Goal: Task Accomplishment & Management: Use online tool/utility

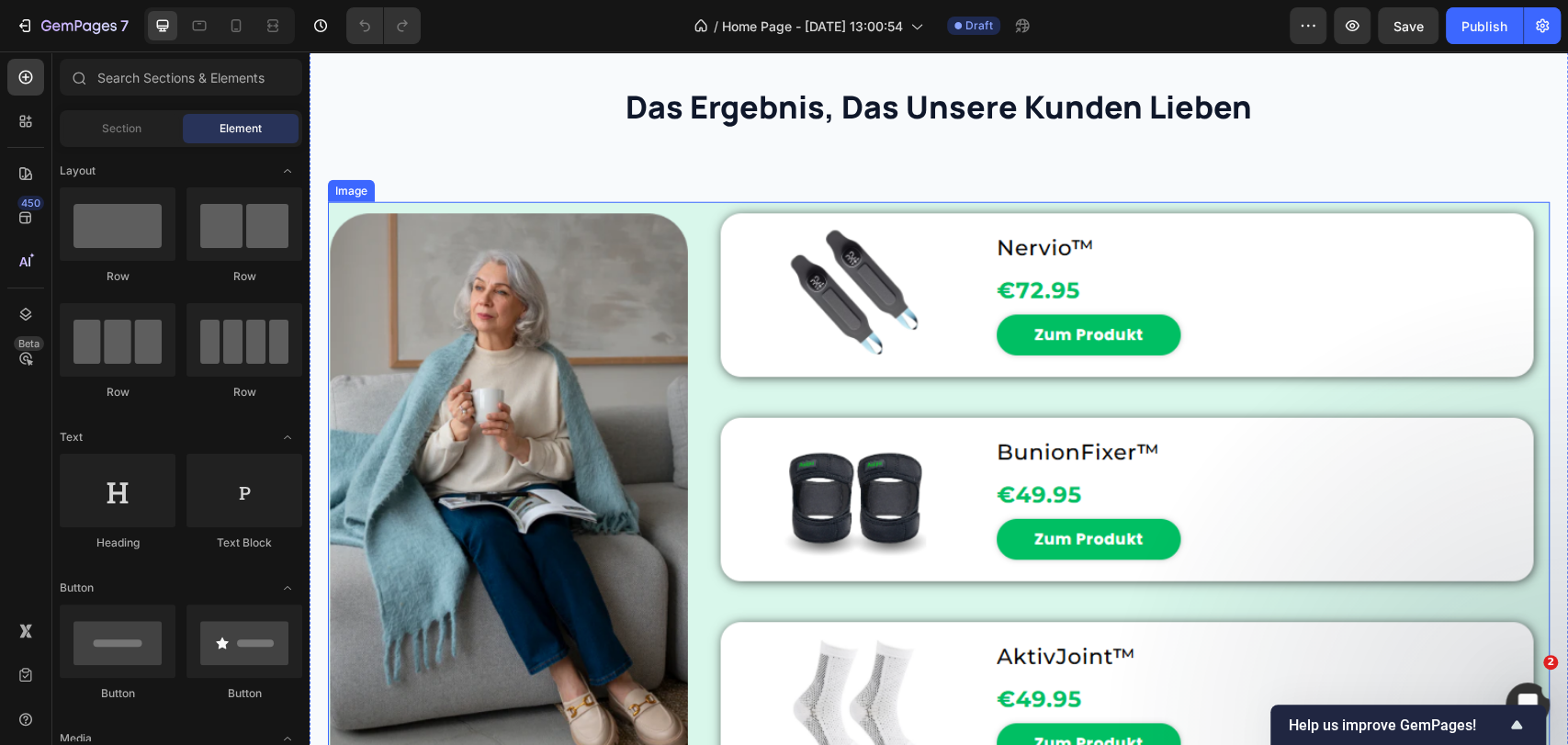
scroll to position [3163, 0]
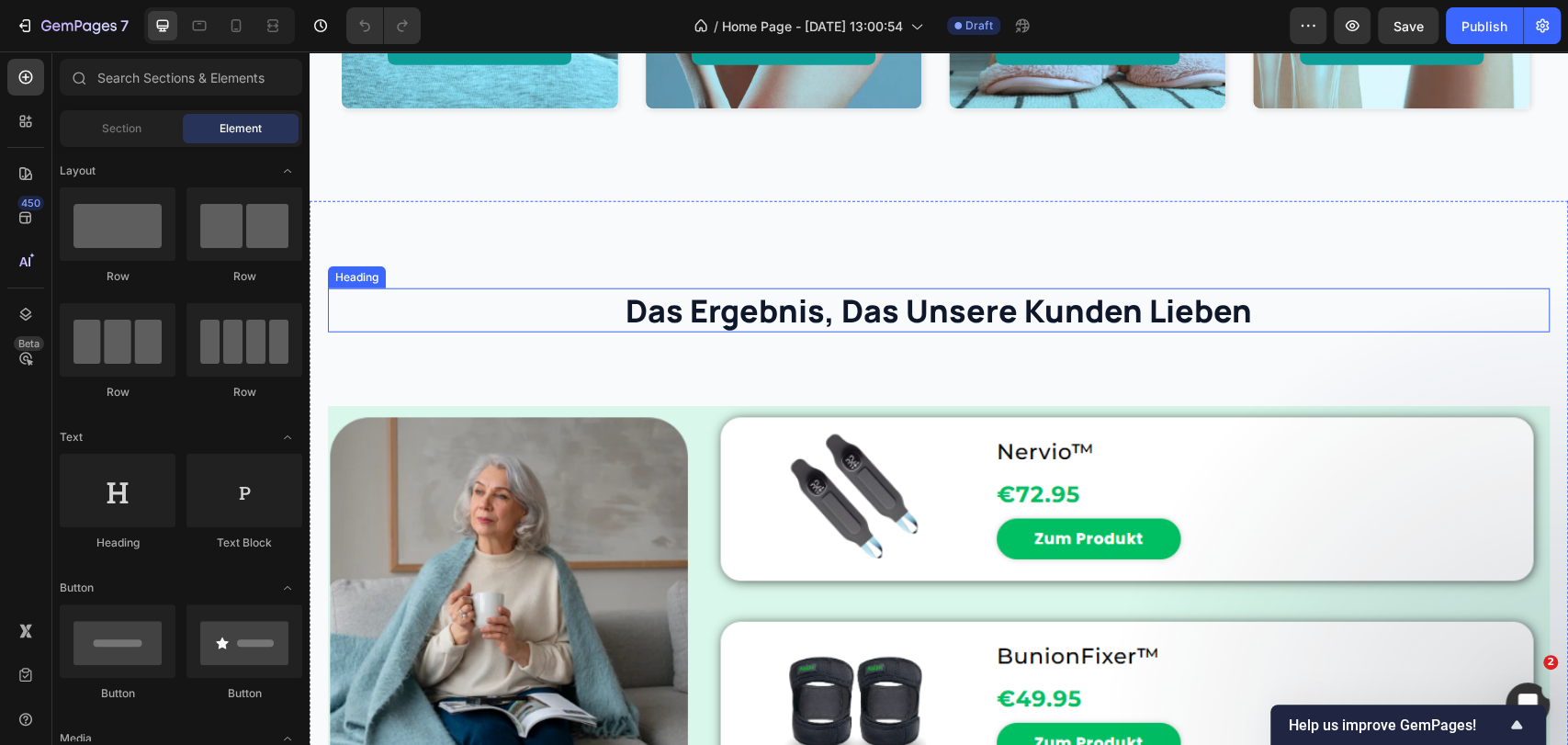
click at [839, 305] on h2 "das ergebnis, das unsere kunden lieben" at bounding box center [939, 310] width 1222 height 44
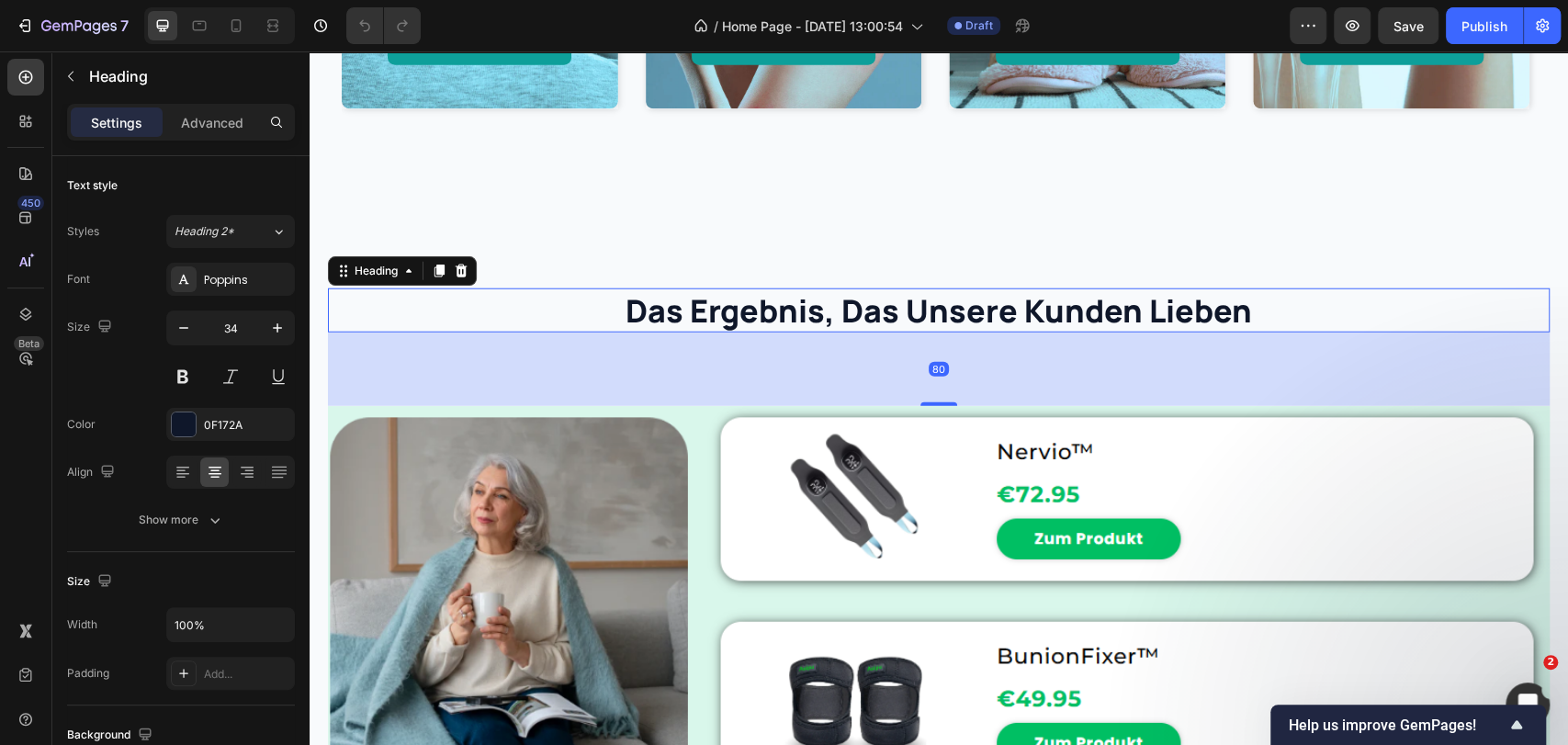
click at [839, 305] on h2 "das ergebnis, das unsere kunden lieben" at bounding box center [939, 310] width 1222 height 44
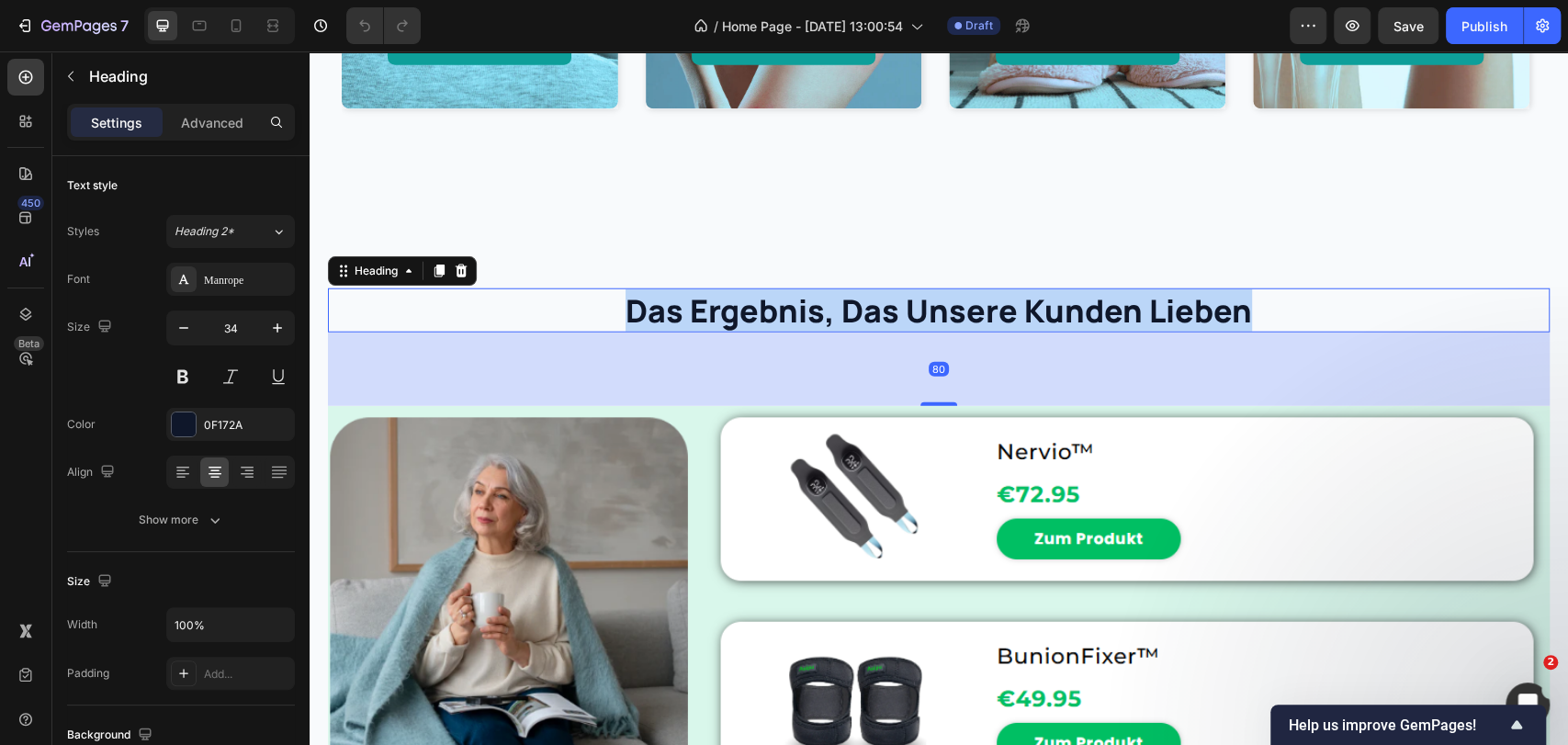
click at [839, 305] on p "das ergebnis, das unsere kunden lieben" at bounding box center [939, 310] width 1218 height 40
click at [853, 301] on p "das ergebnis, das unsere kunden lieben" at bounding box center [939, 310] width 1218 height 40
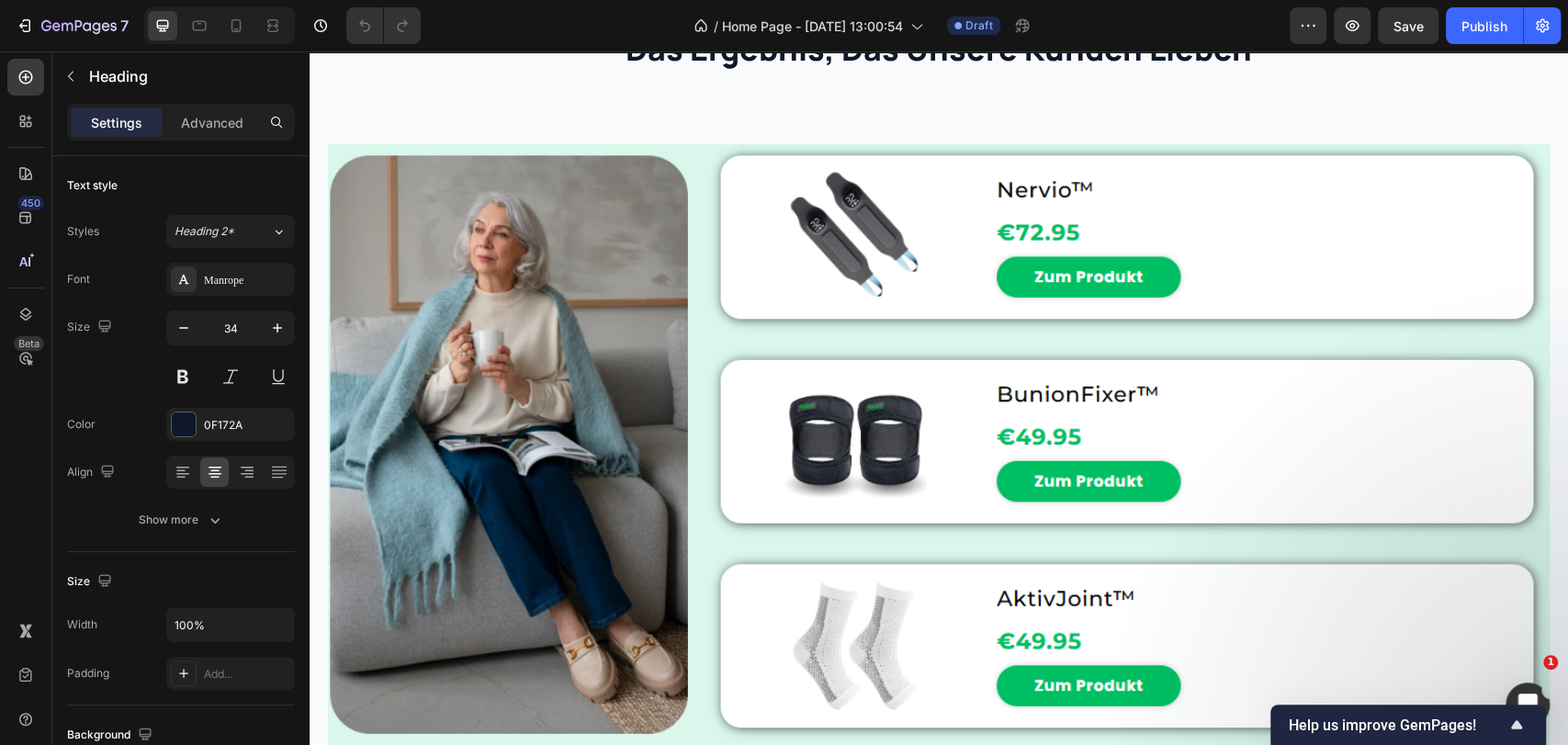
scroll to position [3470, 0]
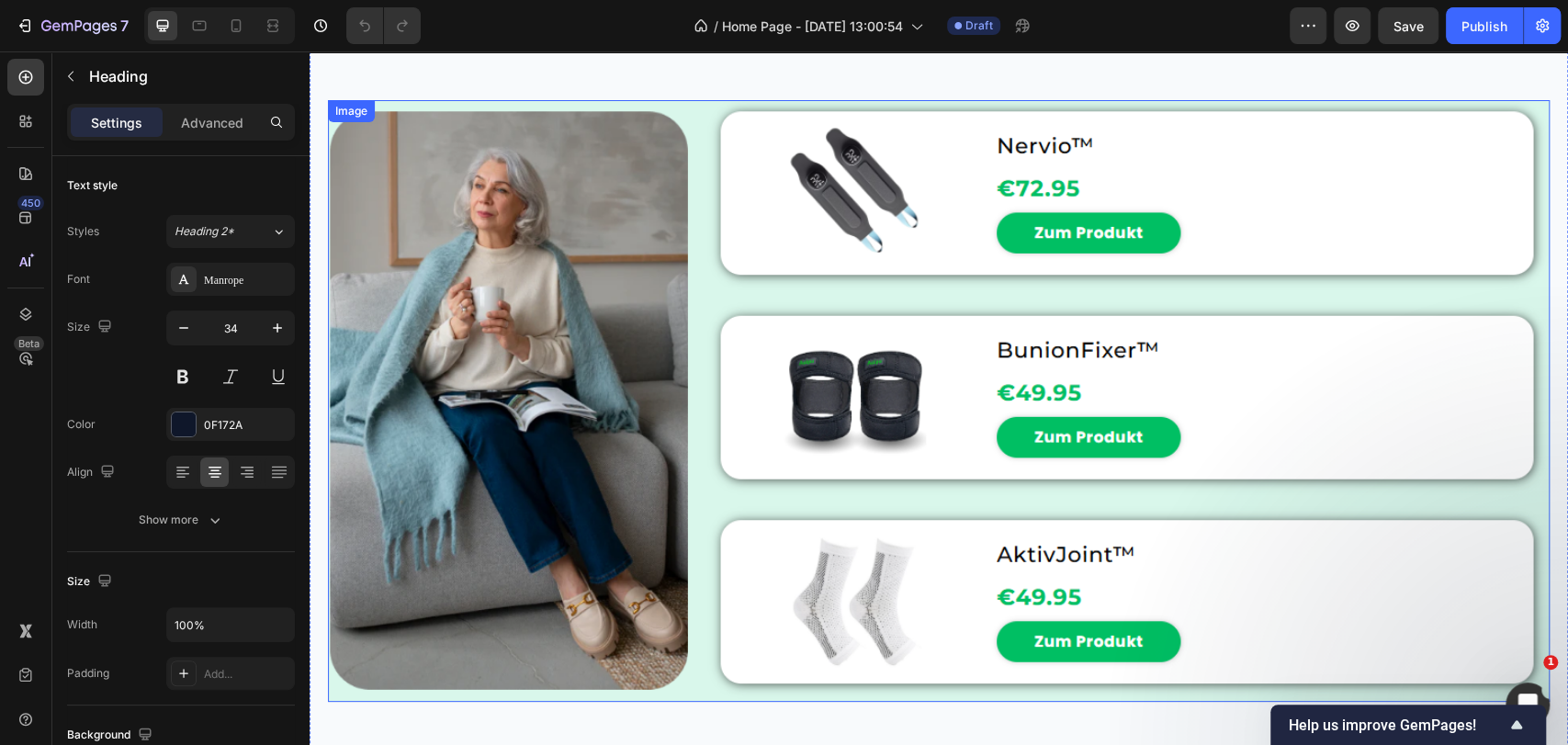
click at [771, 329] on img at bounding box center [939, 401] width 1222 height 603
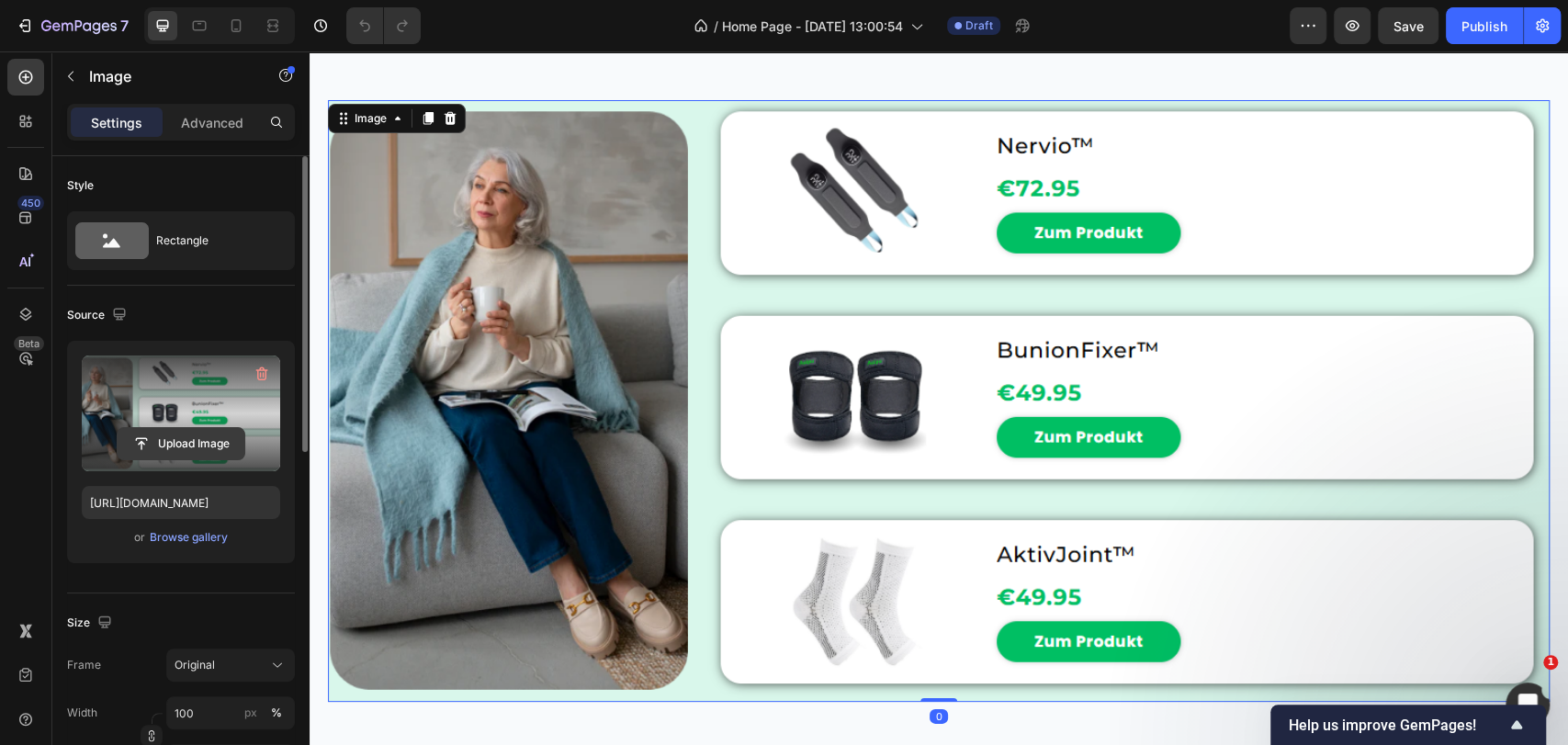
click at [180, 440] on input "file" at bounding box center [181, 444] width 127 height 32
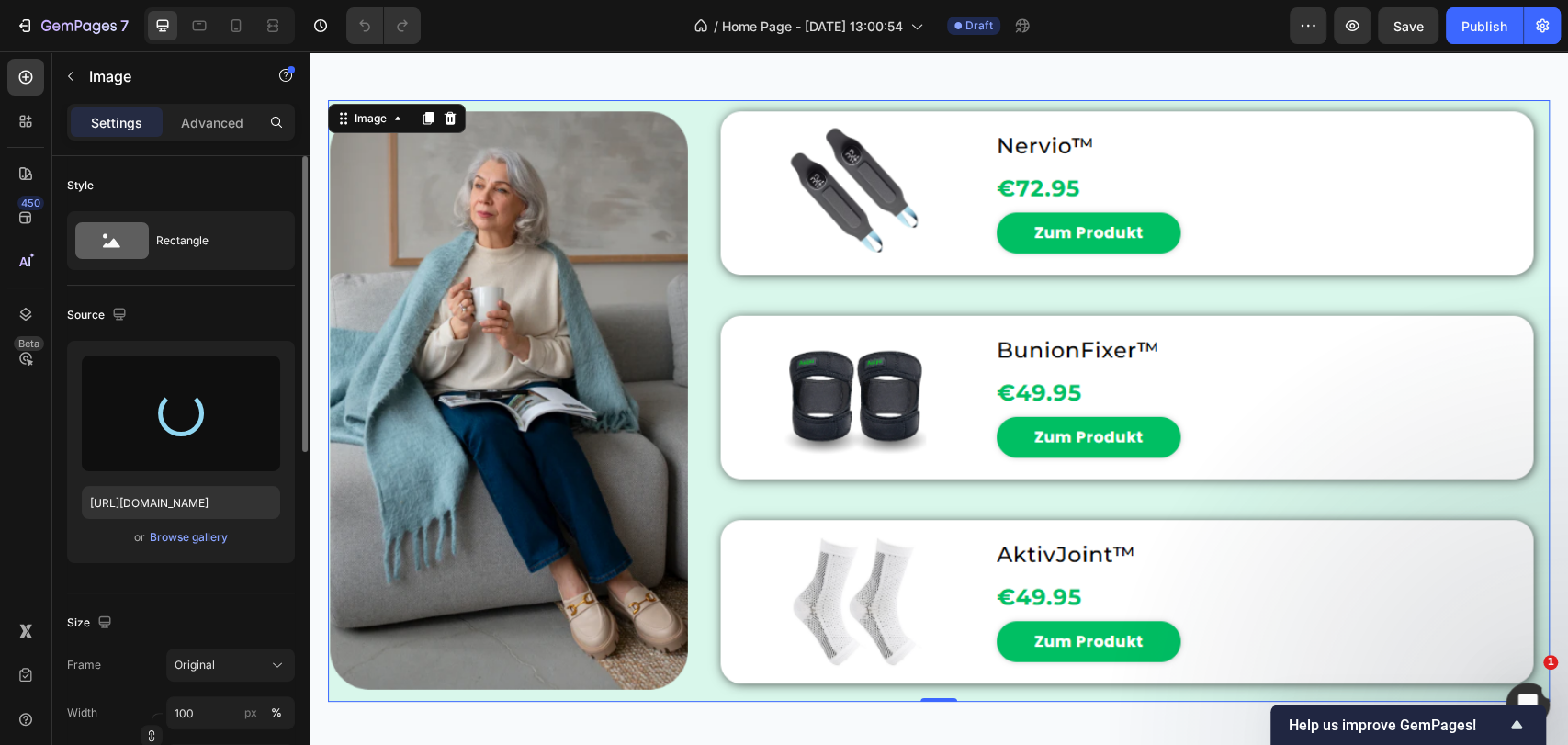
type input "[URL][DOMAIN_NAME]"
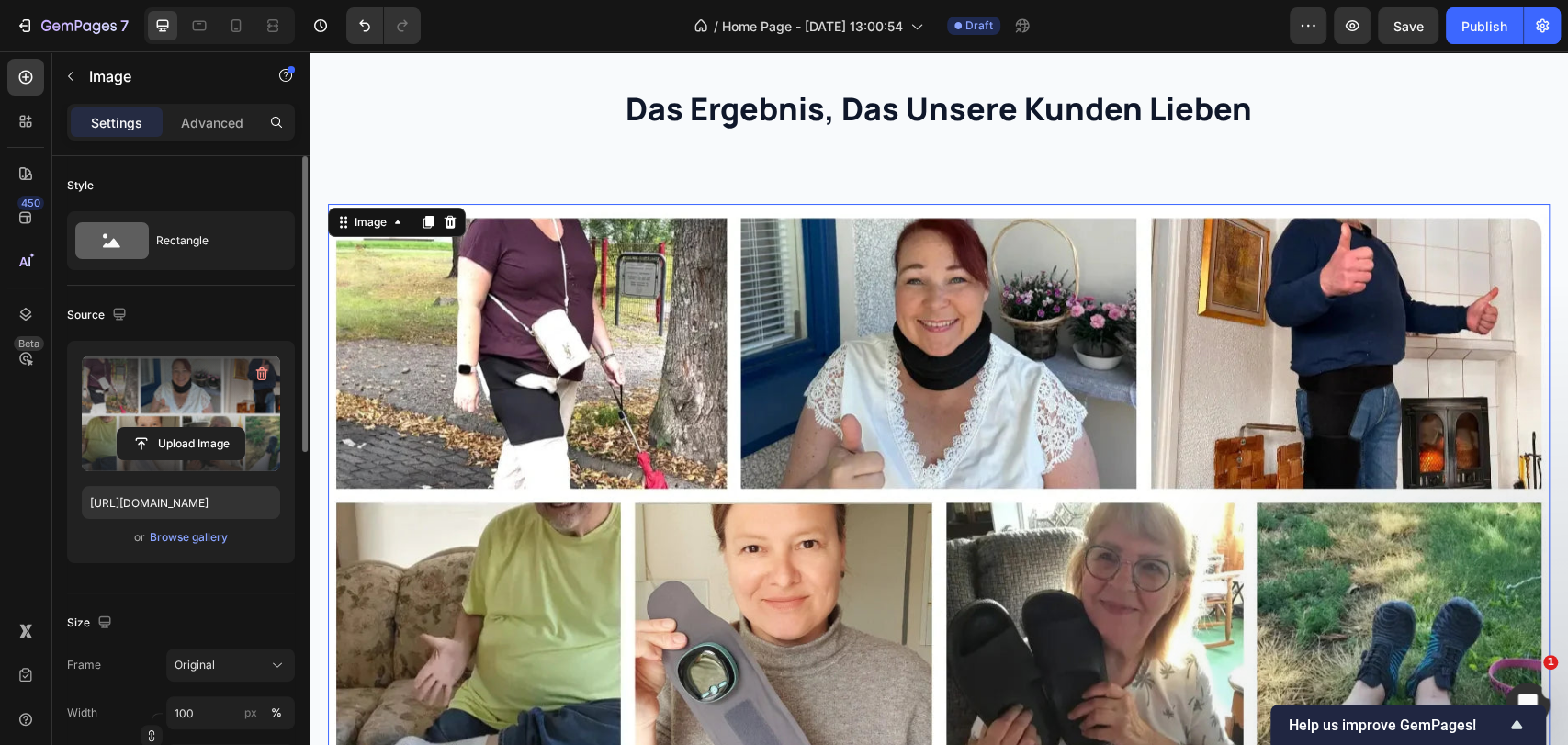
scroll to position [3266, 0]
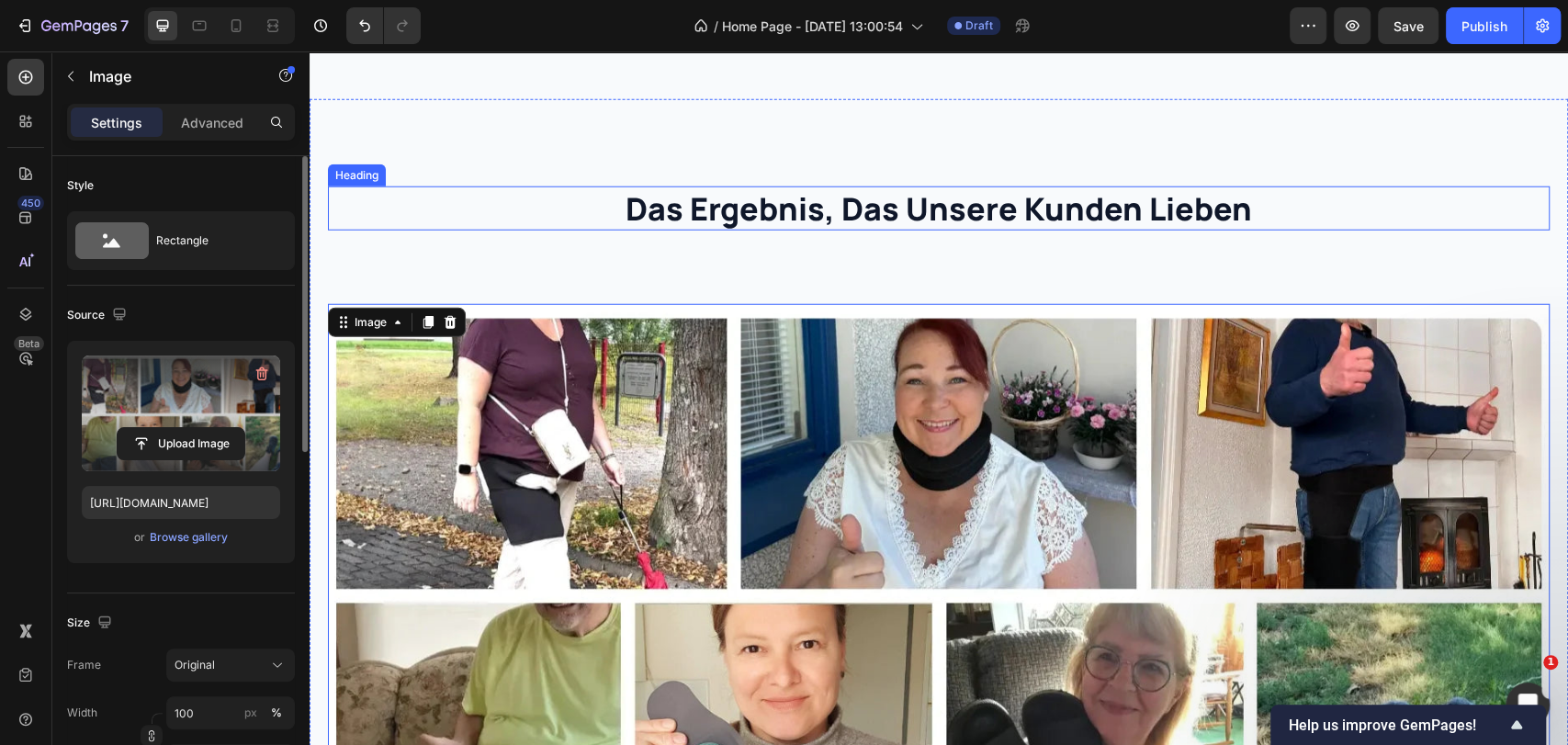
click at [758, 206] on h2 "das ergebnis, das unsere kunden lieben" at bounding box center [939, 208] width 1222 height 44
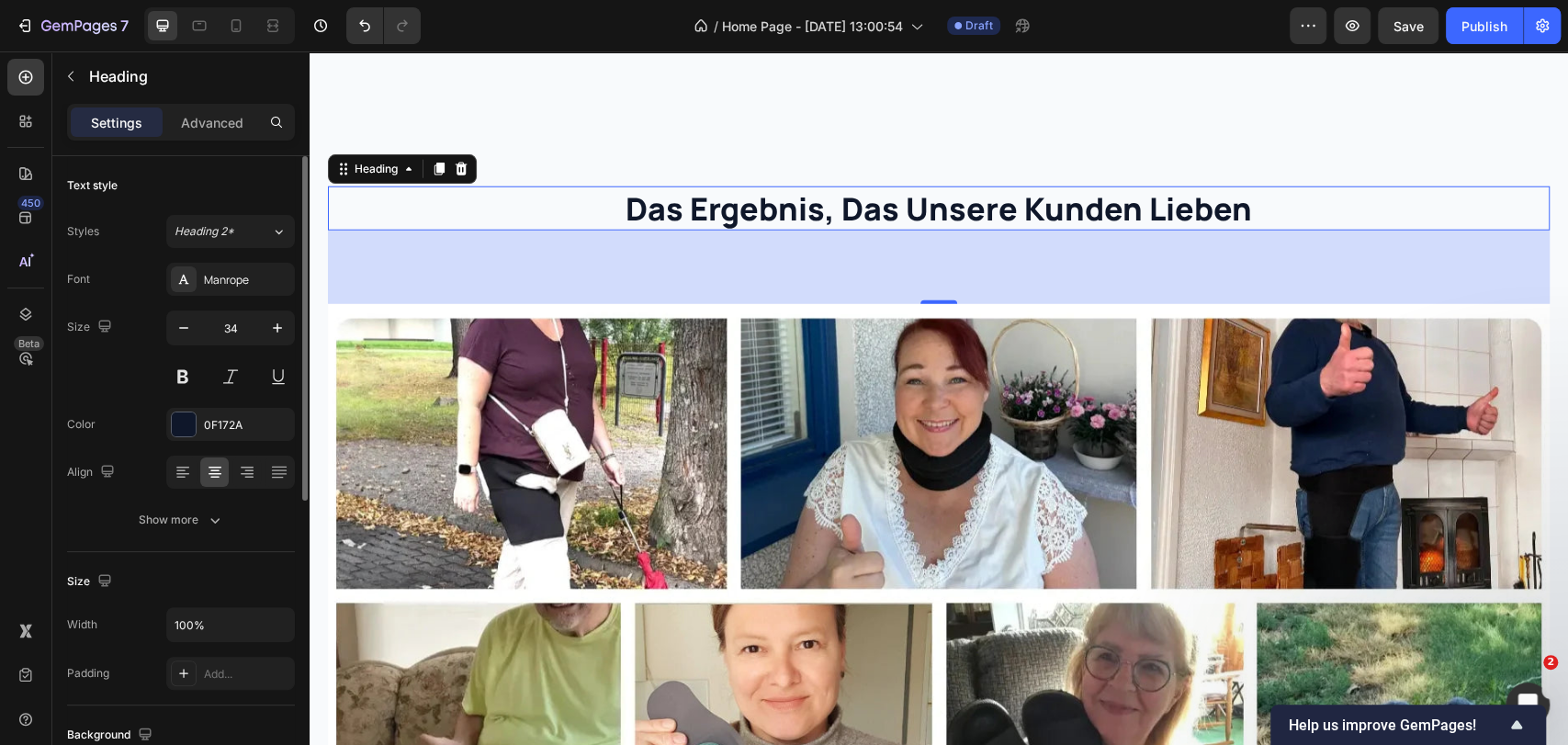
click at [758, 206] on h2 "das ergebnis, das unsere kunden lieben" at bounding box center [939, 208] width 1222 height 44
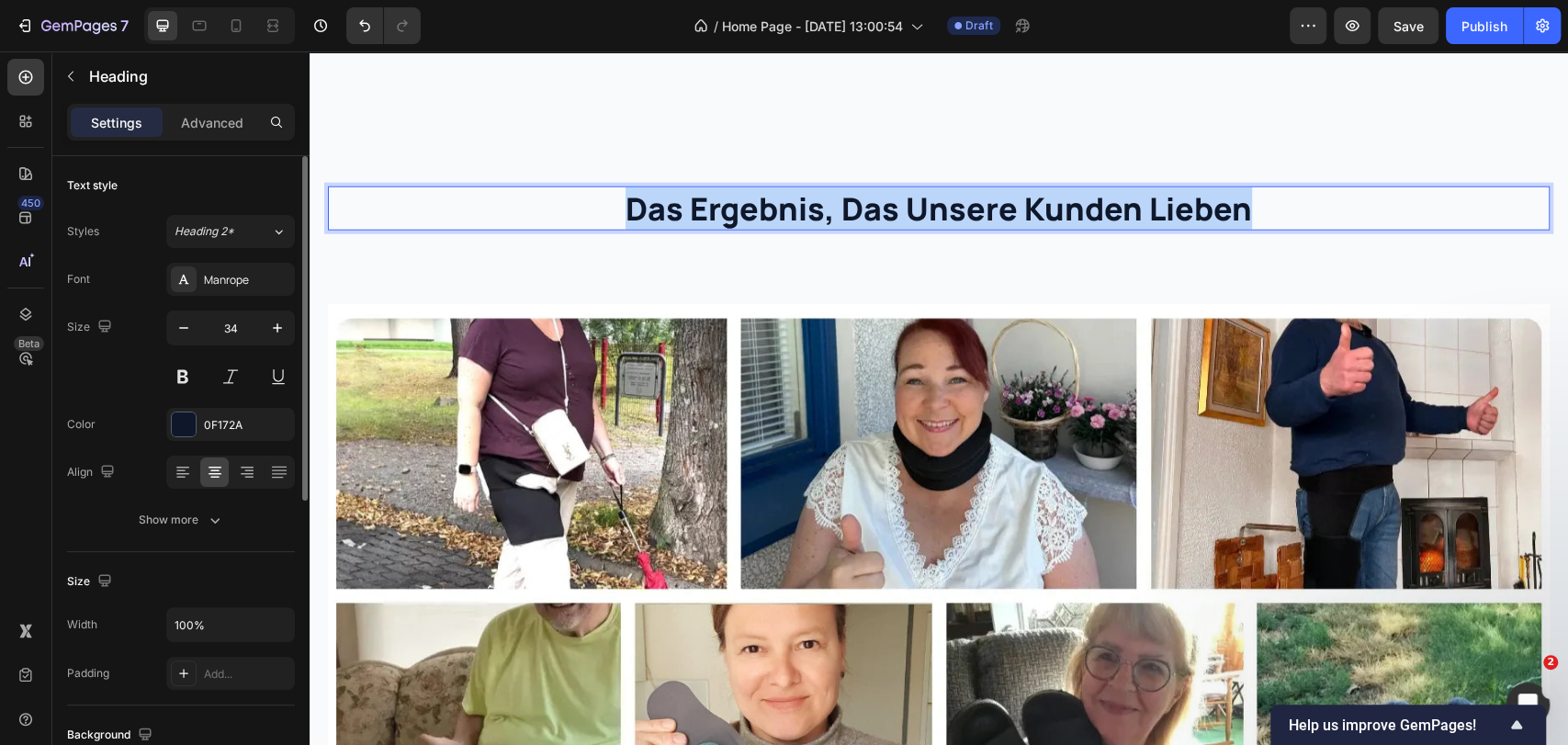
click at [758, 206] on p "das ergebnis, das unsere kunden lieben" at bounding box center [939, 208] width 1218 height 40
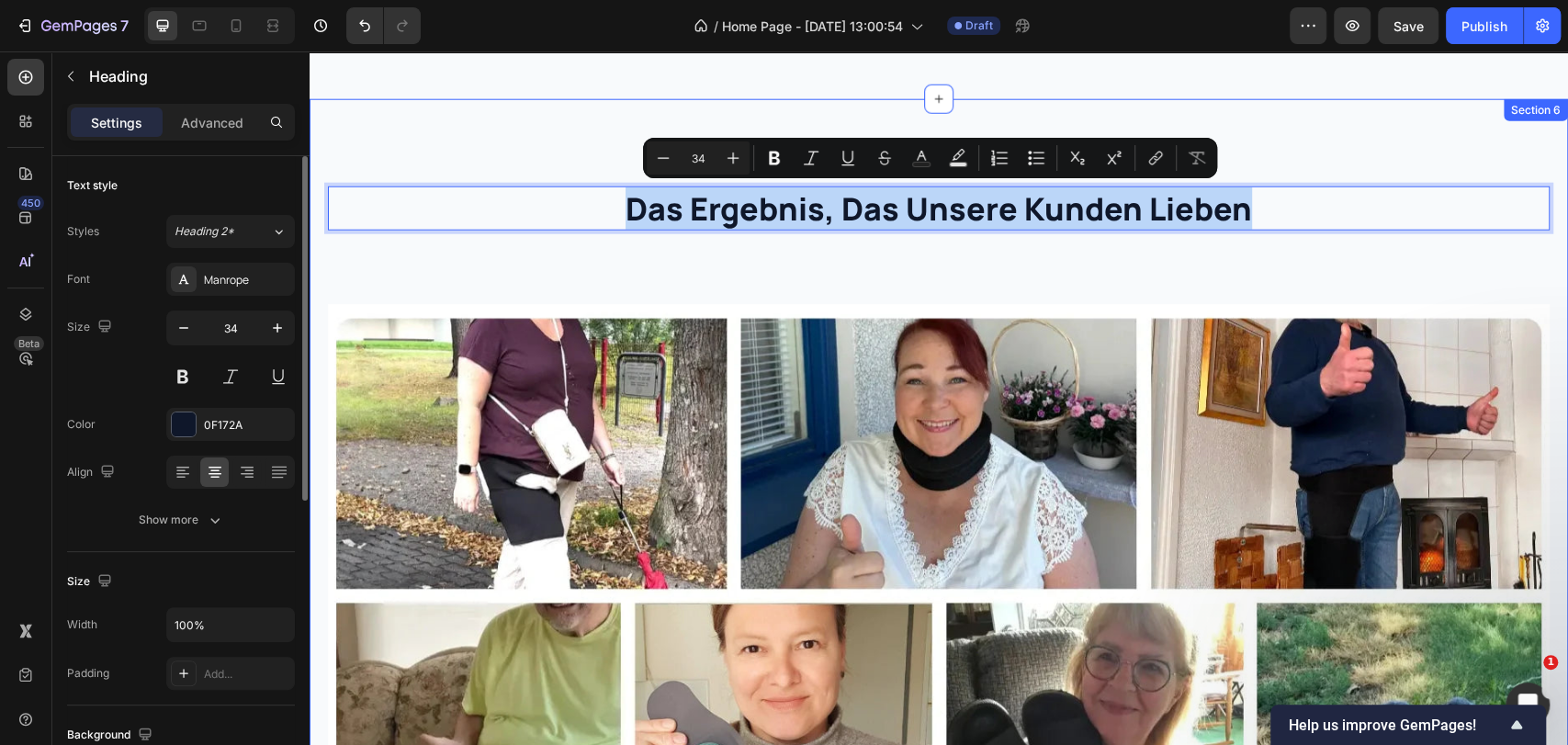
click at [675, 271] on div "das ergebnis, das unsere kunden lieben Heading 80 Image" at bounding box center [939, 524] width 1222 height 704
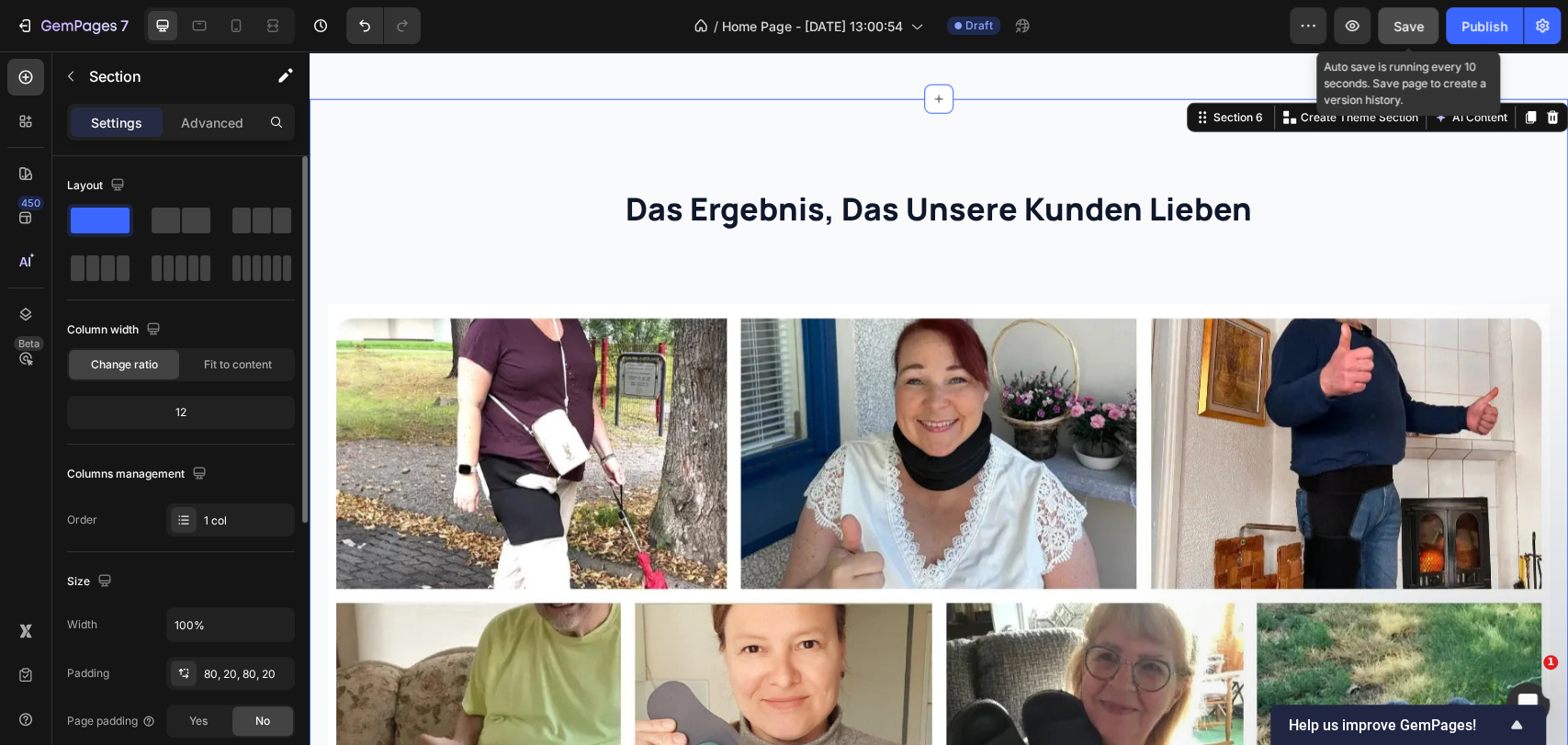
click at [1417, 32] on span "Save" at bounding box center [1408, 26] width 31 height 16
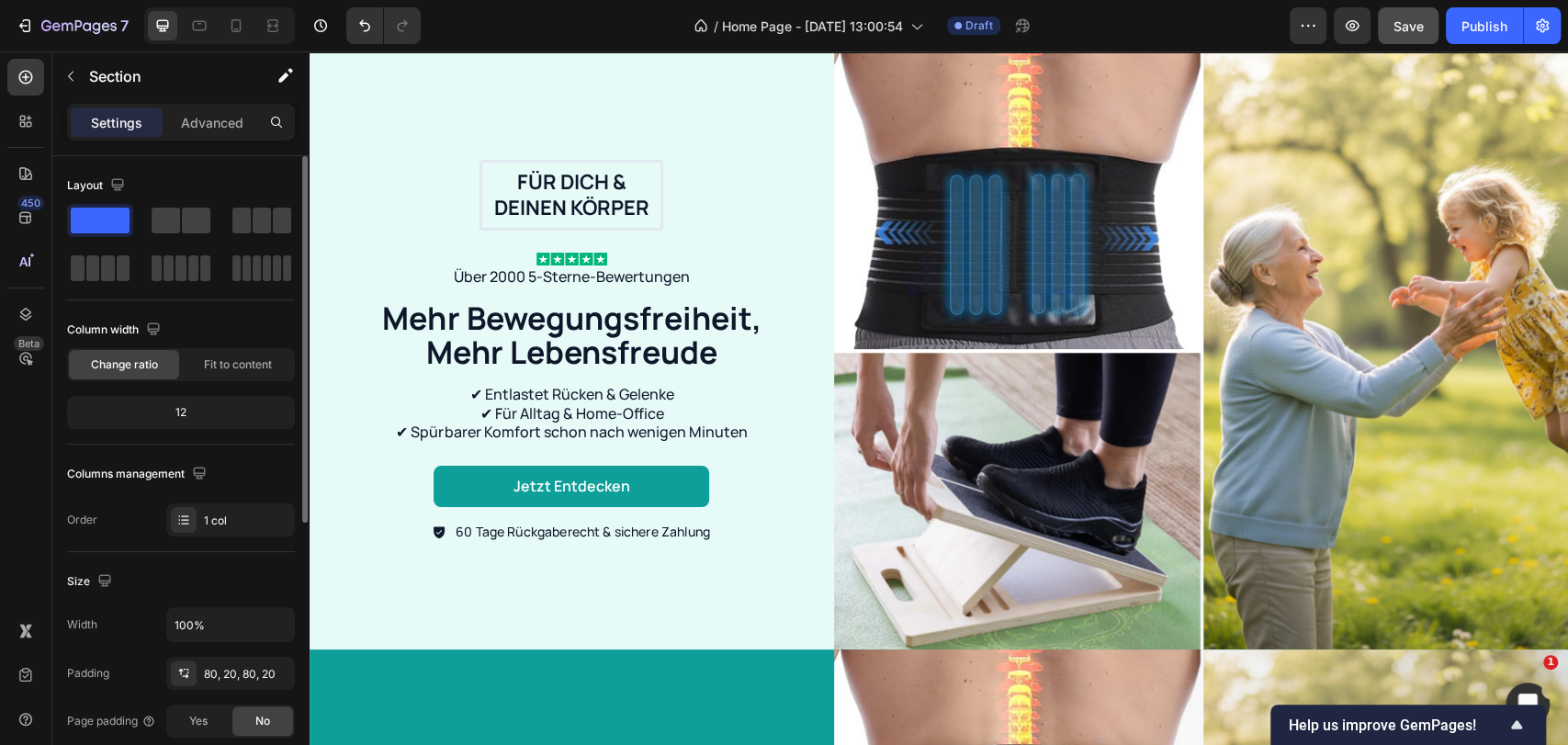
scroll to position [0, 0]
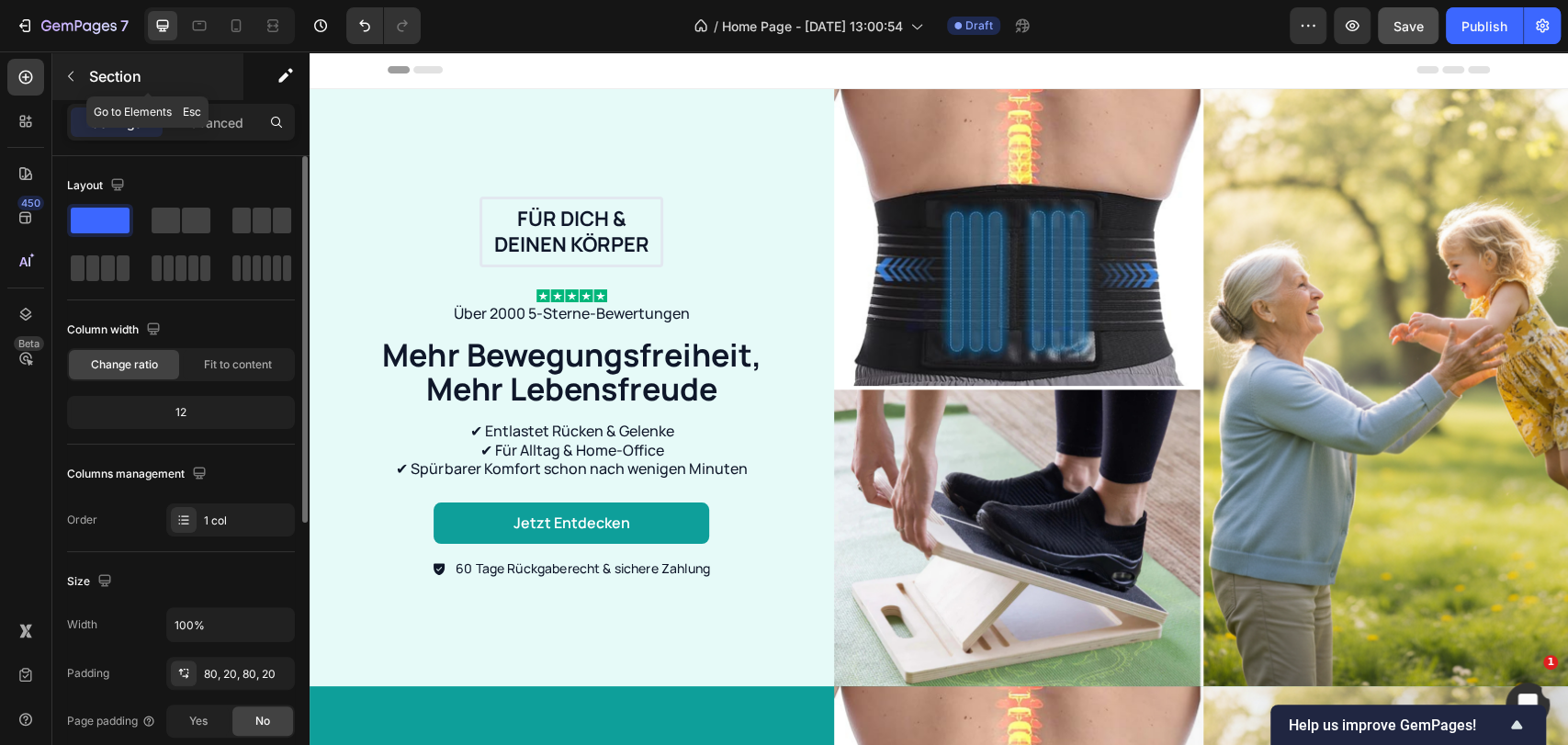
click at [66, 76] on icon "button" at bounding box center [71, 76] width 15 height 15
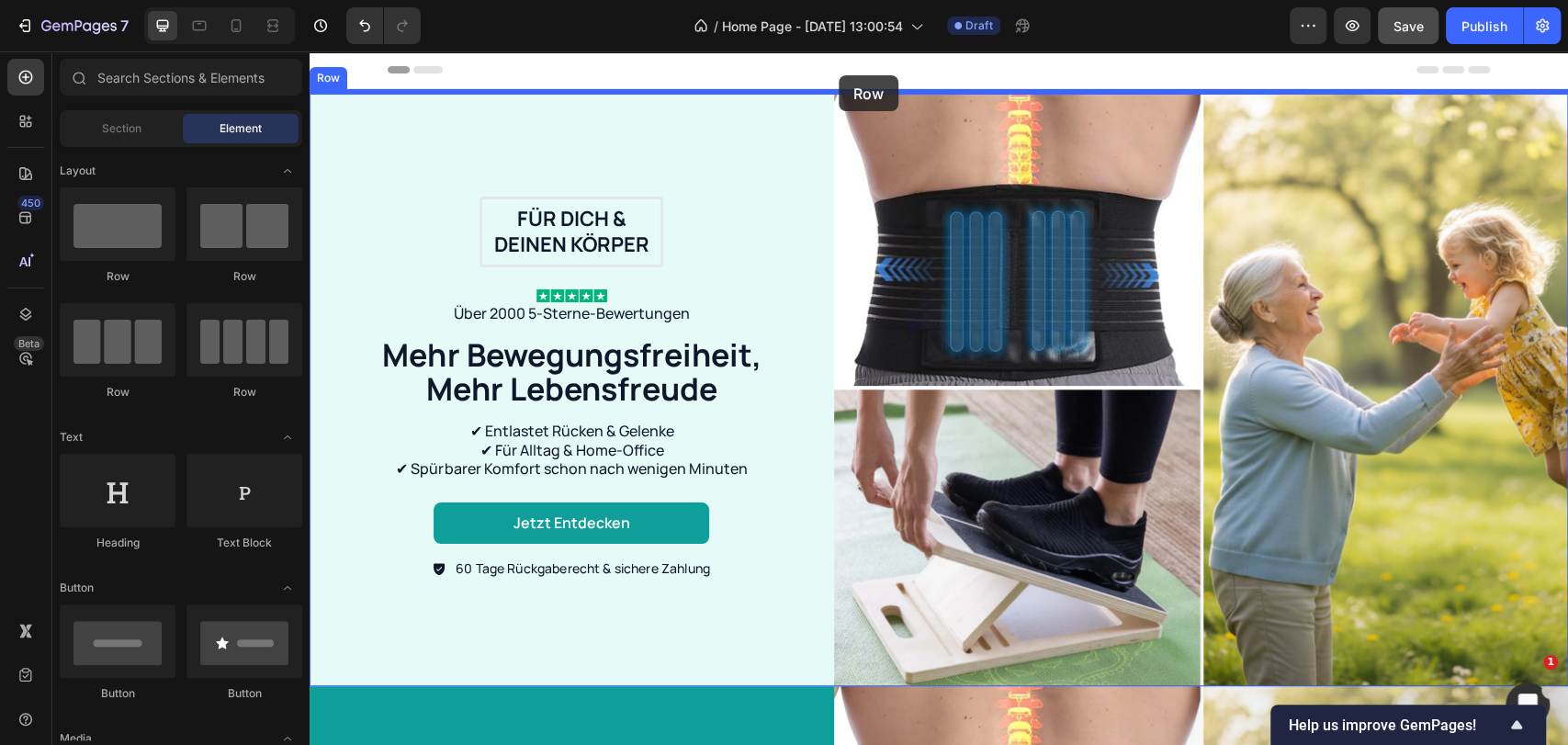
drag, startPoint x: 436, startPoint y: 430, endPoint x: 839, endPoint y: 75, distance: 537.1
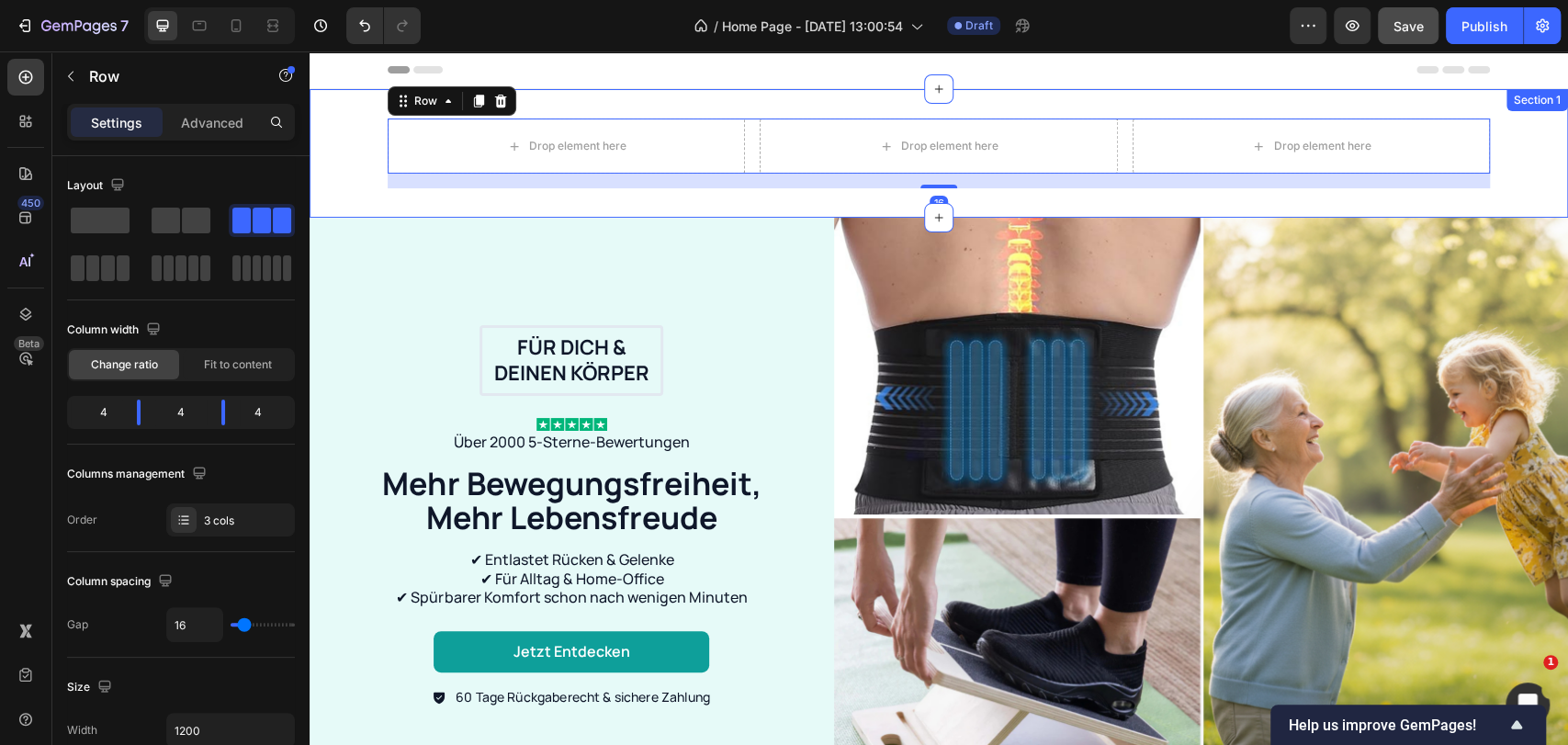
click at [358, 184] on div "Drop element here Drop element here Drop element here Row 16" at bounding box center [938, 153] width 1258 height 70
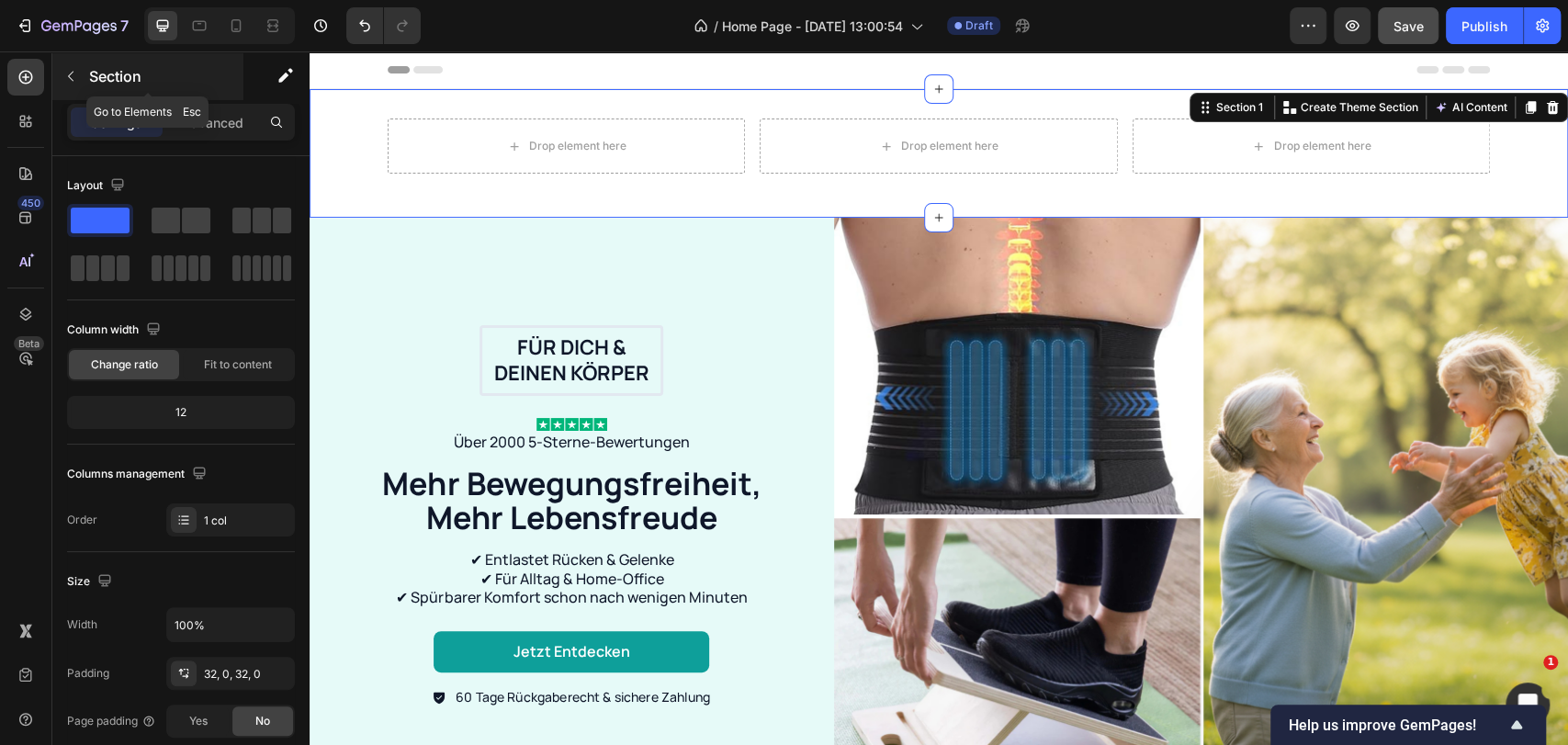
click at [68, 82] on icon "button" at bounding box center [71, 76] width 15 height 15
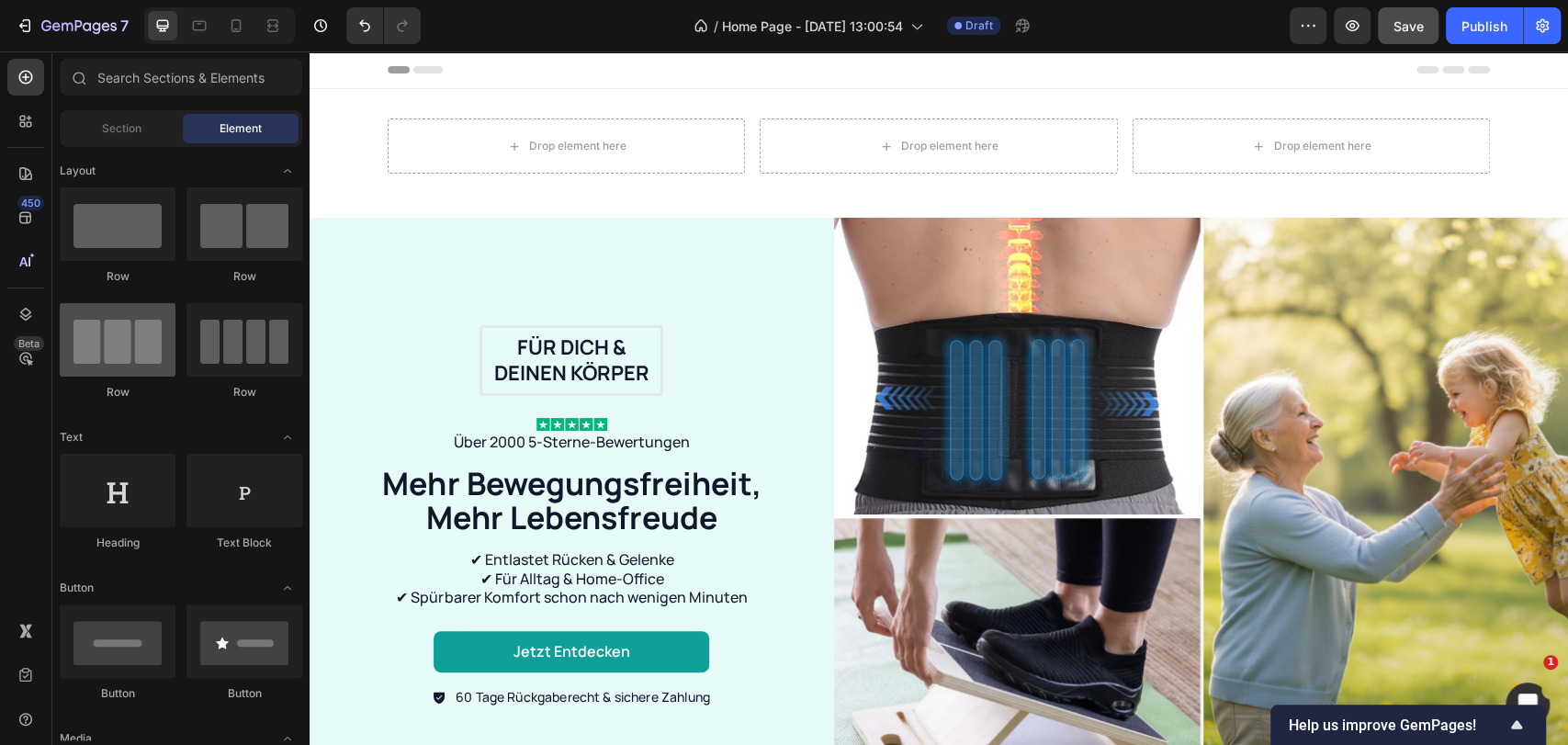
scroll to position [102, 0]
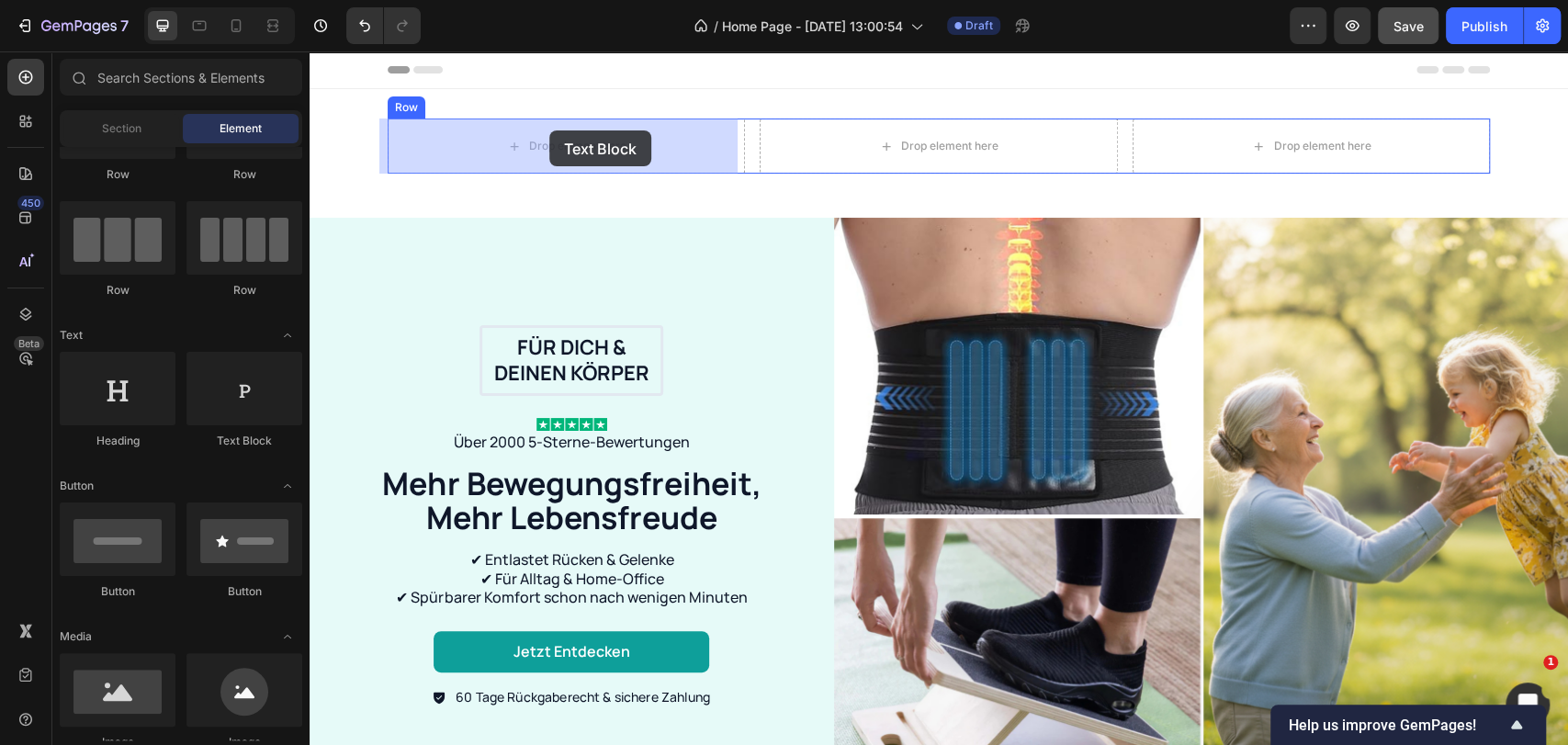
drag, startPoint x: 525, startPoint y: 445, endPoint x: 549, endPoint y: 130, distance: 315.9
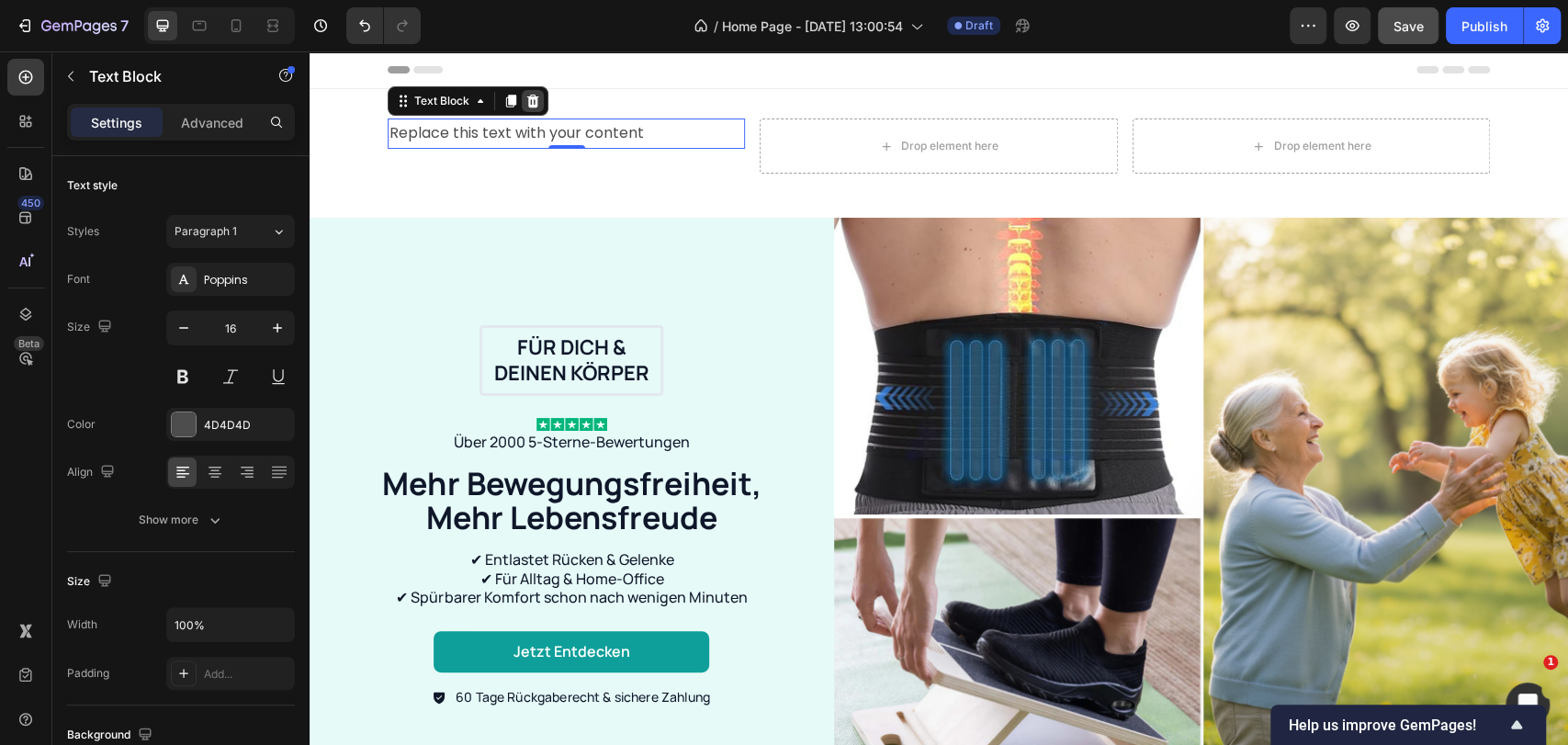
click at [531, 103] on icon at bounding box center [533, 102] width 15 height 15
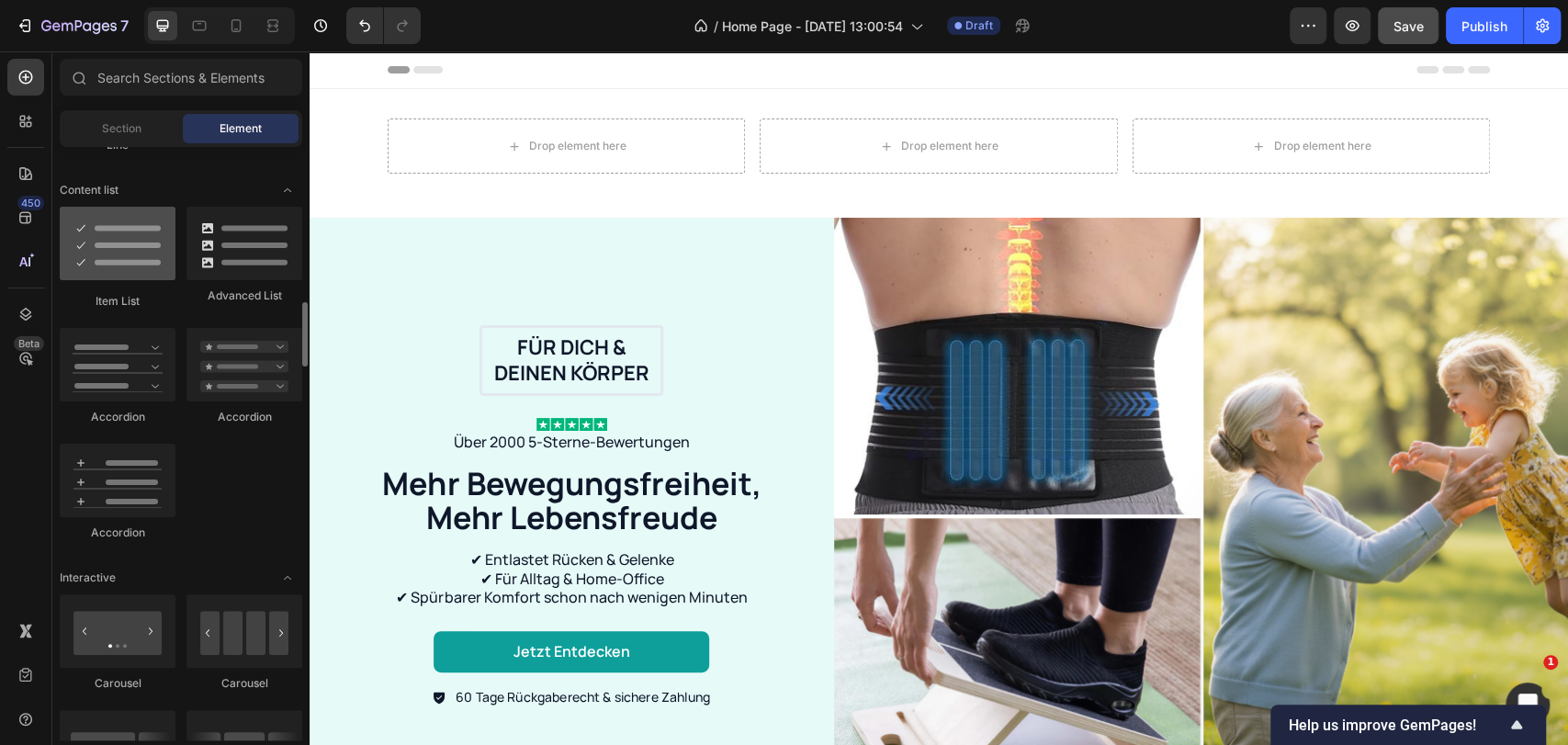
scroll to position [1225, 0]
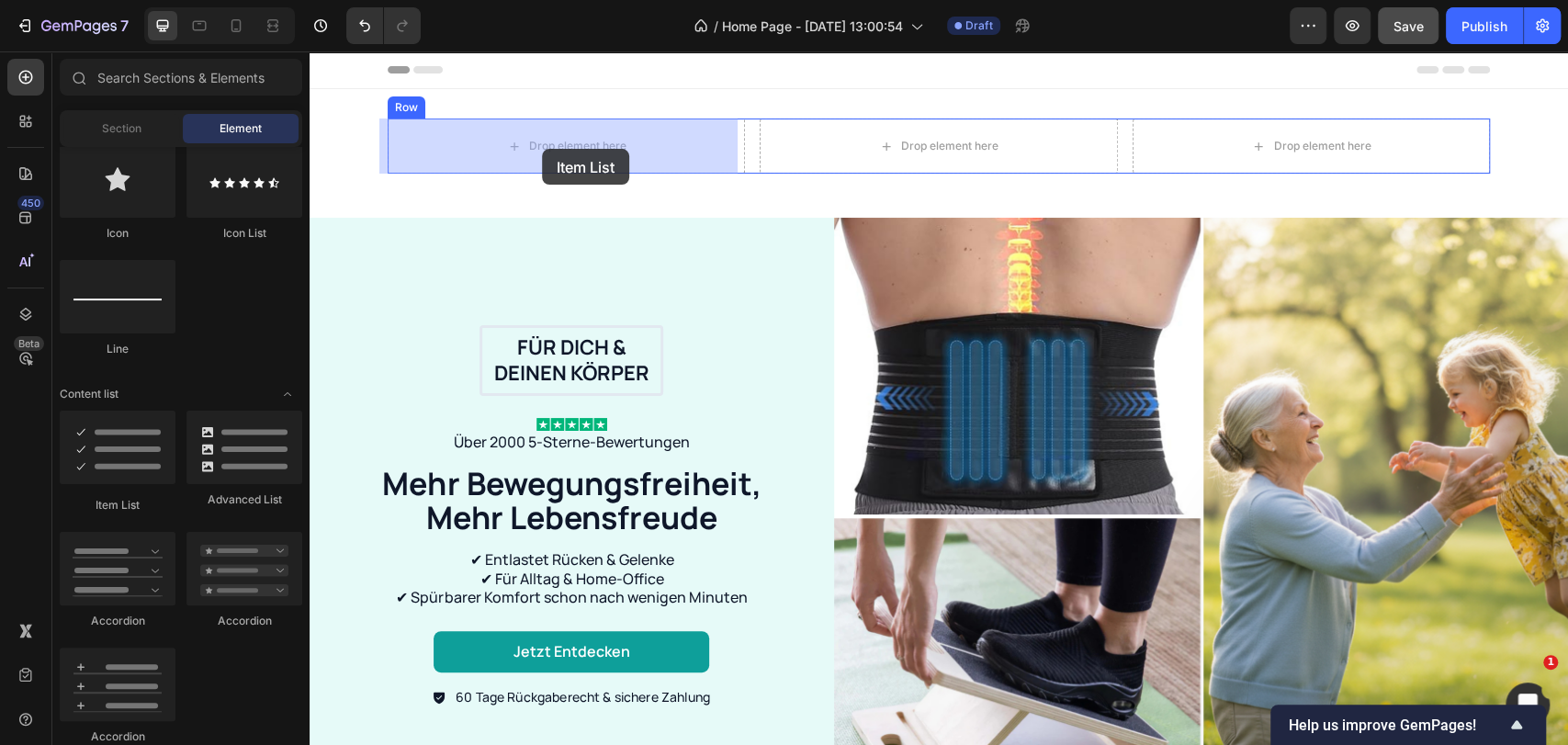
drag, startPoint x: 381, startPoint y: 509, endPoint x: 542, endPoint y: 149, distance: 394.4
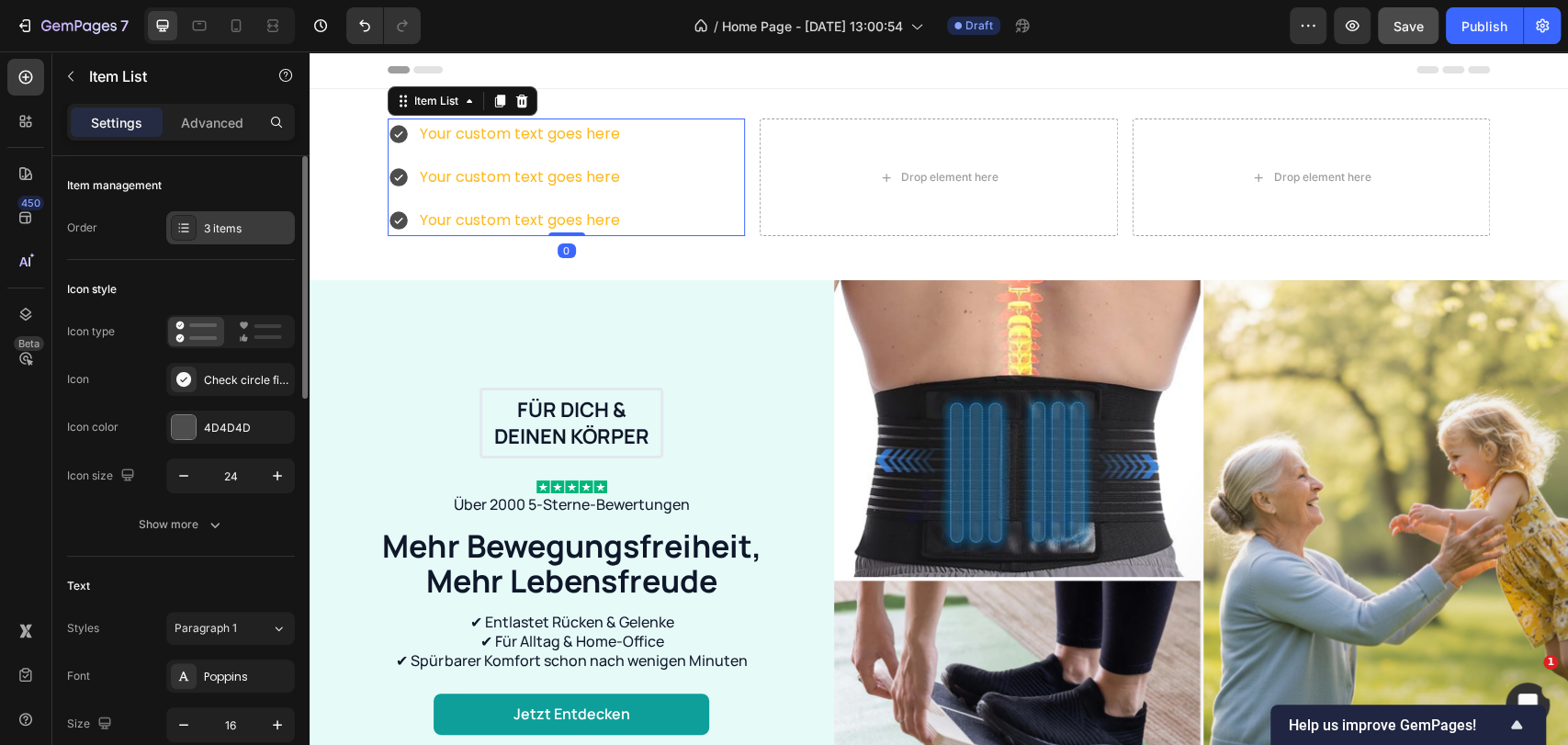
click at [219, 224] on div "3 items" at bounding box center [247, 229] width 87 height 17
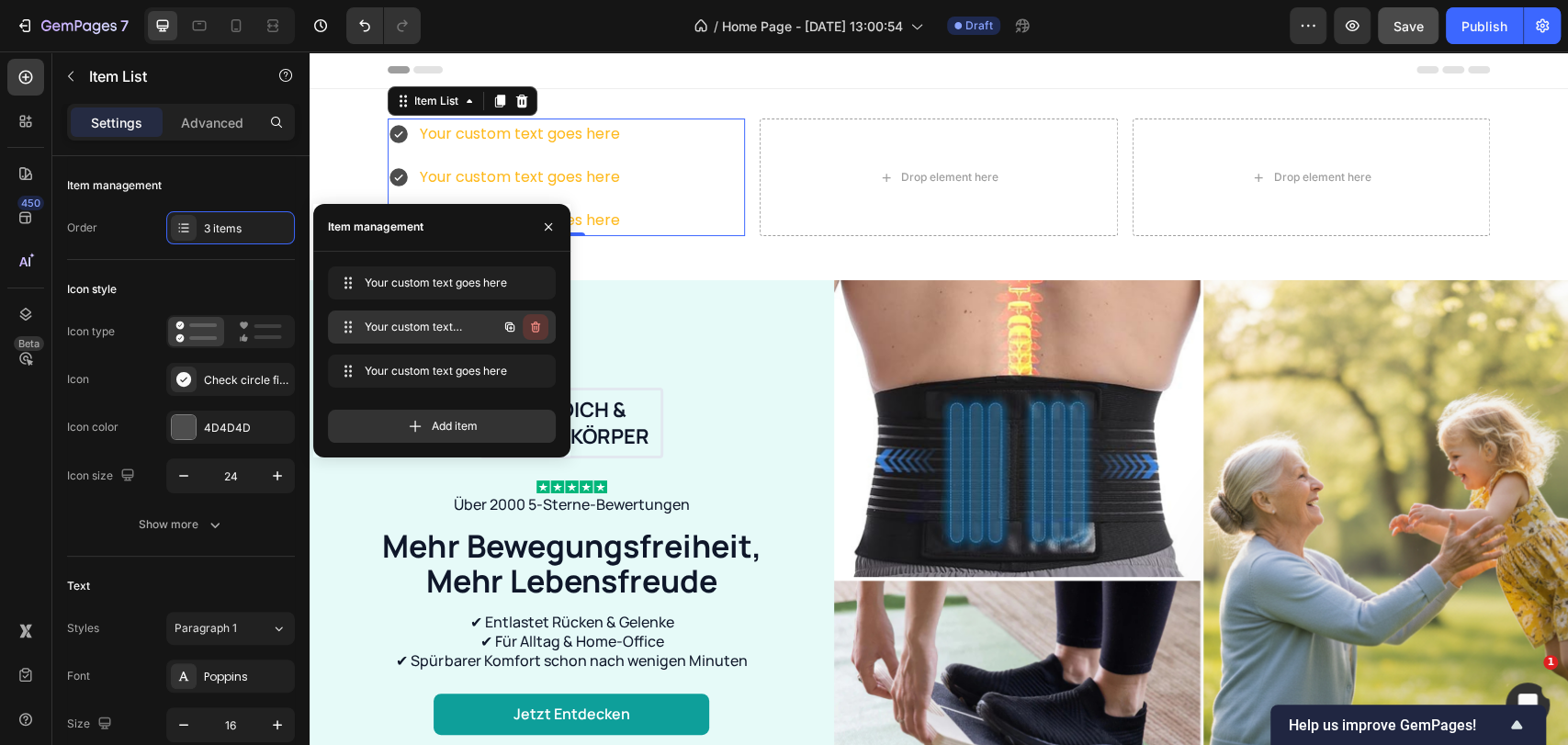
click at [535, 324] on icon "button" at bounding box center [535, 327] width 9 height 11
click at [535, 324] on div "Delete" at bounding box center [523, 327] width 34 height 17
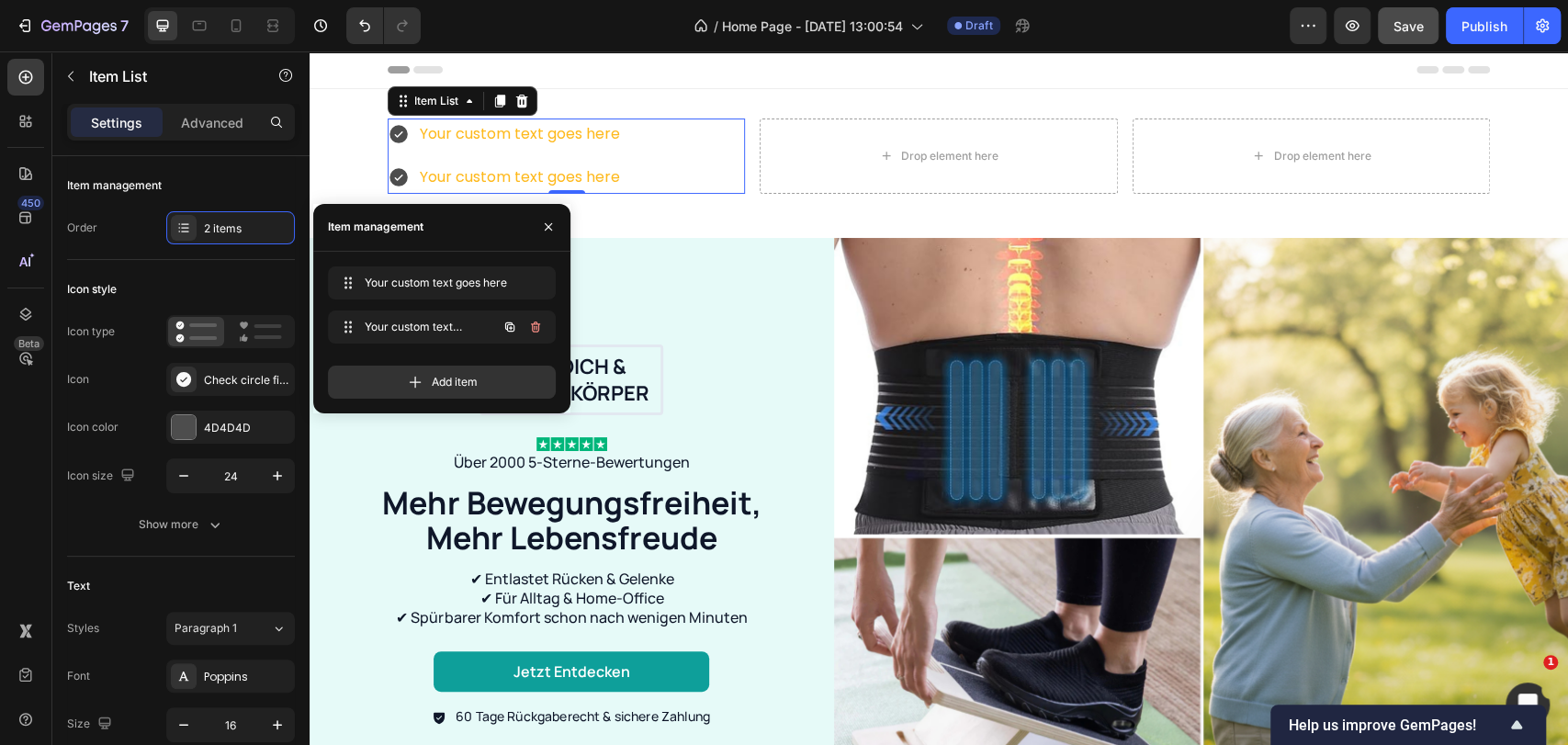
click at [535, 324] on icon "button" at bounding box center [535, 327] width 9 height 11
click at [535, 324] on div "Delete" at bounding box center [523, 327] width 34 height 17
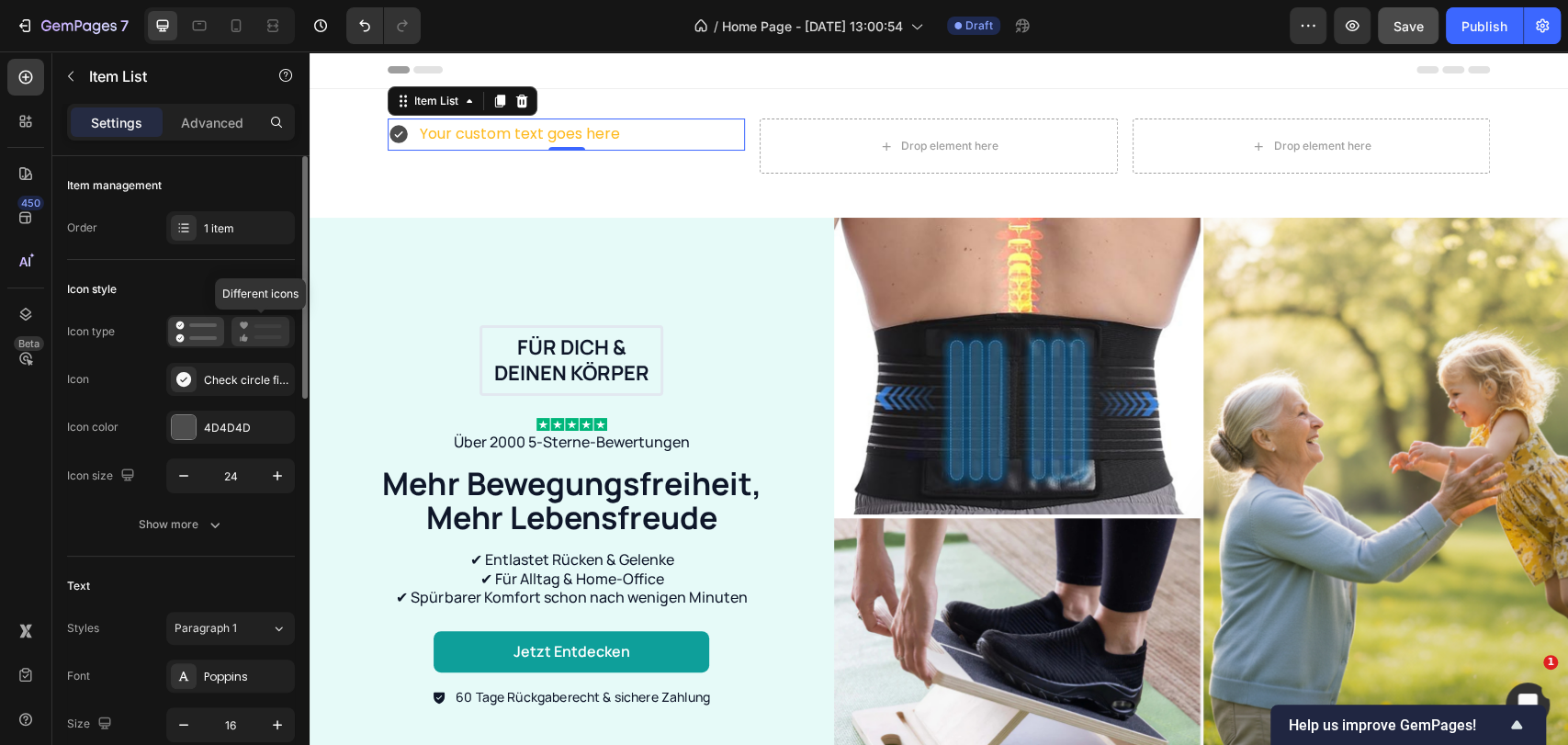
click at [242, 330] on icon at bounding box center [260, 332] width 43 height 22
click at [615, 508] on h2 "Mehr Bewegungsfreiheit, Mehr Lebensfreude" at bounding box center [572, 501] width 413 height 73
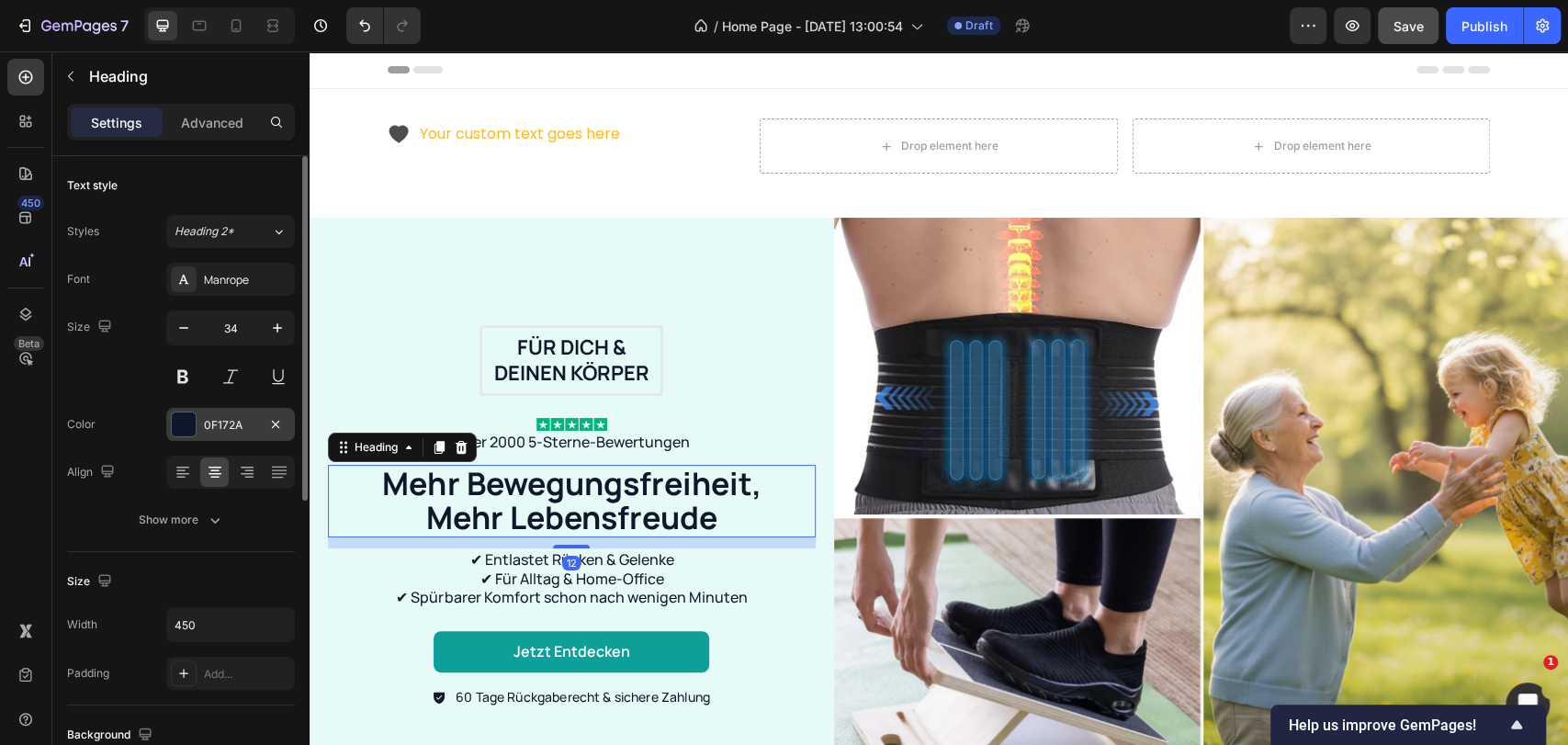
click at [241, 424] on div "0F172A" at bounding box center [230, 426] width 53 height 17
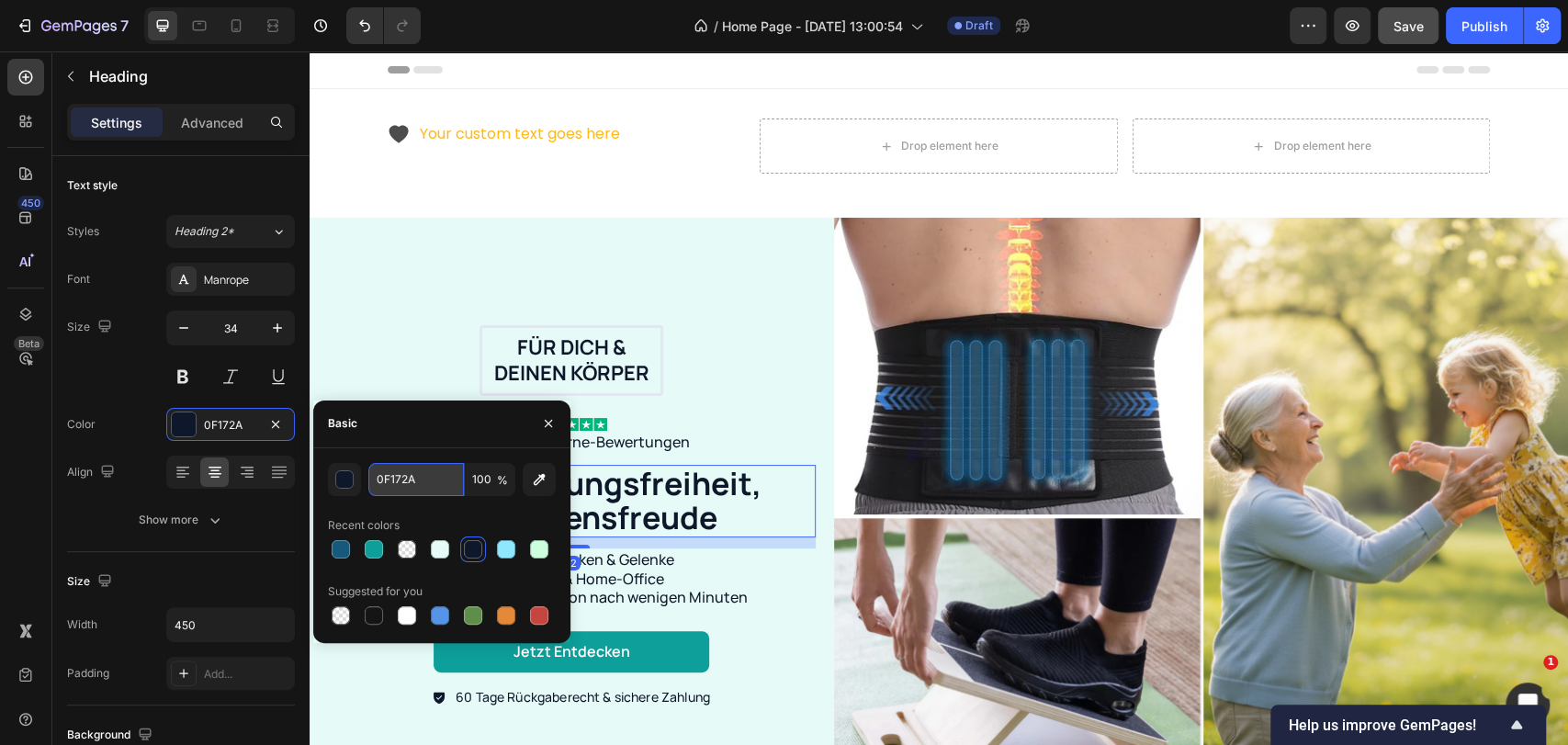
click at [416, 478] on input "0F172A" at bounding box center [416, 480] width 96 height 34
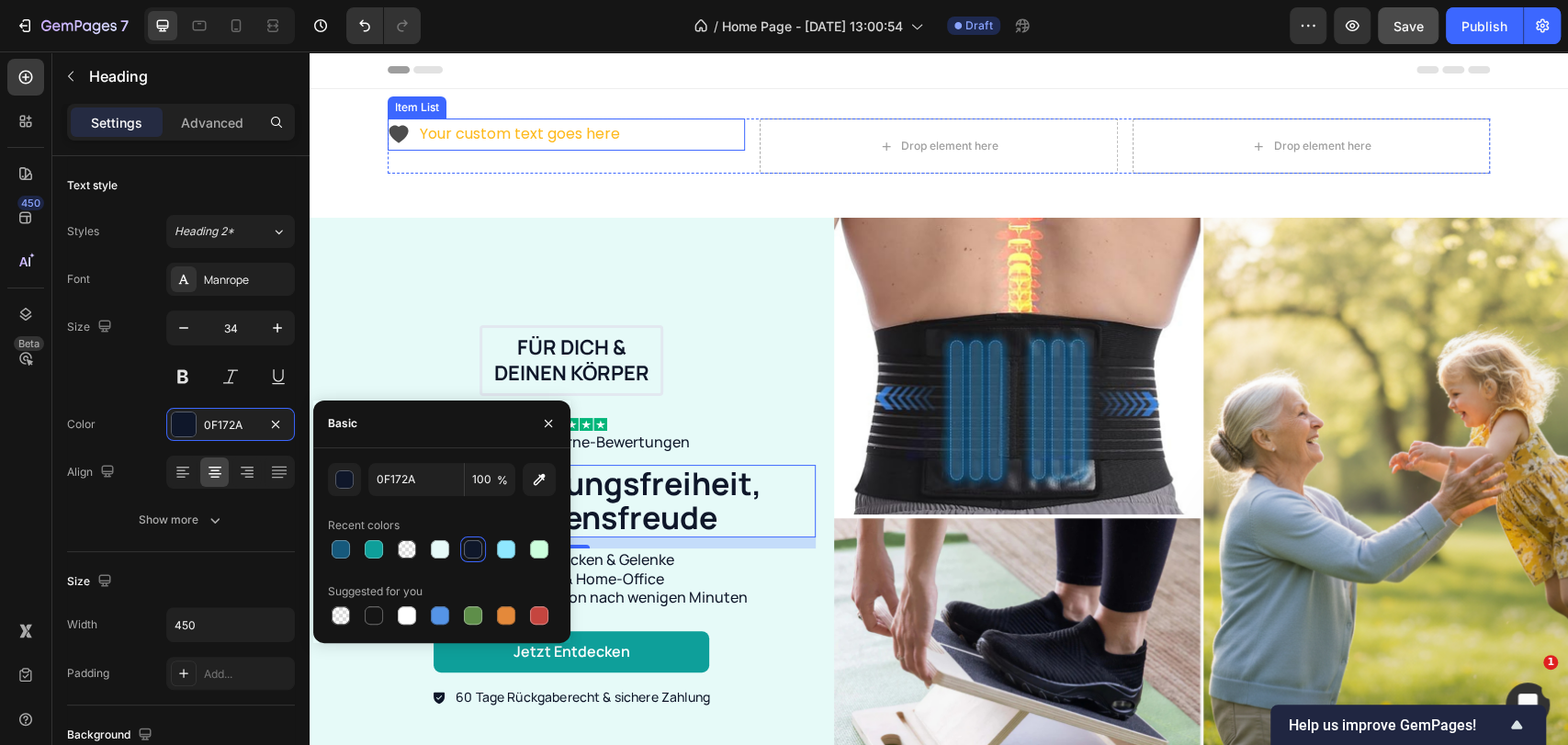
click at [487, 140] on div "Your custom text goes here" at bounding box center [520, 134] width 206 height 33
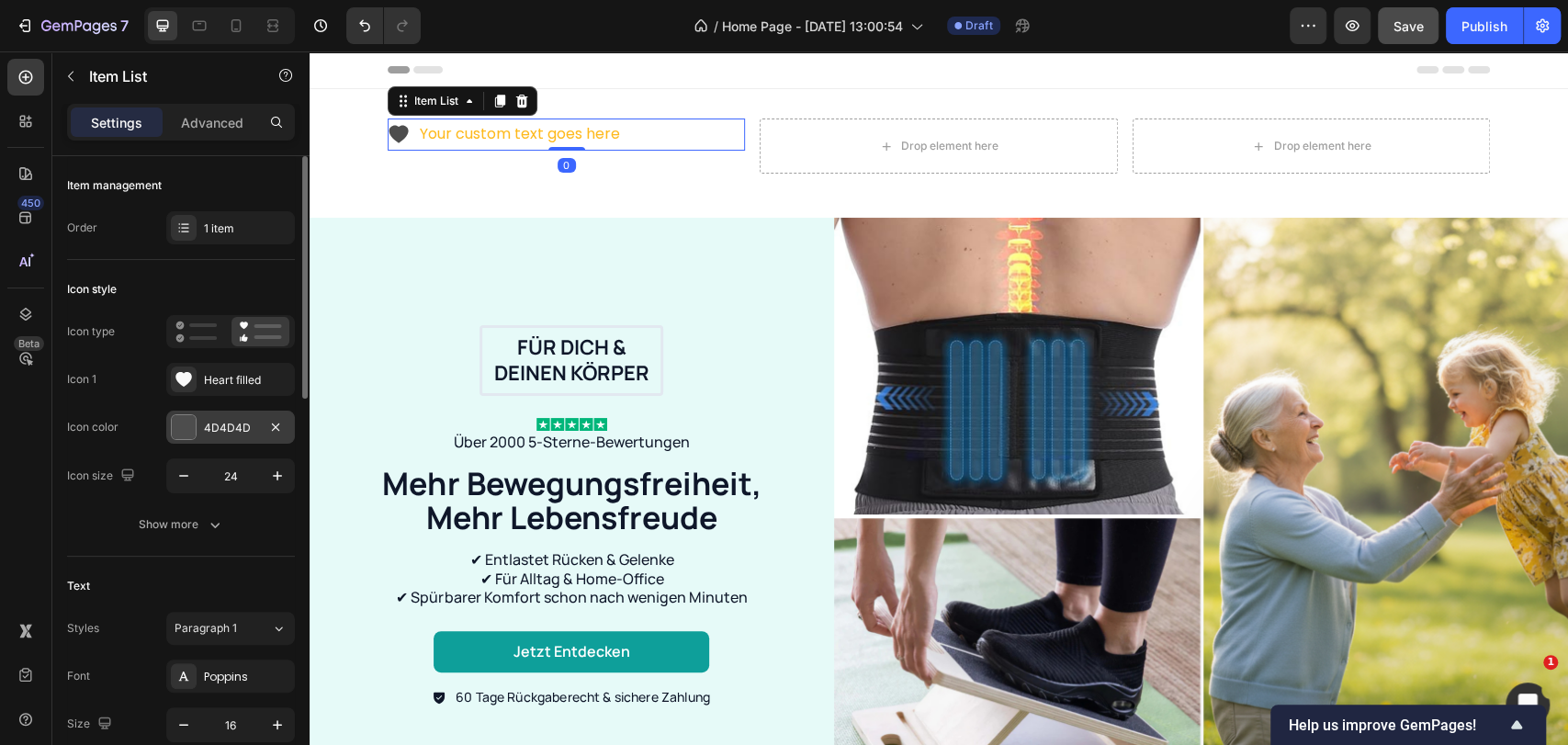
click at [227, 423] on div "4D4D4D" at bounding box center [230, 428] width 53 height 17
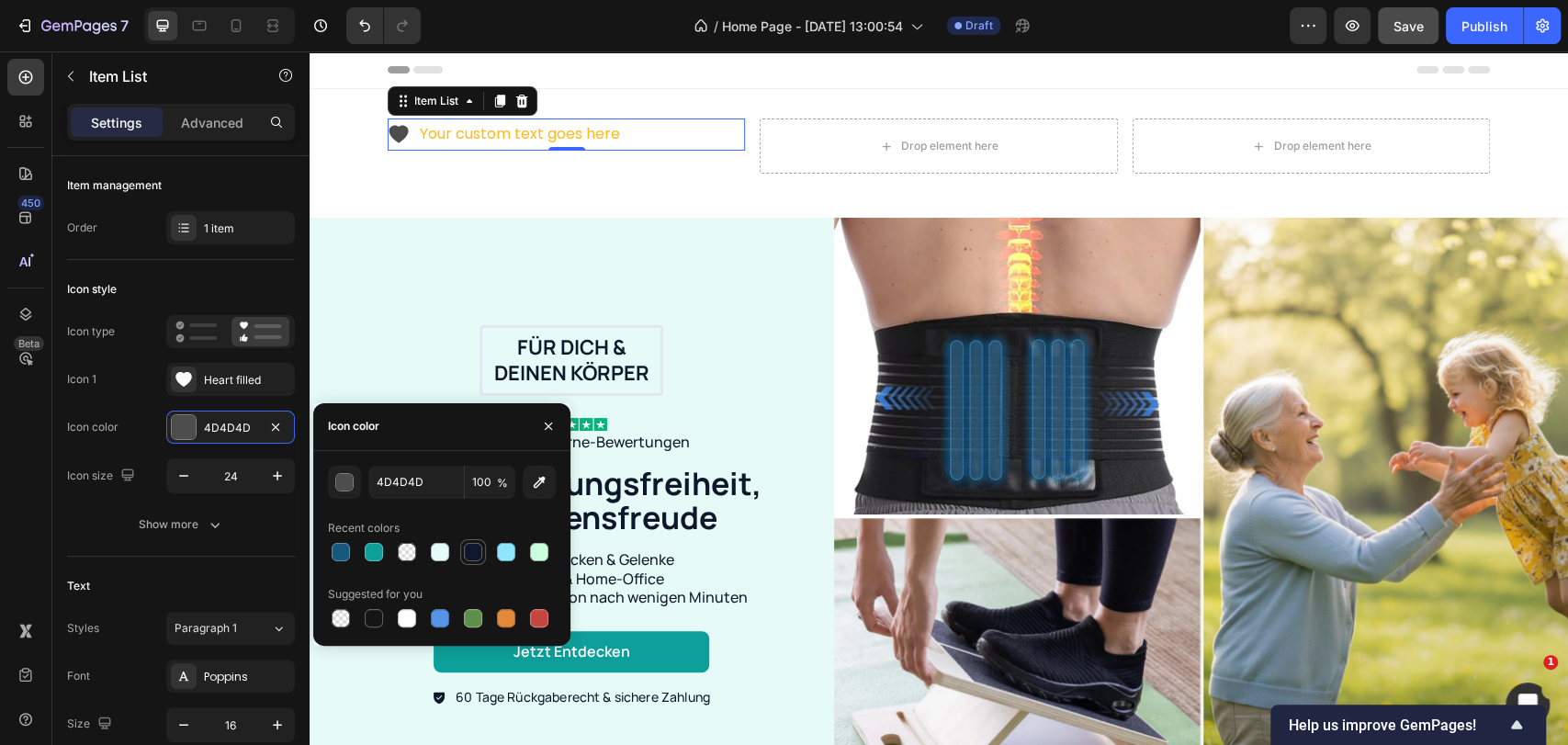
click at [460, 546] on div at bounding box center [473, 552] width 26 height 26
type input "0F172A"
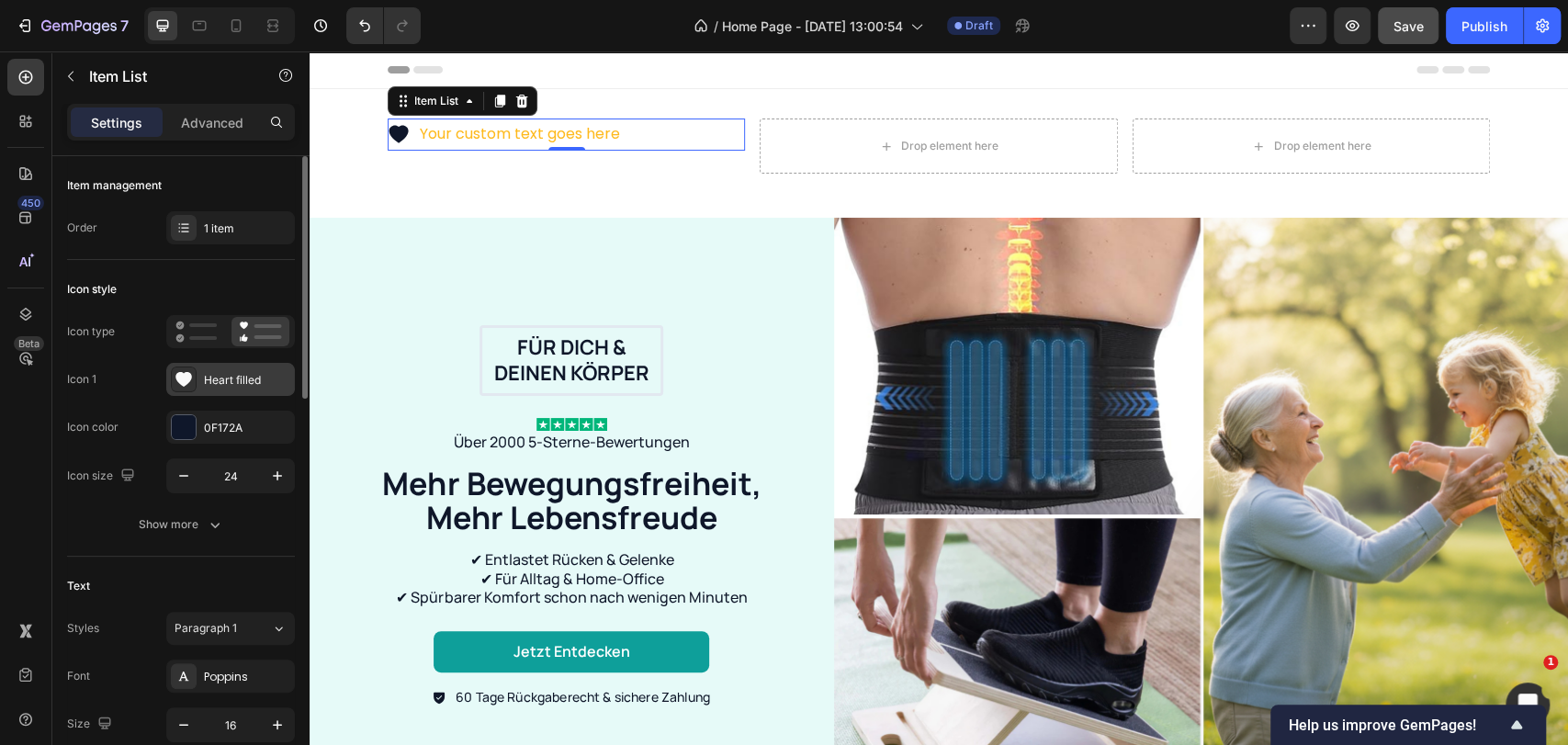
click at [180, 384] on icon at bounding box center [183, 380] width 17 height 15
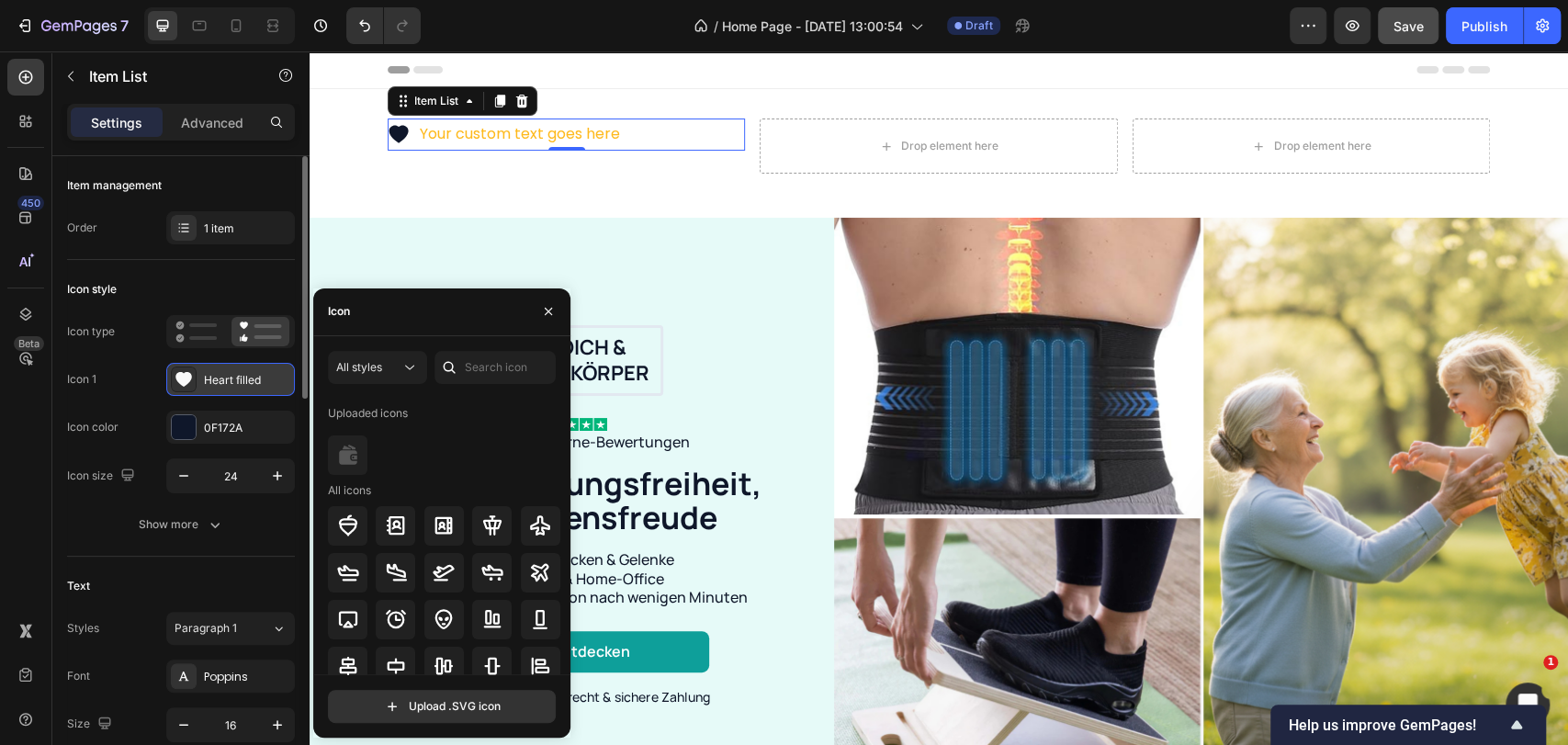
click at [191, 383] on icon at bounding box center [183, 380] width 19 height 19
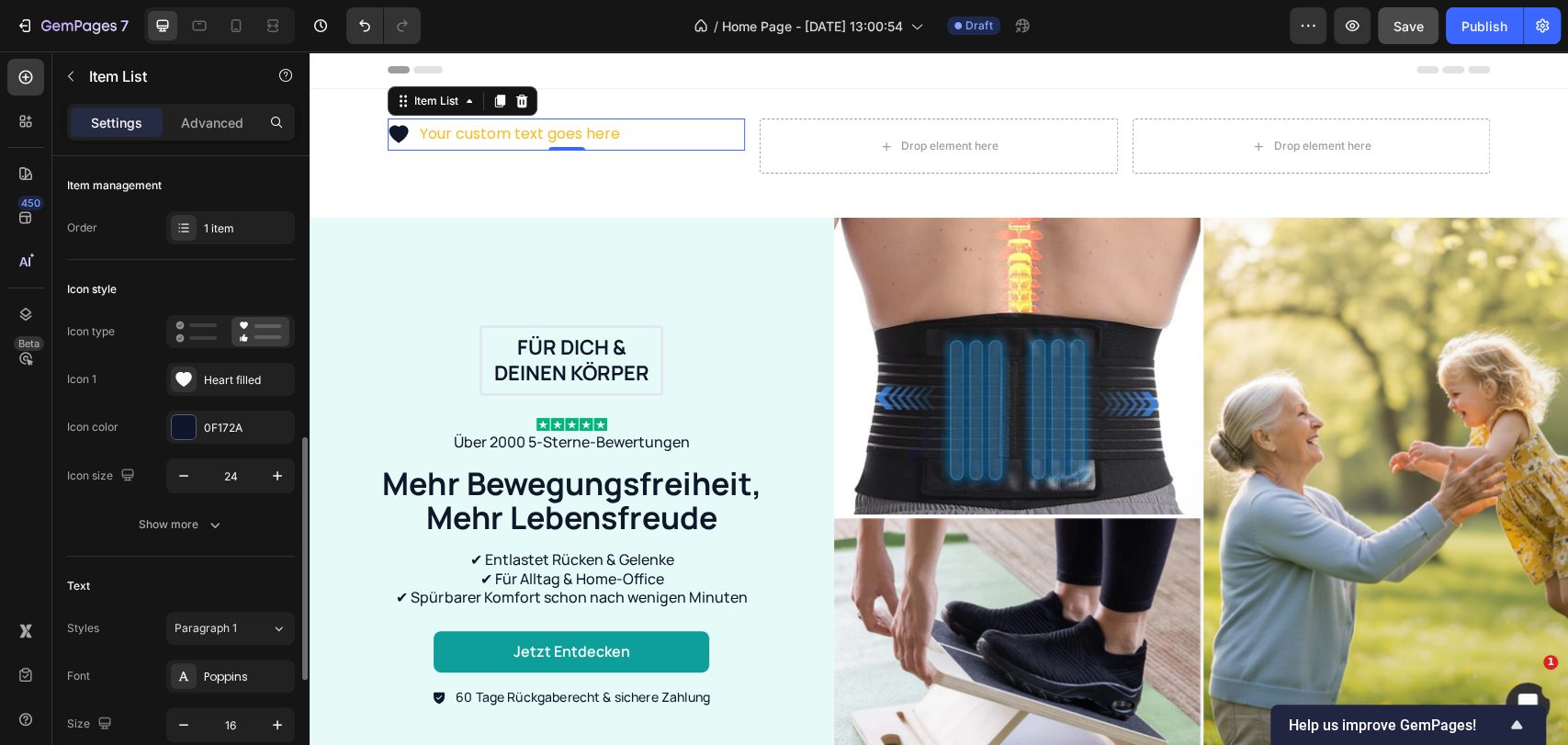
scroll to position [204, 0]
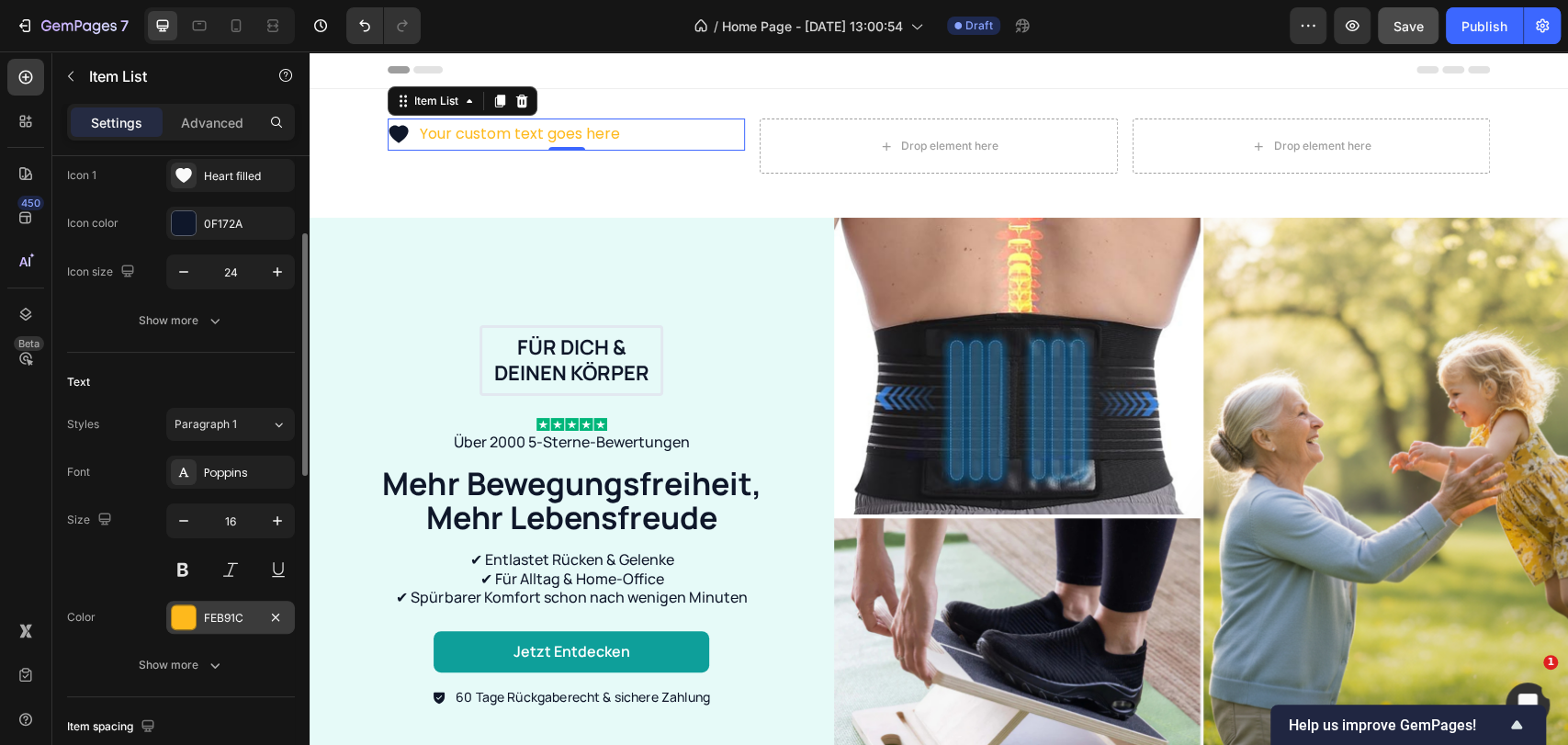
click at [187, 619] on div at bounding box center [183, 617] width 24 height 24
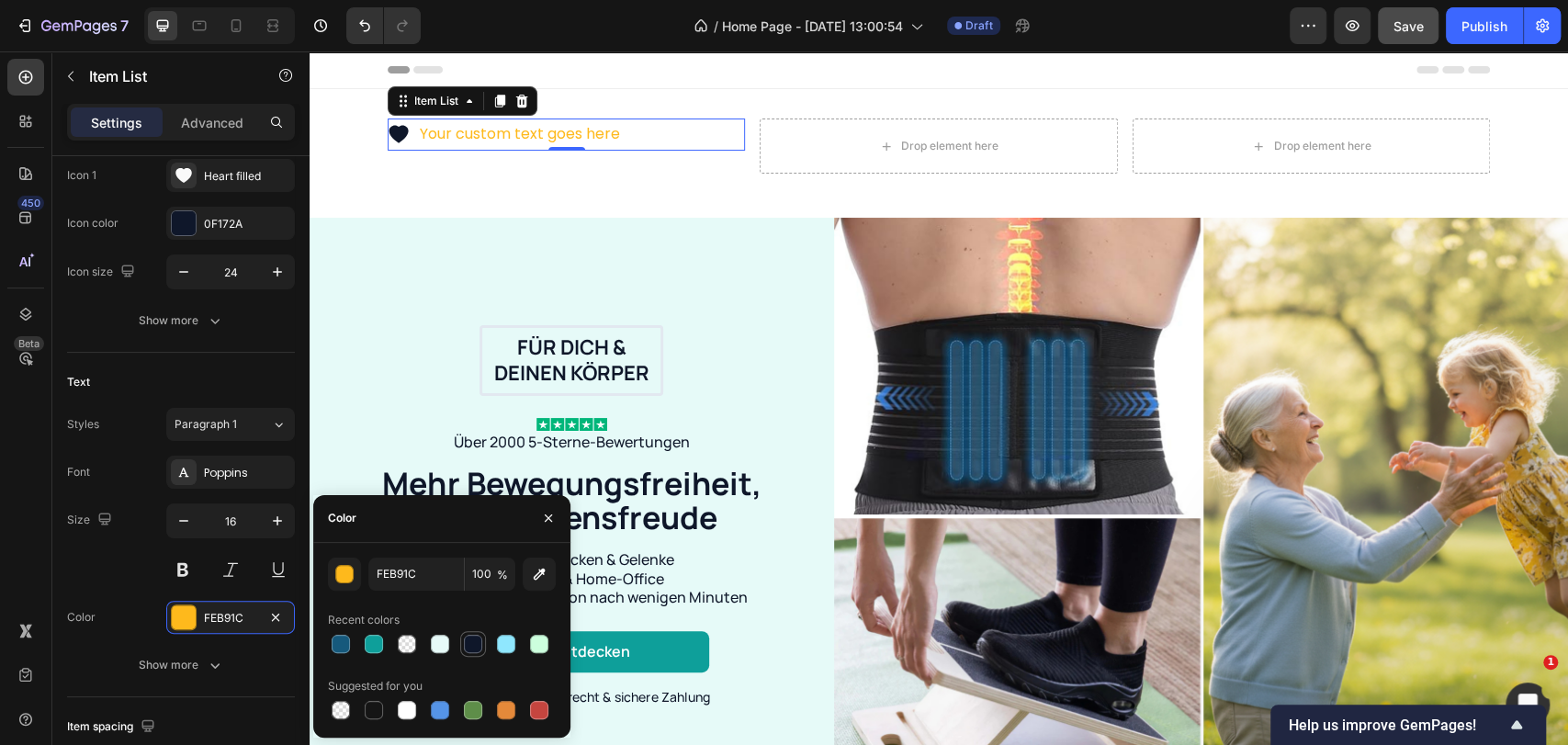
click at [475, 653] on div at bounding box center [473, 644] width 22 height 22
type input "0F172A"
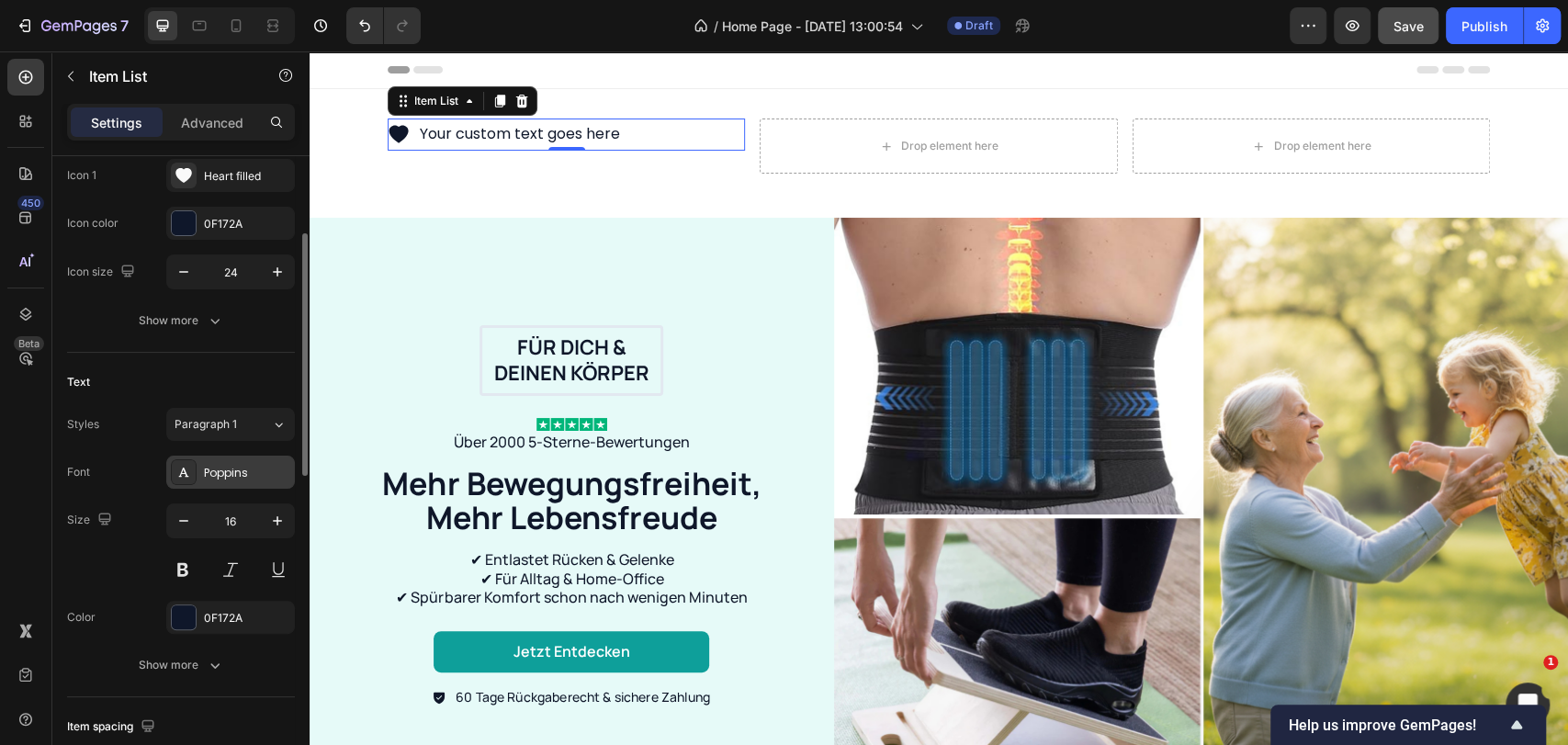
click at [237, 466] on div "Poppins" at bounding box center [247, 473] width 87 height 17
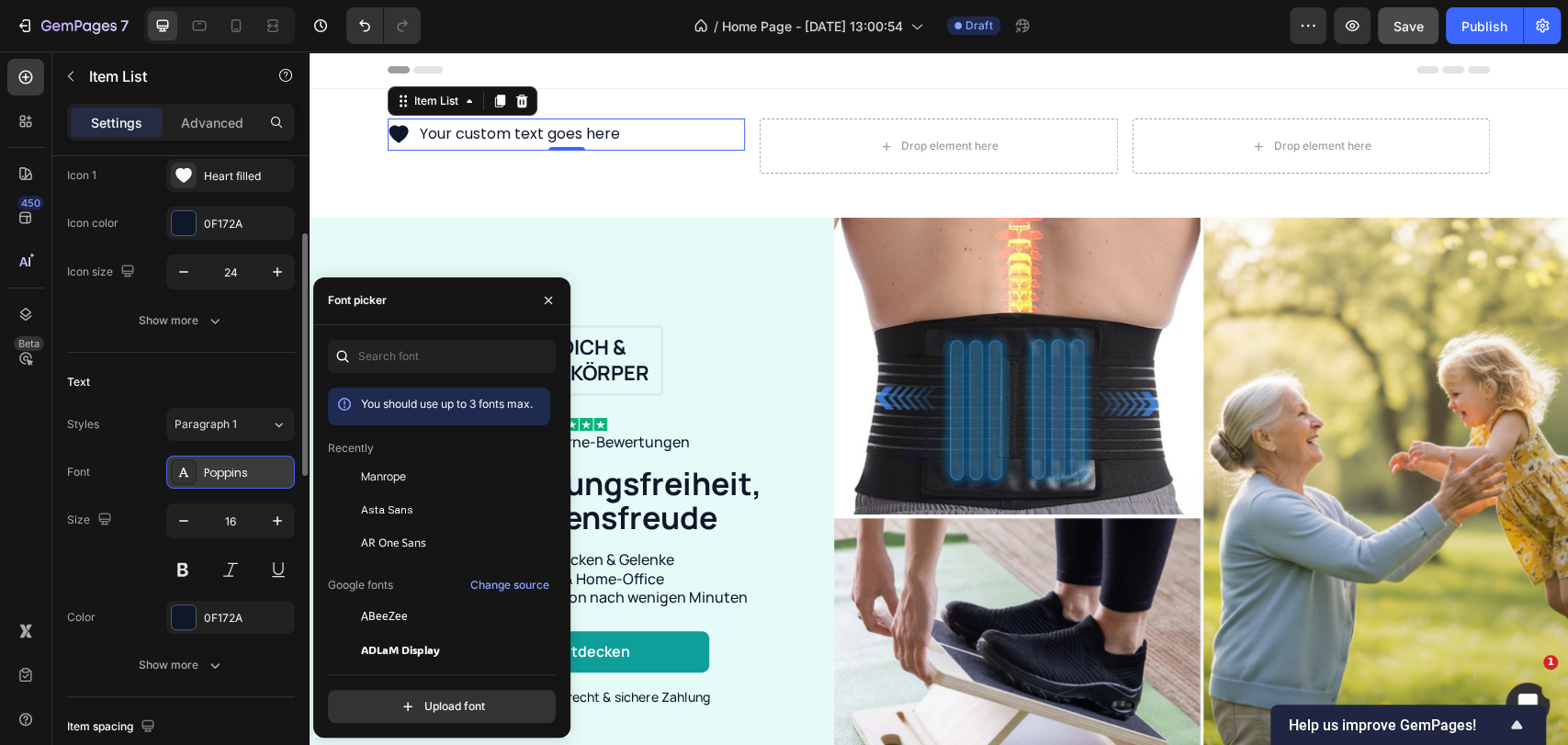
click at [237, 466] on div "Poppins" at bounding box center [247, 473] width 87 height 17
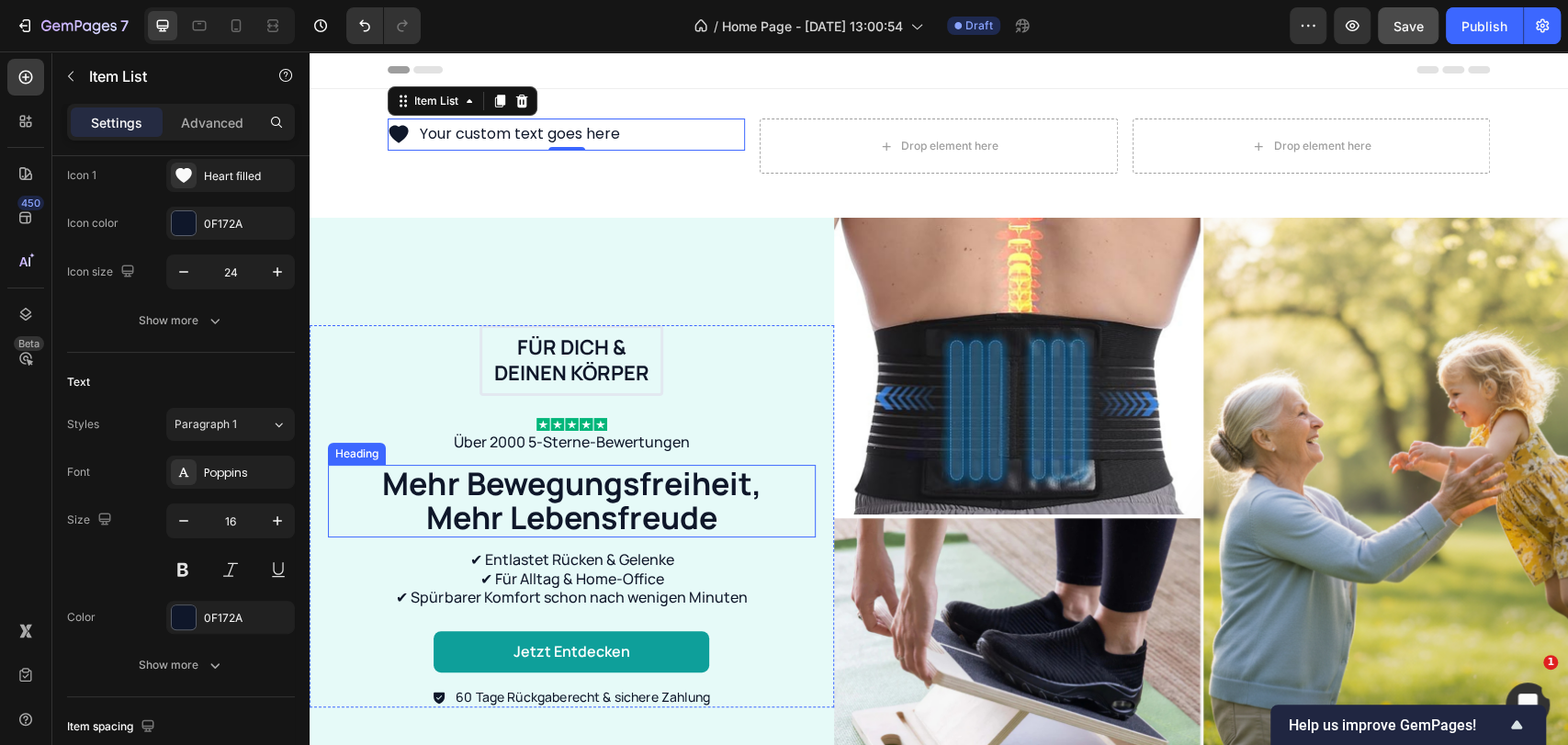
click at [600, 495] on h2 "Mehr Bewegungsfreiheit, Mehr Lebensfreude" at bounding box center [572, 501] width 413 height 73
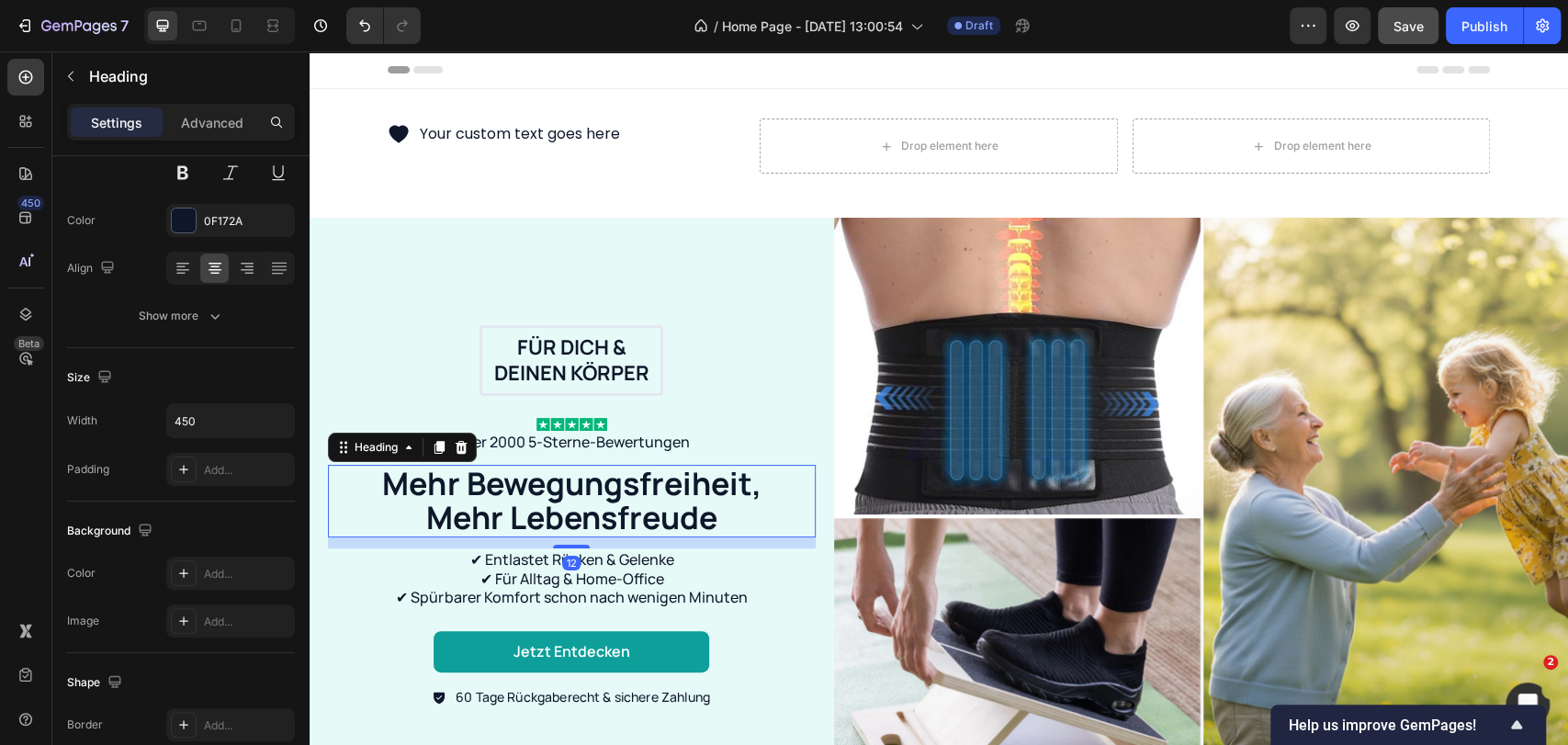
scroll to position [0, 0]
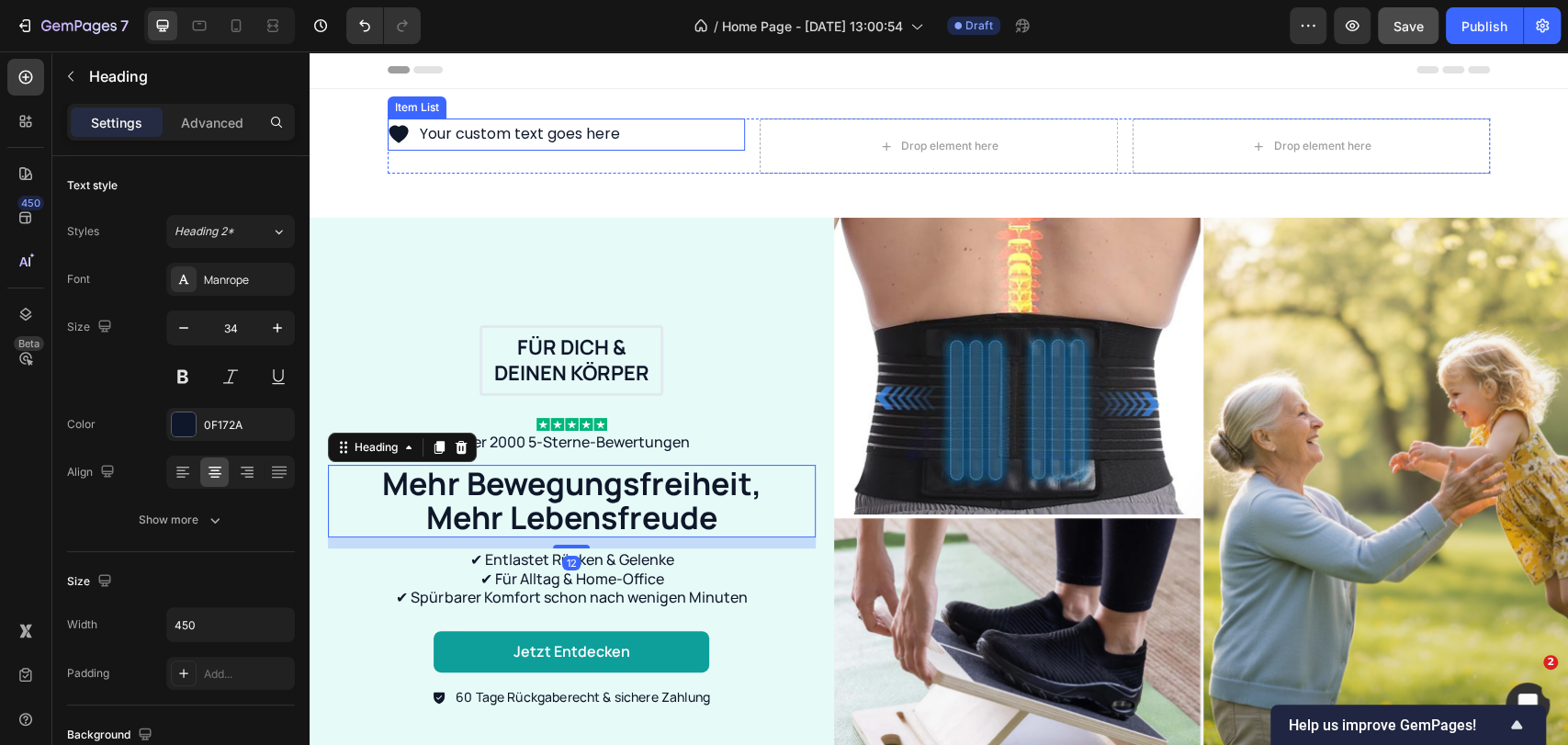
click at [459, 129] on div "Your custom text goes here" at bounding box center [520, 134] width 206 height 33
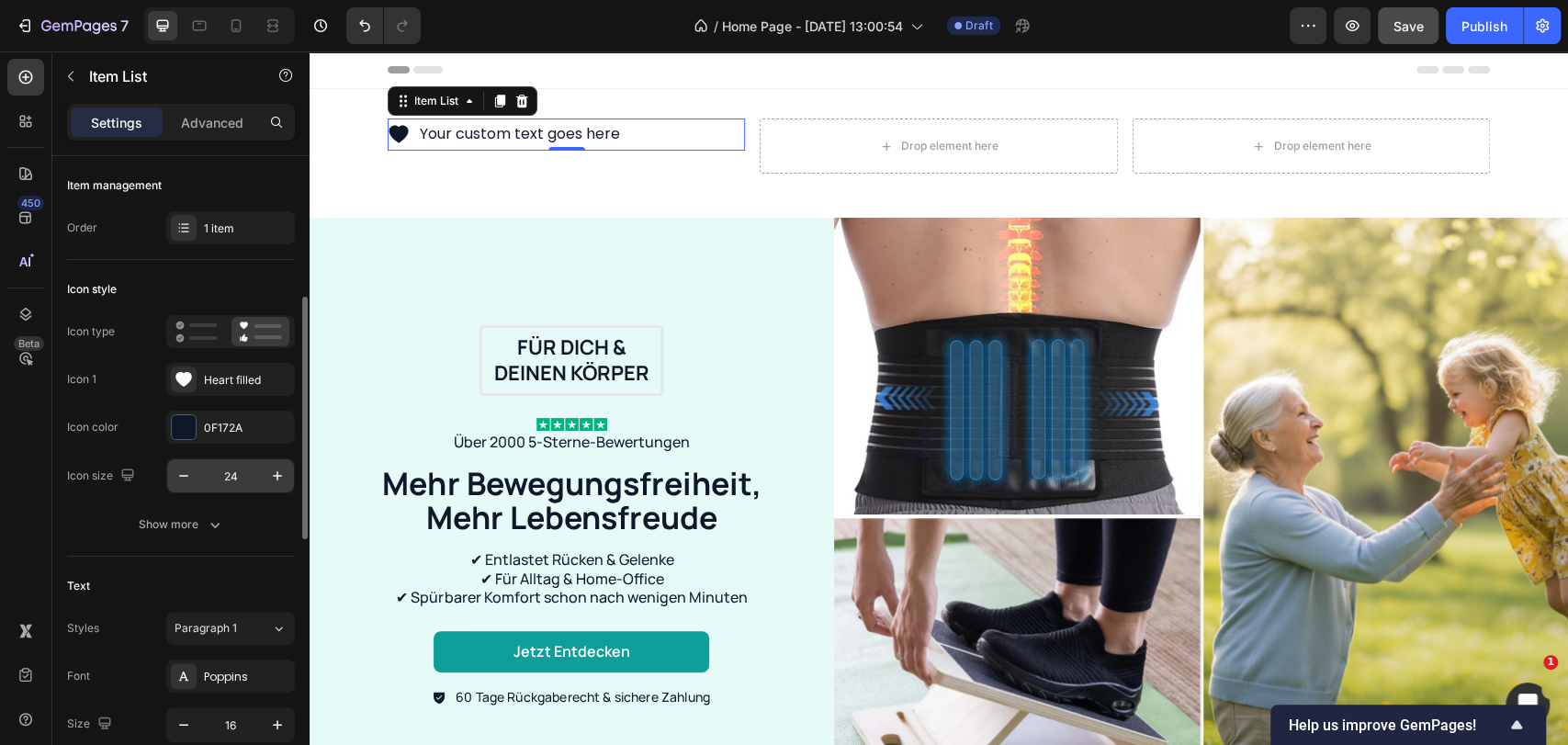
scroll to position [204, 0]
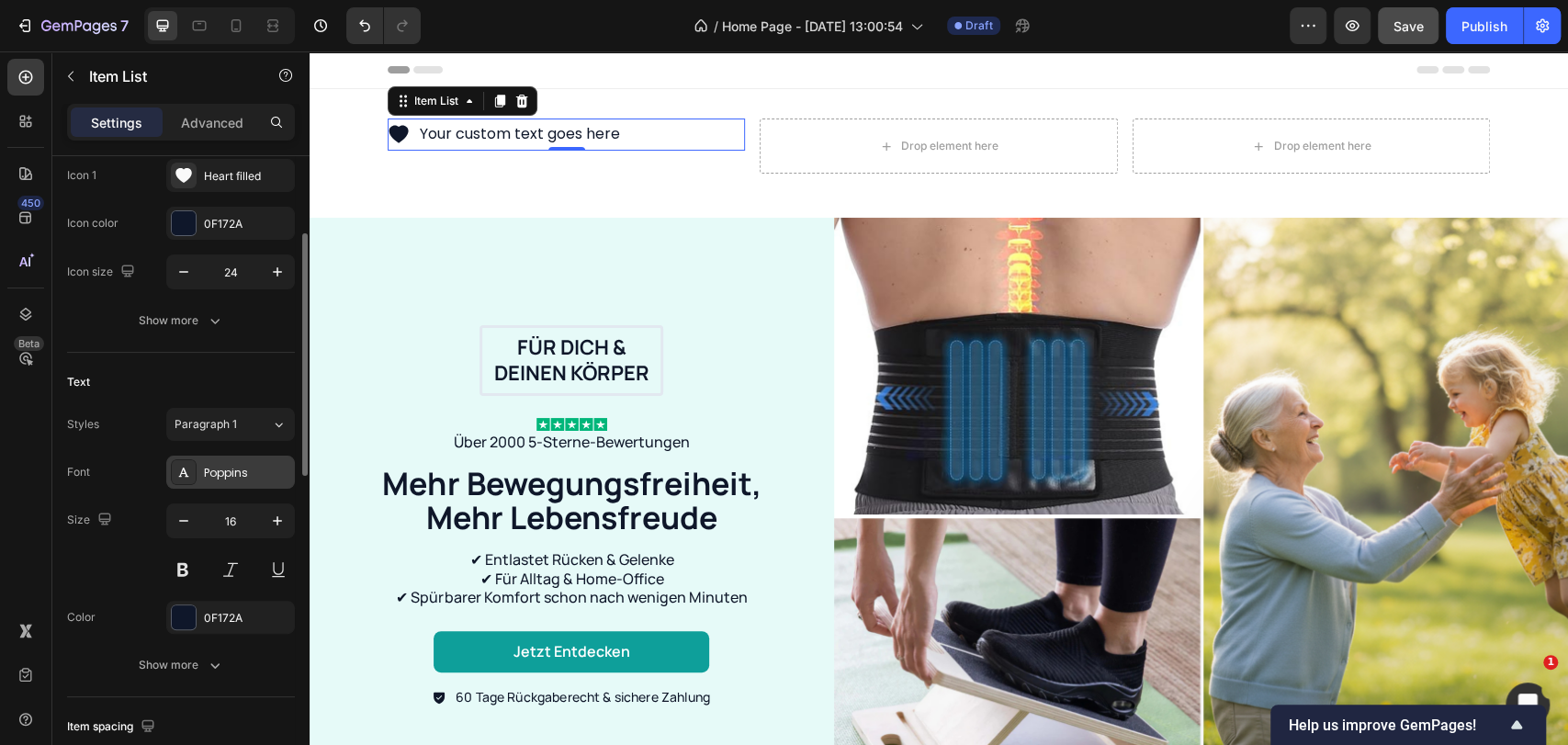
click at [216, 465] on div "Poppins" at bounding box center [247, 473] width 87 height 17
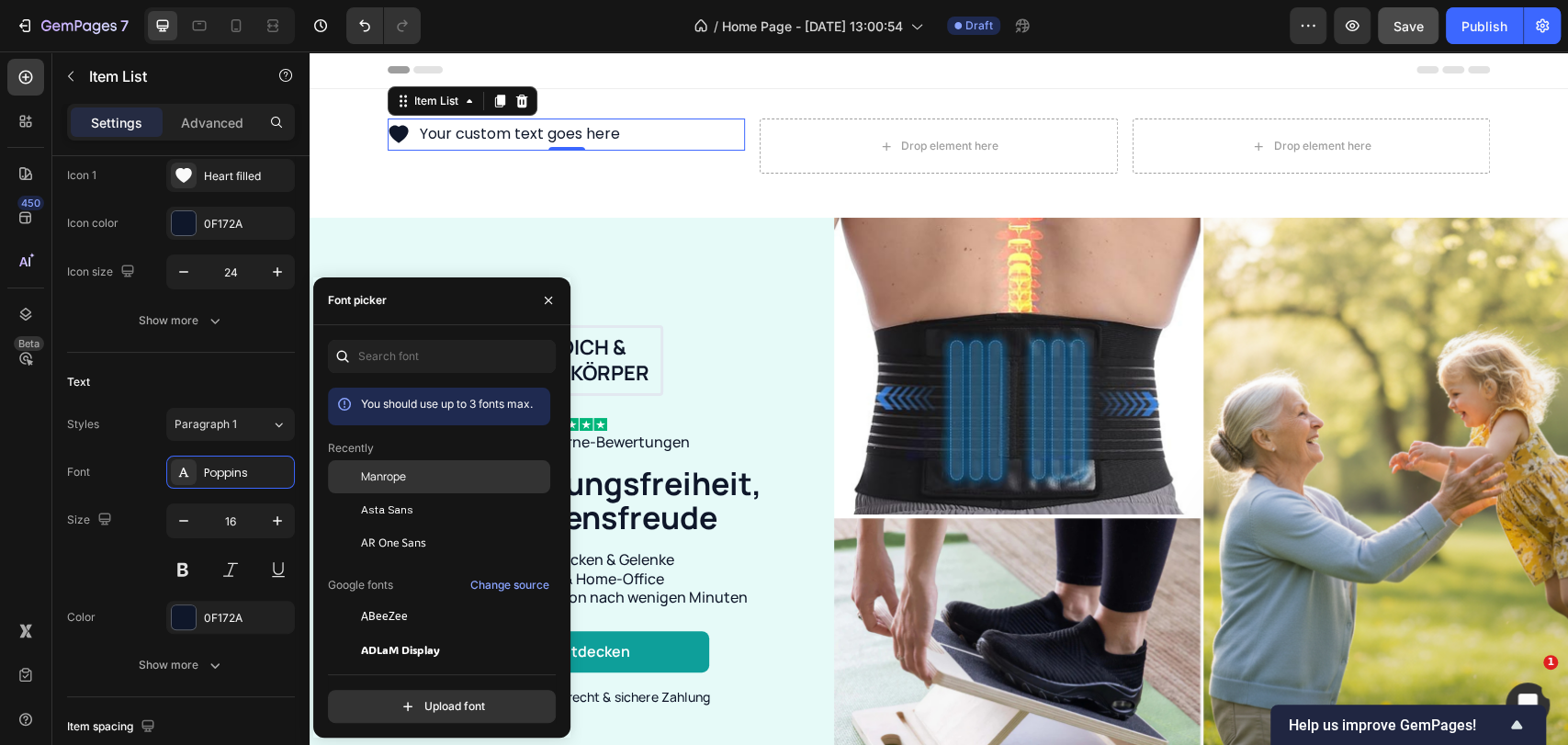
click at [372, 478] on span "Manrope" at bounding box center [384, 477] width 45 height 17
click at [250, 372] on div "Text" at bounding box center [181, 383] width 228 height 30
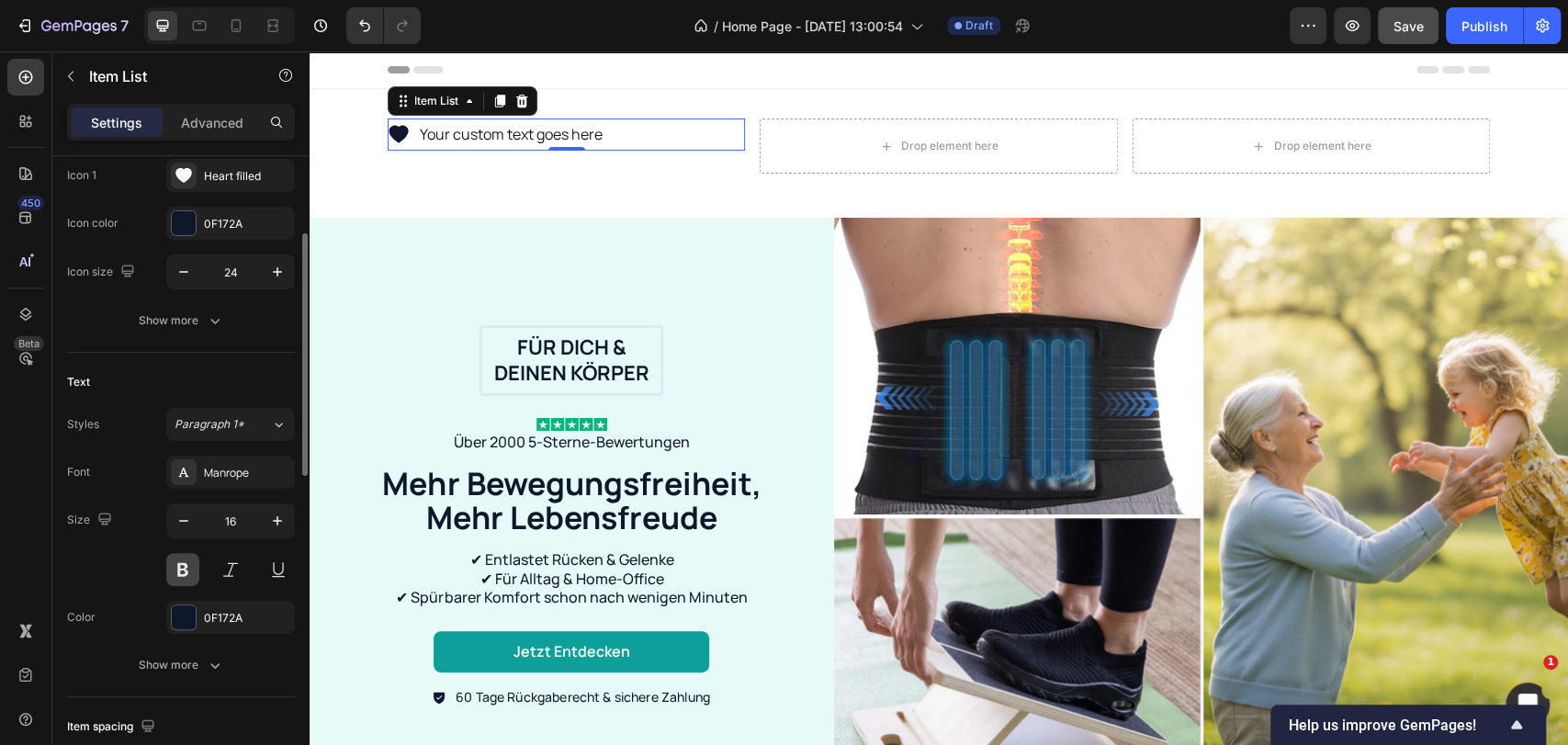
click at [191, 573] on button at bounding box center [183, 570] width 34 height 34
click at [553, 125] on div "Your custom text goes here" at bounding box center [518, 134] width 202 height 33
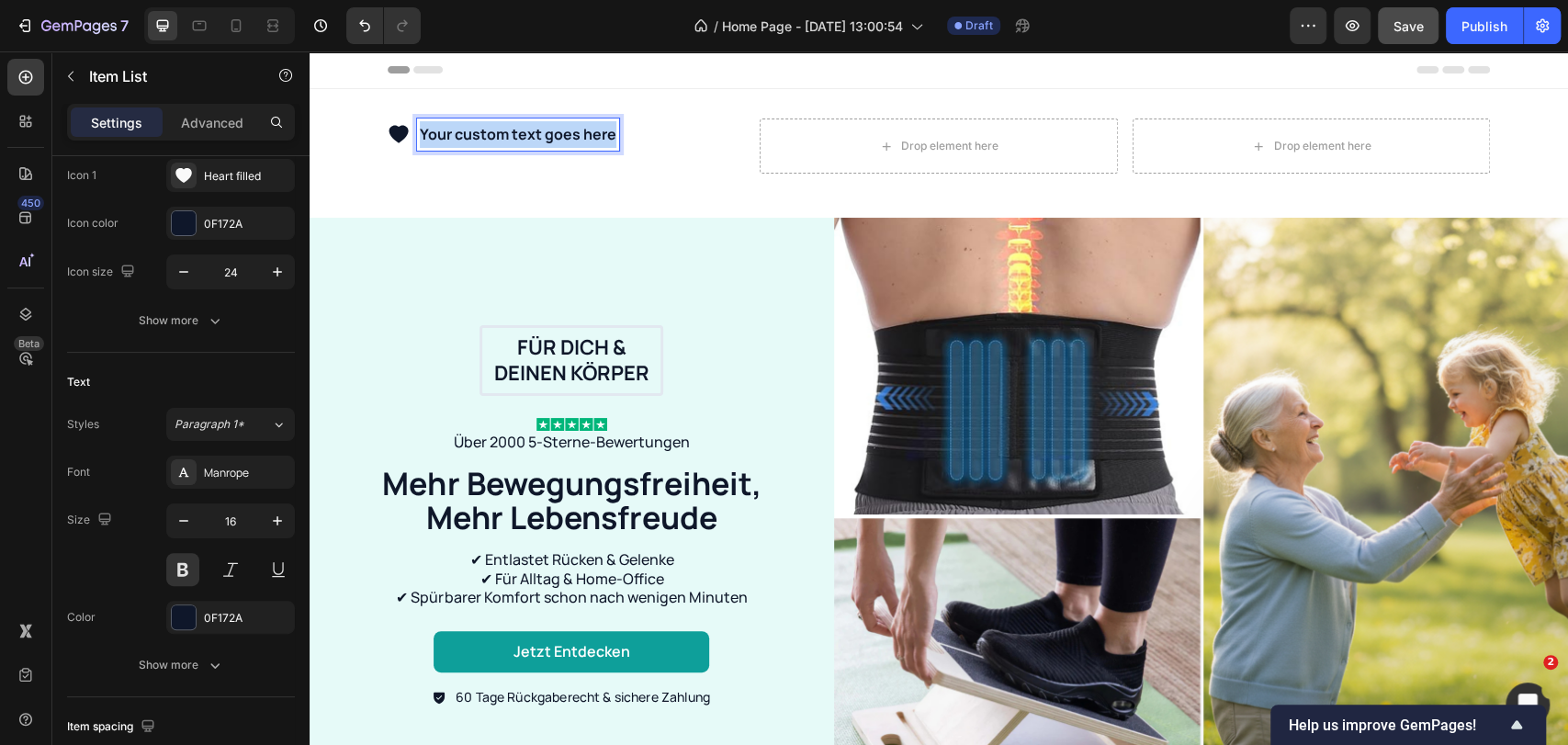
click at [553, 125] on p "Your custom text goes here" at bounding box center [518, 134] width 196 height 27
click at [392, 134] on icon at bounding box center [399, 134] width 20 height 18
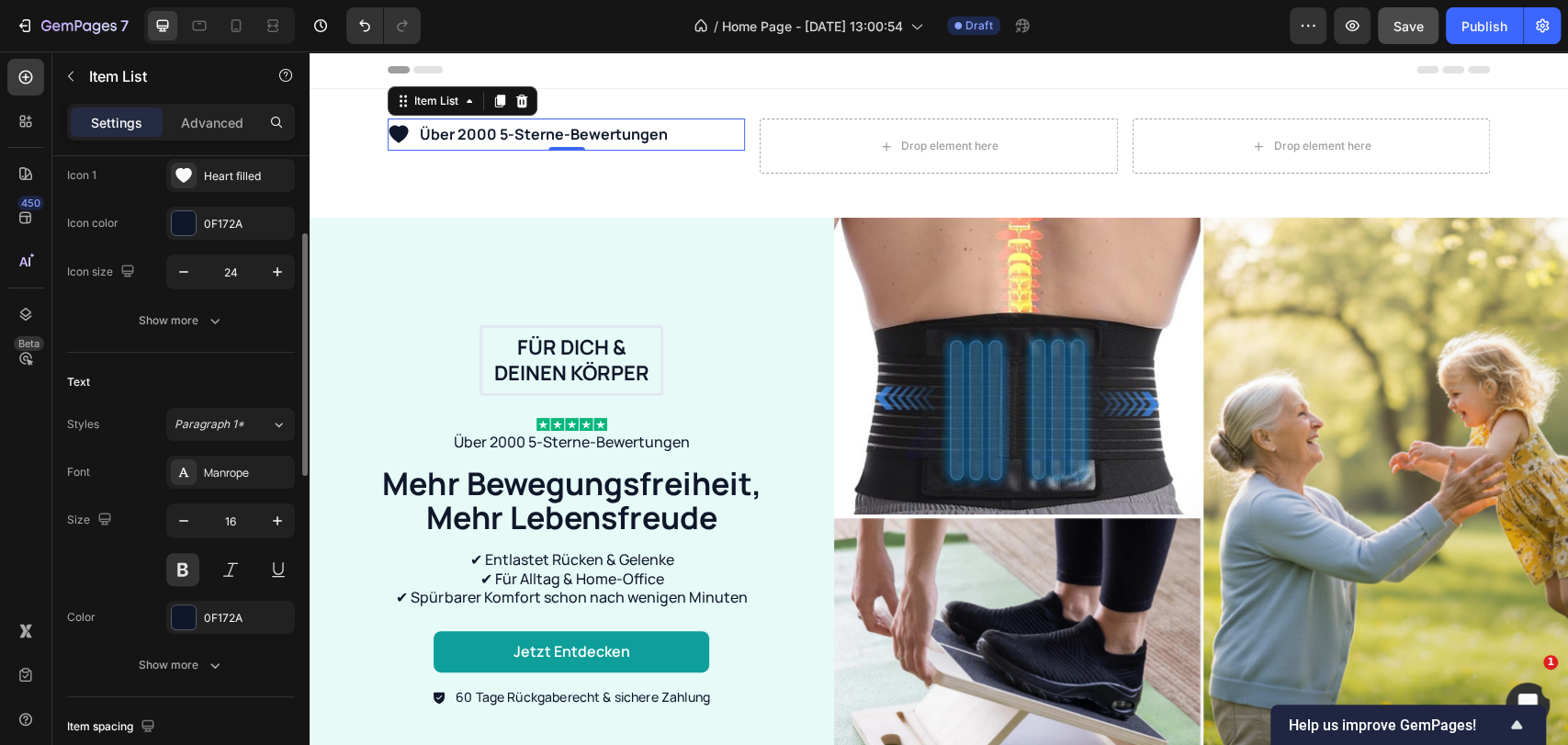
scroll to position [0, 0]
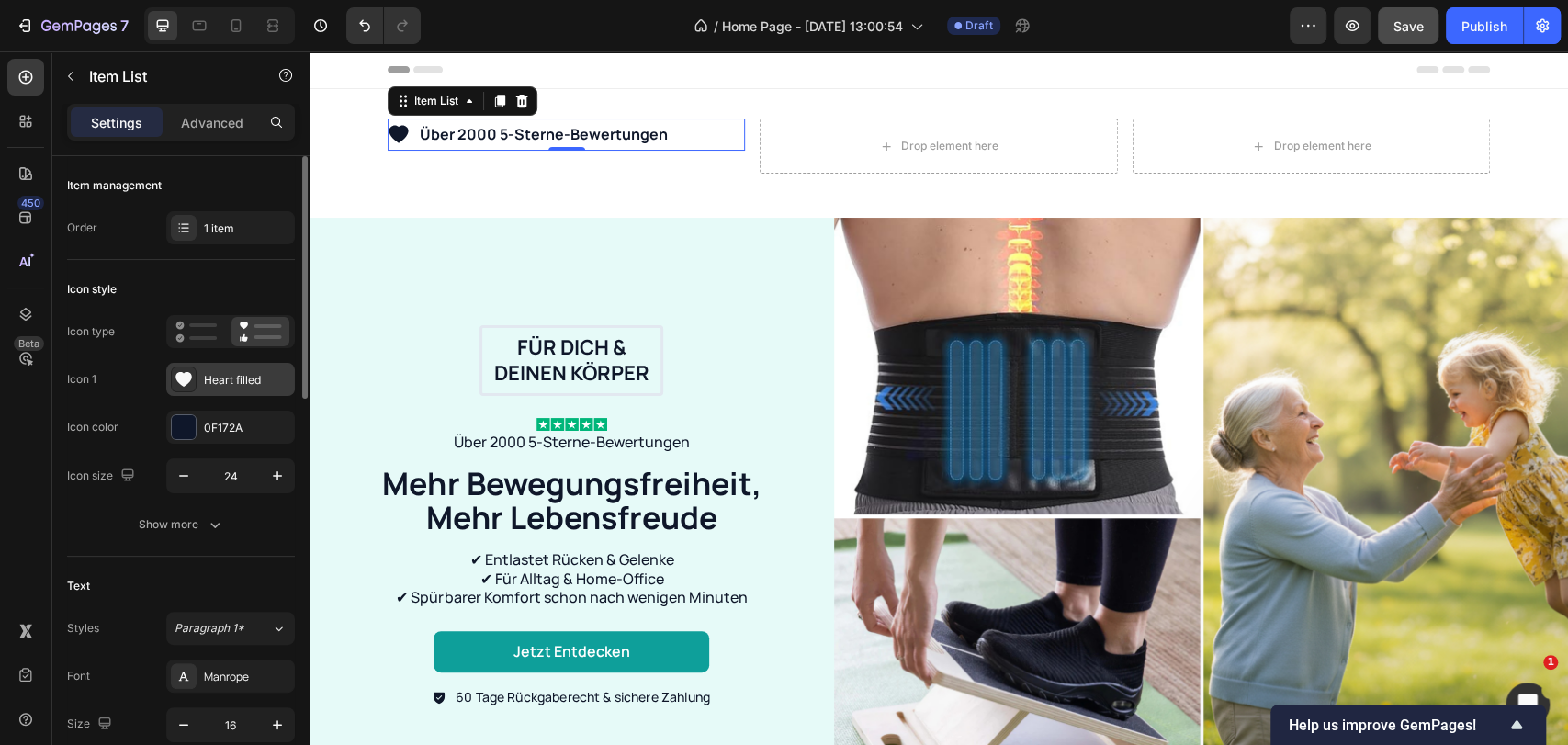
click at [210, 366] on div "Heart filled" at bounding box center [231, 380] width 128 height 34
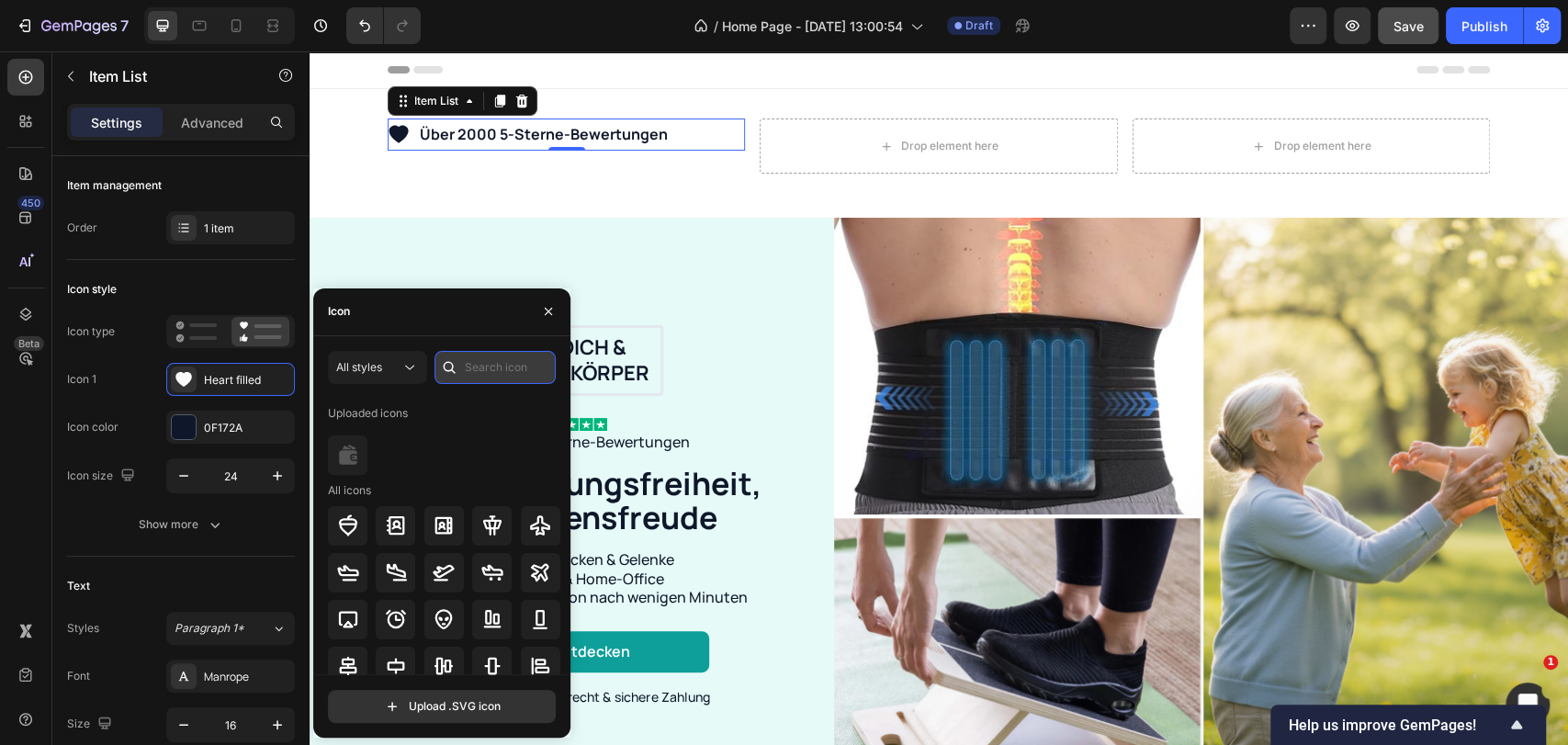
click at [469, 355] on input "text" at bounding box center [495, 368] width 121 height 34
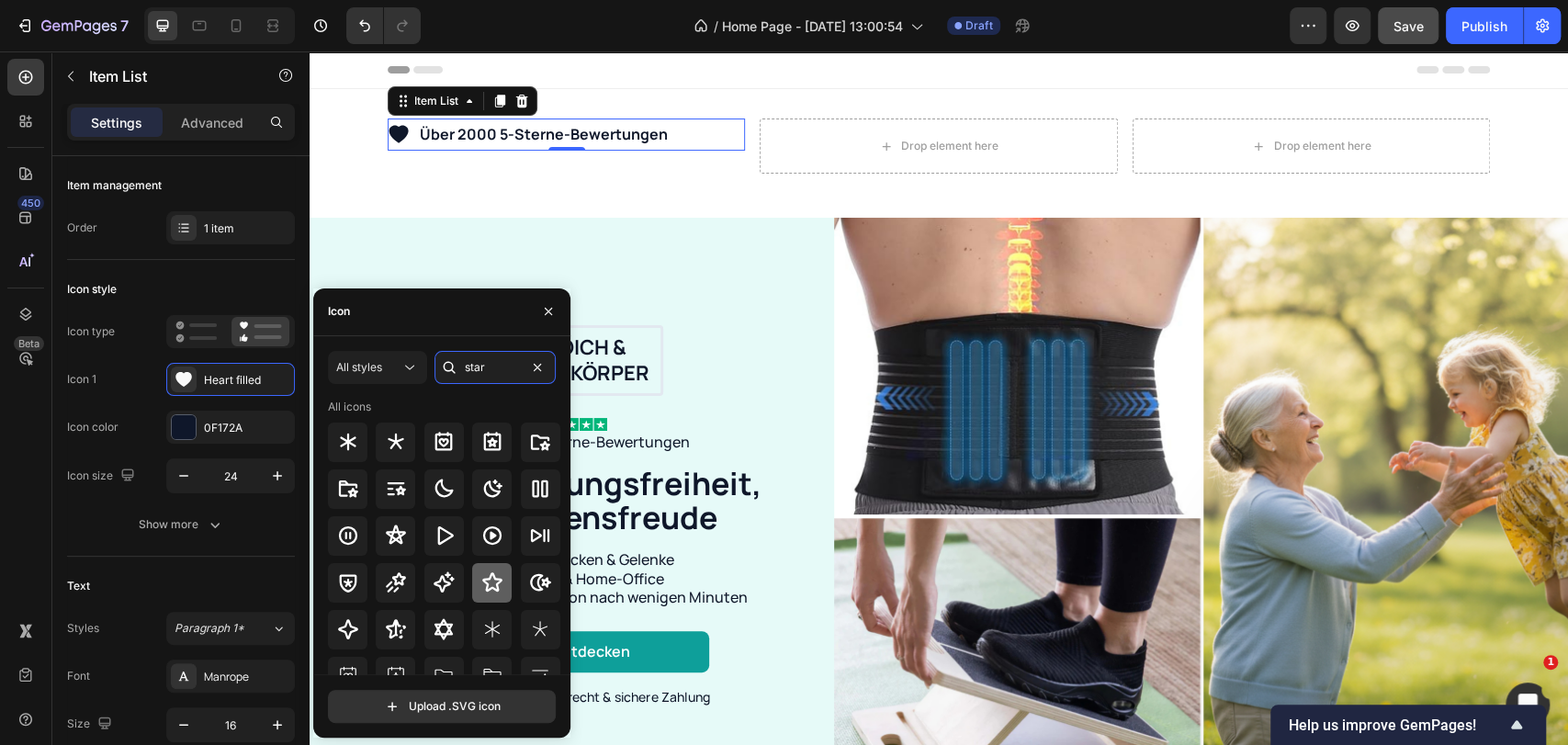
type input "star"
click at [485, 581] on icon at bounding box center [493, 583] width 22 height 22
drag, startPoint x: 490, startPoint y: 102, endPoint x: 481, endPoint y: 120, distance: 20.1
click at [495, 102] on icon at bounding box center [500, 102] width 10 height 13
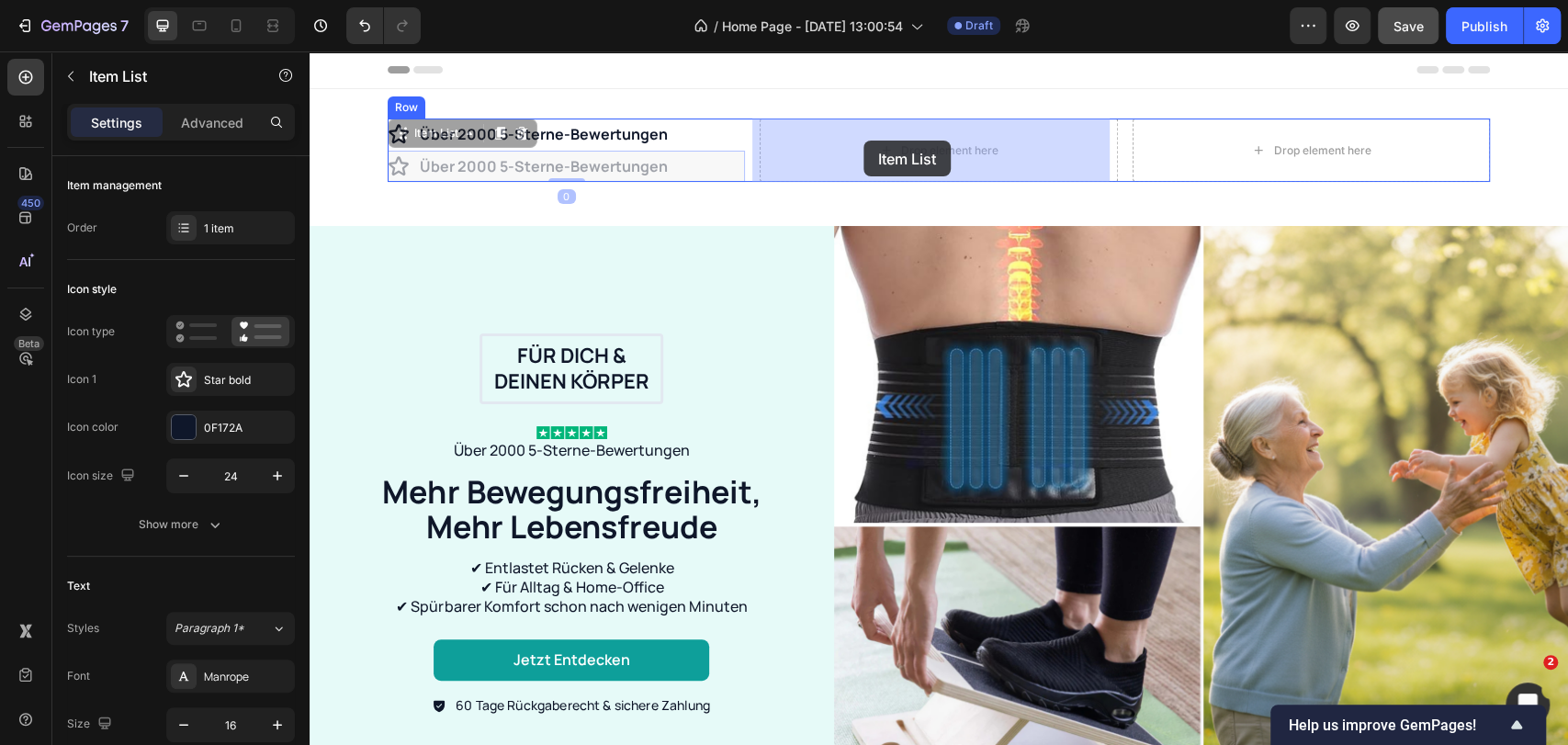
drag, startPoint x: 403, startPoint y: 139, endPoint x: 887, endPoint y: 137, distance: 484.0
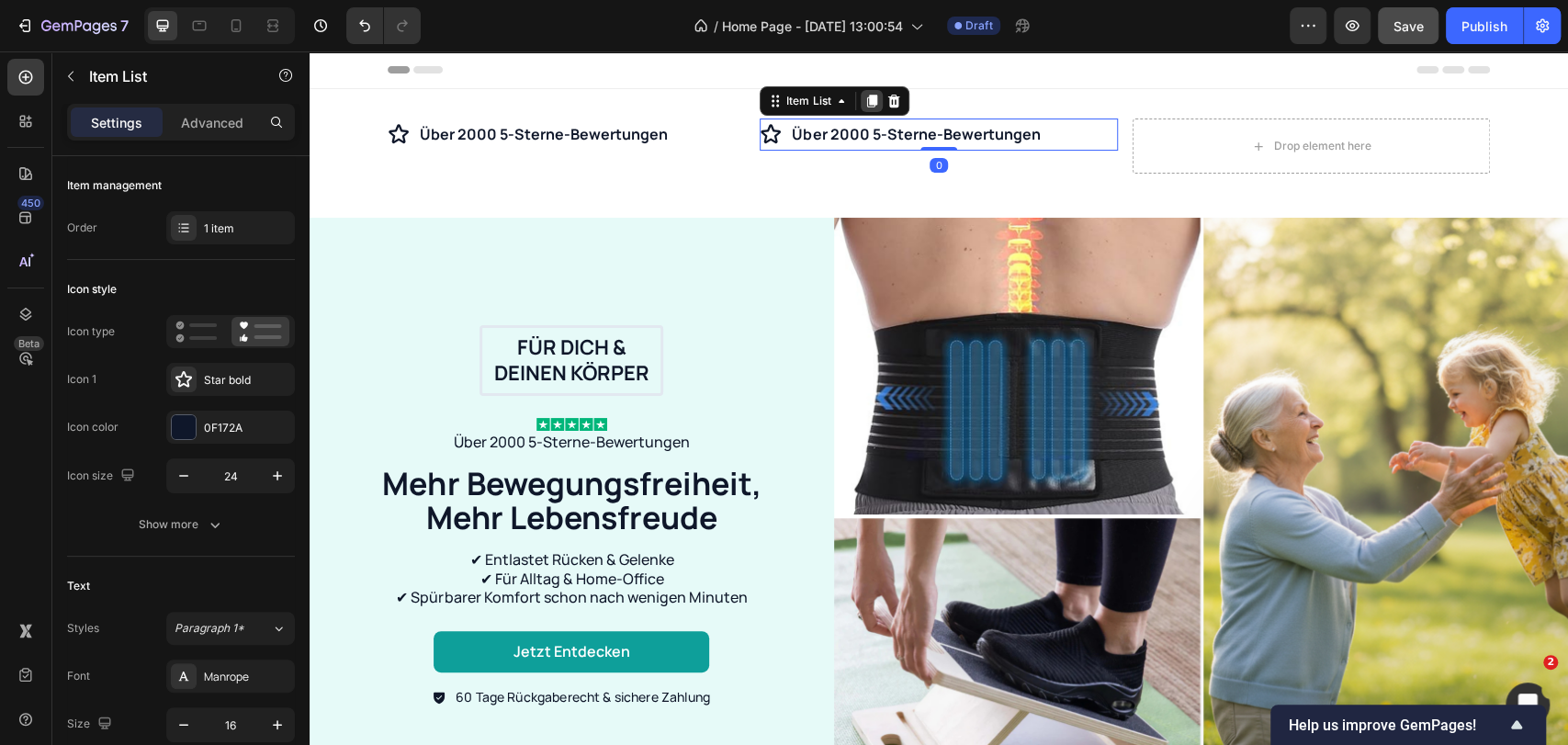
click at [872, 106] on div at bounding box center [872, 102] width 22 height 22
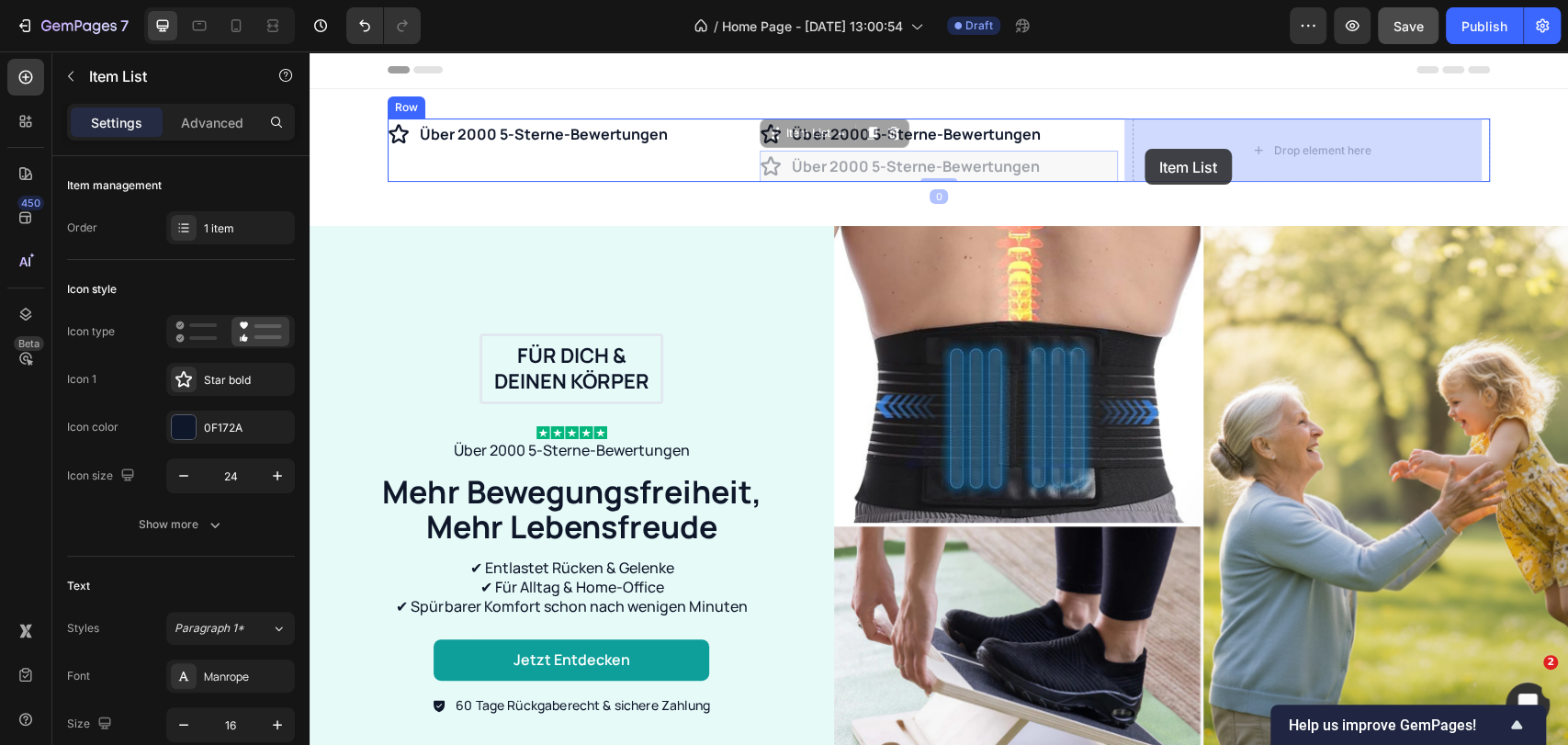
drag, startPoint x: 774, startPoint y: 134, endPoint x: 1144, endPoint y: 149, distance: 370.3
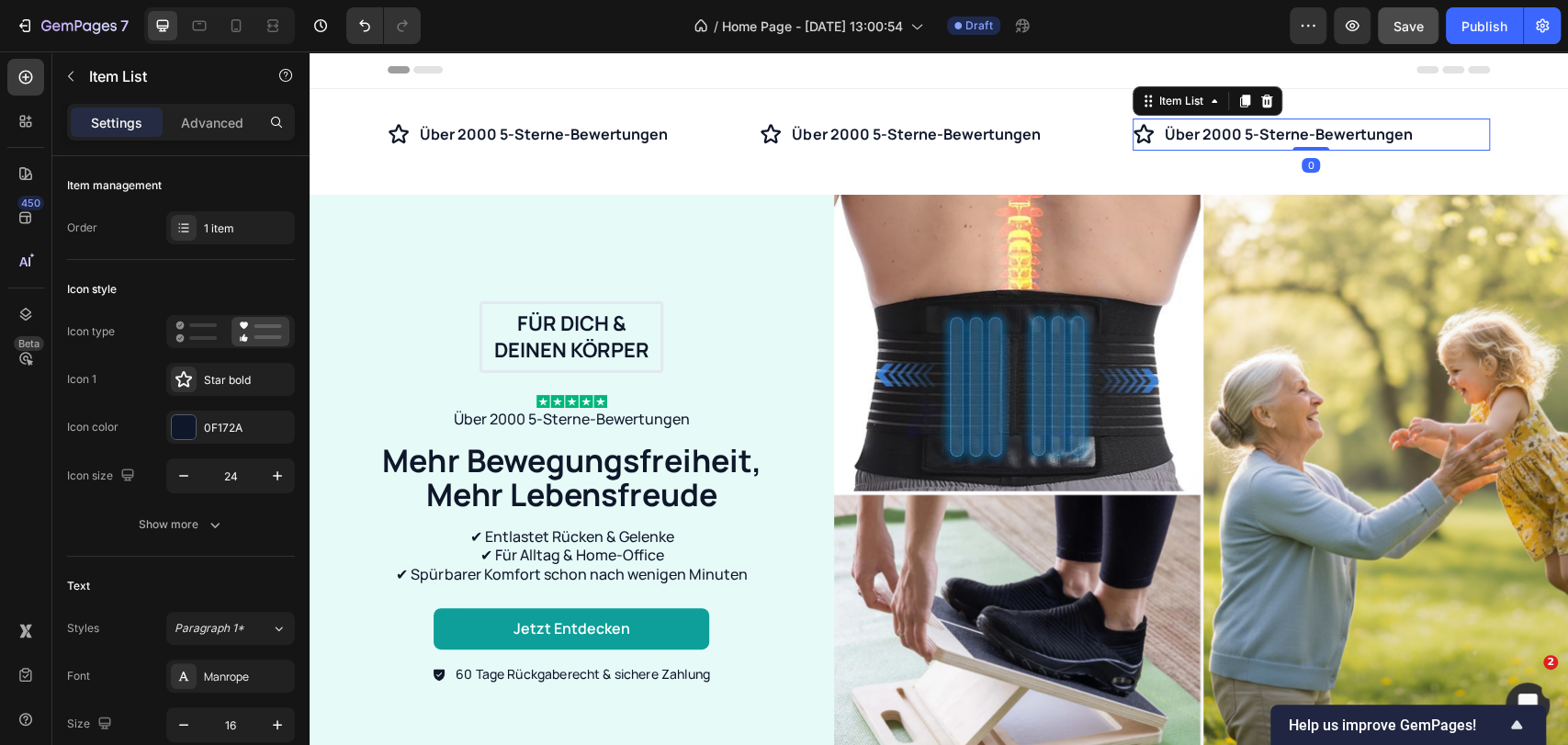
click at [1169, 133] on p "Über 2000 5-Sterne-Bewertungen" at bounding box center [1289, 134] width 248 height 27
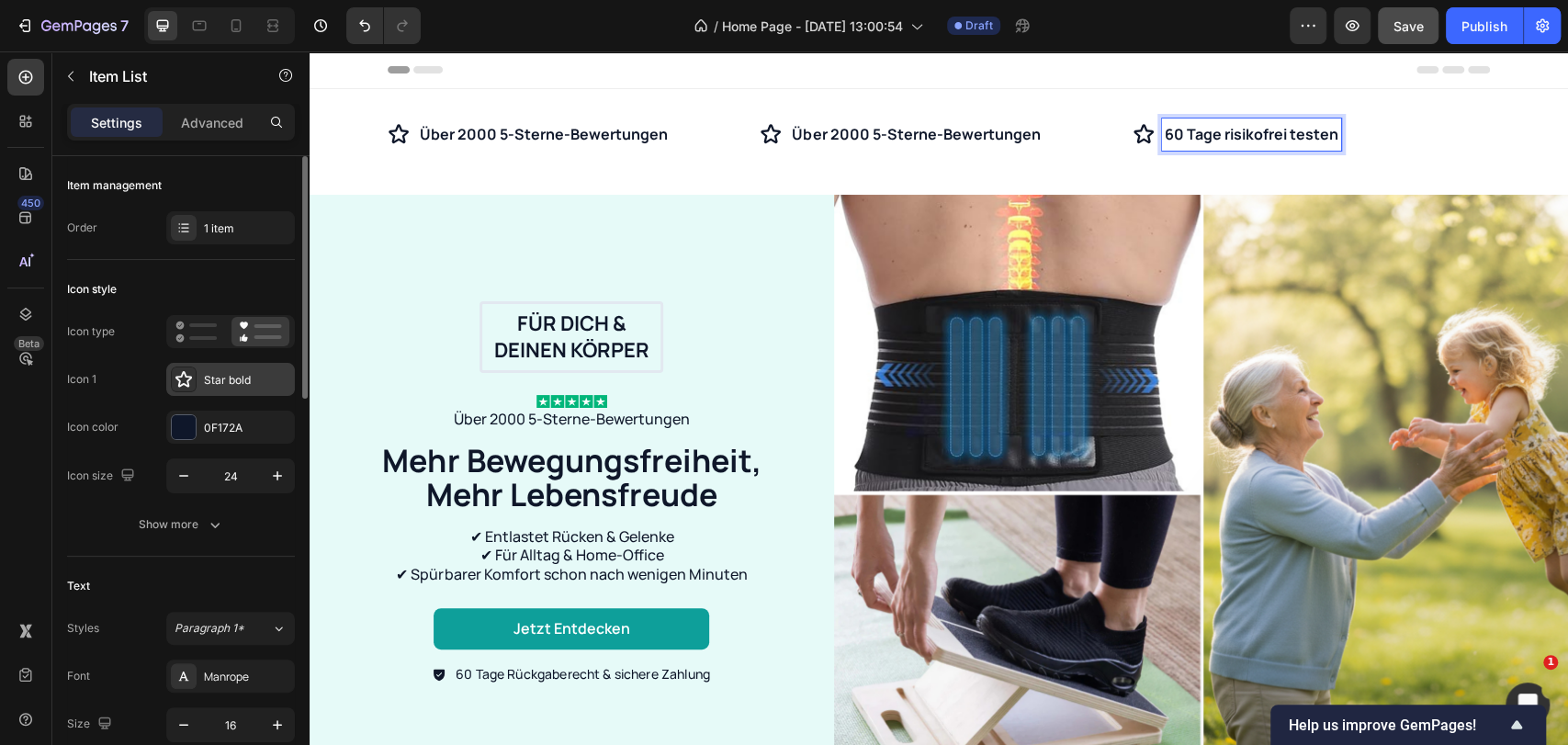
click at [248, 380] on div "Star bold" at bounding box center [247, 381] width 87 height 17
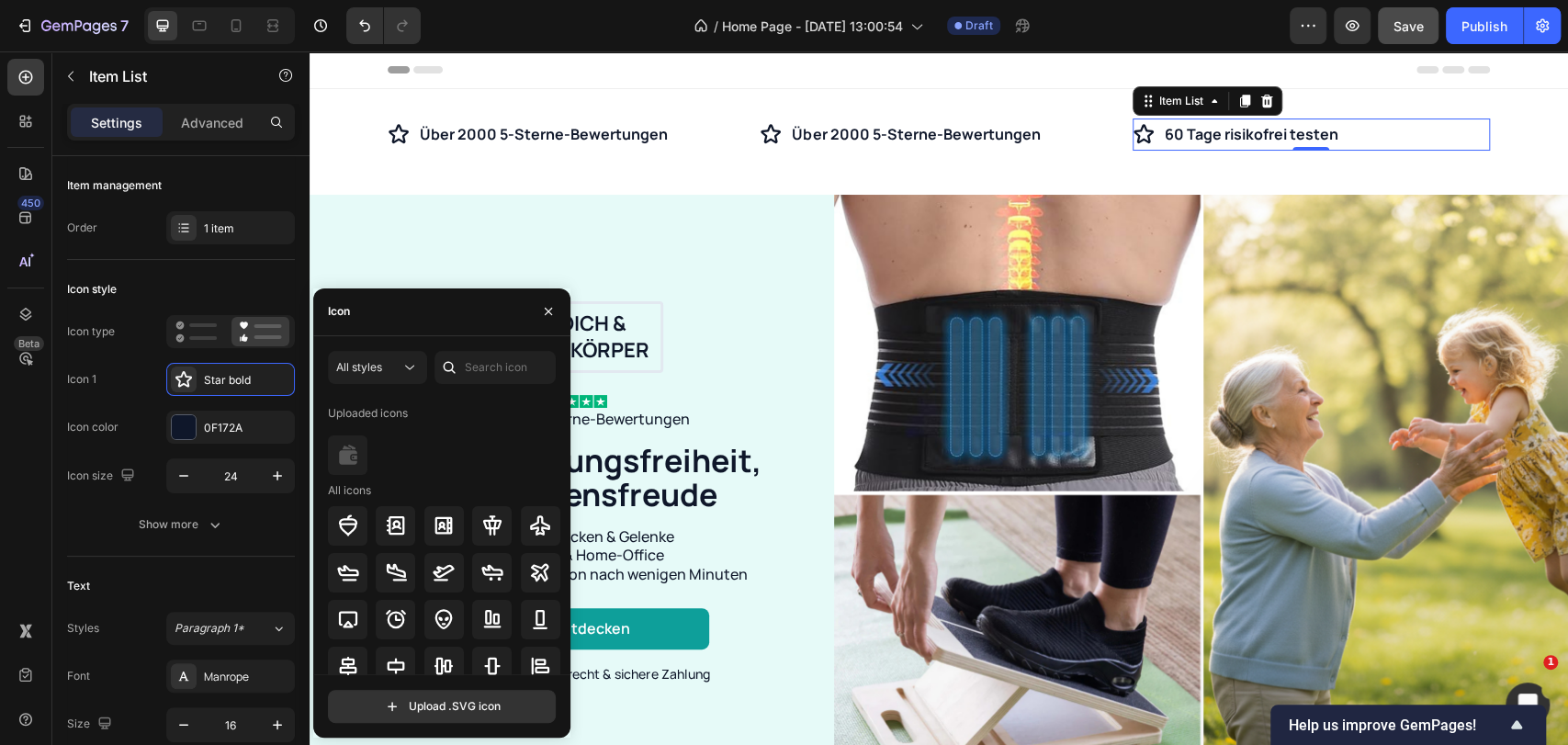
click at [460, 373] on div at bounding box center [450, 368] width 30 height 34
click at [478, 372] on input "text" at bounding box center [495, 368] width 121 height 34
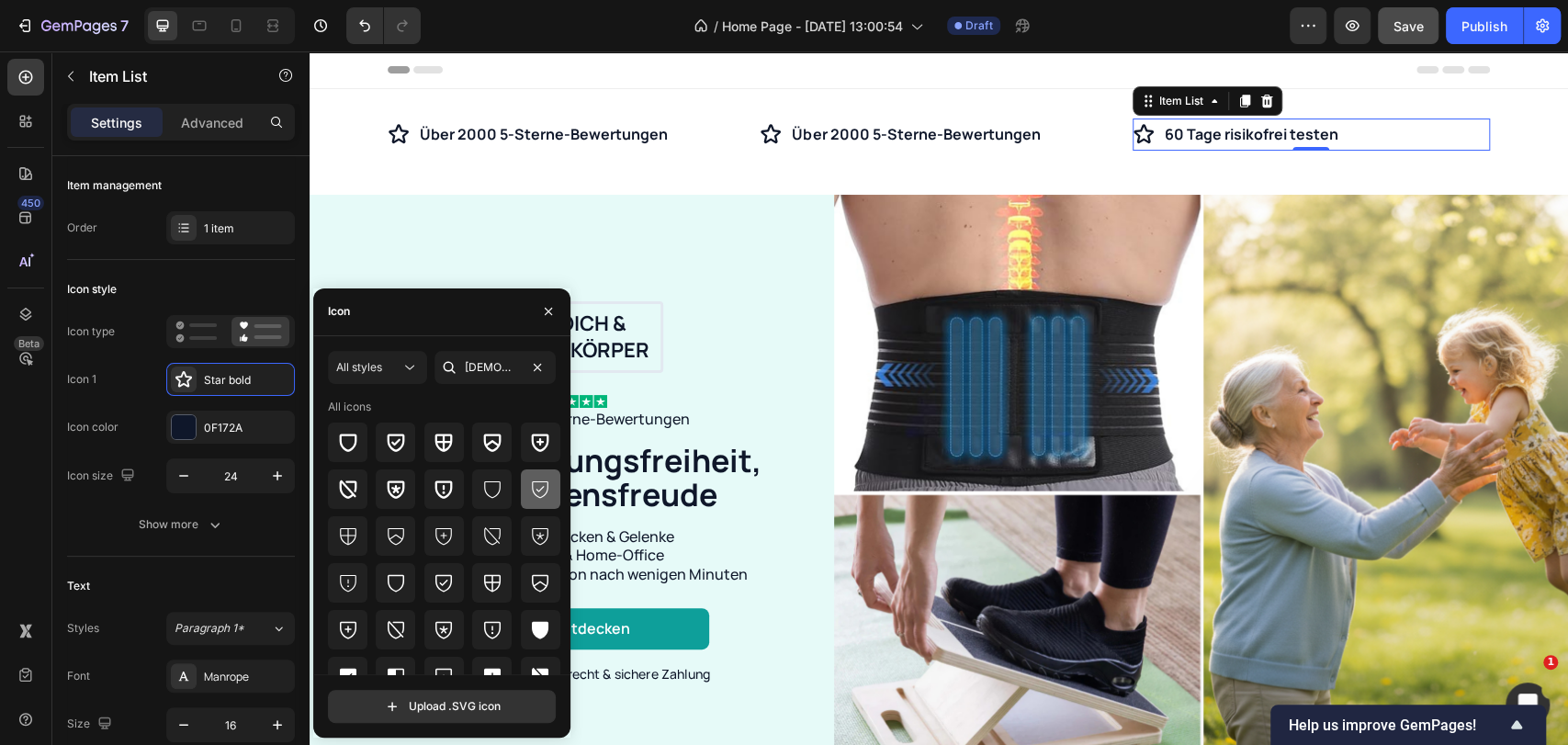
click at [529, 485] on icon at bounding box center [540, 489] width 22 height 22
click at [387, 445] on icon at bounding box center [396, 444] width 18 height 19
click at [345, 442] on icon at bounding box center [348, 442] width 22 height 22
click at [396, 443] on icon at bounding box center [396, 442] width 22 height 22
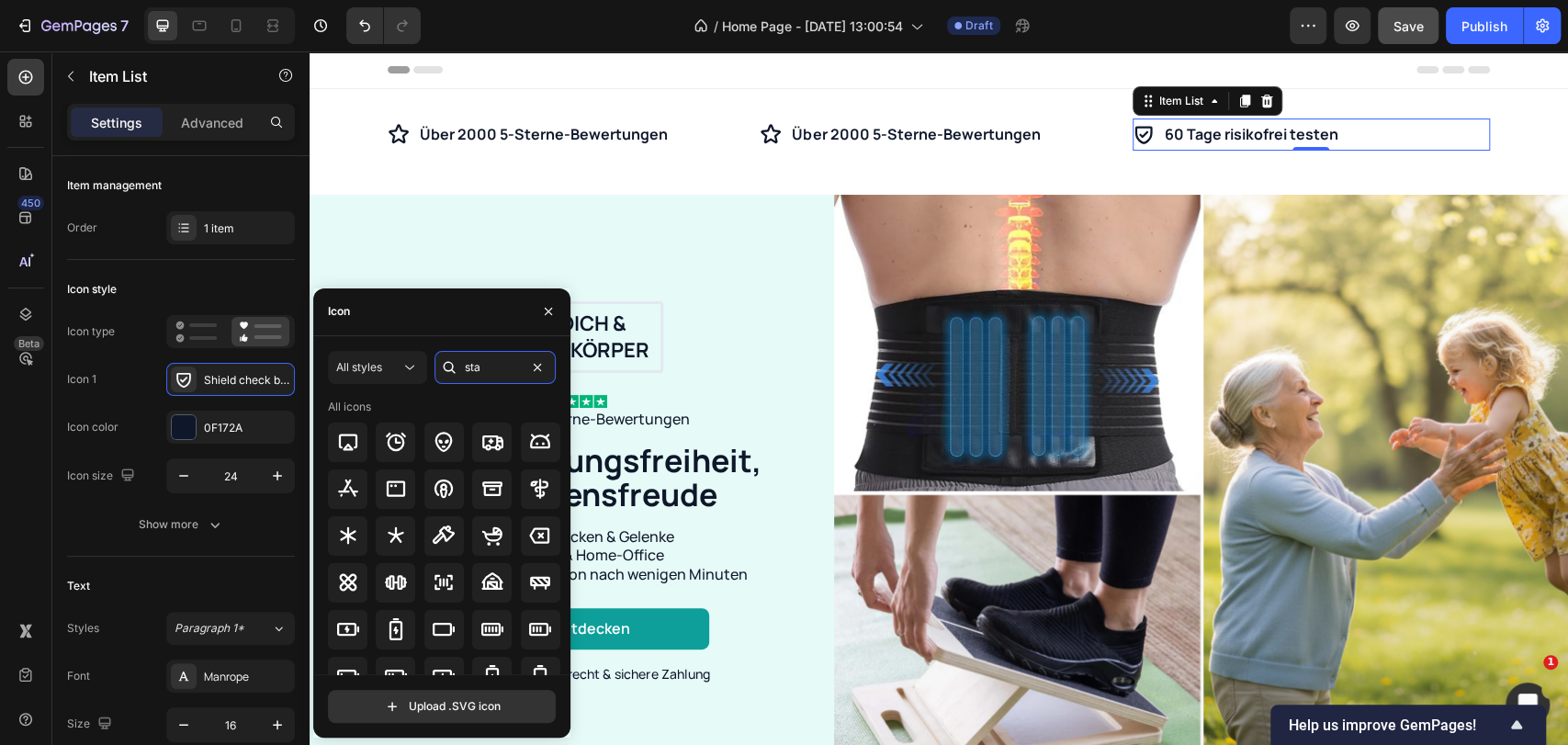
type input "star"
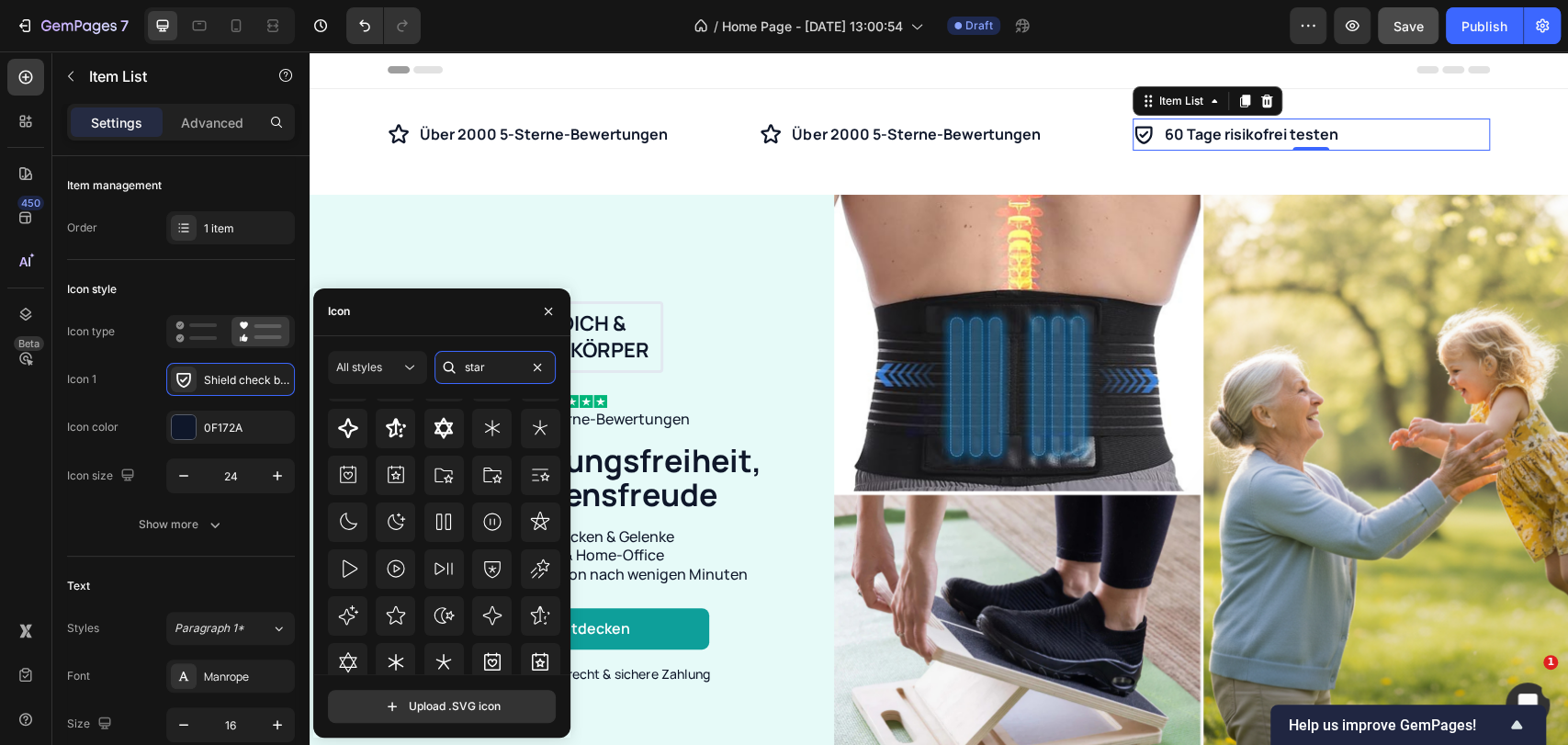
scroll to position [12, 0]
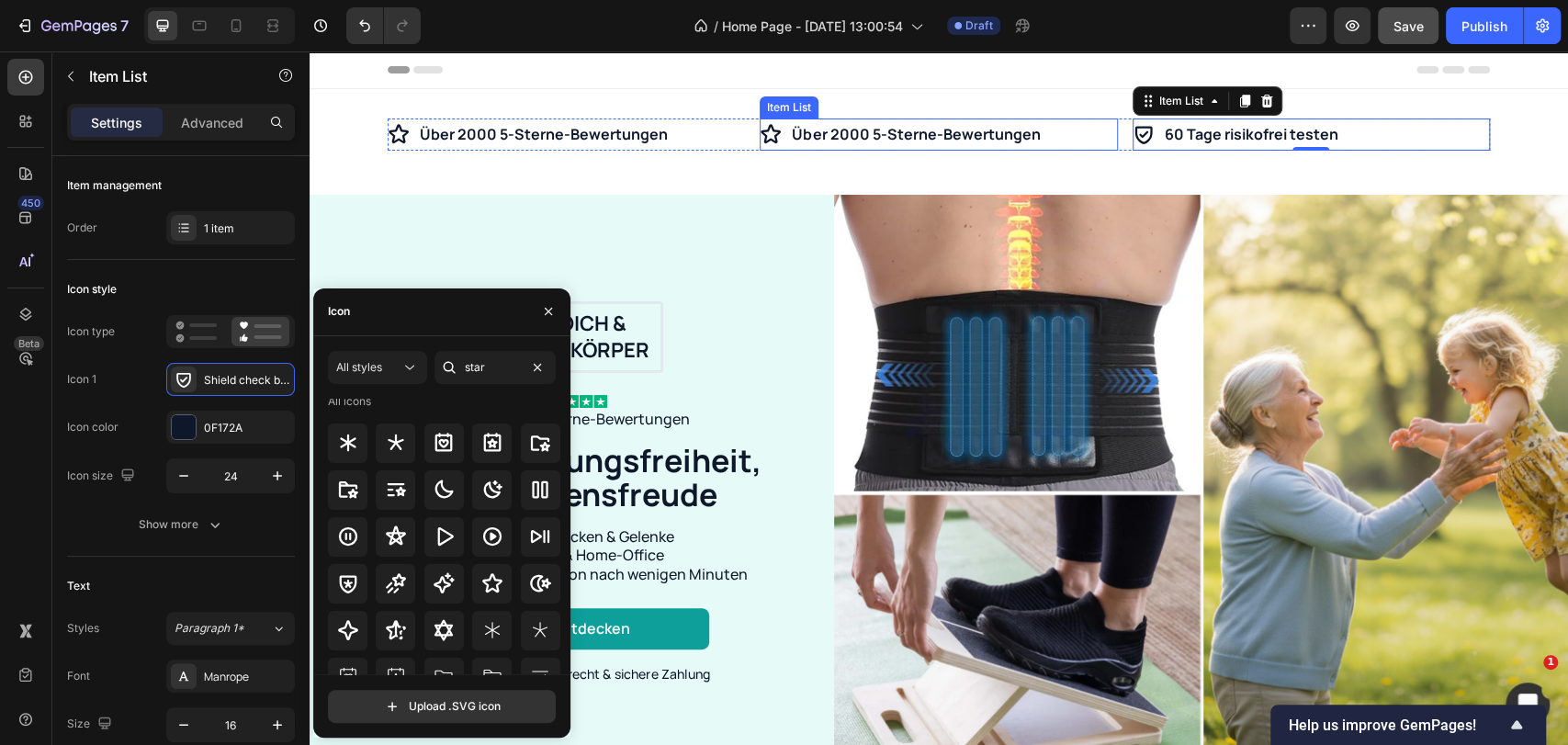
click at [828, 145] on p "Über 2000 5-Sterne-Bewertungen" at bounding box center [915, 134] width 248 height 27
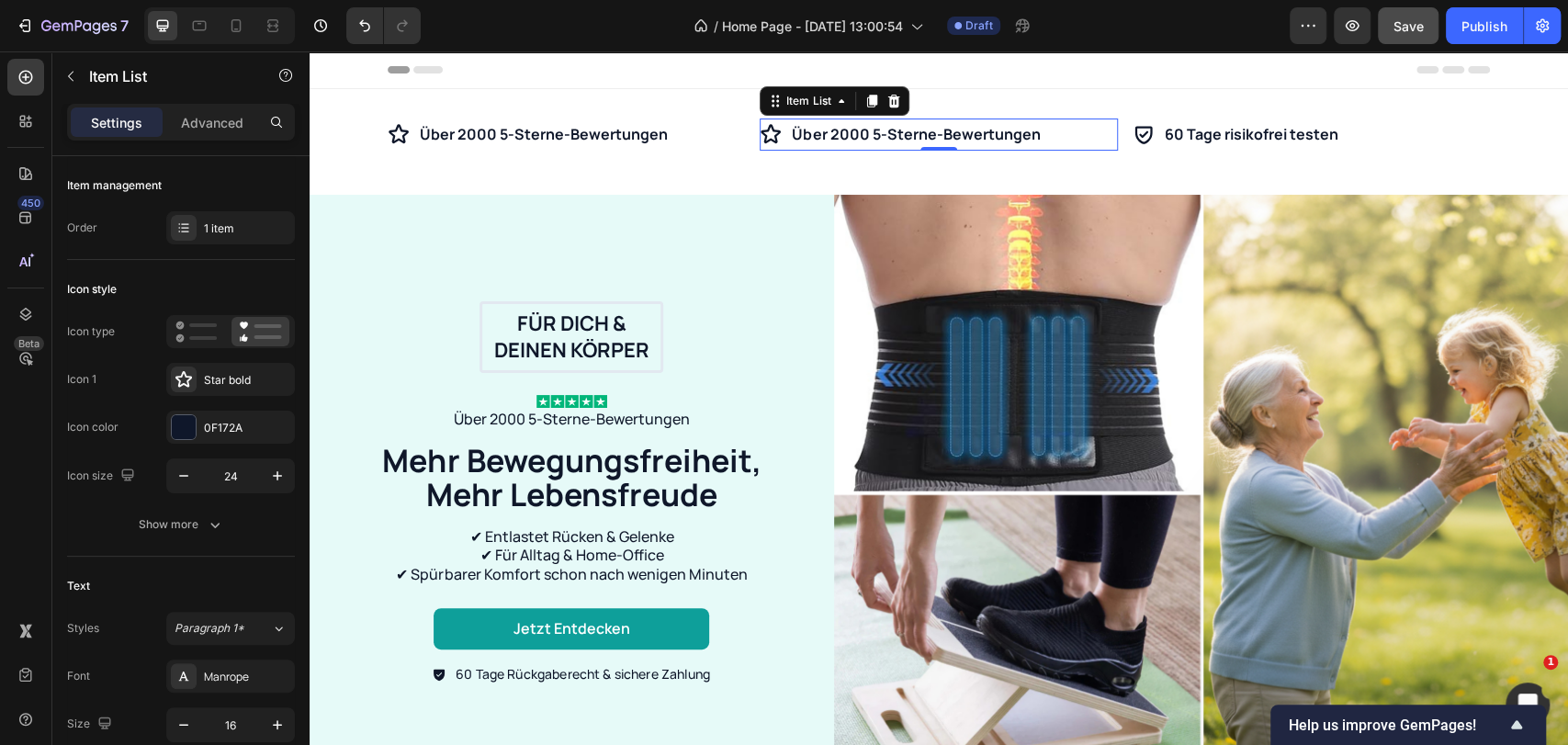
click at [841, 133] on p "Über 2000 5-Sterne-Bewertungen" at bounding box center [915, 134] width 248 height 27
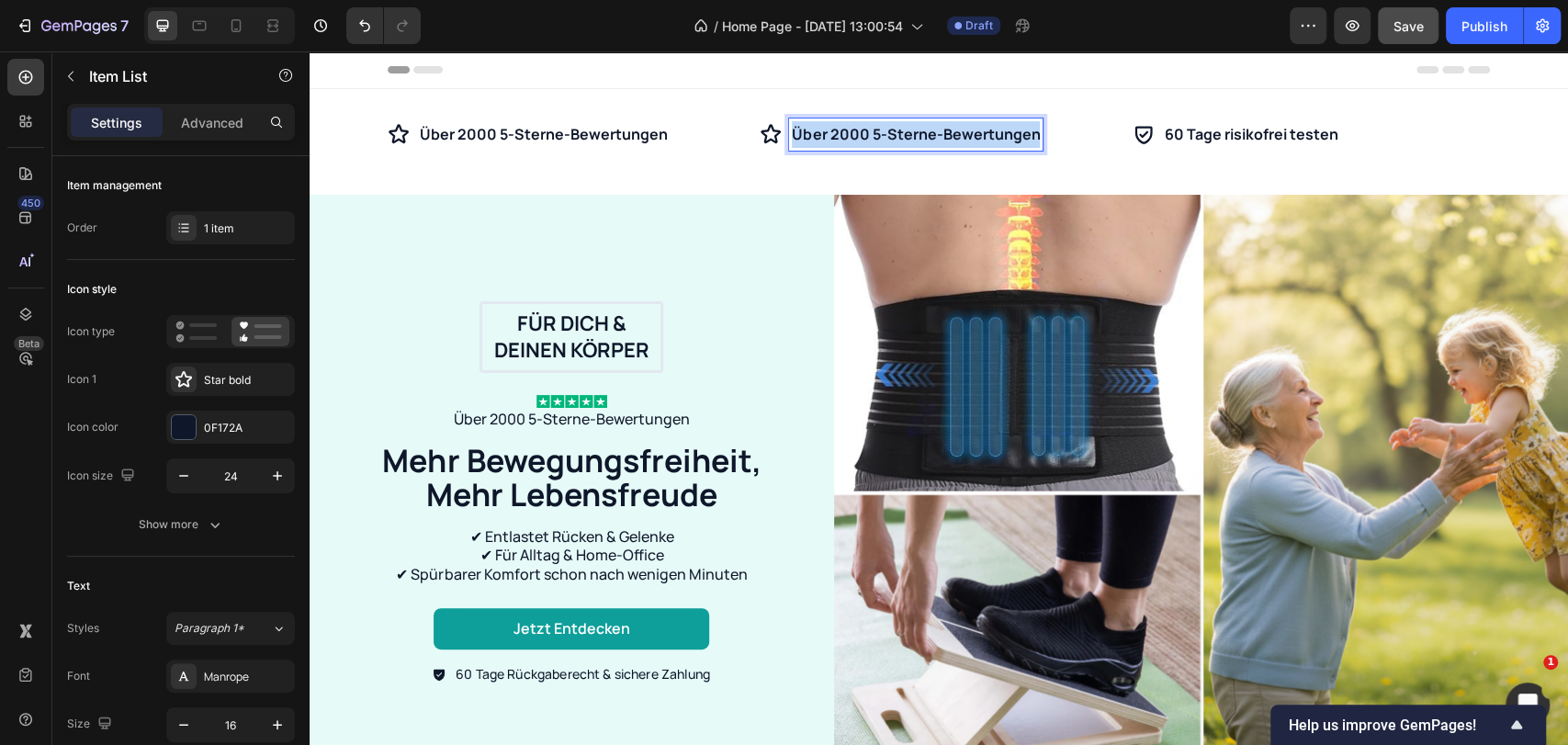
click at [841, 133] on p "Über 2000 5-Sterne-Bewertungen" at bounding box center [915, 134] width 248 height 27
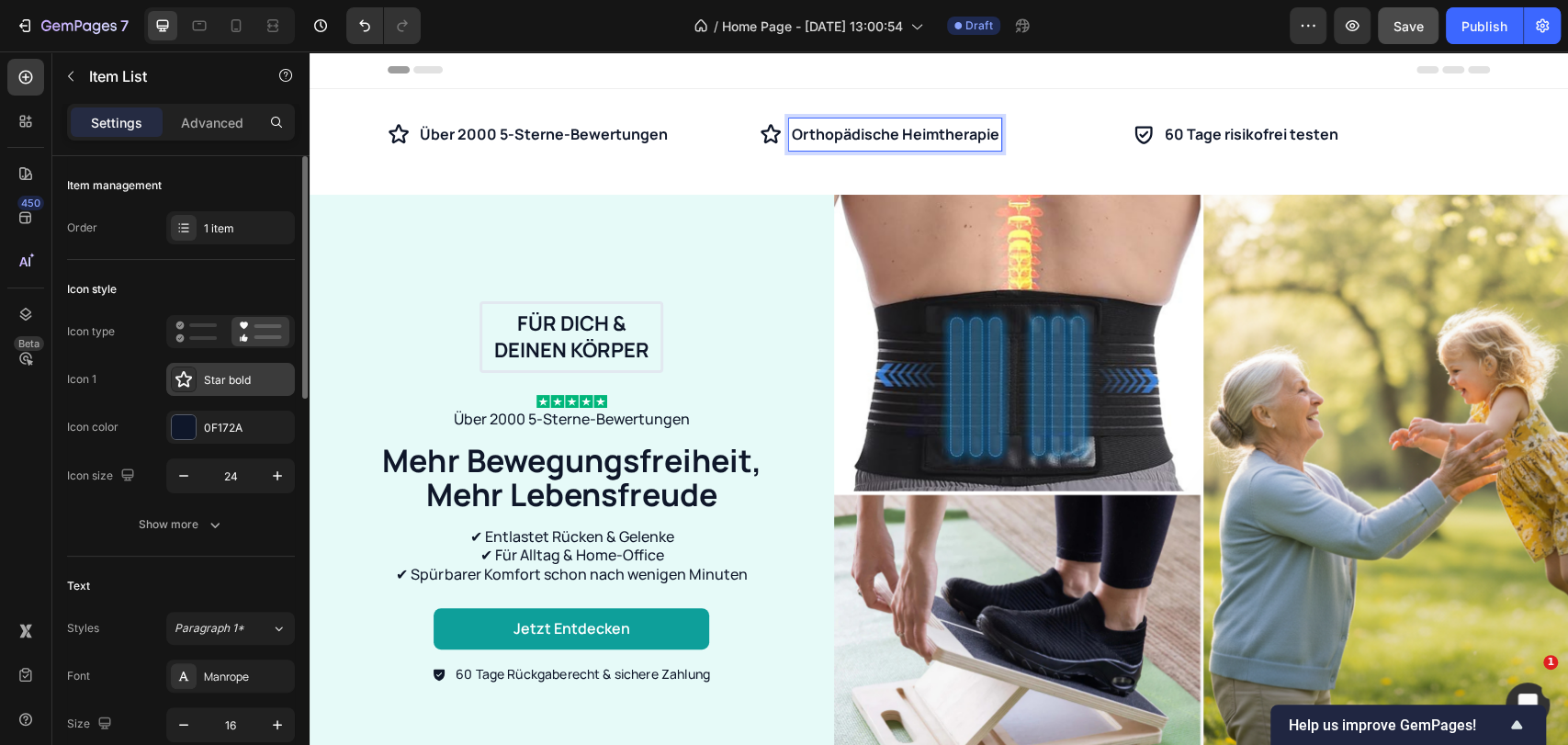
click at [216, 372] on div "Star bold" at bounding box center [231, 380] width 128 height 34
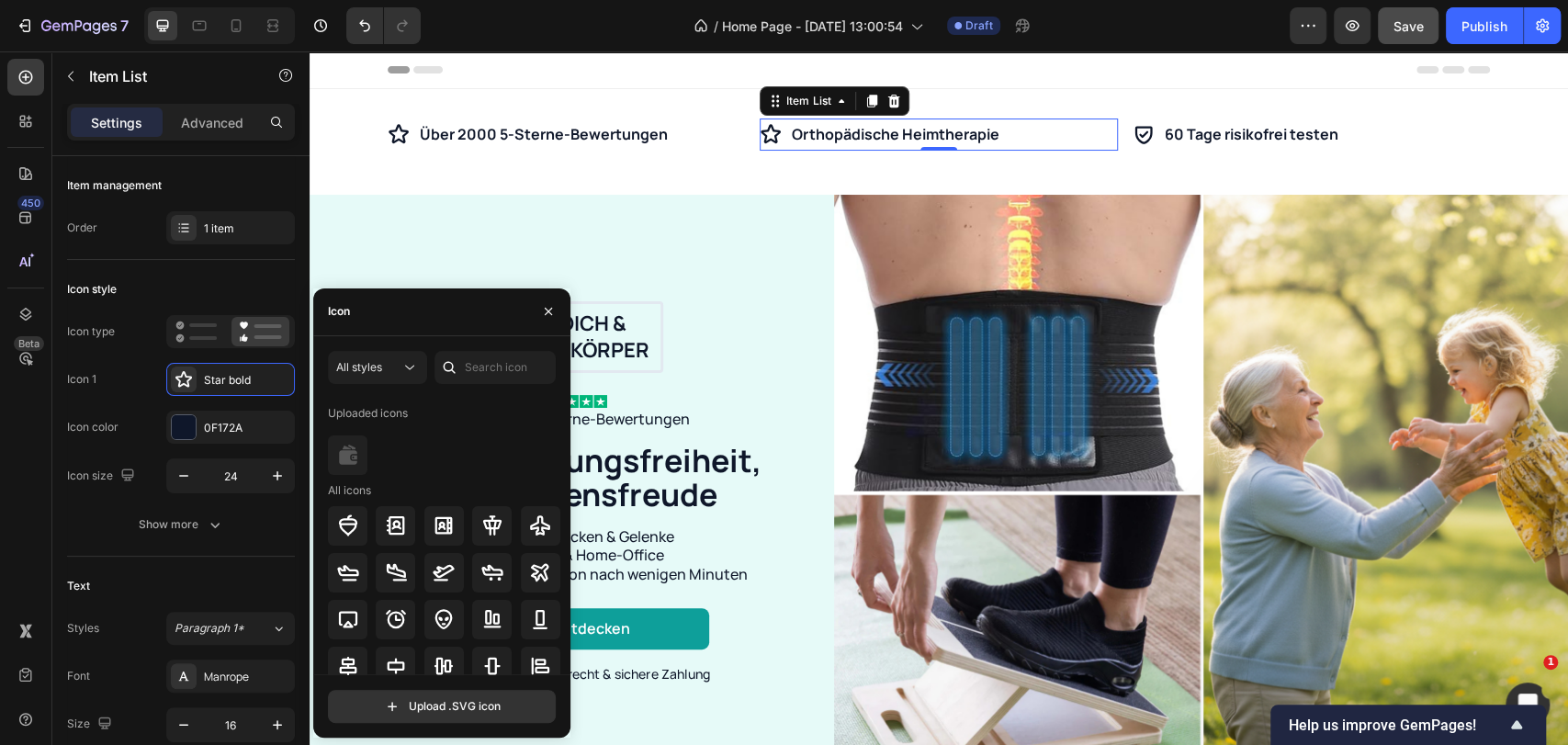
click at [454, 364] on icon at bounding box center [450, 368] width 19 height 19
click at [465, 367] on input "text" at bounding box center [495, 368] width 121 height 34
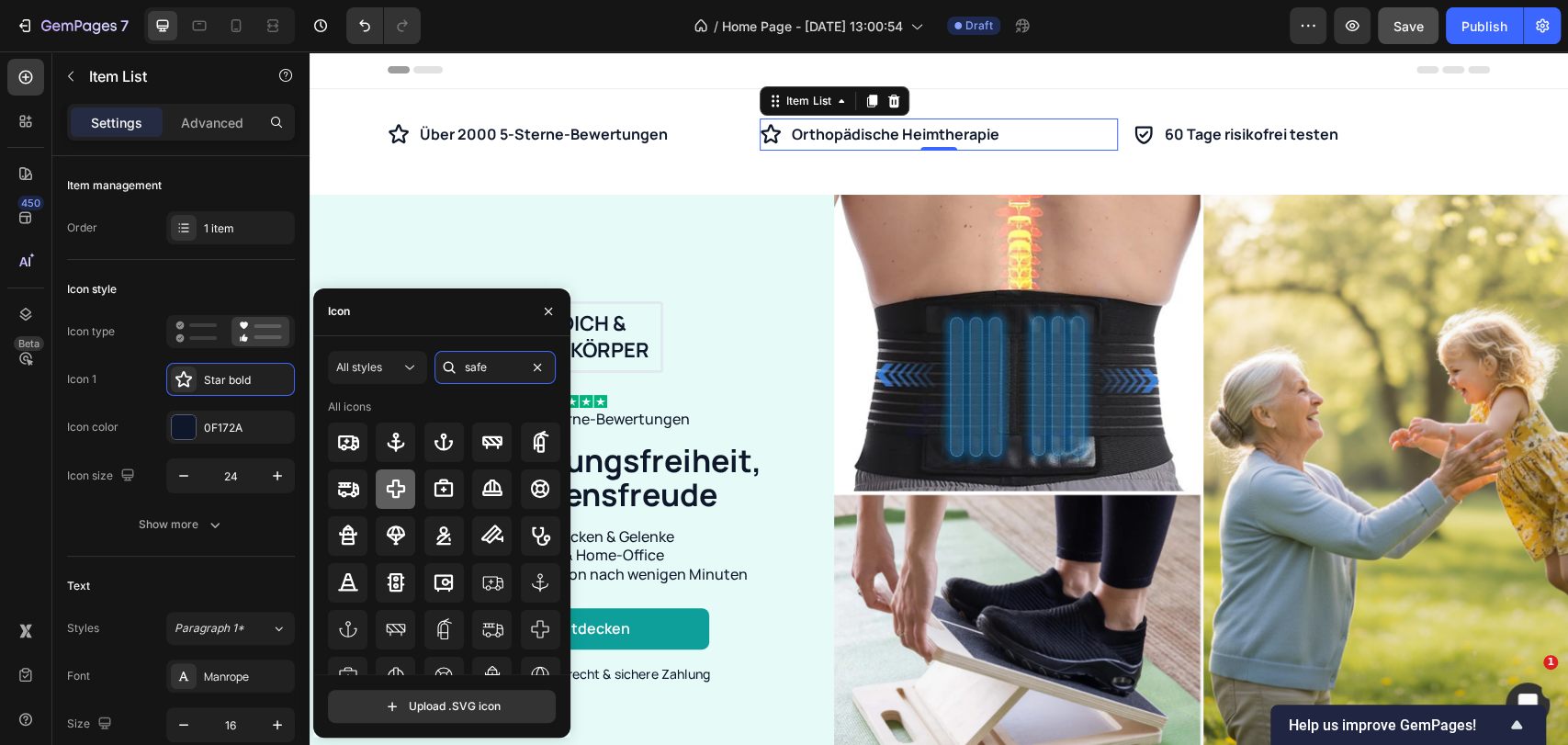
type input "safe"
click at [396, 487] on icon at bounding box center [396, 489] width 22 height 22
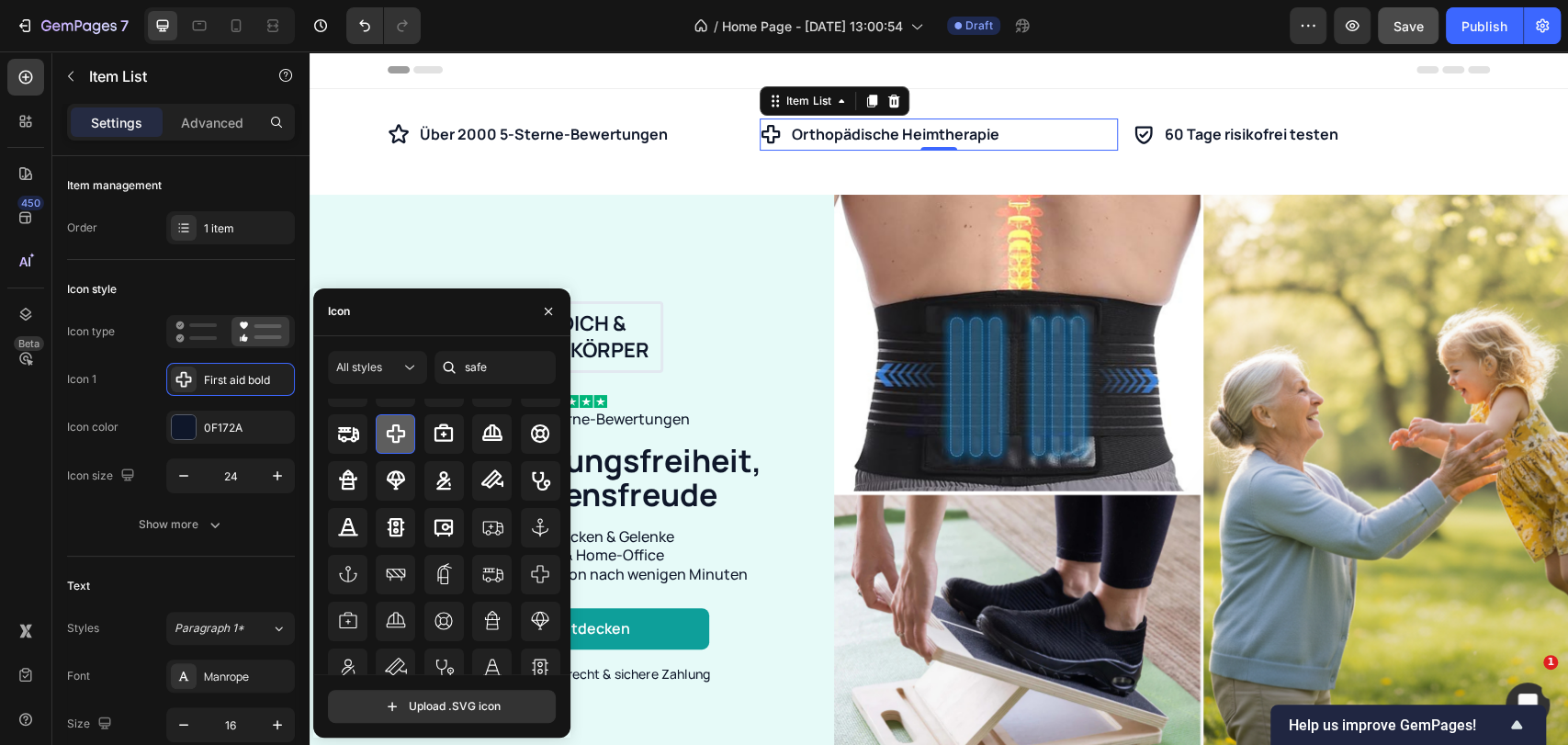
scroll to position [102, 0]
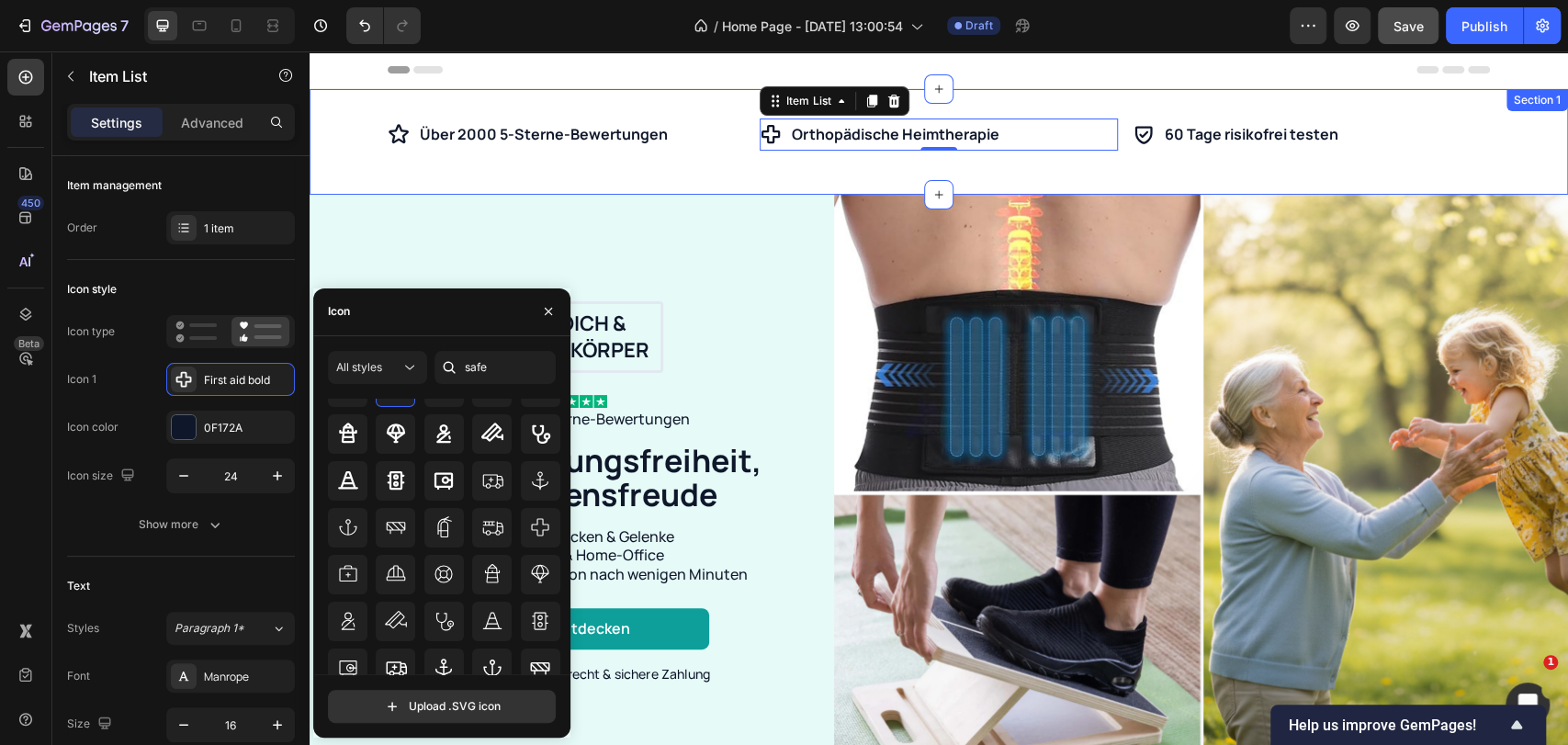
click at [1103, 111] on div "Über 2000 5-Sterne-Bewertungen Item List Orthopädische Heimtherapie Item List 0…" at bounding box center [938, 142] width 1258 height 105
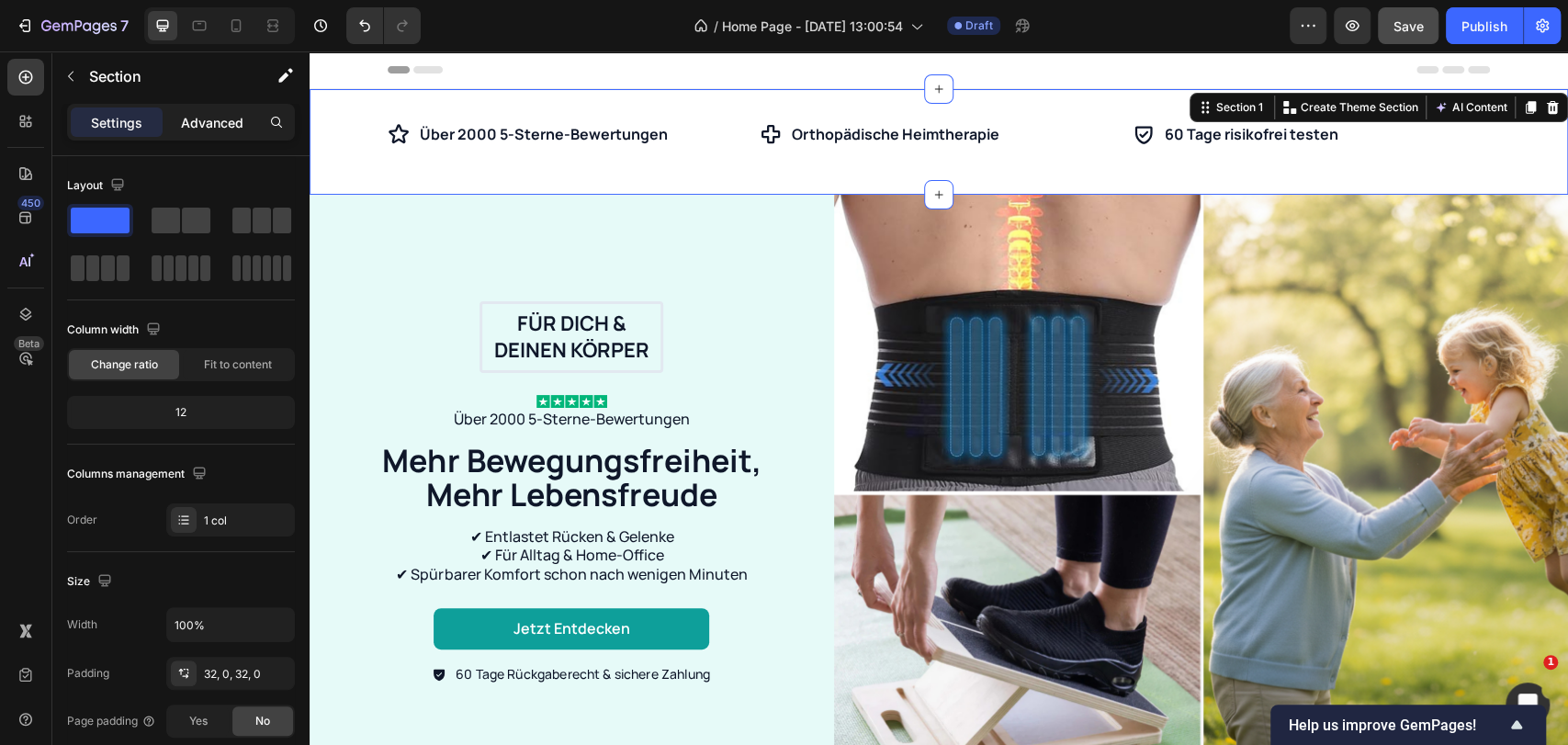
click at [219, 119] on p "Advanced" at bounding box center [211, 122] width 62 height 20
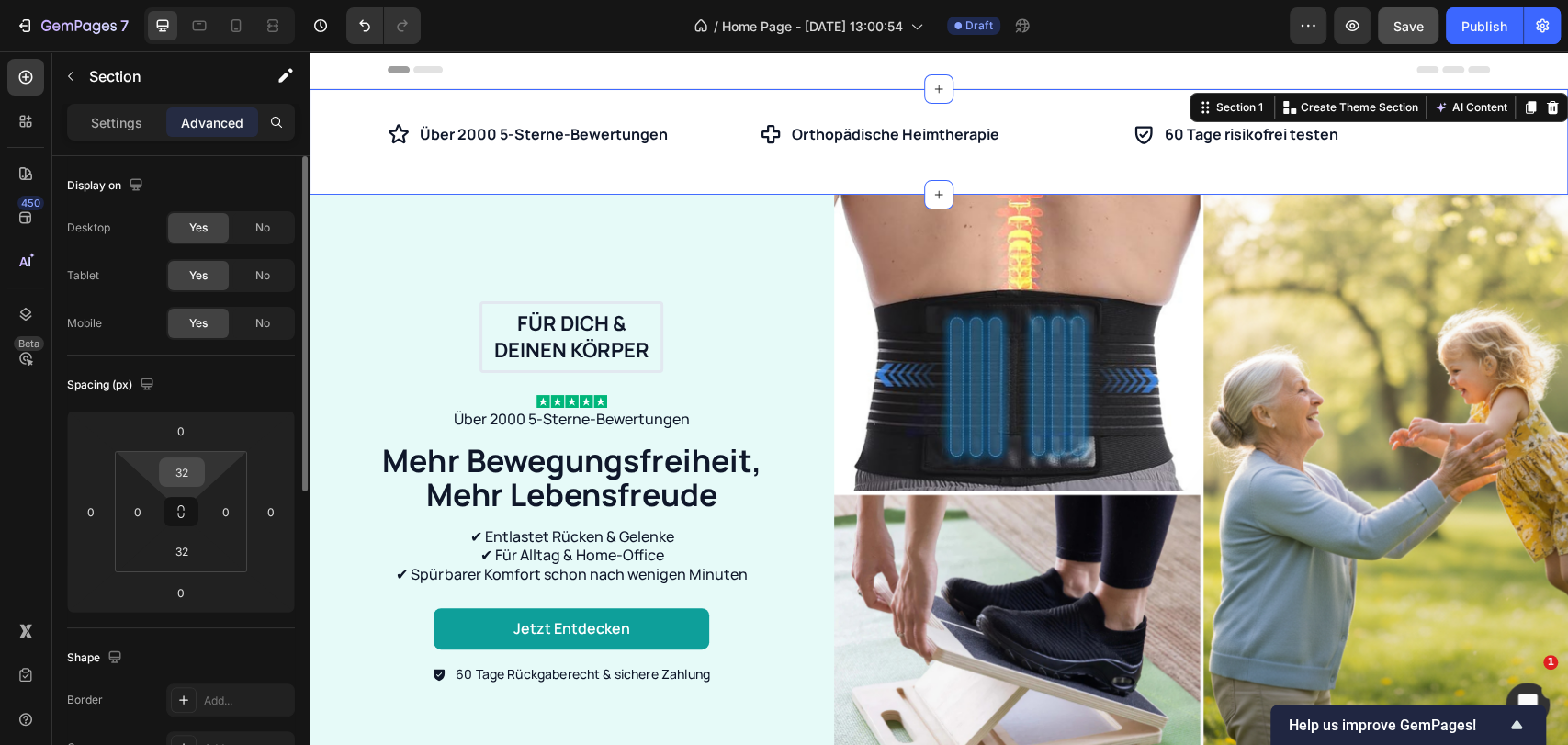
click at [174, 480] on input "32" at bounding box center [182, 472] width 36 height 28
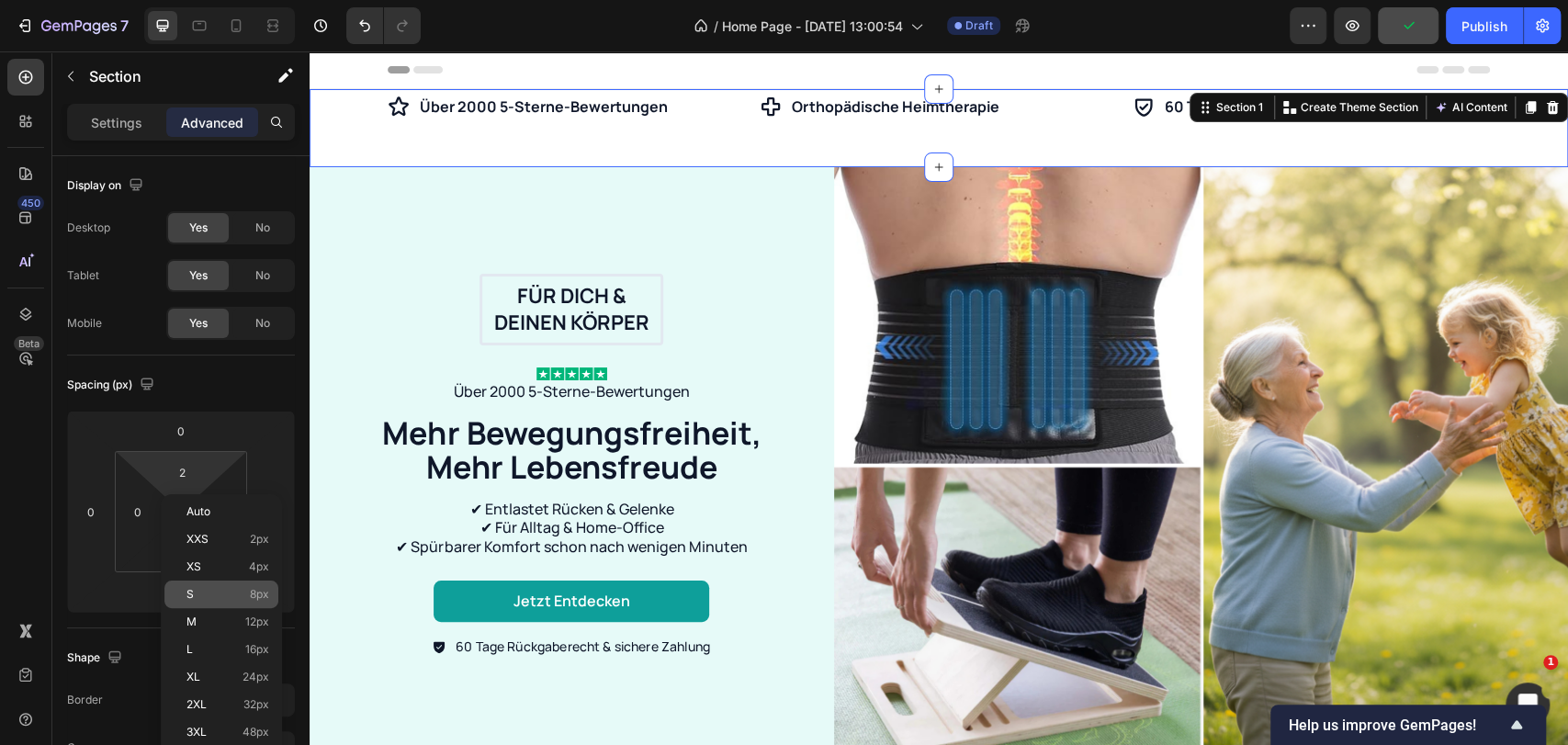
click at [197, 586] on div "S 8px" at bounding box center [222, 594] width 114 height 28
type input "8"
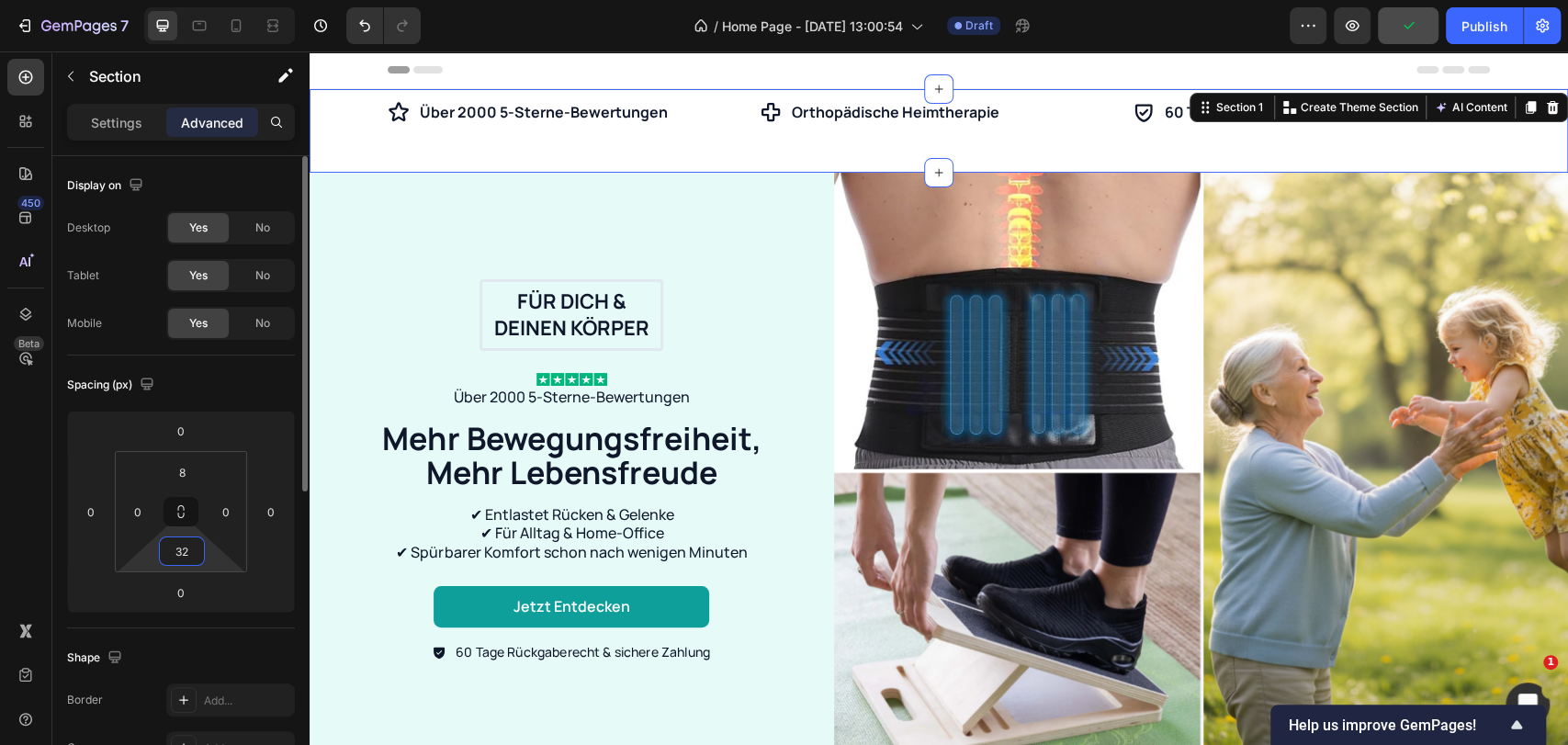
click at [185, 548] on input "32" at bounding box center [182, 551] width 36 height 28
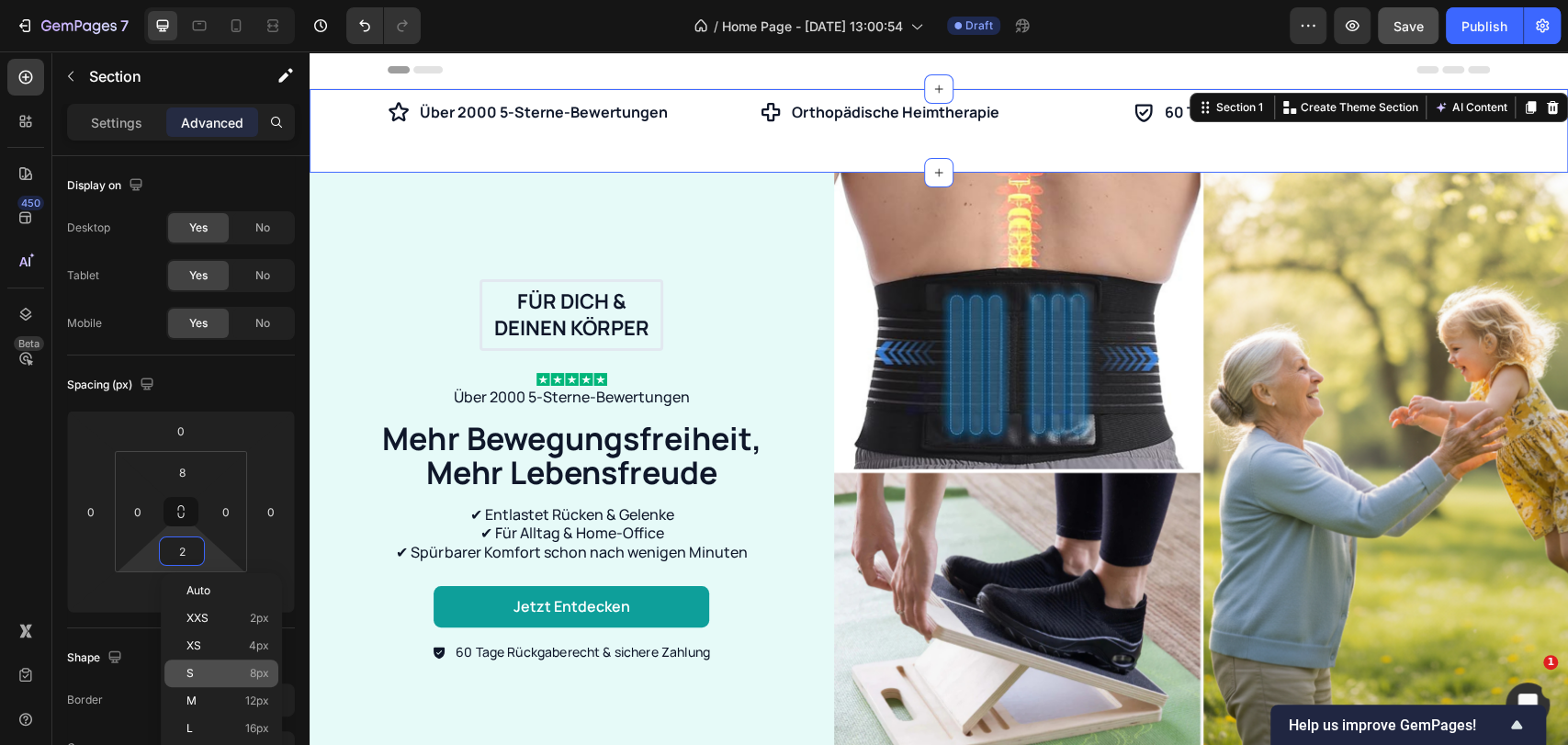
click at [184, 668] on div "S 8px" at bounding box center [222, 673] width 114 height 28
type input "8"
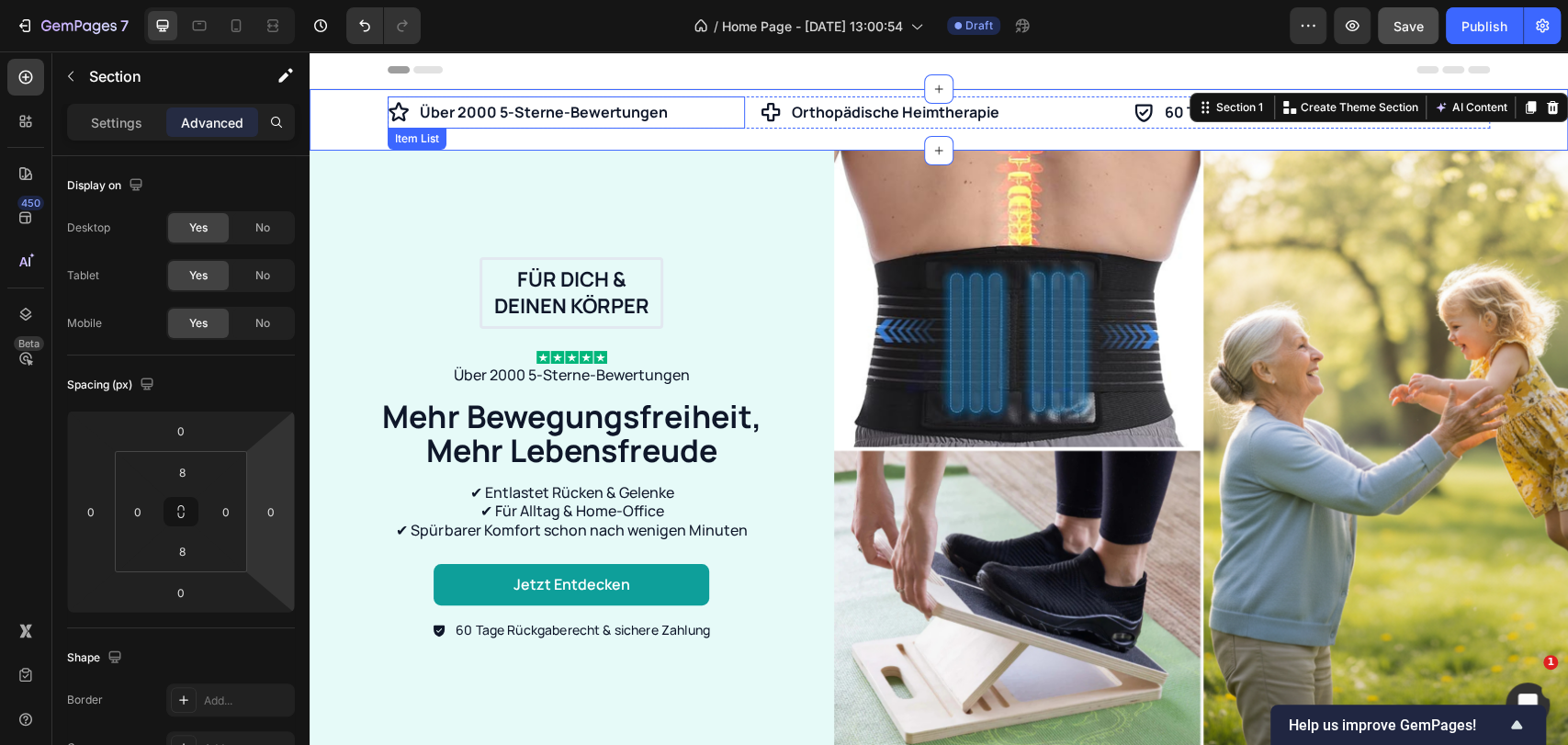
click at [702, 116] on div "Über 2000 5-Sterne-Bewertungen" at bounding box center [566, 113] width 358 height 33
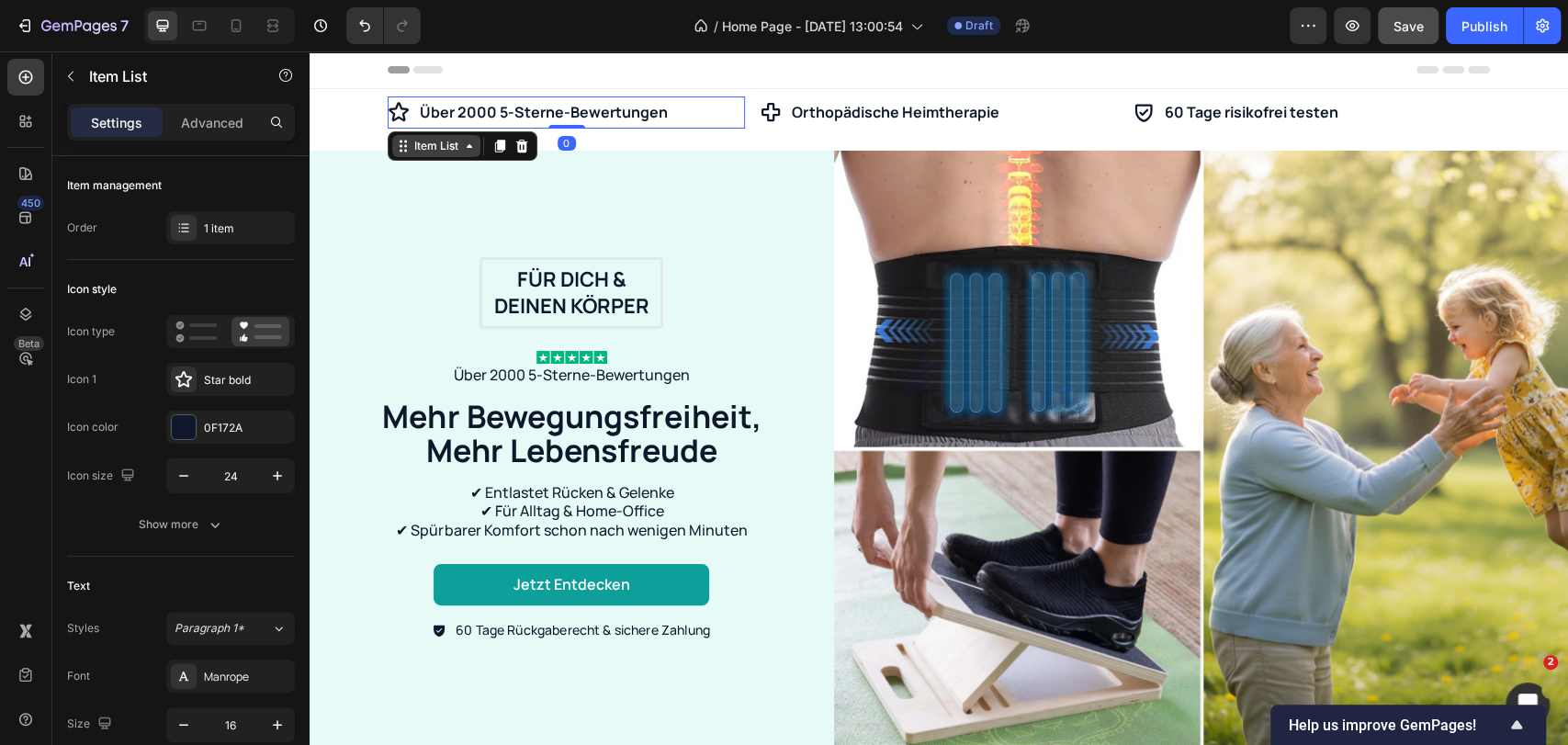
click at [439, 149] on div "Item List" at bounding box center [436, 146] width 51 height 17
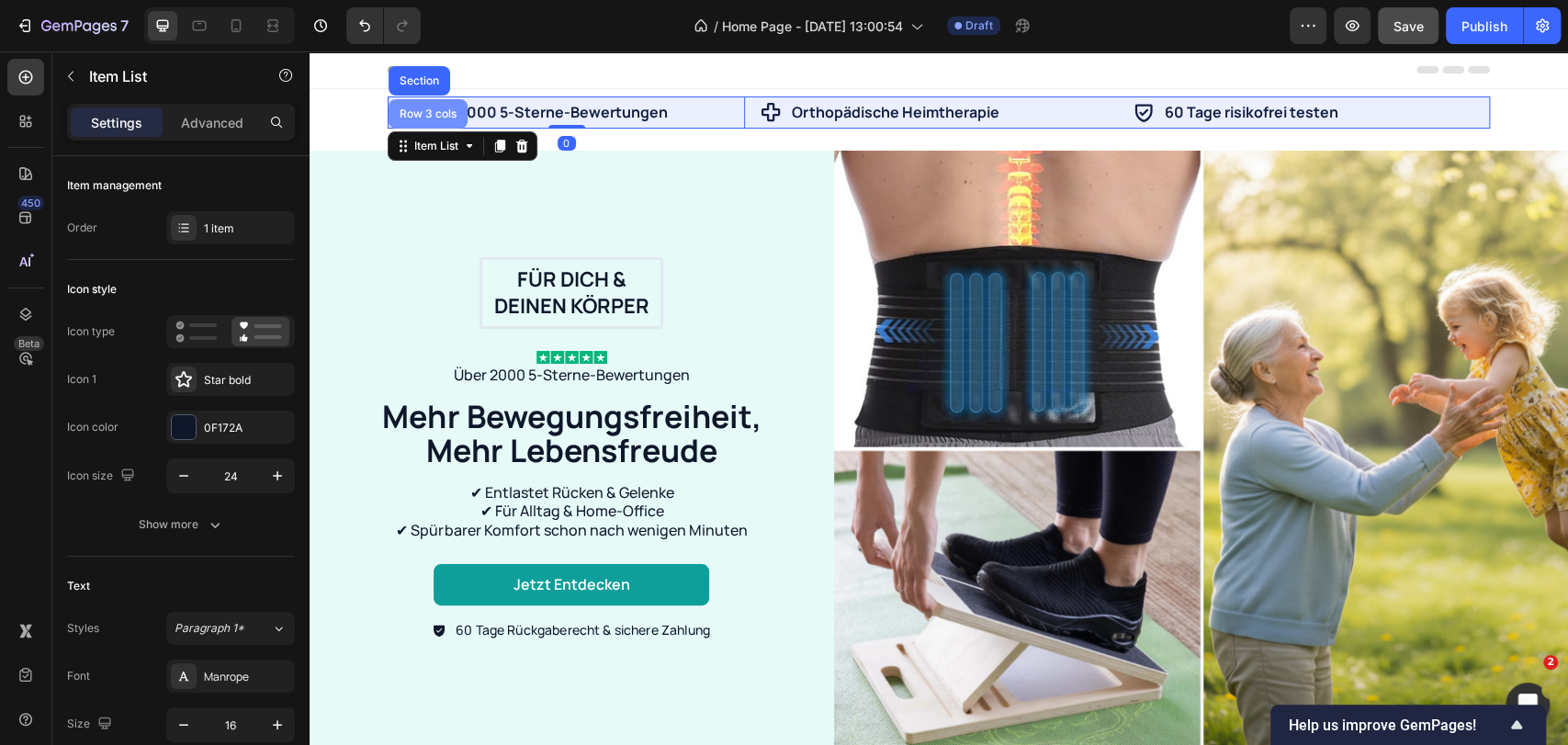
click at [436, 113] on div "Row 3 cols" at bounding box center [427, 114] width 64 height 11
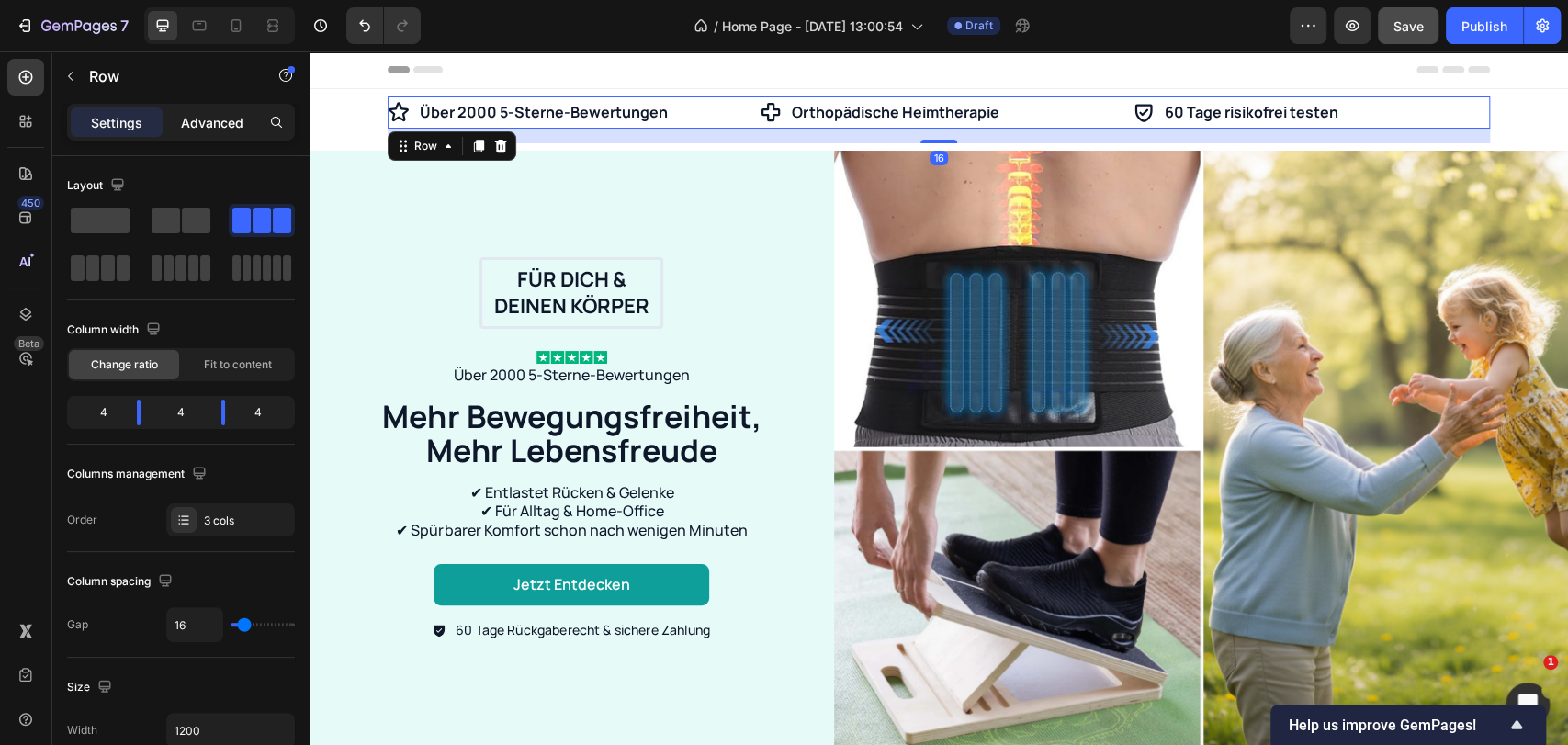
click at [228, 129] on p "Advanced" at bounding box center [211, 122] width 62 height 20
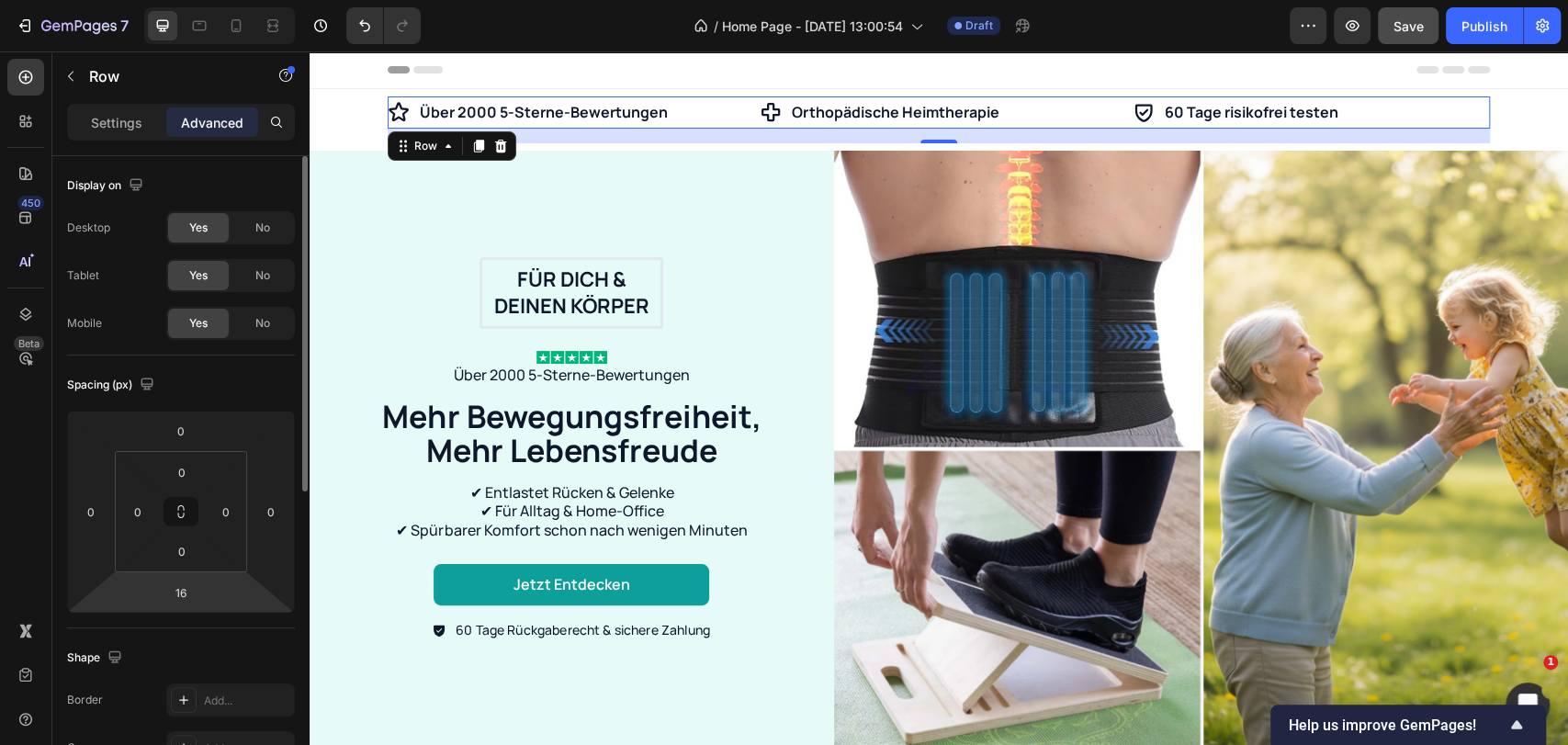
click at [173, 0] on html "7 Version history / Home Page - [DATE] 13:00:54 Draft Preview Save Publish 450 …" at bounding box center [784, 0] width 1568 height 0
click at [180, 579] on input "16" at bounding box center [181, 592] width 36 height 28
click at [178, 593] on input "16" at bounding box center [181, 592] width 36 height 28
type input "0"
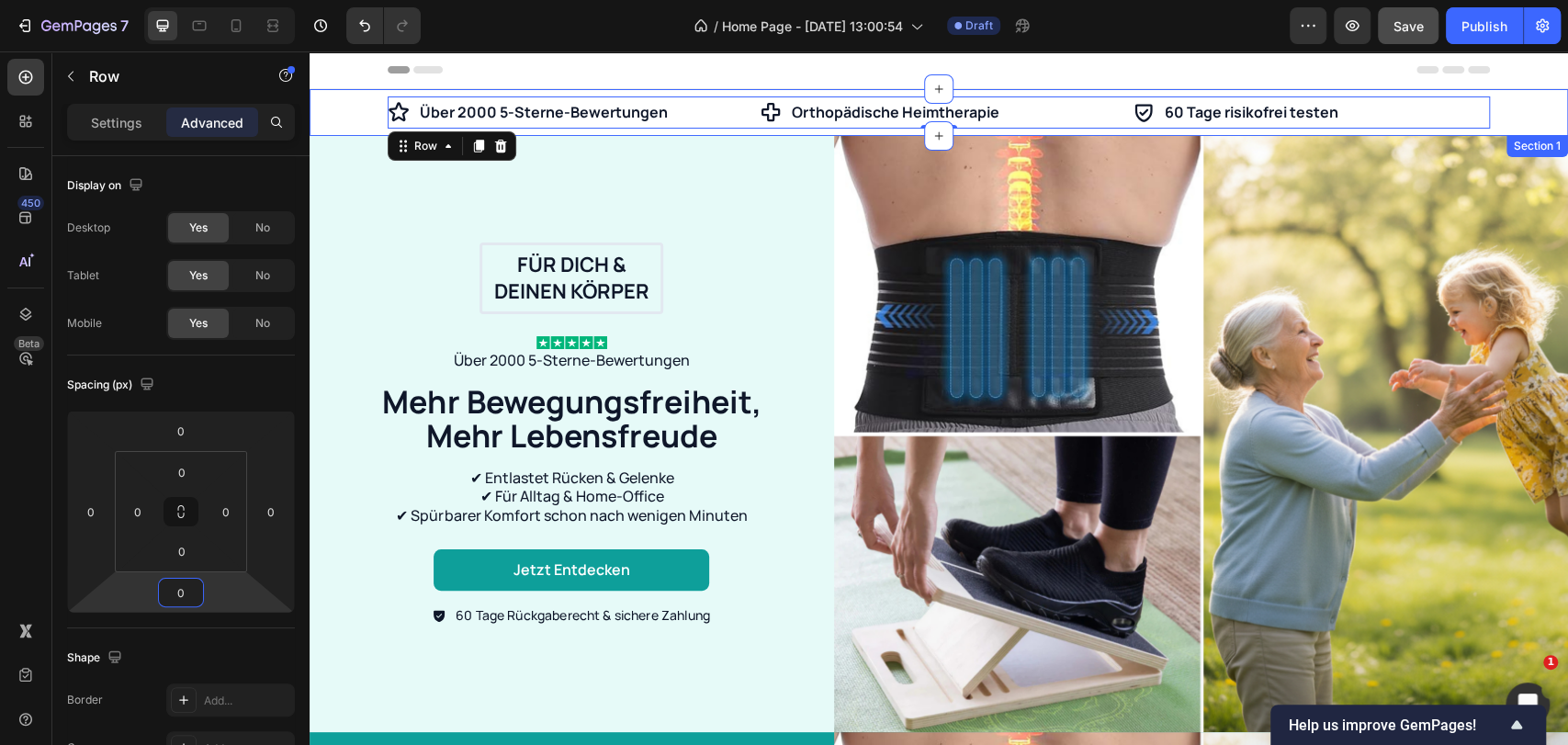
click at [335, 104] on div "Über 2000 5-Sterne-Bewertungen Item List Orthopädische Heimtherapie Item List 6…" at bounding box center [938, 113] width 1258 height 33
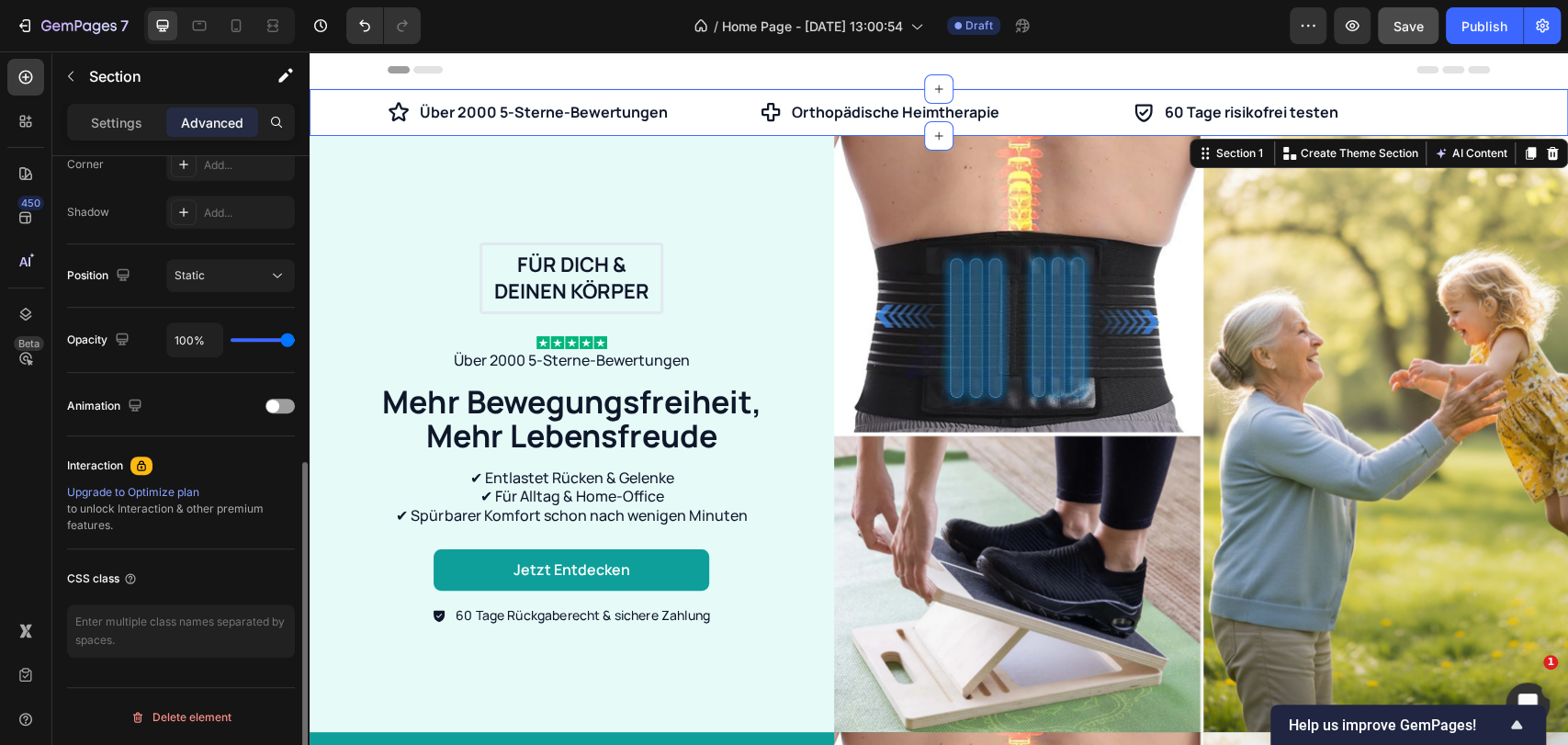
scroll to position [0, 0]
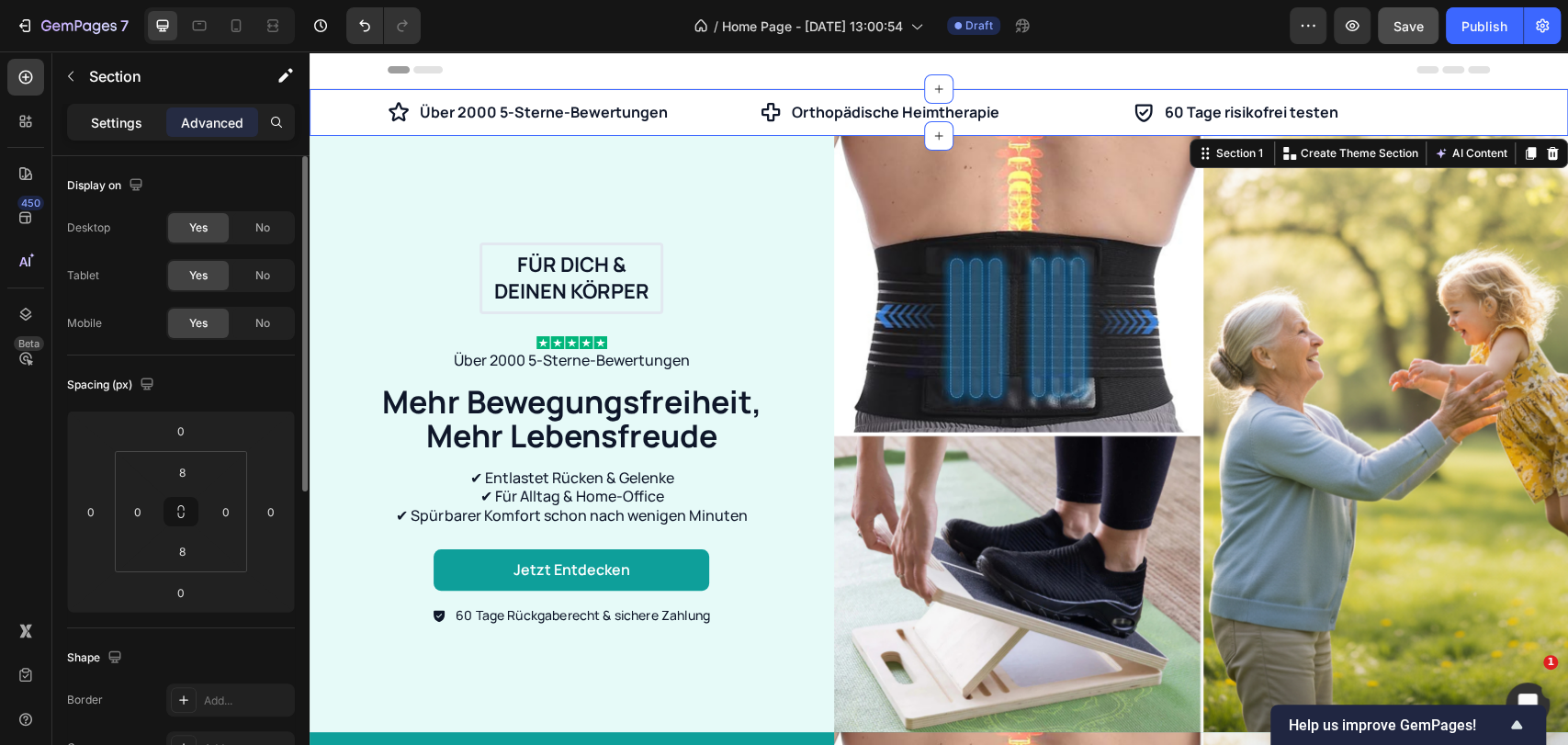
click at [127, 118] on p "Settings" at bounding box center [116, 122] width 51 height 20
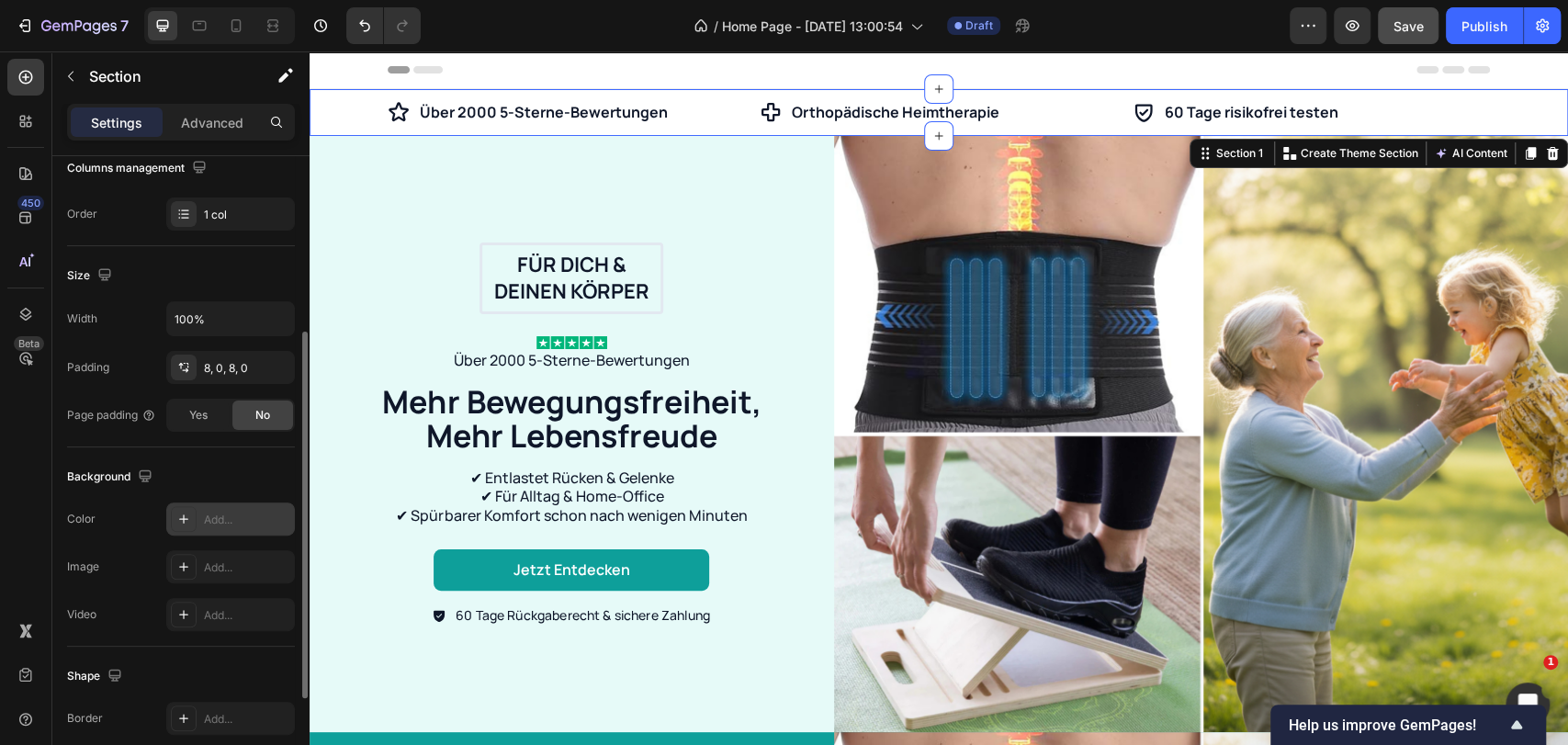
scroll to position [479, 0]
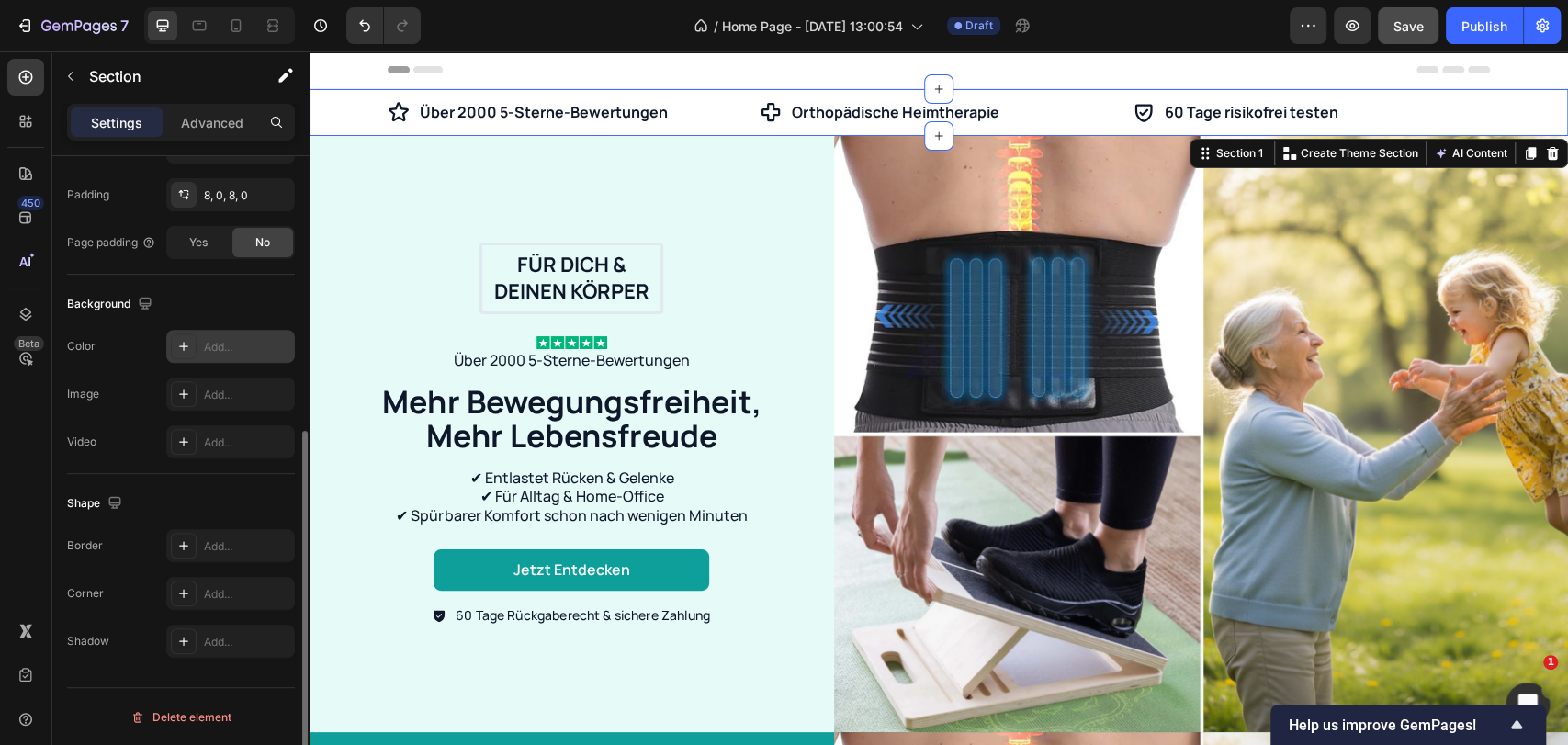
click at [211, 344] on div "Add..." at bounding box center [247, 347] width 87 height 17
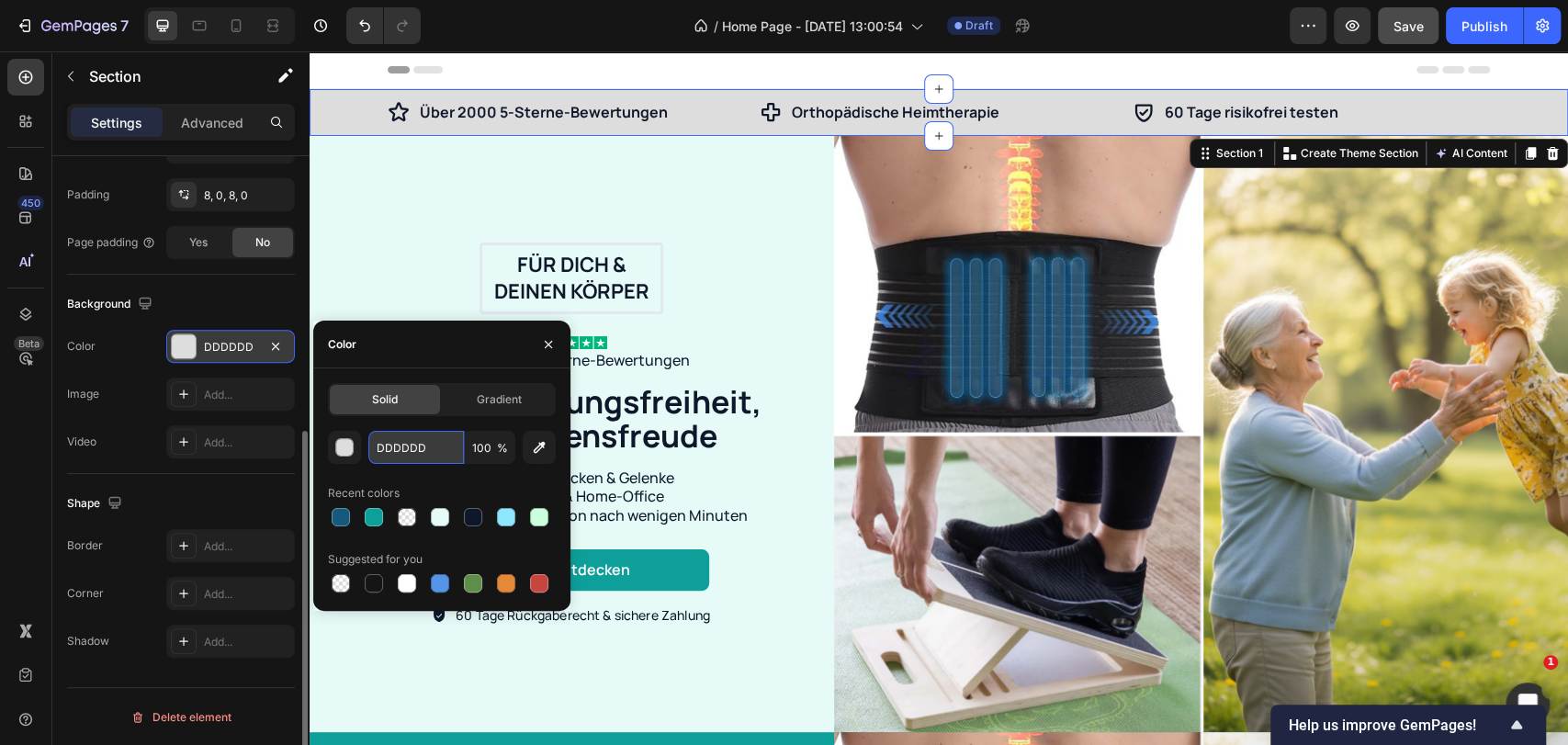
click at [413, 431] on input "DDDDDD" at bounding box center [416, 448] width 96 height 34
paste input "#E6E6E6"
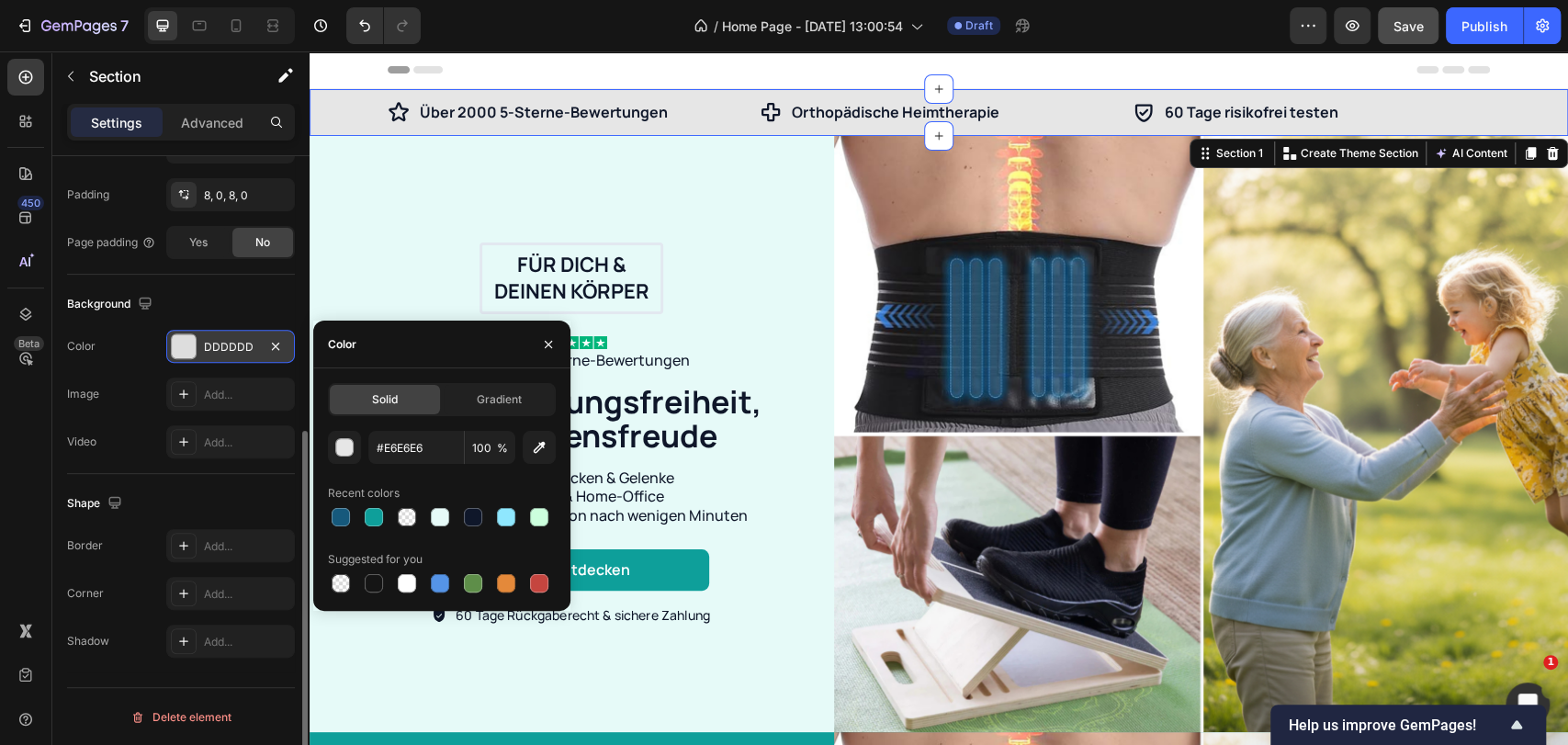
type input "E6E6E6"
click at [404, 472] on div "E6E6E6 100 % Recent colors Suggested for you" at bounding box center [441, 514] width 228 height 166
click at [777, 257] on div "Für dich & deinen Körper Text Block Row Image Über 2000 5-Sterne-Bewertungen Te…" at bounding box center [572, 433] width 488 height 383
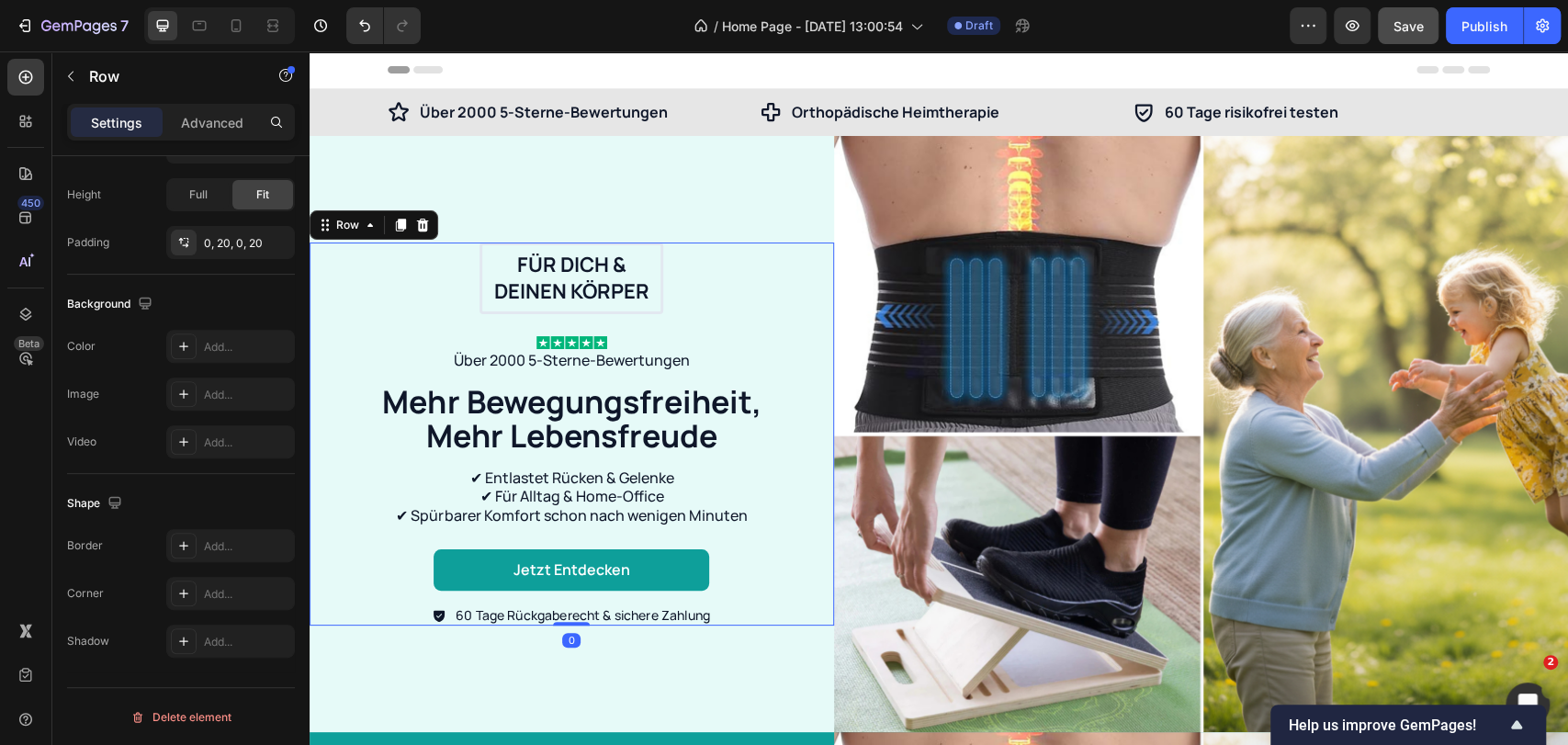
scroll to position [0, 0]
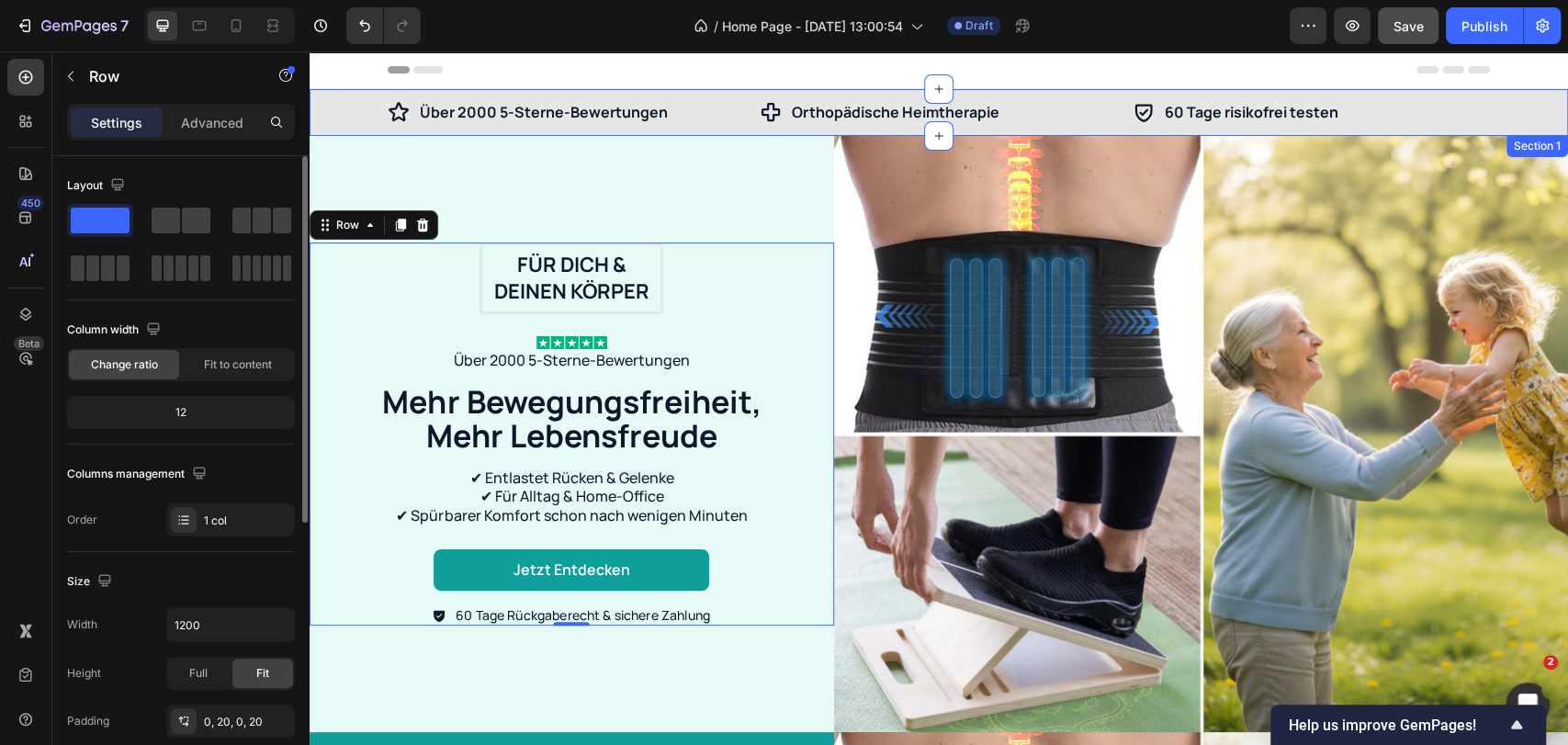
click at [704, 134] on div "Über 2000 5-Sterne-Bewertungen Item List Orthopädische Heimtherapie Item List 6…" at bounding box center [938, 113] width 1258 height 47
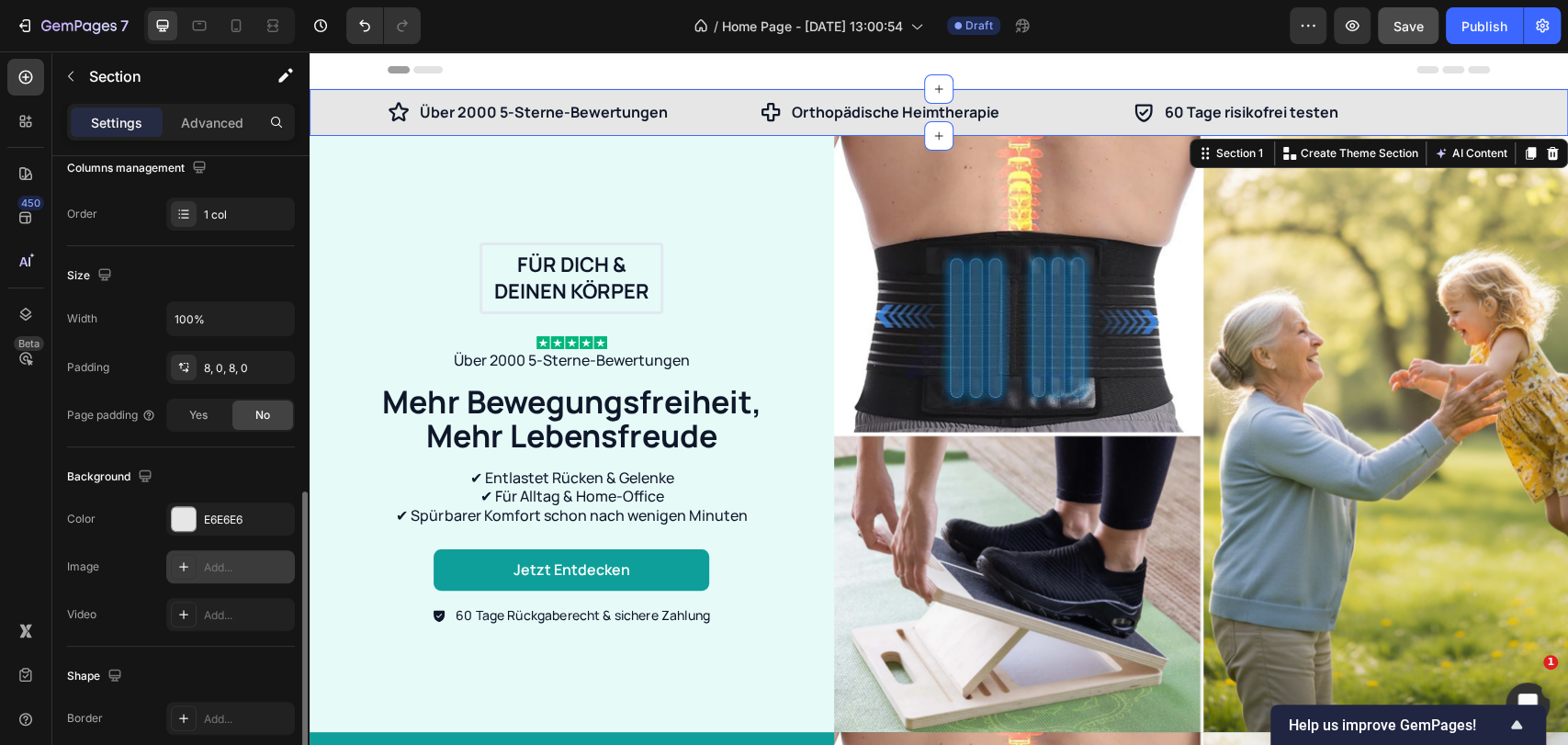
scroll to position [479, 0]
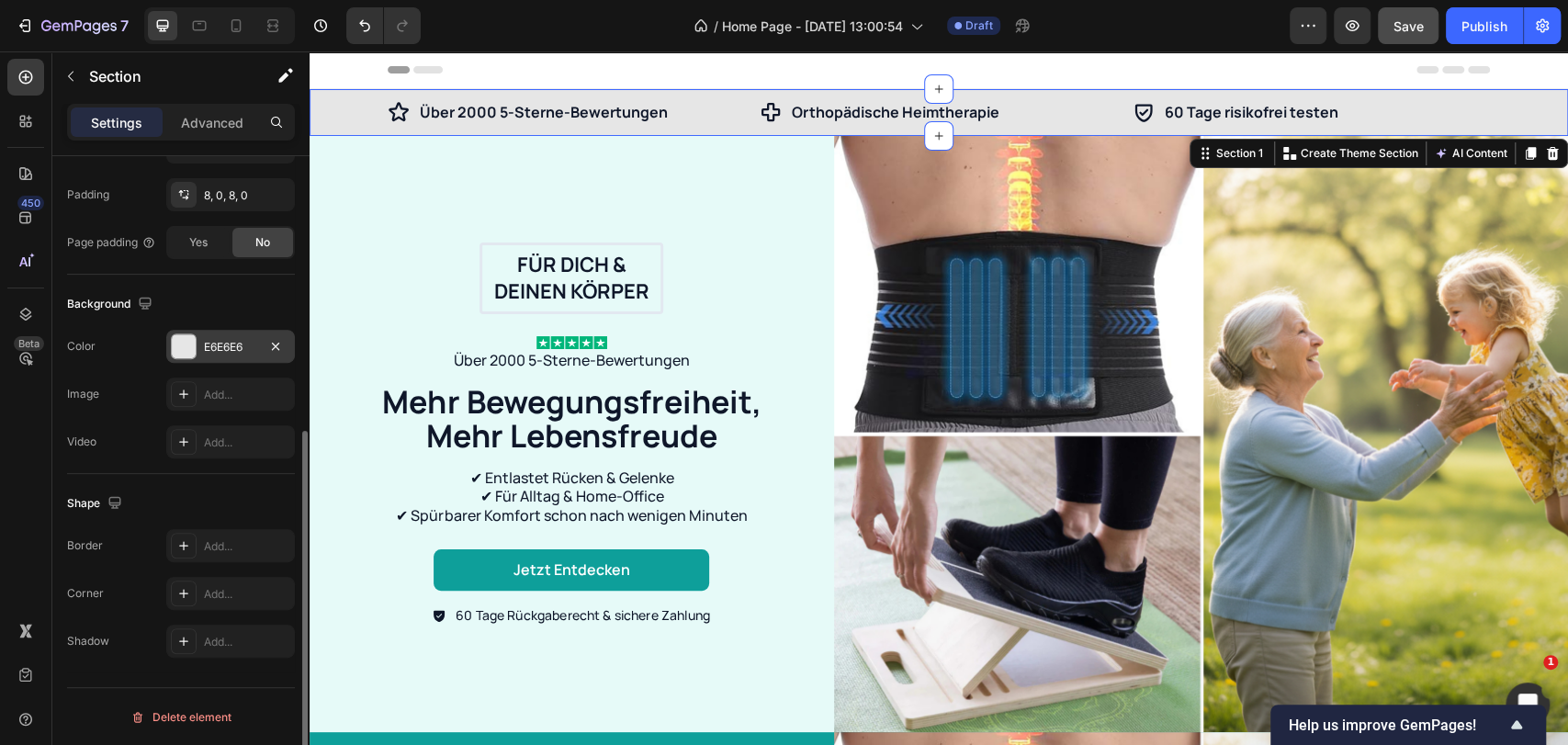
click at [230, 340] on div "E6E6E6" at bounding box center [230, 347] width 53 height 17
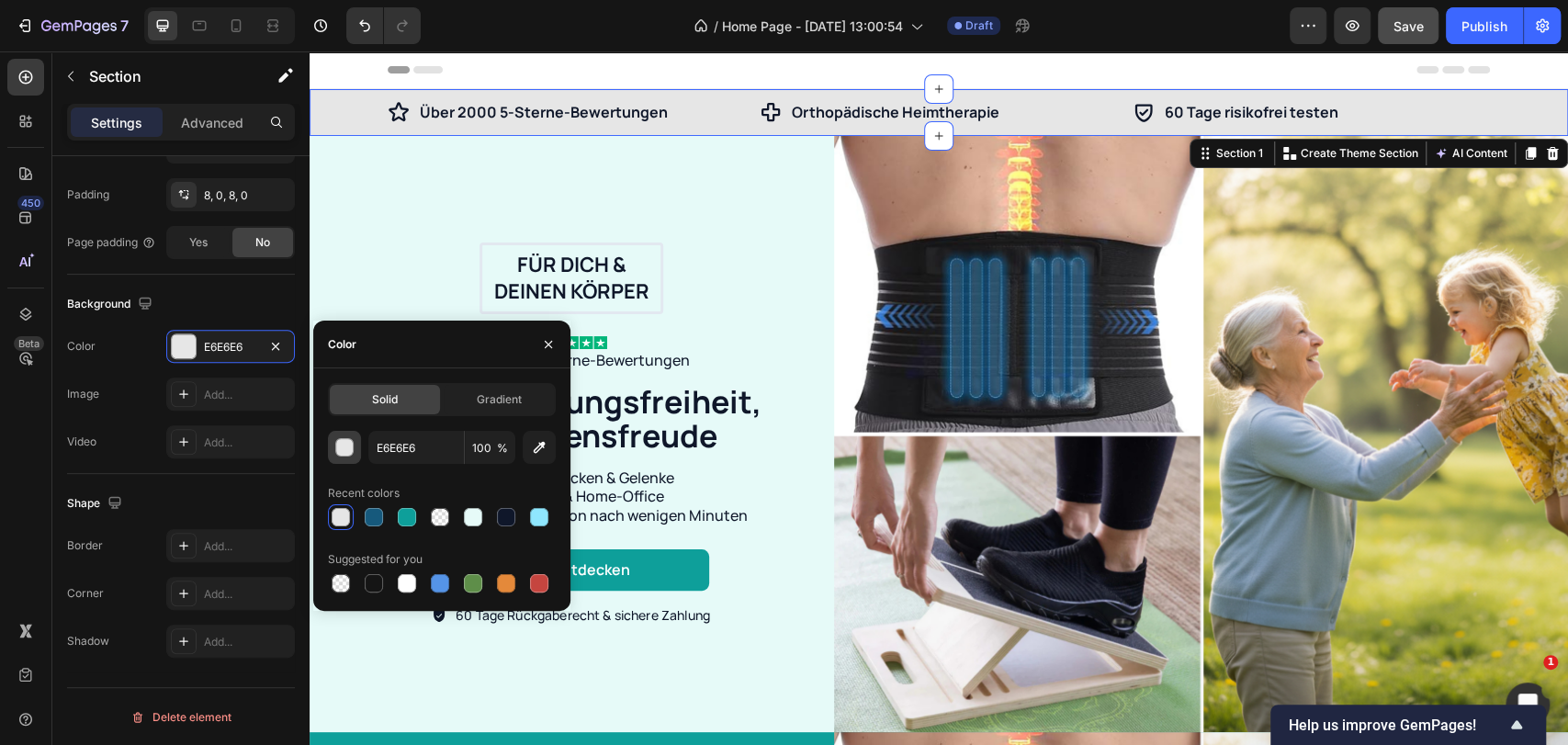
click at [344, 446] on div "button" at bounding box center [345, 449] width 19 height 19
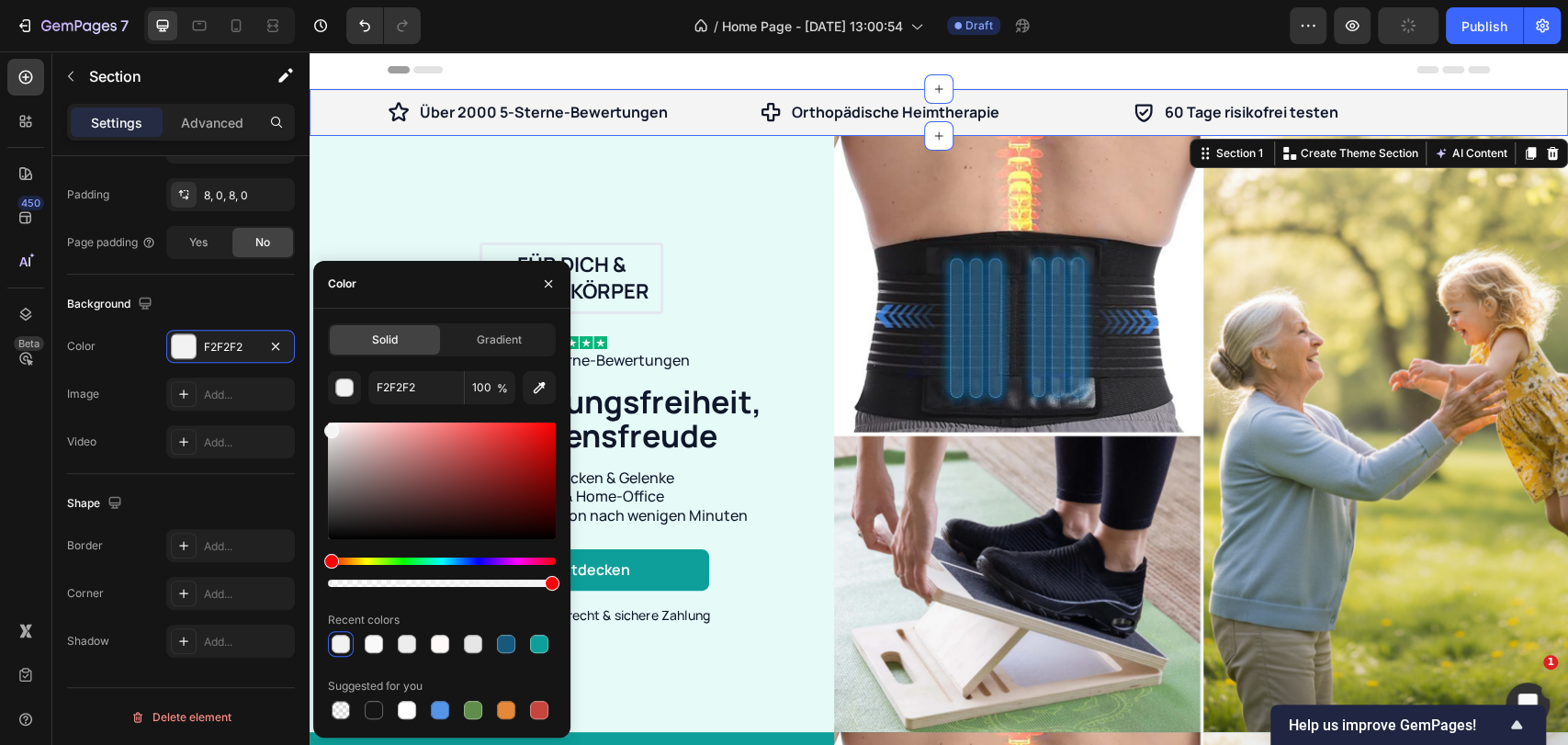
type input "F4F4F4"
drag, startPoint x: 331, startPoint y: 440, endPoint x: 314, endPoint y: 427, distance: 21.4
click at [314, 427] on div "Solid Gradient F4F4F4 100 % Recent colors Suggested for you" at bounding box center [441, 522] width 257 height 400
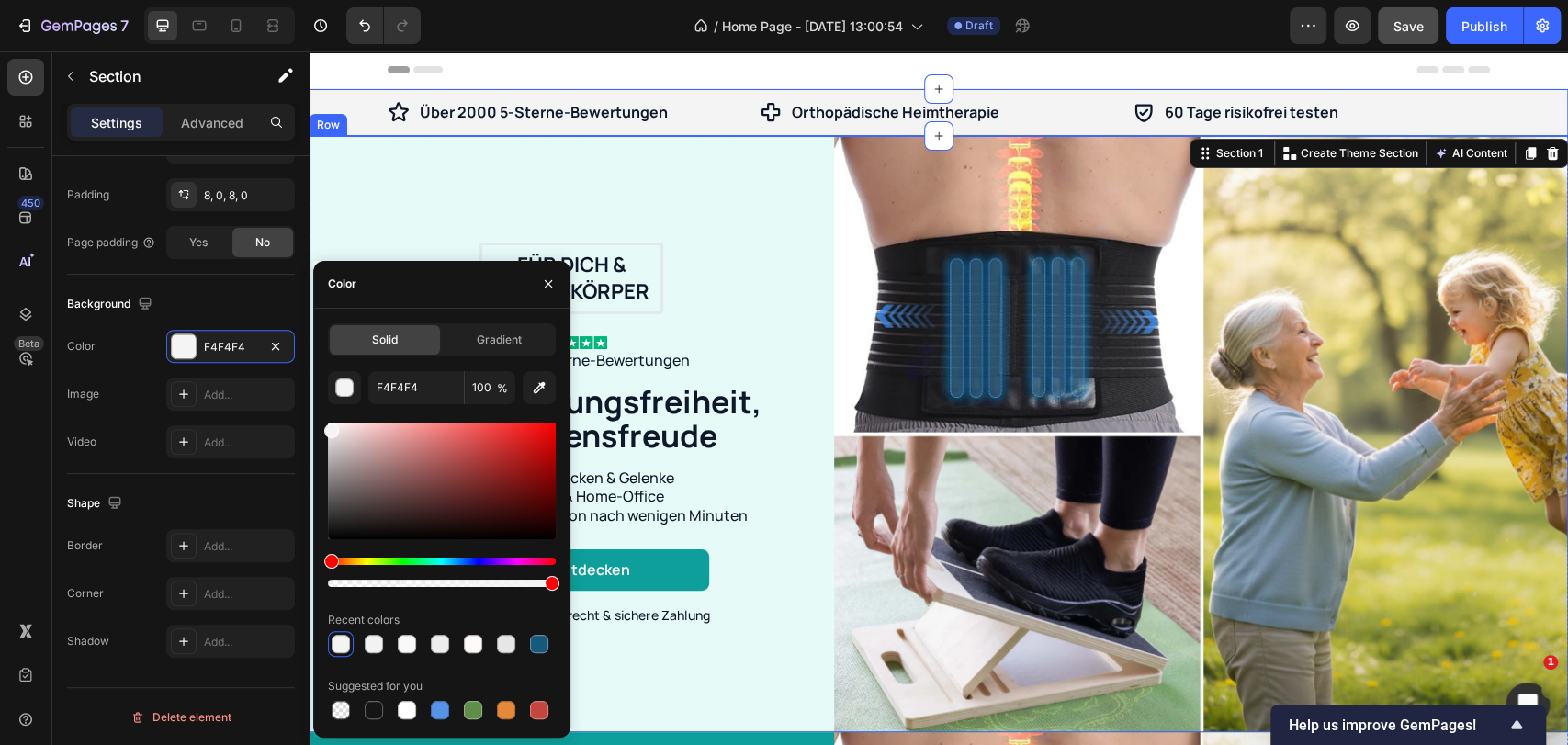
click at [412, 218] on div "Für dich & deinen Körper Text Block Row Image Über 2000 5-Sterne-Bewertungen Te…" at bounding box center [571, 434] width 524 height 597
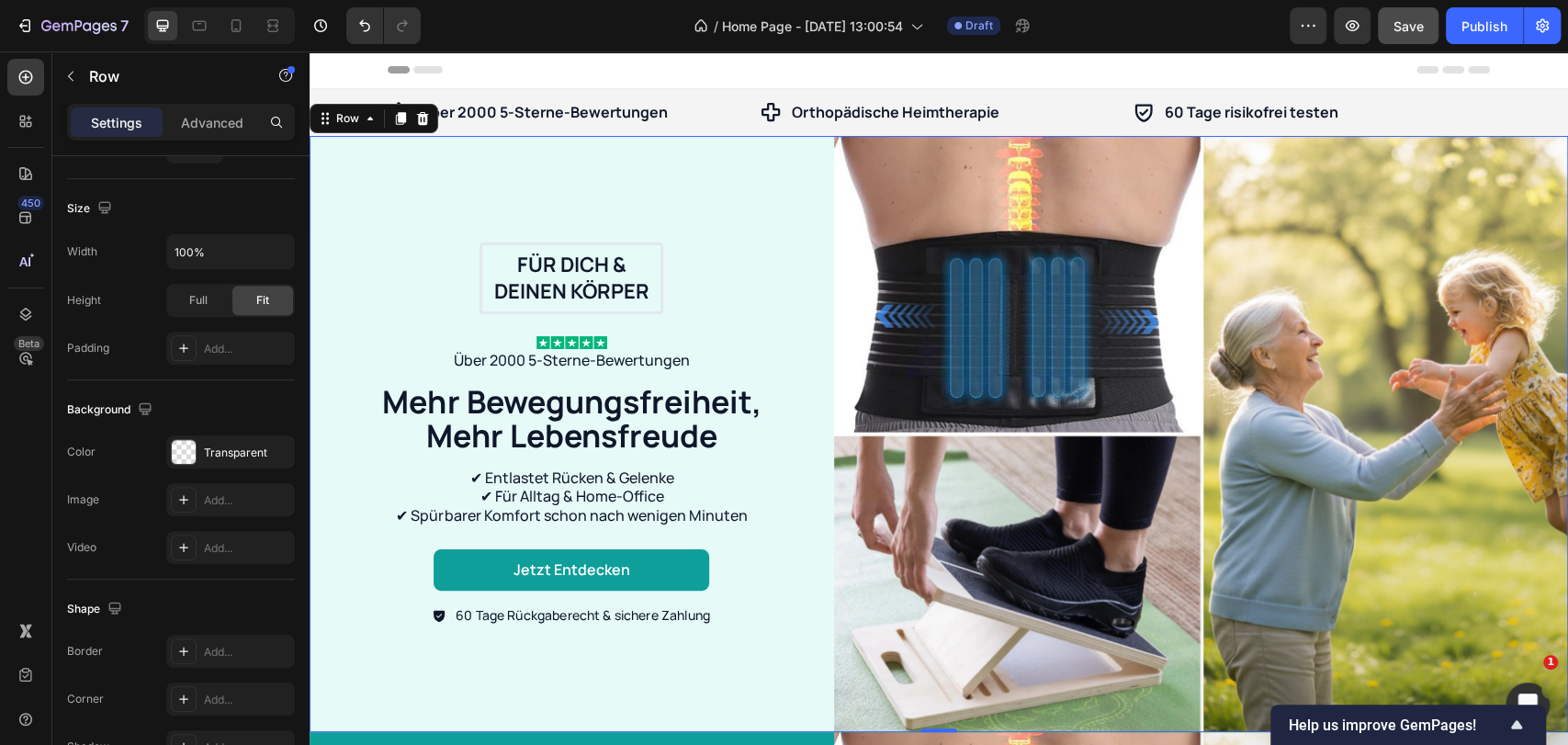
scroll to position [0, 0]
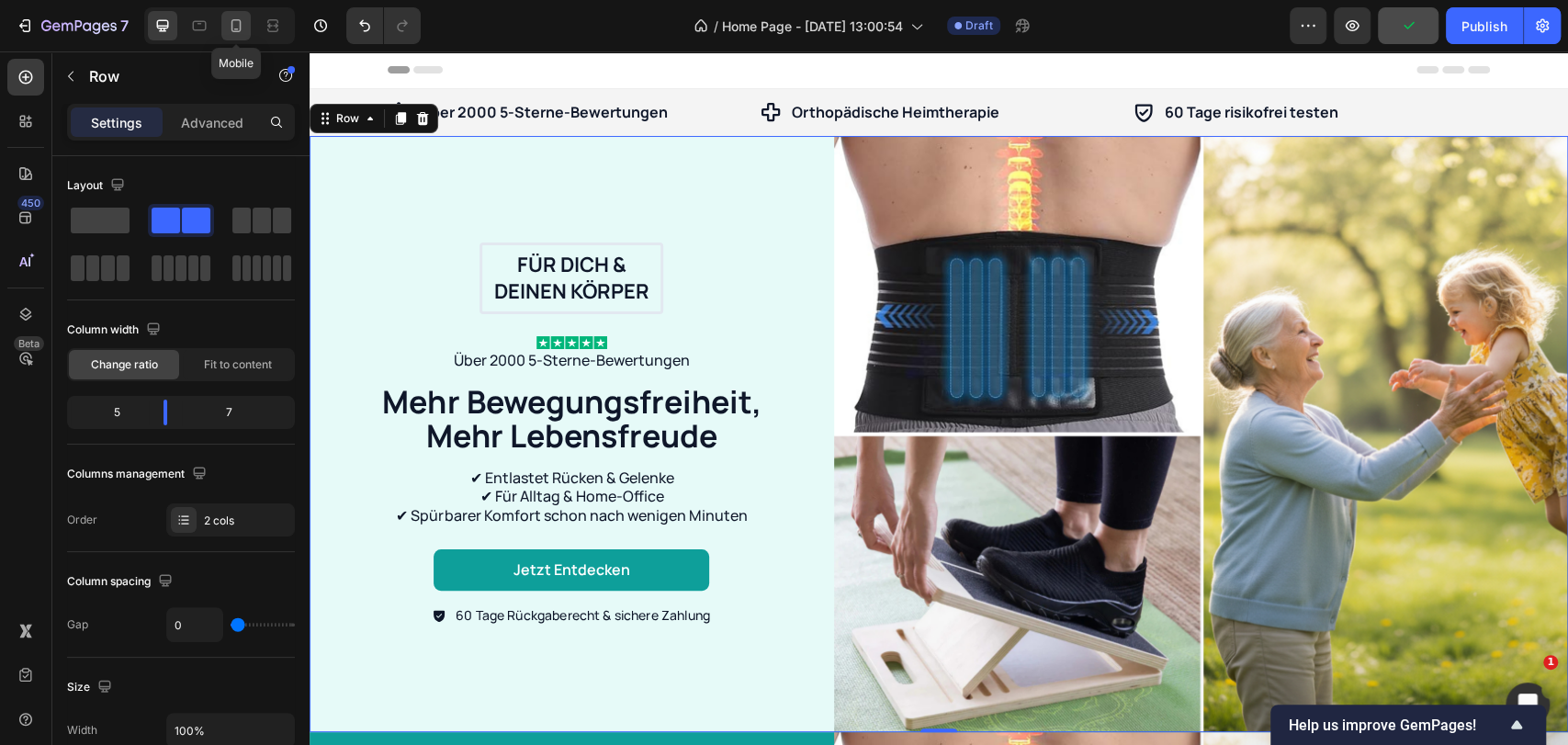
click at [250, 30] on div at bounding box center [237, 26] width 30 height 30
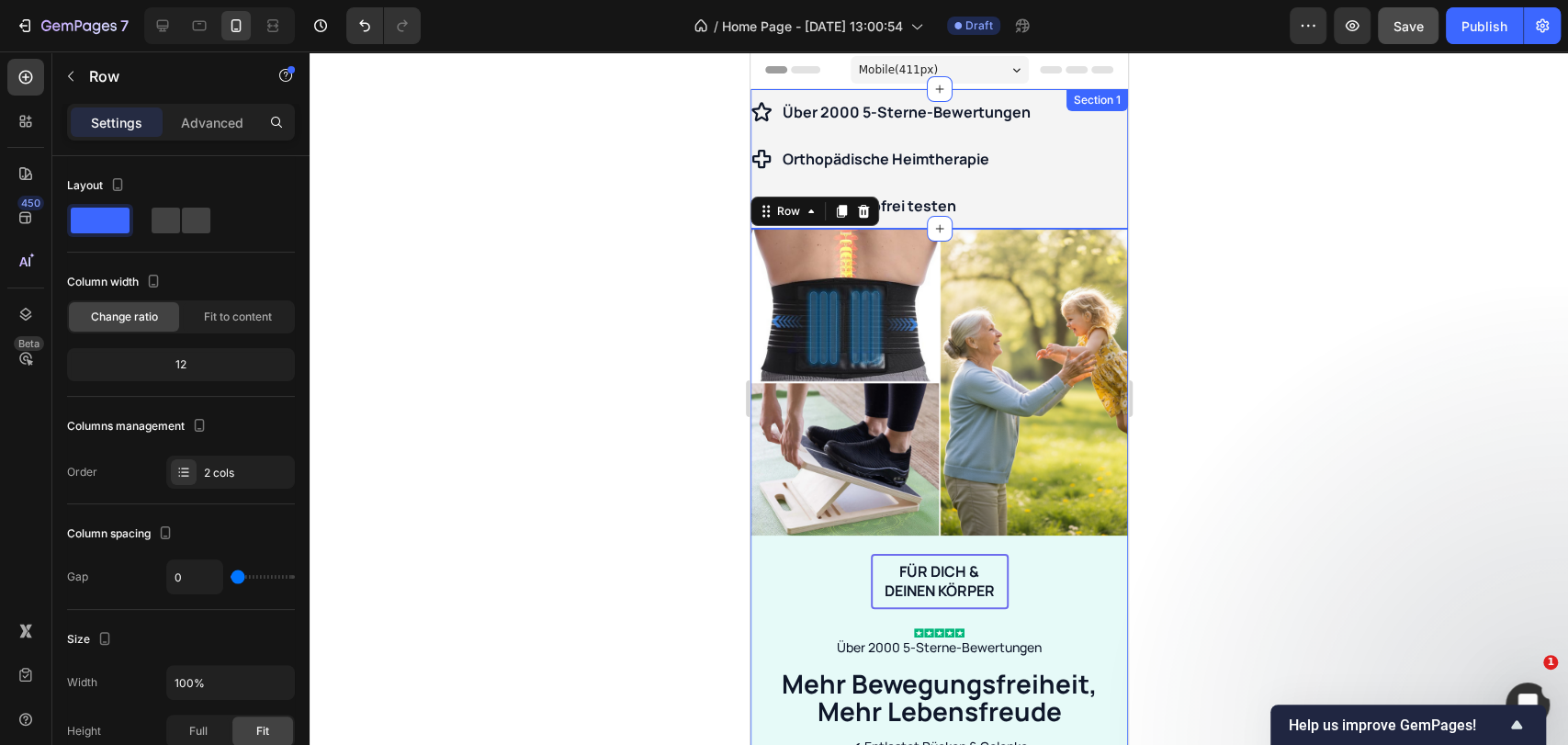
click at [1033, 93] on div "Über 2000 5-Sterne-Bewertungen Item List Orthopädische Heimtherapie Item List 6…" at bounding box center [938, 159] width 377 height 140
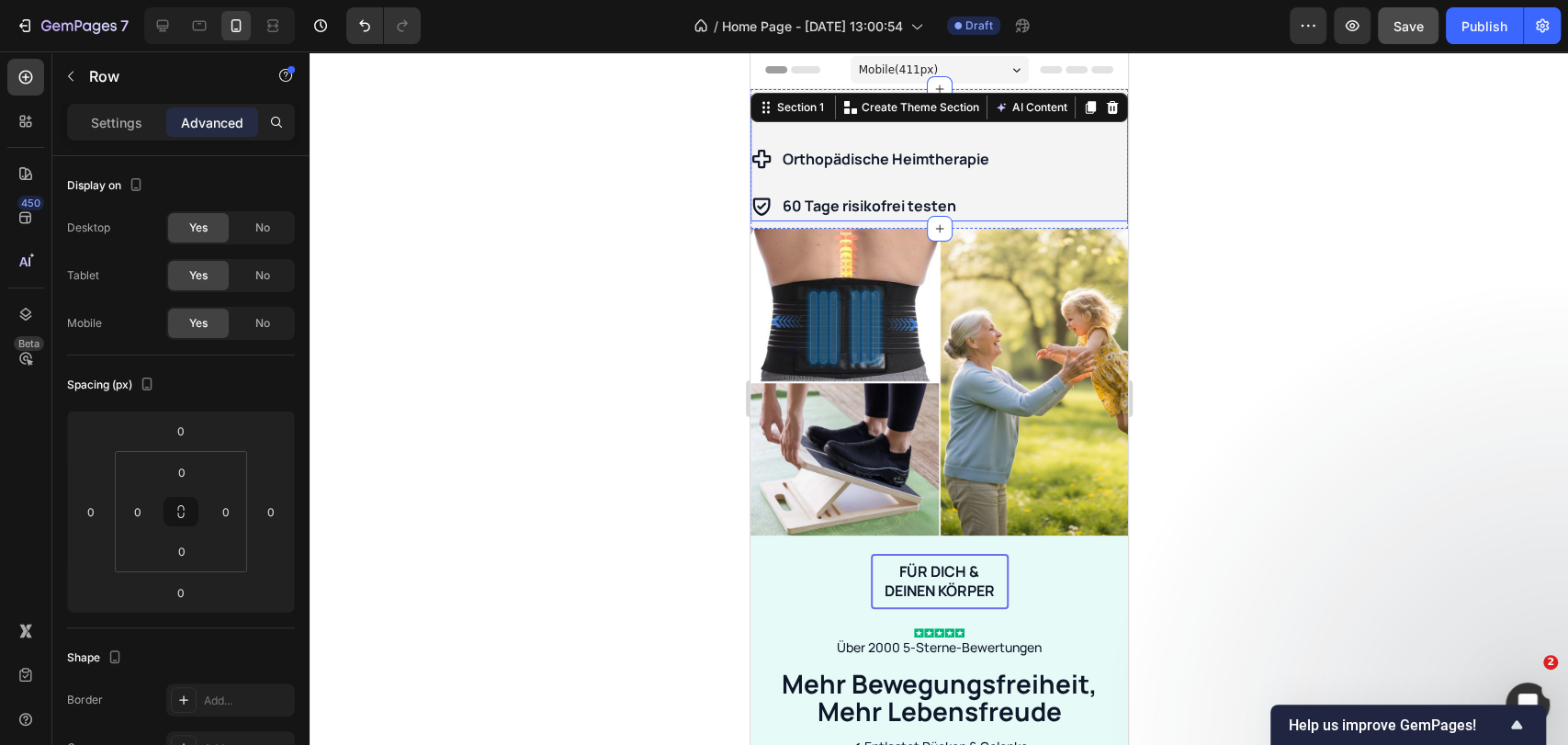
click at [1019, 134] on div "Über 2000 5-Sterne-Bewertungen Item List Orthopädische Heimtherapie Item List 6…" at bounding box center [938, 159] width 377 height 125
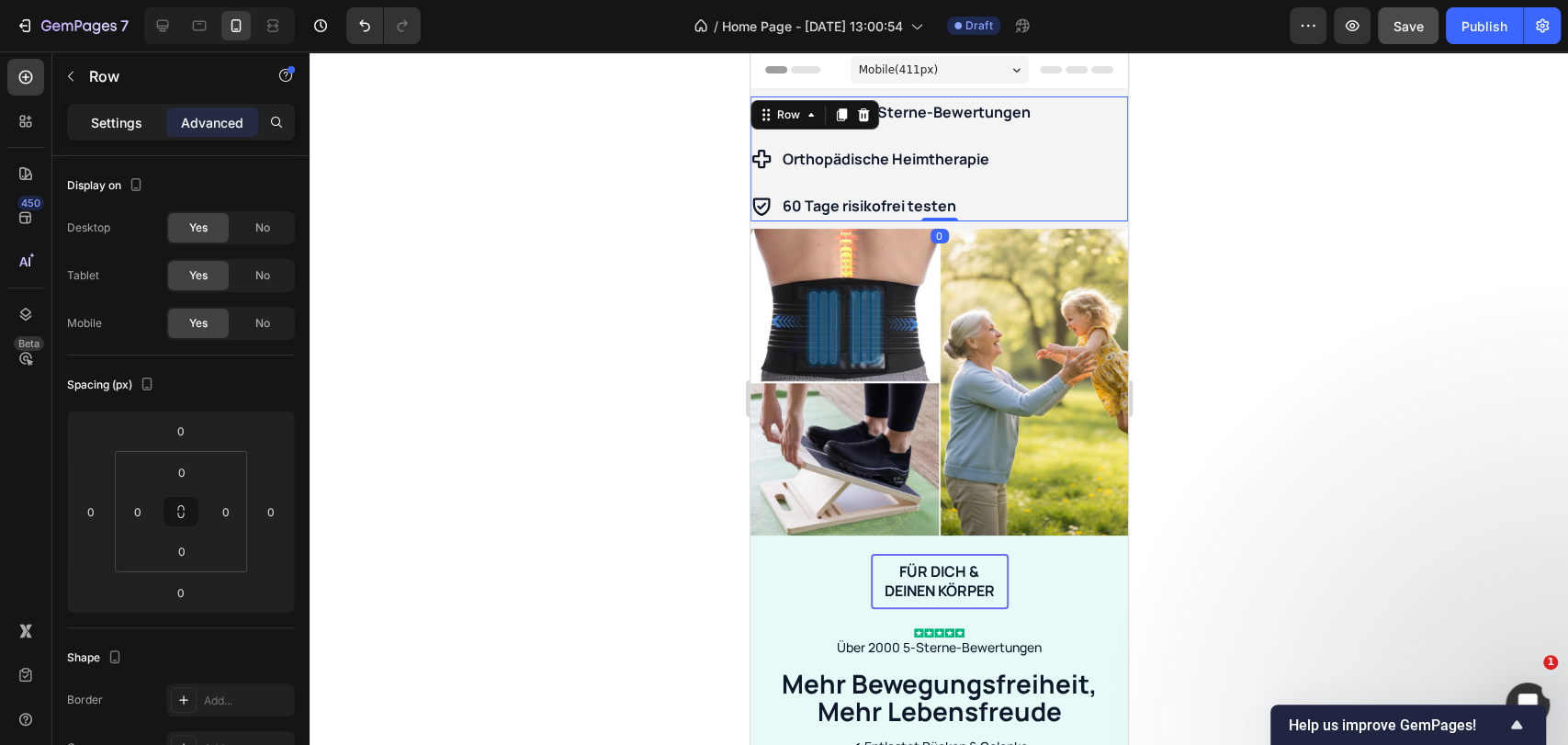
click at [102, 133] on div "Settings" at bounding box center [116, 122] width 92 height 30
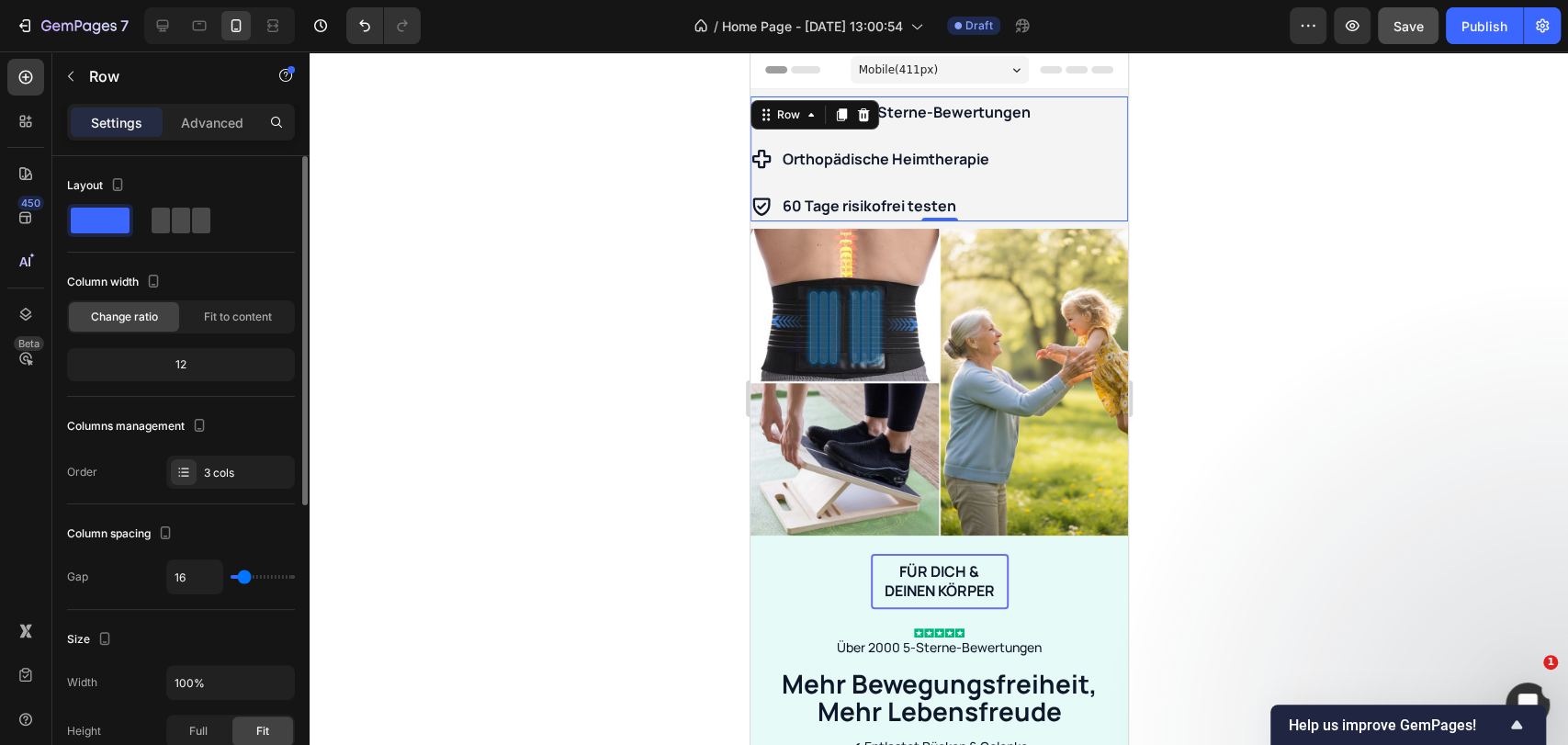
click at [178, 219] on span at bounding box center [181, 221] width 19 height 26
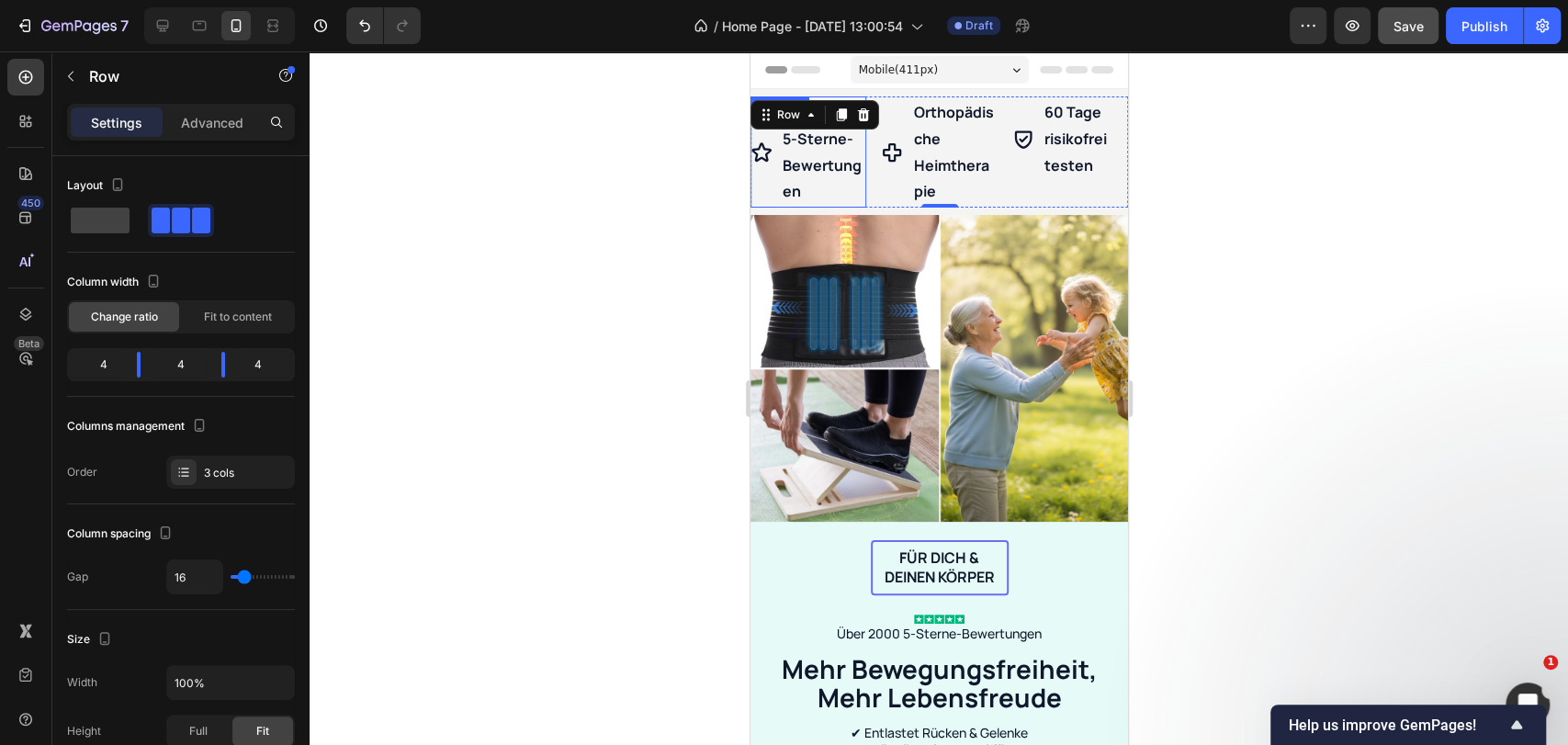
click at [840, 169] on p "Über 2000 5-Sterne-Bewertungen" at bounding box center [821, 152] width 81 height 105
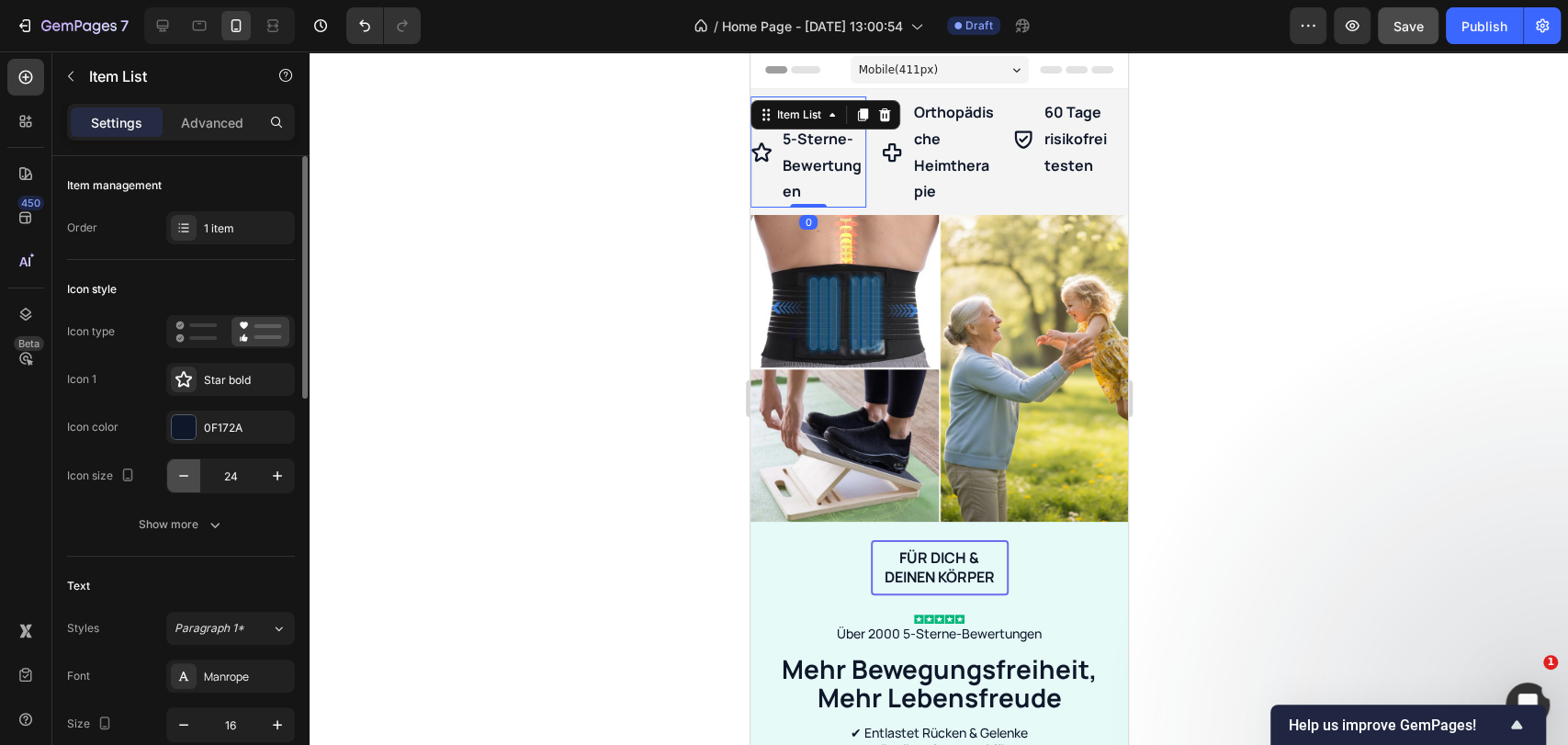
click at [170, 471] on button "button" at bounding box center [184, 476] width 34 height 34
click at [177, 481] on icon "button" at bounding box center [183, 476] width 19 height 19
click at [178, 480] on icon "button" at bounding box center [183, 476] width 19 height 19
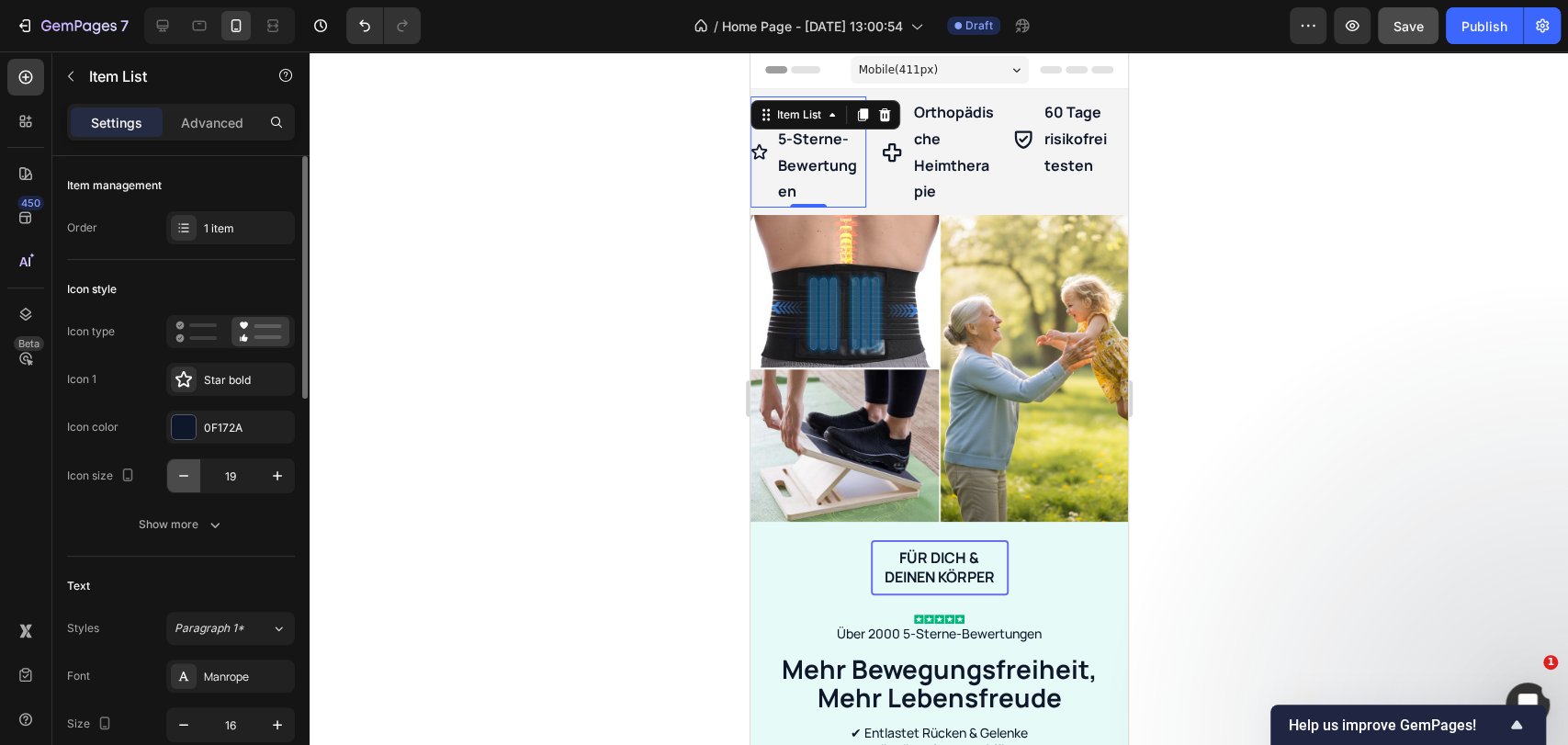
click at [178, 480] on icon "button" at bounding box center [183, 476] width 19 height 19
type input "16"
click at [184, 721] on icon "button" at bounding box center [183, 725] width 19 height 19
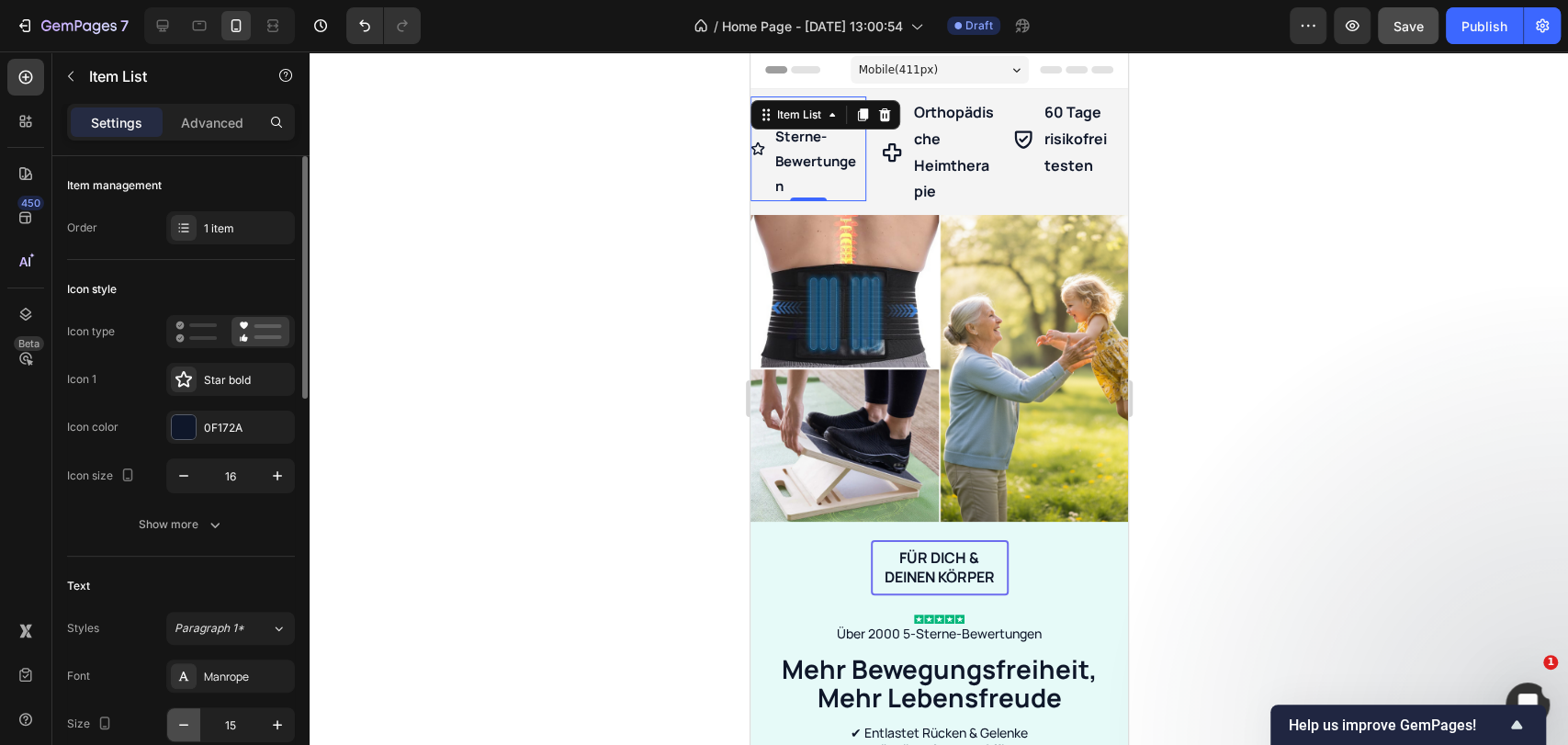
click at [184, 721] on icon "button" at bounding box center [183, 725] width 19 height 19
click at [287, 724] on icon "button" at bounding box center [277, 725] width 19 height 19
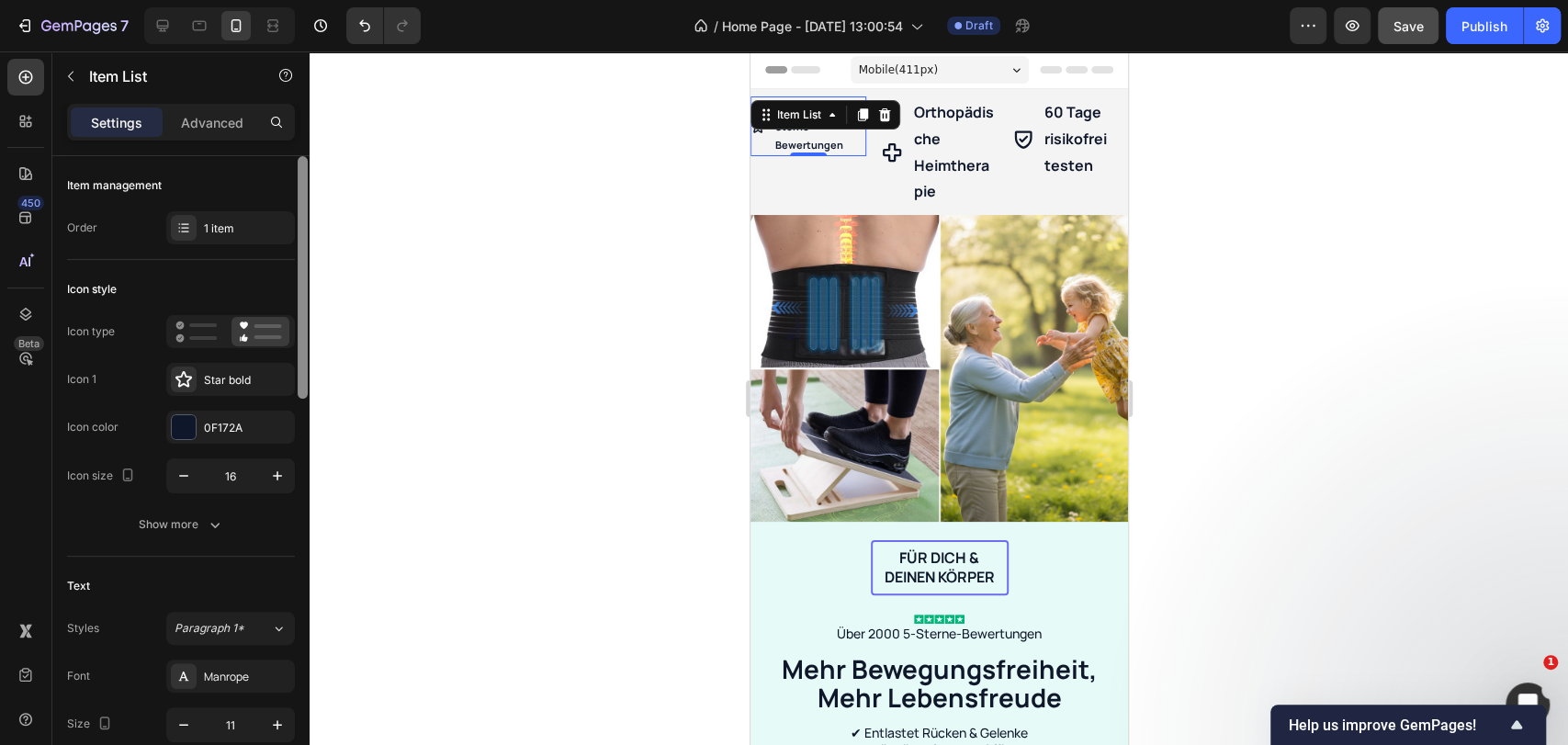
type input "12"
click at [937, 146] on p "Orthopädische Heimtherapie" at bounding box center [953, 152] width 81 height 105
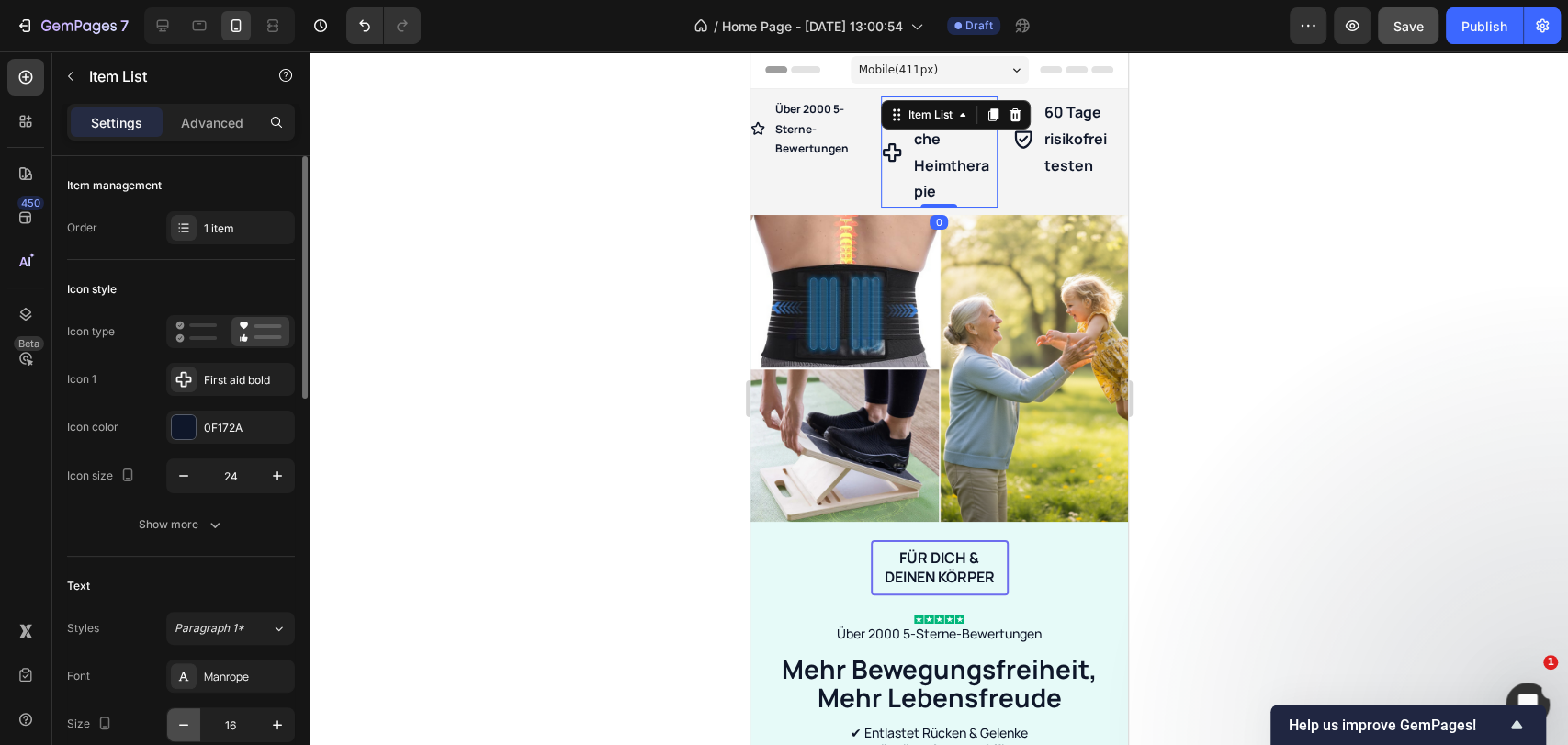
click at [183, 715] on icon "button" at bounding box center [183, 725] width 19 height 19
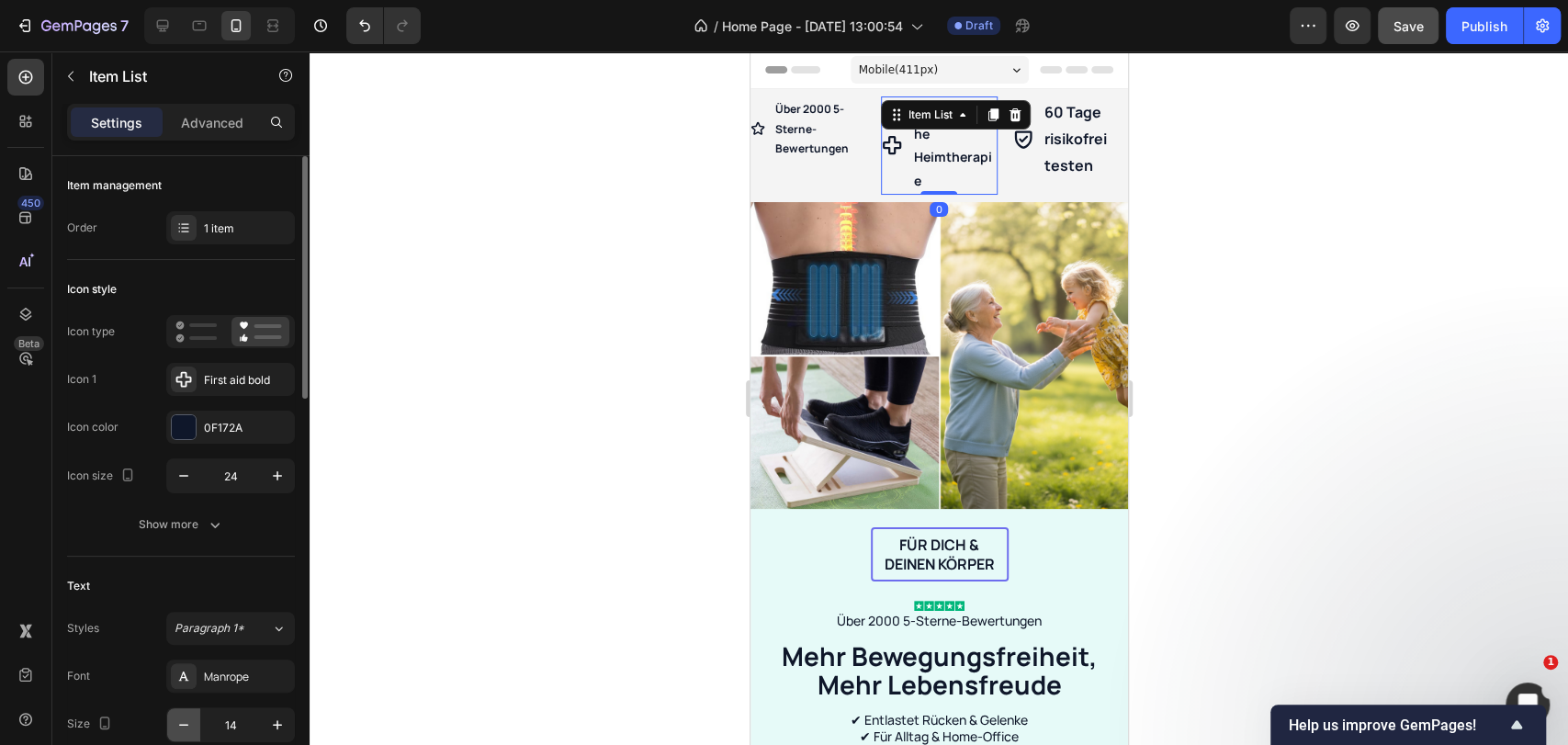
click at [183, 715] on icon "button" at bounding box center [183, 725] width 19 height 19
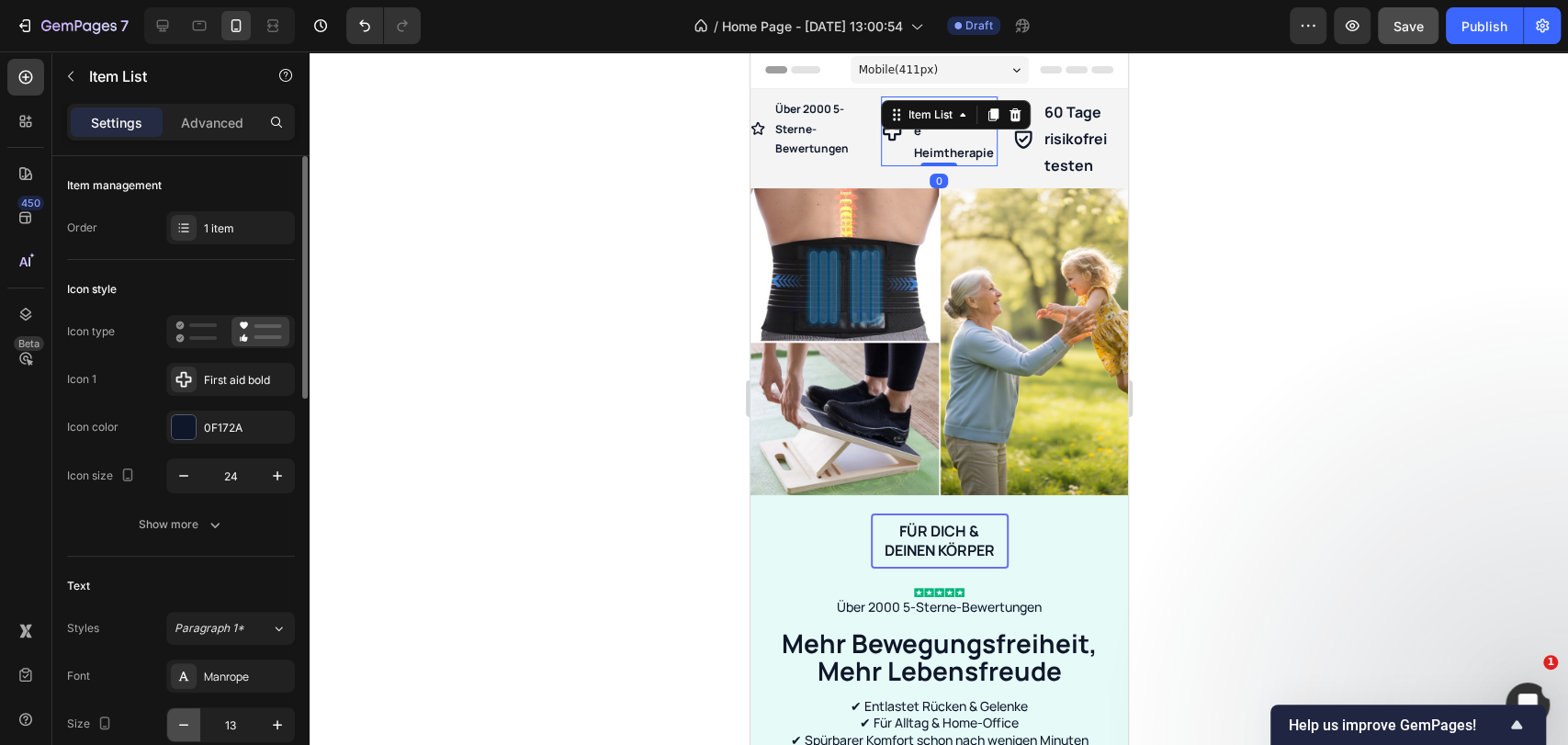
click at [183, 715] on icon "button" at bounding box center [183, 725] width 19 height 19
type input "12"
click at [1049, 136] on p "60 Tage risikofrei testen" at bounding box center [1084, 139] width 81 height 79
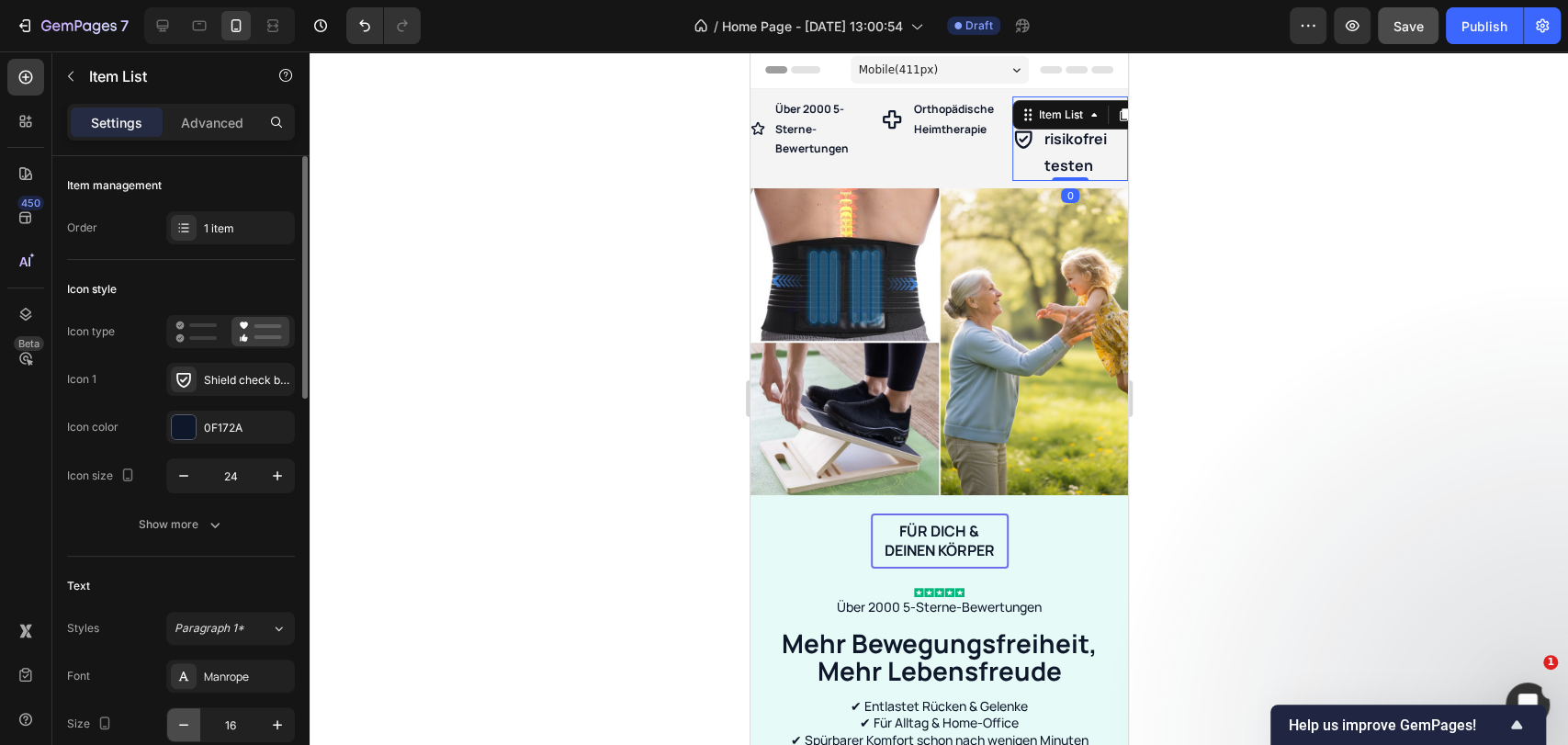
click at [191, 725] on icon "button" at bounding box center [183, 725] width 19 height 19
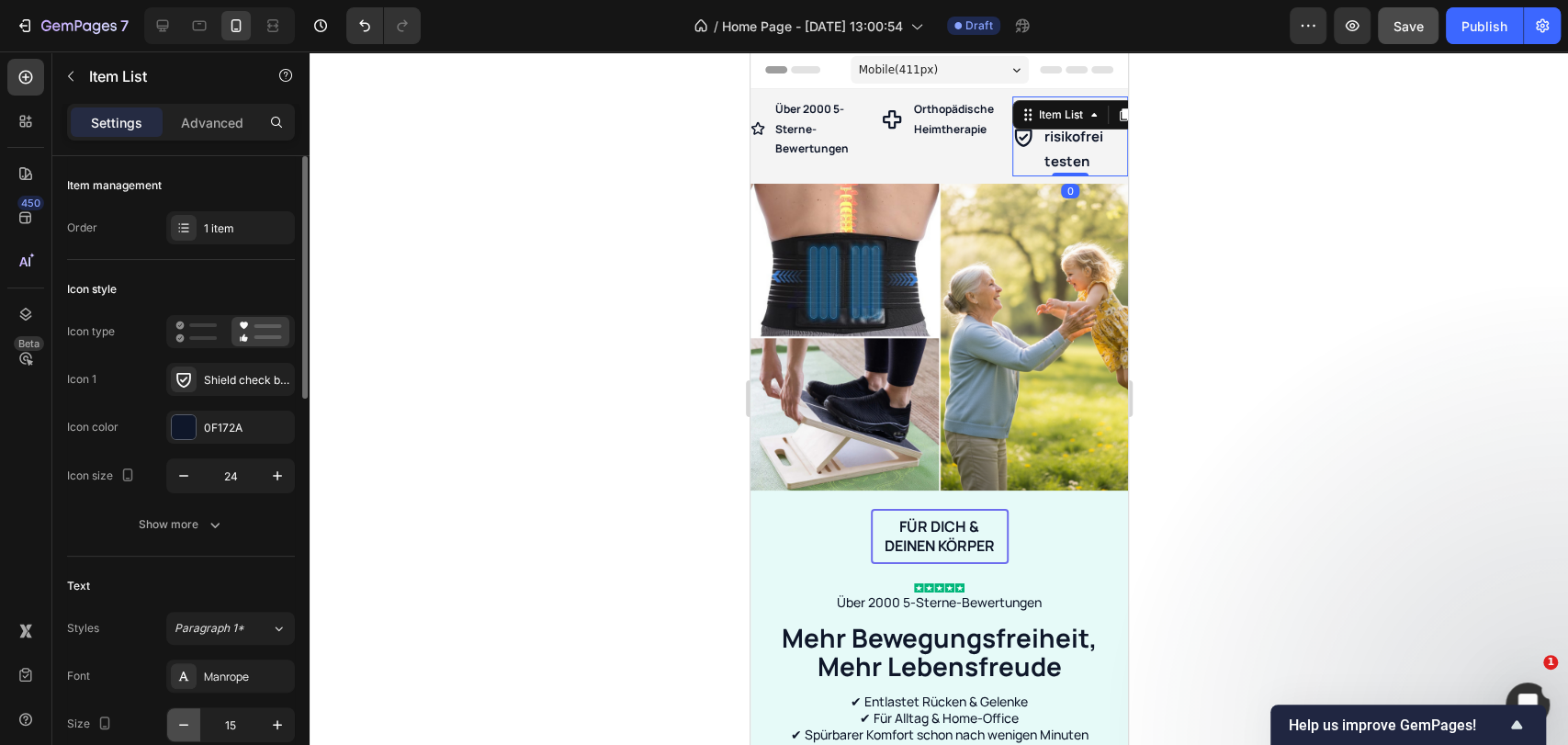
click at [191, 725] on icon "button" at bounding box center [183, 725] width 19 height 19
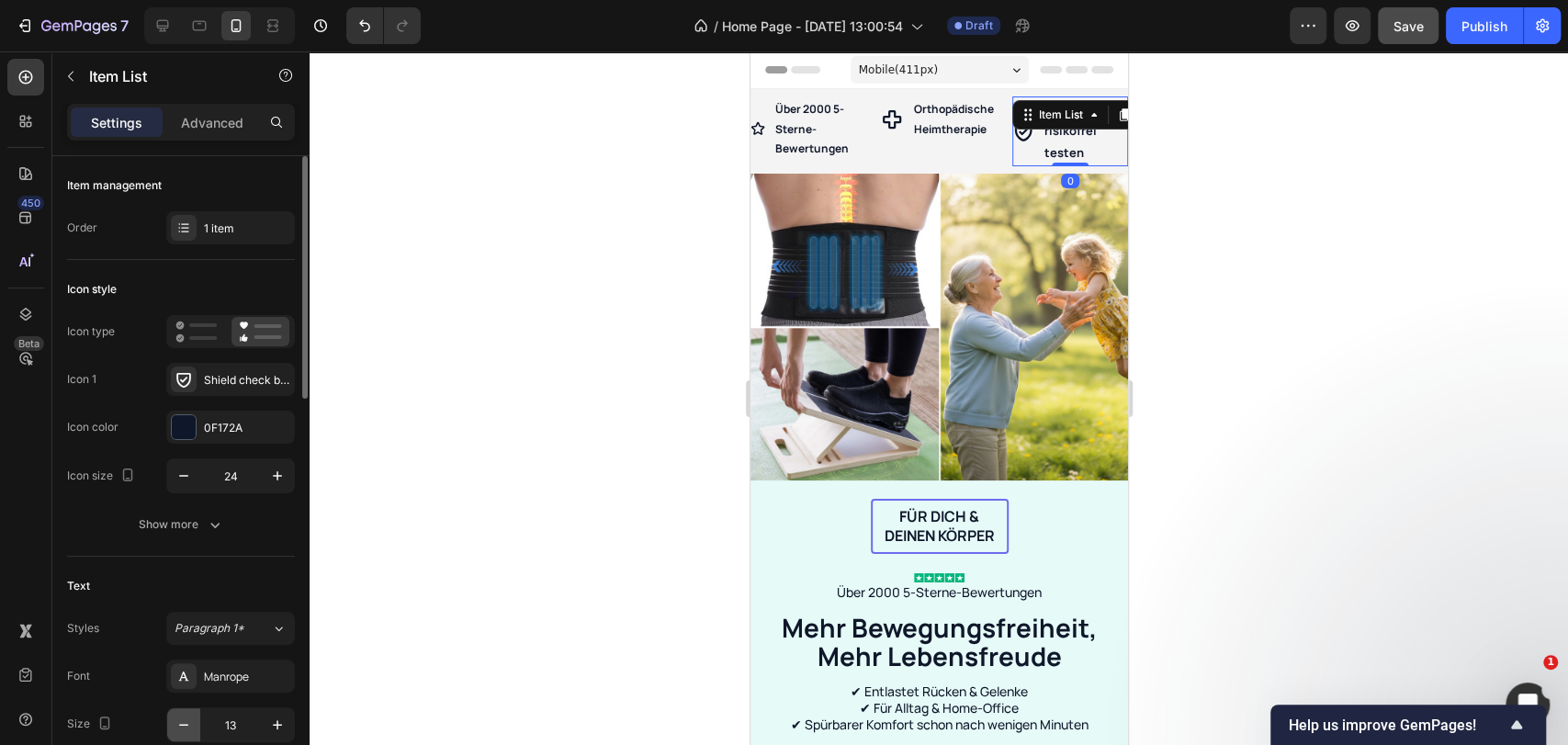
click at [191, 725] on icon "button" at bounding box center [183, 725] width 19 height 19
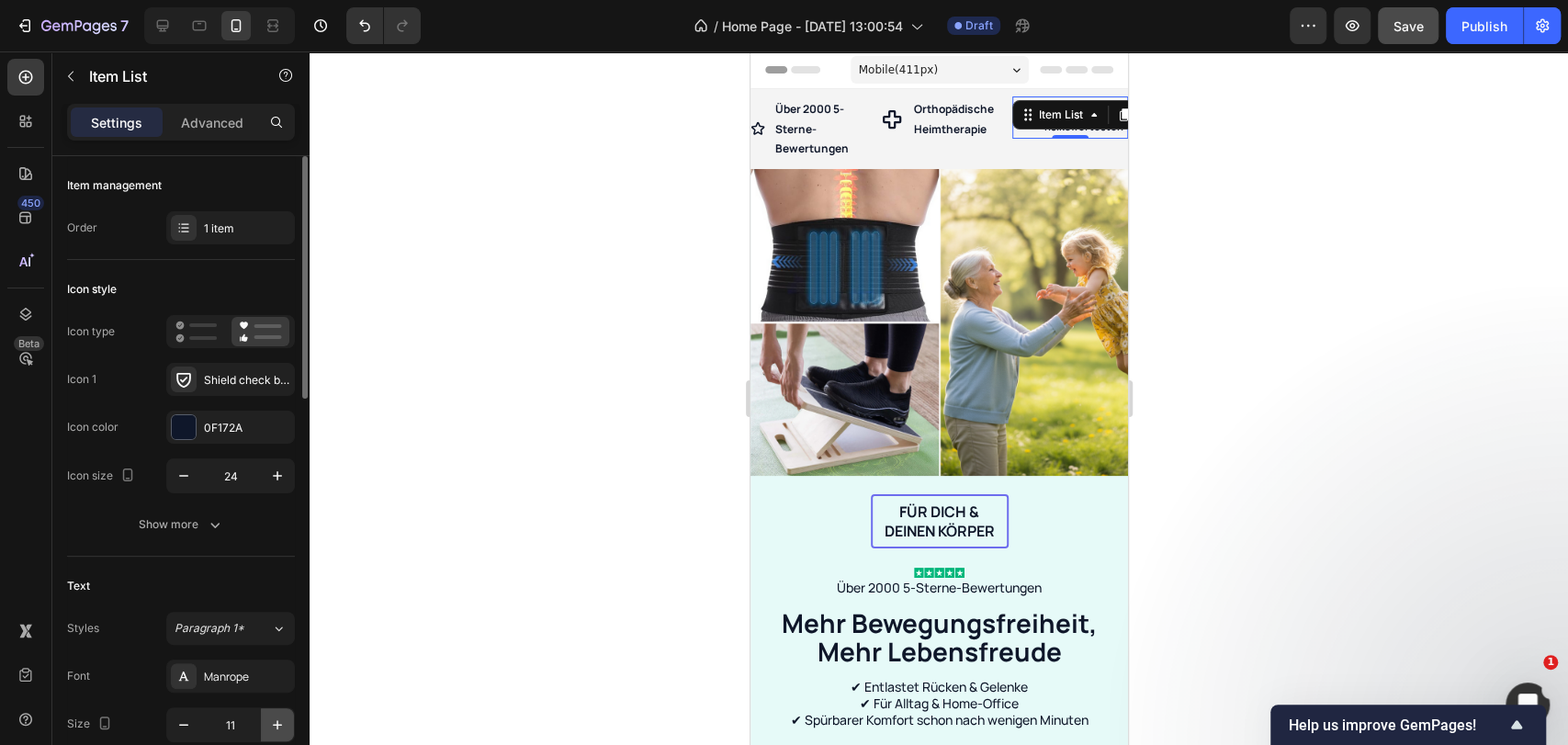
click at [274, 728] on icon "button" at bounding box center [277, 725] width 19 height 19
type input "12"
click at [182, 476] on icon "button" at bounding box center [183, 476] width 19 height 19
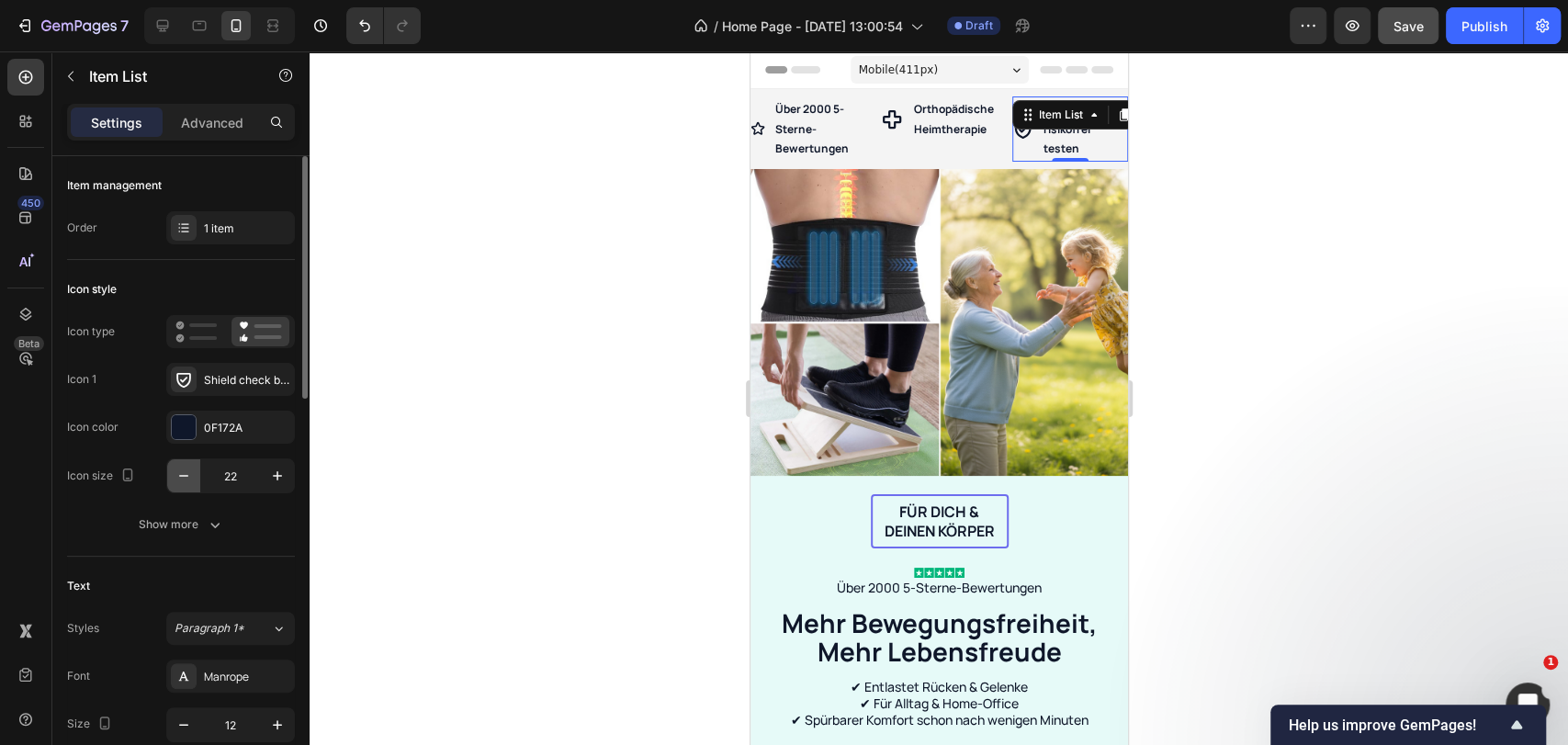
click at [182, 476] on icon "button" at bounding box center [183, 476] width 19 height 19
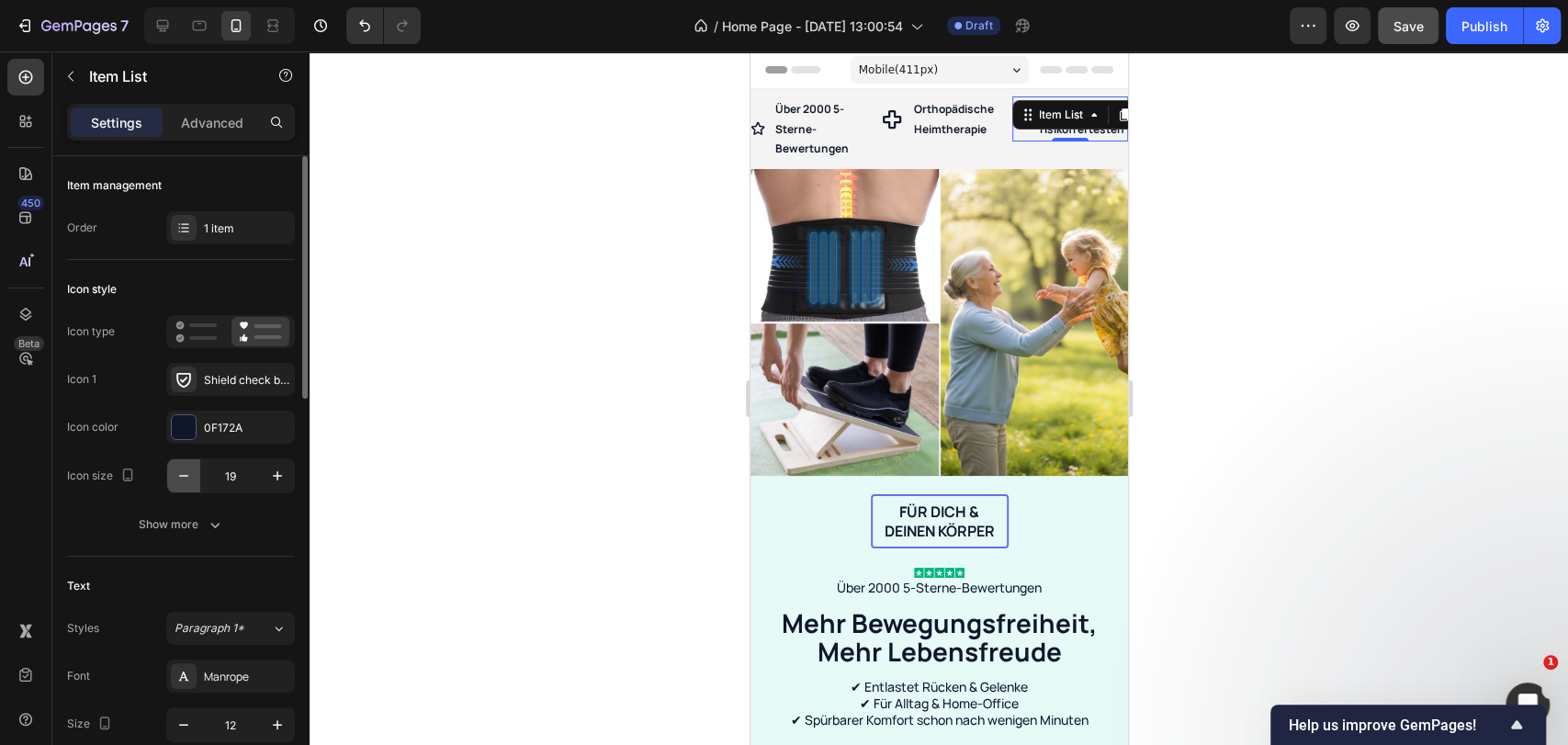
click at [182, 476] on icon "button" at bounding box center [183, 476] width 19 height 19
type input "16"
click at [927, 122] on div "Orthopädische Heimtherapie Item List" at bounding box center [938, 119] width 115 height 45
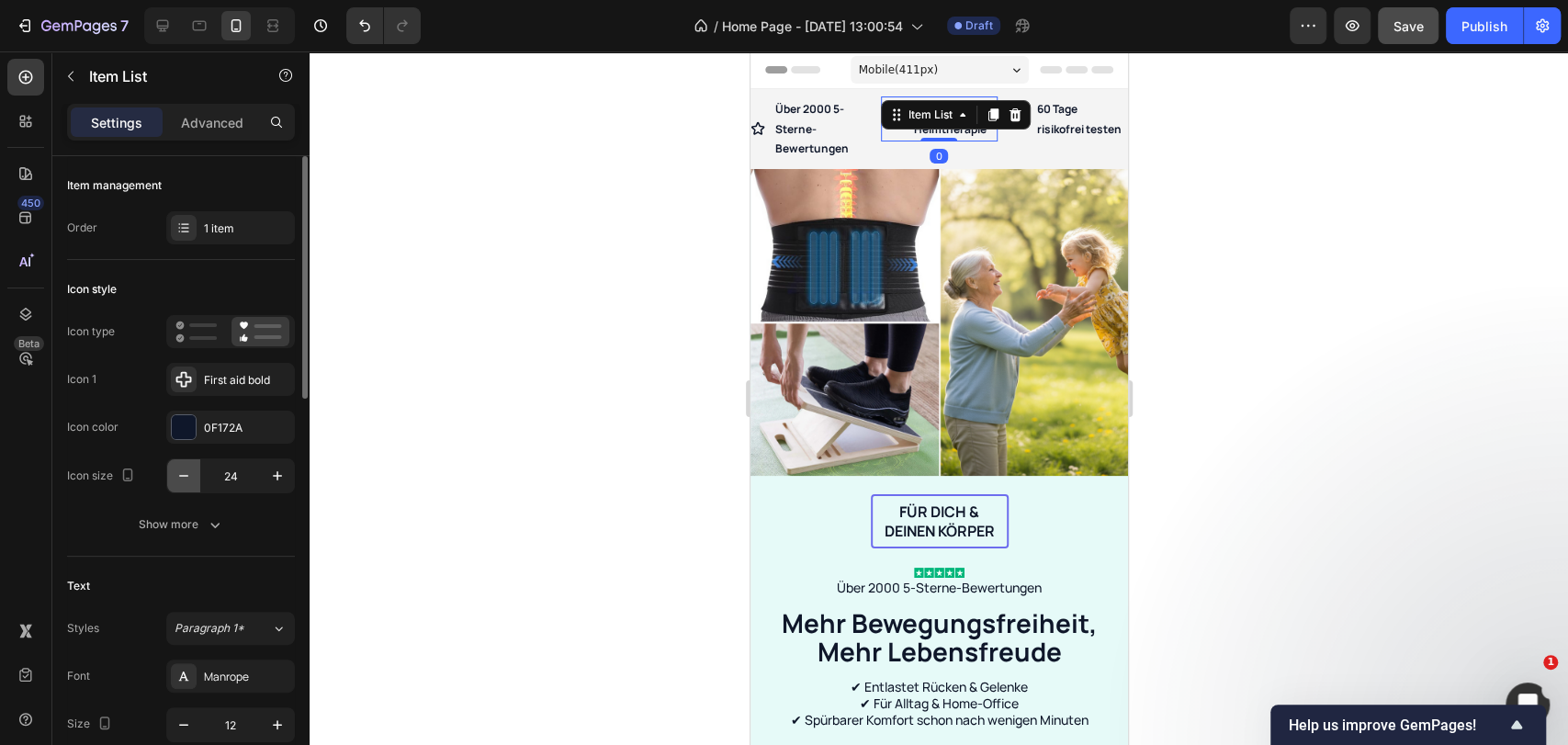
click at [182, 461] on button "button" at bounding box center [184, 476] width 34 height 34
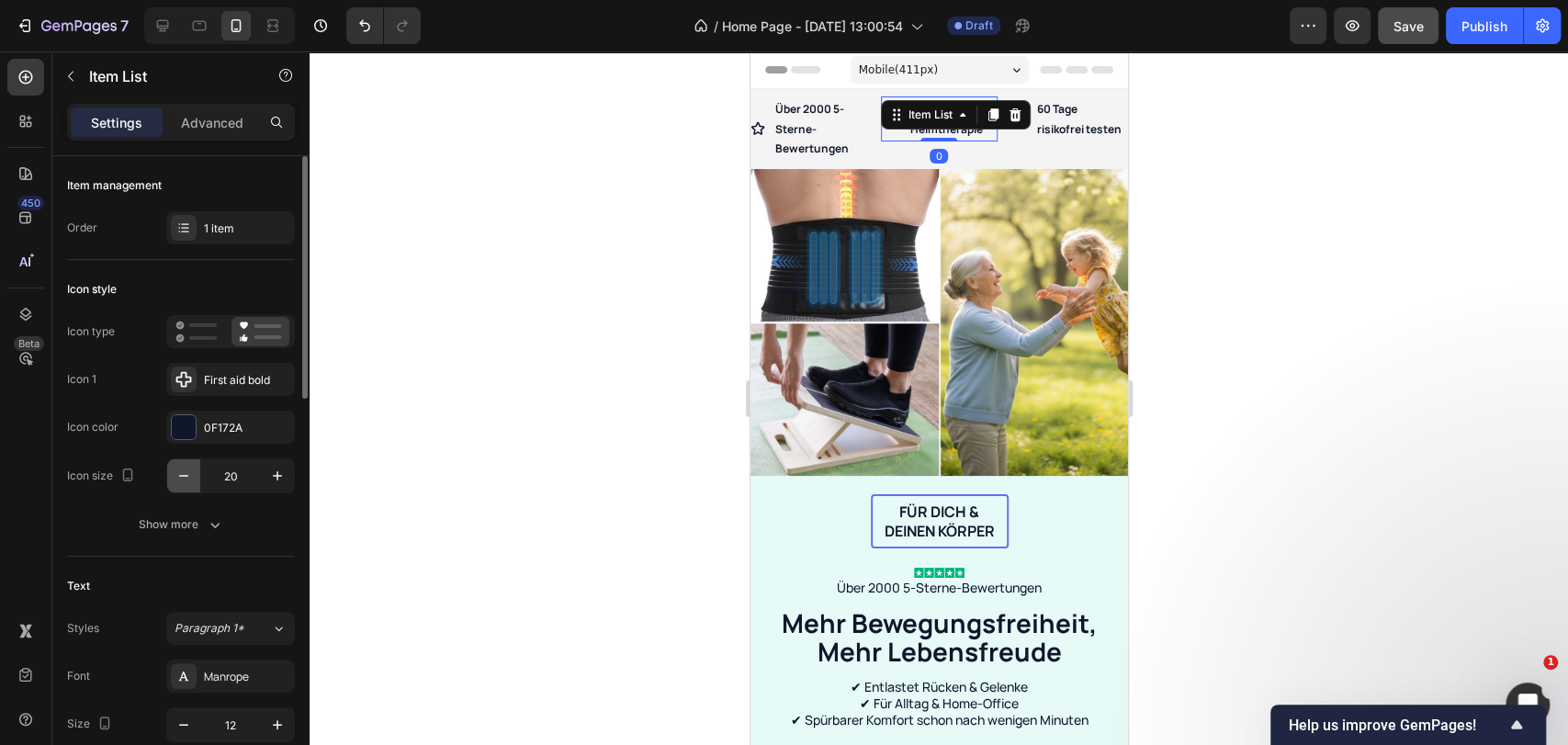
click at [182, 461] on button "button" at bounding box center [184, 476] width 34 height 34
type input "16"
click at [875, 169] on img at bounding box center [938, 322] width 377 height 306
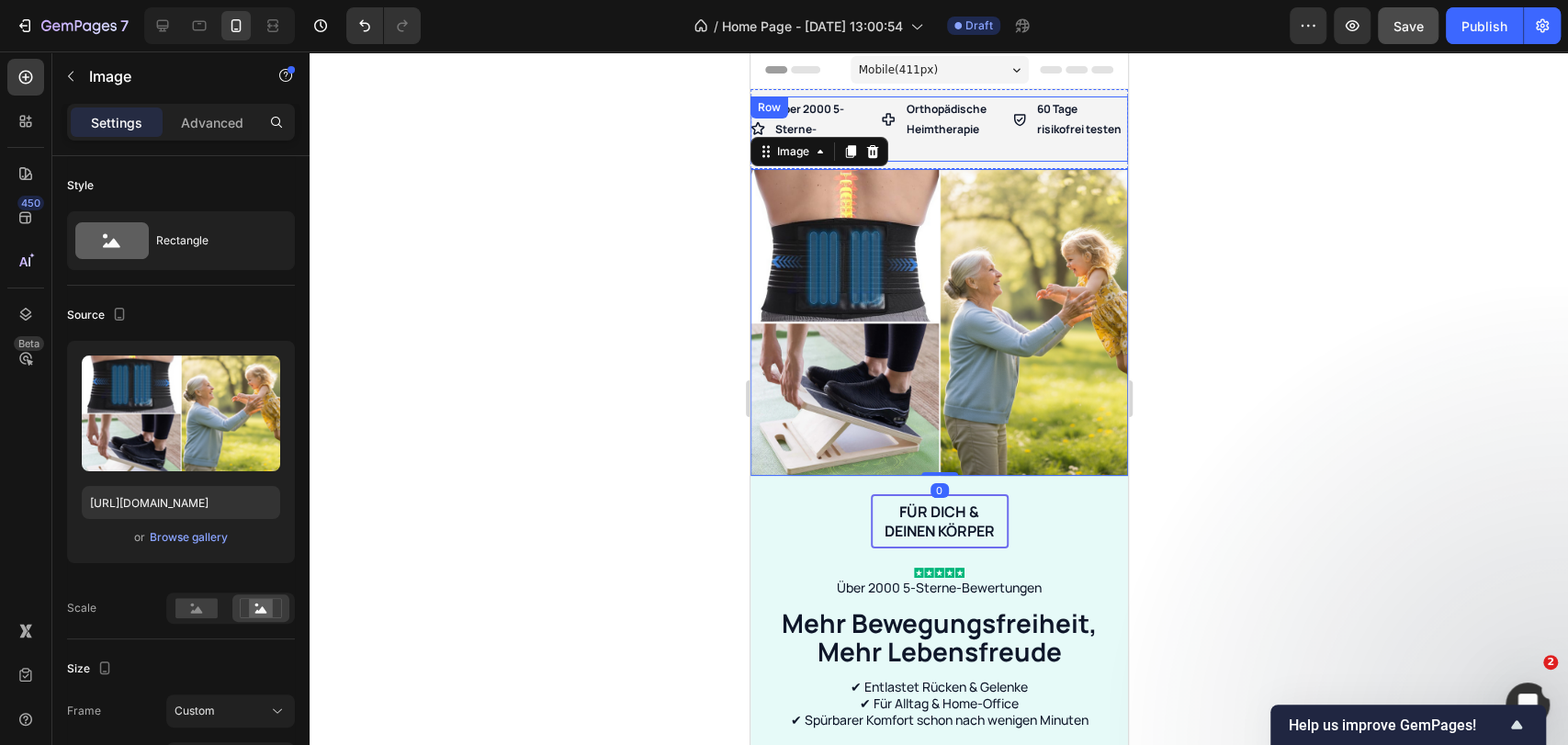
click at [942, 152] on div "Orthopädische Heimtherapie Item List" at bounding box center [938, 129] width 115 height 65
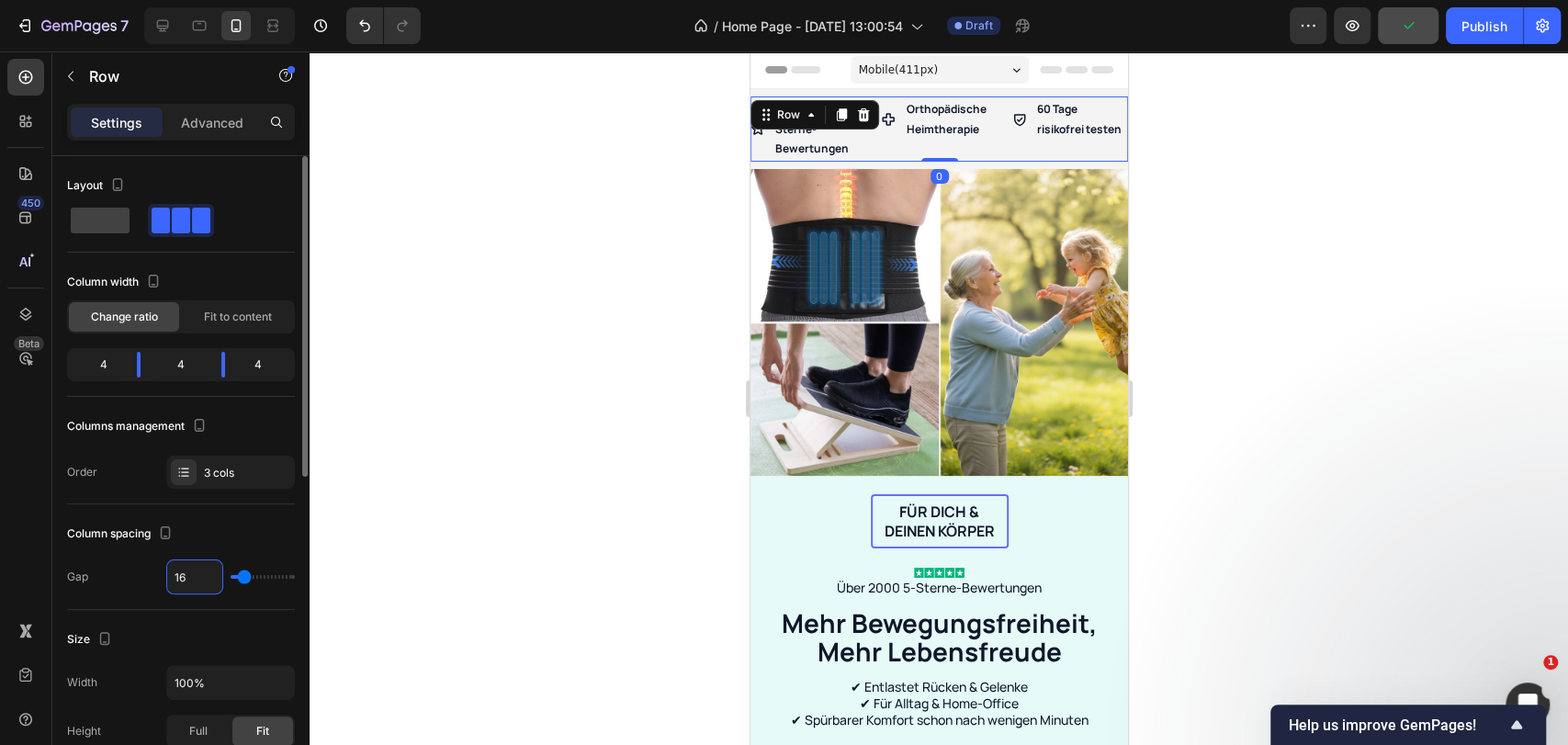
click at [186, 576] on input "16" at bounding box center [195, 577] width 55 height 34
type input "1"
type input "10"
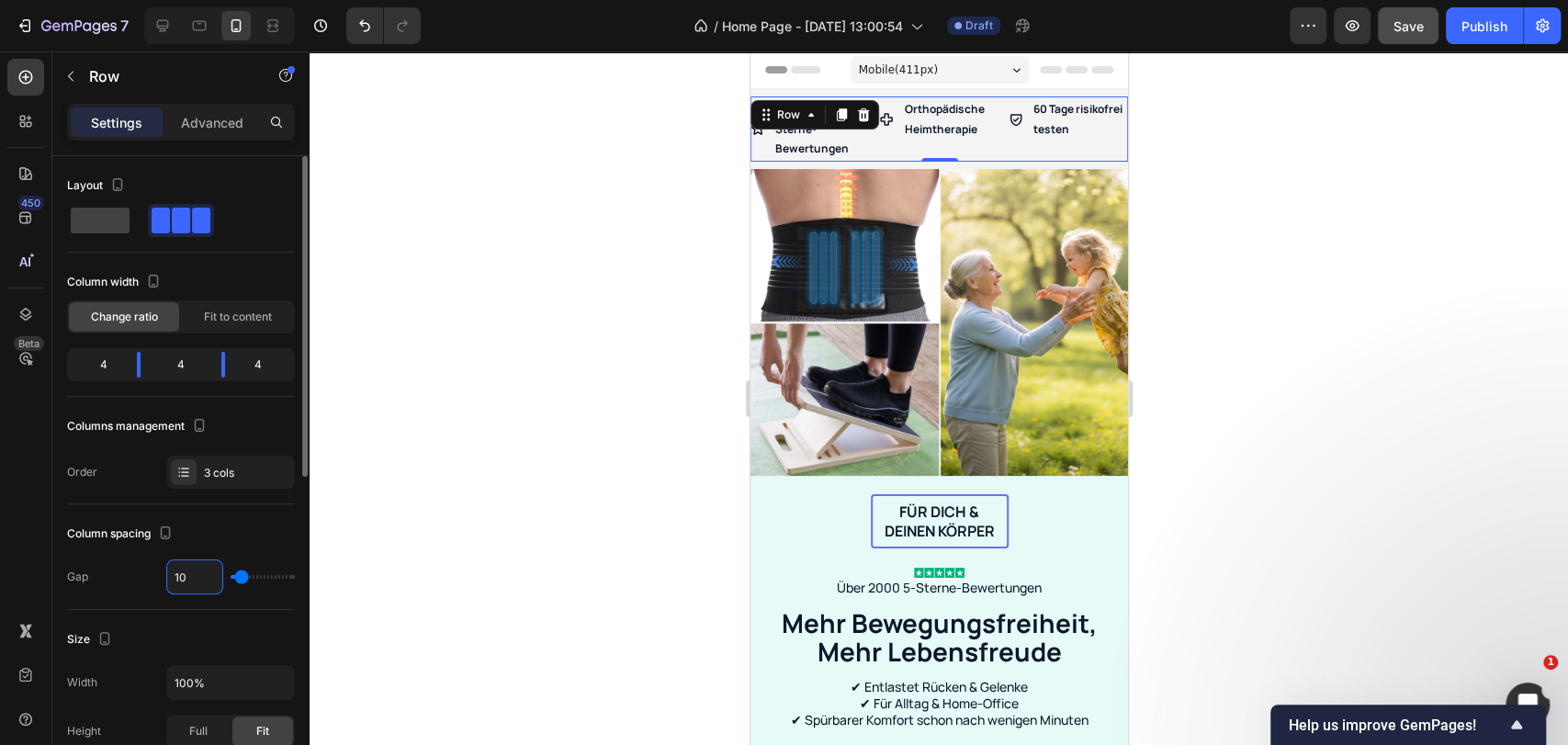
click at [197, 573] on input "10" at bounding box center [195, 577] width 55 height 34
type input "0"
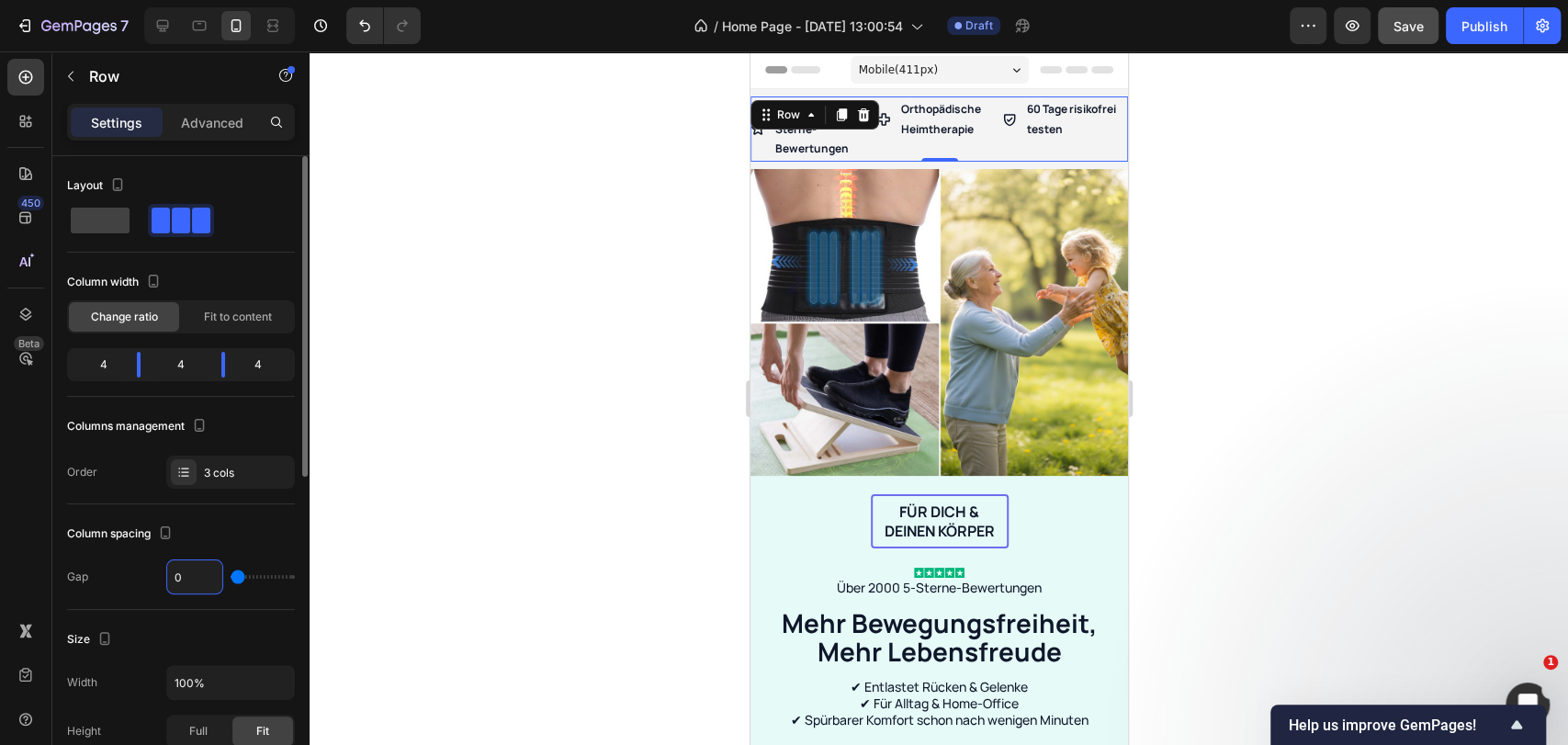
click at [205, 538] on div "Column spacing" at bounding box center [181, 534] width 228 height 30
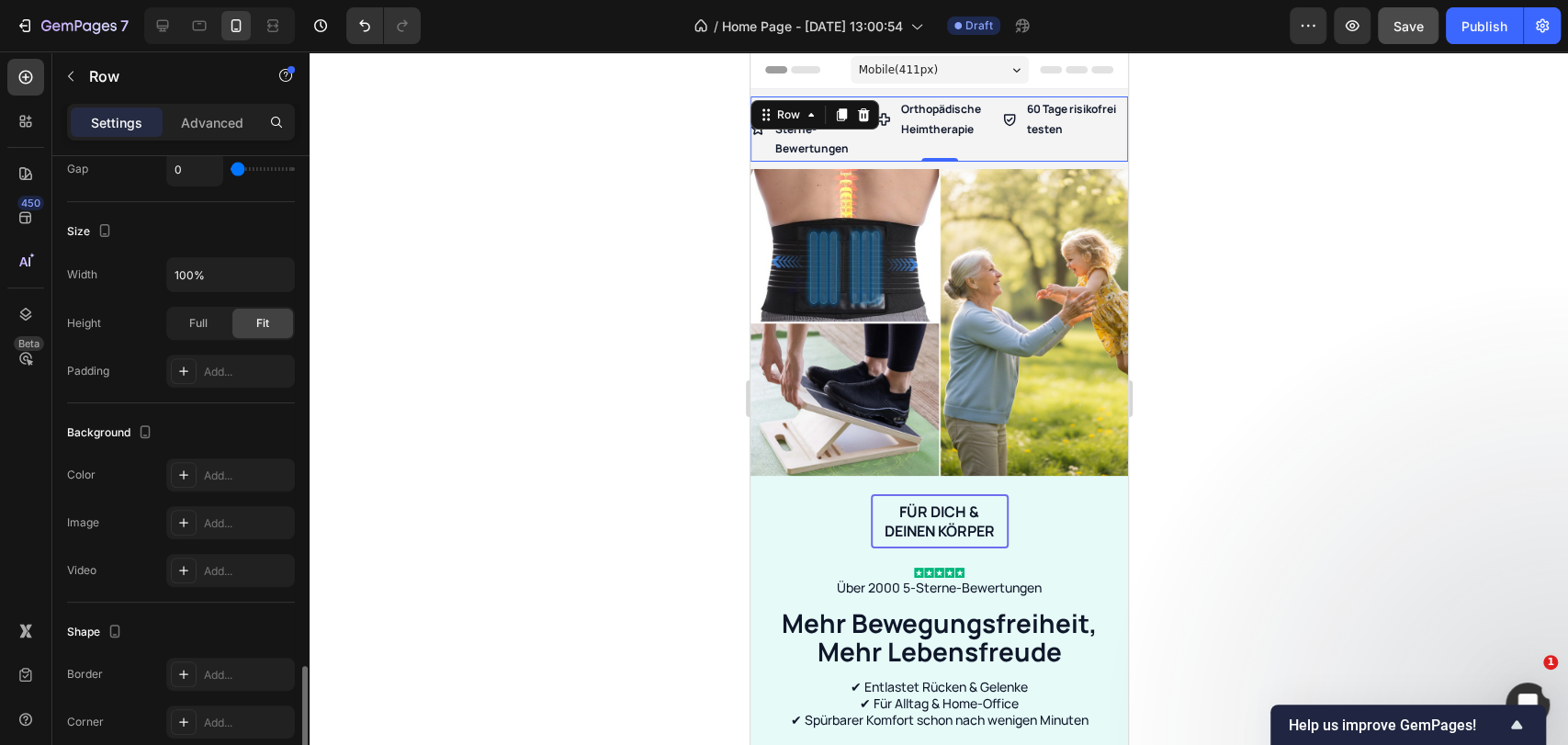
scroll to position [640, 0]
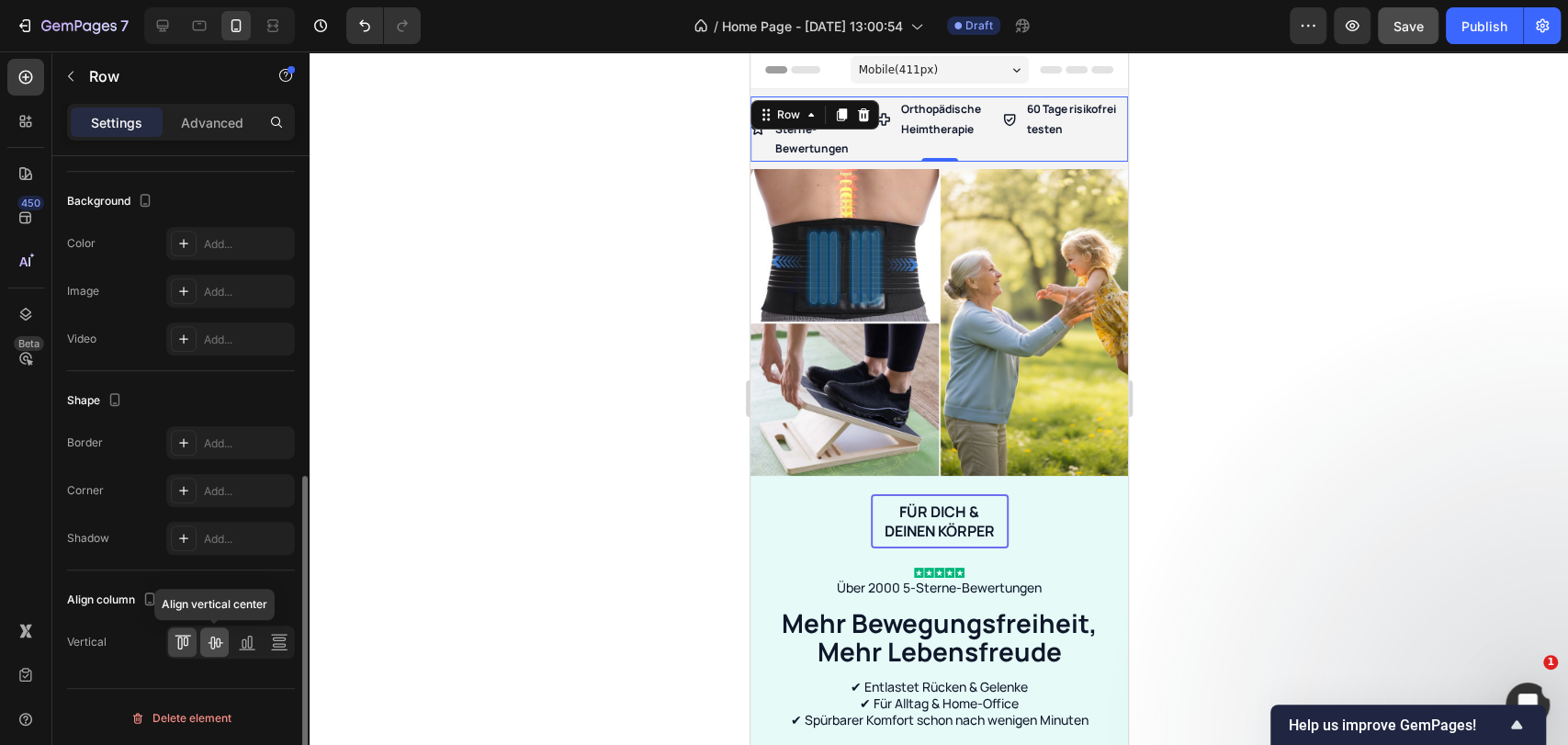
click at [206, 643] on icon at bounding box center [215, 643] width 19 height 19
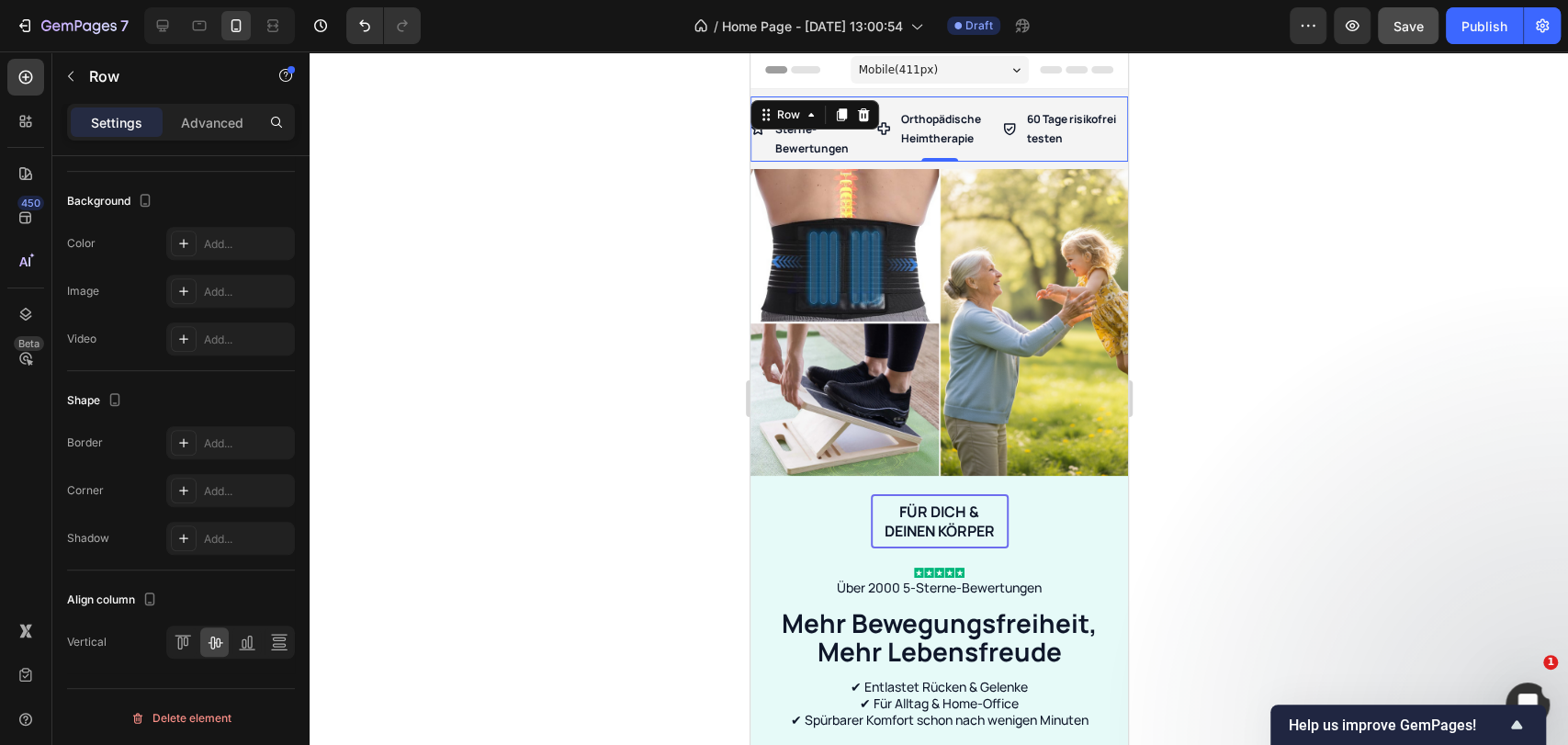
scroll to position [129, 0]
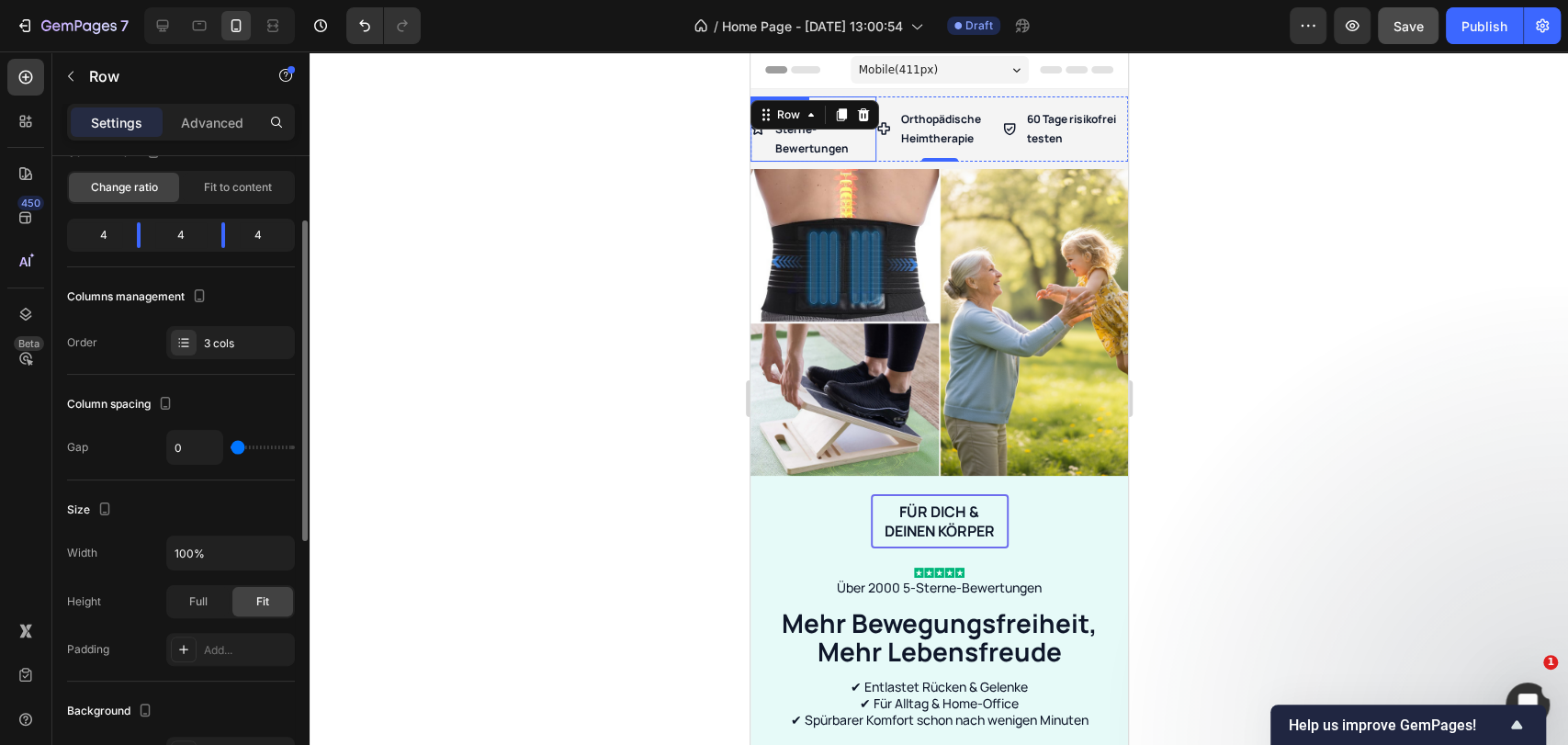
click at [796, 145] on p "Über 2000 5-Sterne-Bewertungen" at bounding box center [824, 129] width 99 height 60
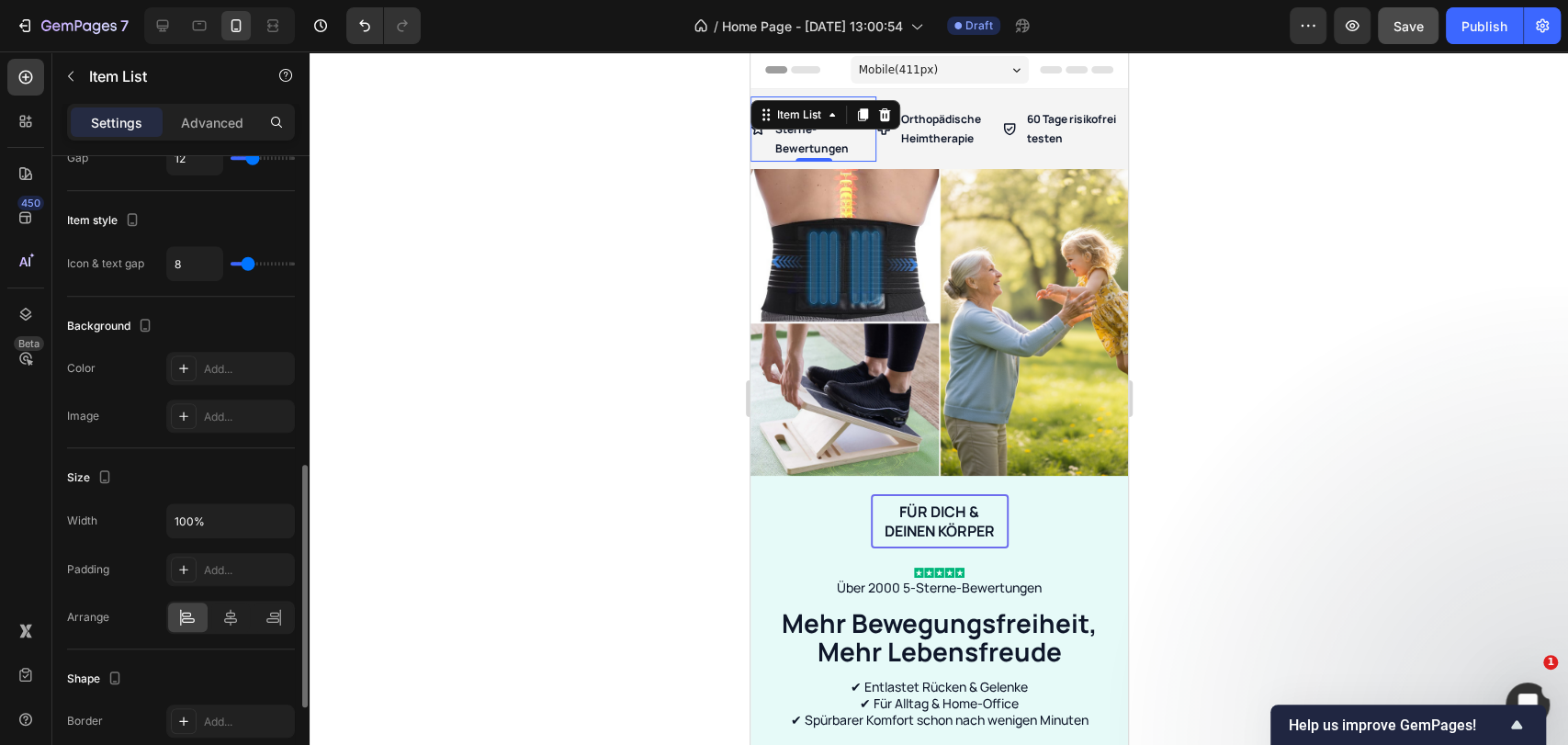
scroll to position [1053, 0]
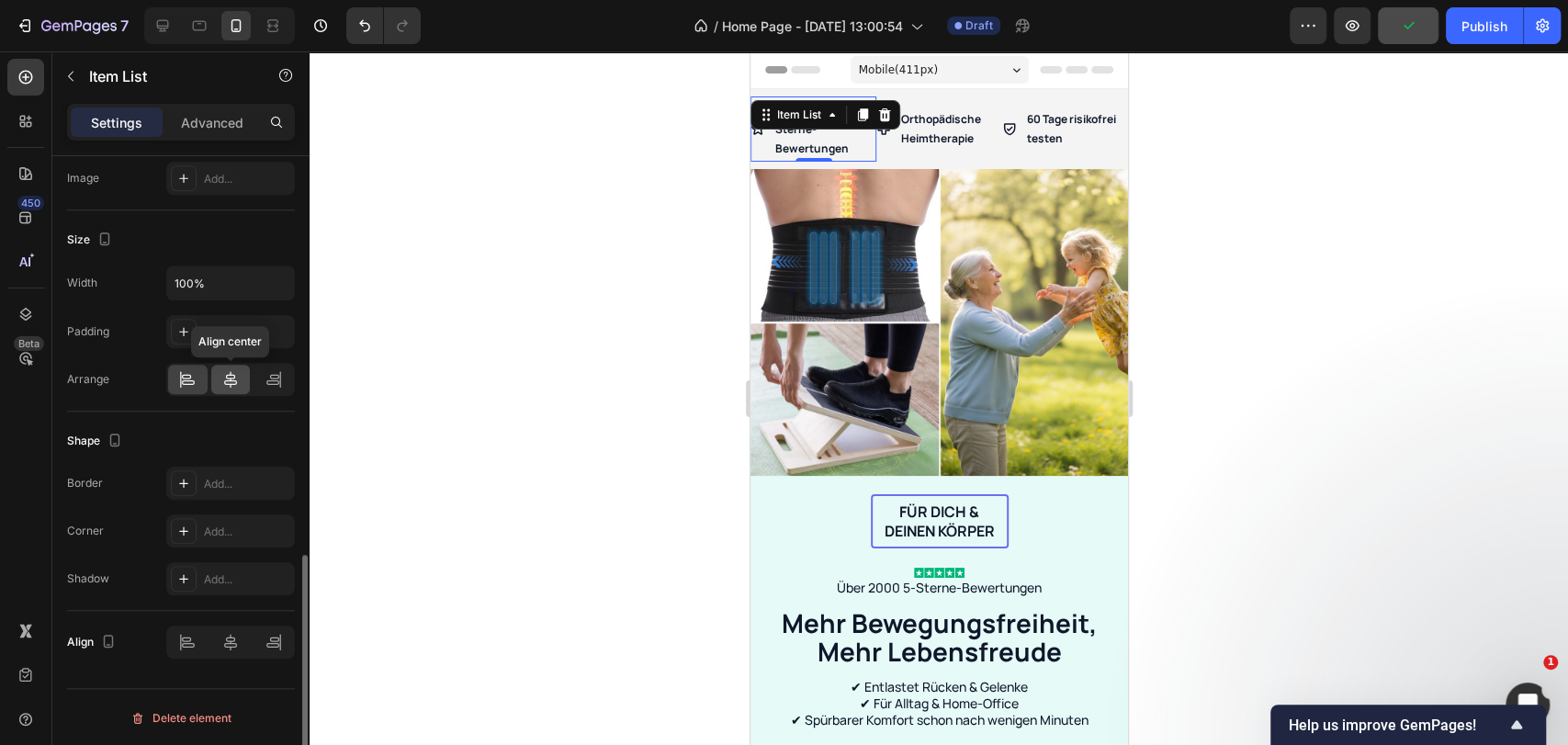
click at [238, 382] on icon at bounding box center [231, 380] width 19 height 19
click at [198, 379] on div at bounding box center [188, 380] width 39 height 30
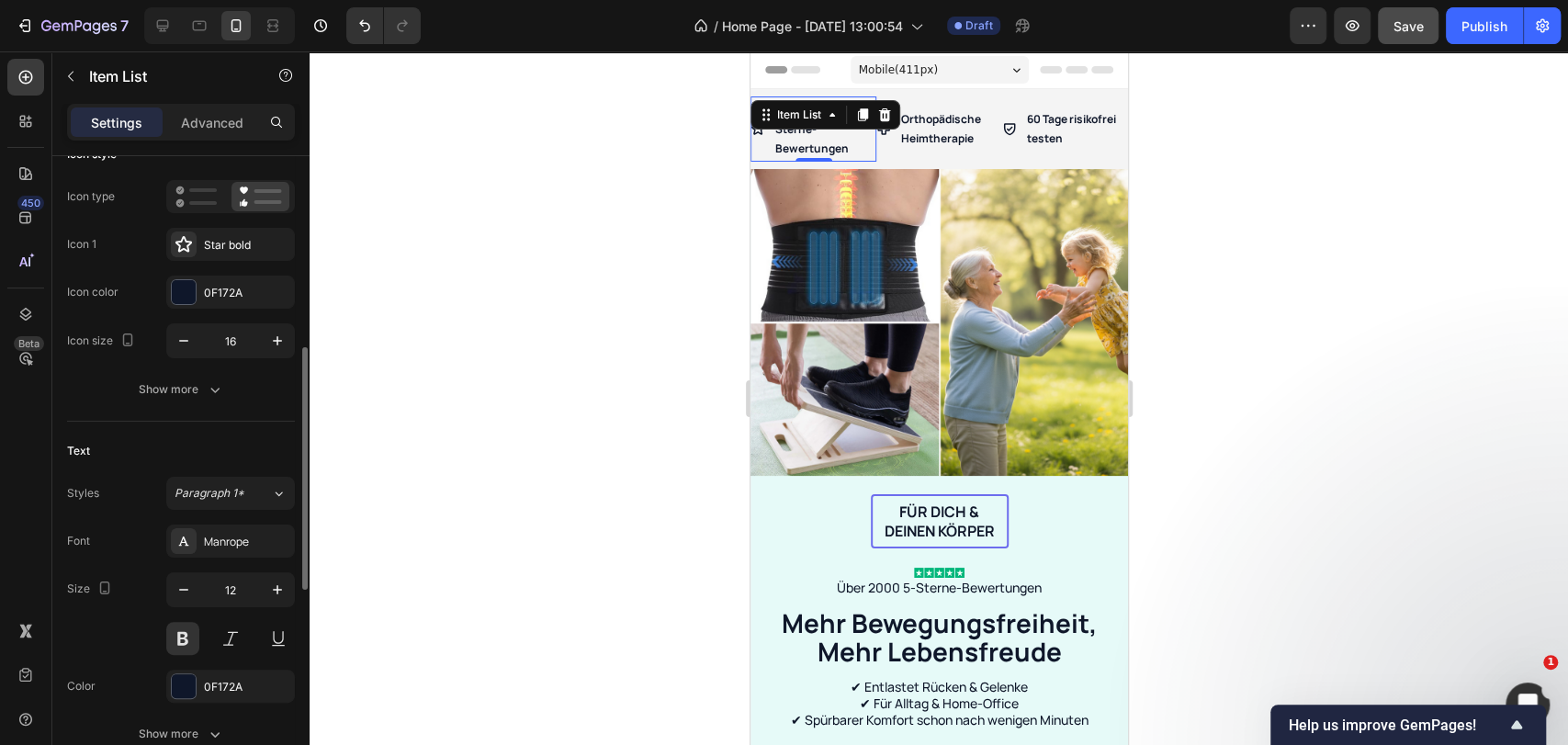
scroll to position [339, 0]
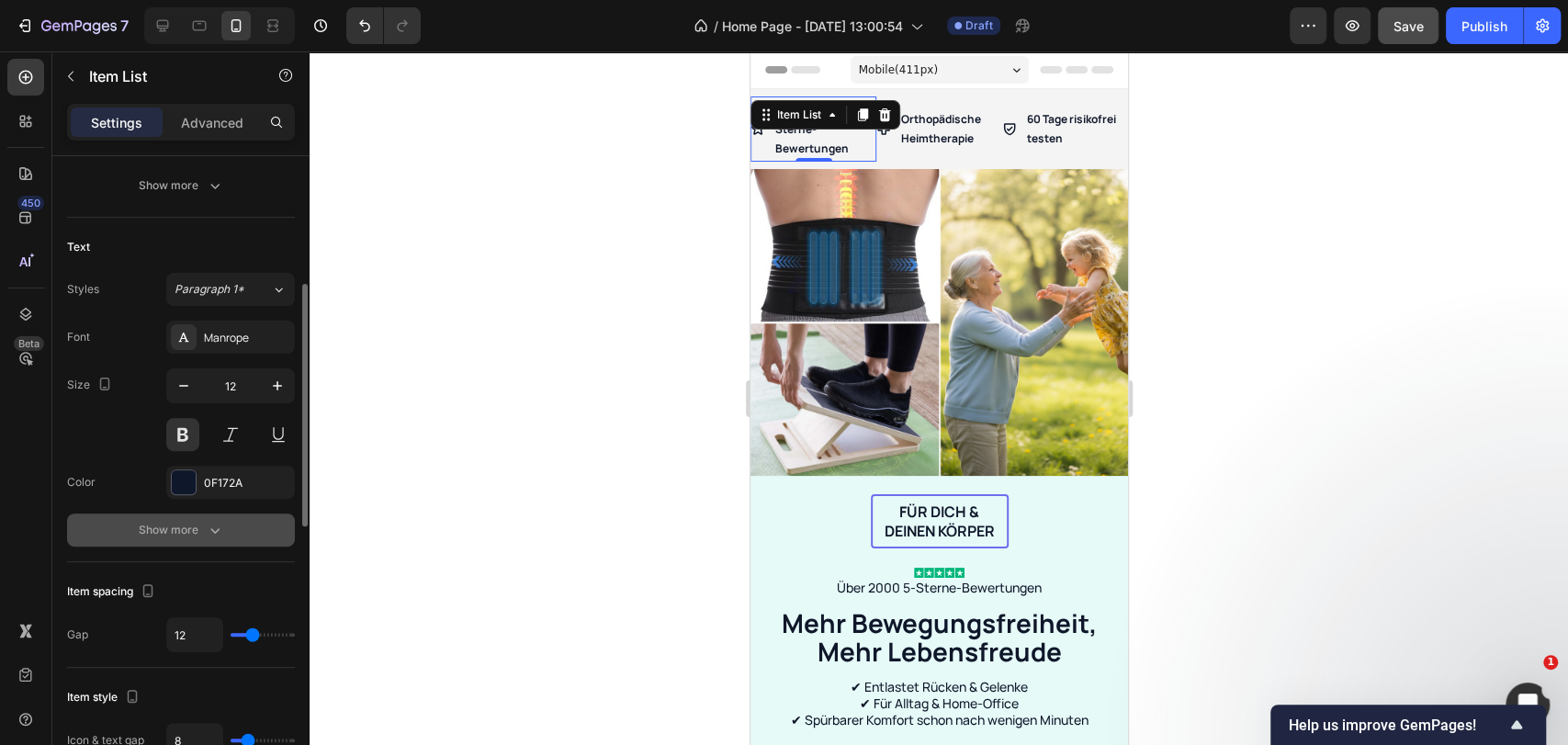
click at [210, 523] on icon "button" at bounding box center [215, 530] width 19 height 19
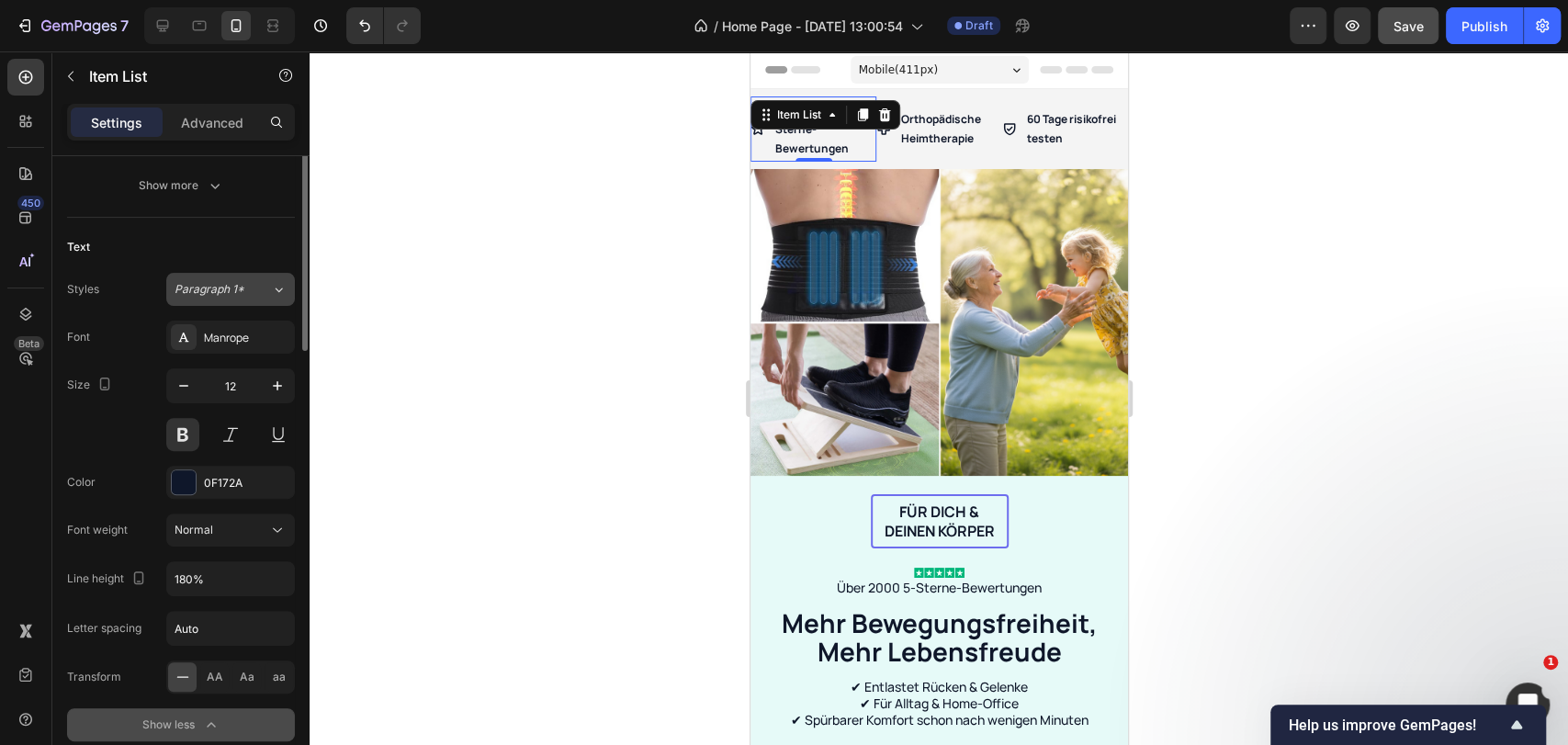
scroll to position [135, 0]
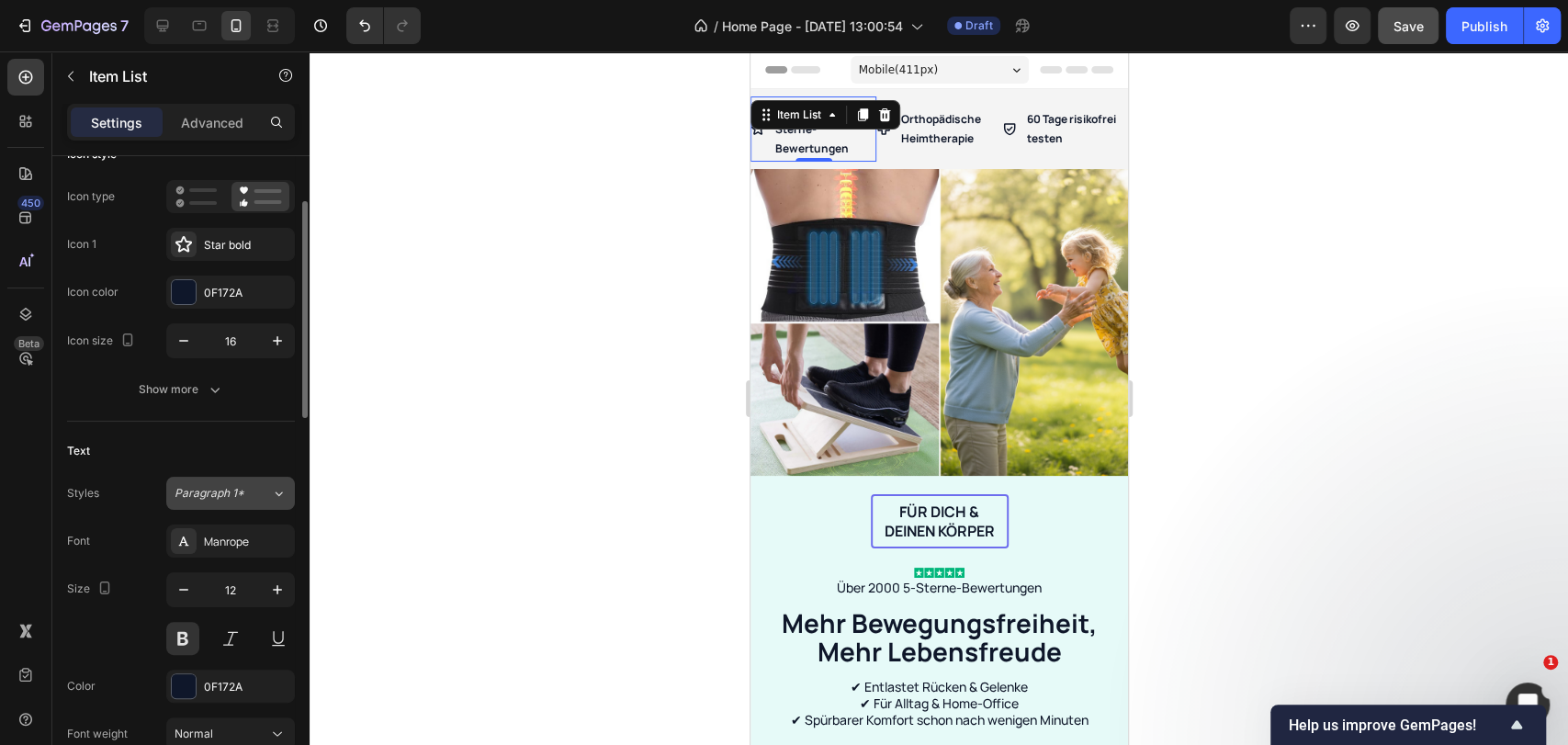
click at [189, 401] on button "Show more" at bounding box center [181, 389] width 228 height 34
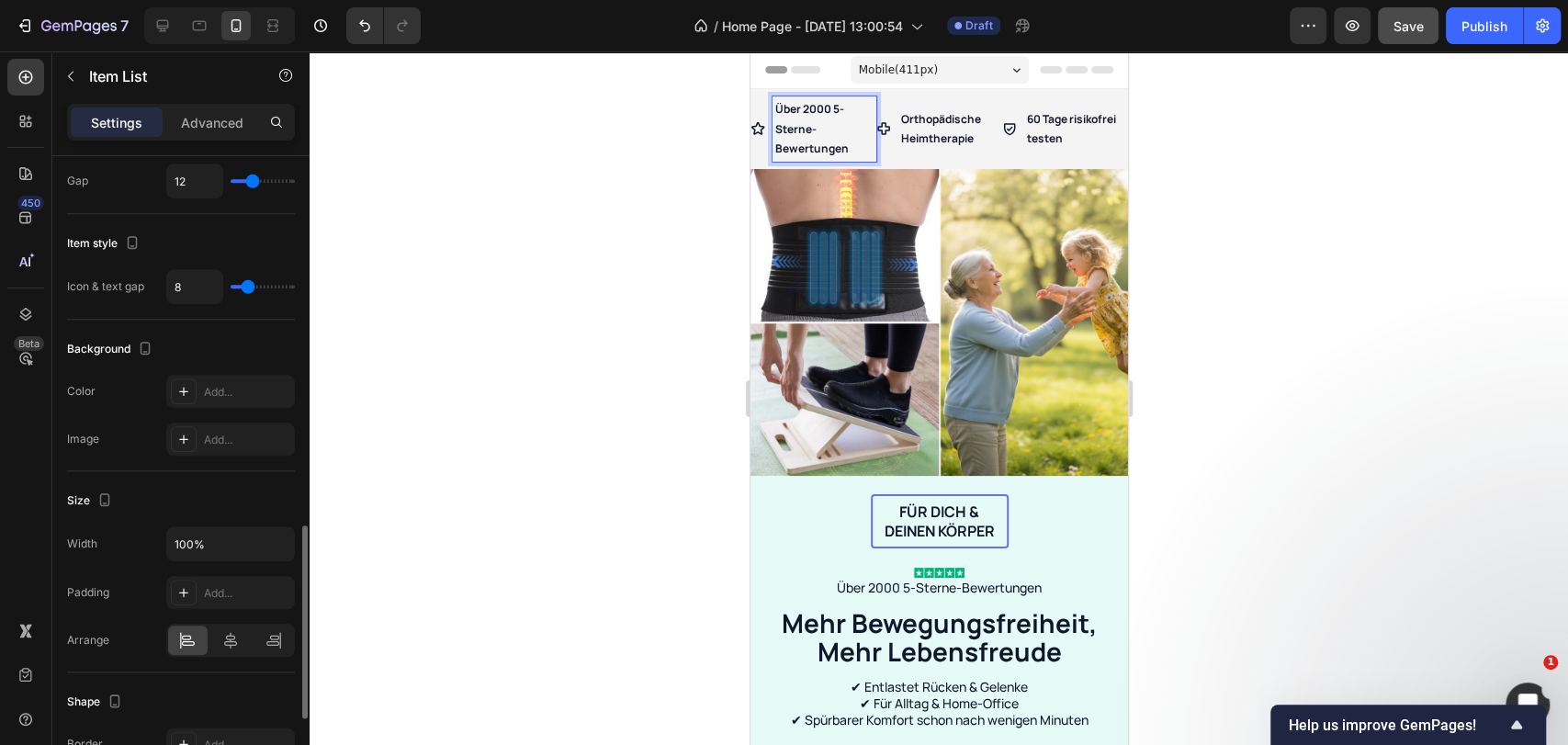
scroll to position [1429, 0]
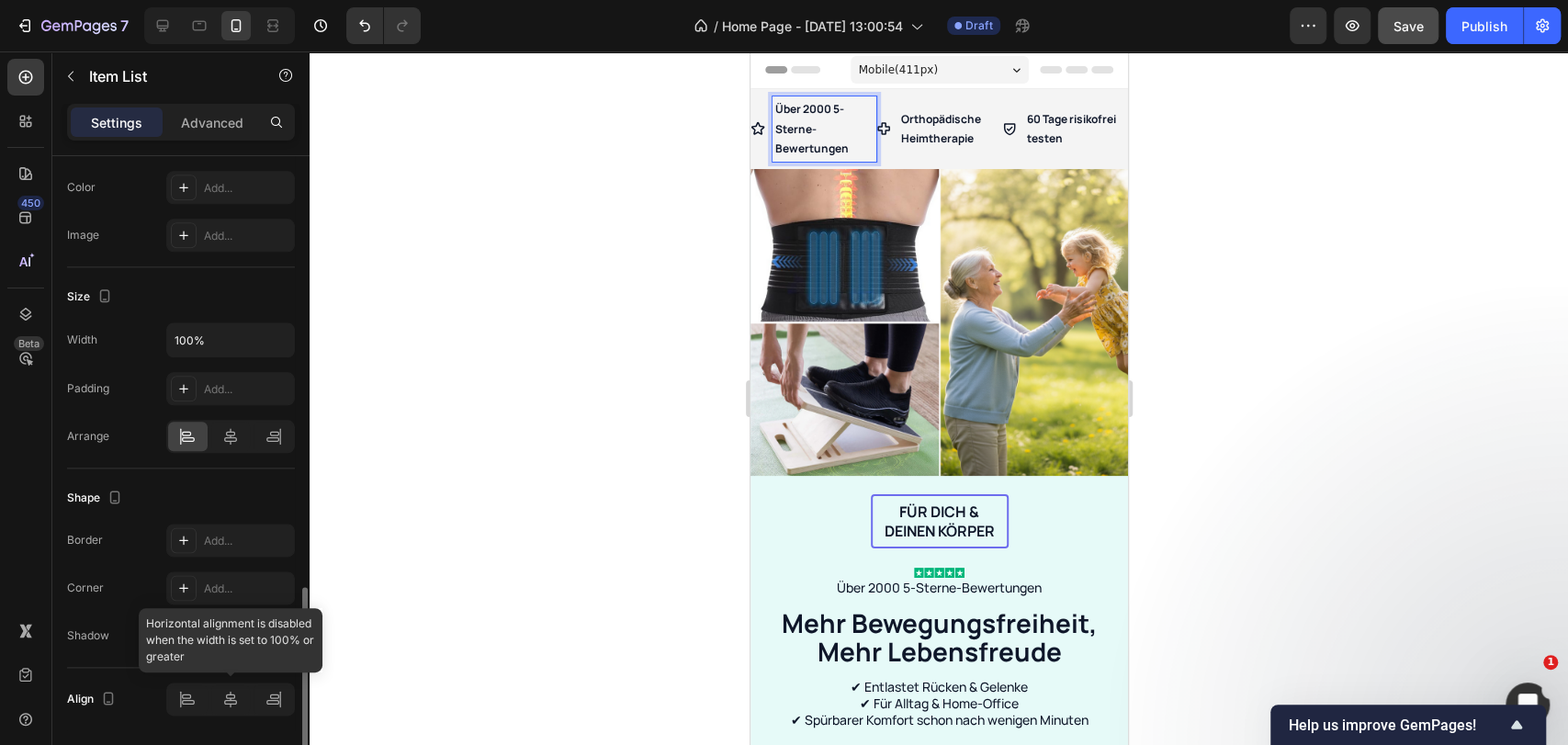
click at [233, 698] on div at bounding box center [231, 699] width 128 height 34
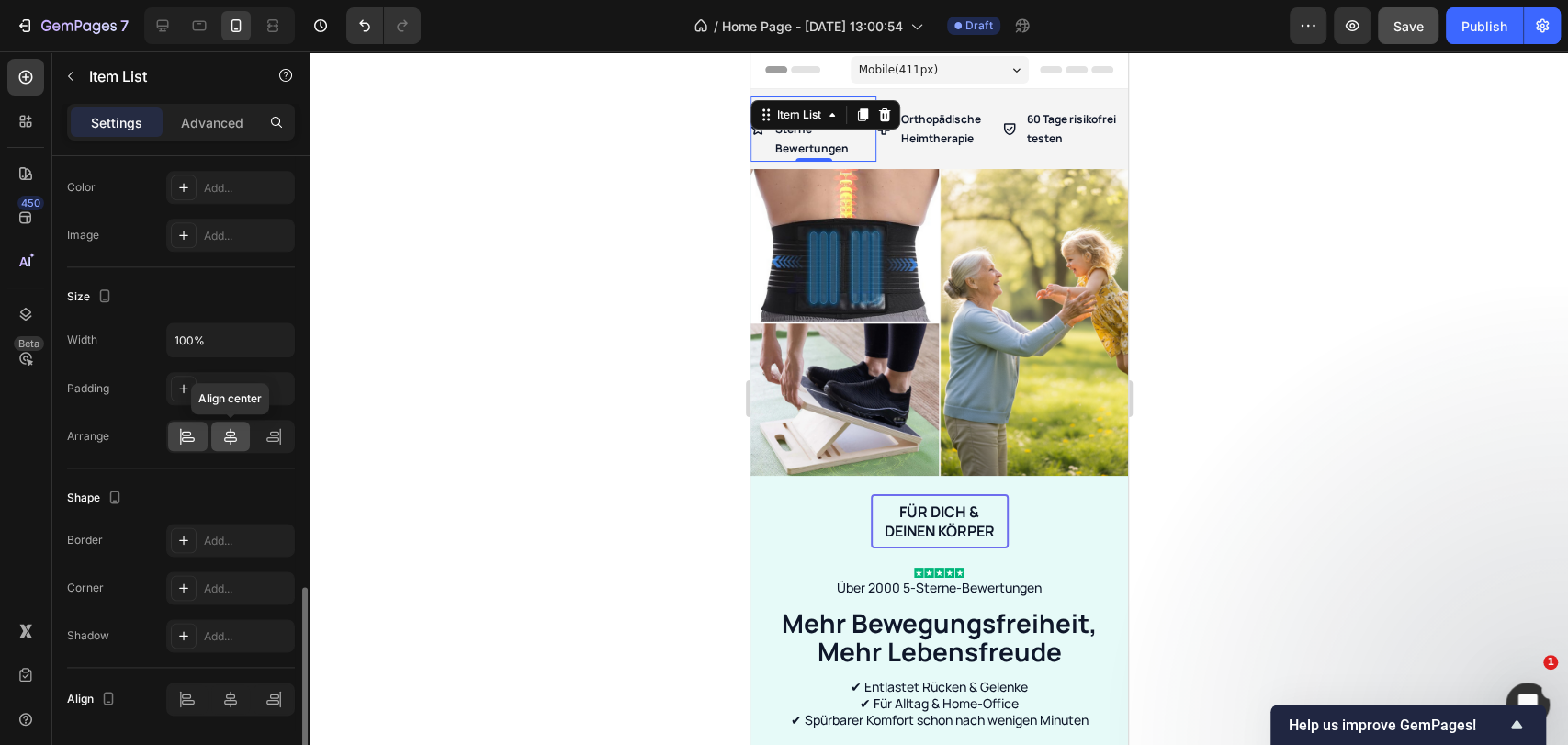
click at [226, 428] on icon at bounding box center [231, 437] width 19 height 19
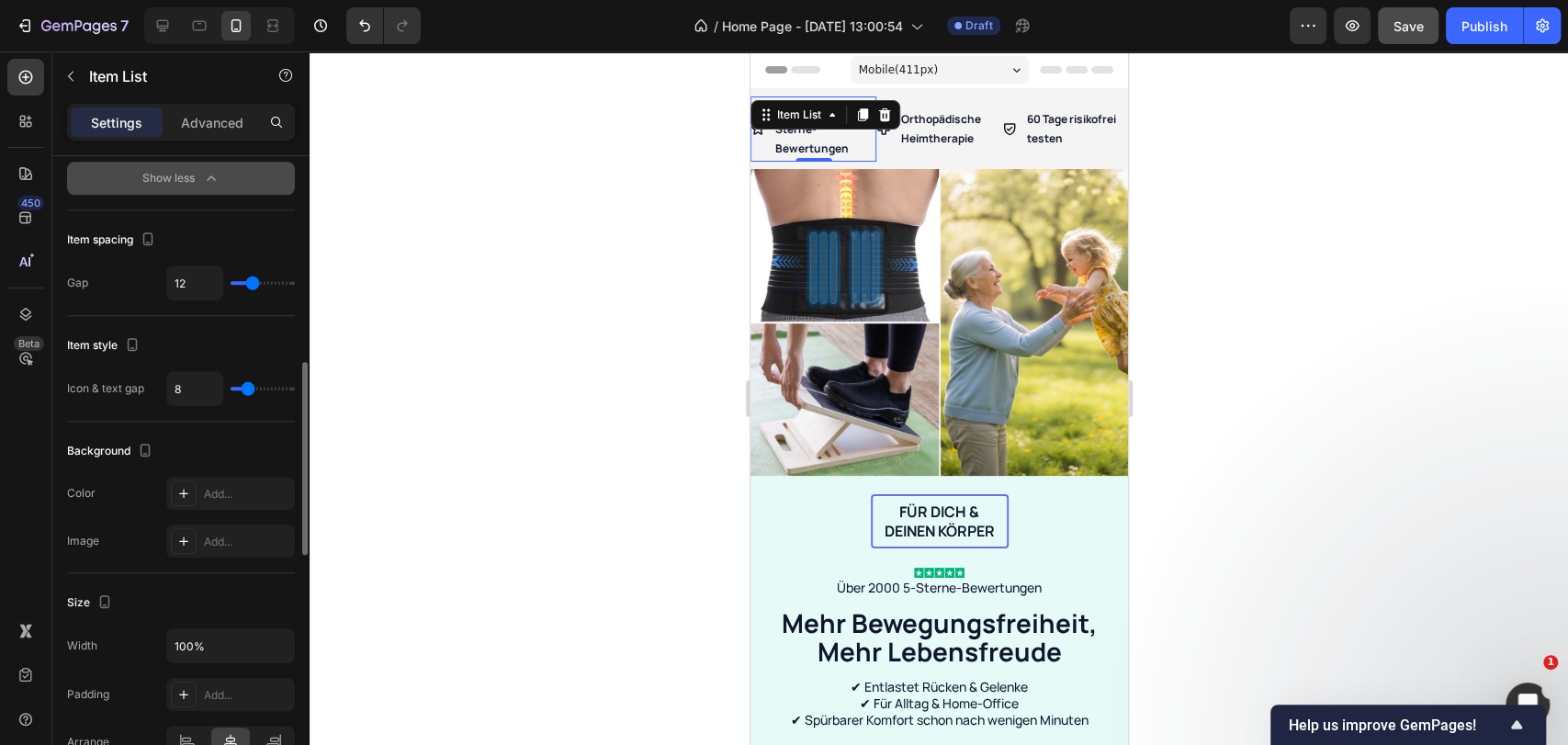
scroll to position [1021, 0]
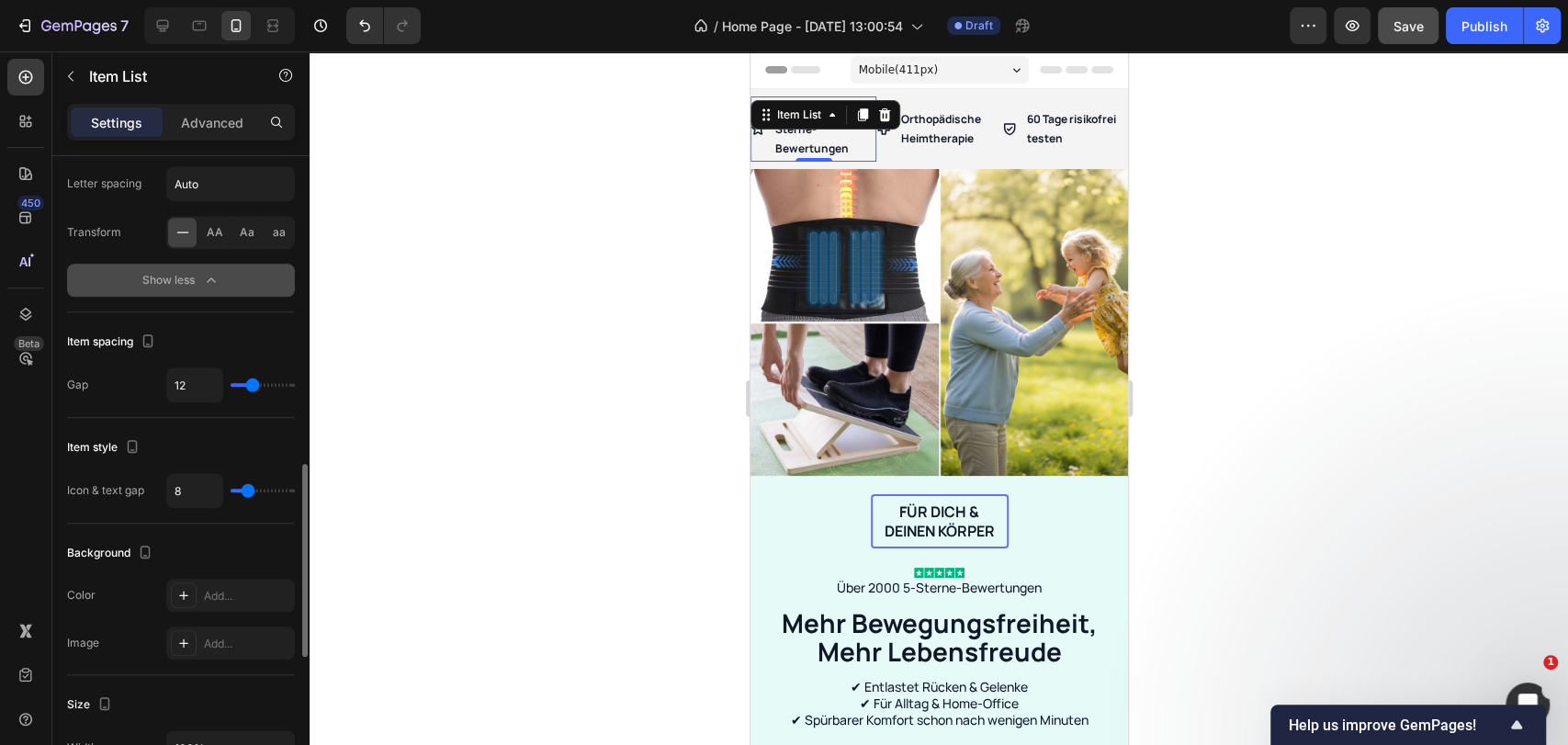
type input "11"
type input "8"
type input "7"
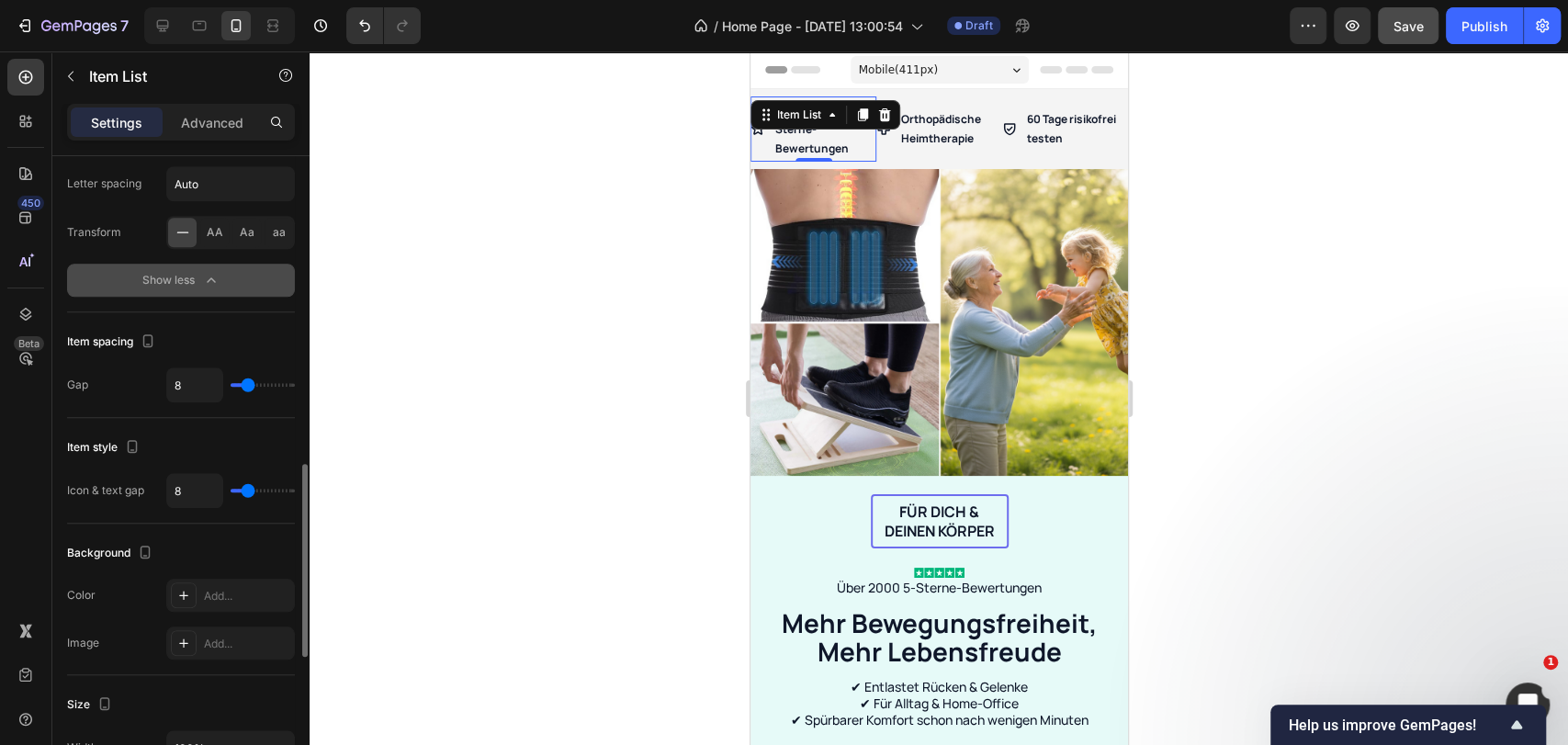
type input "7"
type input "6"
type input "5"
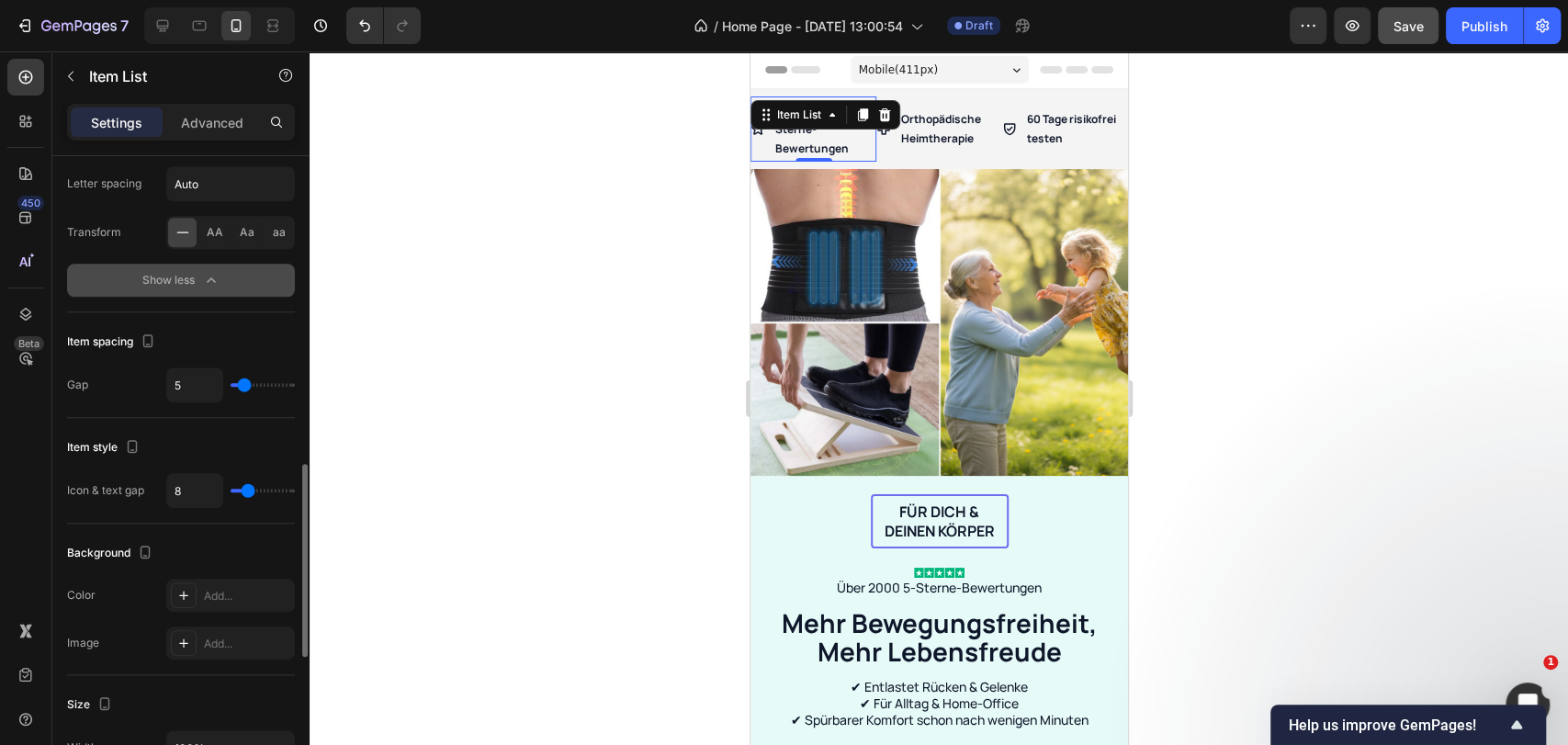
type input "4"
type input "3"
drag, startPoint x: 254, startPoint y: 383, endPoint x: 241, endPoint y: 385, distance: 13.2
type input "3"
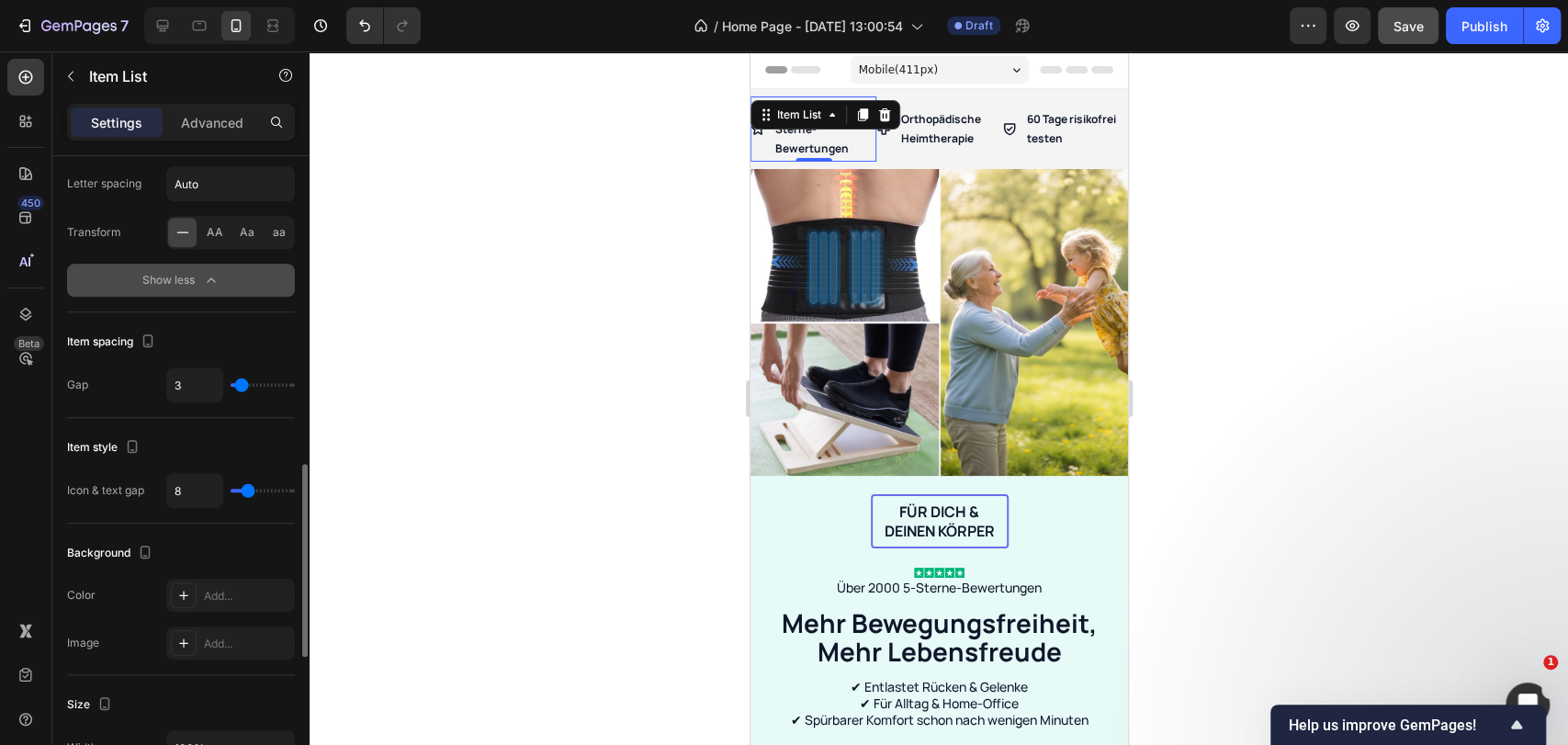
click at [241, 385] on input "range" at bounding box center [263, 385] width 64 height 4
click at [368, 32] on icon "Undo/Redo" at bounding box center [365, 26] width 19 height 19
type input "12"
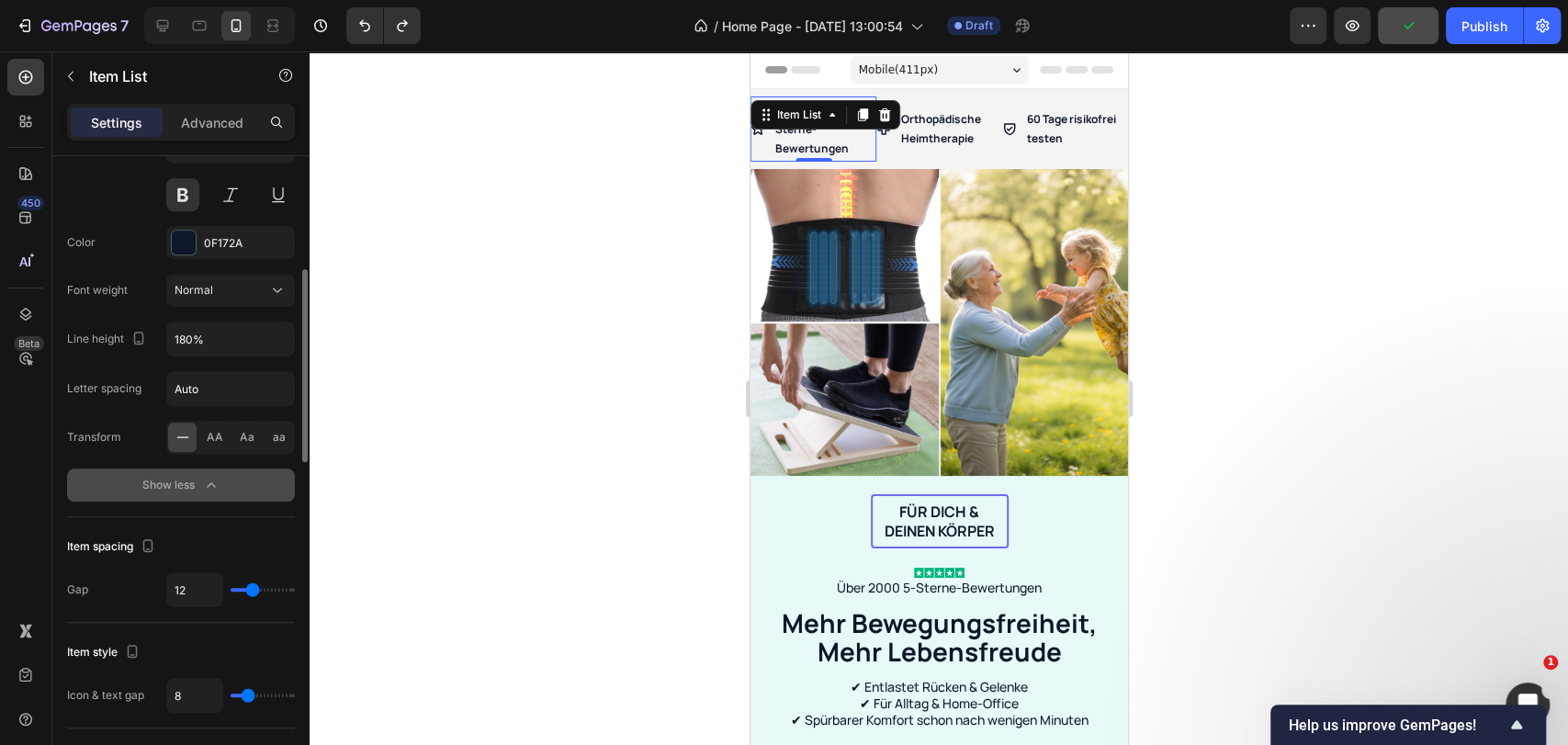
scroll to position [713, 0]
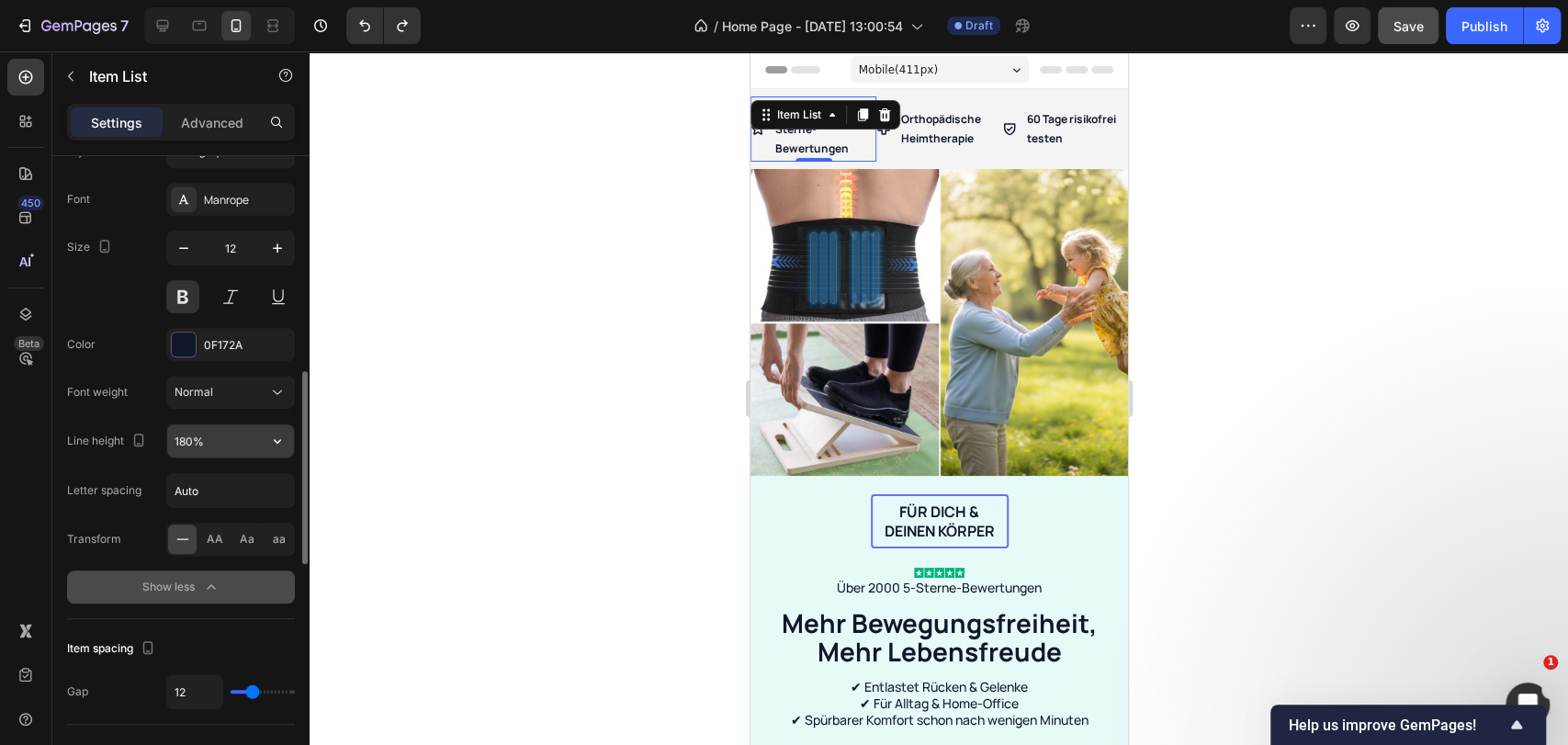
click at [233, 436] on input "180%" at bounding box center [231, 441] width 127 height 34
click at [272, 440] on icon "button" at bounding box center [277, 441] width 19 height 19
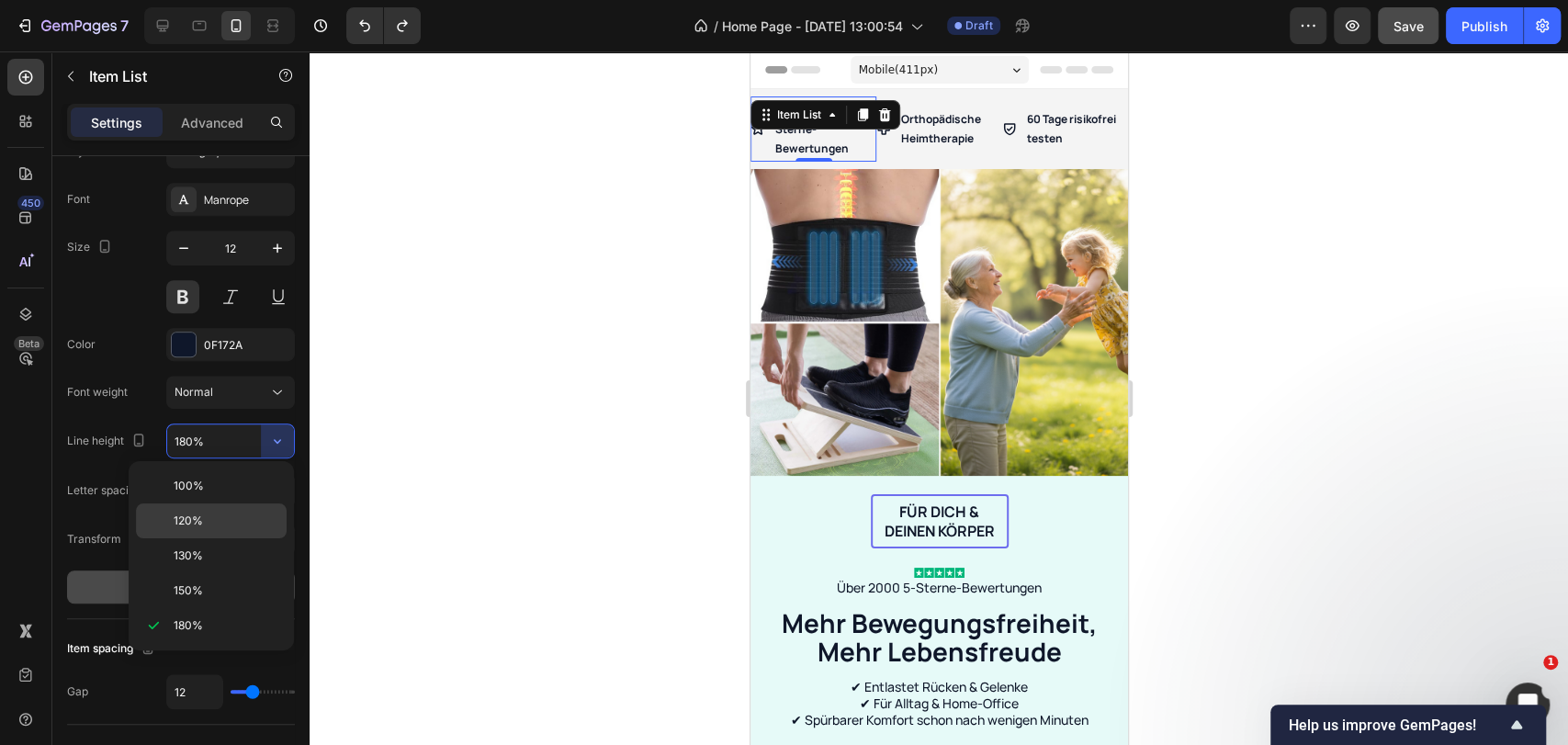
click at [213, 531] on div "120%" at bounding box center [211, 521] width 151 height 34
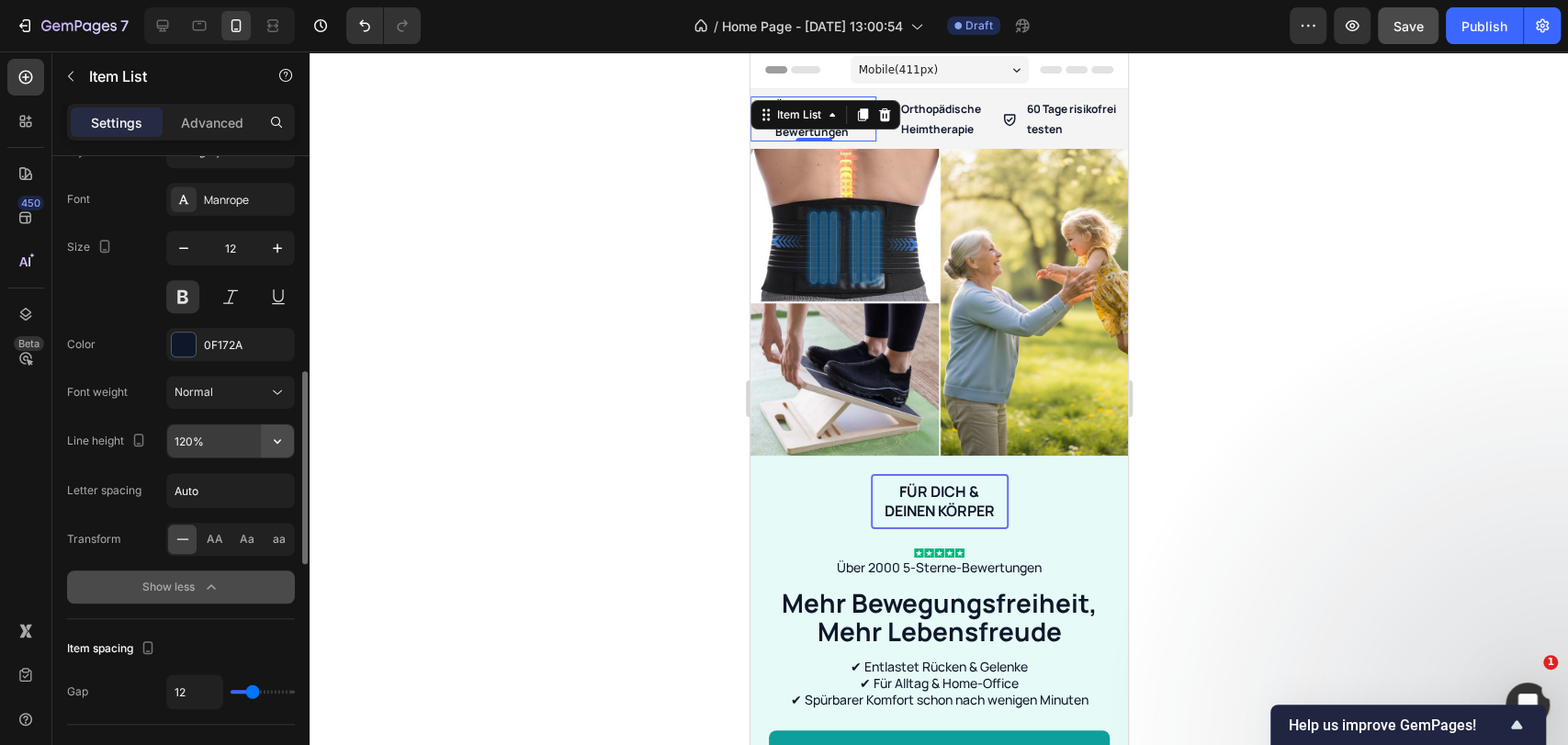
click at [289, 436] on button "button" at bounding box center [277, 441] width 34 height 34
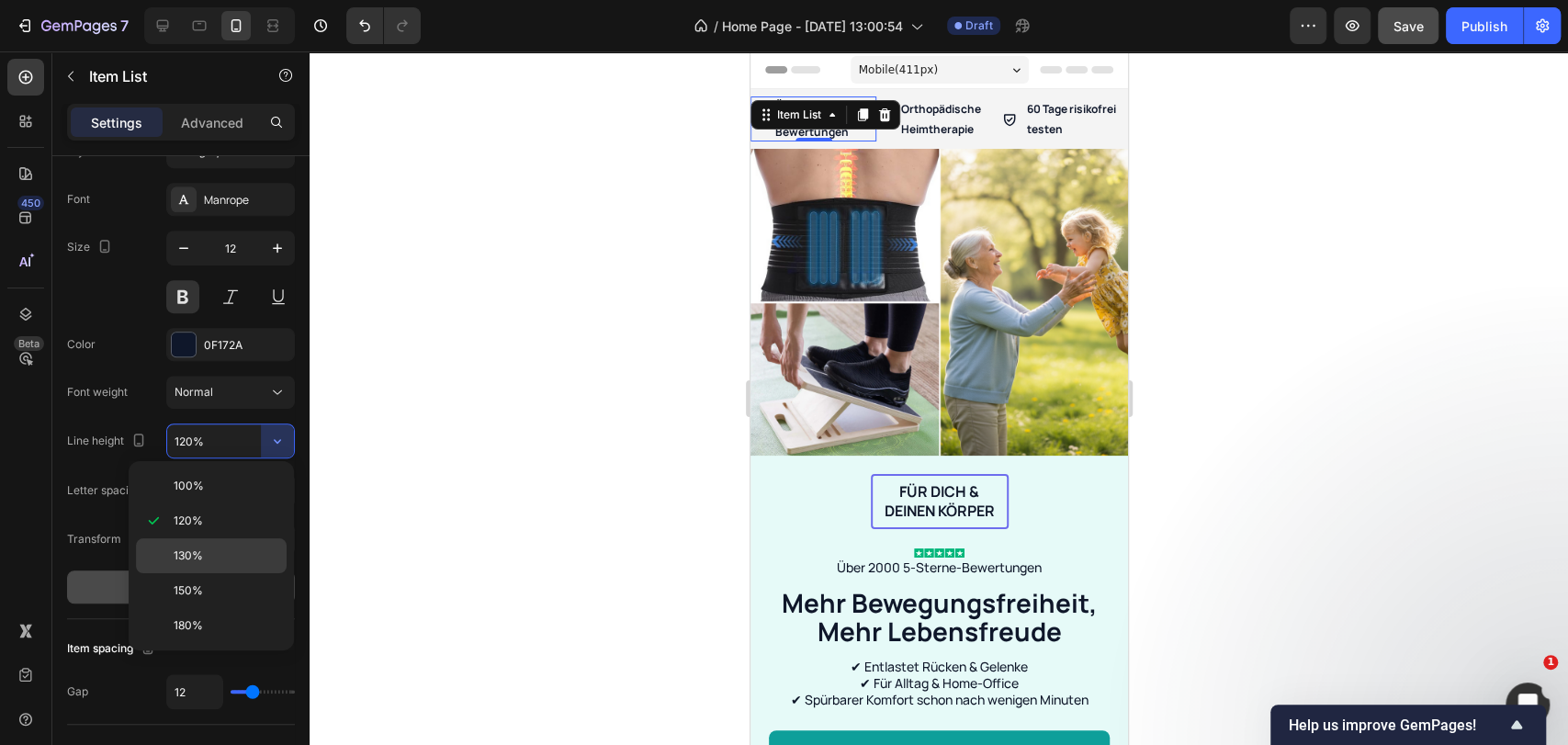
click at [221, 549] on p "130%" at bounding box center [225, 556] width 104 height 17
type input "130%"
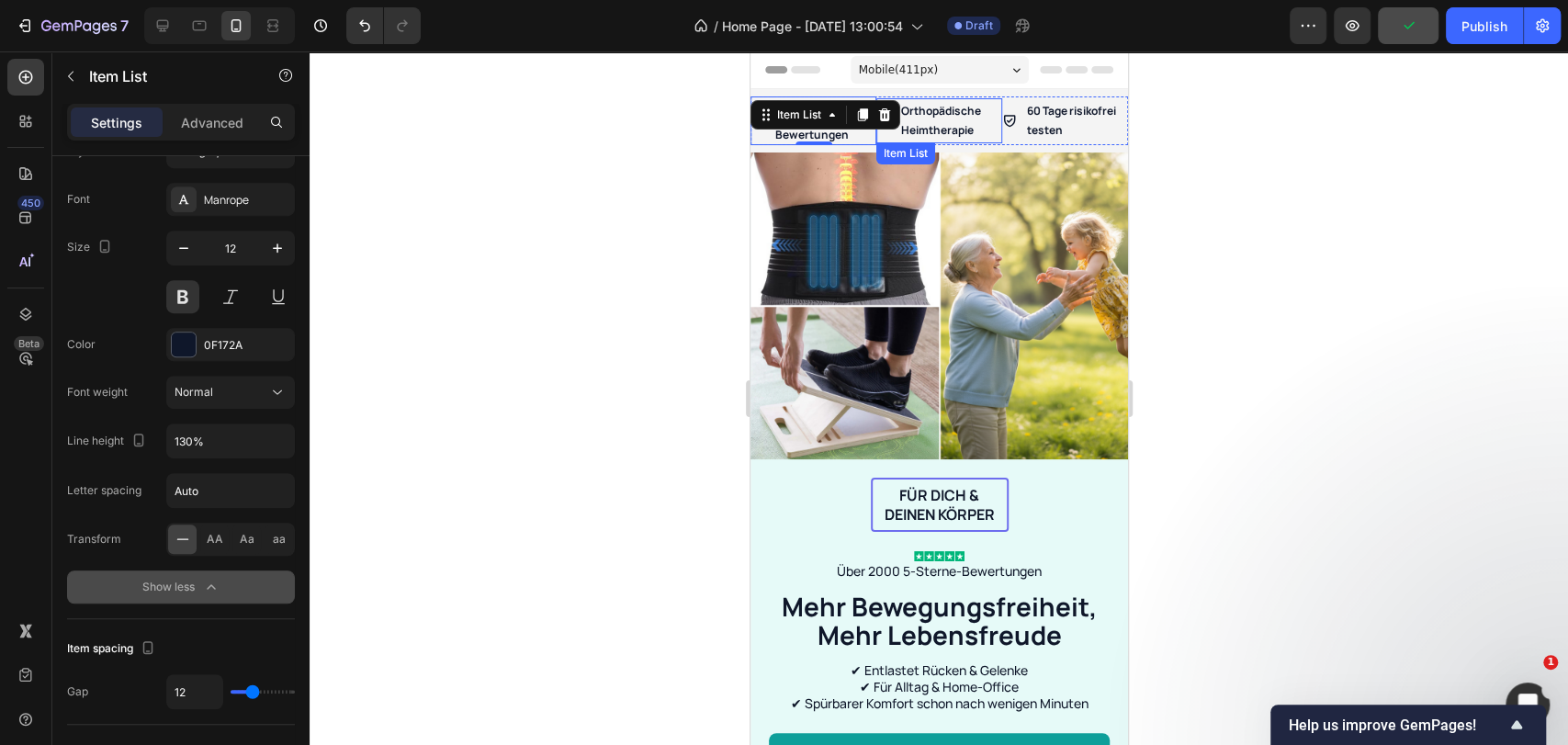
click at [949, 124] on p "Orthopädische Heimtherapie" at bounding box center [950, 121] width 99 height 39
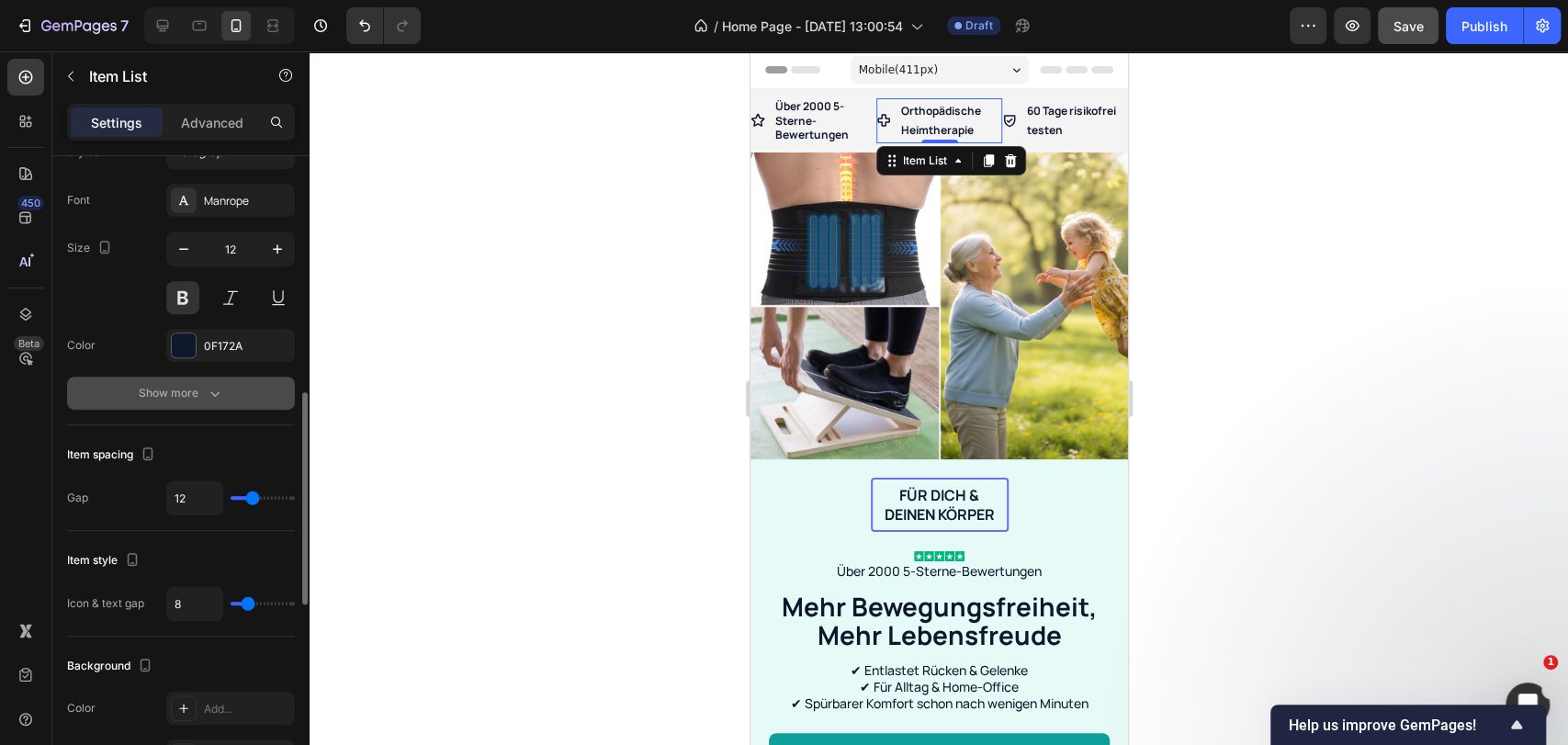
click at [229, 390] on button "Show more" at bounding box center [181, 393] width 228 height 34
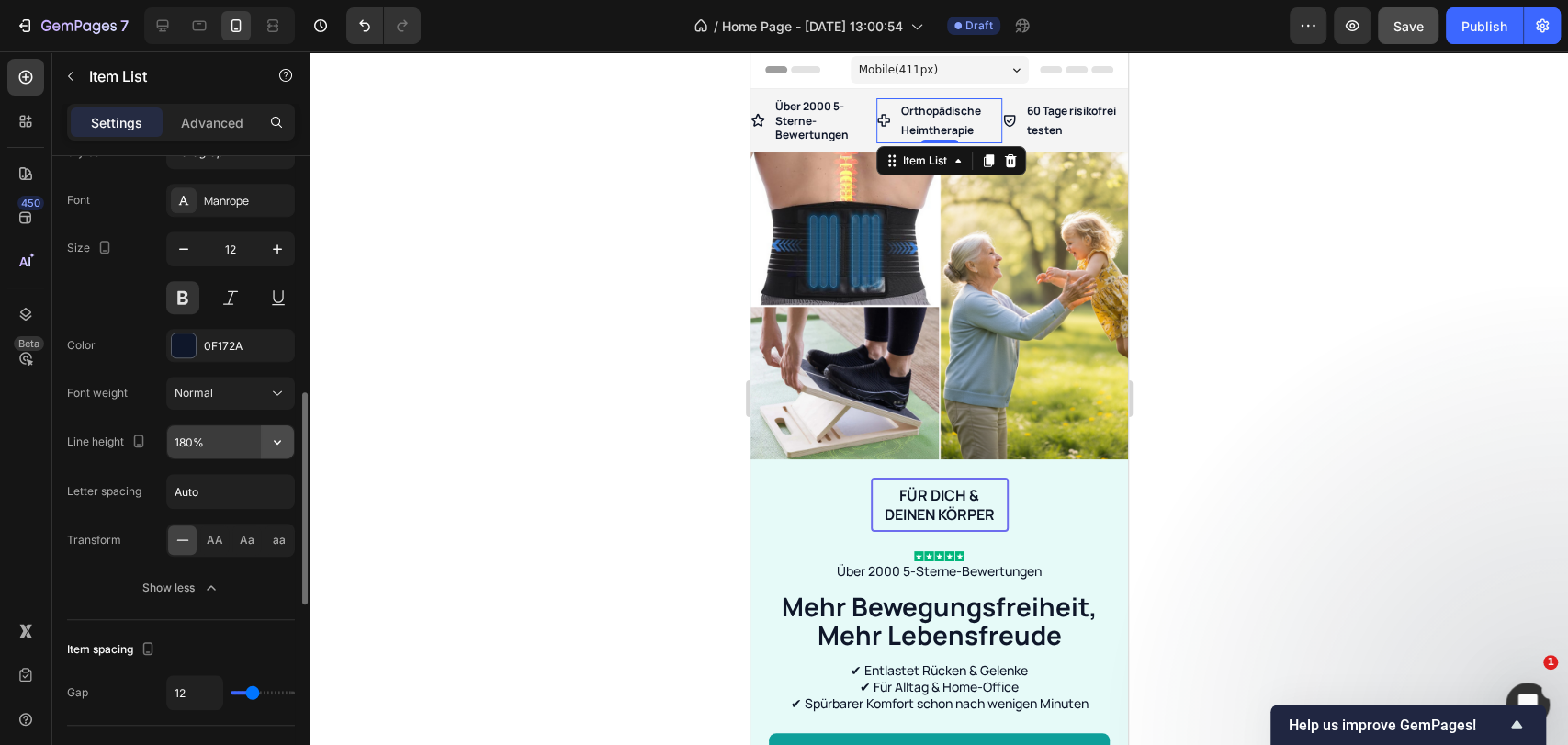
click at [276, 440] on icon "button" at bounding box center [277, 442] width 7 height 5
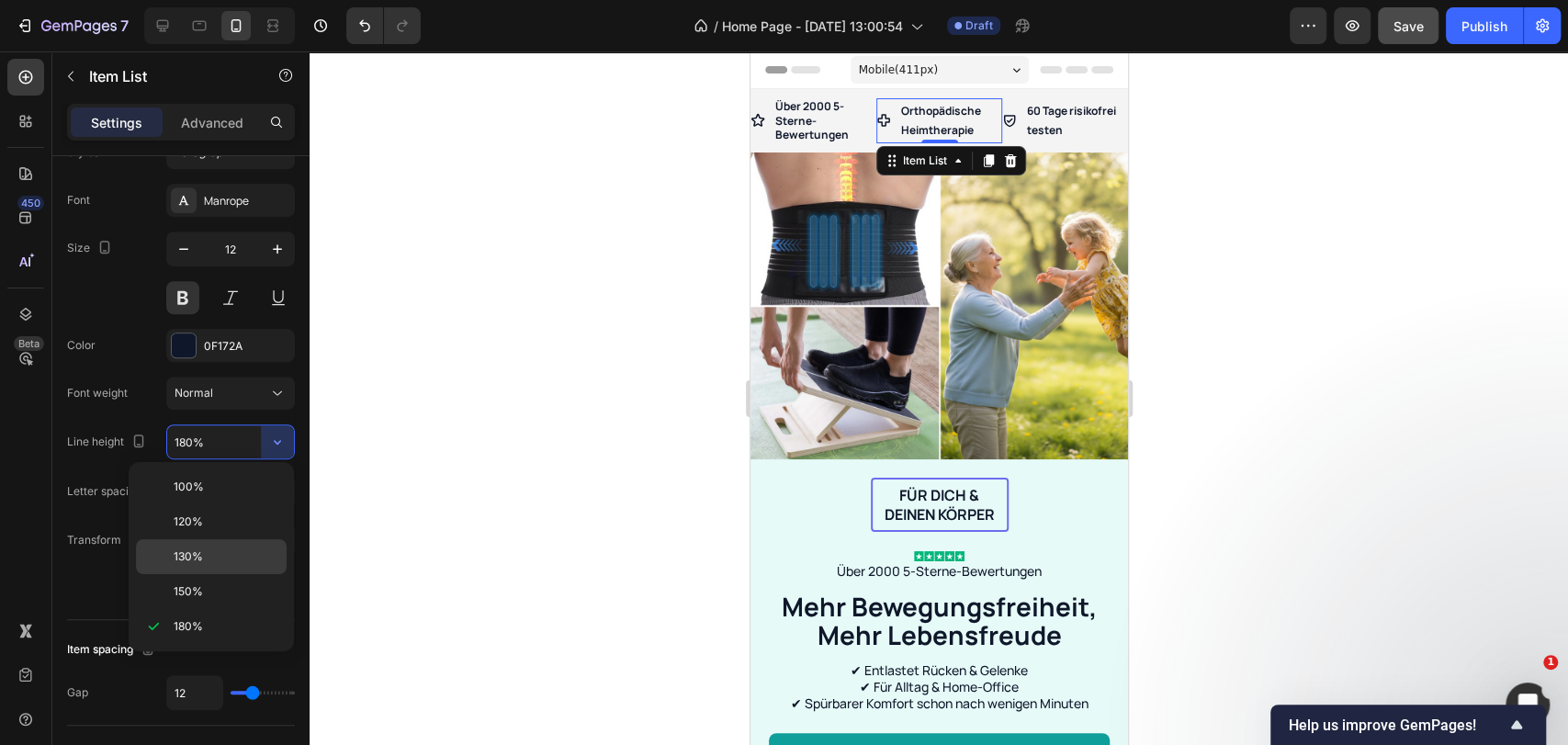
click at [223, 542] on div "130%" at bounding box center [211, 556] width 151 height 34
type input "130%"
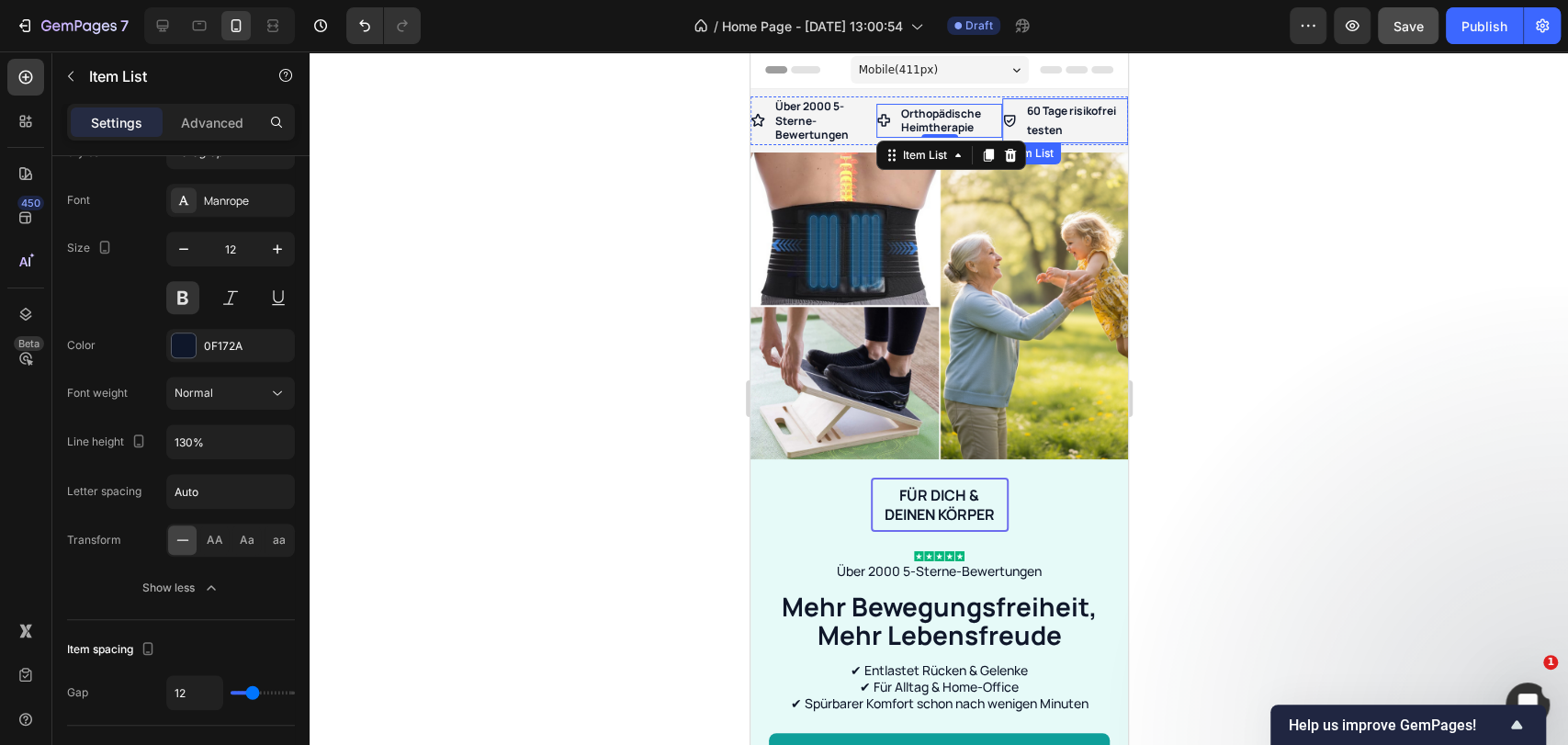
click at [1043, 118] on p "60 Tage risikofrei testen" at bounding box center [1075, 121] width 99 height 39
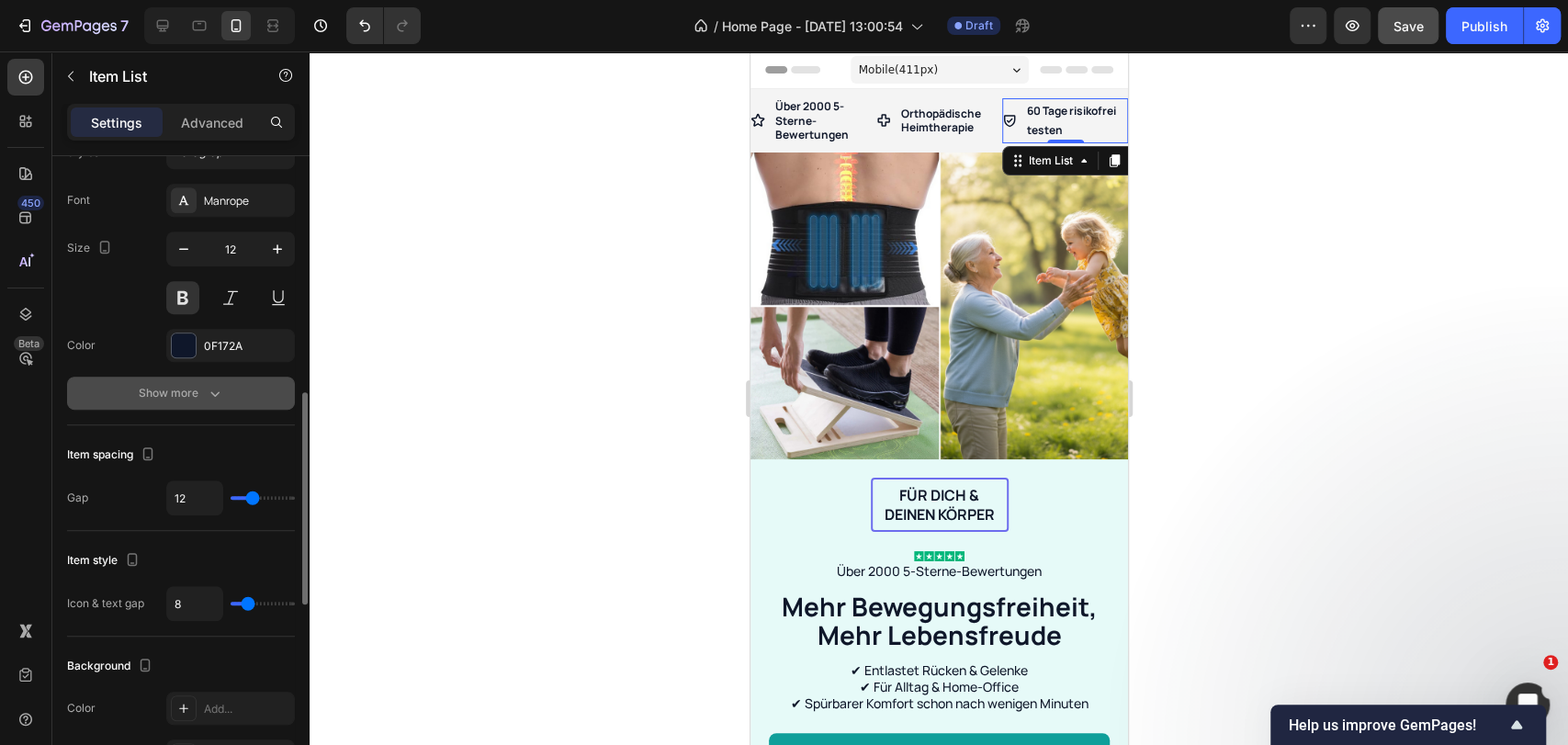
click at [217, 386] on icon "button" at bounding box center [215, 393] width 19 height 19
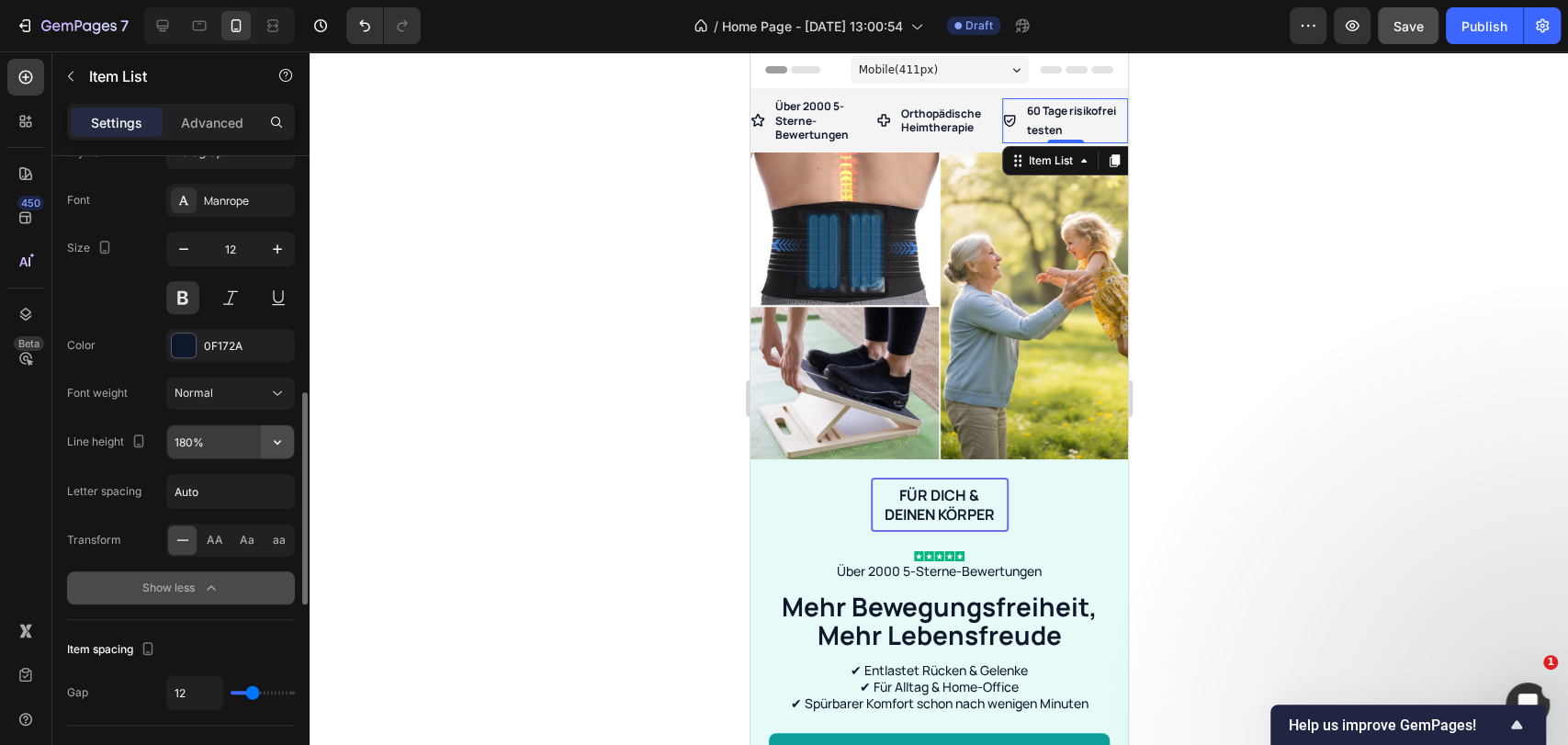
click at [279, 444] on icon "button" at bounding box center [277, 442] width 19 height 19
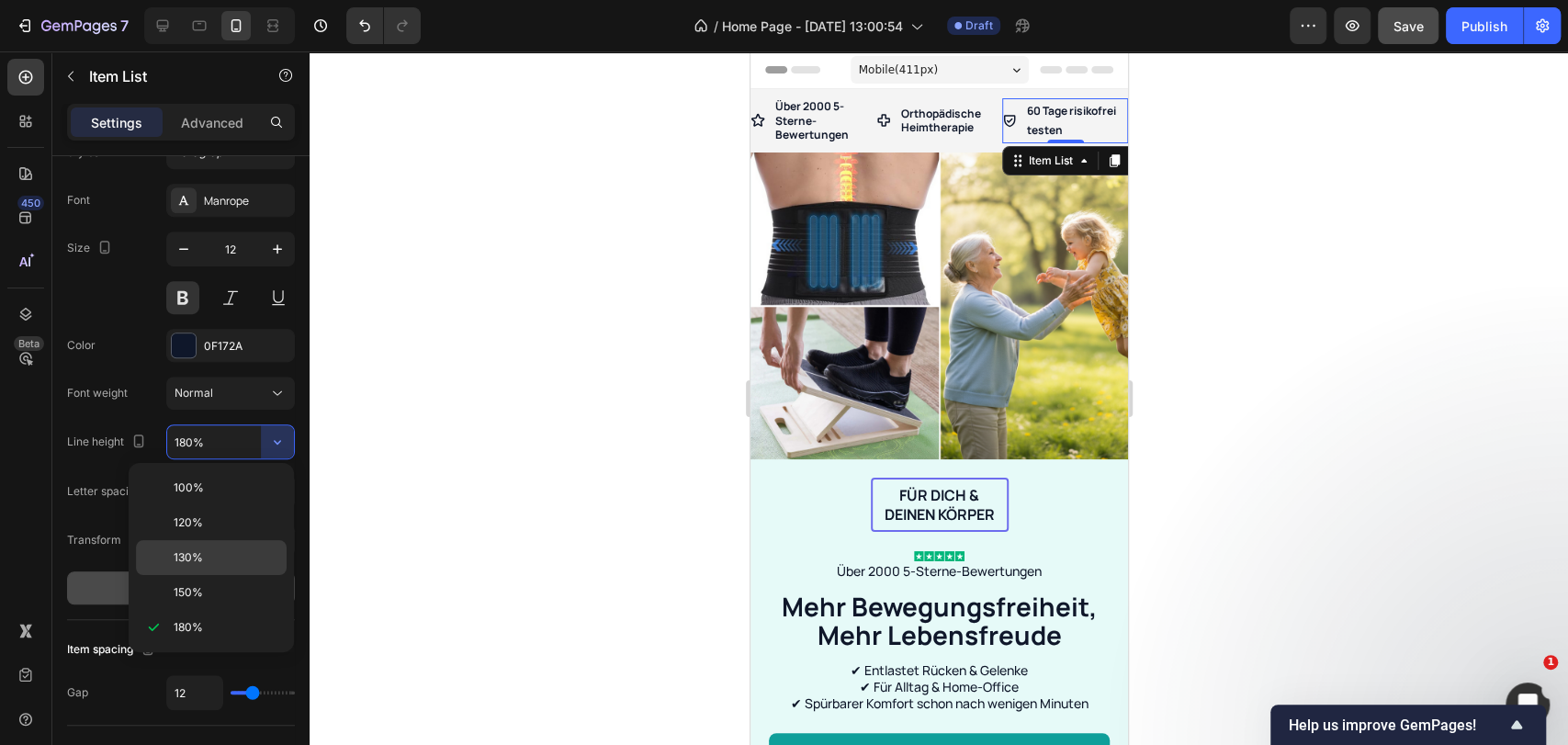
click at [208, 563] on p "130%" at bounding box center [225, 558] width 104 height 17
type input "130%"
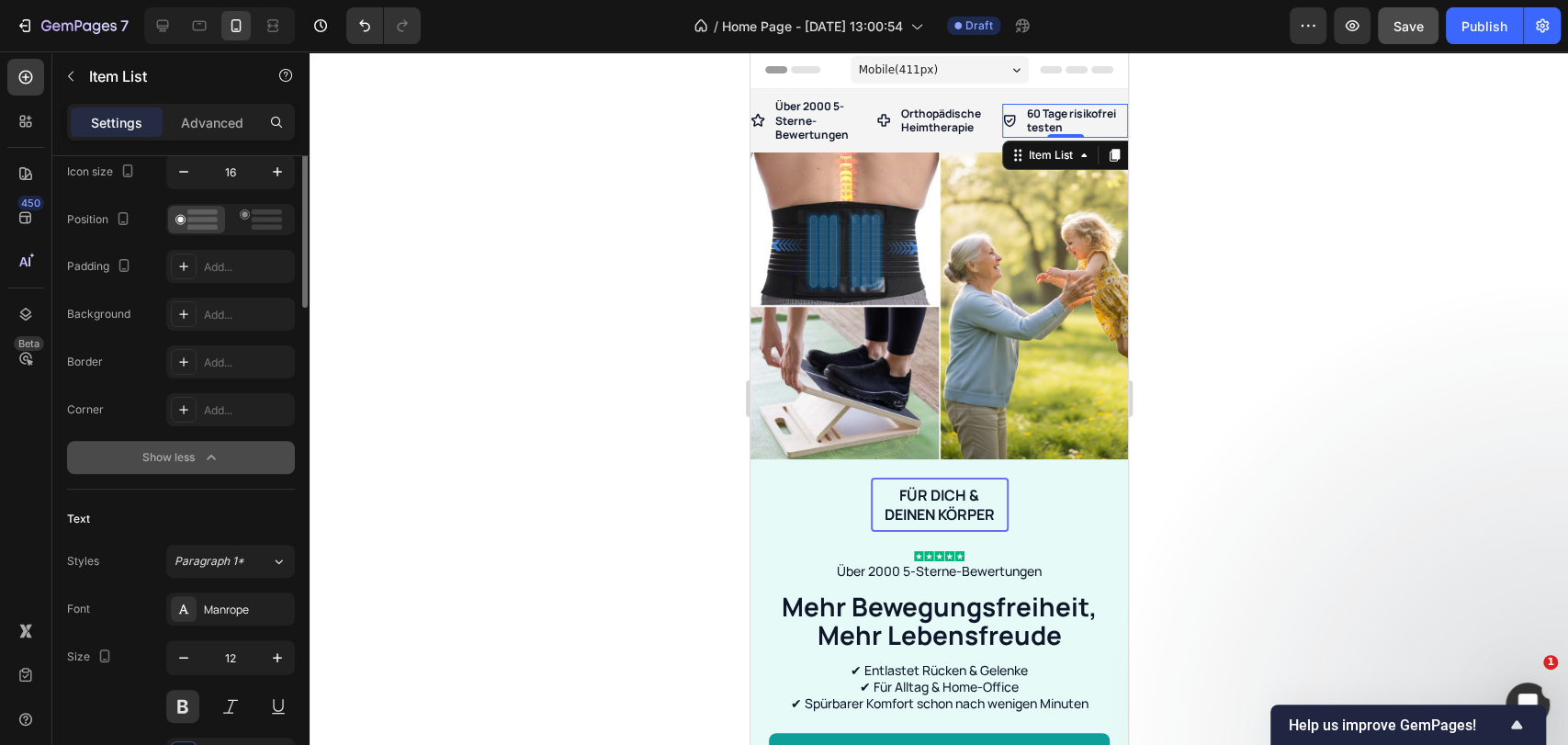
scroll to position [0, 0]
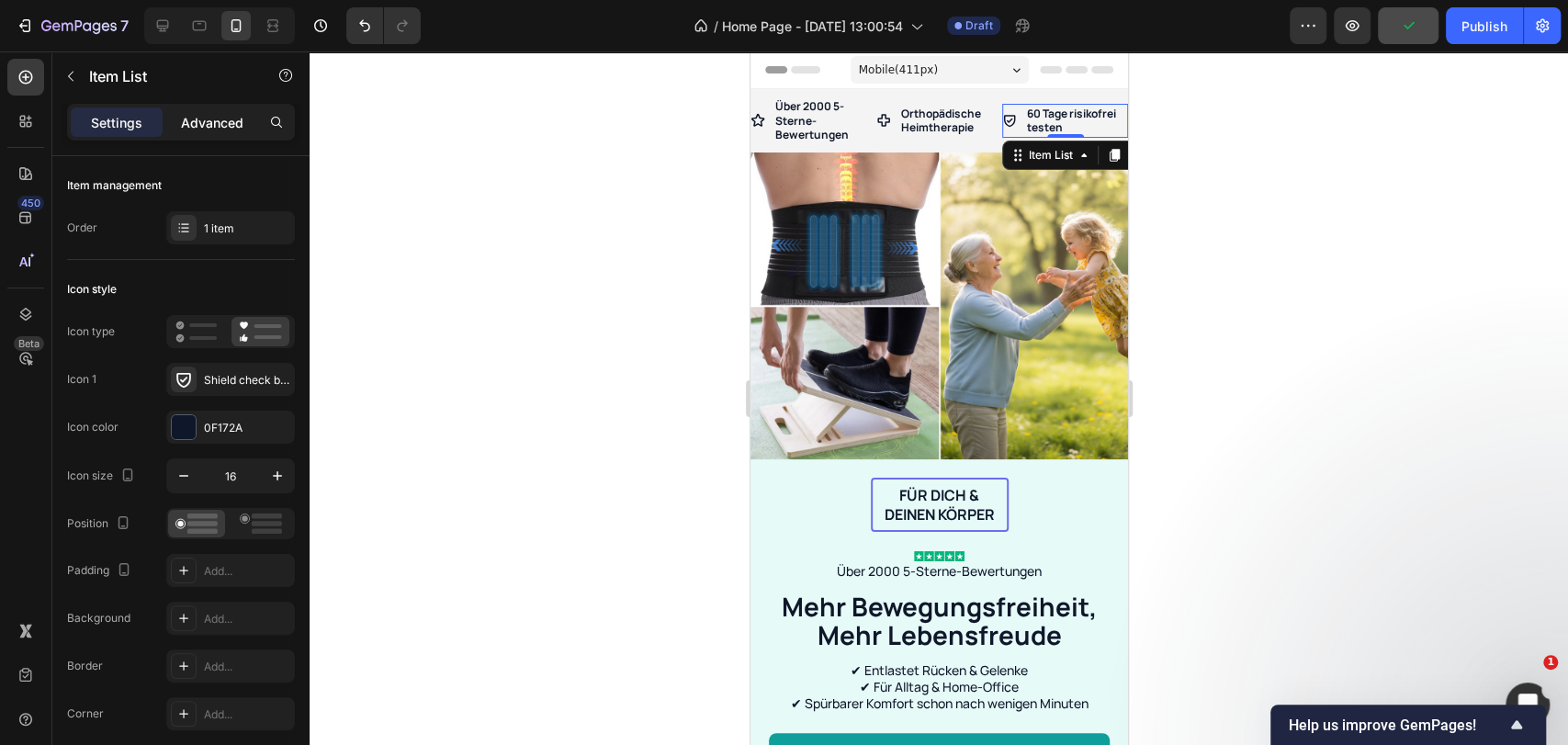
click at [206, 133] on div "Advanced" at bounding box center [212, 122] width 92 height 30
type input "100%"
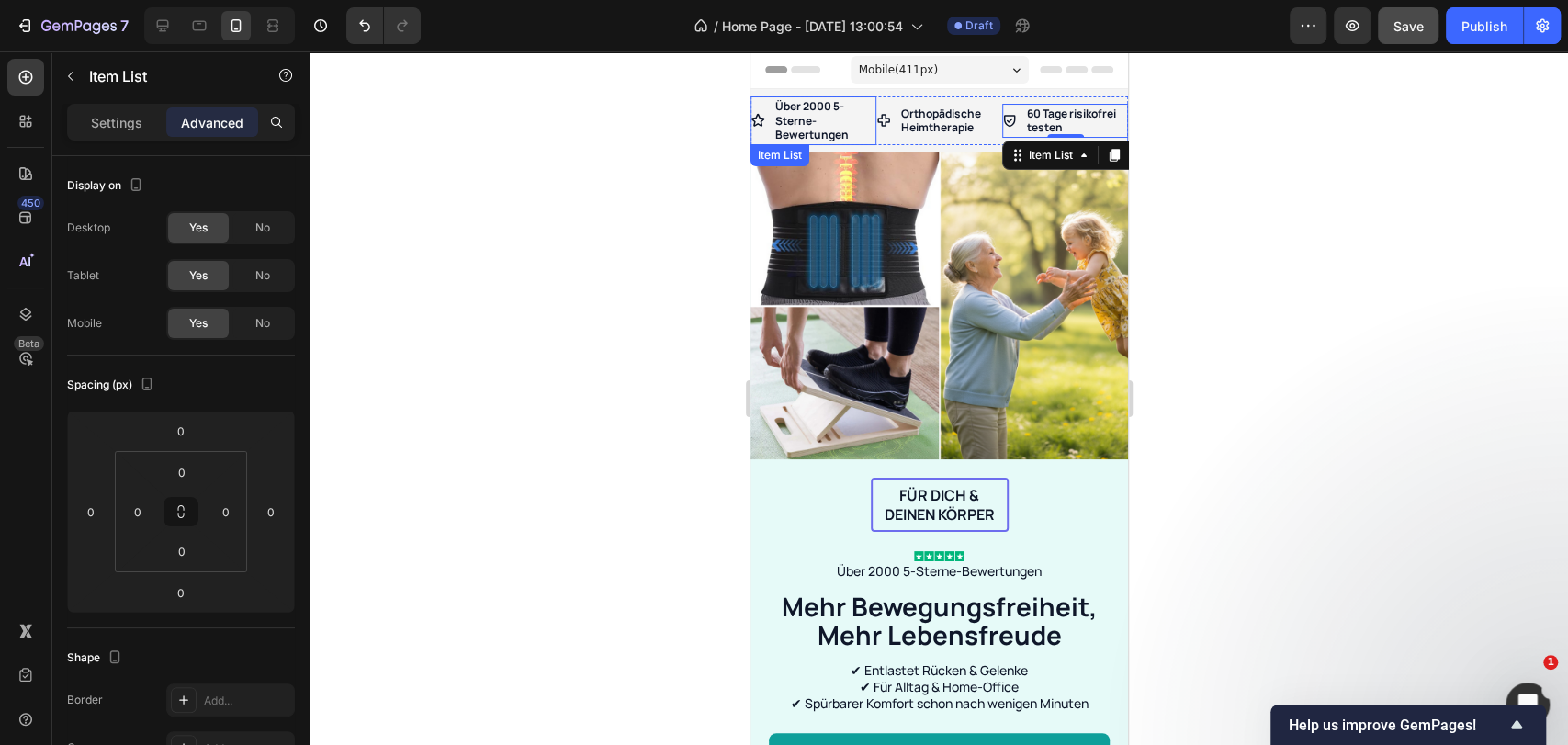
click at [813, 120] on p "Über 2000 5-Sterne-Bewertungen" at bounding box center [824, 121] width 99 height 43
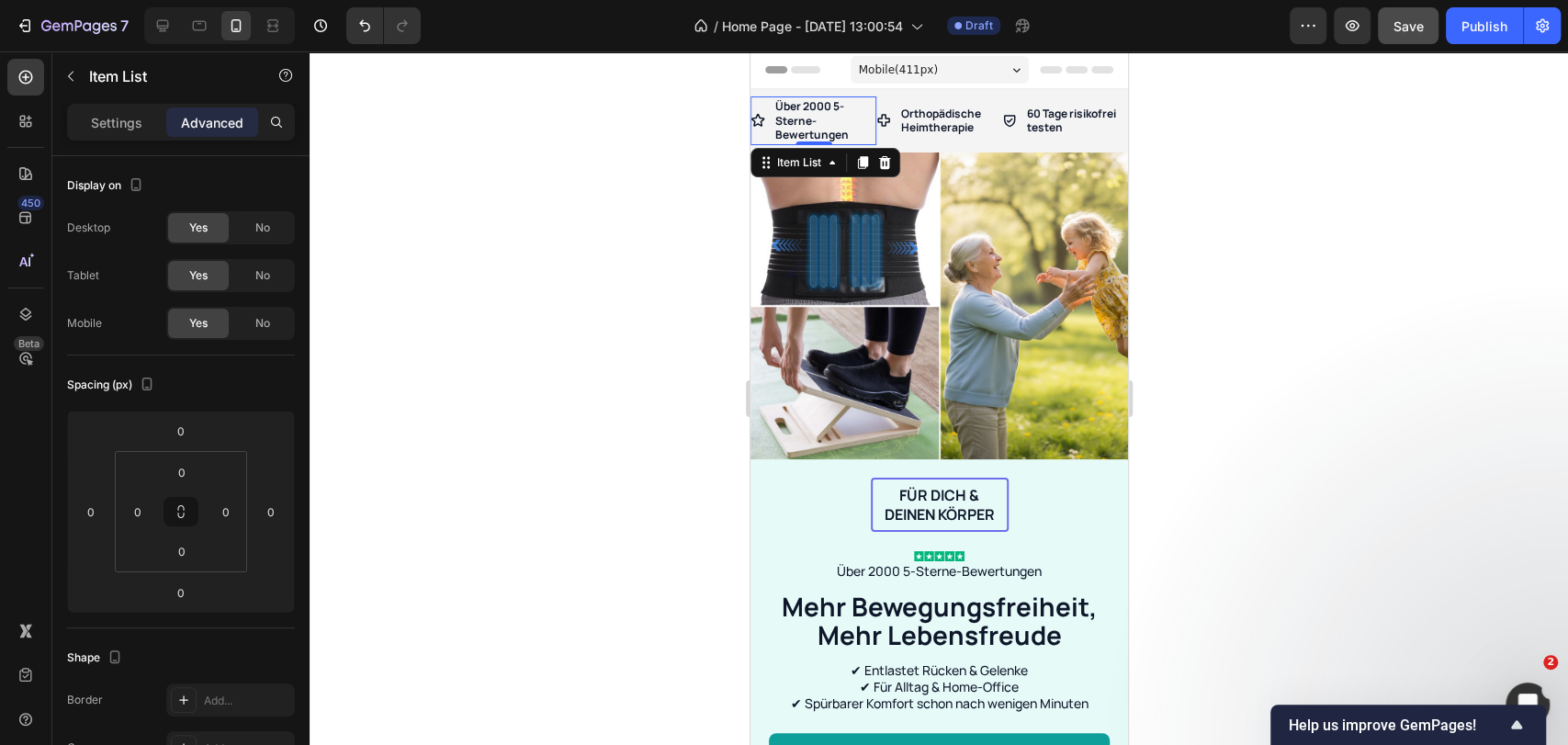
click at [756, 118] on icon at bounding box center [757, 120] width 15 height 15
click at [137, 121] on p "Settings" at bounding box center [116, 122] width 51 height 20
type input "8"
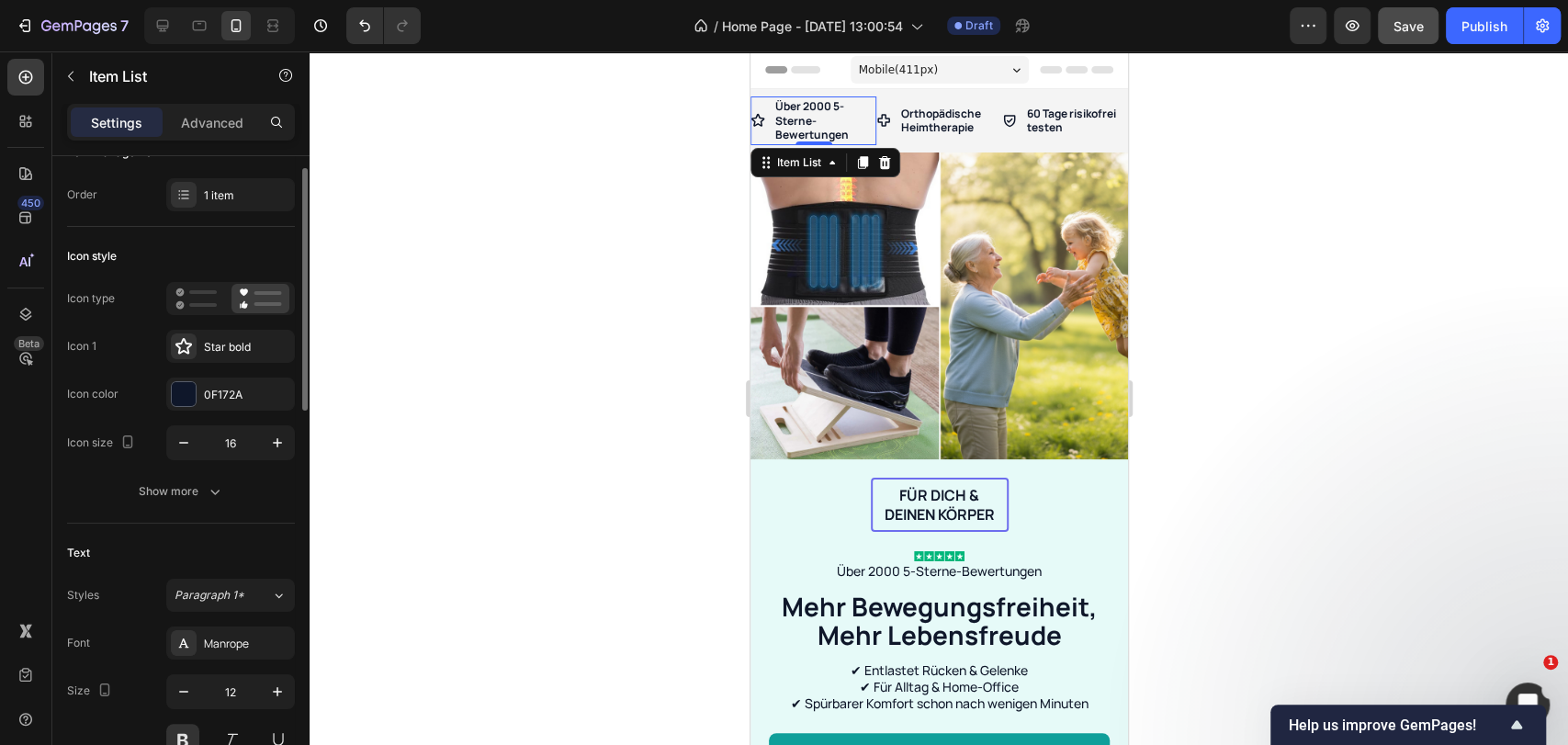
scroll to position [237, 0]
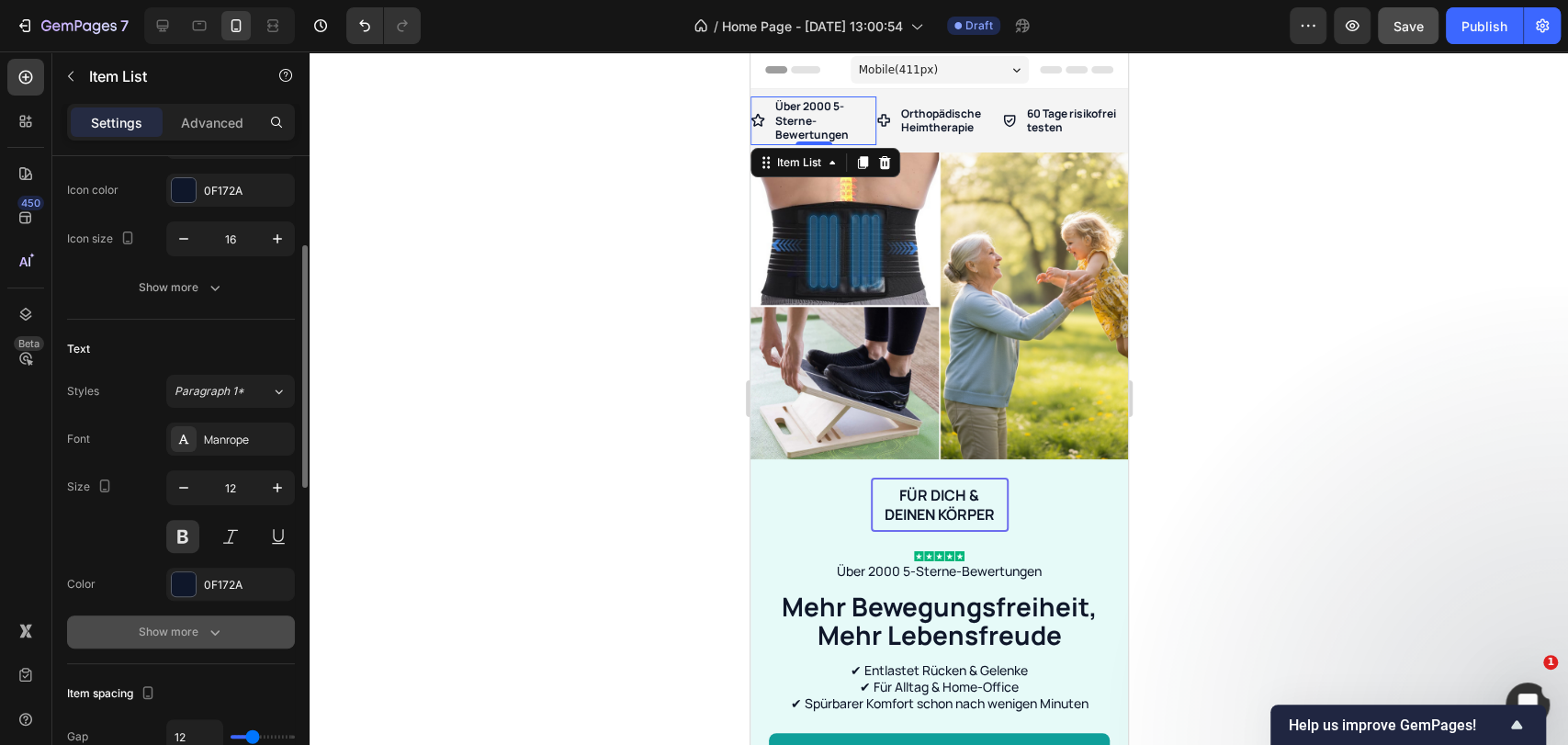
click at [162, 634] on div "Show more" at bounding box center [182, 632] width 86 height 19
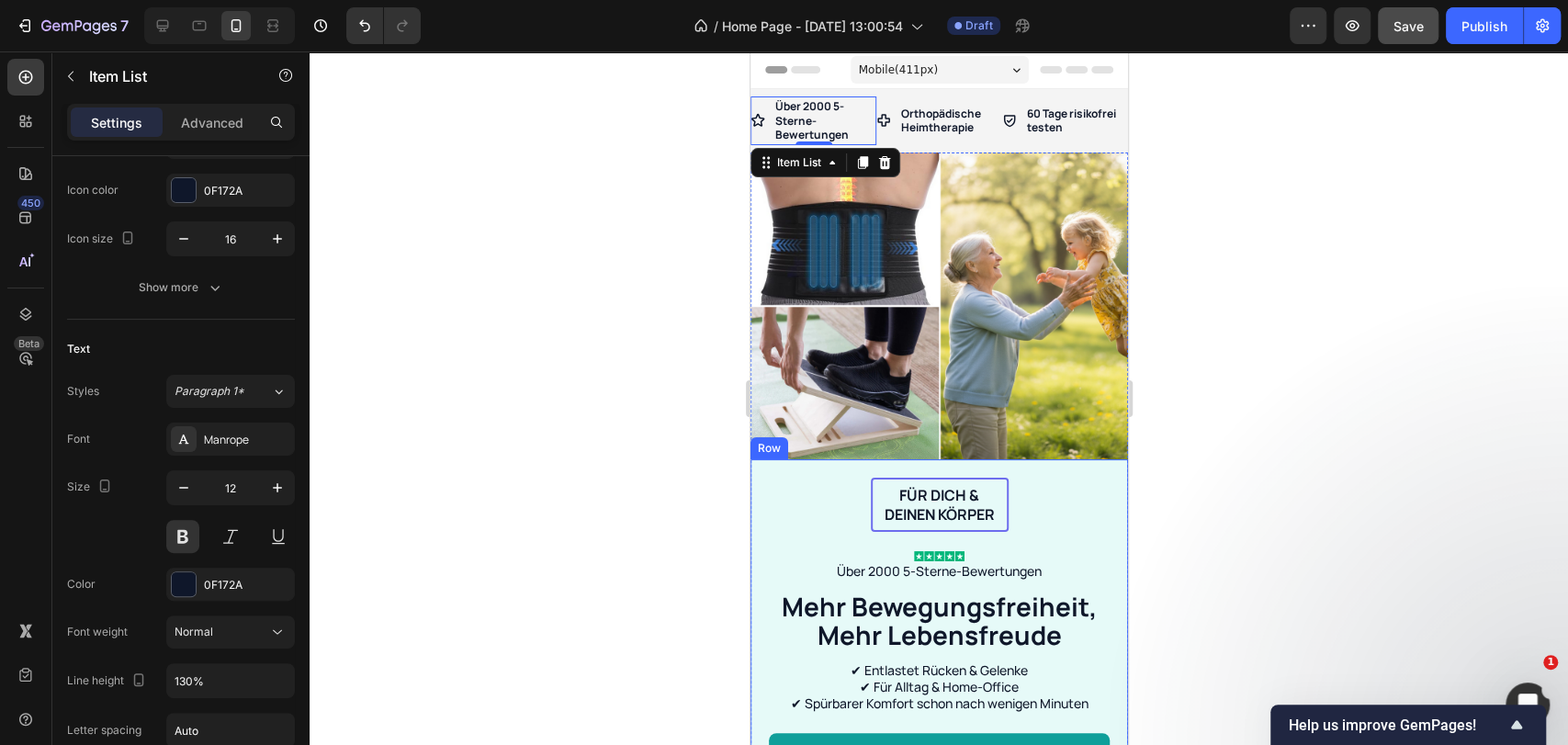
click at [1017, 462] on div "Für dich & deinen Körper Text Block Row Image Über 2000 5-Sterne-Bewertungen Te…" at bounding box center [938, 651] width 377 height 385
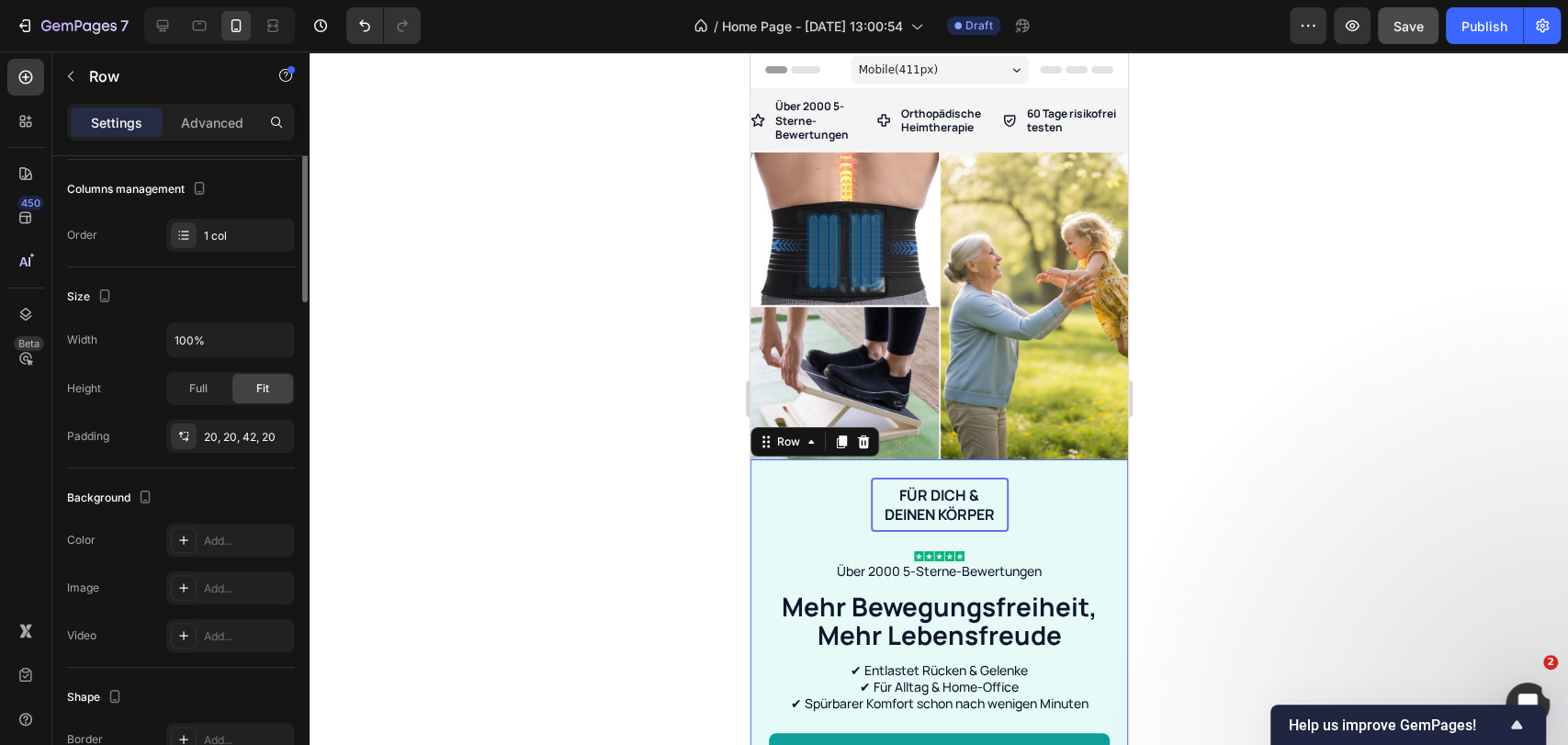
scroll to position [0, 0]
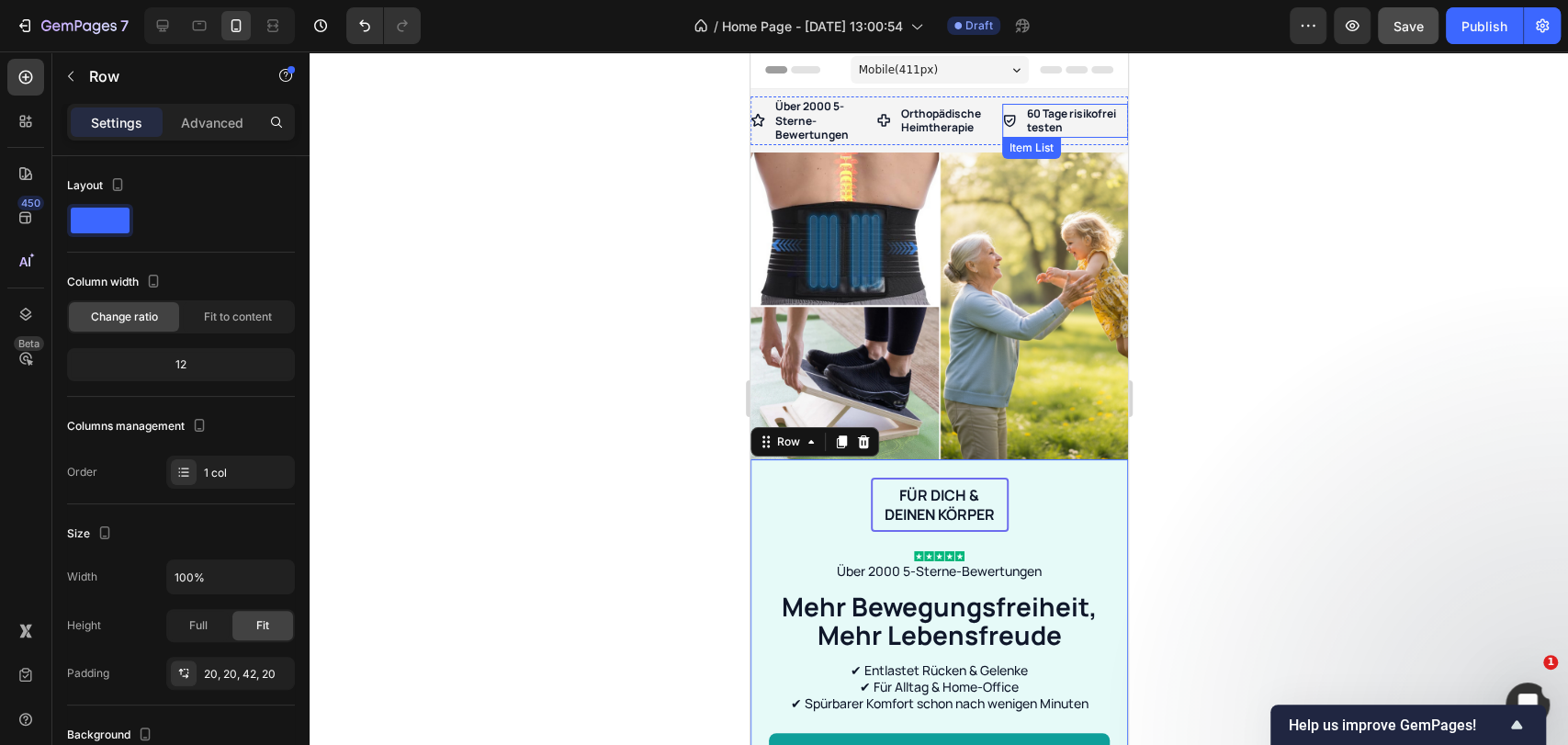
click at [1026, 119] on p "60 Tage risikofrei testen" at bounding box center [1075, 120] width 99 height 29
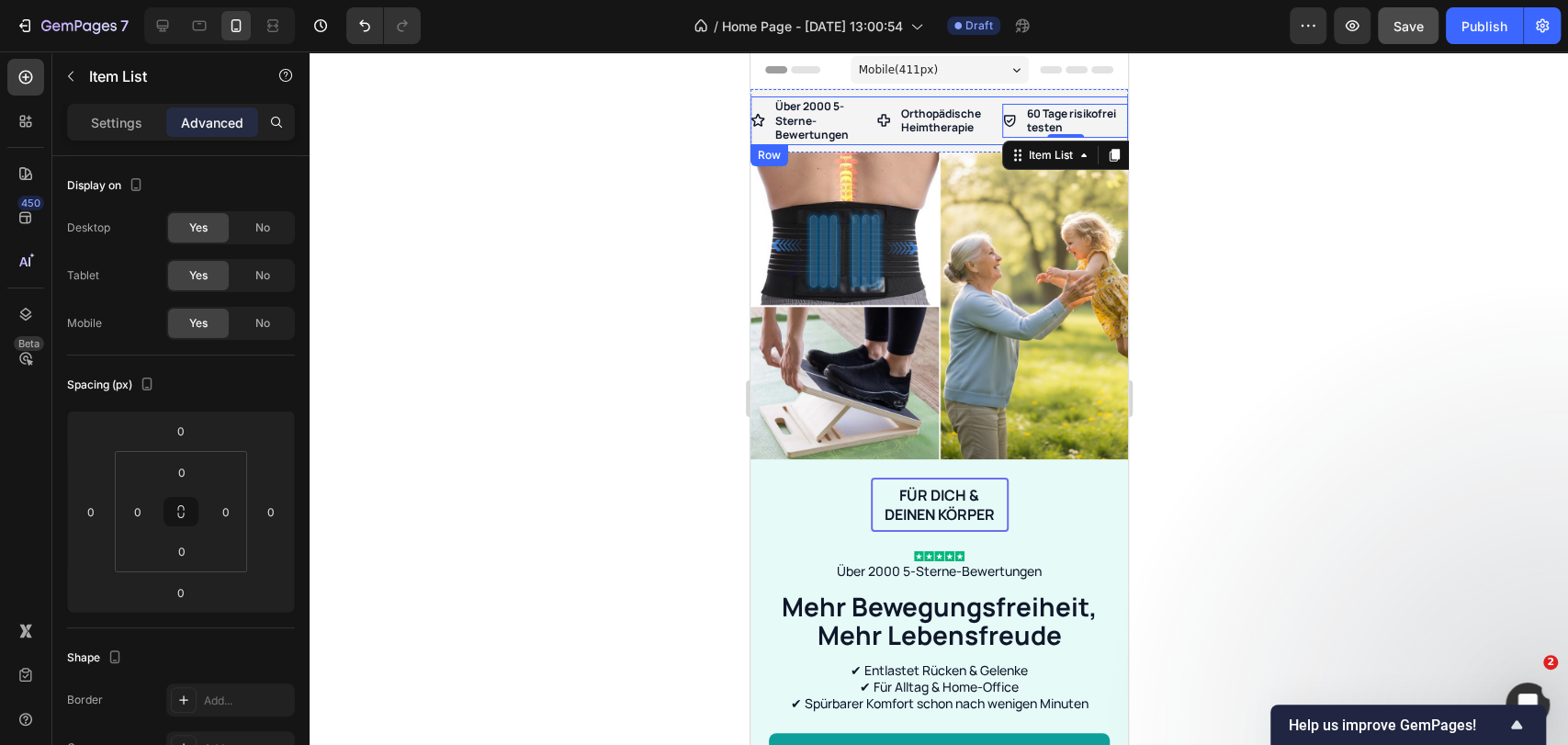
click at [1001, 101] on div "60 Tage risikofrei testen Item List 0" at bounding box center [1063, 121] width 126 height 48
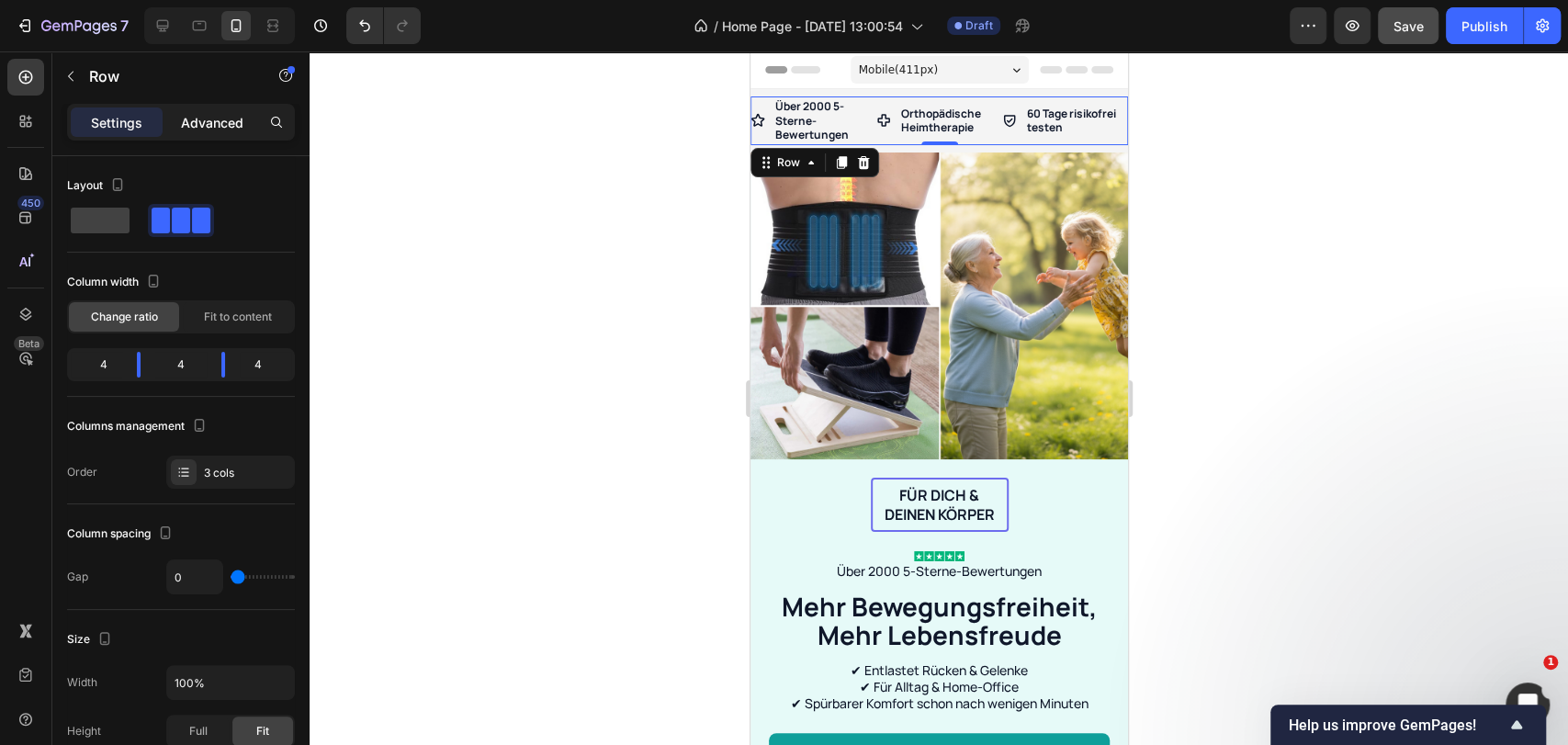
click at [207, 109] on div "Advanced" at bounding box center [212, 122] width 92 height 30
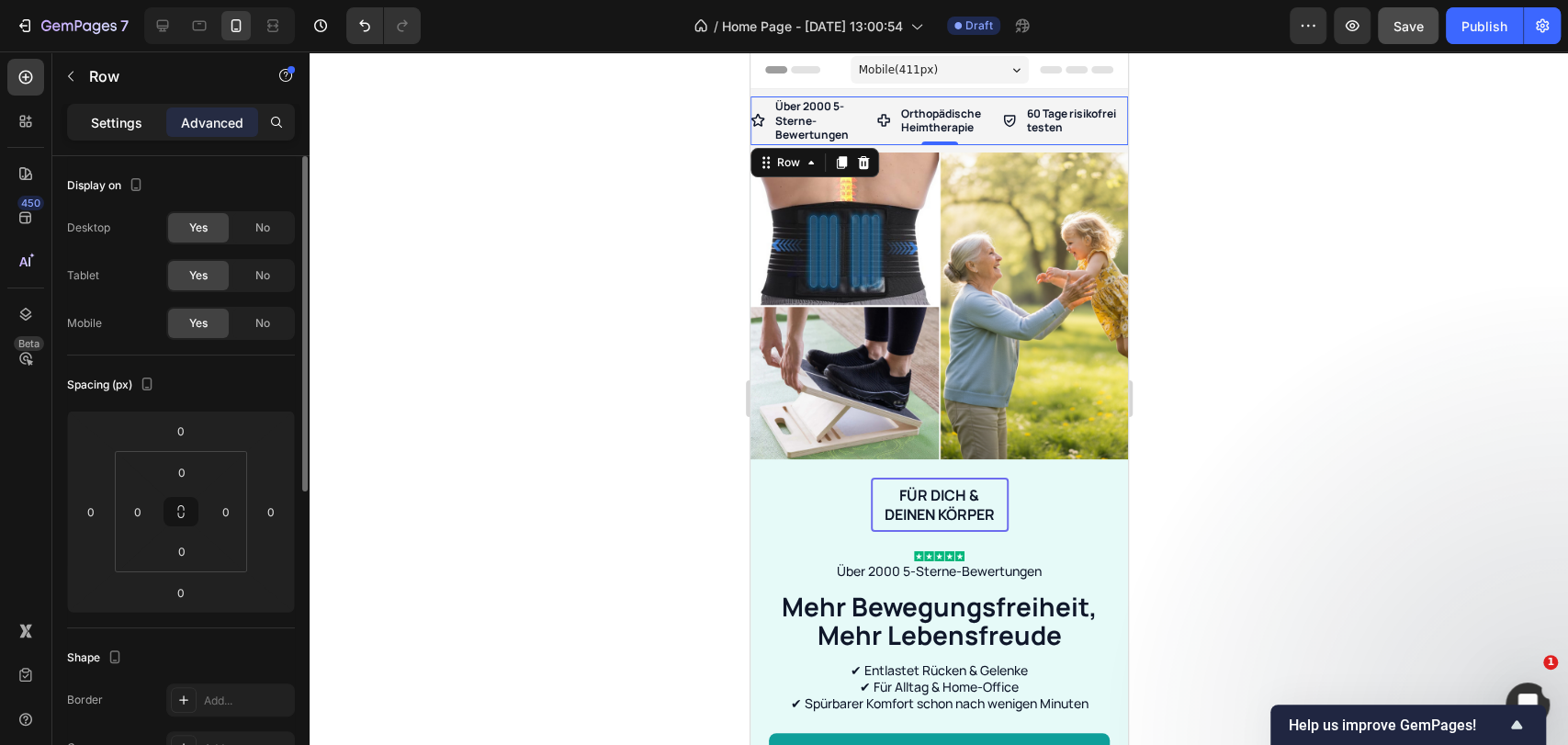
click at [120, 134] on div "Settings" at bounding box center [116, 122] width 92 height 30
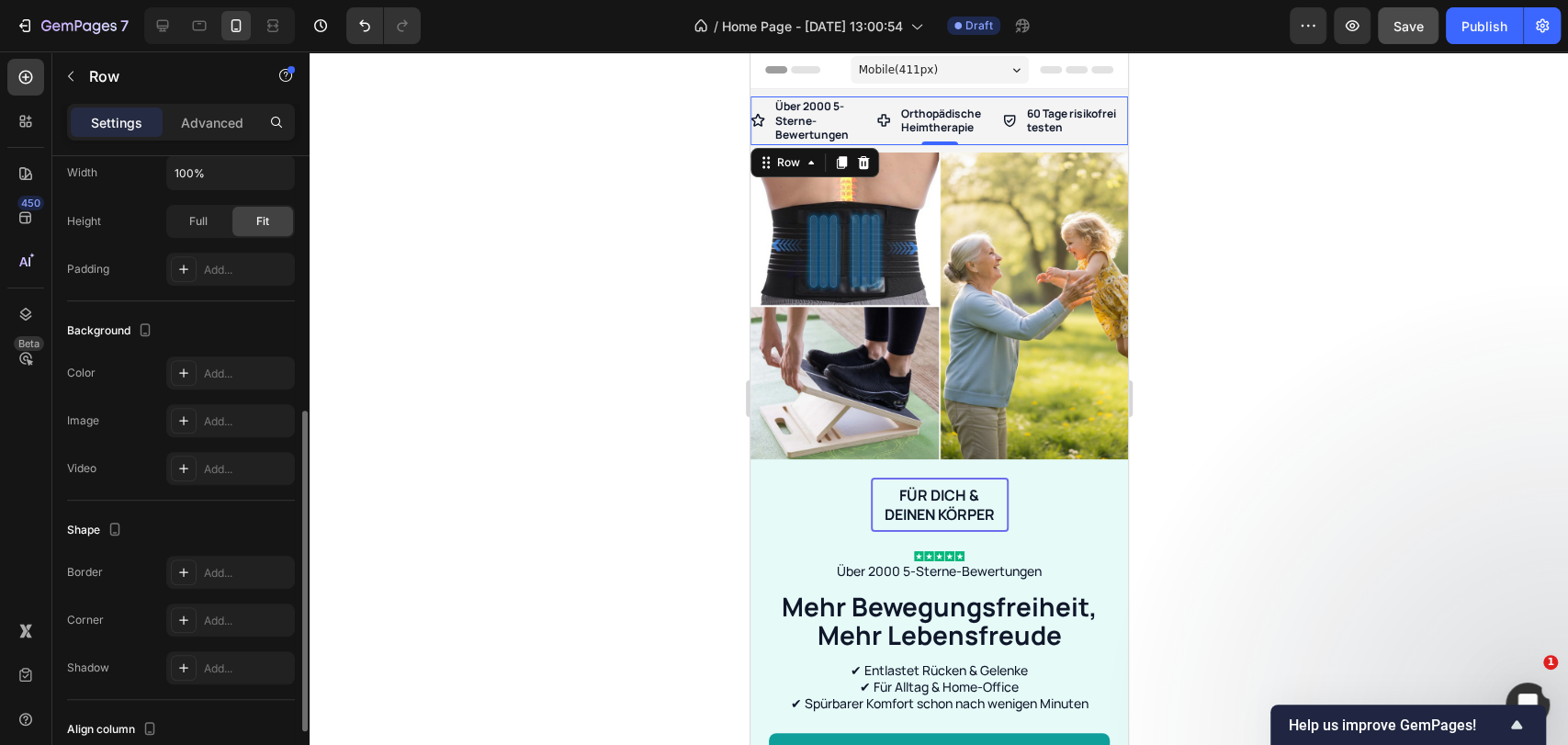
scroll to position [640, 0]
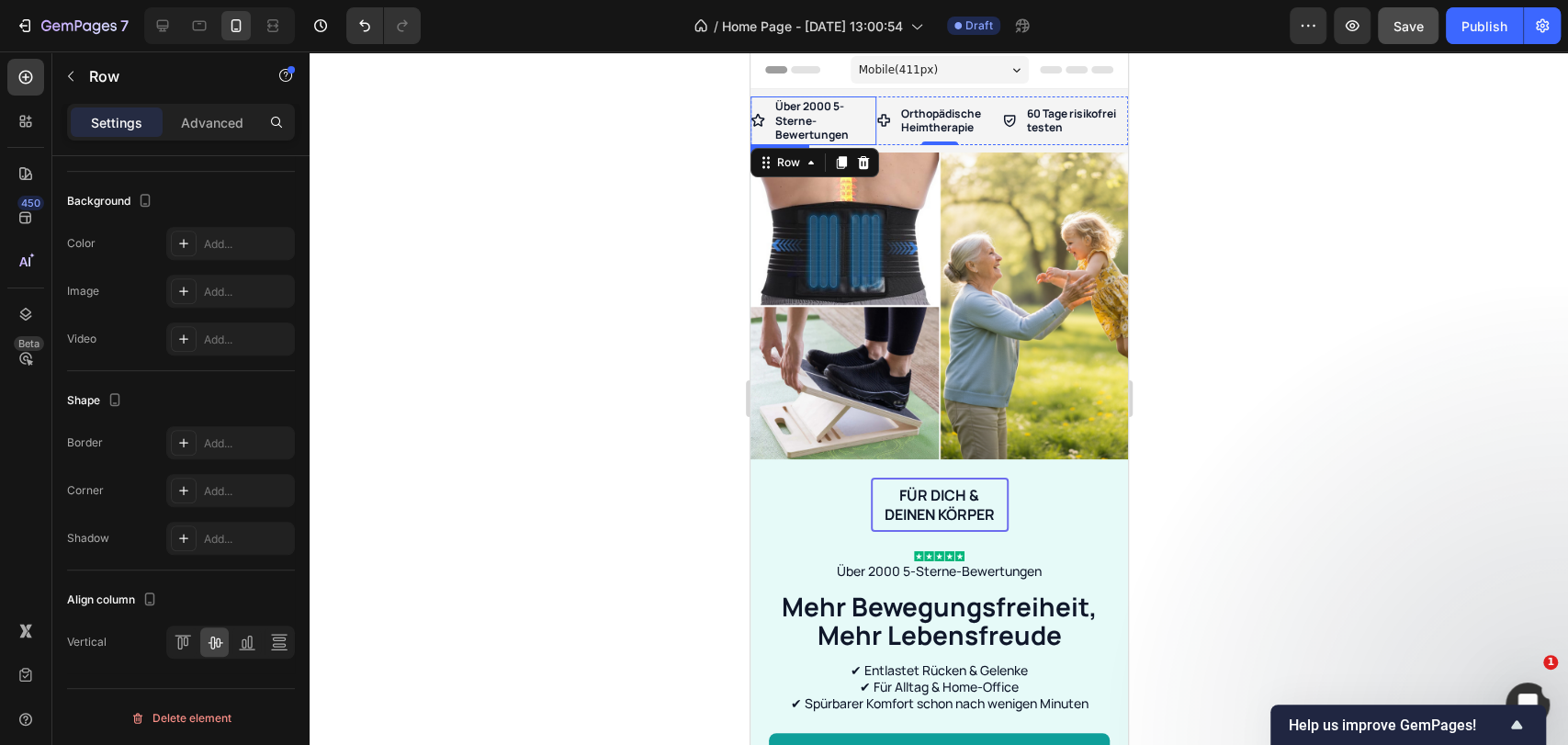
click at [757, 100] on div "Über 2000 5-Sterne-Bewertungen" at bounding box center [812, 121] width 126 height 48
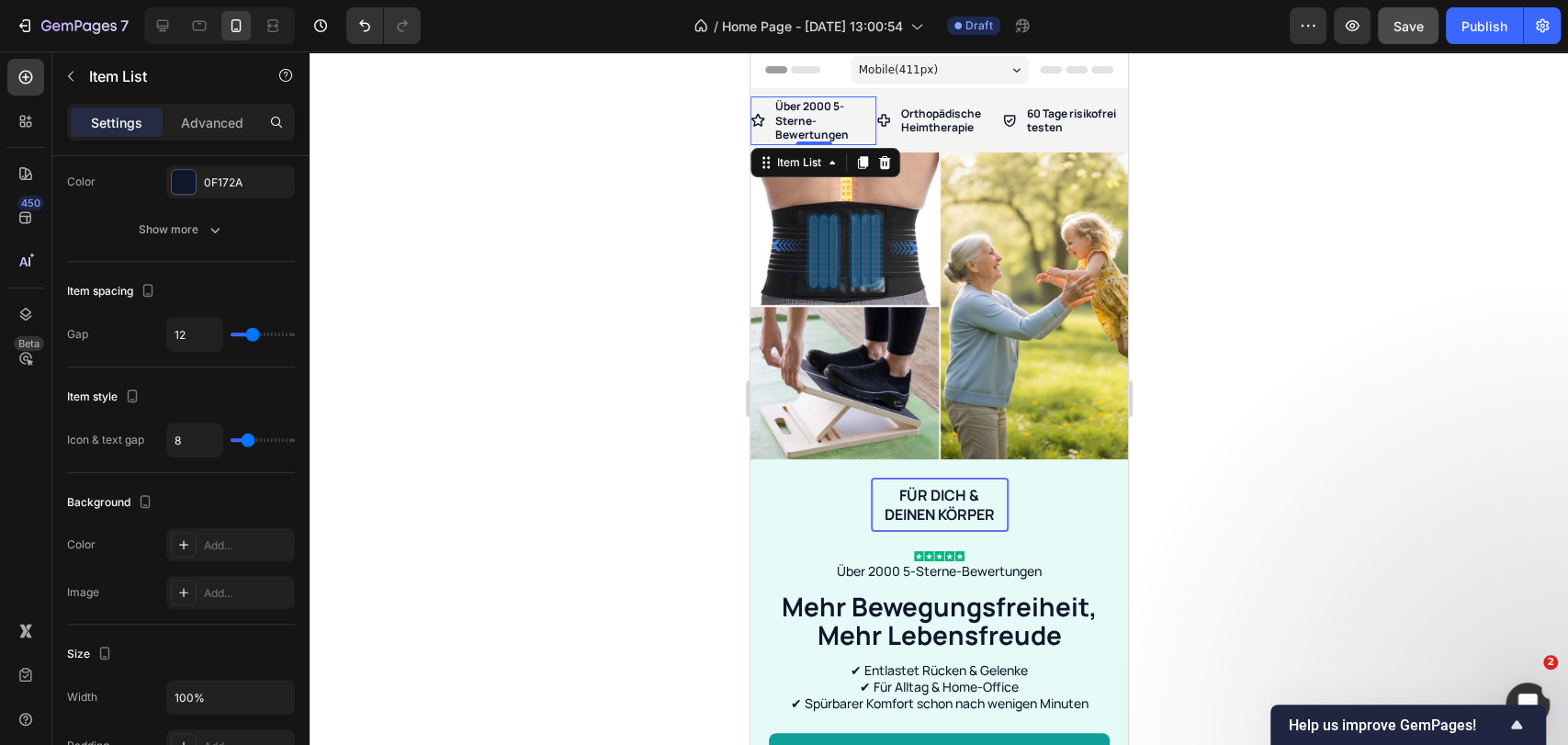
scroll to position [0, 0]
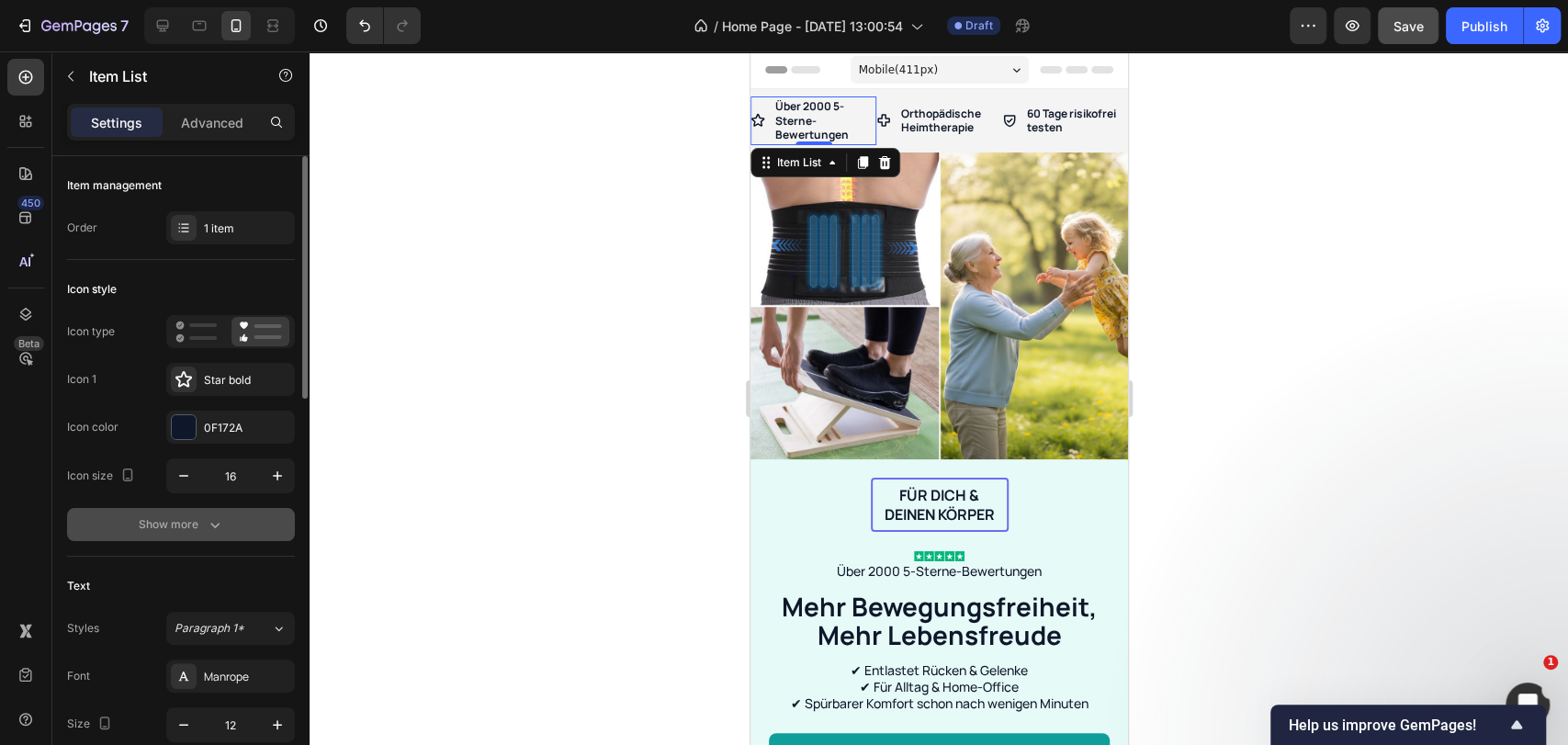
click at [142, 526] on div "Show more" at bounding box center [182, 524] width 86 height 19
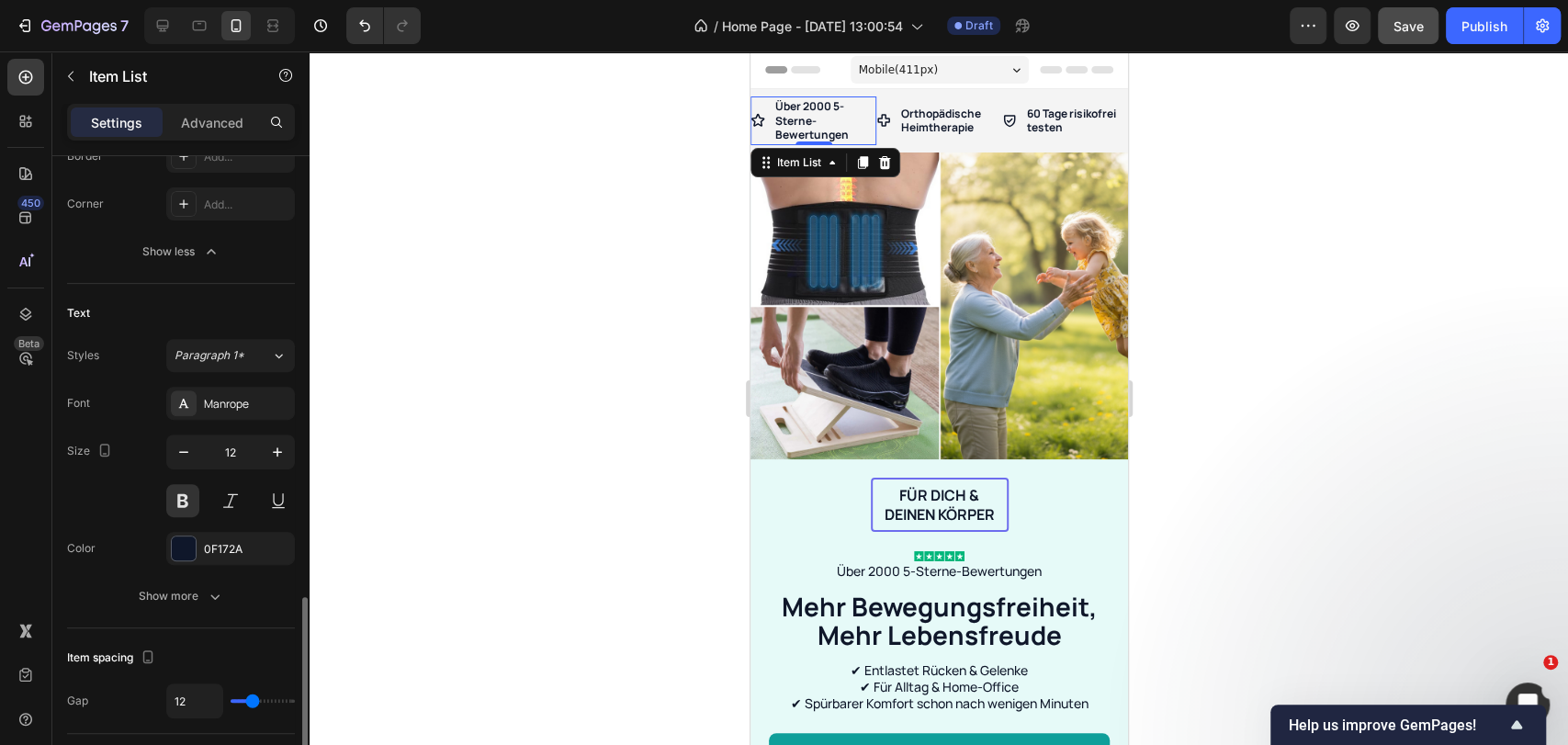
scroll to position [713, 0]
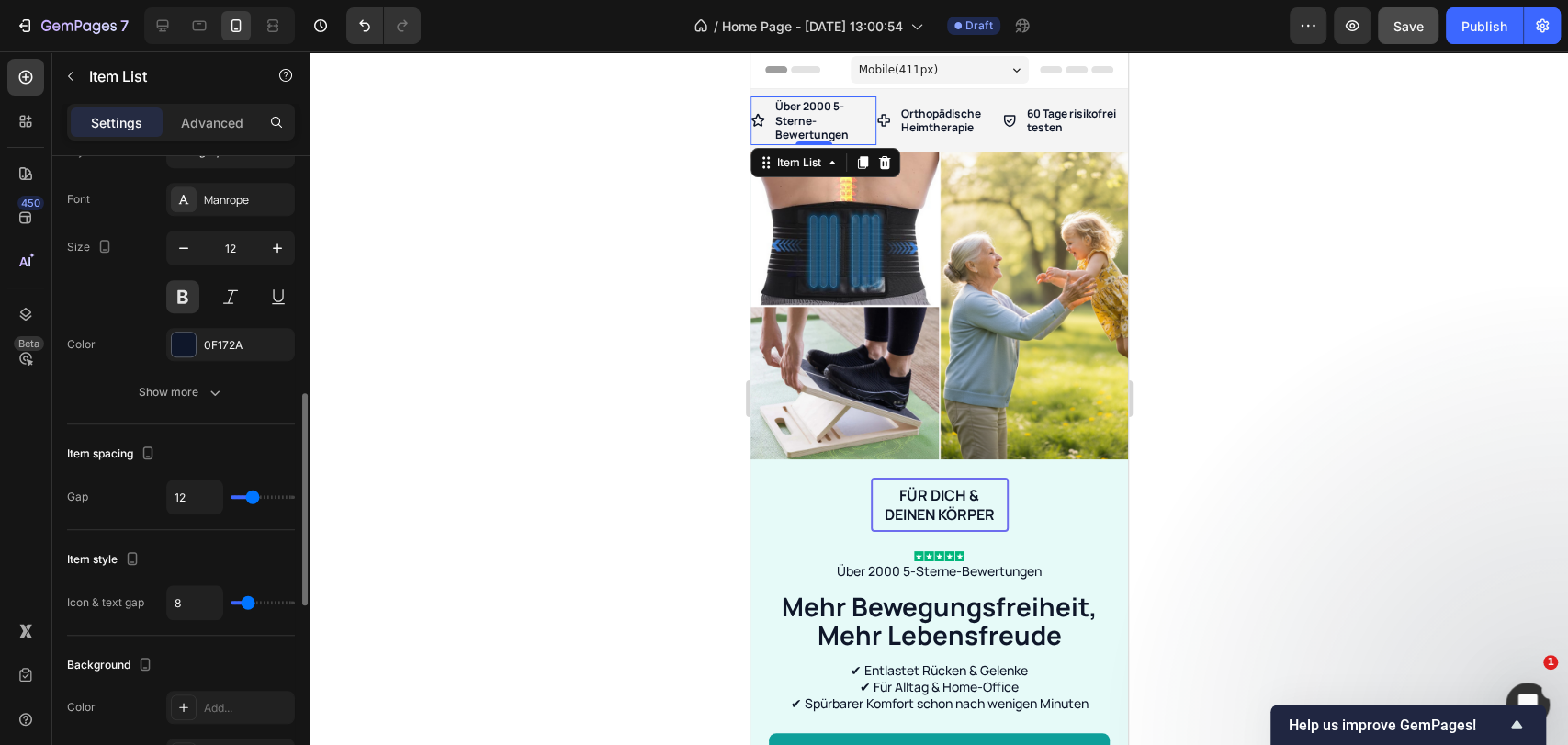
drag, startPoint x: 238, startPoint y: 603, endPoint x: 230, endPoint y: 602, distance: 8.1
click at [230, 602] on div "8" at bounding box center [231, 602] width 128 height 34
type input "9"
type input "8"
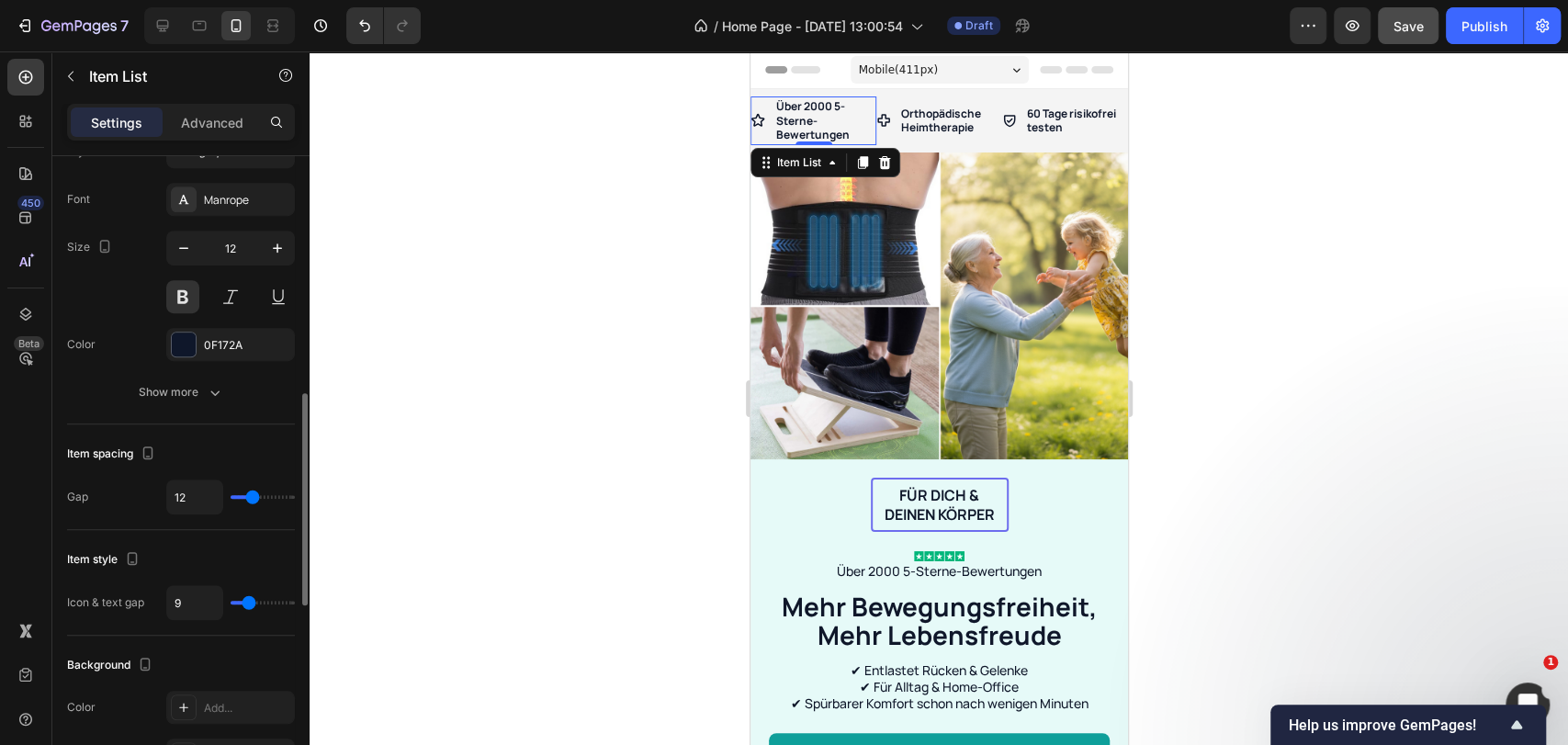
type input "8"
type input "7"
type input "6"
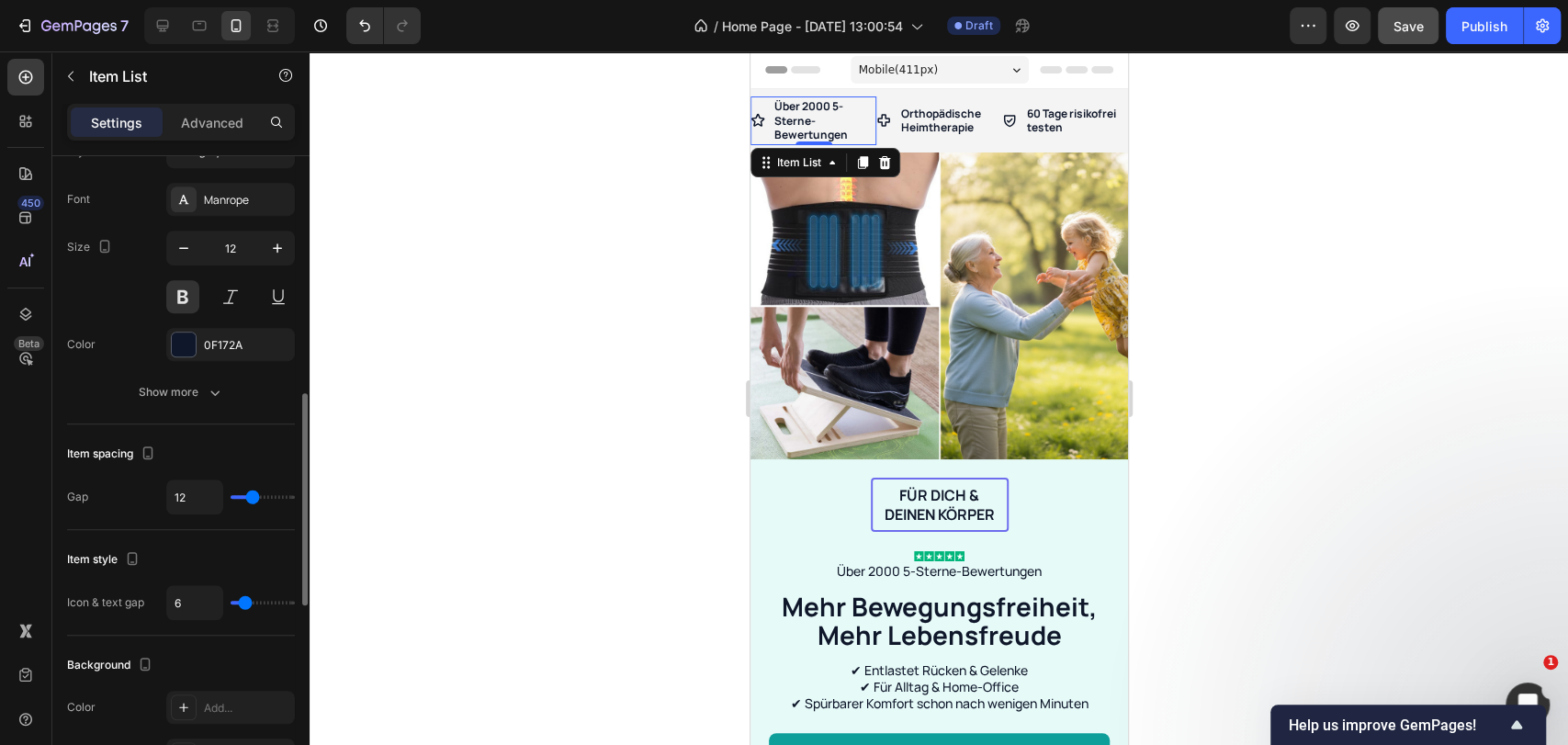
type input "5"
type input "4"
type input "3"
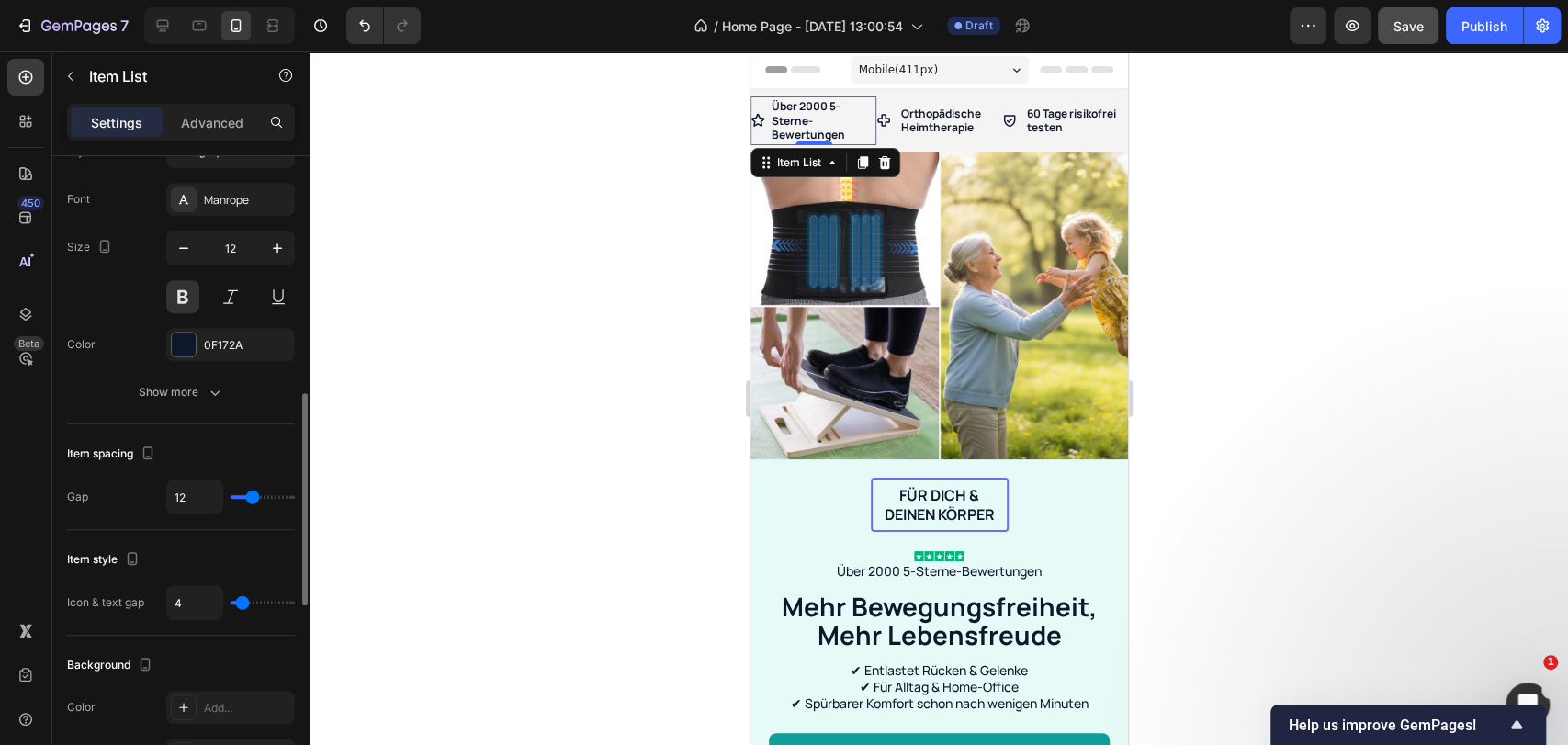
type input "3"
type input "2"
type input "0"
drag, startPoint x: 249, startPoint y: 602, endPoint x: 233, endPoint y: 603, distance: 16.0
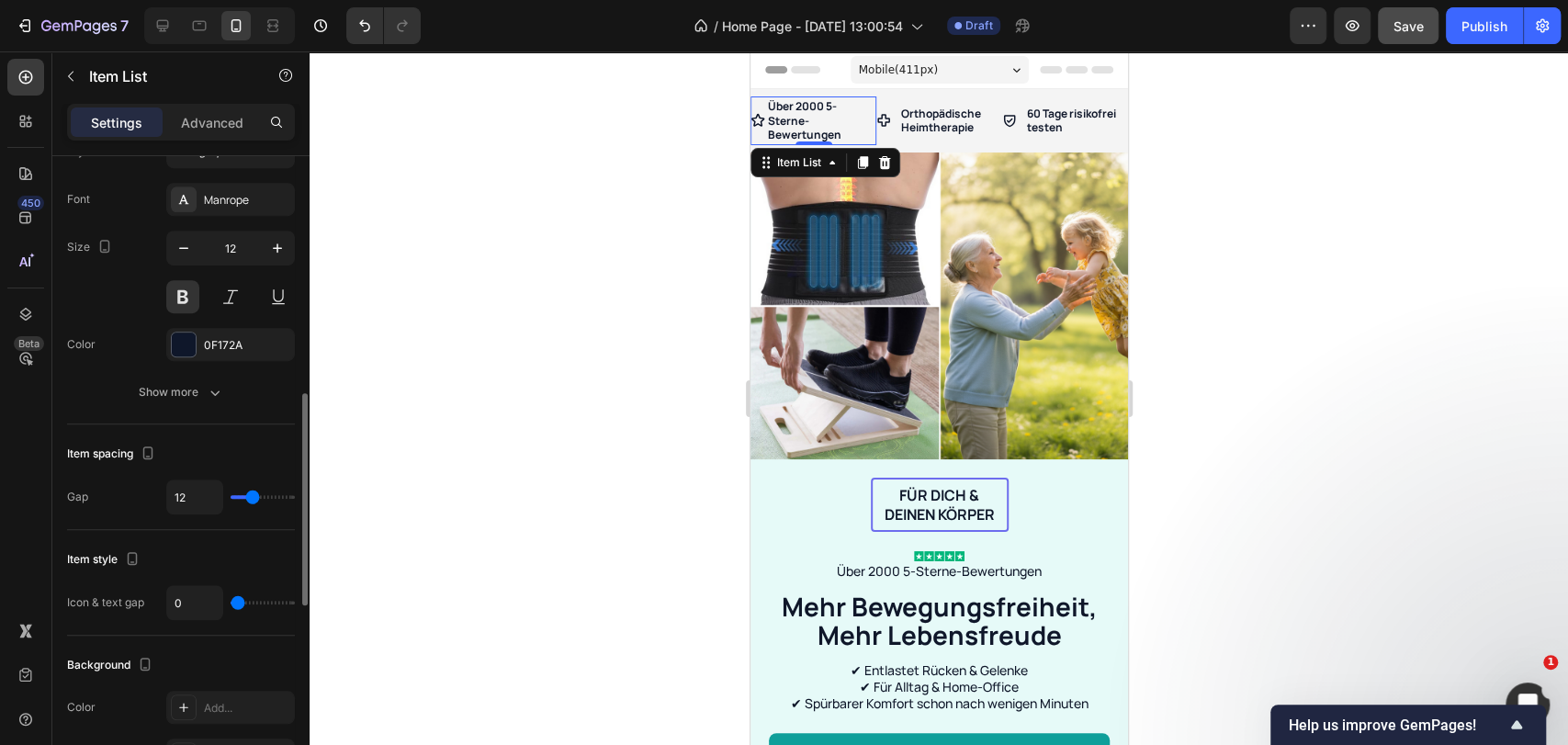
type input "0"
click at [233, 603] on input "range" at bounding box center [263, 603] width 64 height 4
click at [236, 602] on input "range" at bounding box center [263, 603] width 64 height 4
type input "1"
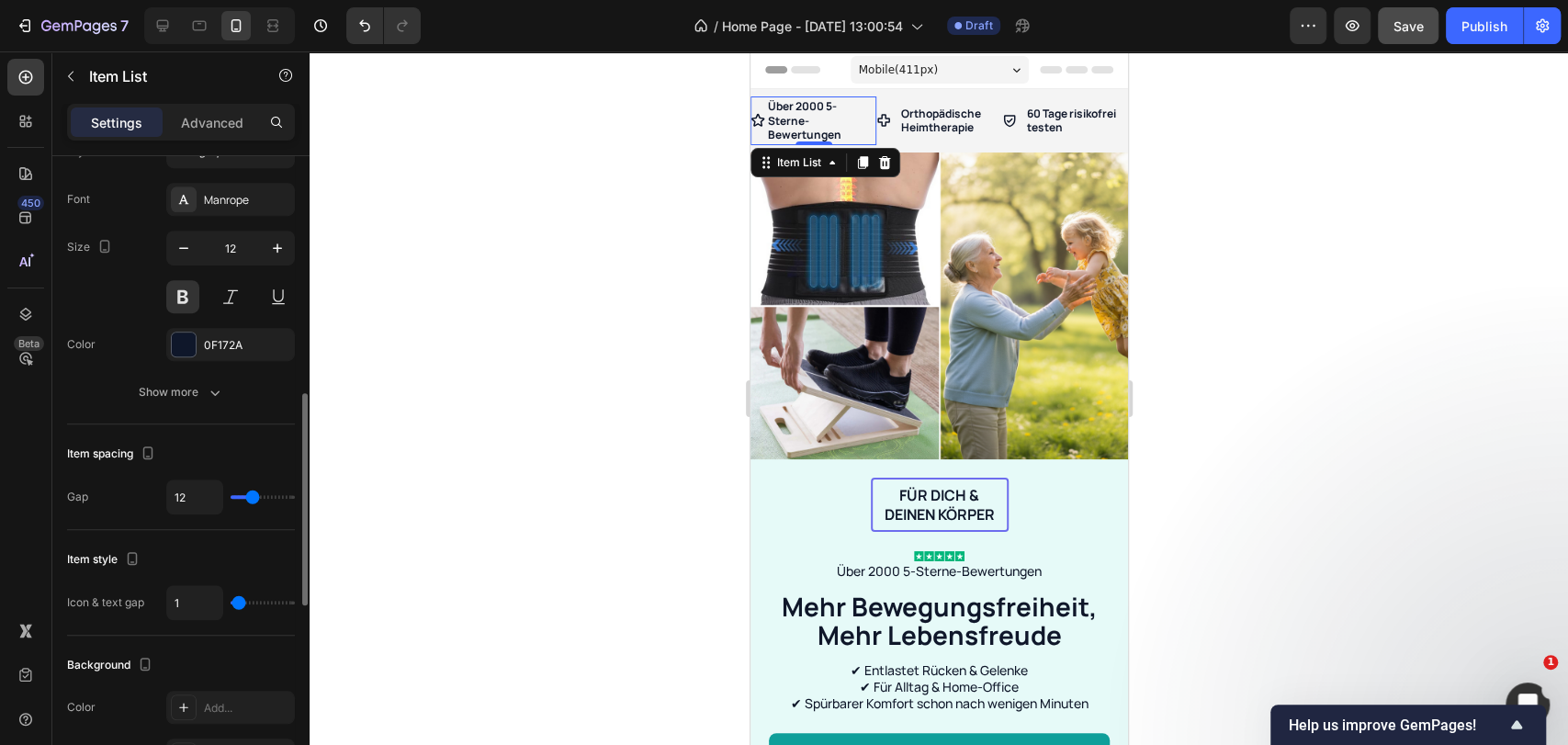
type input "2"
type input "3"
type input "4"
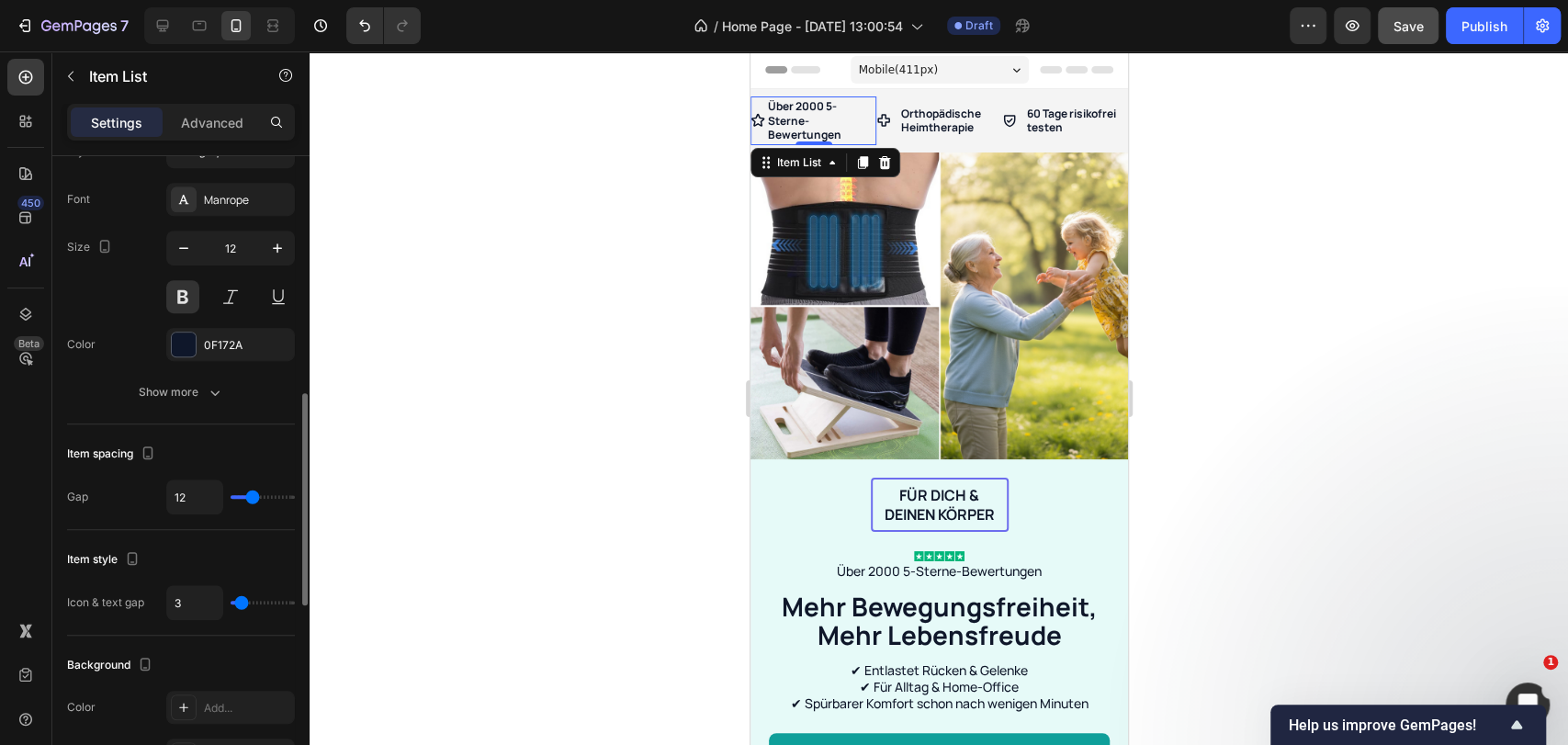
type input "4"
type input "5"
type input "6"
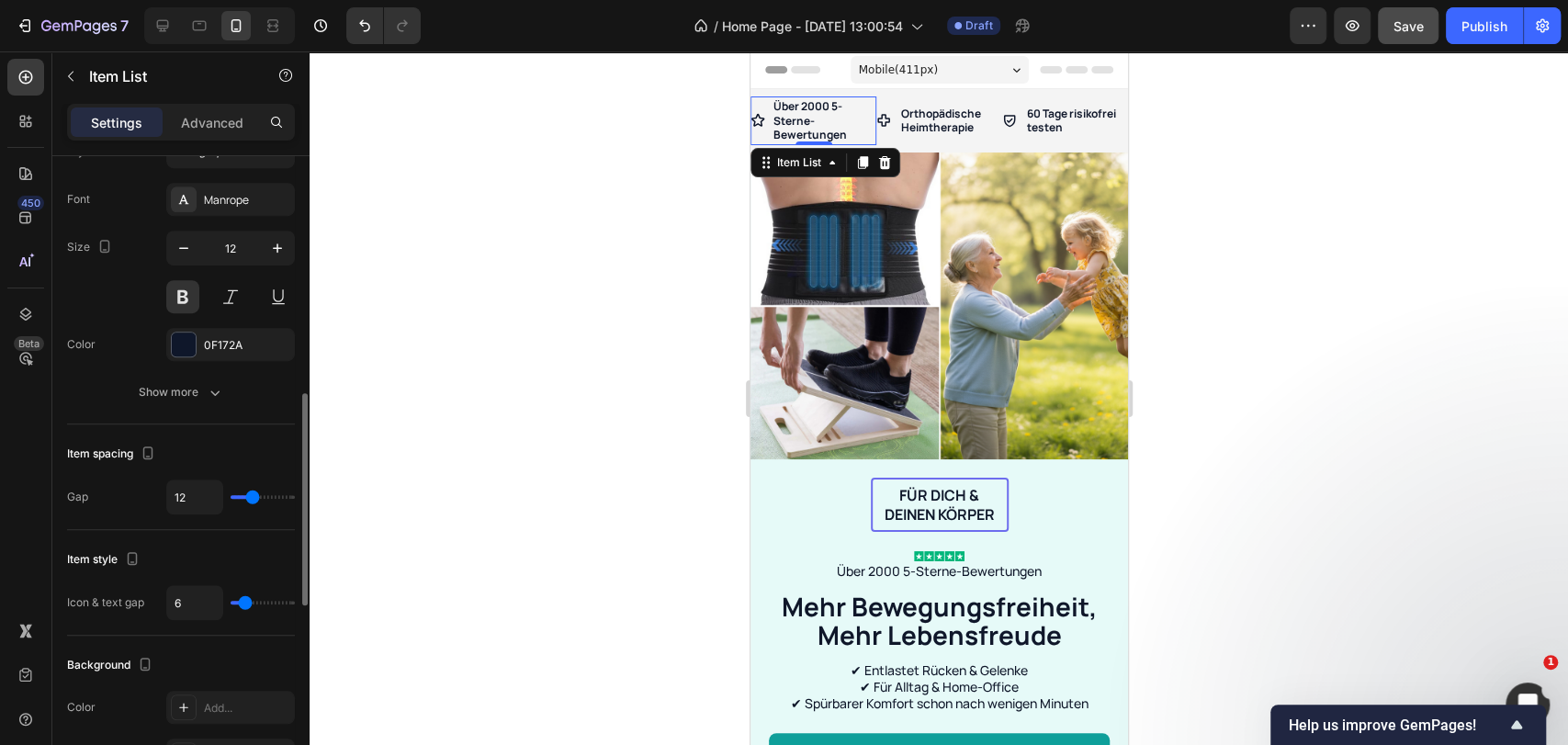
type input "7"
type input "8"
drag, startPoint x: 236, startPoint y: 602, endPoint x: 247, endPoint y: 598, distance: 11.7
type input "8"
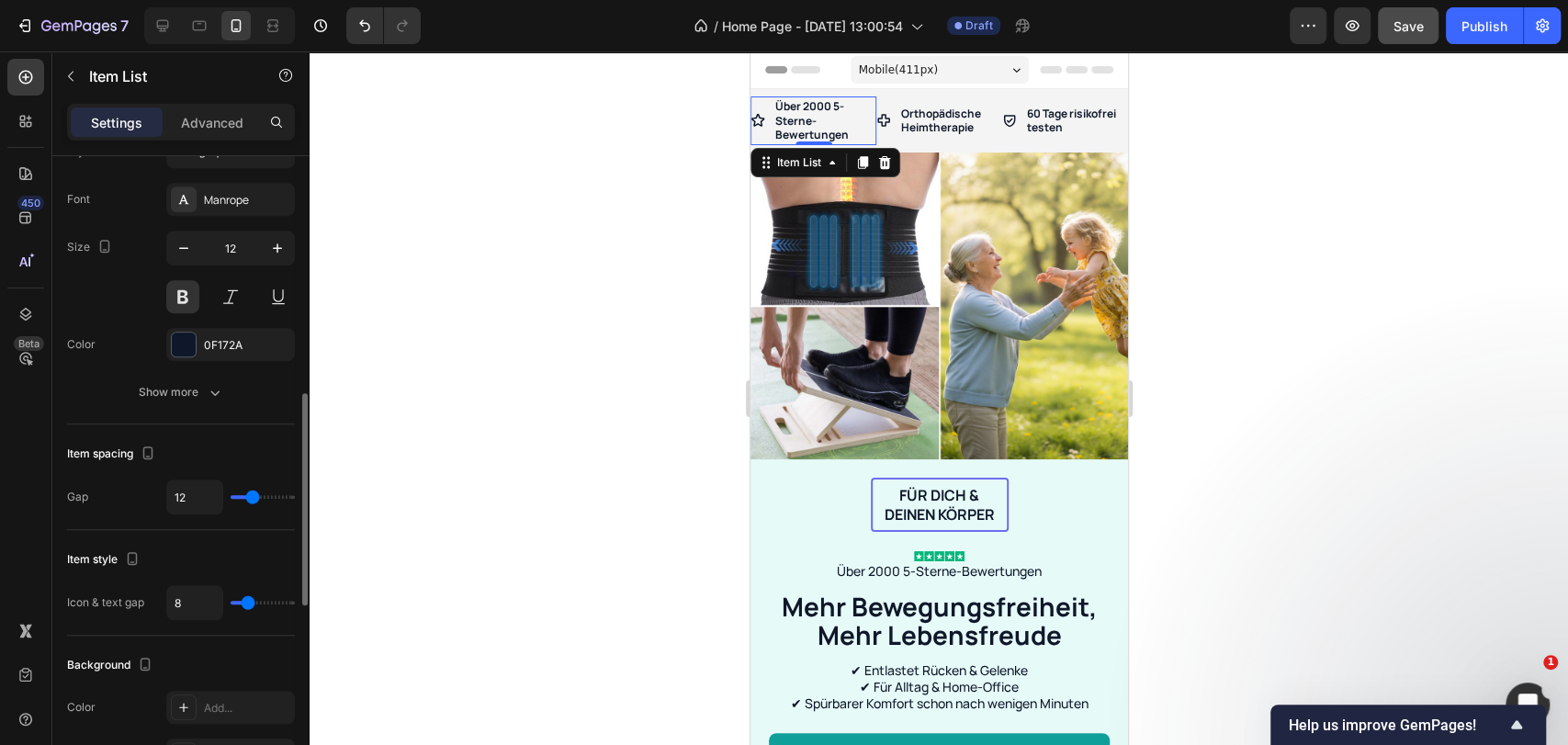
click at [247, 601] on input "range" at bounding box center [263, 603] width 64 height 4
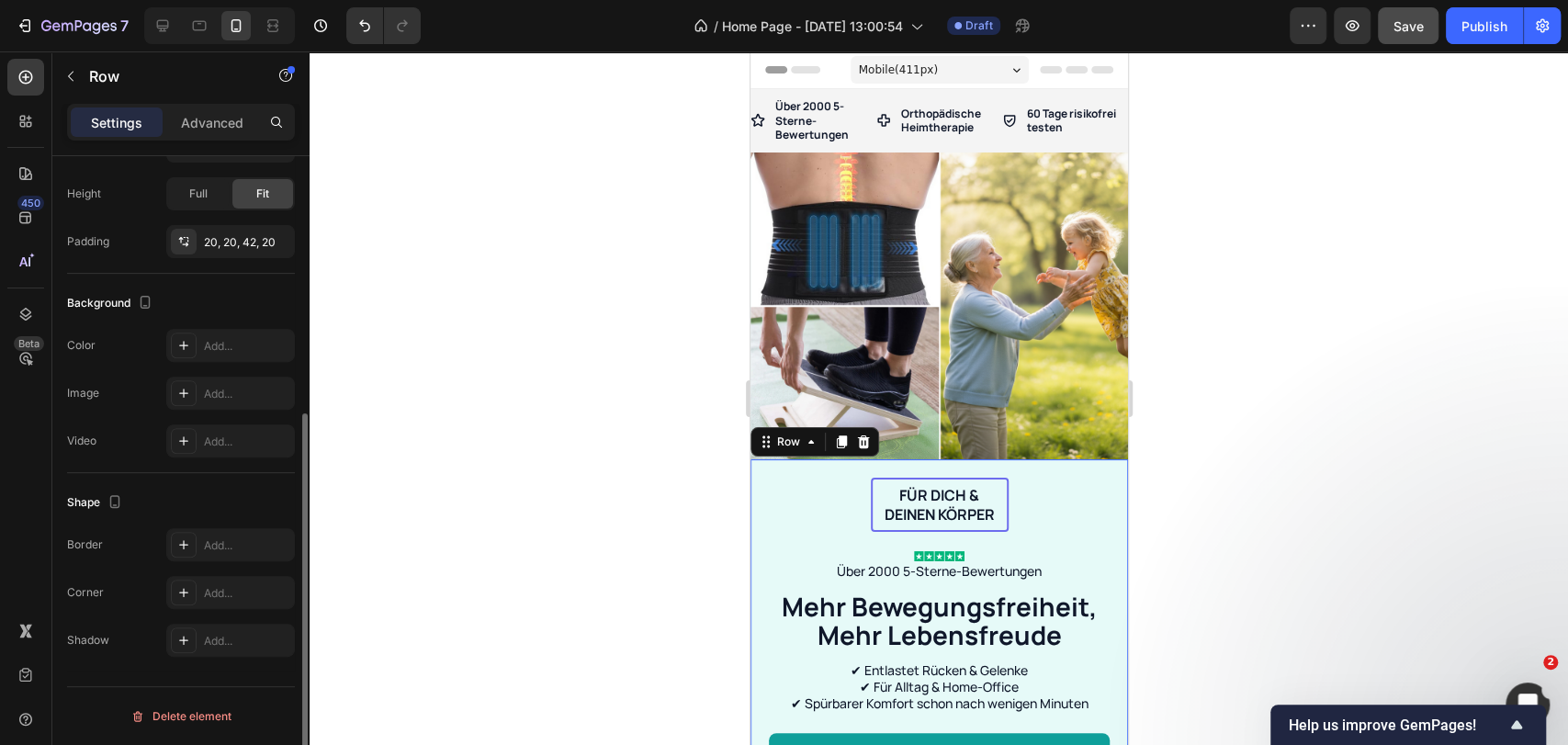
click at [809, 508] on div "Für dich & deinen Körper Text Block Row Image Über 2000 5-Sterne-Bewertungen Te…" at bounding box center [939, 642] width 341 height 328
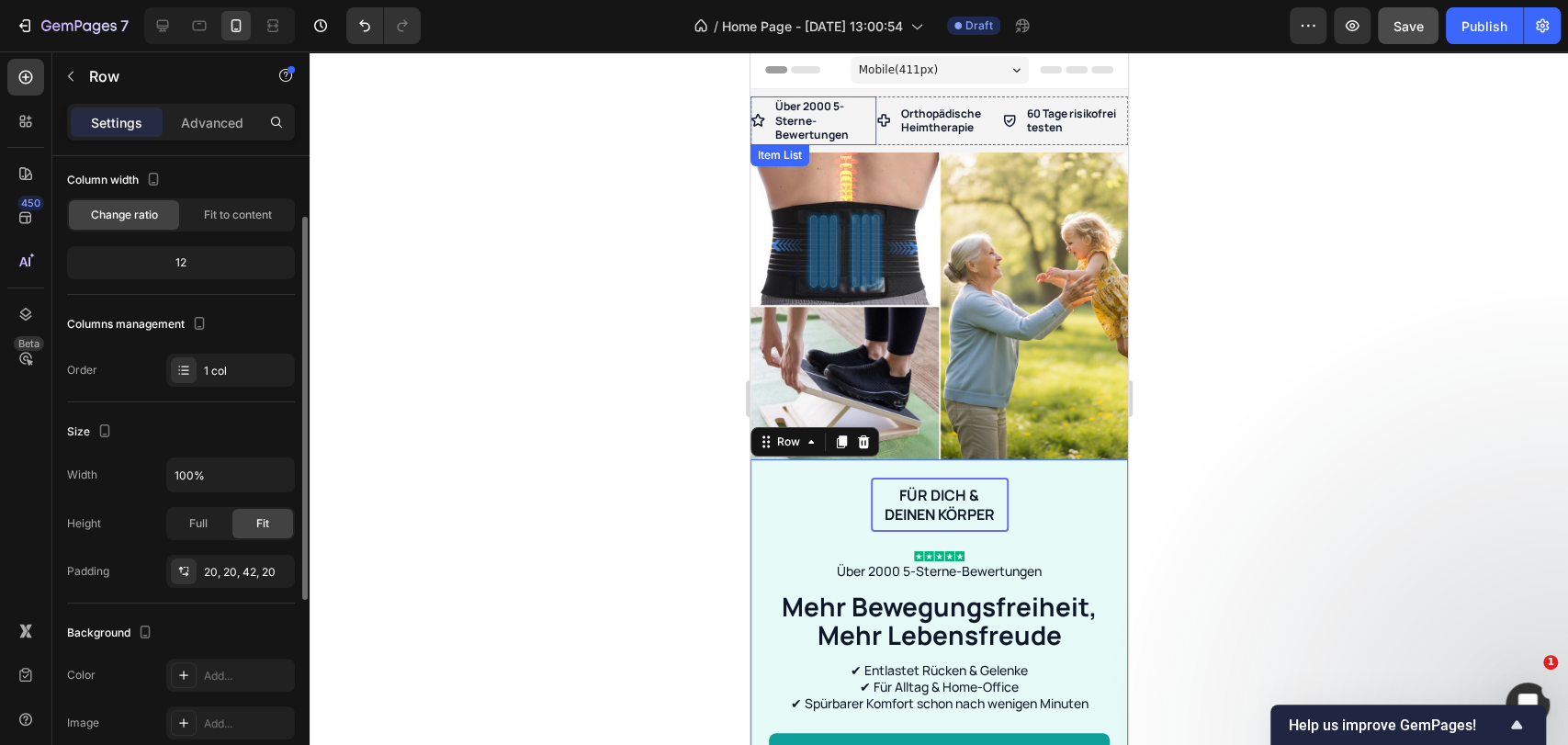
scroll to position [204, 0]
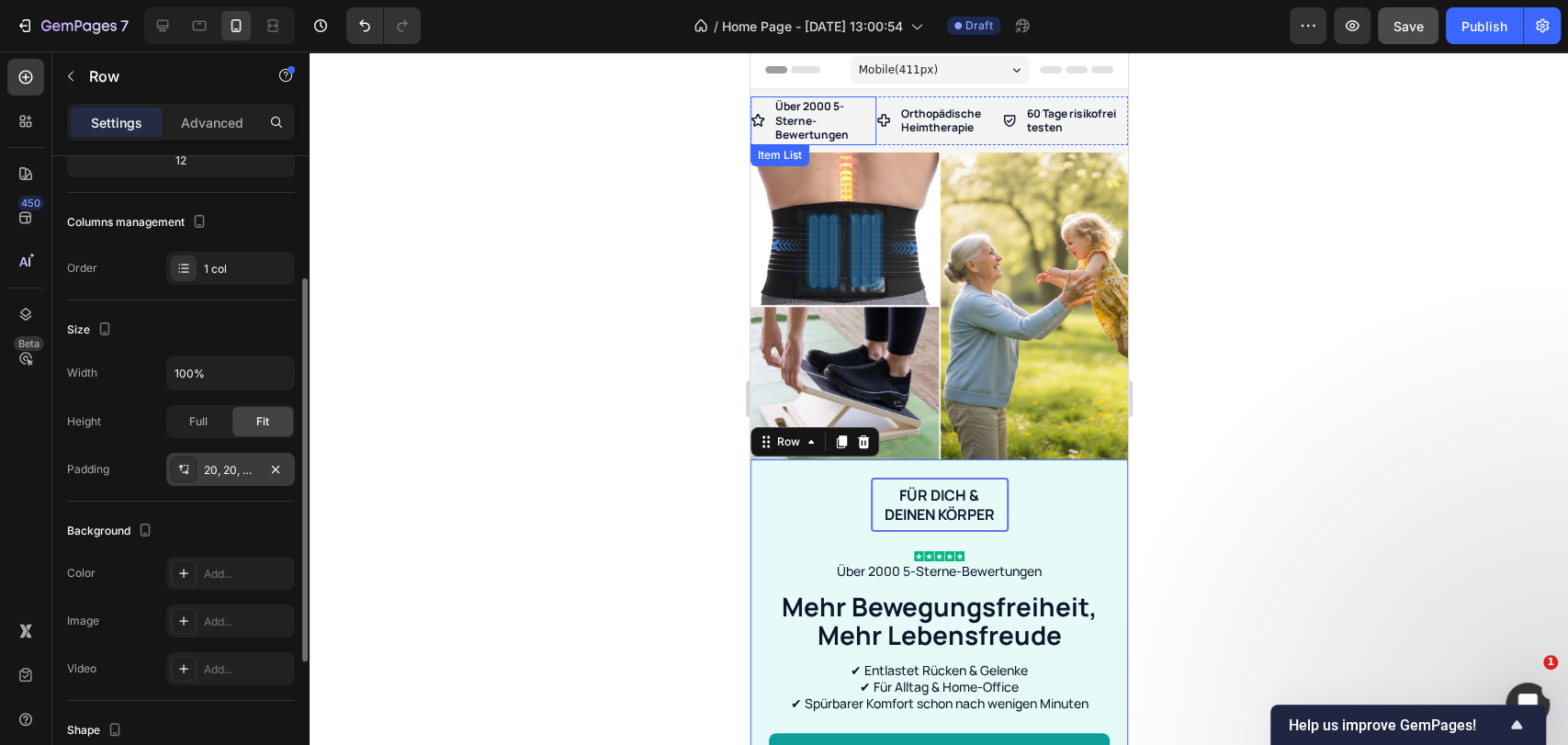
click at [215, 467] on div "20, 20, 42, 20" at bounding box center [230, 470] width 53 height 17
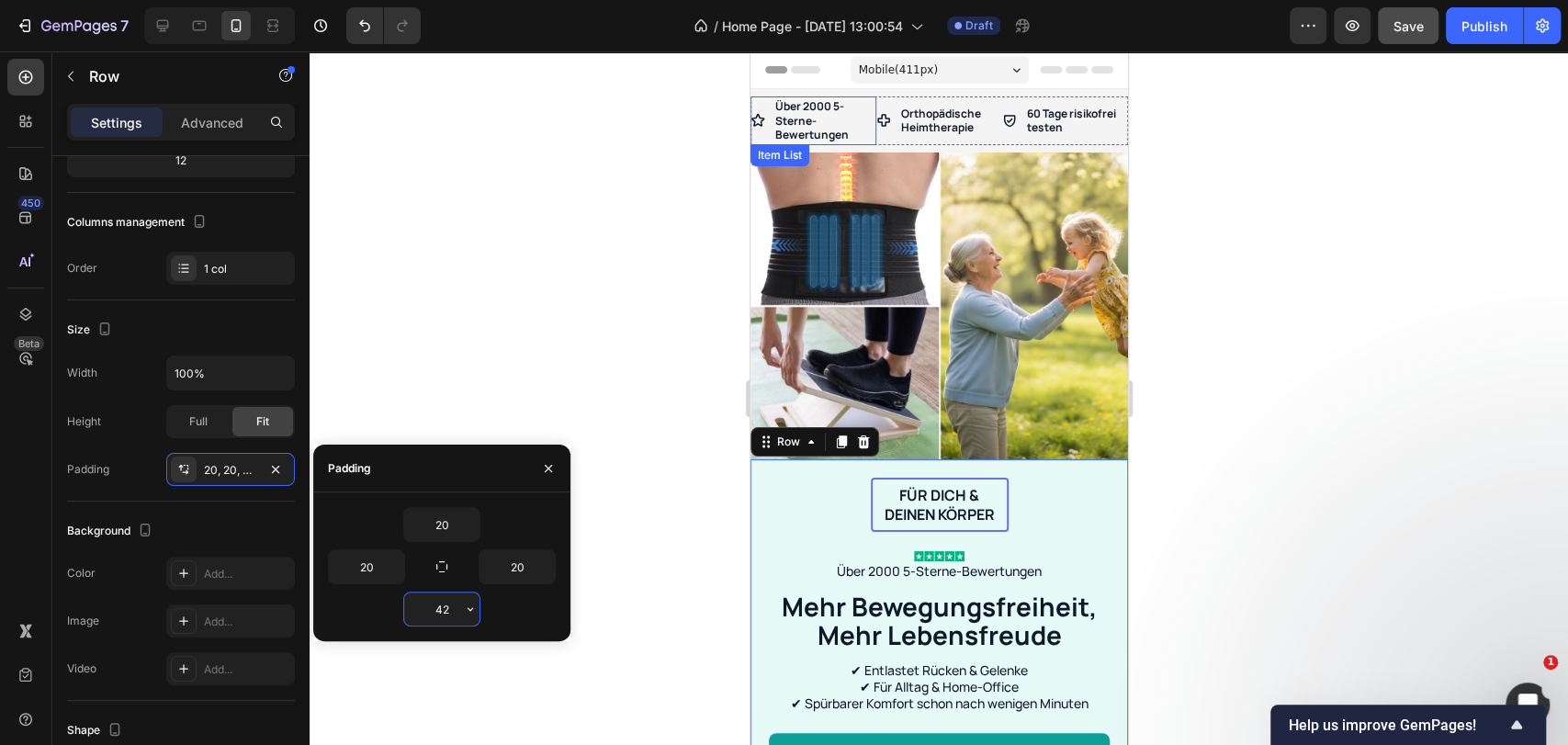
click at [444, 609] on input "42" at bounding box center [441, 609] width 75 height 34
type input "20"
click at [505, 610] on div "20" at bounding box center [441, 608] width 228 height 34
click at [252, 522] on div "Background" at bounding box center [181, 531] width 228 height 30
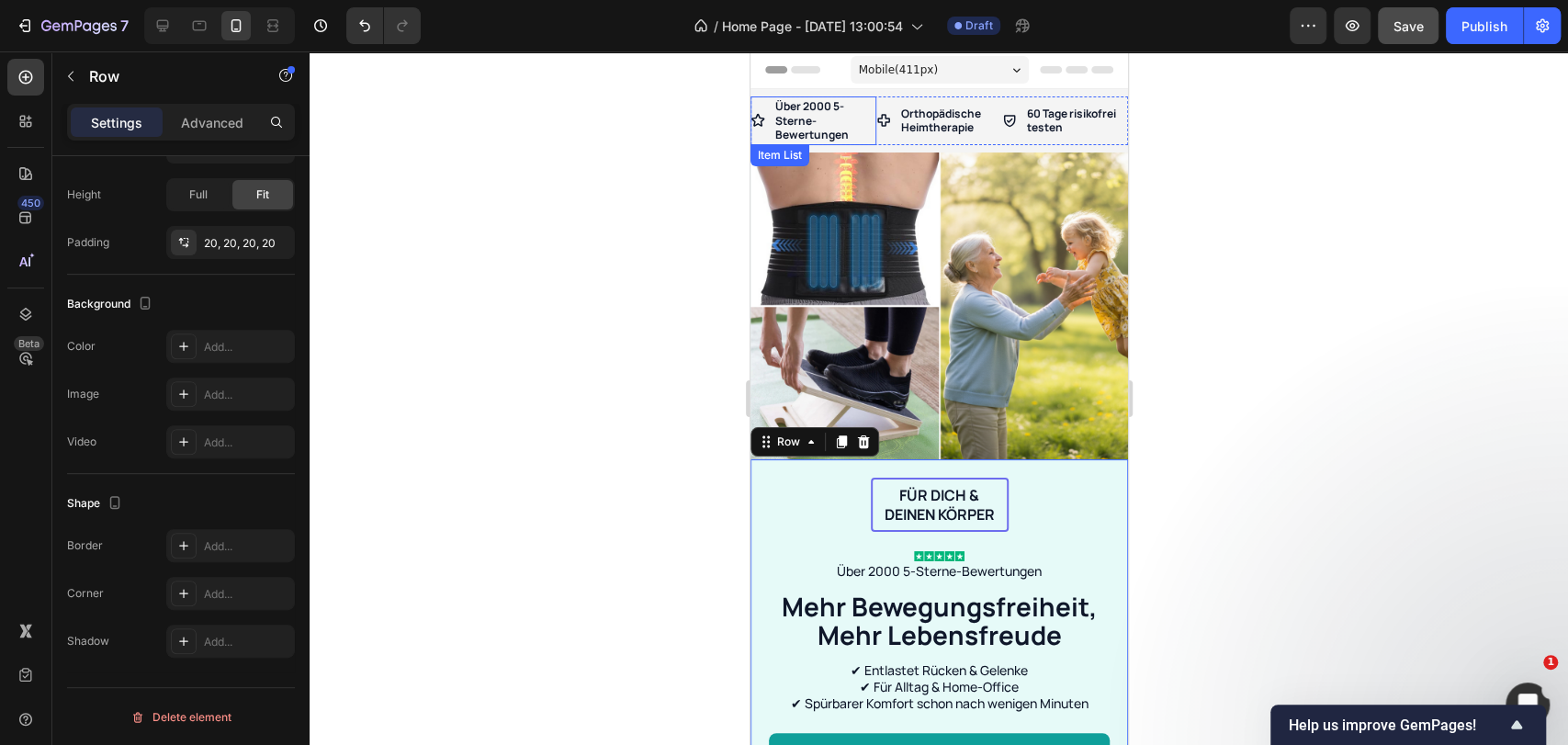
scroll to position [0, 0]
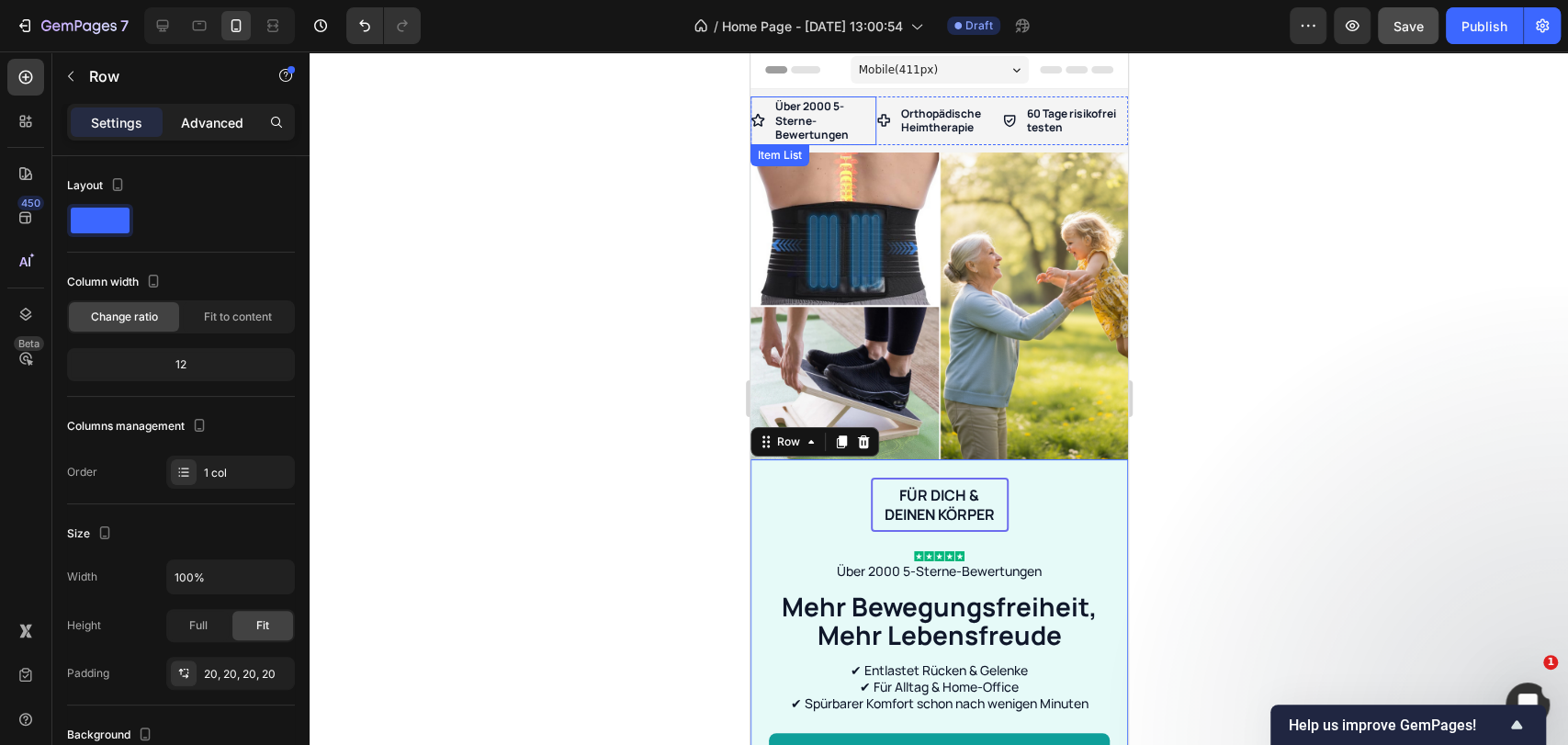
click at [217, 127] on p "Advanced" at bounding box center [211, 122] width 62 height 20
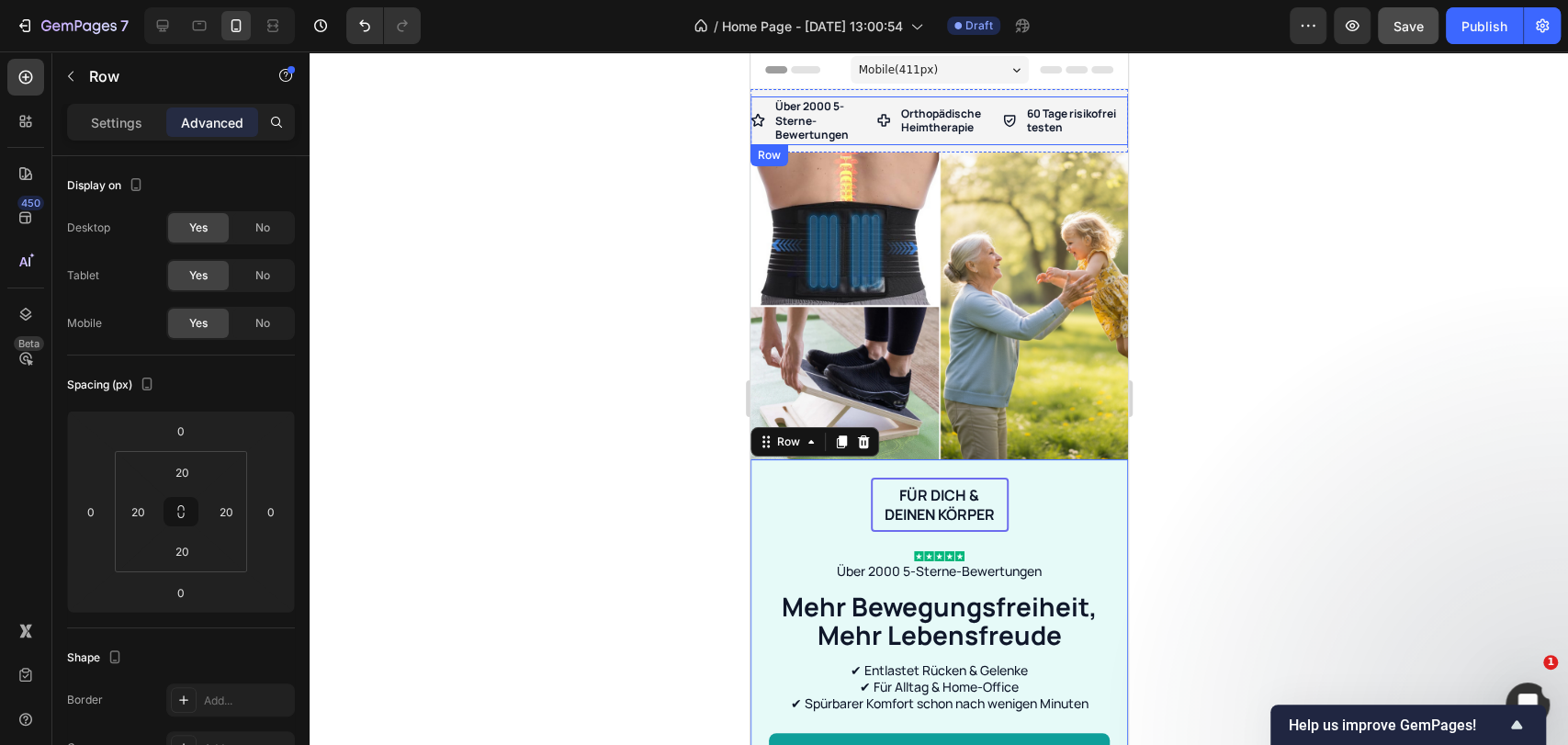
click at [915, 138] on div "Orthopädische Heimtherapie Item List" at bounding box center [938, 121] width 126 height 48
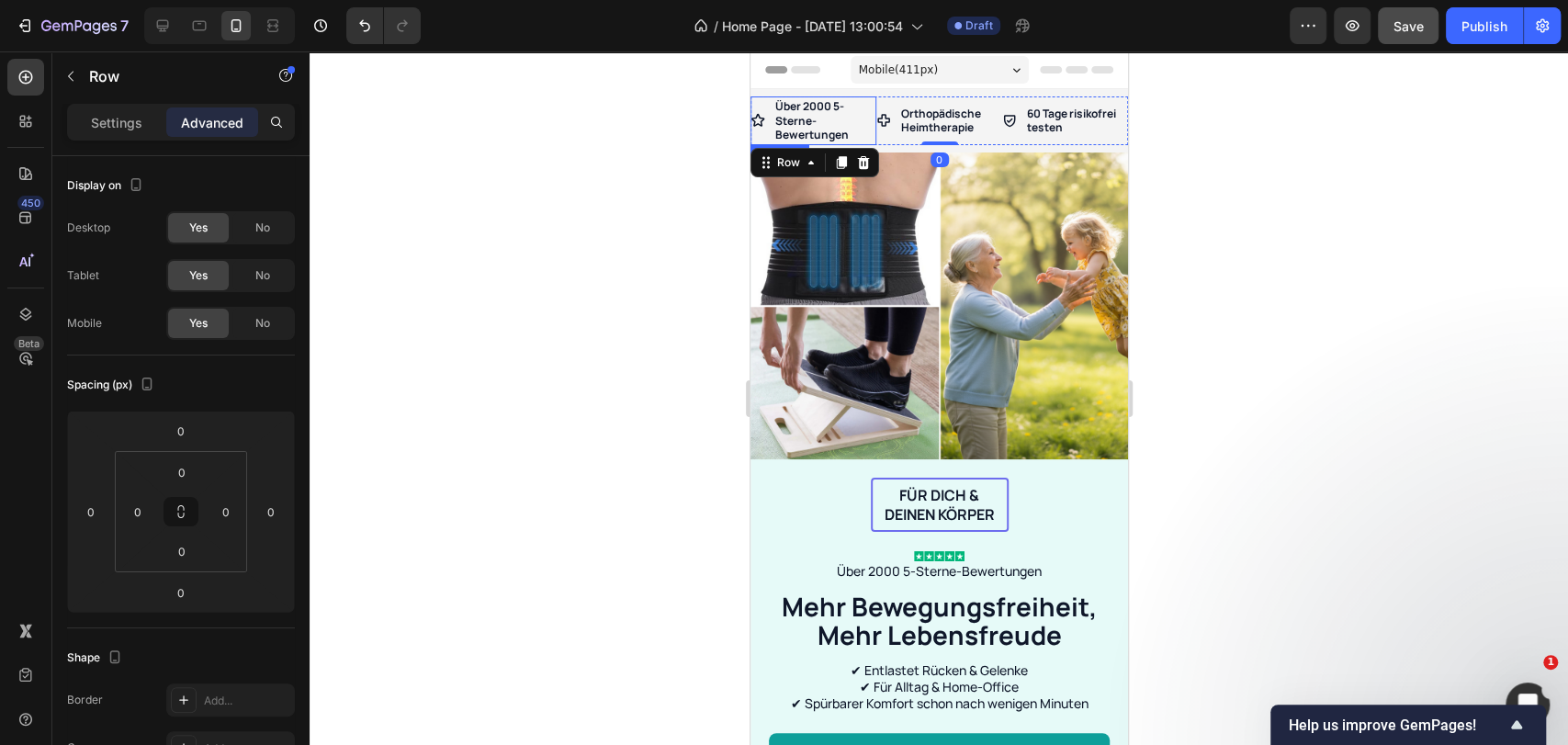
click at [788, 119] on p "Über 2000 5-Sterne-Bewertungen" at bounding box center [824, 121] width 99 height 43
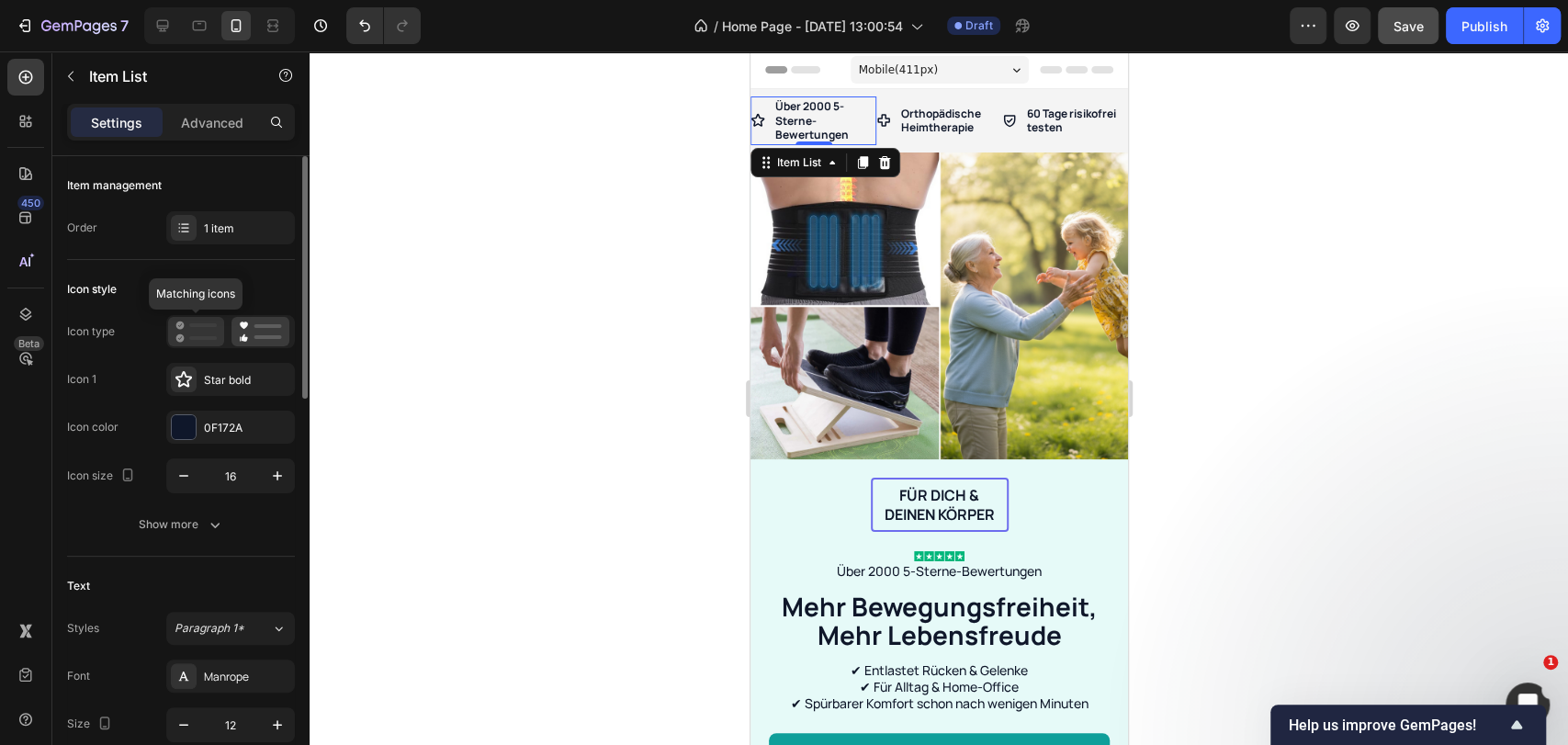
scroll to position [102, 0]
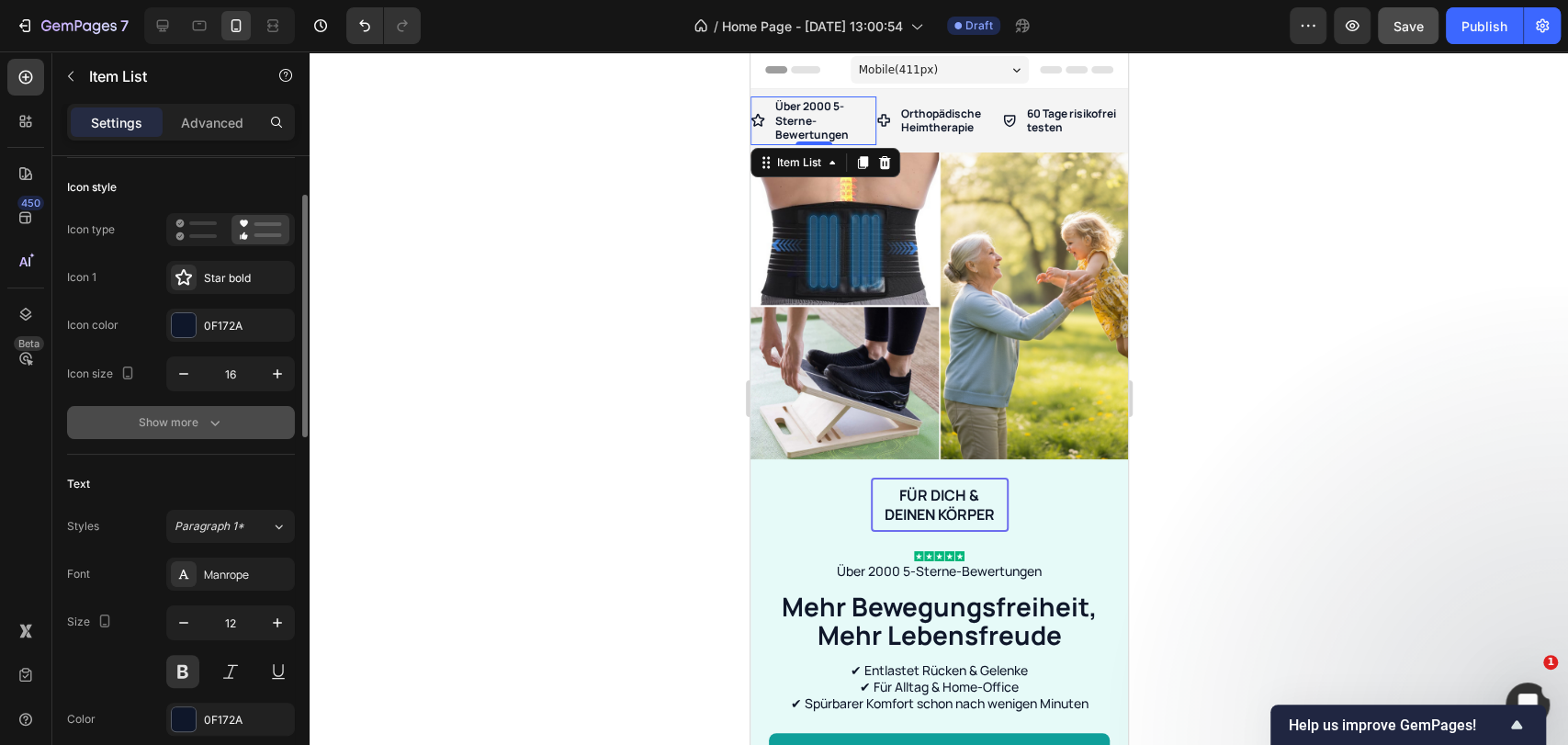
click at [183, 430] on div "Show more" at bounding box center [182, 423] width 86 height 19
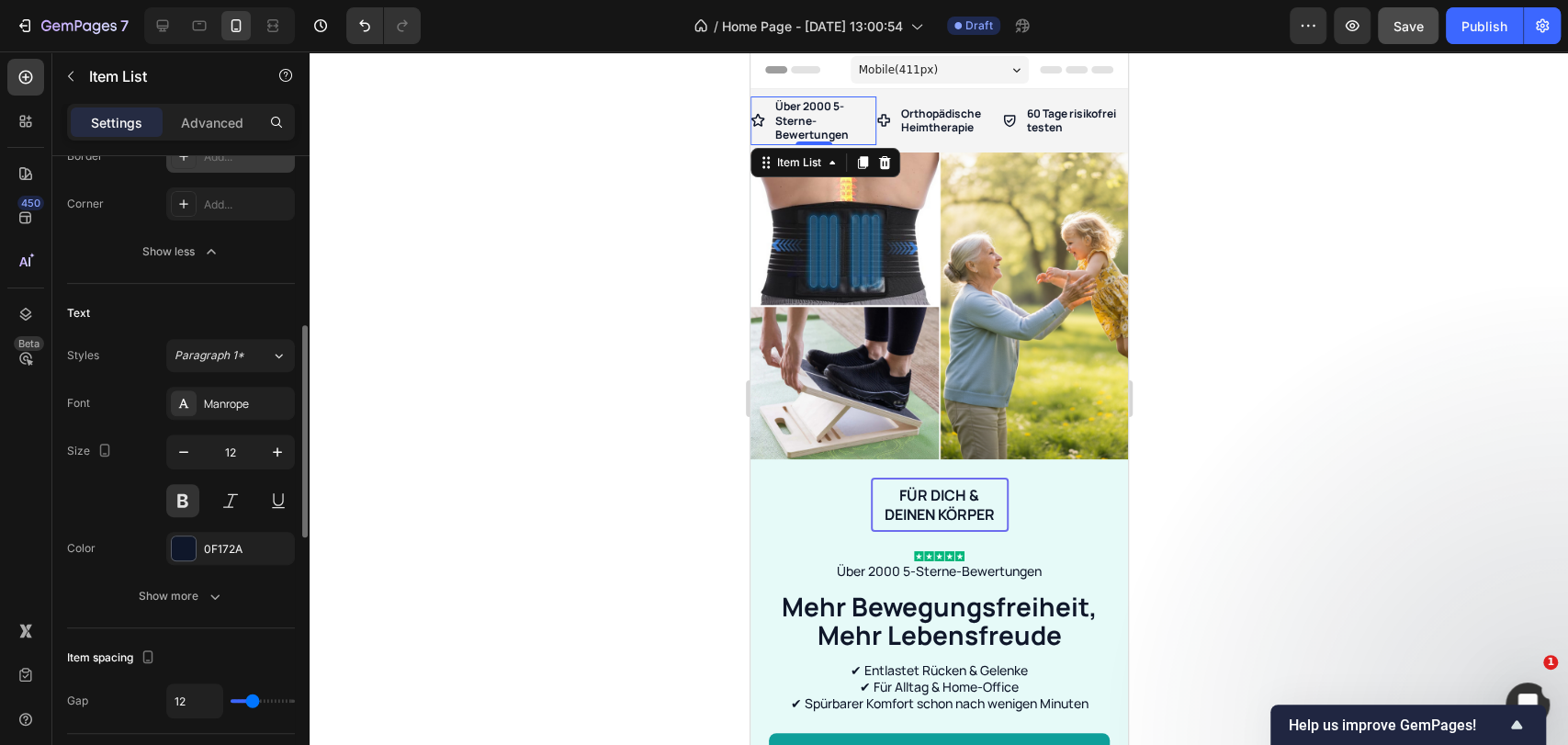
scroll to position [612, 0]
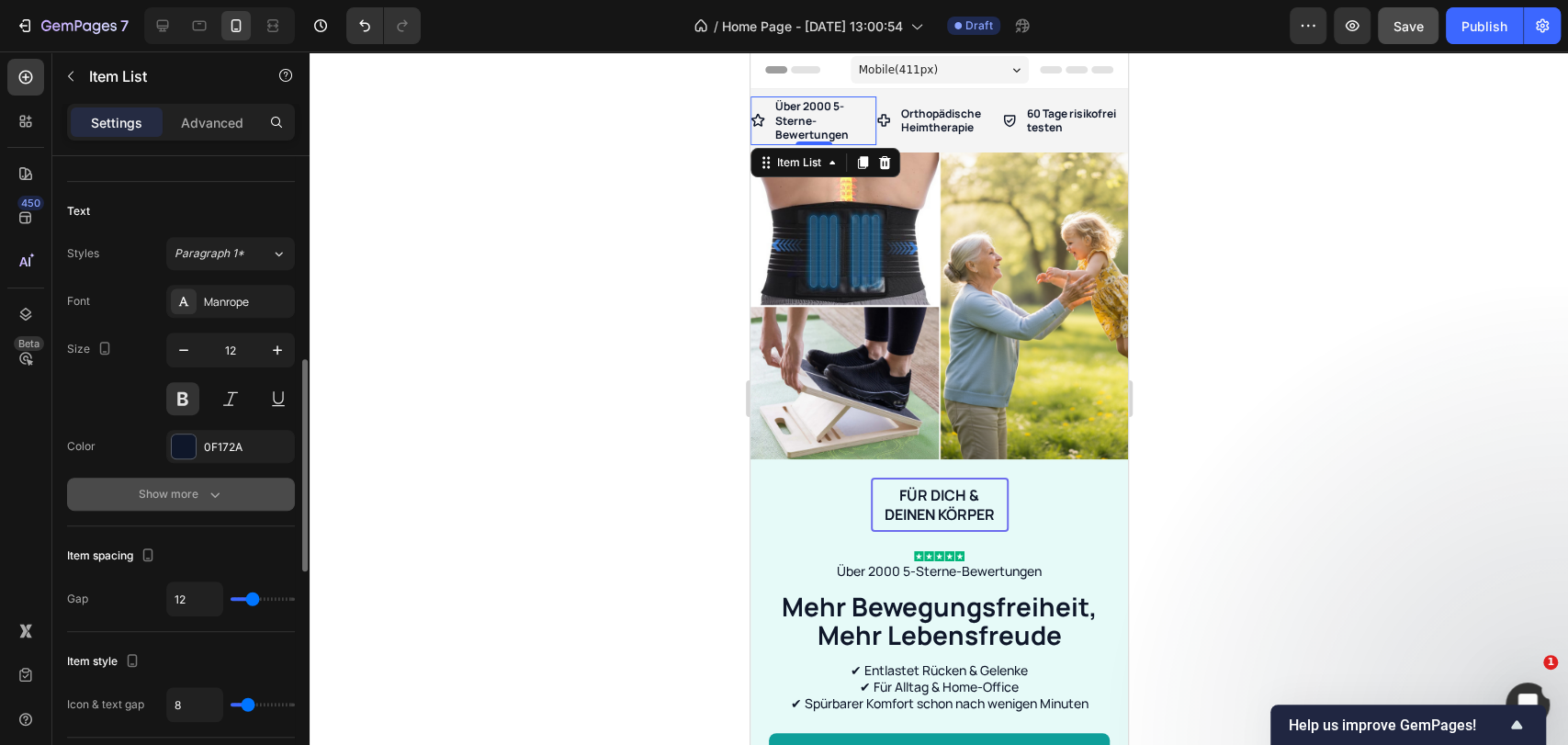
click at [209, 494] on icon "button" at bounding box center [215, 494] width 19 height 19
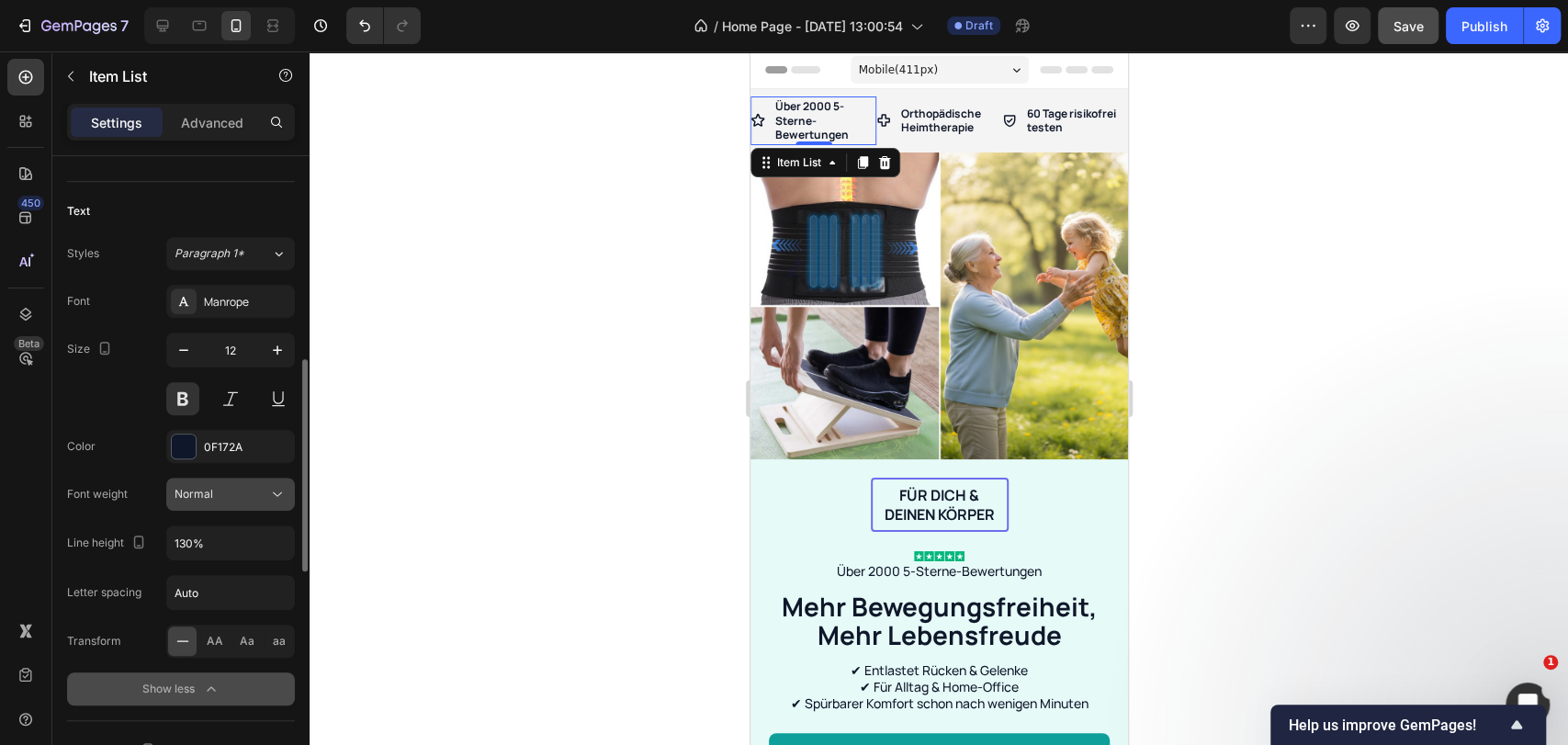
click at [212, 487] on div "Normal" at bounding box center [221, 494] width 94 height 17
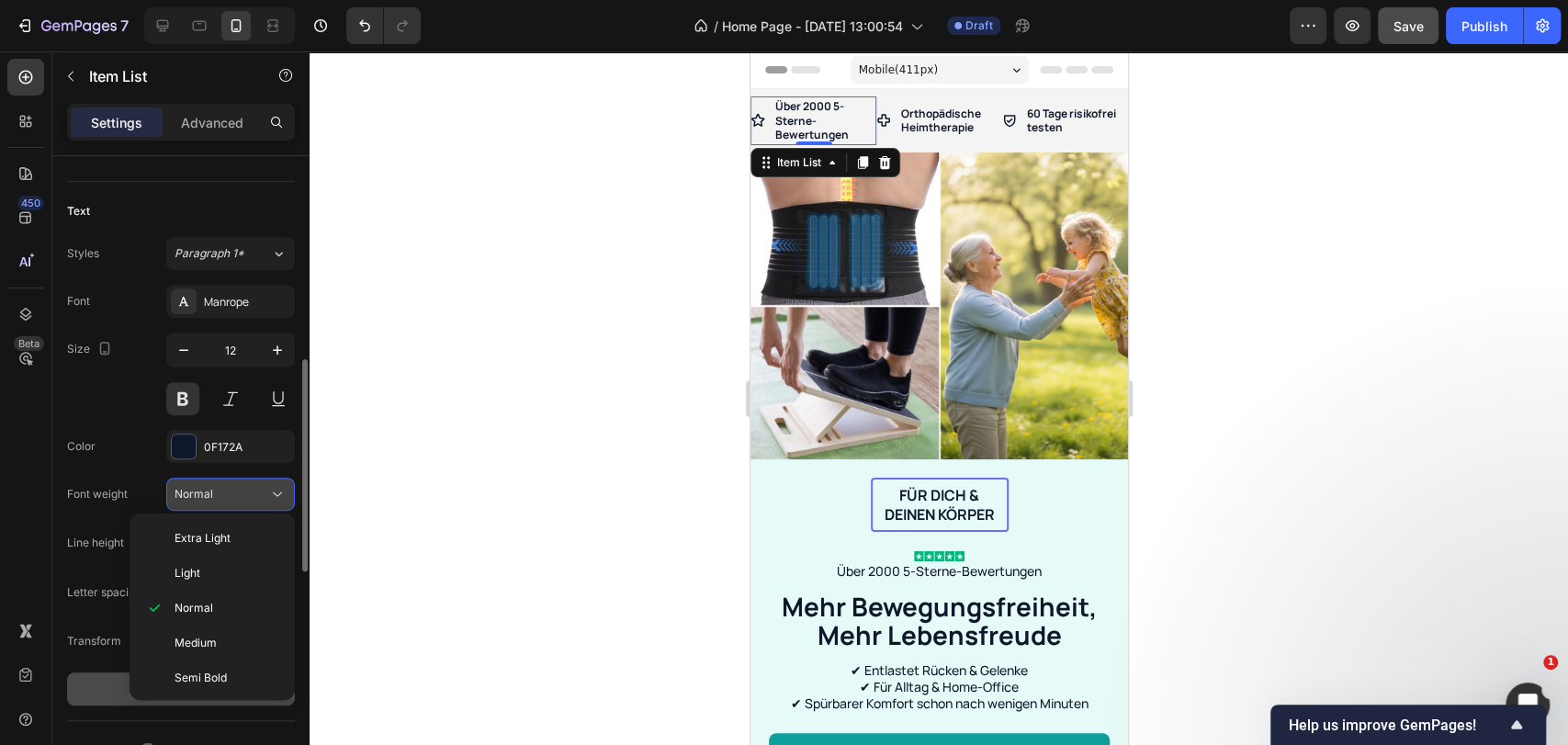
click at [212, 487] on div "Normal" at bounding box center [221, 494] width 94 height 17
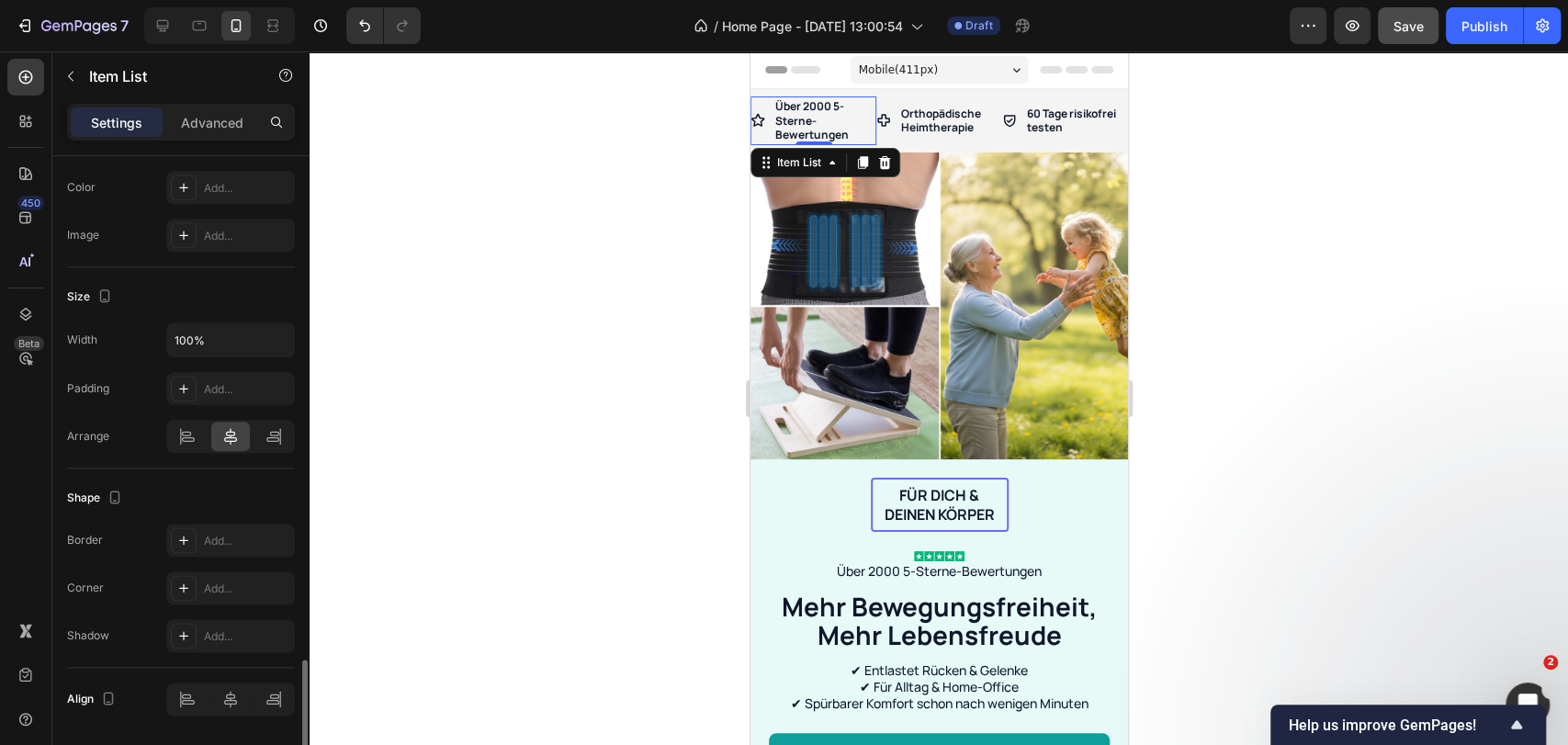
scroll to position [1484, 0]
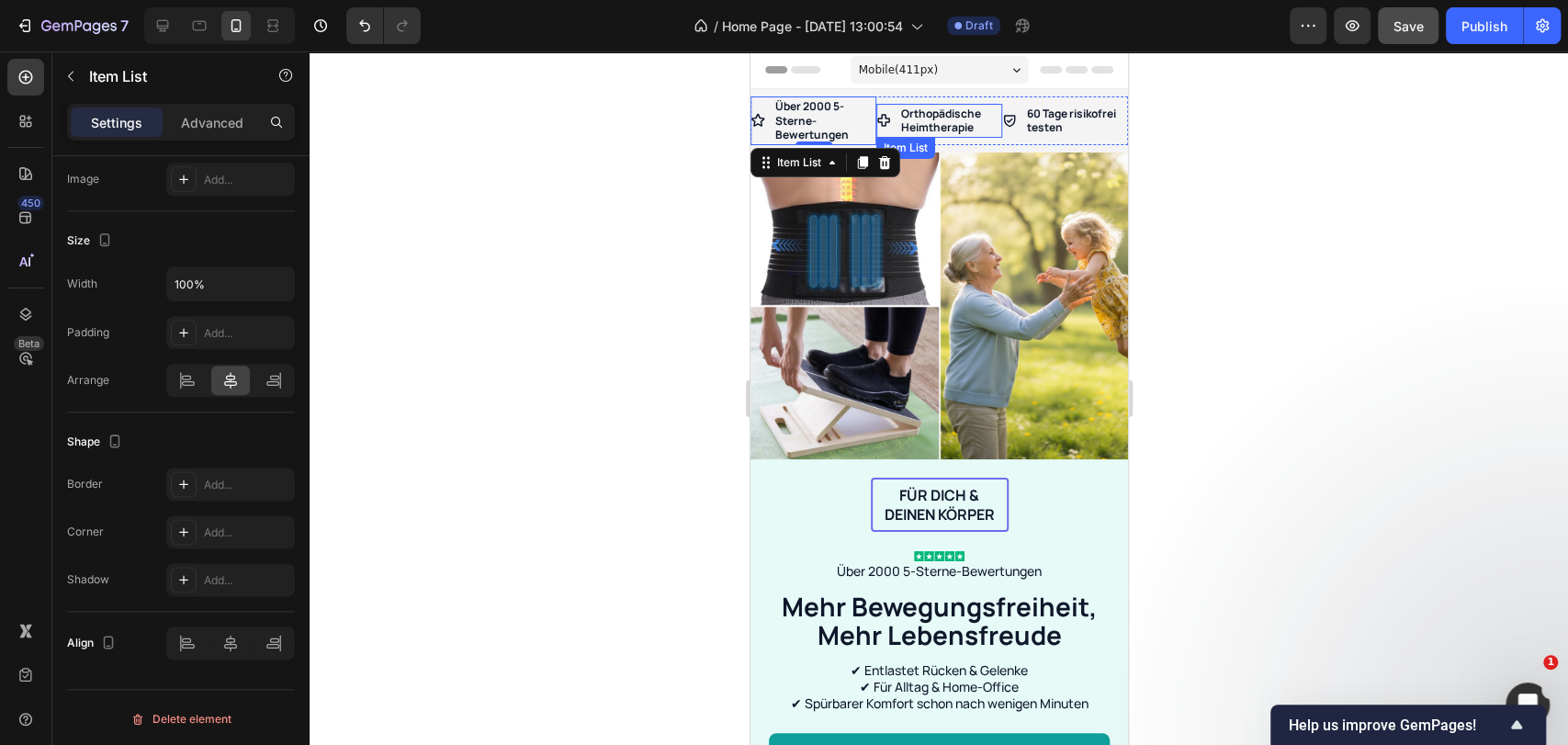
click at [911, 120] on p "Orthopädische Heimtherapie" at bounding box center [950, 120] width 99 height 29
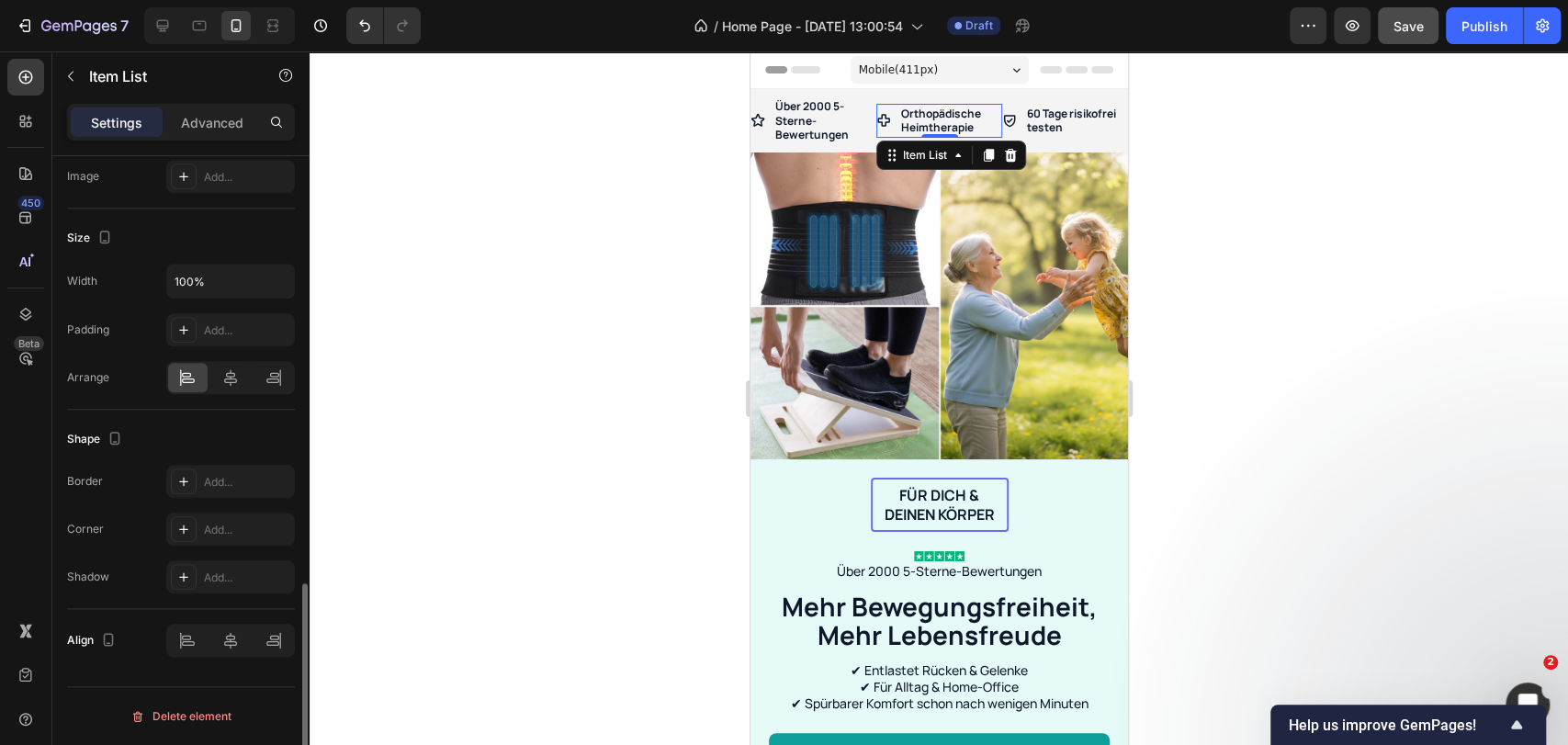
scroll to position [1291, 0]
click at [229, 373] on icon at bounding box center [231, 380] width 19 height 19
click at [1048, 102] on div "60 Tage risikofrei testen Item List" at bounding box center [1063, 121] width 126 height 48
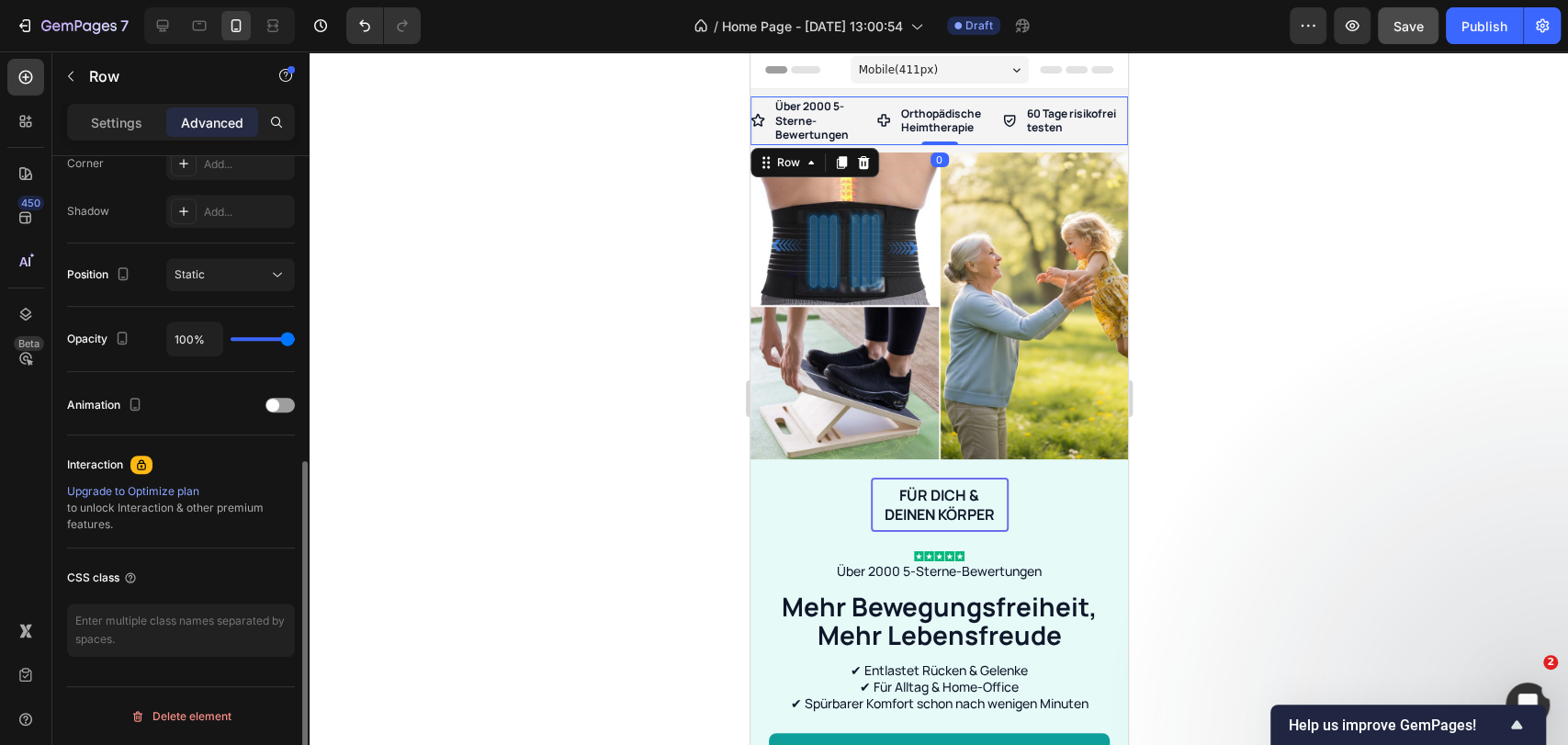
scroll to position [0, 0]
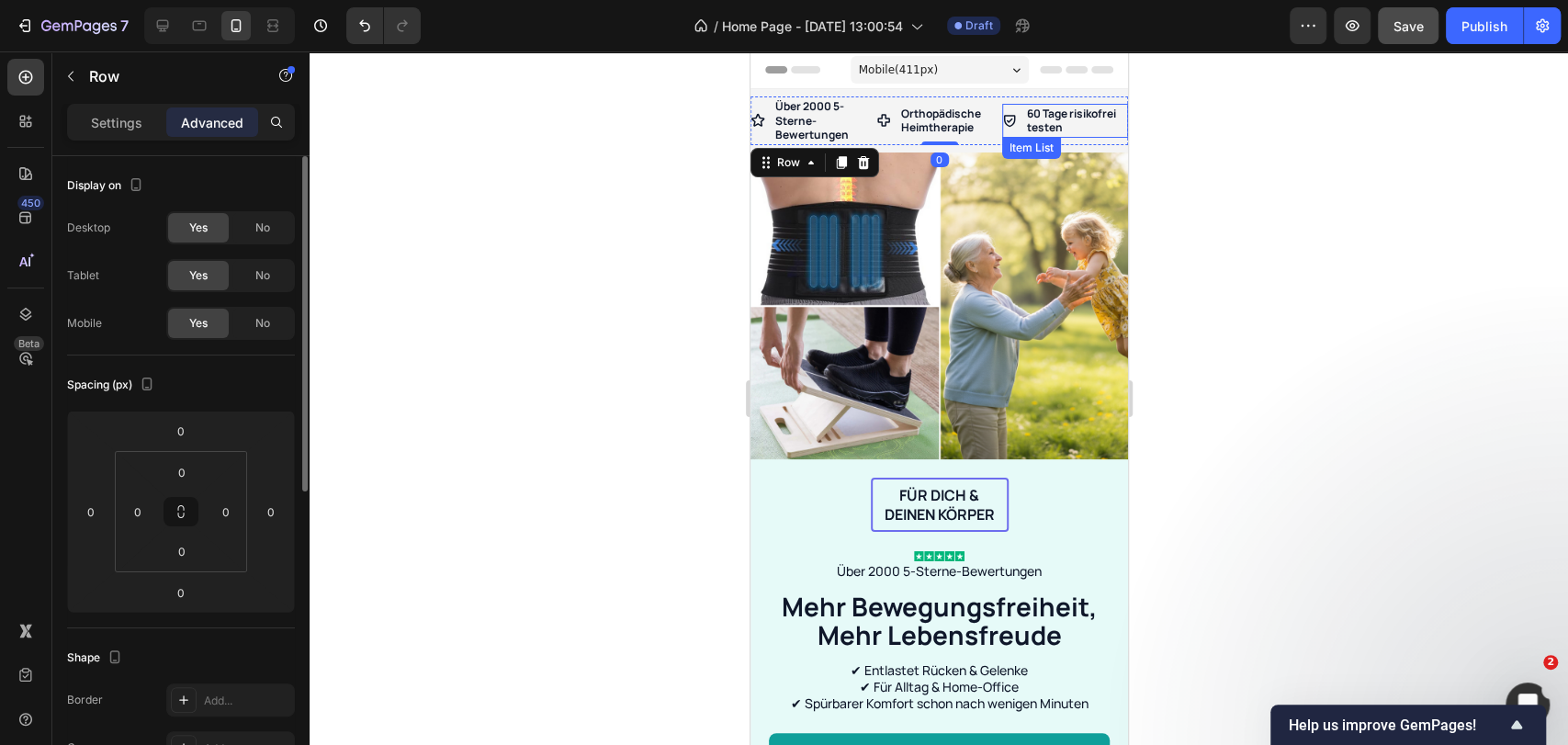
click at [1038, 115] on p "60 Tage risikofrei testen" at bounding box center [1075, 120] width 99 height 29
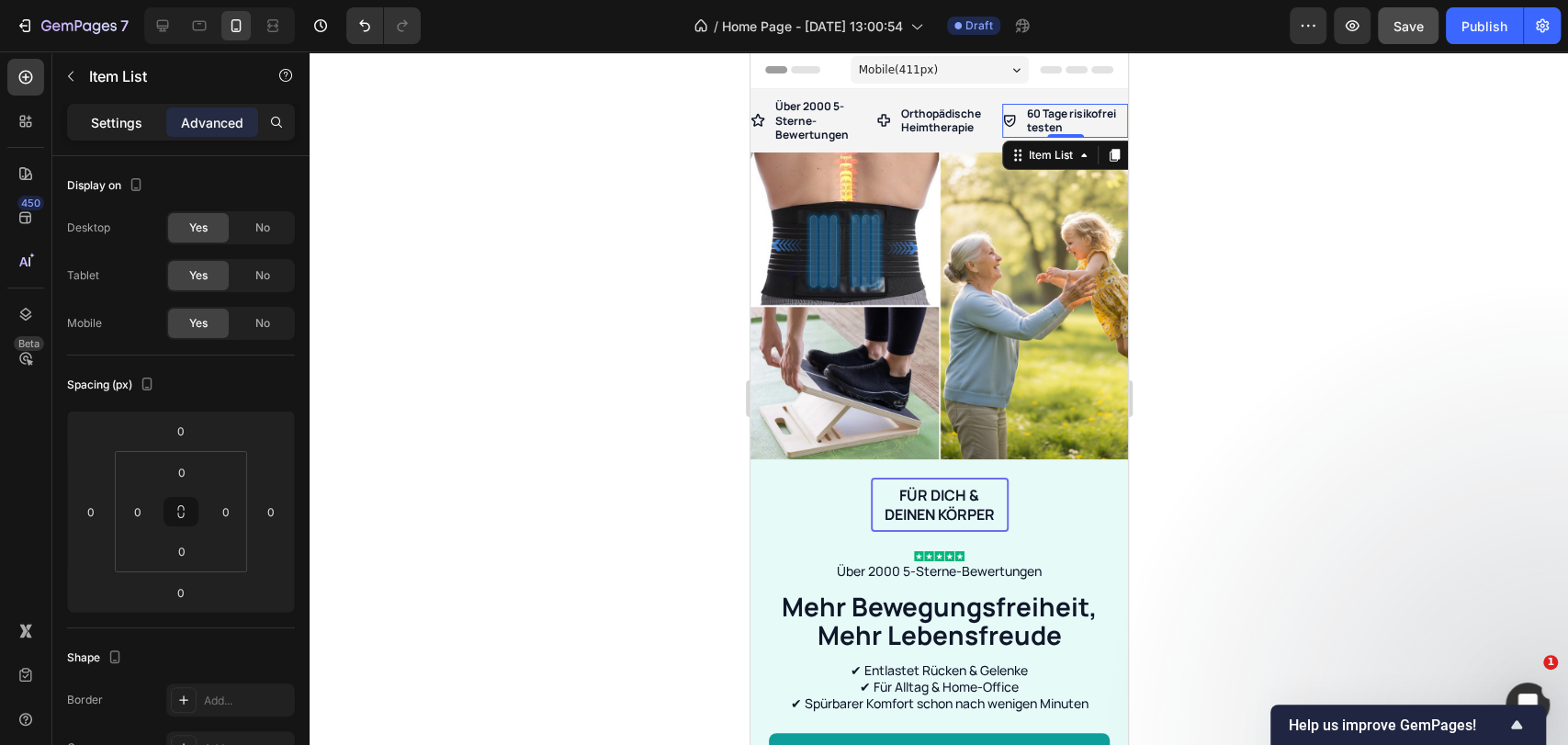
click at [110, 117] on p "Settings" at bounding box center [116, 122] width 51 height 20
type input "8"
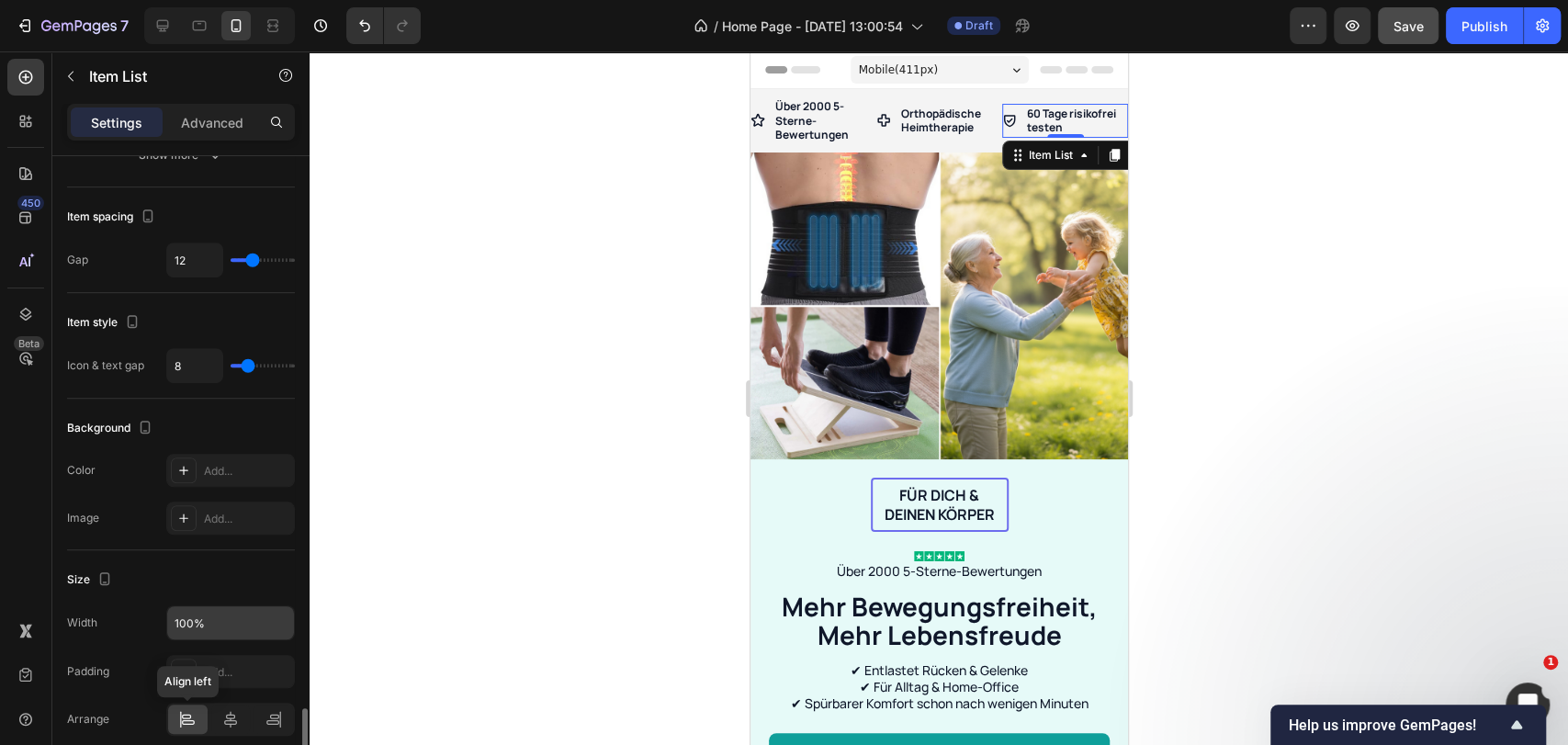
scroll to position [1053, 0]
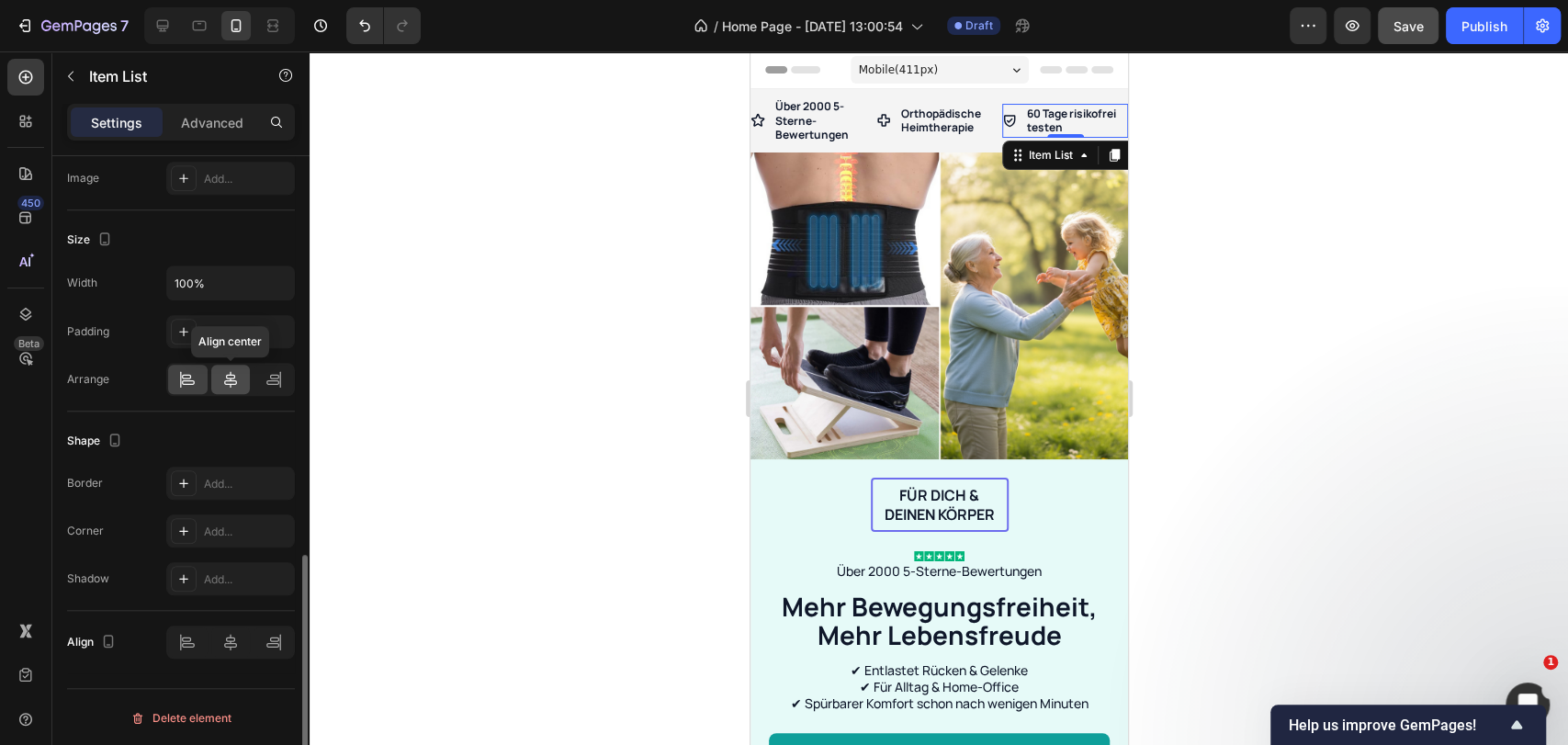
click at [237, 374] on icon at bounding box center [231, 380] width 19 height 19
click at [831, 115] on p "Über 2000 5-Sterne-Bewertungen" at bounding box center [824, 121] width 99 height 43
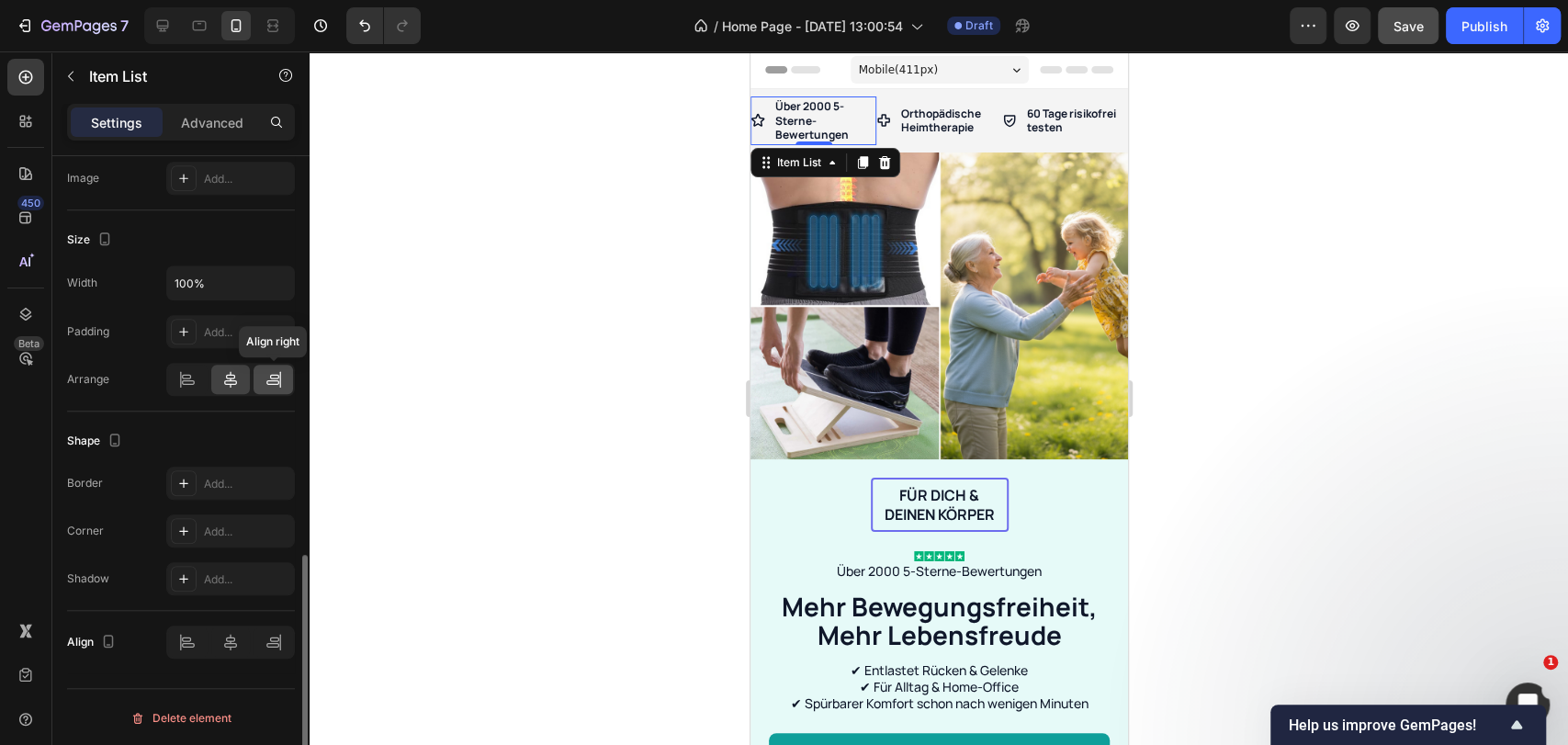
click at [264, 378] on icon at bounding box center [274, 380] width 19 height 19
click at [242, 376] on div at bounding box center [231, 380] width 39 height 30
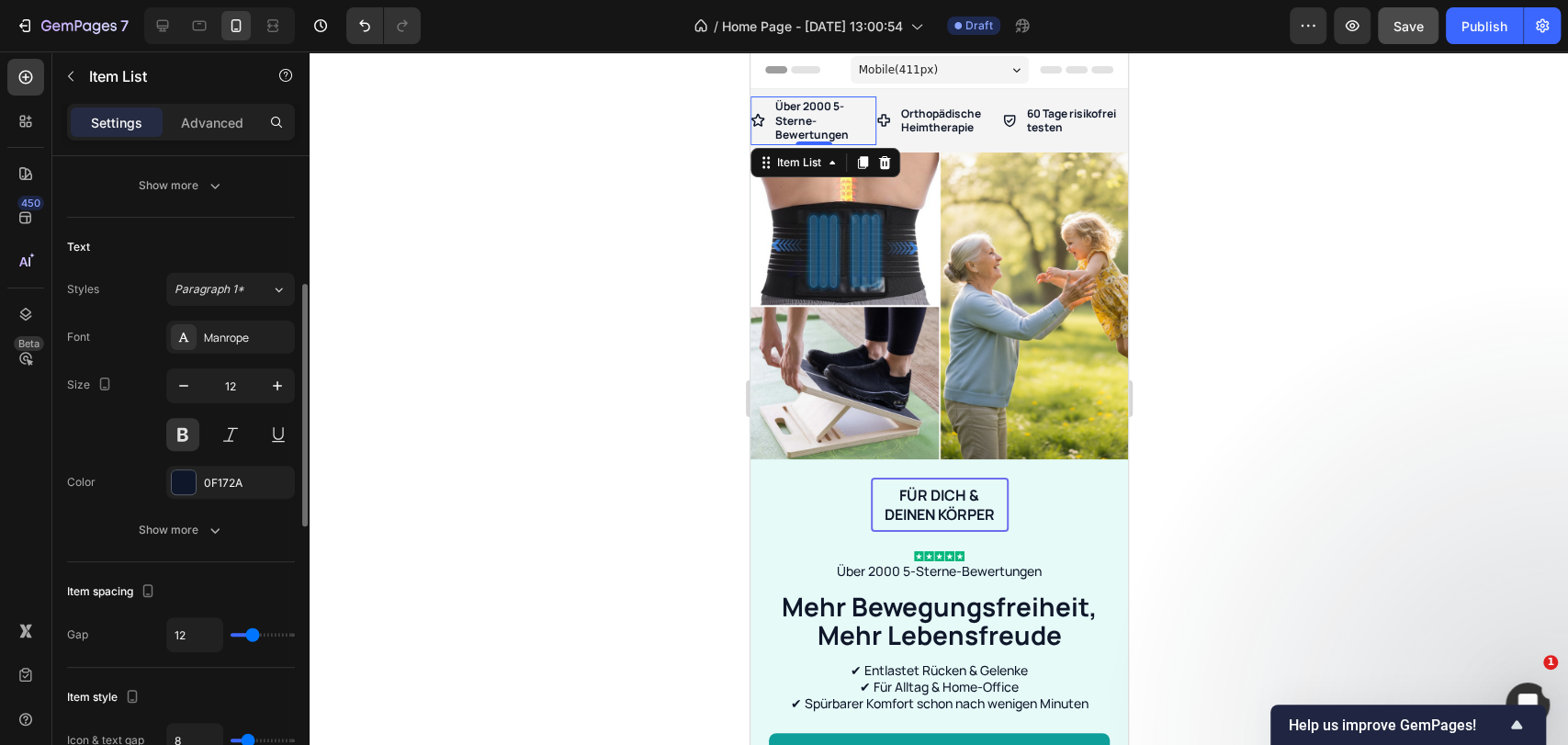
scroll to position [237, 0]
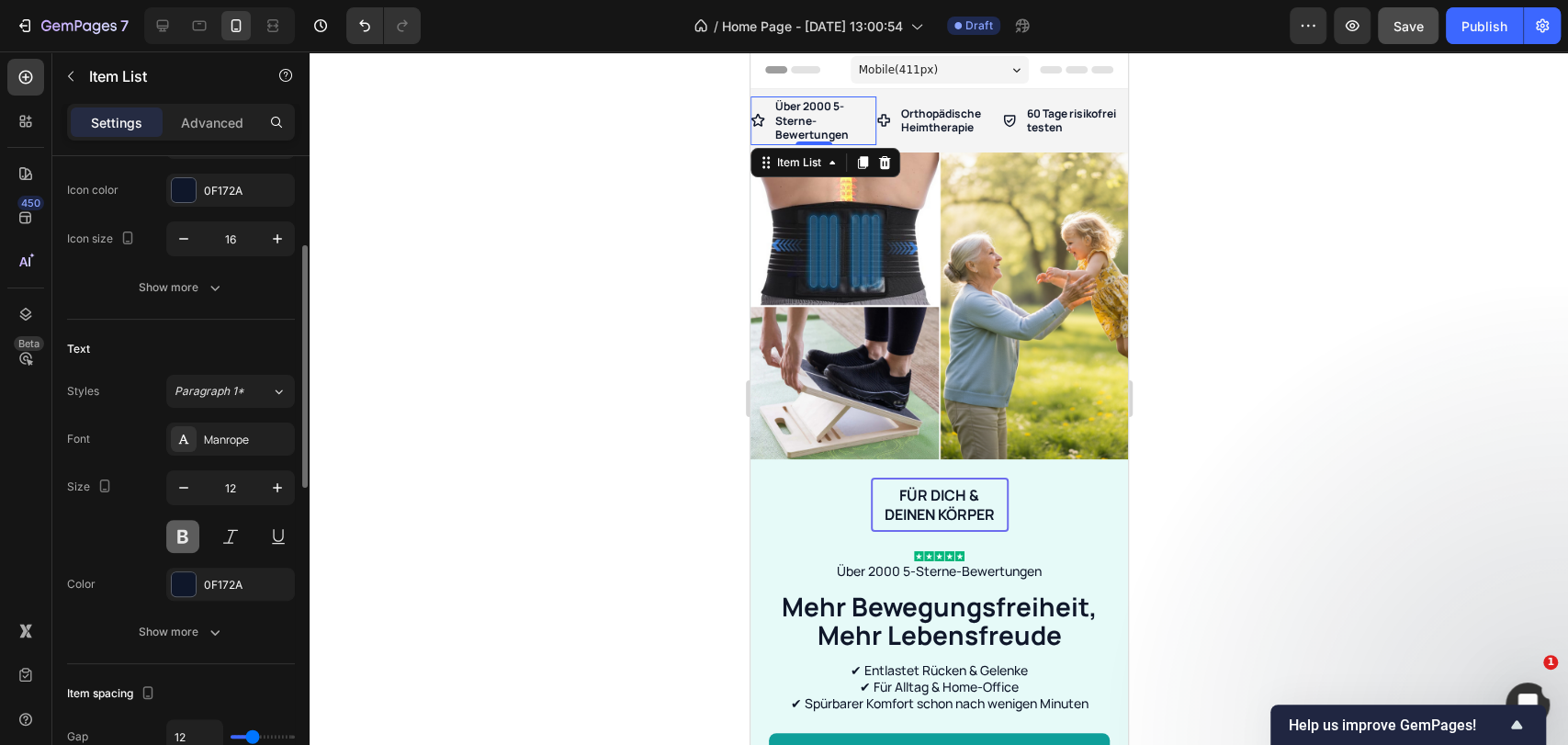
click at [178, 540] on button at bounding box center [183, 536] width 34 height 34
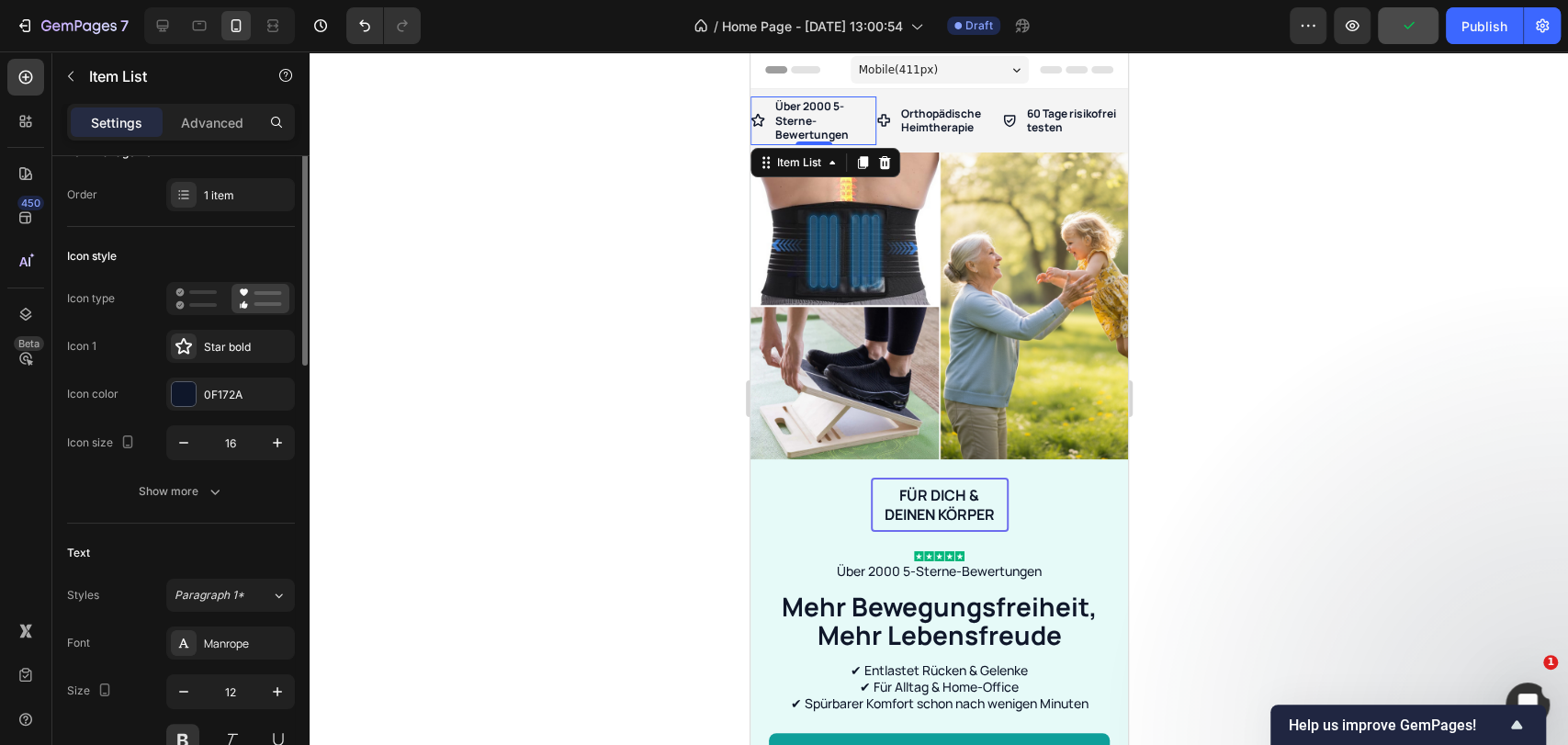
scroll to position [0, 0]
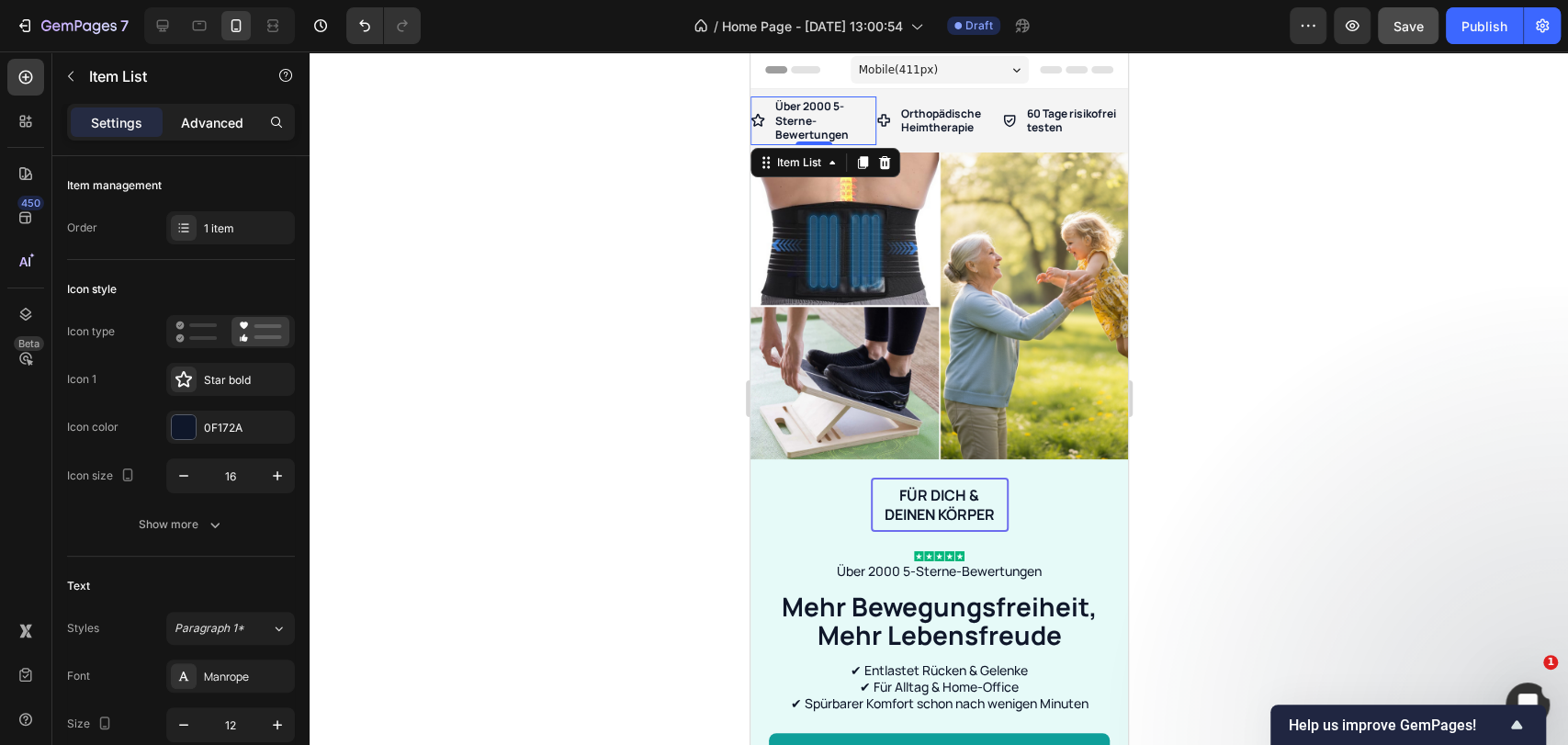
click at [176, 120] on div "Advanced" at bounding box center [212, 122] width 92 height 30
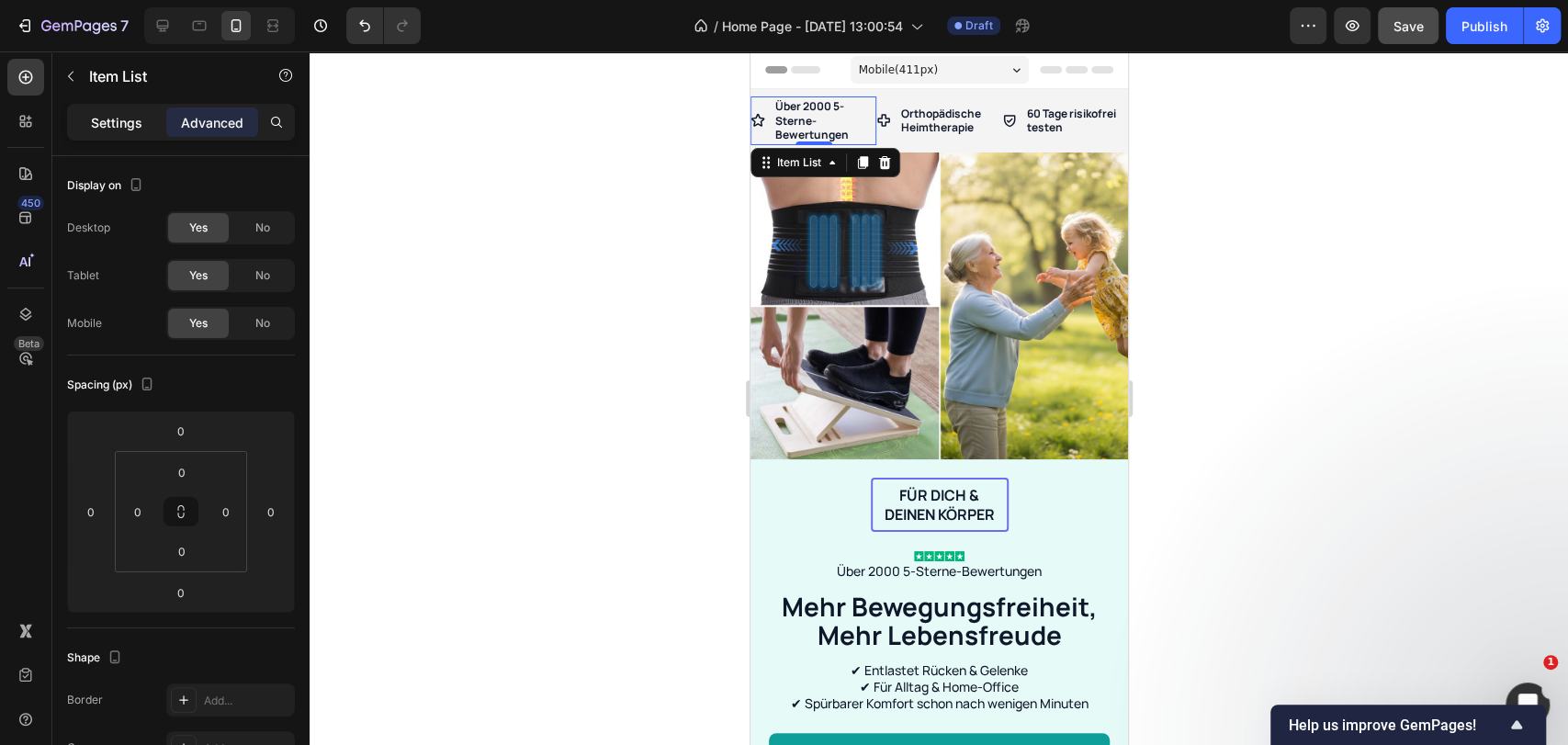
click at [123, 108] on div "Settings" at bounding box center [116, 122] width 92 height 30
type input "8"
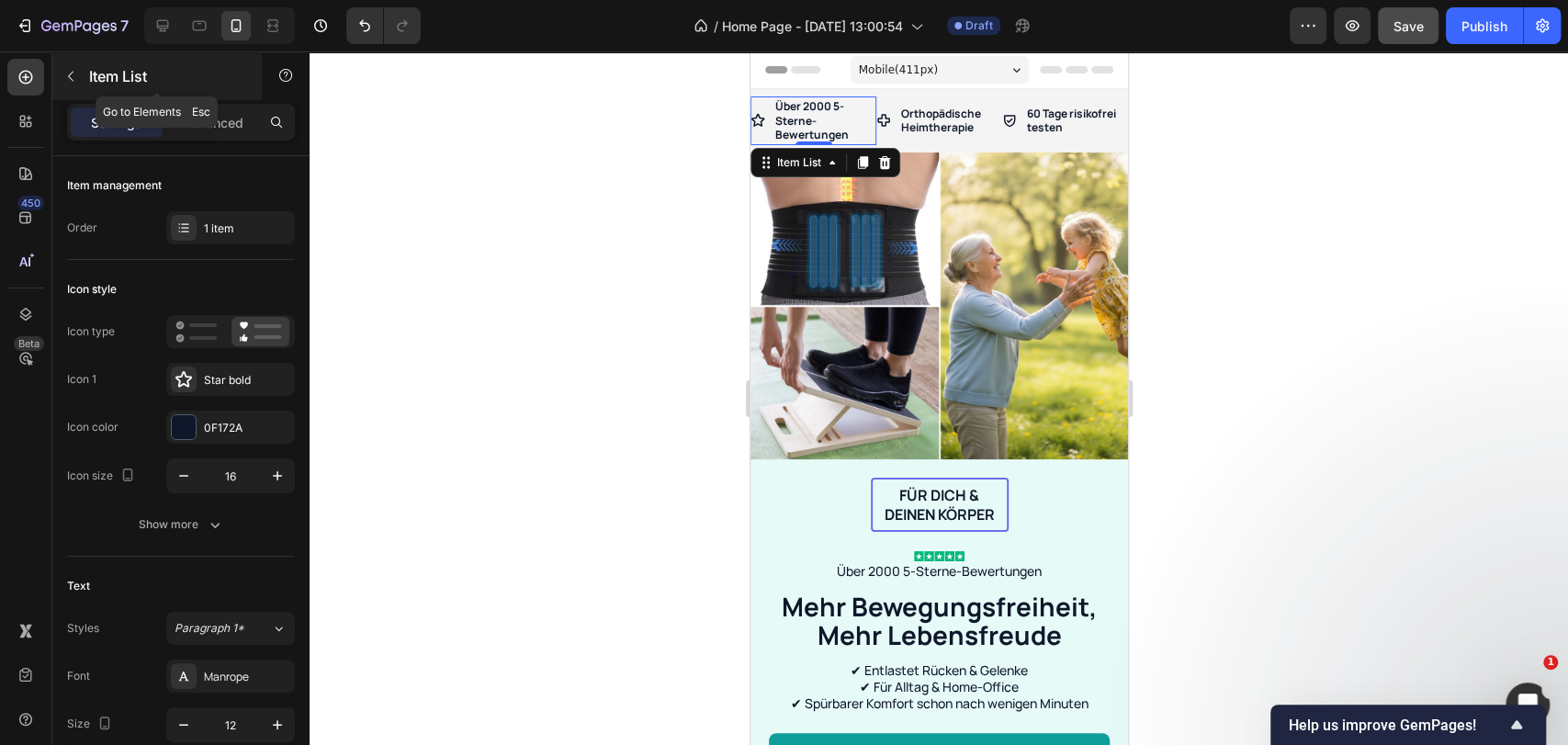
click at [74, 83] on icon "button" at bounding box center [71, 76] width 15 height 15
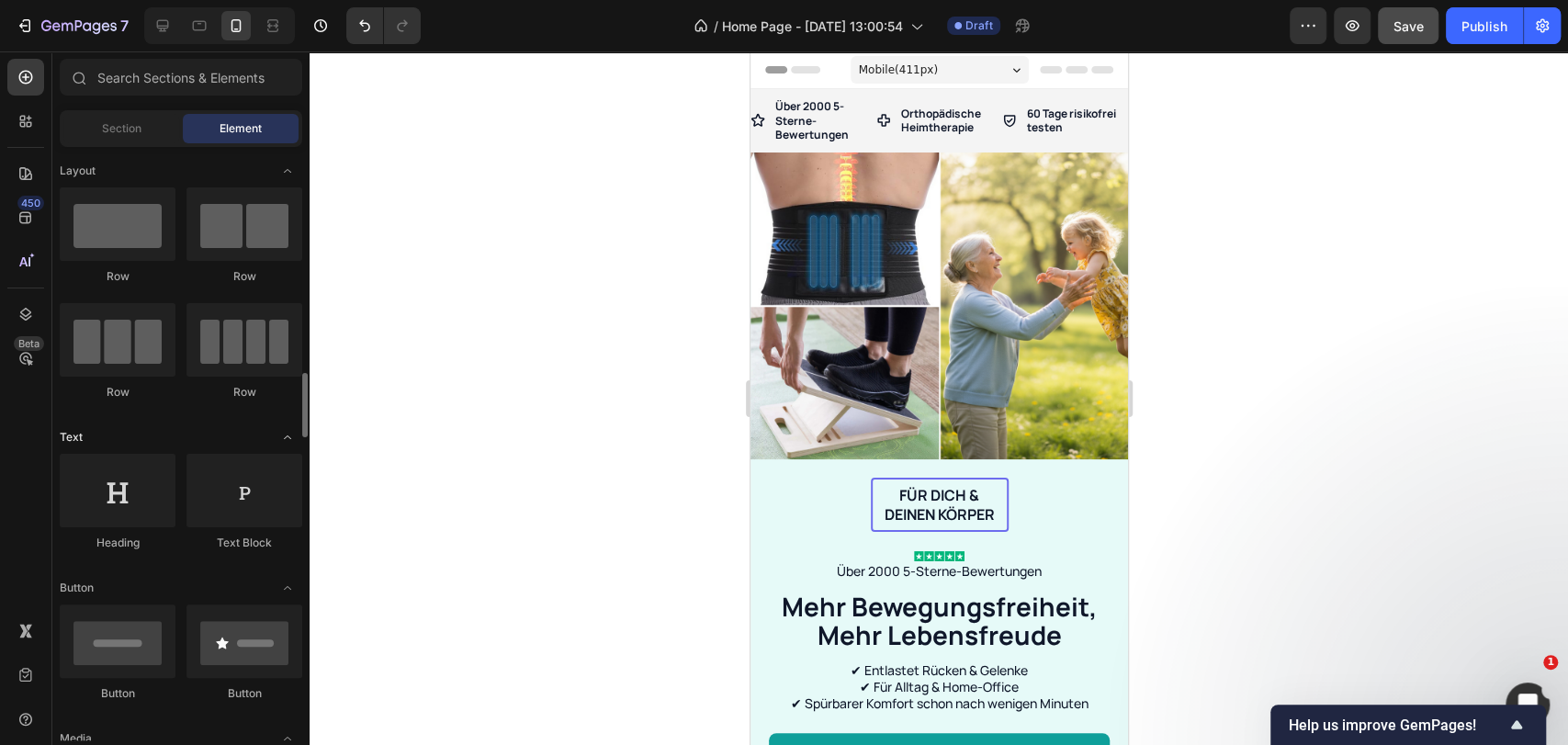
scroll to position [204, 0]
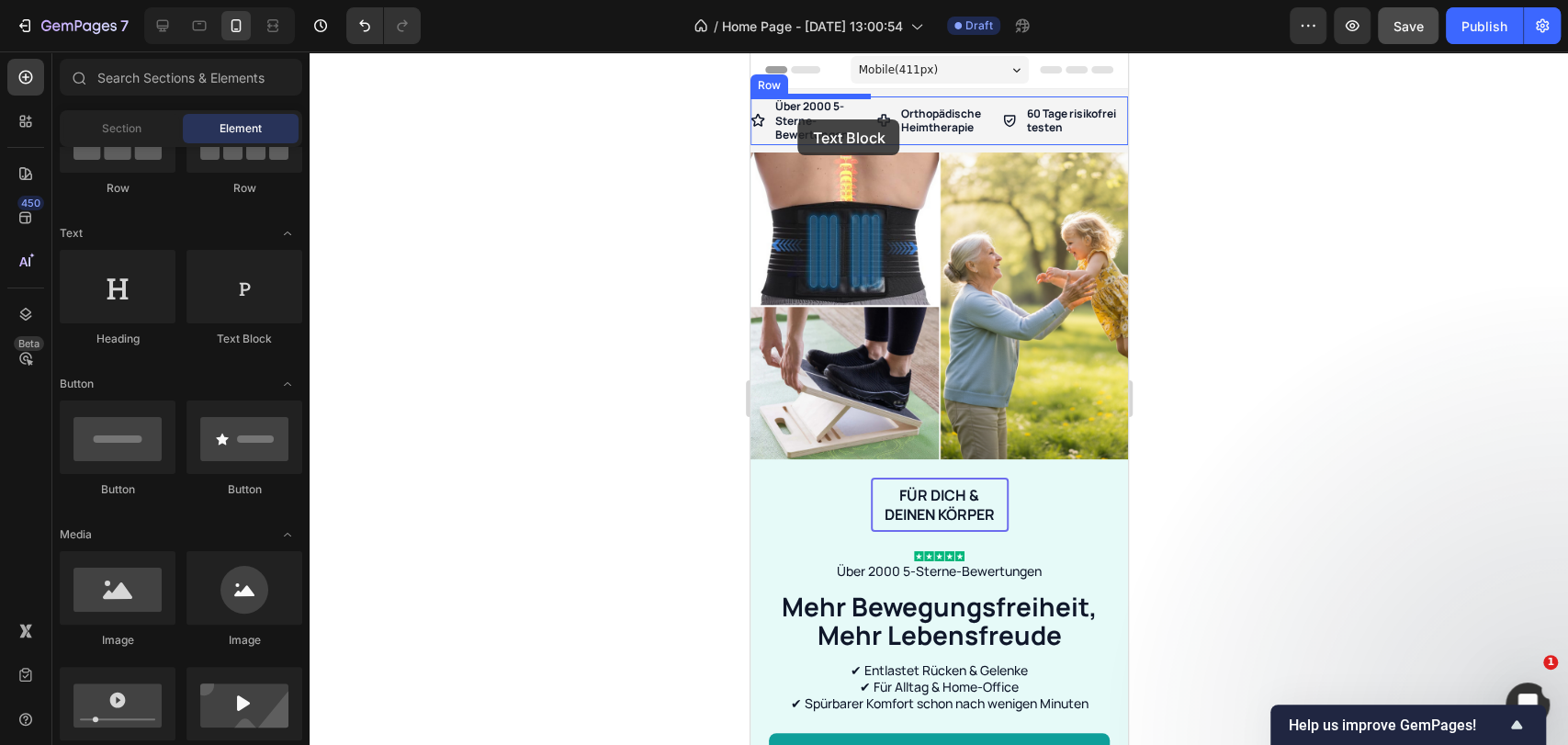
drag, startPoint x: 982, startPoint y: 355, endPoint x: 797, endPoint y: 119, distance: 299.9
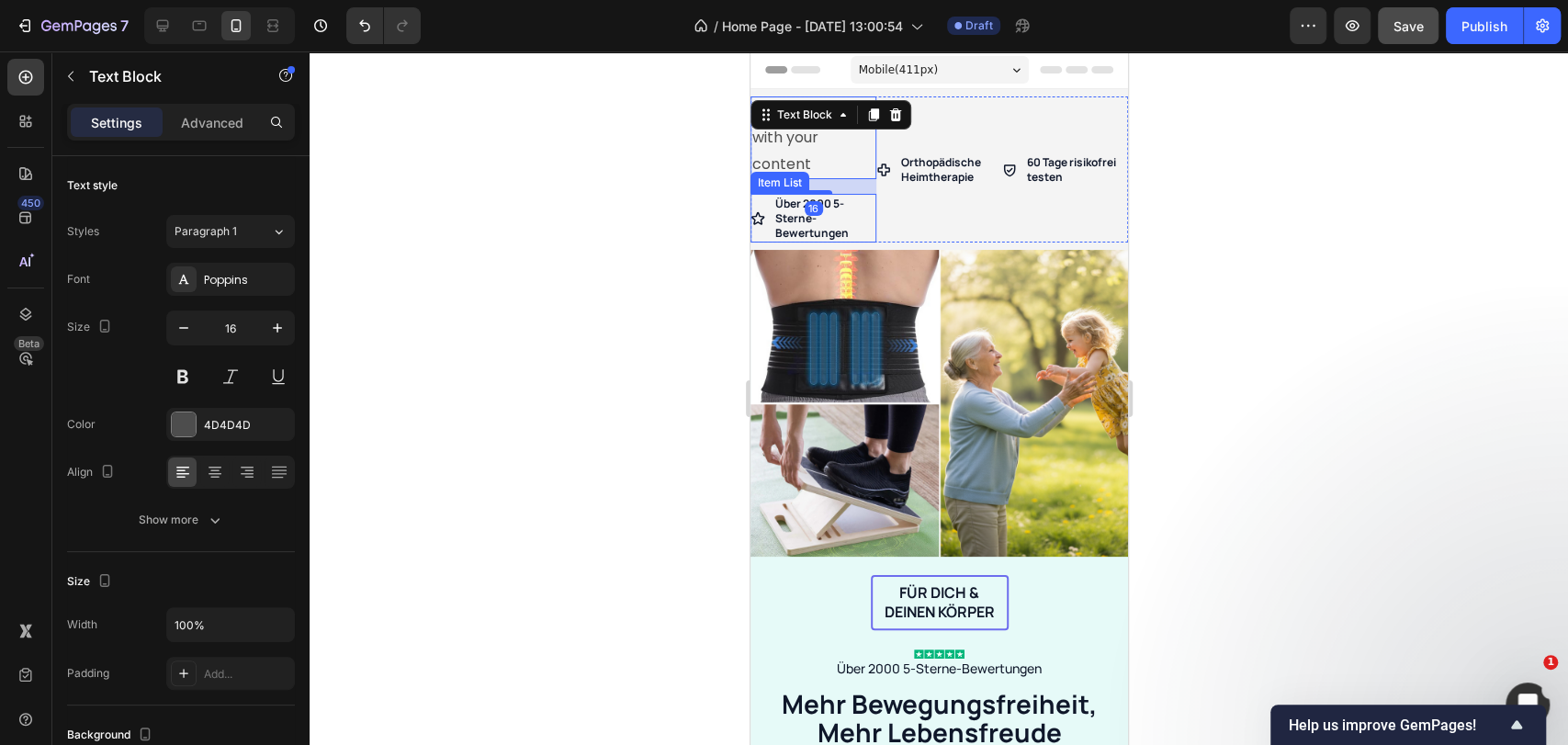
click at [820, 219] on p "Über 2000 5-Sterne-Bewertungen" at bounding box center [824, 218] width 99 height 43
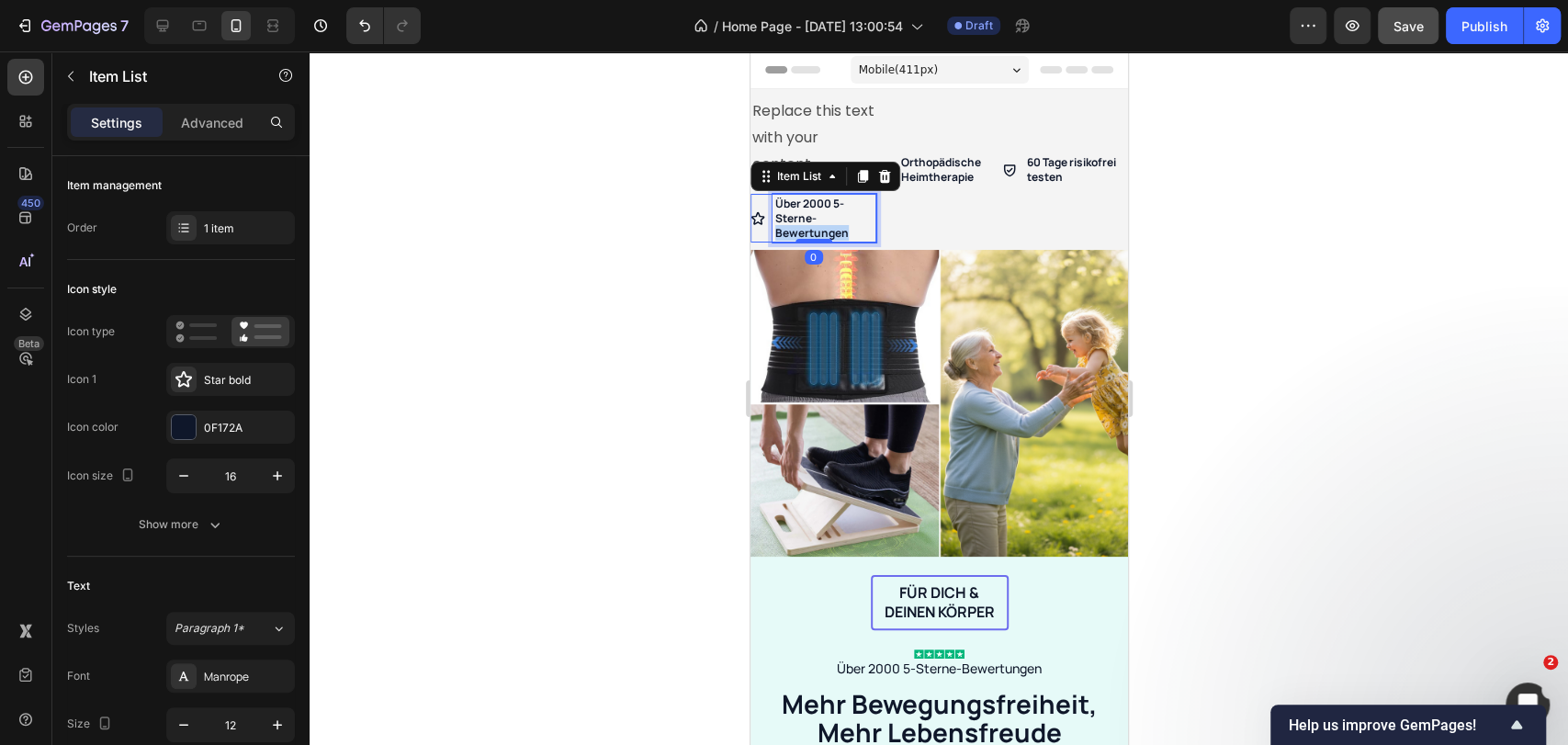
click at [813, 214] on p "Über 2000 5-Sterne-Bewertungen" at bounding box center [824, 218] width 99 height 43
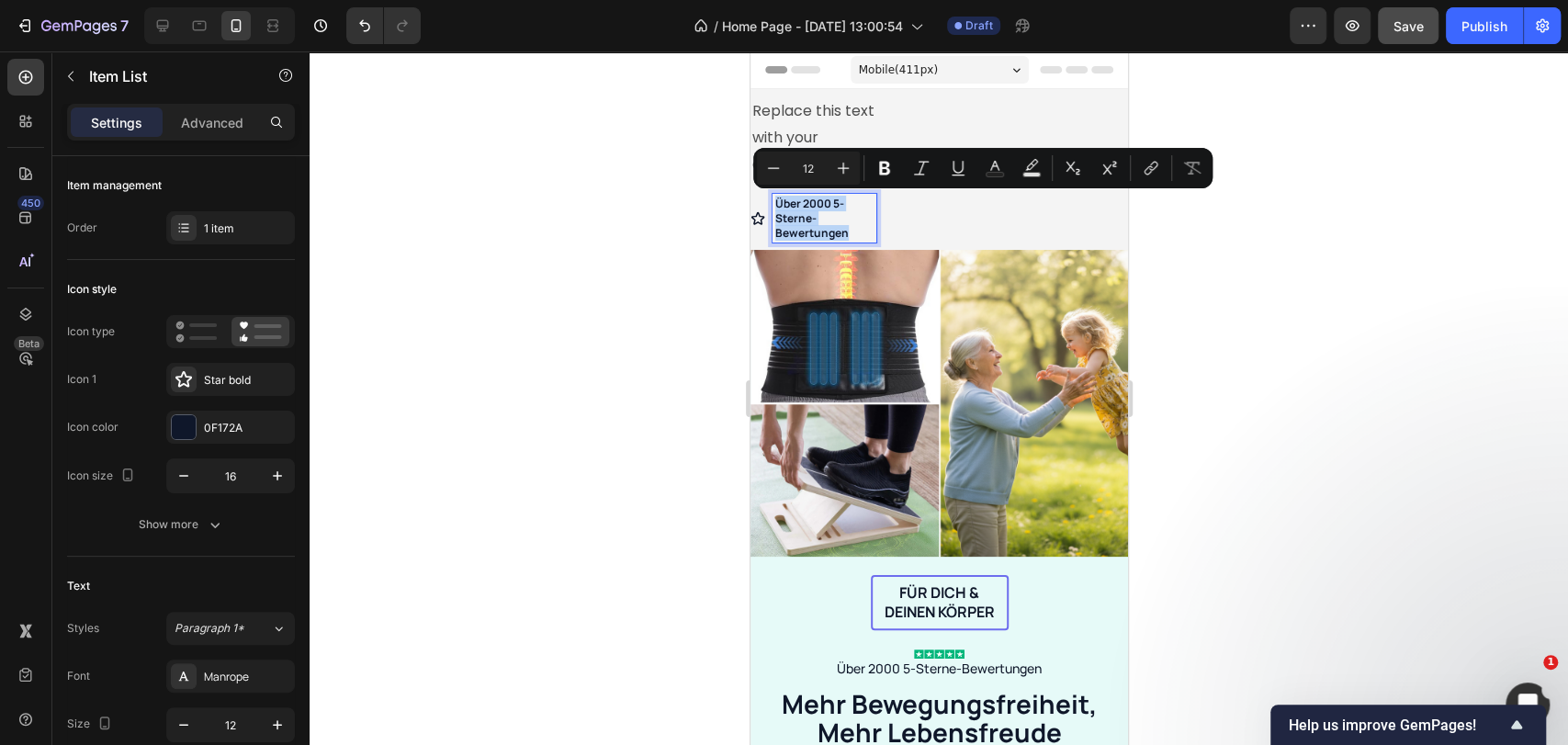
copy p "Über 2000 5-Sterne-Bewertungen"
click at [912, 215] on div "Orthopädische Heimtherapie Item List" at bounding box center [938, 169] width 126 height 146
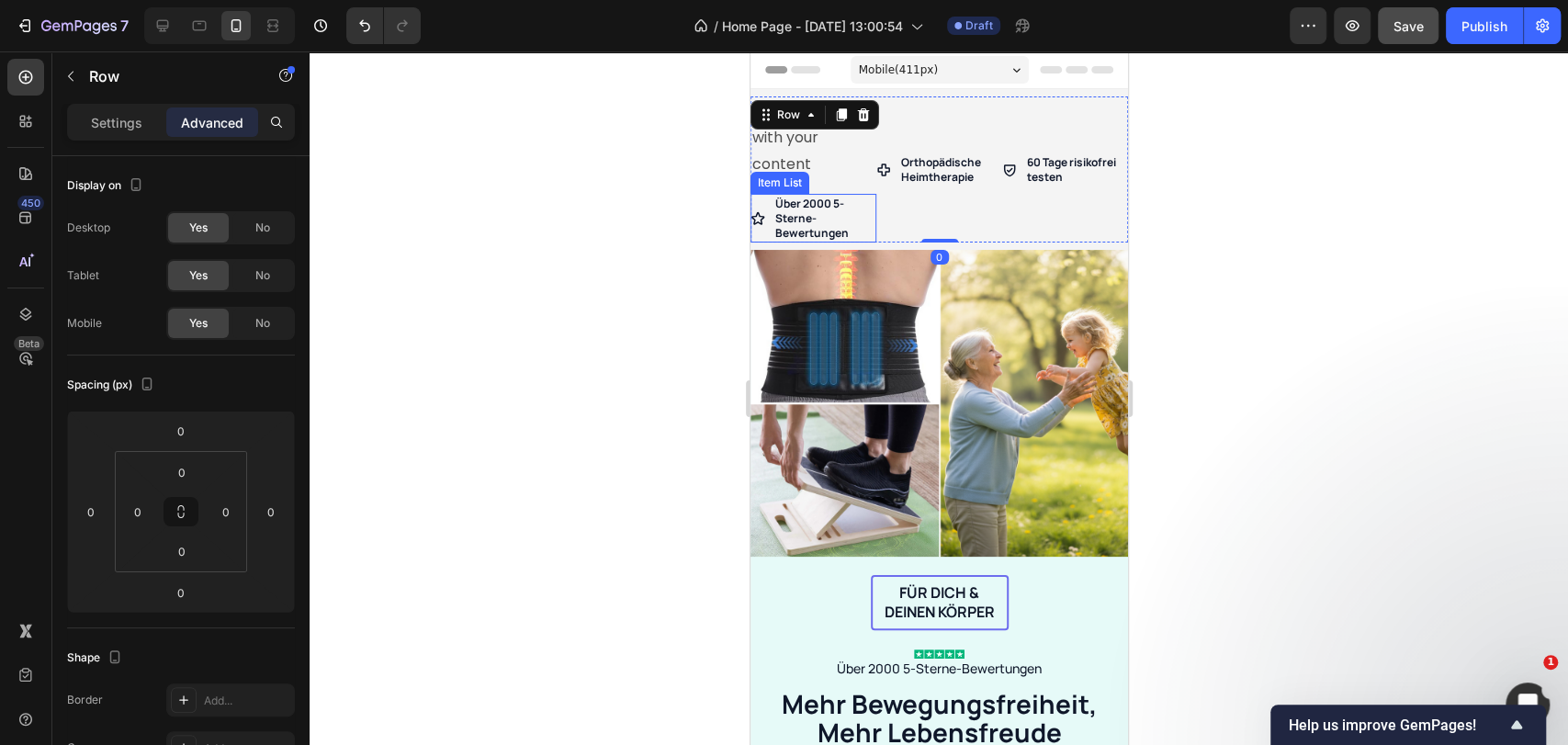
click at [836, 214] on p "Über 2000 5-Sterne-Bewertungen" at bounding box center [824, 218] width 99 height 43
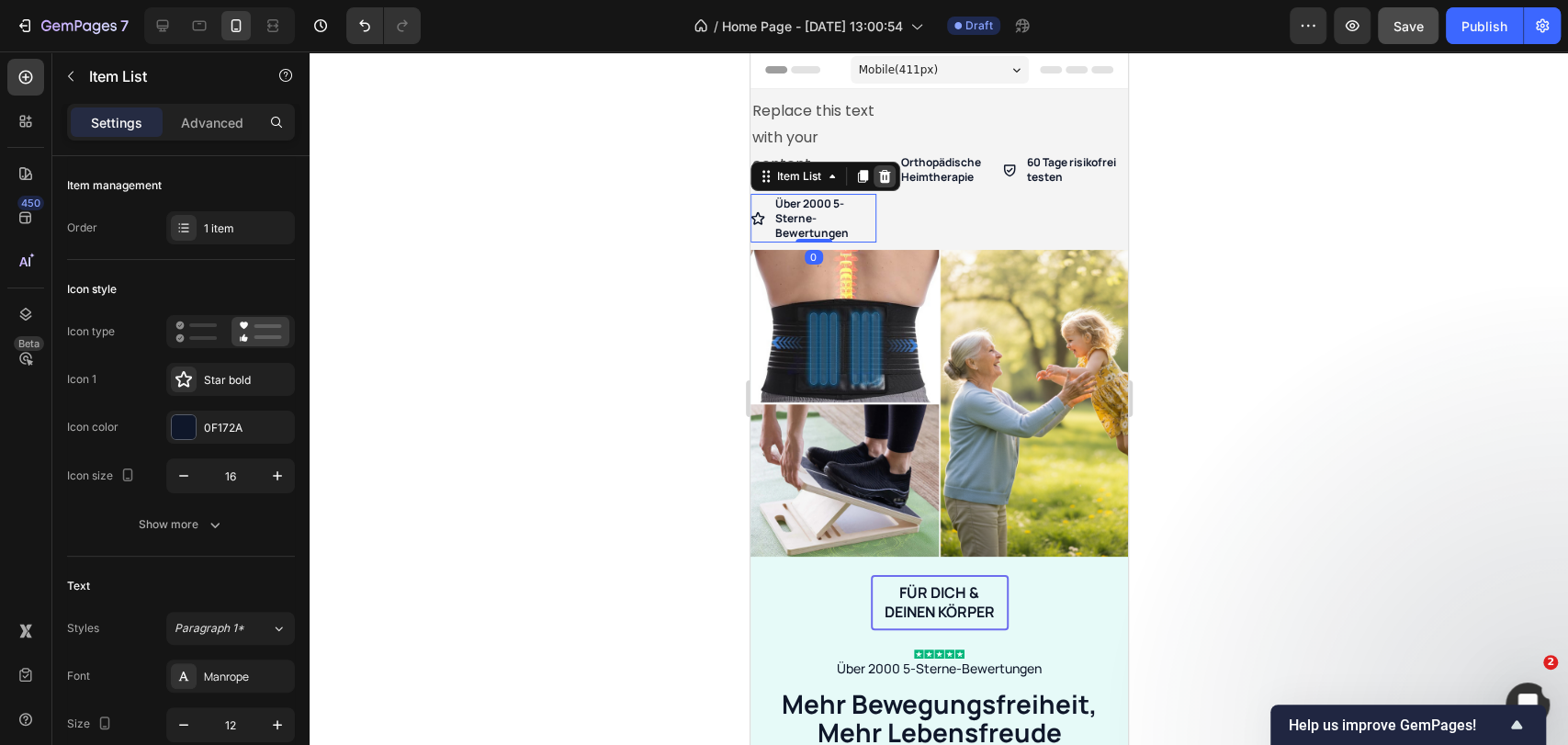
click at [879, 177] on icon at bounding box center [884, 176] width 12 height 13
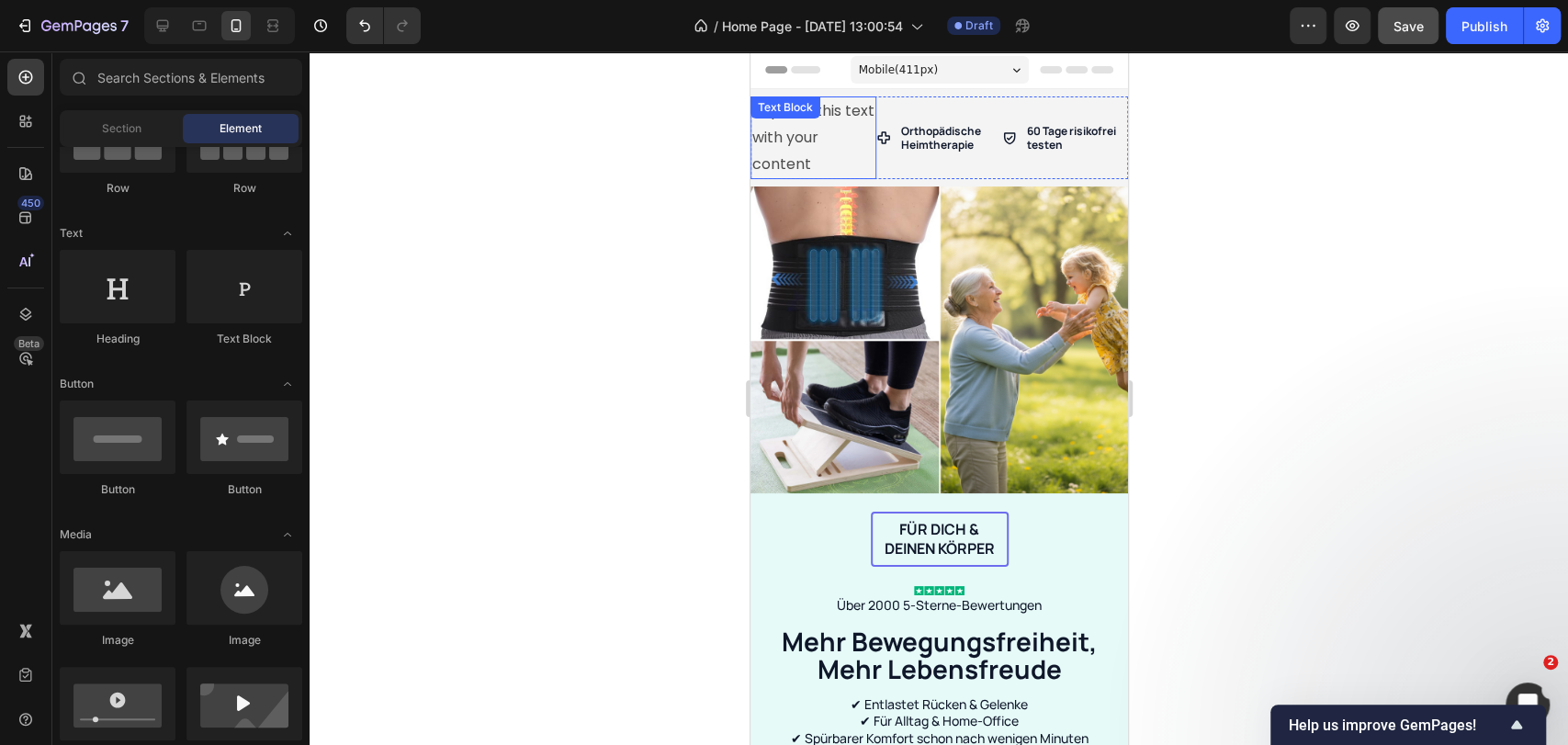
click at [798, 132] on div "Replace this text with your content" at bounding box center [812, 138] width 126 height 83
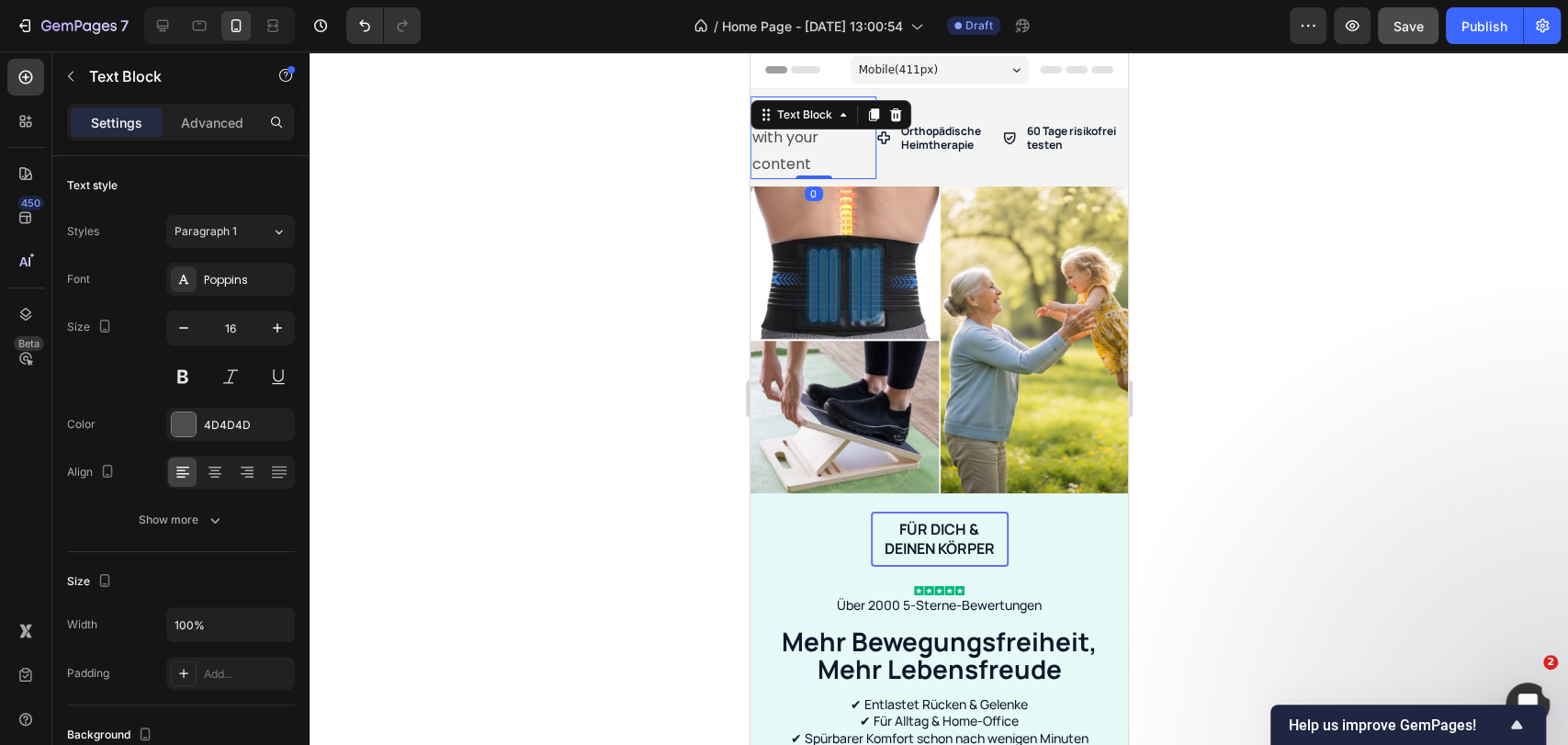
click at [798, 132] on div "Replace this text with your content" at bounding box center [812, 138] width 126 height 83
click at [915, 142] on p "Orthopädische Heimtherapie" at bounding box center [950, 138] width 99 height 29
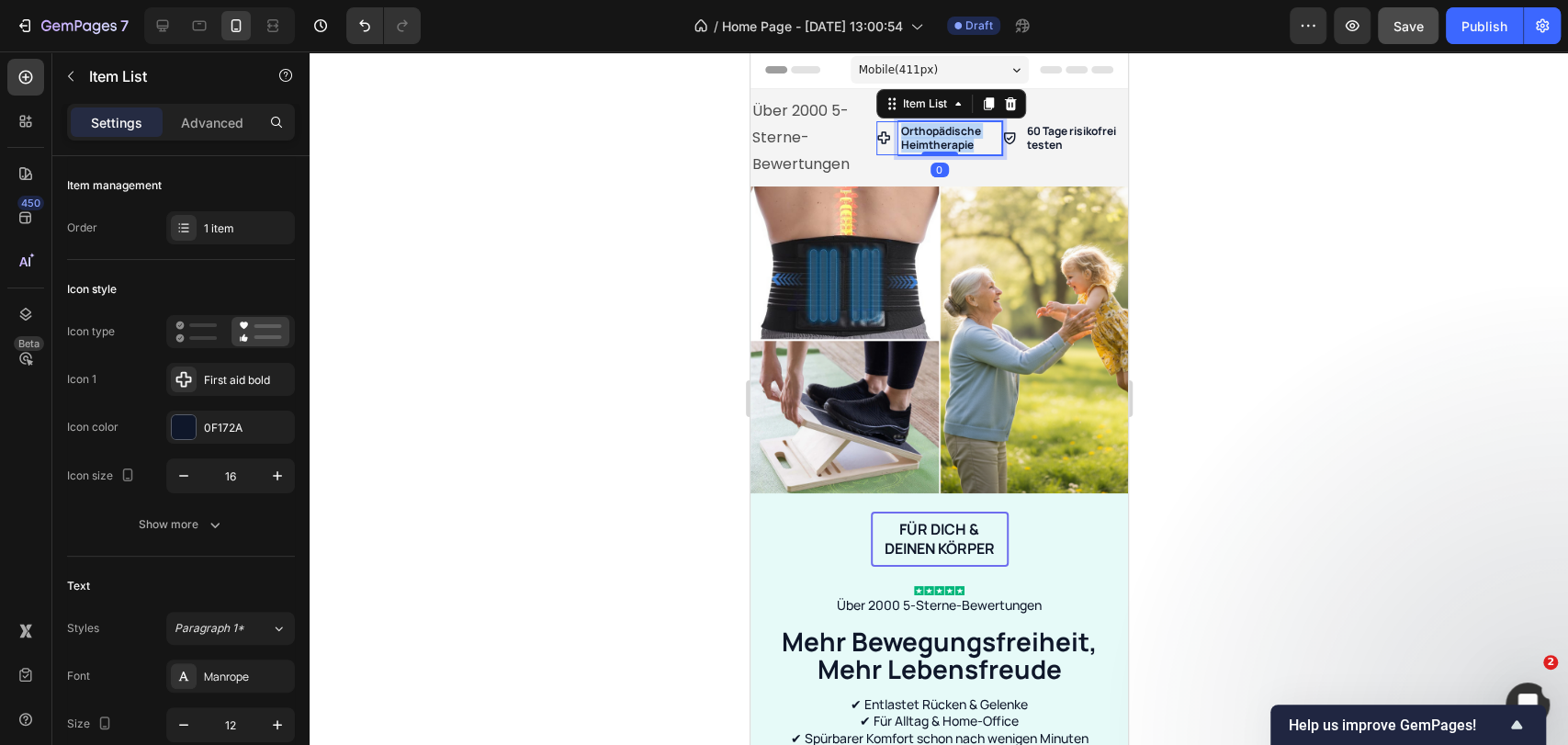
click at [915, 142] on p "Orthopädische Heimtherapie" at bounding box center [950, 138] width 99 height 29
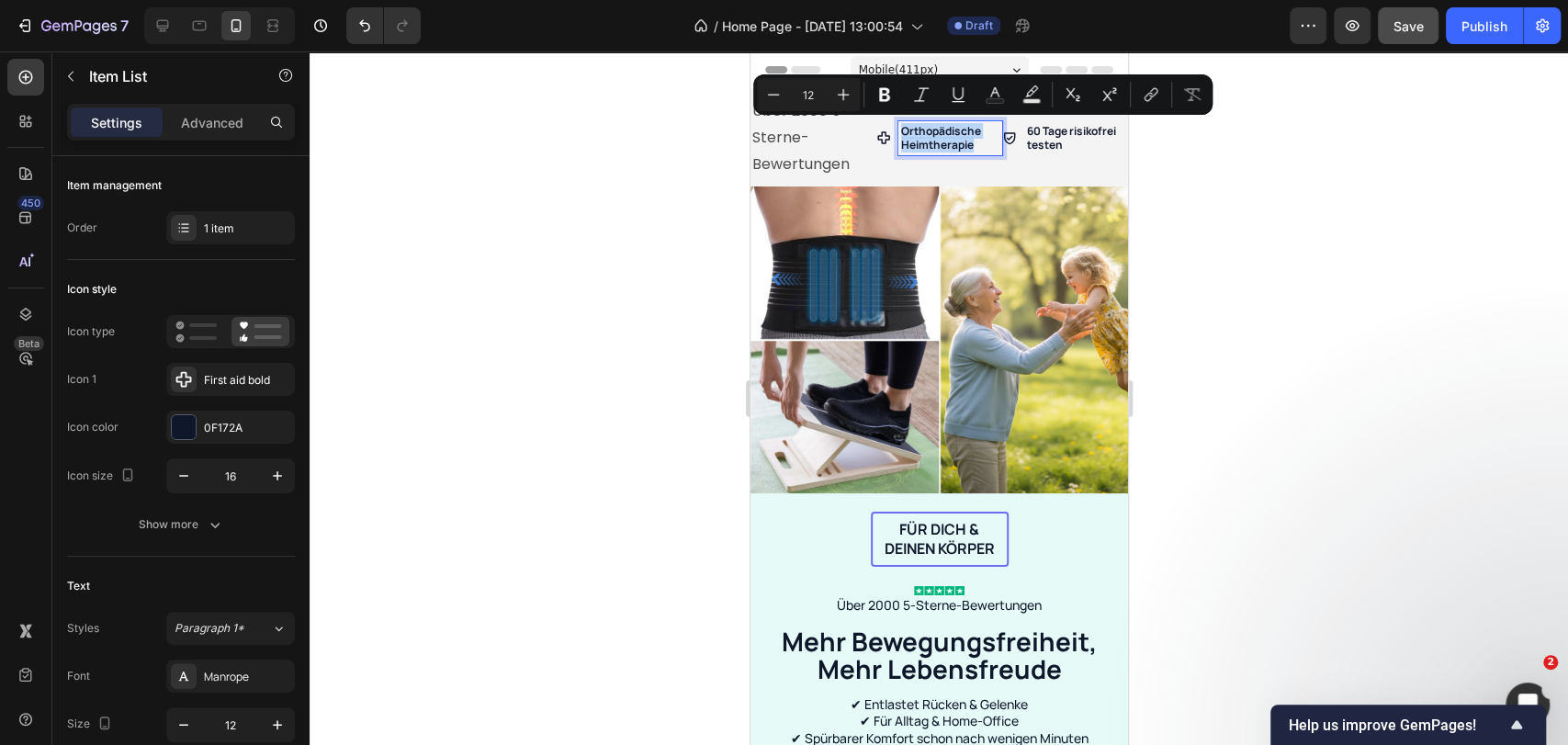
copy p "Orthopädische Heimtherapie"
click at [942, 160] on div "Orthopädische Heimtherapie Item List 0" at bounding box center [938, 138] width 126 height 83
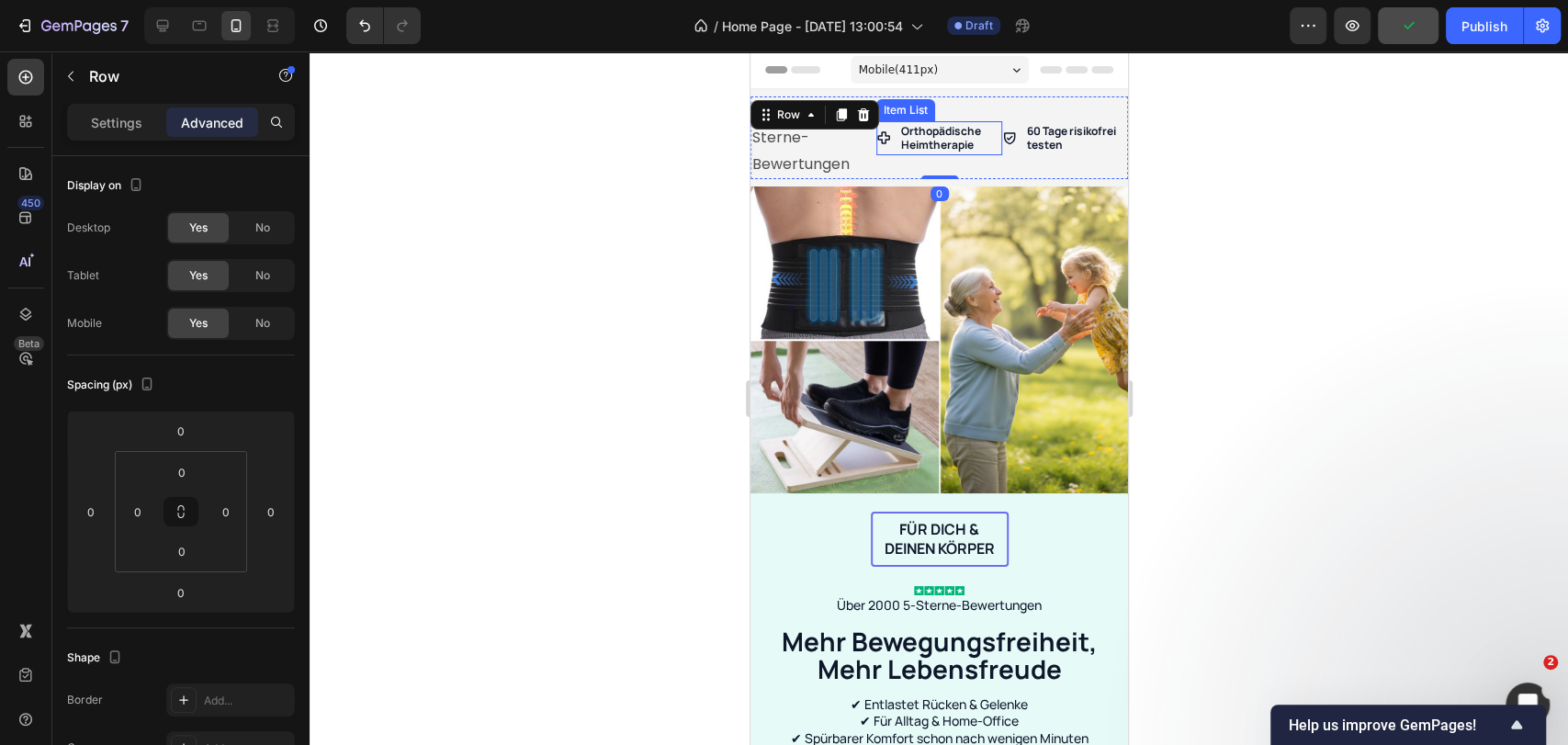
click at [903, 138] on p "Orthopädische Heimtherapie" at bounding box center [950, 138] width 99 height 29
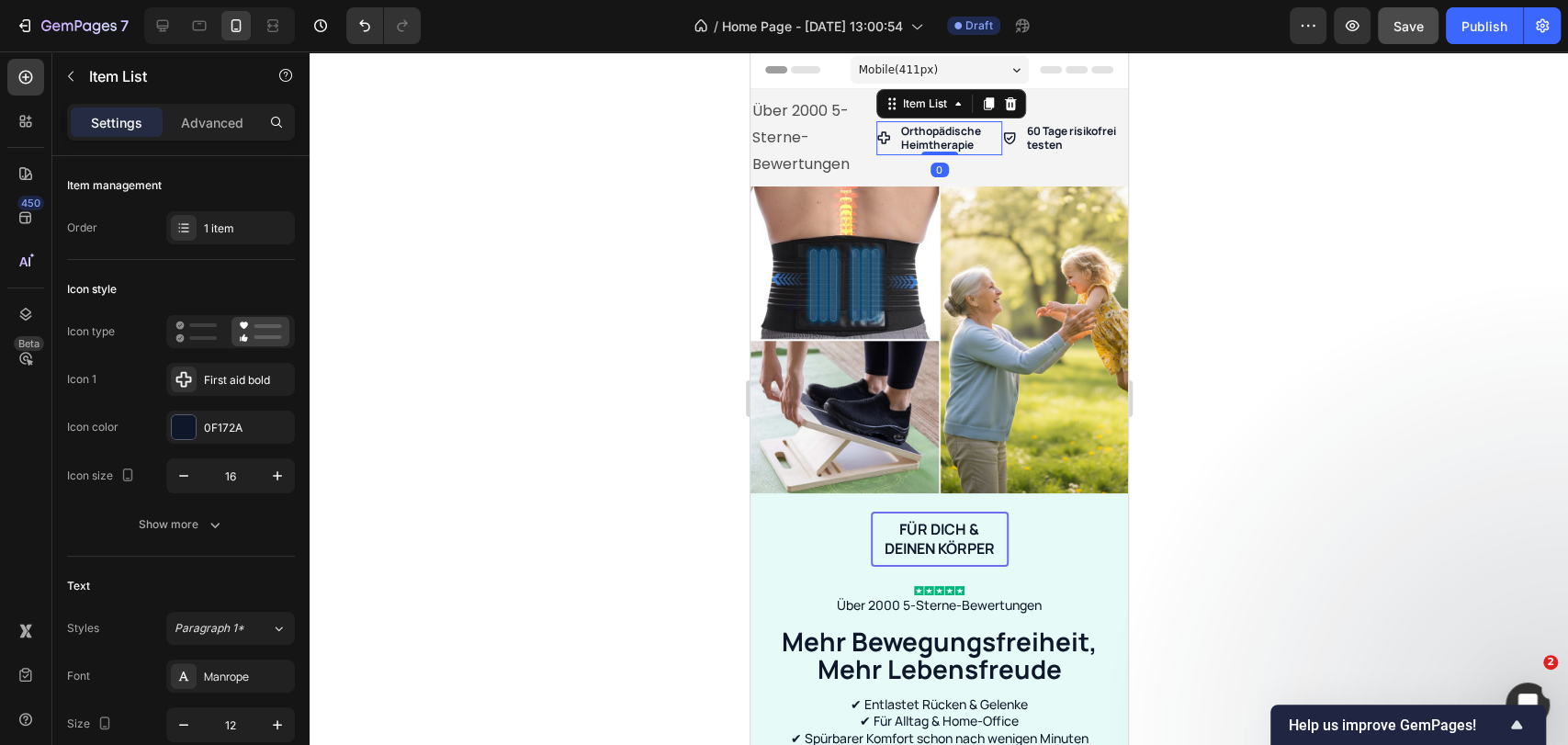
click at [1002, 102] on icon at bounding box center [1009, 104] width 15 height 15
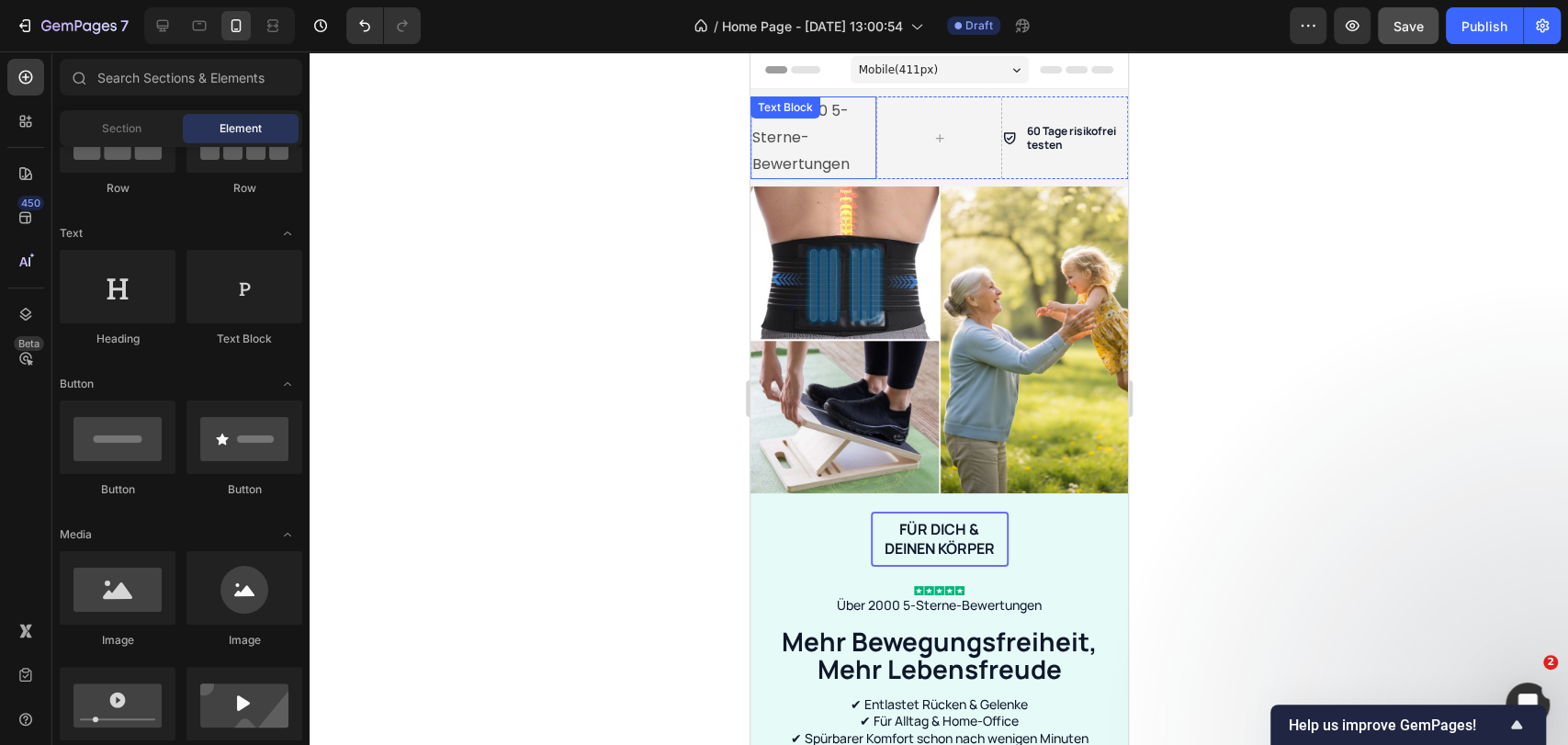
click at [814, 139] on p "Über 2000 5-Sterne-Bewertungen" at bounding box center [812, 138] width 122 height 79
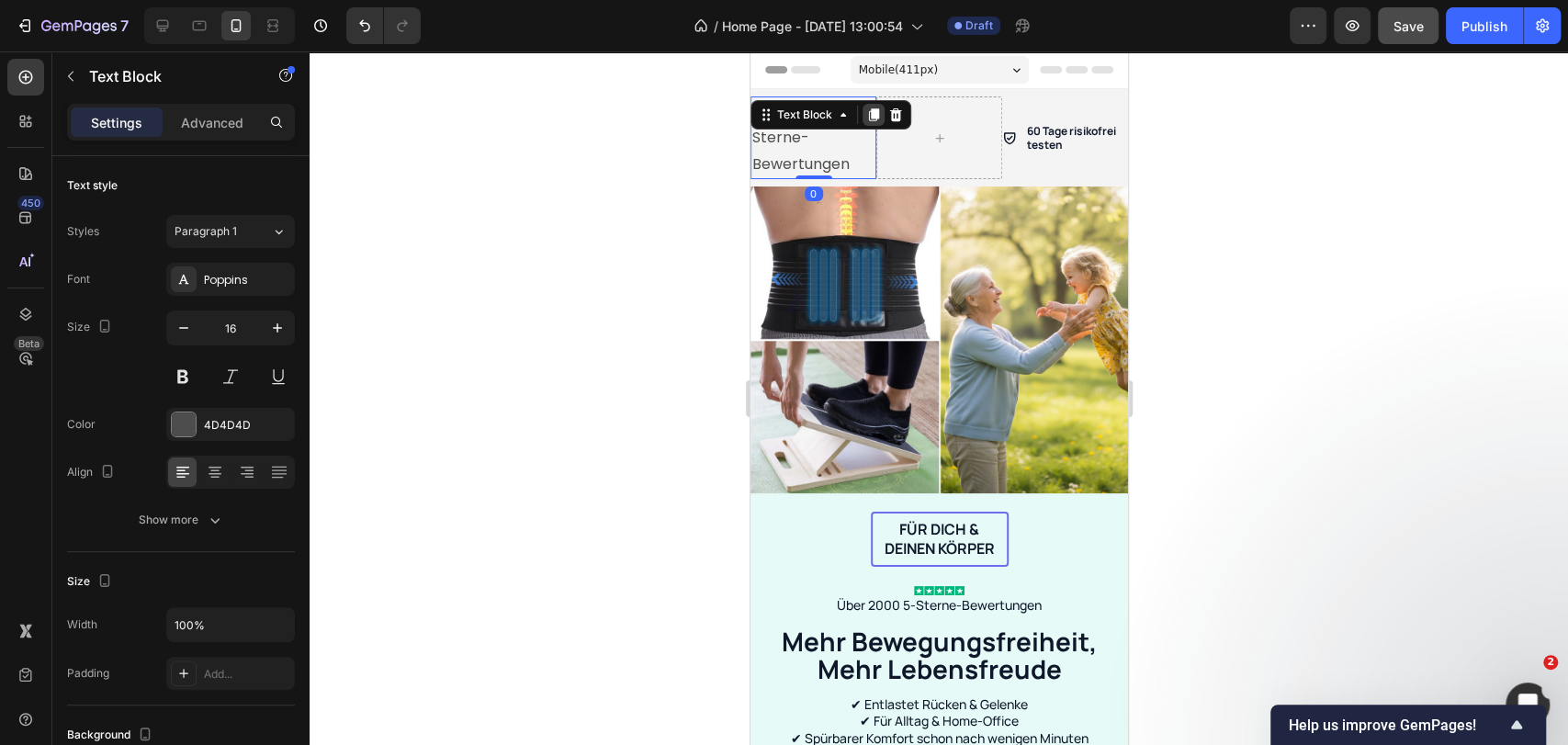
click at [868, 113] on icon at bounding box center [872, 115] width 10 height 13
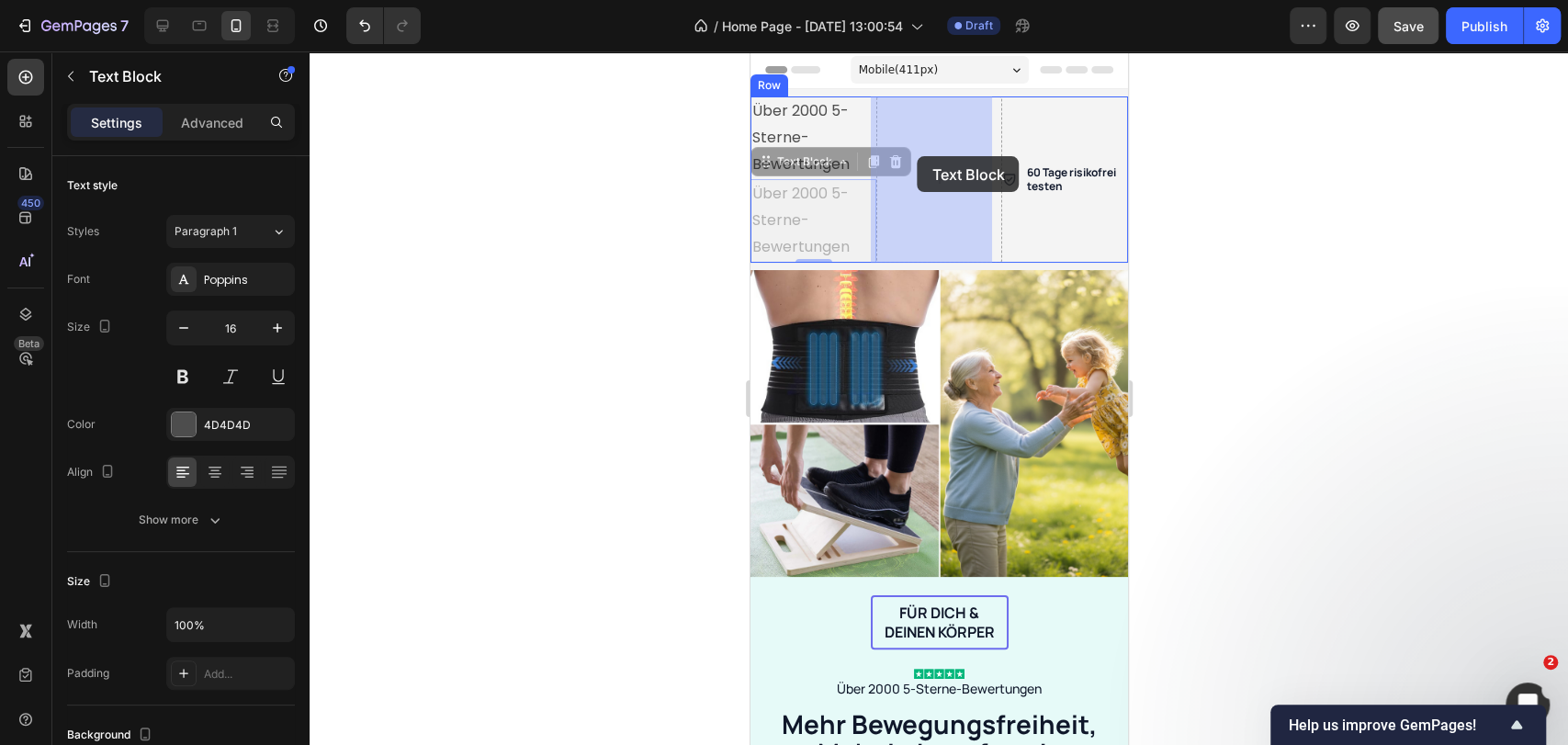
drag, startPoint x: 762, startPoint y: 163, endPoint x: 916, endPoint y: 156, distance: 154.2
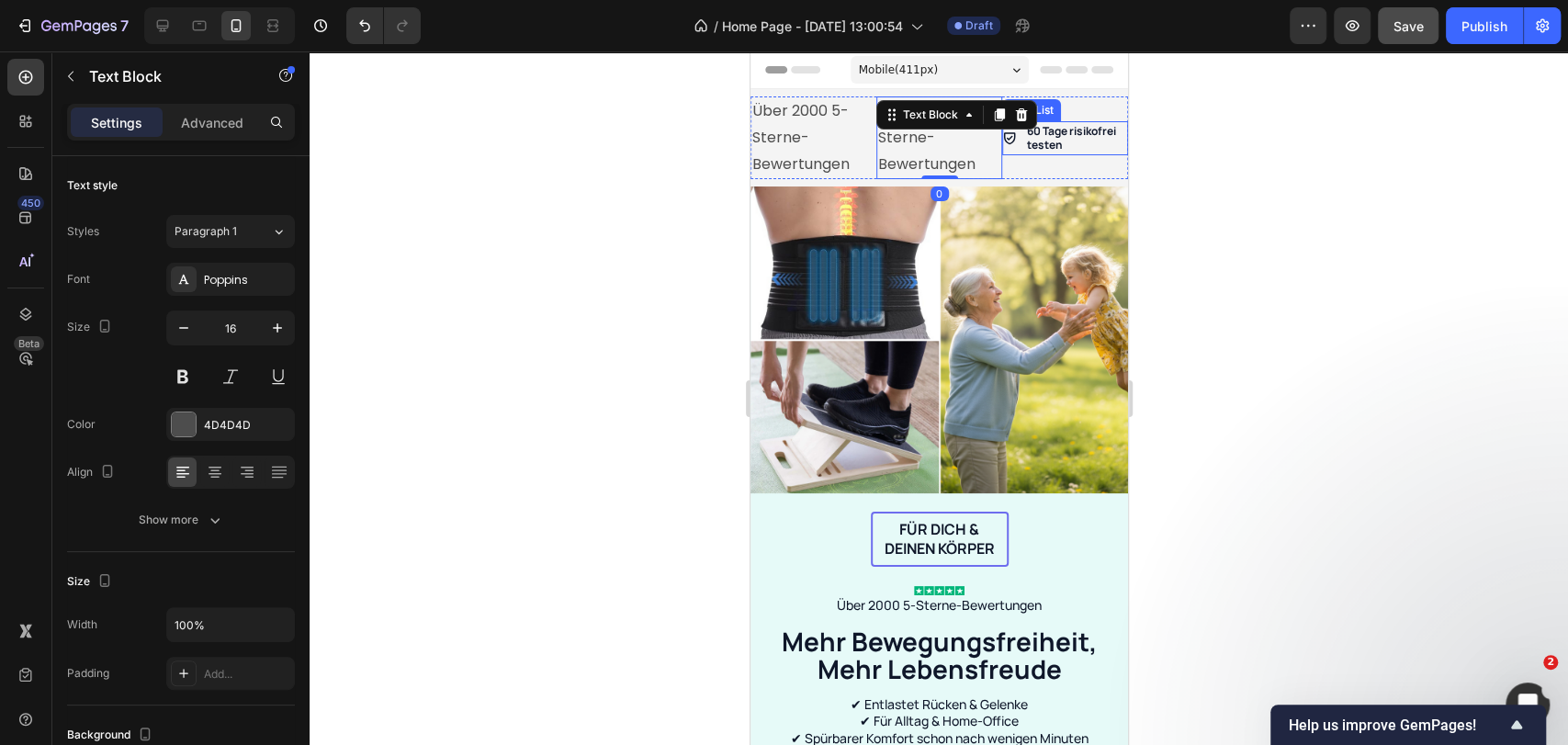
click at [1037, 145] on p "60 Tage risikofrei testen" at bounding box center [1075, 138] width 99 height 29
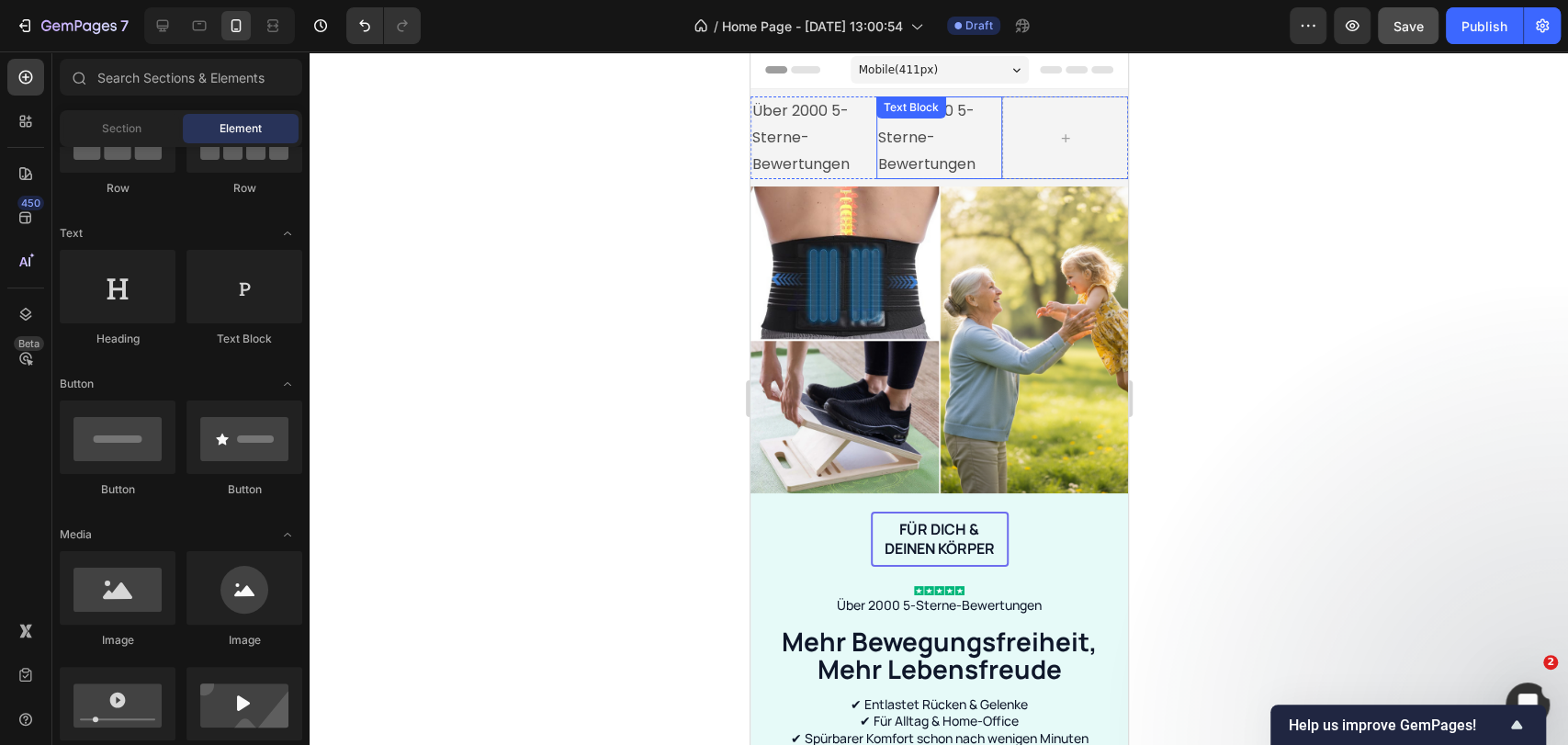
click at [923, 149] on p "Über 2000 5-Sterne-Bewertungen" at bounding box center [938, 138] width 122 height 79
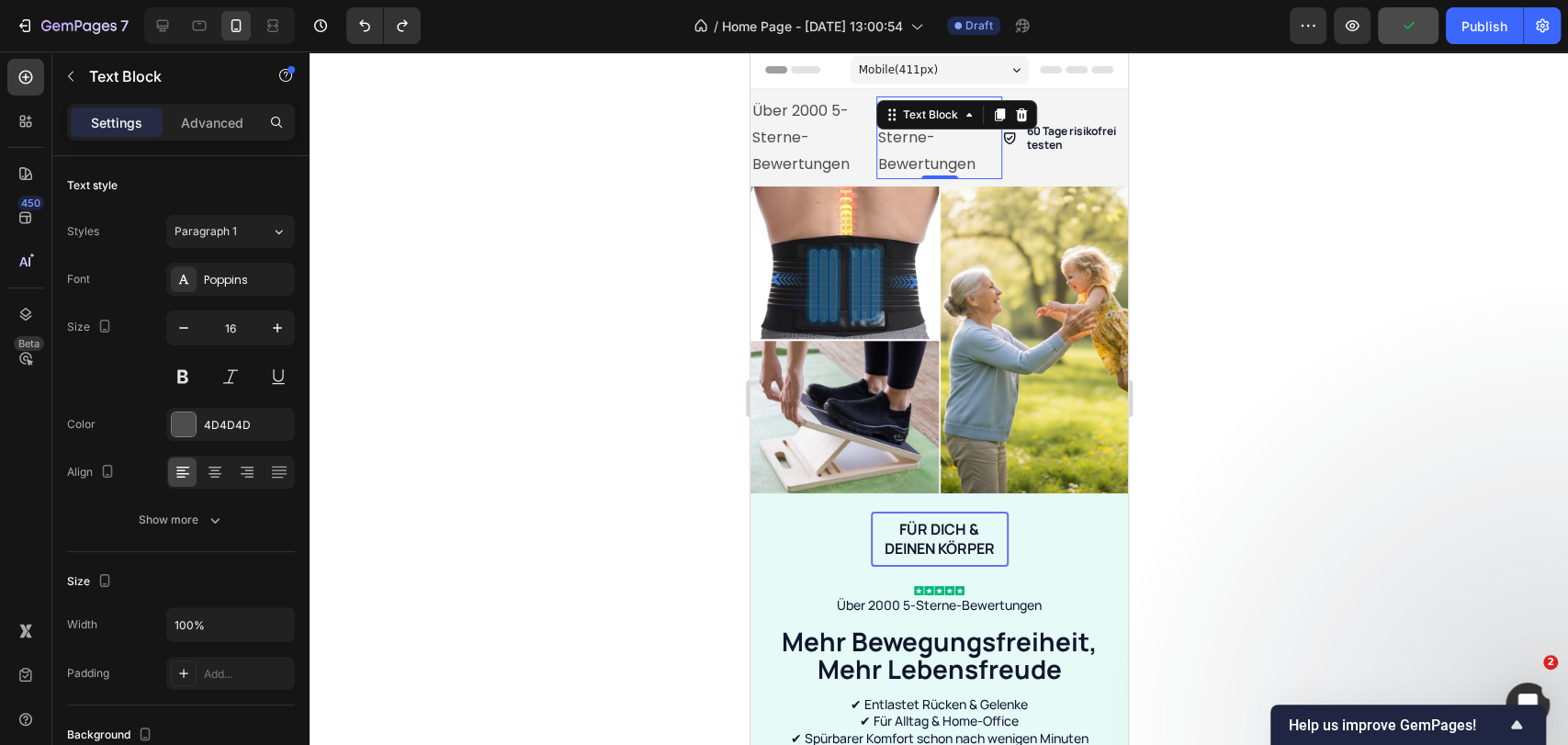
click at [912, 158] on p "Über 2000 5-Sterne-Bewertungen" at bounding box center [938, 138] width 122 height 79
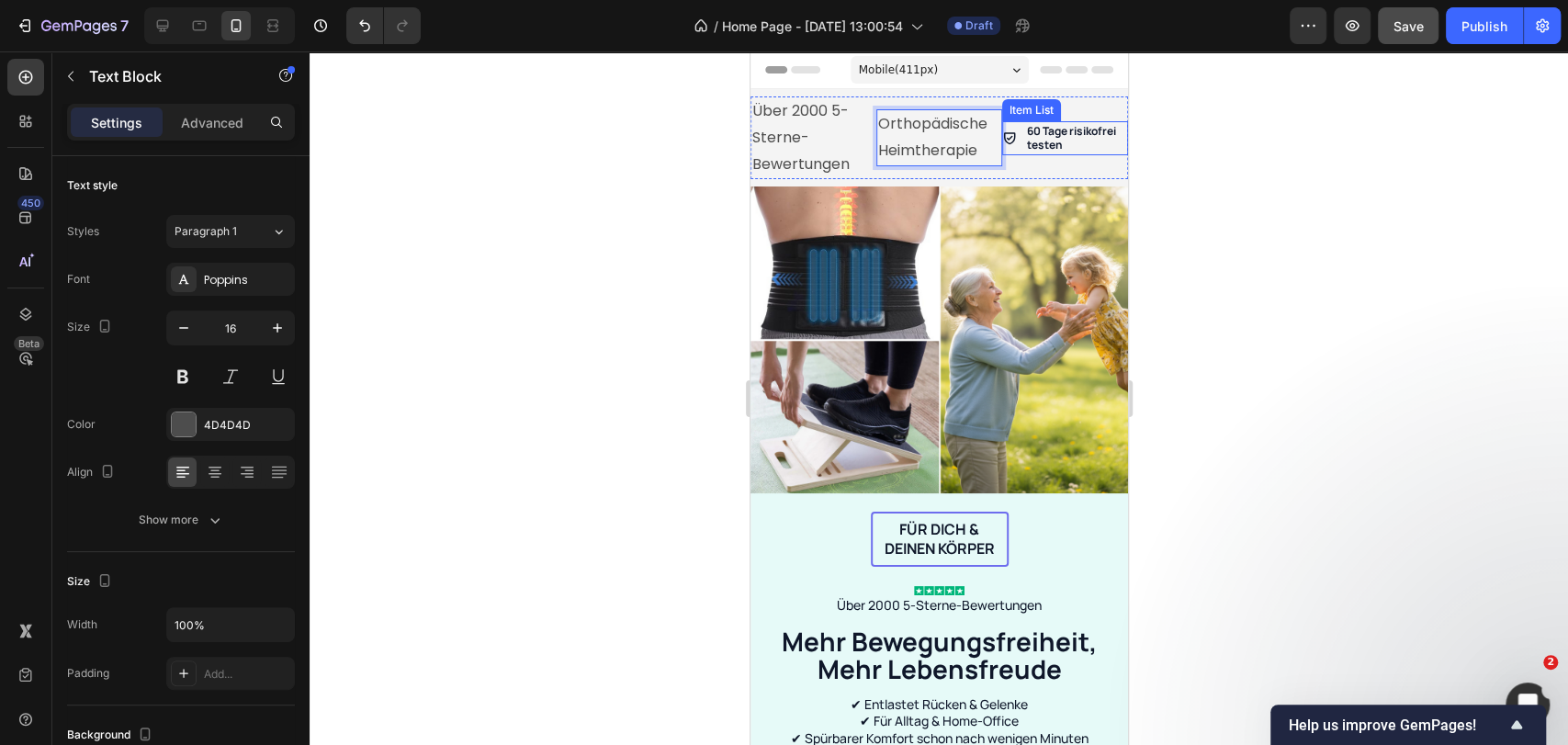
click at [1051, 129] on p "60 Tage risikofrei testen" at bounding box center [1075, 138] width 99 height 29
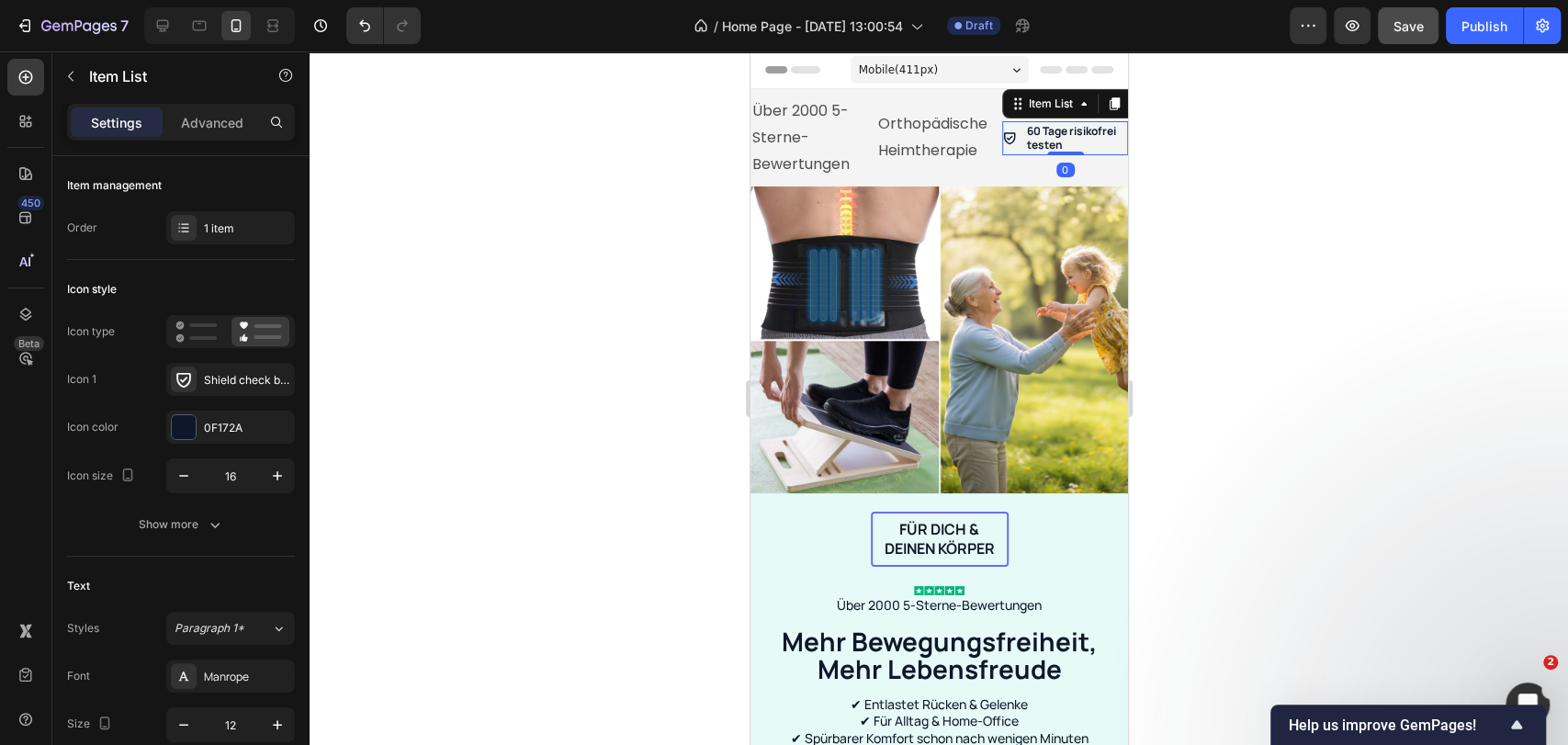
click at [1051, 129] on p "60 Tage risikofrei testen" at bounding box center [1075, 138] width 99 height 29
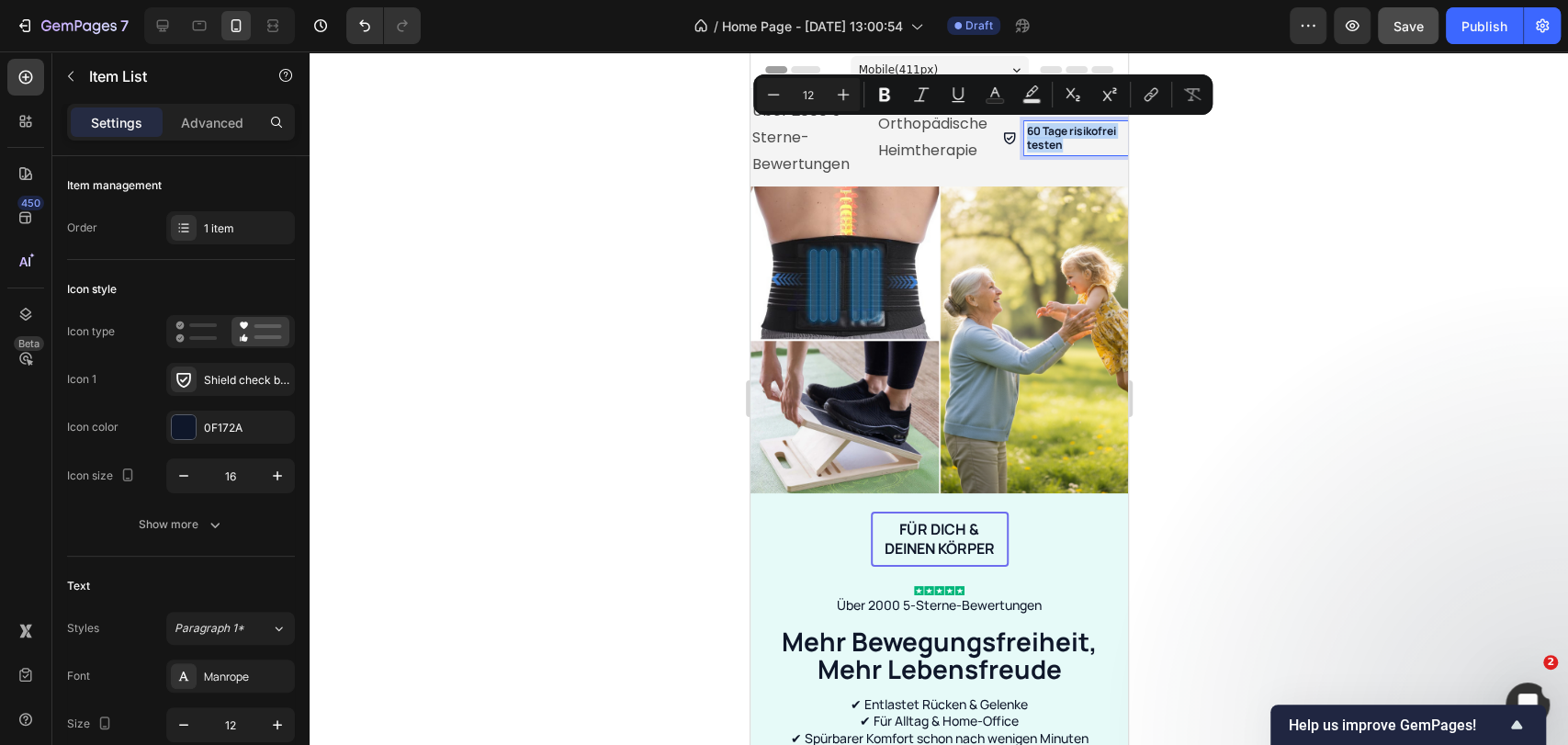
copy p "60 Tage risikofrei testen"
click at [946, 134] on div "Orthopädische Heimtherapie Text Block" at bounding box center [938, 137] width 126 height 57
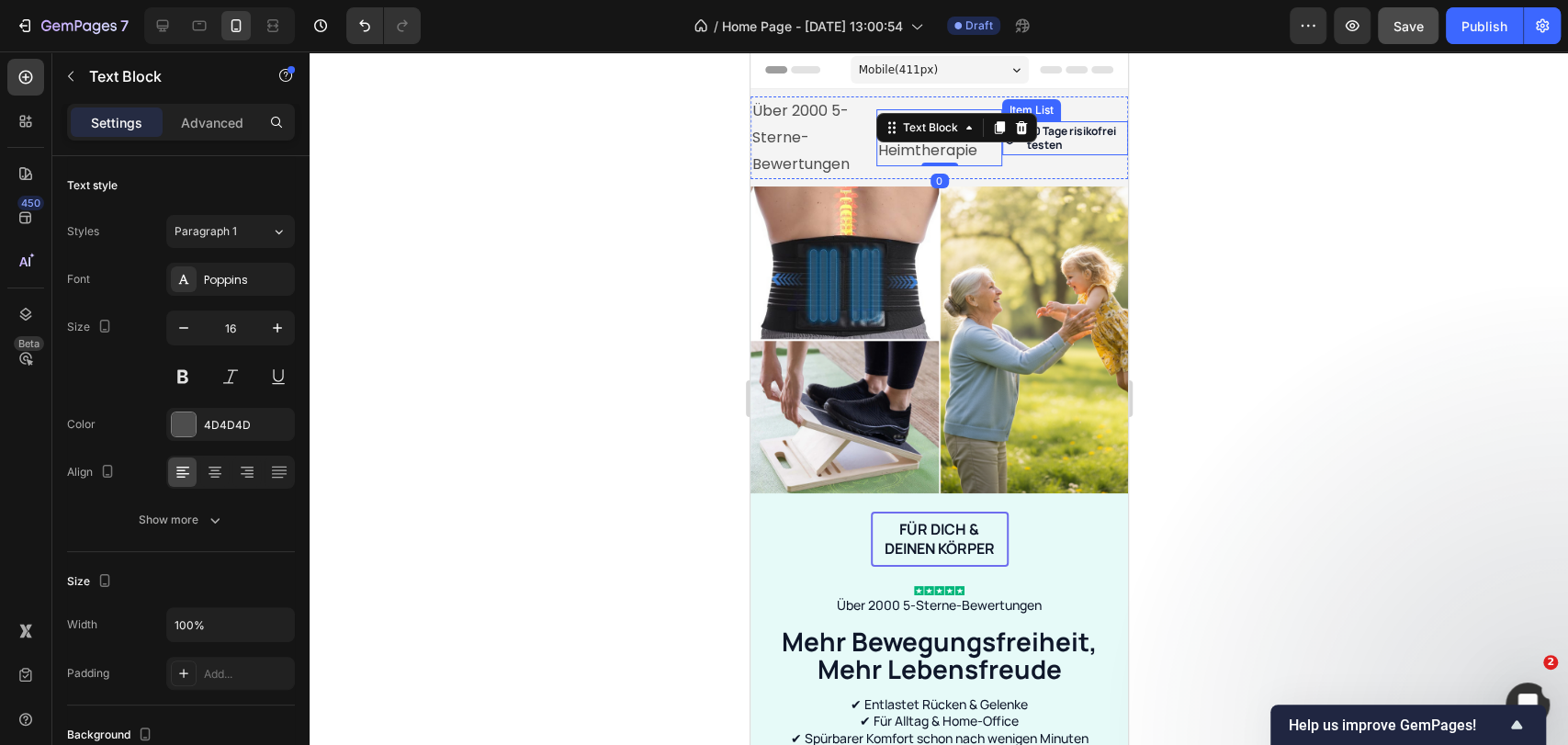
click at [1055, 135] on p "60 Tage risikofrei testen" at bounding box center [1075, 138] width 99 height 29
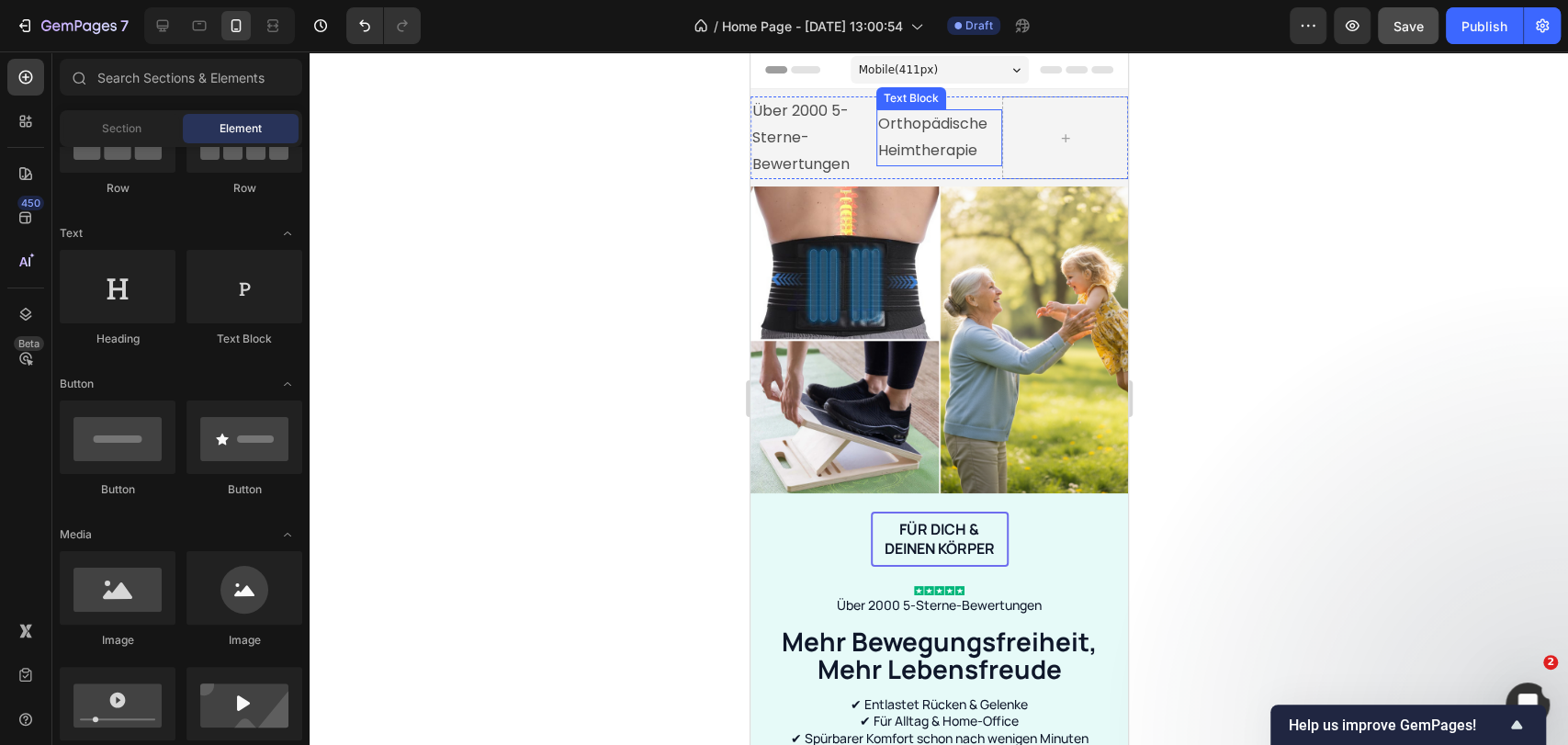
click at [965, 128] on p "Orthopädische Heimtherapie" at bounding box center [938, 137] width 122 height 53
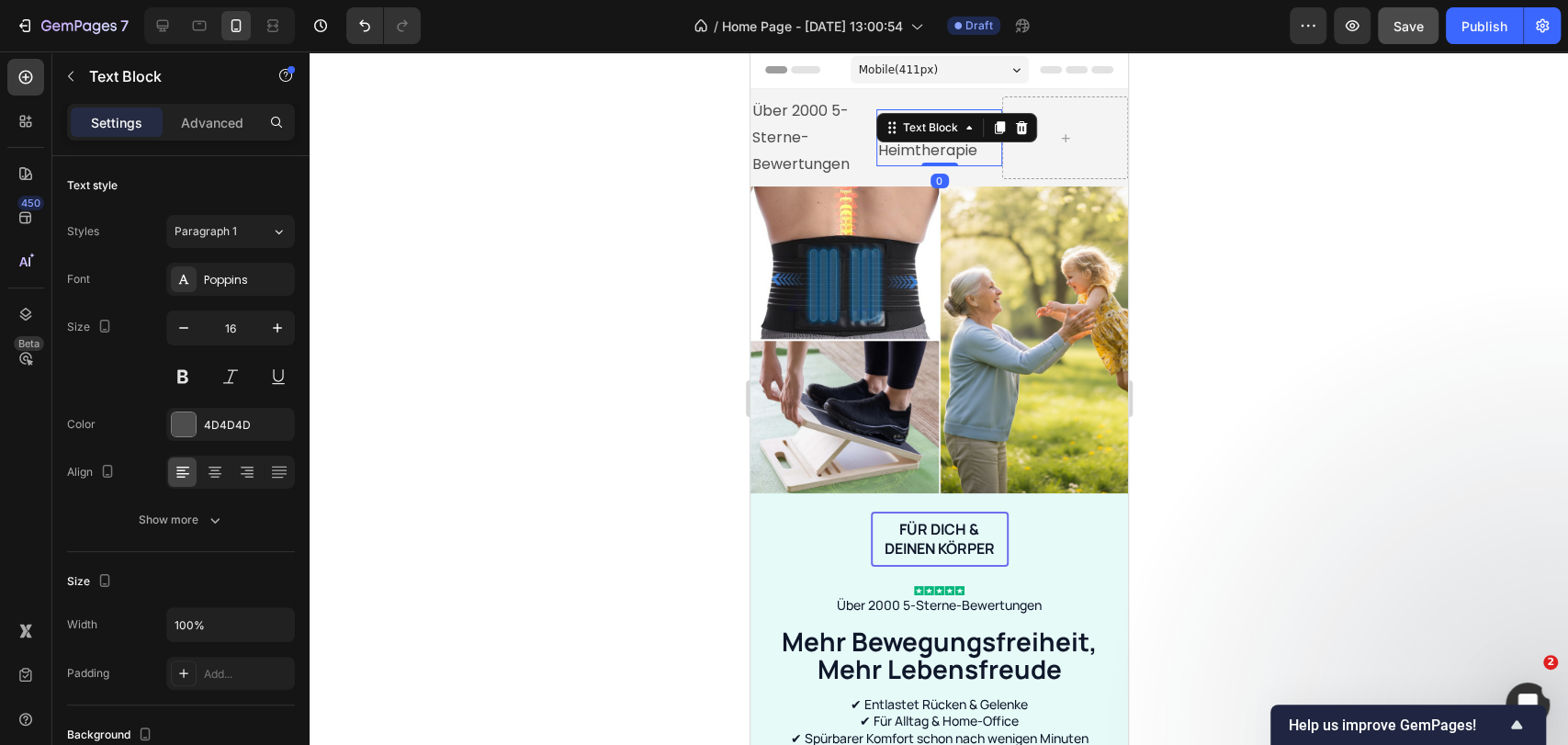
click at [998, 130] on icon at bounding box center [998, 128] width 15 height 15
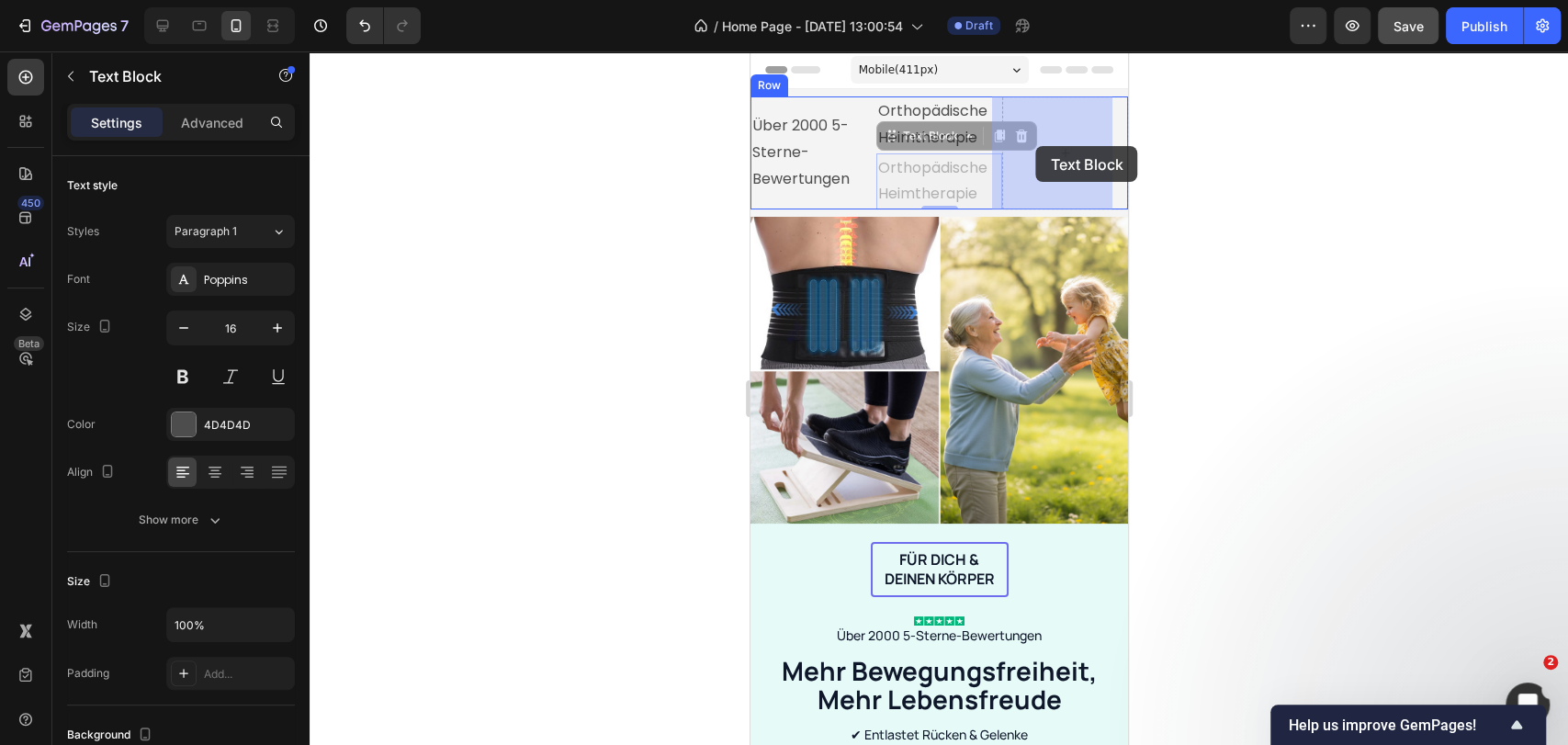
drag, startPoint x: 900, startPoint y: 142, endPoint x: 1033, endPoint y: 143, distance: 133.0
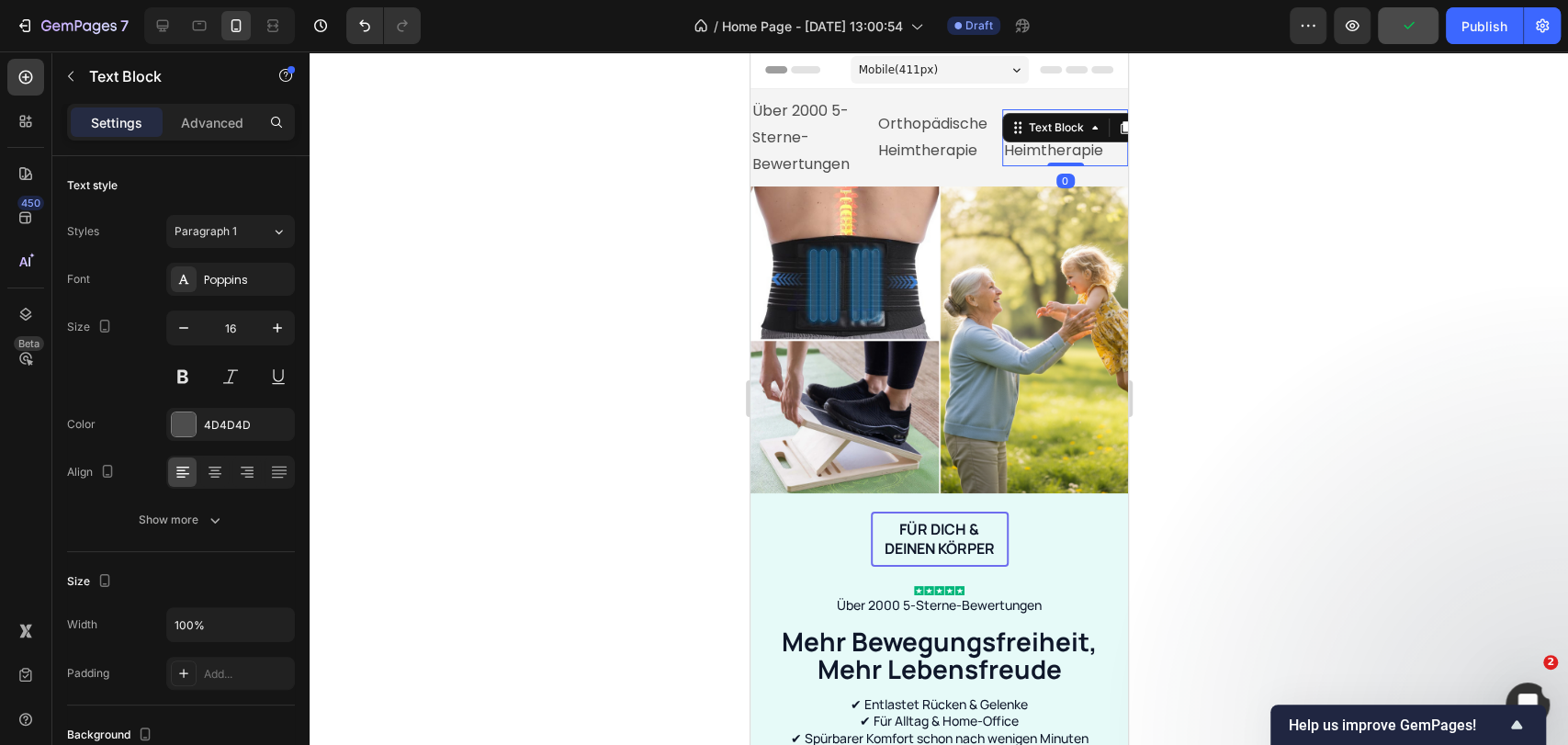
click at [1031, 150] on p "Orthopädische Heimtherapie" at bounding box center [1063, 137] width 122 height 53
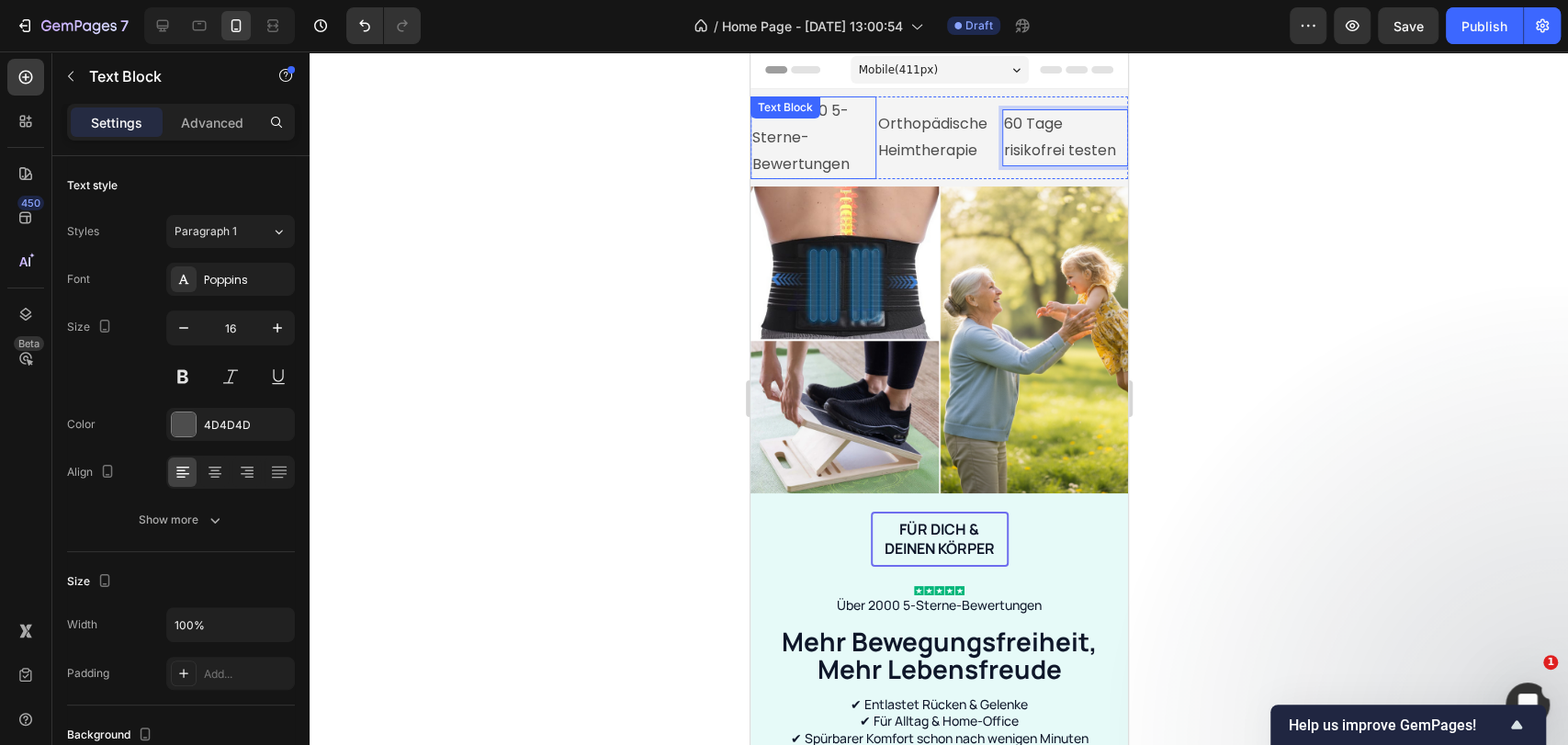
click at [792, 150] on p "Über 2000 5-Sterne-Bewertungen" at bounding box center [812, 138] width 122 height 79
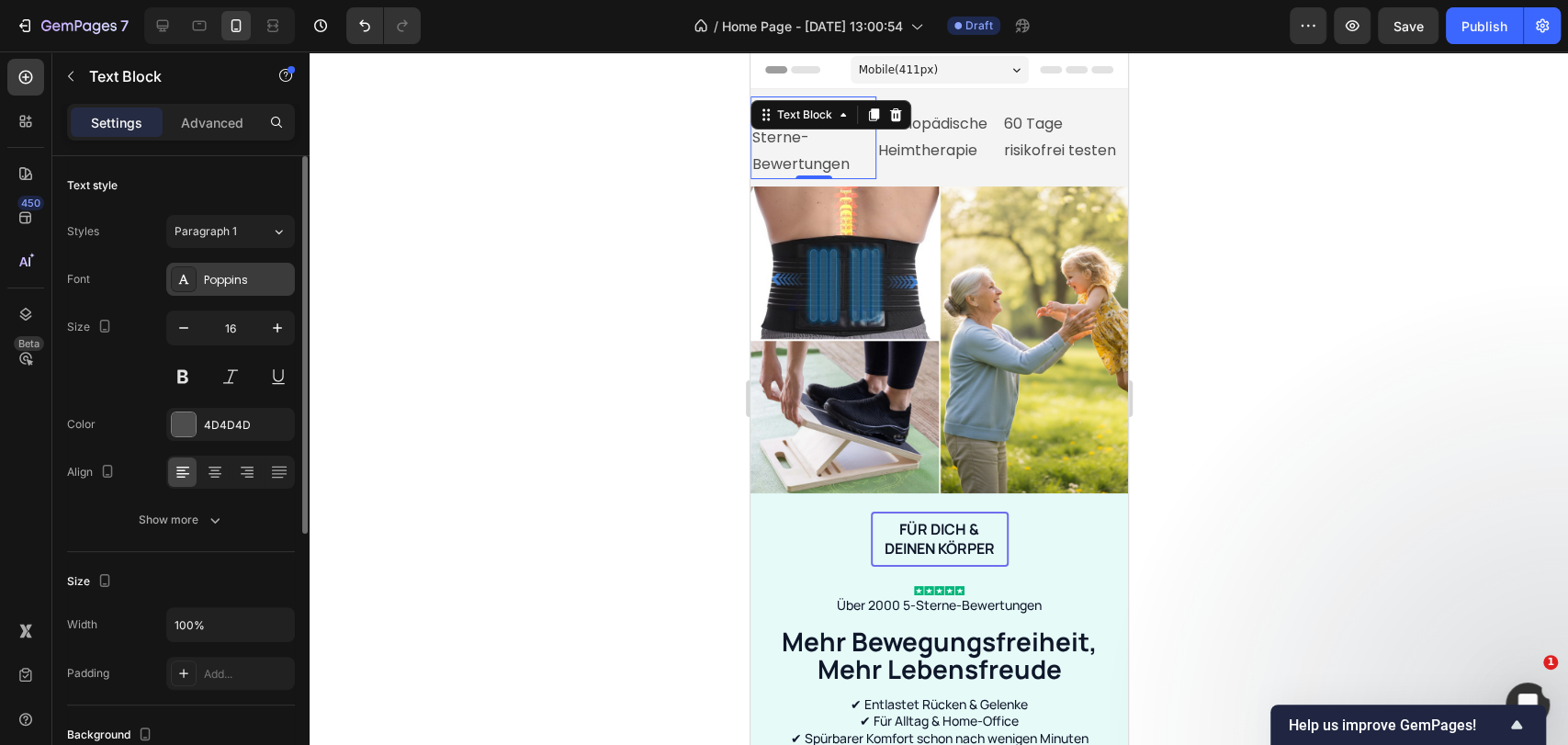
click at [208, 281] on div "Poppins" at bounding box center [247, 280] width 87 height 17
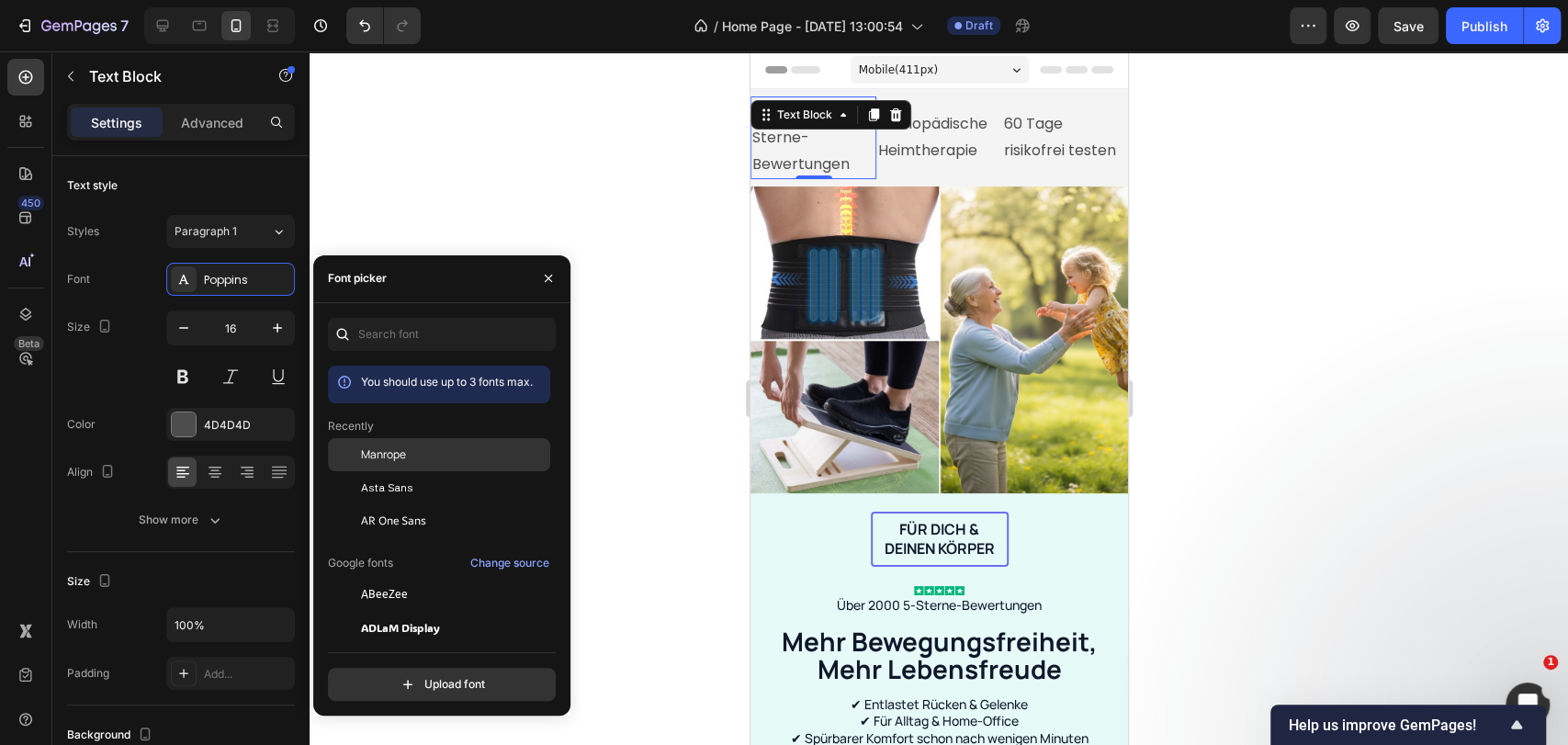
click at [389, 457] on span "Manrope" at bounding box center [384, 454] width 45 height 17
click at [947, 145] on p "Orthopädische Heimtherapie" at bounding box center [938, 137] width 122 height 53
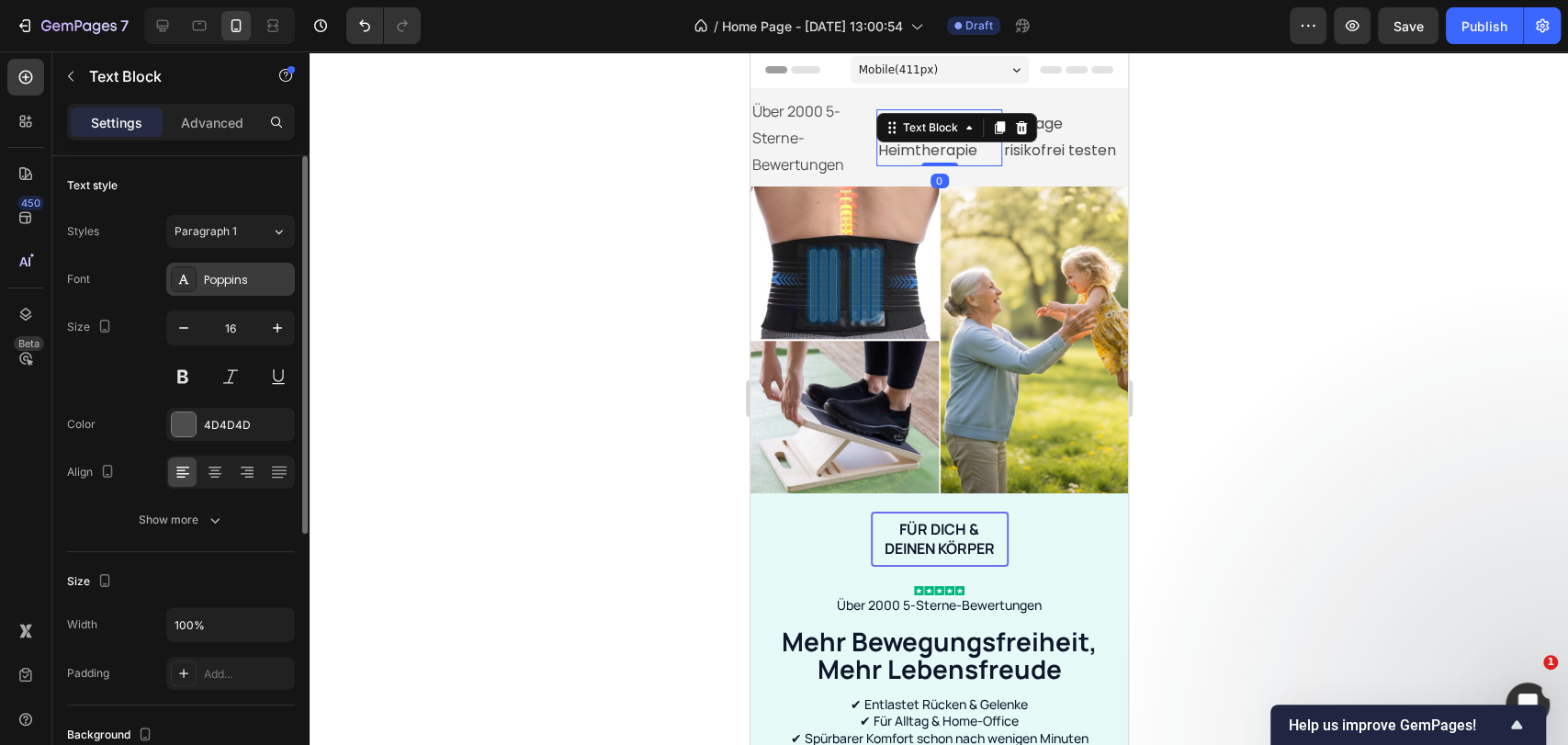
click at [219, 274] on div "Poppins" at bounding box center [247, 280] width 87 height 17
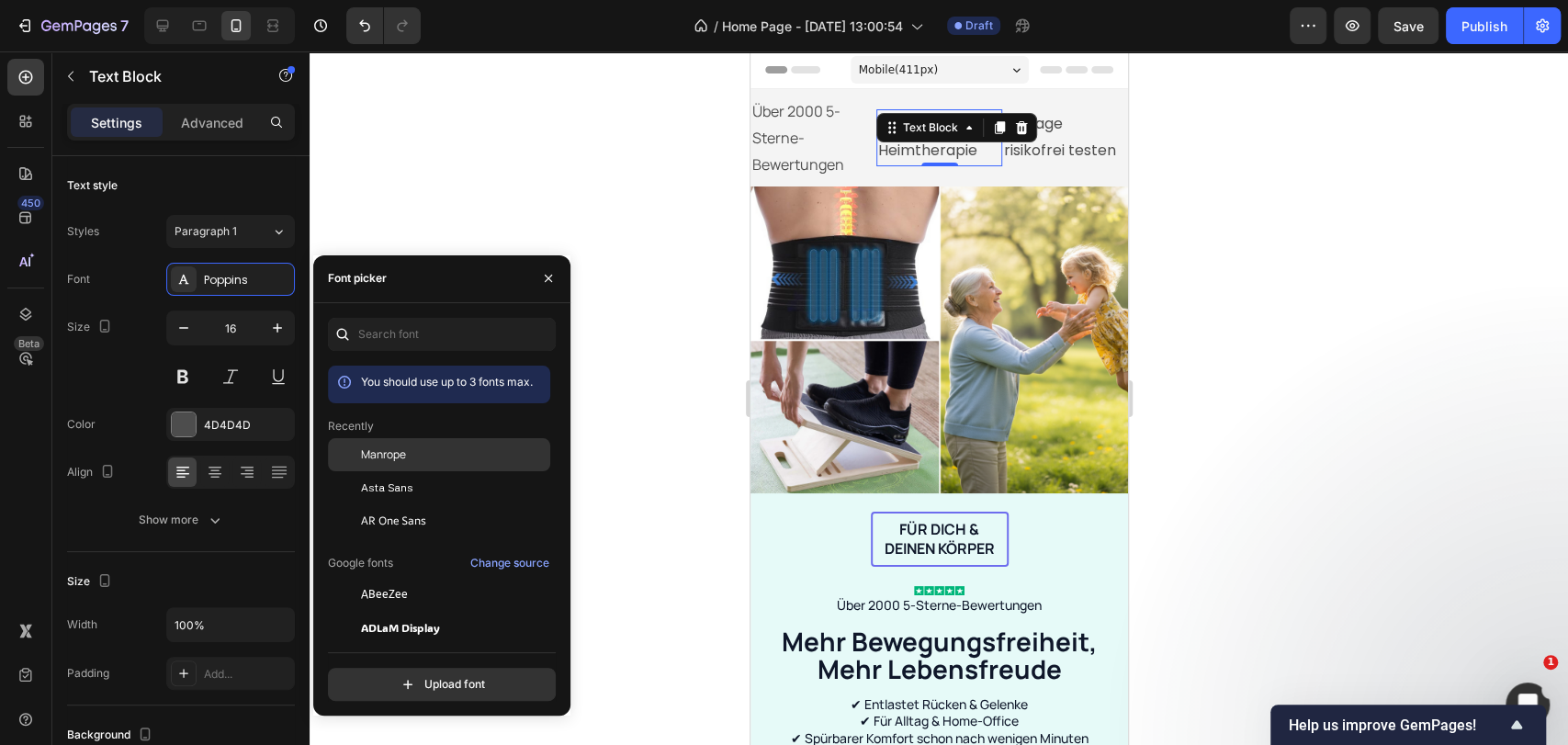
click at [392, 446] on span "Manrope" at bounding box center [384, 454] width 45 height 17
click at [1038, 148] on p "60 Tage risikofrei testen" at bounding box center [1063, 137] width 122 height 53
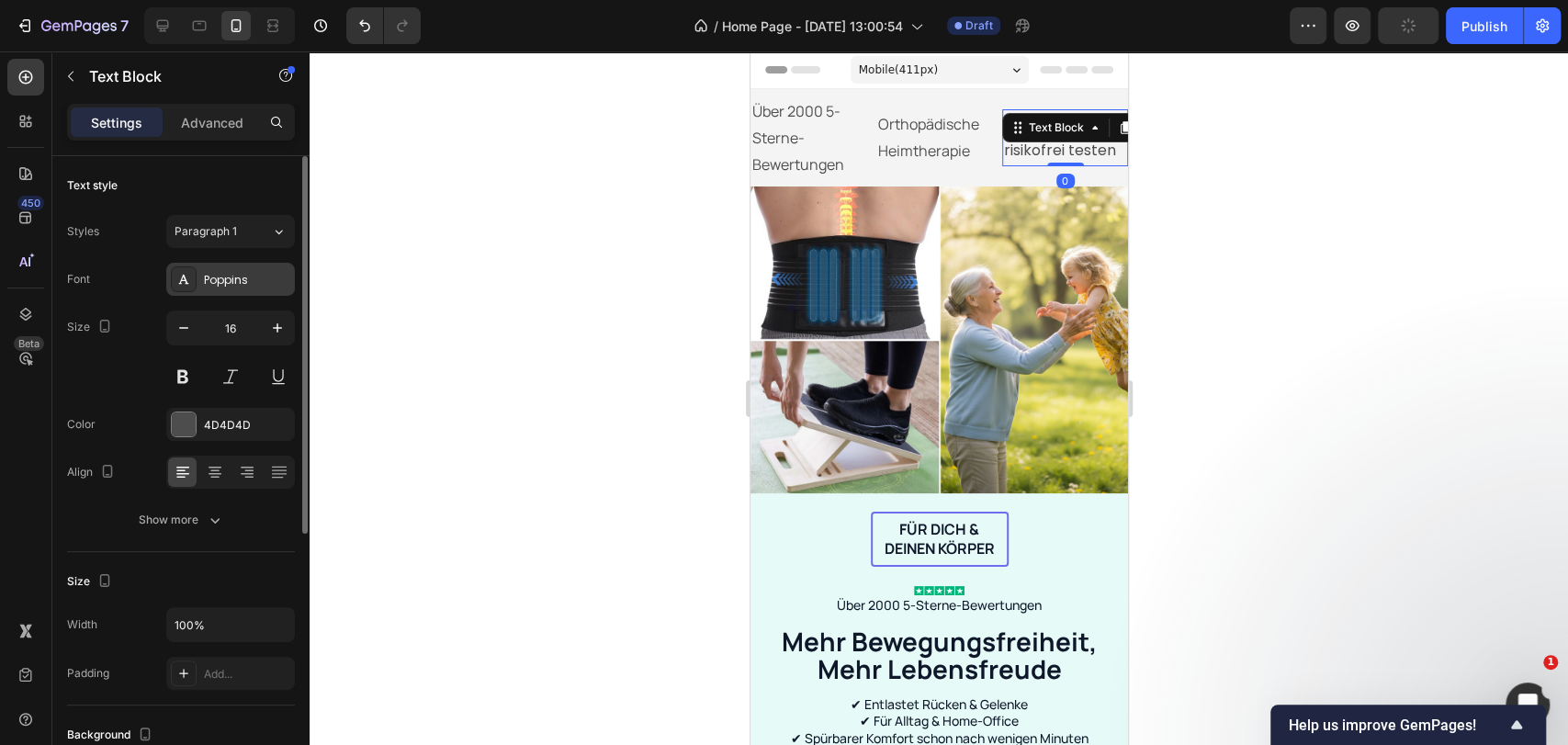
click at [226, 274] on div "Poppins" at bounding box center [231, 279] width 128 height 34
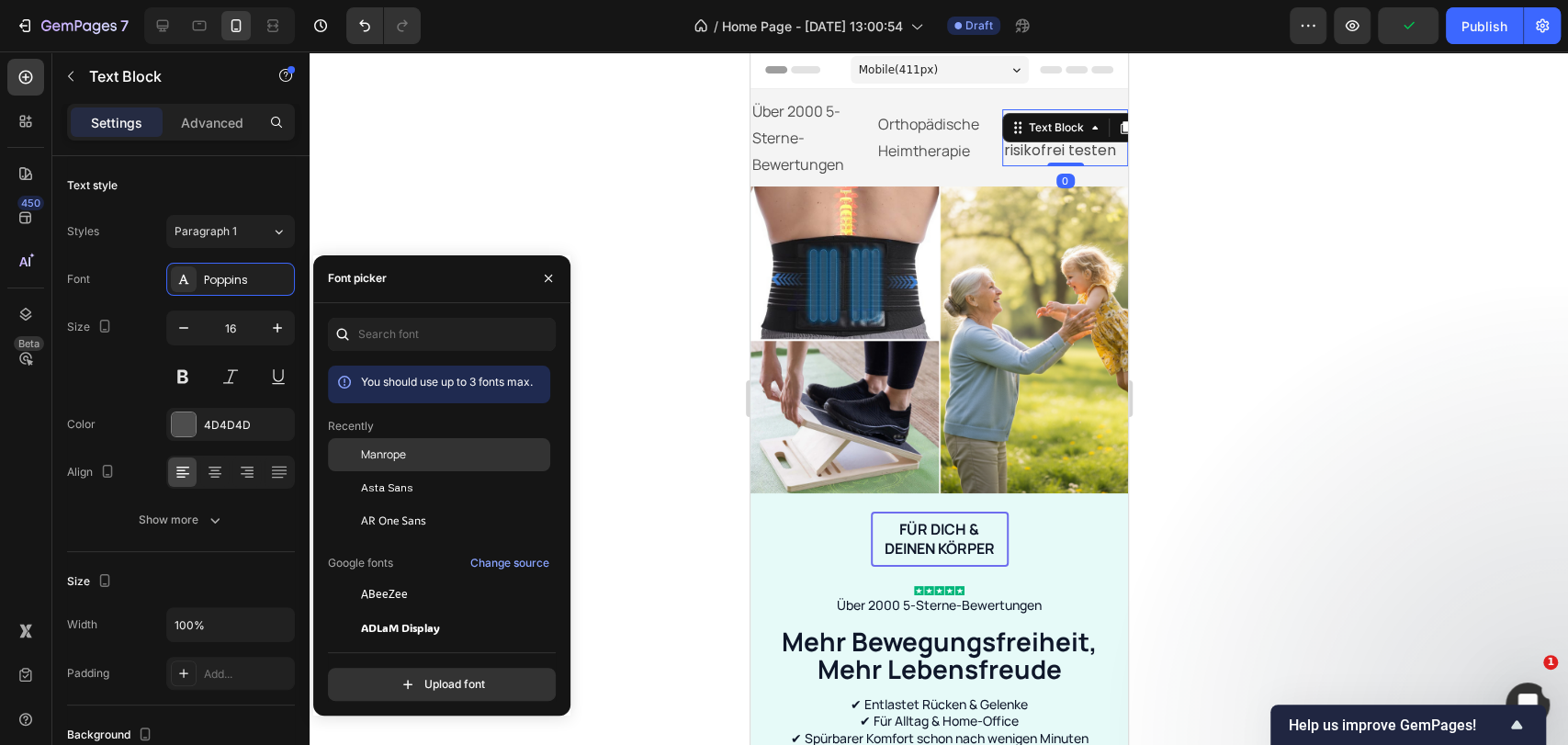
click at [384, 451] on span "Manrope" at bounding box center [384, 454] width 45 height 17
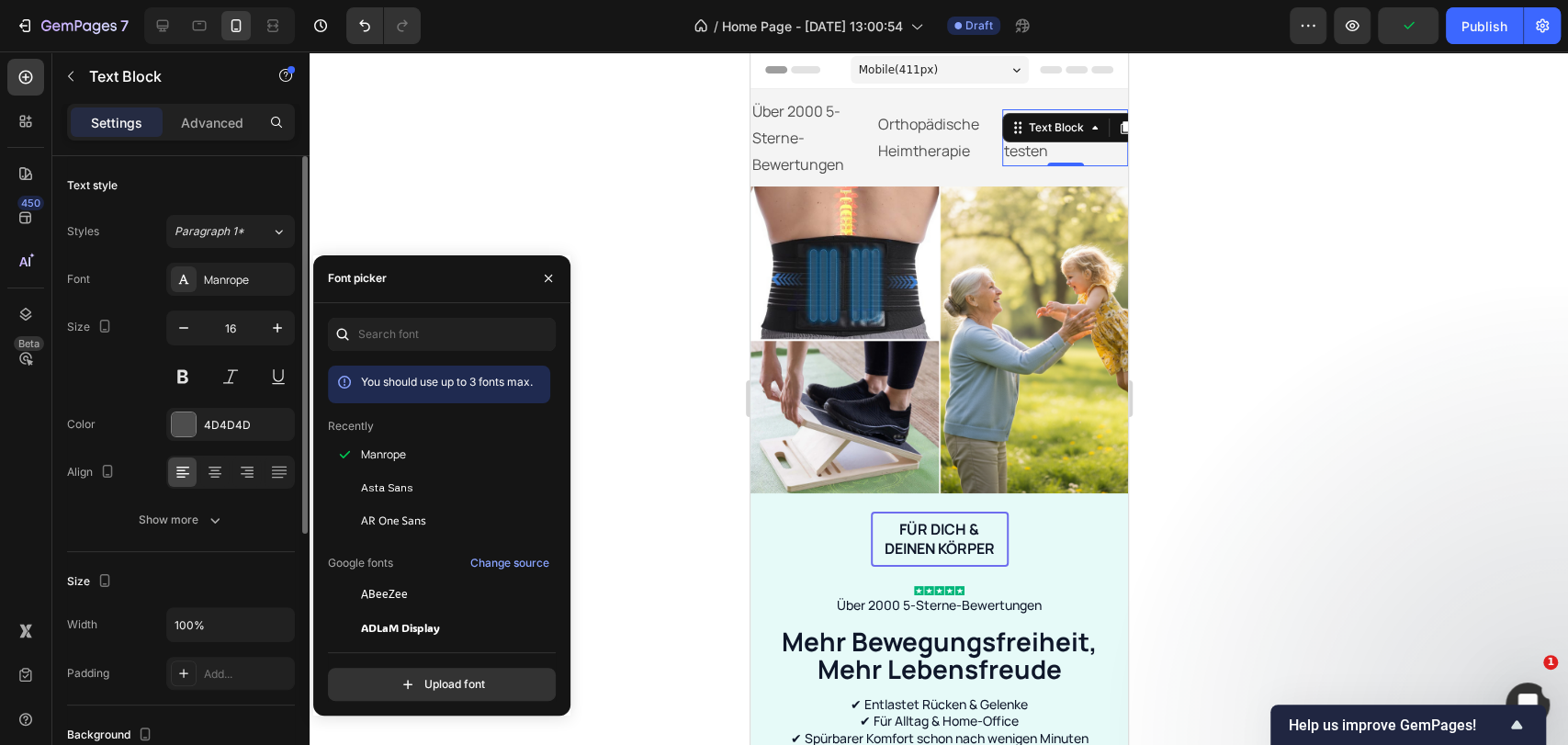
click at [165, 318] on div "Size 16" at bounding box center [181, 351] width 228 height 83
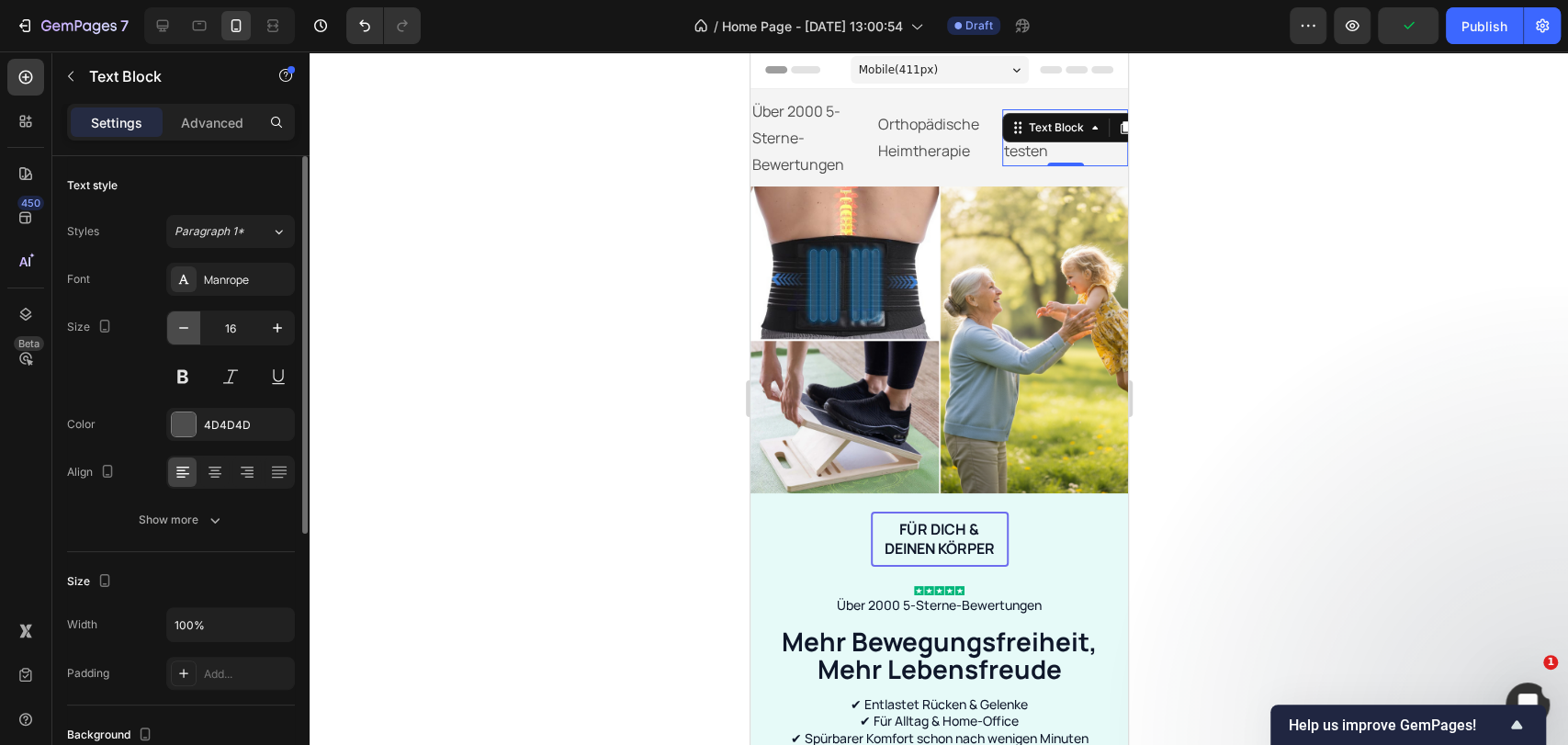
click at [185, 330] on icon "button" at bounding box center [183, 328] width 19 height 19
type input "14"
click at [221, 467] on icon at bounding box center [215, 472] width 19 height 19
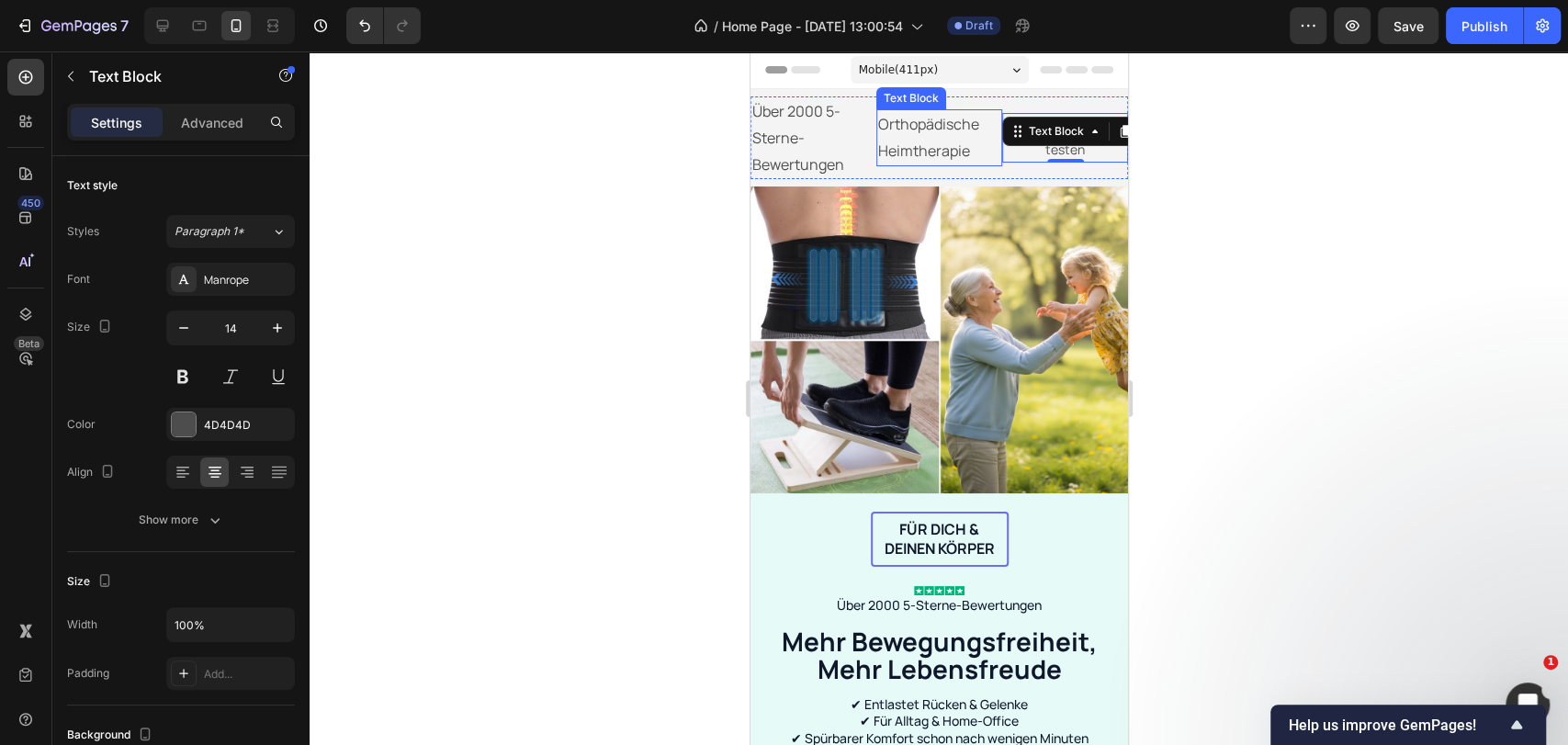
click at [915, 134] on div "Orthopädische Heimtherapie Text Block" at bounding box center [938, 137] width 126 height 57
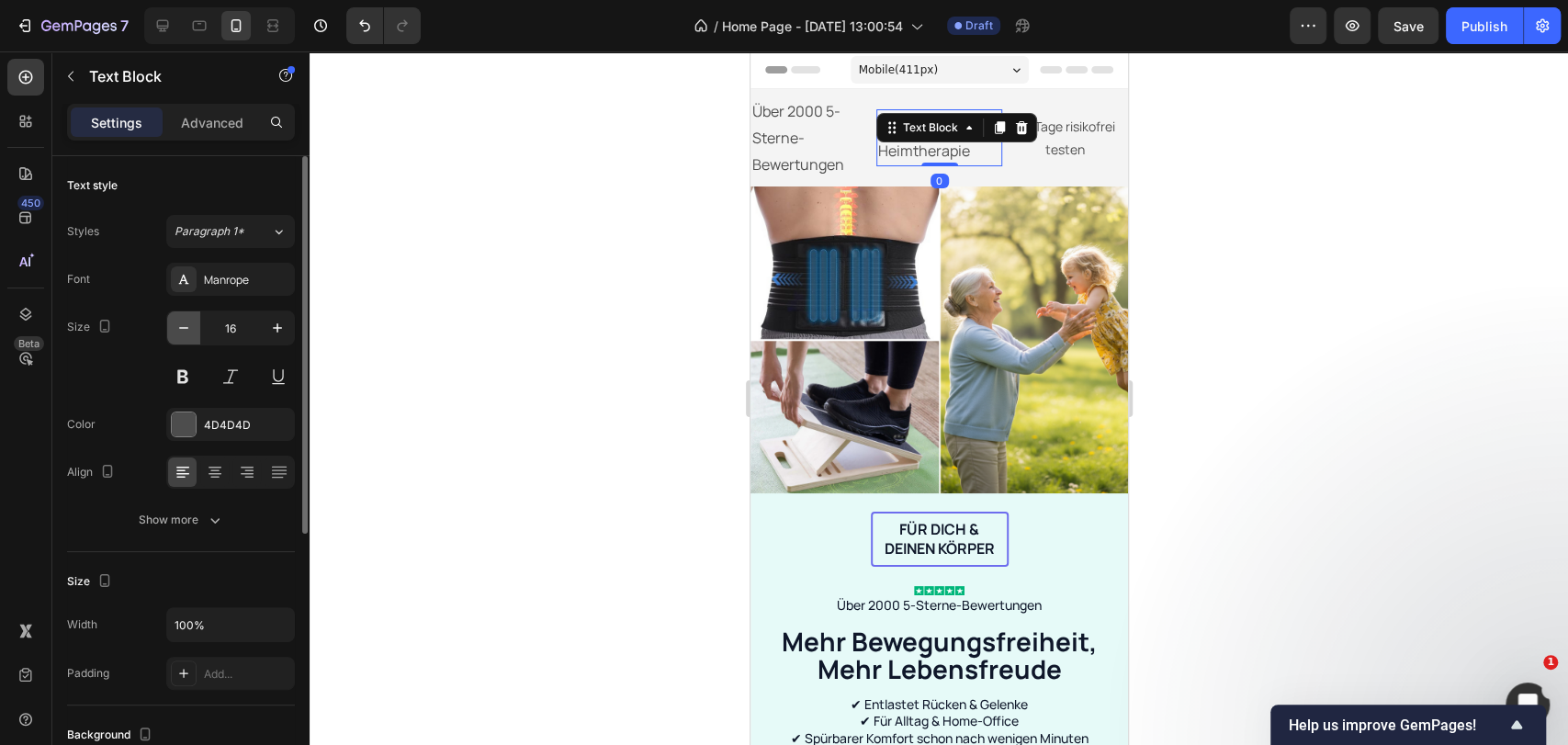
click at [171, 327] on button "button" at bounding box center [184, 328] width 34 height 34
type input "14"
click at [218, 467] on icon at bounding box center [215, 467] width 13 height 2
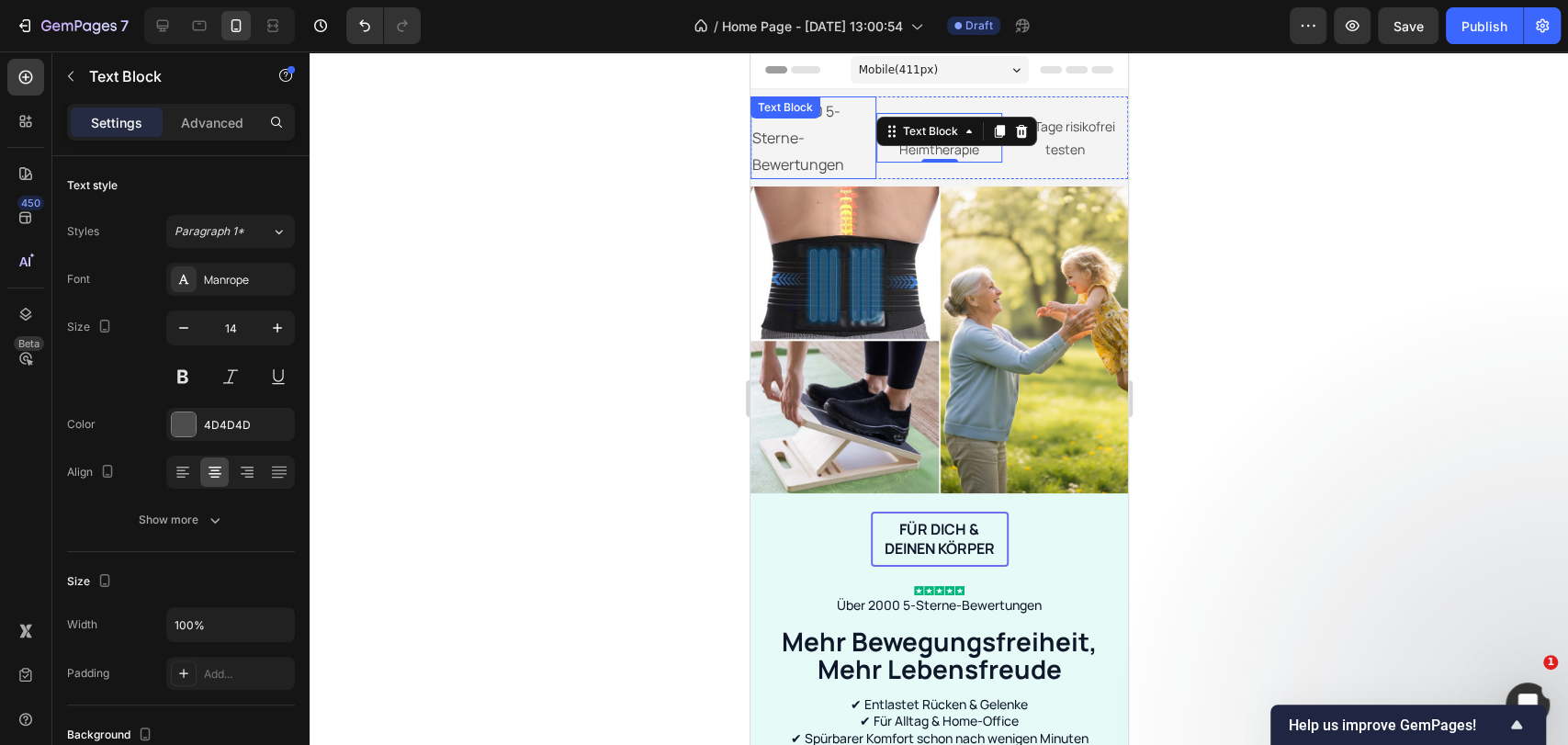
click at [793, 140] on p "Über 2000 5-Sterne-Bewertungen" at bounding box center [812, 138] width 122 height 79
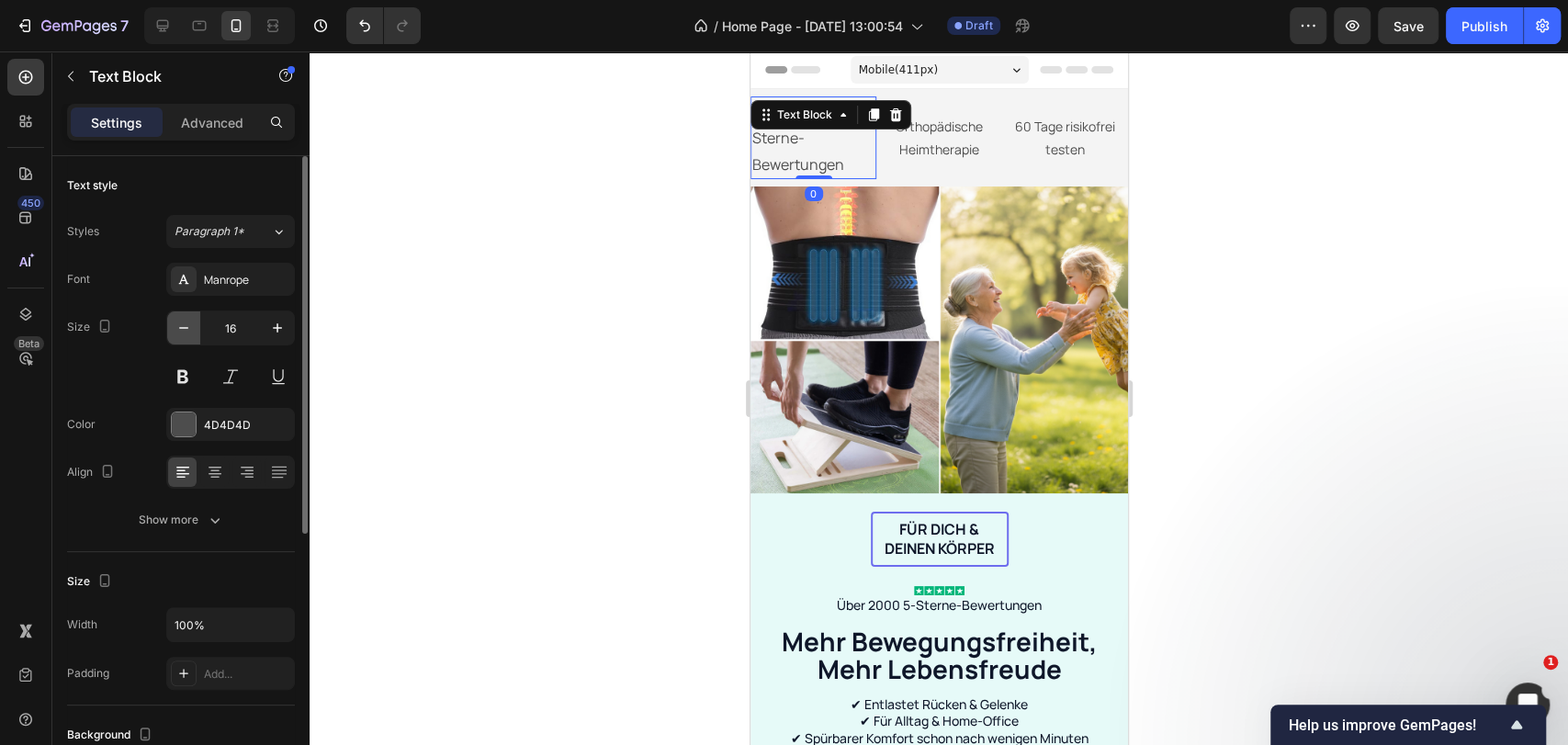
click at [169, 331] on button "button" at bounding box center [184, 328] width 34 height 34
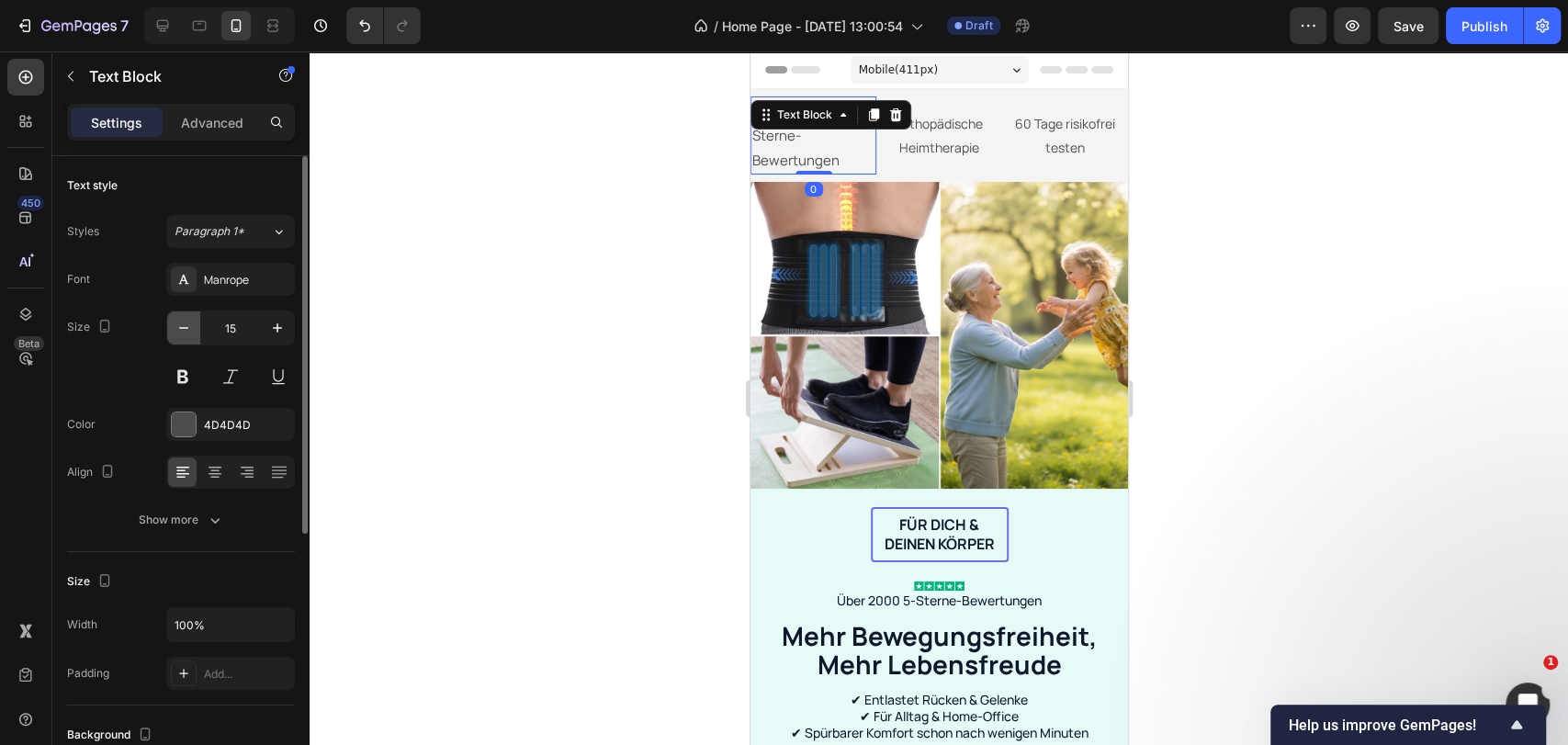
click at [169, 331] on button "button" at bounding box center [184, 328] width 34 height 34
type input "14"
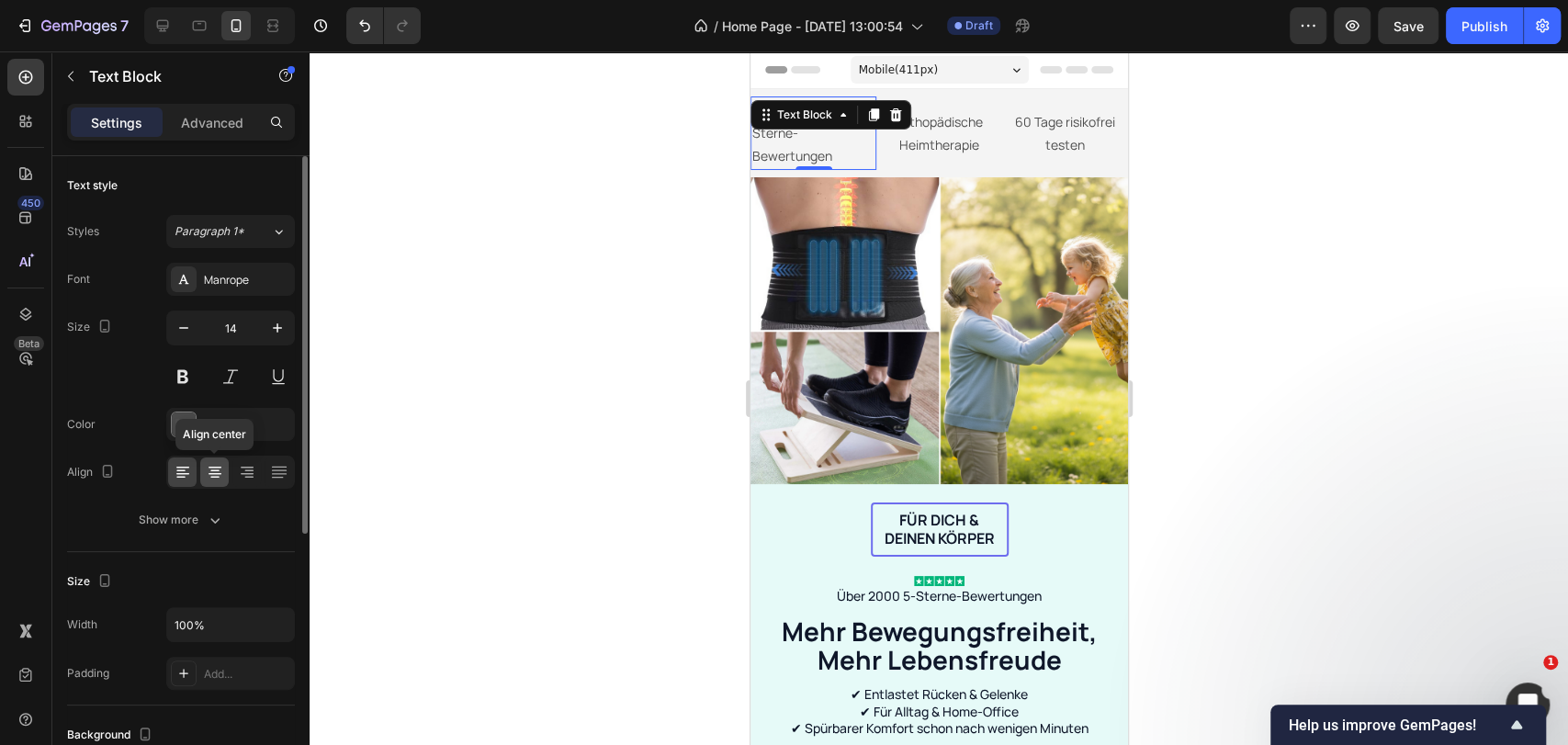
click at [221, 472] on icon at bounding box center [215, 472] width 19 height 19
click at [188, 431] on div at bounding box center [183, 425] width 24 height 24
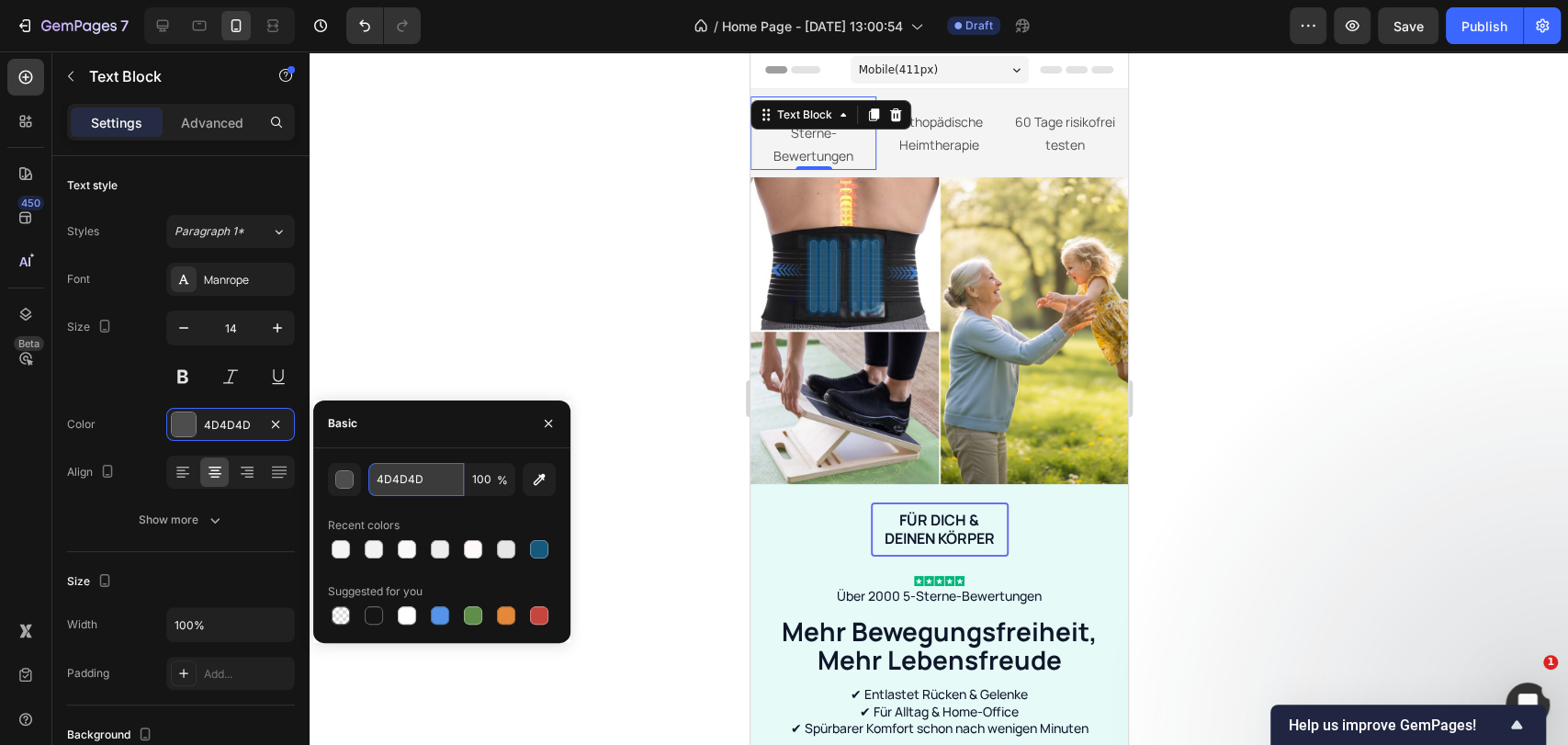
click at [383, 478] on input "4D4D4D" at bounding box center [416, 480] width 96 height 34
paste input "0F172A"
type input "0F172A"
click at [919, 135] on p "Orthopädische Heimtherapie" at bounding box center [938, 132] width 122 height 46
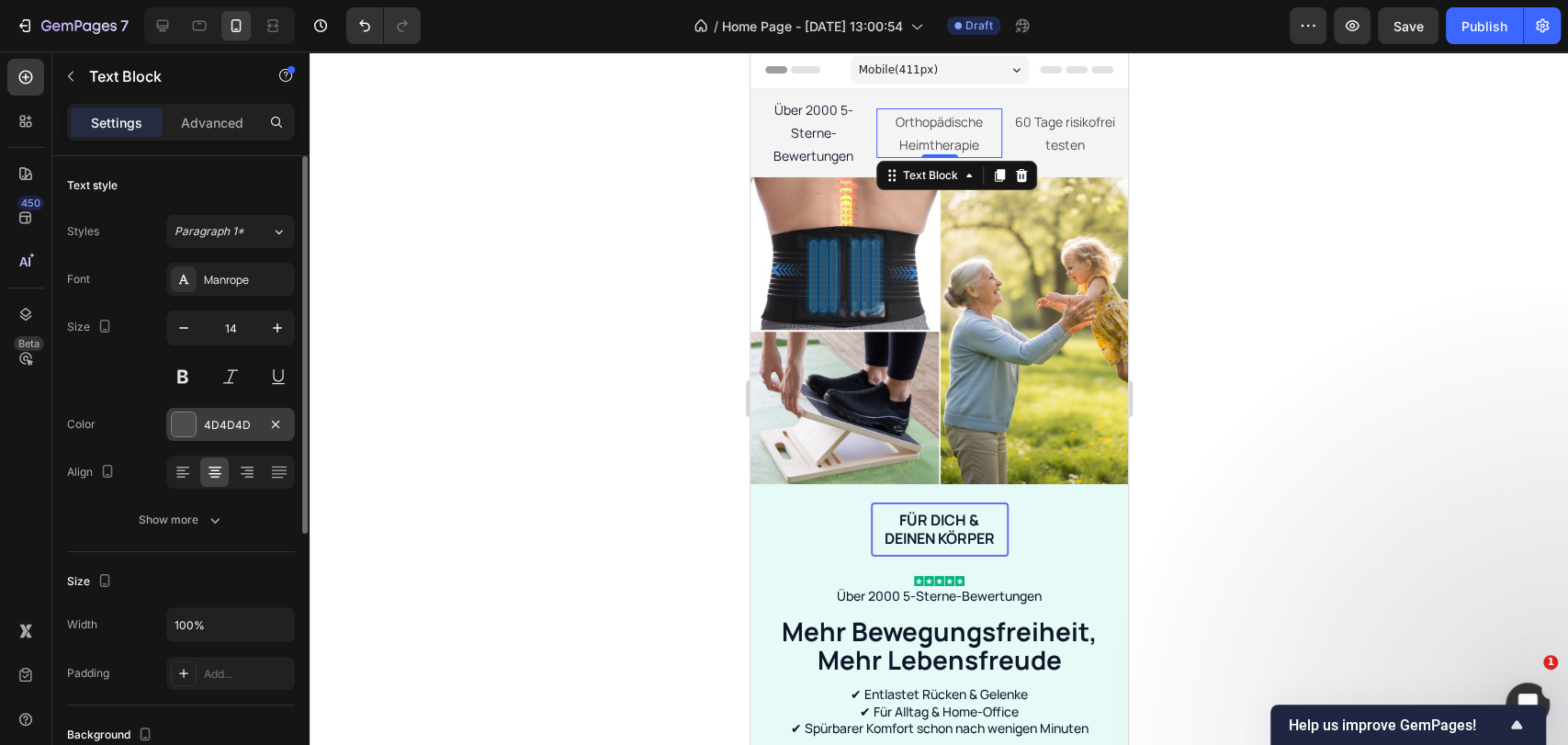
click at [180, 419] on div at bounding box center [183, 425] width 24 height 24
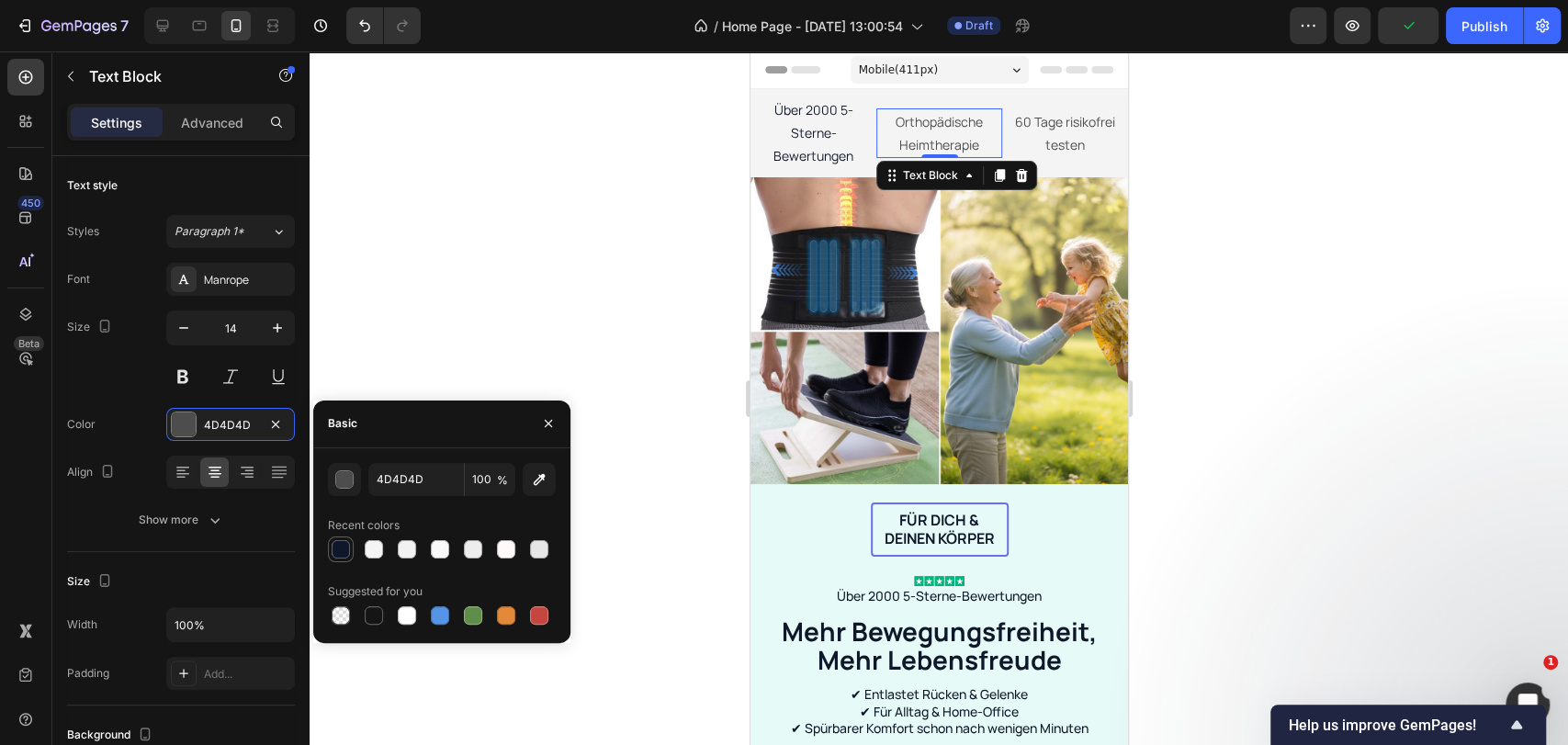
click at [346, 552] on div at bounding box center [341, 549] width 19 height 19
type input "0F172A"
click at [1030, 135] on p "60 Tage risikofrei testen" at bounding box center [1063, 132] width 122 height 46
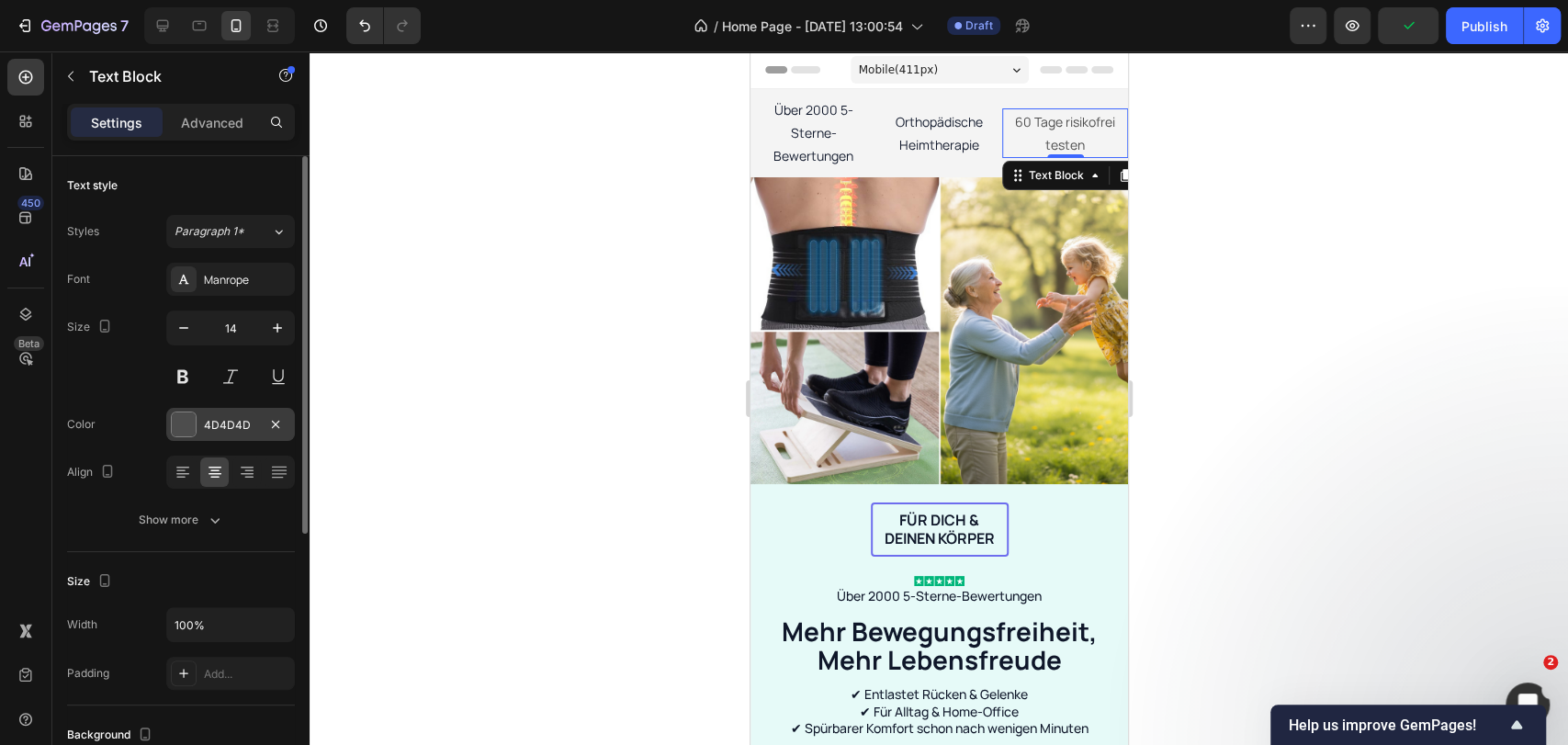
click at [183, 419] on div at bounding box center [183, 425] width 24 height 24
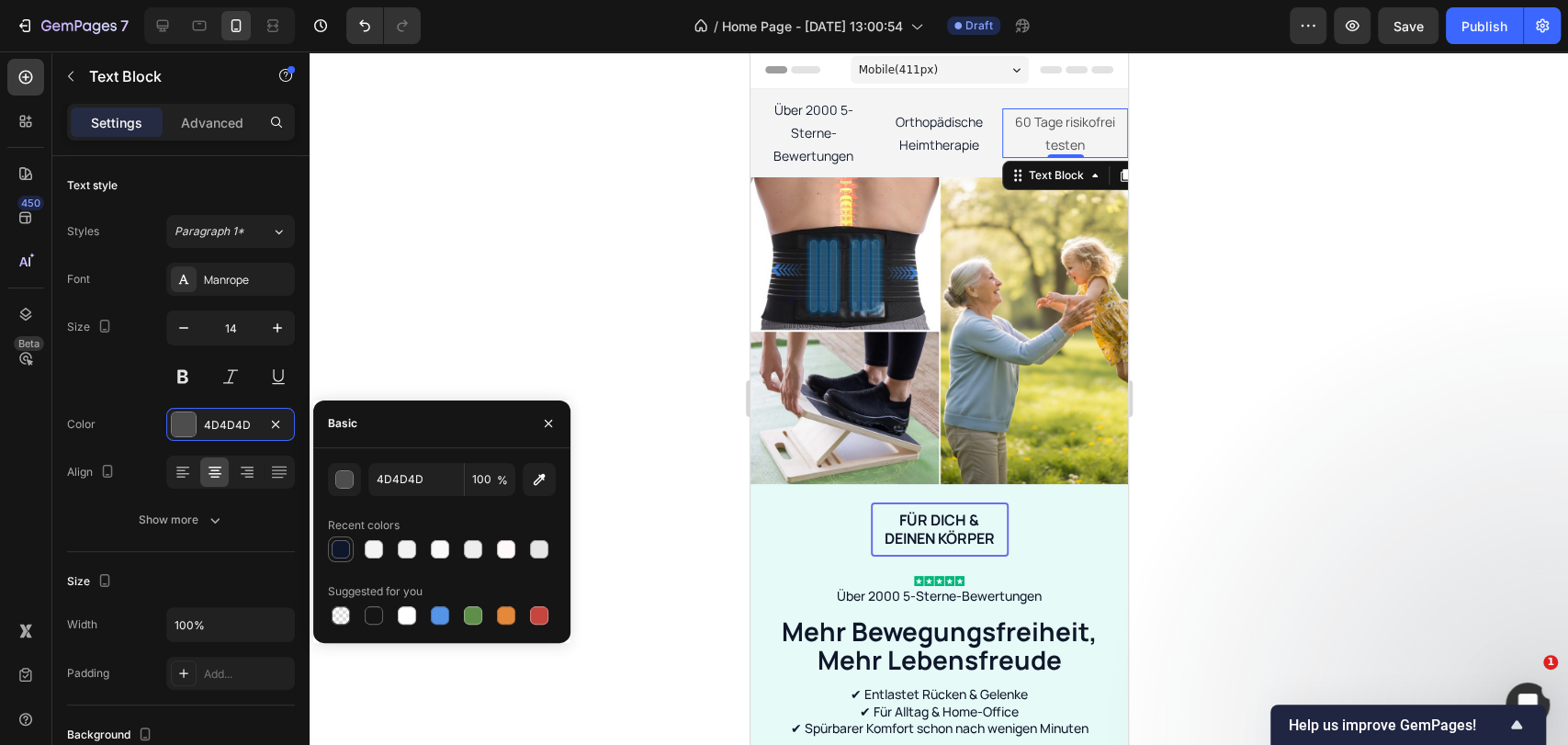
click at [340, 546] on div at bounding box center [341, 549] width 19 height 19
type input "0F172A"
click at [825, 144] on p "Über 2000 5-Sterne-Bewertungen" at bounding box center [812, 133] width 122 height 70
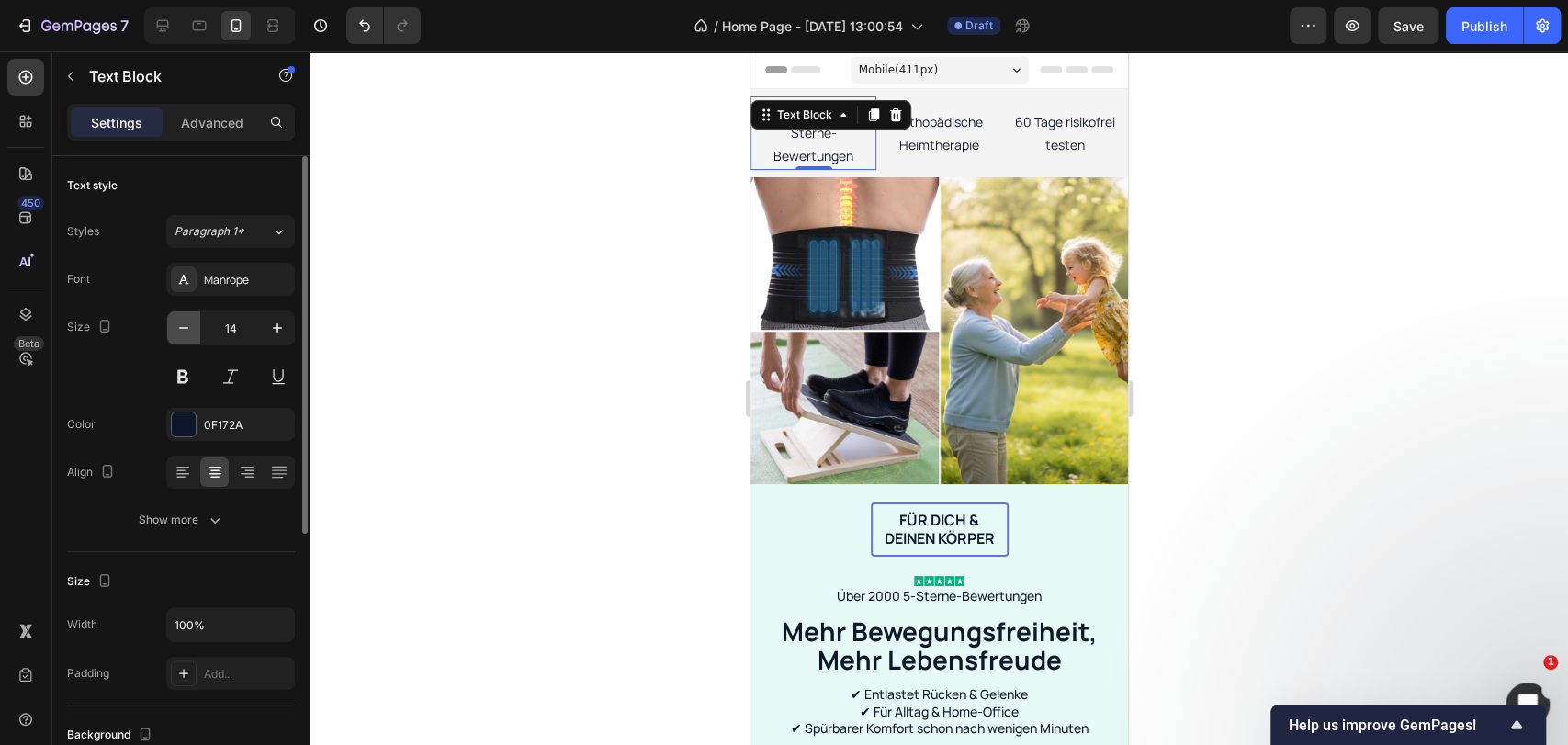
click at [186, 329] on icon "button" at bounding box center [183, 328] width 19 height 19
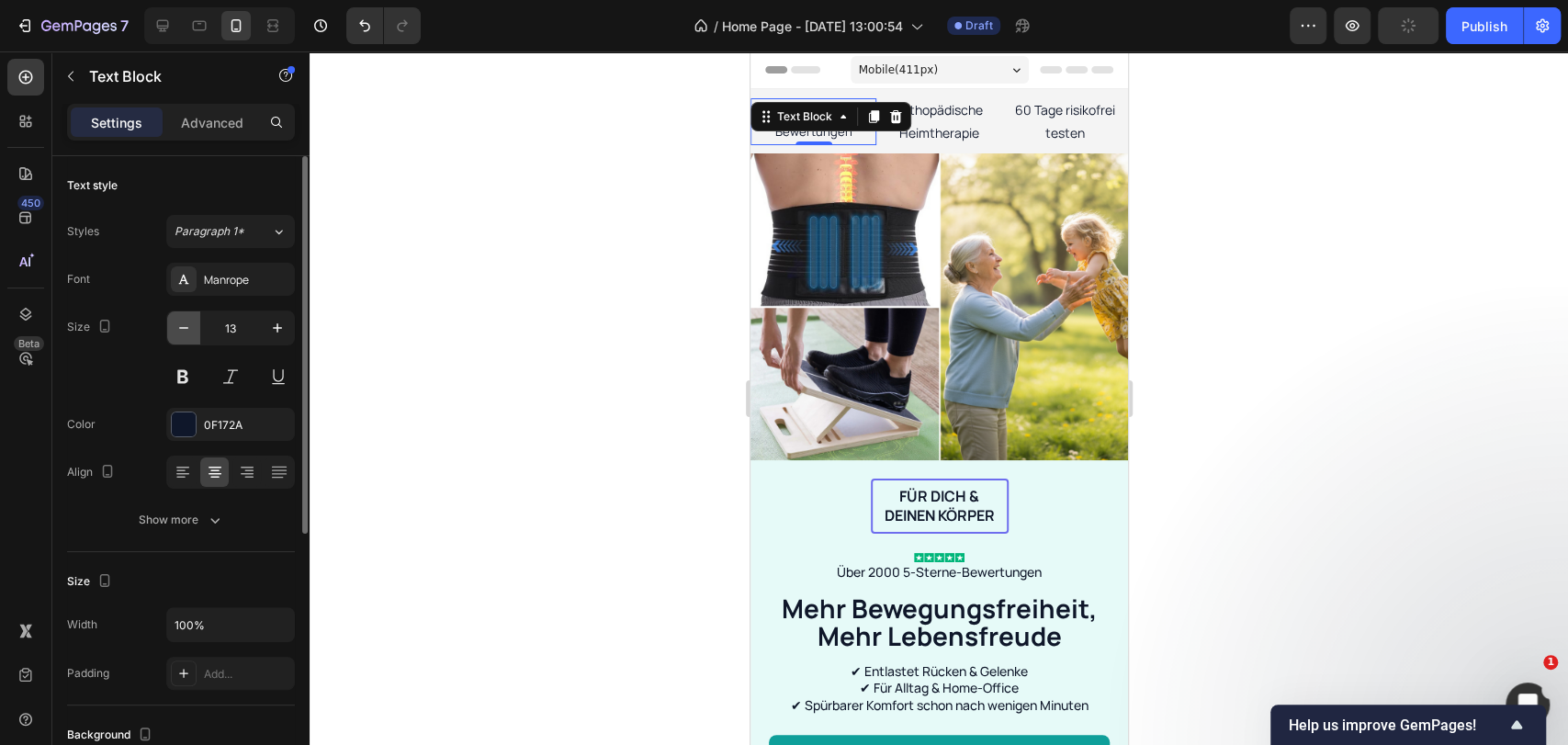
click at [186, 329] on icon "button" at bounding box center [183, 328] width 19 height 19
type input "12"
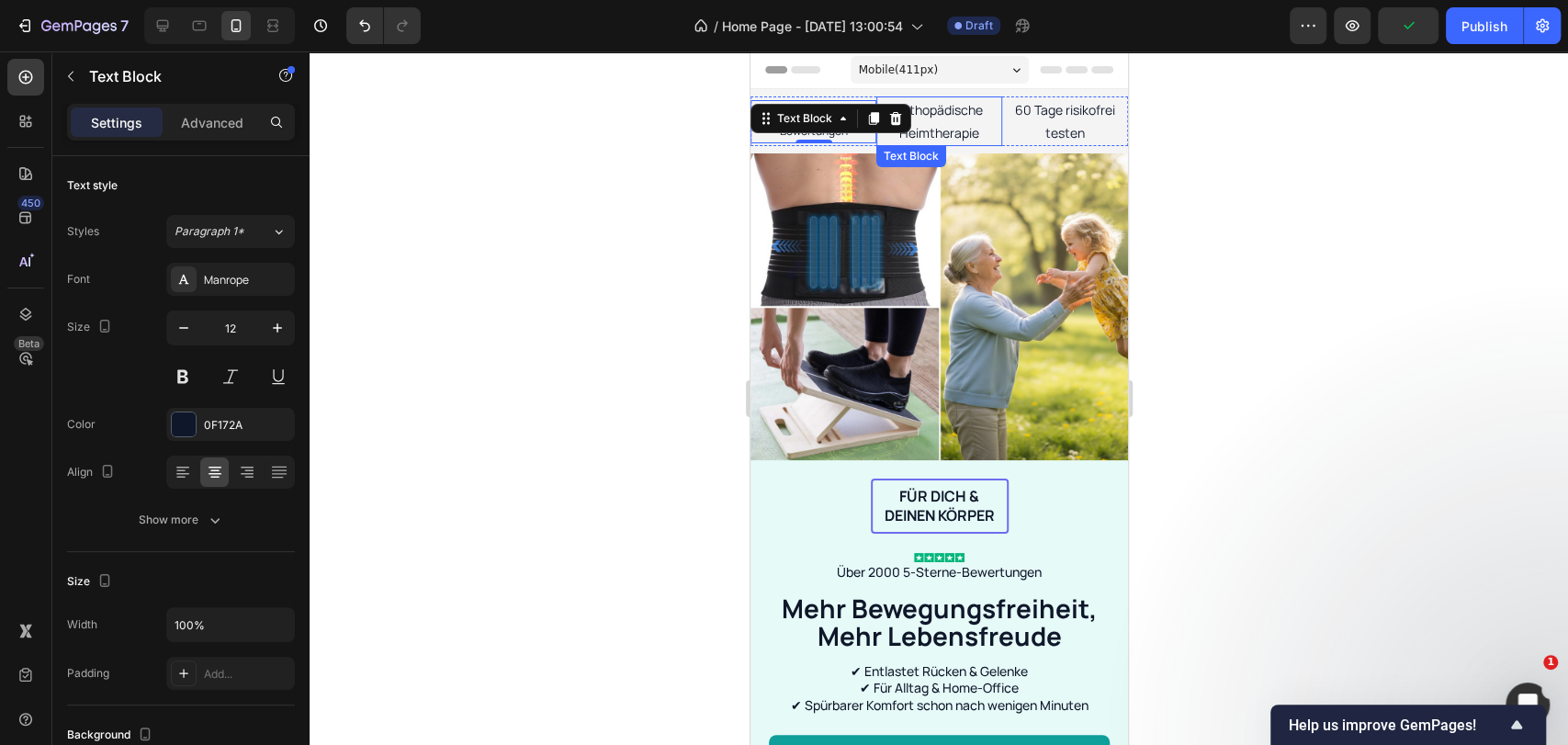
click at [945, 104] on p "Orthopädische Heimtherapie" at bounding box center [938, 121] width 122 height 46
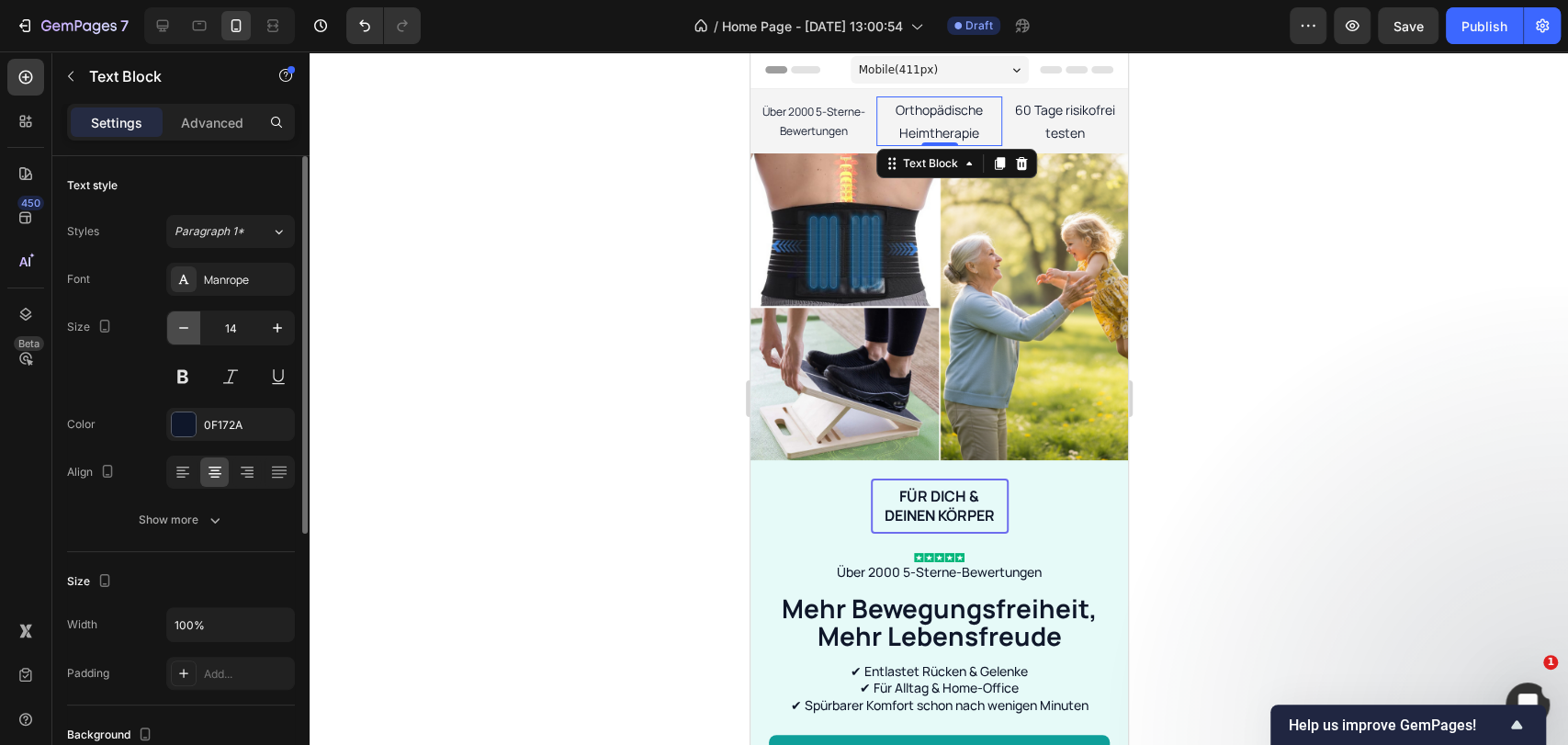
click at [193, 333] on button "button" at bounding box center [184, 328] width 34 height 34
type input "12"
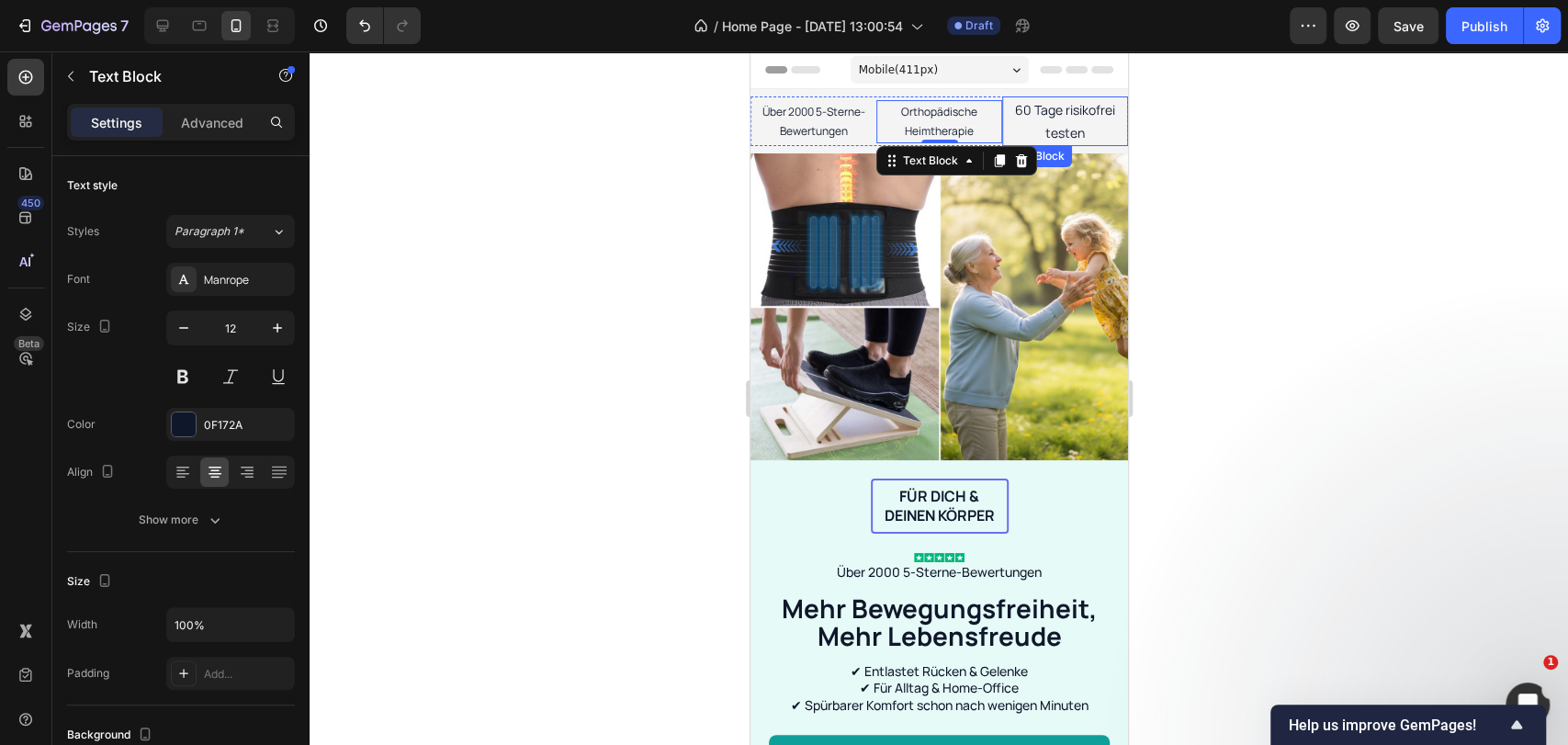
click at [1029, 127] on p "60 Tage risikofrei testen" at bounding box center [1063, 121] width 122 height 46
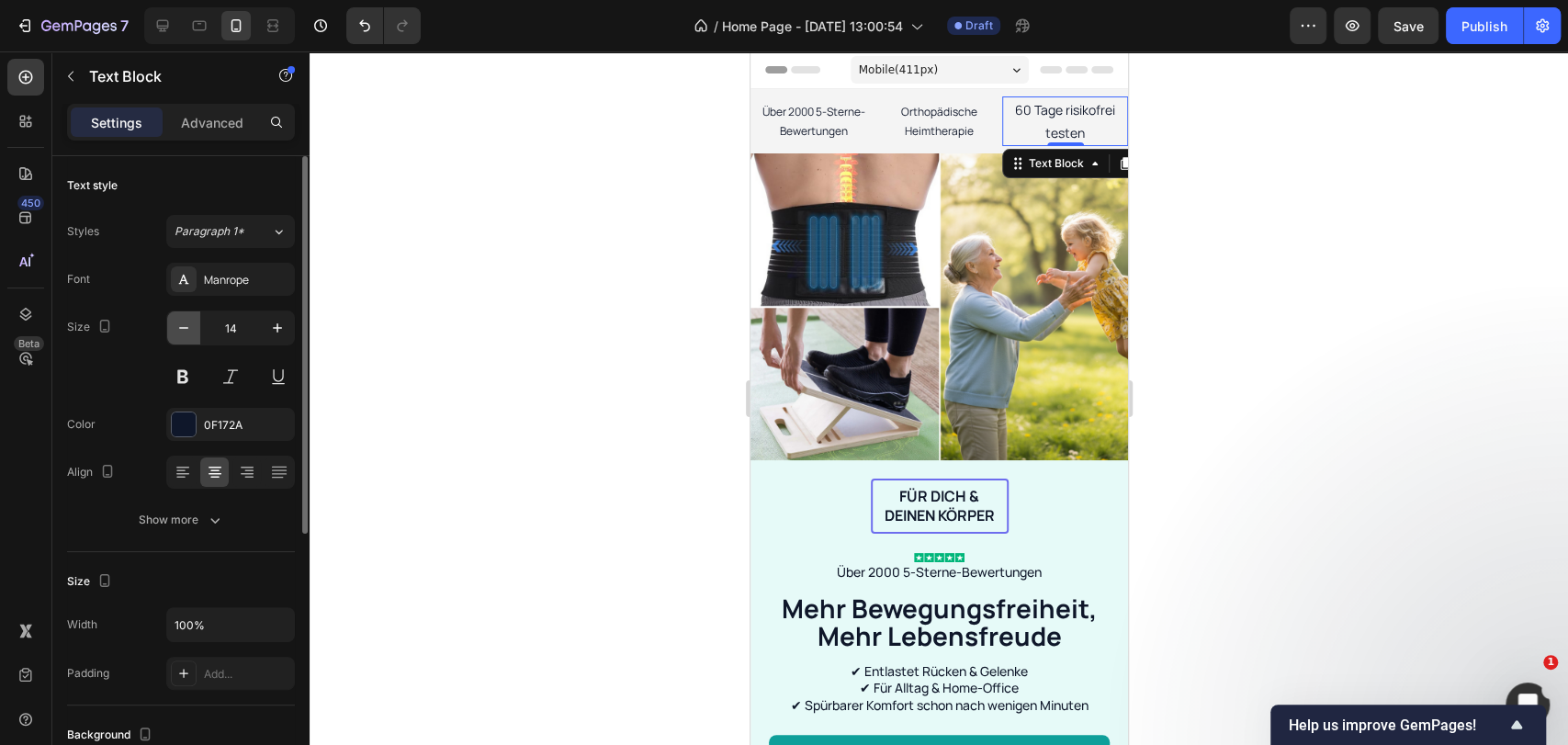
click at [183, 327] on icon "button" at bounding box center [183, 328] width 9 height 2
type input "12"
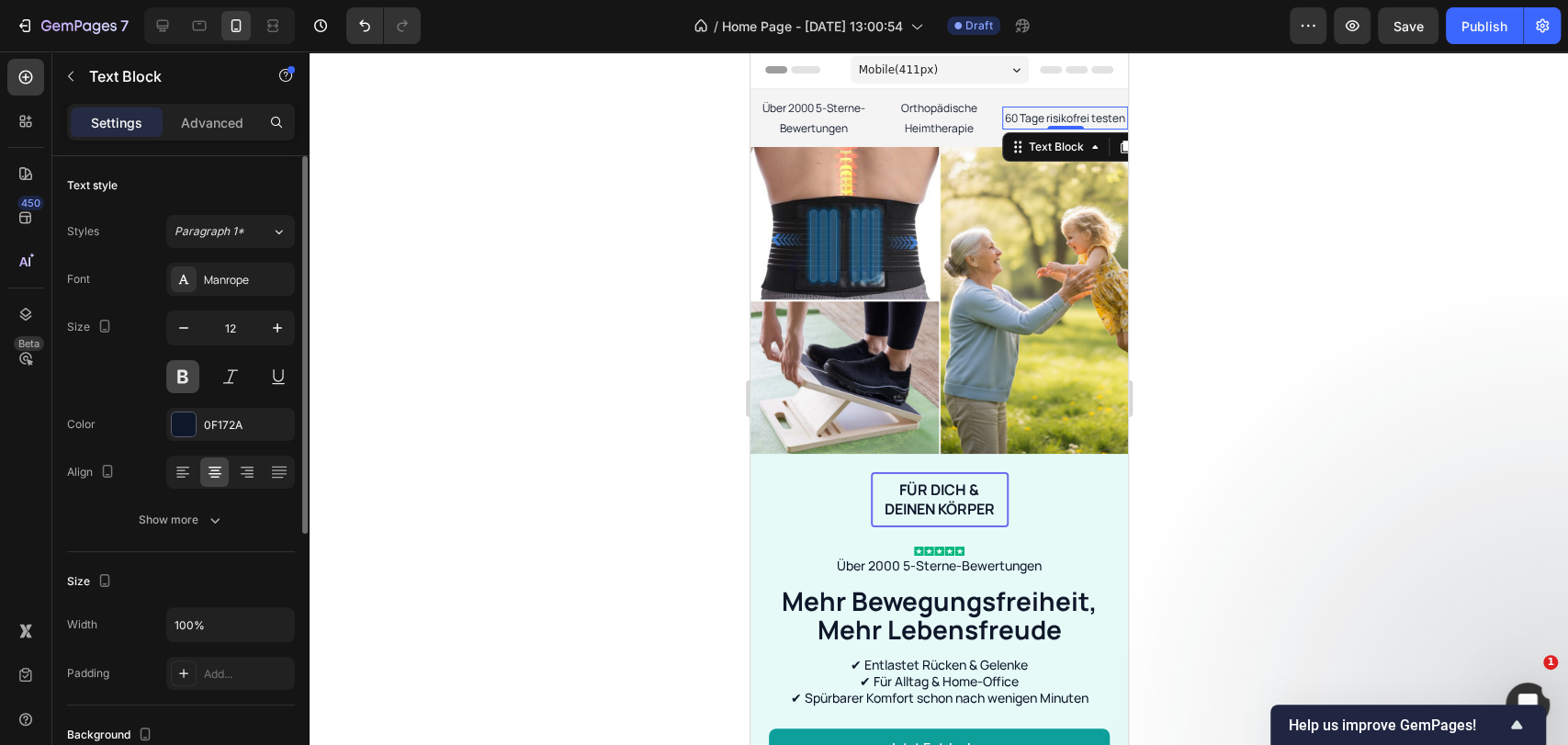
click at [188, 372] on button at bounding box center [183, 377] width 34 height 34
click at [927, 117] on p "Orthopädische Heimtherapie" at bounding box center [938, 118] width 122 height 39
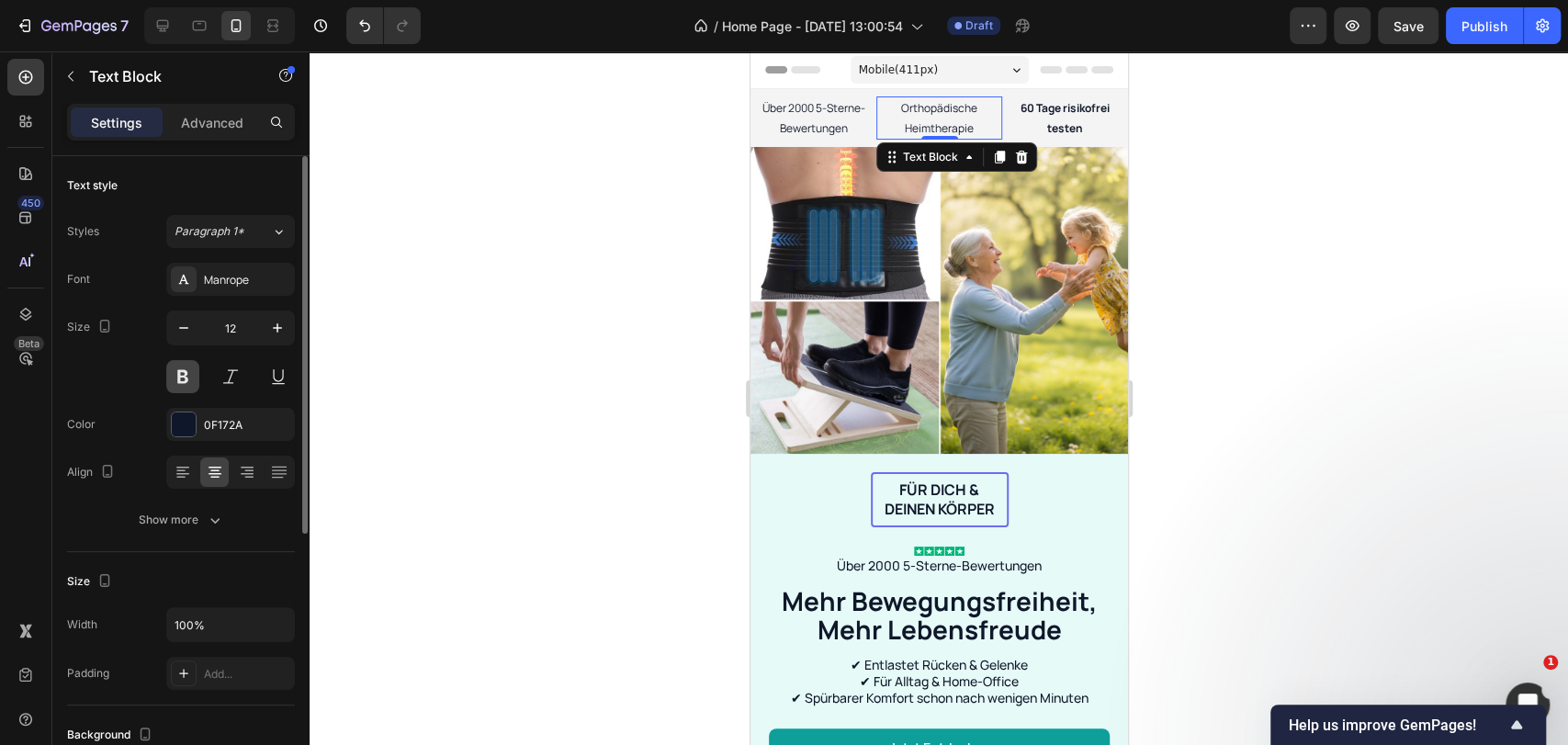
click at [192, 371] on button at bounding box center [183, 377] width 34 height 34
click at [806, 129] on p "Über 2000 5-Sterne-Bewertungen" at bounding box center [812, 118] width 122 height 39
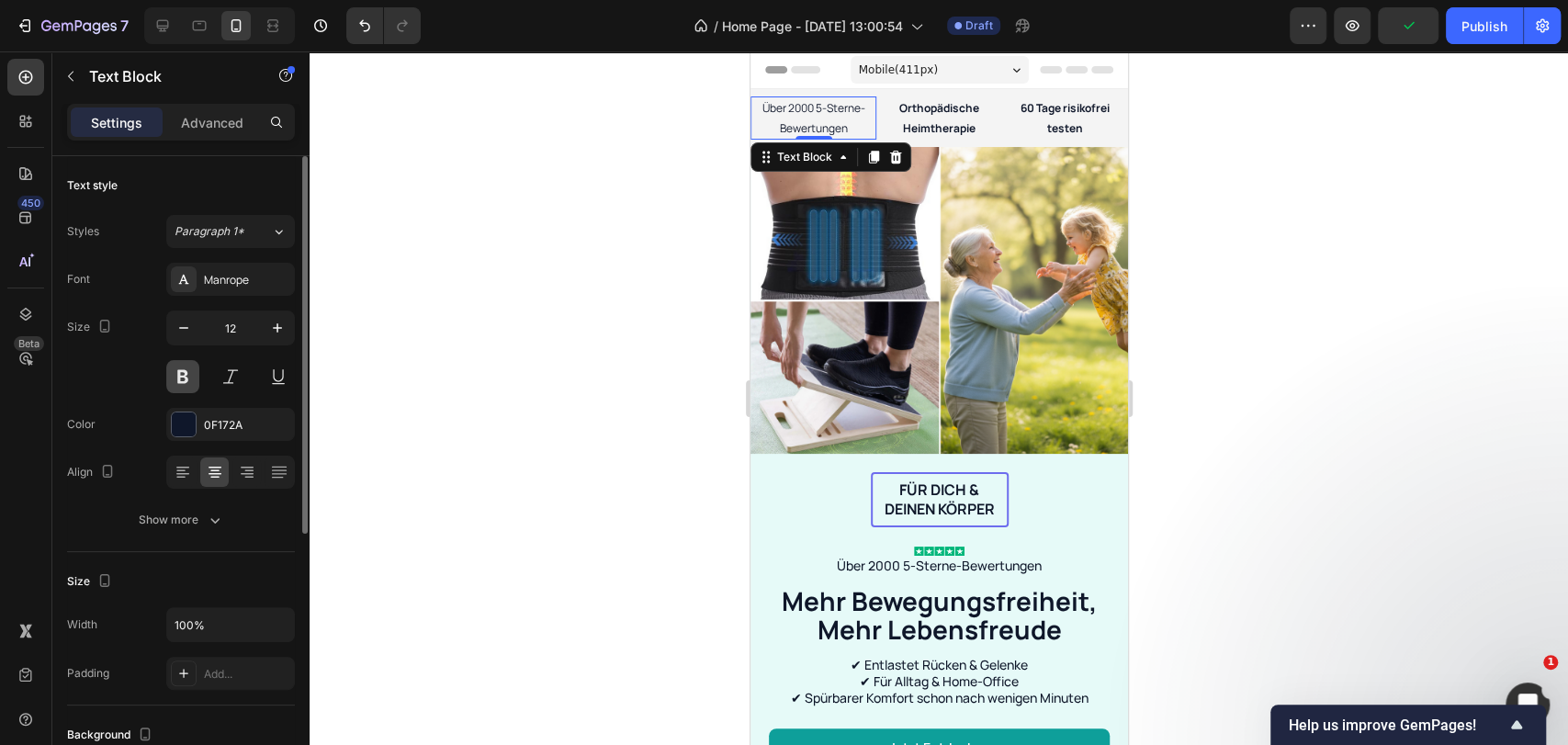
click at [187, 381] on button at bounding box center [183, 377] width 34 height 34
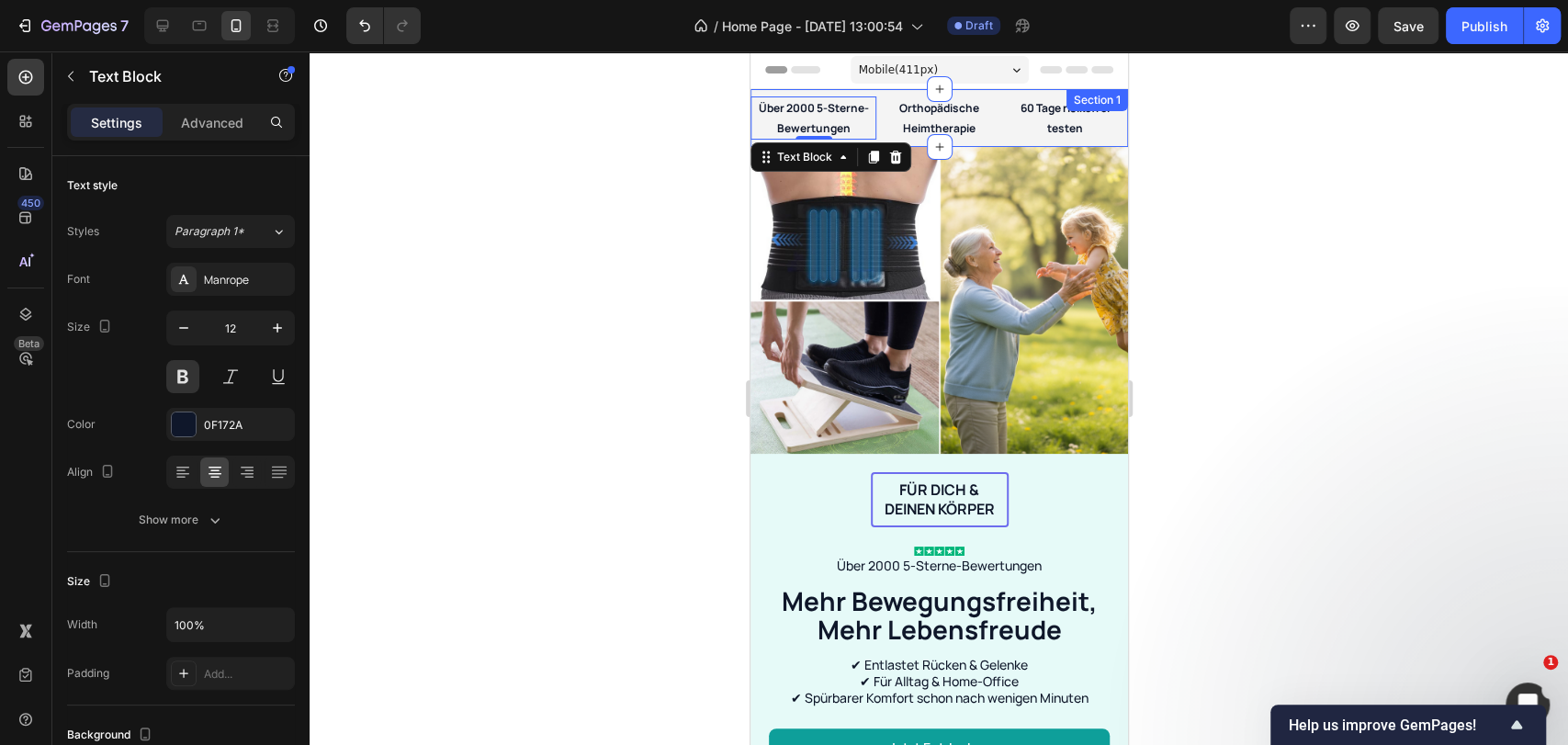
click at [982, 94] on div "Über 2000 5-Sterne-Bewertungen Text Block 0 Orthopädische Heimtherapie Text Blo…" at bounding box center [938, 118] width 377 height 58
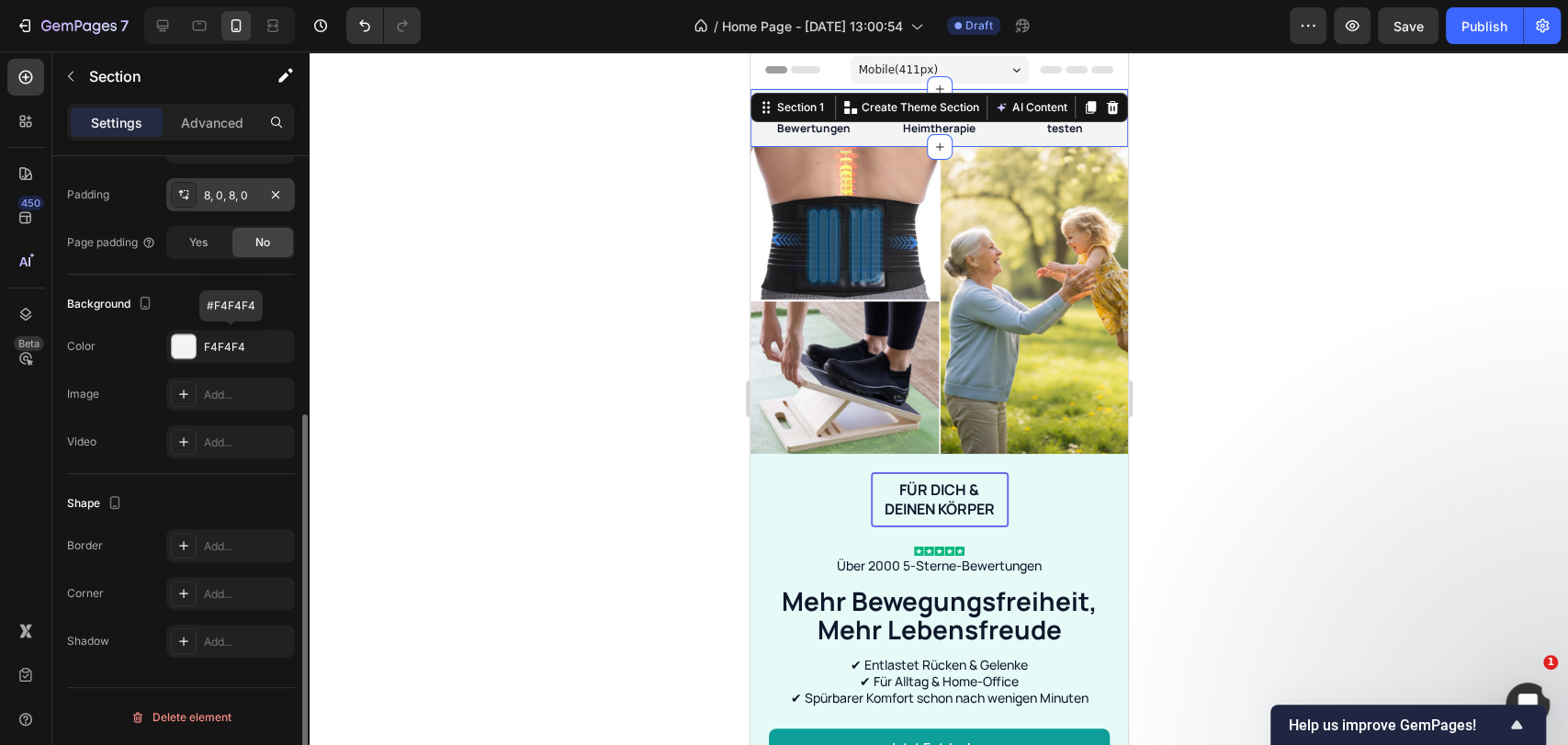
scroll to position [329, 0]
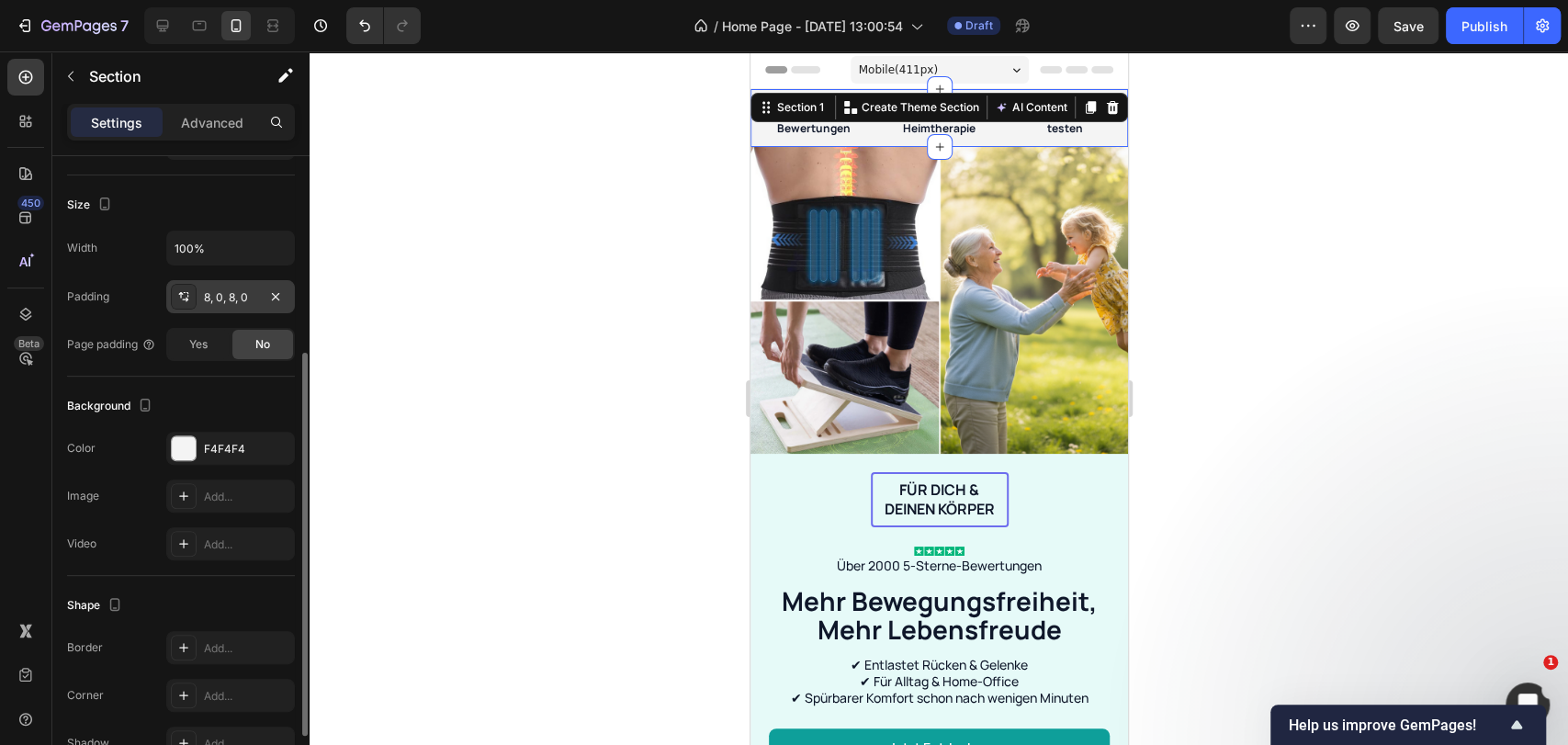
click at [225, 294] on div "8, 0, 8, 0" at bounding box center [230, 298] width 53 height 17
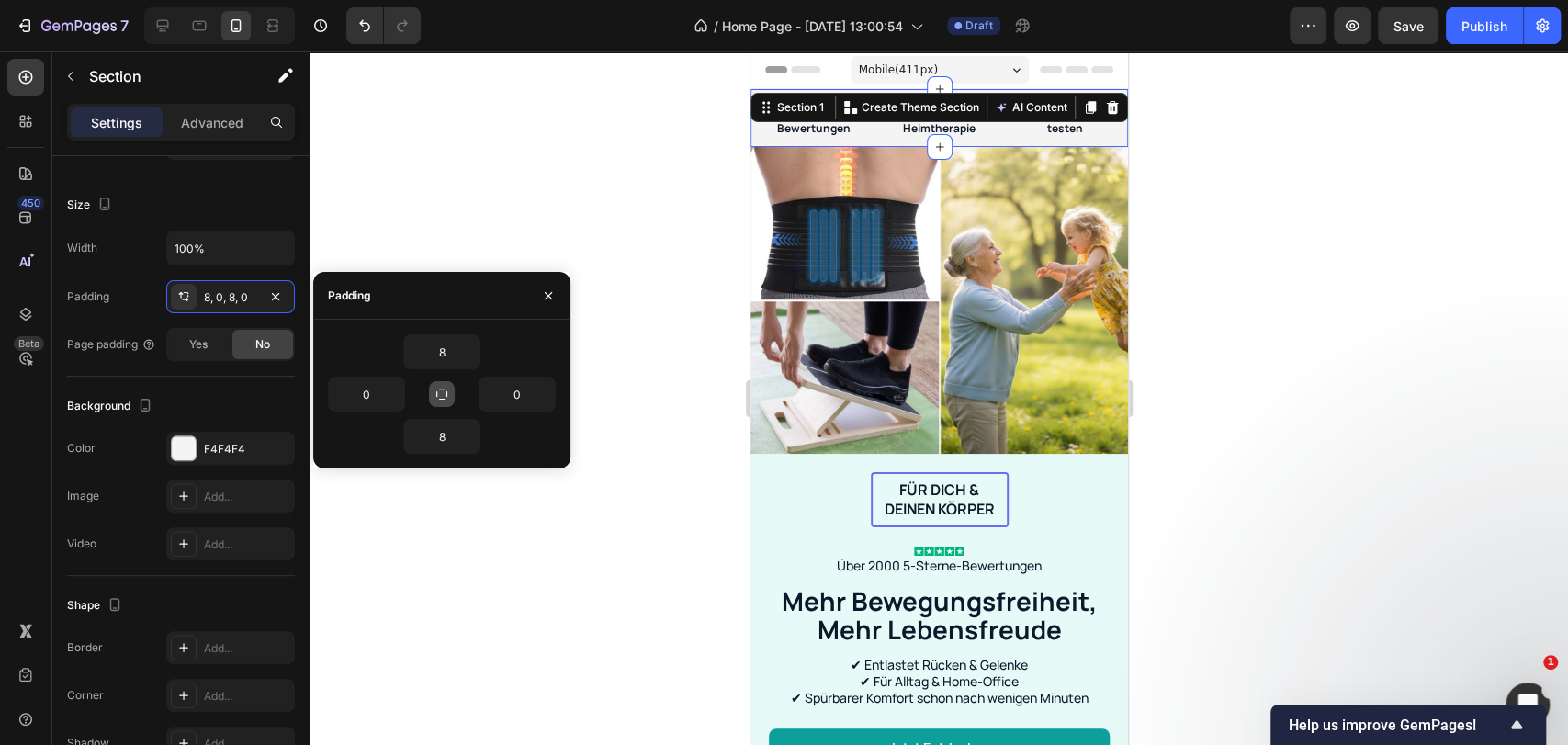
click at [438, 389] on icon "button" at bounding box center [442, 394] width 15 height 15
type input "8"
click at [1029, 124] on p "60 Tage risikofrei testen" at bounding box center [1059, 118] width 117 height 39
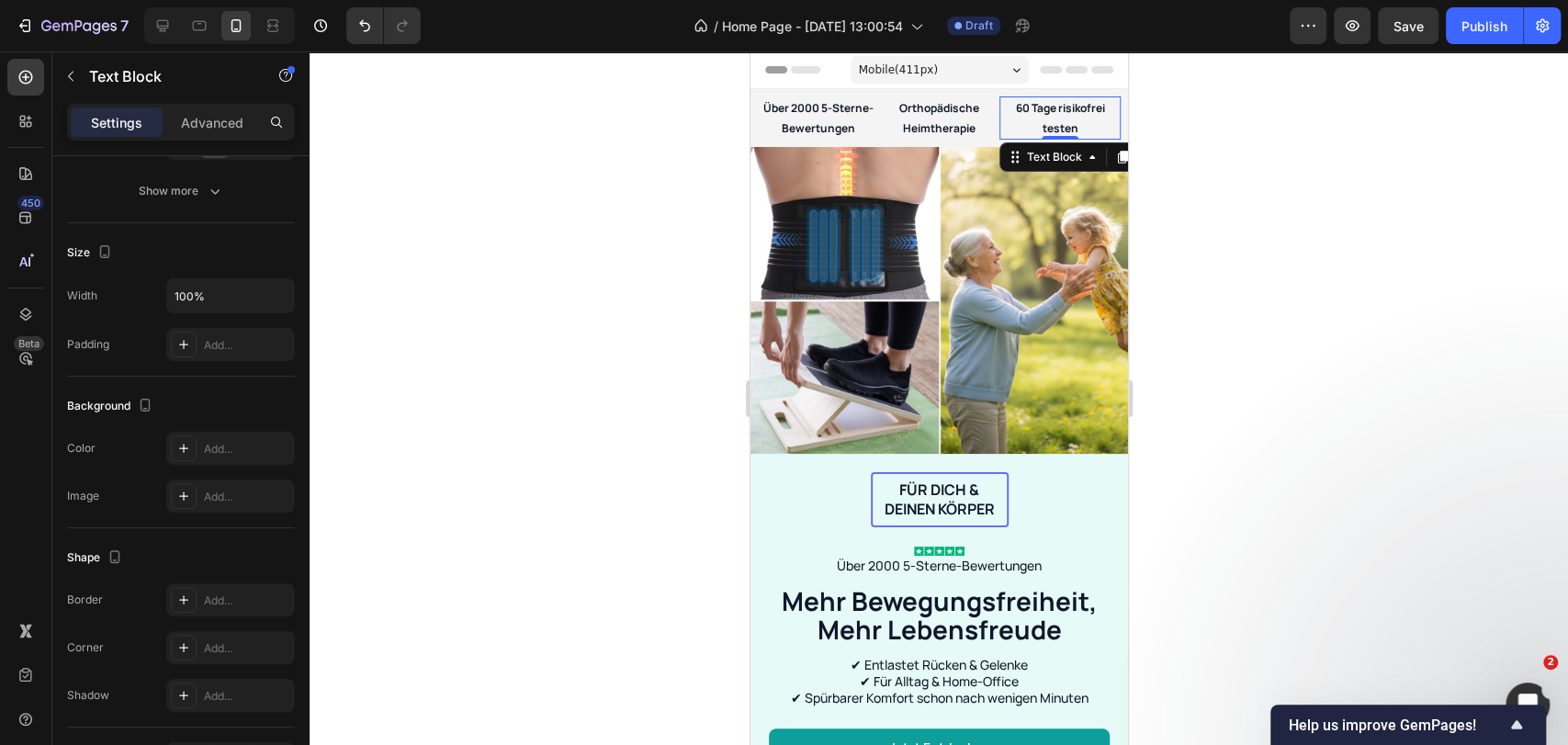
scroll to position [0, 0]
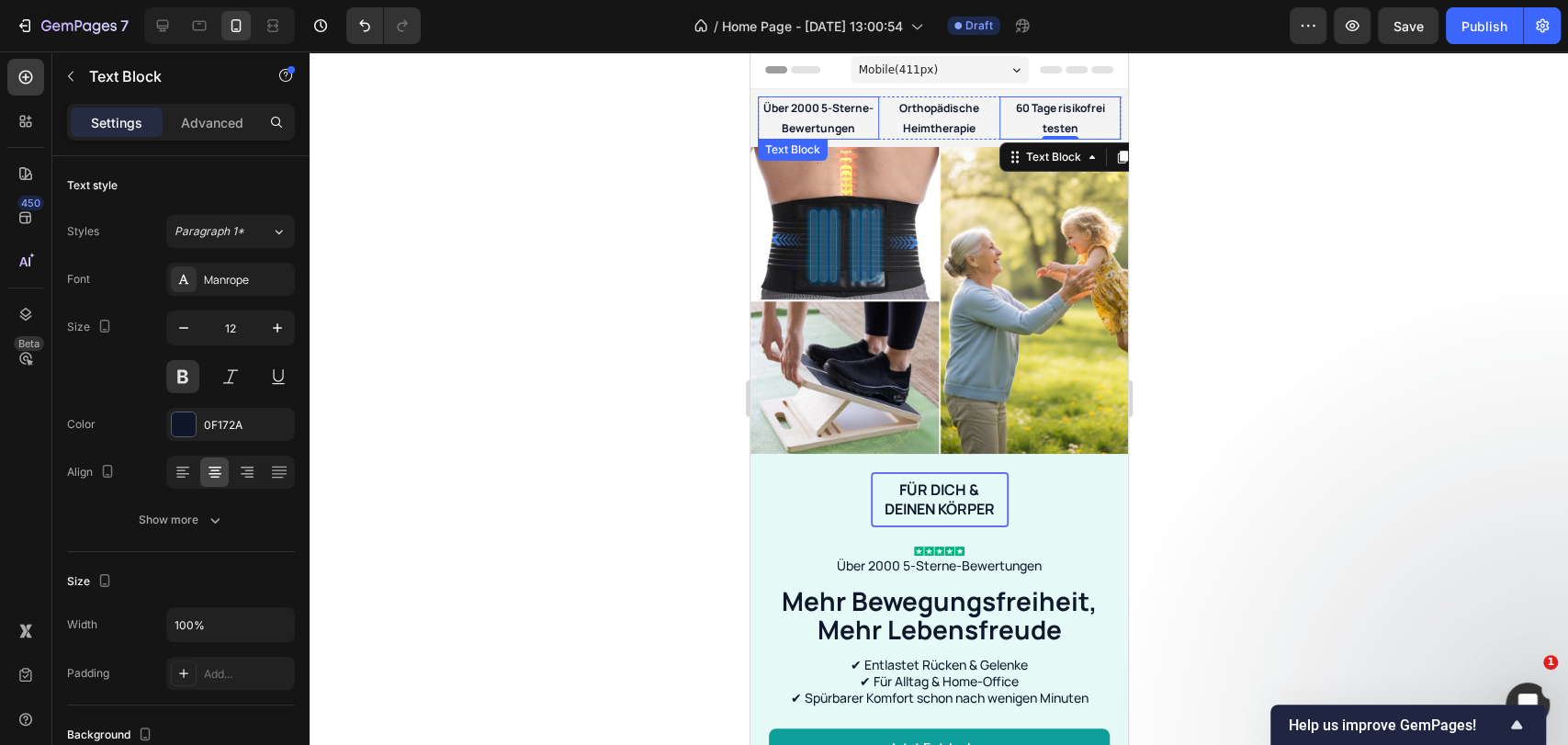
click at [837, 117] on p "Über 2000 5-Sterne-Bewertungen" at bounding box center [818, 118] width 117 height 39
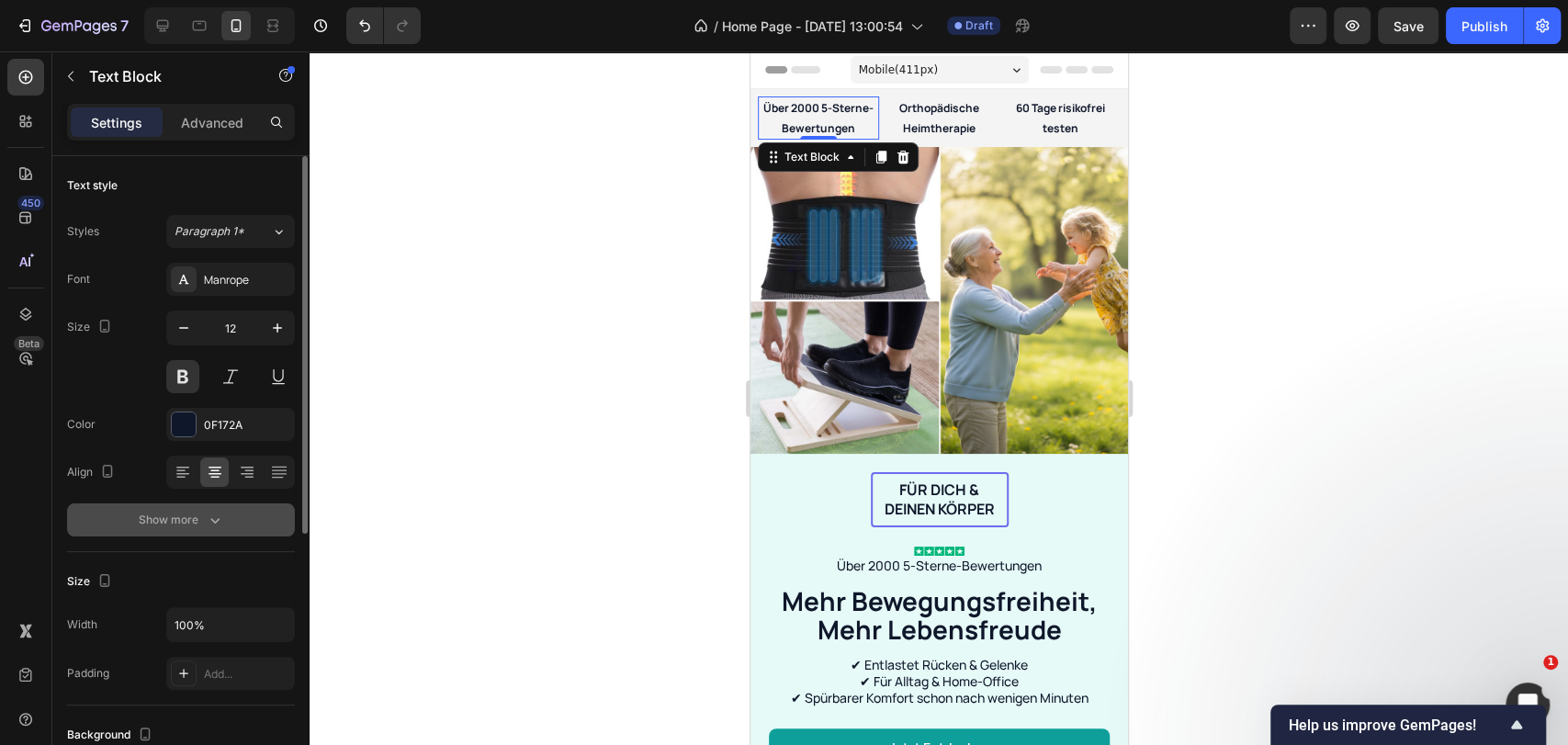
click at [212, 516] on icon "button" at bounding box center [215, 520] width 19 height 19
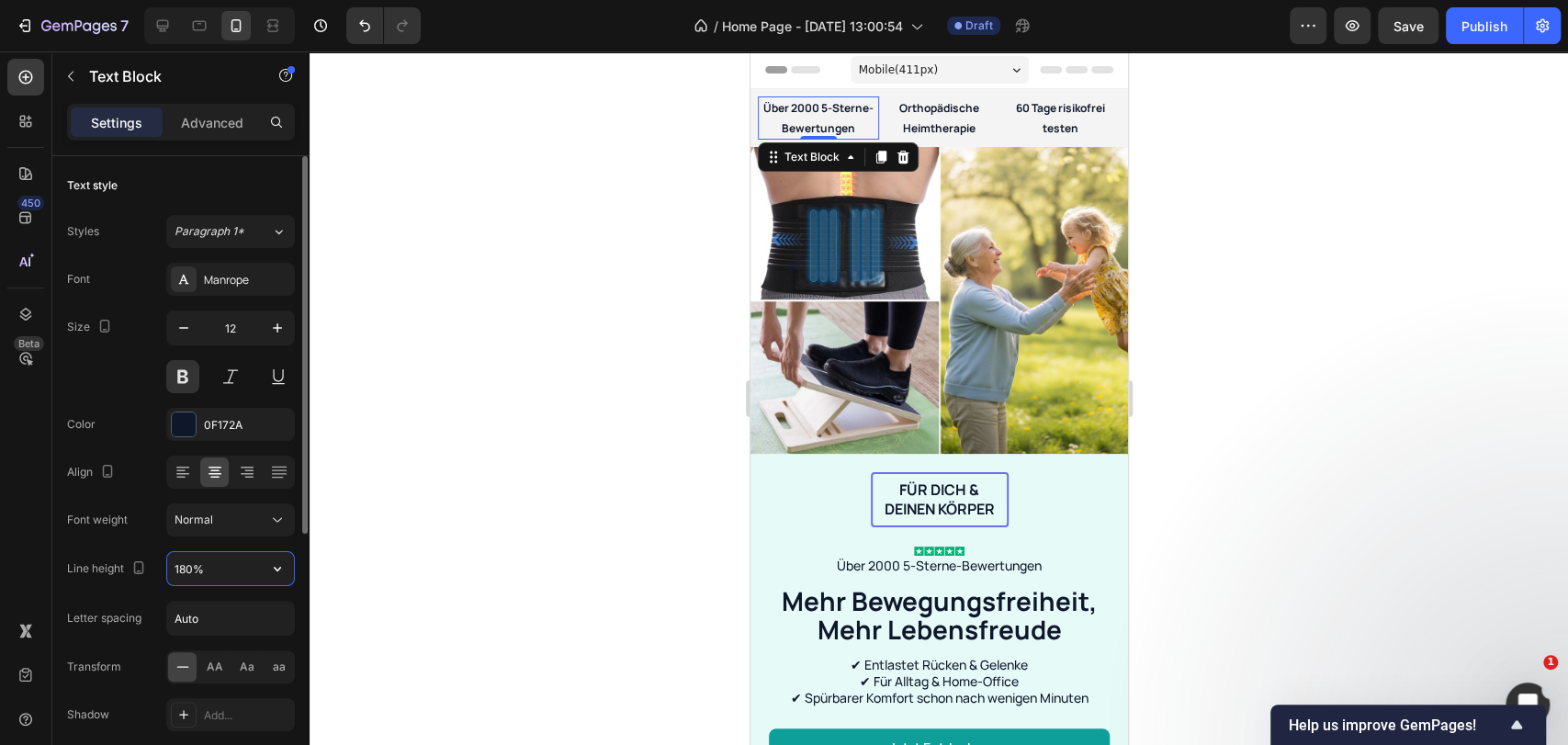
click at [201, 580] on input "180%" at bounding box center [231, 569] width 127 height 34
click at [277, 568] on icon "button" at bounding box center [277, 569] width 19 height 19
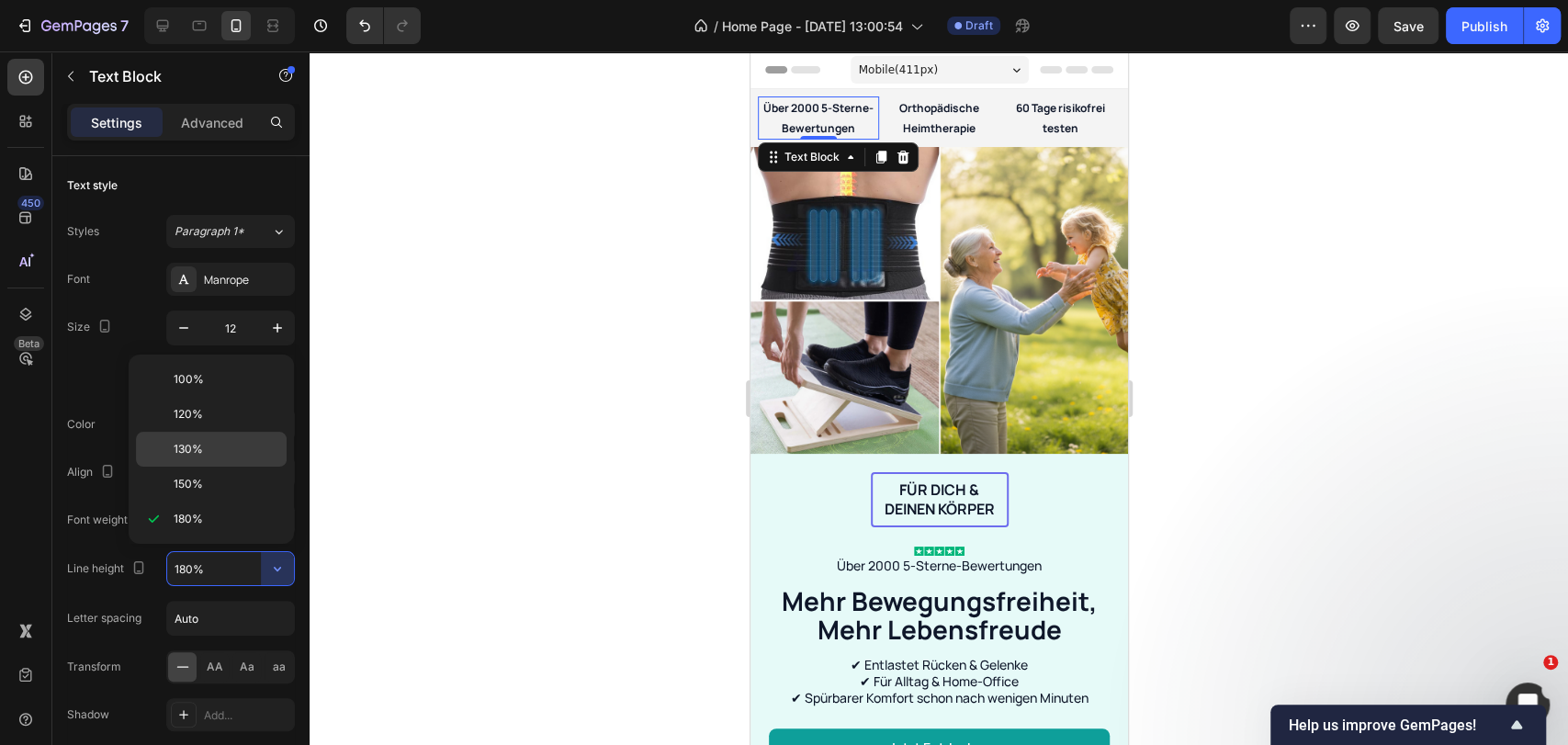
click at [230, 457] on div "130%" at bounding box center [211, 449] width 151 height 34
type input "130%"
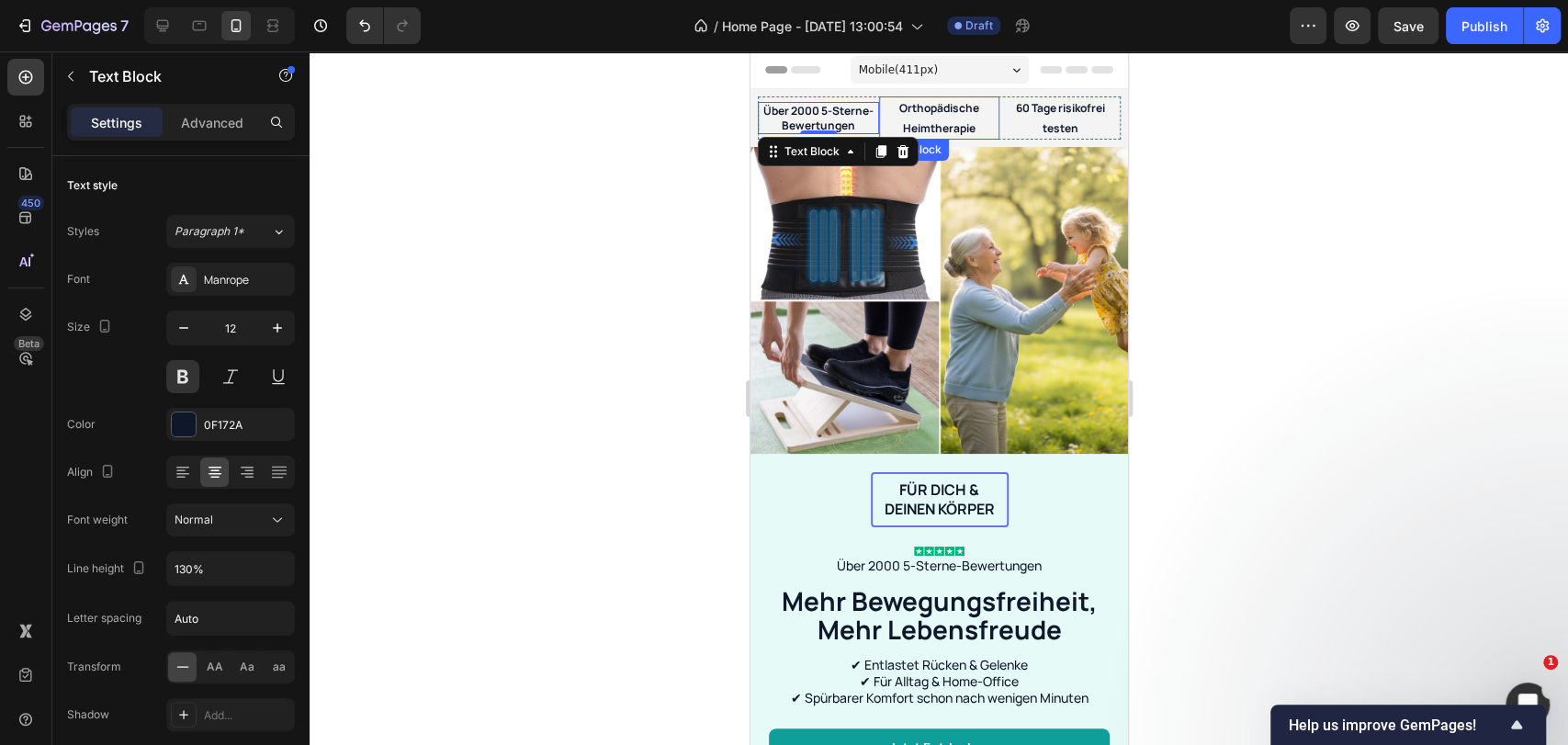
click at [953, 115] on p "Orthopädische Heimtherapie" at bounding box center [939, 118] width 117 height 39
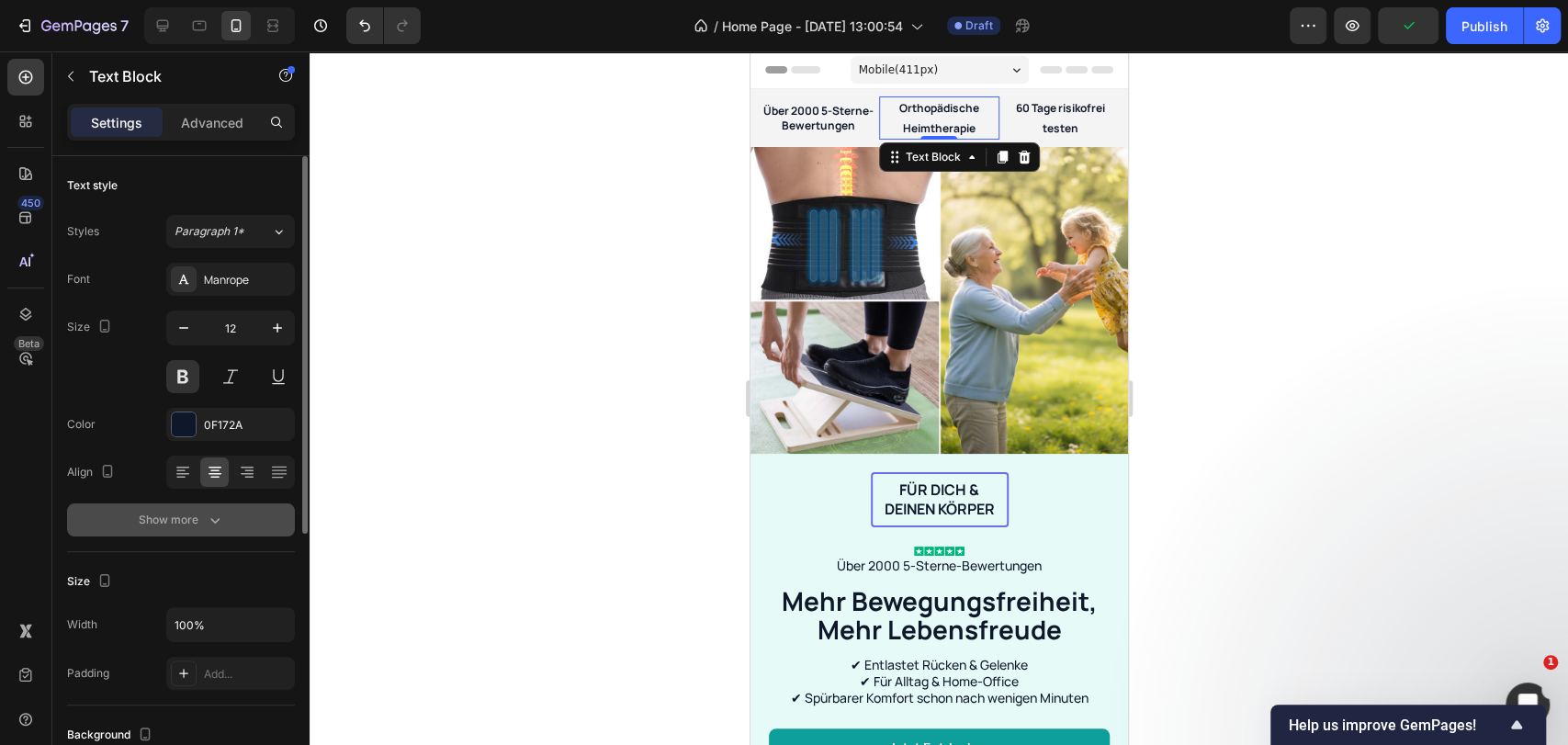
click at [220, 521] on icon "button" at bounding box center [215, 520] width 19 height 19
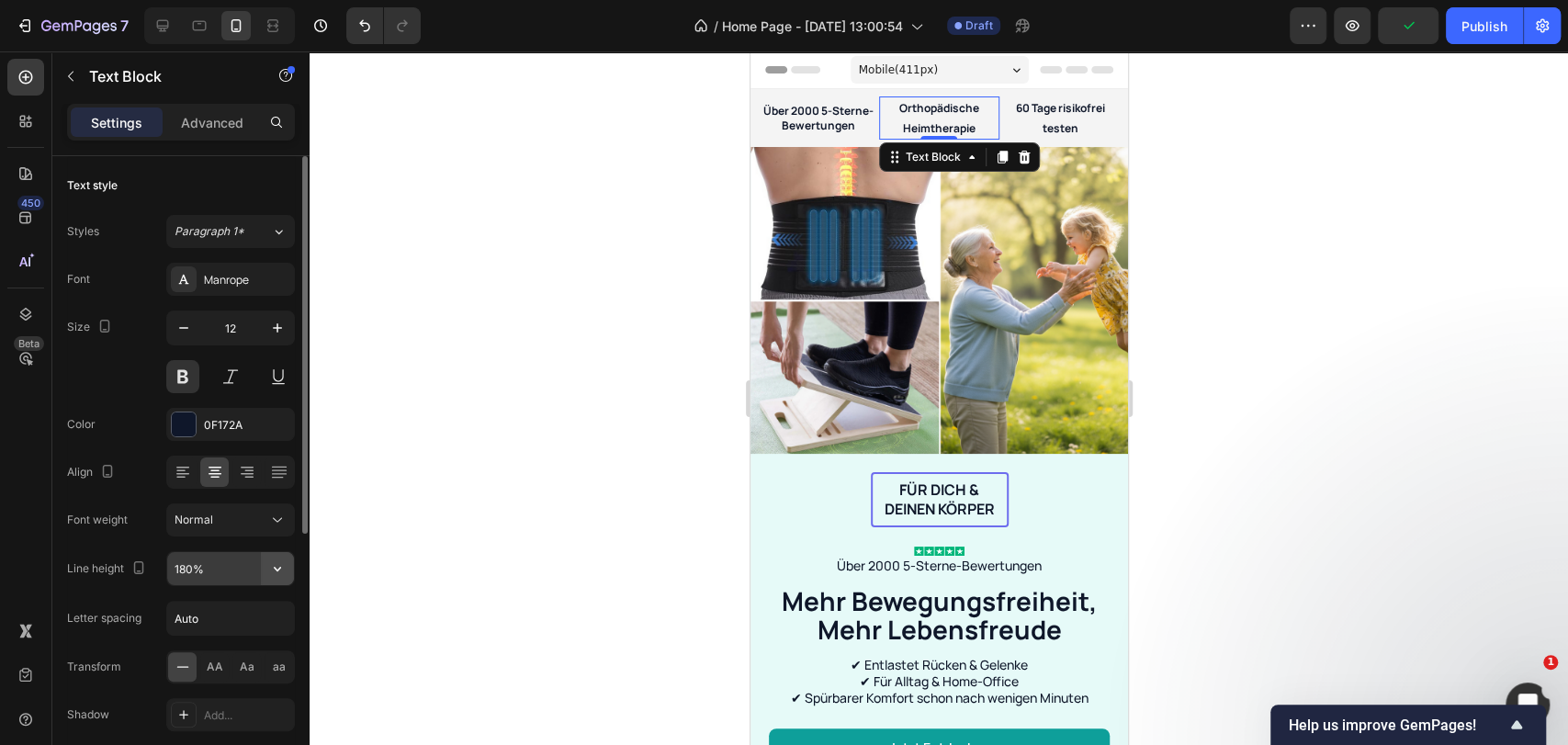
click at [277, 564] on icon "button" at bounding box center [277, 569] width 19 height 19
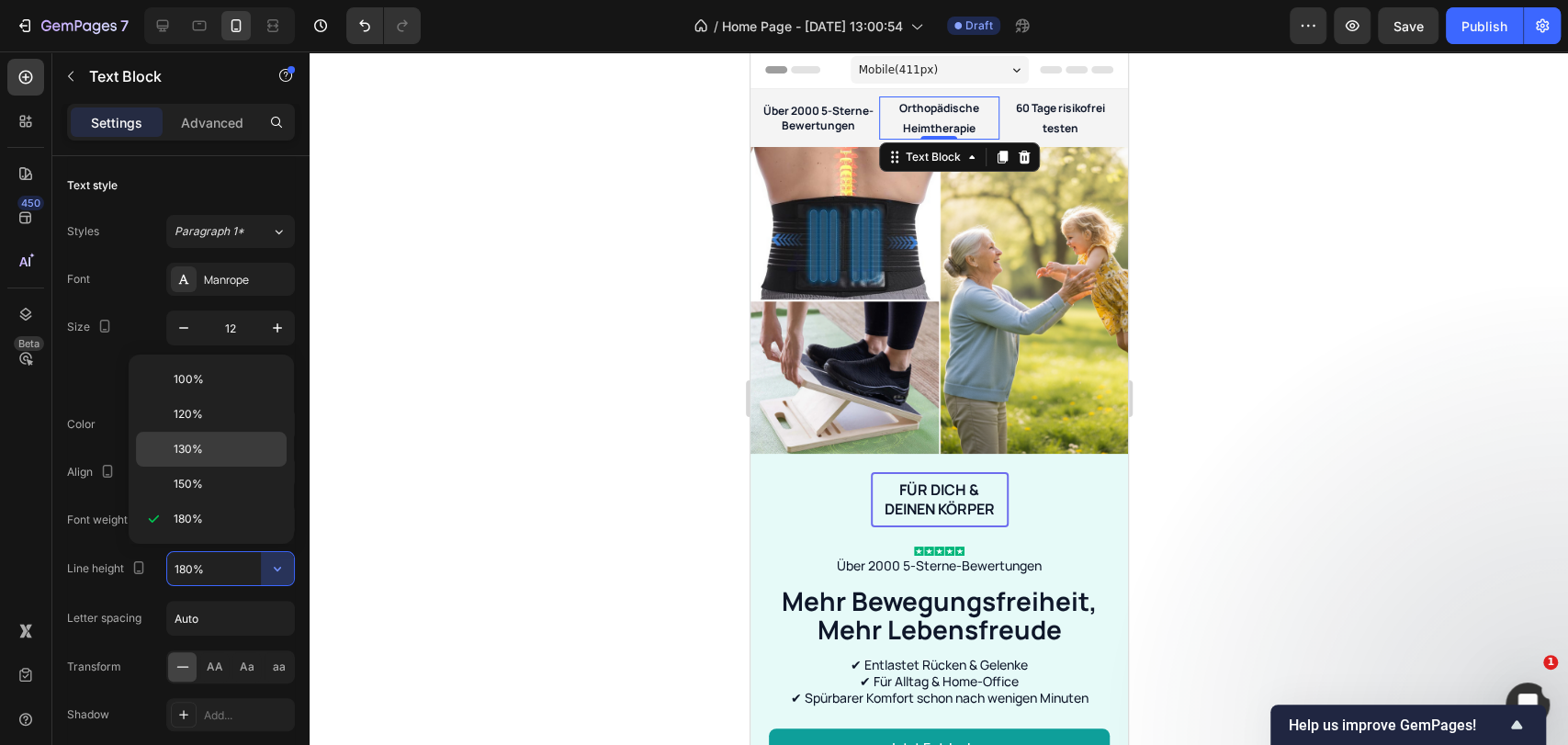
click at [252, 457] on div "130%" at bounding box center [211, 449] width 151 height 34
type input "130%"
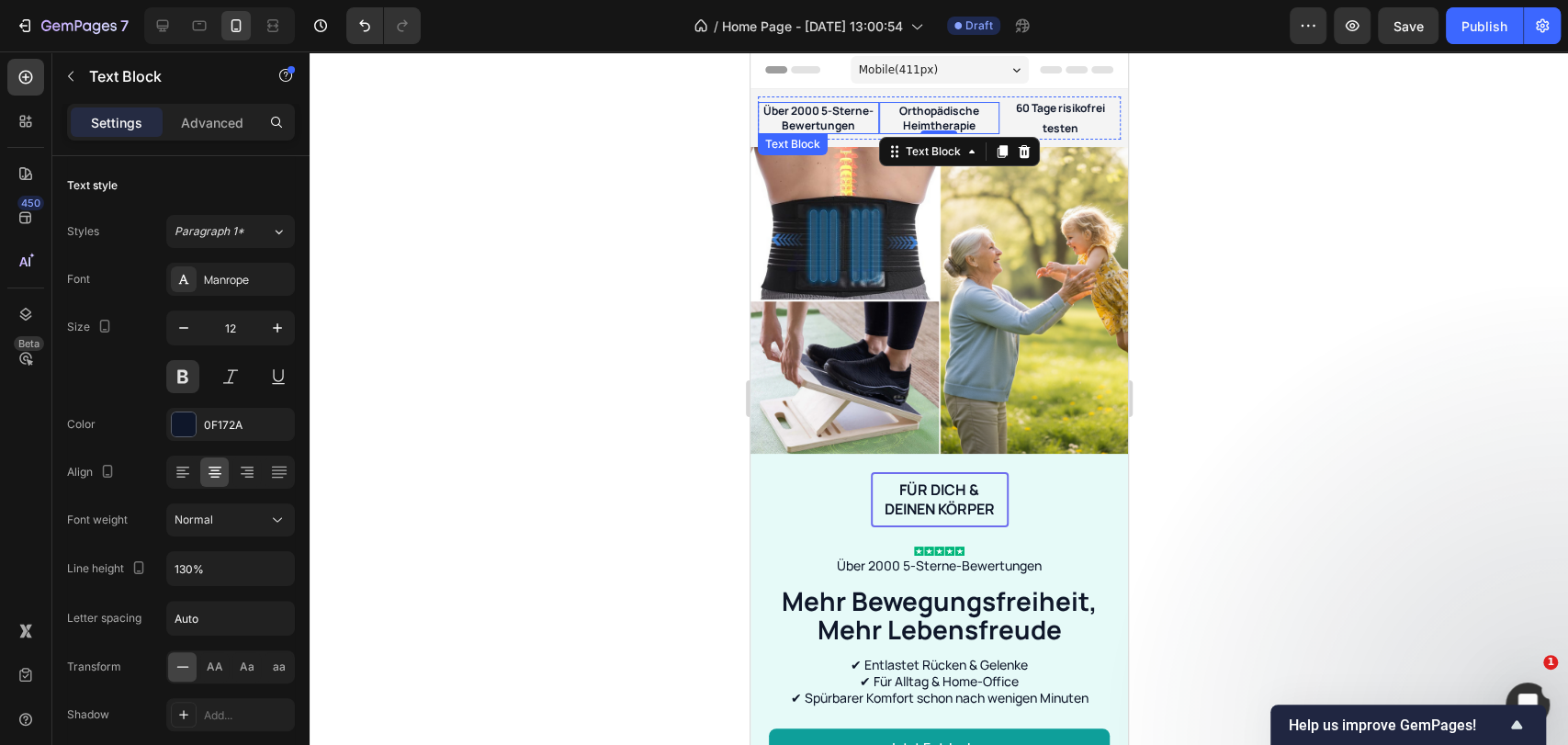
click at [835, 112] on p "Über 2000 5-Sterne-Bewertungen" at bounding box center [818, 117] width 117 height 29
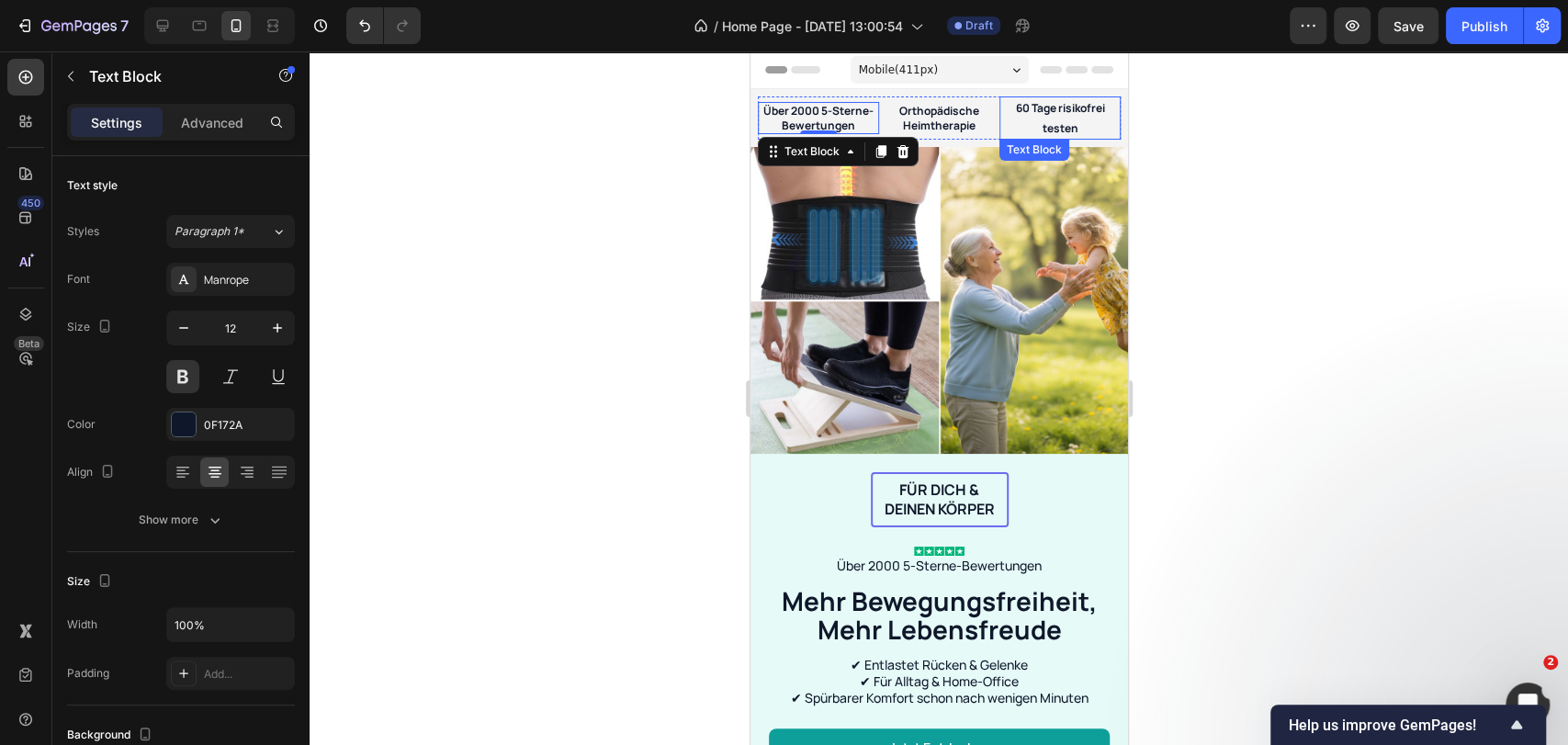
click at [1012, 119] on p "60 Tage risikofrei testen" at bounding box center [1059, 118] width 117 height 39
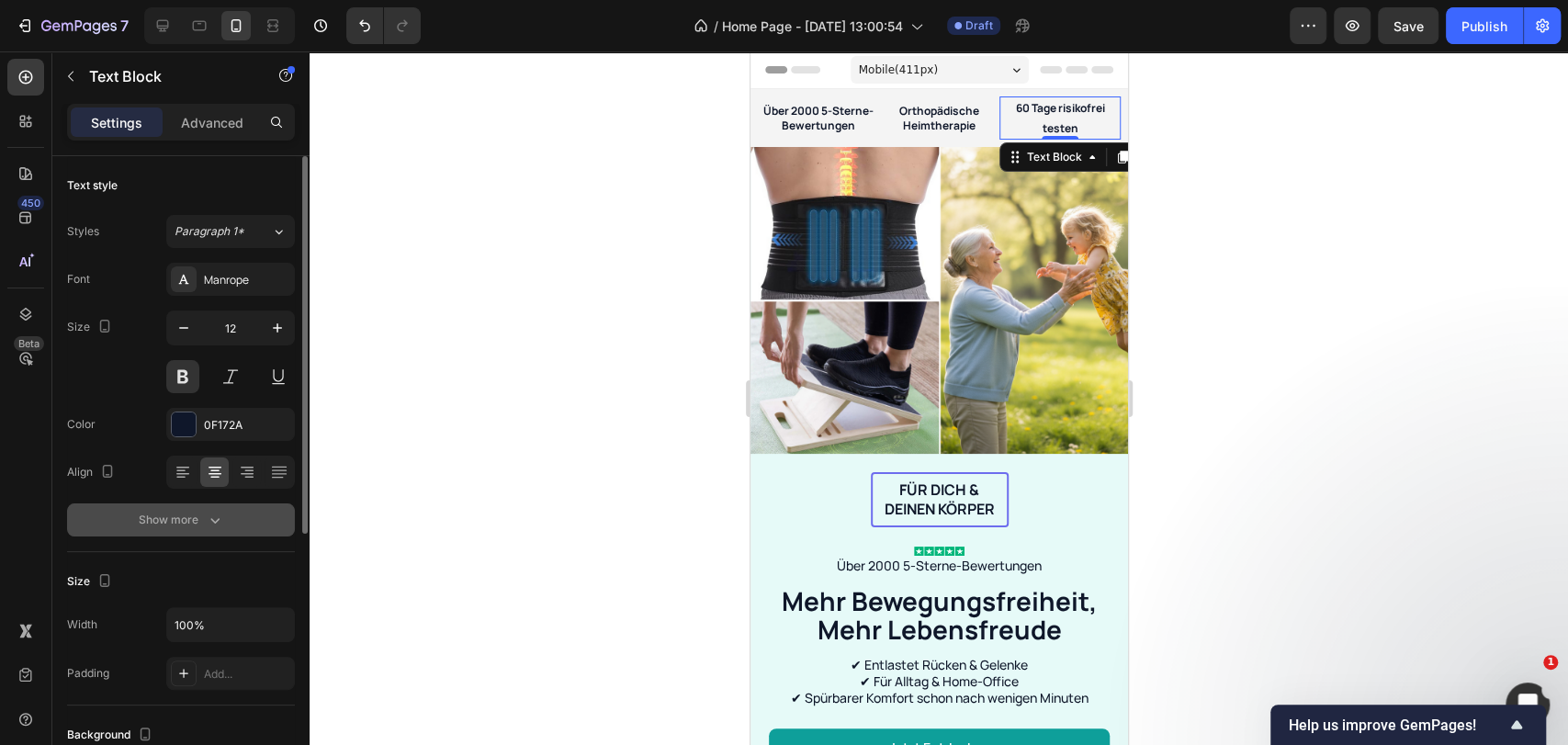
click at [207, 526] on icon "button" at bounding box center [215, 520] width 19 height 19
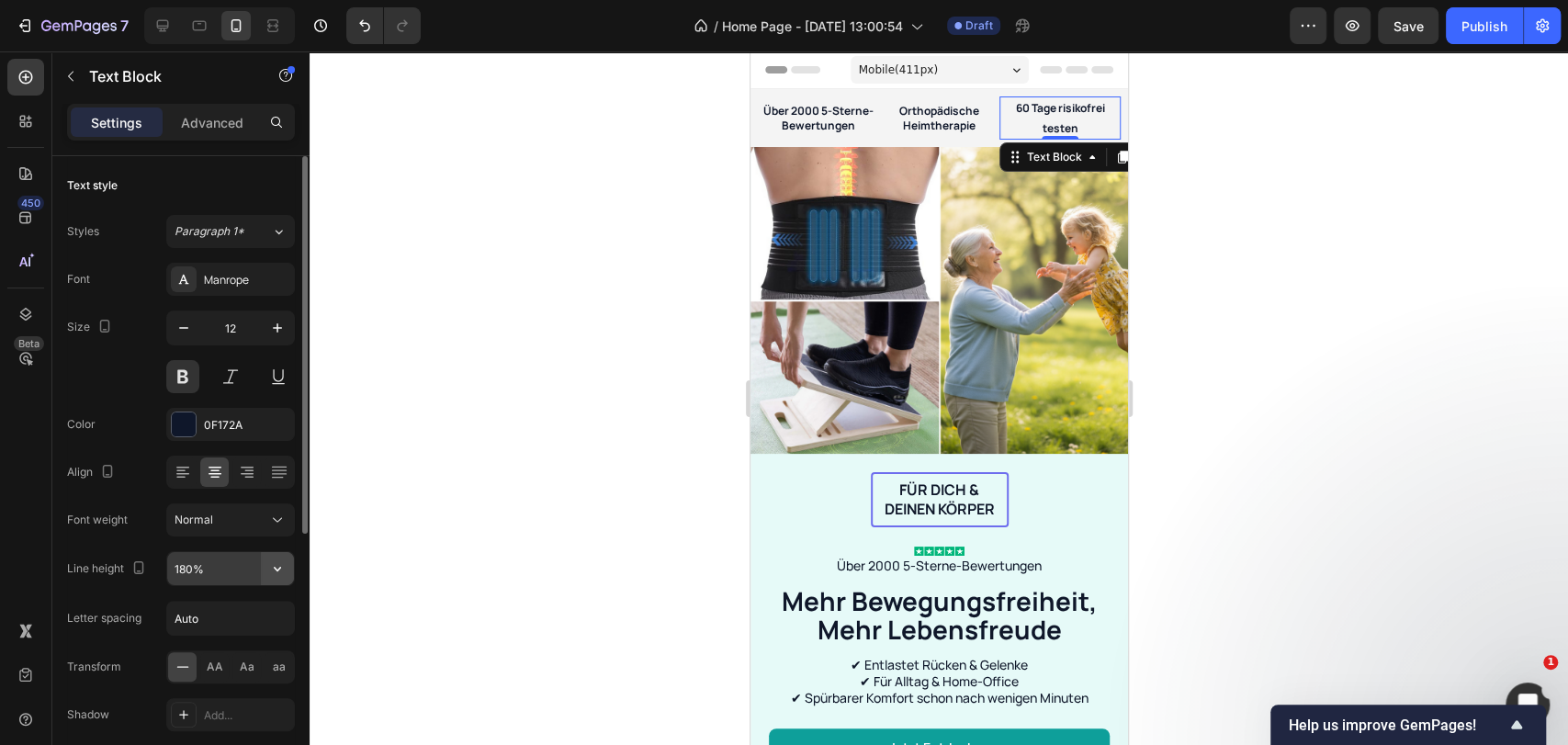
click at [274, 562] on icon "button" at bounding box center [277, 569] width 19 height 19
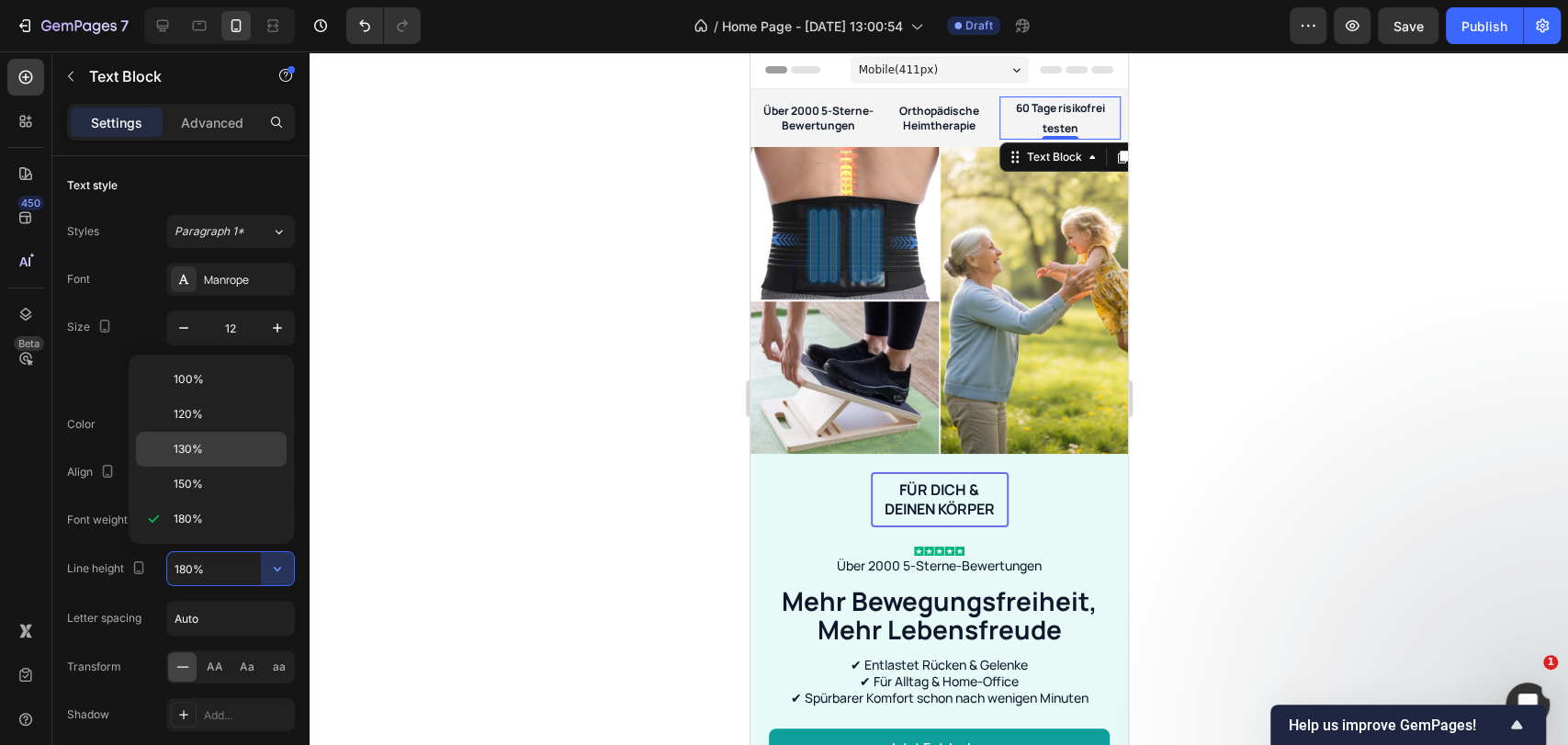
click at [250, 439] on div "130%" at bounding box center [211, 449] width 151 height 34
type input "130%"
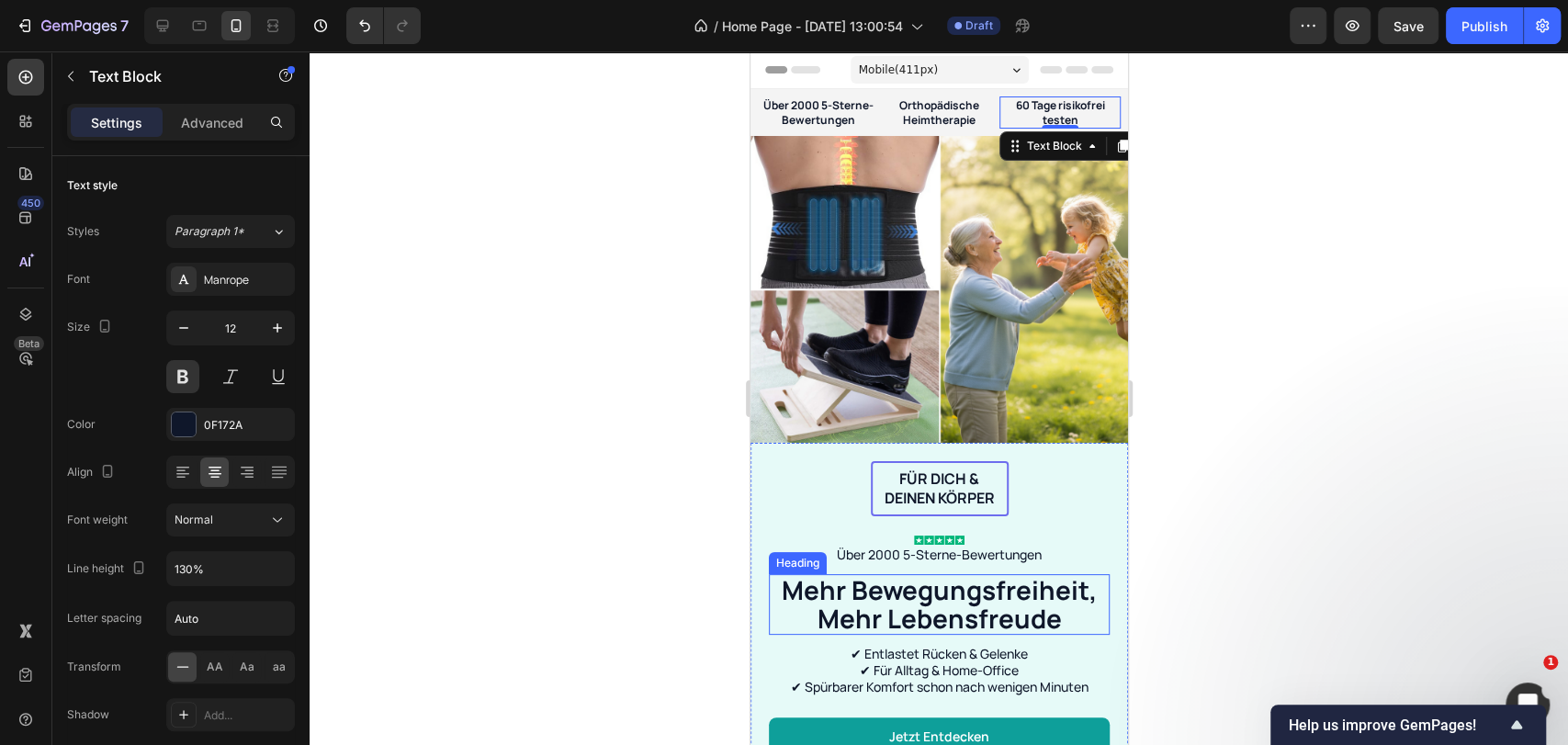
click at [996, 602] on h2 "Mehr Bewegungsfreiheit, Mehr Lebensfreude" at bounding box center [939, 604] width 341 height 61
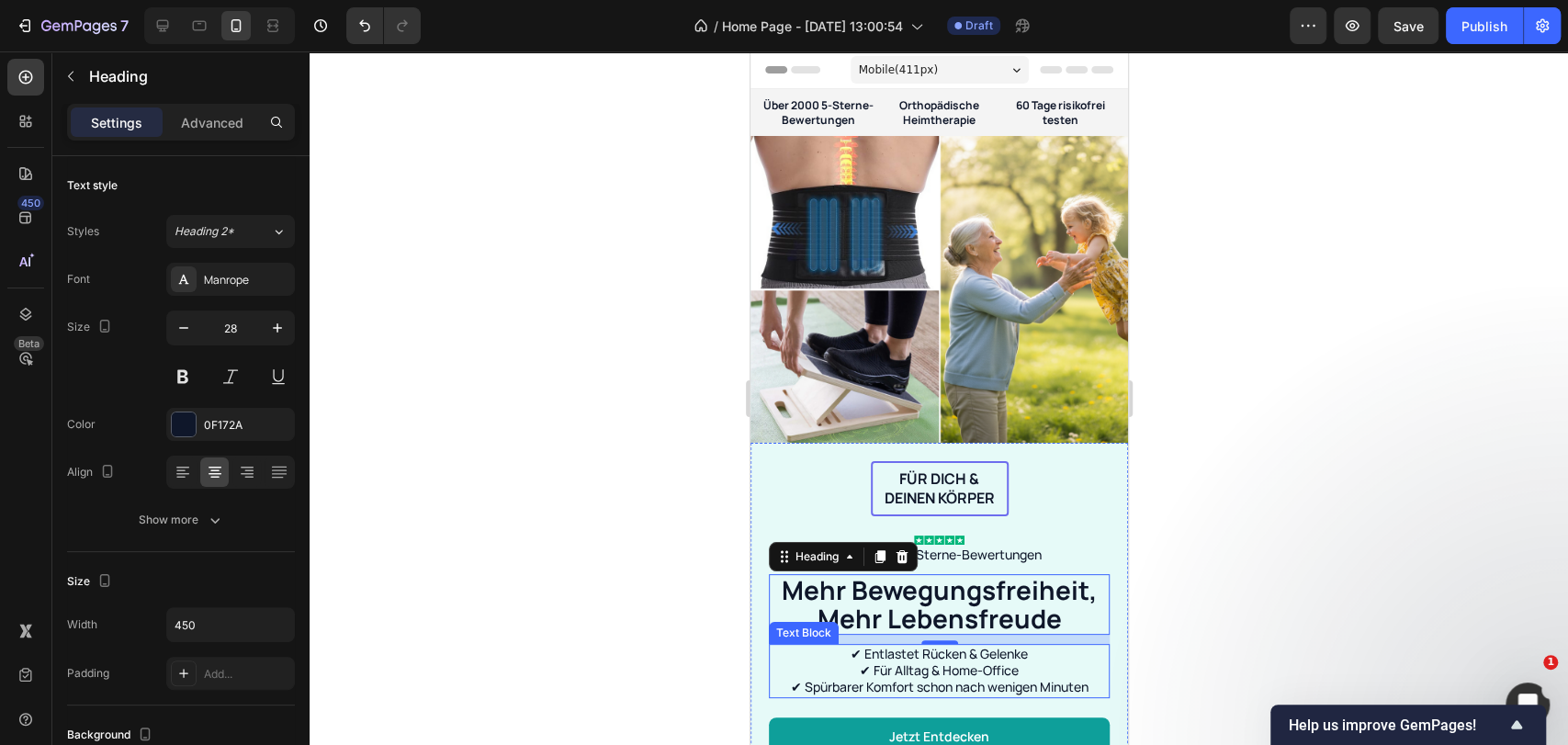
click at [1019, 645] on p "✔ Entlastet Rücken & Gelenke ✔ Für Alltag & Home-Office ✔ Spürbarer Komfort sch…" at bounding box center [939, 670] width 337 height 50
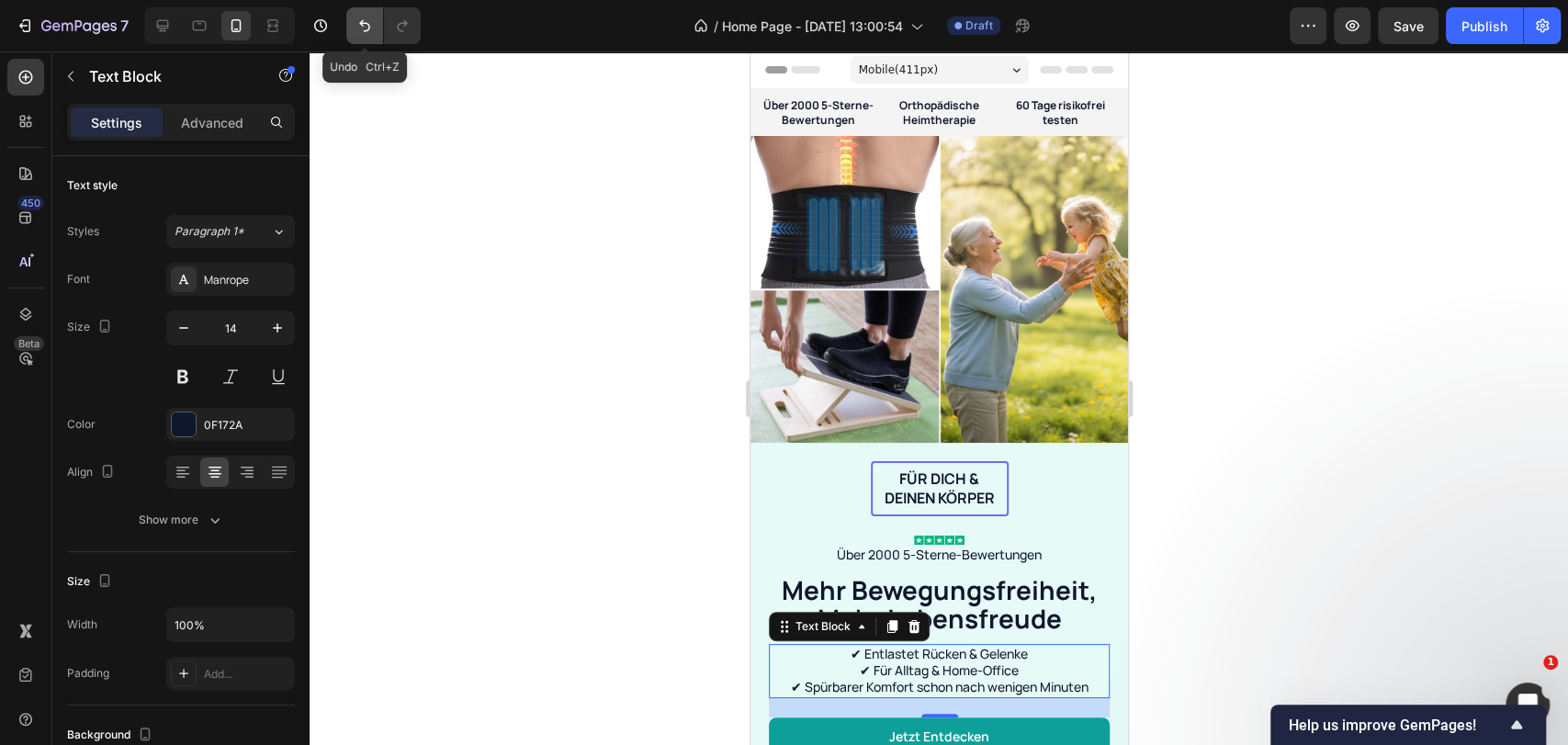
click at [369, 32] on icon "Undo/Redo" at bounding box center [365, 26] width 19 height 19
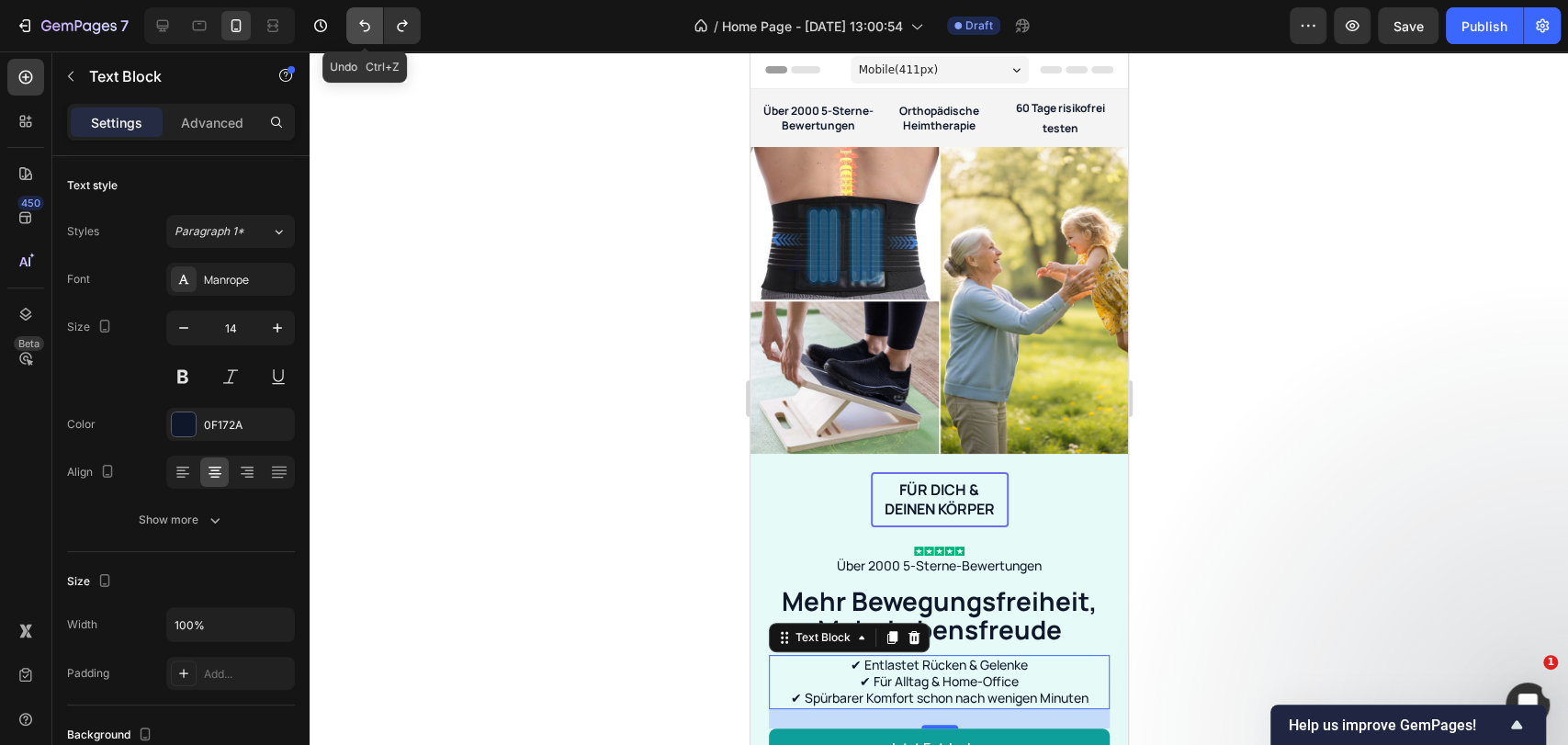
click at [369, 32] on icon "Undo/Redo" at bounding box center [365, 26] width 19 height 19
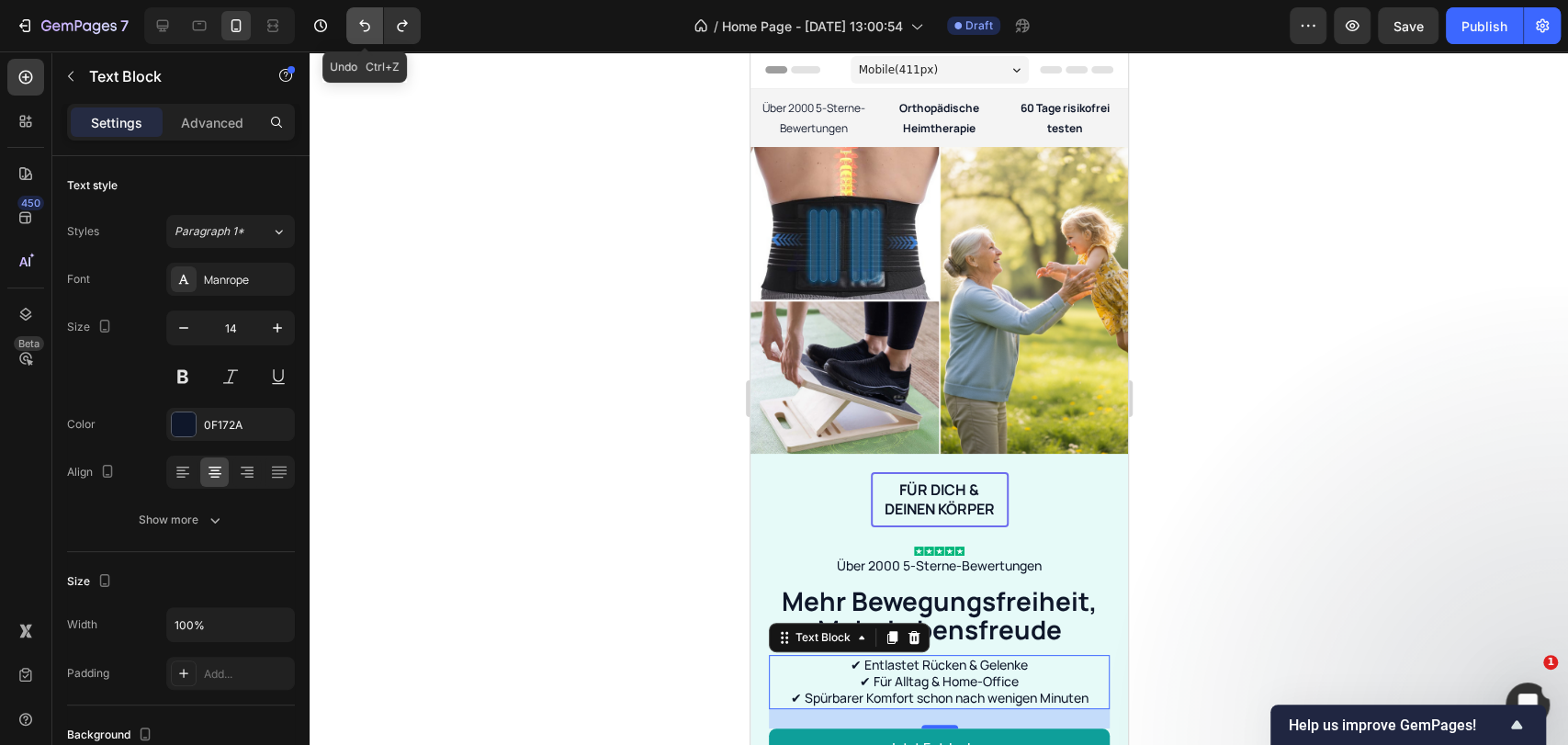
click at [369, 32] on icon "Undo/Redo" at bounding box center [365, 26] width 19 height 19
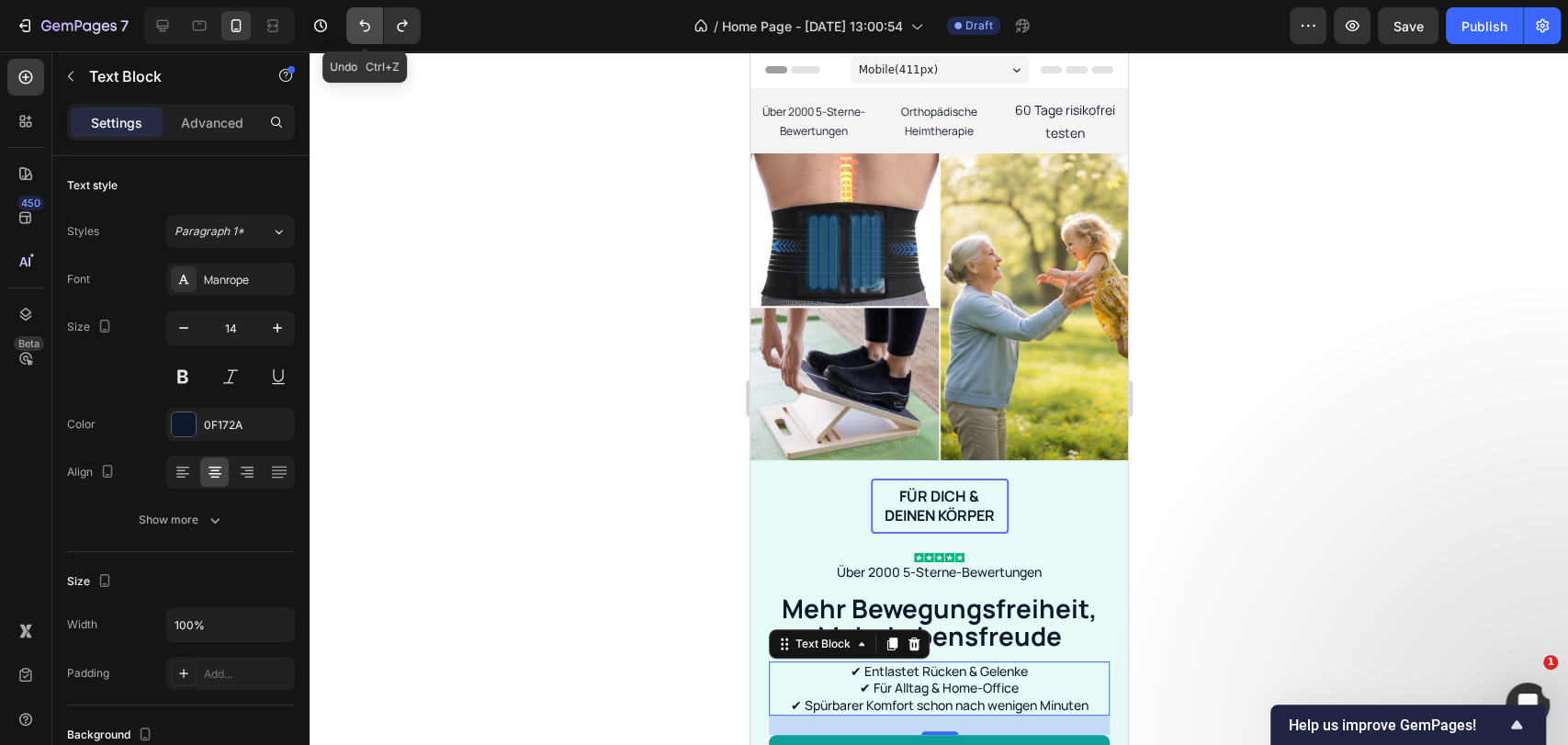
click at [369, 32] on icon "Undo/Redo" at bounding box center [365, 26] width 19 height 19
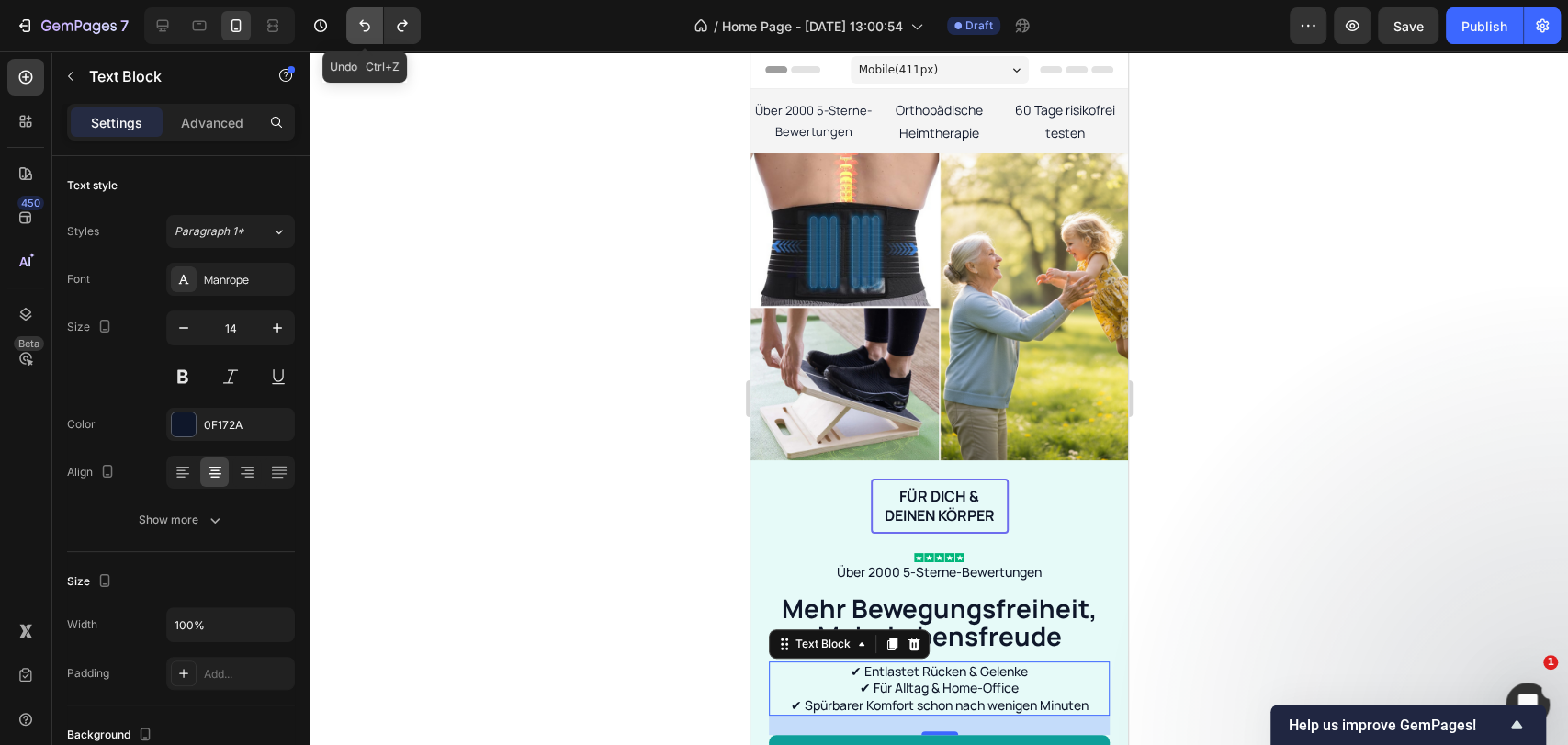
click at [369, 32] on icon "Undo/Redo" at bounding box center [365, 26] width 19 height 19
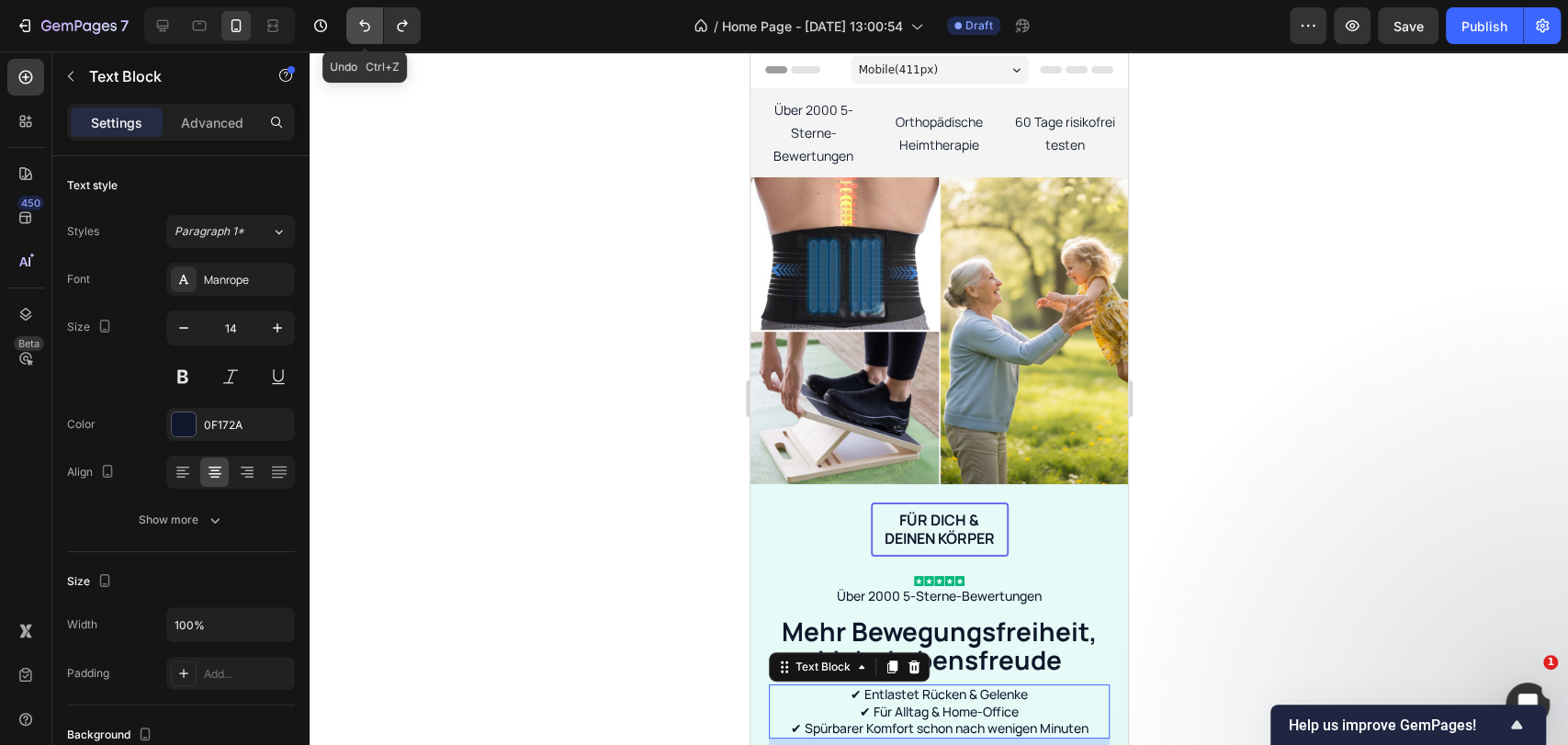
click at [369, 32] on icon "Undo/Redo" at bounding box center [365, 26] width 19 height 19
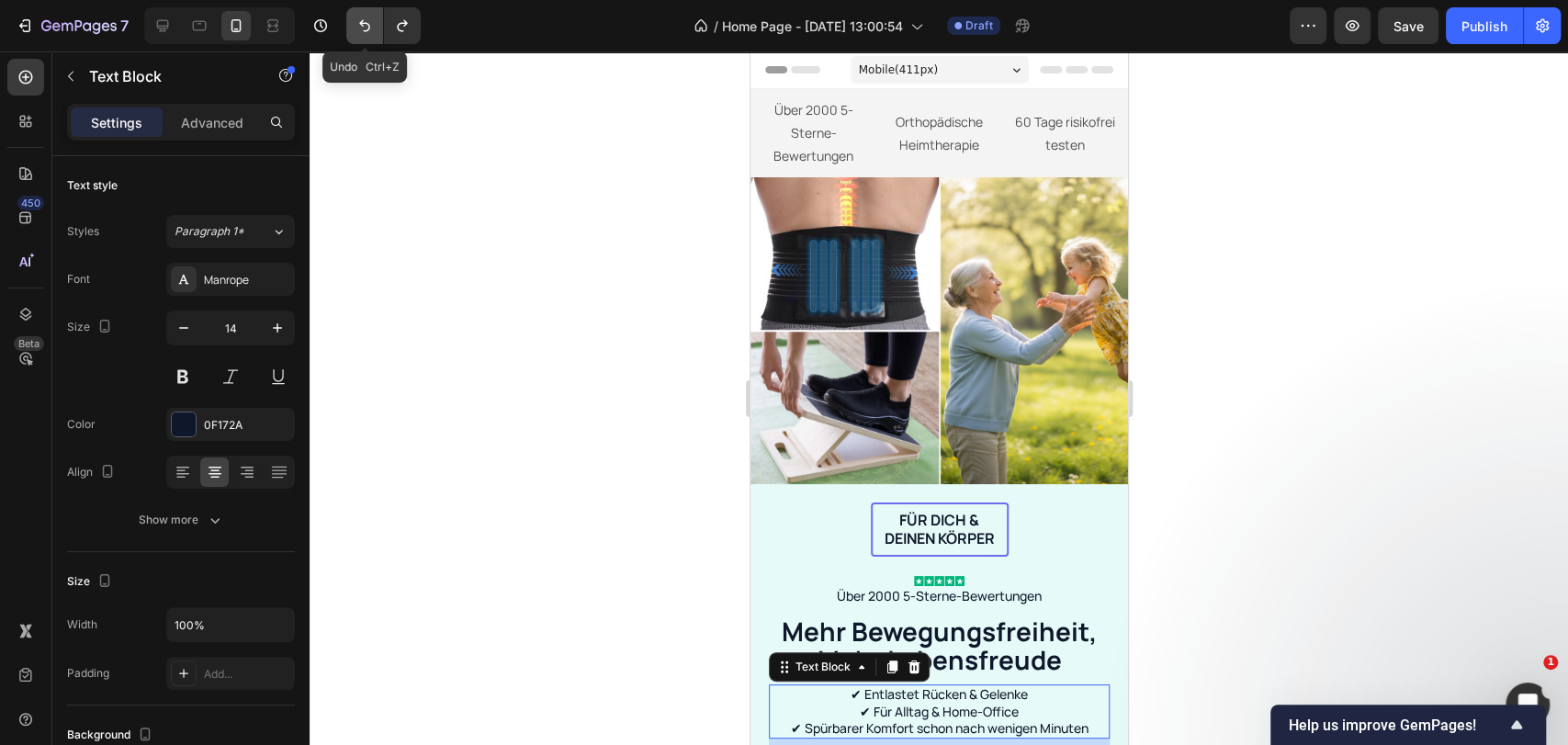
click at [369, 32] on icon "Undo/Redo" at bounding box center [365, 26] width 19 height 19
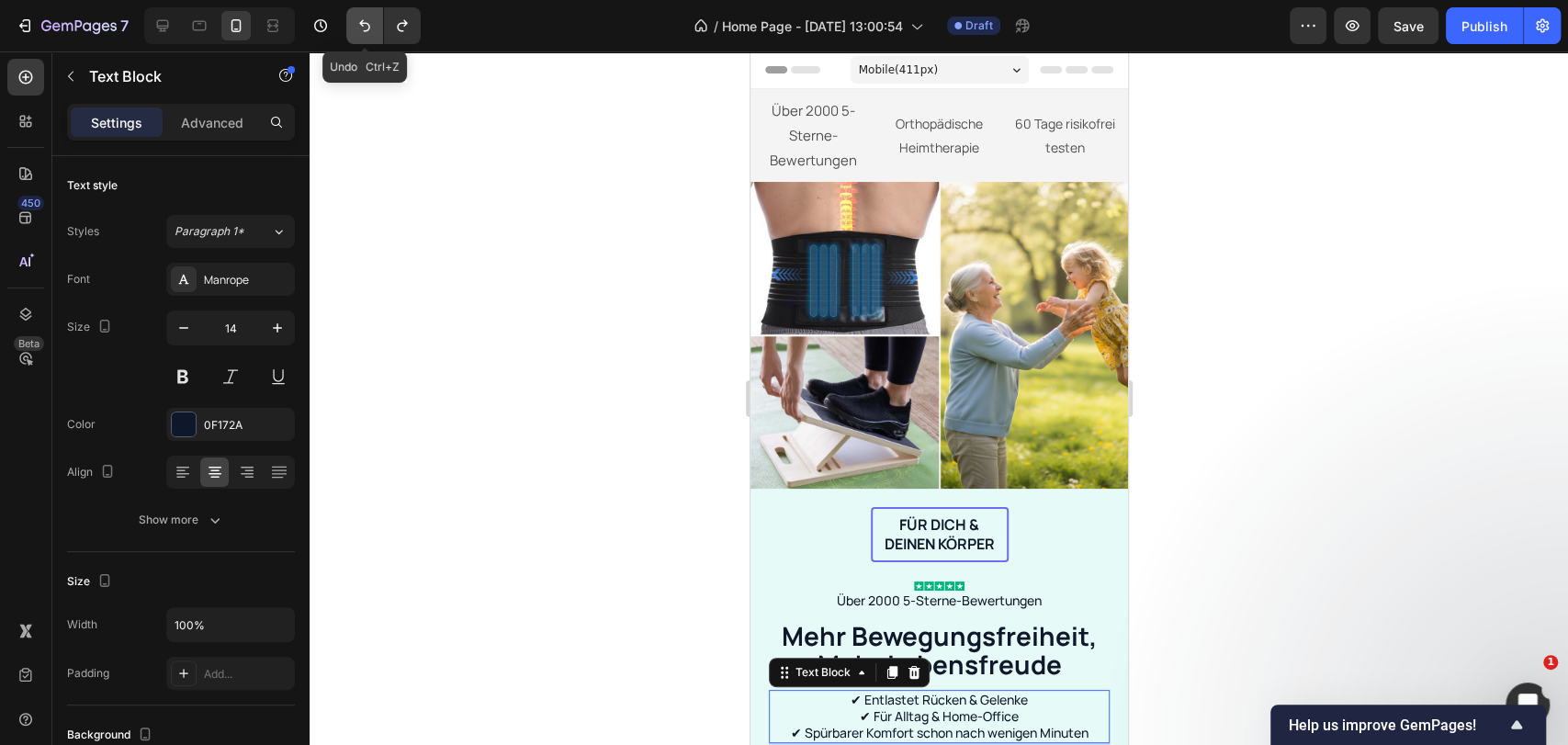
click at [369, 32] on icon "Undo/Redo" at bounding box center [365, 26] width 19 height 19
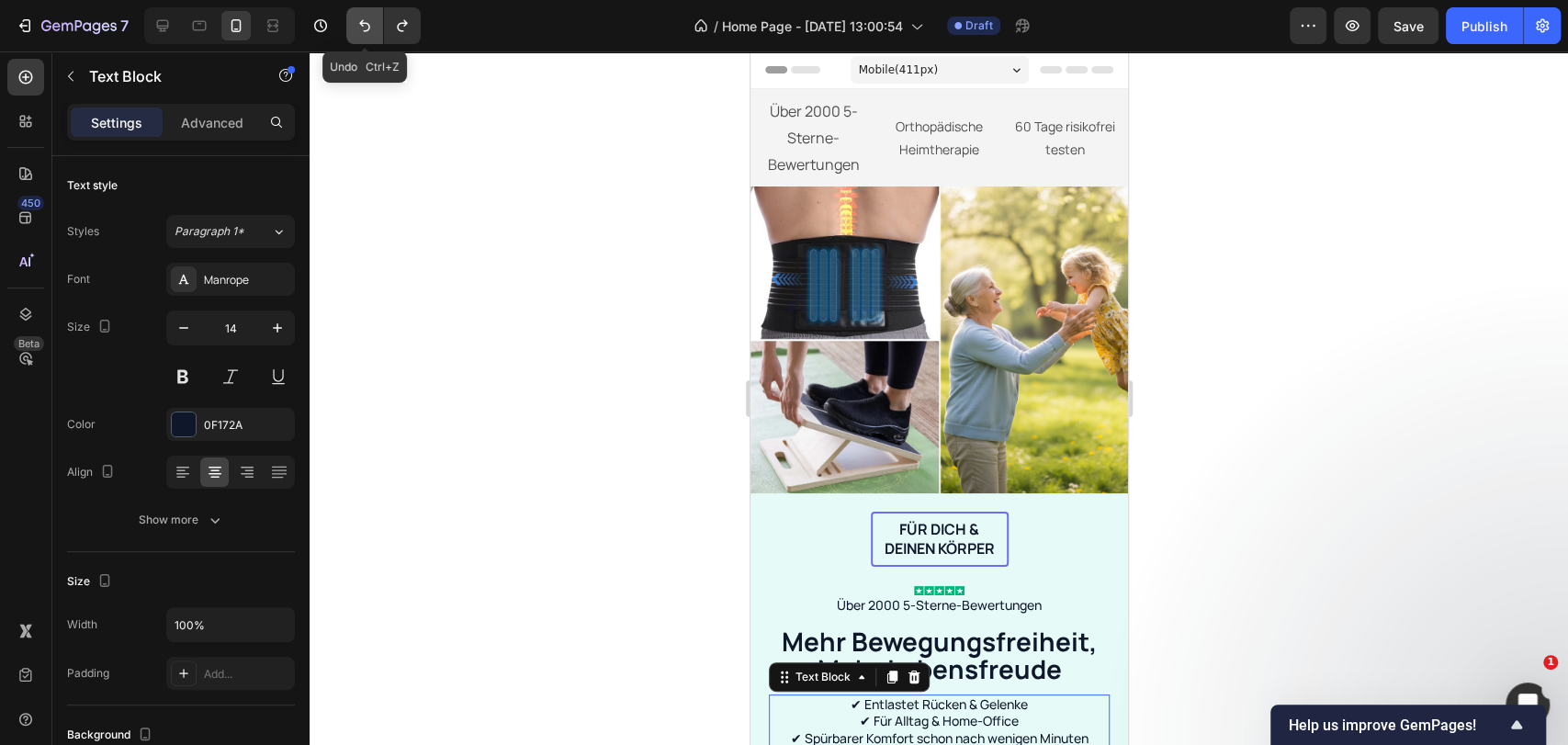
click at [369, 32] on icon "Undo/Redo" at bounding box center [365, 26] width 19 height 19
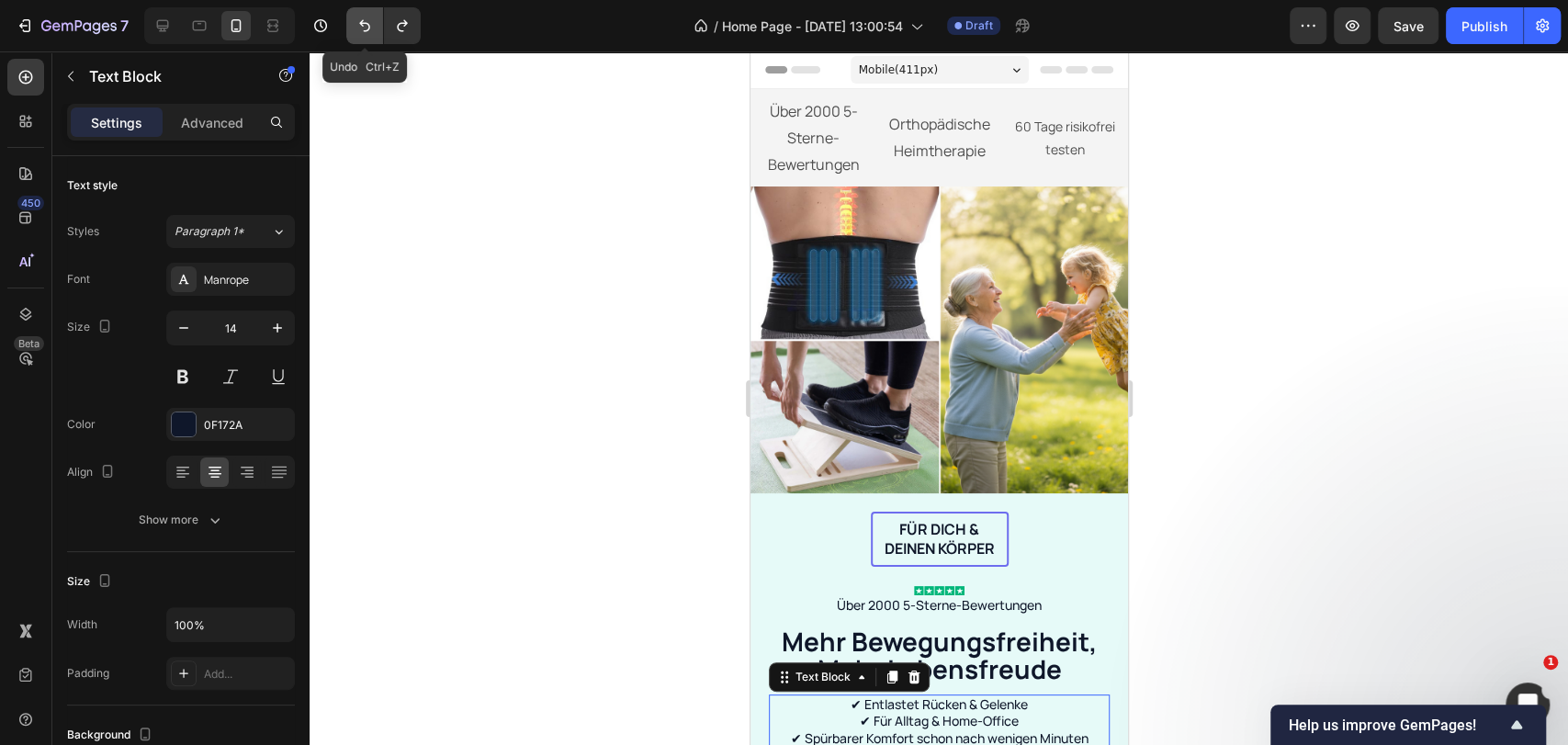
click at [369, 32] on icon "Undo/Redo" at bounding box center [365, 26] width 19 height 19
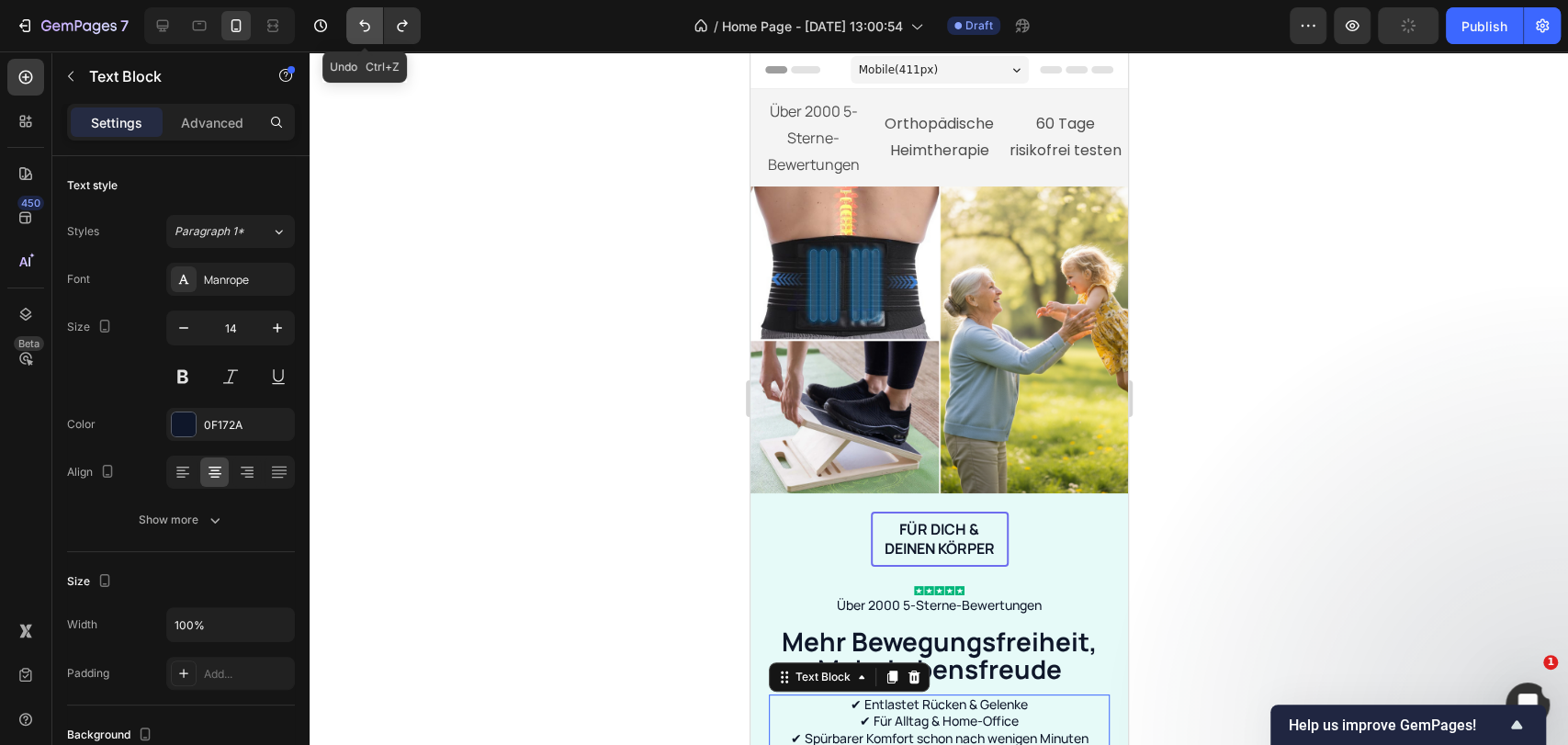
click at [369, 32] on icon "Undo/Redo" at bounding box center [365, 26] width 19 height 19
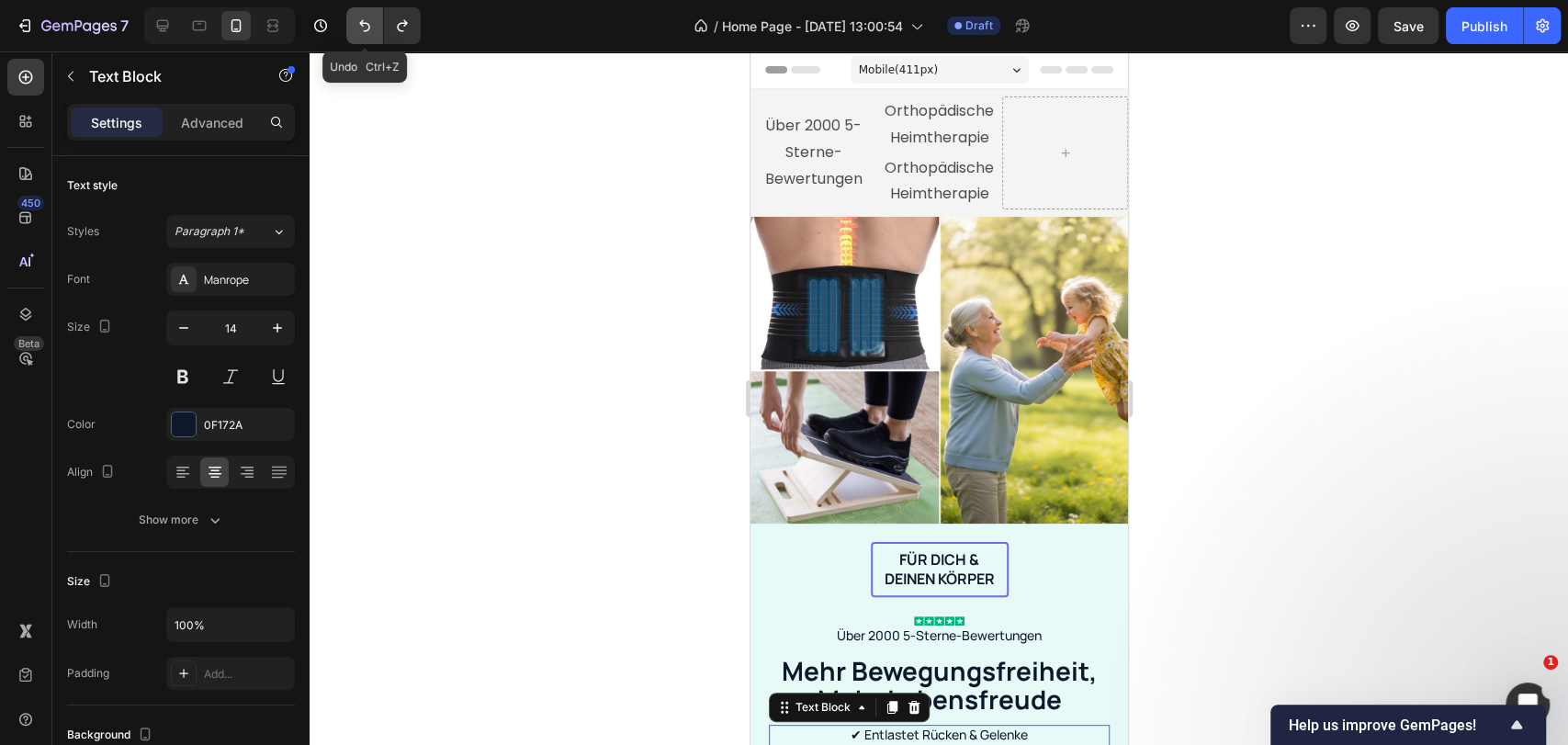
click at [369, 32] on icon "Undo/Redo" at bounding box center [365, 26] width 19 height 19
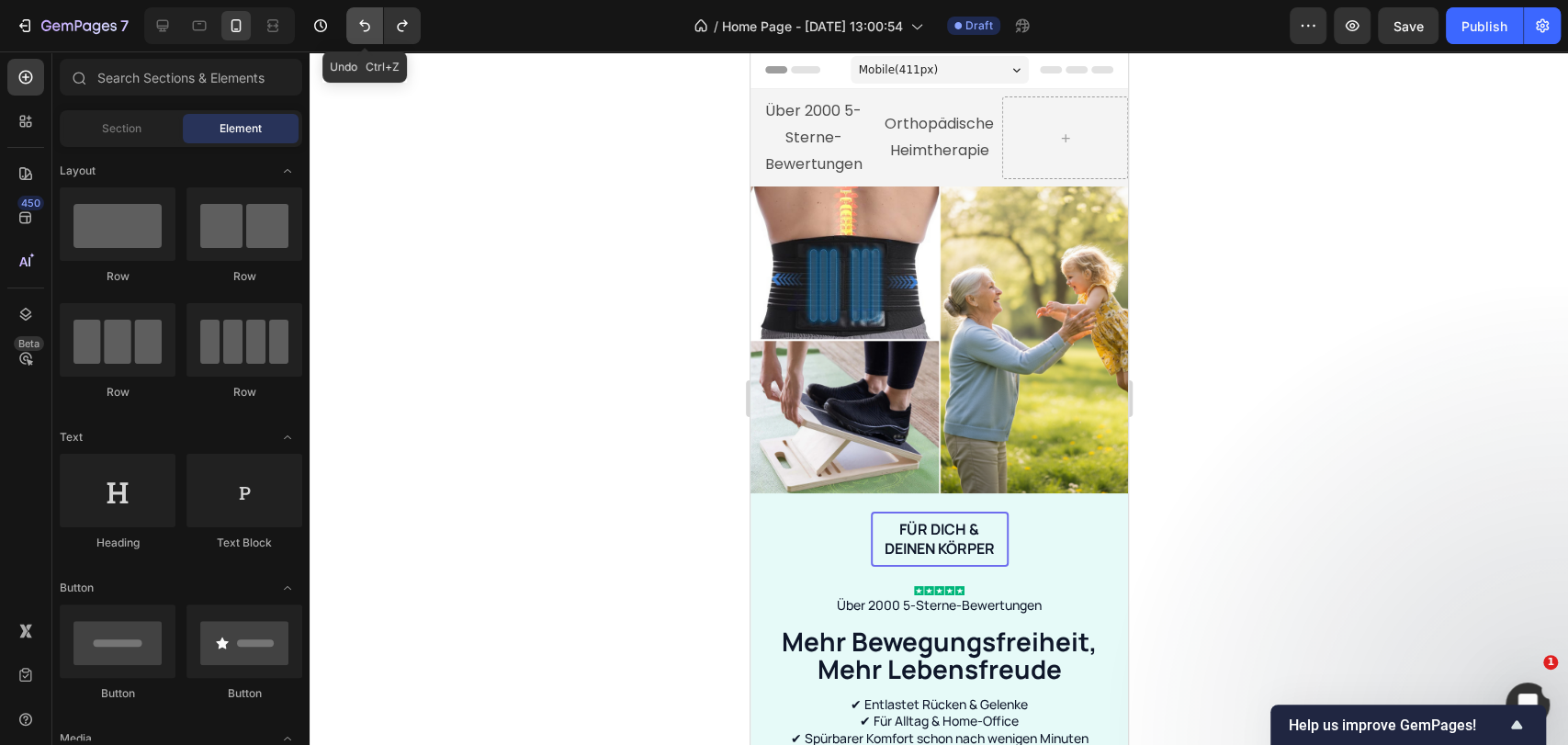
click at [369, 32] on icon "Undo/Redo" at bounding box center [365, 26] width 19 height 19
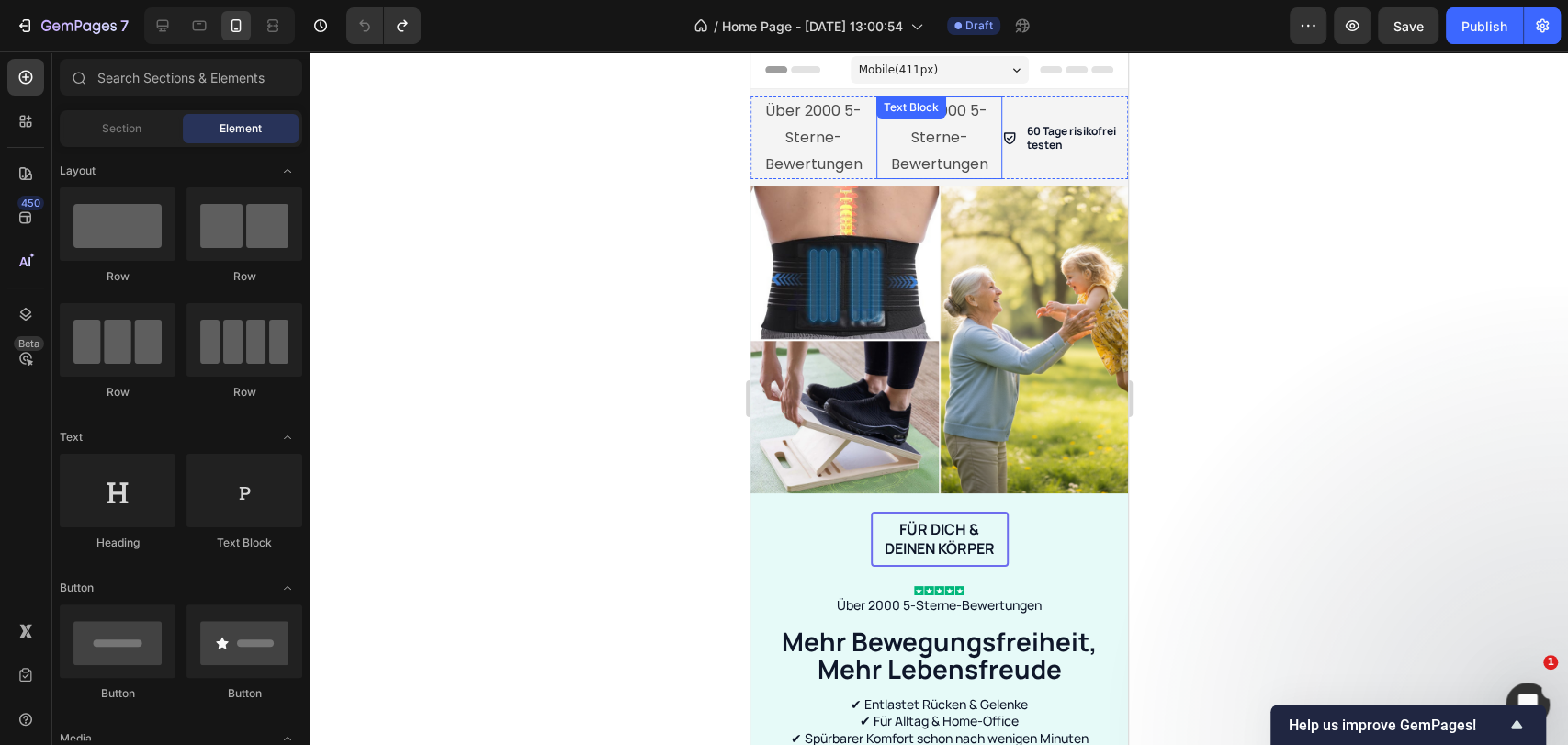
click at [925, 133] on p "Über 2000 5-Sterne-Bewertungen" at bounding box center [938, 138] width 122 height 79
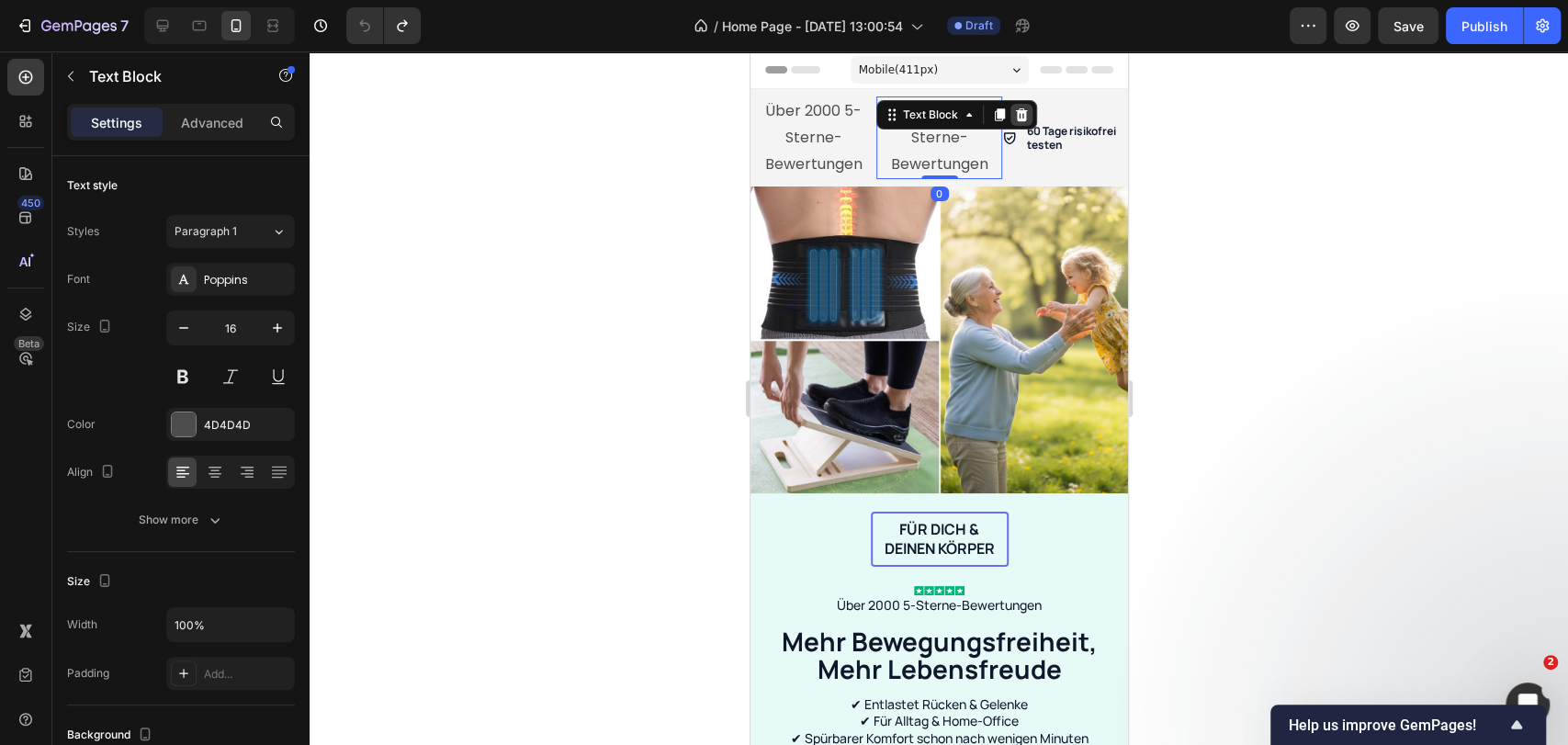
click at [1015, 115] on icon at bounding box center [1021, 115] width 12 height 13
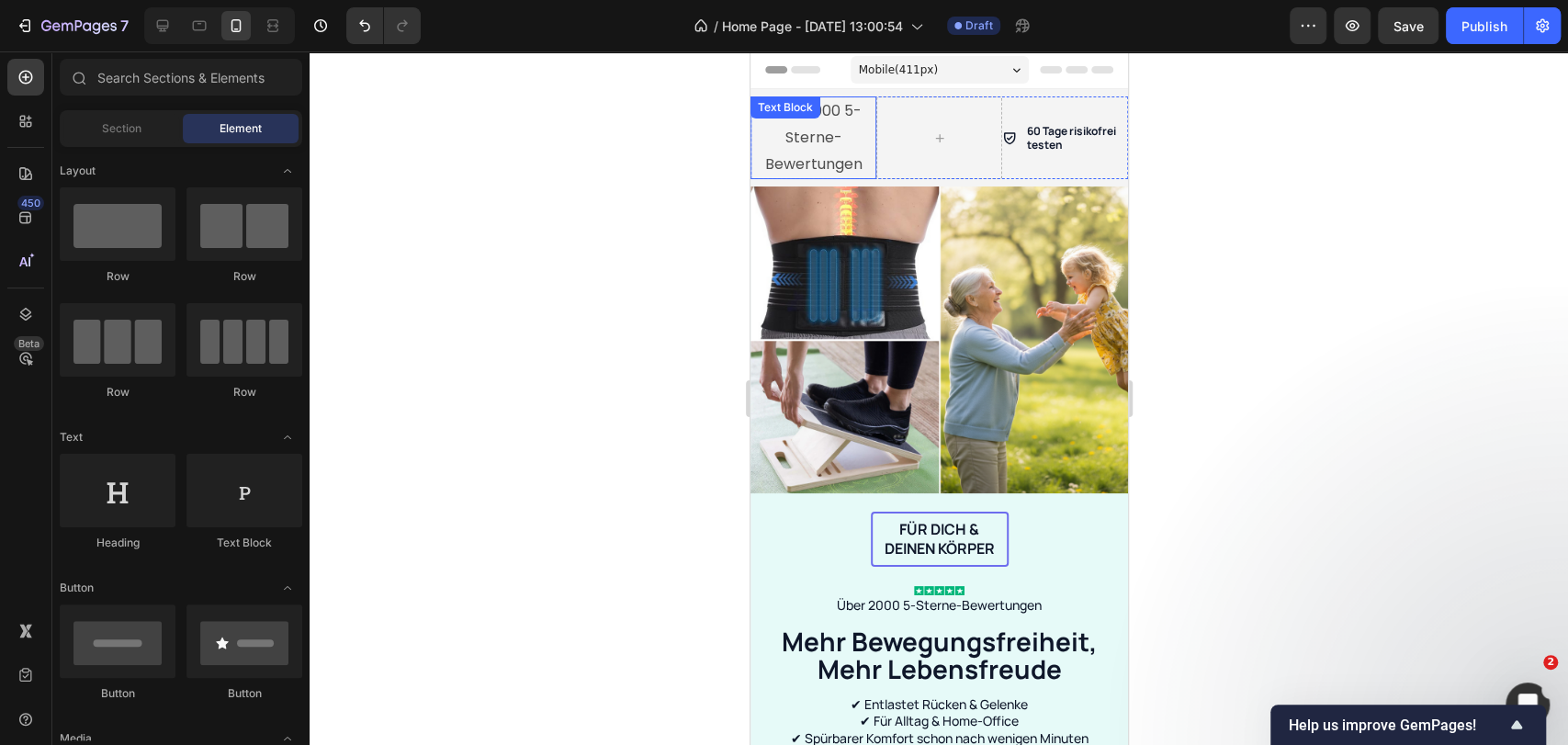
click at [825, 124] on div "Über 2000 5-Sterne-Bewertungen Text Block" at bounding box center [812, 138] width 126 height 83
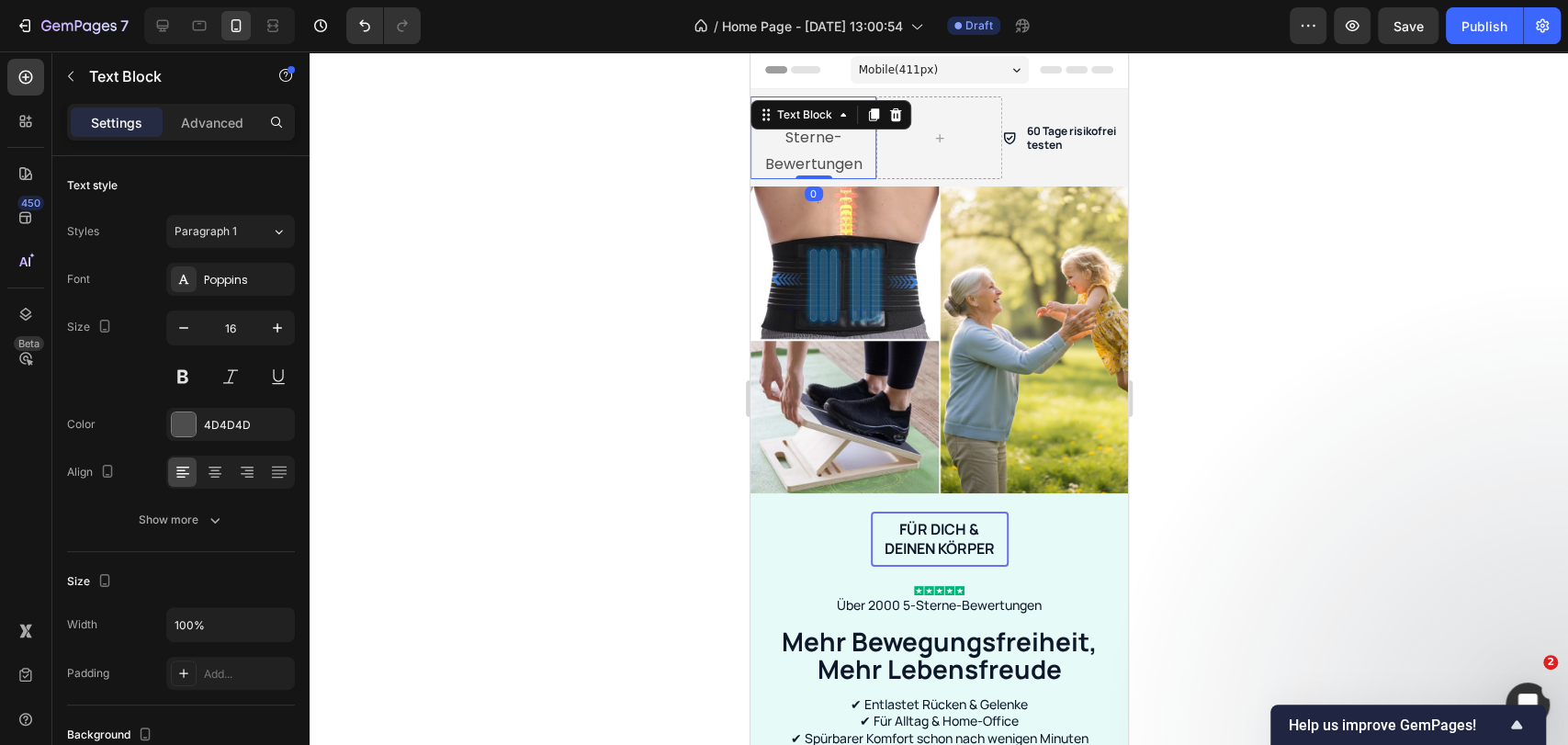
drag, startPoint x: 889, startPoint y: 112, endPoint x: 899, endPoint y: 112, distance: 10.0
click at [889, 113] on icon at bounding box center [895, 115] width 15 height 15
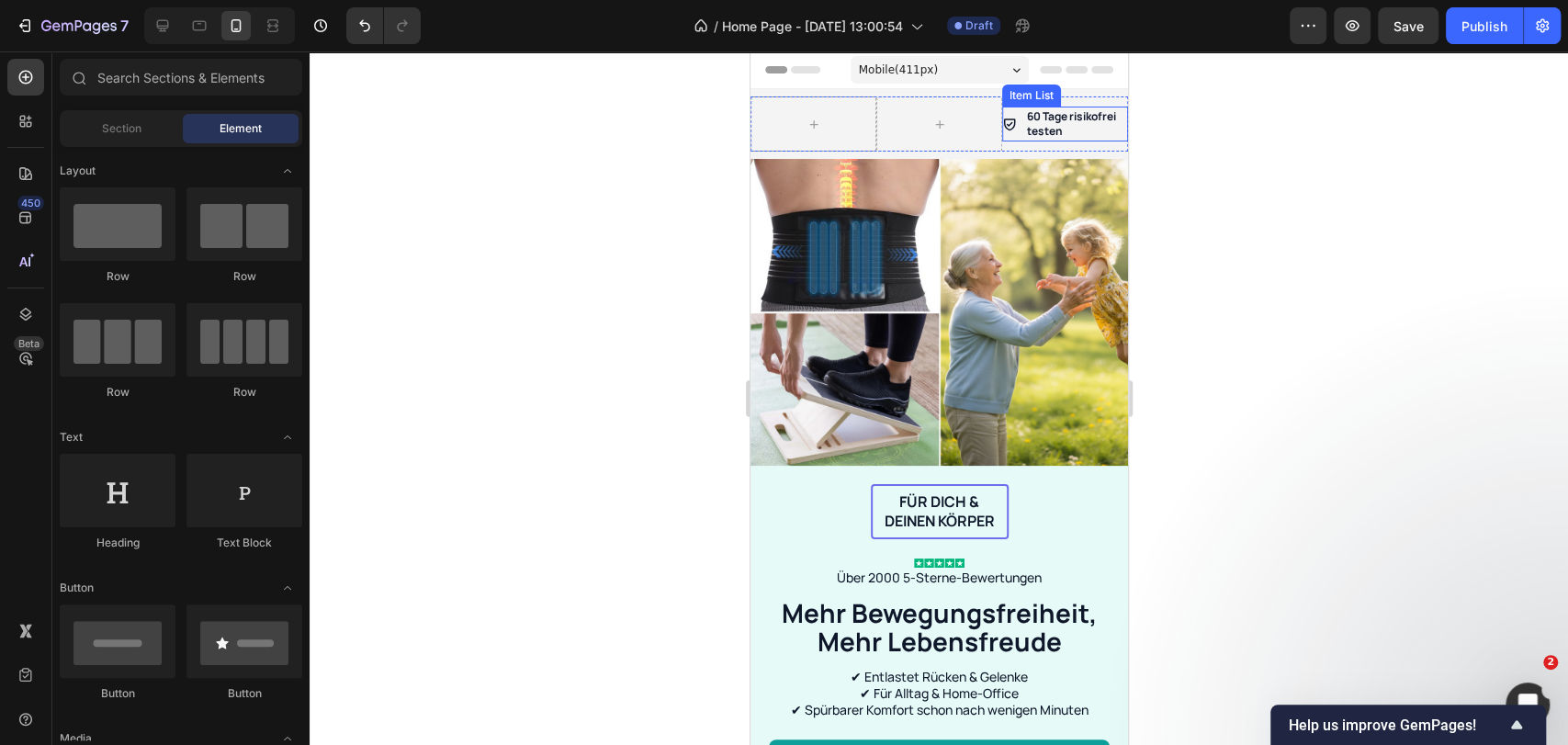
click at [1033, 120] on p "60 Tage risikofrei testen" at bounding box center [1075, 123] width 99 height 29
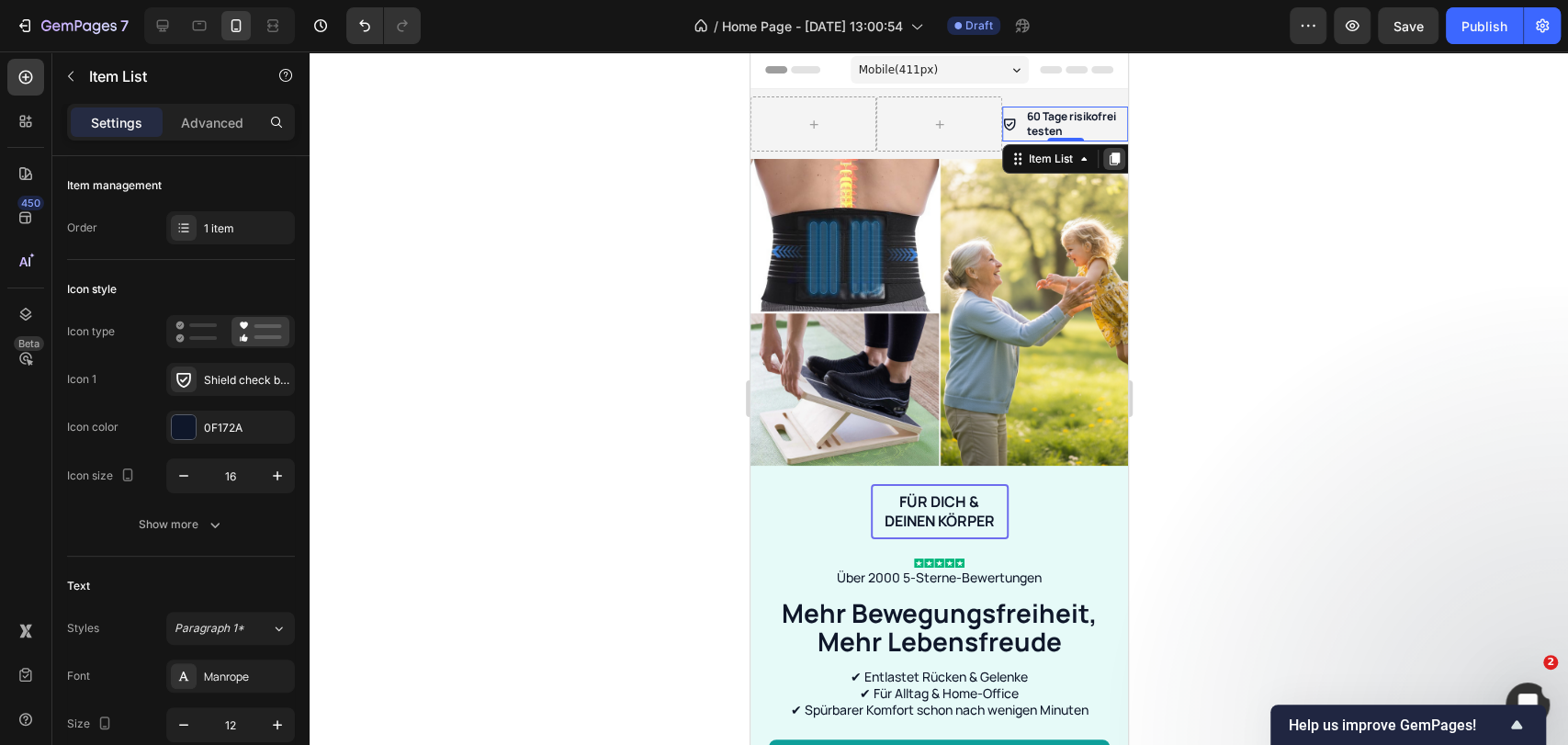
click at [1106, 163] on icon at bounding box center [1114, 159] width 15 height 15
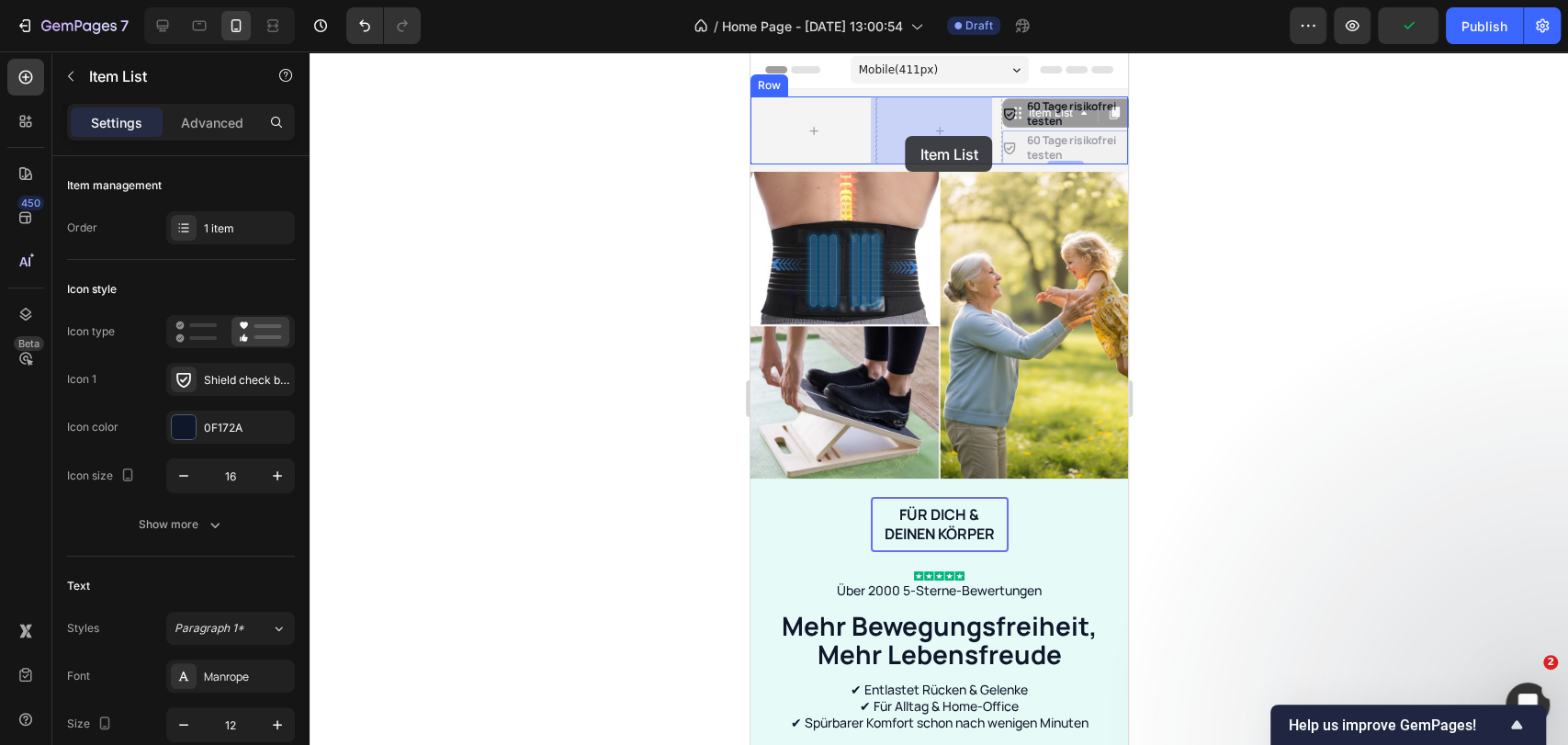
drag, startPoint x: 1001, startPoint y: 119, endPoint x: 905, endPoint y: 136, distance: 97.5
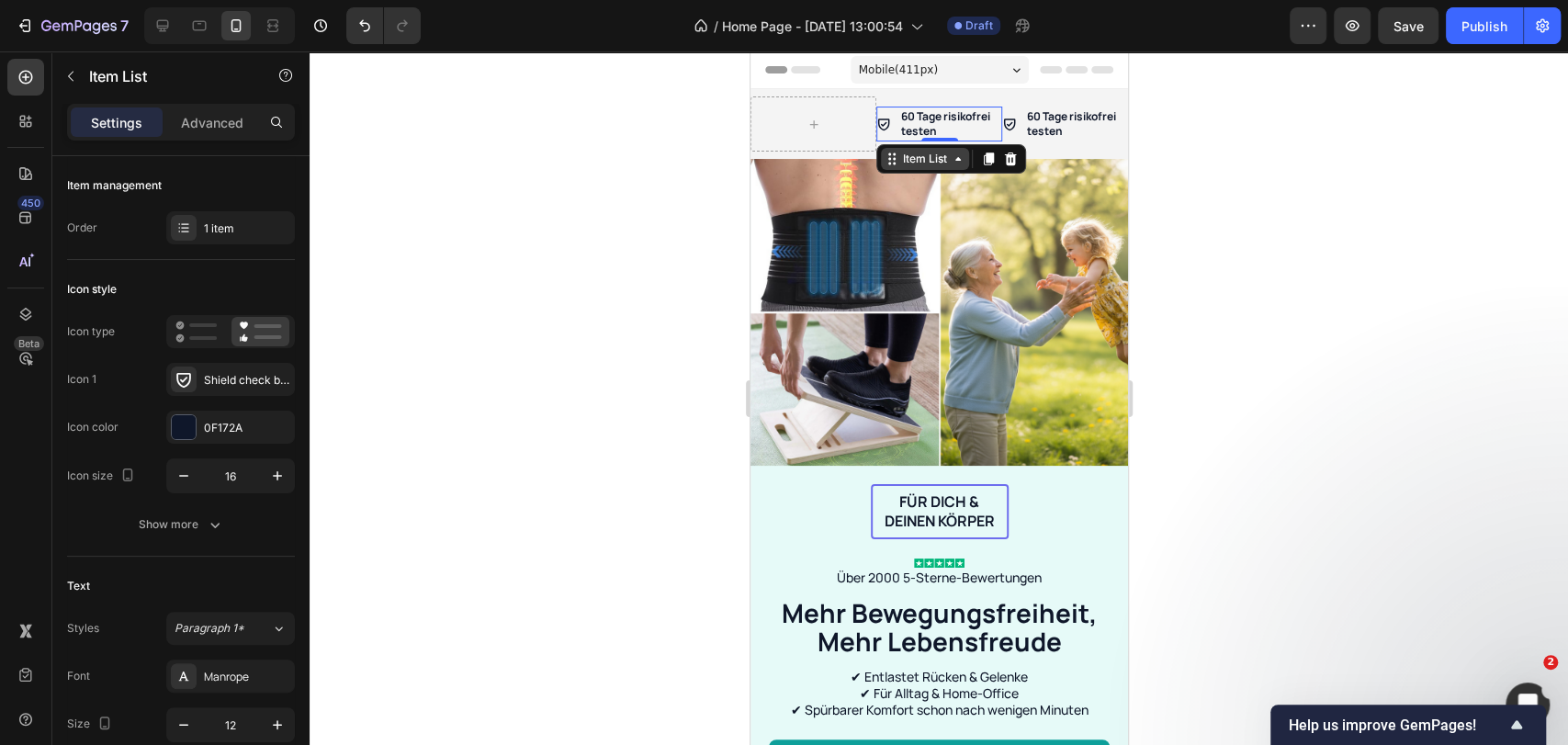
drag, startPoint x: 986, startPoint y: 153, endPoint x: 966, endPoint y: 149, distance: 20.4
click at [986, 154] on icon at bounding box center [987, 159] width 10 height 13
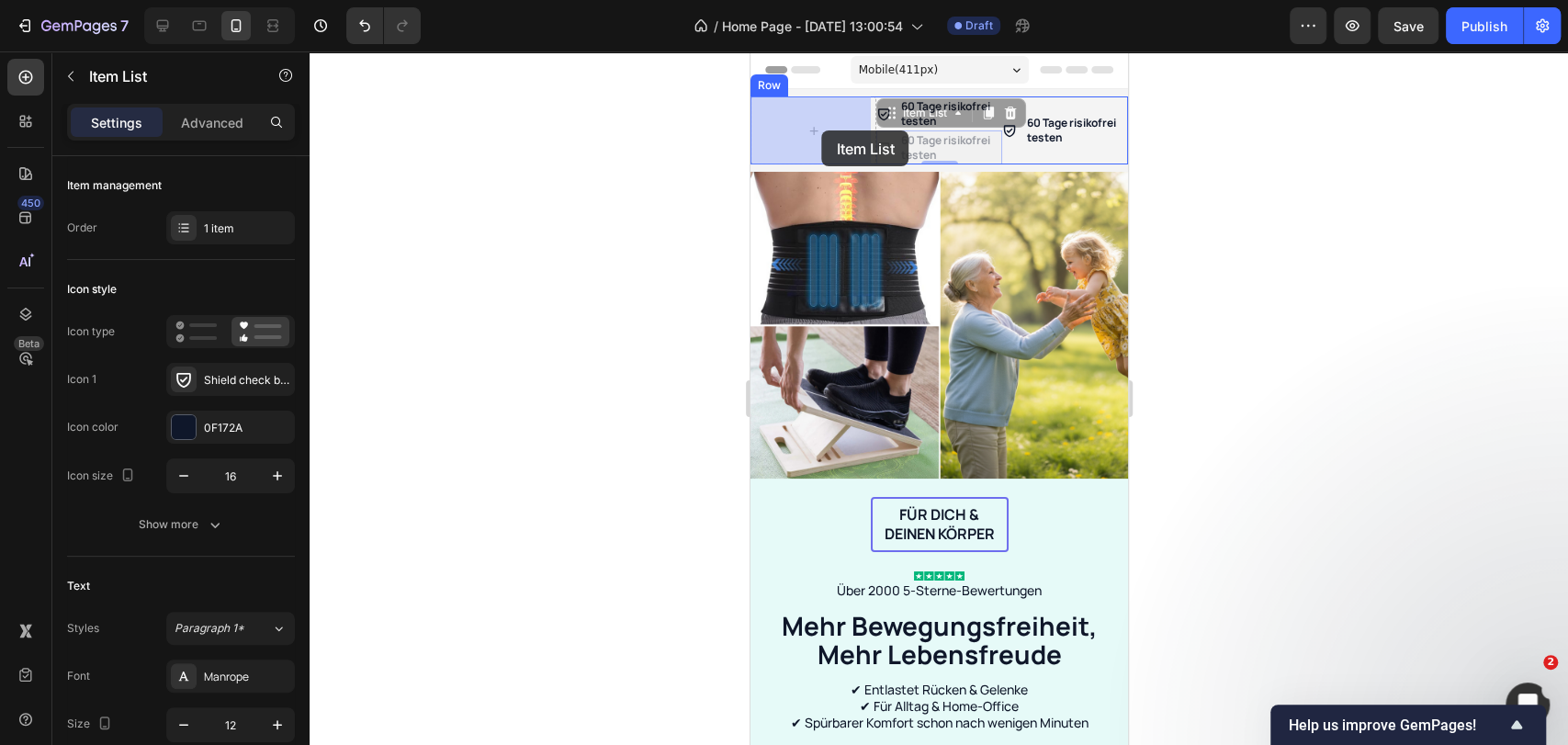
drag, startPoint x: 889, startPoint y: 117, endPoint x: 830, endPoint y: 128, distance: 60.0
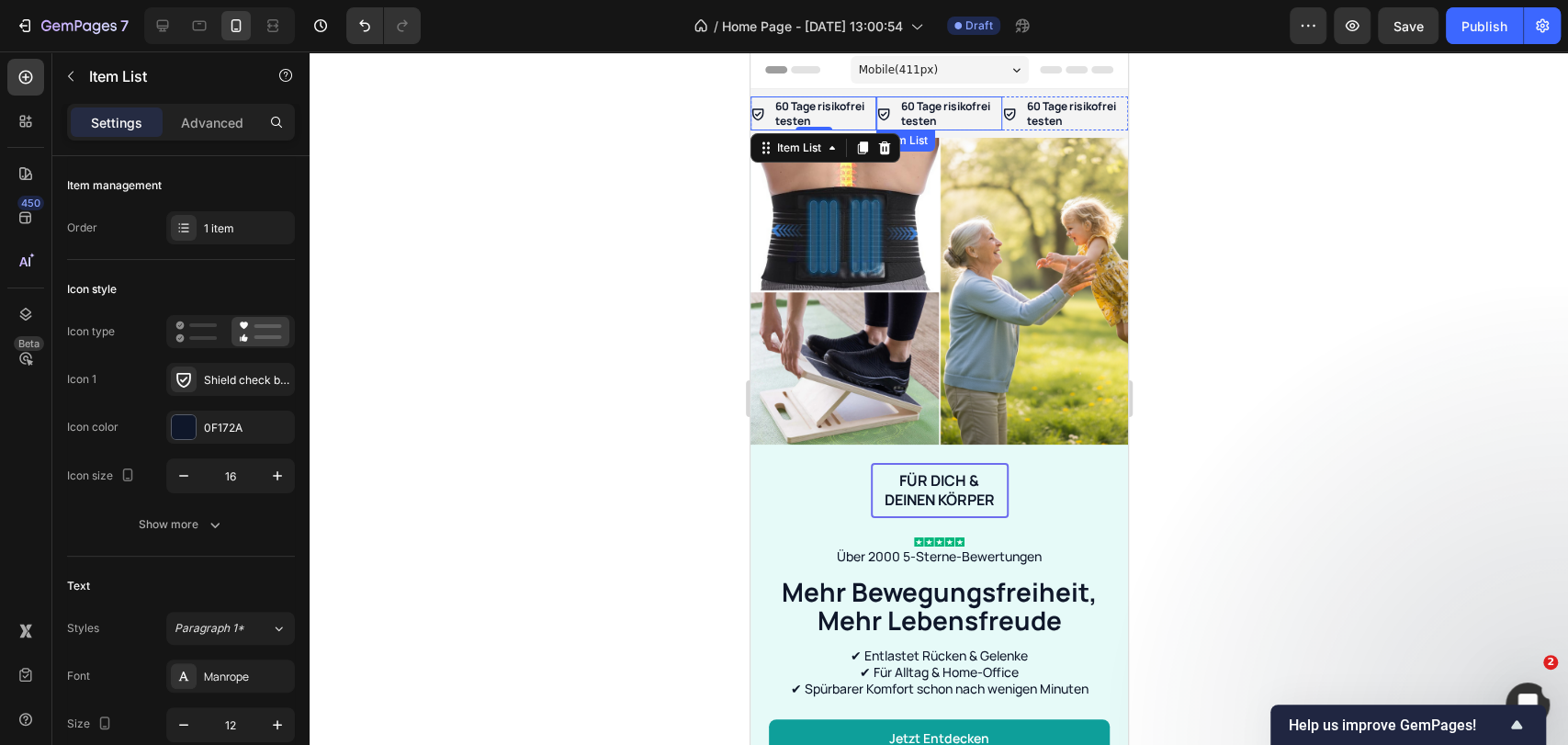
click at [920, 112] on p "60 Tage risikofrei testen" at bounding box center [950, 114] width 99 height 29
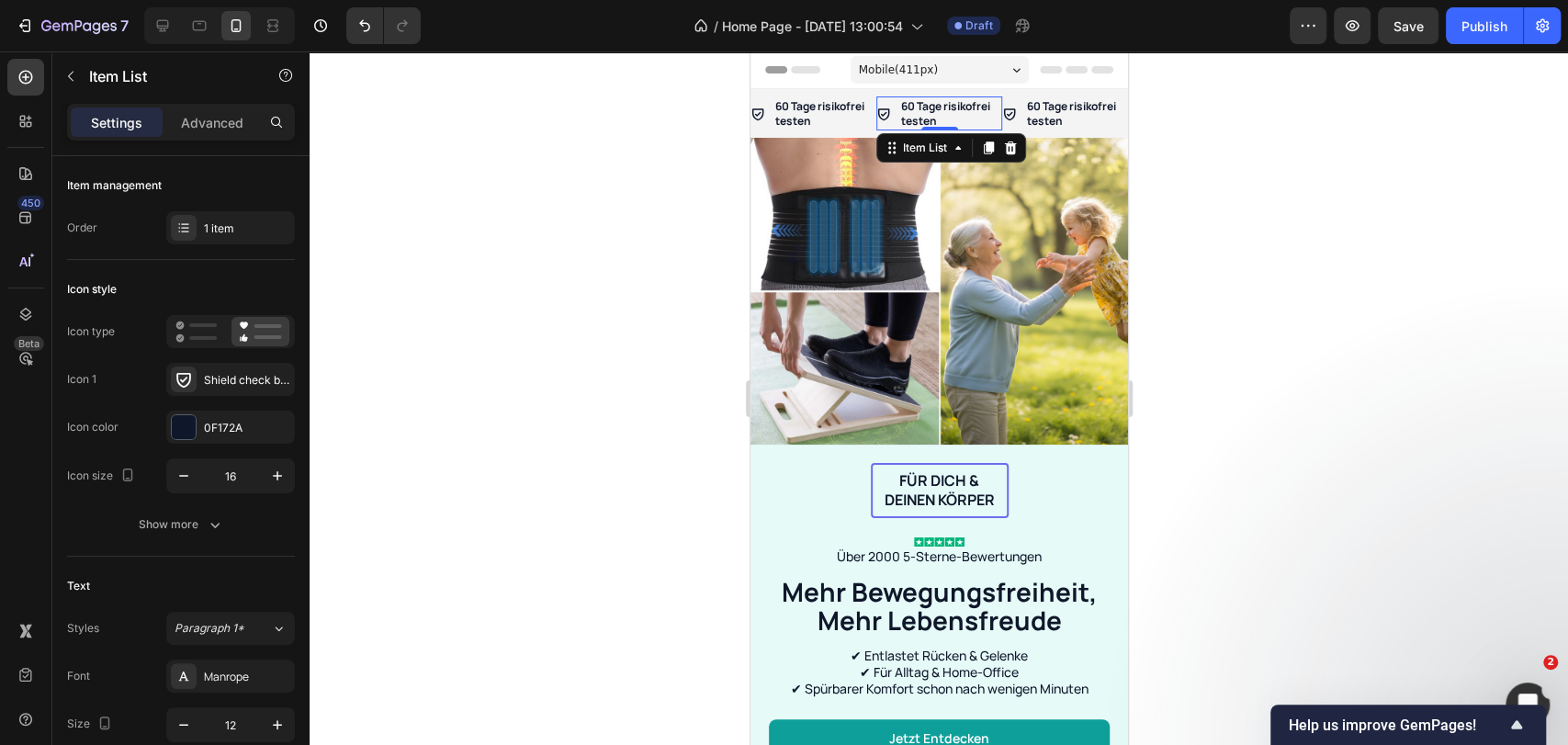
click at [920, 112] on p "60 Tage risikofrei testen" at bounding box center [950, 114] width 99 height 29
click at [783, 109] on p "60 Tage risikofrei testen" at bounding box center [824, 114] width 99 height 29
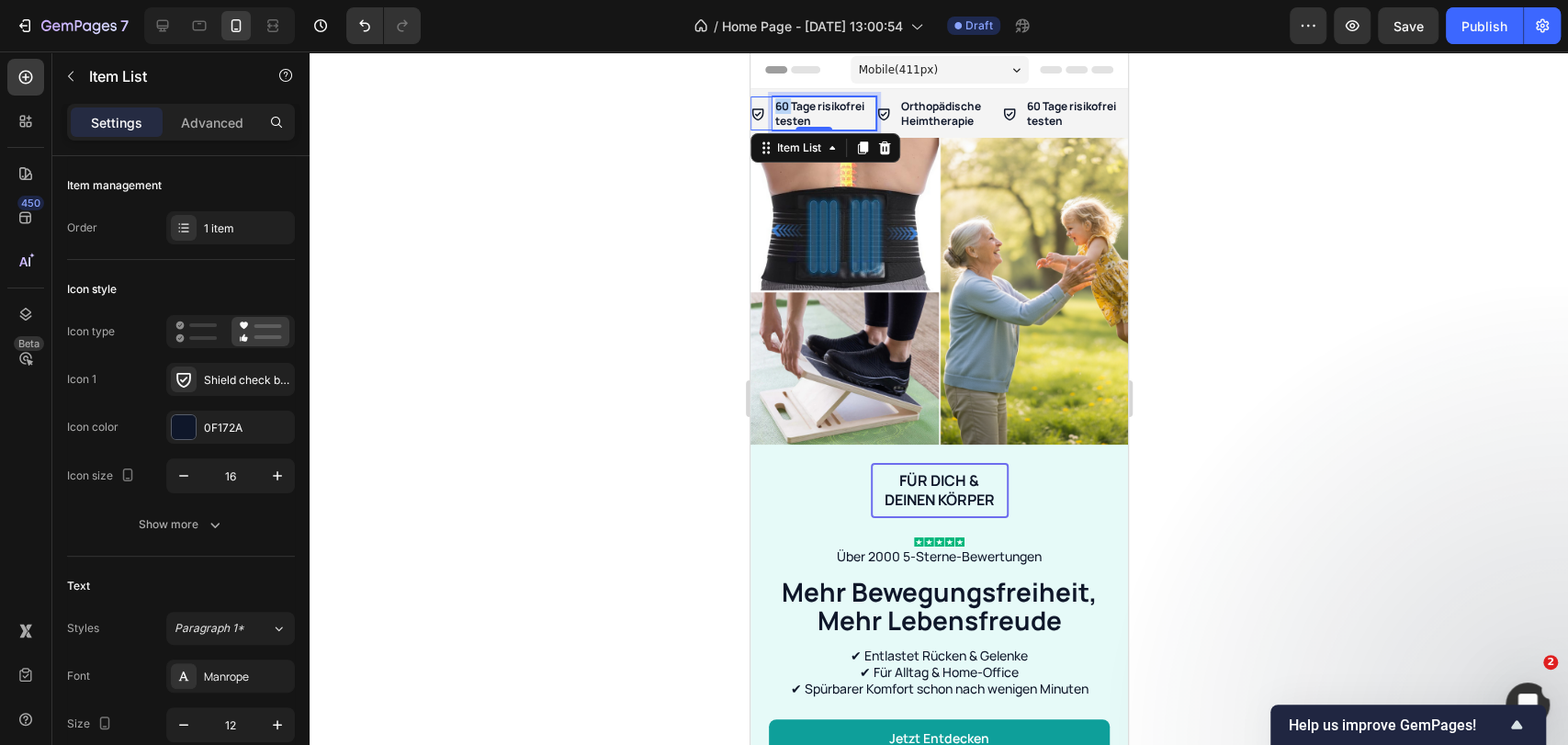
click at [783, 109] on p "60 Tage risikofrei testen" at bounding box center [824, 114] width 99 height 29
click at [772, 106] on div "40.000+ glückliche Kunden" at bounding box center [823, 114] width 103 height 34
click at [680, 146] on div at bounding box center [938, 398] width 1258 height 694
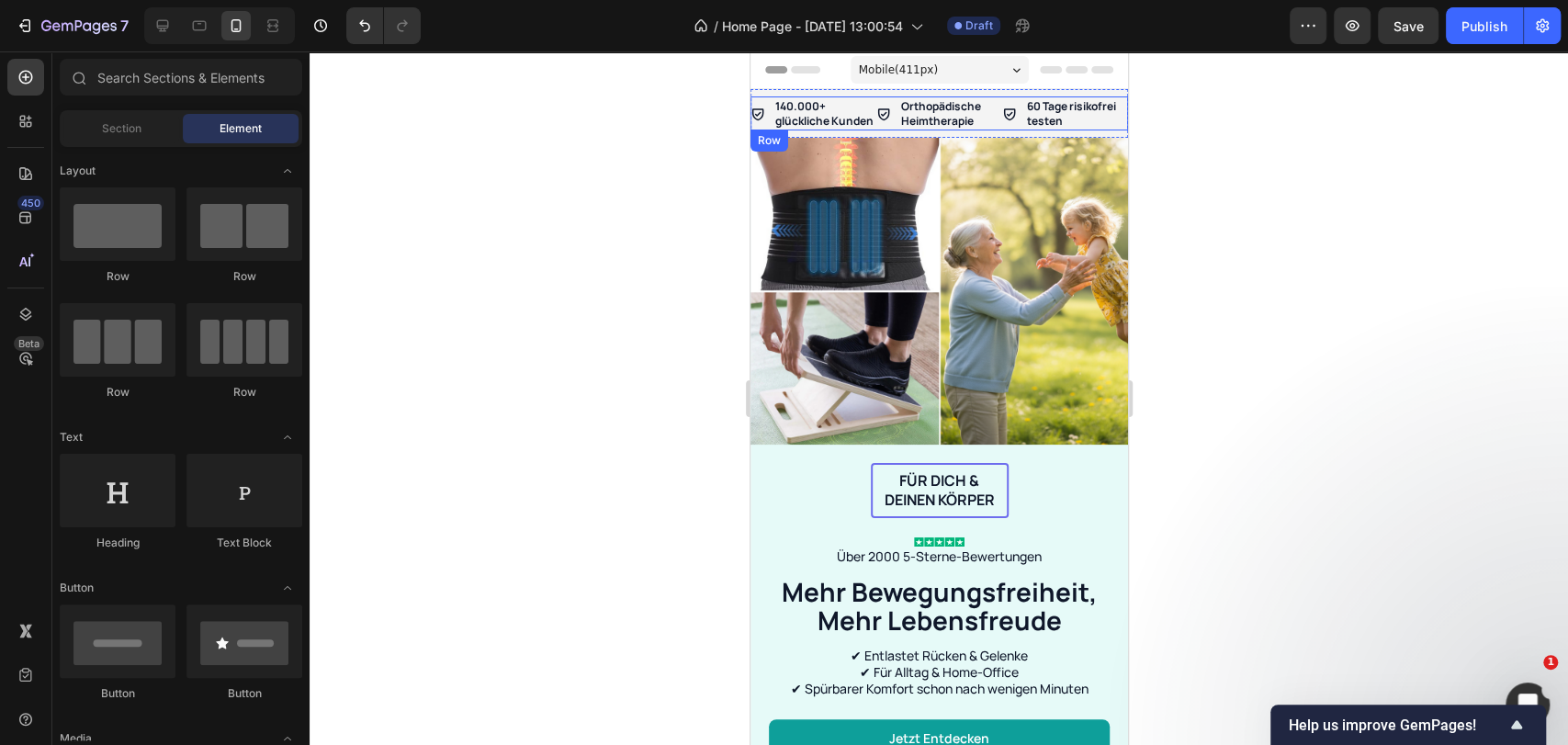
click at [875, 100] on div "Orthopädische Heimtherapie Item List" at bounding box center [938, 114] width 126 height 34
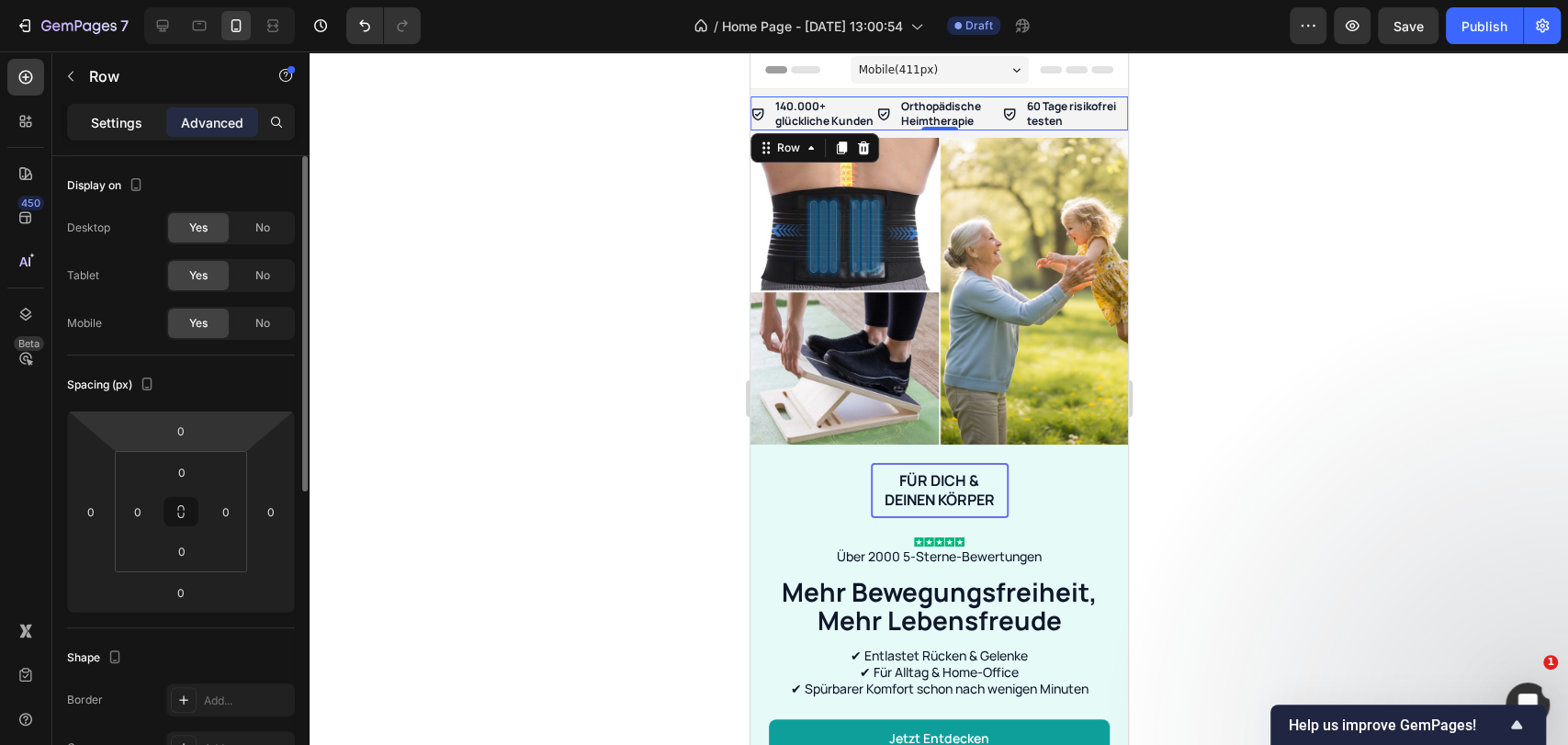
click at [137, 129] on p "Settings" at bounding box center [116, 122] width 51 height 20
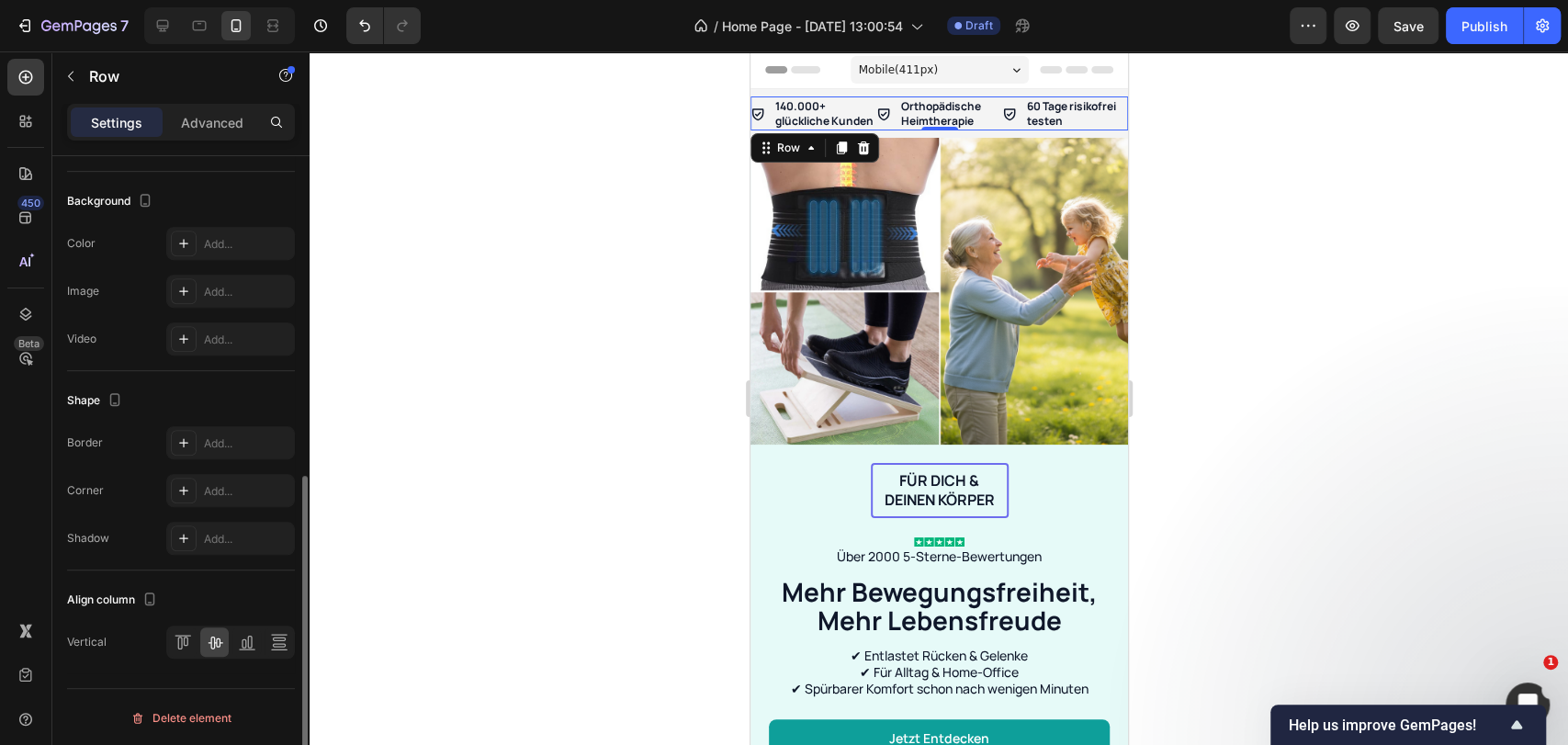
scroll to position [28, 0]
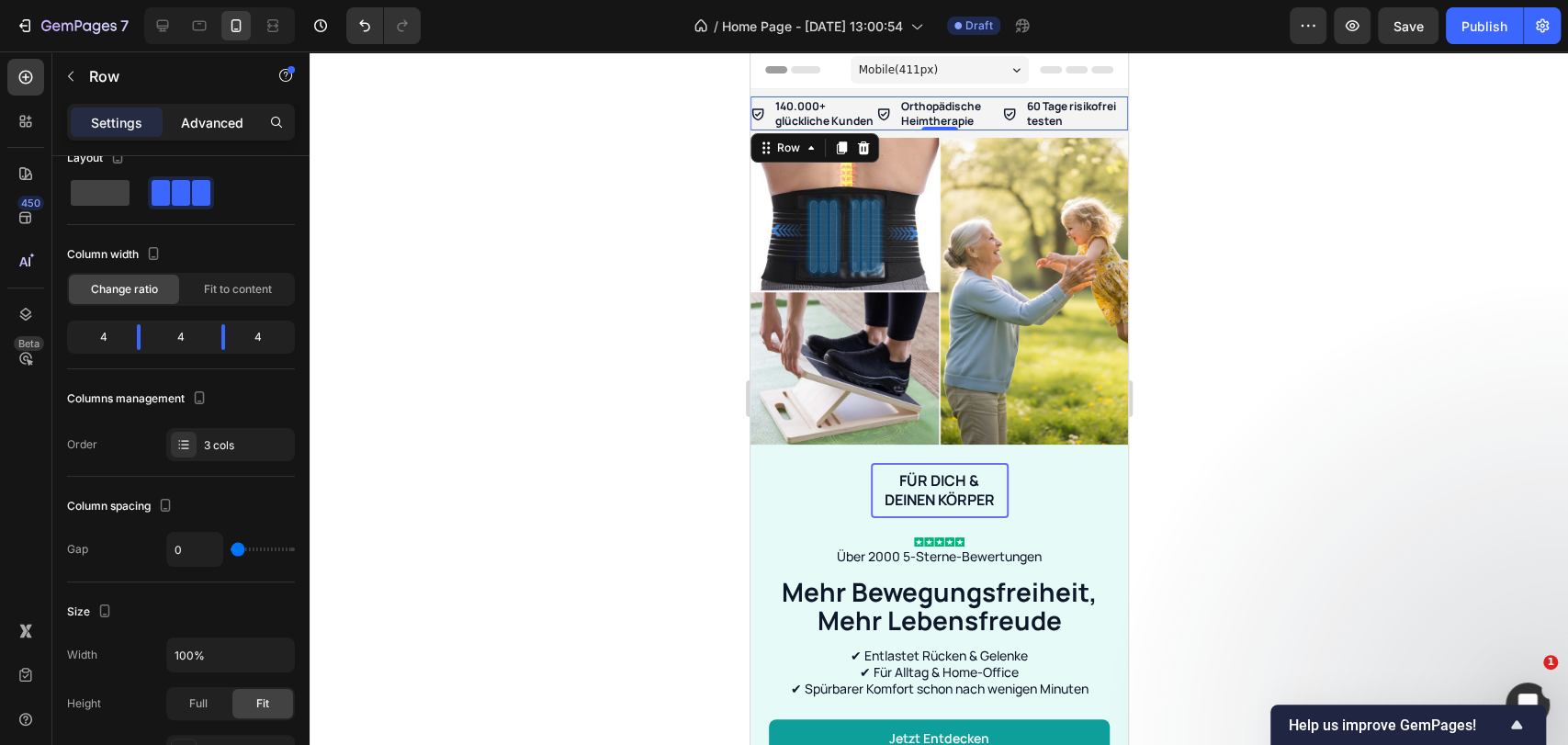
click at [206, 123] on p "Advanced" at bounding box center [211, 122] width 62 height 20
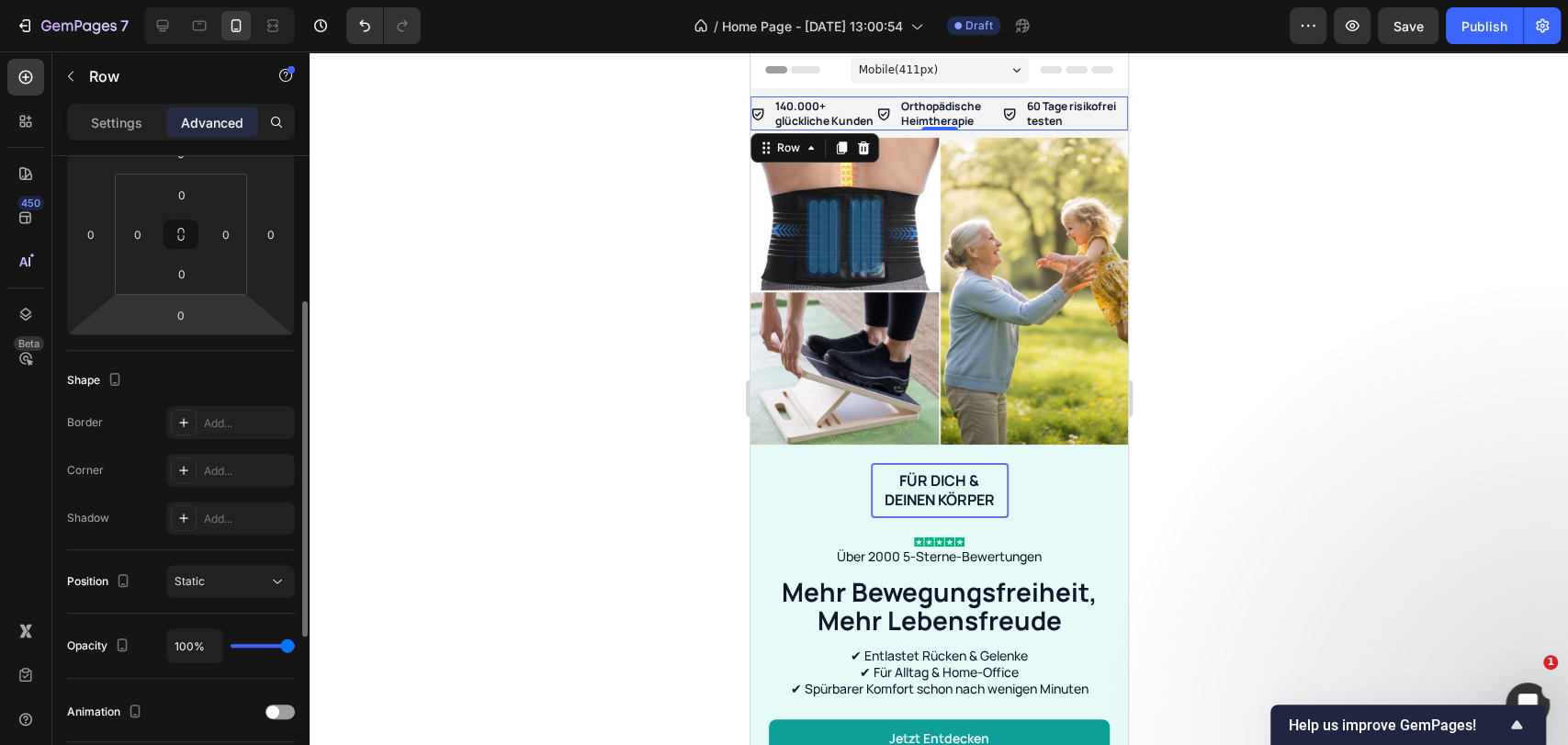
scroll to position [0, 0]
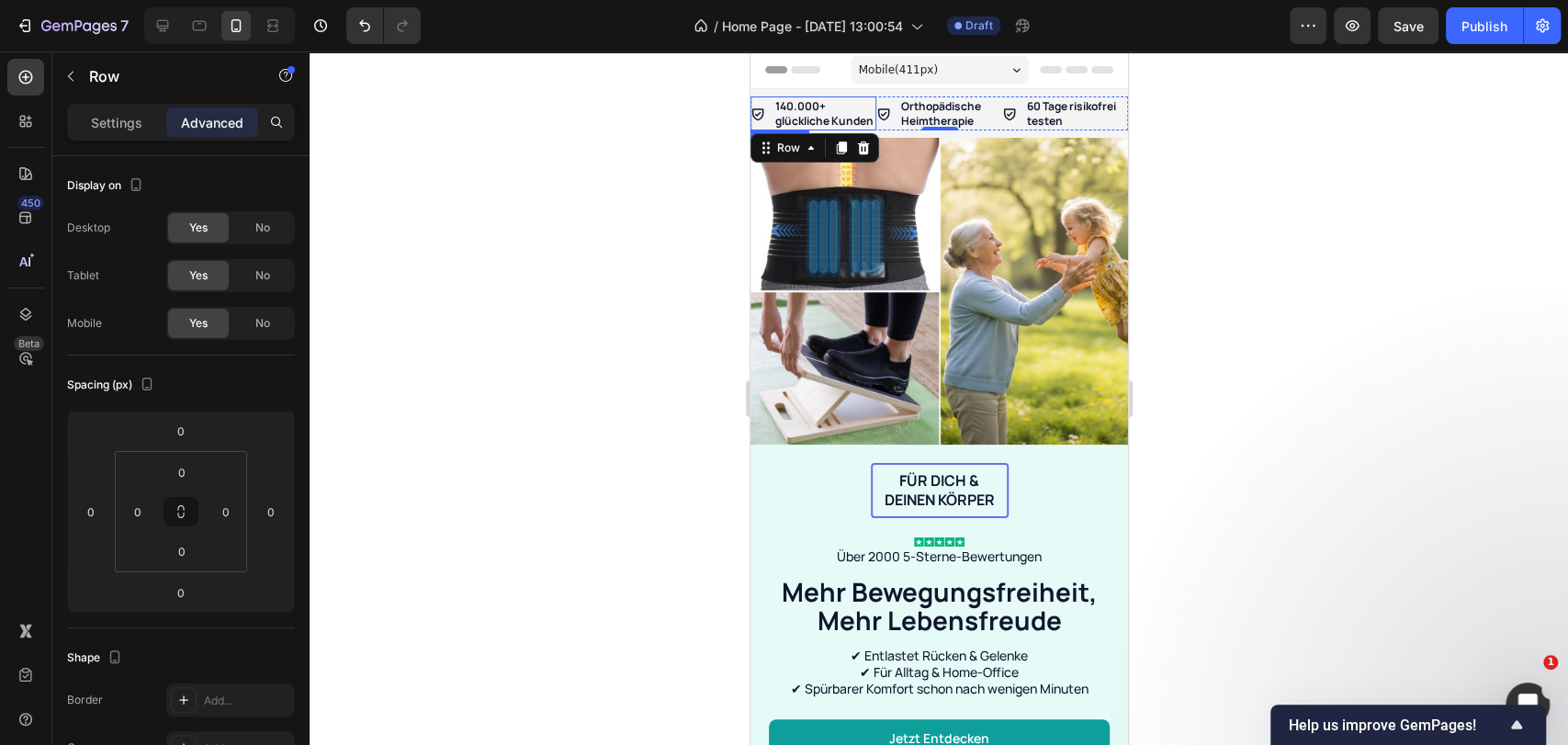
click at [779, 123] on p "140.000+ glückliche Kunden" at bounding box center [824, 114] width 99 height 29
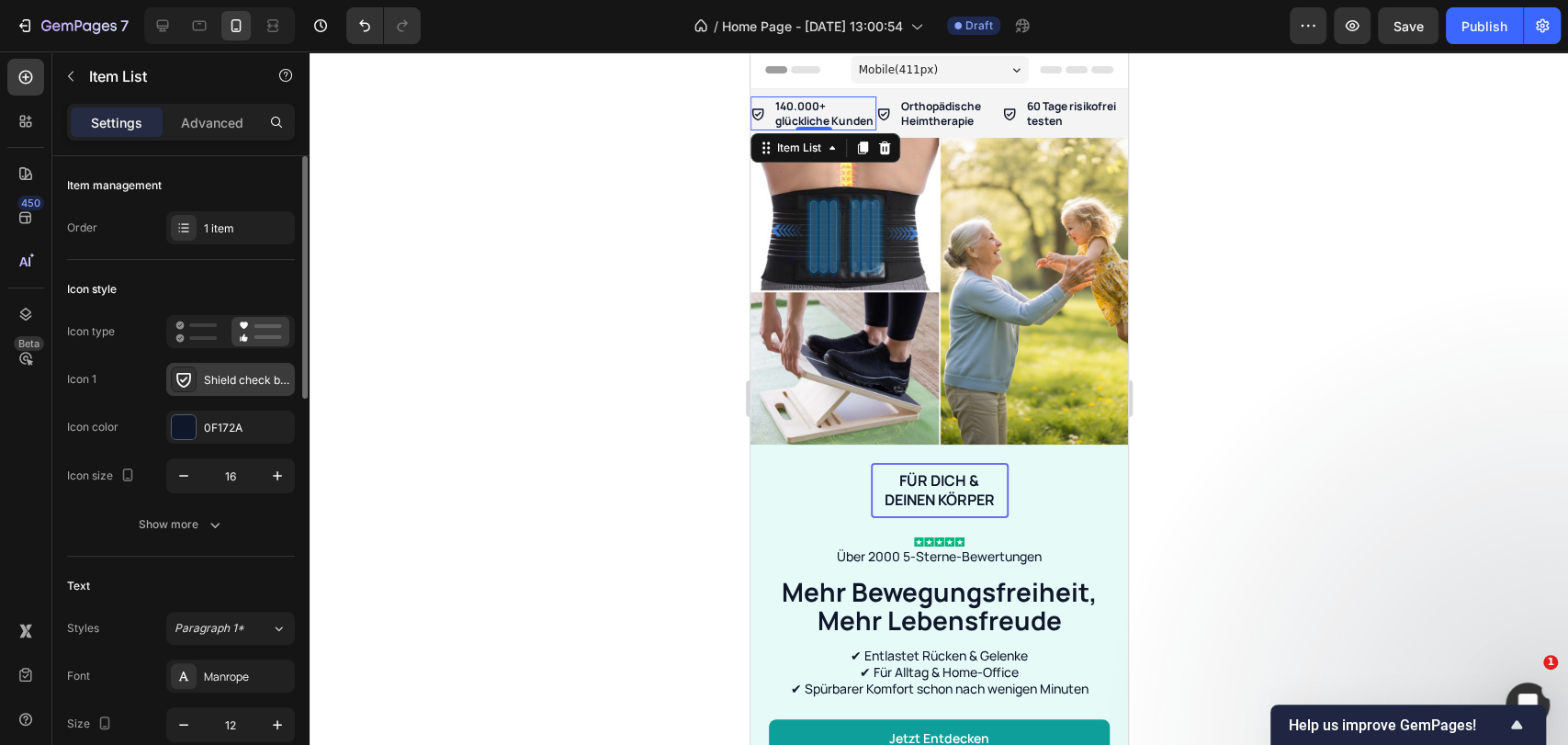
click at [187, 376] on icon at bounding box center [183, 380] width 19 height 19
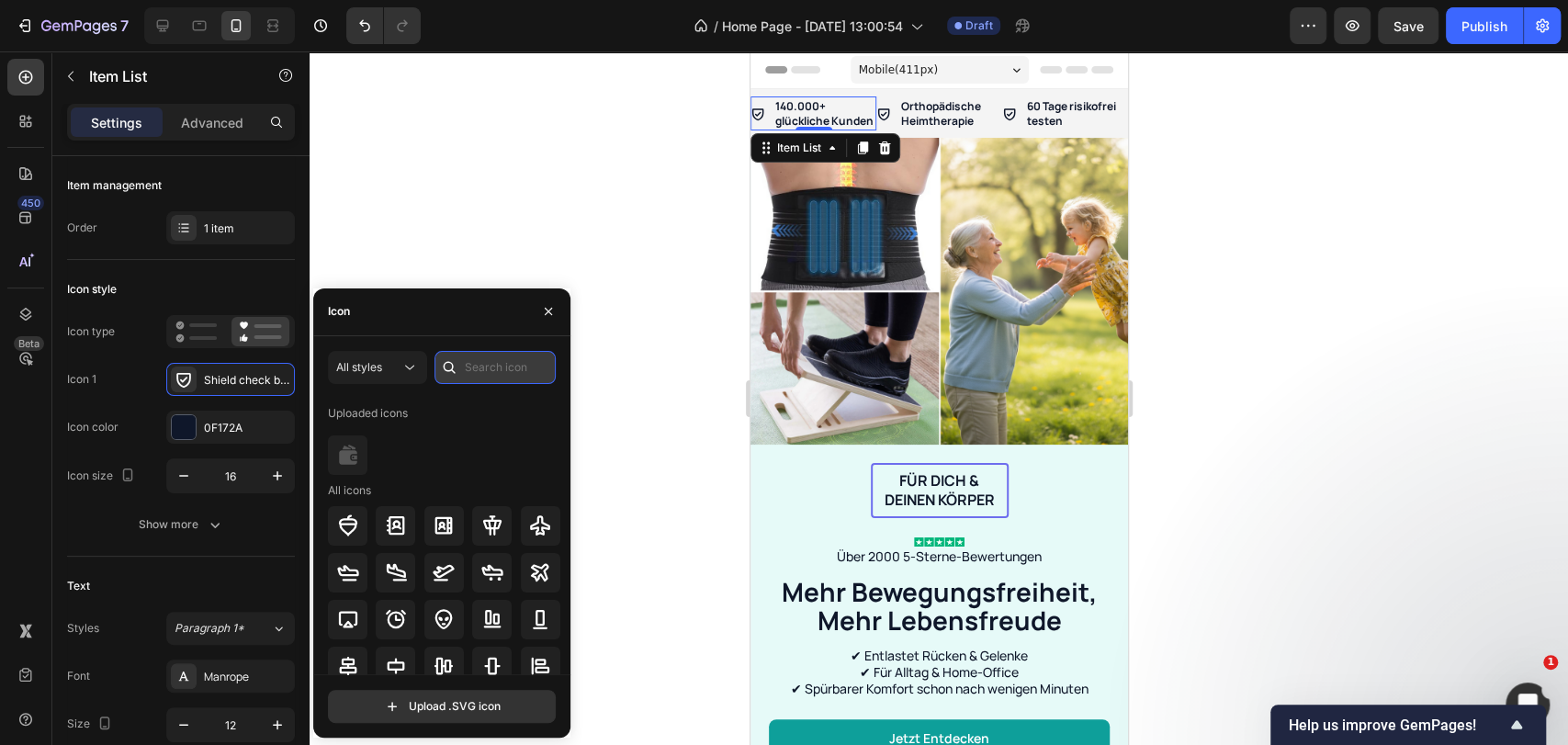
click at [472, 376] on input "text" at bounding box center [495, 368] width 121 height 34
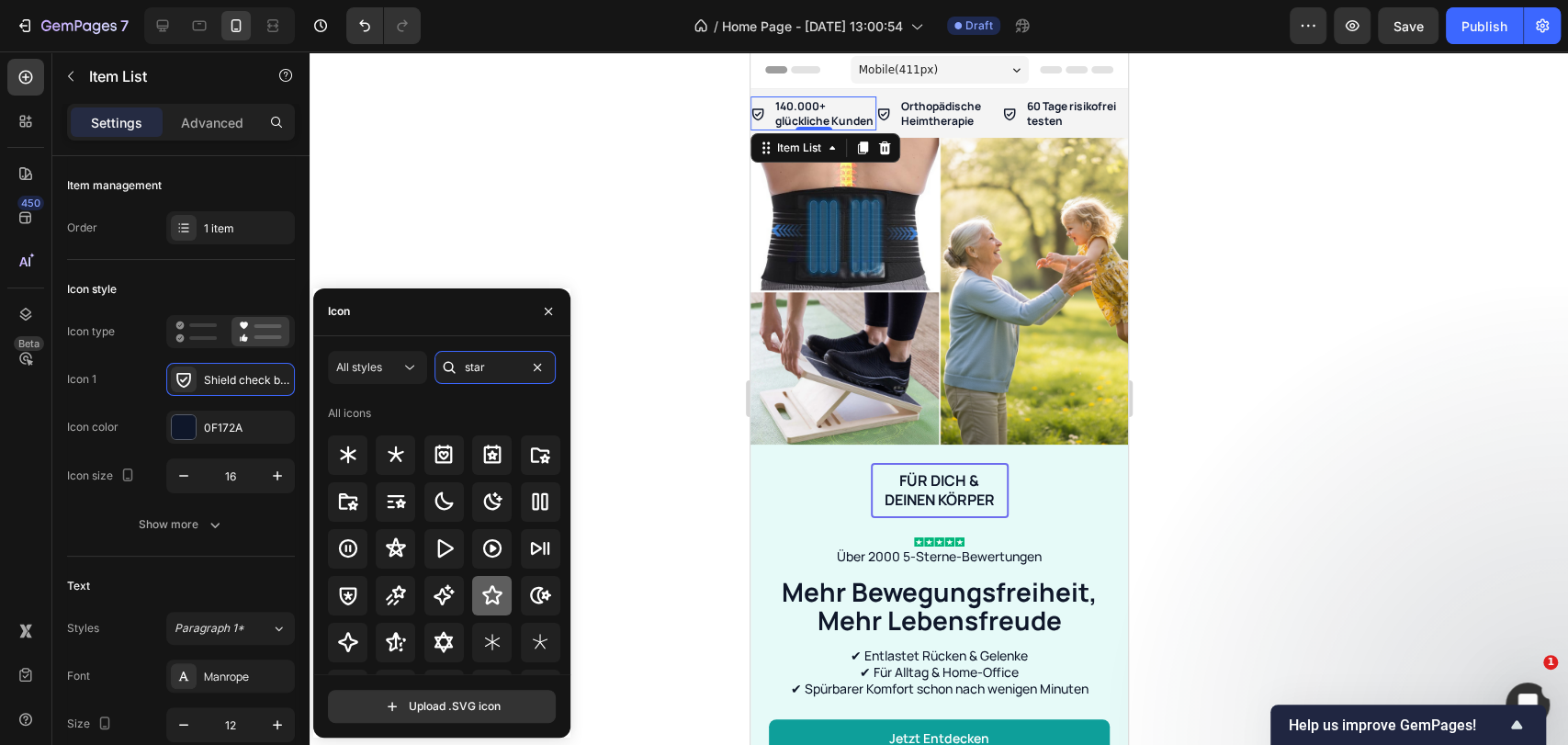
type input "star"
click at [473, 585] on div at bounding box center [492, 595] width 39 height 39
click at [939, 114] on p "Orthopädische Heimtherapie" at bounding box center [950, 114] width 99 height 29
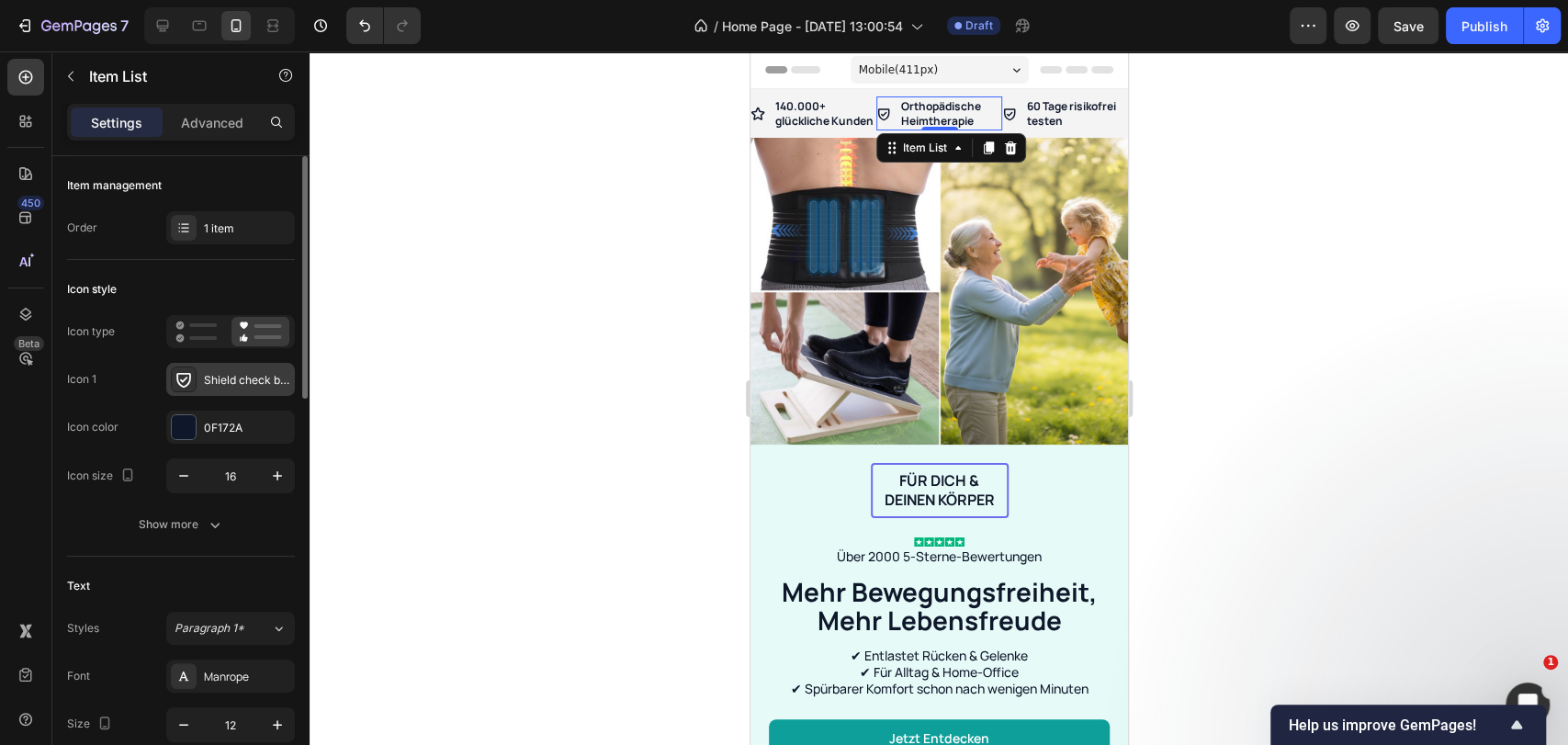
click at [202, 384] on div "Shield check bold" at bounding box center [231, 380] width 128 height 34
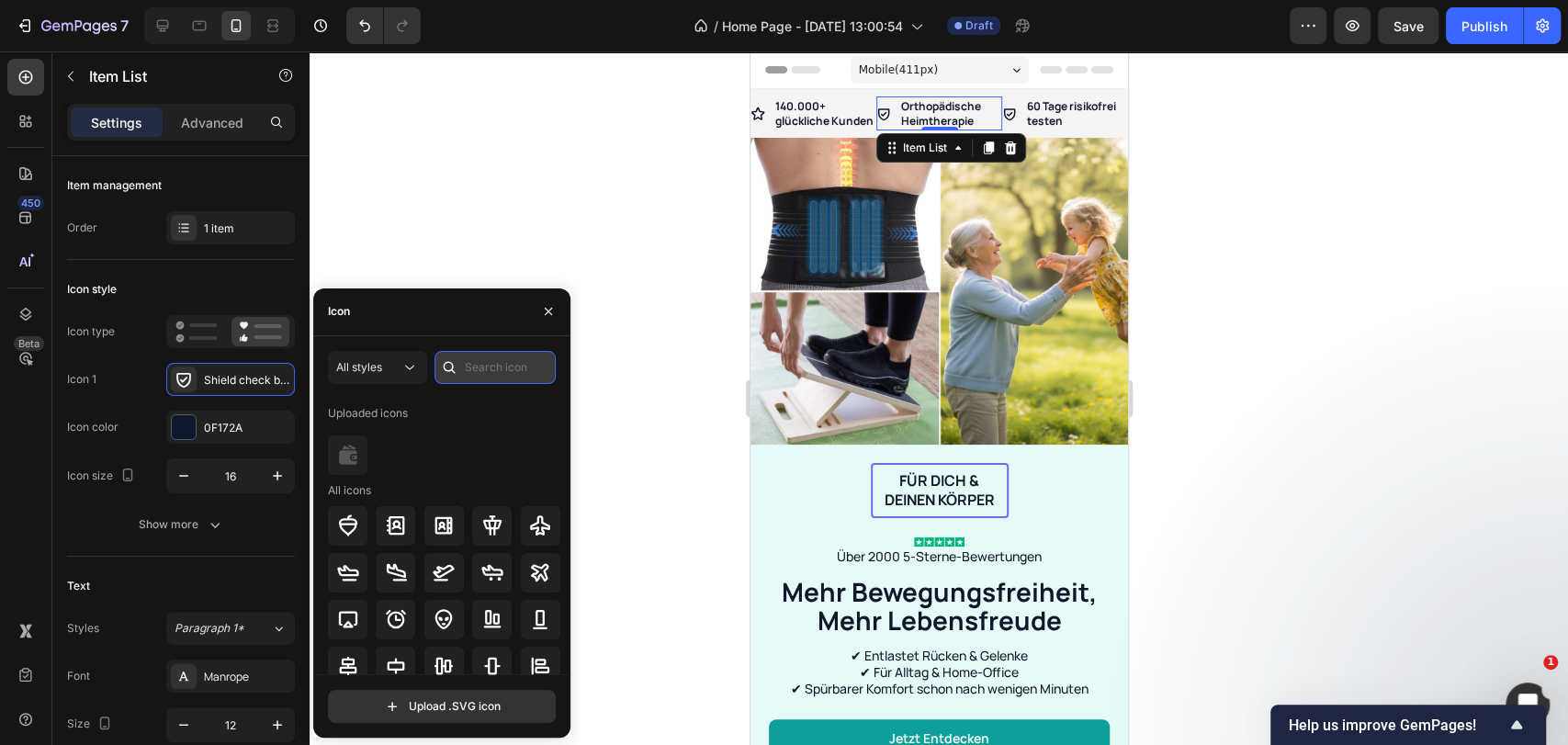
click at [470, 362] on input "text" at bounding box center [495, 368] width 121 height 34
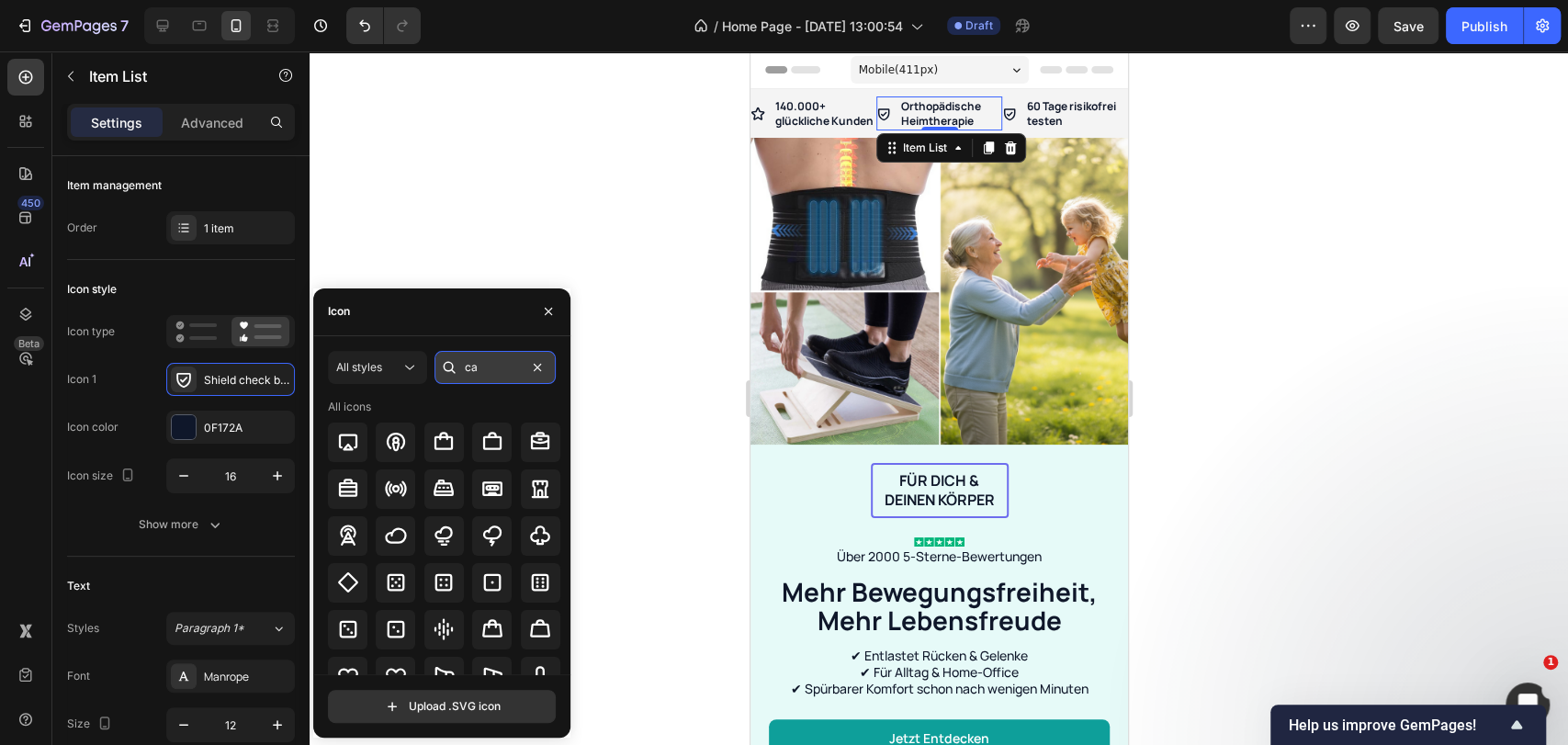
type input "c"
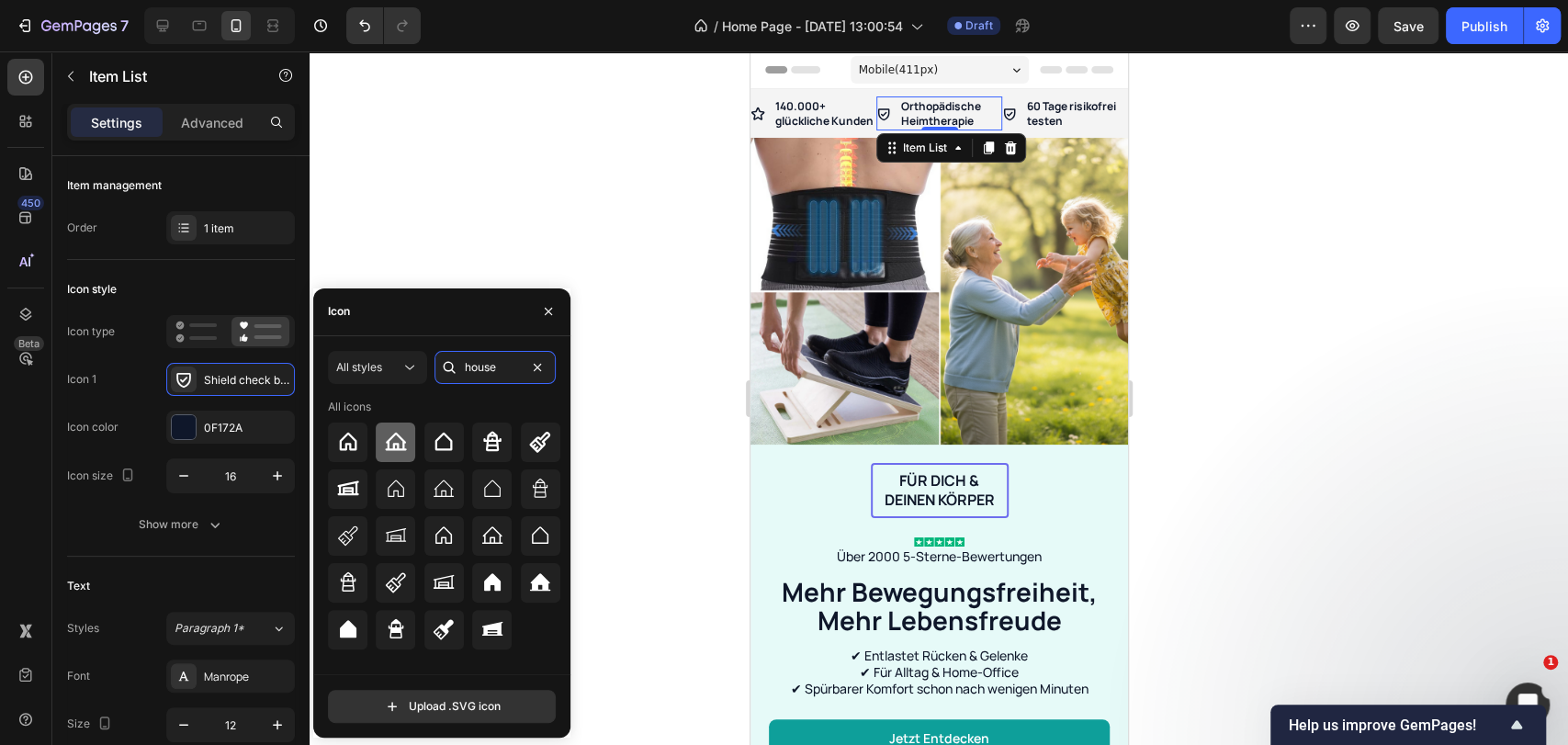
type input "house"
click at [386, 450] on icon at bounding box center [395, 442] width 21 height 19
click at [363, 441] on div at bounding box center [347, 442] width 39 height 39
click at [761, 119] on icon at bounding box center [757, 113] width 14 height 13
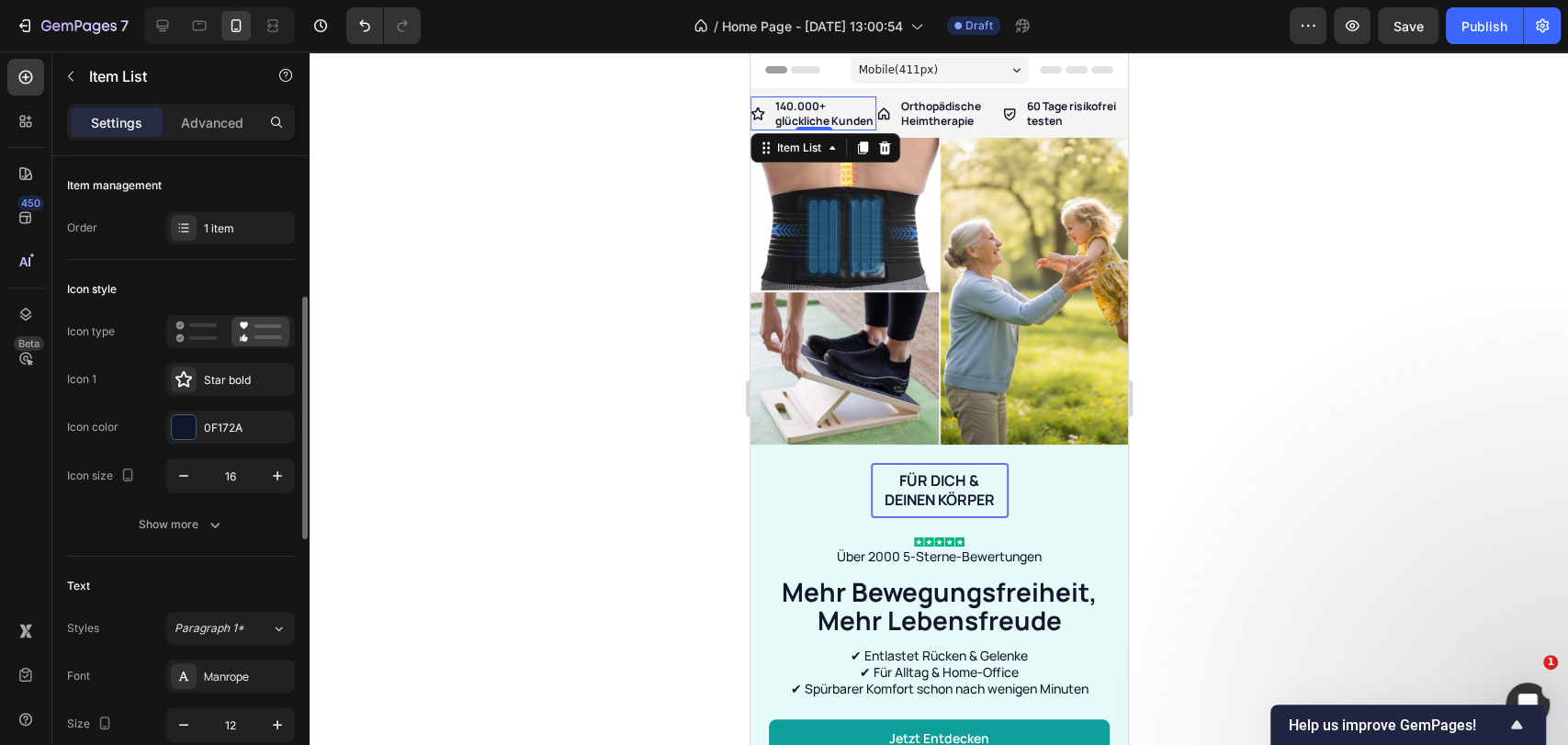
scroll to position [102, 0]
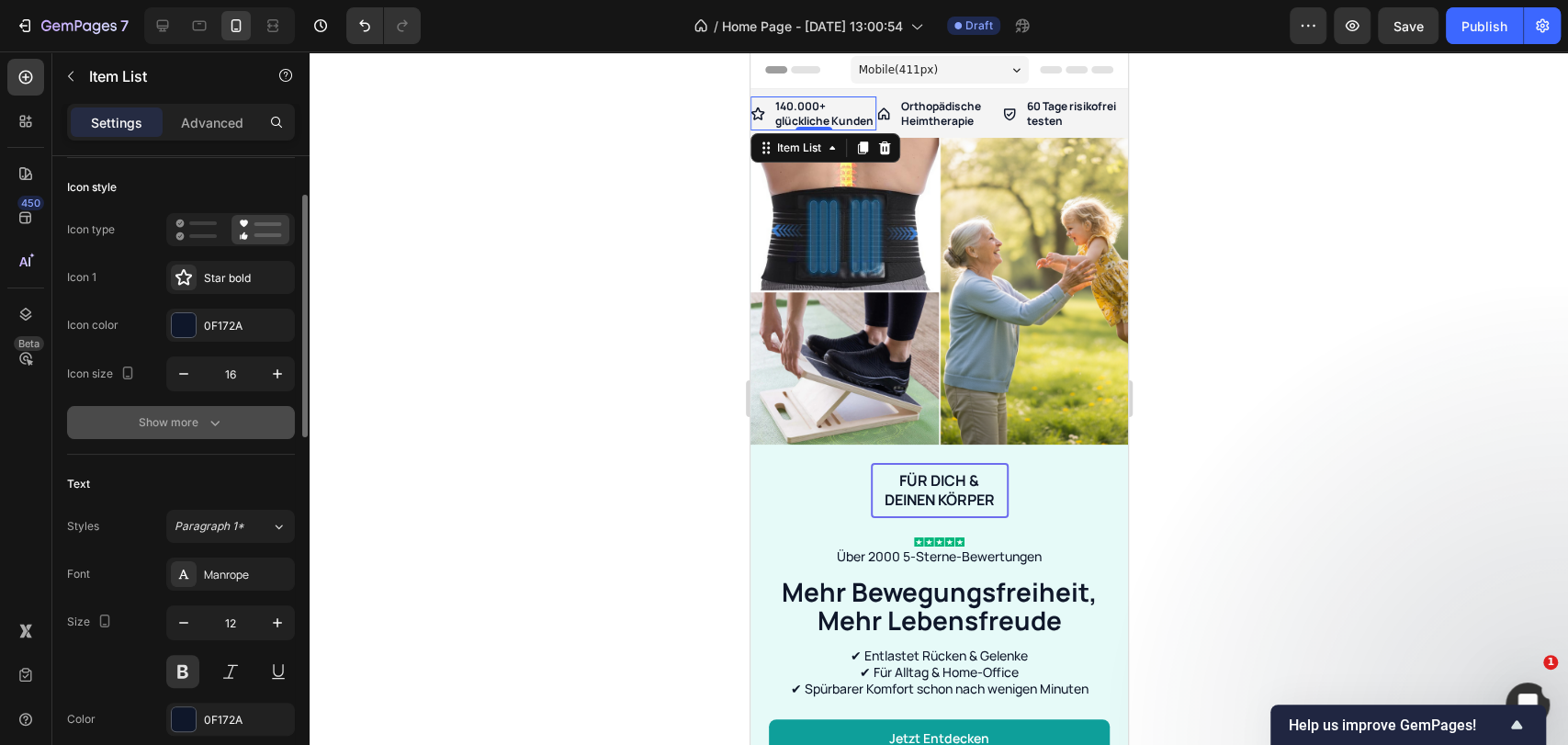
click at [183, 430] on div "Show more" at bounding box center [182, 423] width 86 height 19
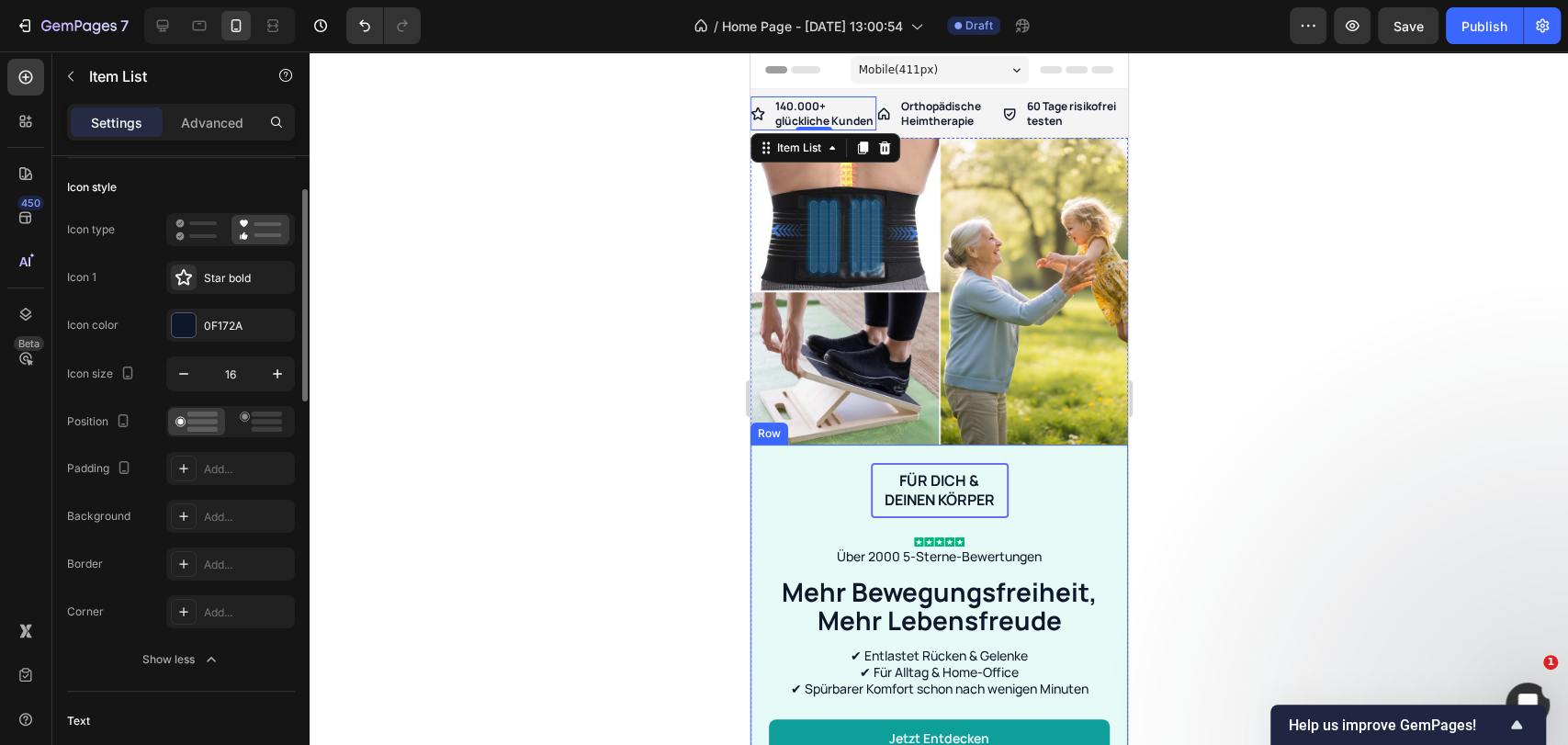
click at [1064, 458] on div "Für dich & deinen Körper Text Block Row Image Über 2000 5-Sterne-Bewertungen Te…" at bounding box center [938, 627] width 377 height 365
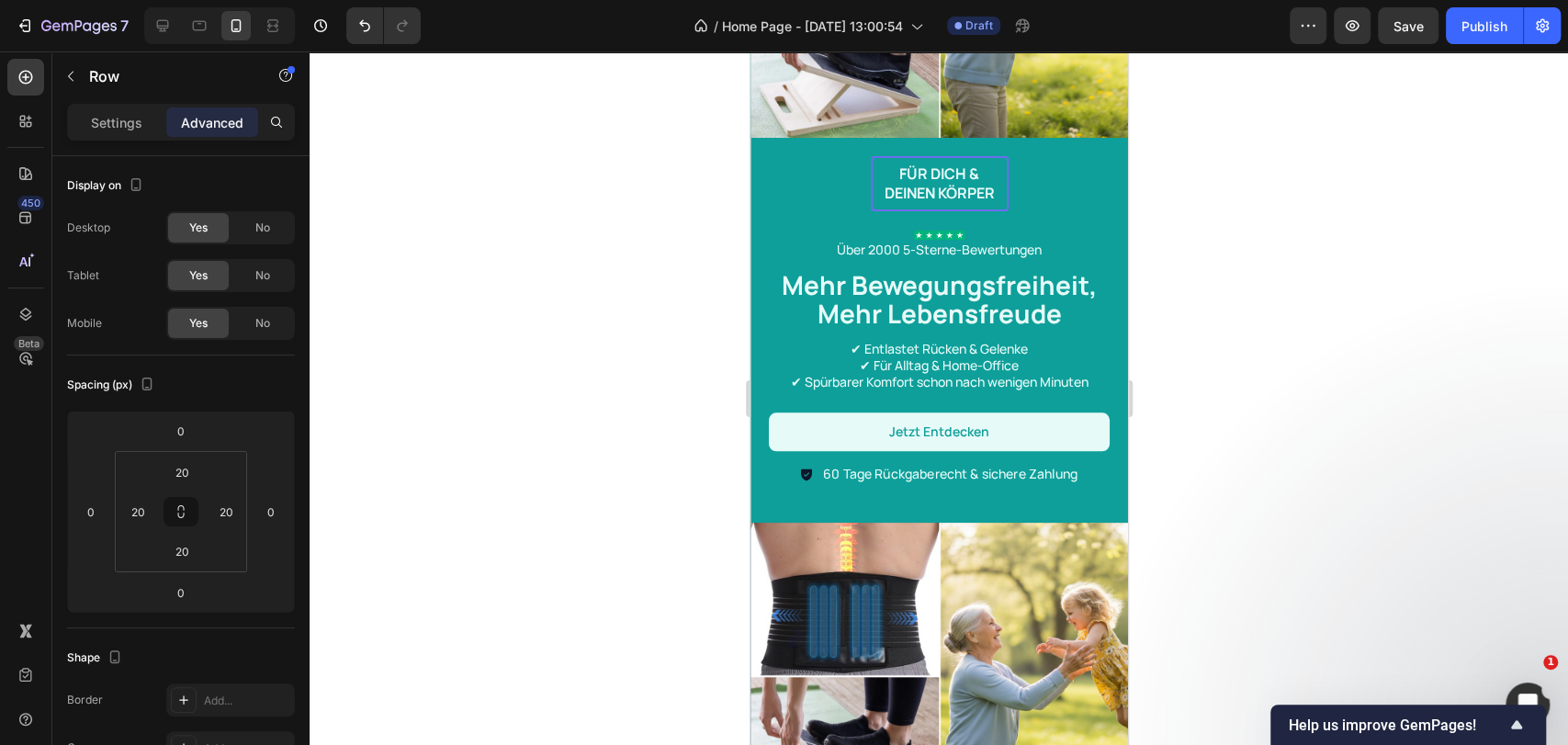
scroll to position [1021, 0]
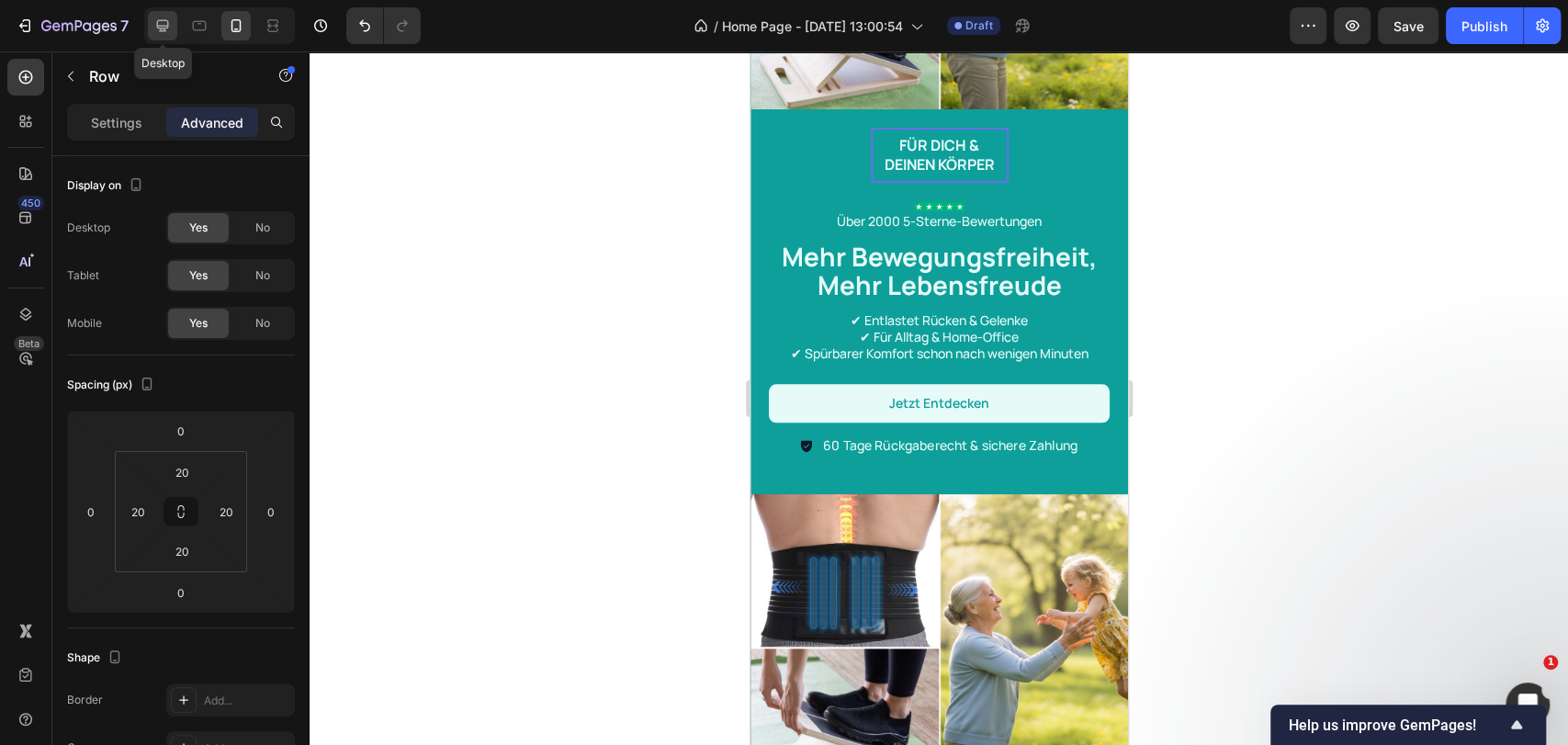
click at [157, 27] on icon at bounding box center [163, 26] width 12 height 12
type input "0"
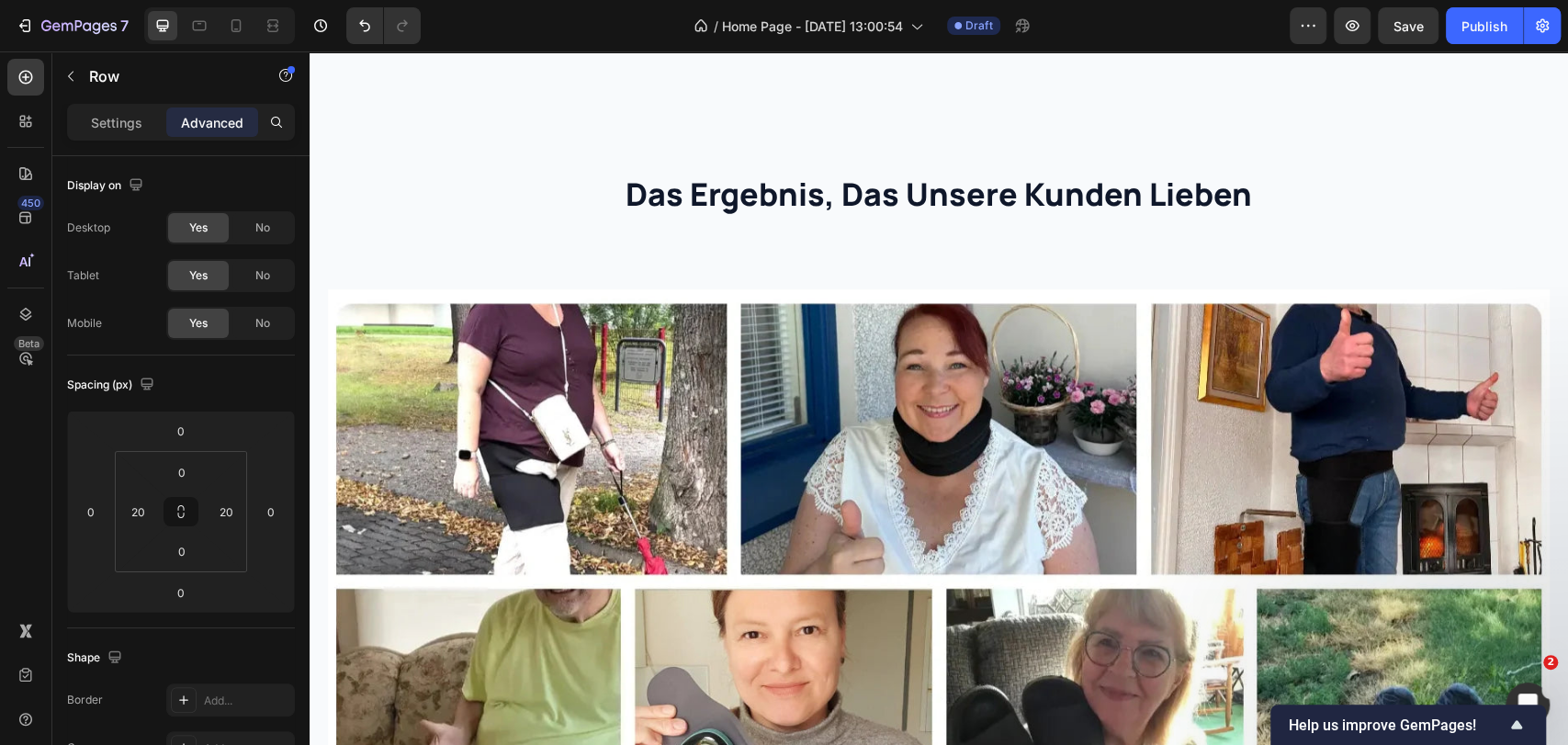
scroll to position [3163, 0]
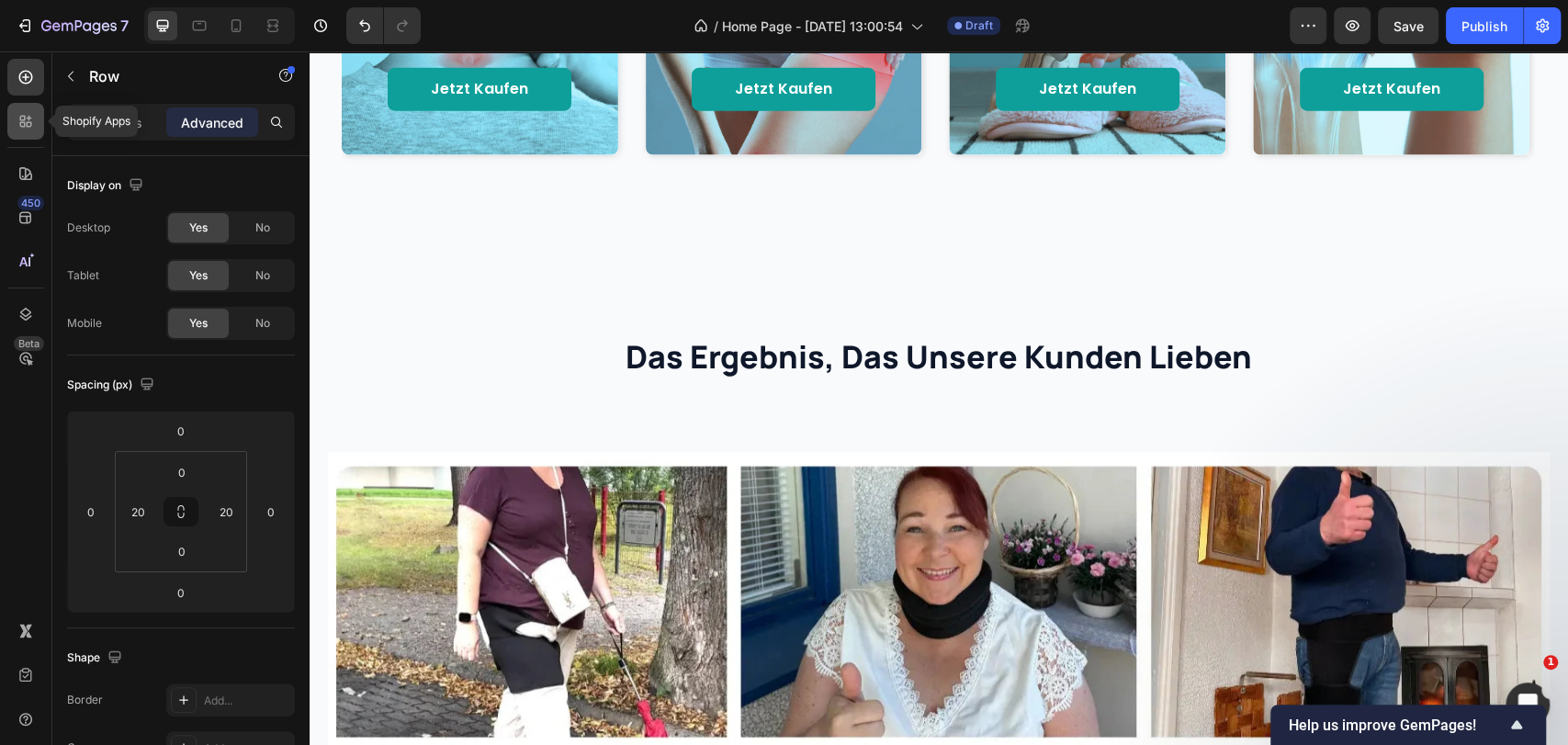
click at [24, 134] on div at bounding box center [25, 120] width 36 height 36
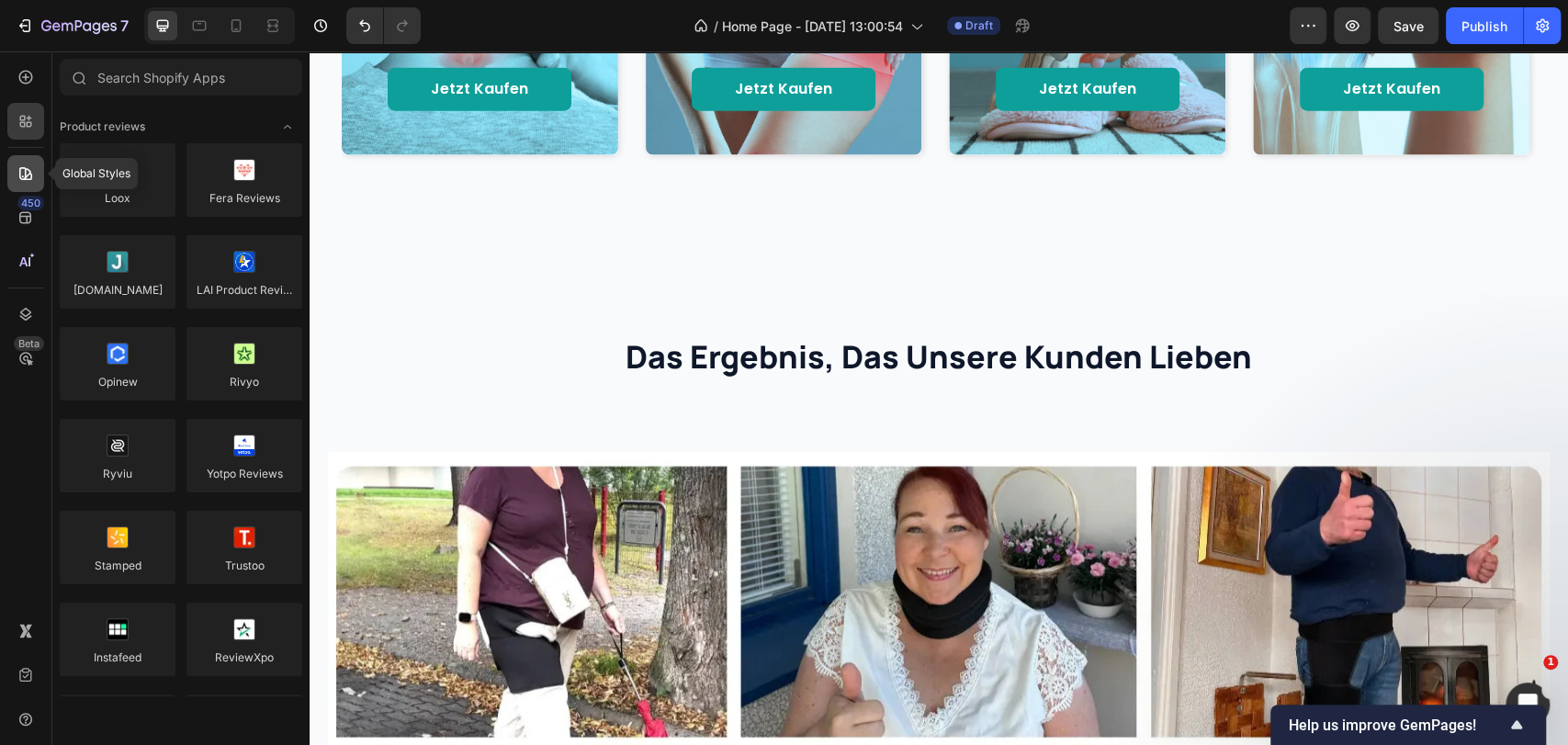
click at [20, 167] on icon at bounding box center [26, 174] width 19 height 19
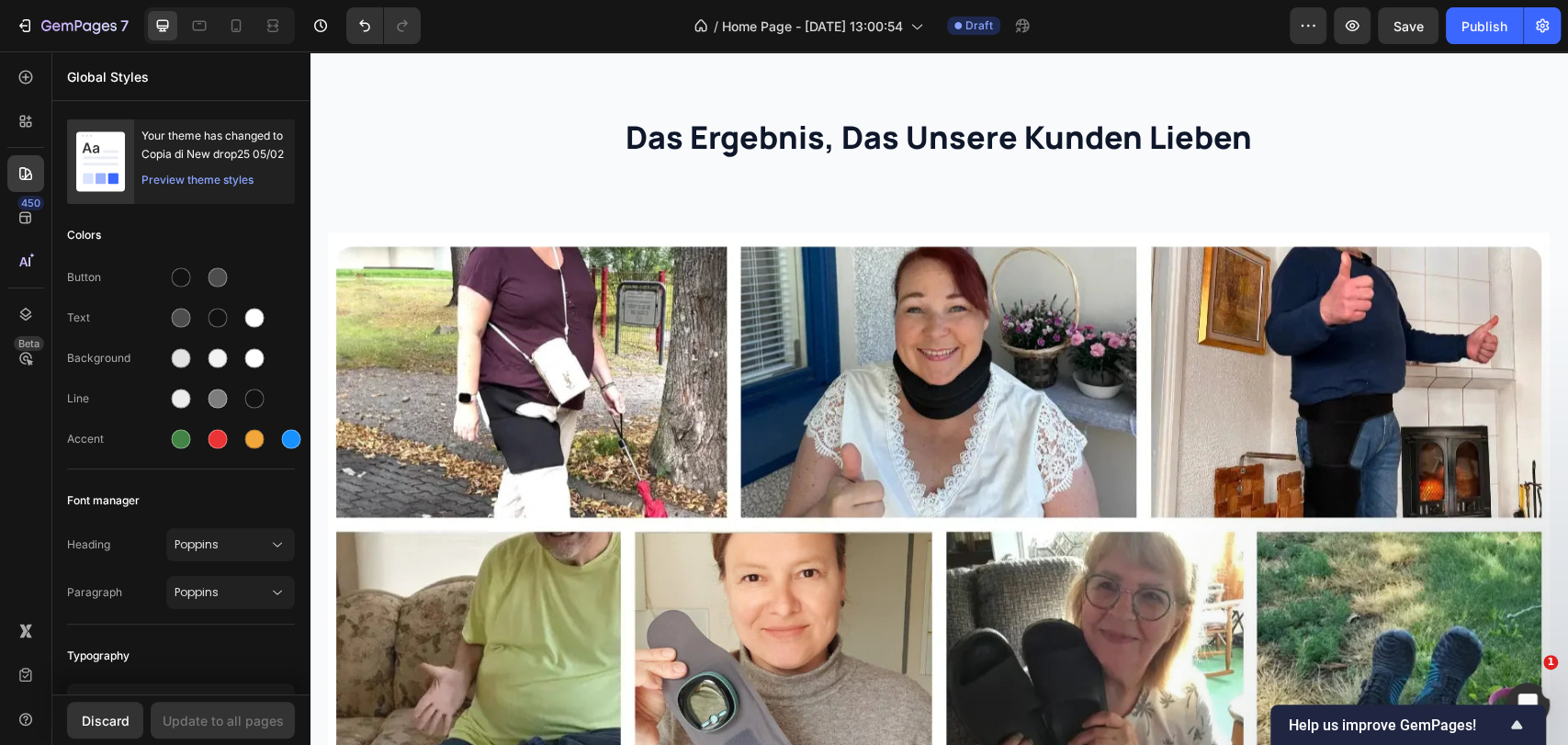
scroll to position [3266, 0]
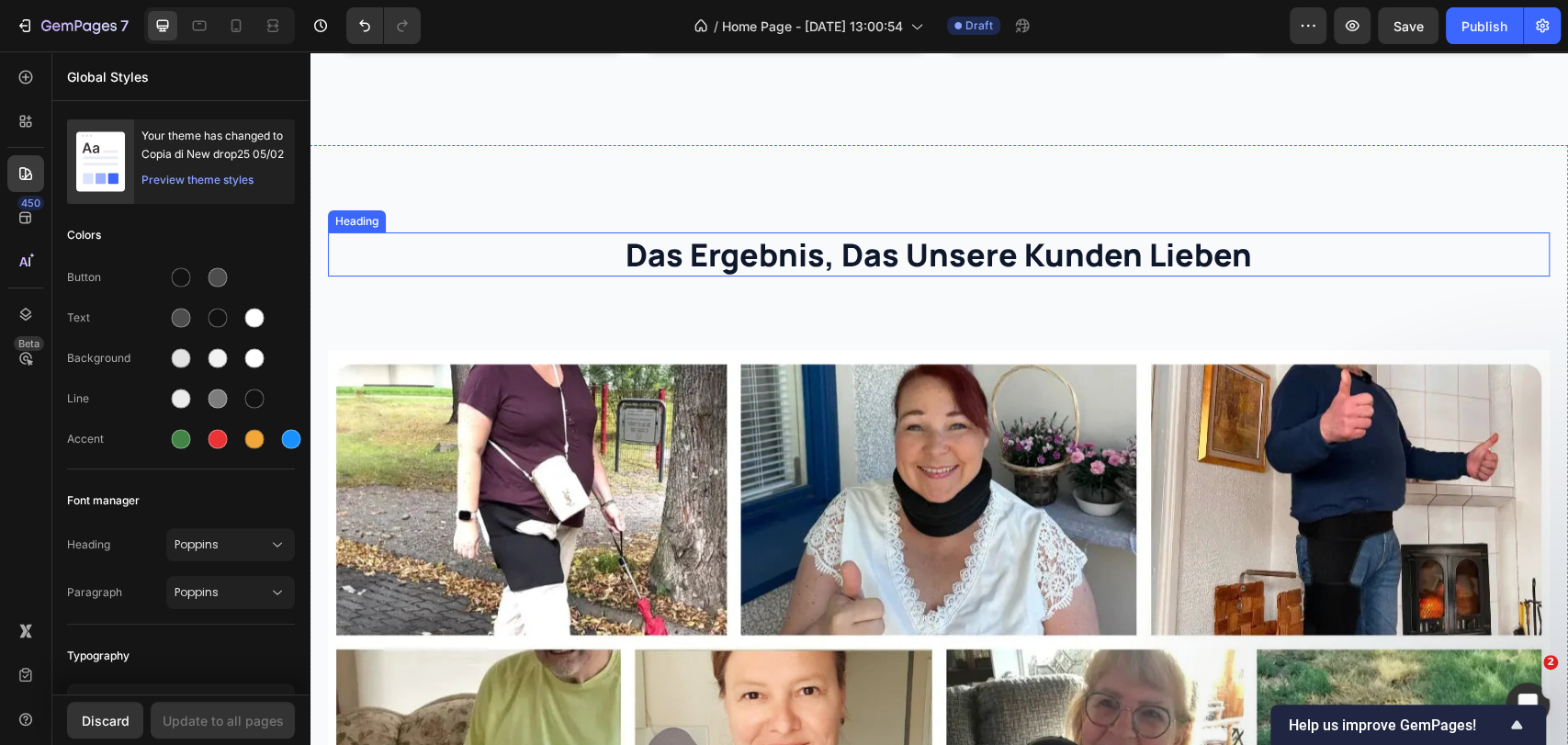
click at [744, 241] on h2 "das ergebnis, das unsere kunden lieben" at bounding box center [939, 254] width 1222 height 44
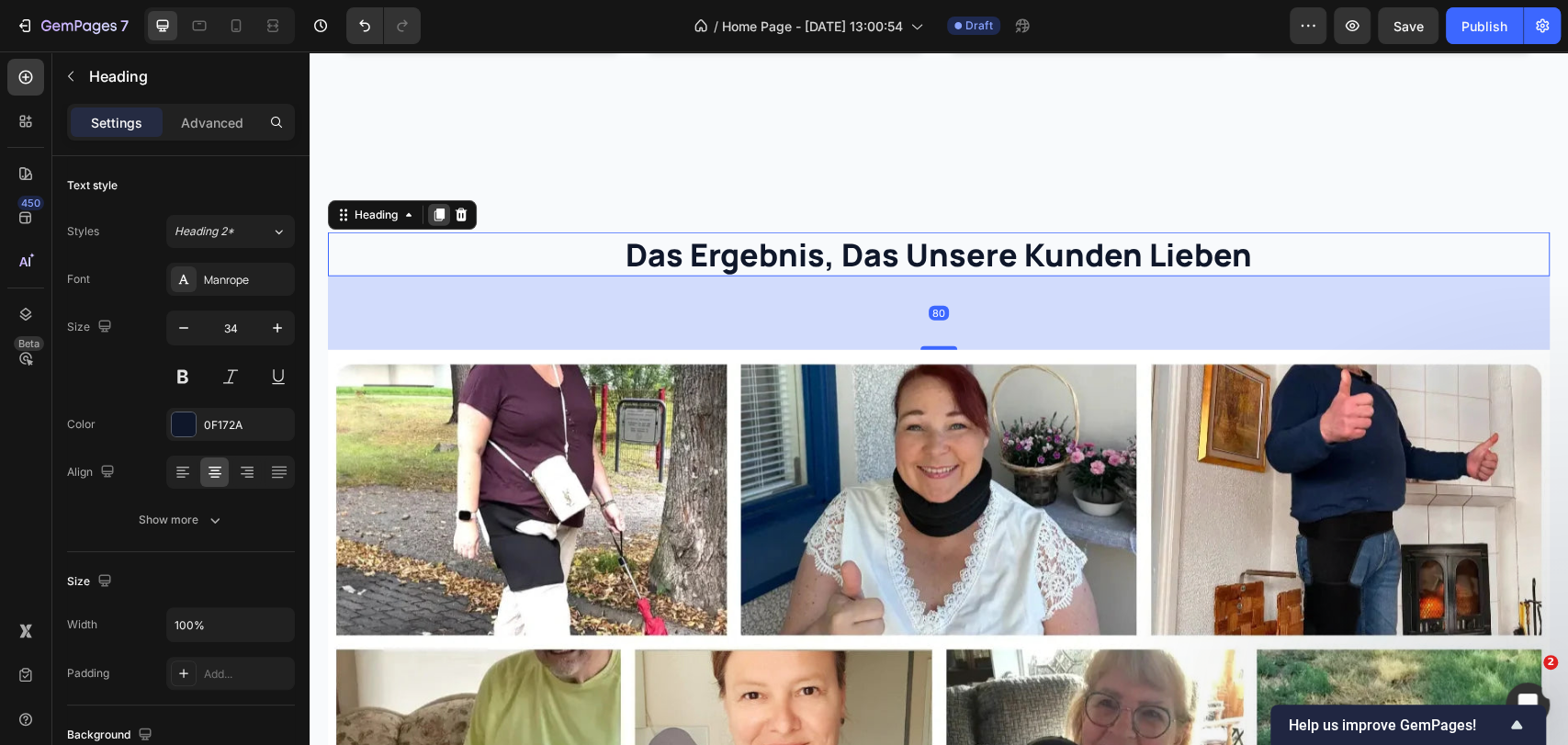
click at [439, 219] on icon at bounding box center [439, 215] width 15 height 15
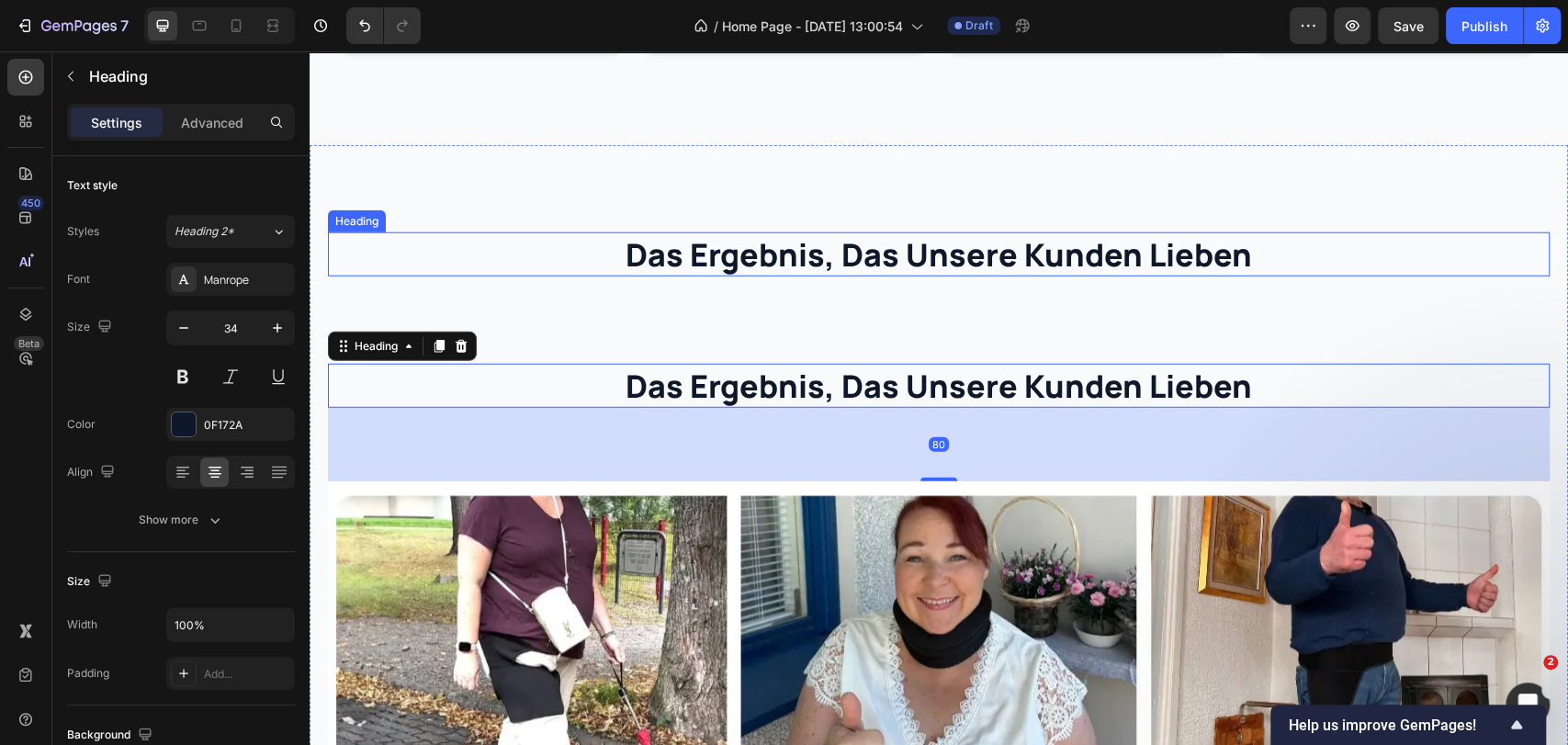
click at [634, 251] on h2 "das ergebnis, das unsere kunden lieben" at bounding box center [939, 254] width 1222 height 44
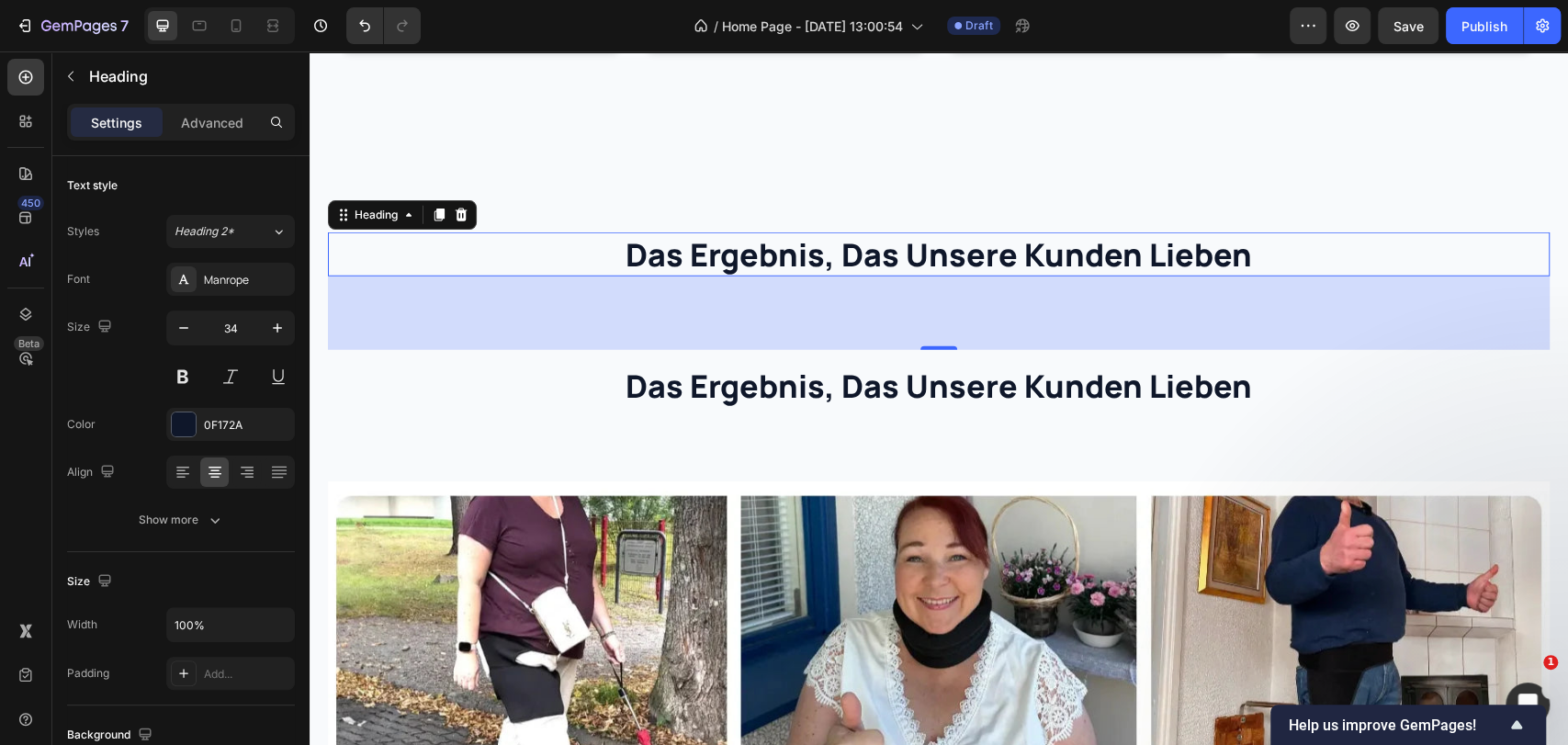
click at [709, 256] on h2 "das ergebnis, das unsere kunden lieben" at bounding box center [939, 254] width 1222 height 44
click at [709, 256] on p "das ergebnis, das unsere kunden lieben" at bounding box center [939, 254] width 1218 height 40
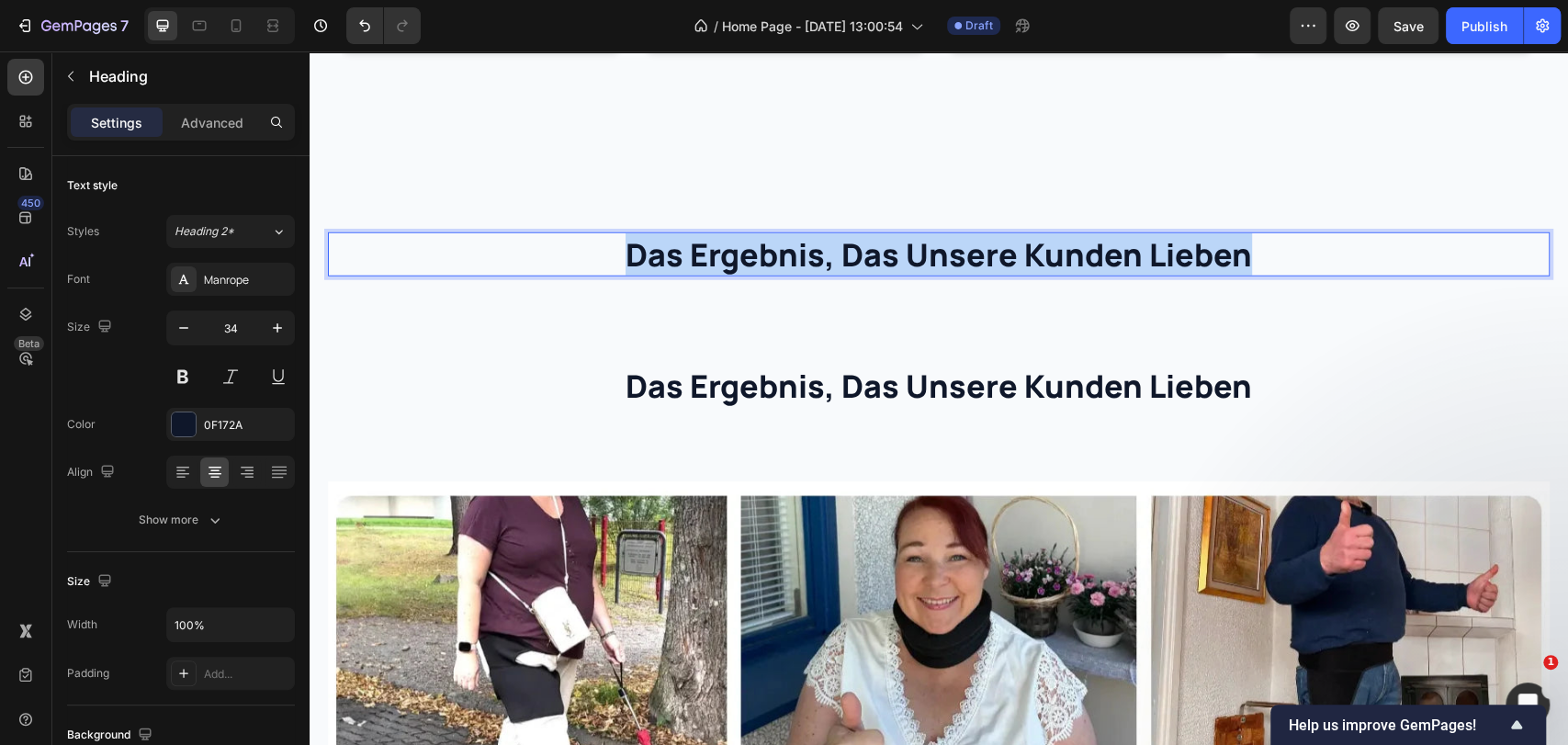
click at [709, 256] on p "das ergebnis, das unsere kunden lieben" at bounding box center [939, 254] width 1218 height 40
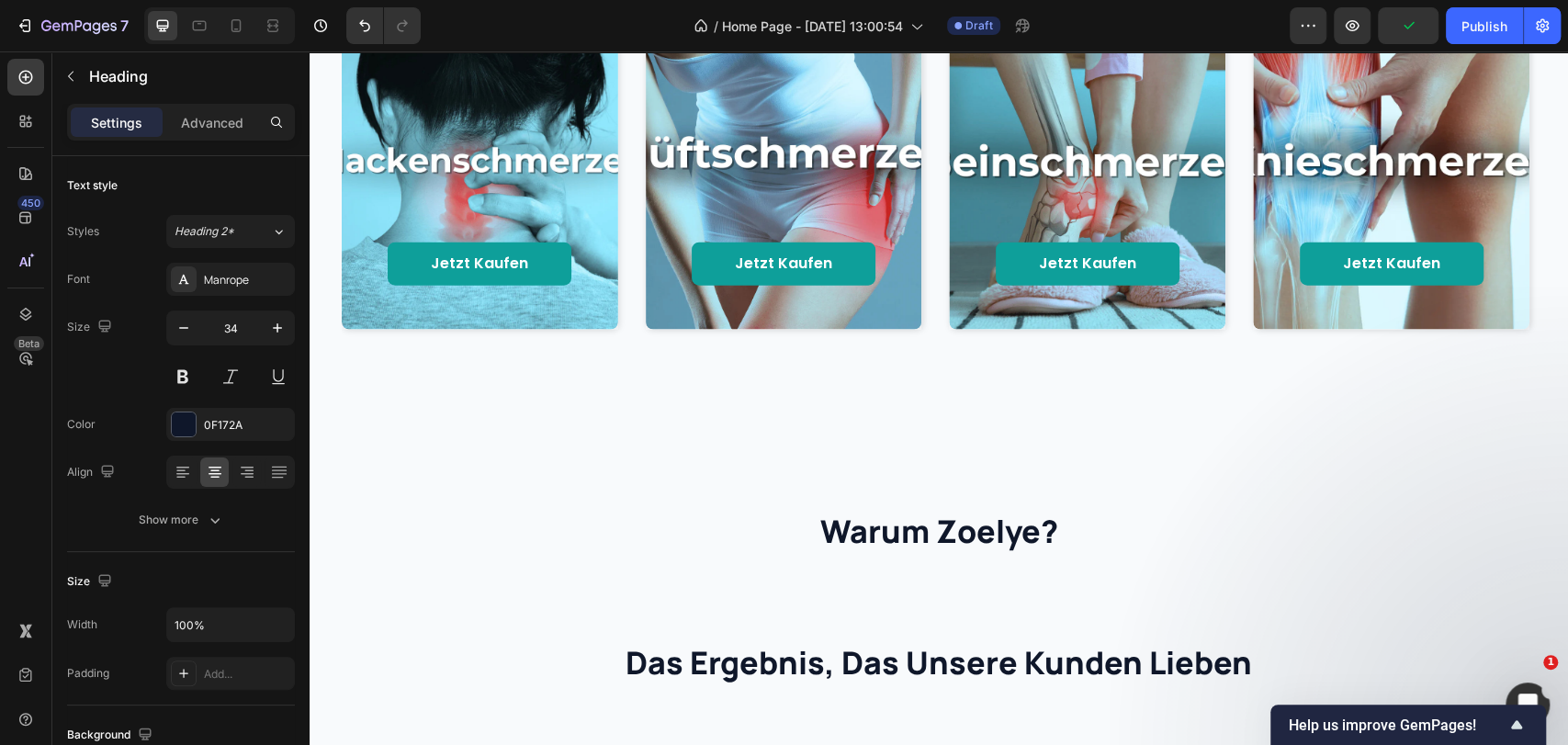
scroll to position [3163, 0]
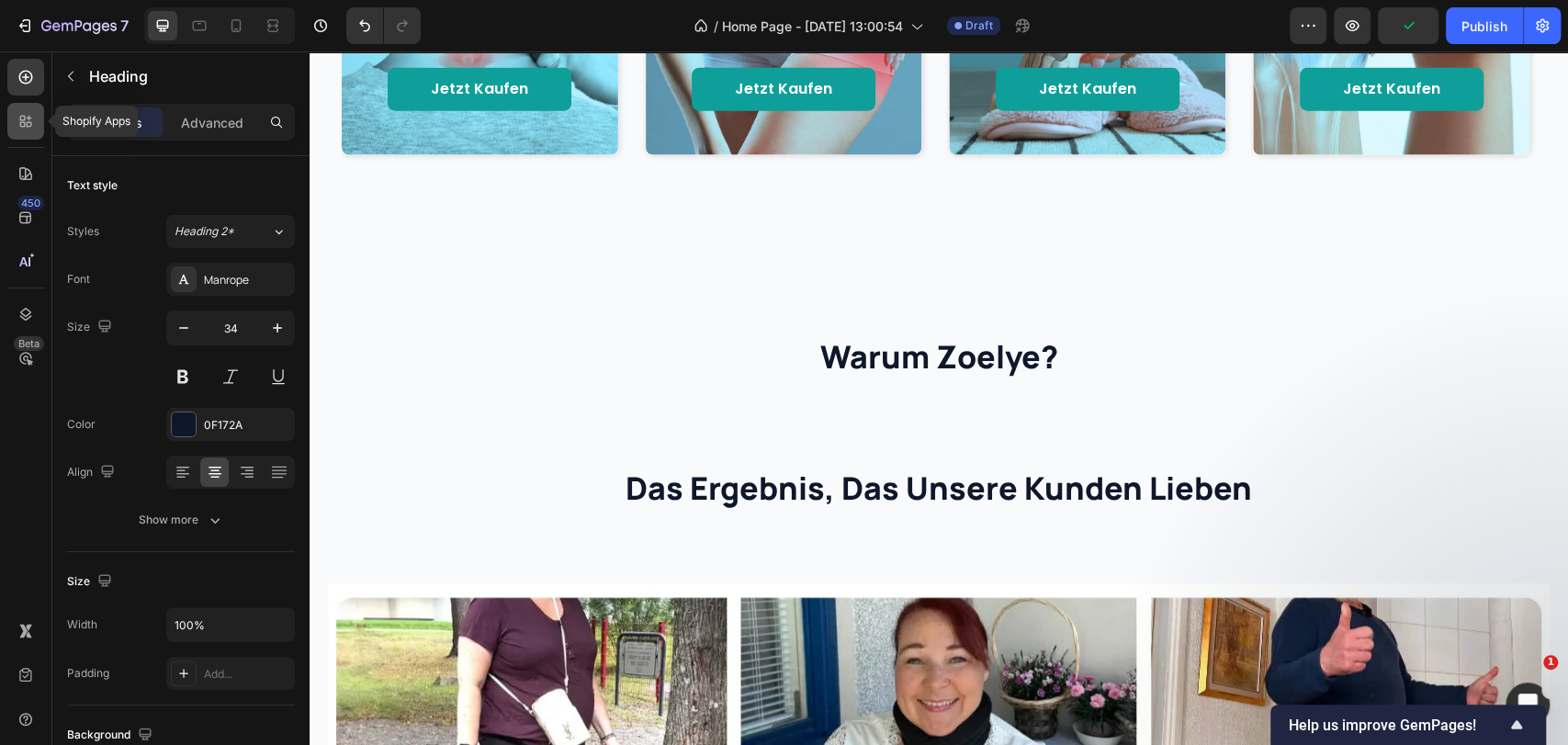
click at [35, 129] on div at bounding box center [25, 120] width 36 height 36
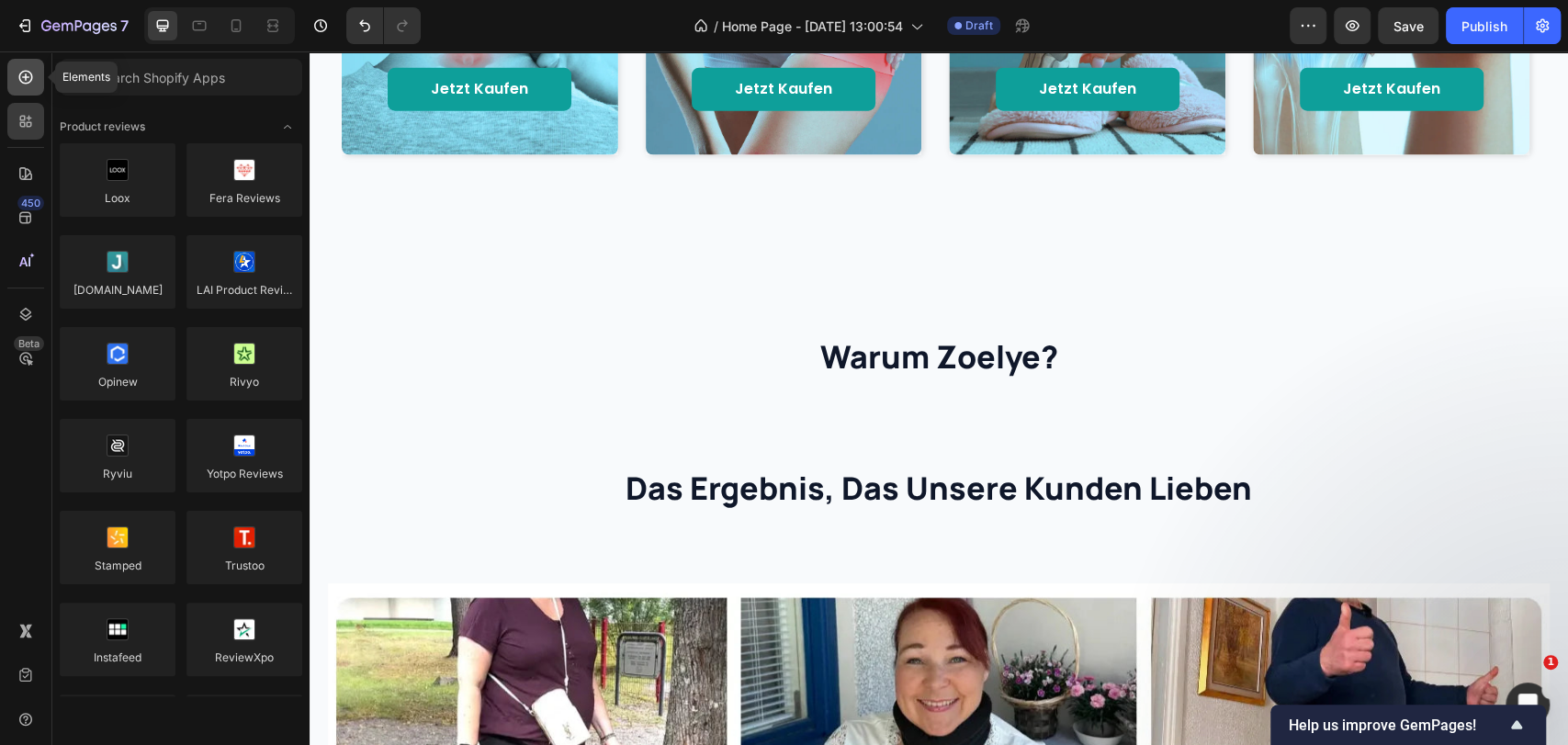
click at [29, 82] on icon at bounding box center [26, 77] width 14 height 14
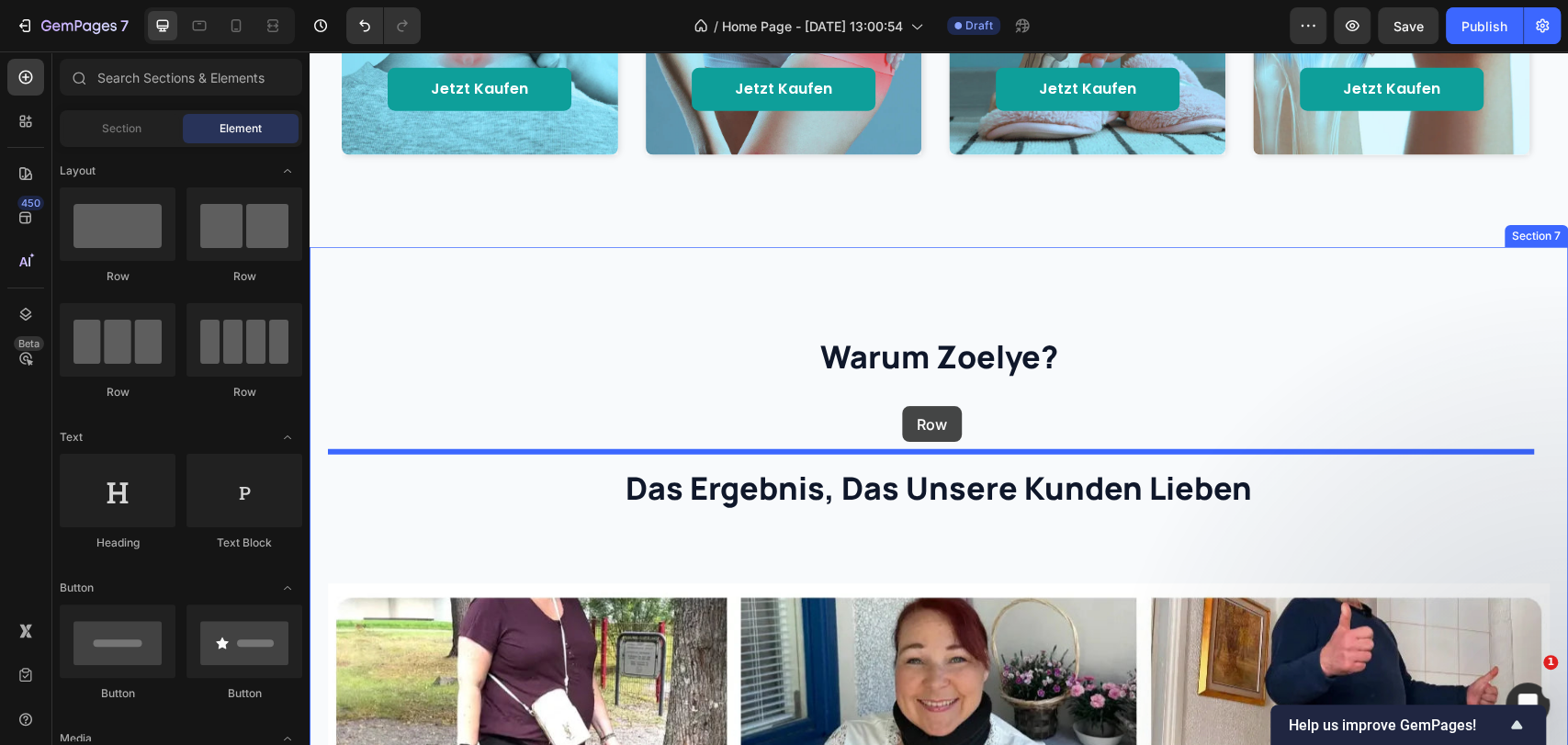
drag, startPoint x: 527, startPoint y: 391, endPoint x: 902, endPoint y: 406, distance: 375.3
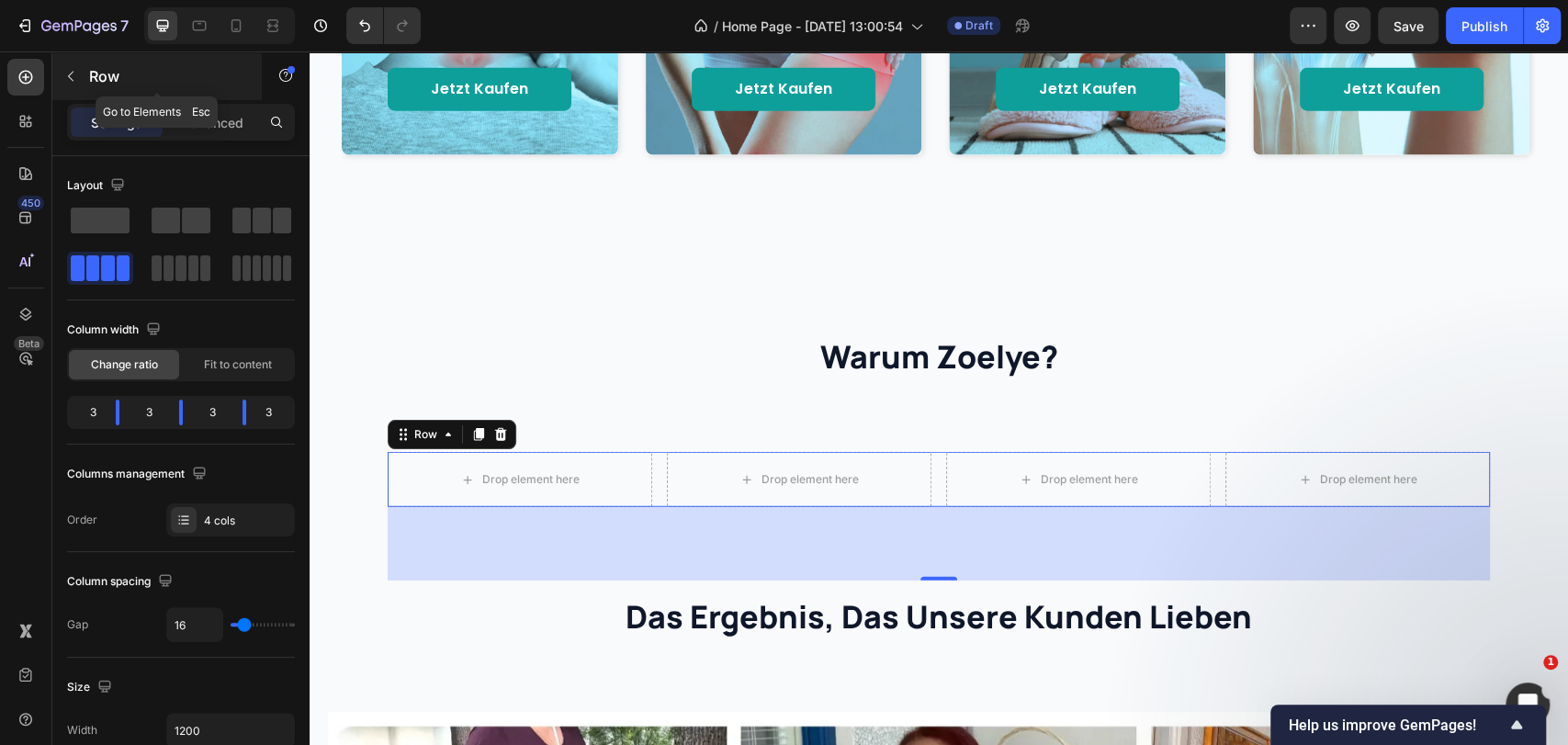
click at [68, 72] on icon "button" at bounding box center [71, 76] width 15 height 15
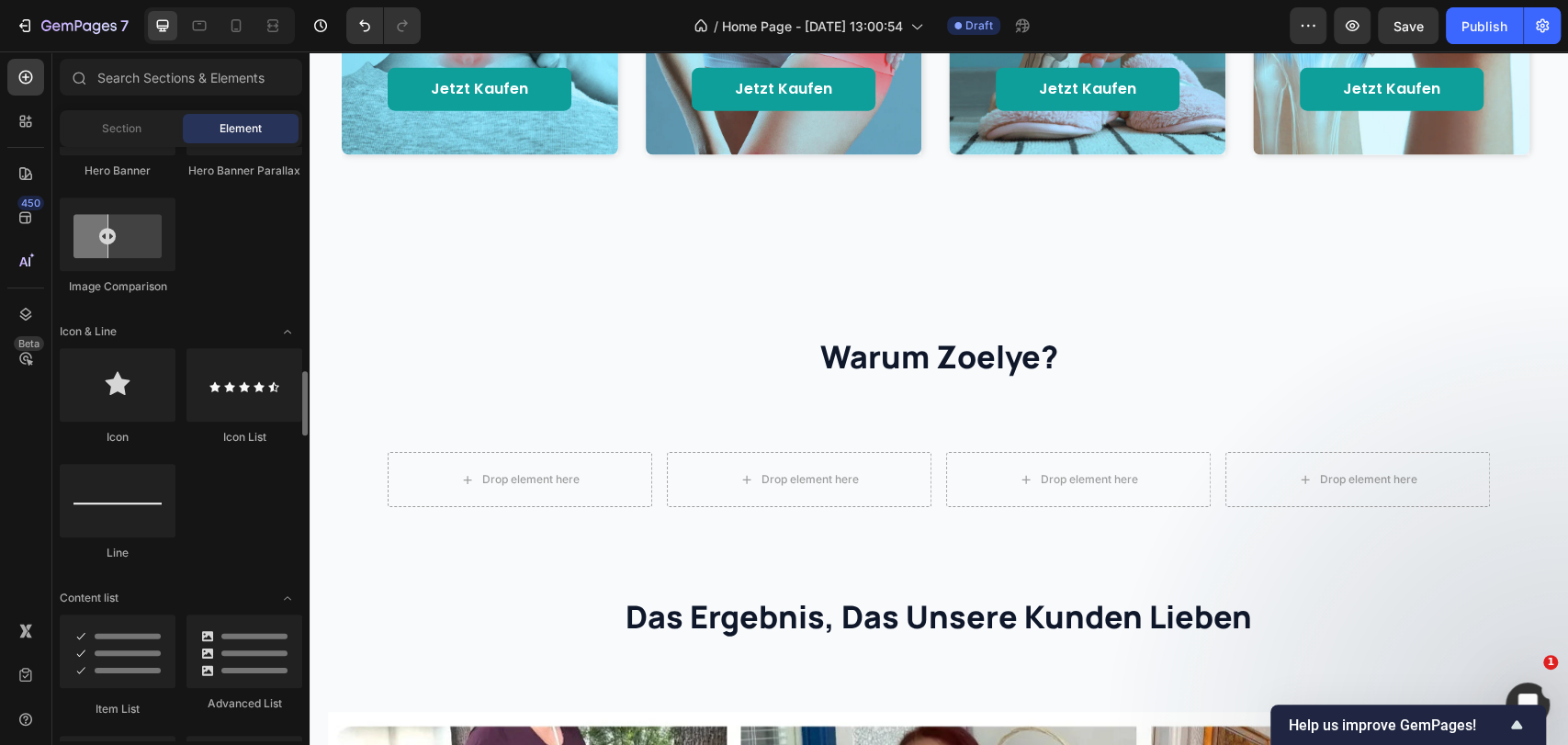
scroll to position [1326, 0]
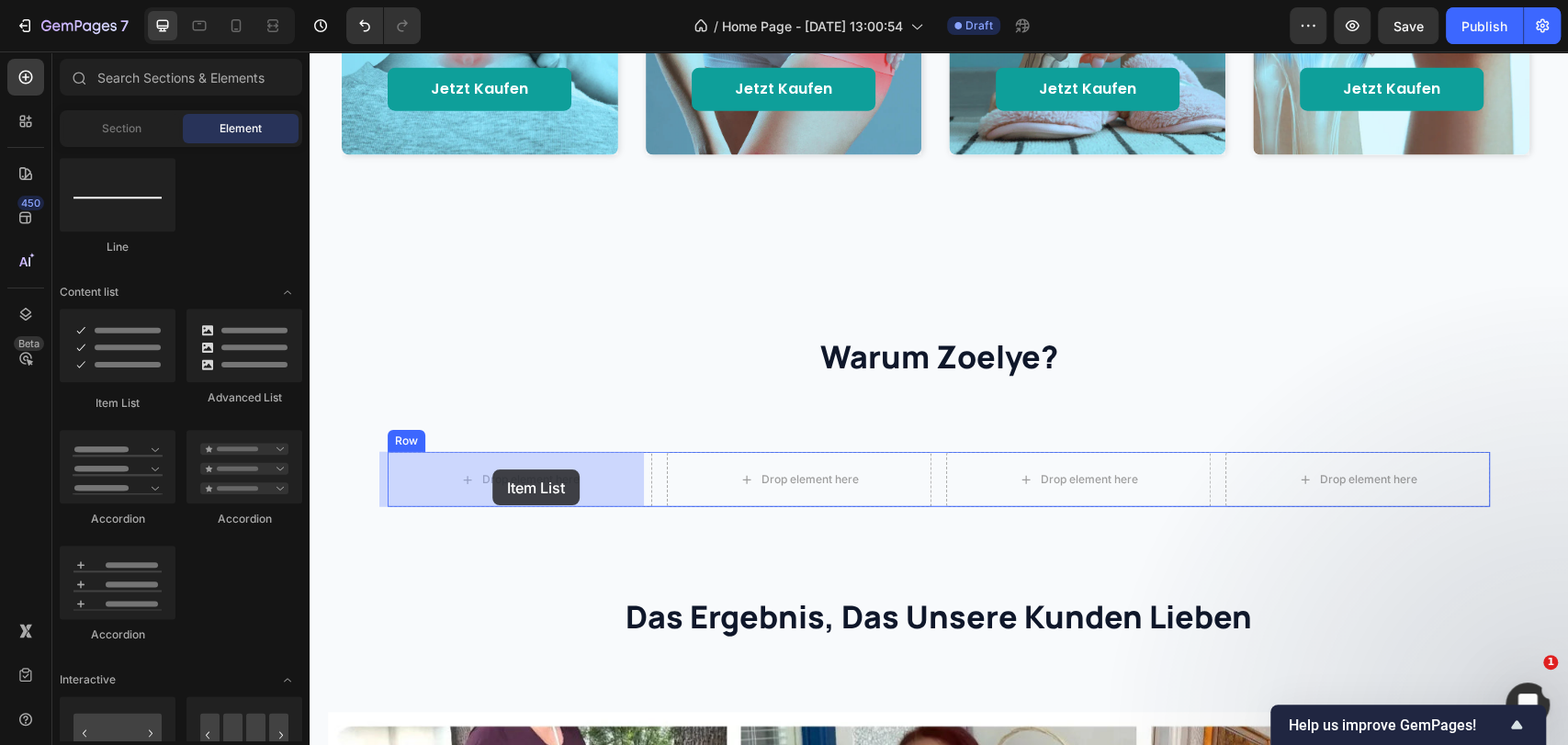
drag, startPoint x: 427, startPoint y: 428, endPoint x: 493, endPoint y: 469, distance: 77.7
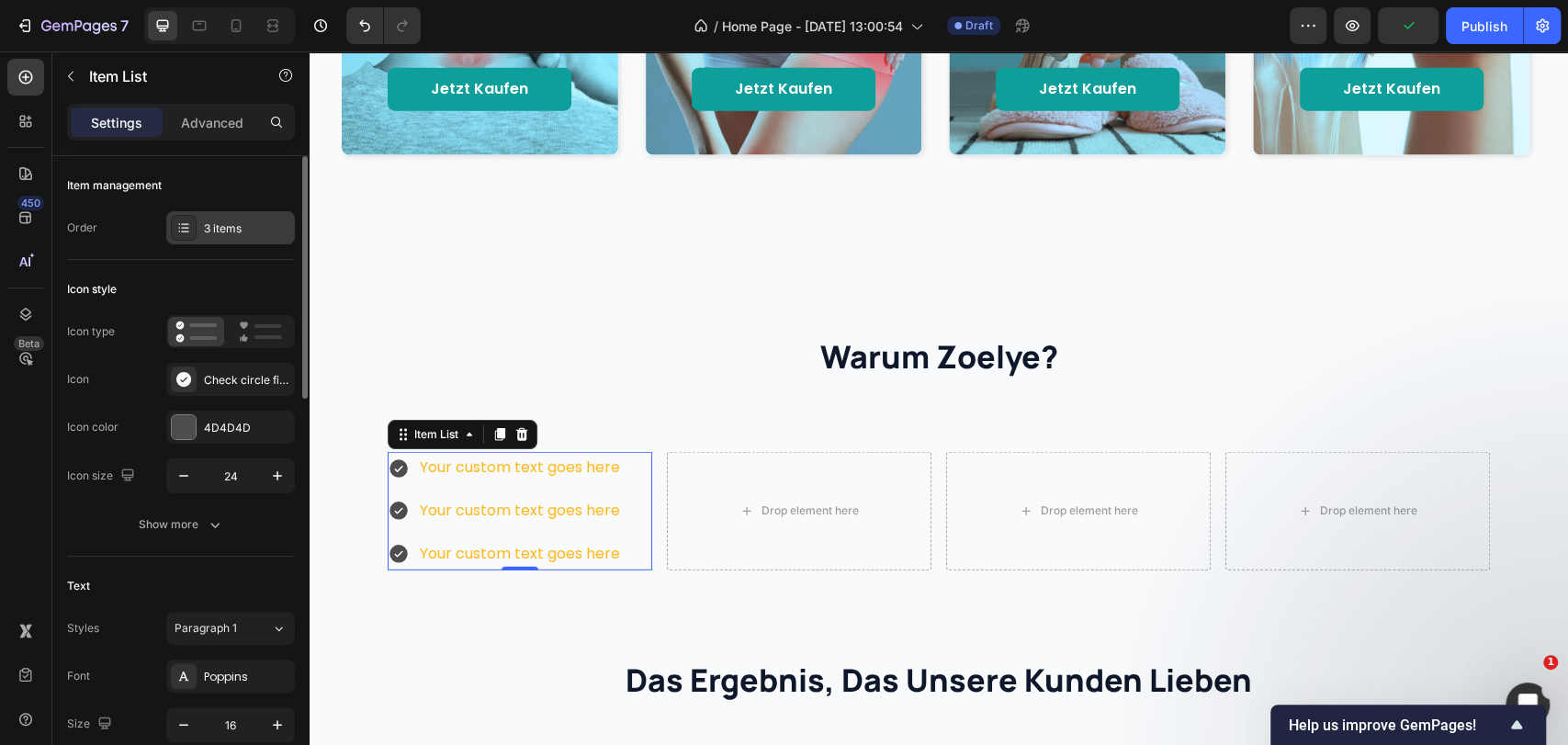
click at [221, 224] on div "3 items" at bounding box center [247, 229] width 87 height 17
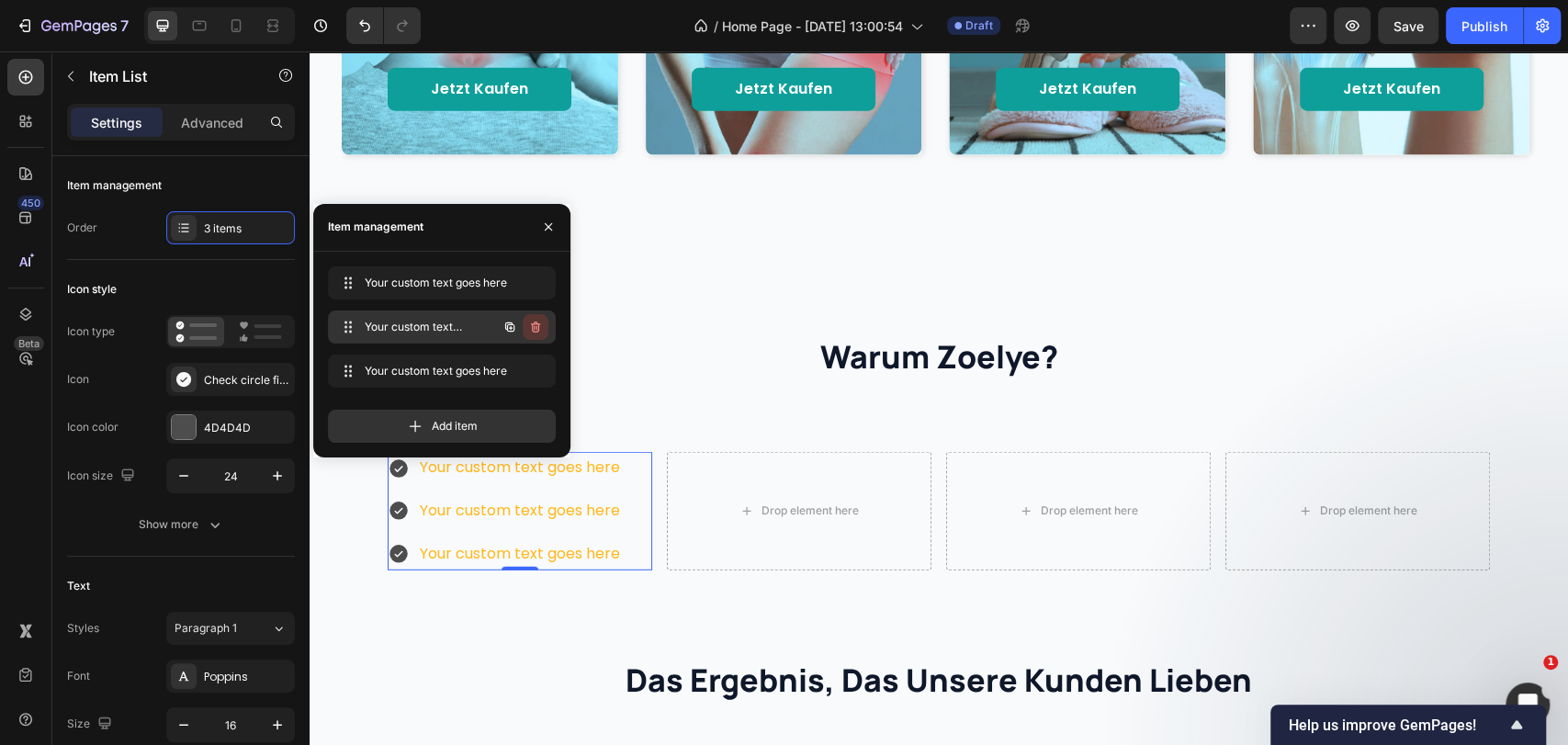
click at [536, 323] on icon "button" at bounding box center [535, 327] width 9 height 11
click at [536, 323] on div "Delete" at bounding box center [523, 327] width 34 height 17
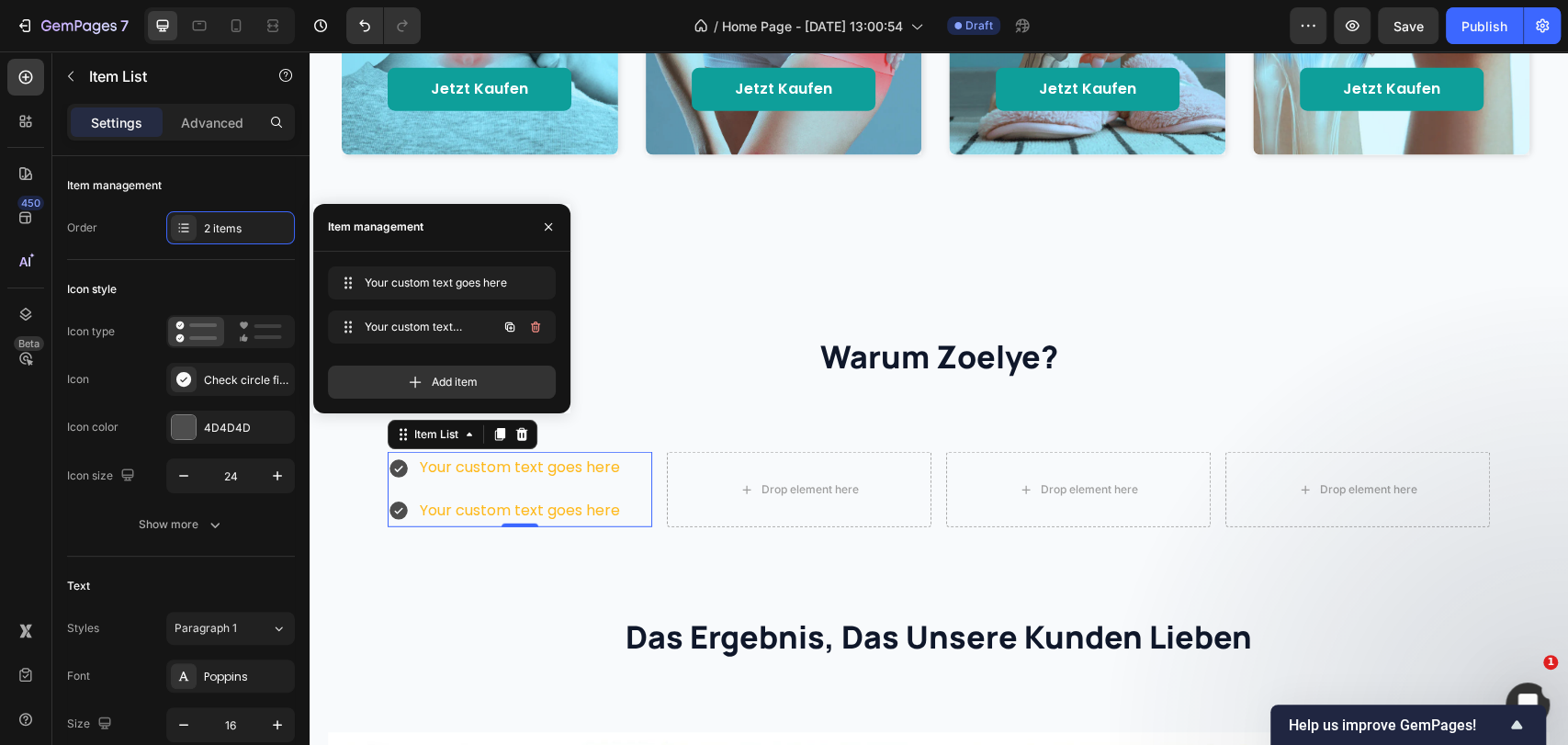
click at [536, 323] on icon "button" at bounding box center [535, 327] width 9 height 11
click at [536, 323] on div "Delete" at bounding box center [523, 327] width 34 height 17
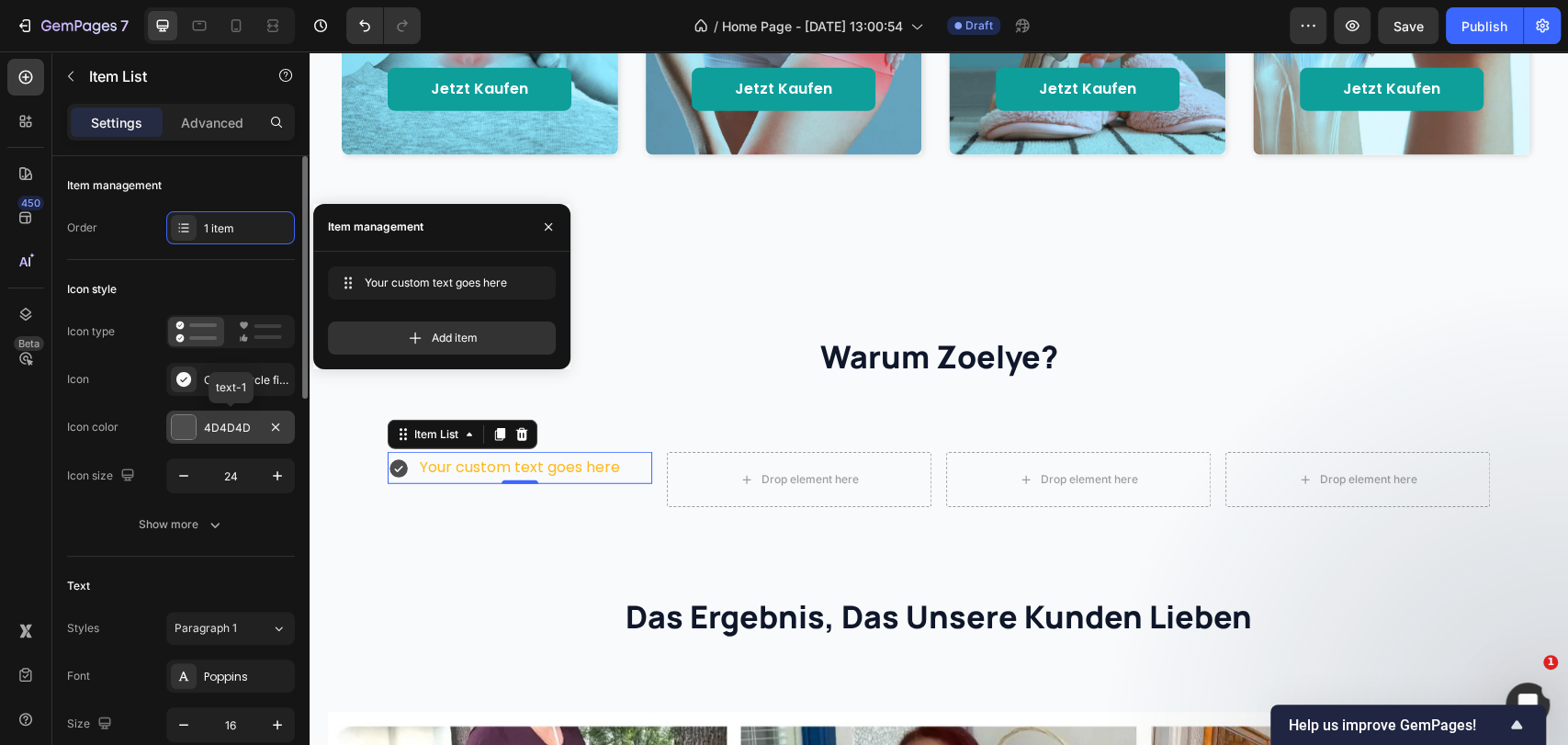
click at [228, 426] on div "4D4D4D" at bounding box center [230, 428] width 53 height 17
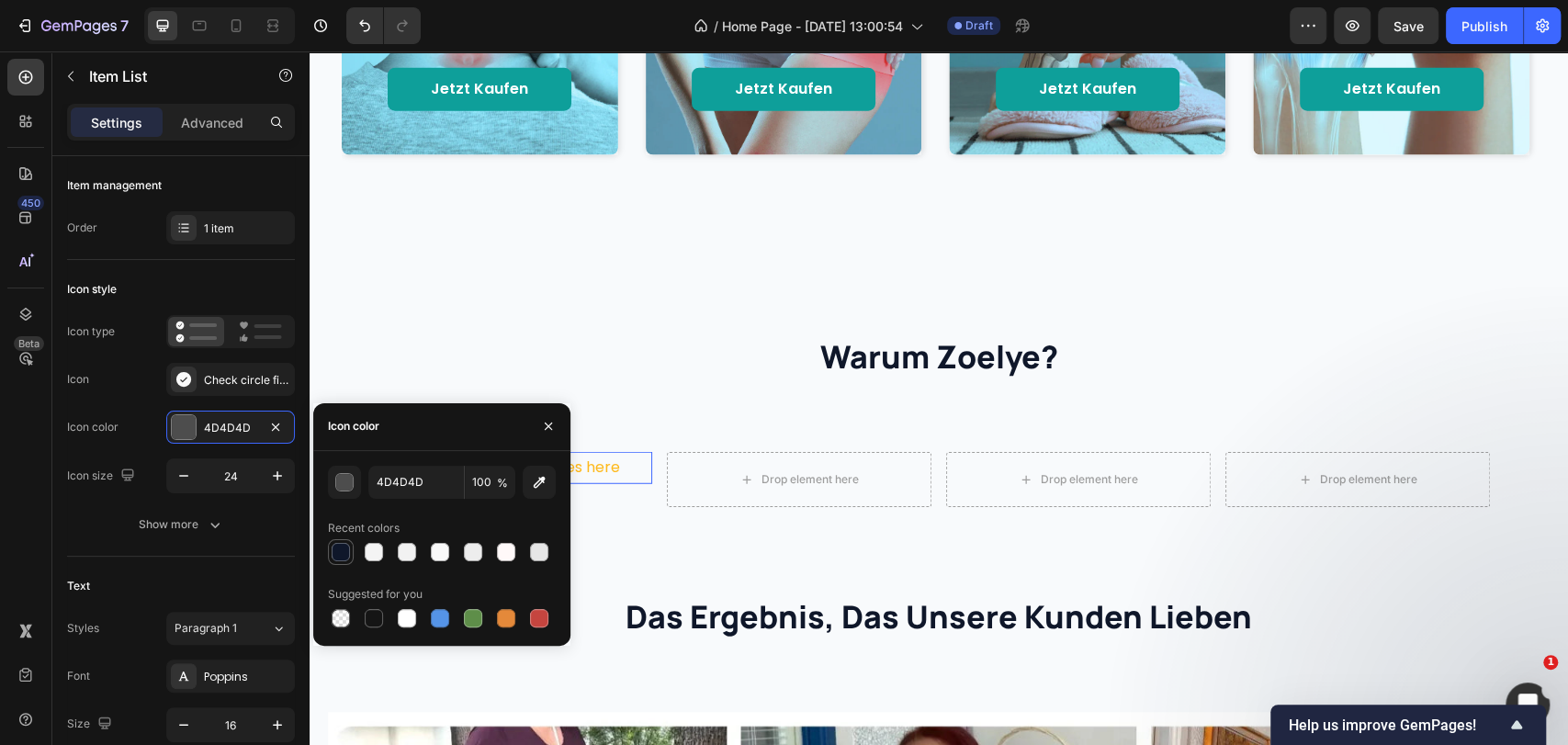
click at [332, 547] on div at bounding box center [341, 552] width 19 height 19
type input "0F172A"
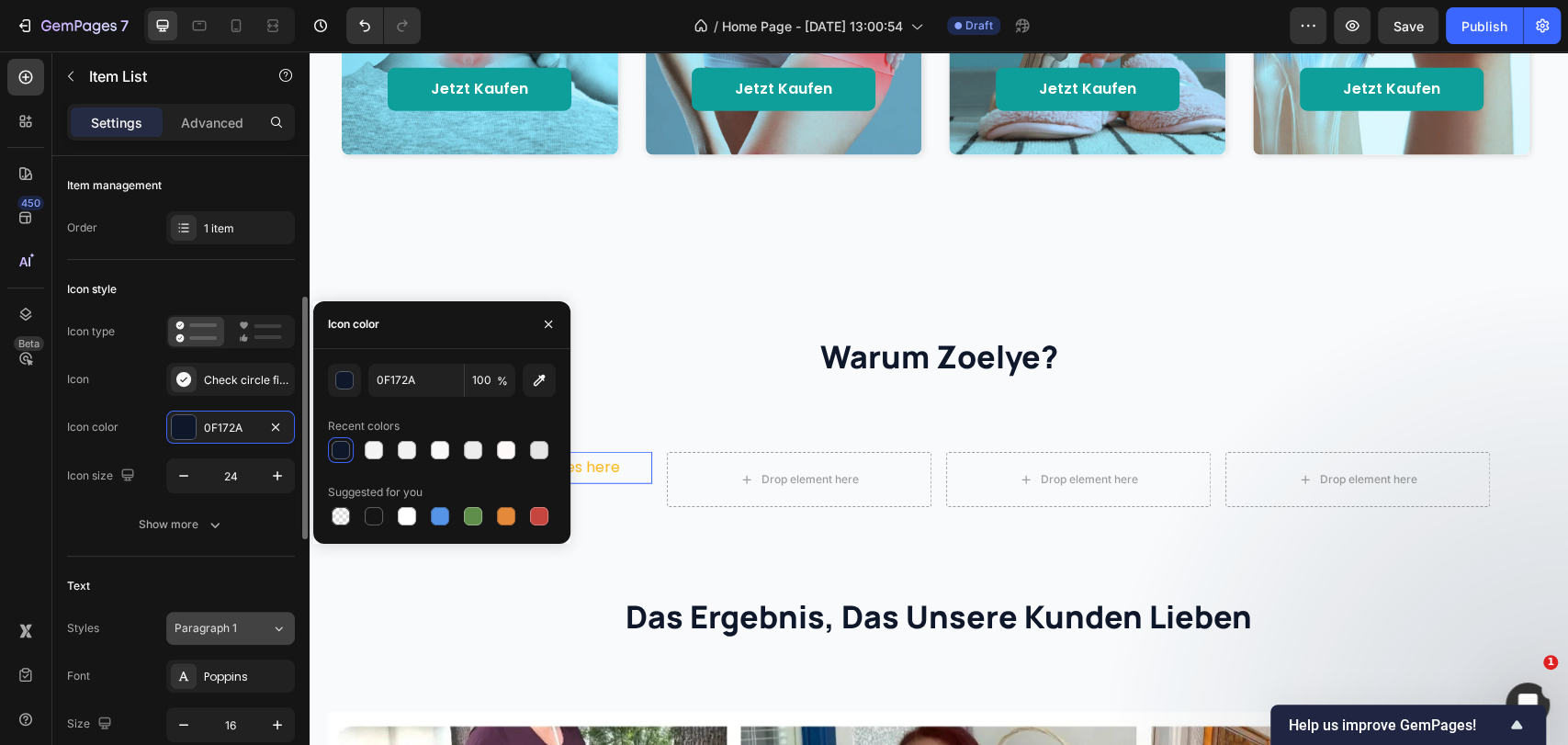
scroll to position [204, 0]
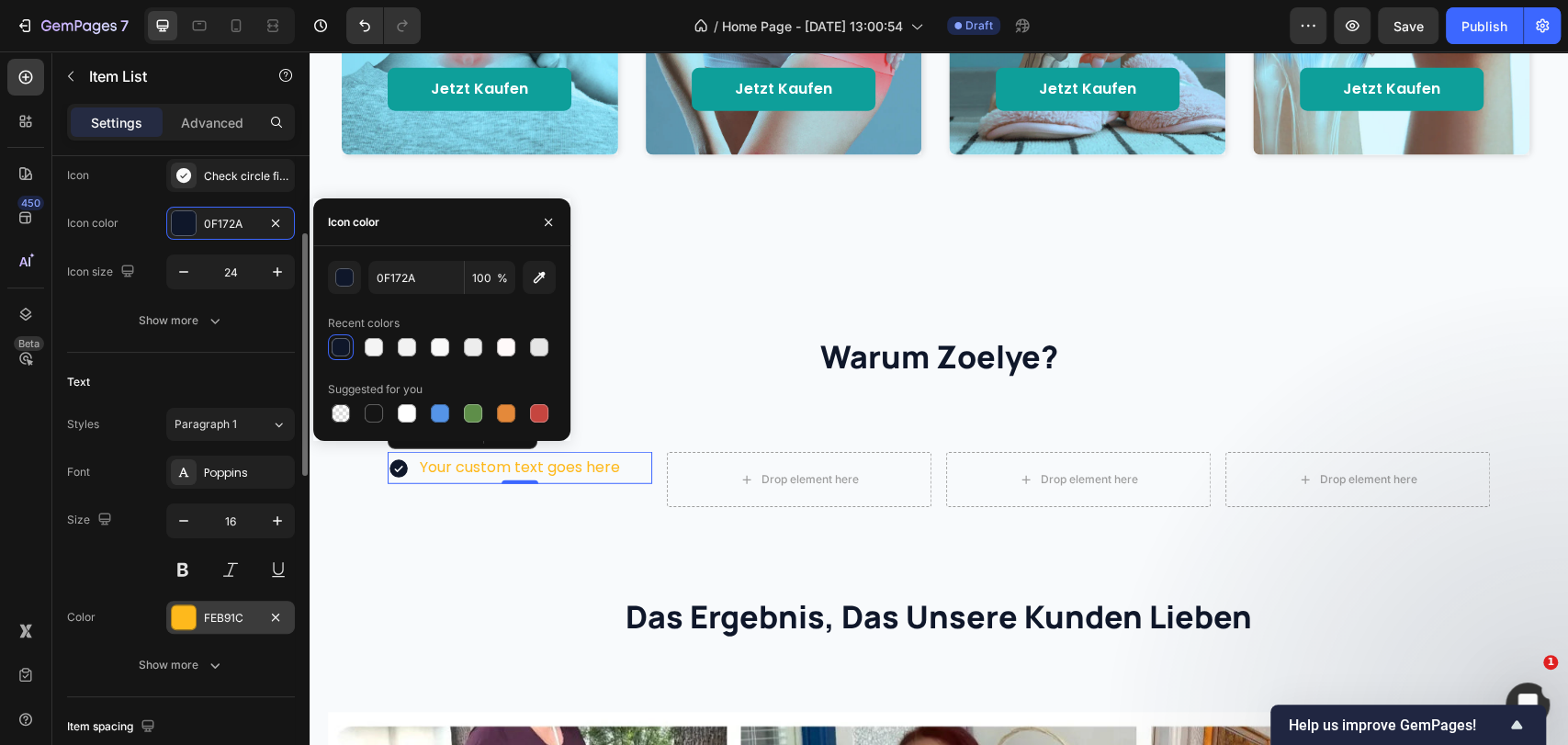
click at [213, 611] on div "FEB91C" at bounding box center [230, 618] width 53 height 17
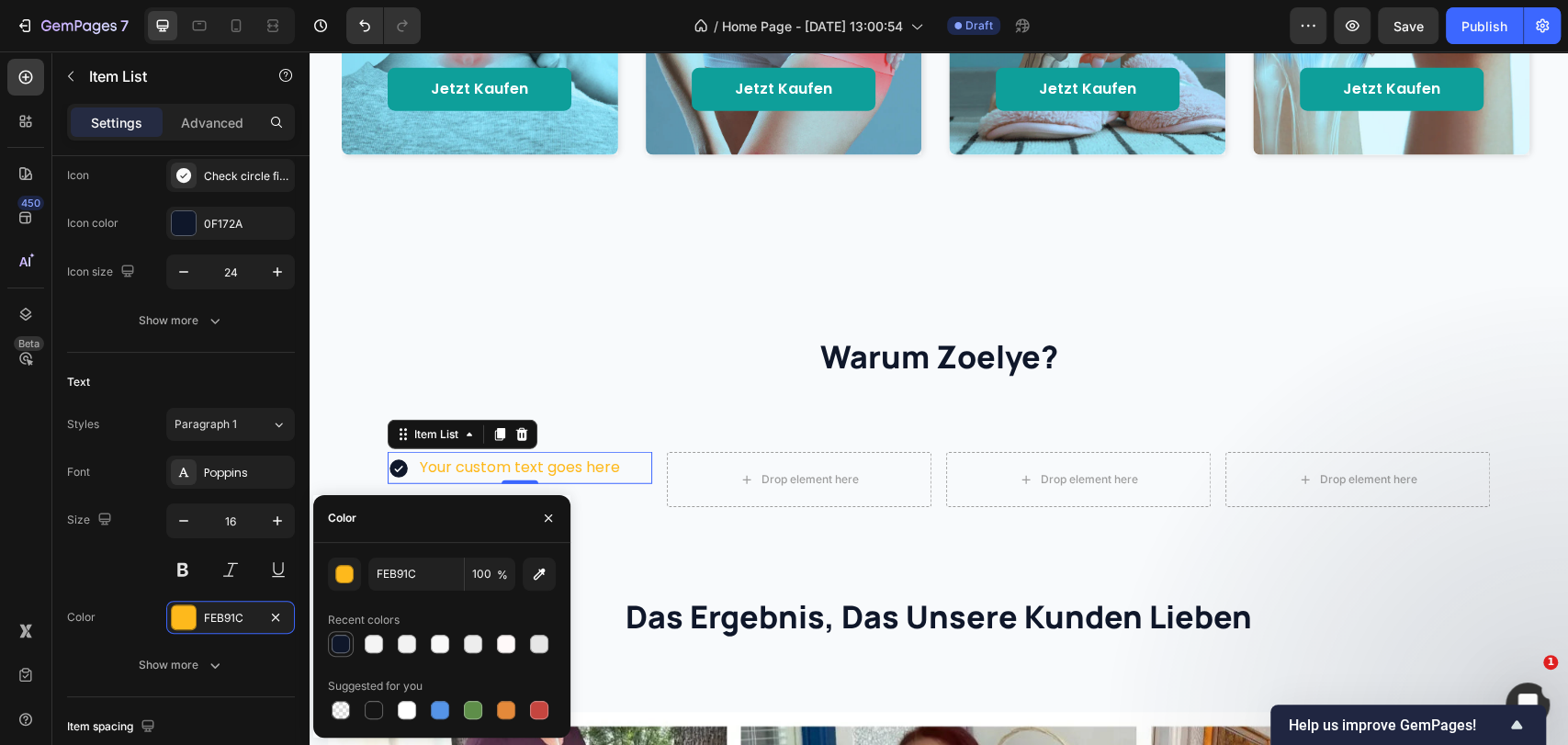
click at [345, 647] on div at bounding box center [341, 644] width 19 height 19
type input "0F172A"
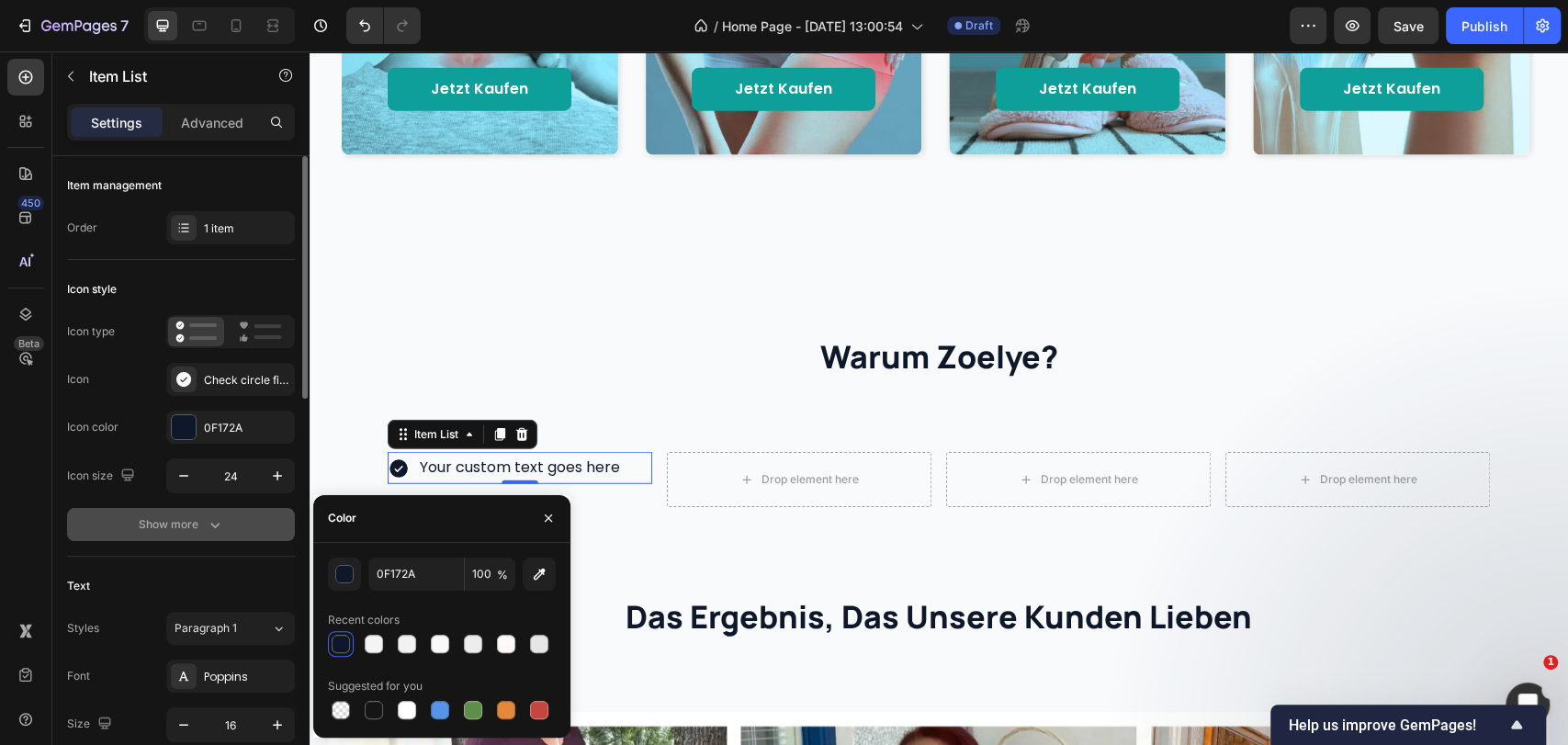
scroll to position [102, 0]
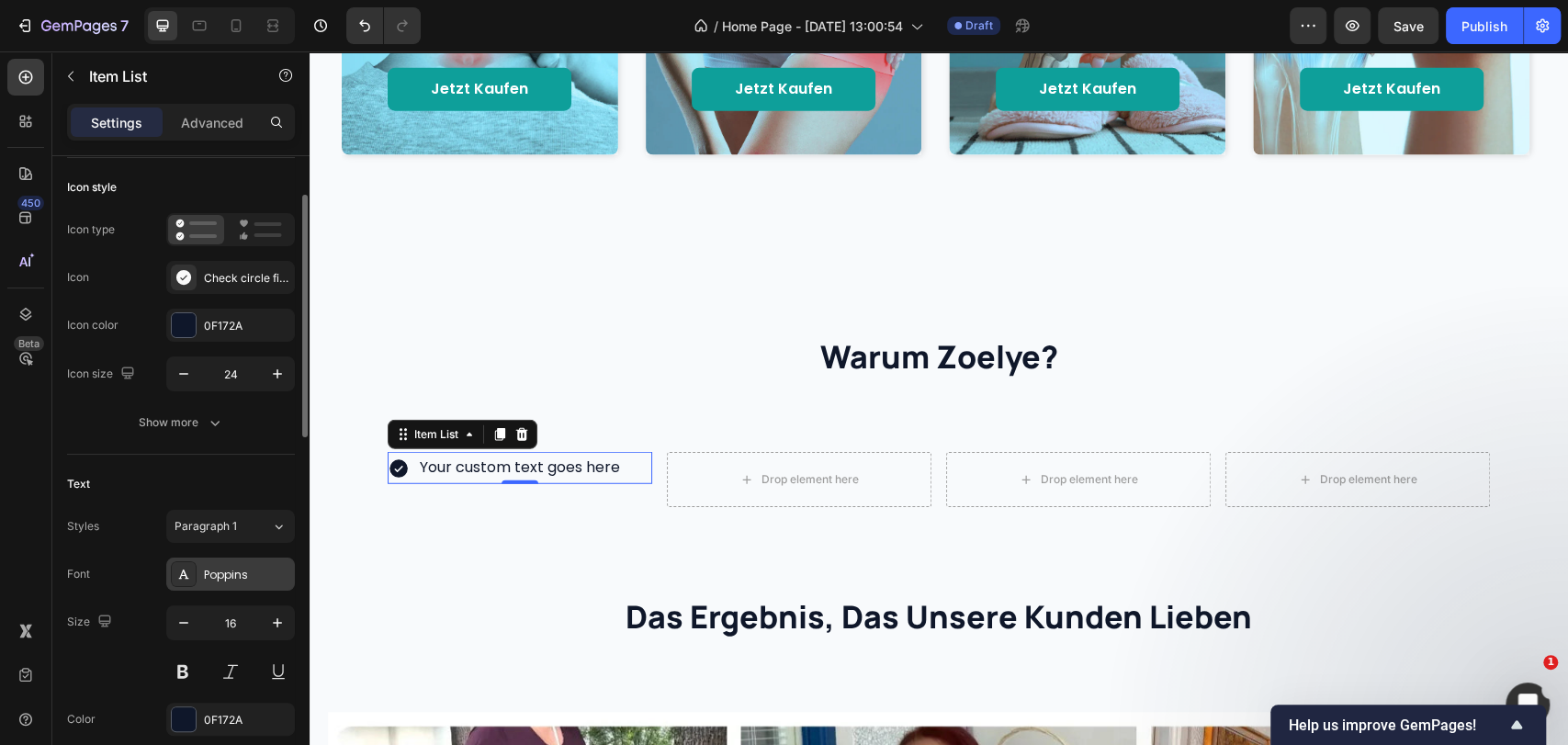
click at [216, 571] on div "Poppins" at bounding box center [247, 576] width 87 height 17
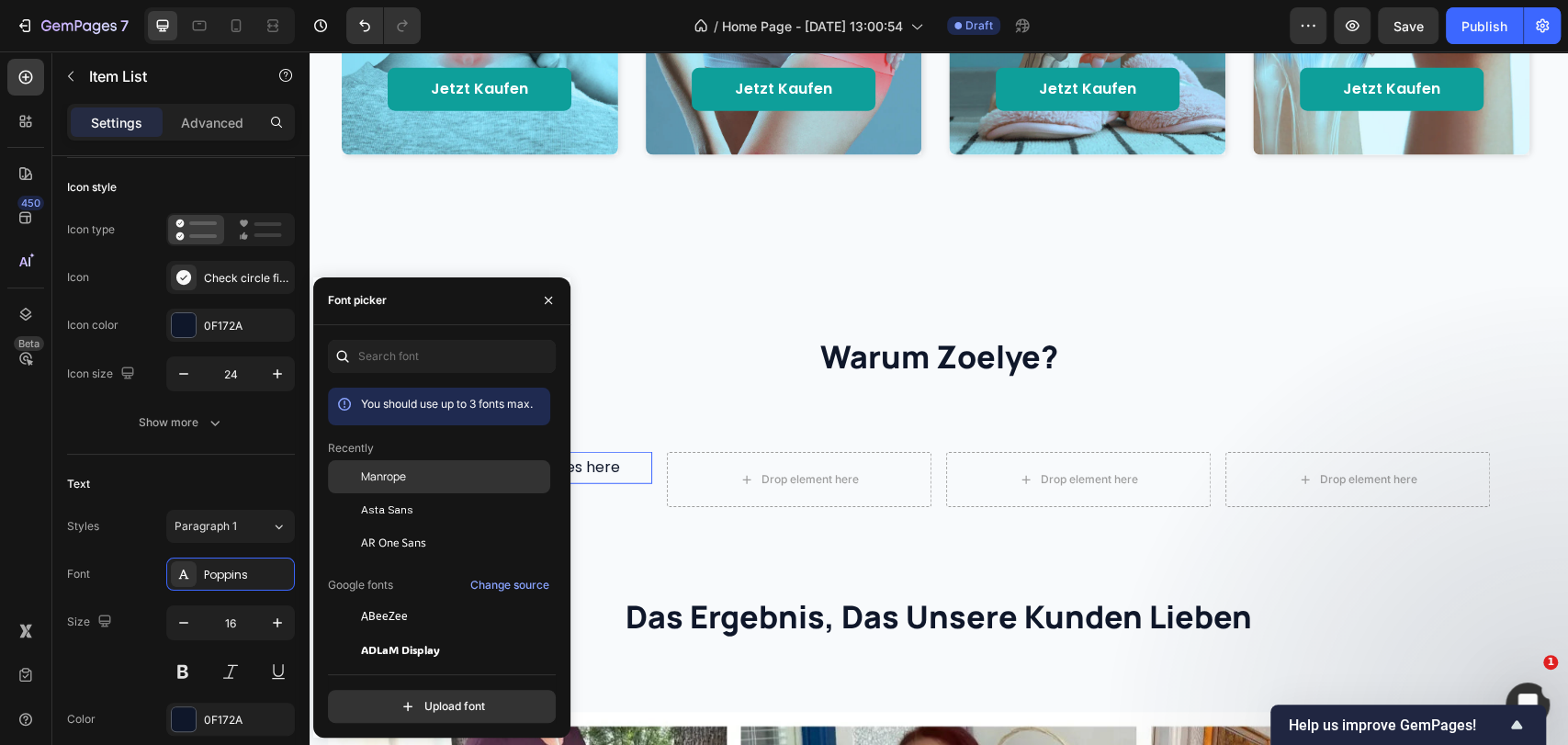
click at [389, 478] on span "Manrope" at bounding box center [384, 477] width 45 height 17
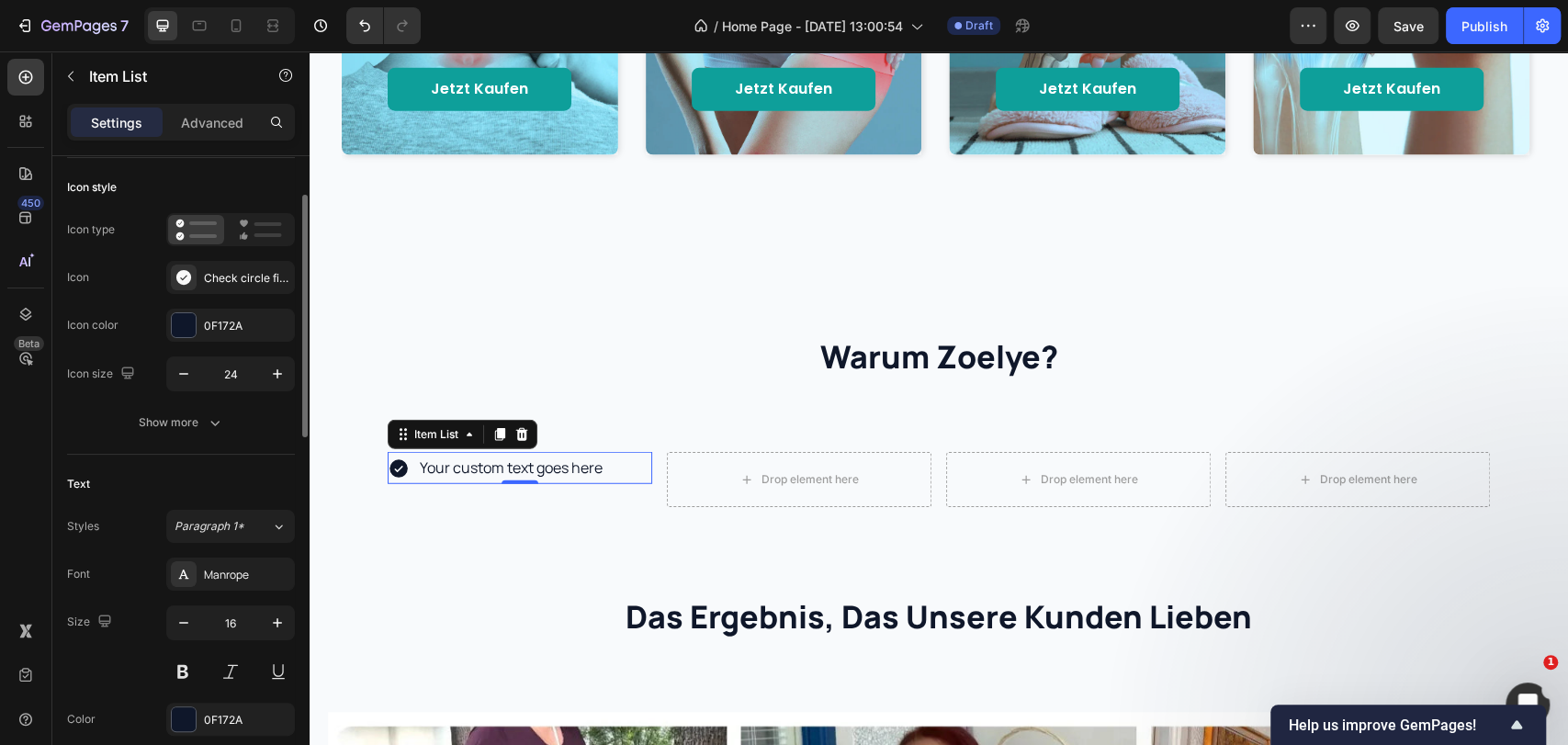
click at [259, 484] on div "Text" at bounding box center [181, 484] width 228 height 30
click at [496, 464] on div "Your custom text goes here" at bounding box center [511, 467] width 188 height 33
click at [496, 464] on p "Your custom text goes here" at bounding box center [511, 467] width 182 height 27
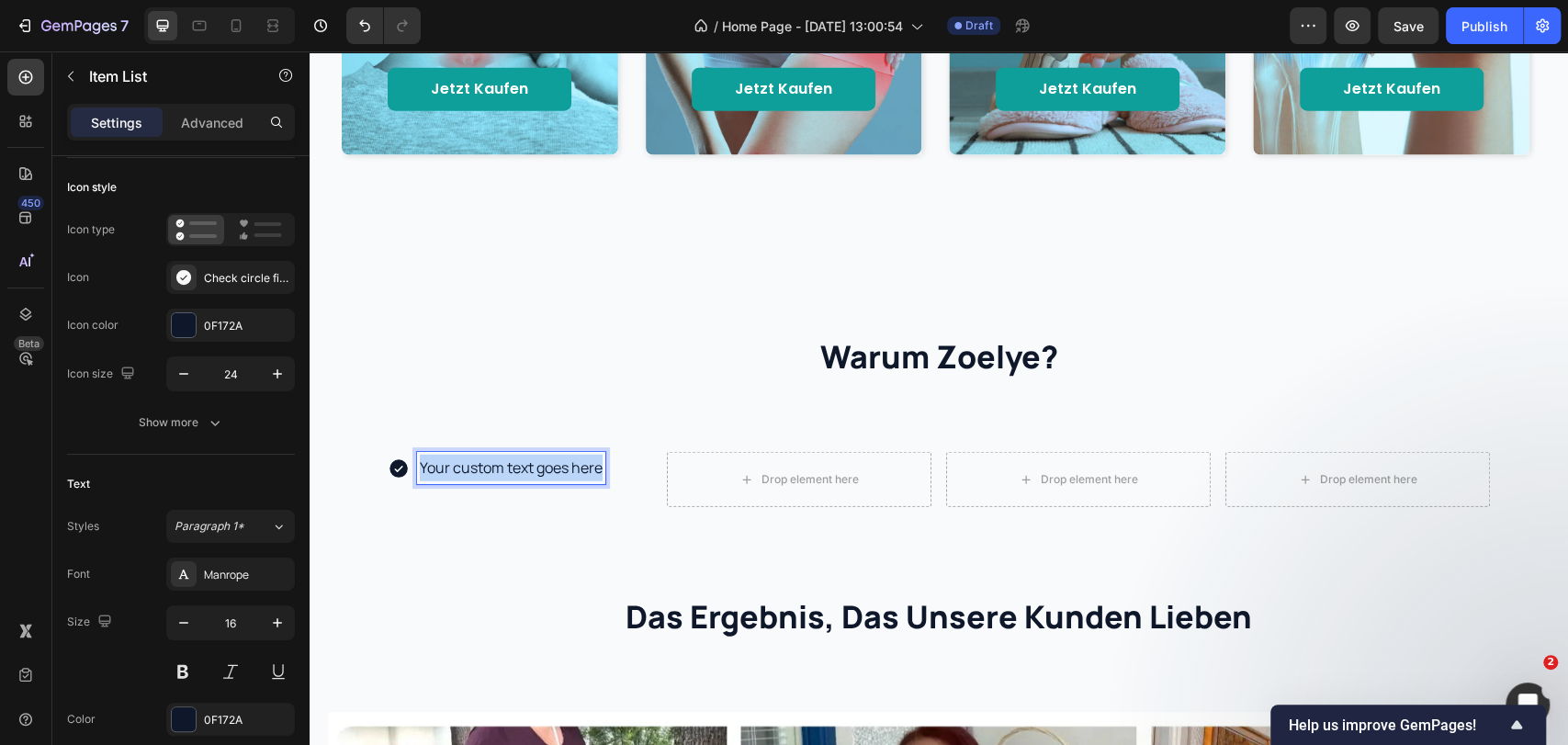
click at [496, 464] on p "Your custom text goes here" at bounding box center [511, 467] width 182 height 27
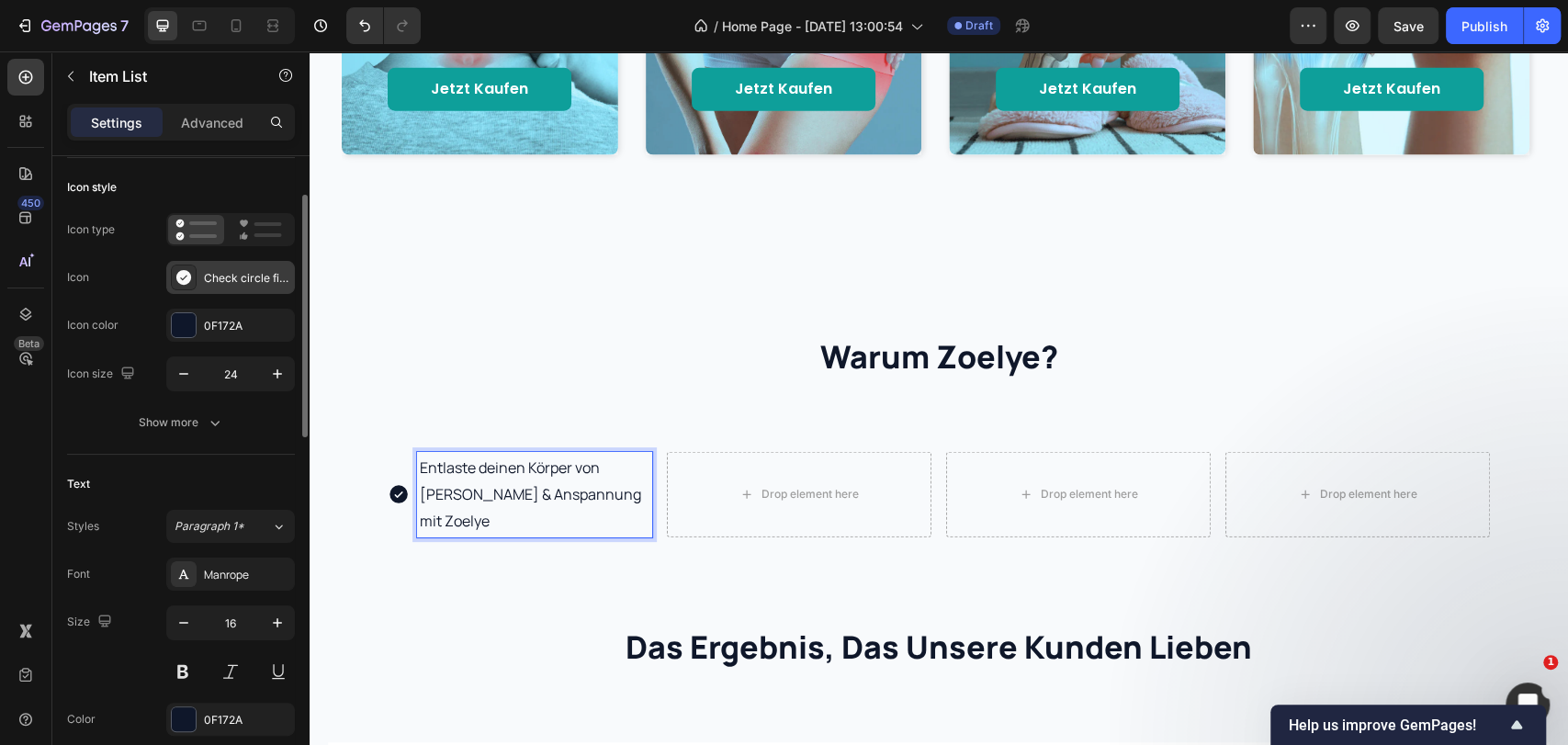
click at [183, 278] on icon at bounding box center [183, 278] width 19 height 19
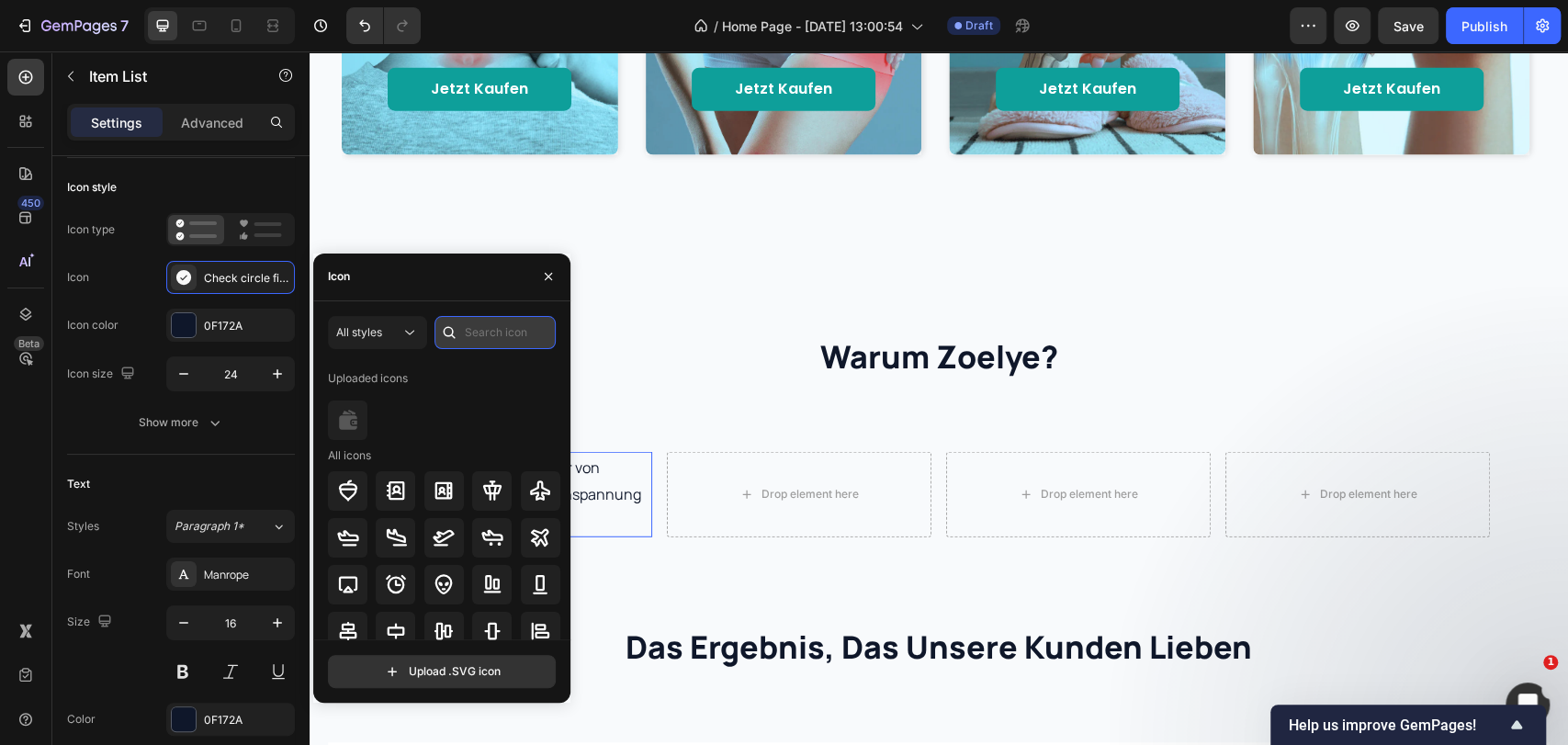
click at [465, 325] on input "text" at bounding box center [495, 332] width 121 height 34
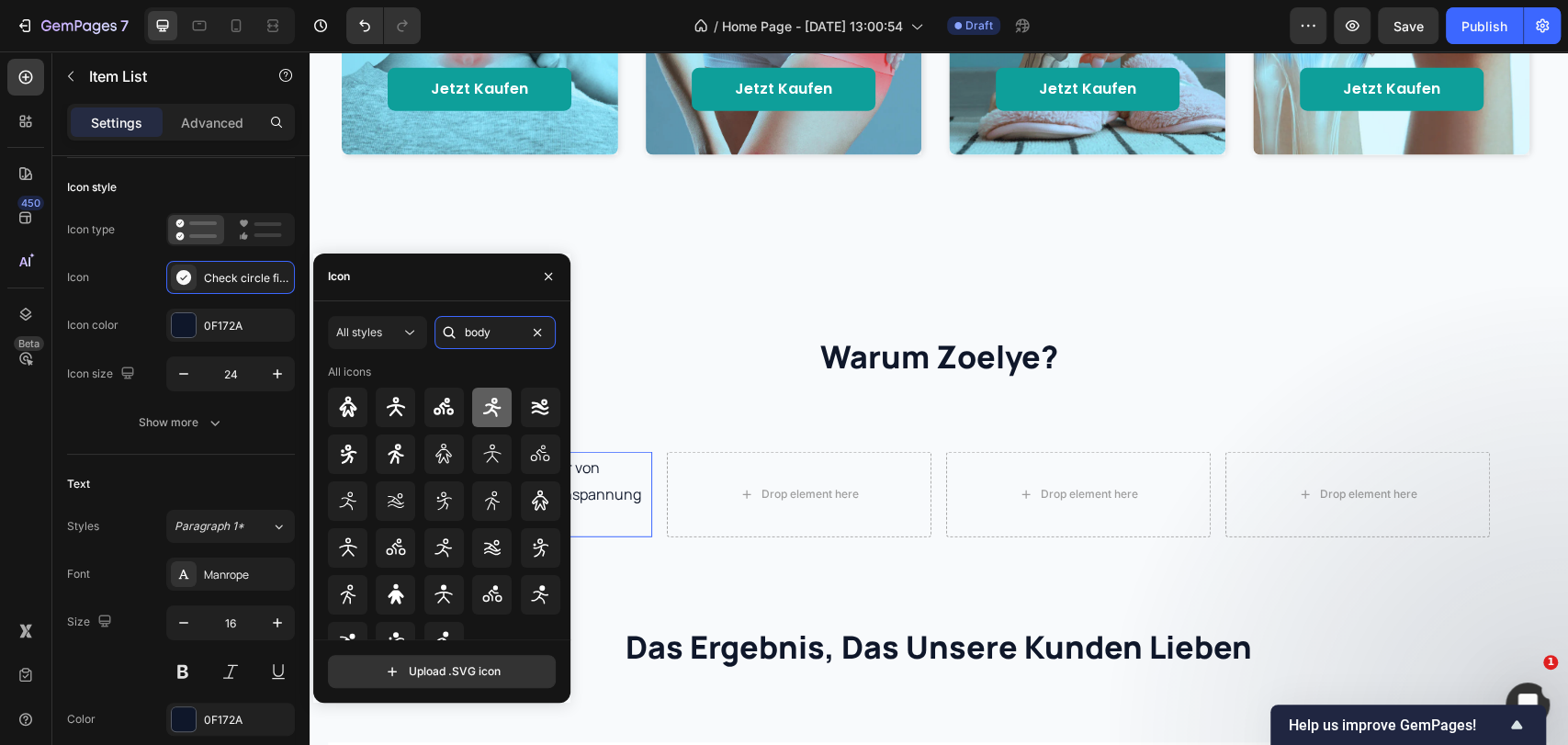
type input "body"
click at [484, 405] on icon at bounding box center [493, 407] width 19 height 20
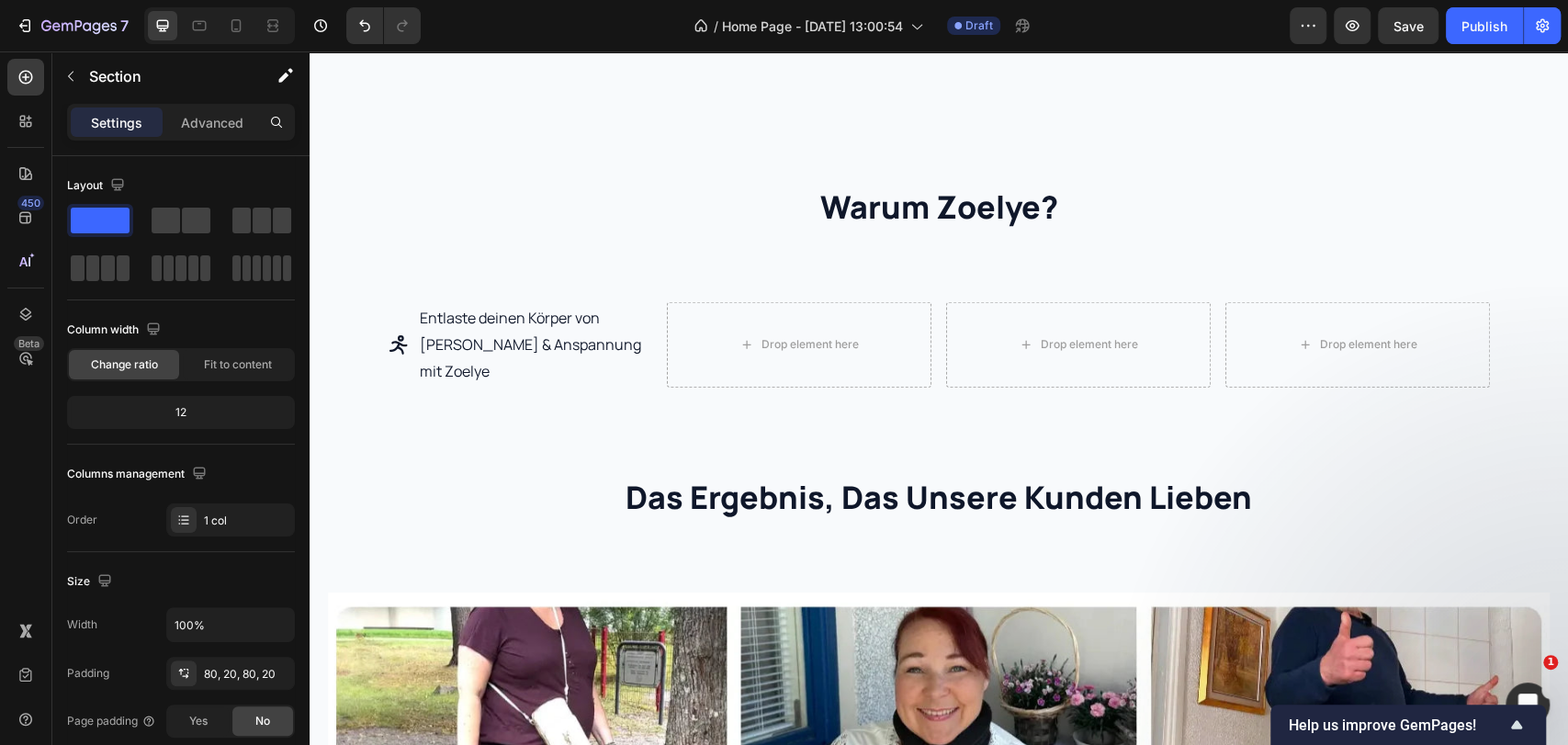
scroll to position [3266, 0]
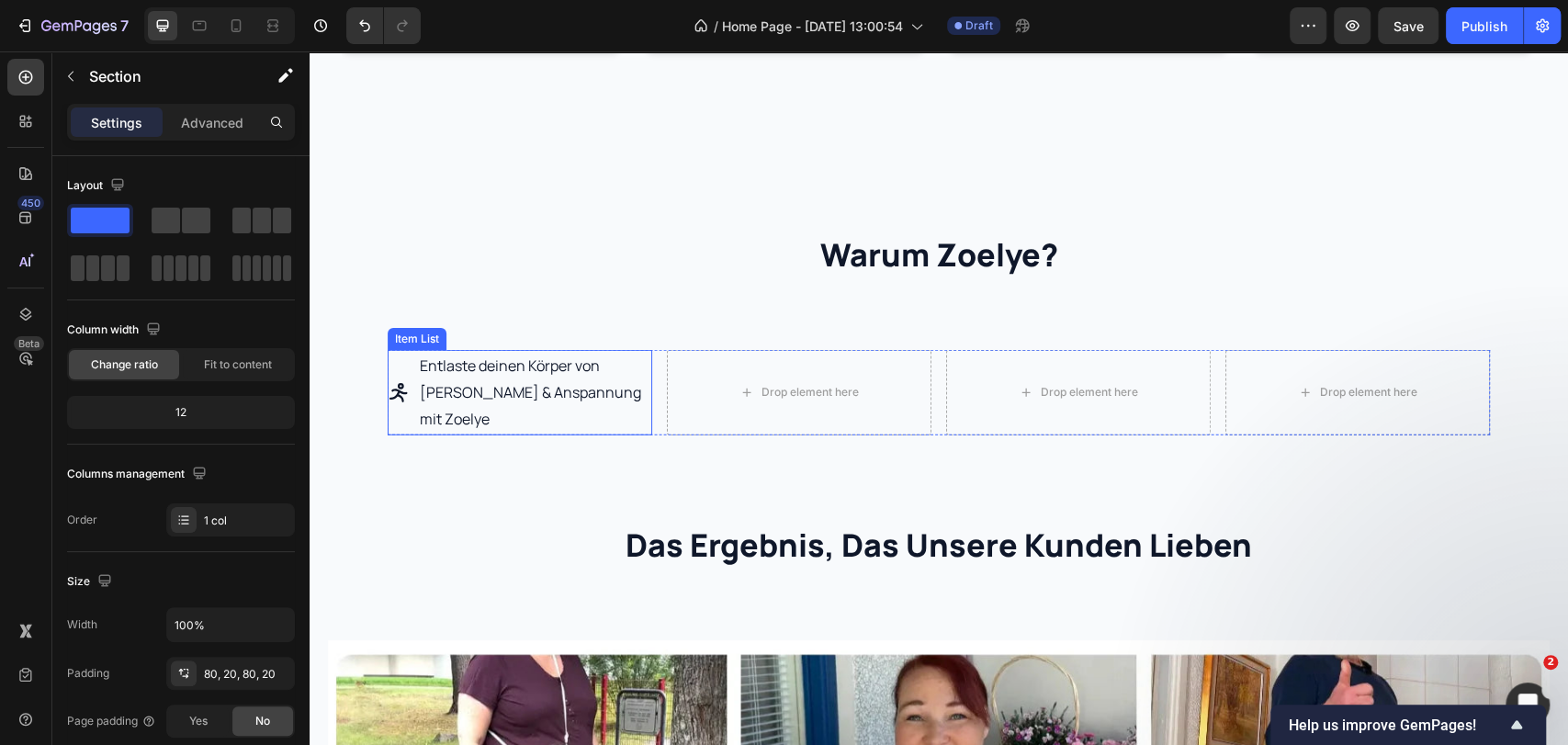
click at [420, 400] on p "Entlaste deinen Körper von Schmerzen & Anspannung mit Zoelye" at bounding box center [534, 392] width 230 height 79
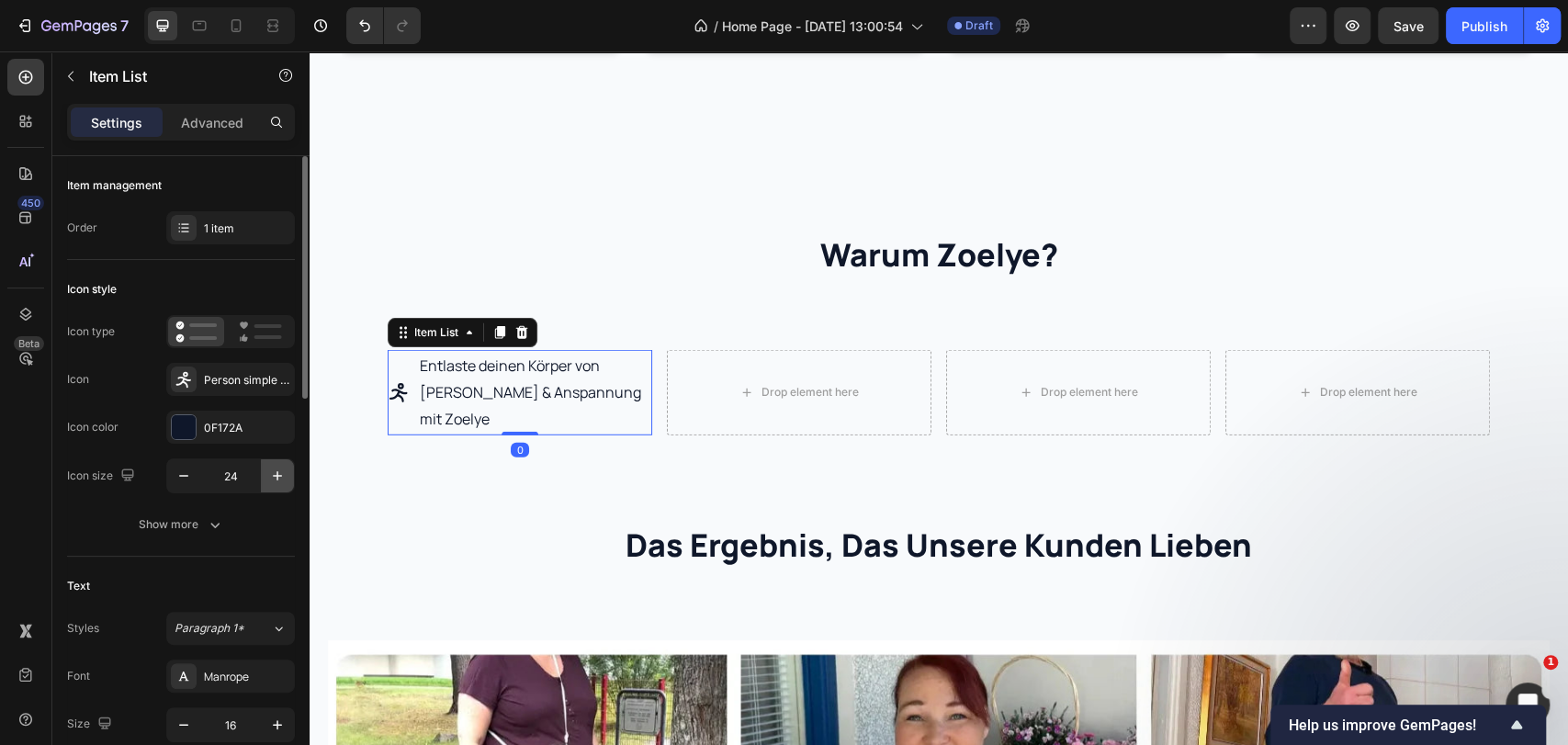
click at [286, 467] on icon "button" at bounding box center [277, 476] width 19 height 19
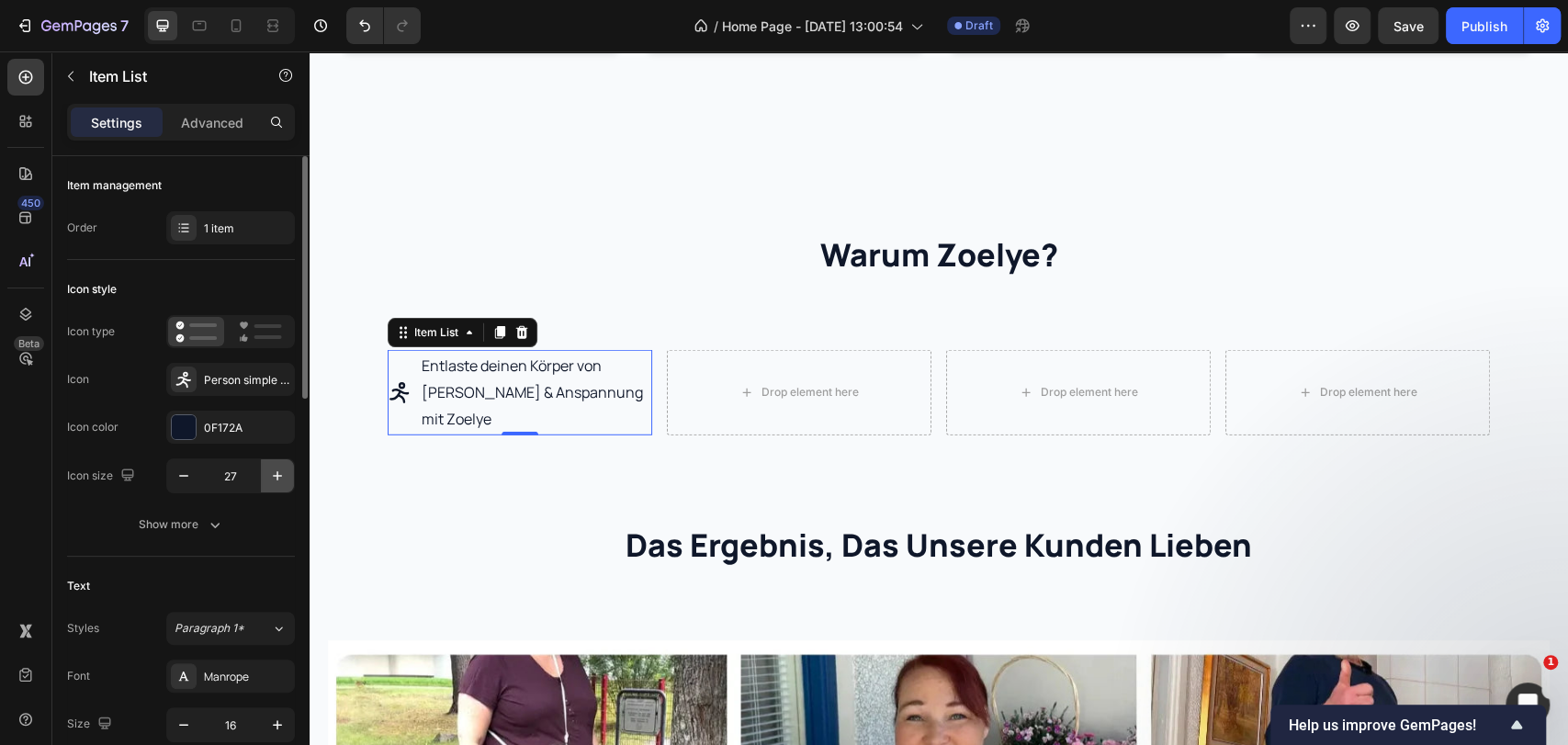
click at [286, 467] on icon "button" at bounding box center [277, 476] width 19 height 19
click at [284, 469] on icon "button" at bounding box center [277, 476] width 19 height 19
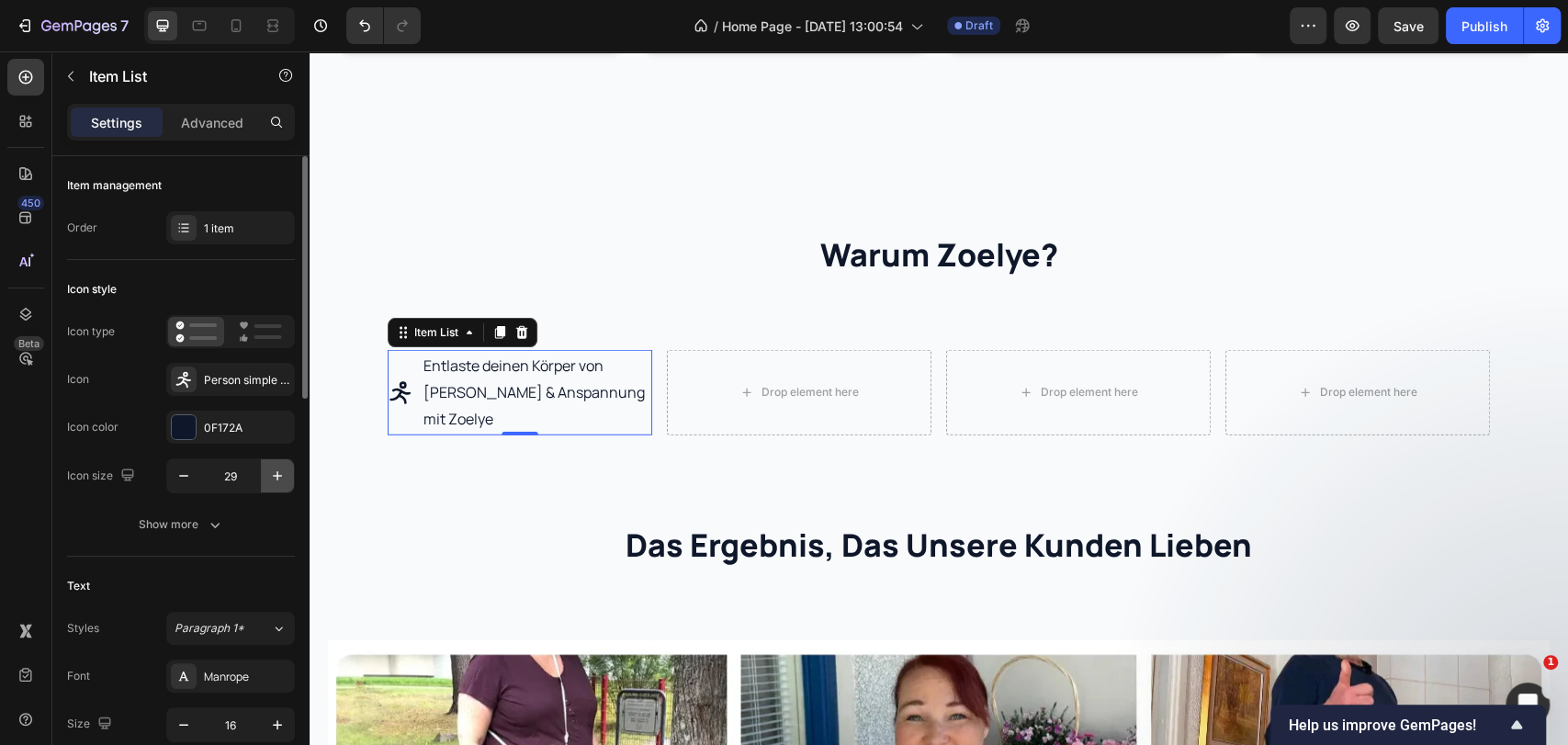
click at [284, 469] on icon "button" at bounding box center [277, 476] width 19 height 19
click at [284, 470] on icon "button" at bounding box center [277, 476] width 19 height 19
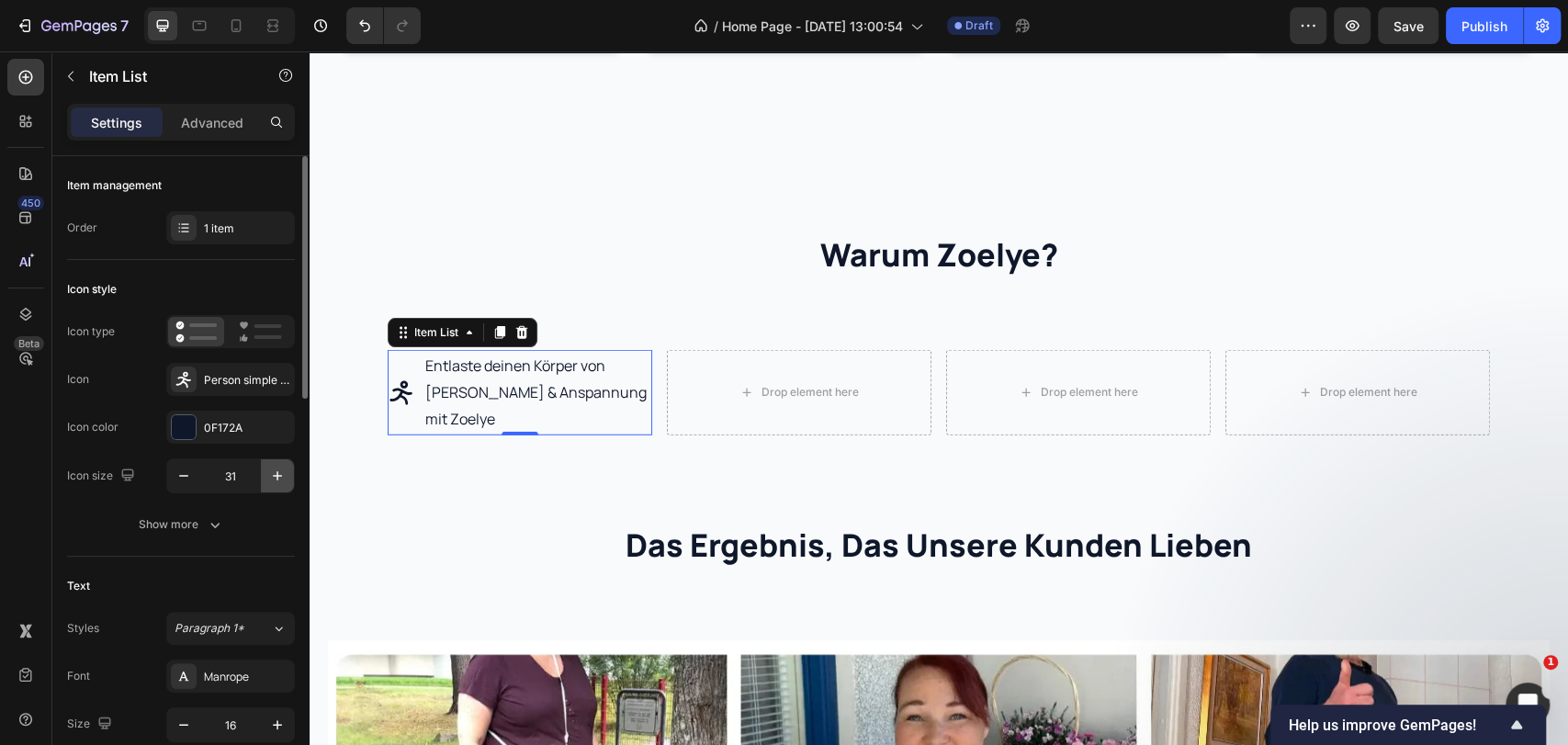
click at [283, 470] on icon "button" at bounding box center [277, 476] width 19 height 19
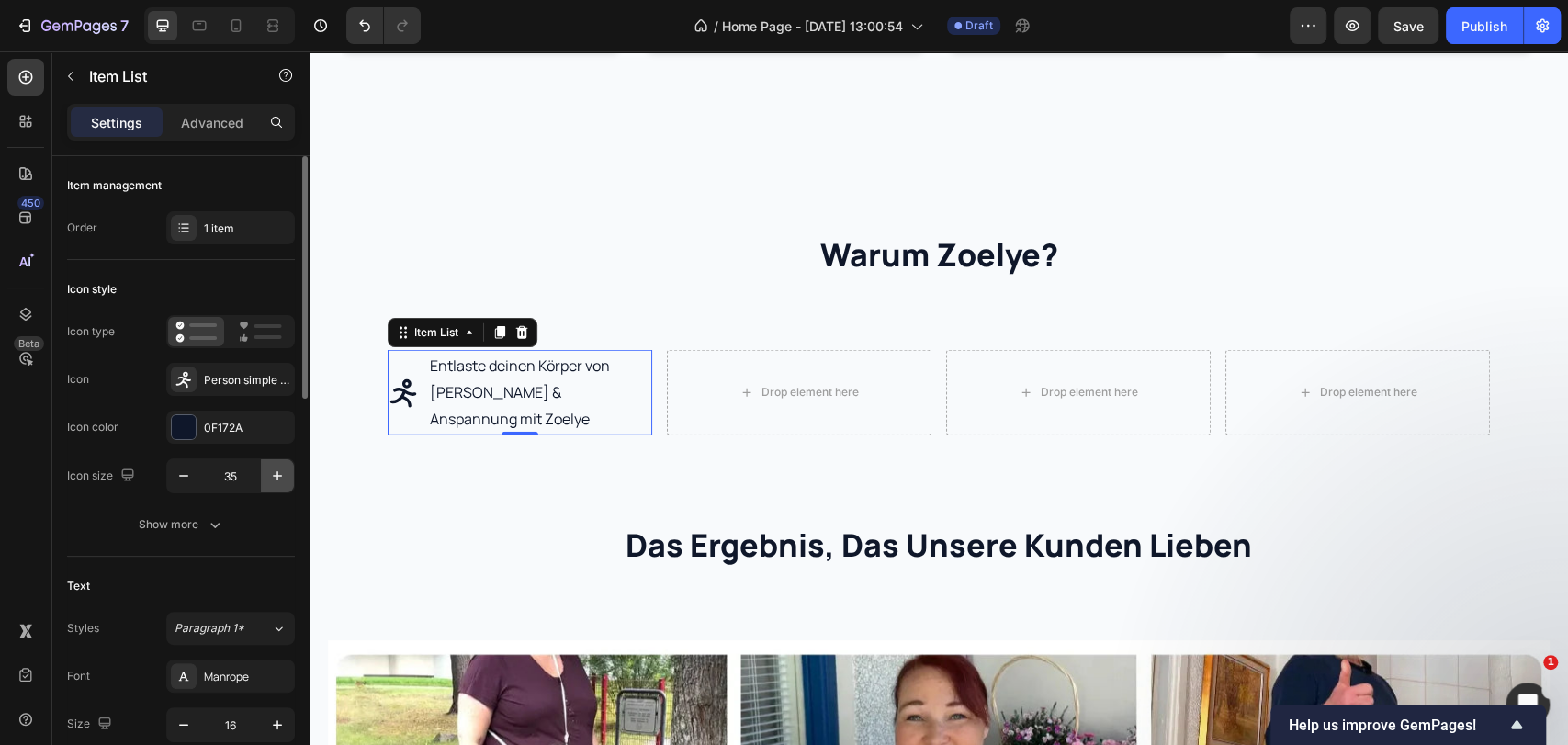
click at [283, 470] on icon "button" at bounding box center [277, 476] width 19 height 19
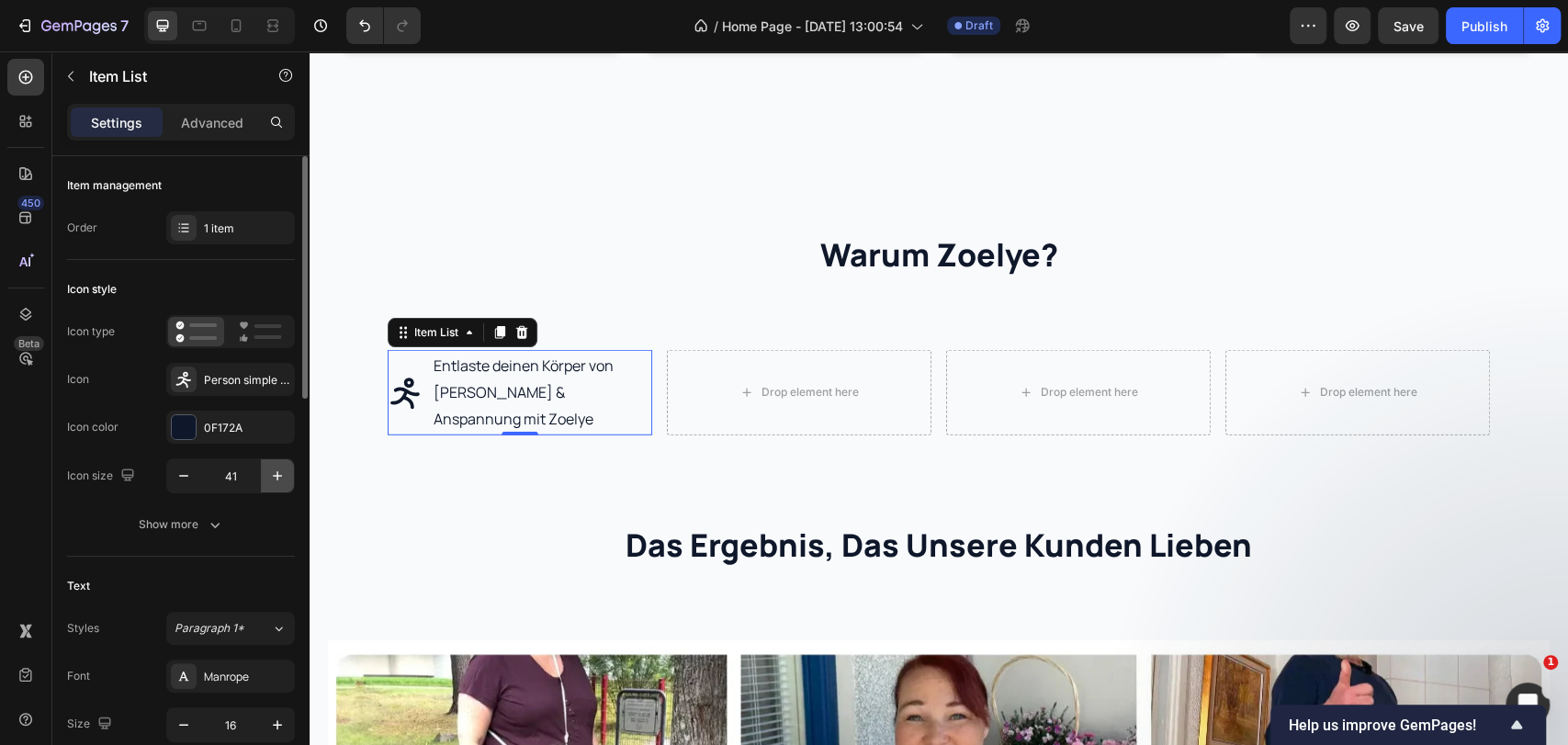
click at [283, 470] on icon "button" at bounding box center [277, 476] width 19 height 19
type input "45"
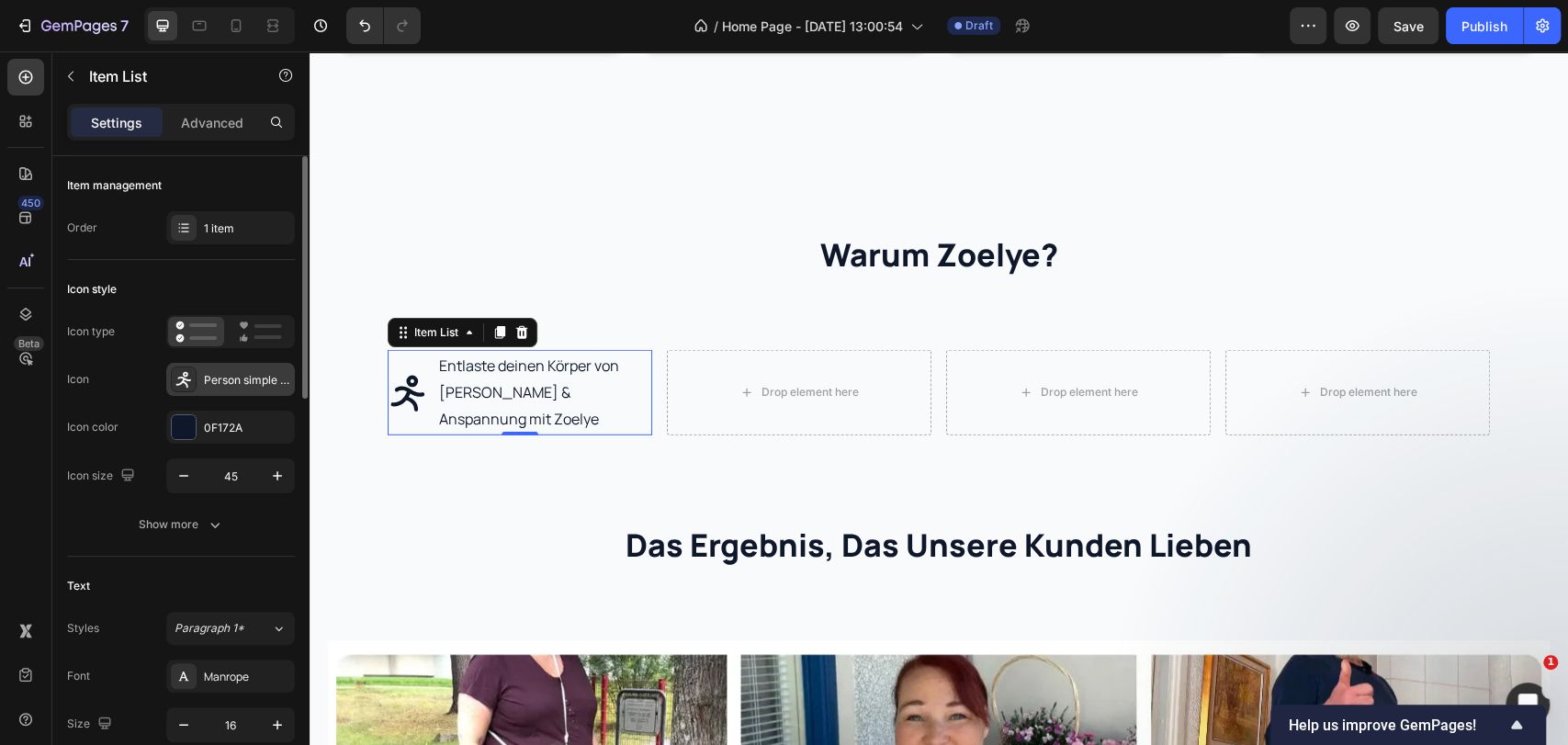
click at [189, 384] on icon at bounding box center [183, 380] width 19 height 19
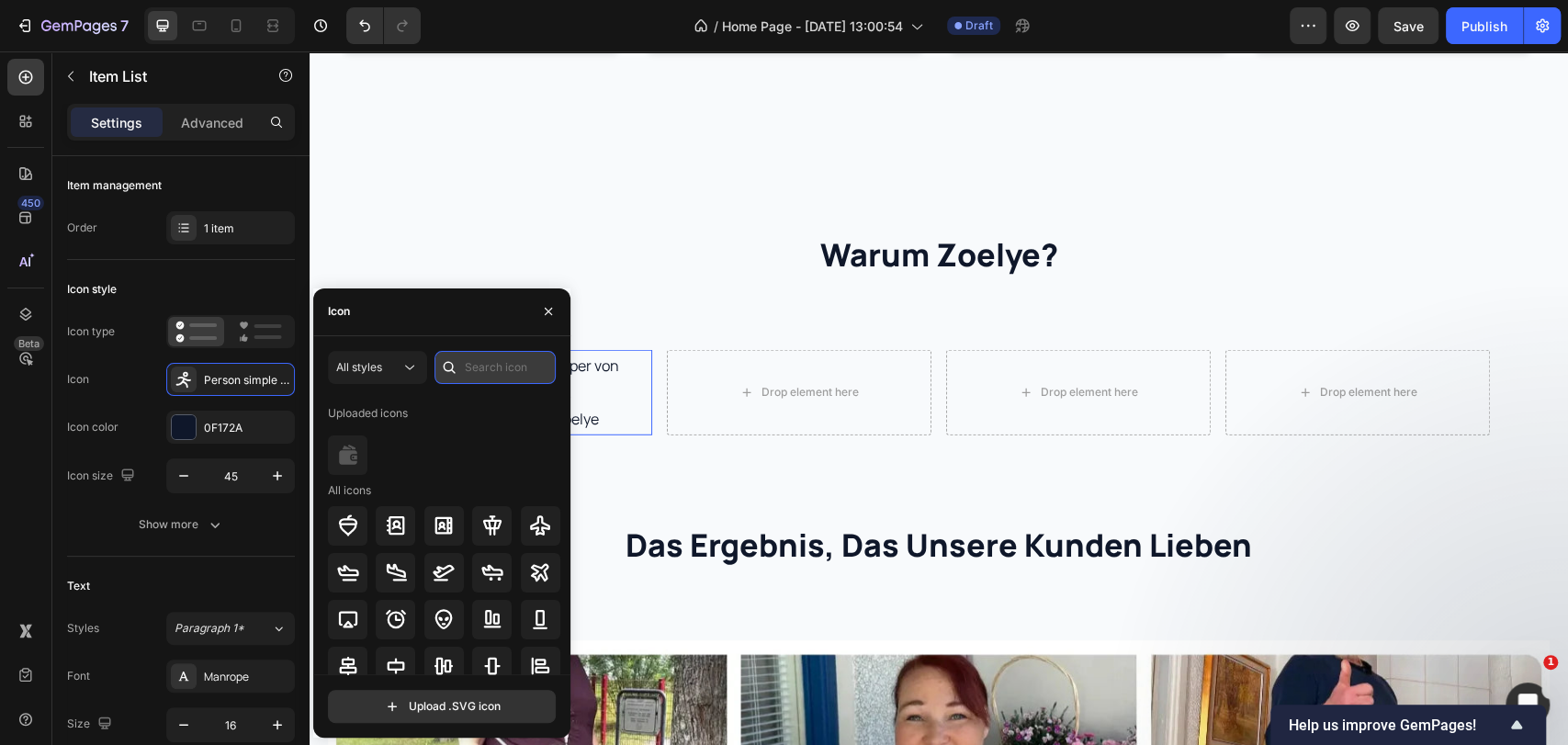
click at [489, 372] on input "text" at bounding box center [495, 368] width 121 height 34
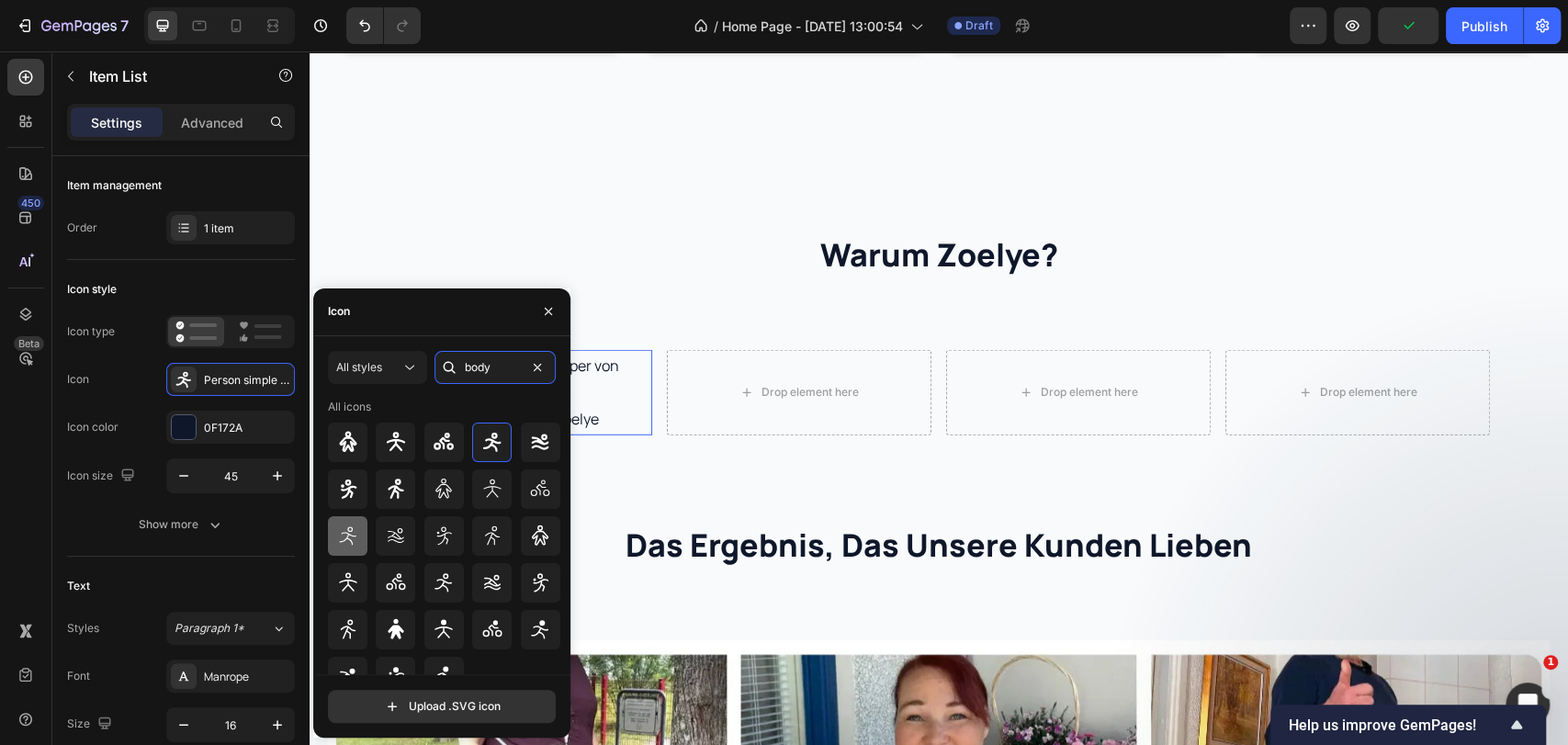
type input "body"
click at [338, 530] on icon at bounding box center [348, 535] width 22 height 22
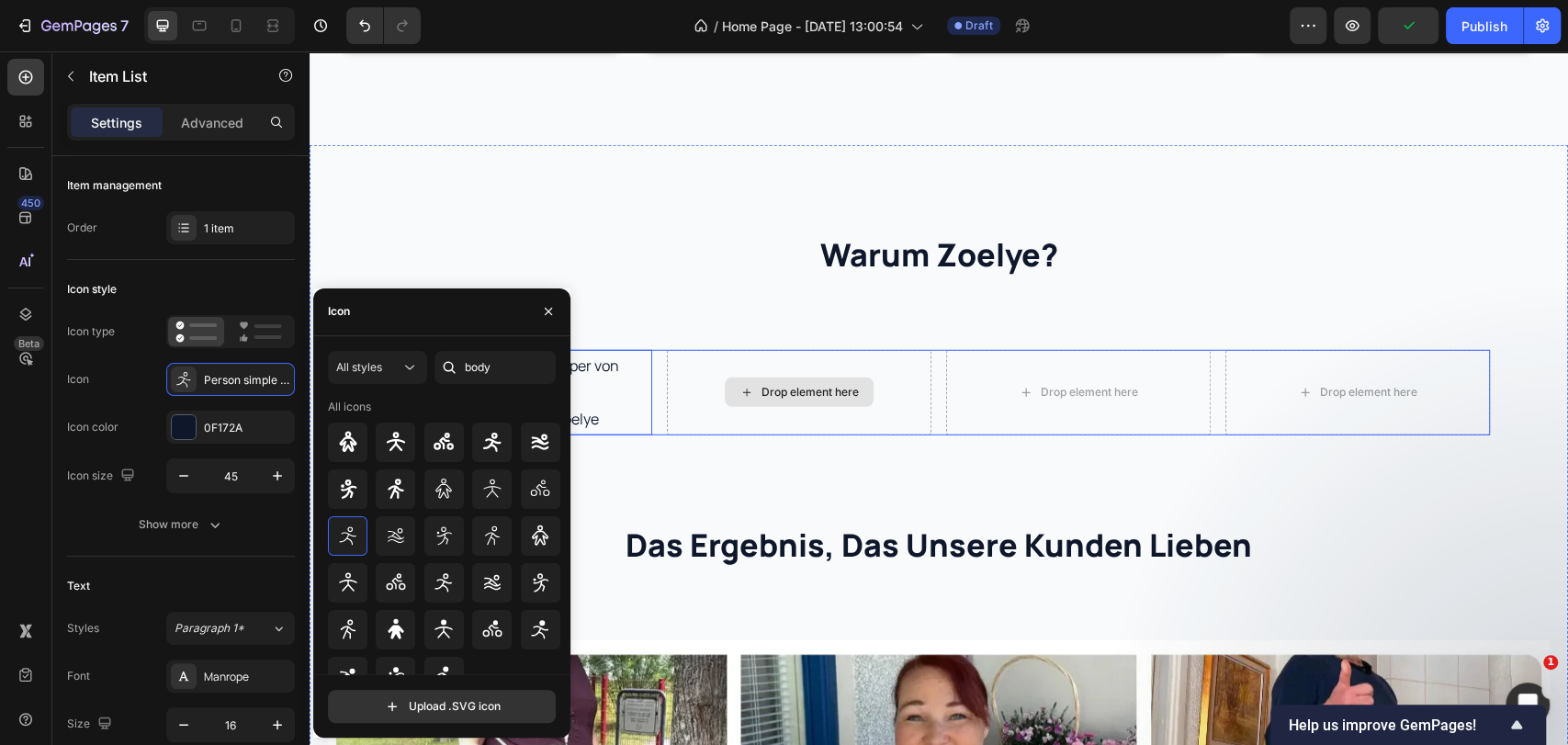
click at [719, 421] on div "Drop element here" at bounding box center [799, 392] width 264 height 85
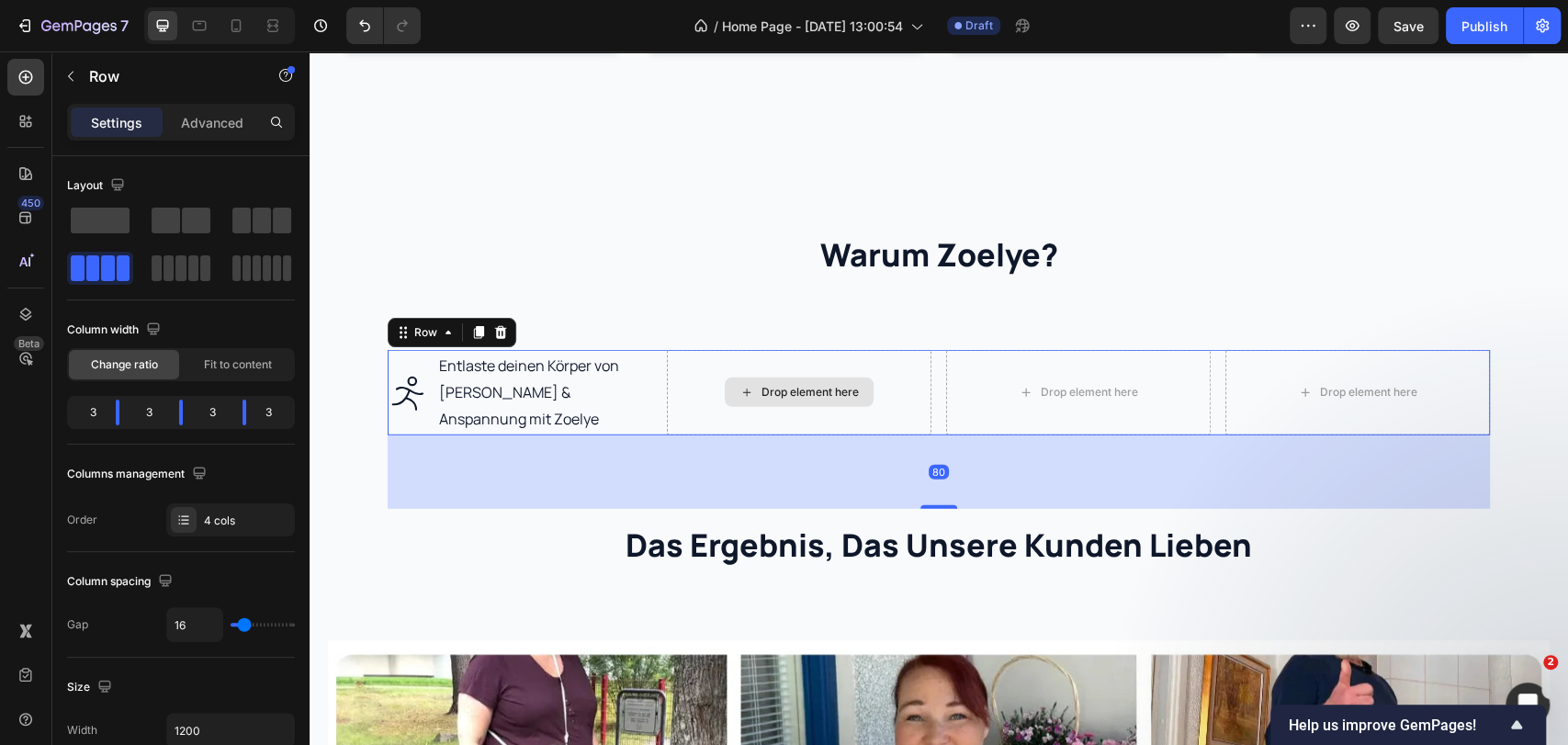
click at [667, 397] on div "Drop element here" at bounding box center [799, 392] width 264 height 85
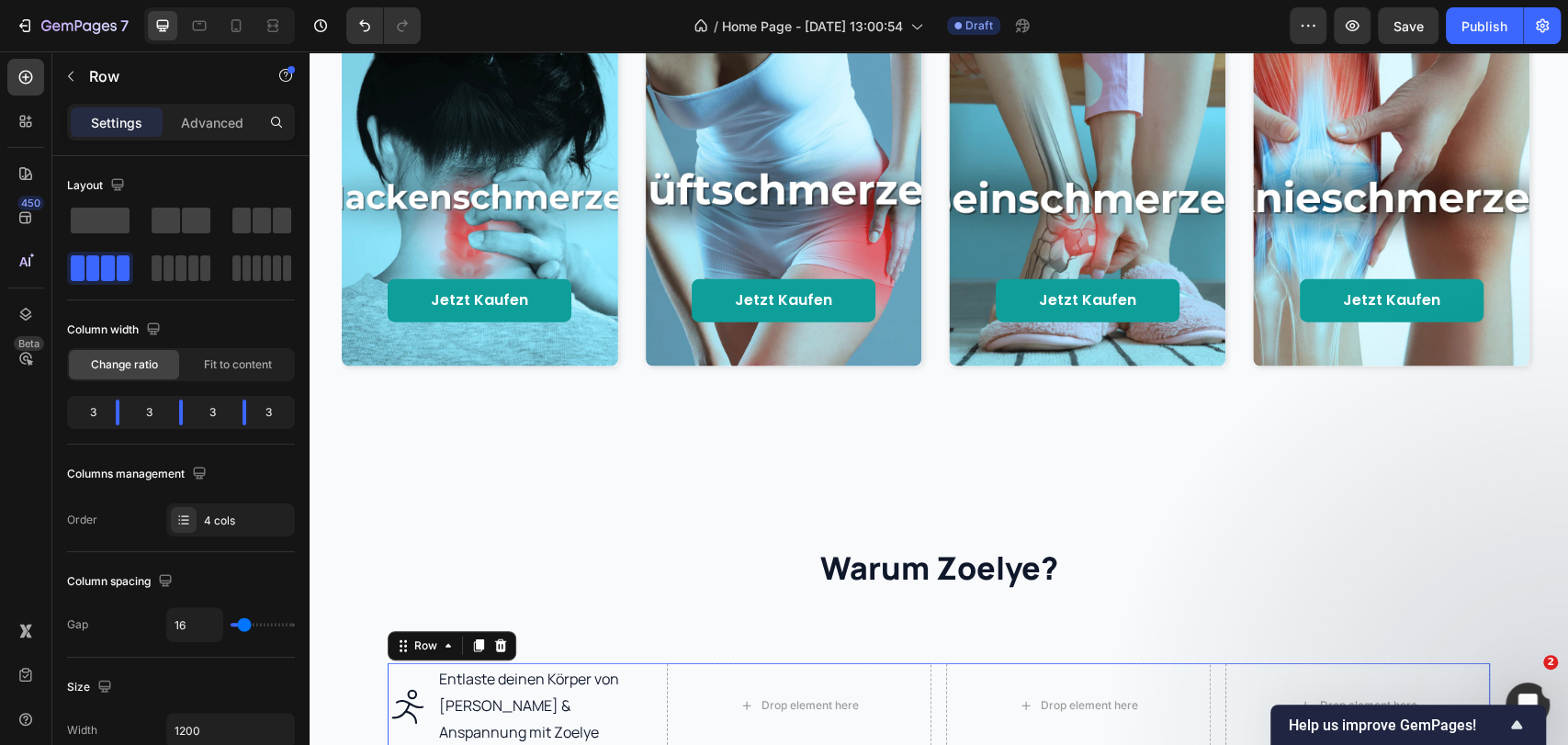
scroll to position [3163, 0]
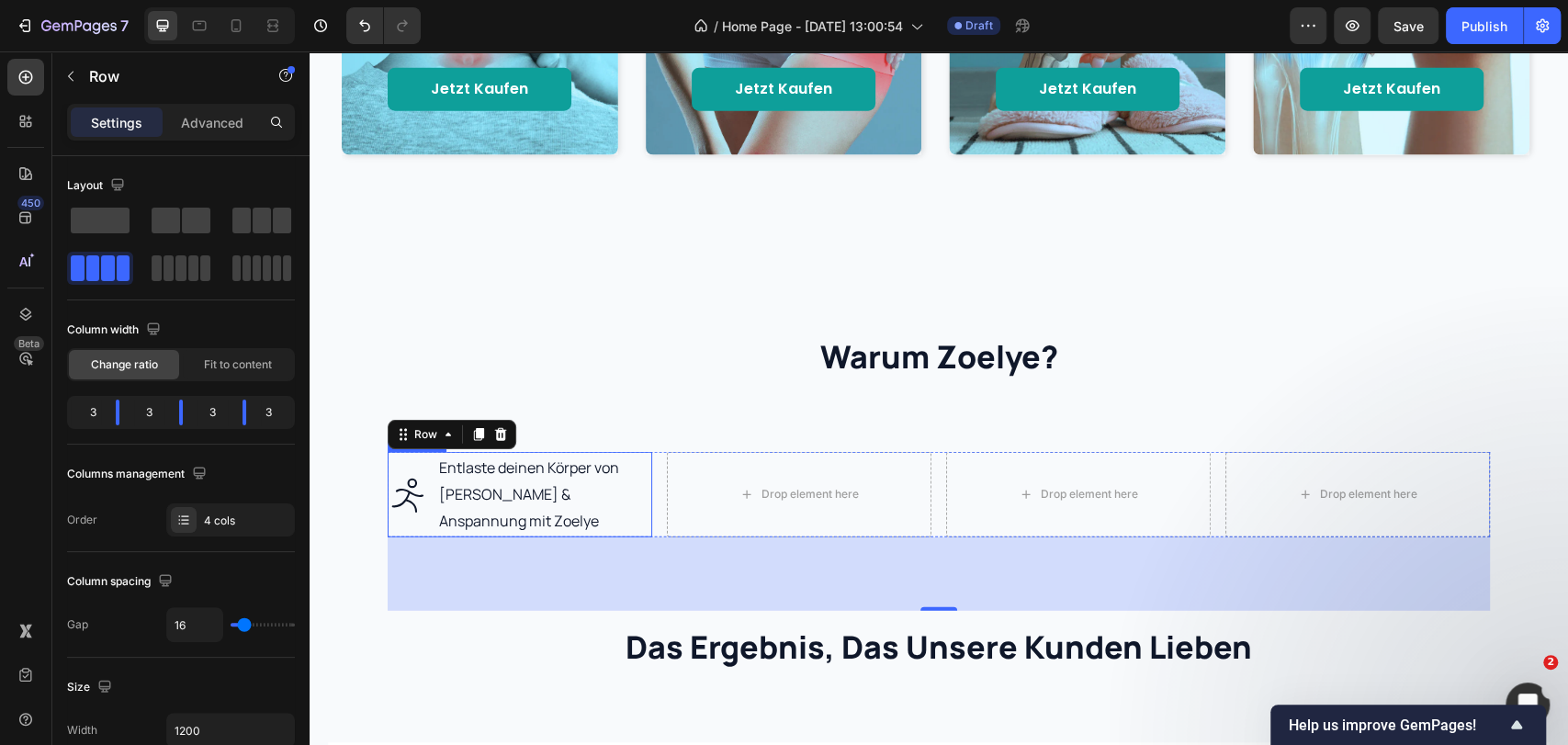
click at [422, 523] on div "Entlaste deinen Körper von Schmerzen & Anspannung mit Zoelye" at bounding box center [520, 494] width 264 height 85
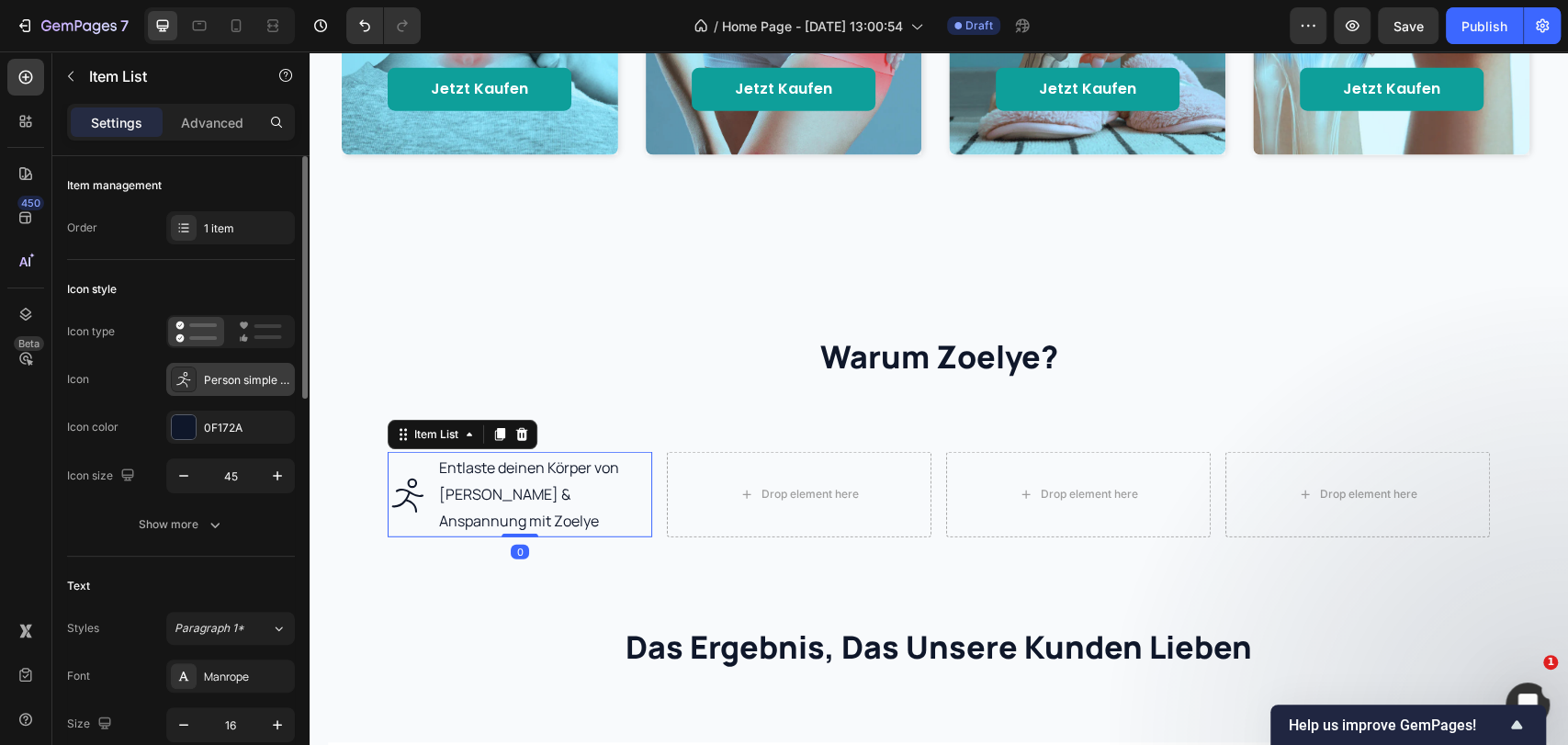
click at [214, 385] on div "Person simple run light" at bounding box center [247, 381] width 87 height 17
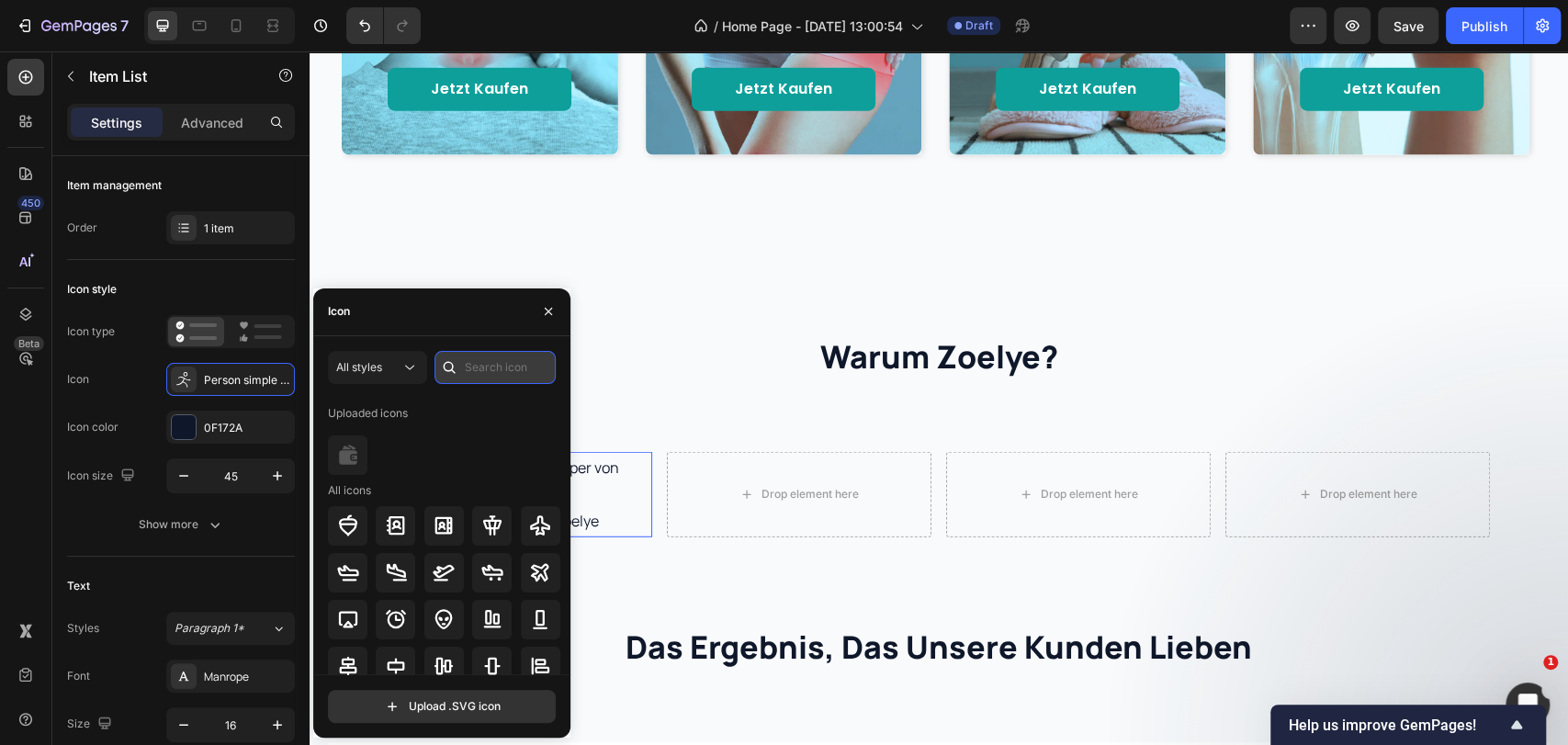
click at [493, 367] on input "text" at bounding box center [495, 368] width 121 height 34
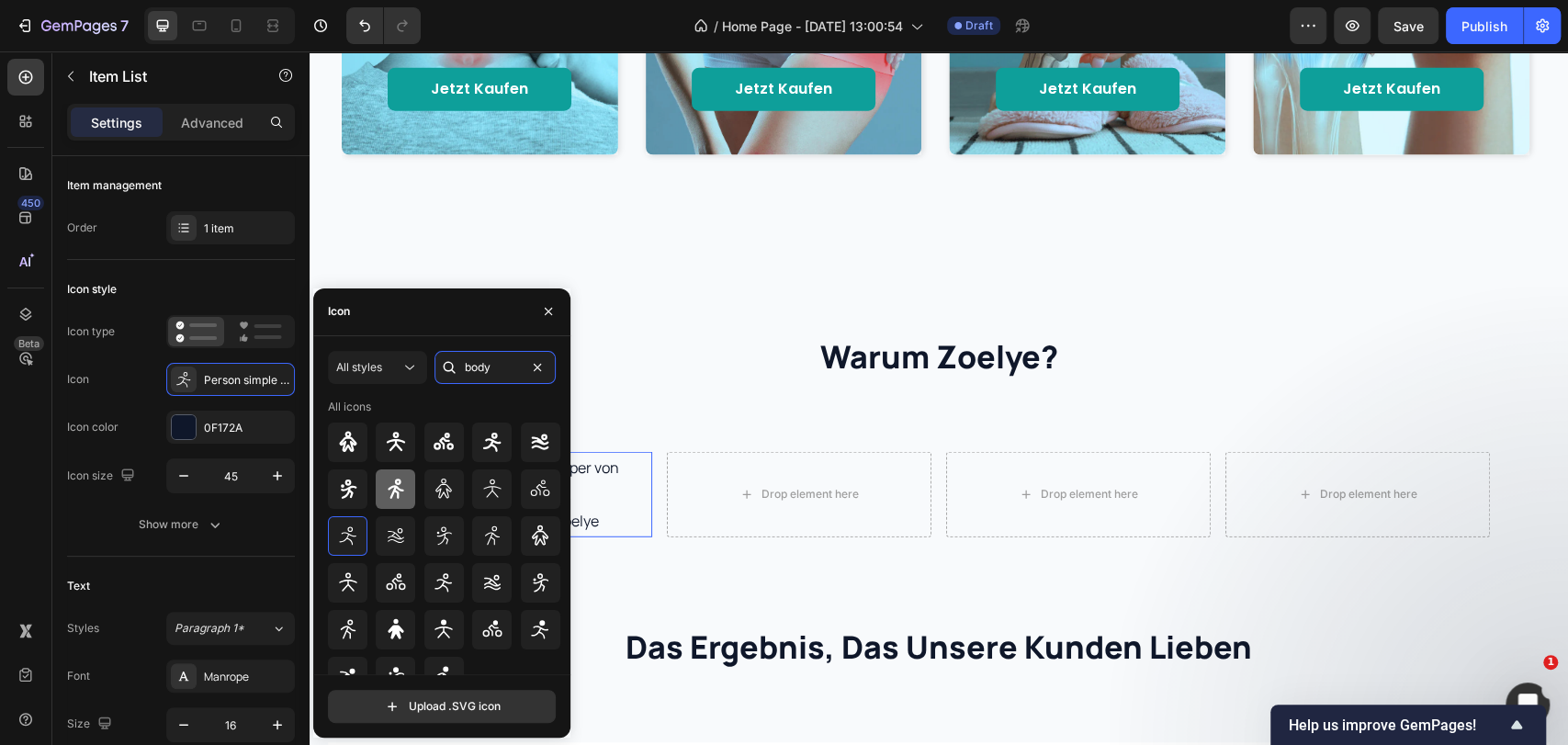
type input "body"
click at [397, 482] on icon at bounding box center [396, 489] width 22 height 22
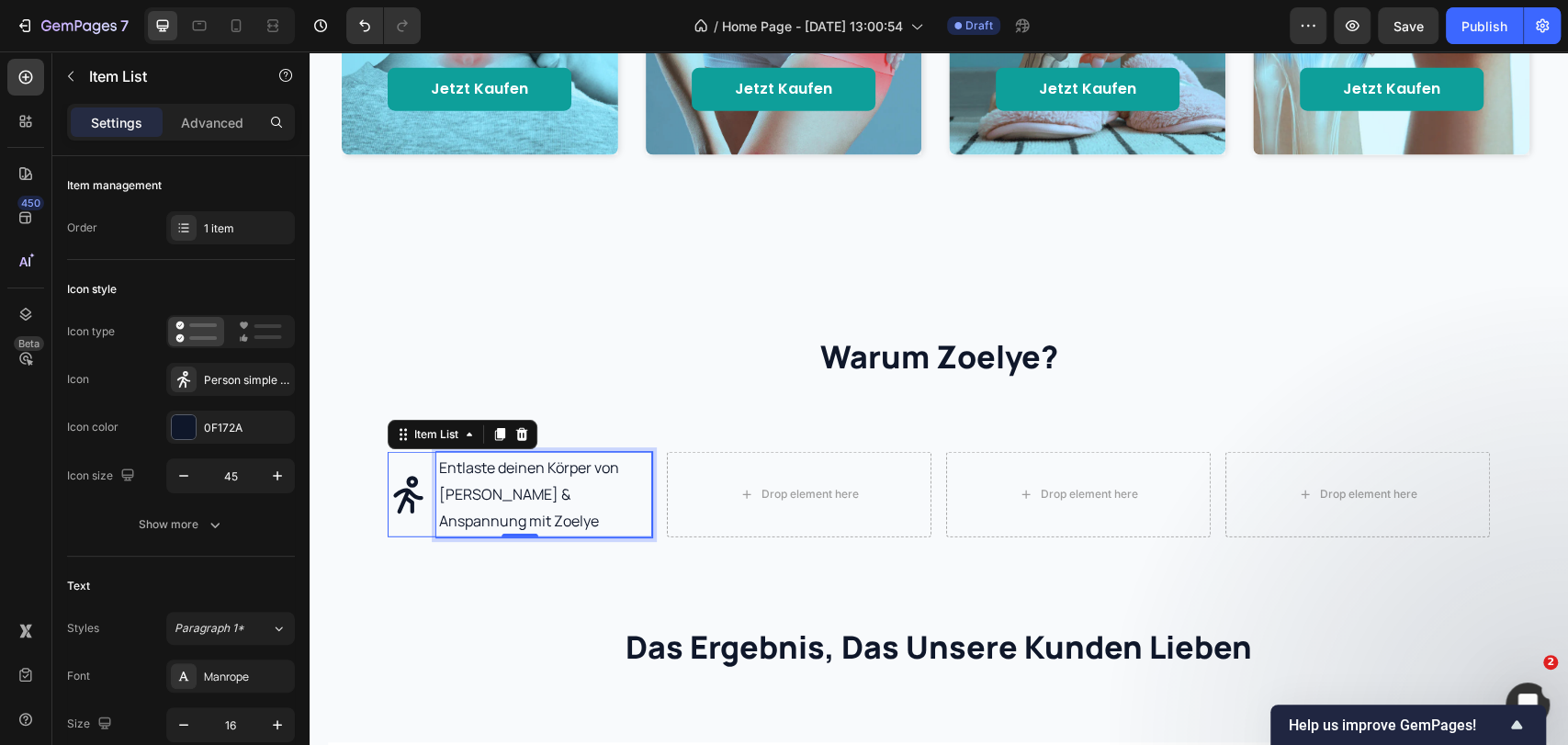
click at [614, 522] on p "Entlaste deinen Körper von Schmerzen & Anspannung mit Zoelye" at bounding box center [545, 494] width 210 height 79
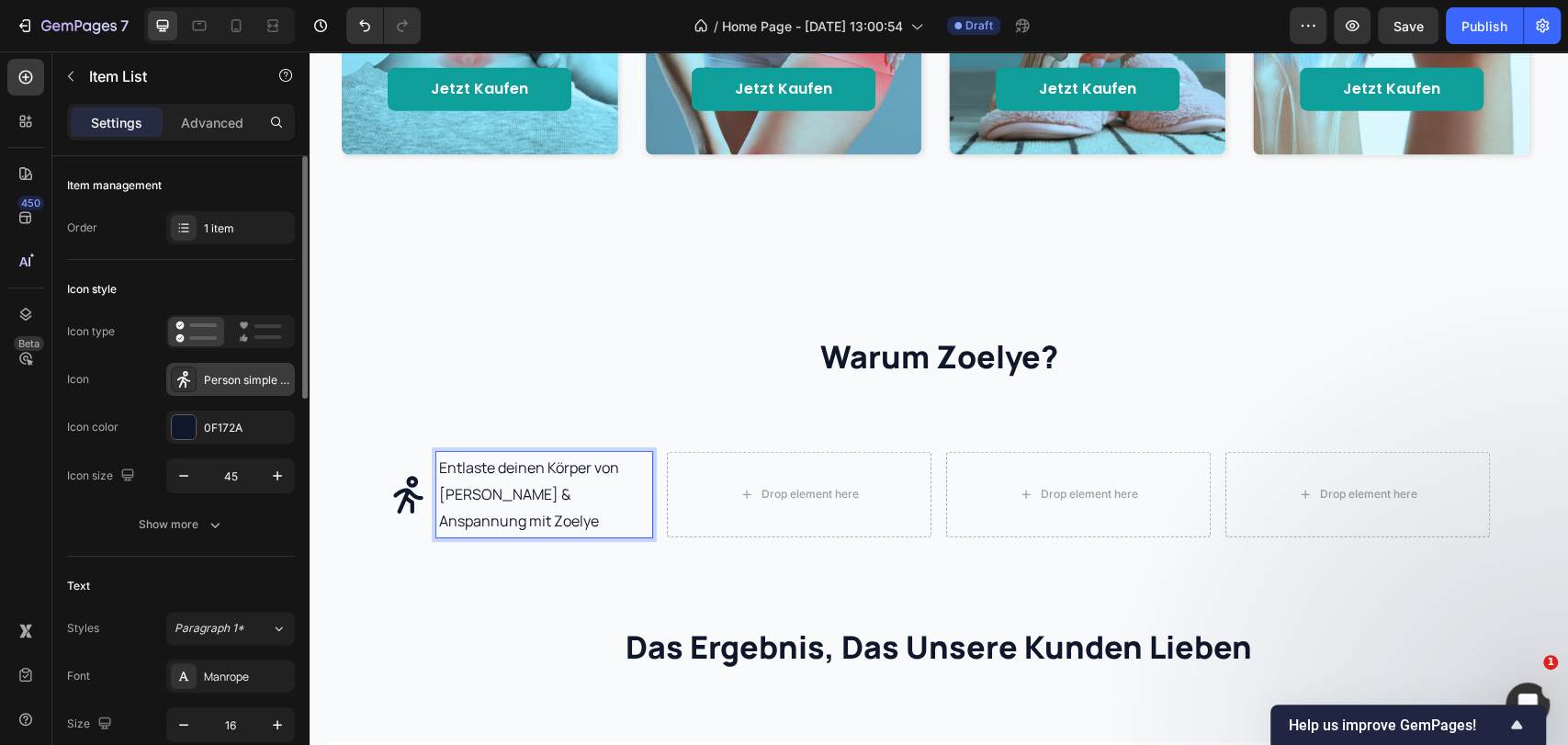
click at [216, 390] on div "Person simple walk bold" at bounding box center [231, 380] width 128 height 34
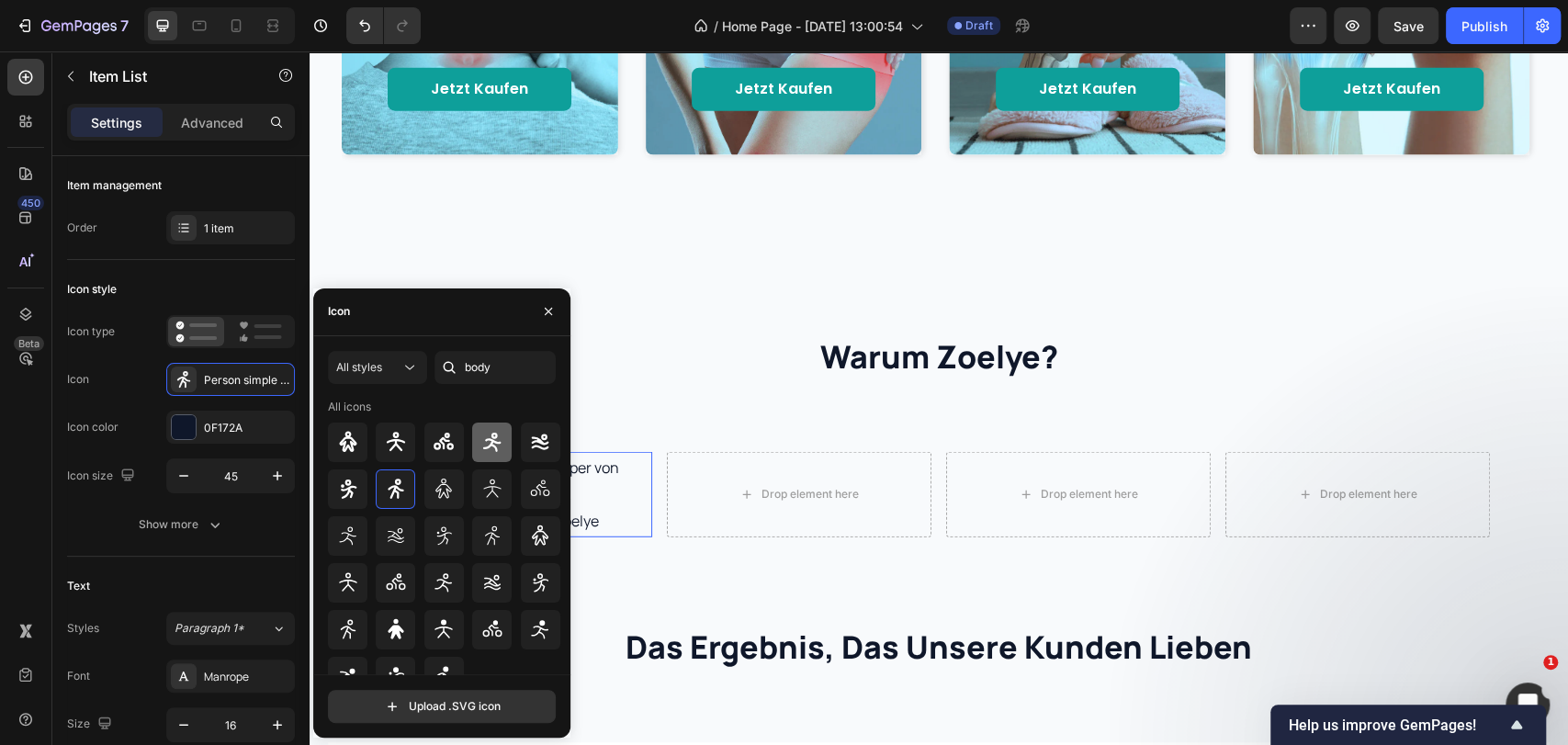
click at [485, 435] on icon at bounding box center [493, 442] width 22 height 22
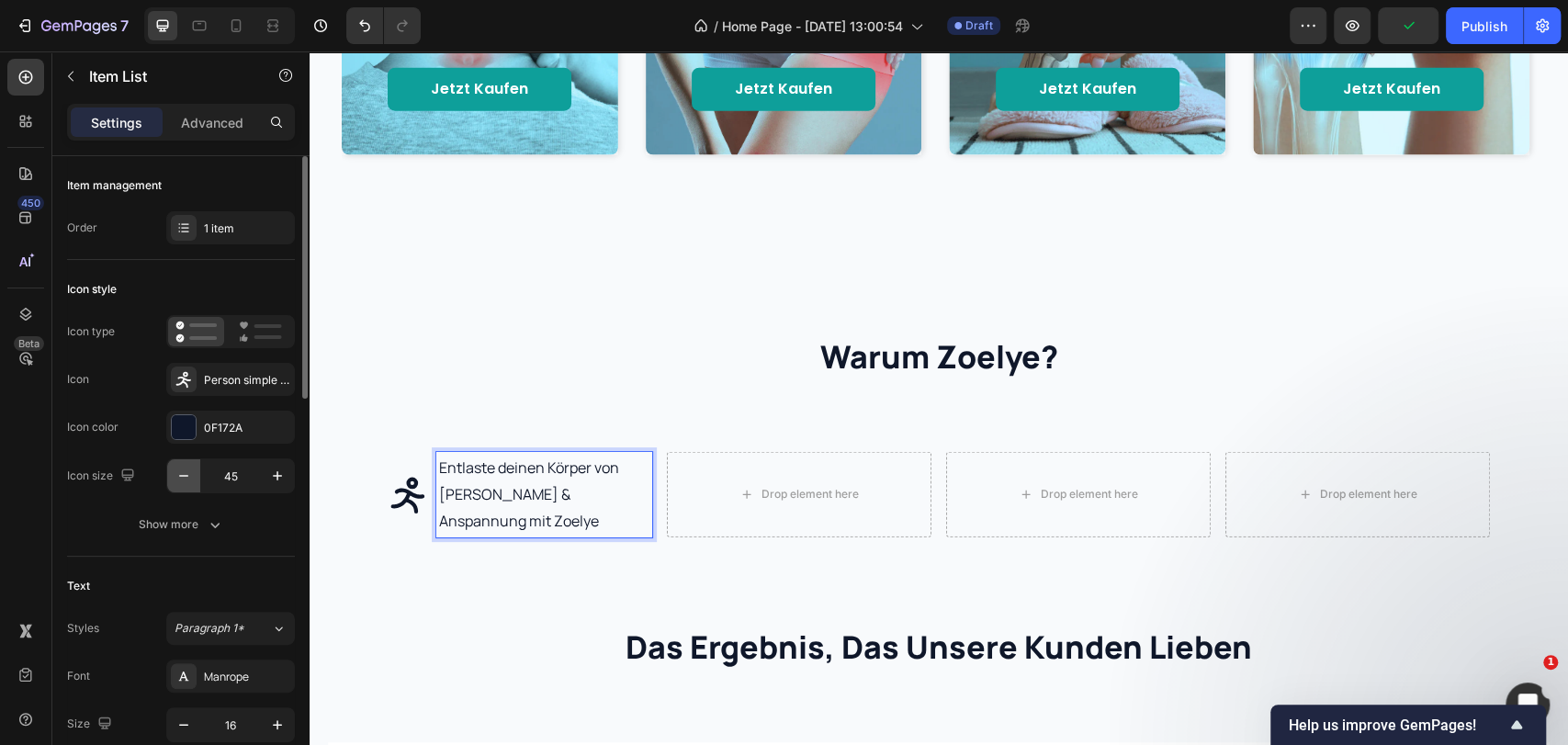
click at [191, 472] on icon "button" at bounding box center [183, 476] width 19 height 19
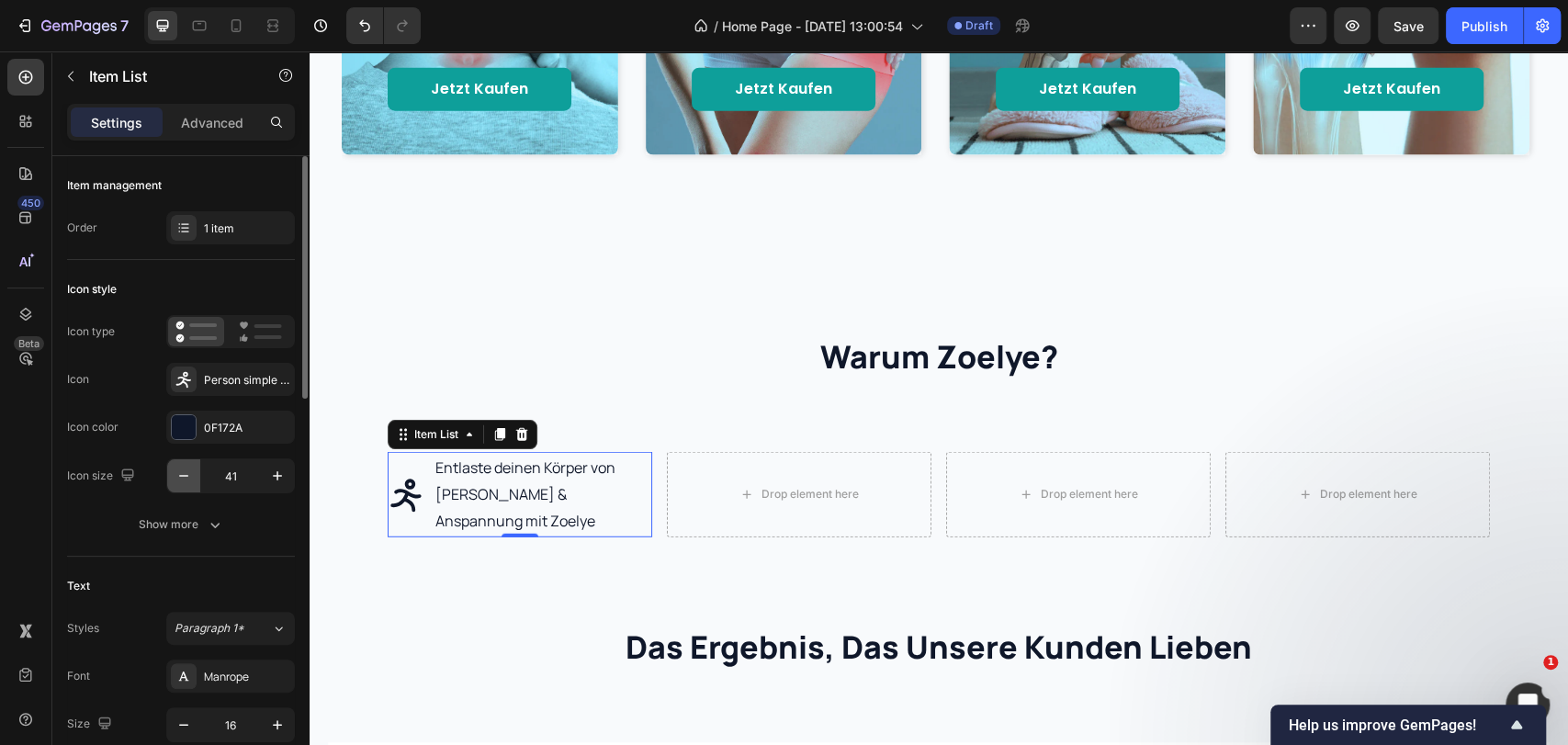
type input "40"
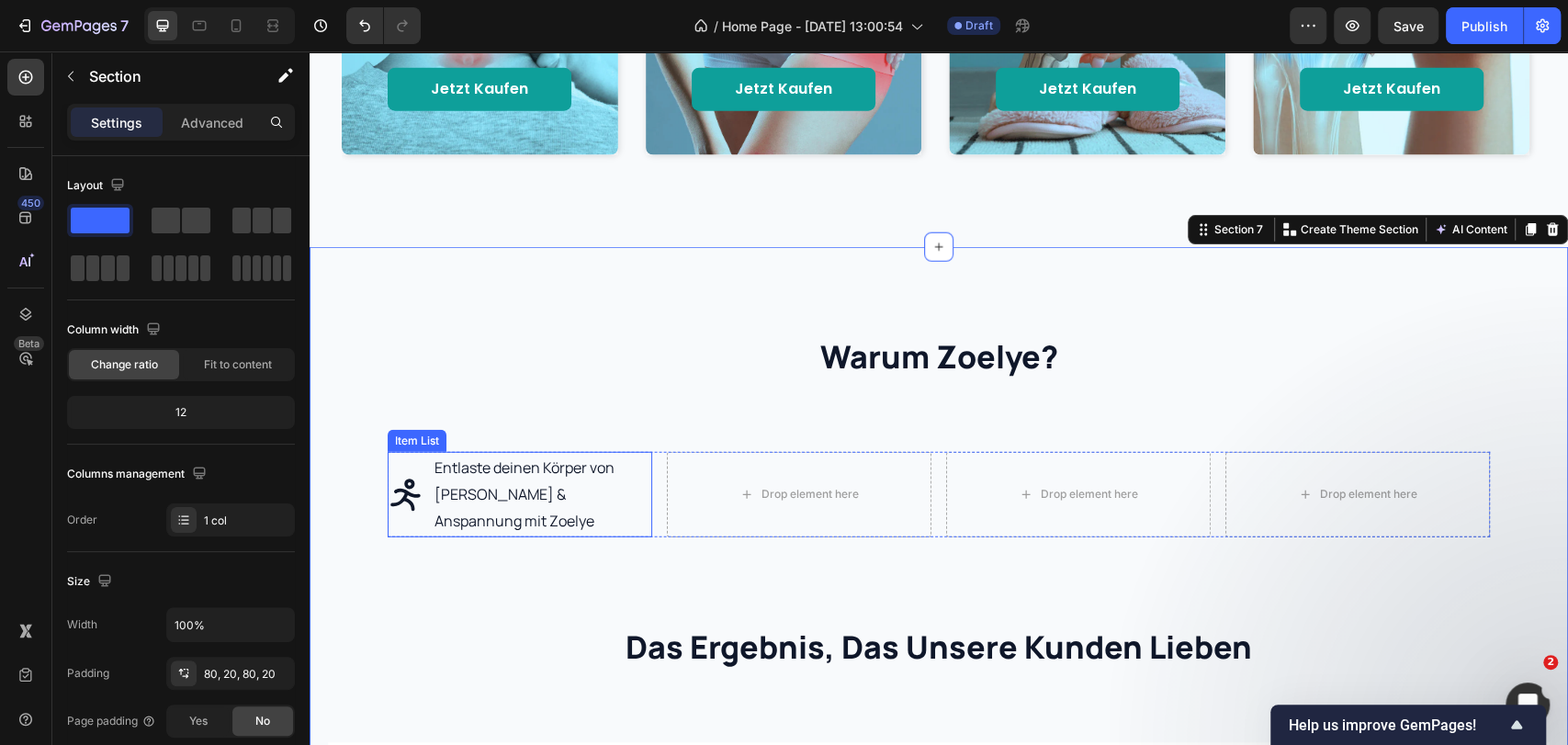
click at [483, 520] on p "Entlaste deinen Körper von Schmerzen & Anspannung mit Zoelye" at bounding box center [542, 494] width 215 height 79
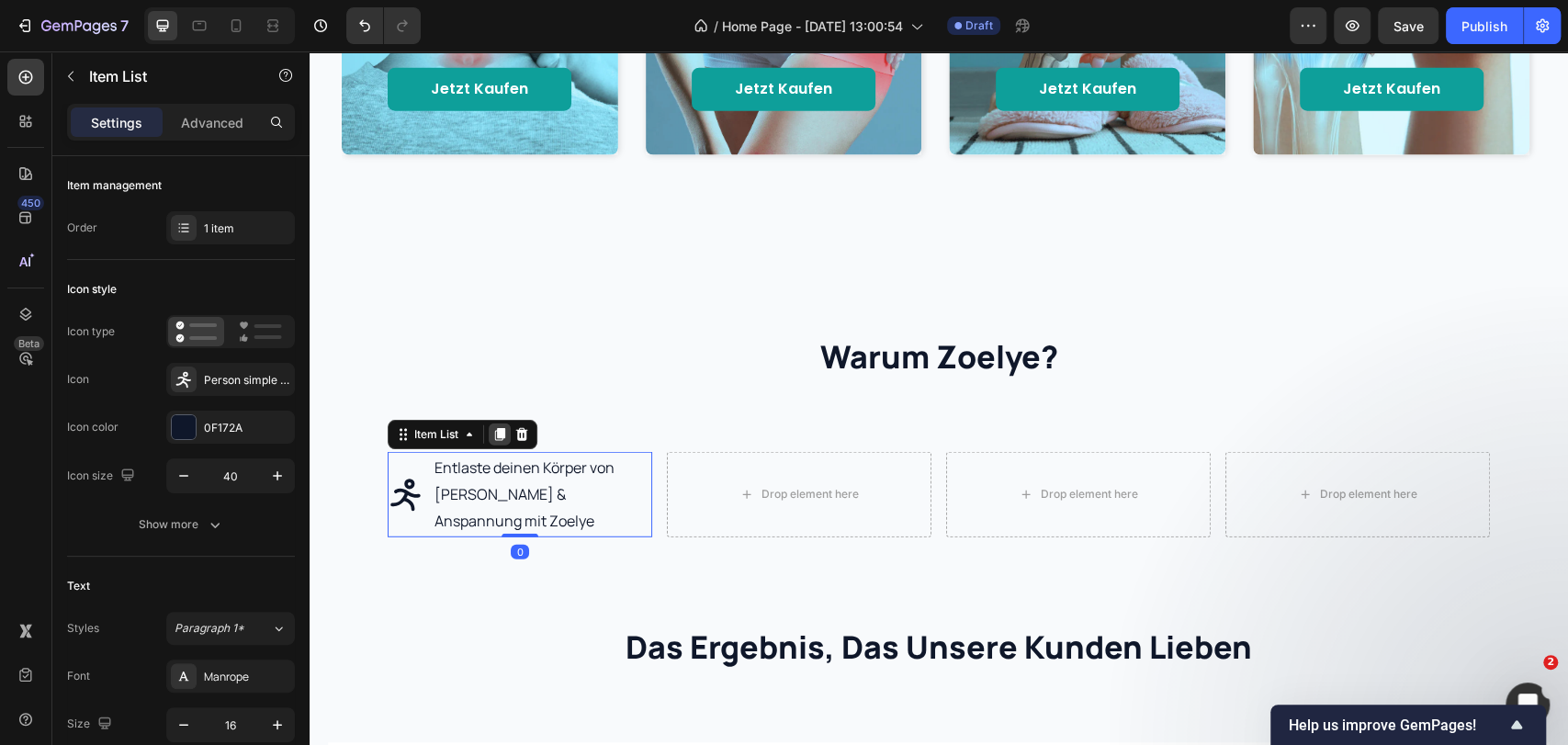
click at [495, 436] on icon at bounding box center [500, 435] width 10 height 13
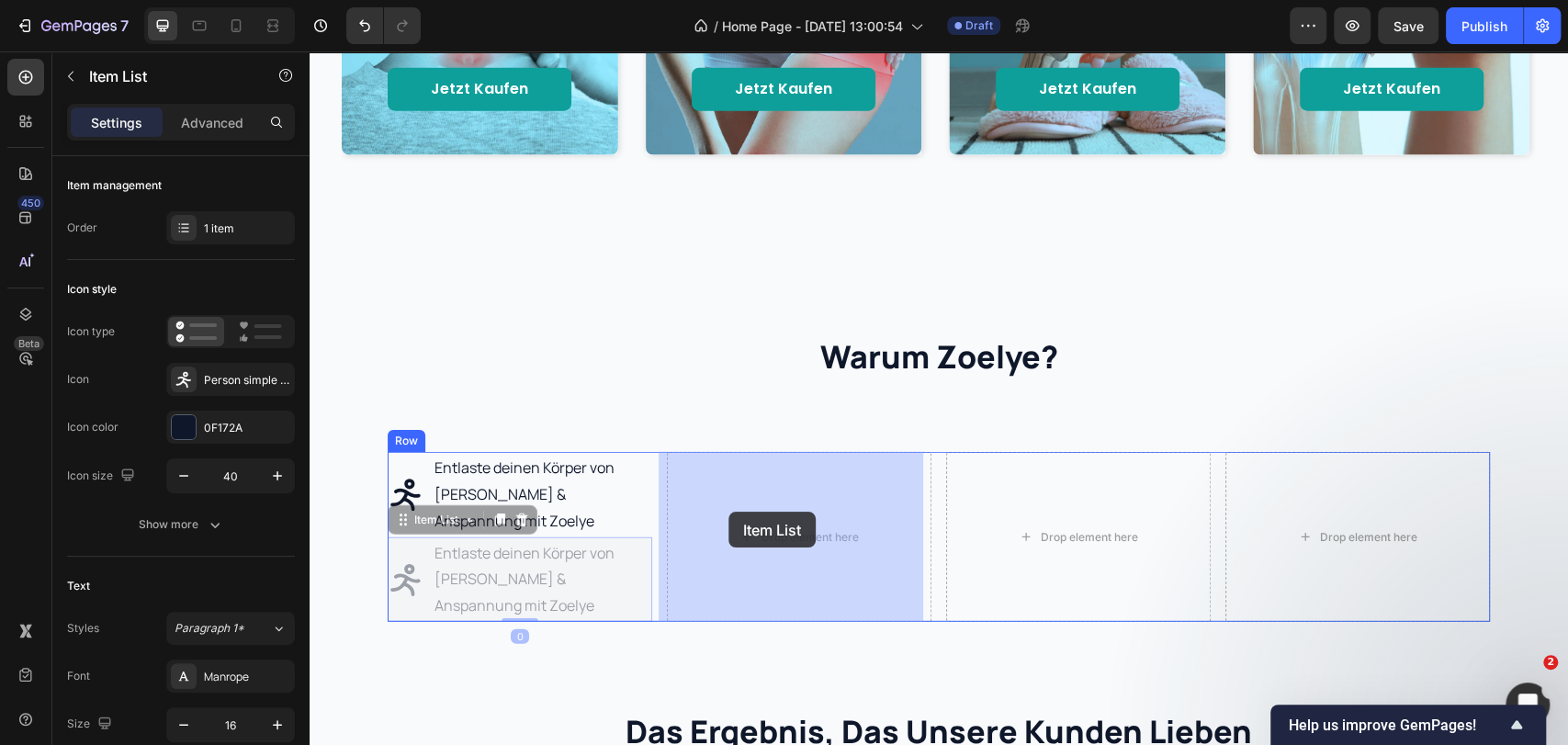
drag, startPoint x: 567, startPoint y: 536, endPoint x: 728, endPoint y: 511, distance: 162.9
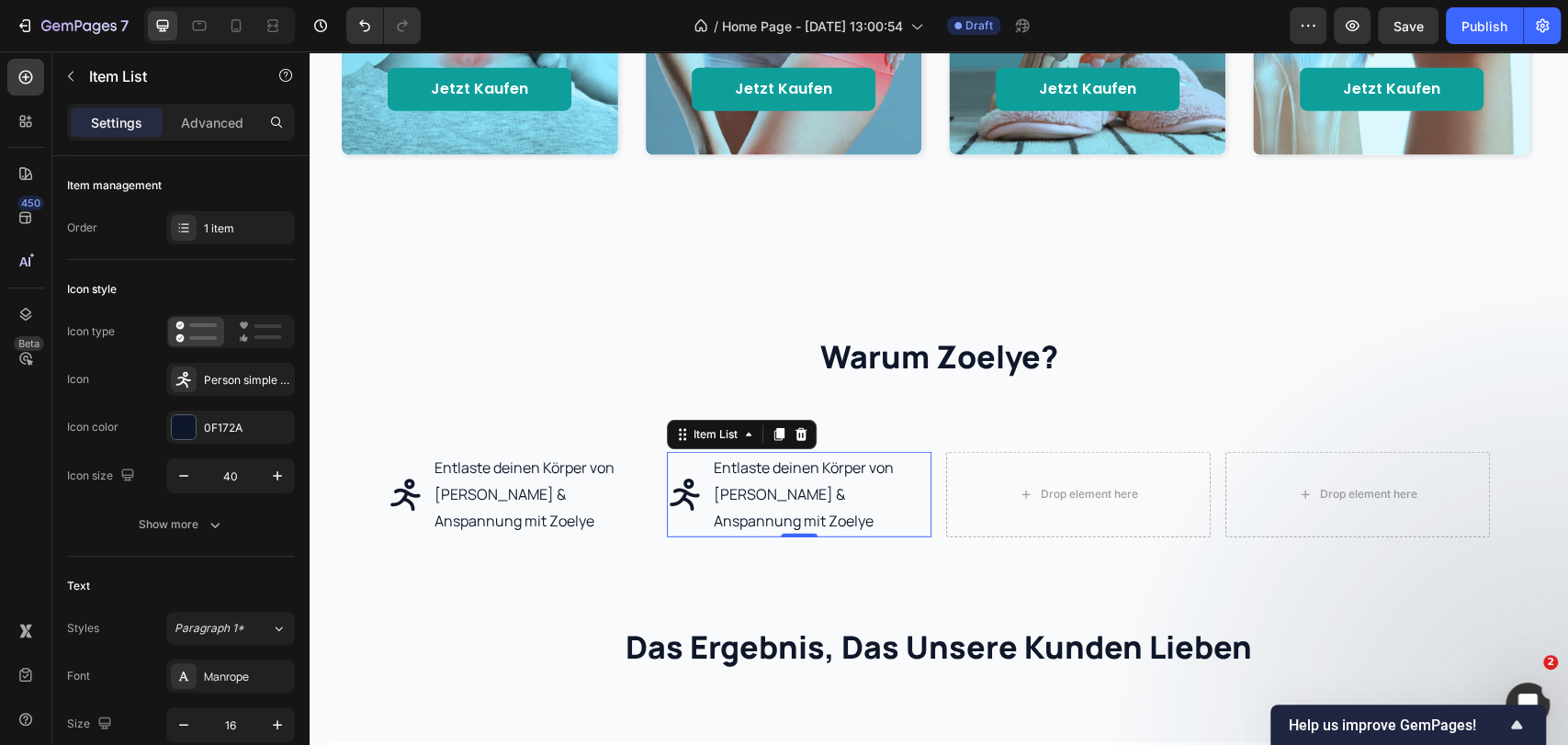
click at [809, 484] on p "Entlaste deinen Körper von Schmerzen & Anspannung mit Zoelye" at bounding box center [820, 494] width 215 height 79
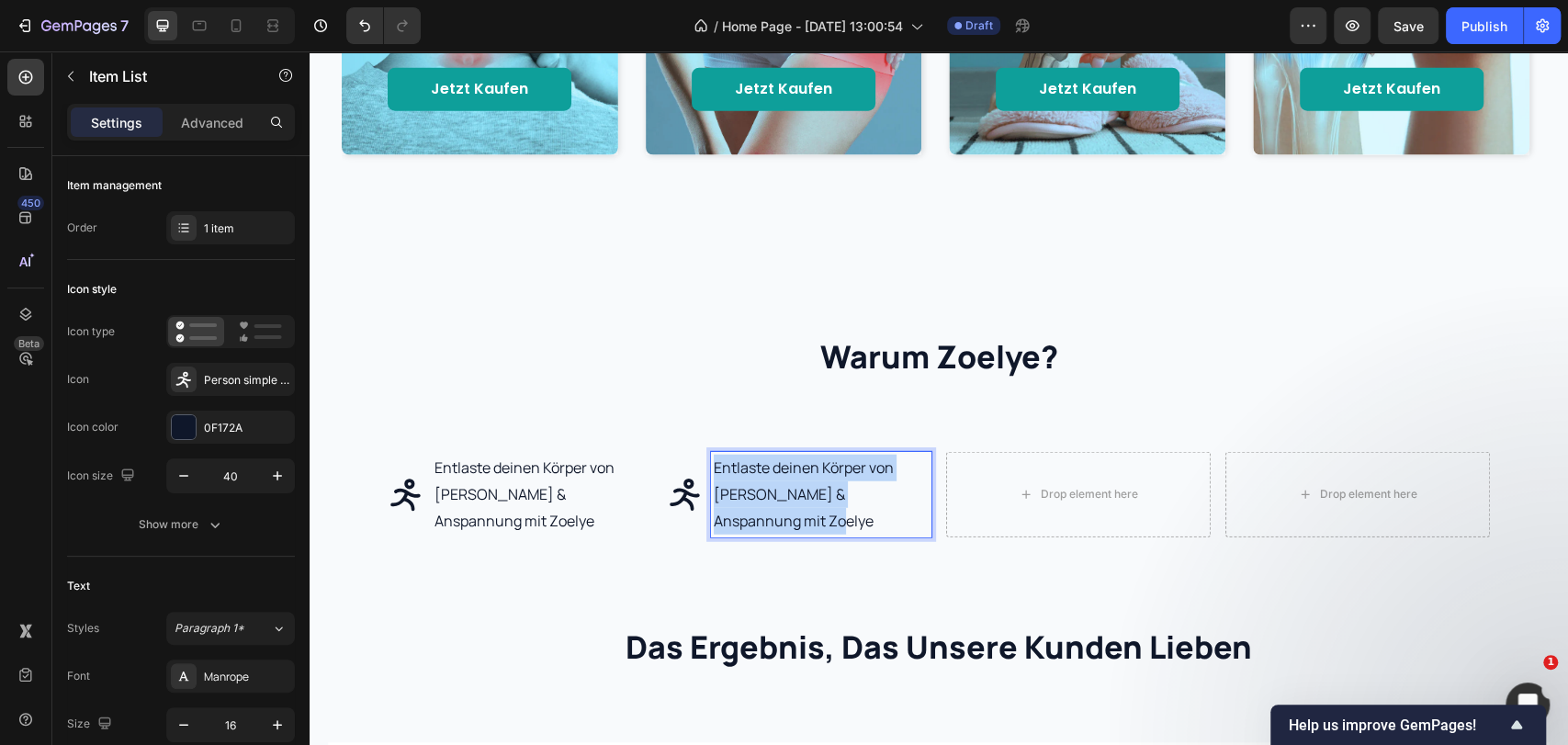
click at [809, 484] on p "Entlaste deinen Körper von Schmerzen & Anspannung mit Zoelye" at bounding box center [820, 494] width 215 height 79
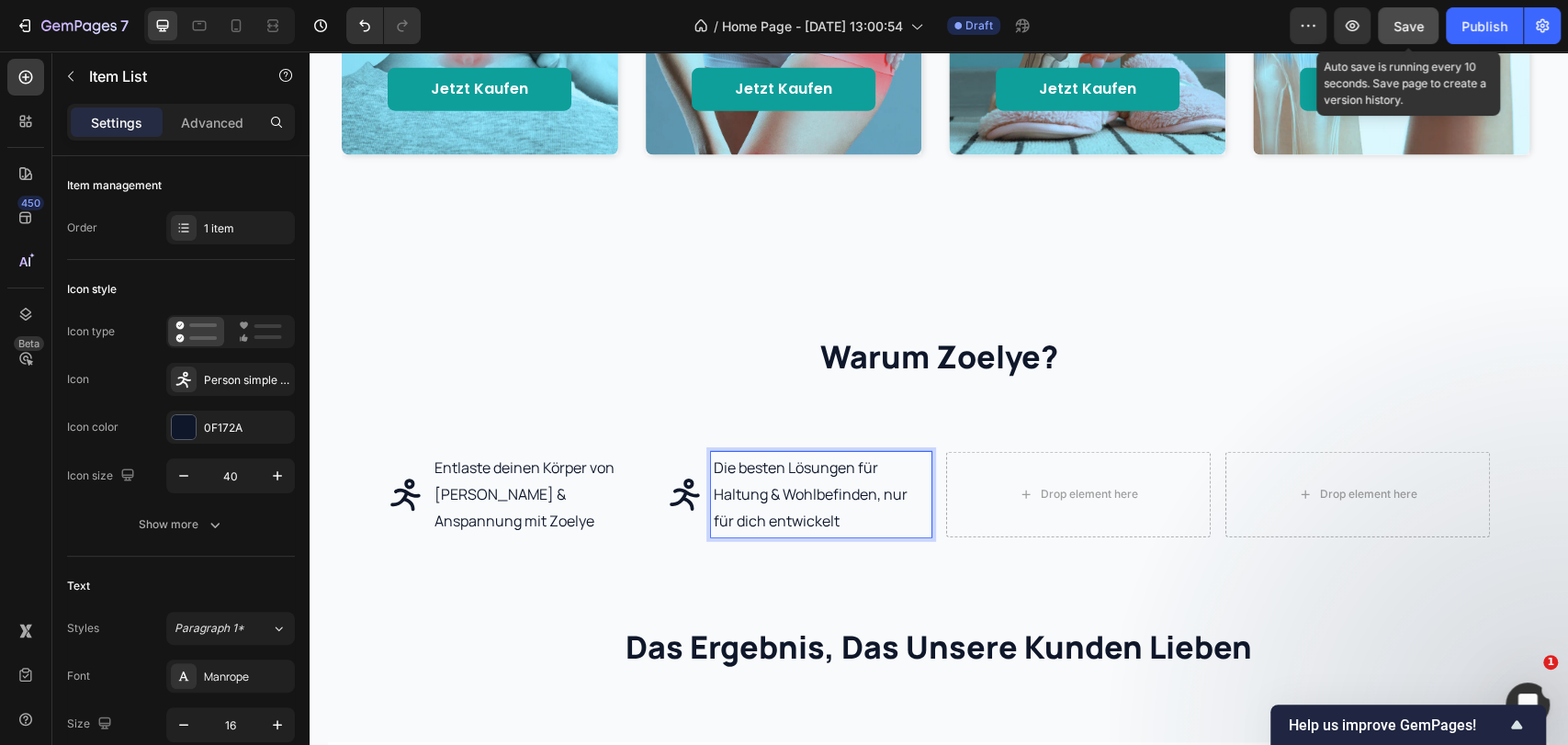
click at [1391, 29] on button "Save" at bounding box center [1408, 25] width 61 height 36
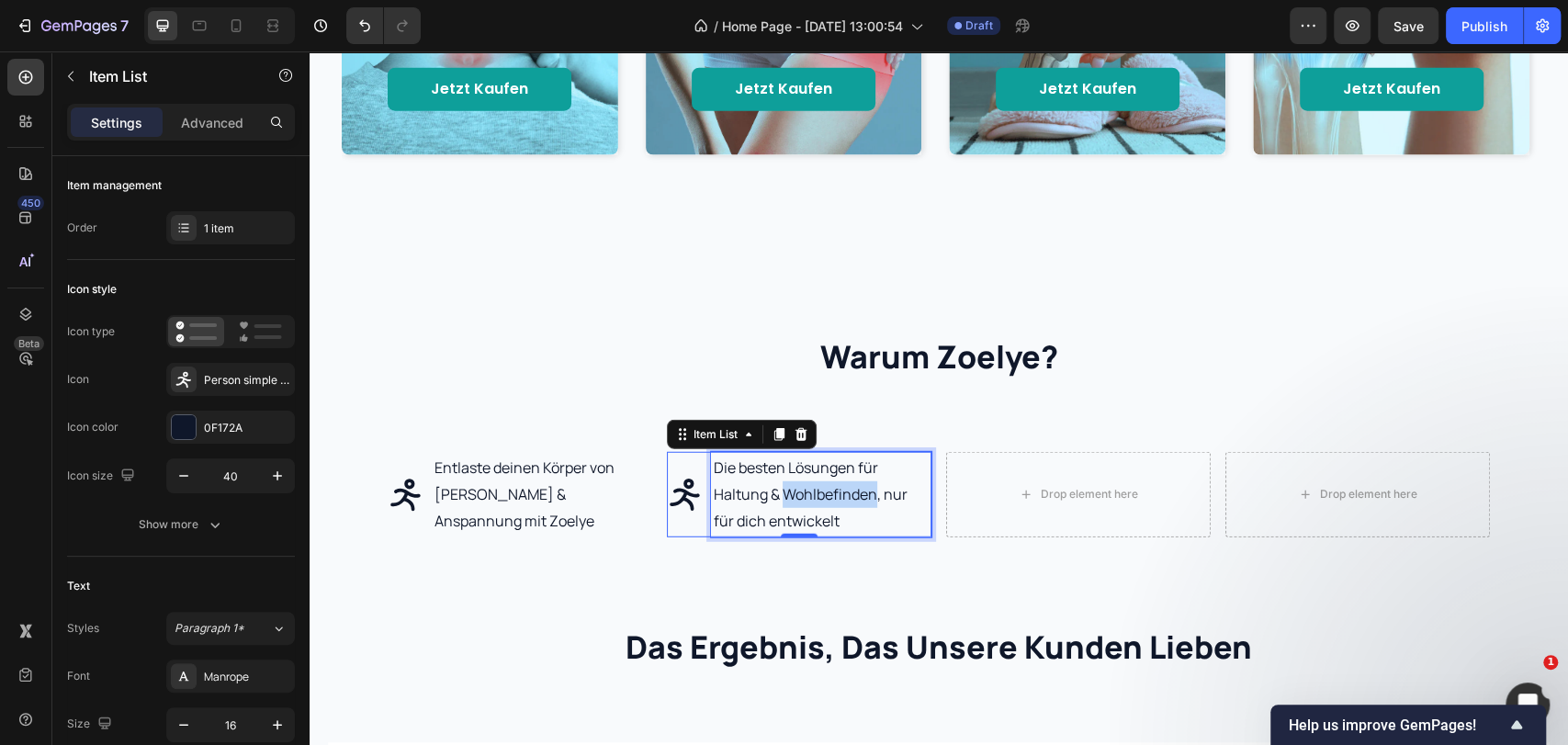
click at [785, 492] on p "Die besten Lösungen für Haltung & Wohlbefinden, nur für dich entwickelt" at bounding box center [820, 494] width 215 height 79
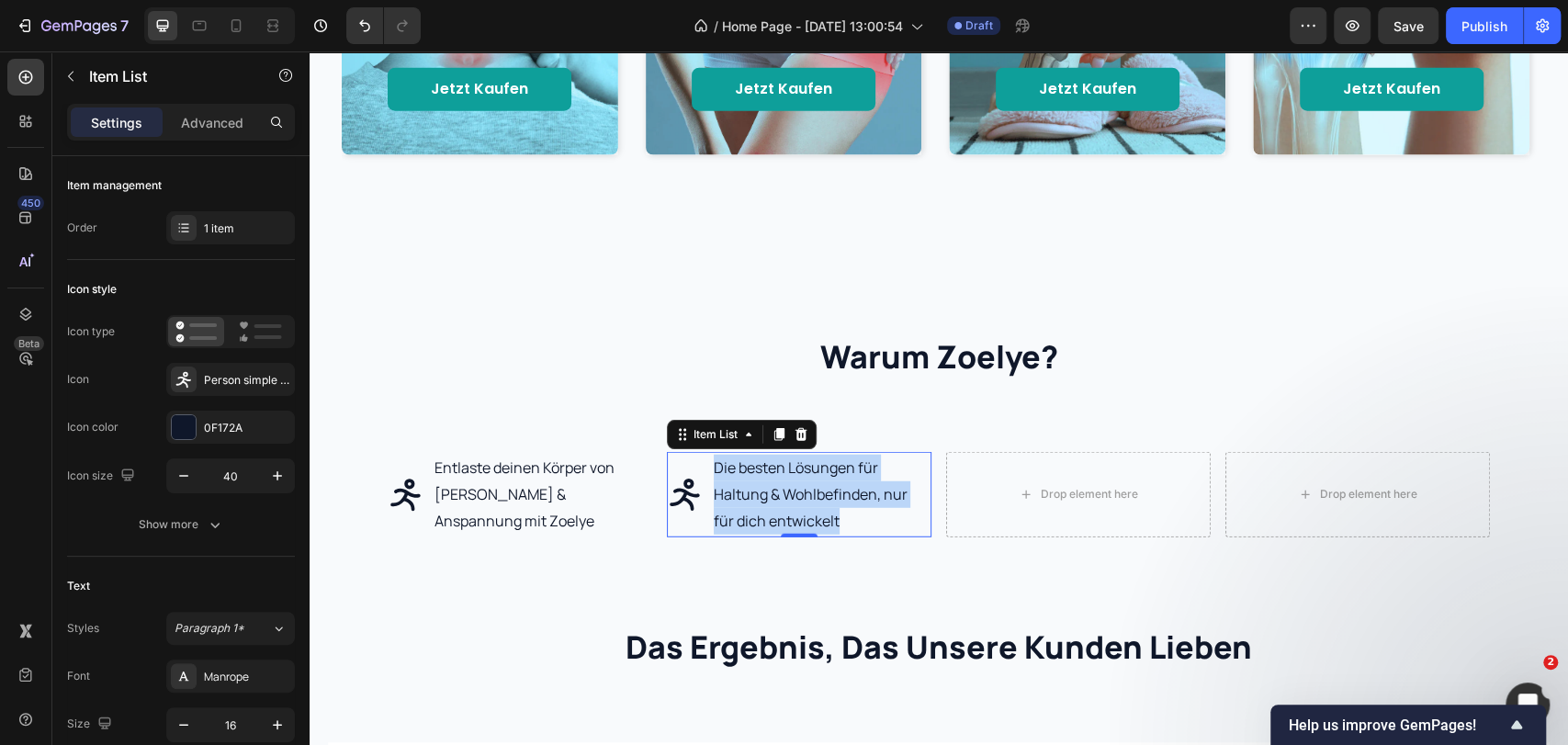
click at [837, 510] on p "Die besten Lösungen für Haltung & Wohlbefinden, nur für dich entwickelt" at bounding box center [820, 494] width 215 height 79
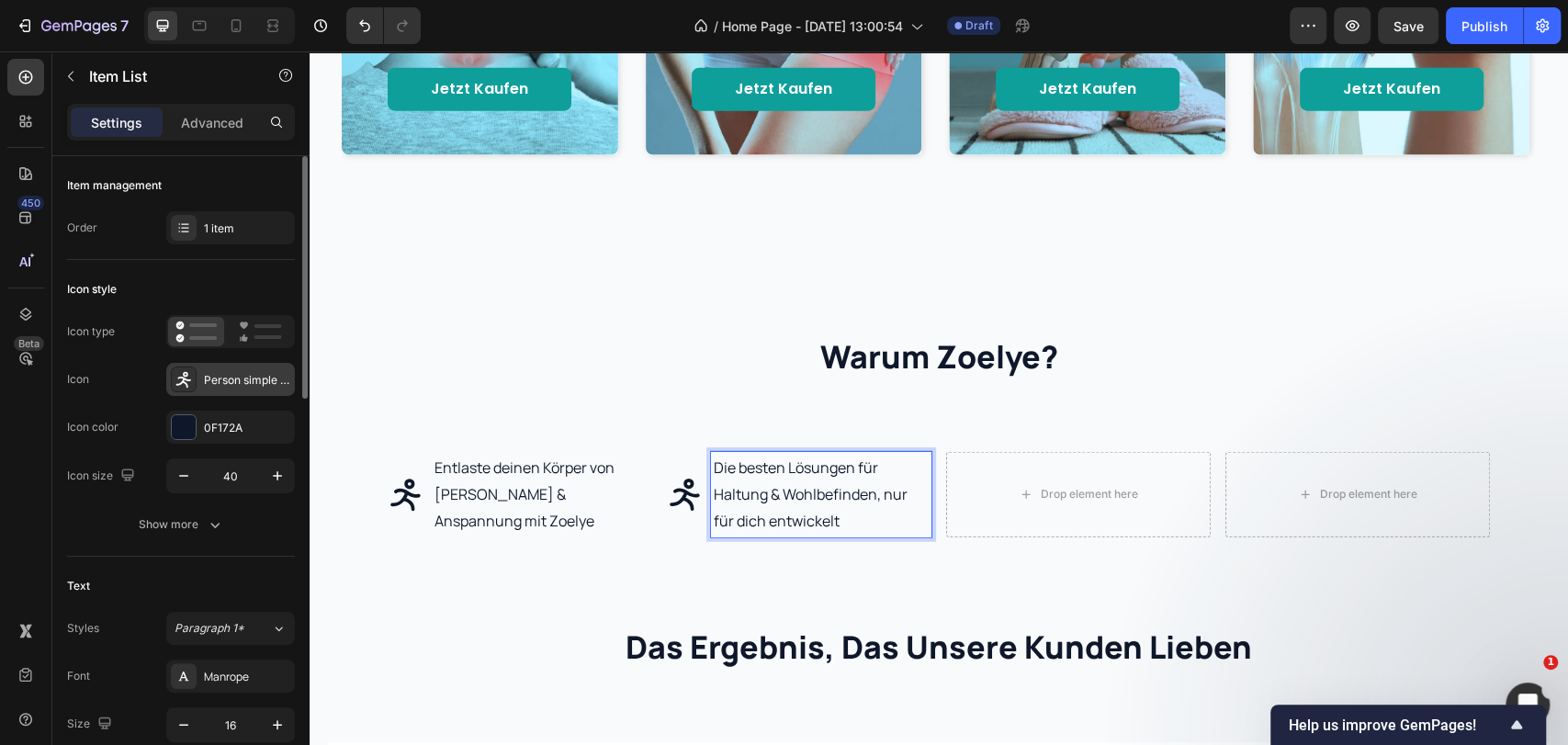
click at [217, 393] on div "Person simple run bold" at bounding box center [231, 380] width 128 height 34
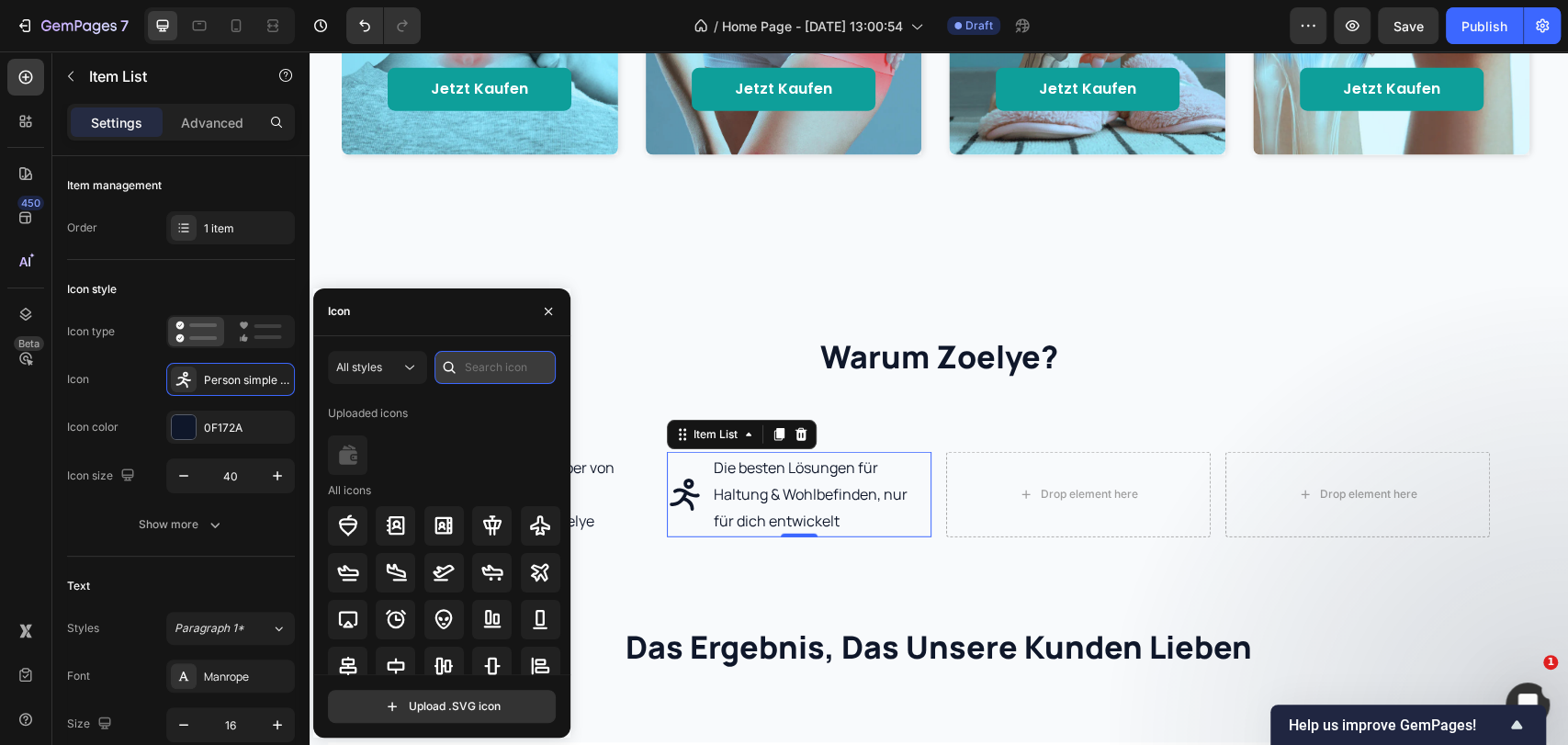
click at [471, 368] on input "text" at bounding box center [495, 368] width 121 height 34
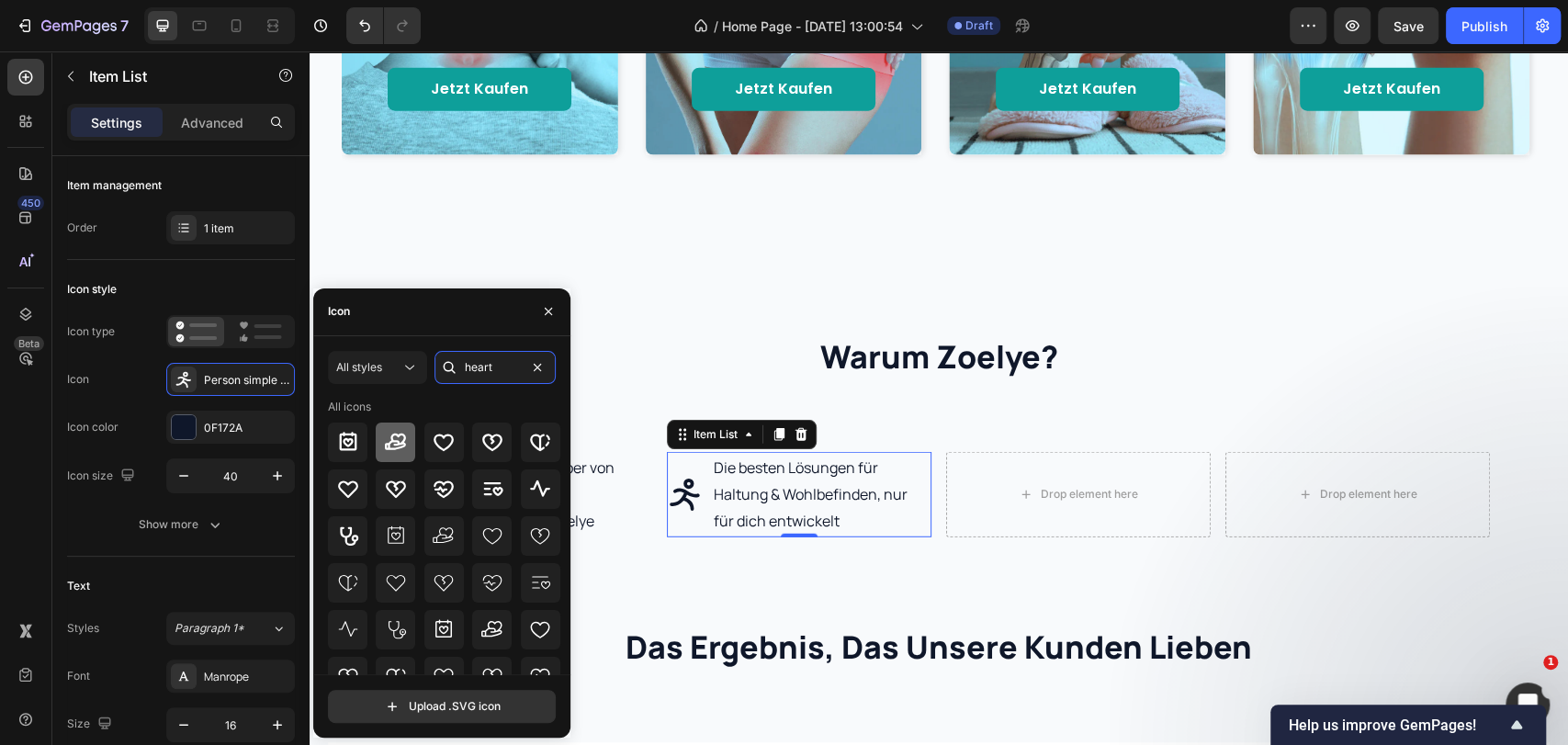
type input "heart"
click at [407, 443] on div at bounding box center [395, 442] width 39 height 39
click at [966, 499] on div "Drop element here" at bounding box center [1078, 494] width 264 height 85
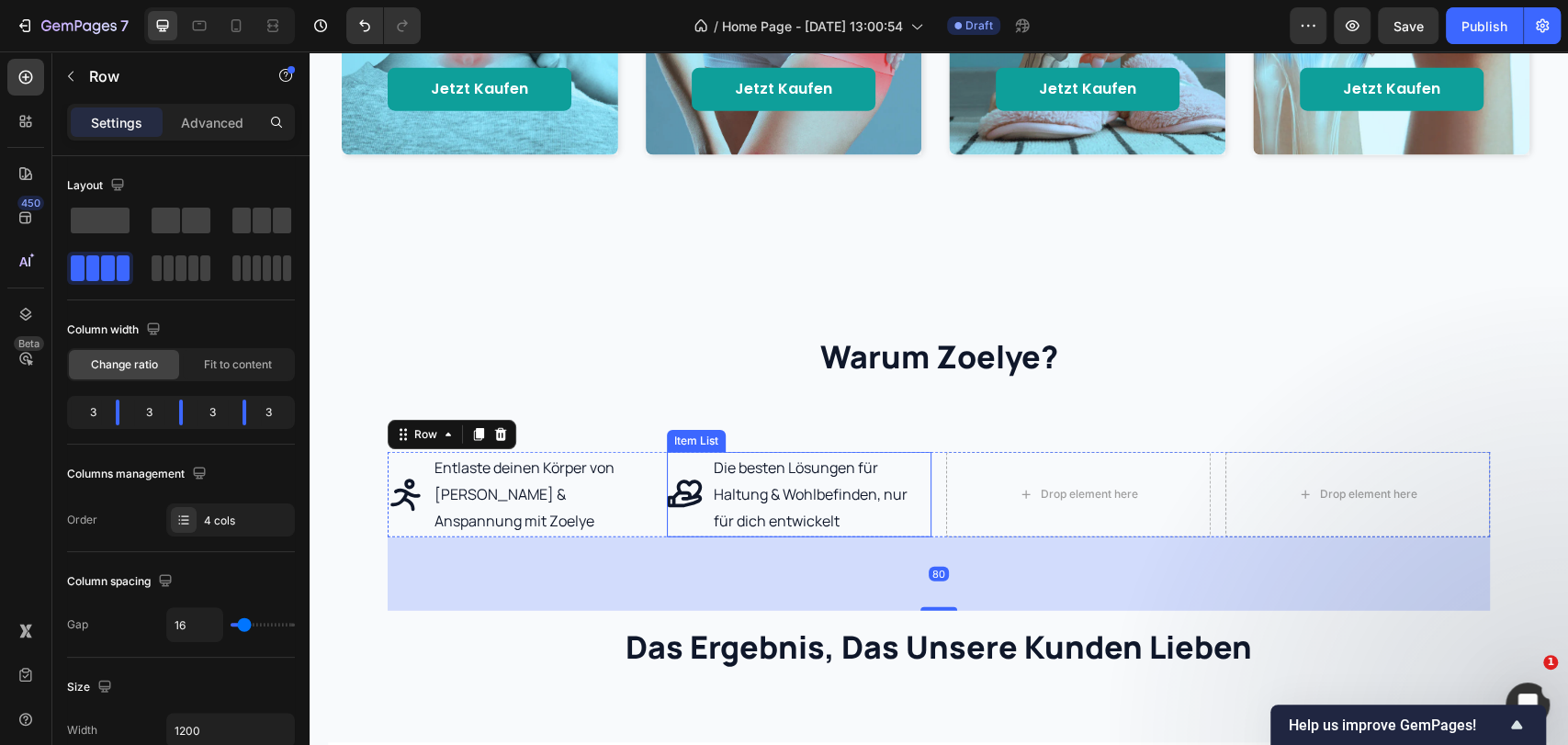
click at [815, 470] on p "Die besten Lösungen für Haltung & Wohlbefinden, nur für dich entwickelt" at bounding box center [820, 494] width 215 height 79
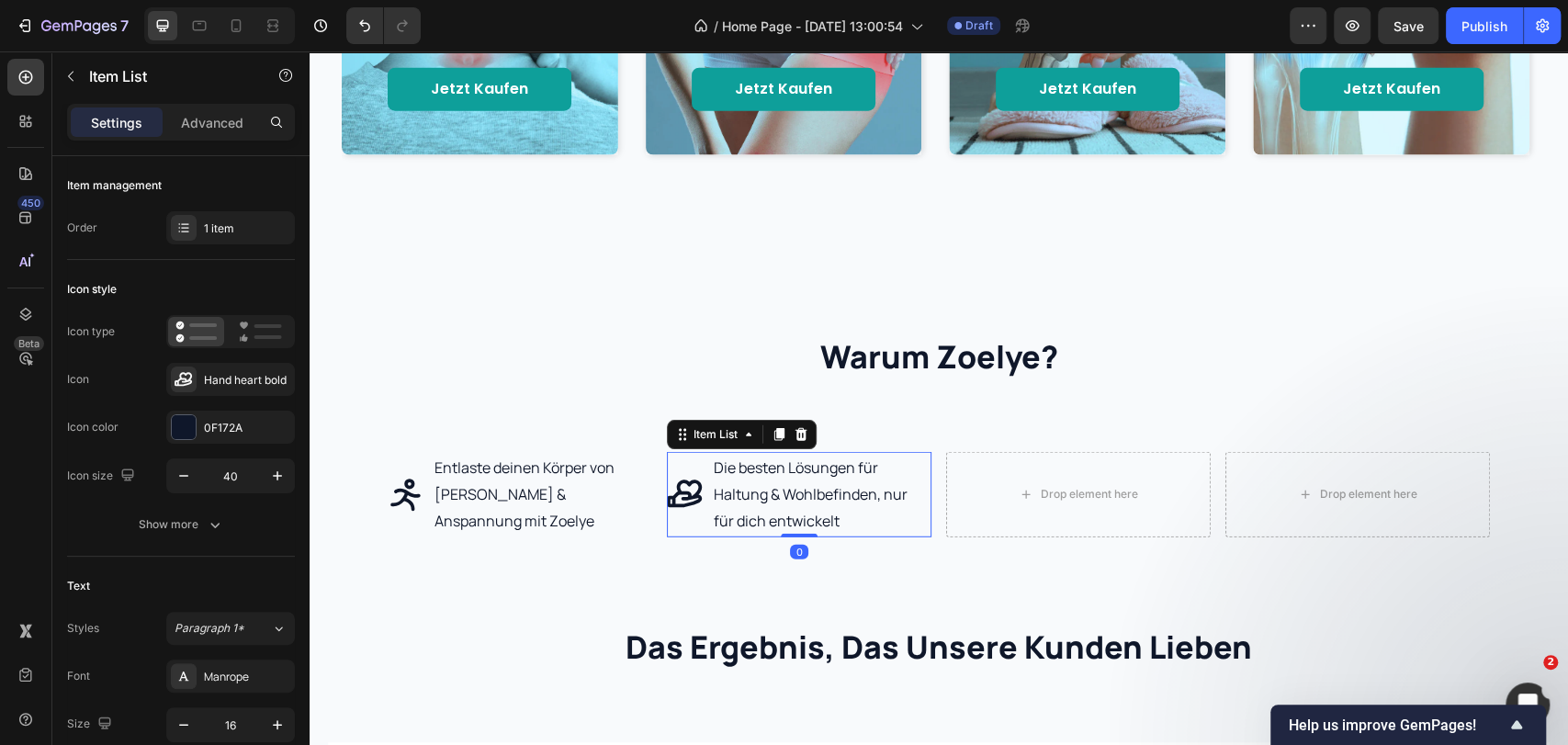
click at [775, 433] on icon at bounding box center [779, 435] width 10 height 13
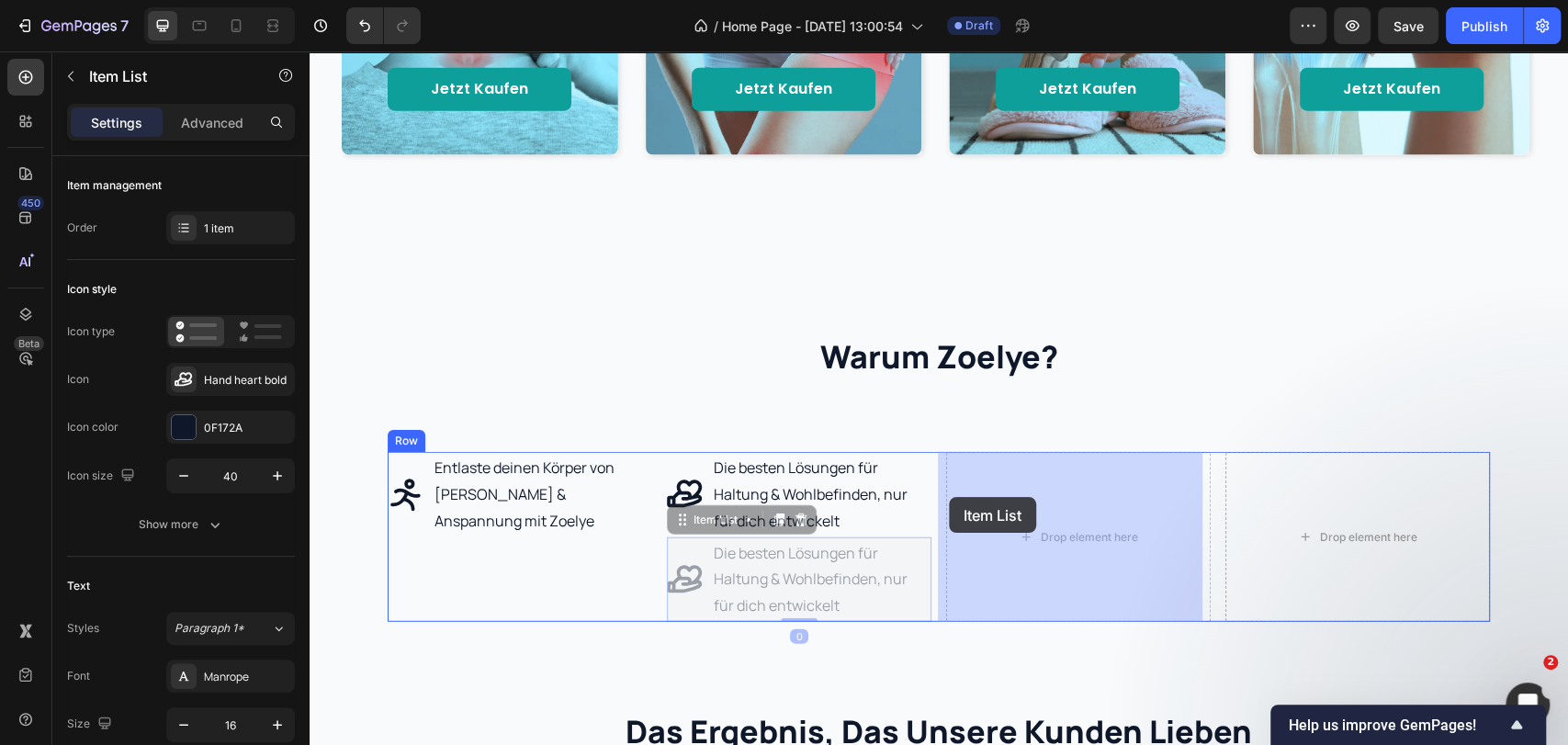
drag, startPoint x: 672, startPoint y: 516, endPoint x: 949, endPoint y: 497, distance: 277.7
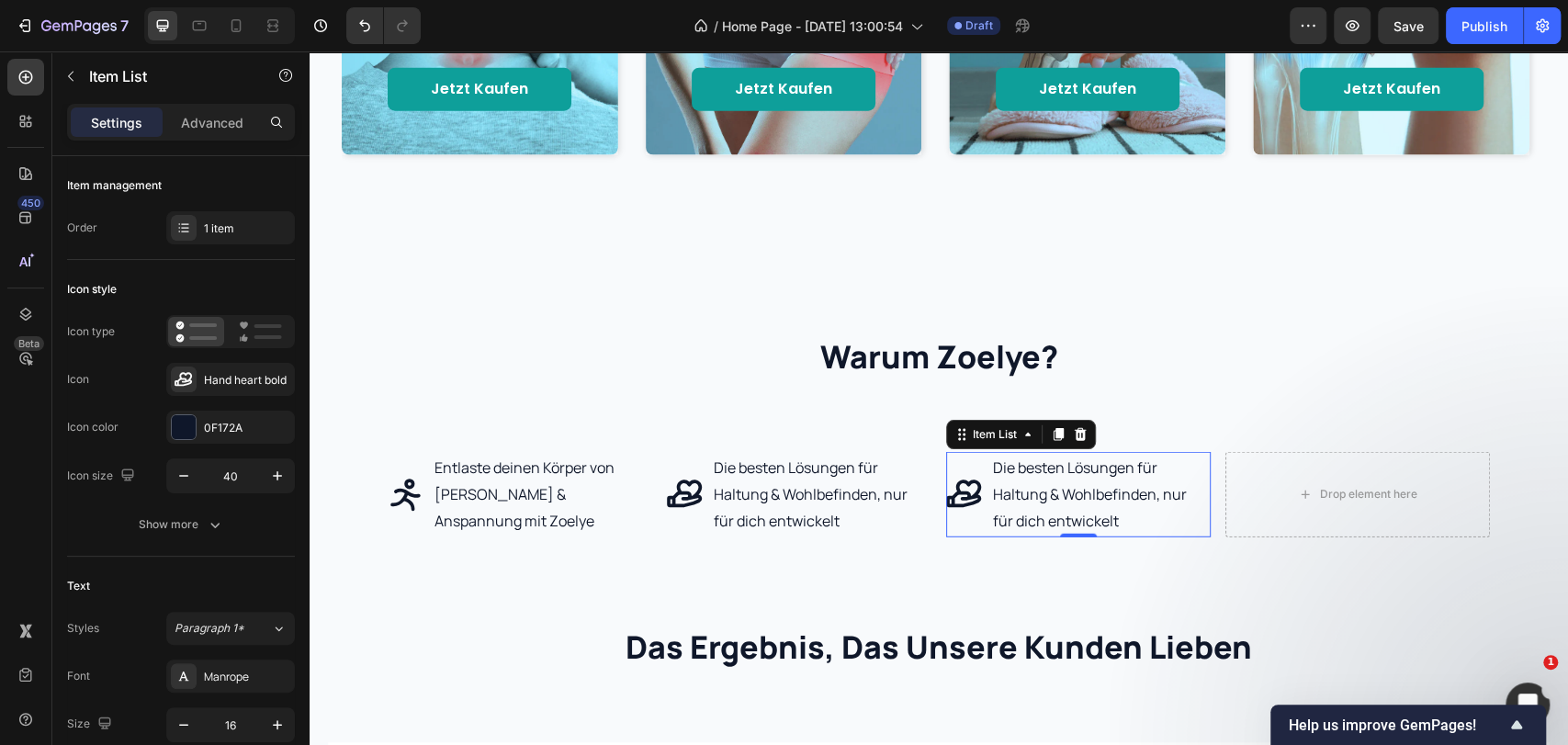
click at [1057, 509] on p "Die besten Lösungen für Haltung & Wohlbefinden, nur für dich entwickelt" at bounding box center [1100, 494] width 215 height 79
click at [1052, 507] on p "Die besten Lösungen für Haltung & Wohlbefinden, nur für dich entwickelt" at bounding box center [1100, 494] width 215 height 79
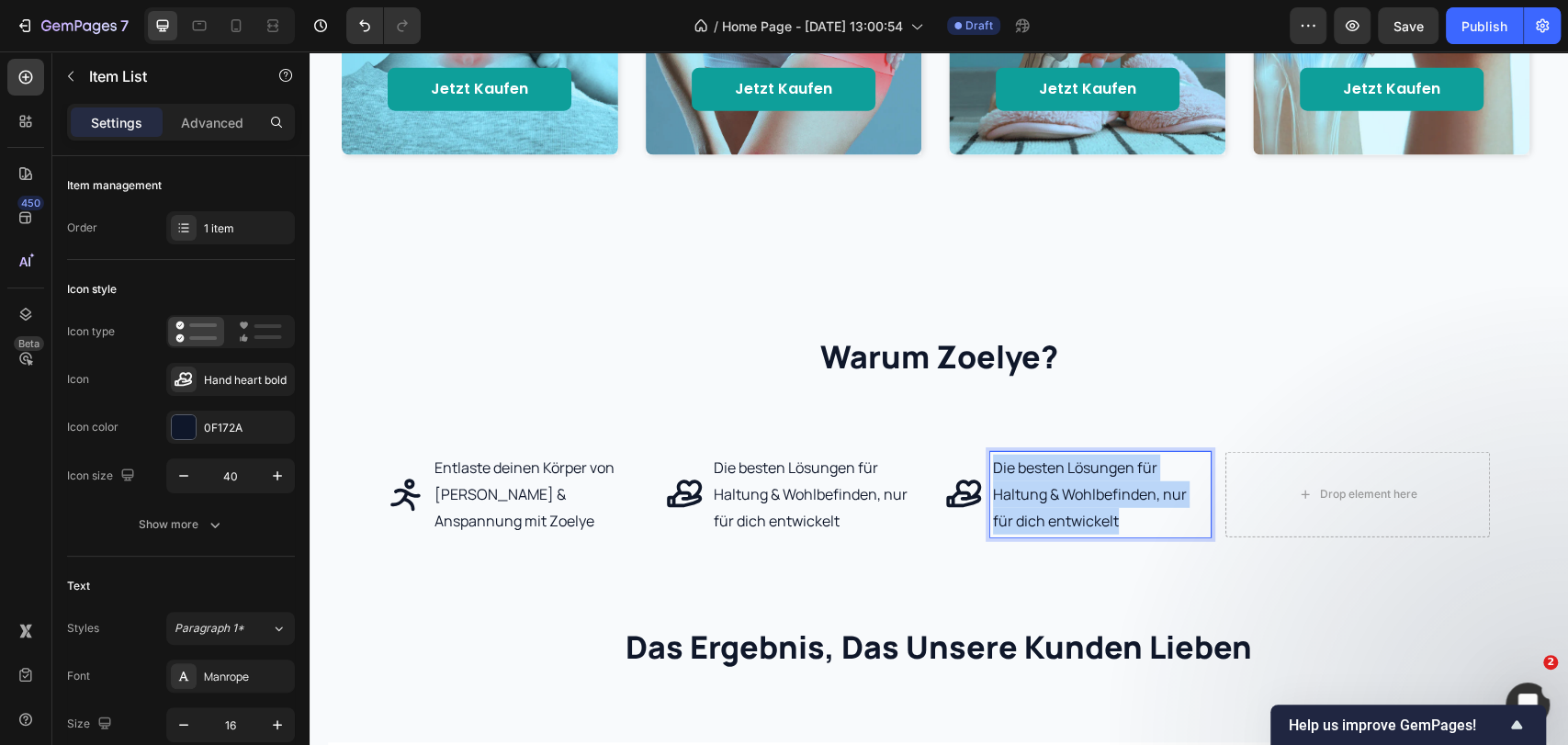
click at [1052, 507] on p "Die besten Lösungen für Haltung & Wohlbefinden, nur für dich entwickelt" at bounding box center [1100, 494] width 215 height 79
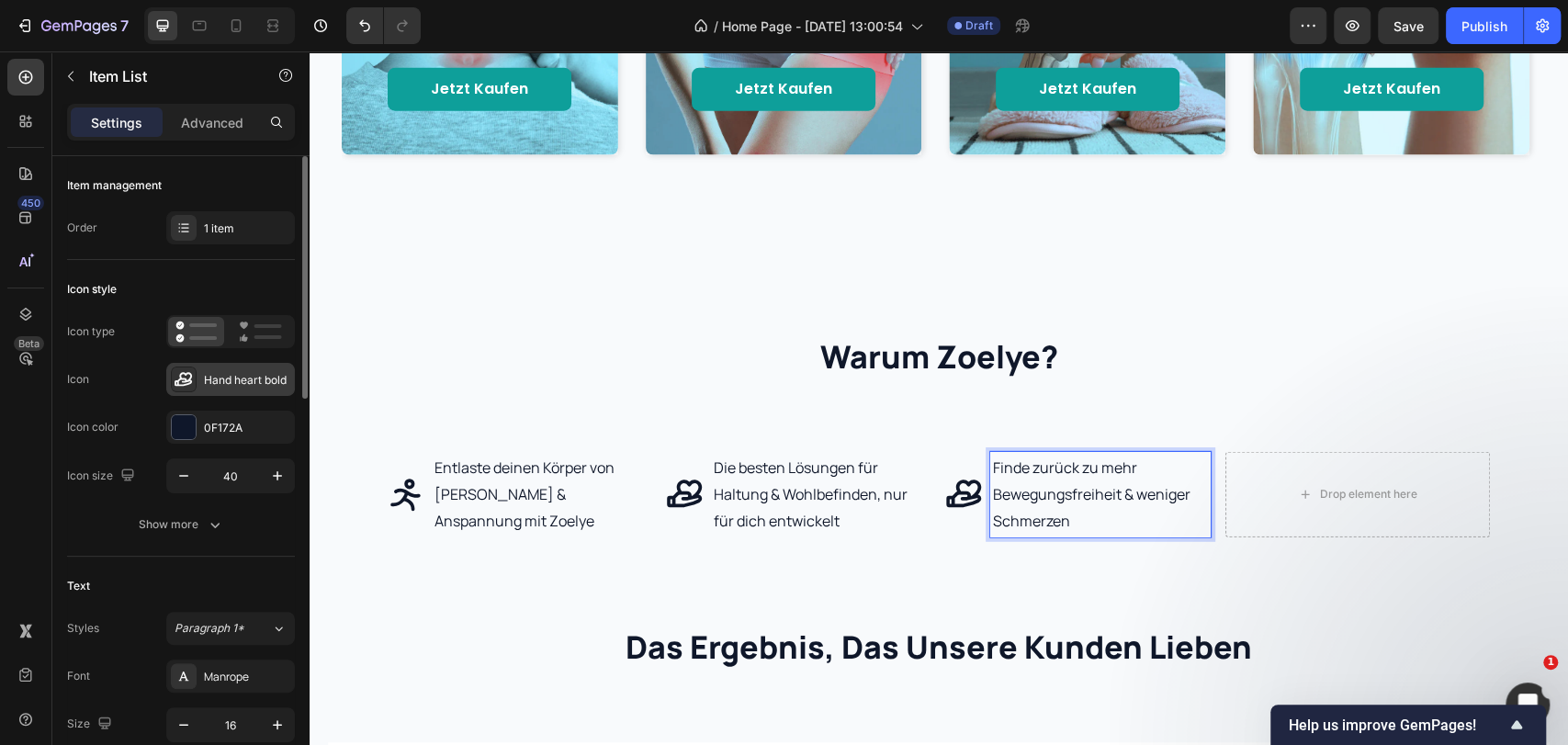
click at [255, 383] on div "Hand heart bold" at bounding box center [247, 381] width 87 height 17
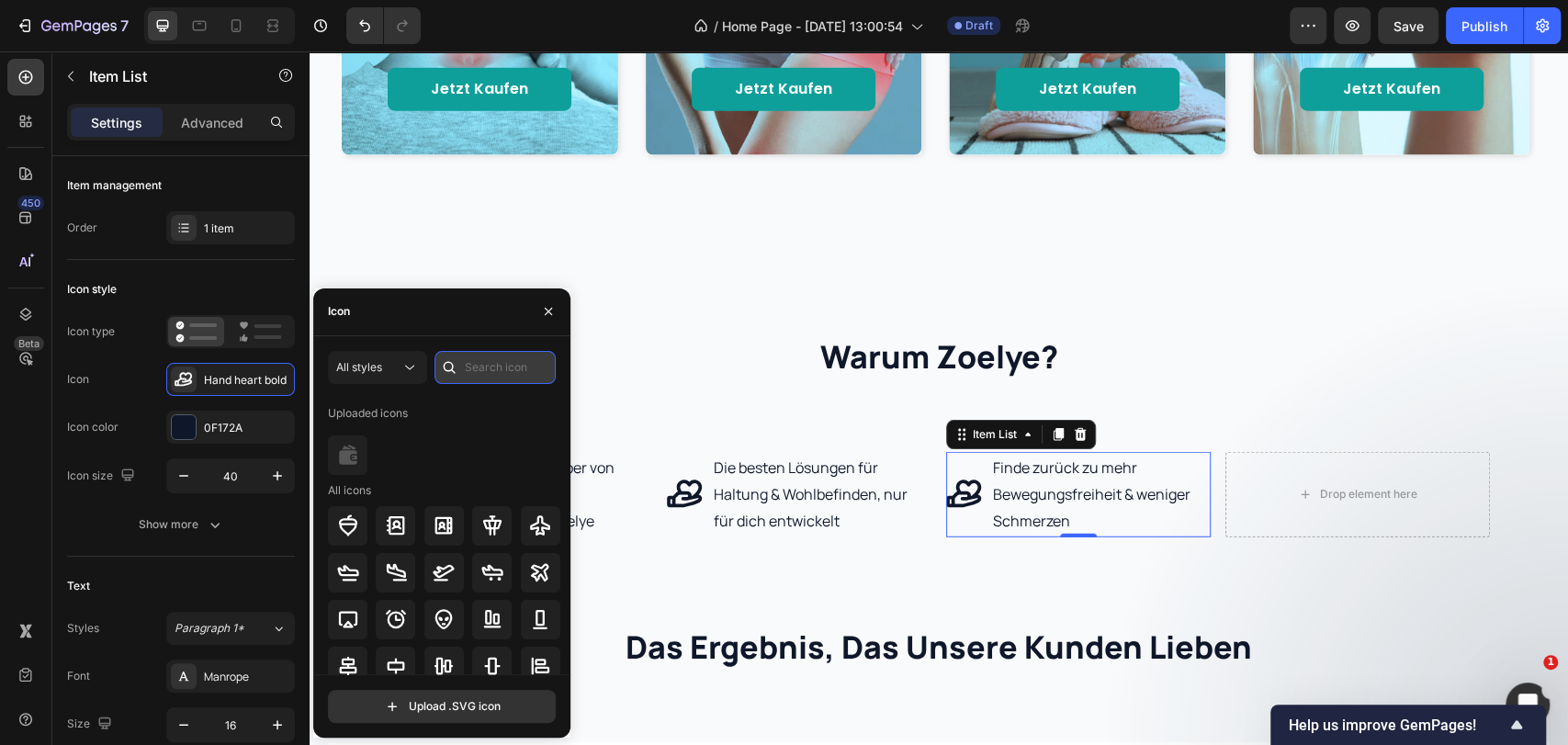
click at [491, 371] on input "text" at bounding box center [495, 368] width 121 height 34
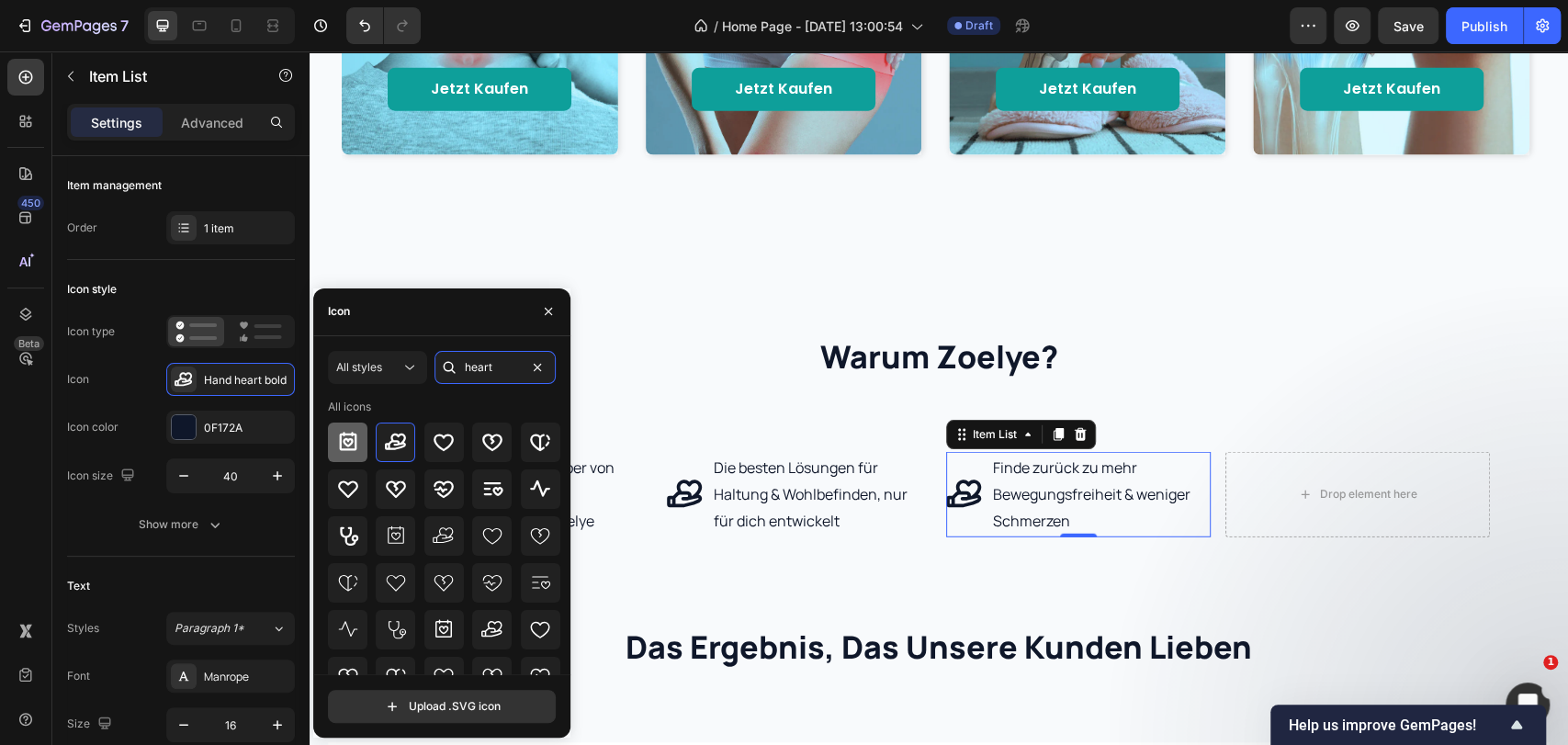
type input "heart"
click at [362, 437] on div at bounding box center [347, 442] width 39 height 39
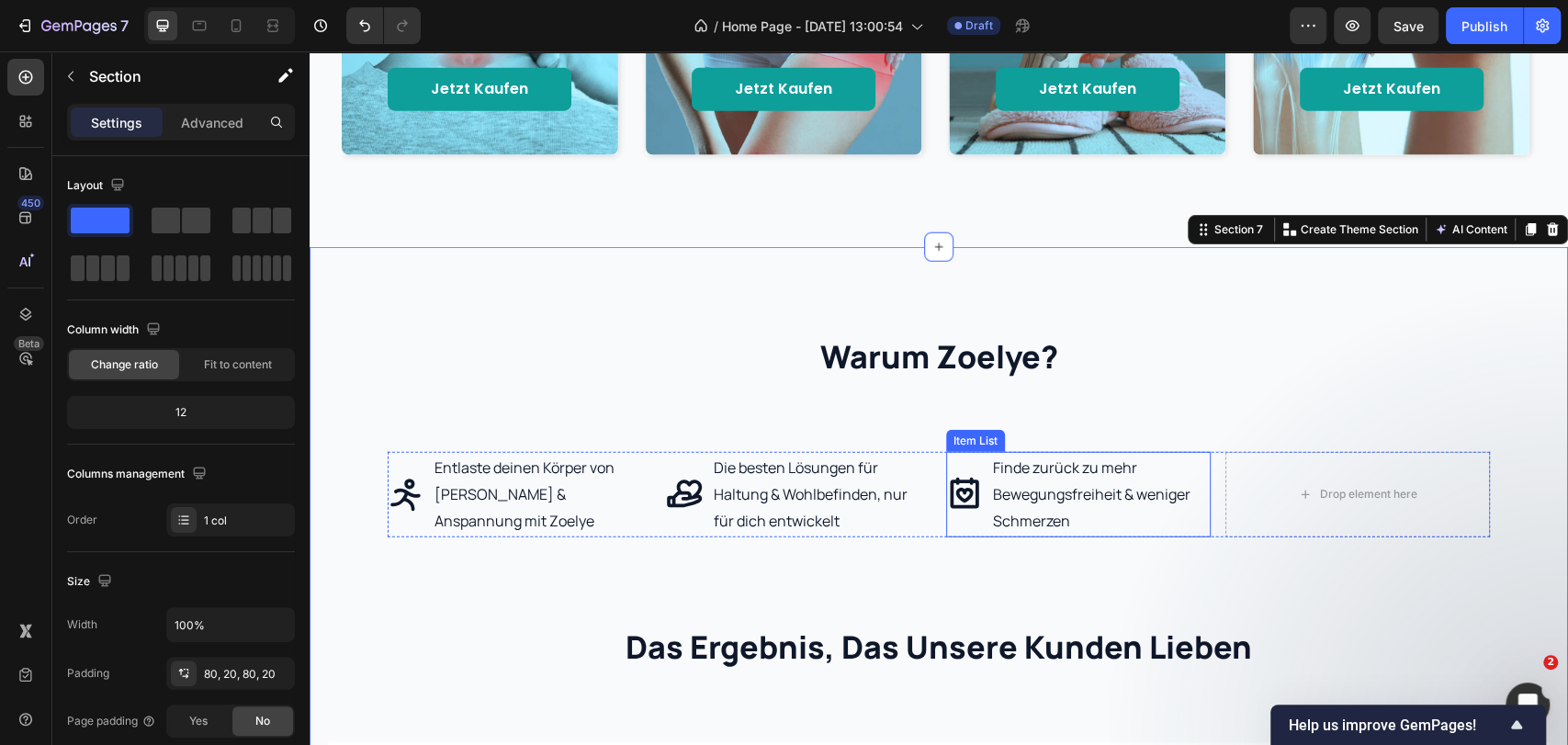
click at [1095, 514] on p "Finde zurück zu mehr Bewegungsfreiheit & weniger Schmerzen" at bounding box center [1100, 494] width 215 height 79
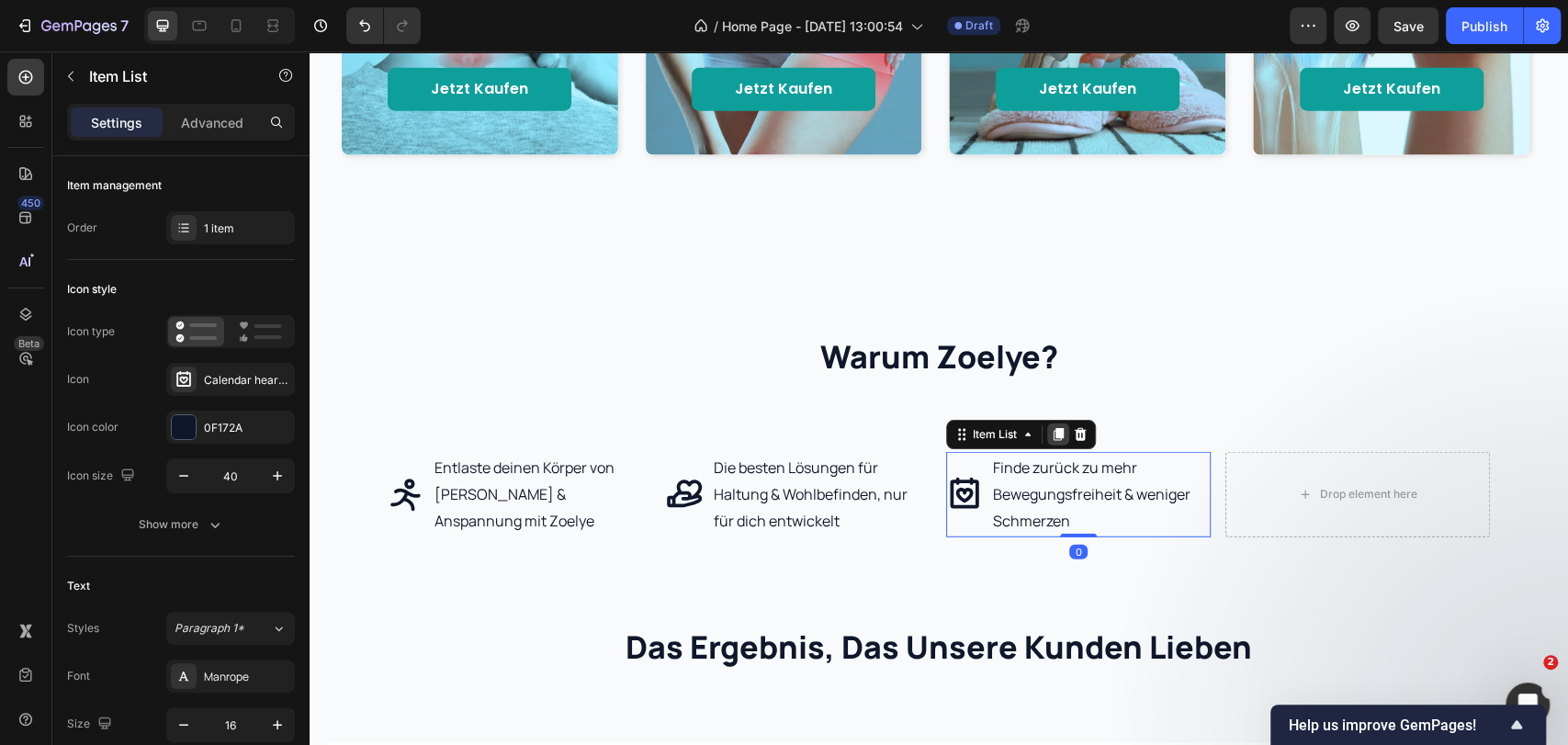
click at [1053, 436] on icon at bounding box center [1058, 435] width 10 height 13
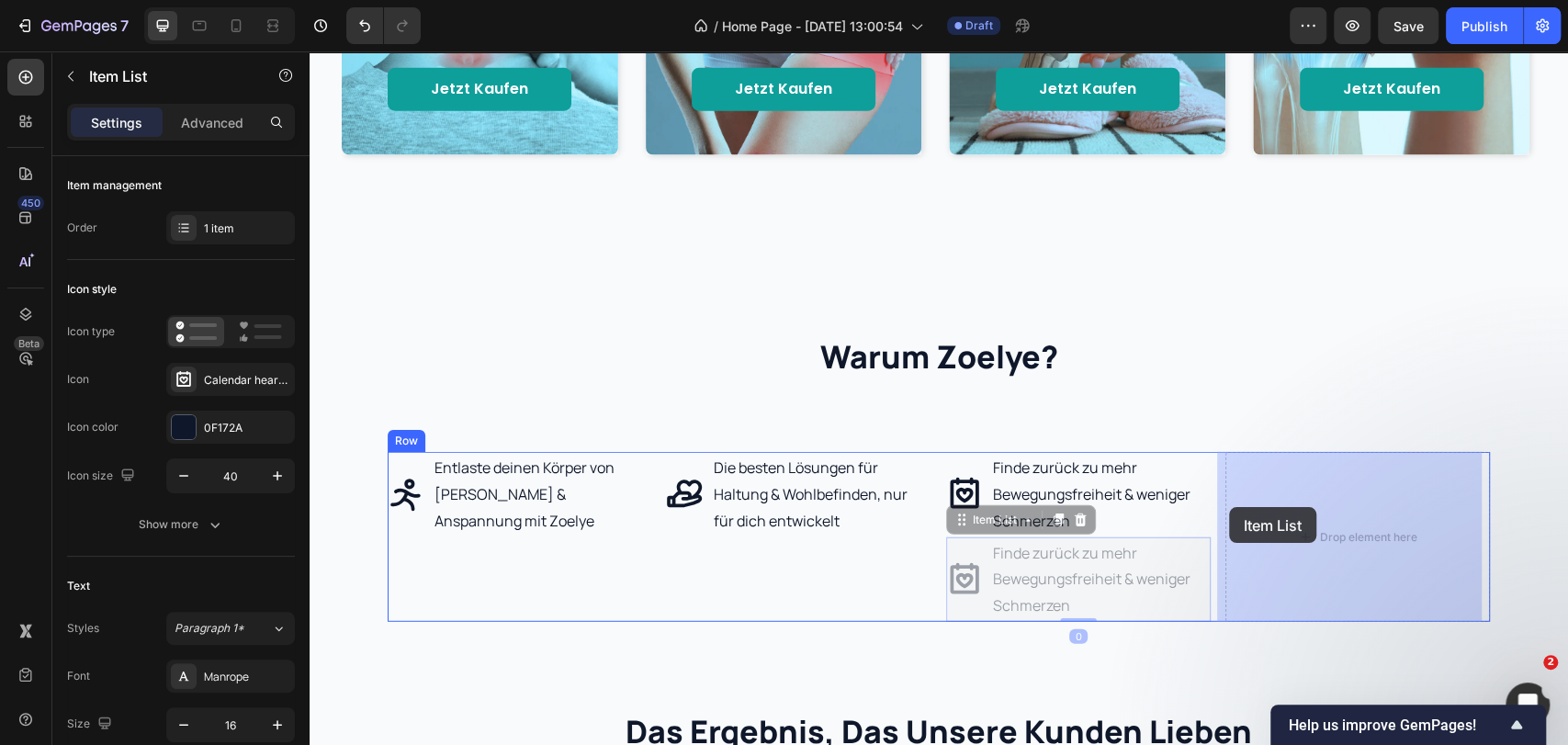
drag, startPoint x: 953, startPoint y: 519, endPoint x: 1229, endPoint y: 508, distance: 276.2
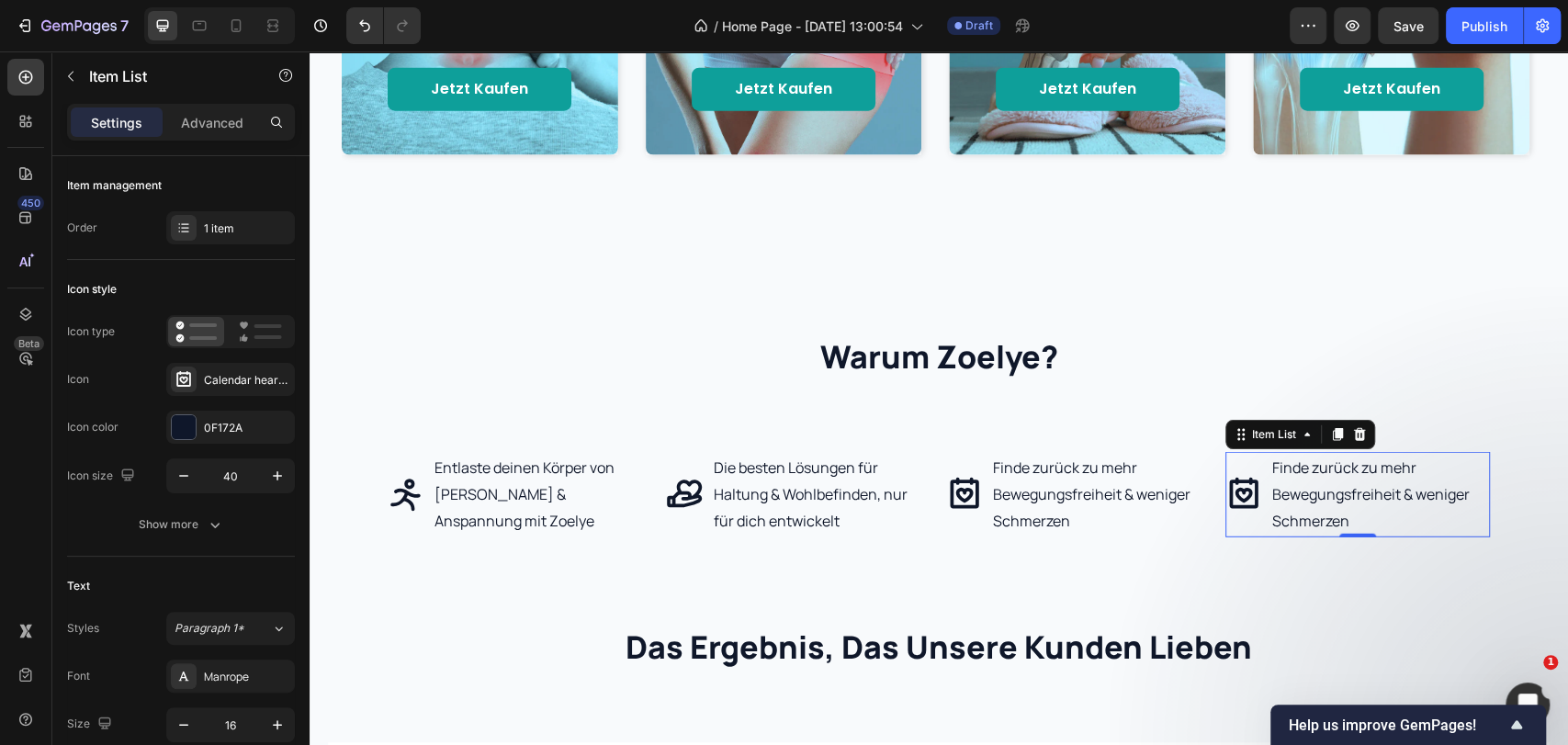
click at [1272, 508] on p "Finde zurück zu mehr Bewegungsfreiheit & weniger Schmerzen" at bounding box center [1379, 494] width 215 height 79
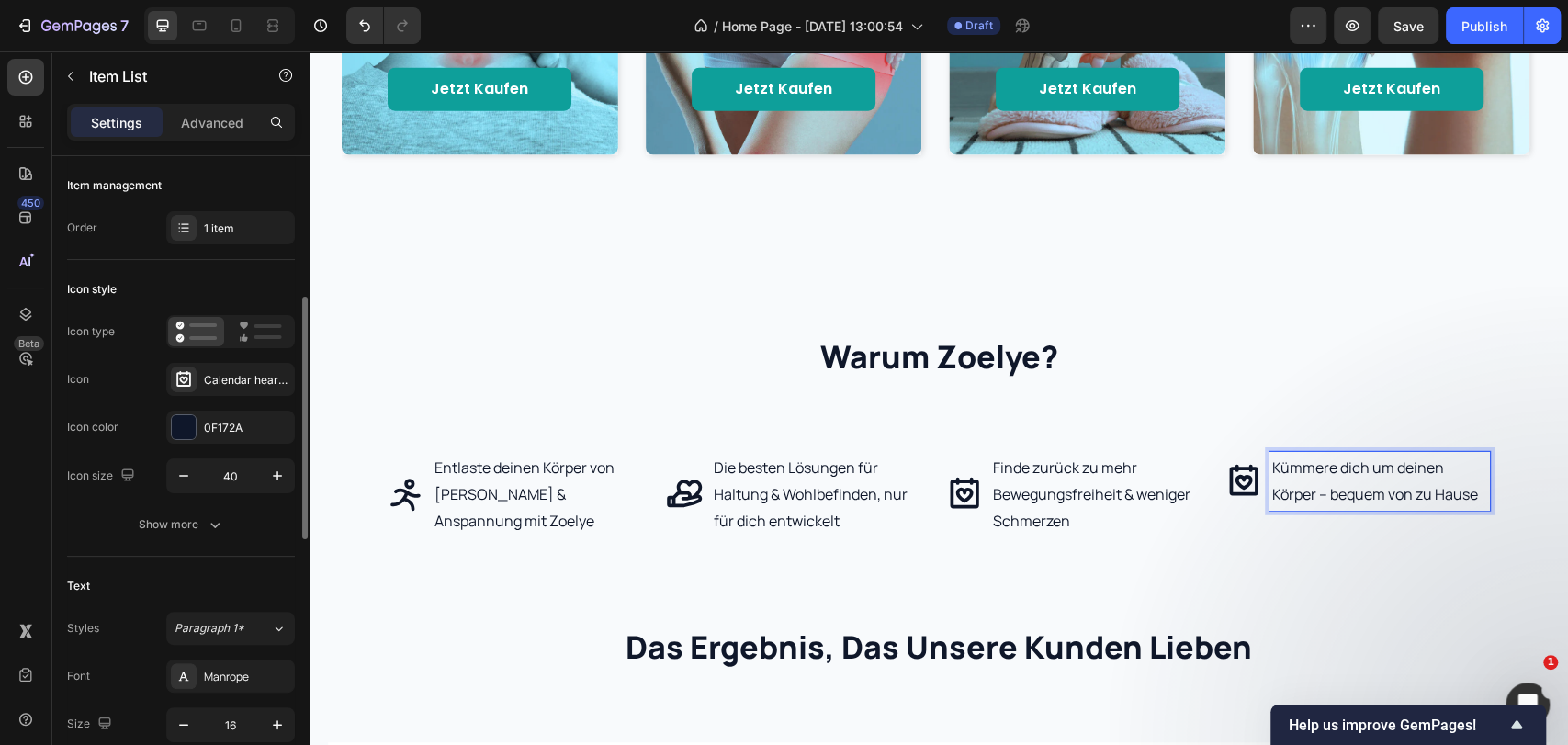
scroll to position [102, 0]
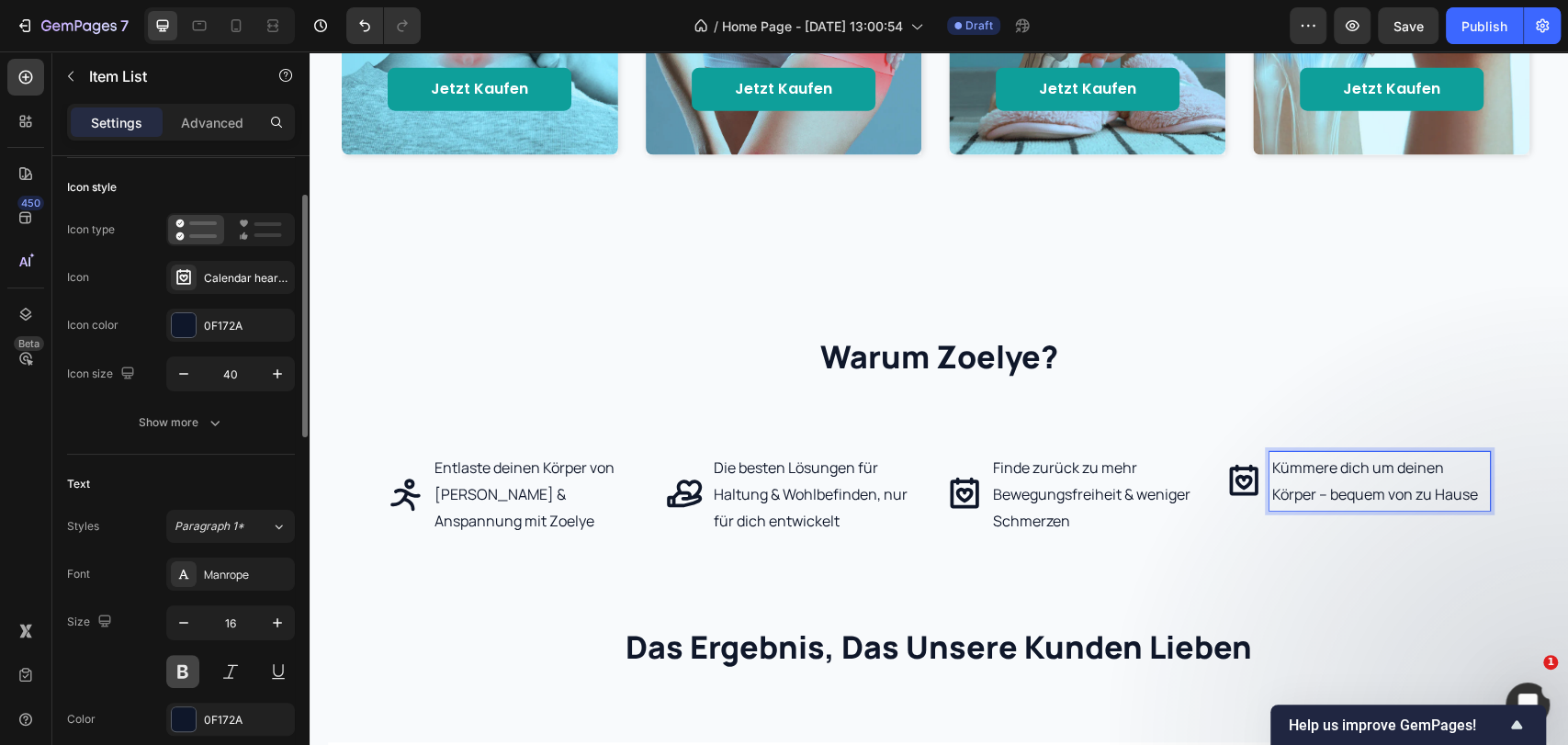
click at [191, 677] on button at bounding box center [183, 671] width 34 height 34
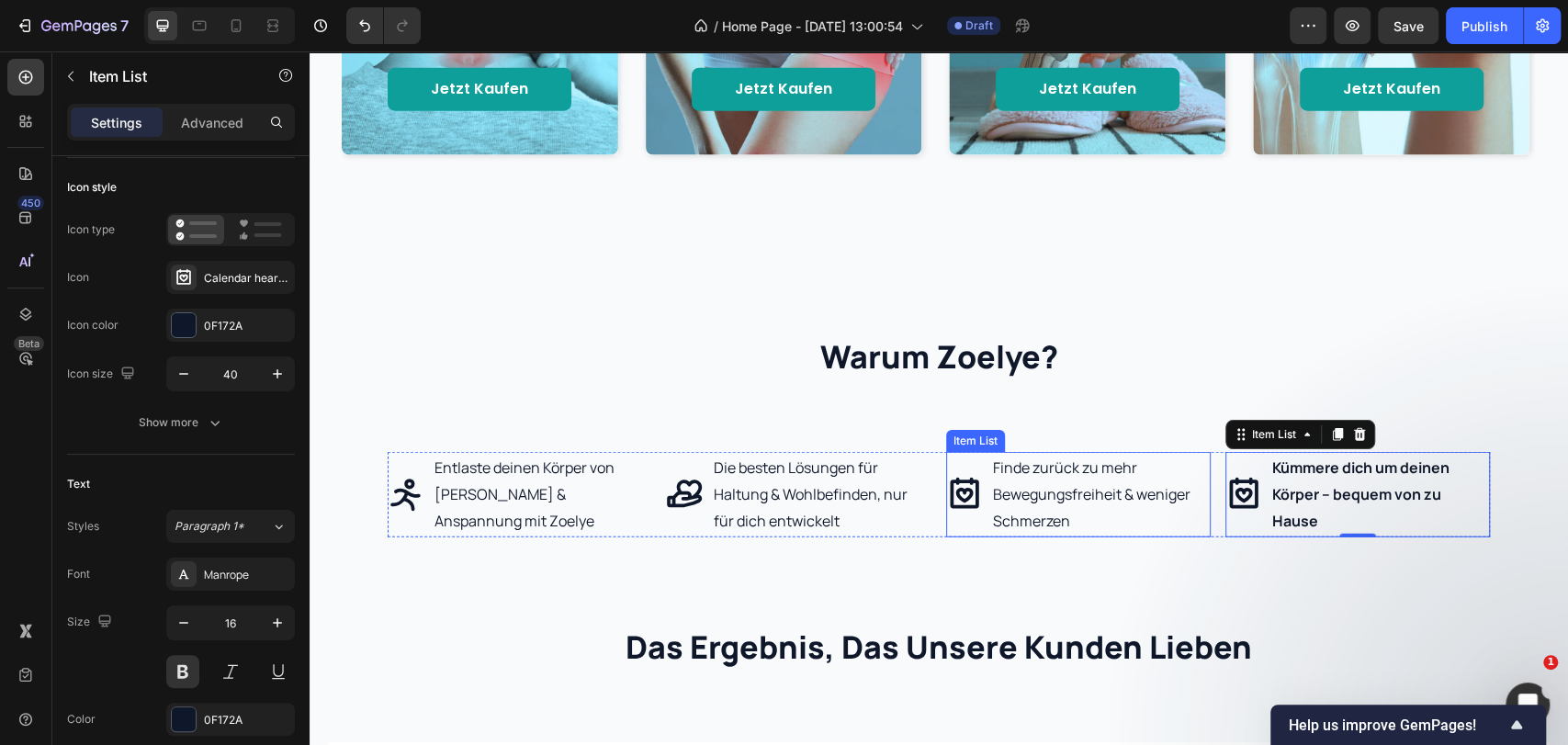
click at [1049, 508] on p "Finde zurück zu mehr Bewegungsfreiheit & weniger Schmerzen" at bounding box center [1100, 494] width 215 height 79
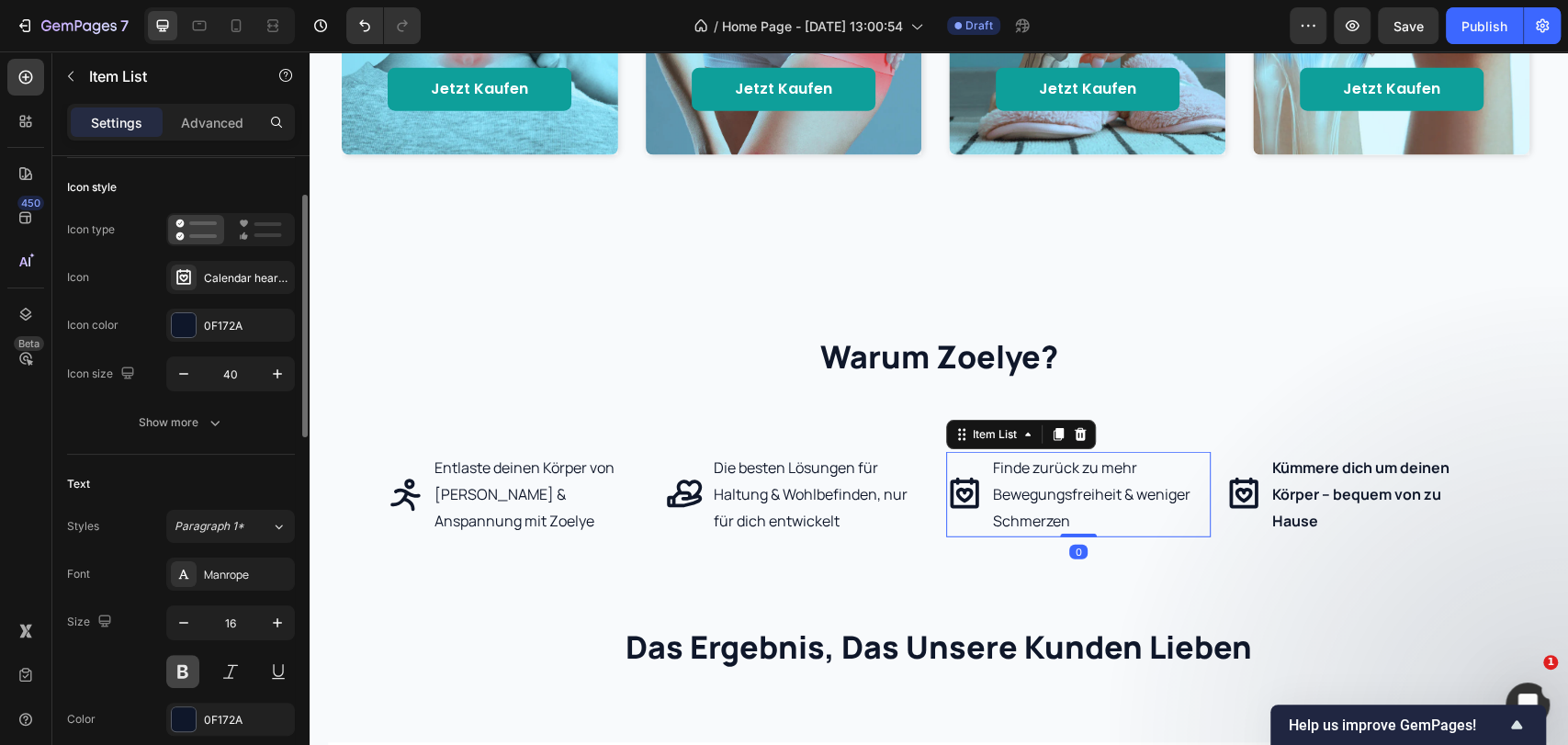
click at [173, 670] on button at bounding box center [183, 671] width 34 height 34
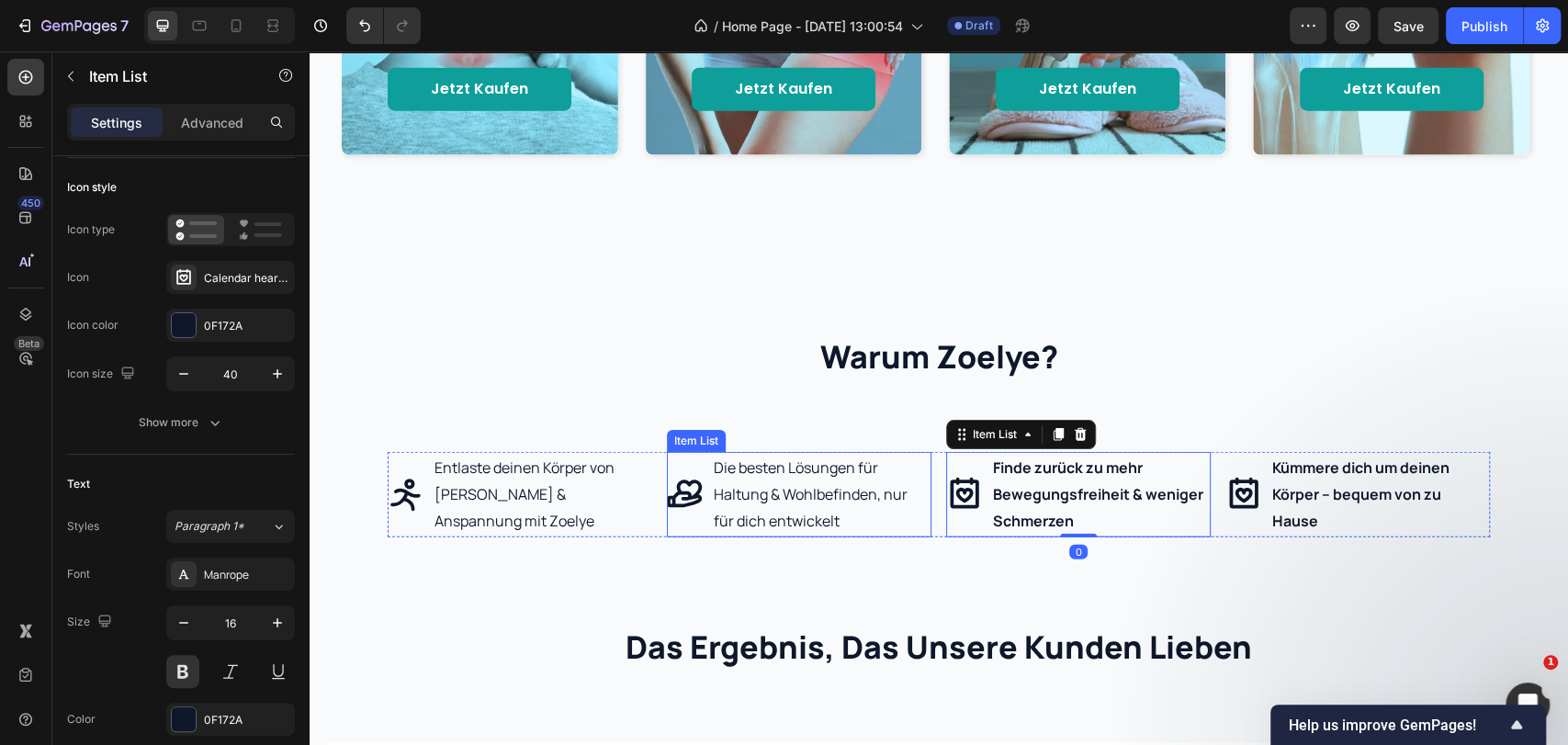
click at [837, 502] on p "Die besten Lösungen für Haltung & Wohlbefinden, nur für dich entwickelt" at bounding box center [820, 494] width 215 height 79
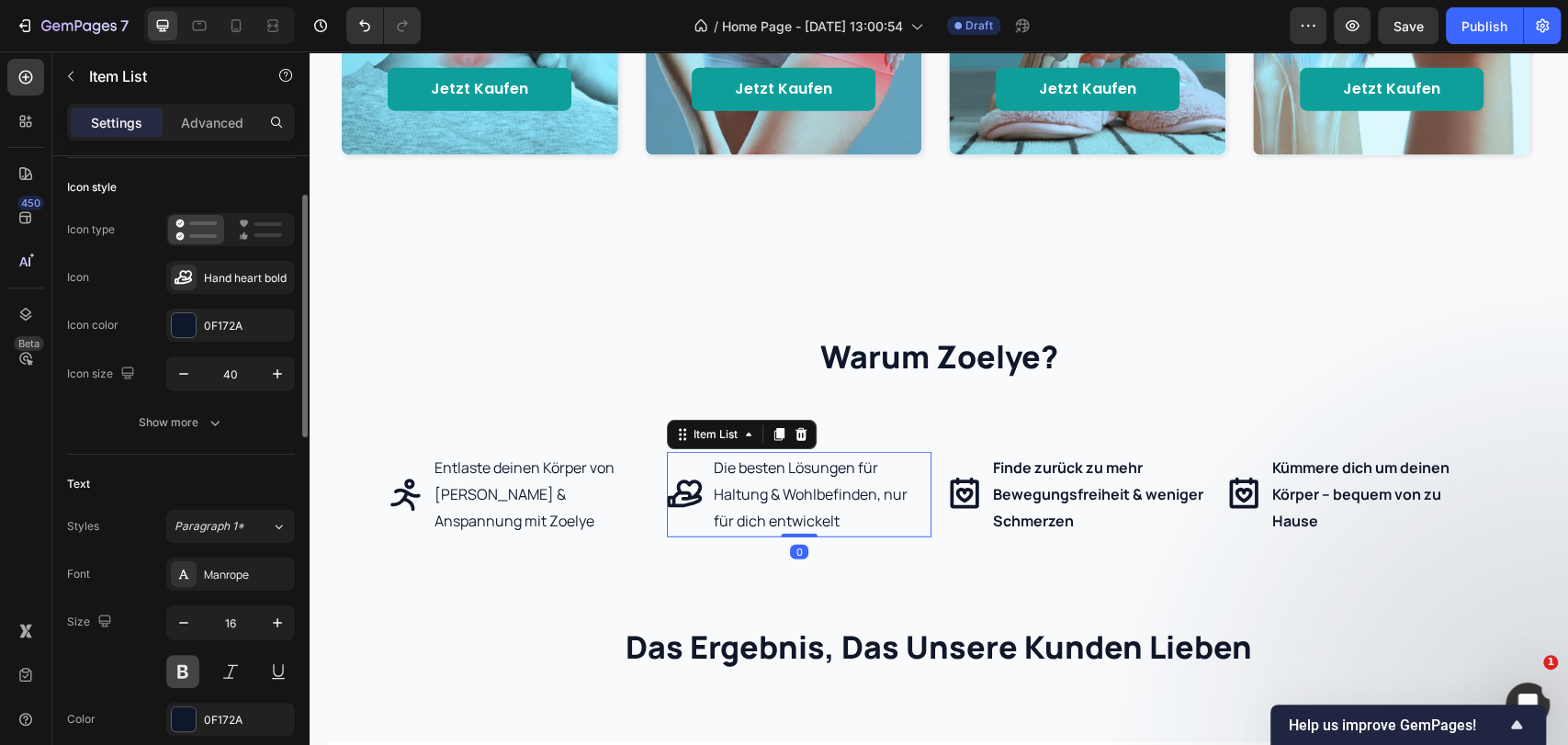
click at [176, 666] on button at bounding box center [183, 671] width 34 height 34
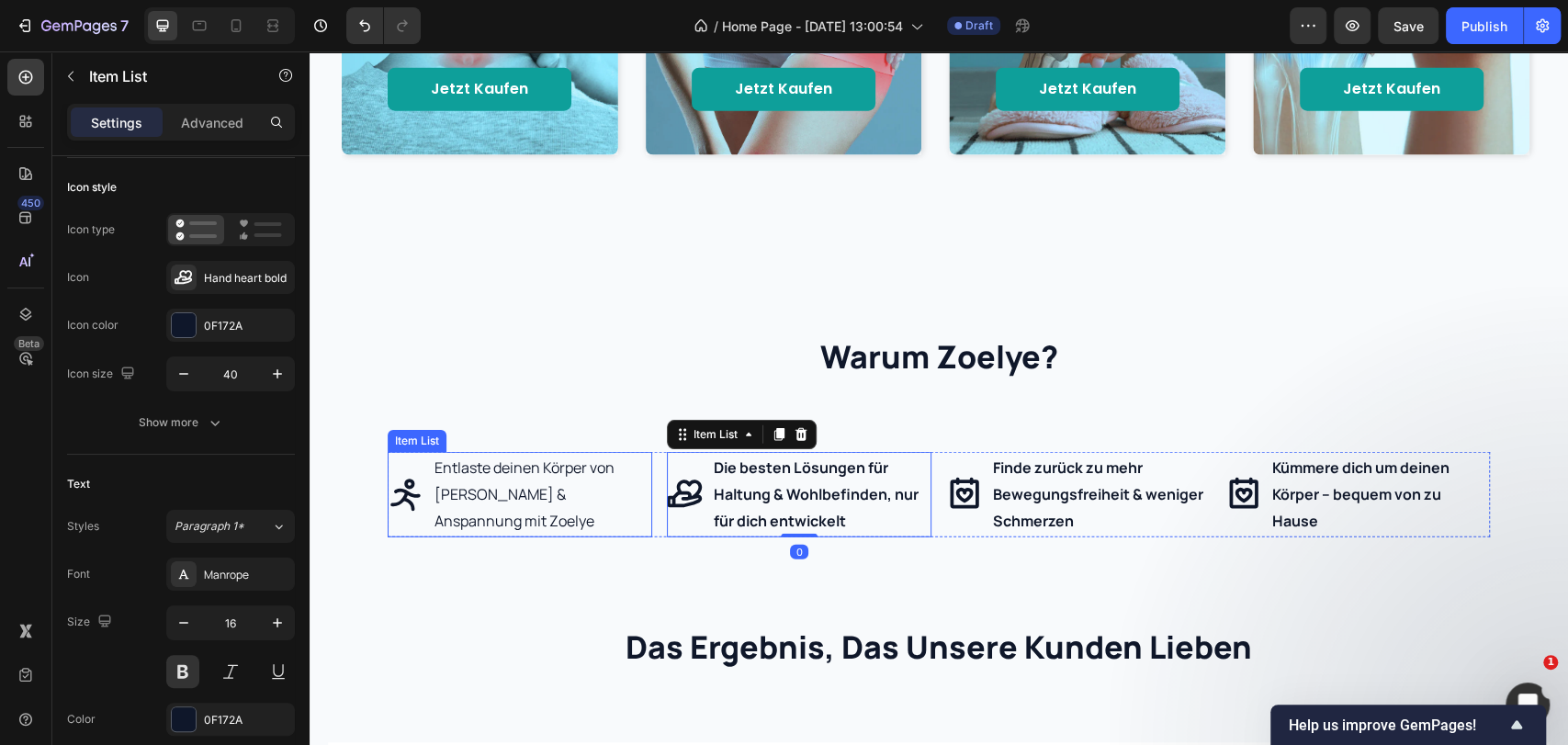
click at [476, 502] on p "Entlaste deinen Körper von Schmerzen & Anspannung mit Zoelye" at bounding box center [542, 494] width 215 height 79
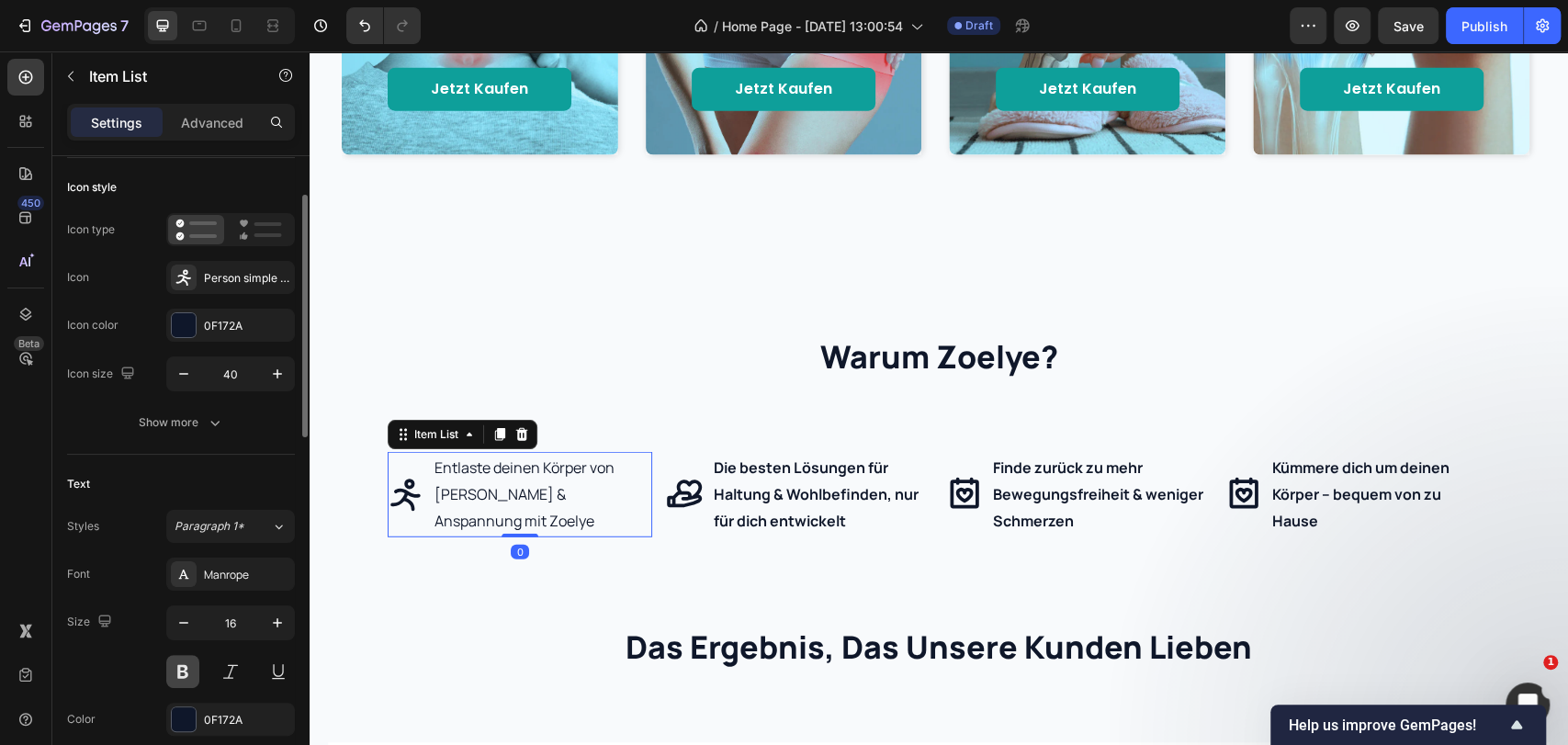
click at [185, 674] on button at bounding box center [183, 671] width 34 height 34
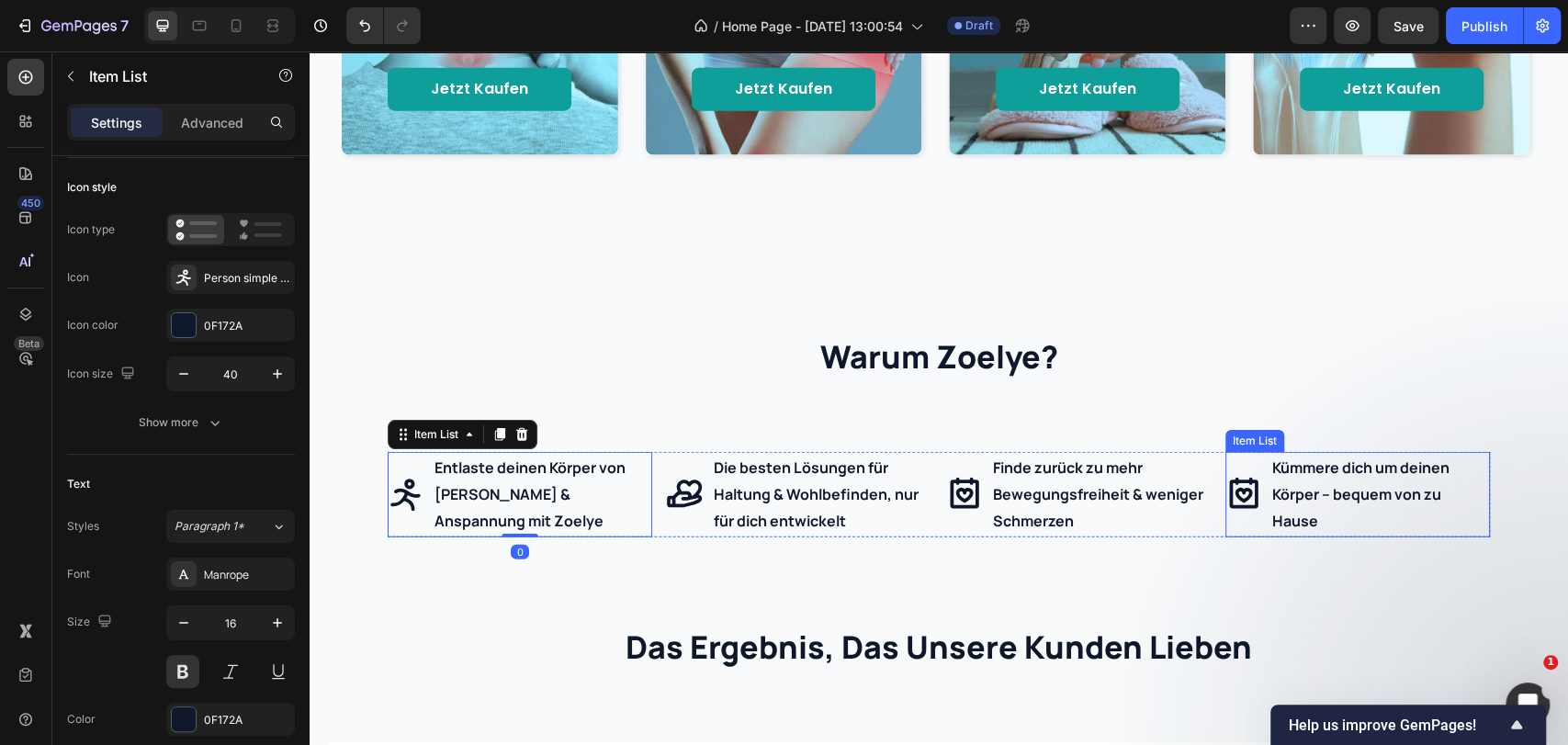
click at [1315, 494] on p "Kümmere dich um deinen Körper – bequem von zu Hause" at bounding box center [1379, 494] width 215 height 79
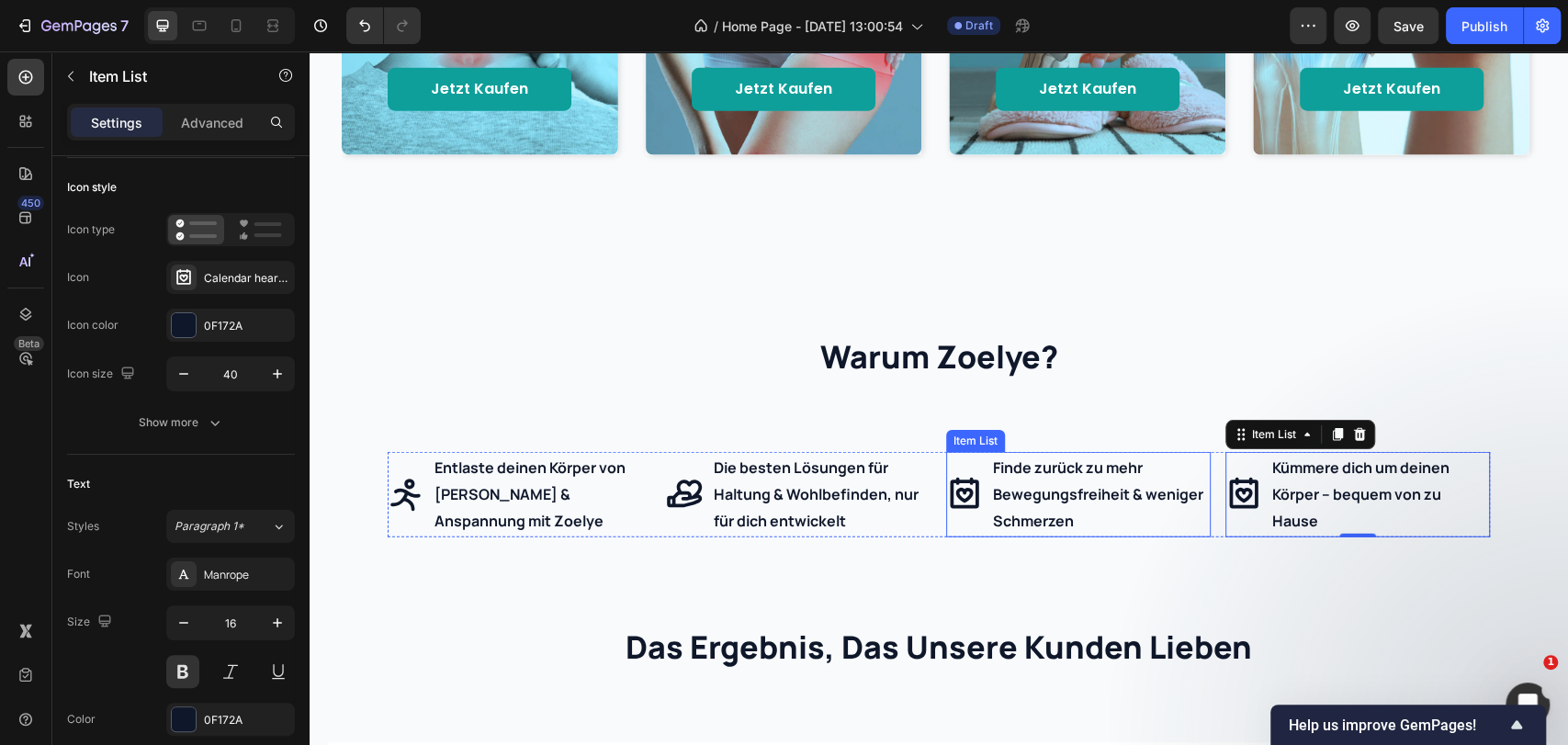
click at [1007, 475] on p "Finde zurück zu mehr Bewegungsfreiheit & weniger Schmerzen" at bounding box center [1100, 494] width 215 height 79
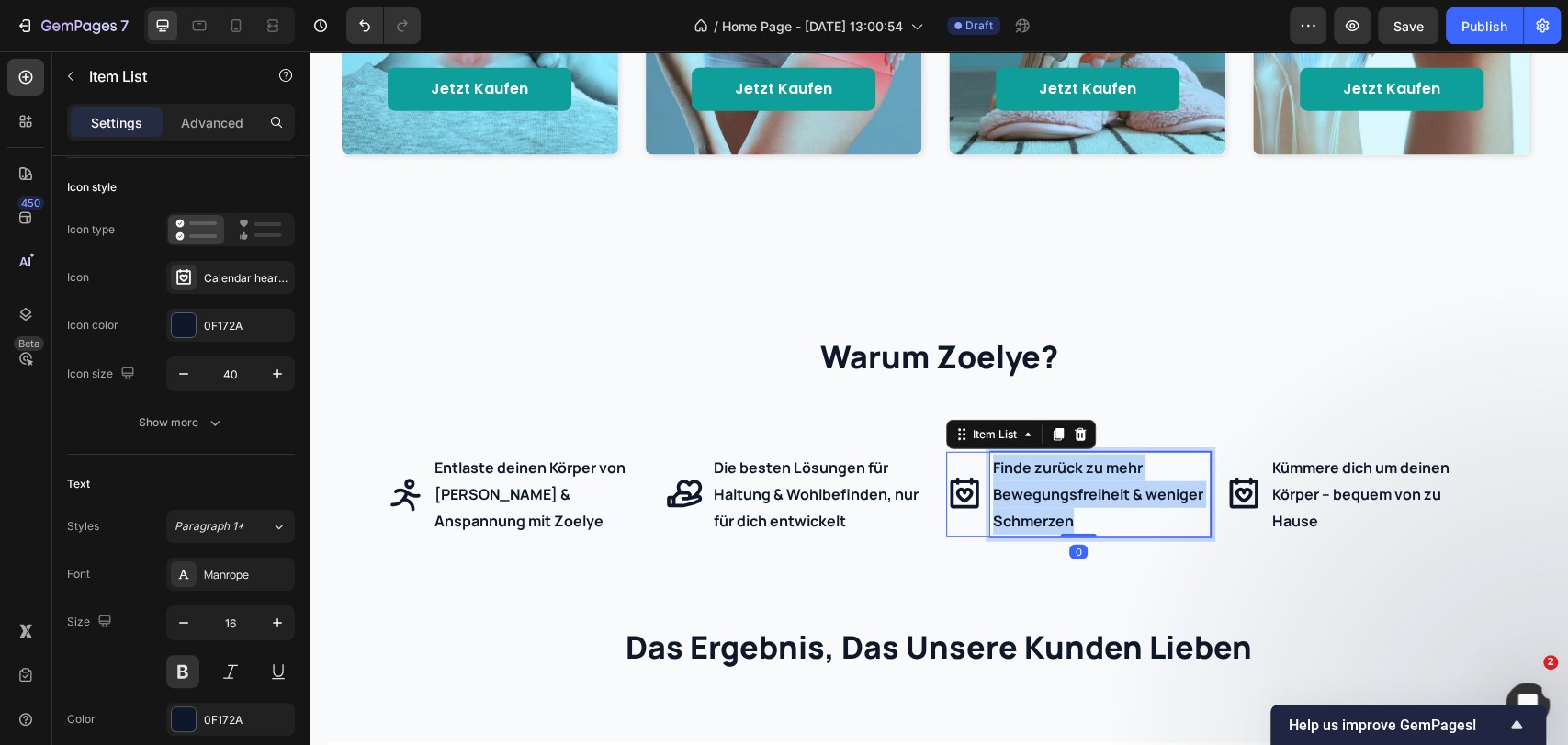
click at [1007, 475] on p "Finde zurück zu mehr Bewegungsfreiheit & weniger Schmerzen" at bounding box center [1100, 494] width 215 height 79
click at [1065, 491] on p "Finde zurück zu mehr Bewegungsfreiheit & weniger Schmerzen" at bounding box center [1100, 494] width 215 height 79
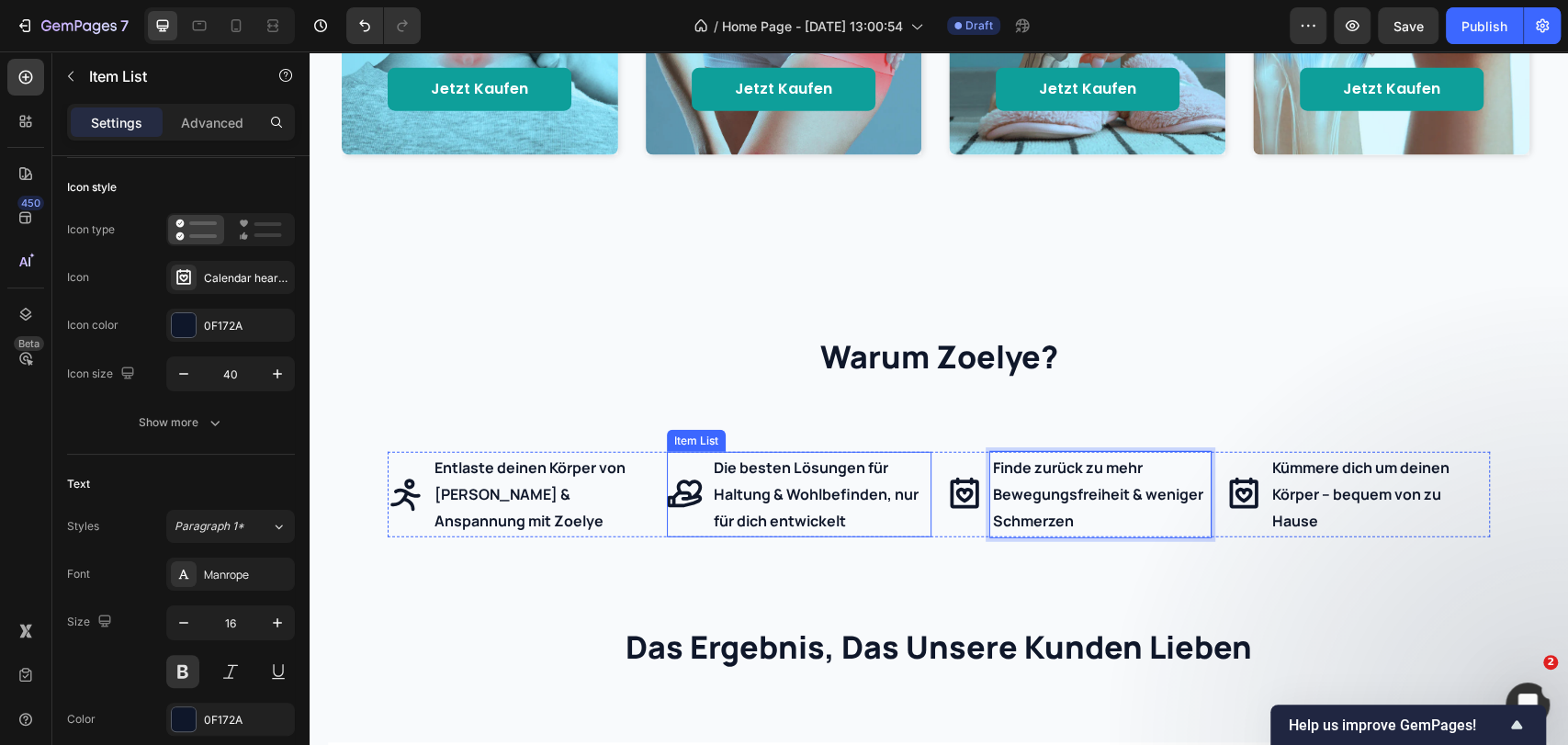
click at [785, 508] on p "Die besten Lösungen für Haltung & Wohlbefinden, nur für dich entwickelt" at bounding box center [820, 494] width 215 height 79
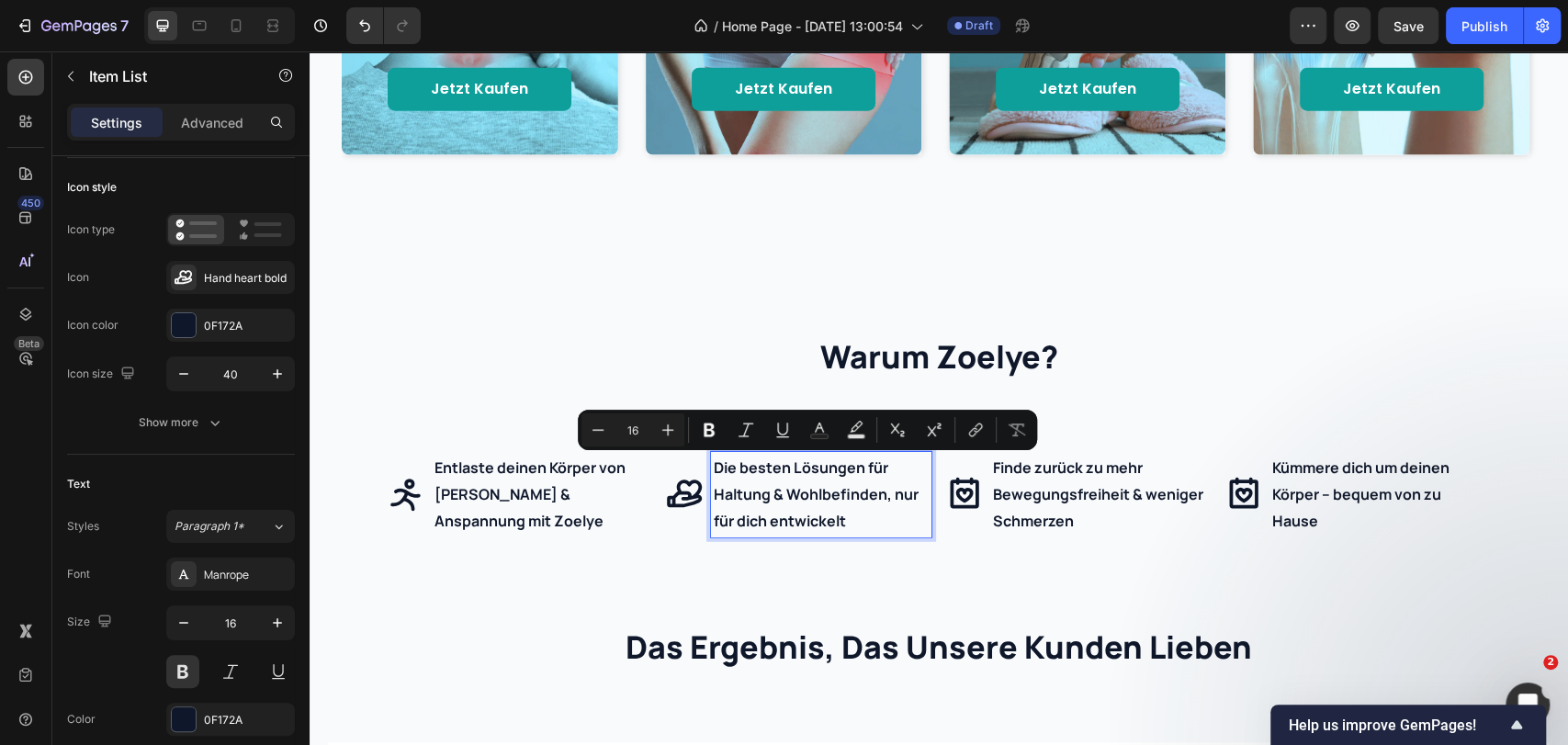
click at [836, 492] on p "Die besten Lösungen für Haltung & Wohlbefinden, nur für dich entwickelt" at bounding box center [820, 494] width 215 height 79
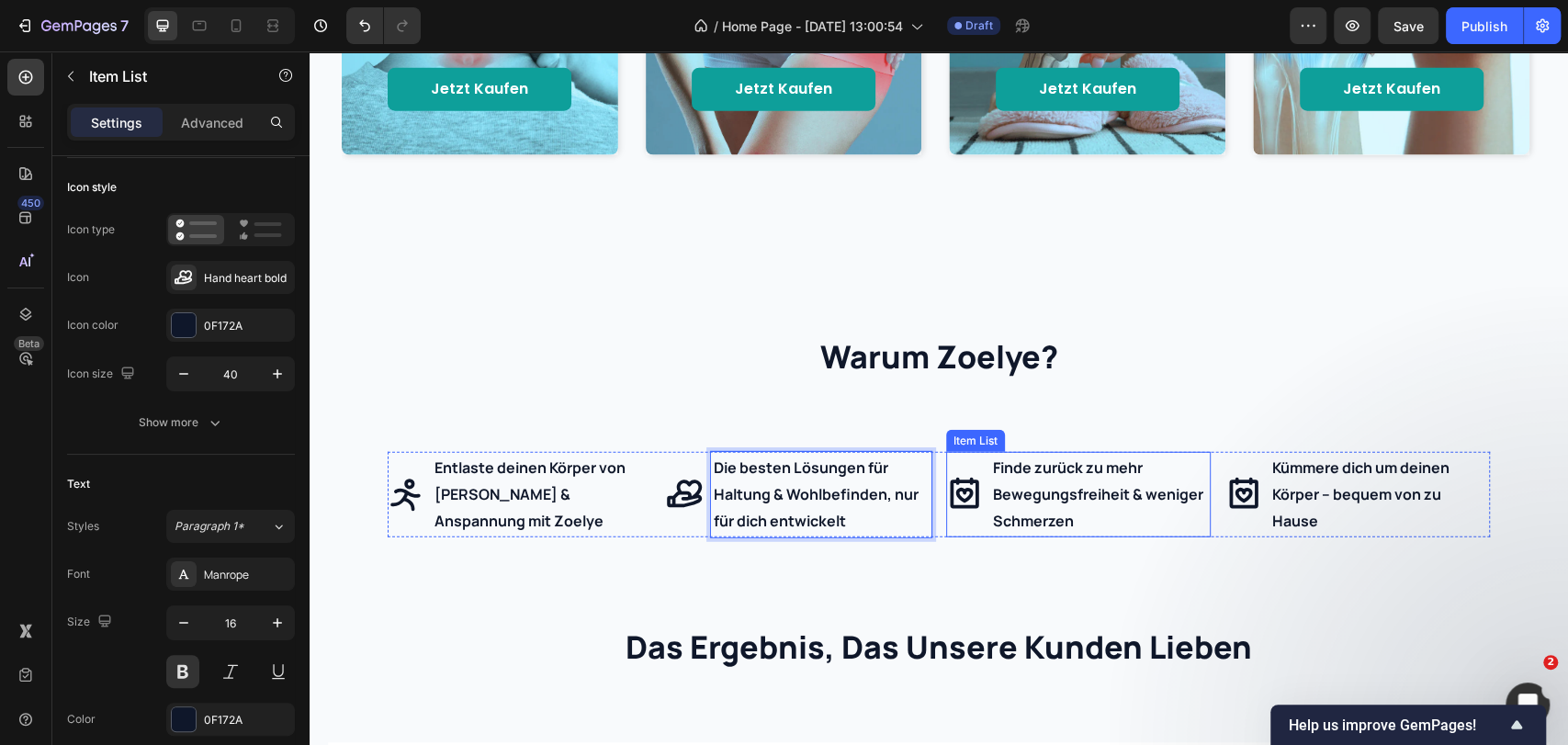
click at [1065, 494] on p "Finde zurück zu mehr Bewegungsfreiheit & weniger Schmerzen" at bounding box center [1100, 494] width 215 height 79
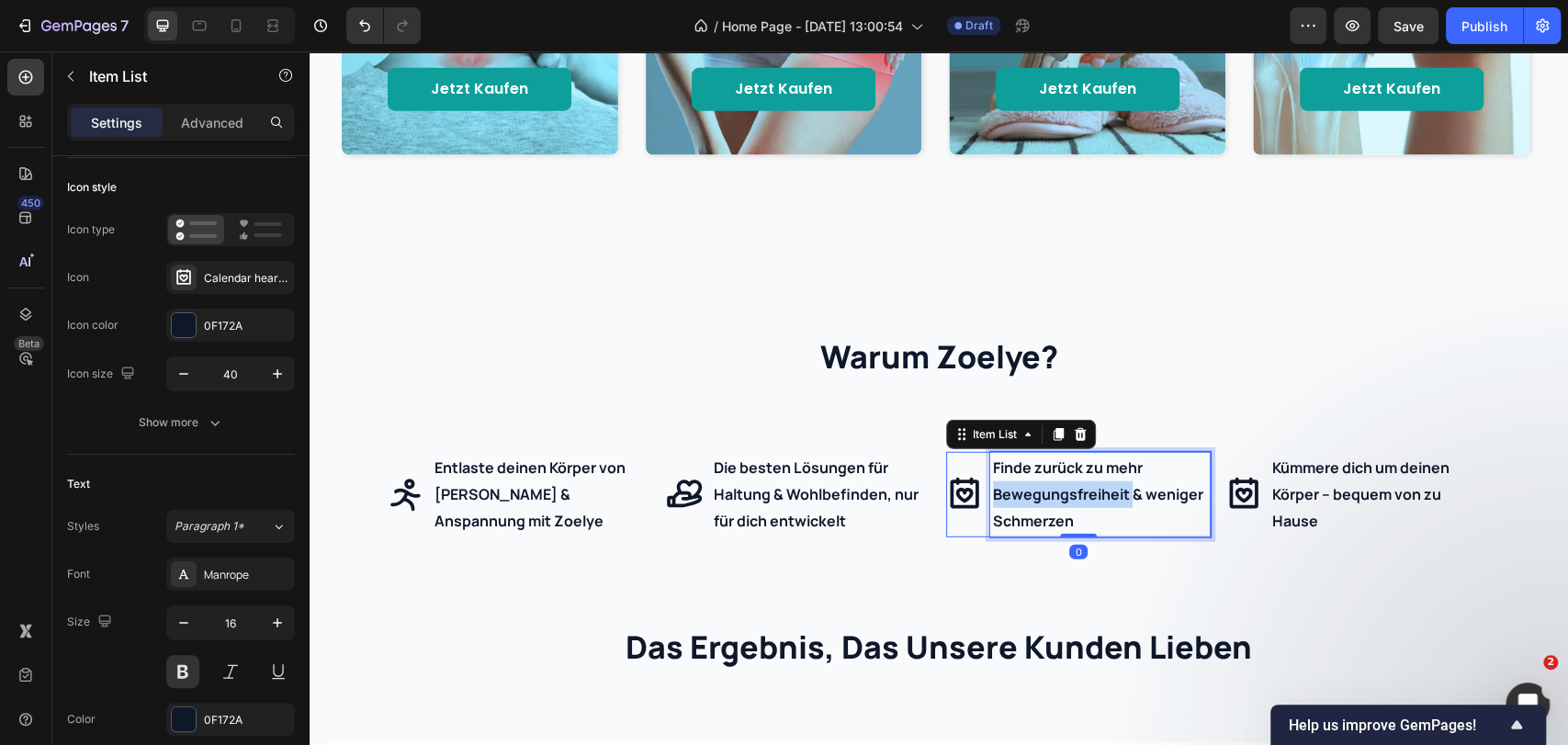
click at [1065, 494] on p "Finde zurück zu mehr Bewegungsfreiheit & weniger Schmerzen" at bounding box center [1100, 494] width 215 height 79
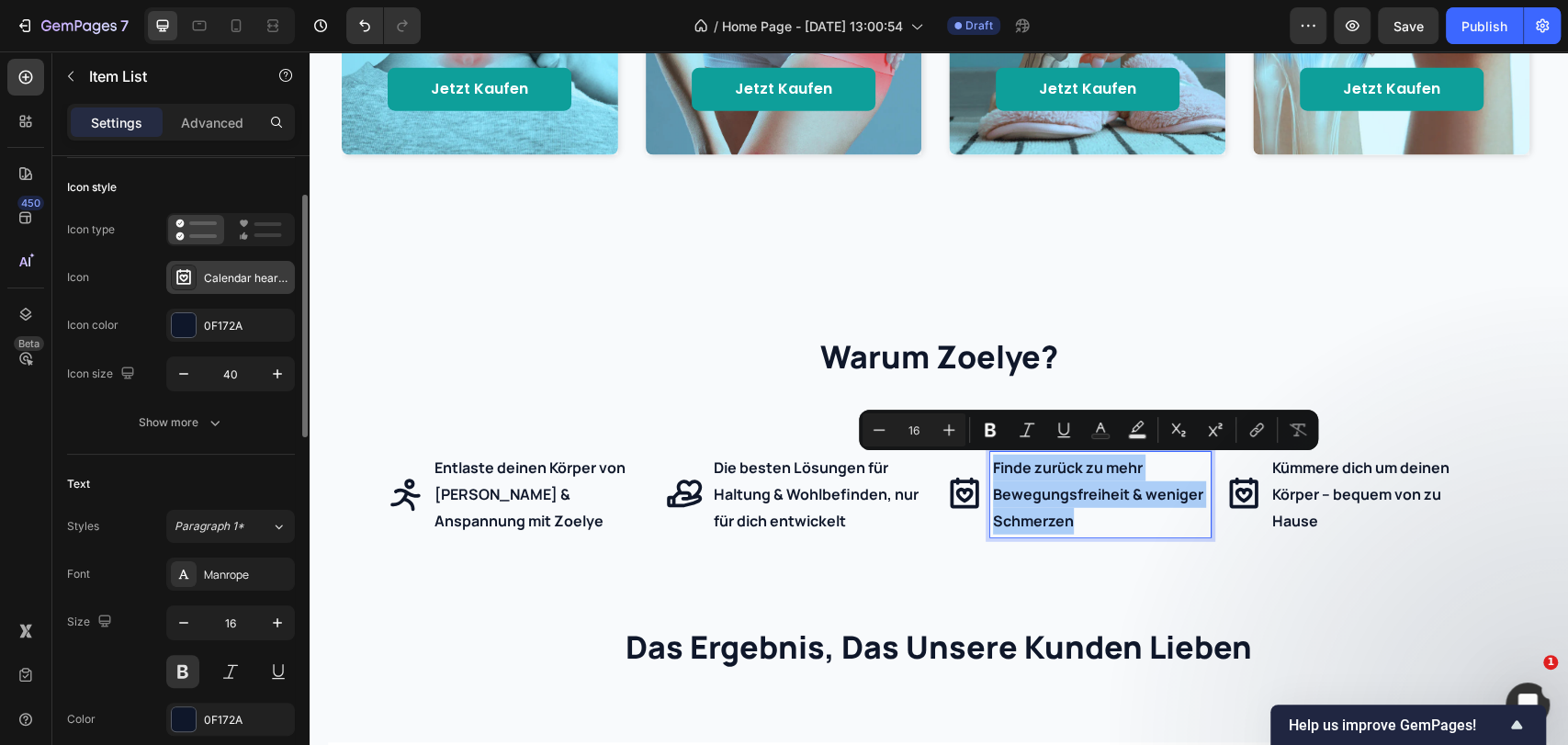
click at [212, 291] on div "Calendar heart bold" at bounding box center [231, 278] width 128 height 34
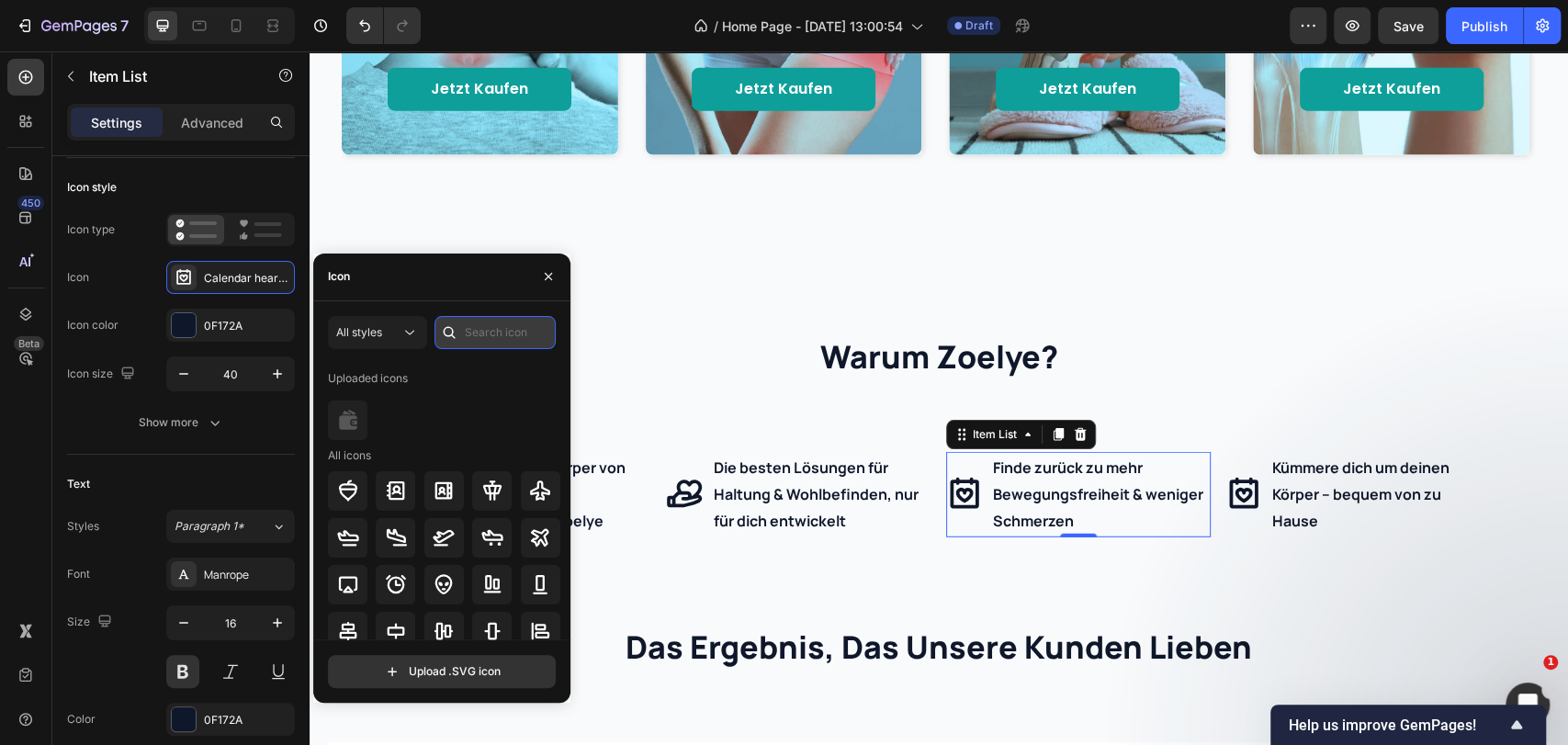
click at [504, 340] on input "text" at bounding box center [495, 332] width 121 height 34
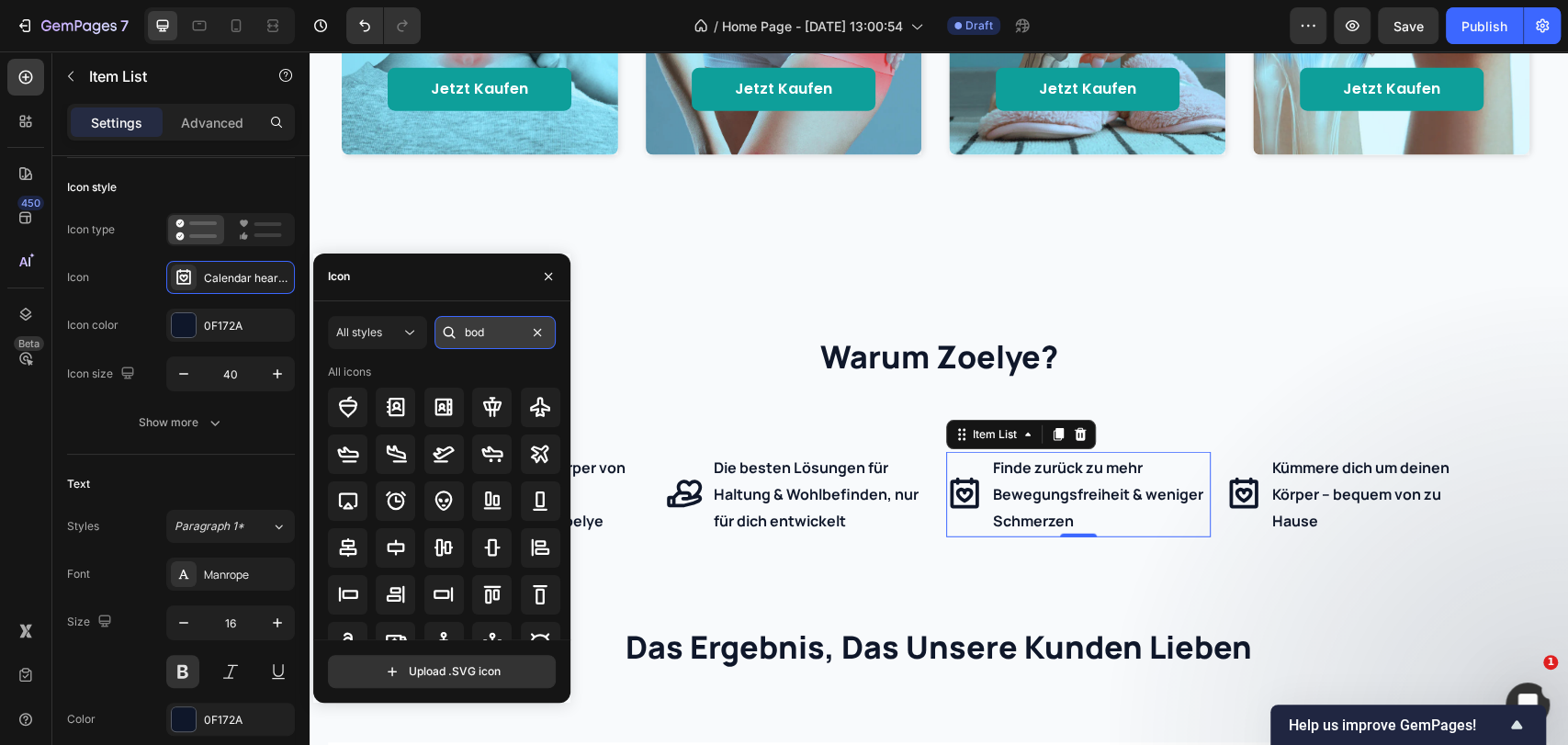
type input "body"
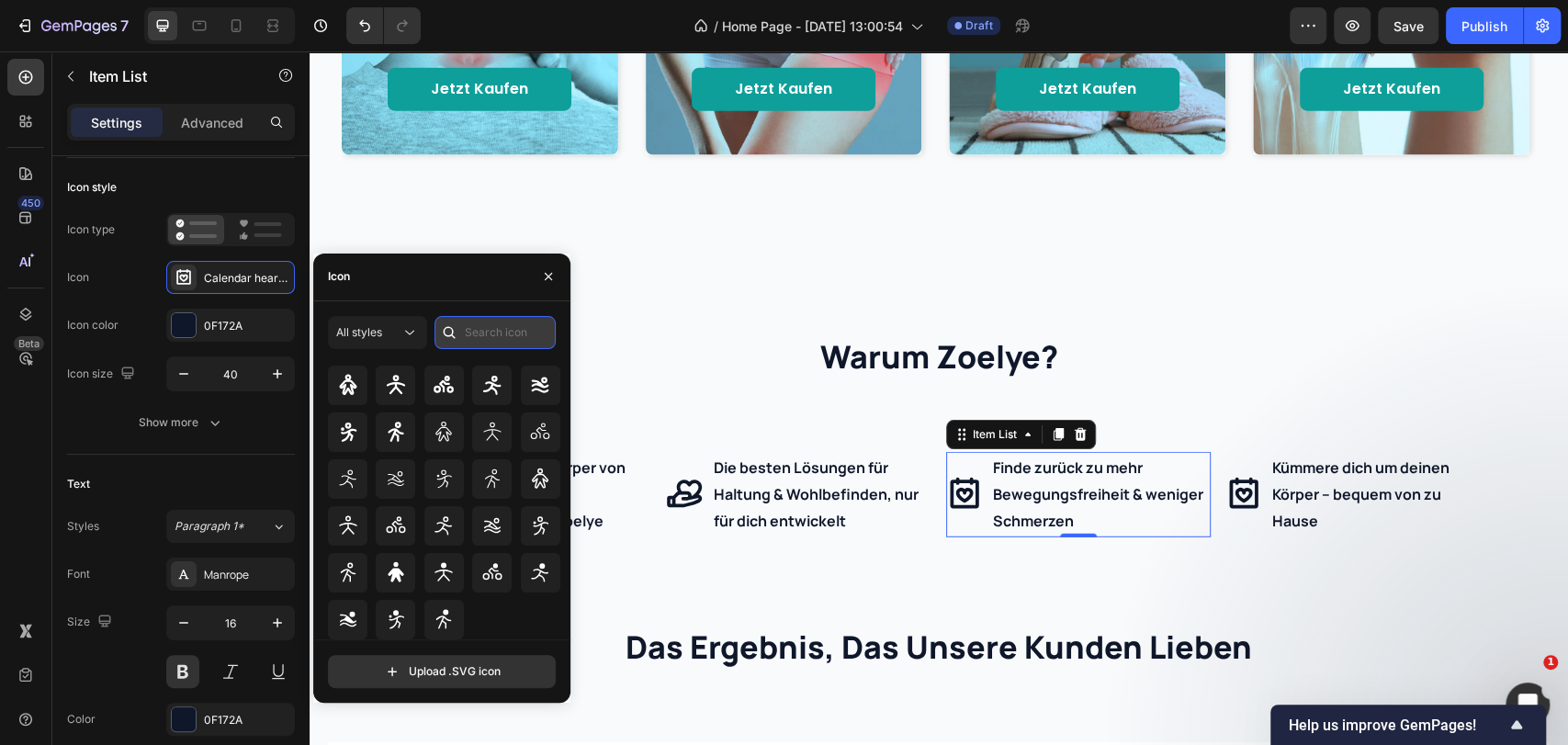
scroll to position [0, 0]
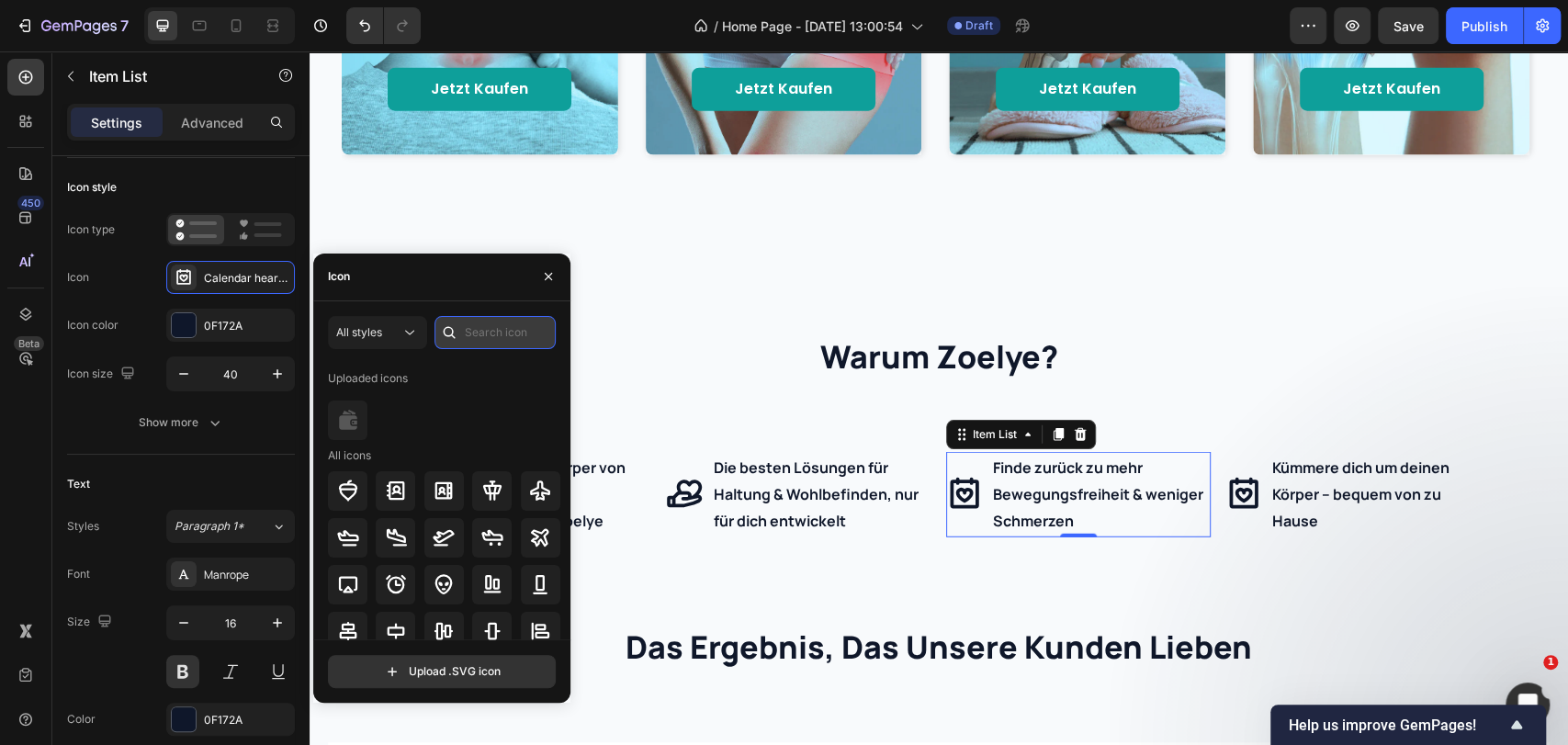
click at [507, 332] on input "text" at bounding box center [495, 332] width 121 height 34
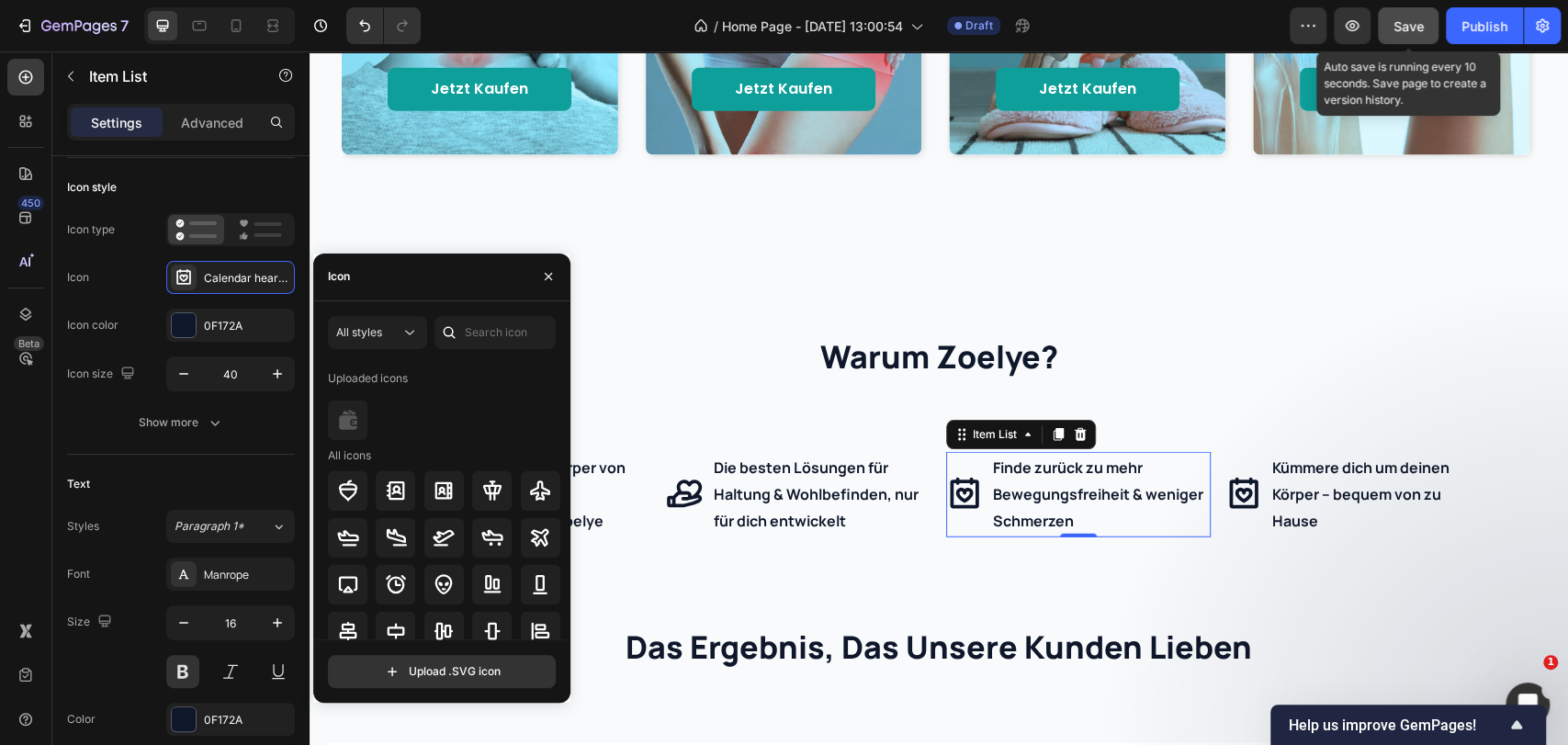
click at [1402, 36] on button "Save" at bounding box center [1408, 25] width 61 height 36
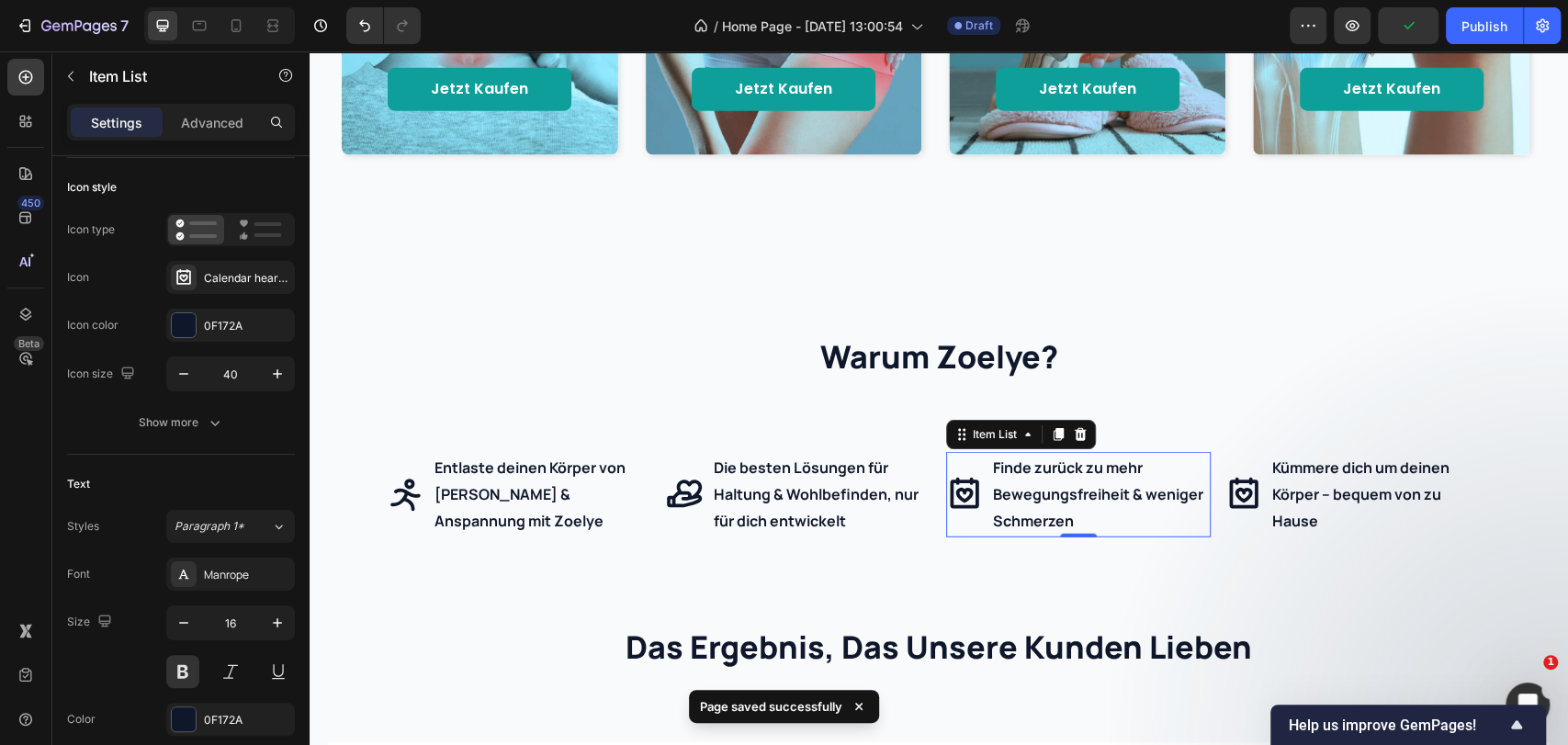
click at [975, 505] on div "Finde zurück zu mehr Bewegungsfreiheit & weniger Schmerzen" at bounding box center [1078, 494] width 264 height 85
click at [222, 282] on div "Calendar heart bold" at bounding box center [247, 278] width 87 height 17
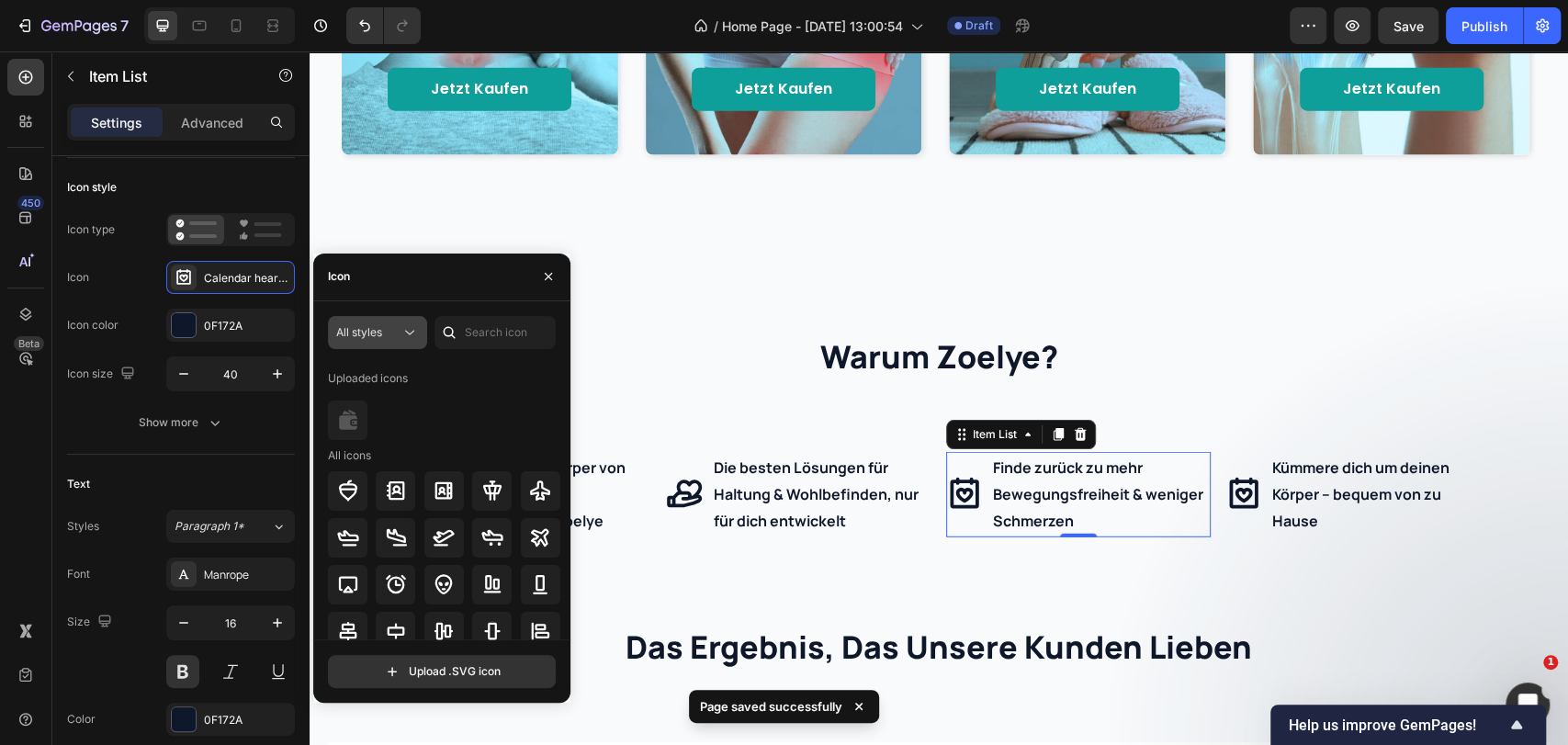
click at [381, 335] on span "All styles" at bounding box center [358, 332] width 46 height 14
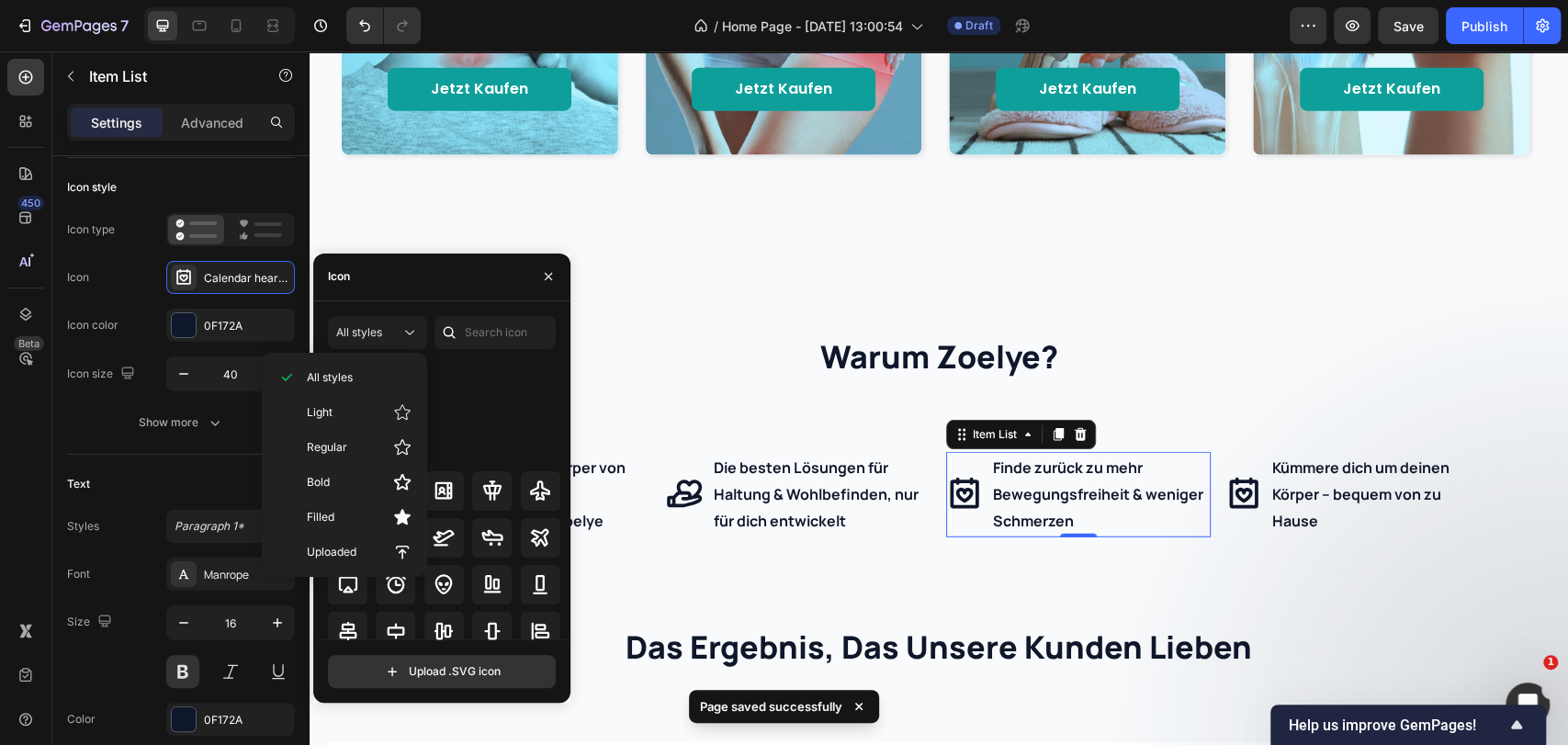
click at [454, 328] on icon at bounding box center [450, 332] width 19 height 19
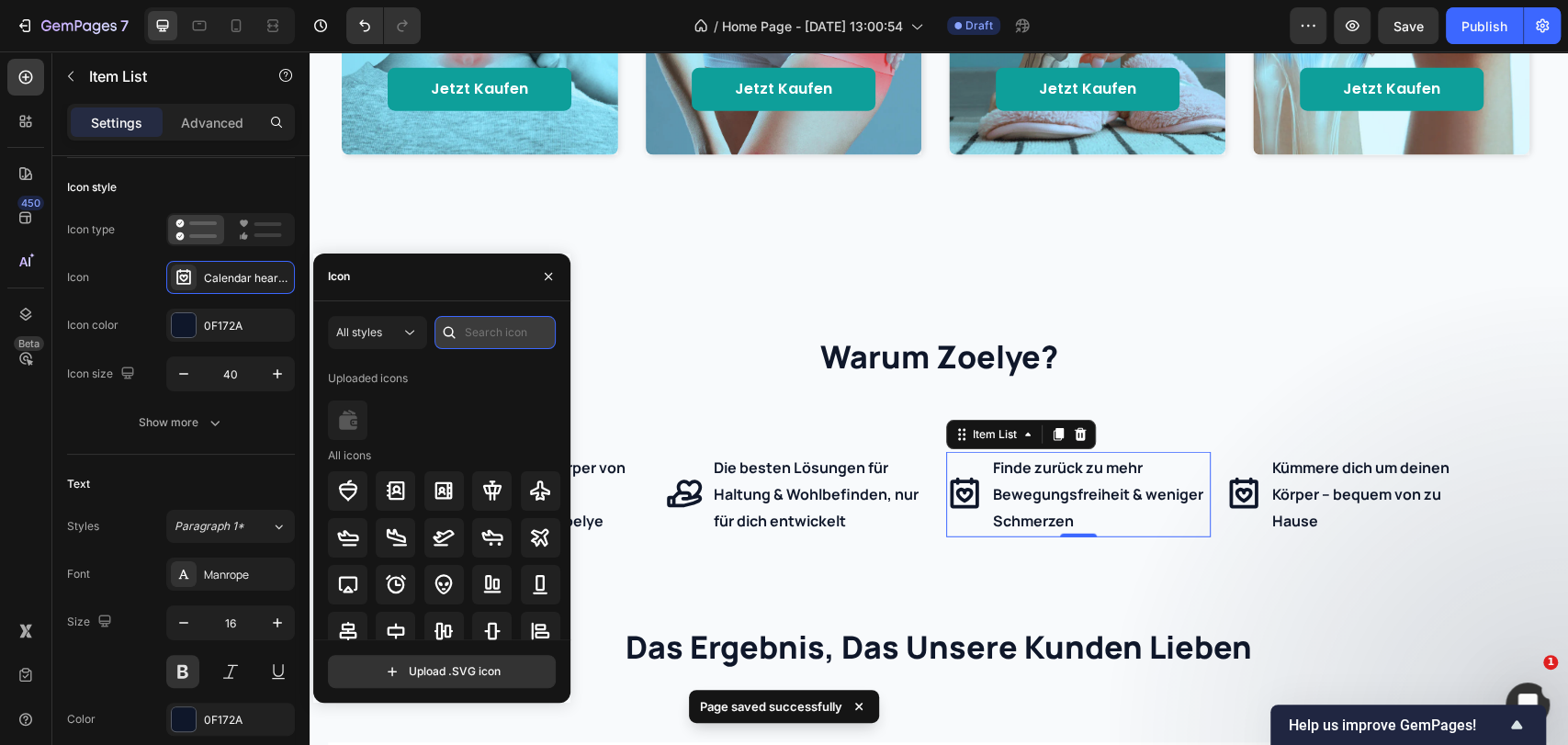
click at [474, 332] on input "text" at bounding box center [495, 332] width 121 height 34
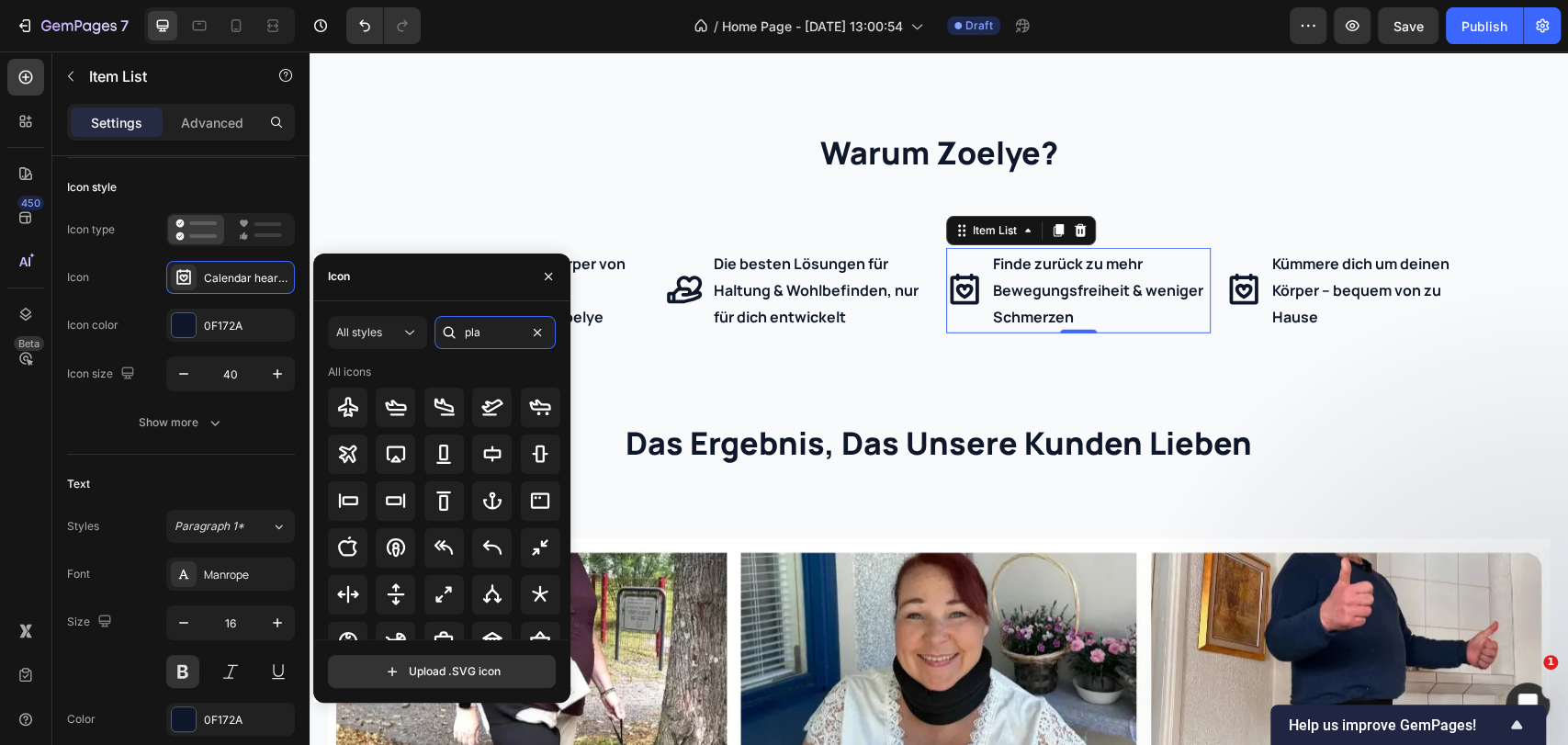
type input "play"
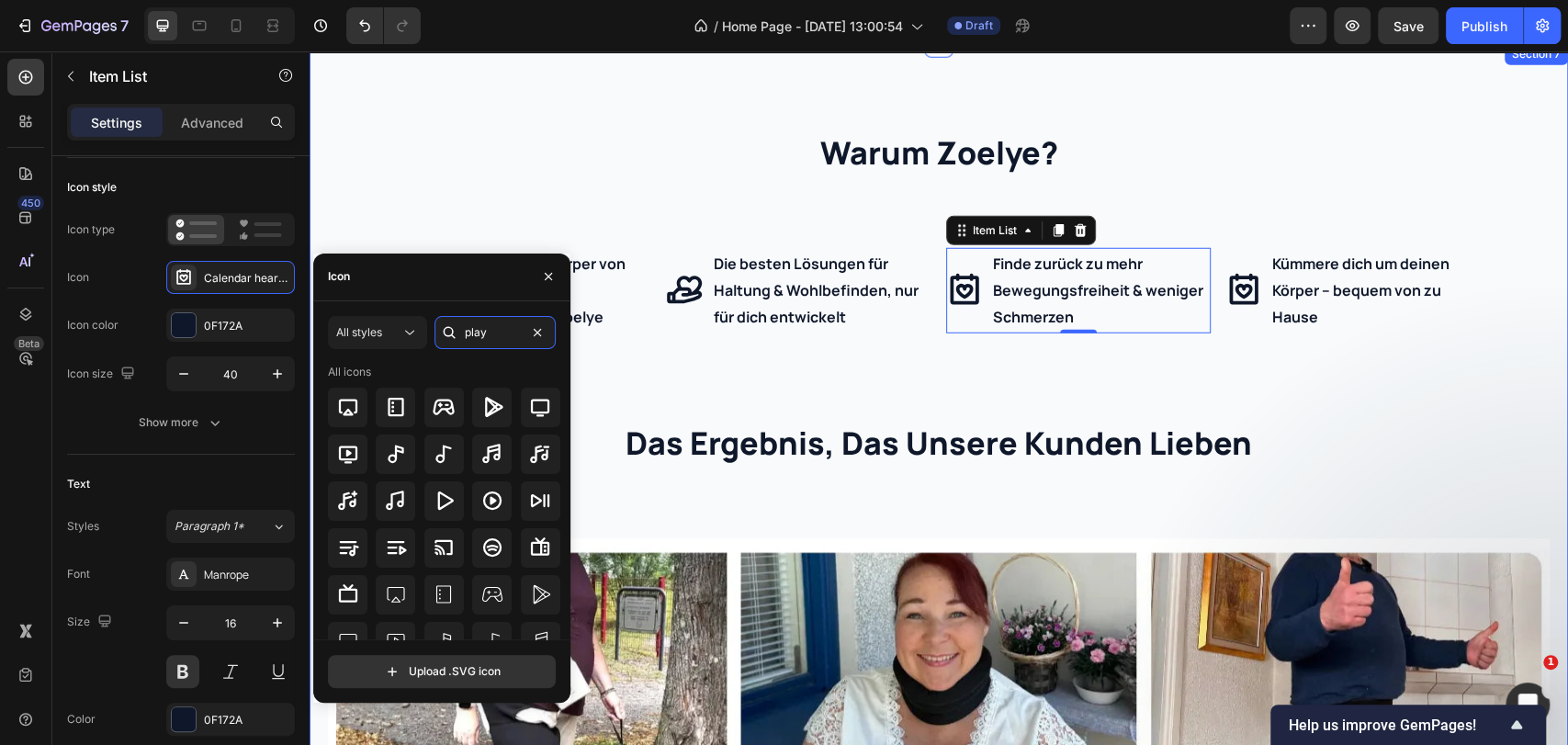
scroll to position [2960, 0]
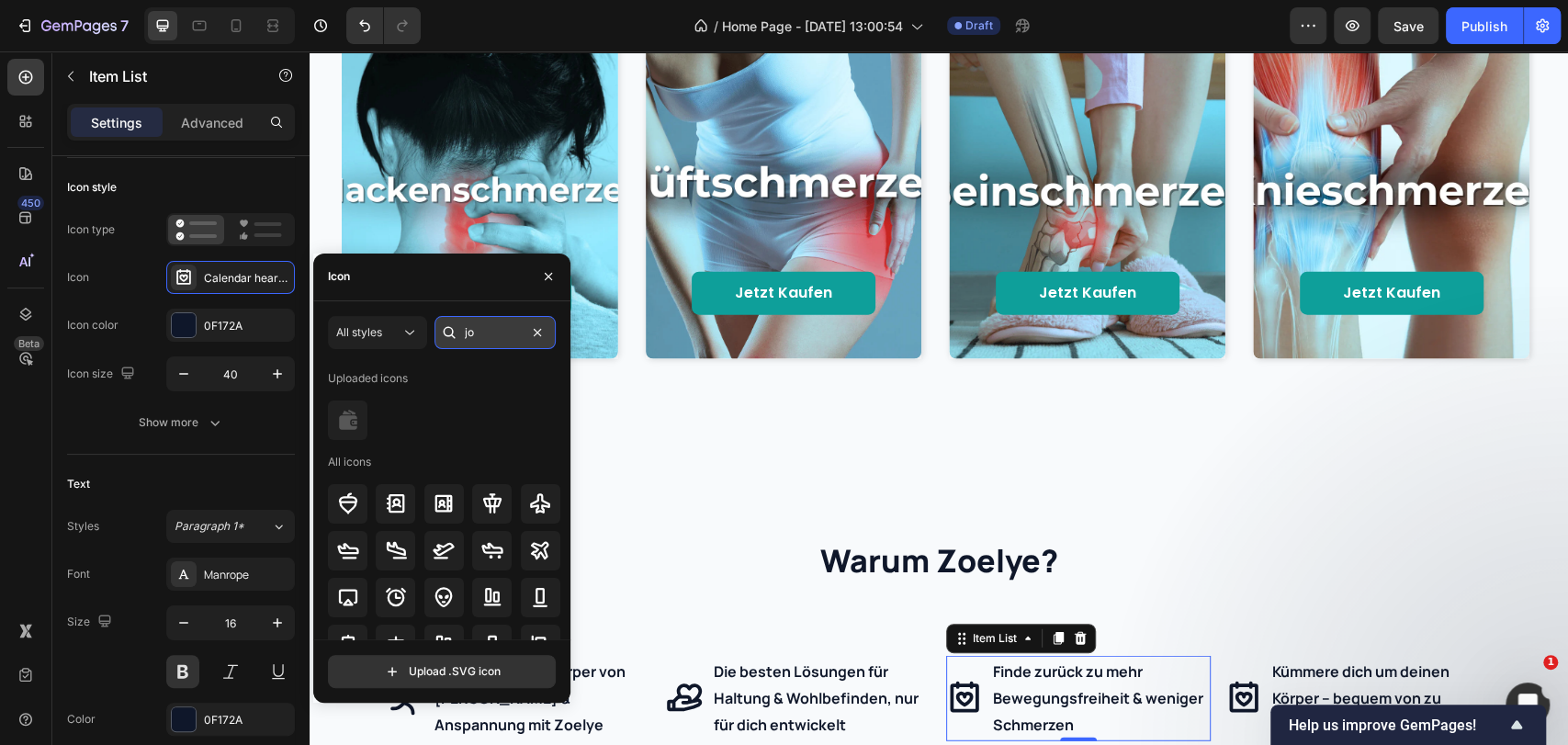
type input "joy"
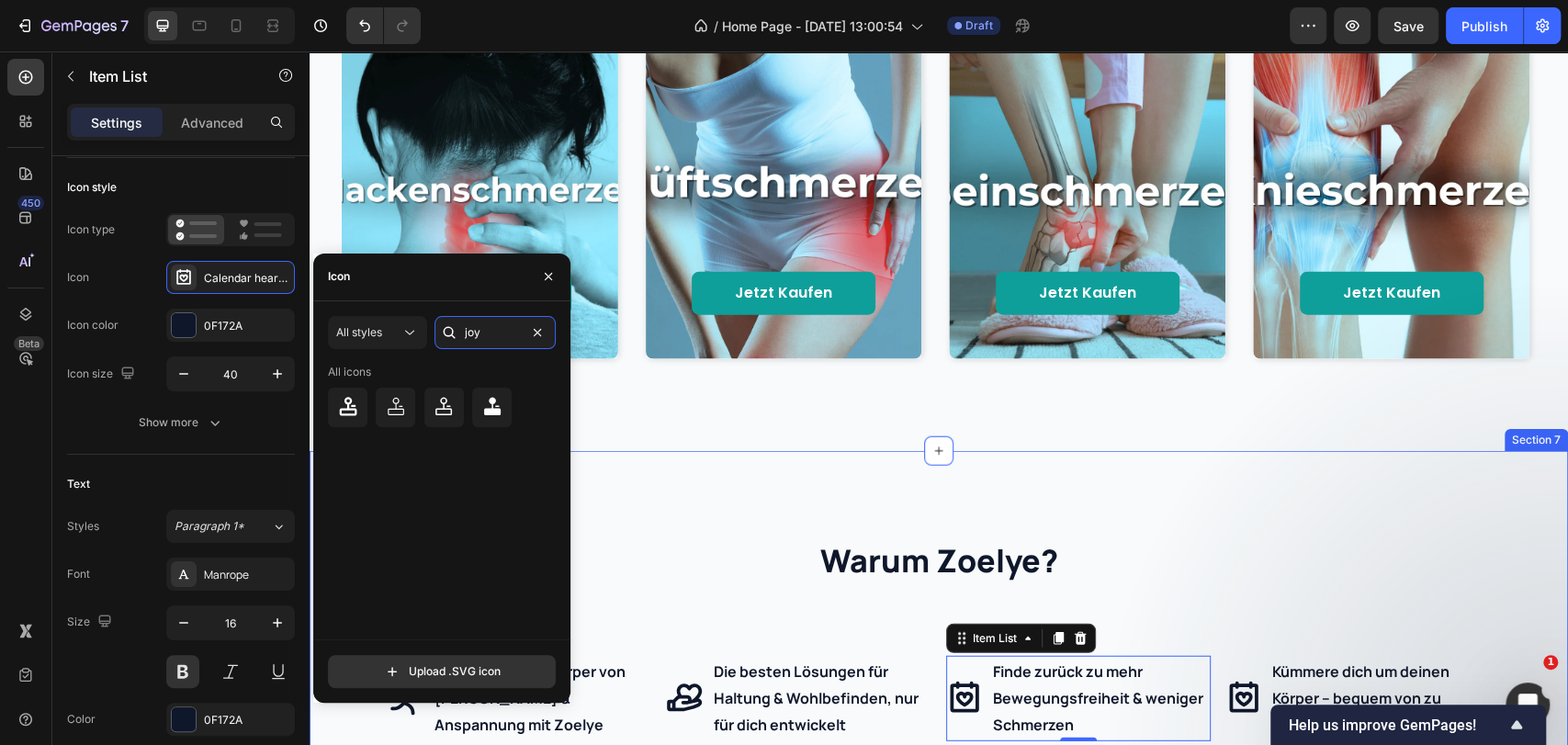
scroll to position [3062, 0]
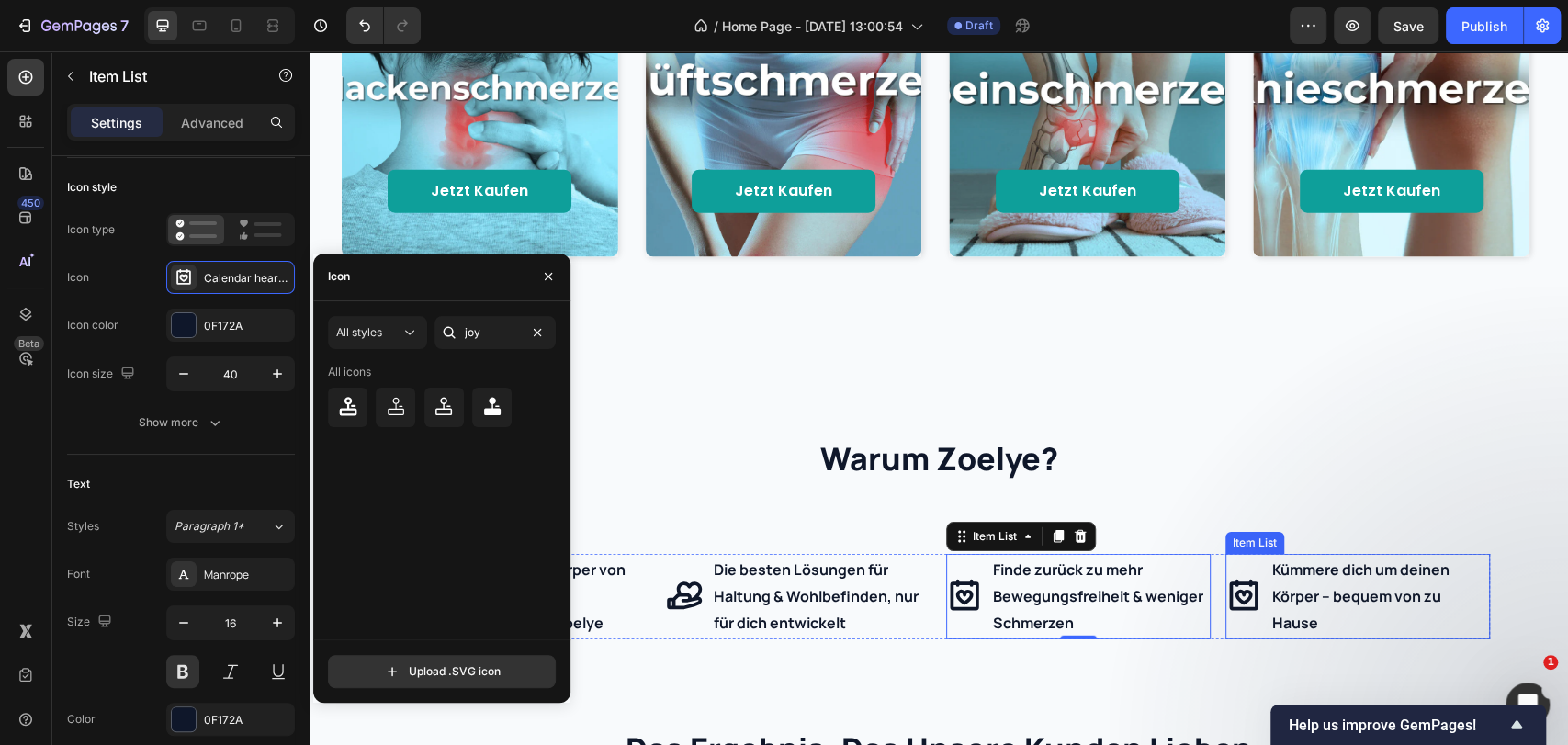
click at [1272, 576] on p "Kümmere dich um deinen Körper – bequem von zu Hause" at bounding box center [1379, 596] width 215 height 79
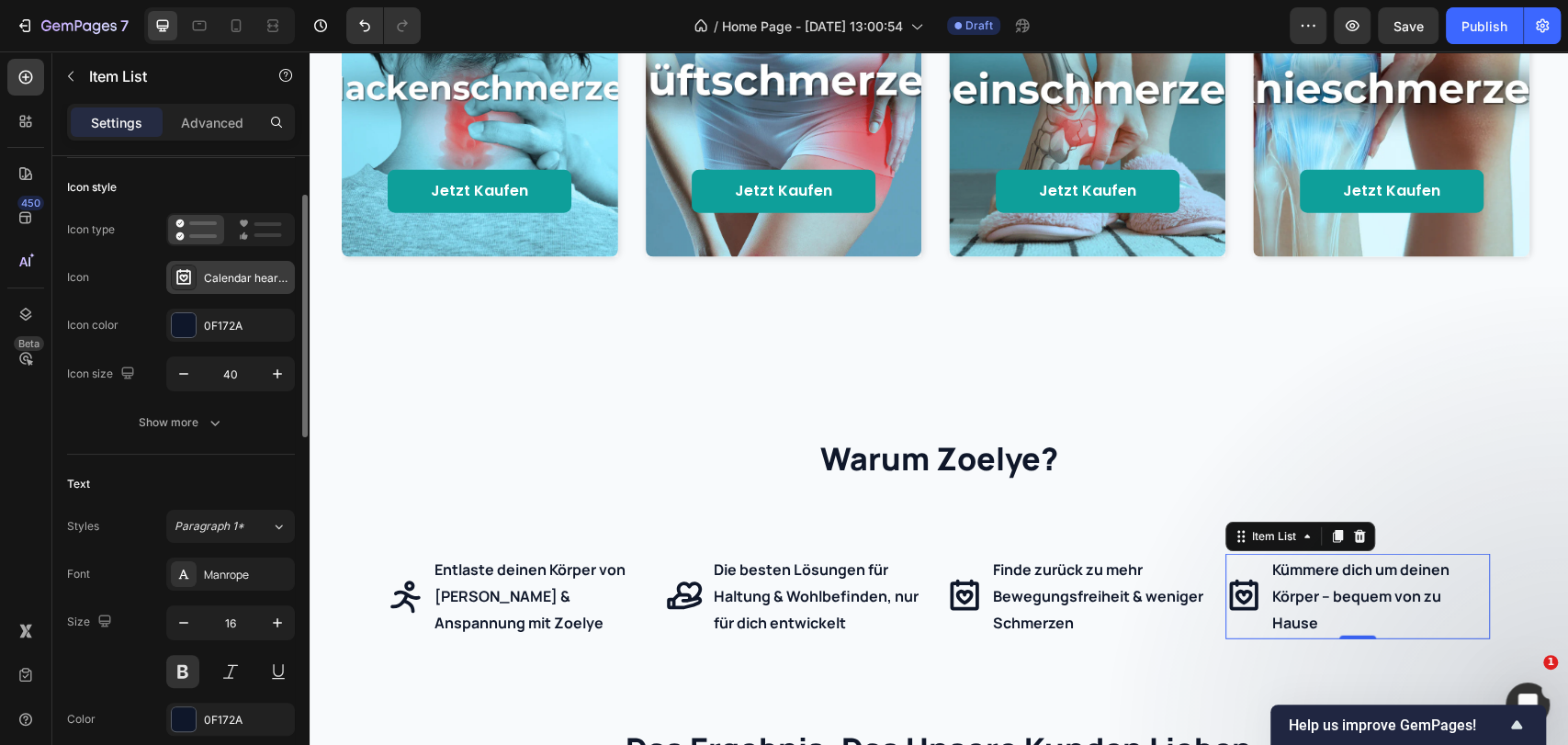
click at [230, 289] on div "Calendar heart bold" at bounding box center [231, 278] width 128 height 34
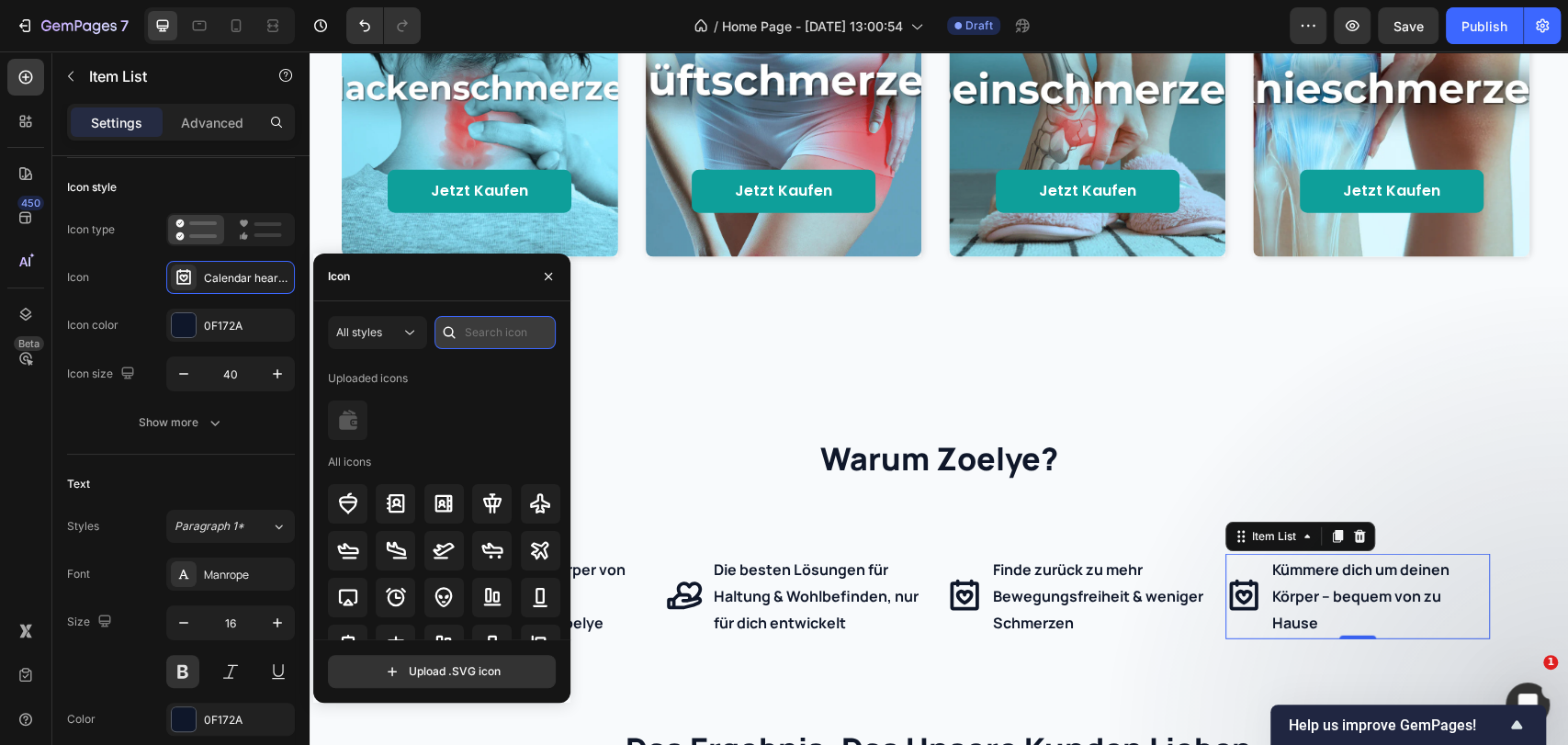
click at [468, 325] on input "text" at bounding box center [495, 332] width 121 height 34
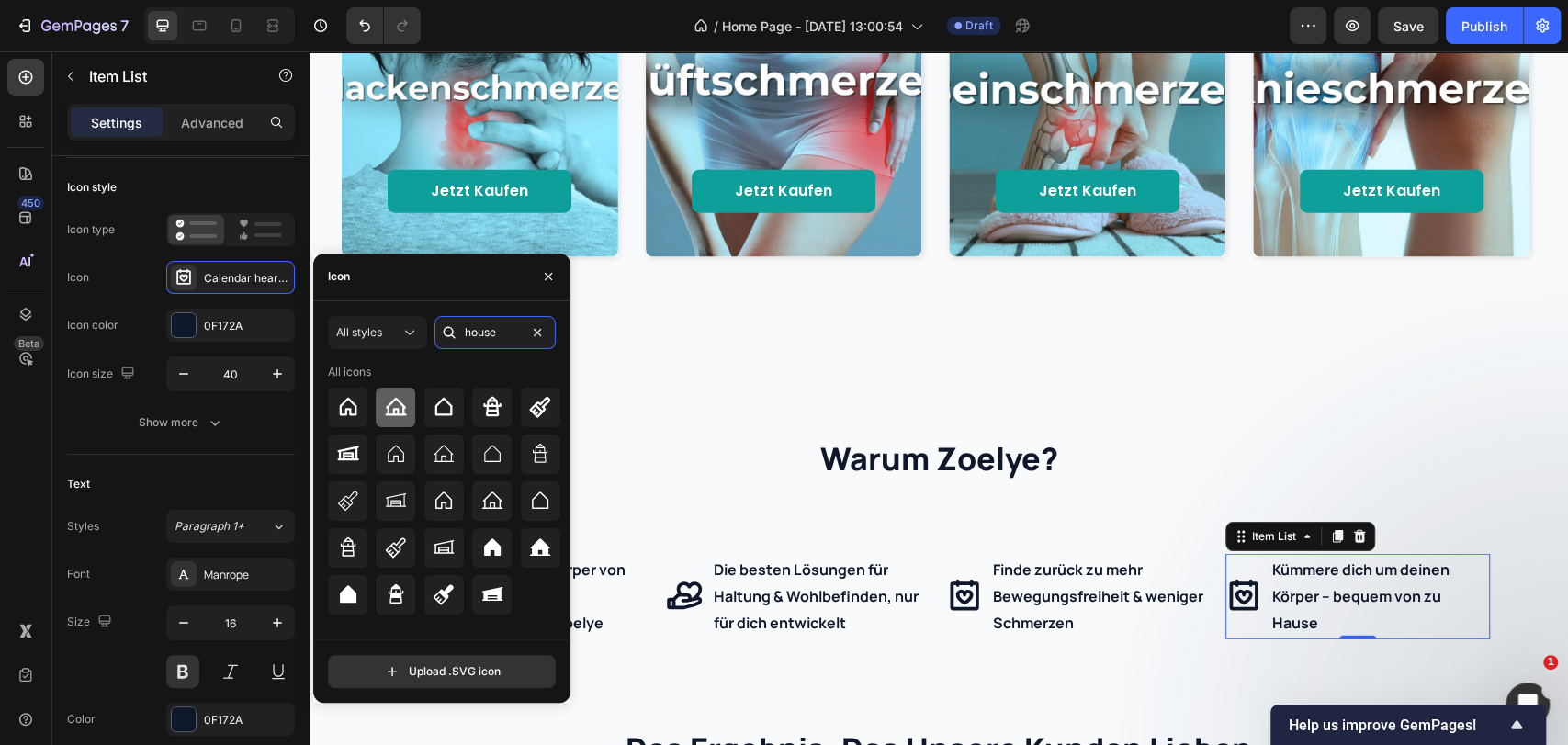
type input "house"
click at [403, 414] on icon at bounding box center [395, 407] width 21 height 19
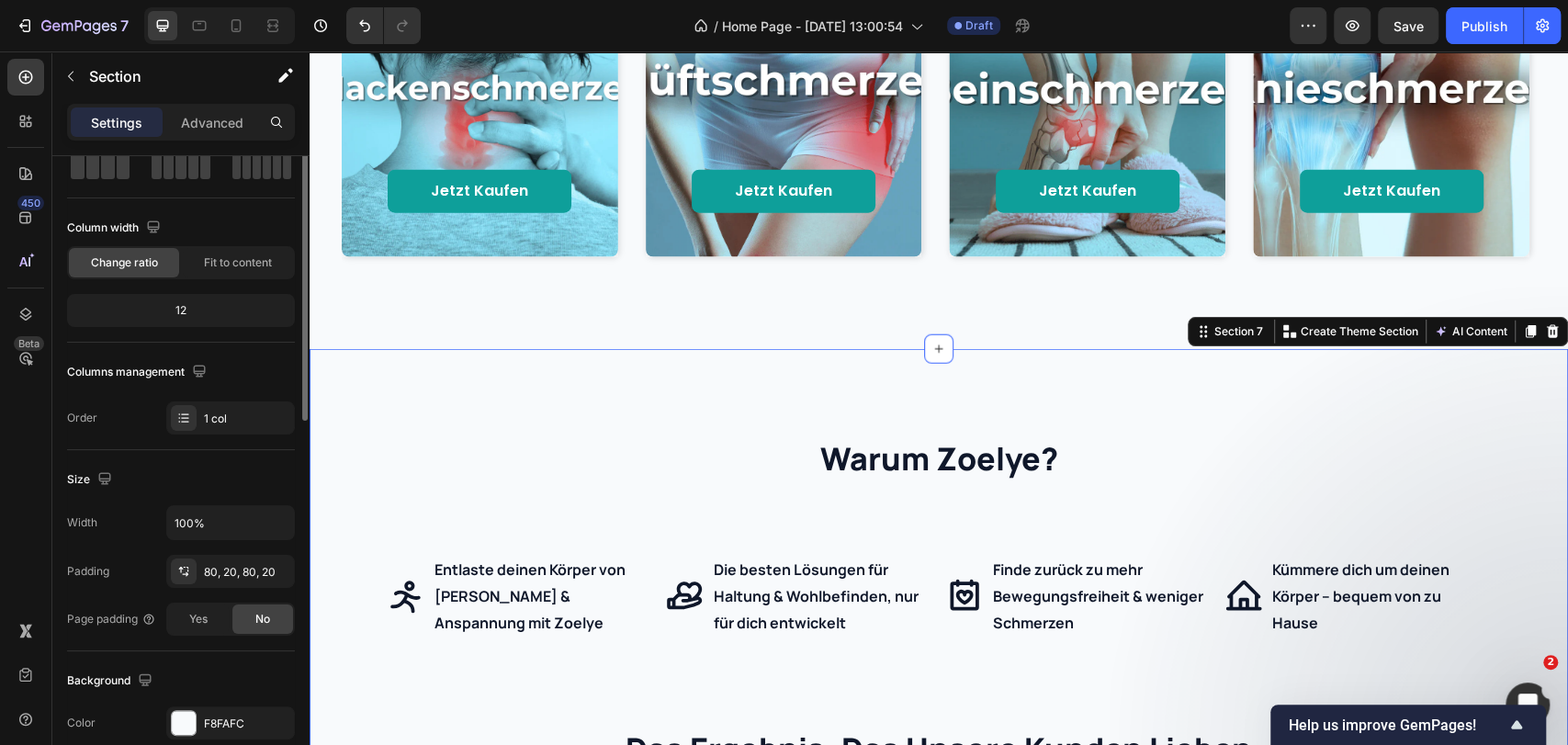
scroll to position [0, 0]
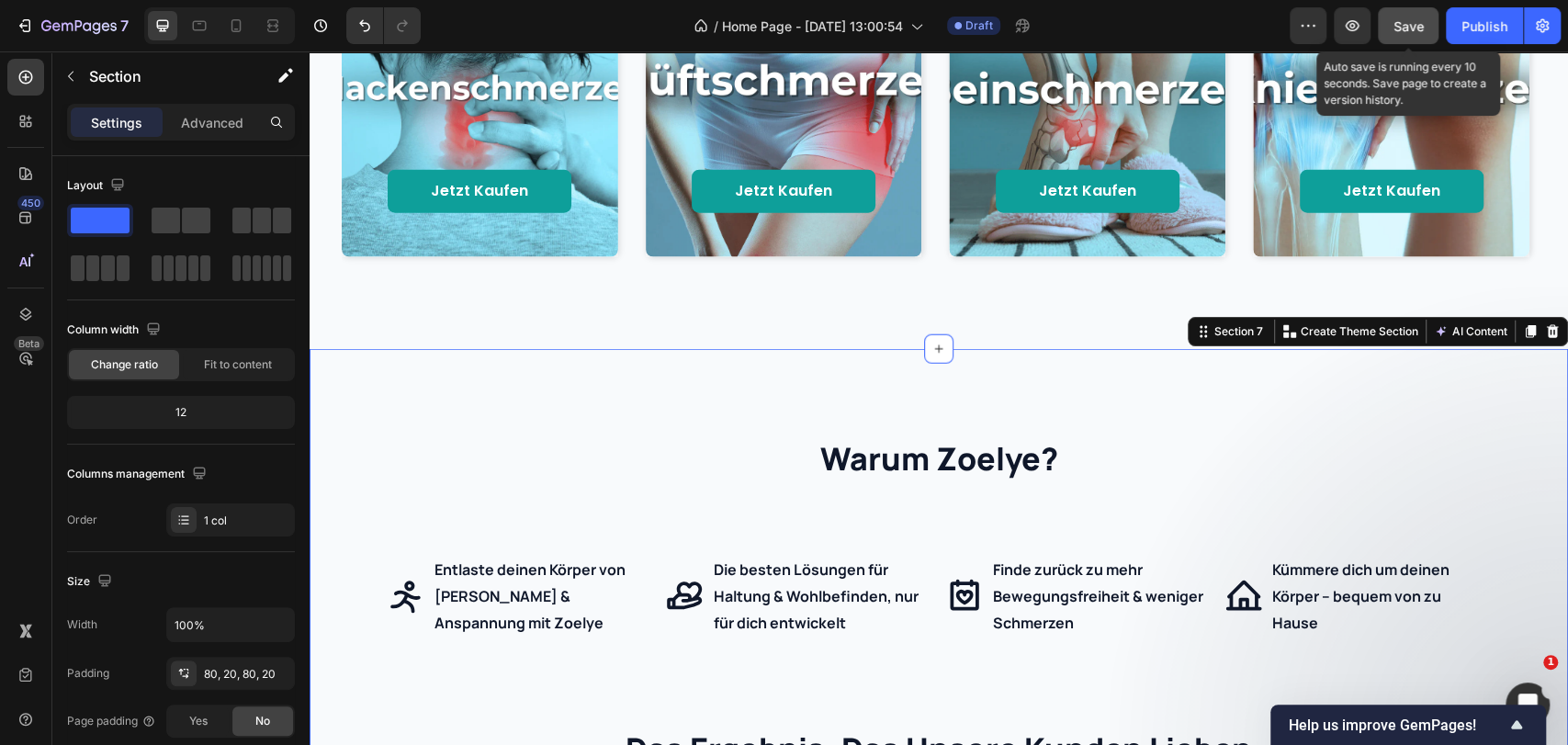
click at [1401, 32] on span "Save" at bounding box center [1408, 26] width 31 height 16
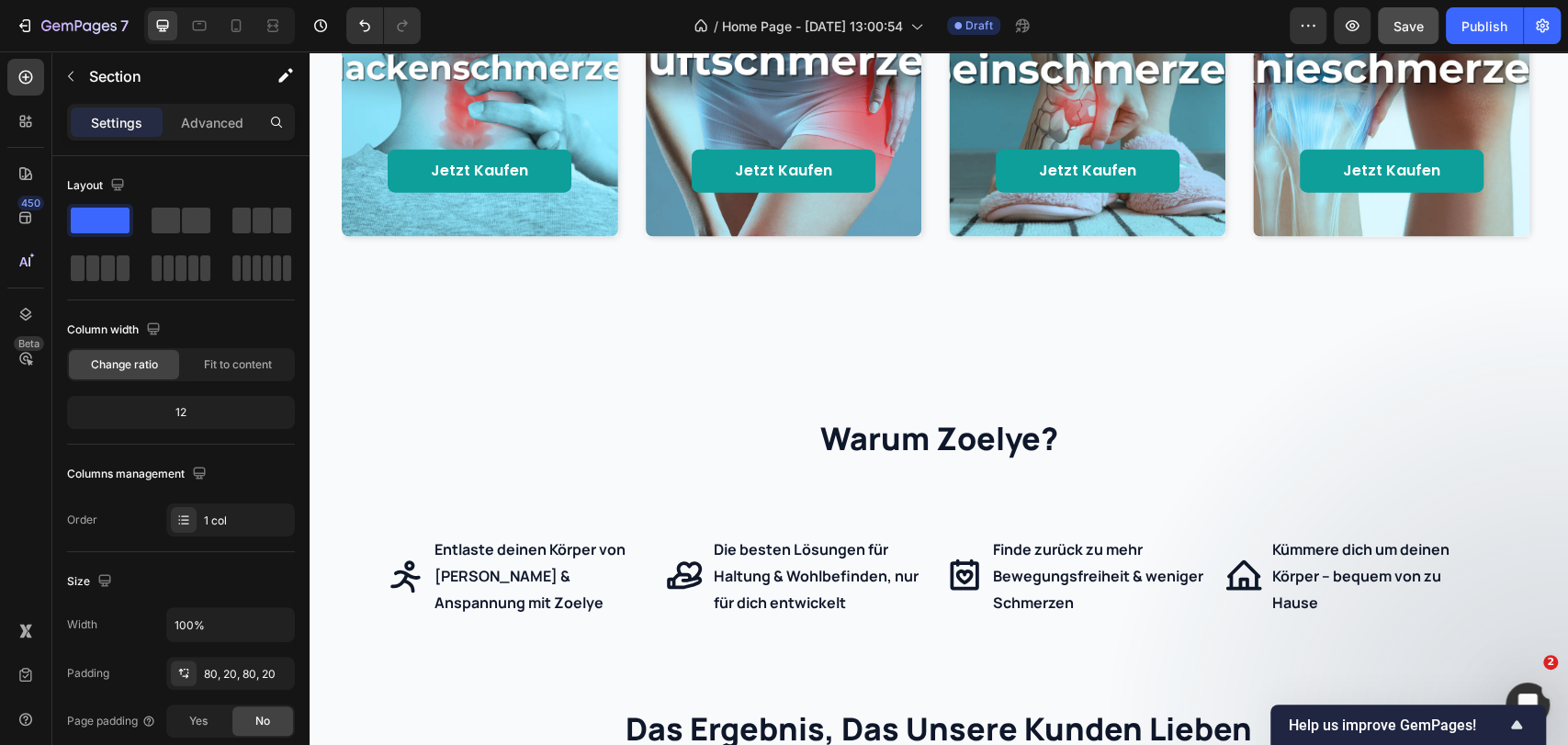
scroll to position [3218, 0]
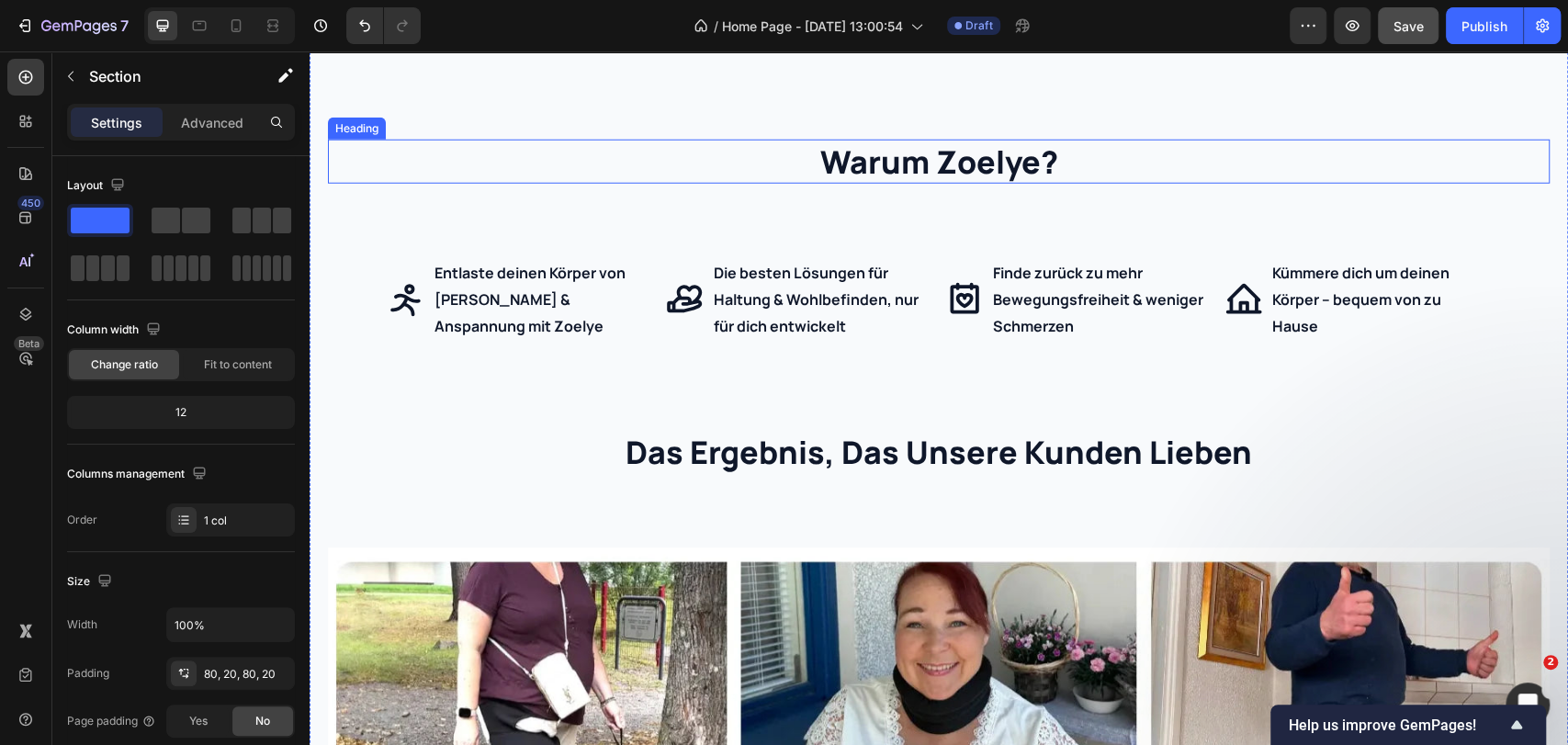
scroll to position [3116, 0]
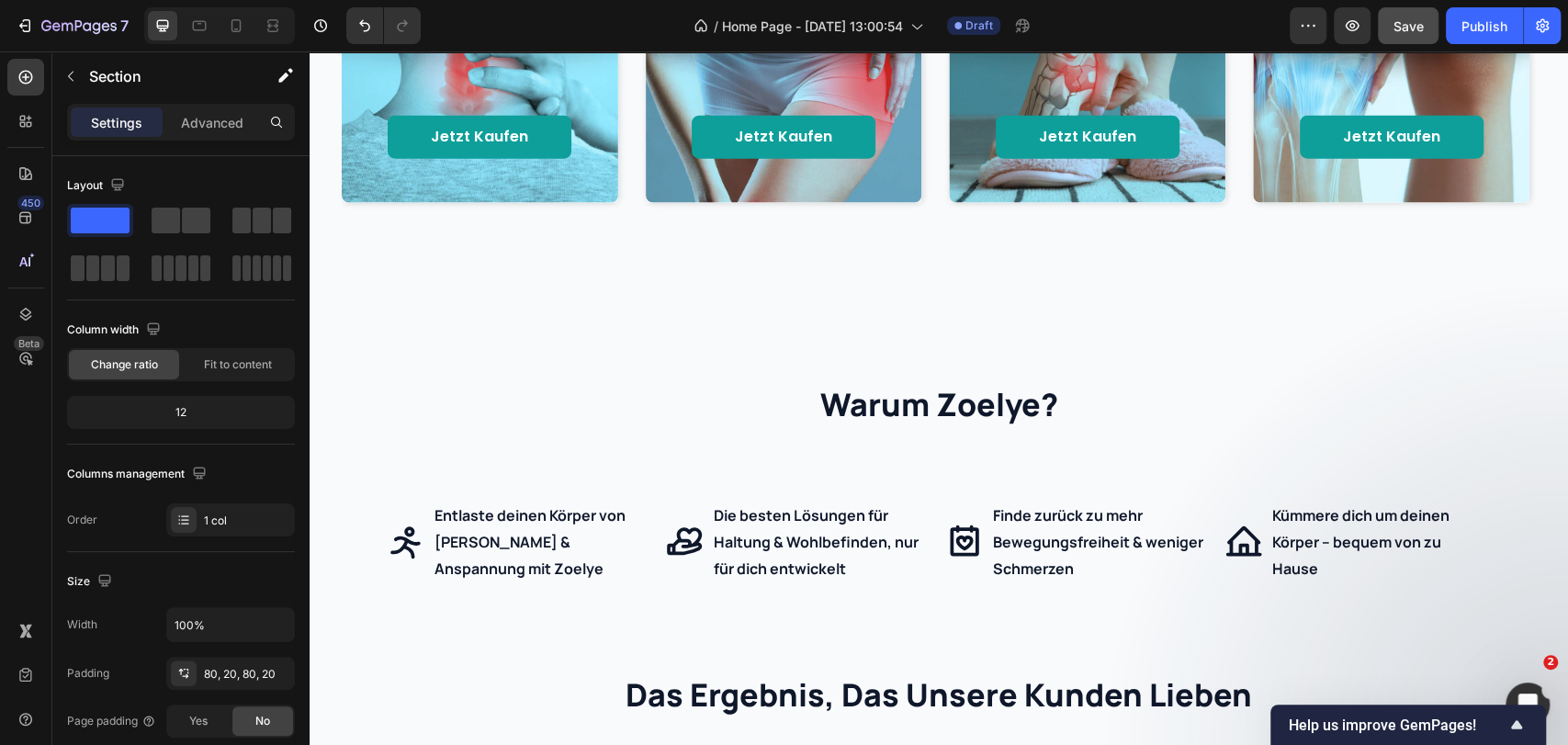
click at [922, 412] on h2 "warum zoelye?" at bounding box center [939, 403] width 1222 height 44
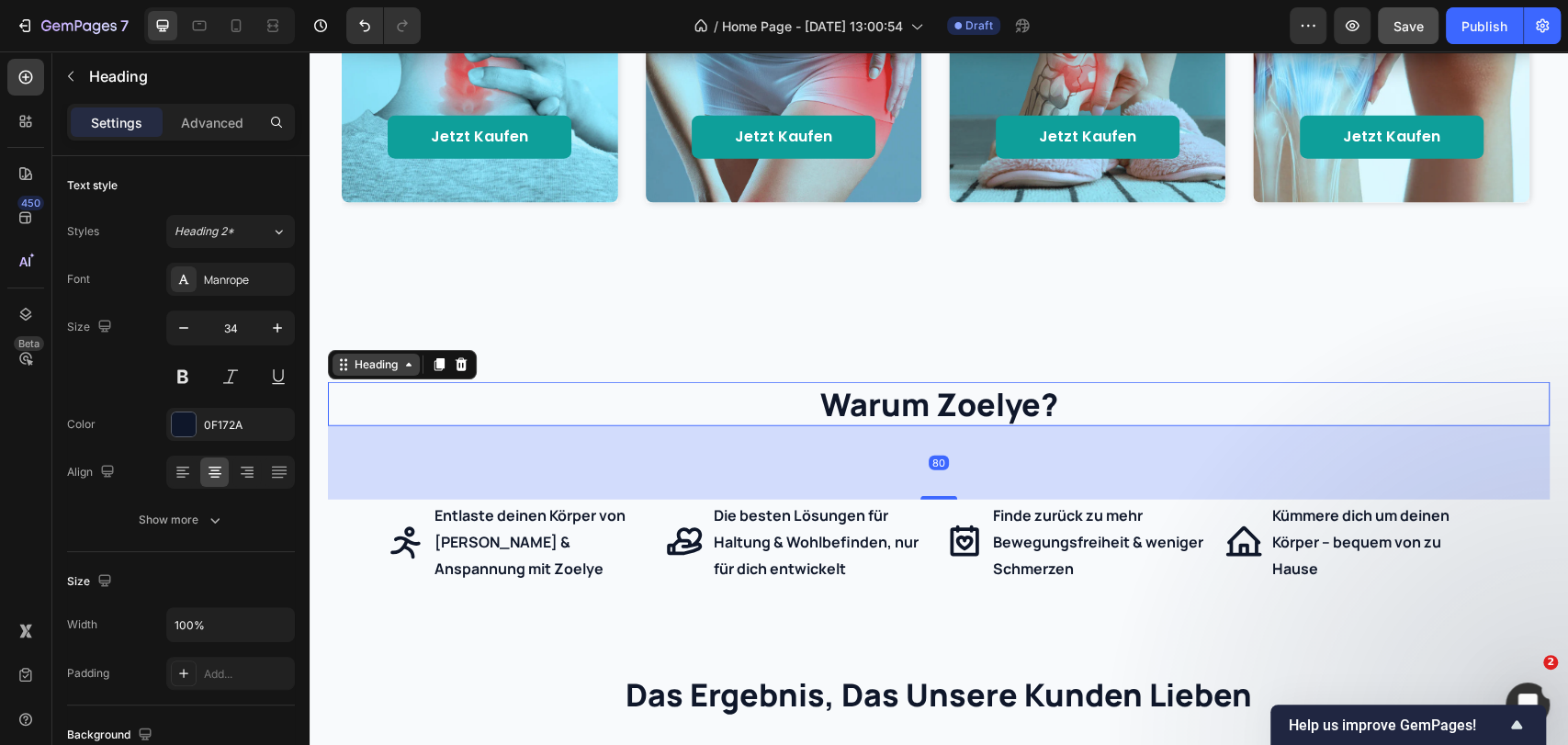
click at [366, 371] on div "Heading" at bounding box center [376, 365] width 50 height 17
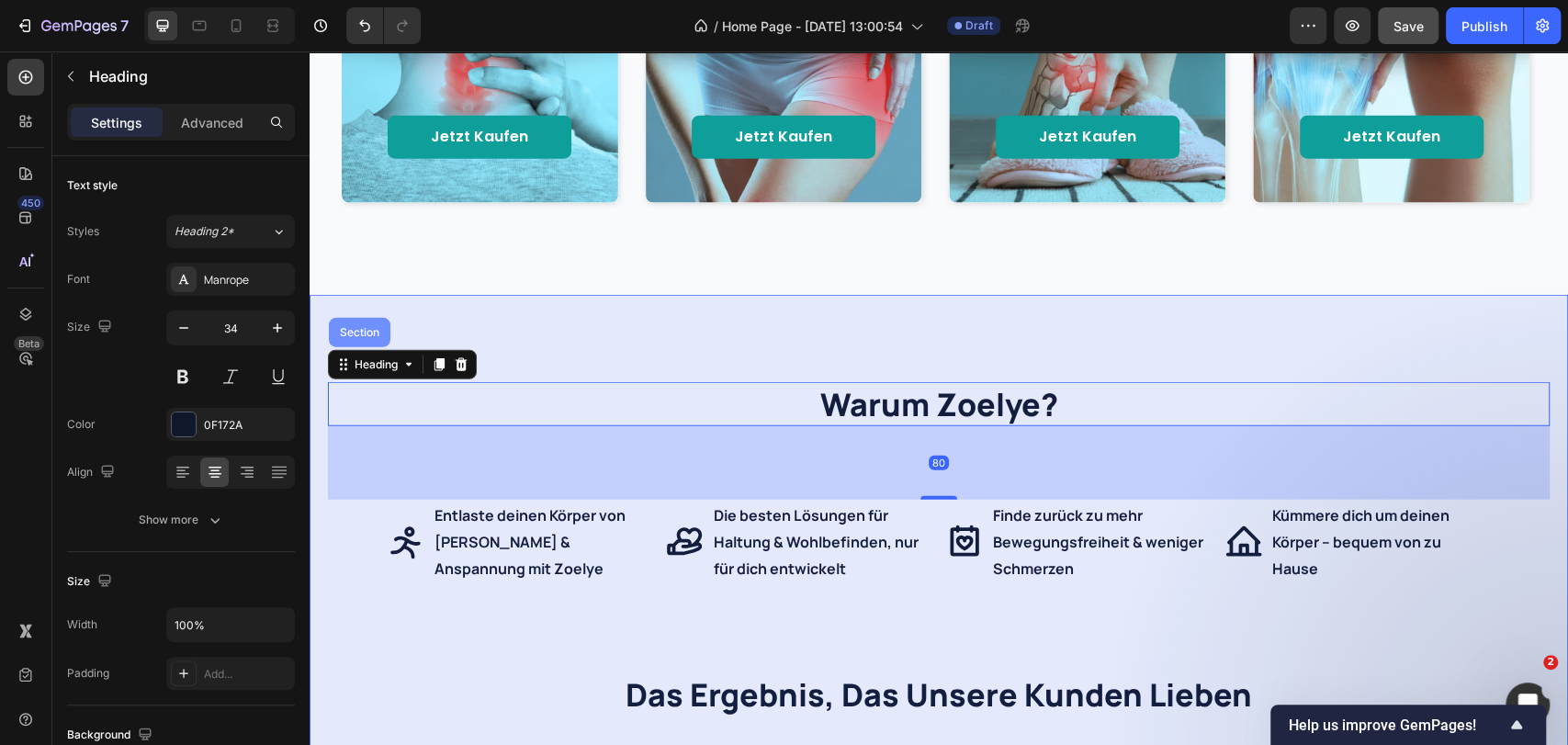
click at [372, 343] on div "Section" at bounding box center [359, 332] width 61 height 30
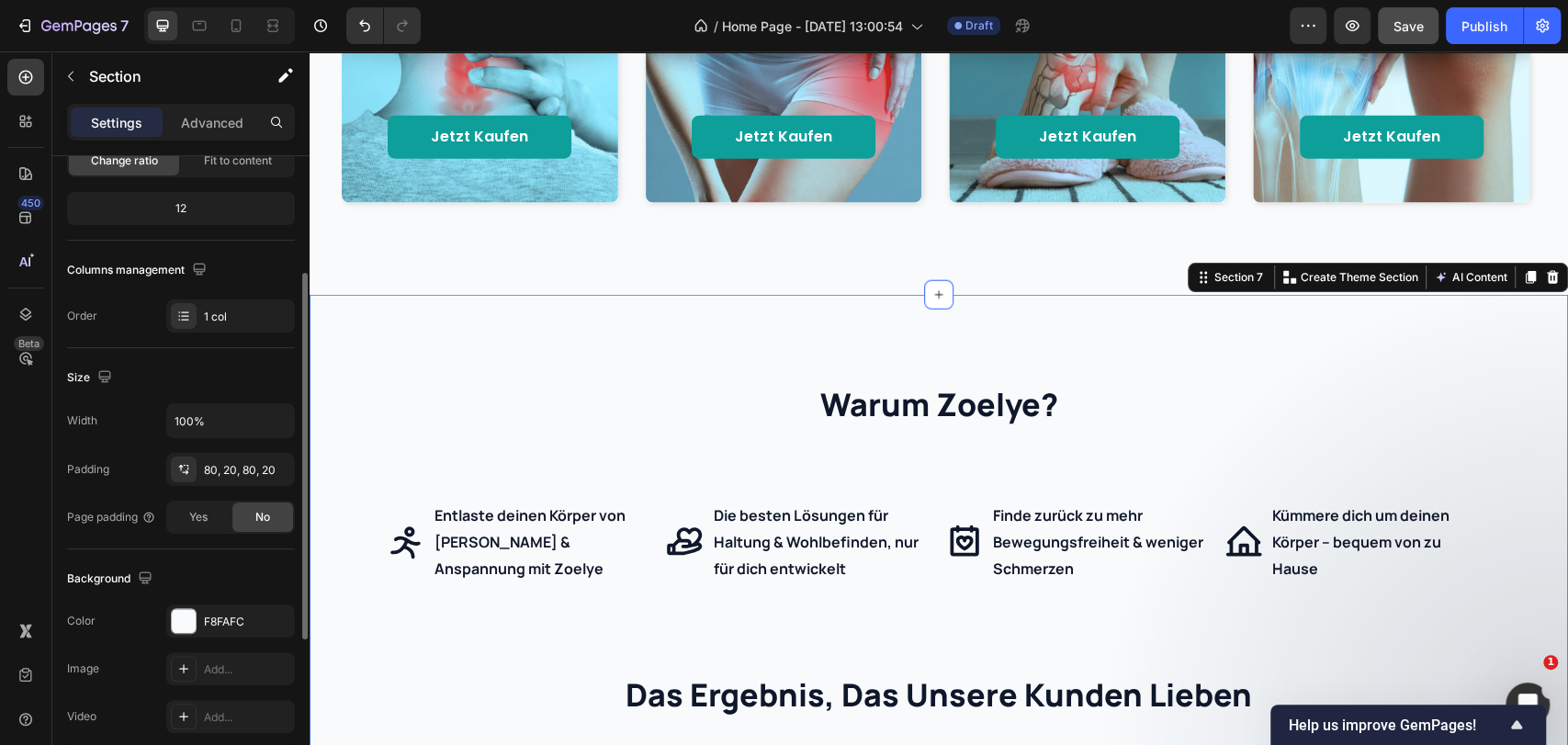
scroll to position [408, 0]
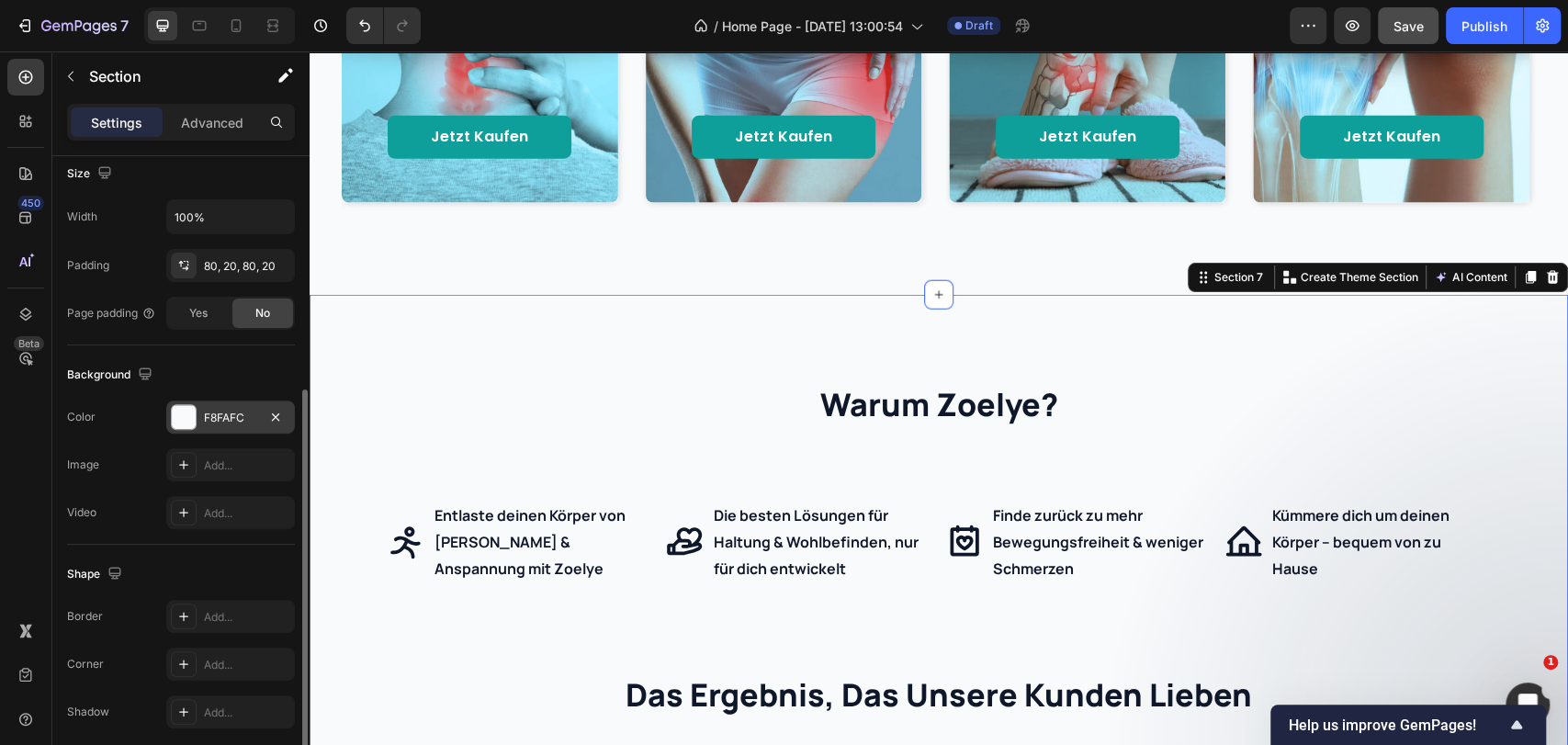
click at [224, 427] on div "F8FAFC" at bounding box center [231, 417] width 128 height 34
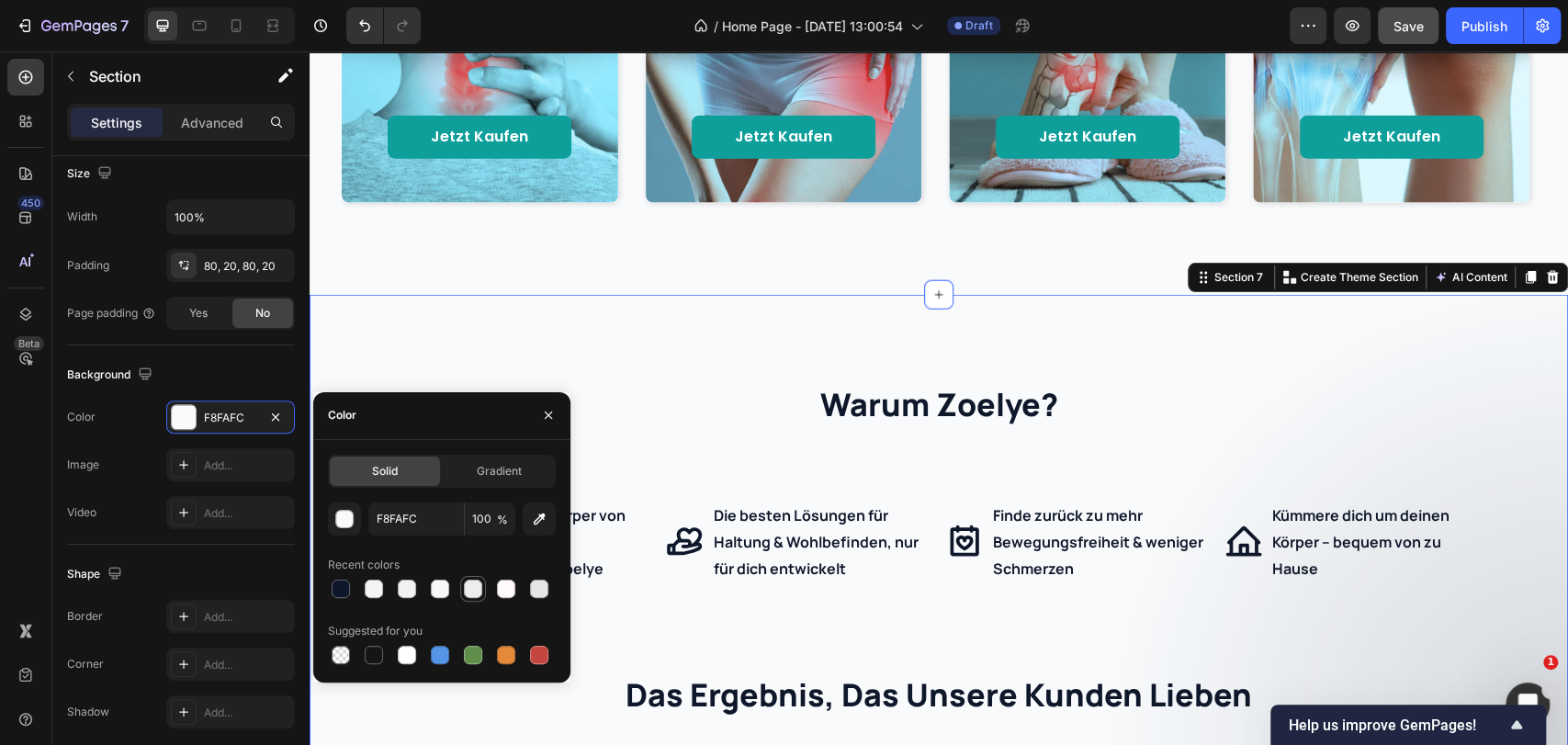
click at [462, 586] on div at bounding box center [473, 589] width 22 height 22
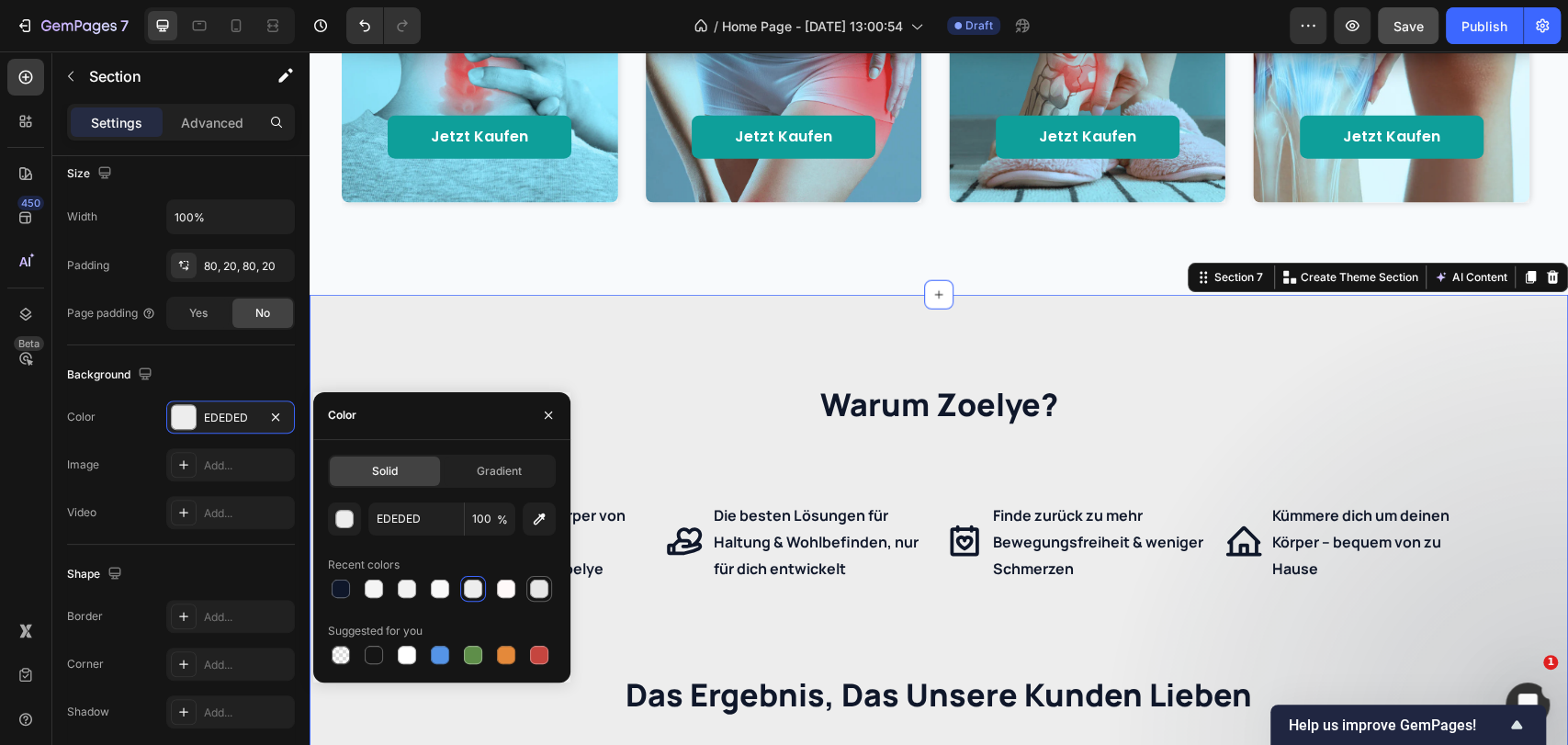
click at [544, 592] on div at bounding box center [539, 589] width 19 height 19
click at [513, 593] on div at bounding box center [507, 589] width 19 height 19
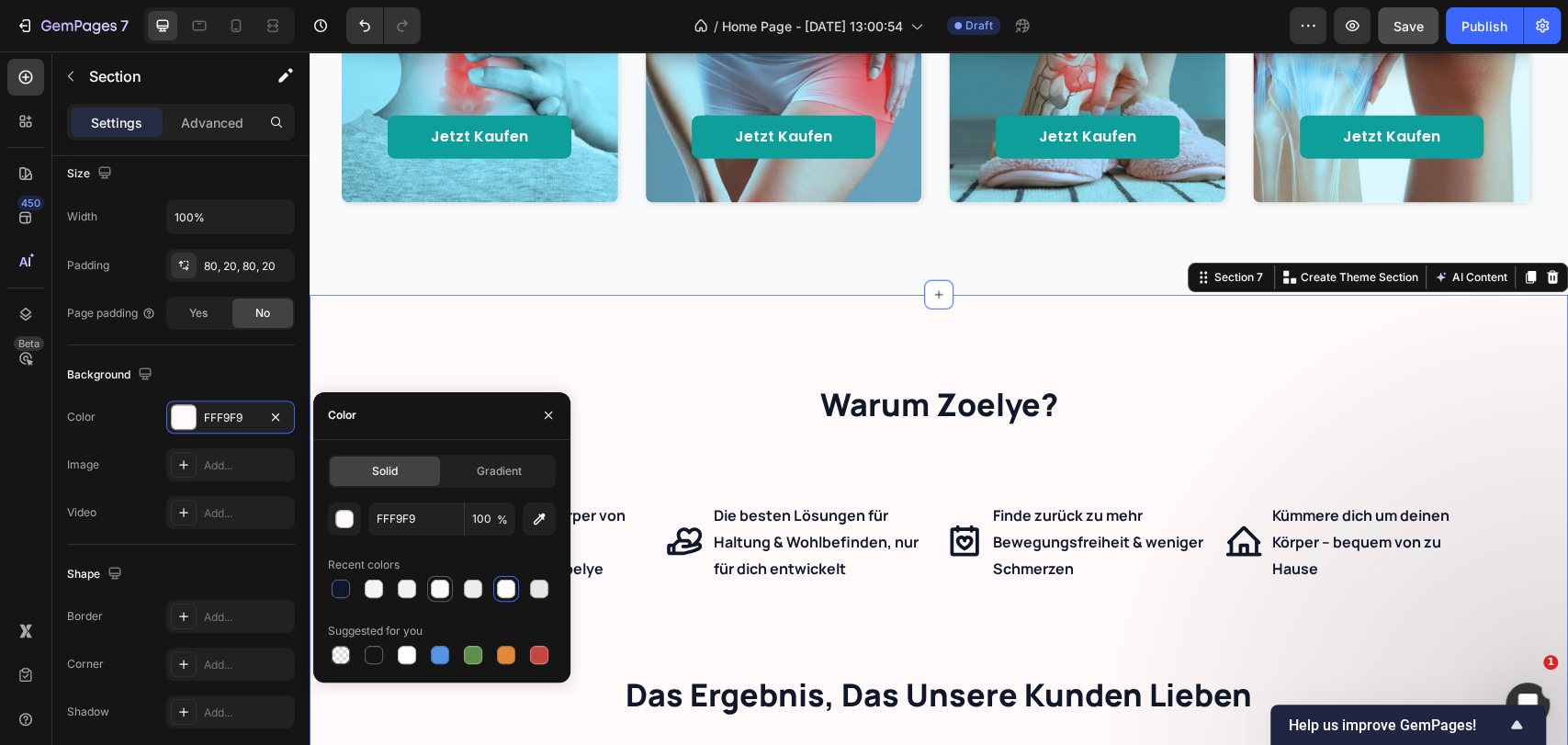
click at [440, 589] on div at bounding box center [440, 589] width 19 height 19
click at [412, 589] on div at bounding box center [407, 589] width 19 height 19
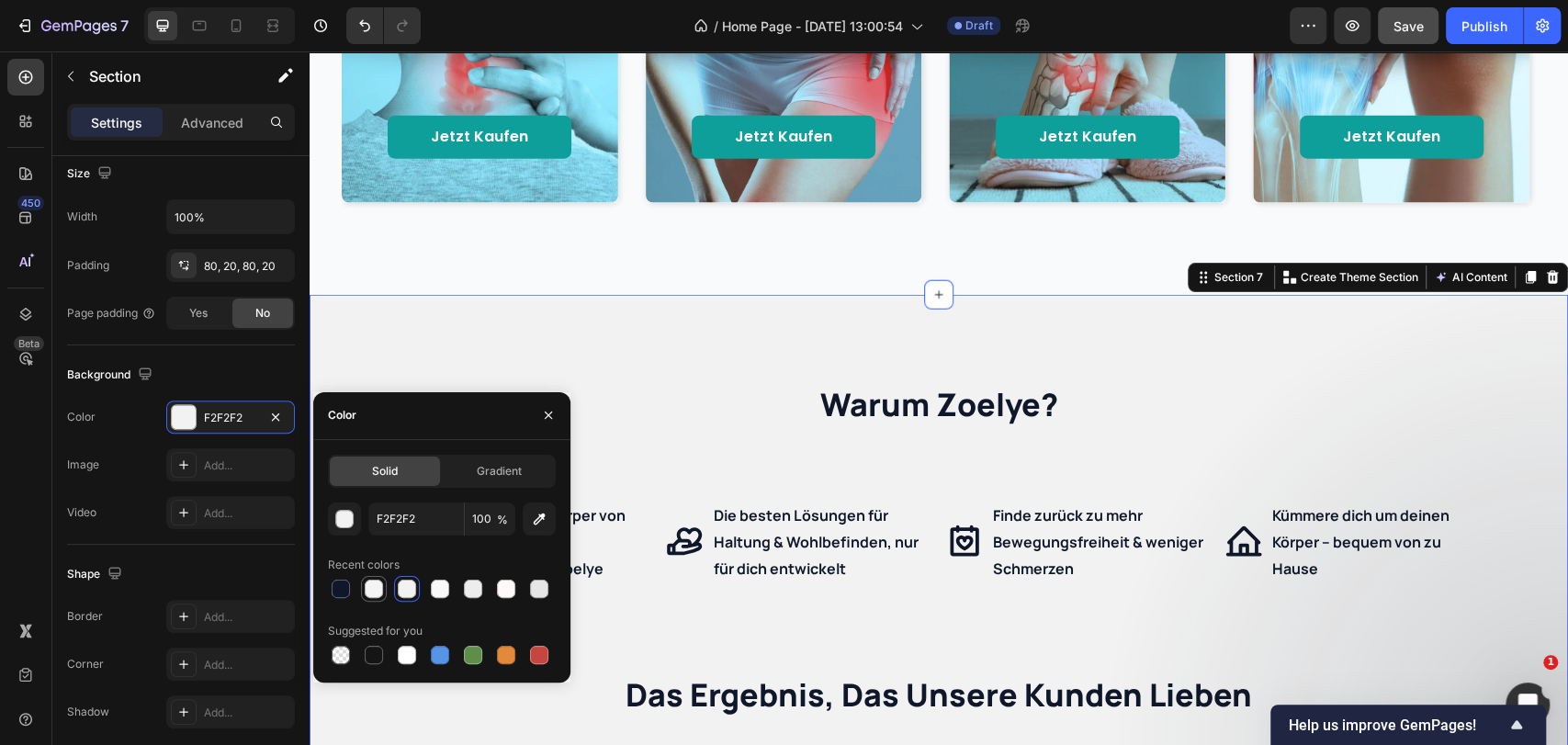
click at [377, 585] on div at bounding box center [374, 589] width 19 height 19
type input "F4F4F4"
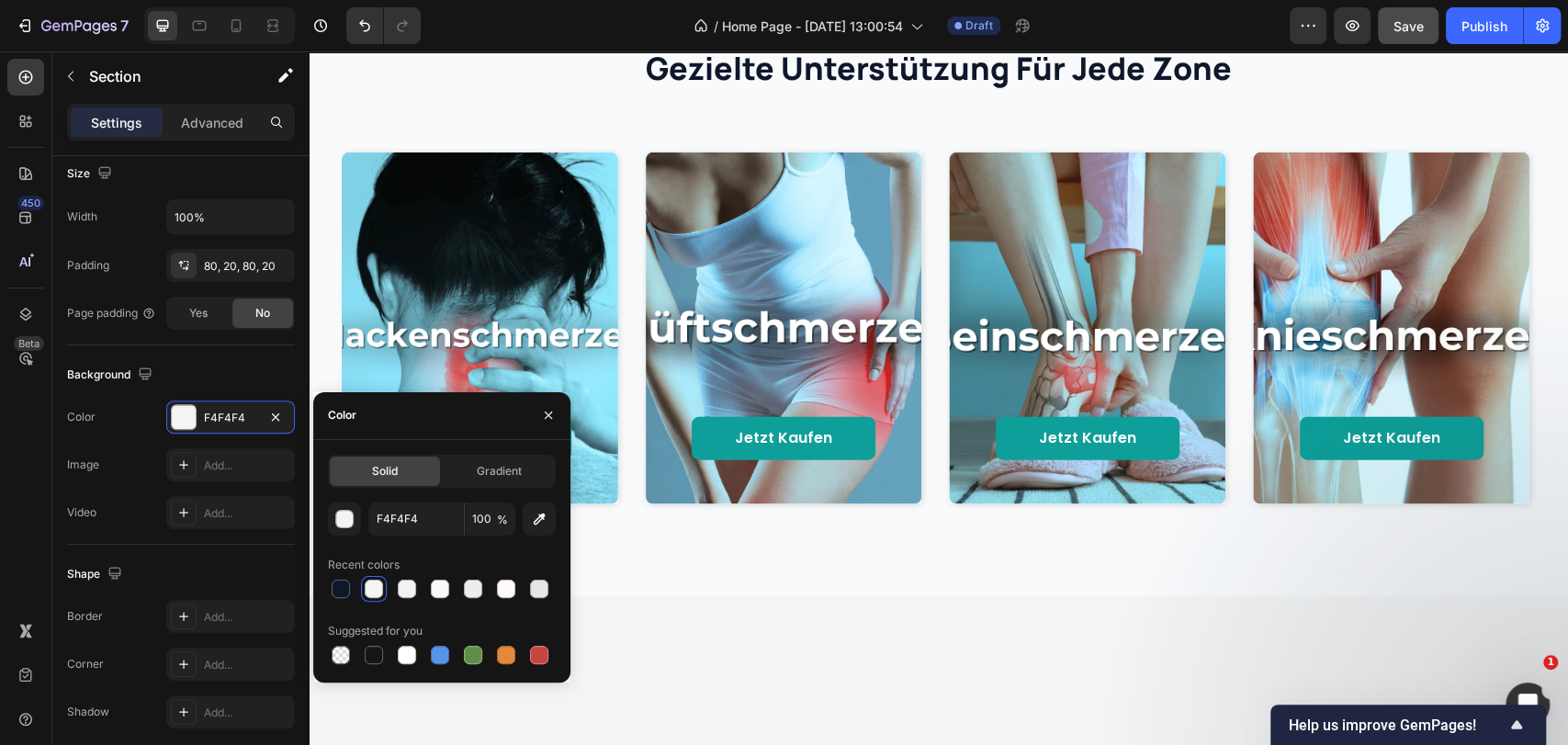
scroll to position [2300, 0]
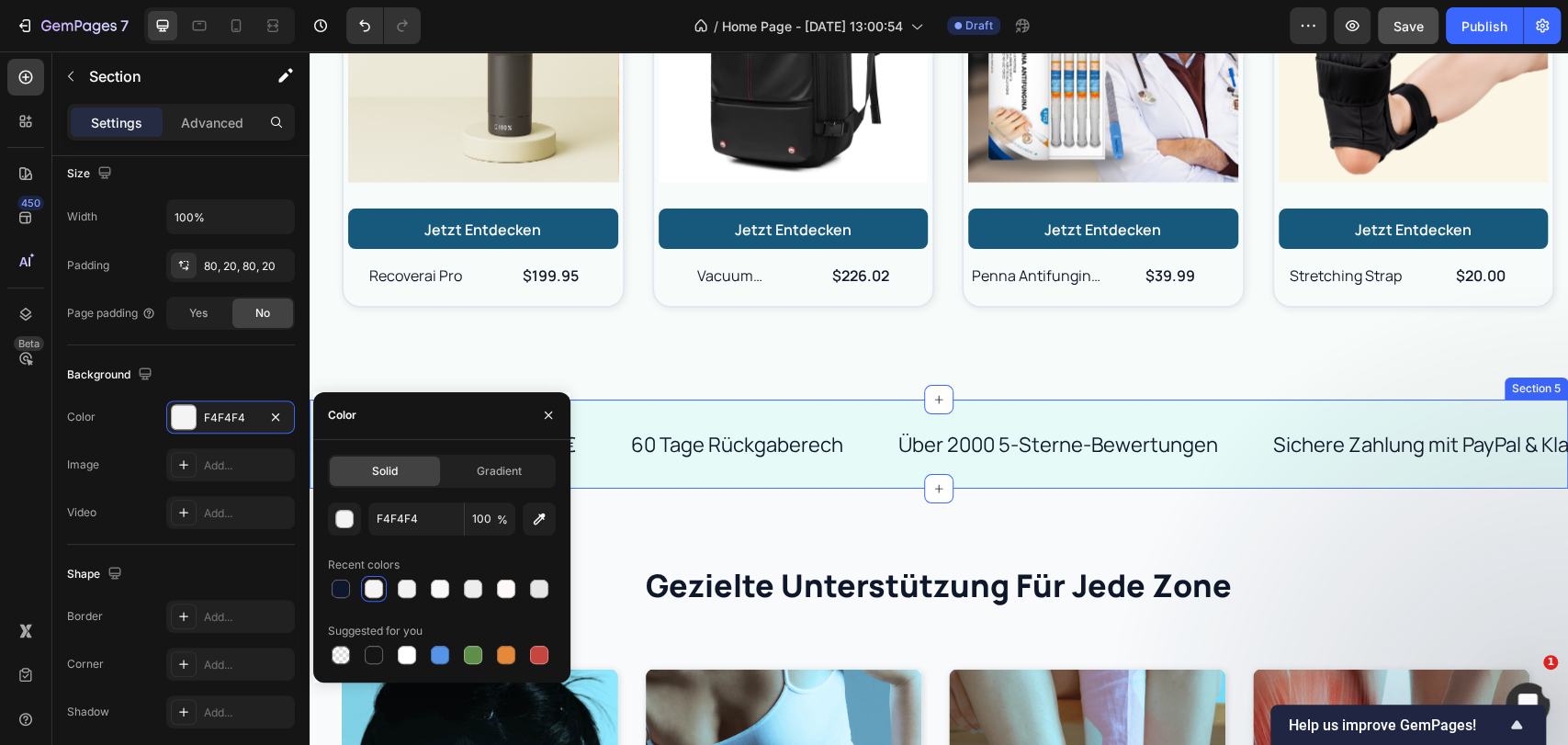
click at [877, 411] on div "Kostenloser Versand ab 50 € Text 60 Tage Rückgaberech Text Über 2000 5-Sterne-B…" at bounding box center [938, 444] width 1258 height 89
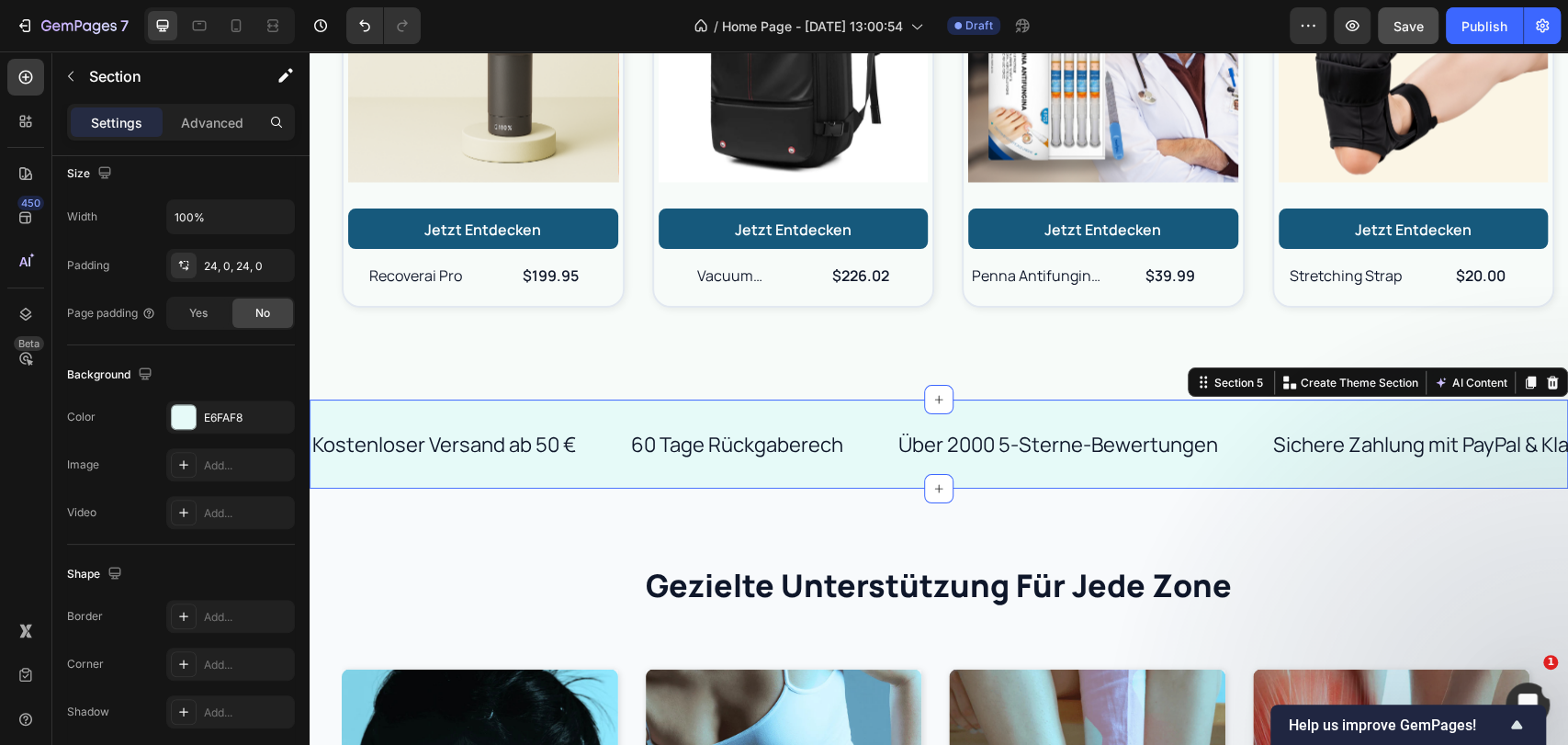
click at [401, 406] on div "Kostenloser Versand ab 50 € Text 60 Tage Rückgaberech Text Über 2000 5-Sterne-B…" at bounding box center [938, 444] width 1258 height 89
click at [206, 421] on div "E6FAF8" at bounding box center [230, 418] width 53 height 17
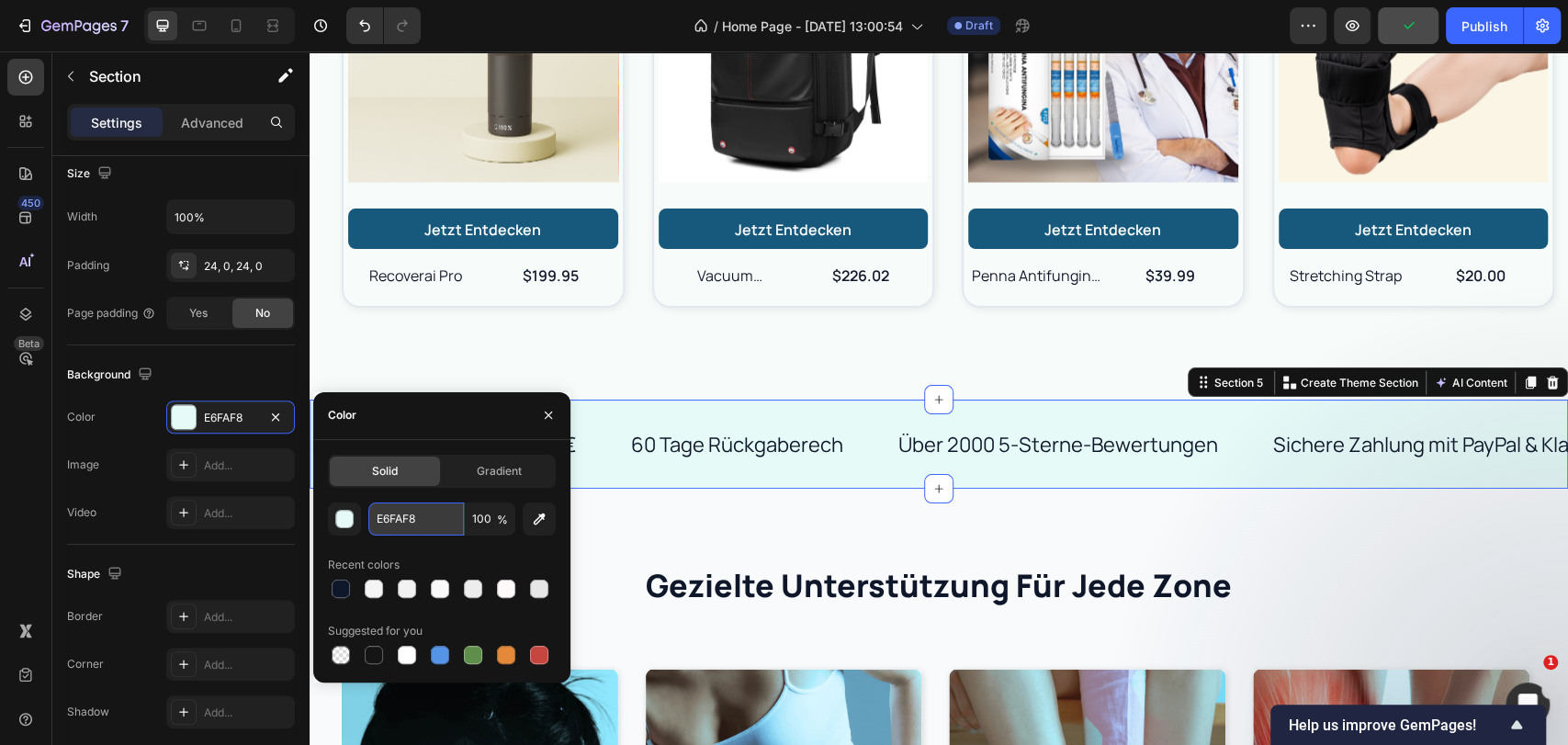
click at [389, 526] on input "E6FAF8" at bounding box center [416, 520] width 96 height 34
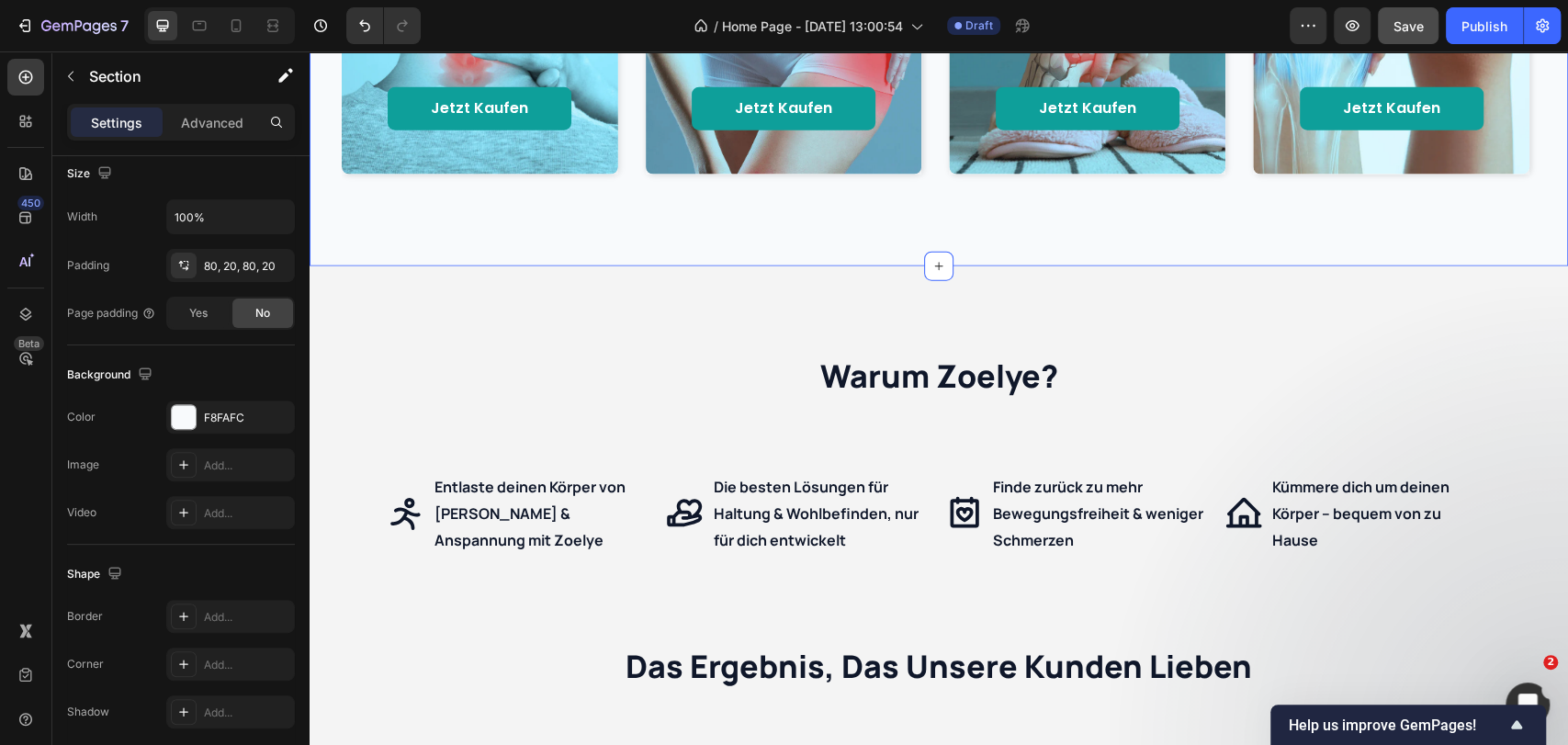
scroll to position [3218, 0]
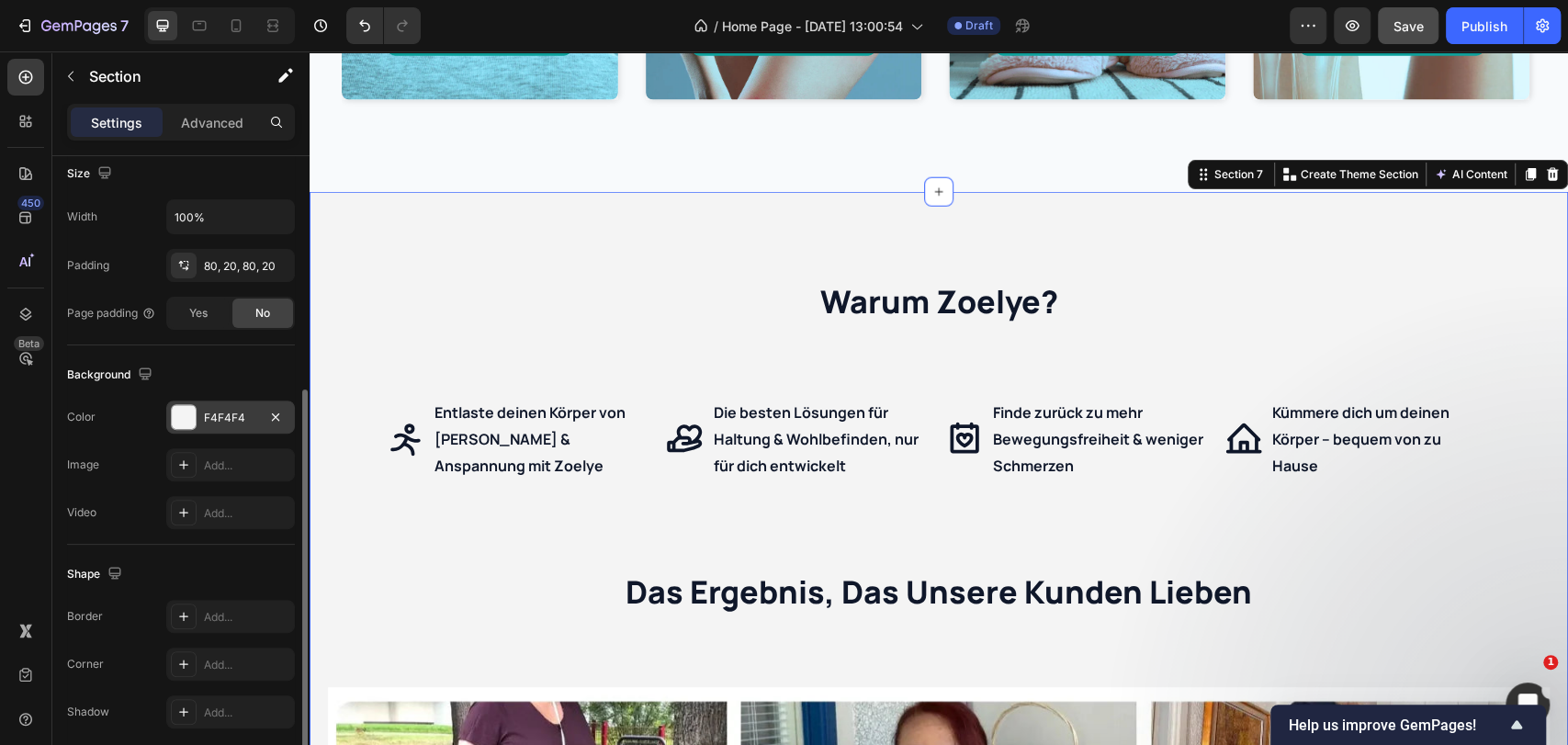
click at [213, 422] on div "F4F4F4" at bounding box center [230, 418] width 53 height 17
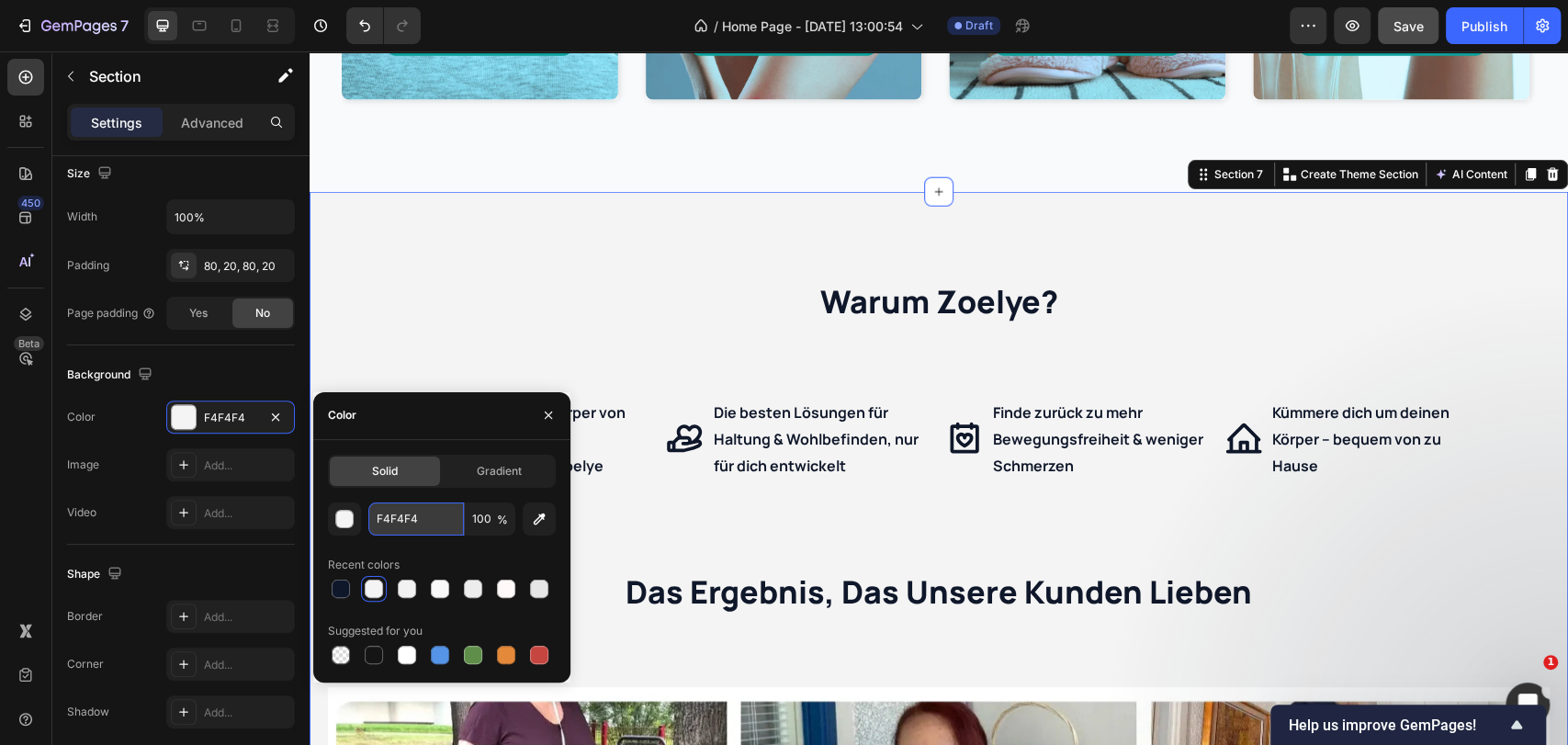
click at [397, 509] on input "F4F4F4" at bounding box center [416, 520] width 96 height 34
paste input "E6FAF8"
type input "E6FAF8"
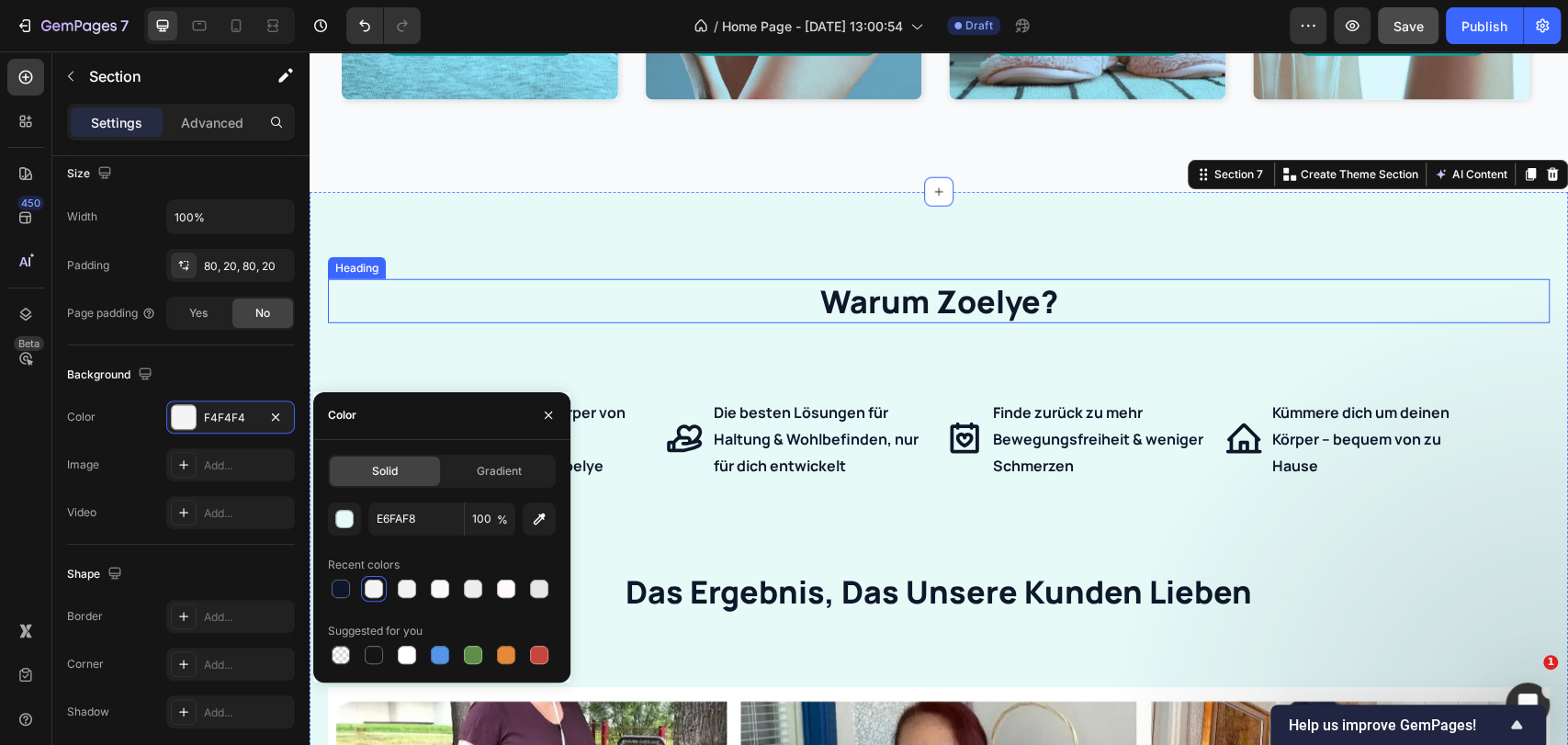
click at [521, 314] on h2 "warum zoelye?" at bounding box center [939, 301] width 1222 height 44
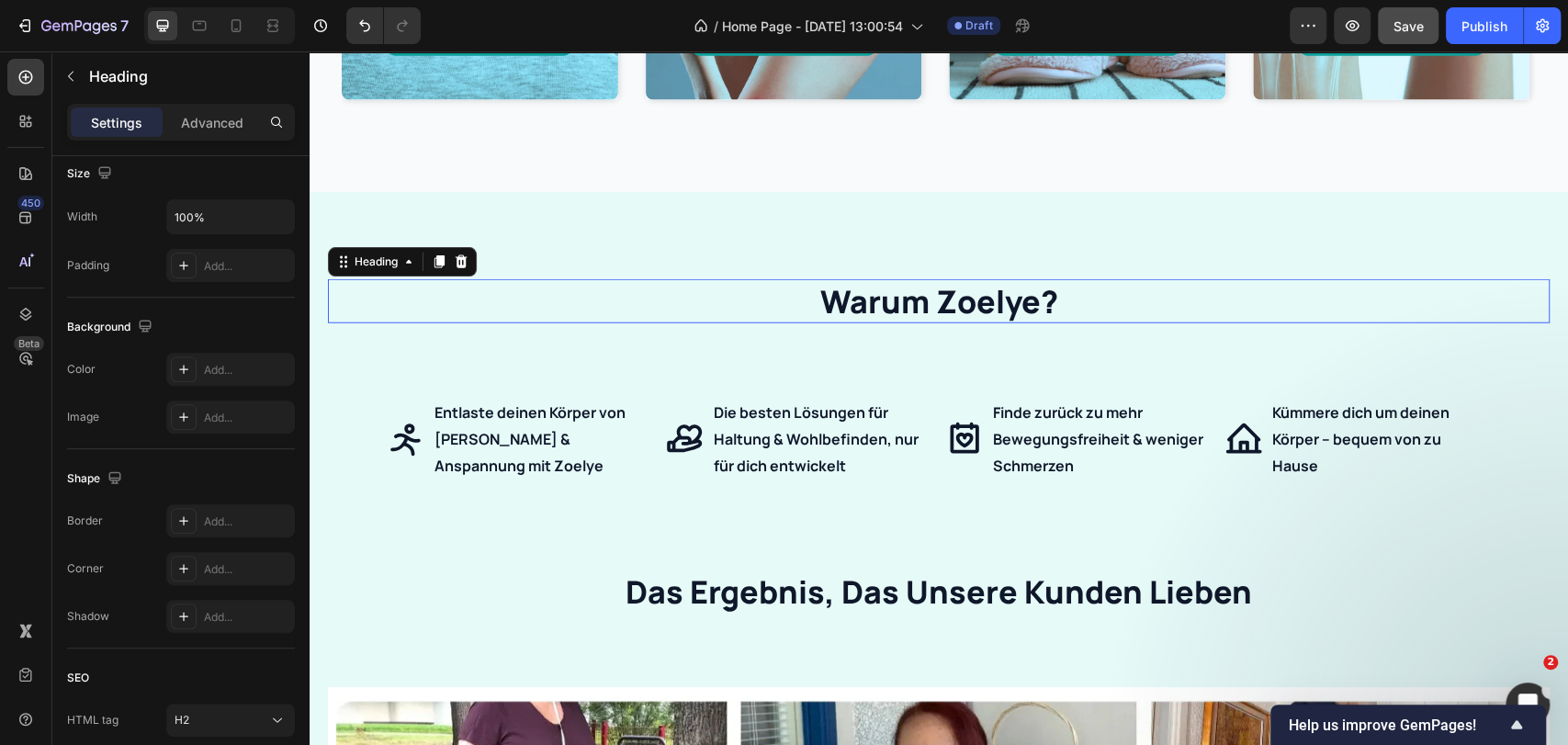
scroll to position [0, 0]
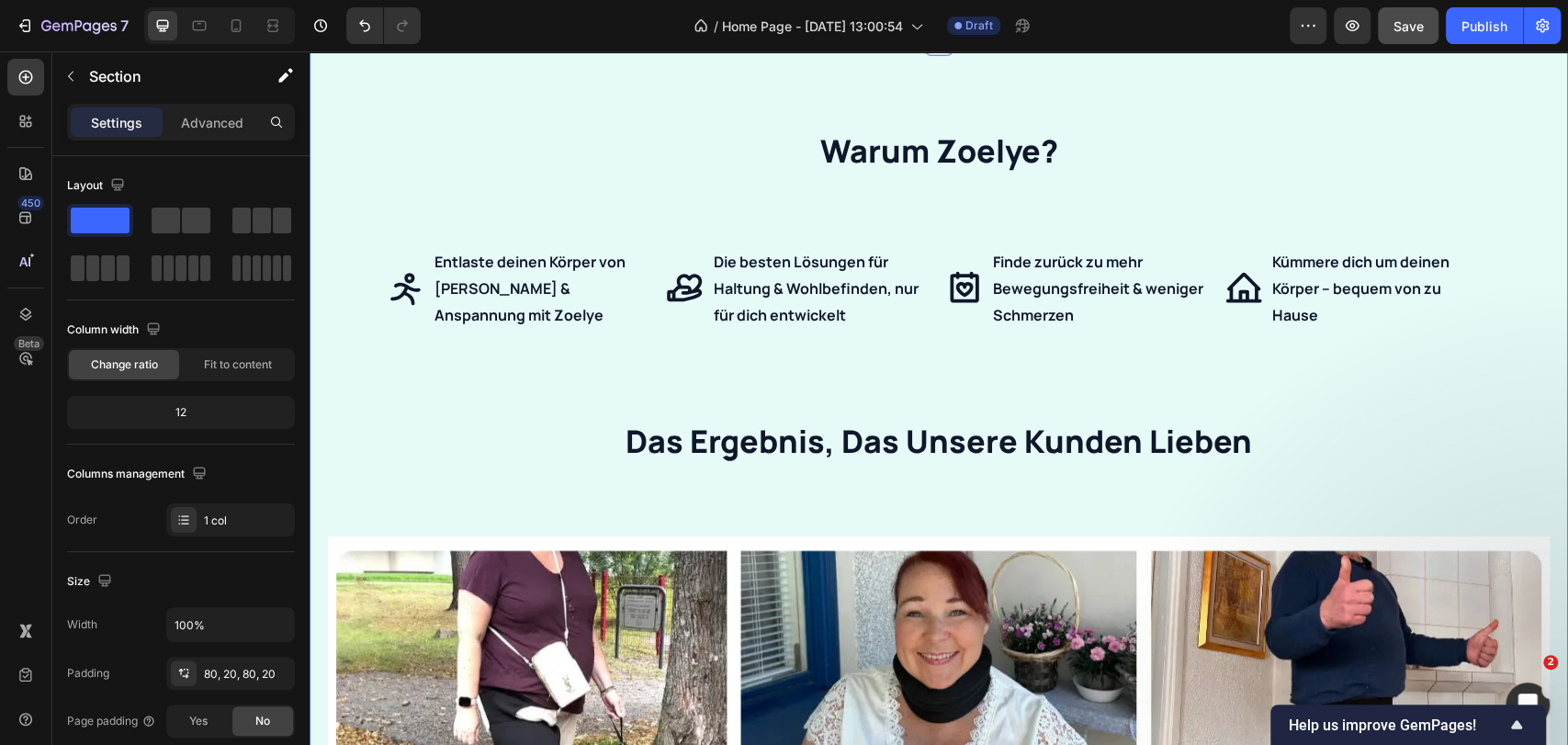
scroll to position [3525, 0]
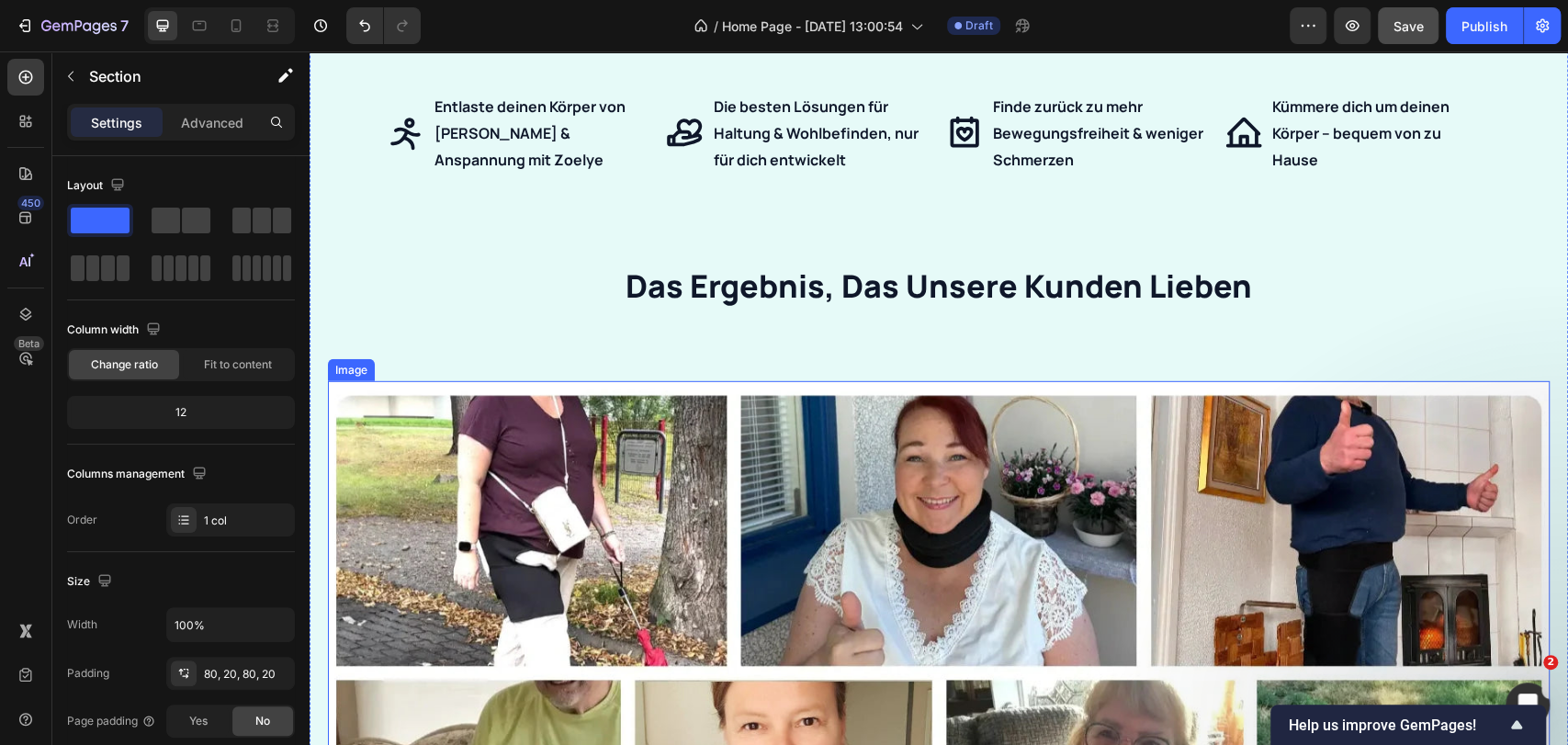
click at [557, 387] on img at bounding box center [939, 667] width 1222 height 572
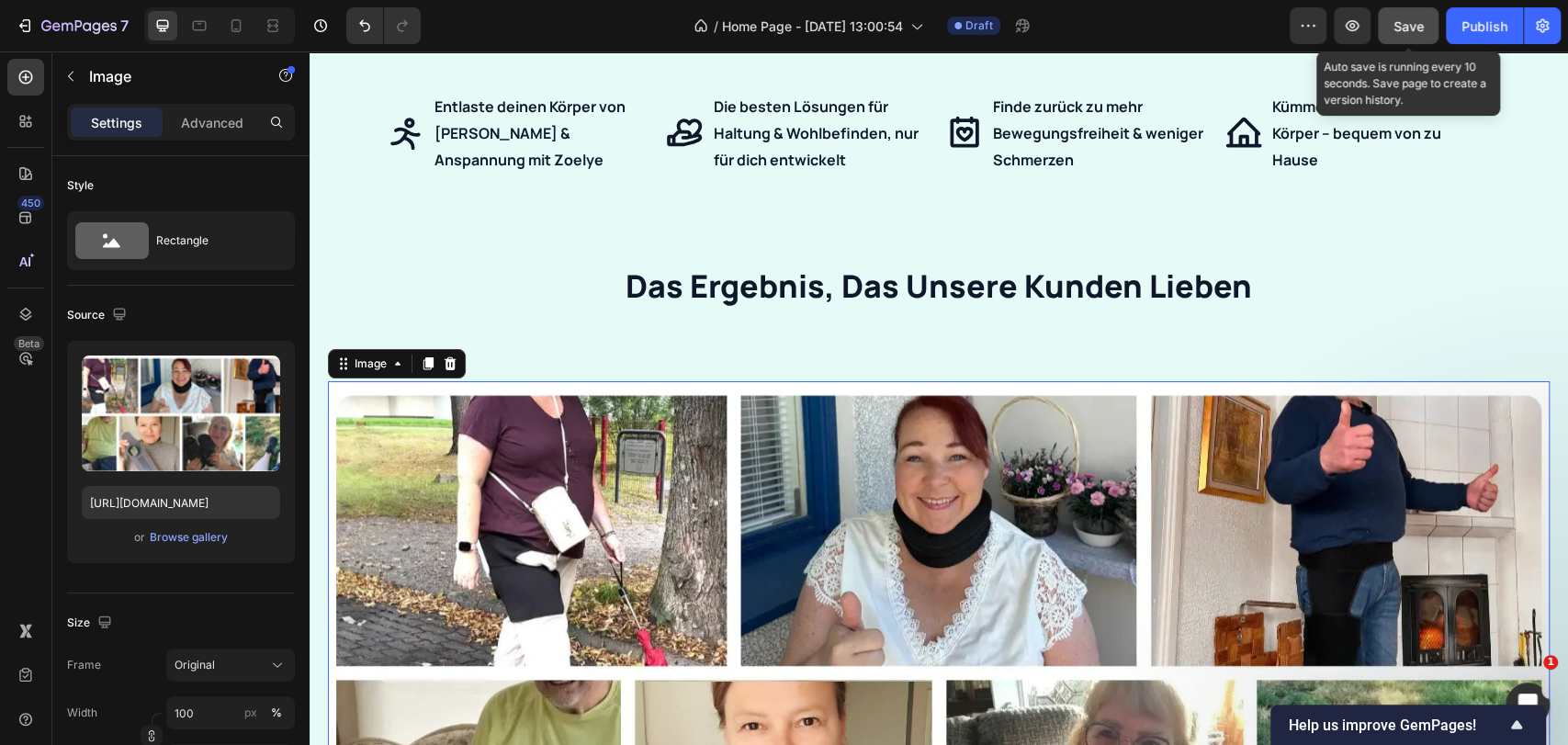
click at [1416, 20] on span "Save" at bounding box center [1408, 26] width 31 height 16
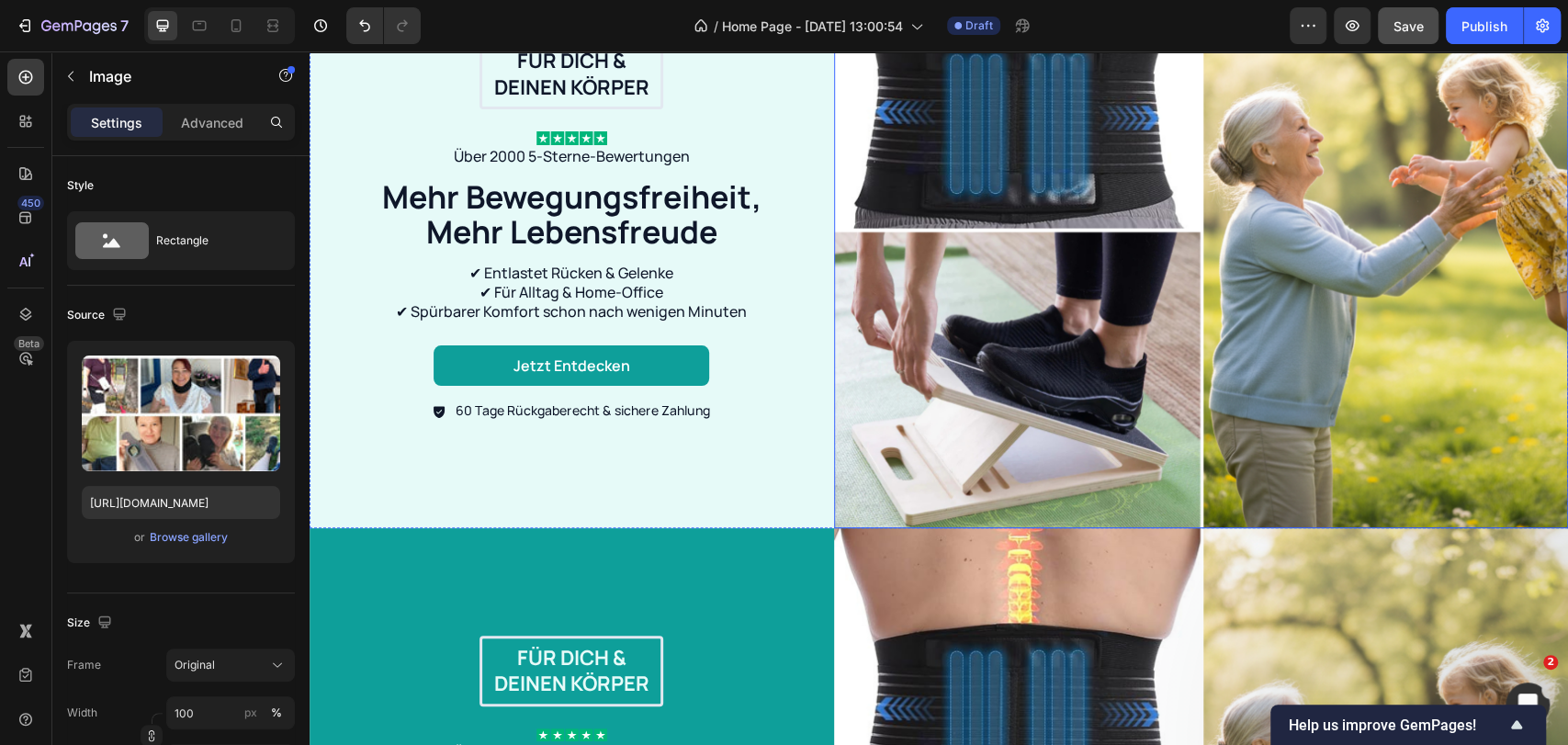
scroll to position [0, 0]
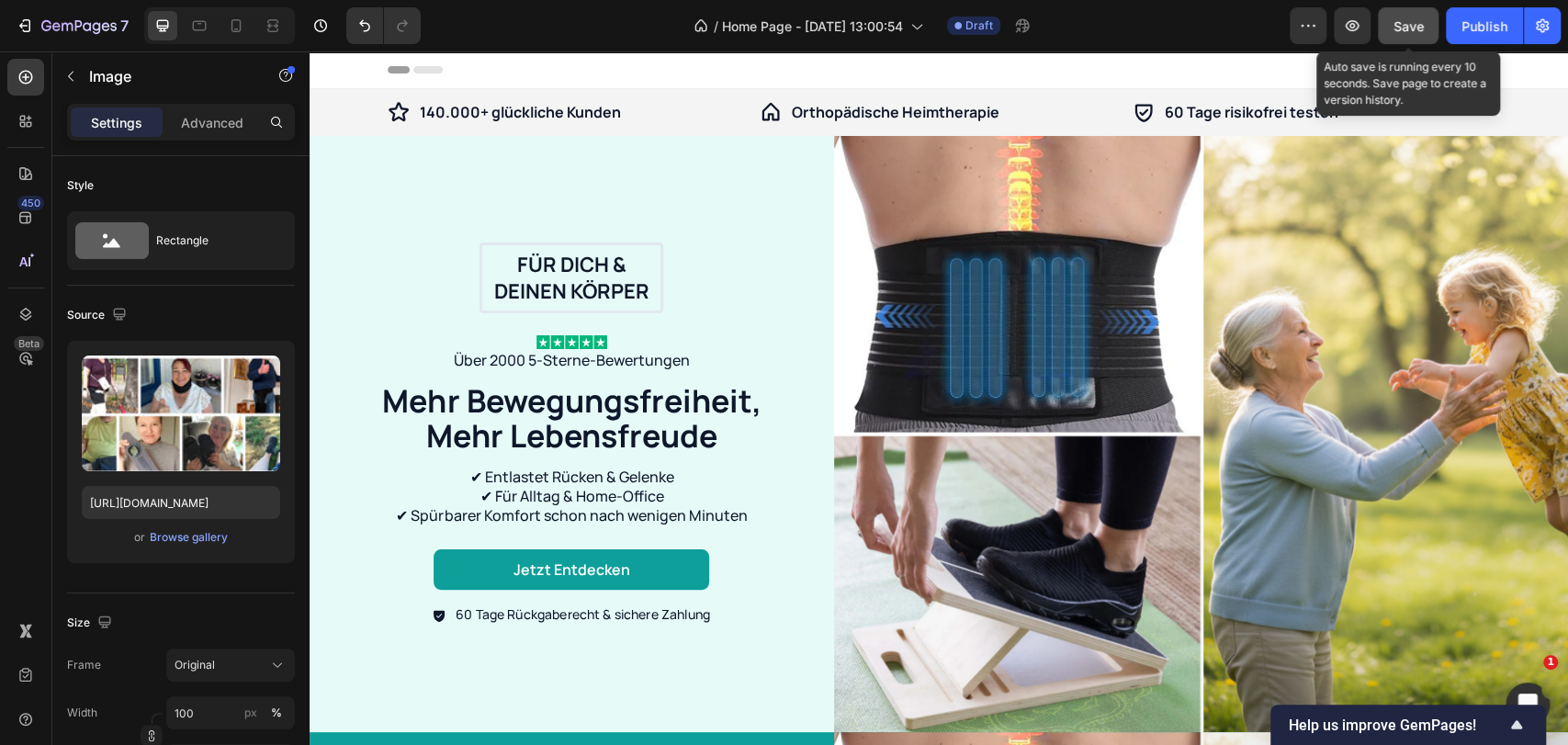
click at [1408, 34] on div "Save" at bounding box center [1408, 26] width 31 height 20
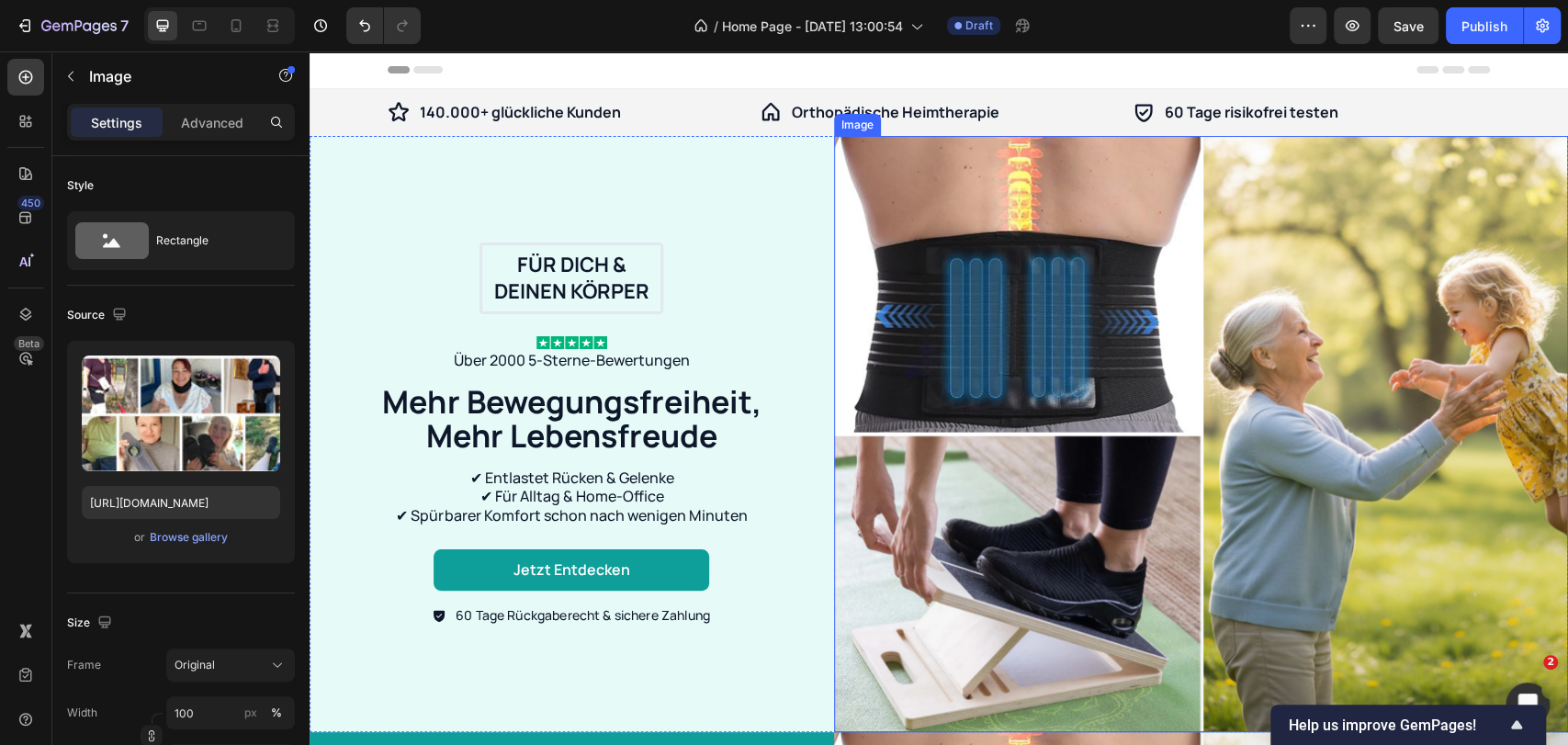
click at [1530, 173] on img at bounding box center [1201, 434] width 734 height 597
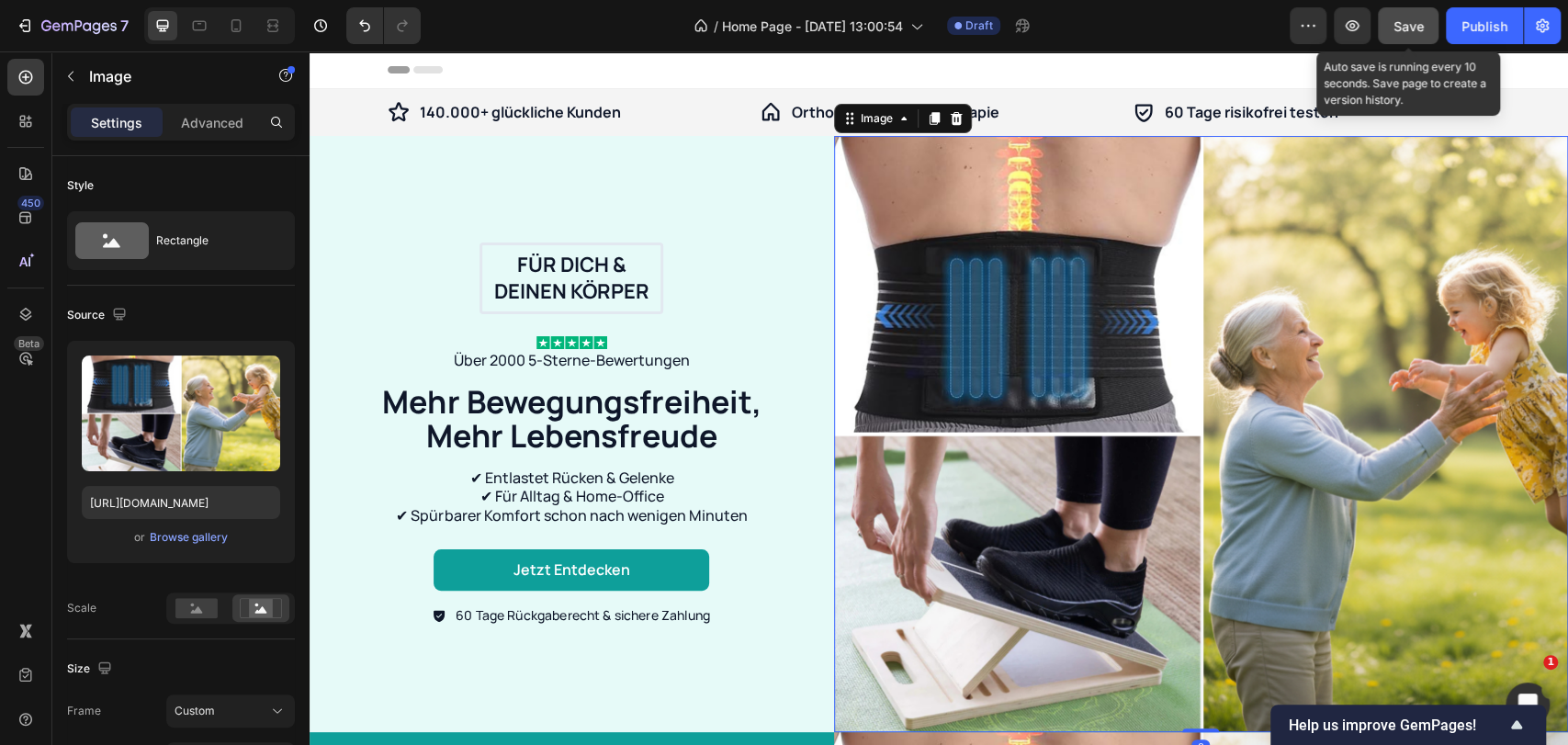
click at [1405, 24] on span "Save" at bounding box center [1408, 26] width 31 height 16
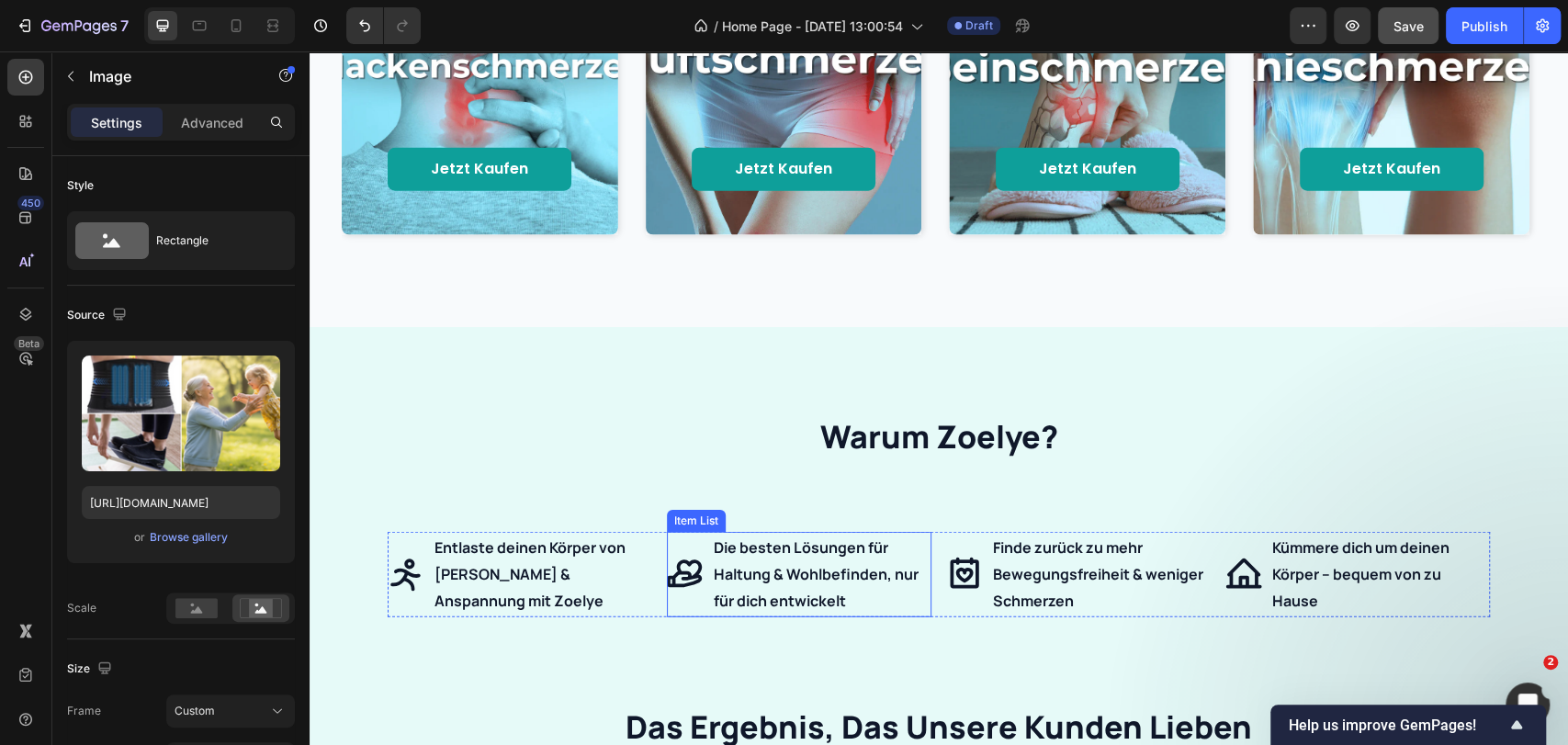
scroll to position [2960, 0]
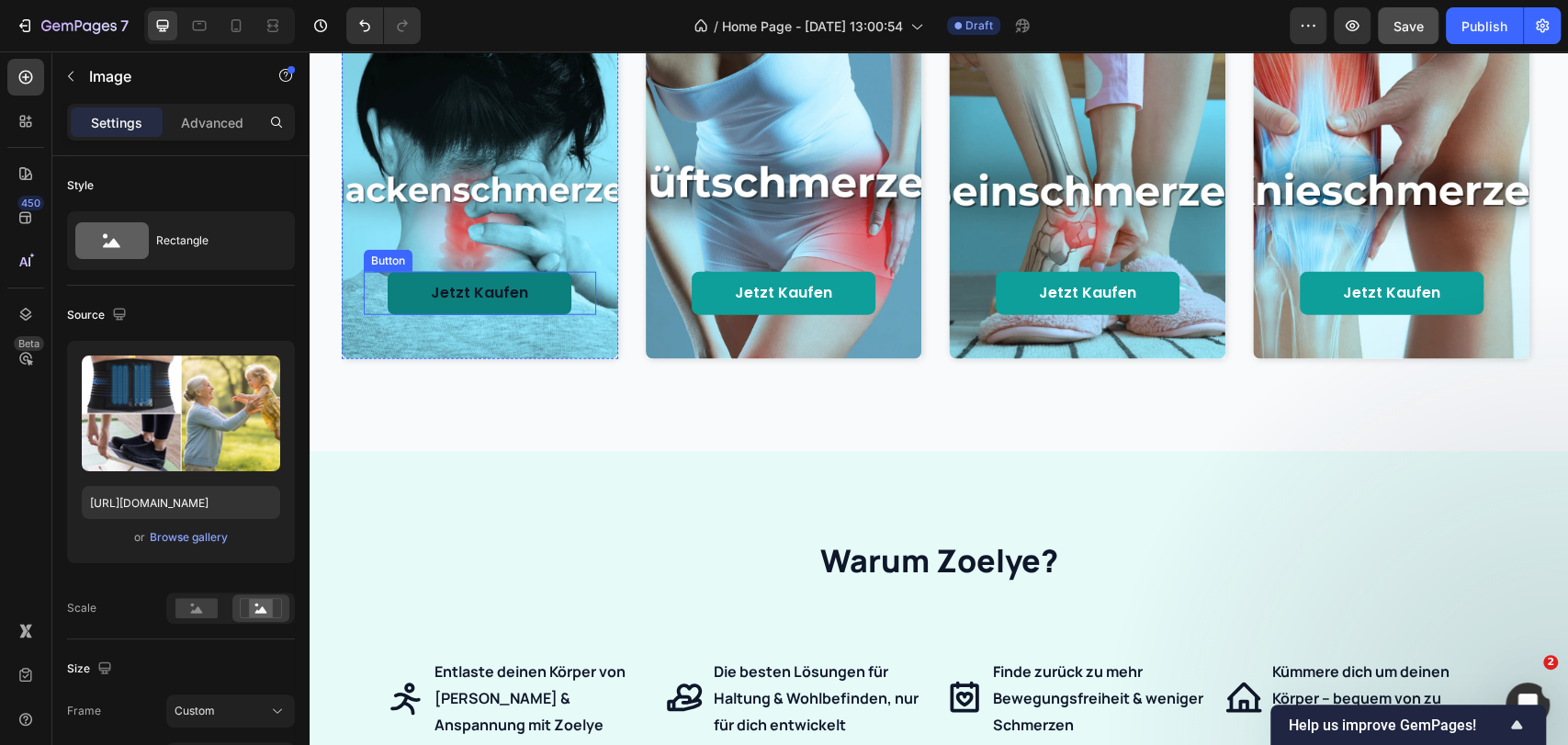
click at [538, 281] on link "Jetzt kaufen" at bounding box center [479, 293] width 183 height 43
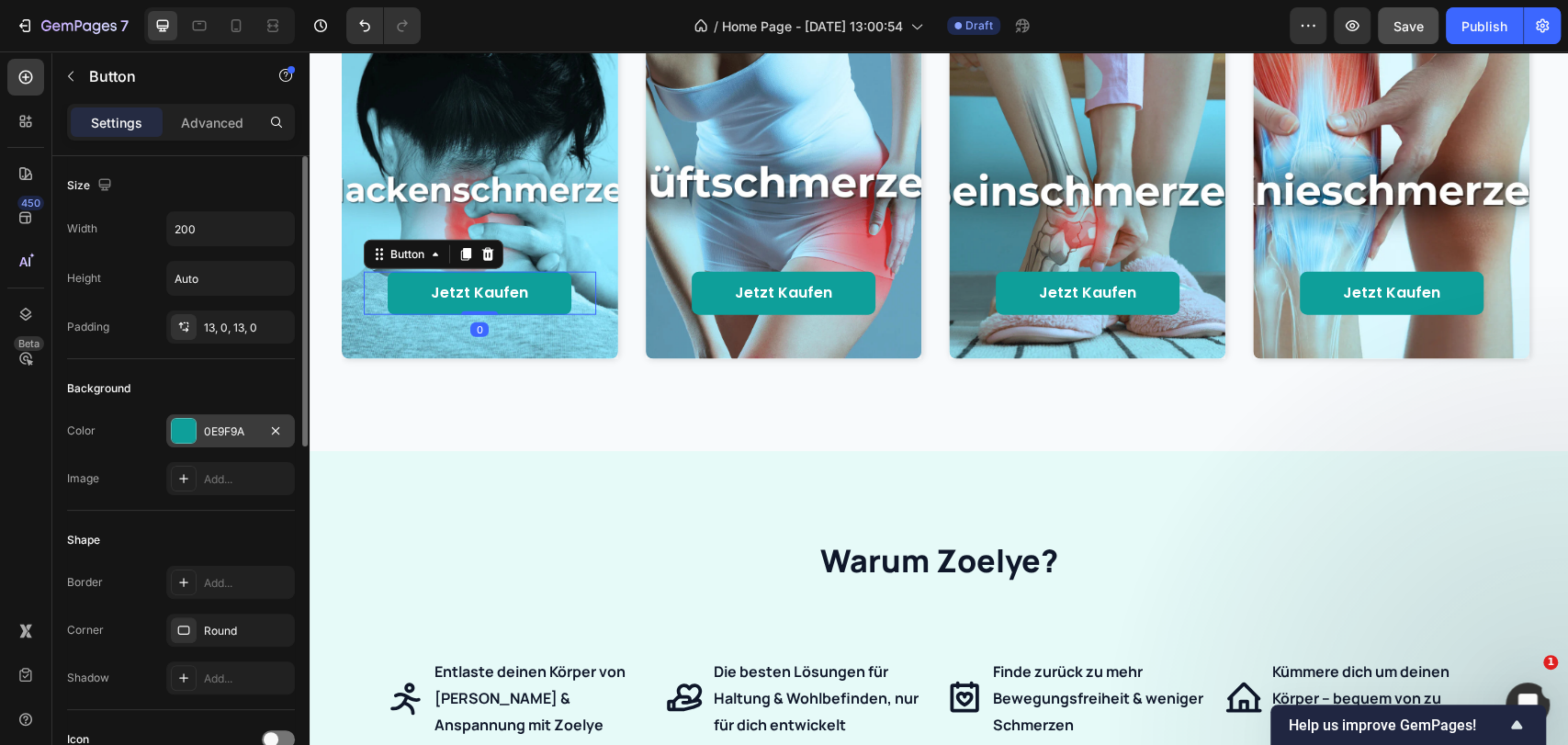
click at [215, 432] on div "0E9F9A" at bounding box center [230, 432] width 53 height 17
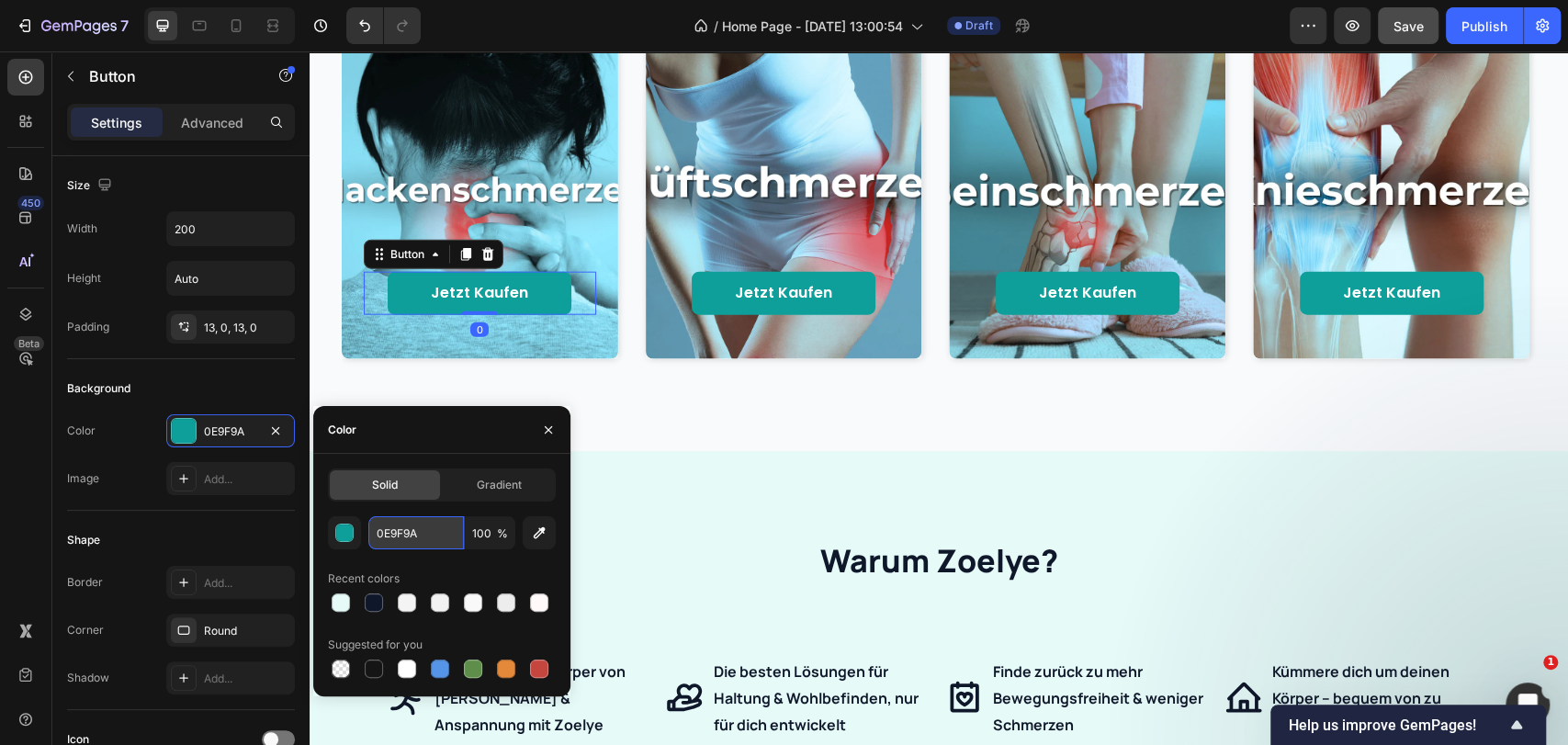
click at [404, 523] on input "0E9F9A" at bounding box center [416, 533] width 96 height 34
click at [678, 389] on div "gezielte unterstützung für jede zone Heading Jetzt kaufen Button 0 Hero Banner …" at bounding box center [938, 140] width 1258 height 624
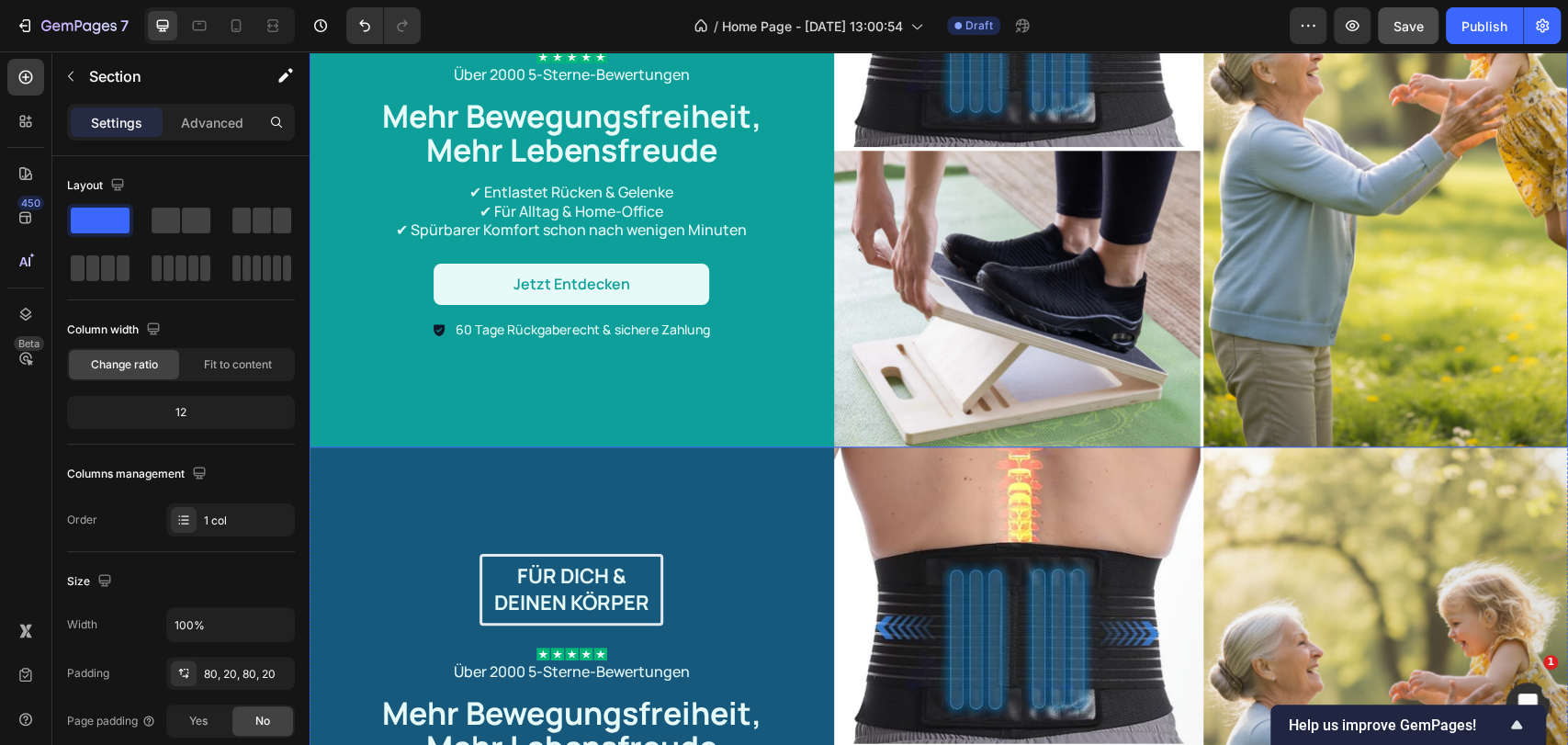
scroll to position [918, 0]
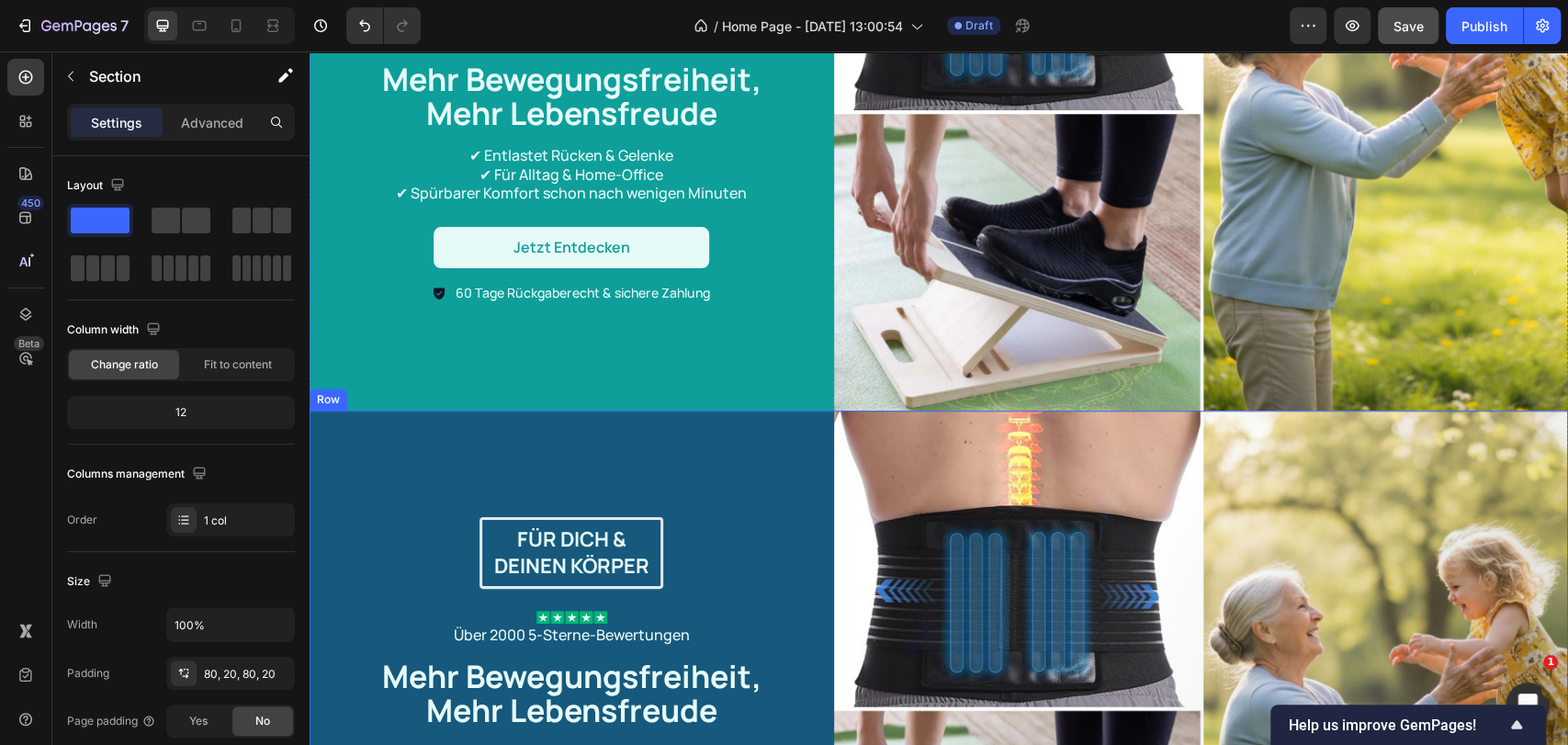
click at [657, 442] on div "Für dich & deinen Körper Text Block Row Image Über 2000 5-Sterne-Bewertungen Te…" at bounding box center [571, 709] width 524 height 597
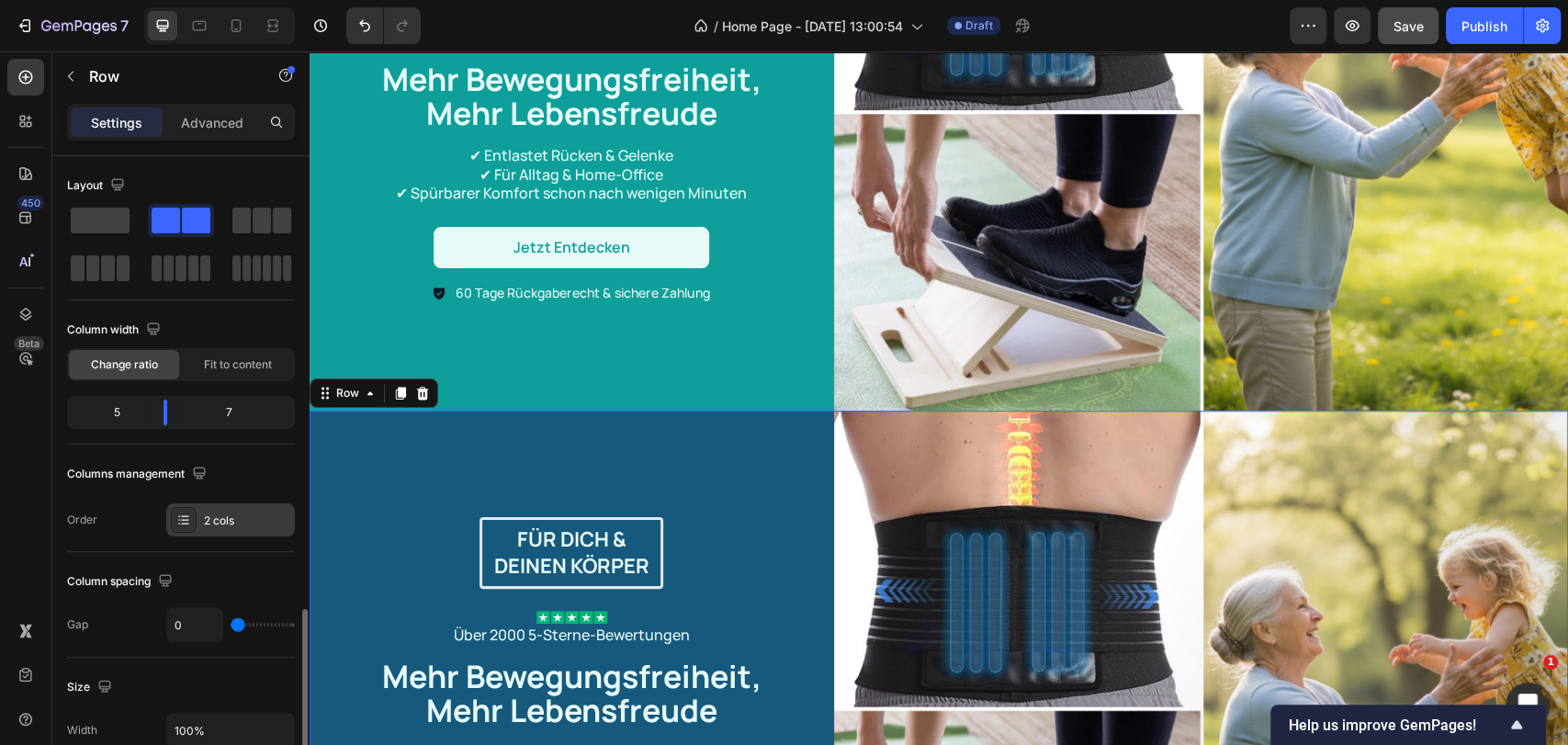
scroll to position [305, 0]
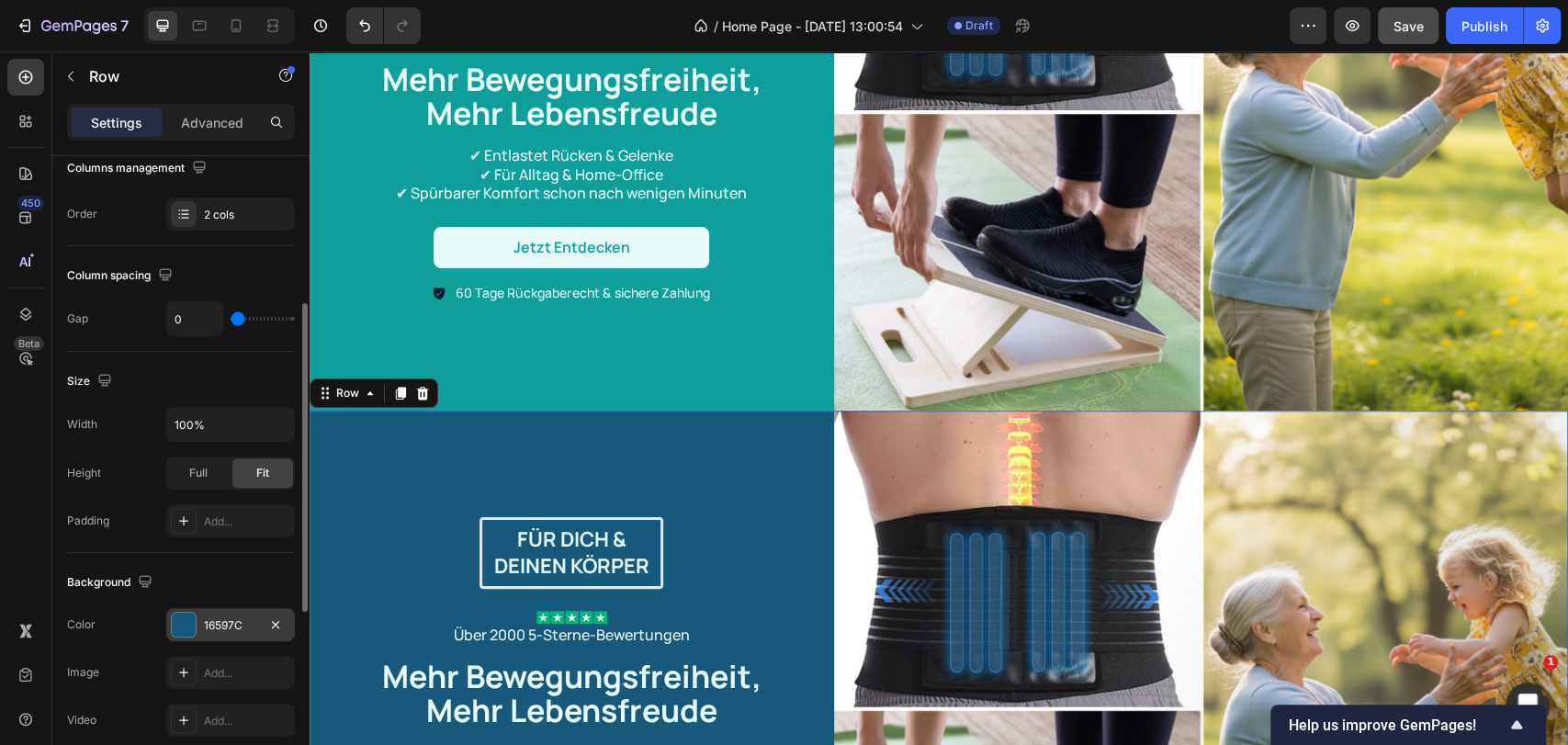
click at [213, 628] on div "16597C" at bounding box center [230, 626] width 53 height 17
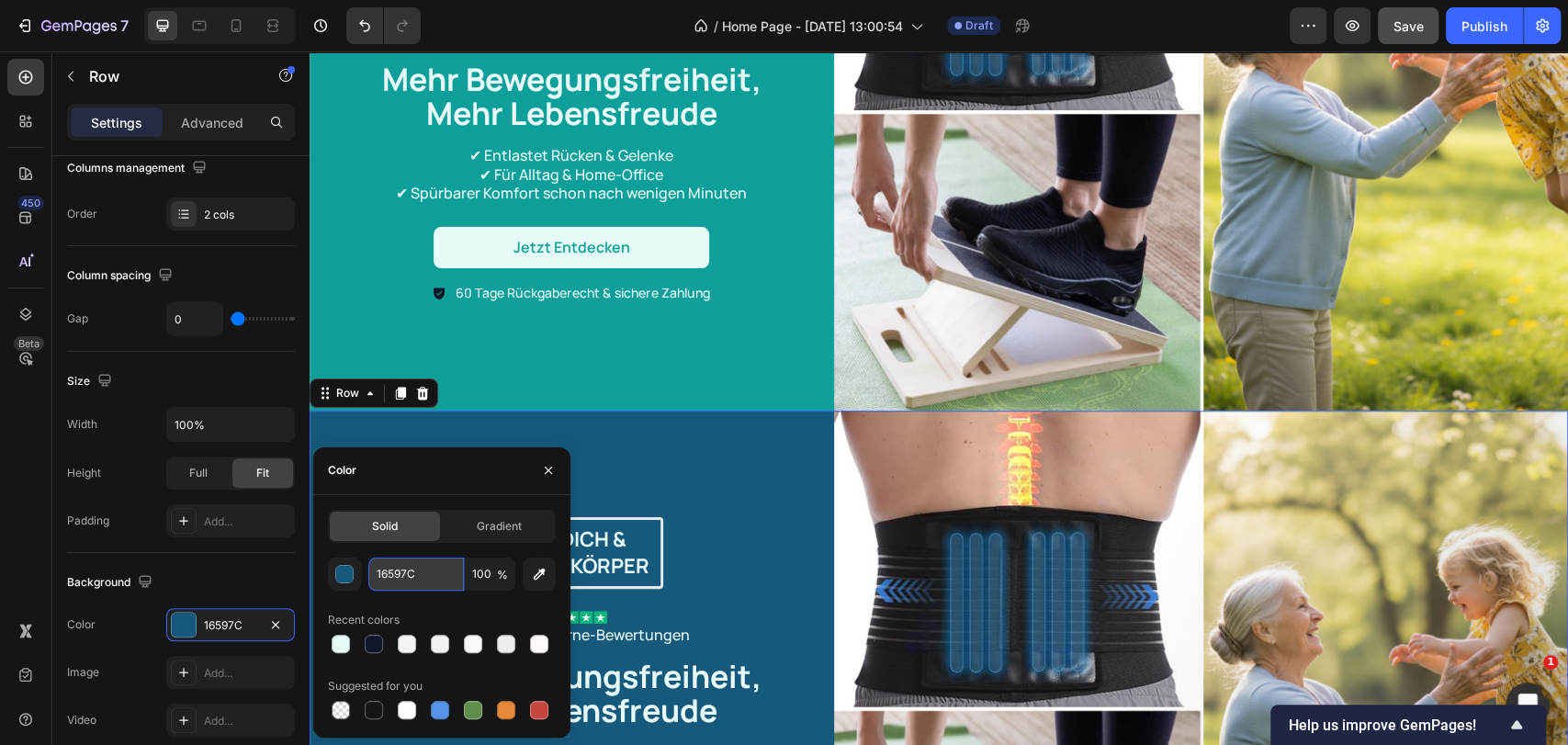
click at [416, 576] on input "16597C" at bounding box center [416, 575] width 96 height 34
click at [799, 323] on div "Für dich & deinen Körper Text Block Row Image Über 2000 5-Sterne-Bewertungen Te…" at bounding box center [571, 112] width 524 height 597
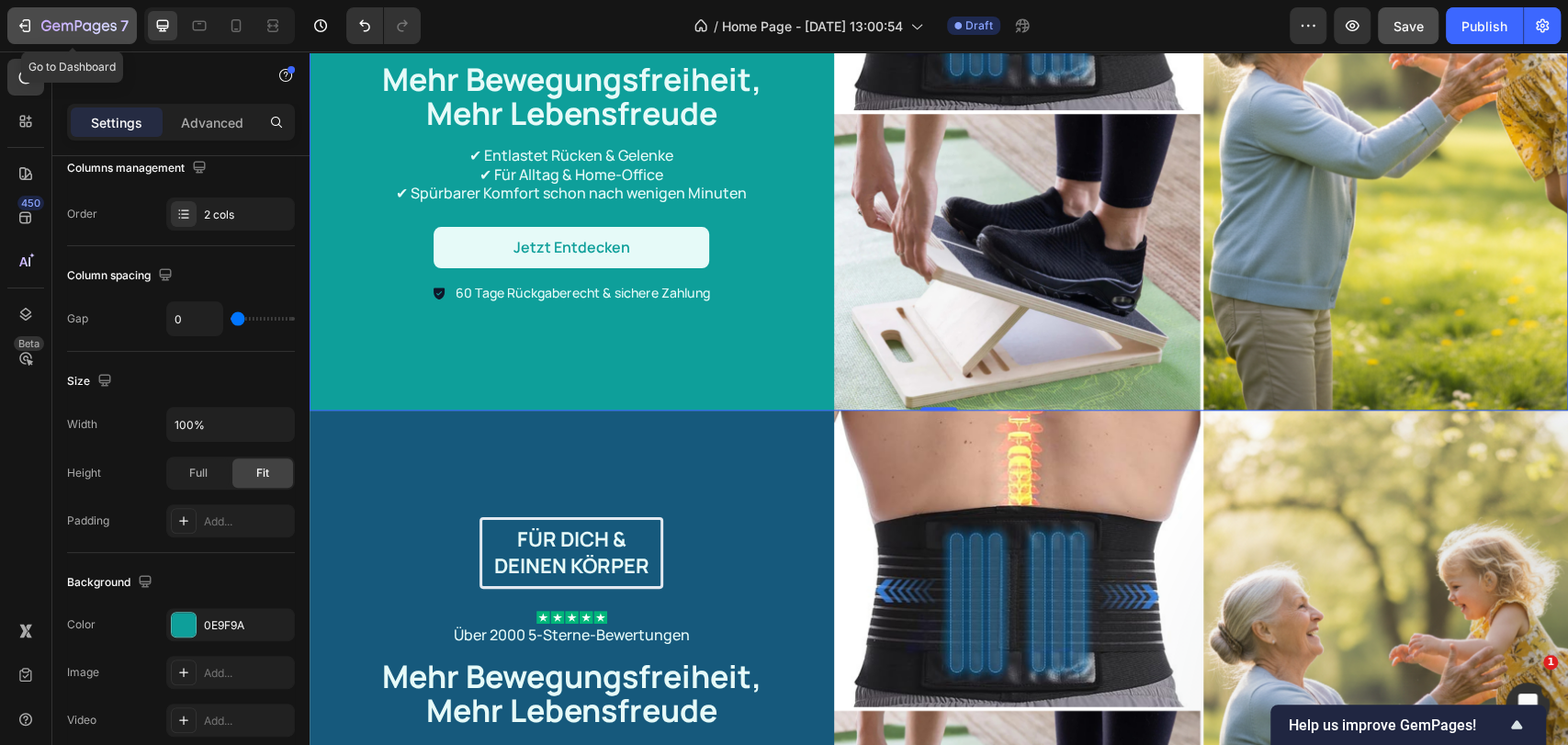
click at [47, 25] on icon "button" at bounding box center [78, 27] width 75 height 16
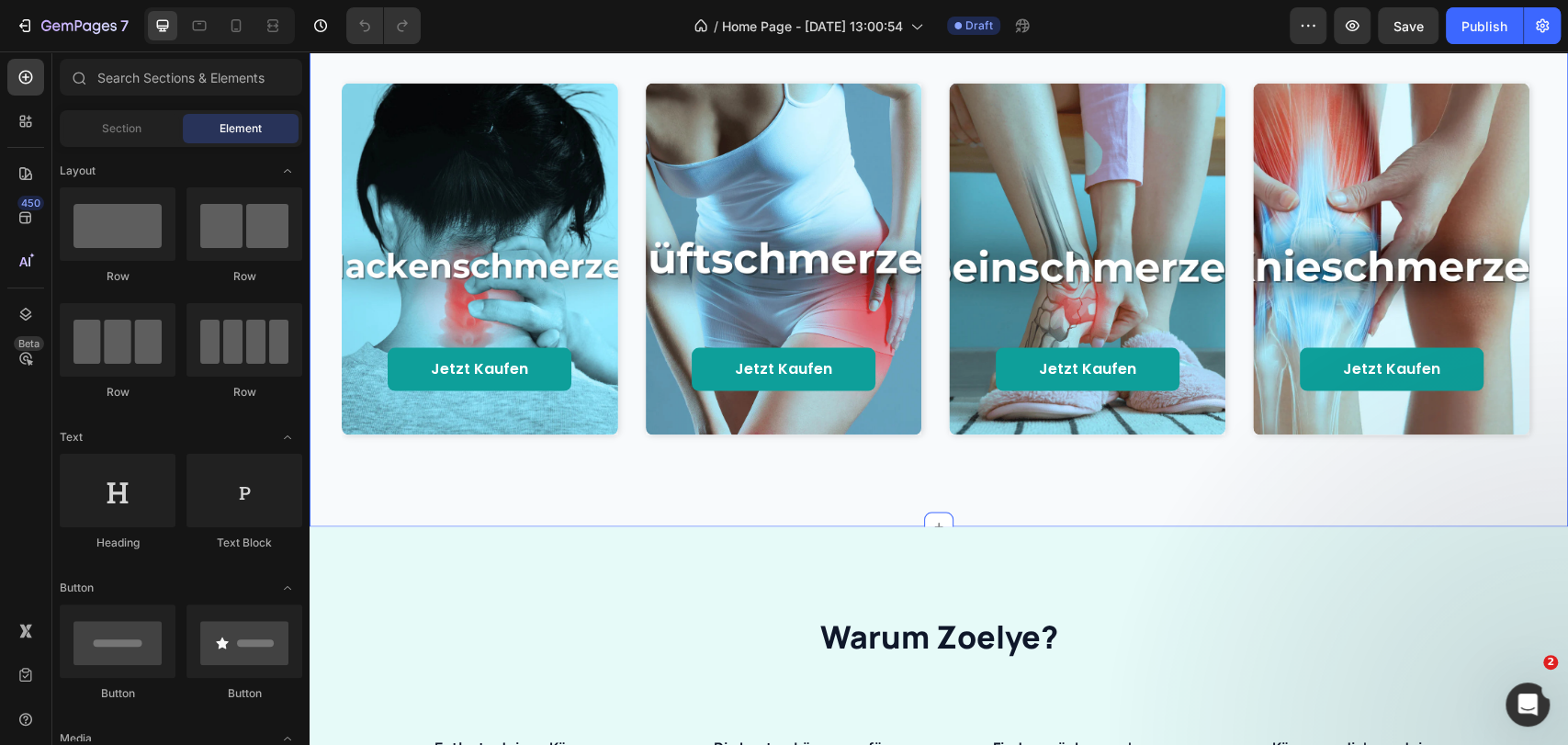
scroll to position [2858, 0]
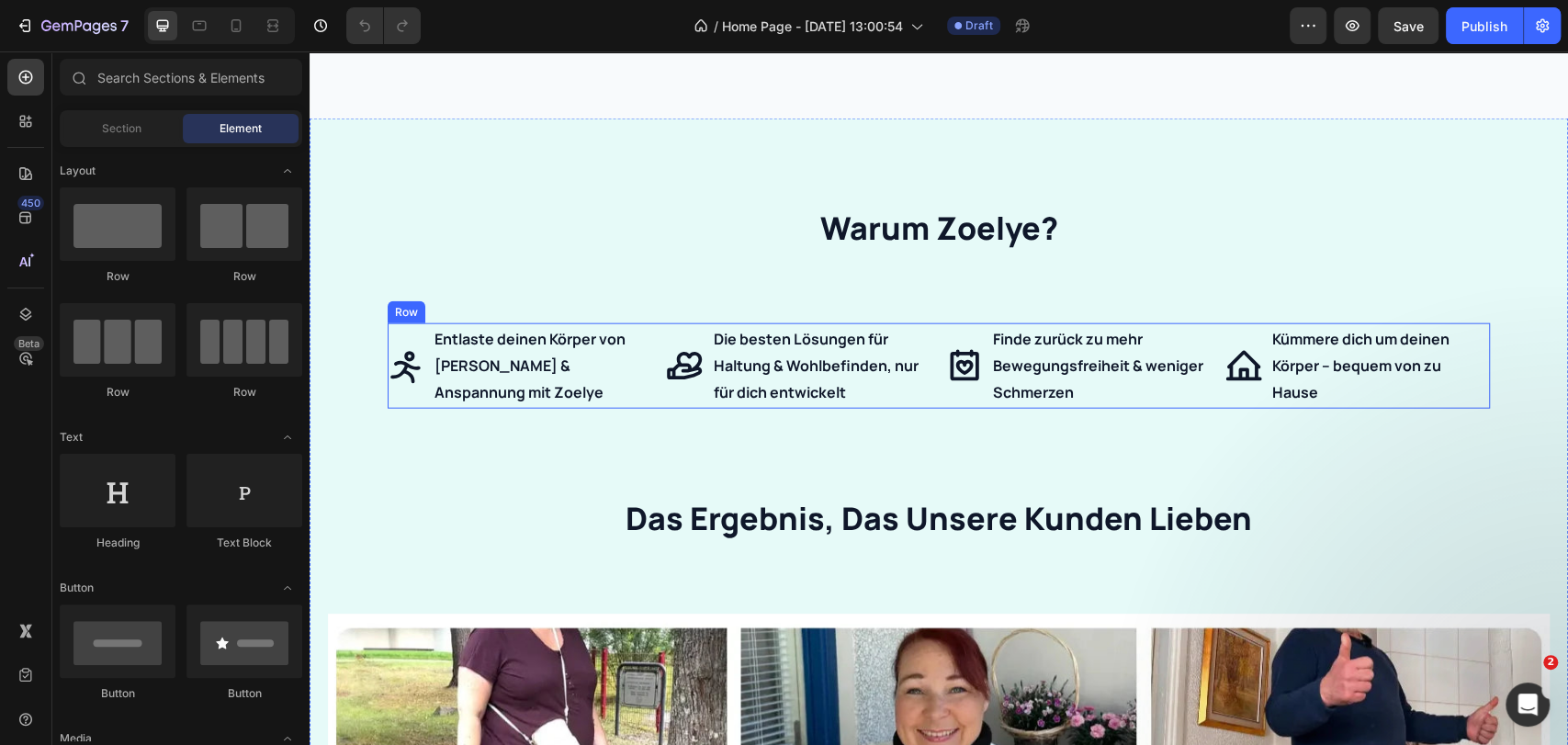
click at [928, 335] on div "Entlaste deinen Körper von Schmerzen & Anspannung mit Zoelye Item List Die best…" at bounding box center [939, 365] width 1102 height 85
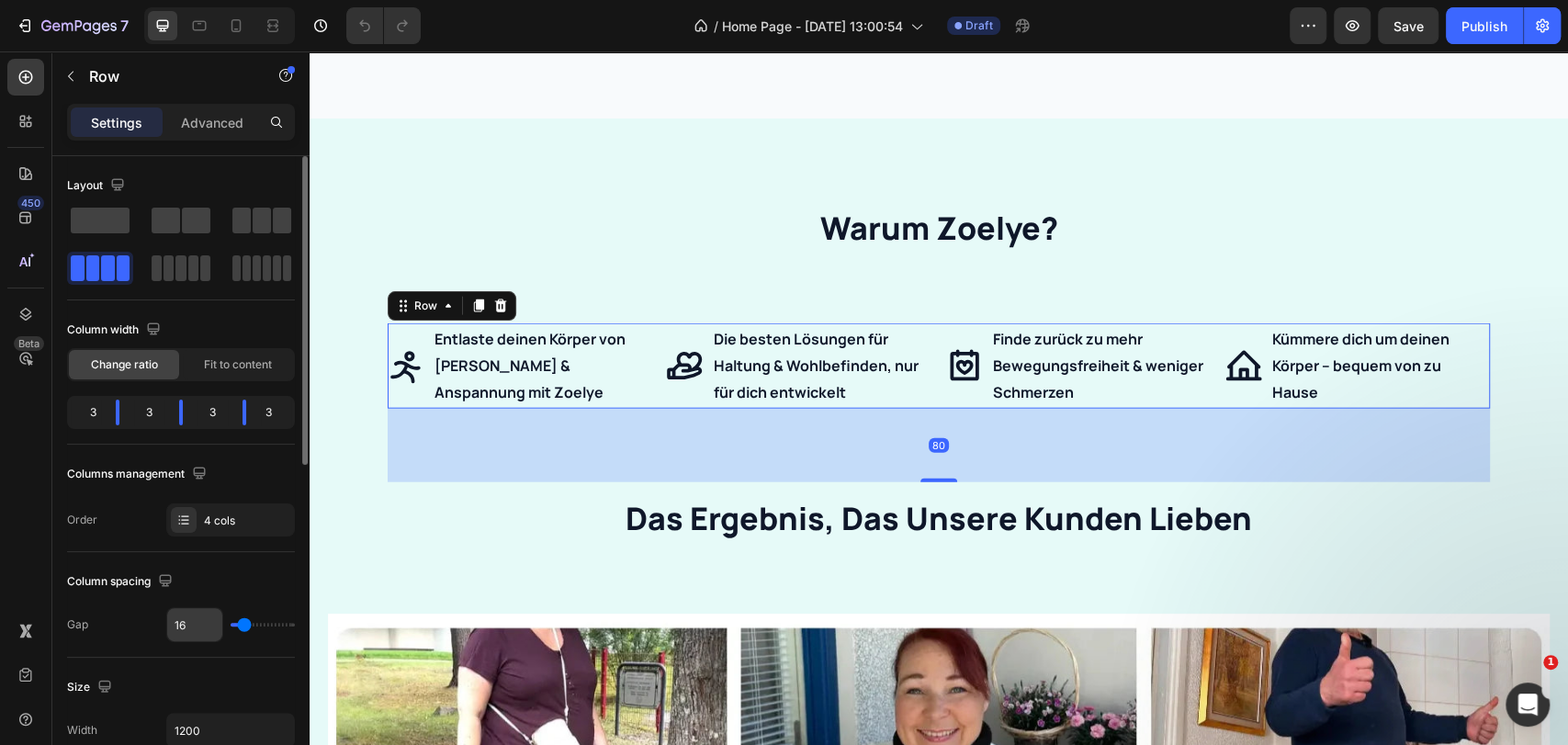
scroll to position [204, 0]
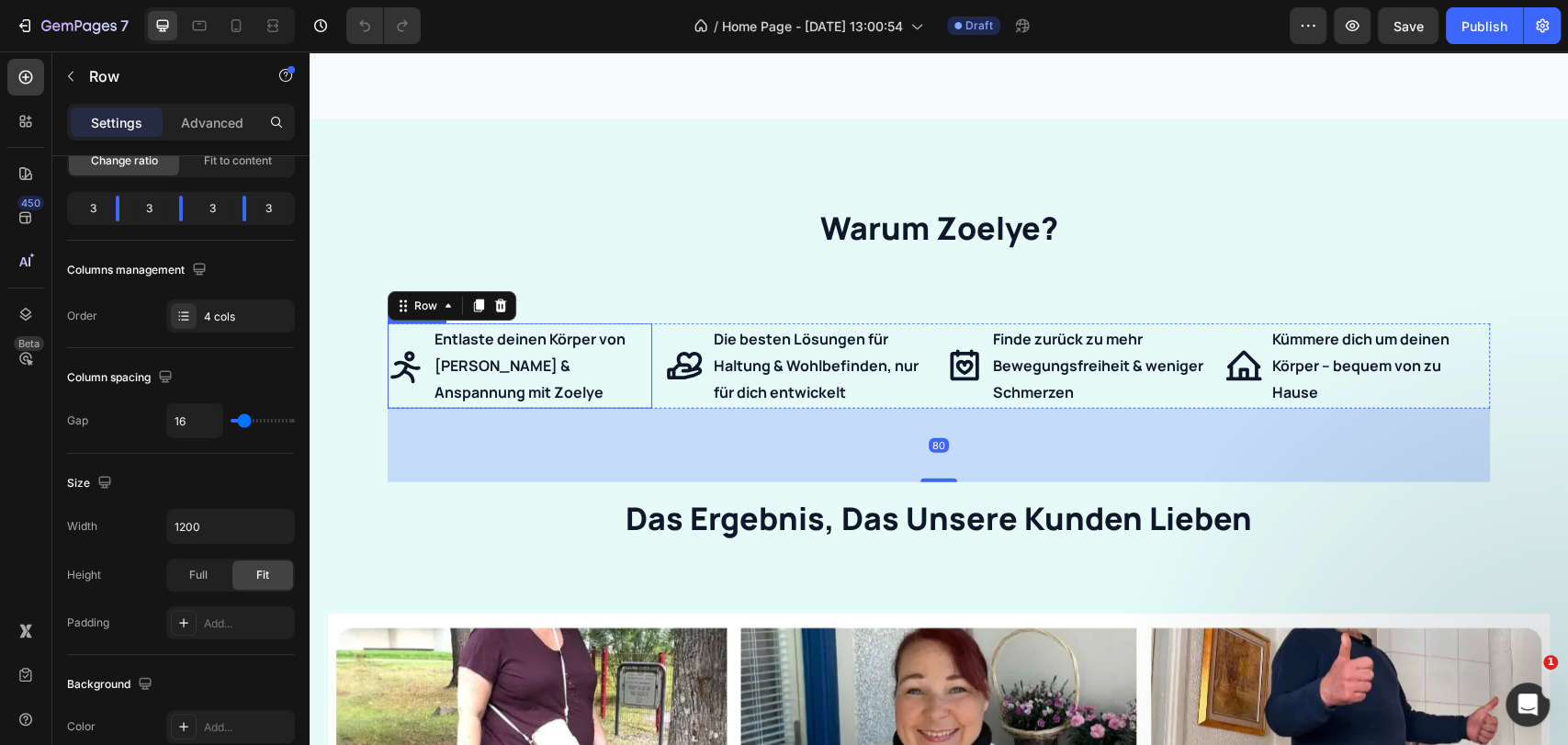
click at [498, 355] on p "Entlaste deinen Körper von Schmerzen & Anspannung mit Zoelye" at bounding box center [542, 365] width 215 height 79
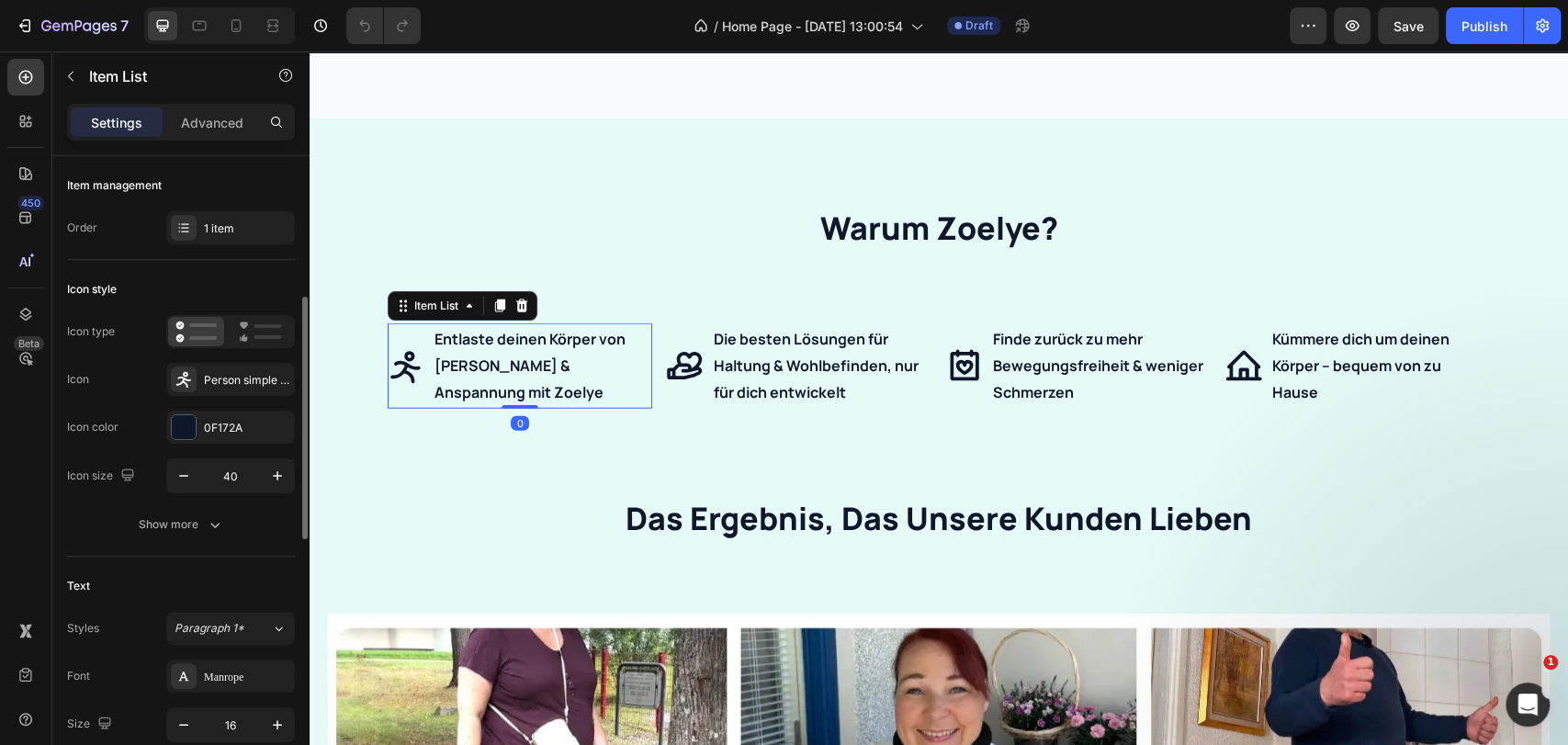
scroll to position [102, 0]
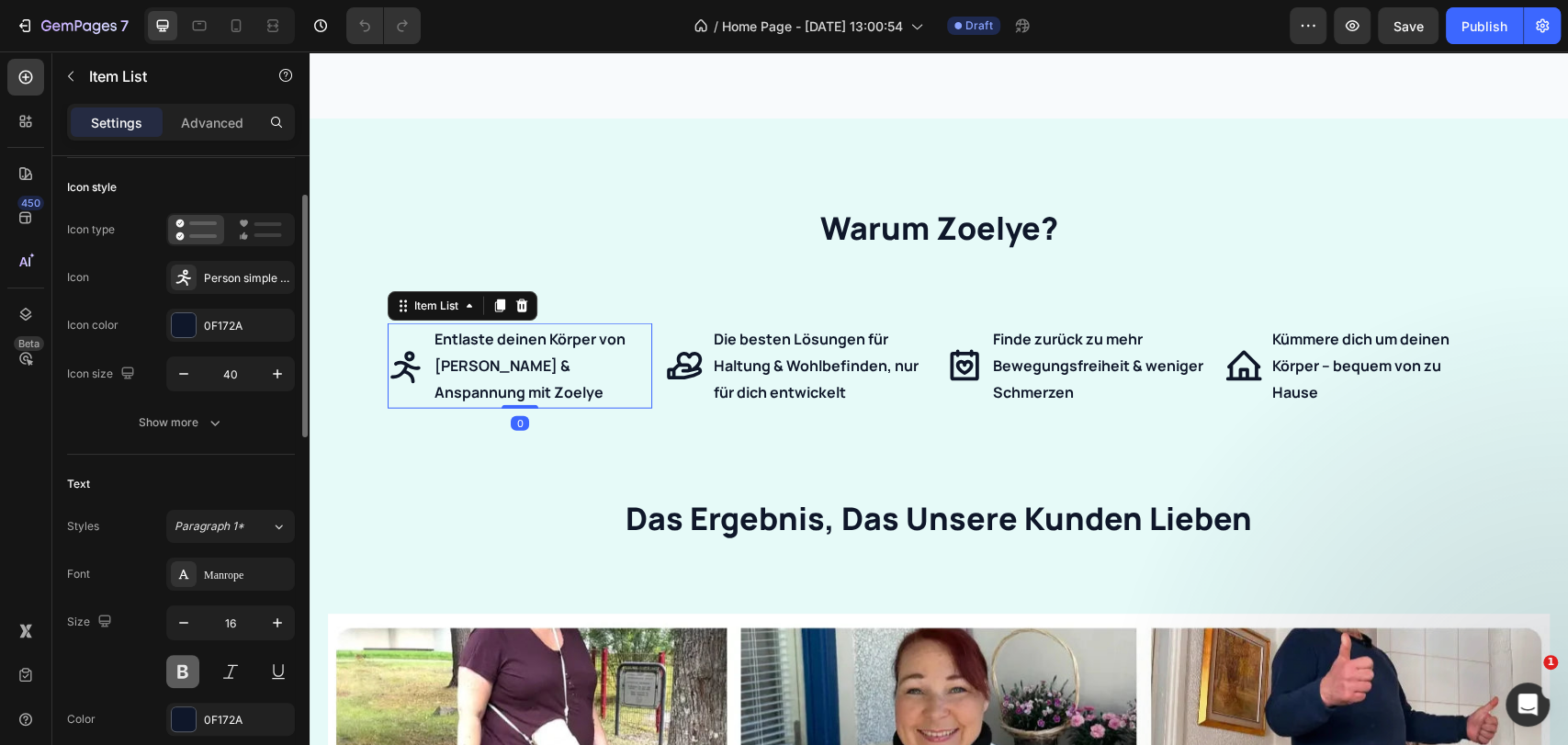
click at [185, 670] on button at bounding box center [183, 671] width 34 height 34
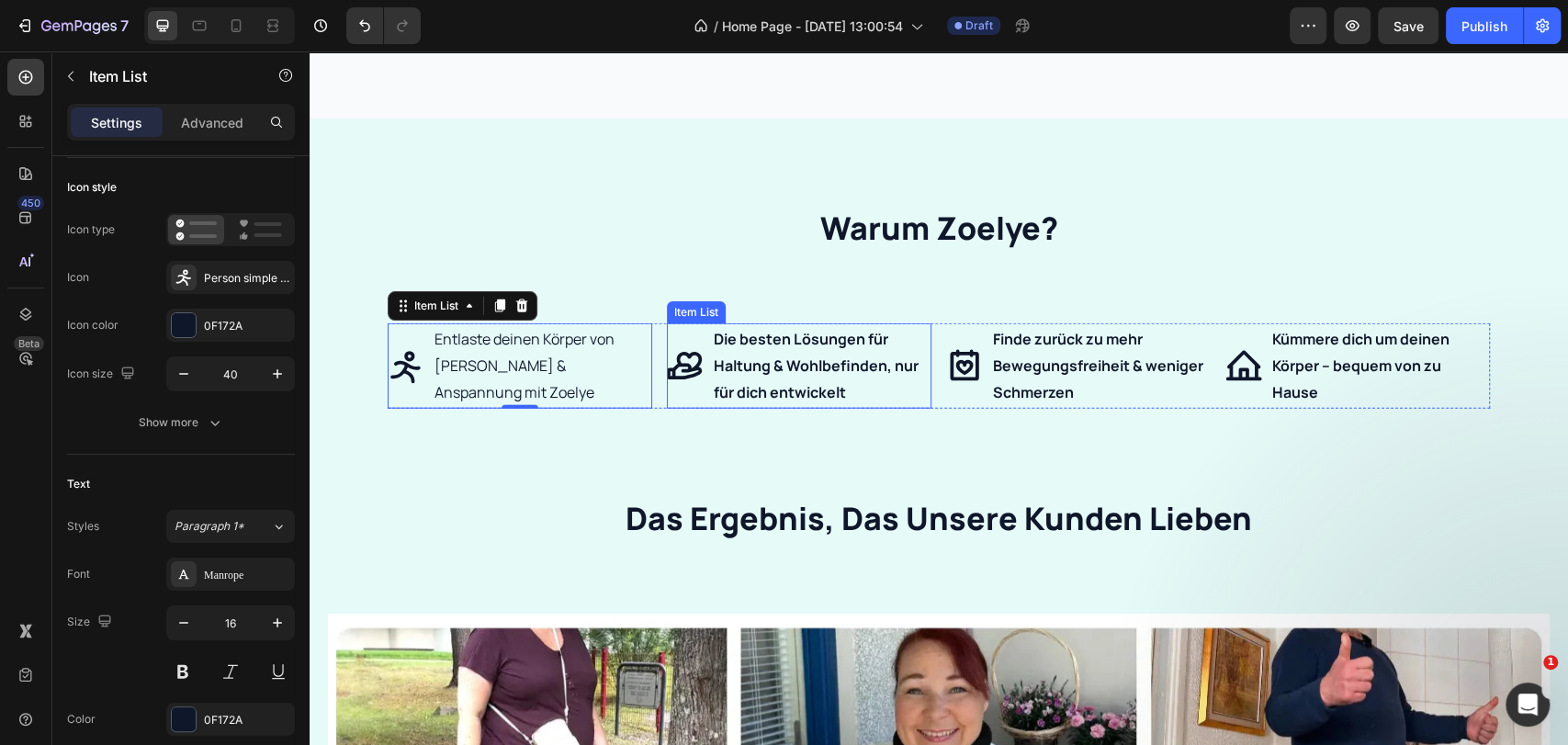
click at [794, 363] on p "Die besten Lösungen für Haltung & Wohlbefinden, nur für dich entwickelt" at bounding box center [820, 365] width 215 height 79
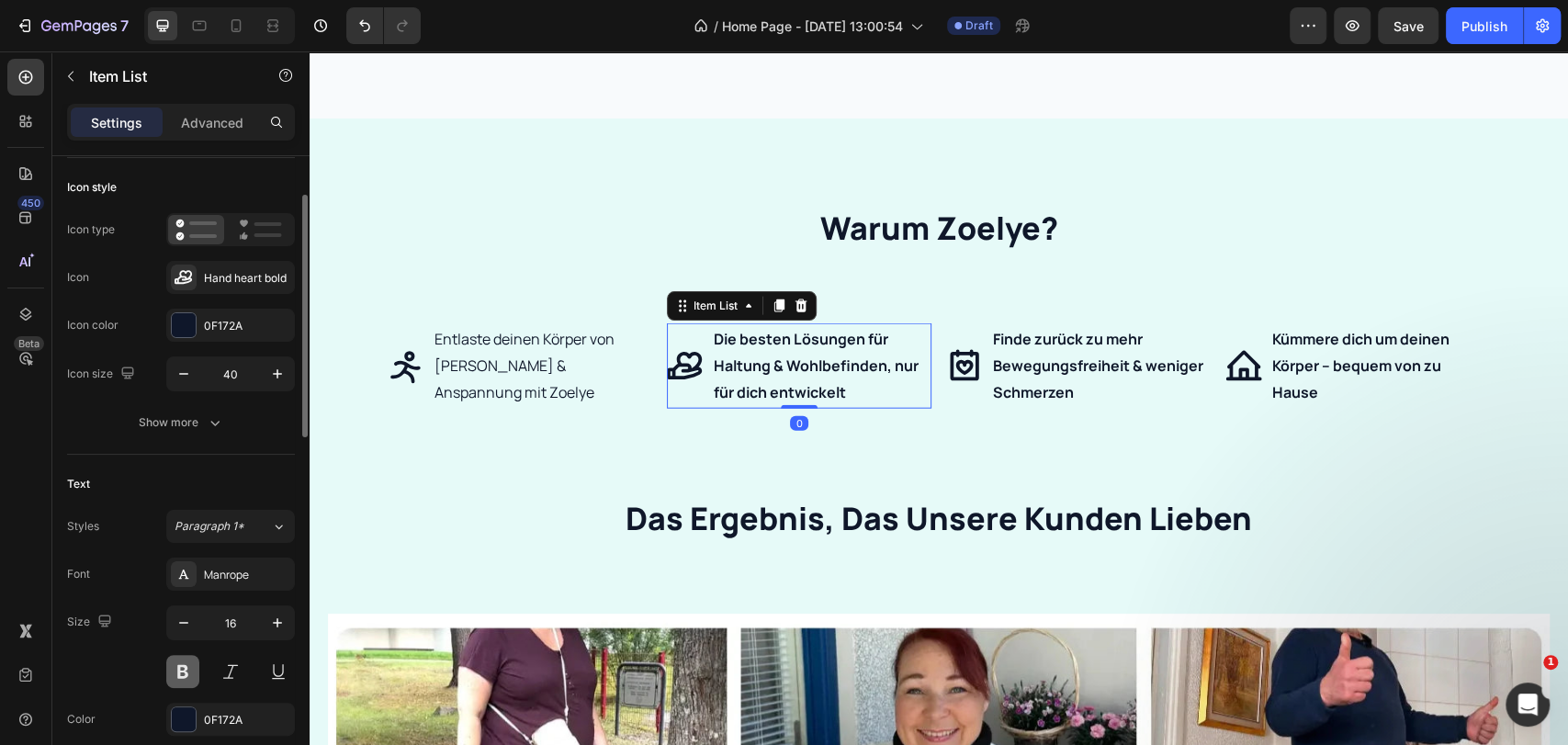
click at [176, 670] on button at bounding box center [183, 671] width 34 height 34
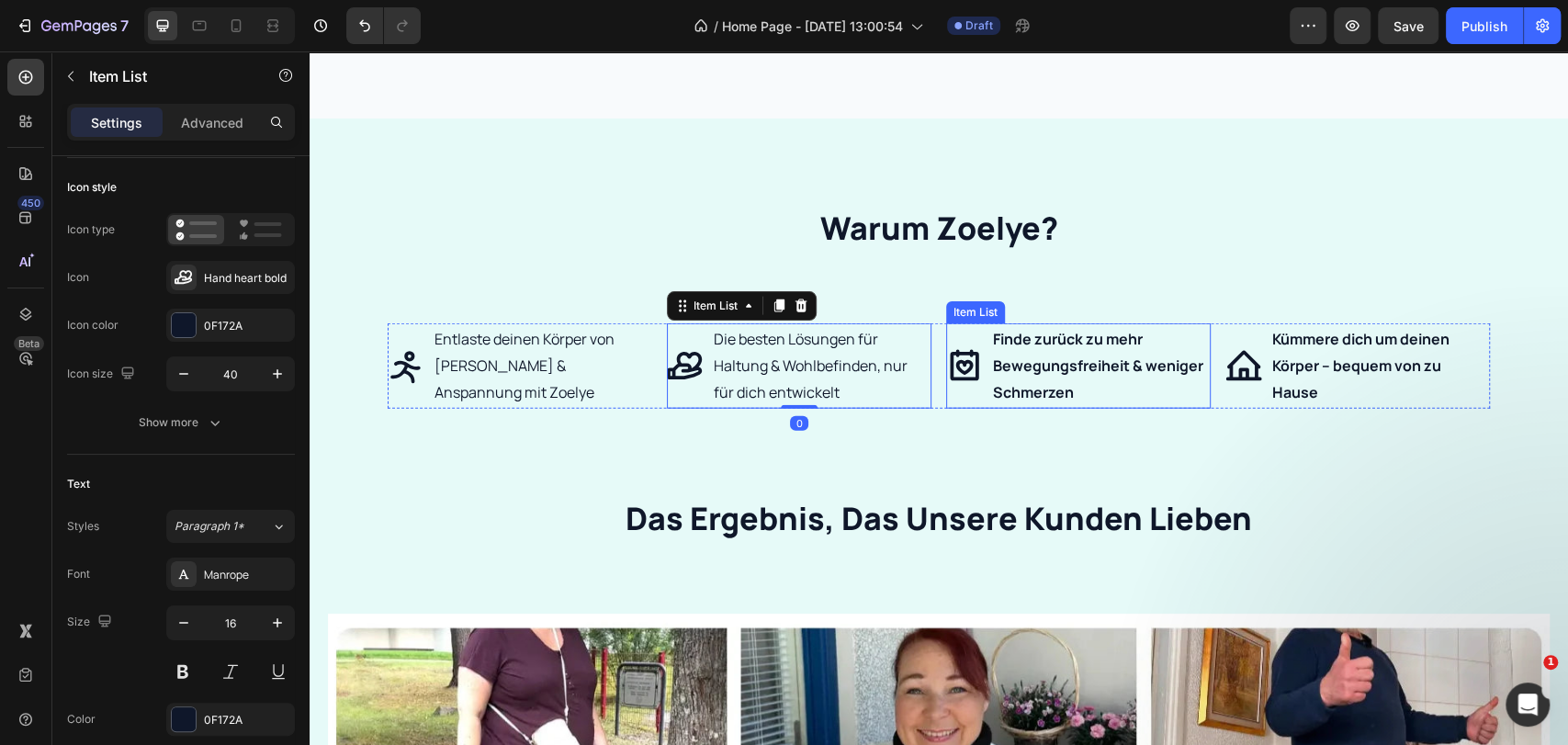
click at [1078, 384] on p "Finde zurück zu mehr Bewegungsfreiheit & weniger Schmerzen" at bounding box center [1100, 365] width 215 height 79
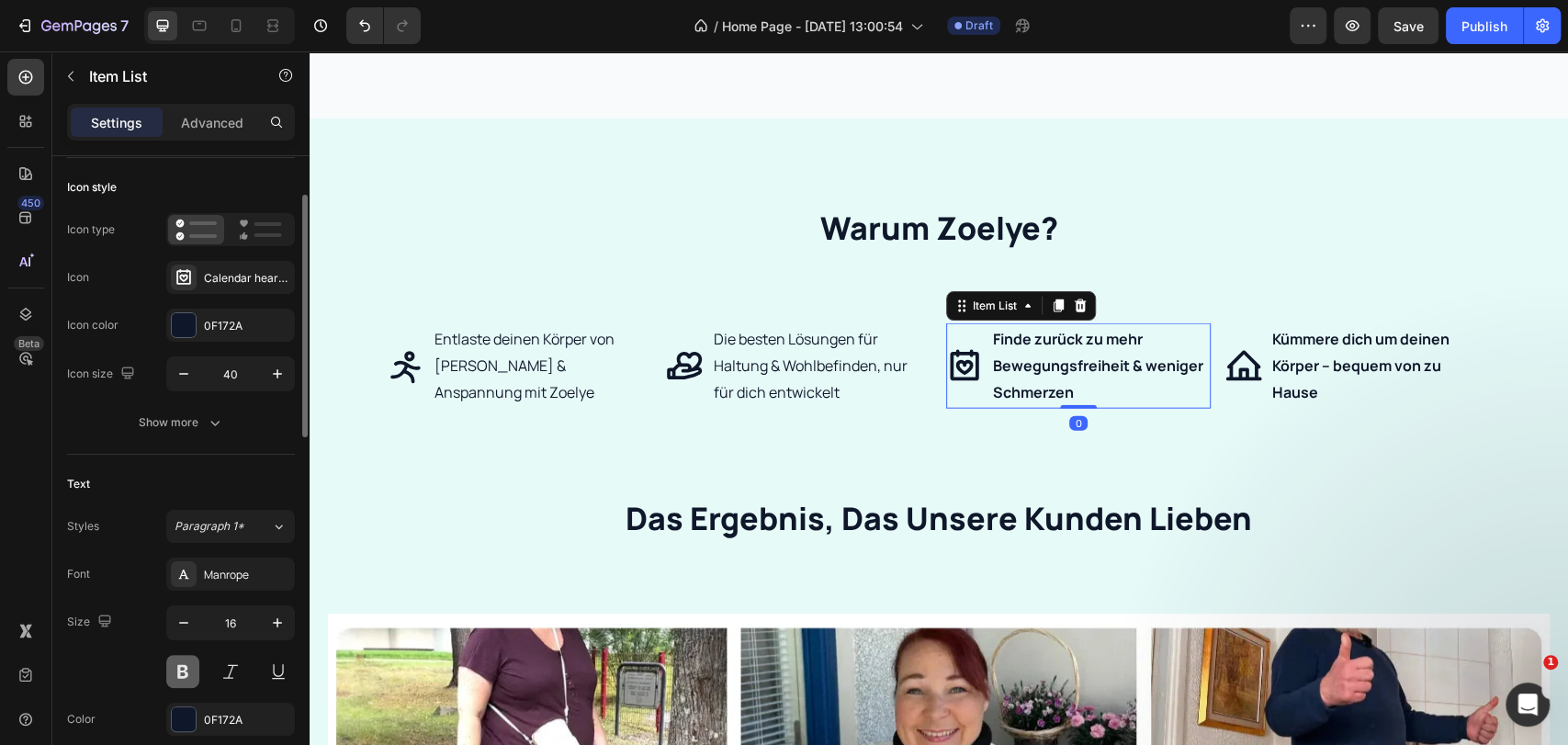
click at [170, 678] on button at bounding box center [183, 671] width 34 height 34
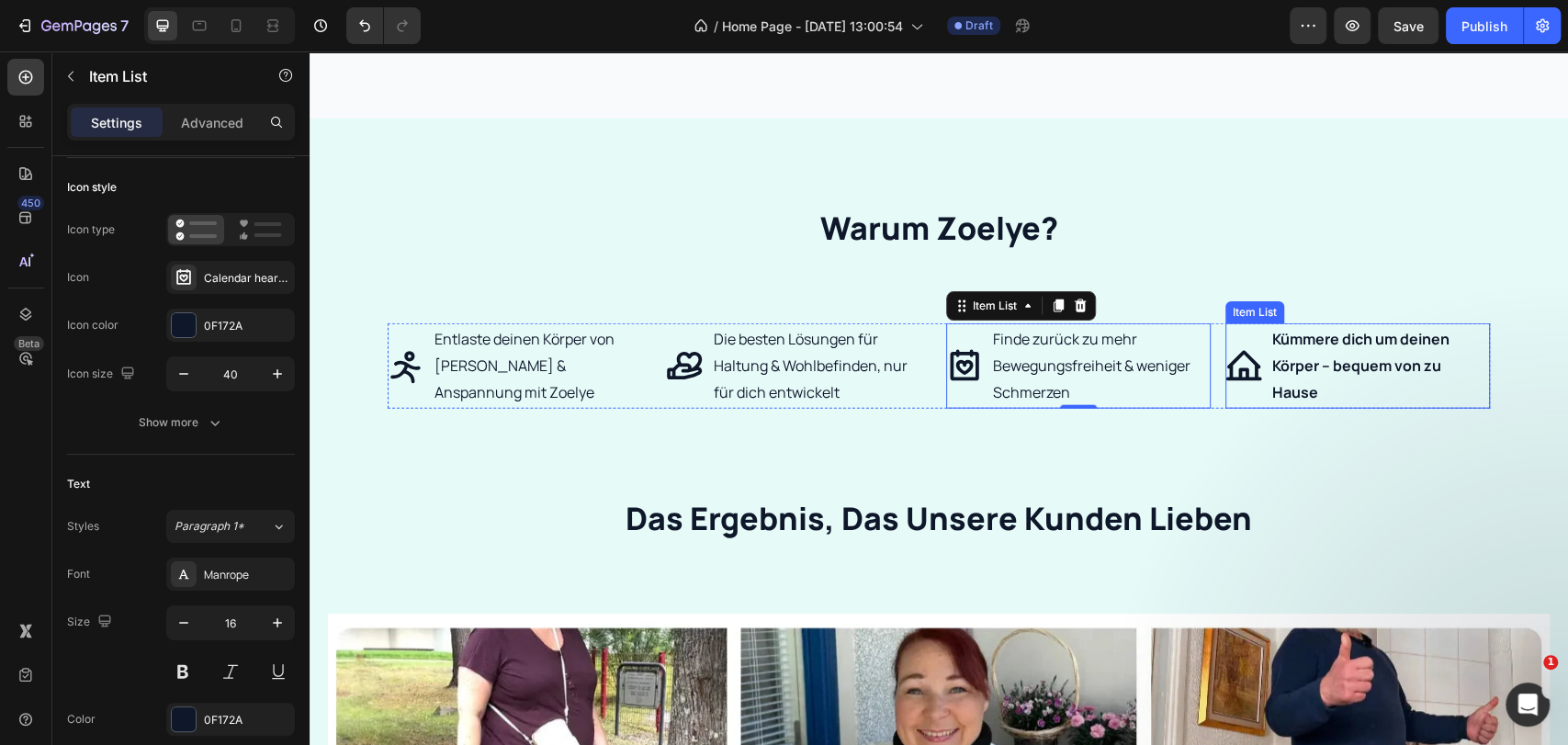
click at [1348, 350] on p "Kümmere dich um deinen Körper – bequem von zu Hause" at bounding box center [1379, 365] width 215 height 79
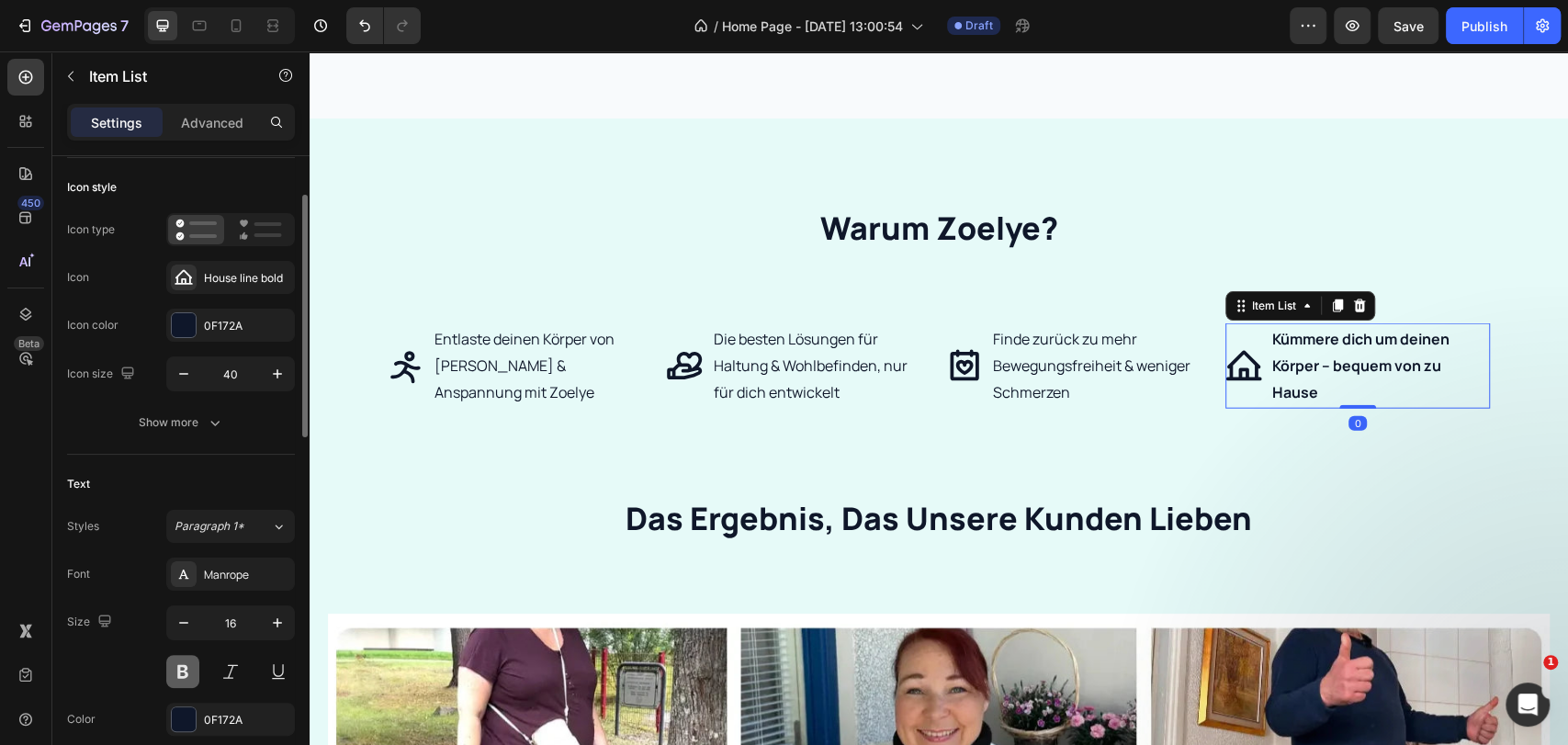
click at [185, 670] on button at bounding box center [183, 671] width 34 height 34
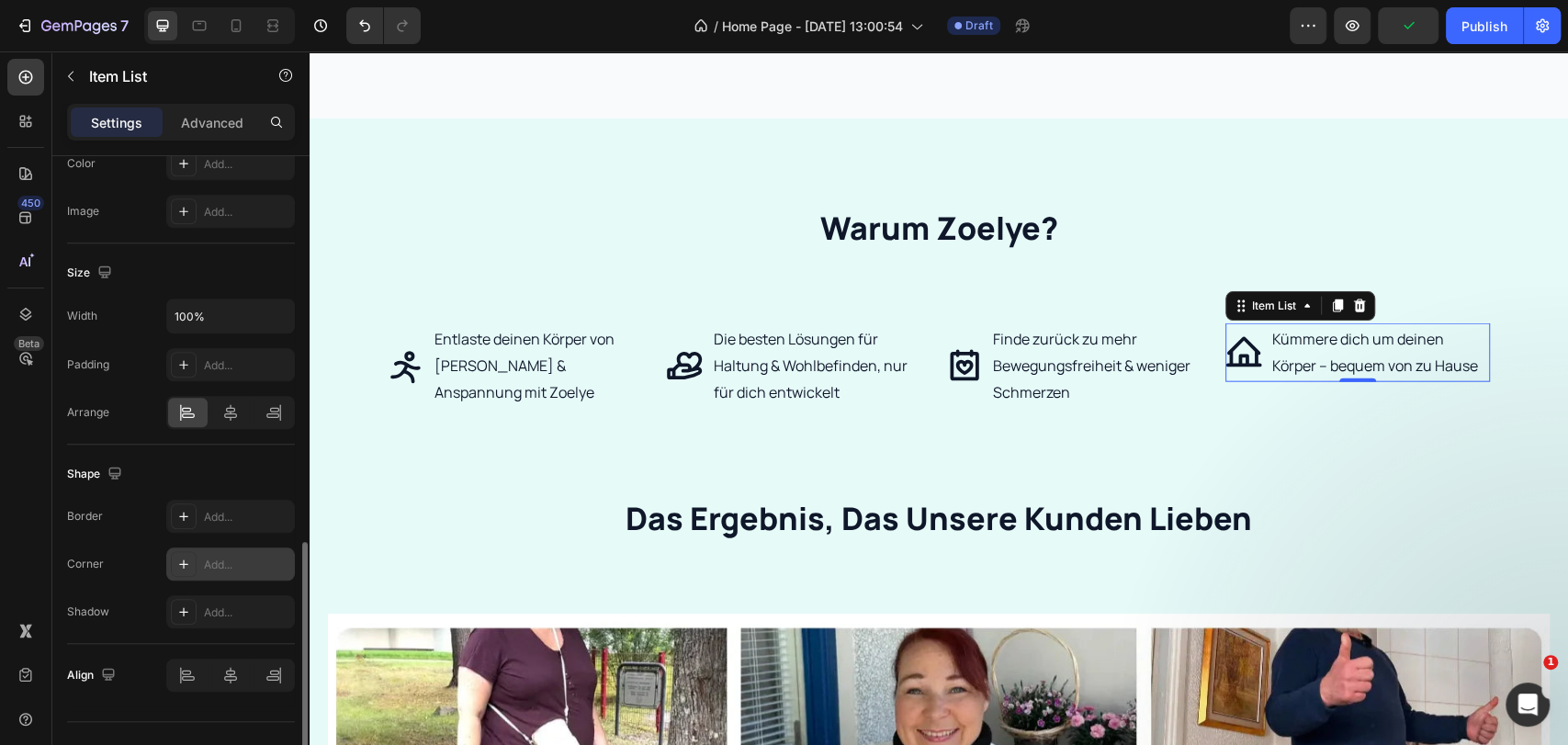
scroll to position [1053, 0]
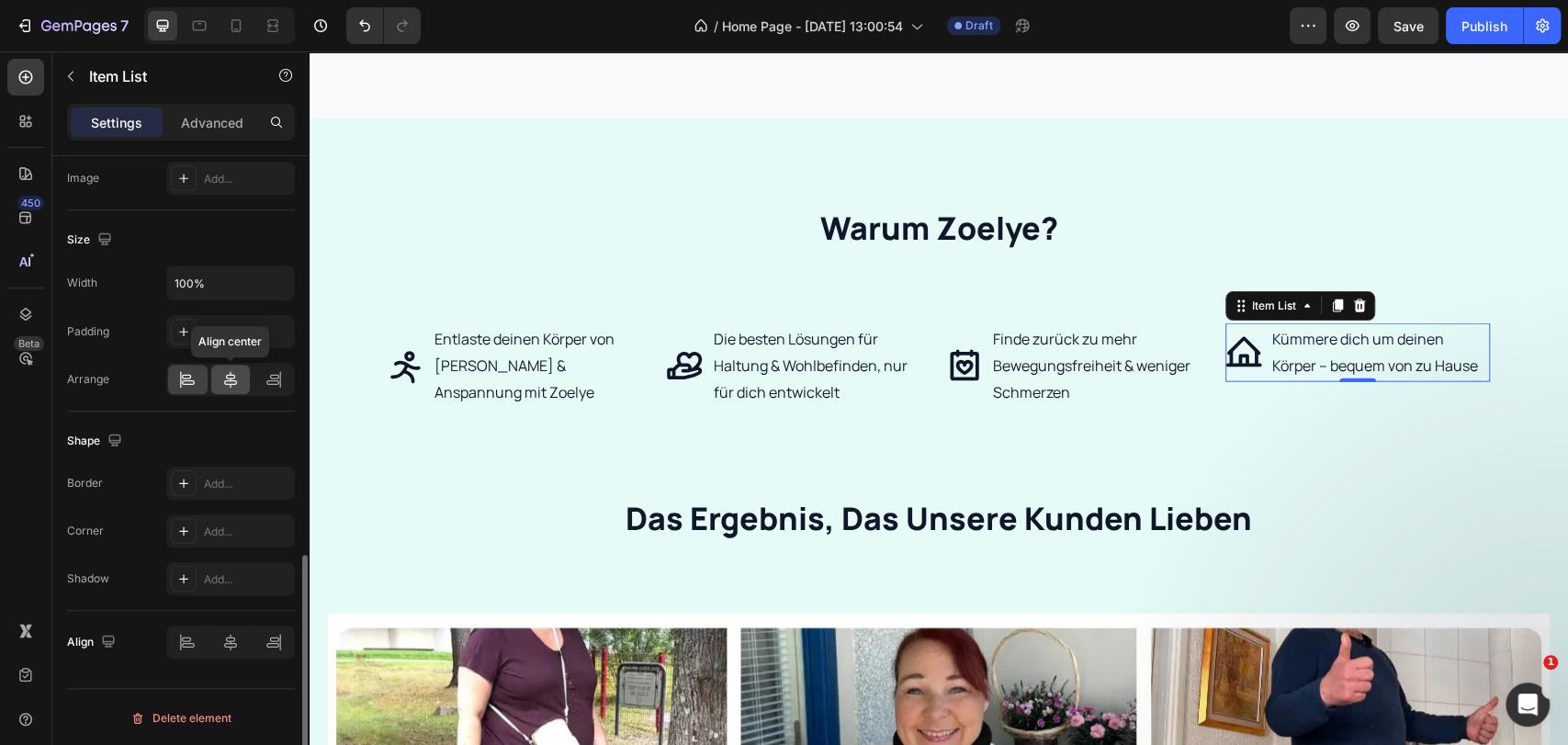
click at [236, 376] on icon at bounding box center [231, 380] width 19 height 19
click at [227, 652] on div at bounding box center [231, 643] width 128 height 34
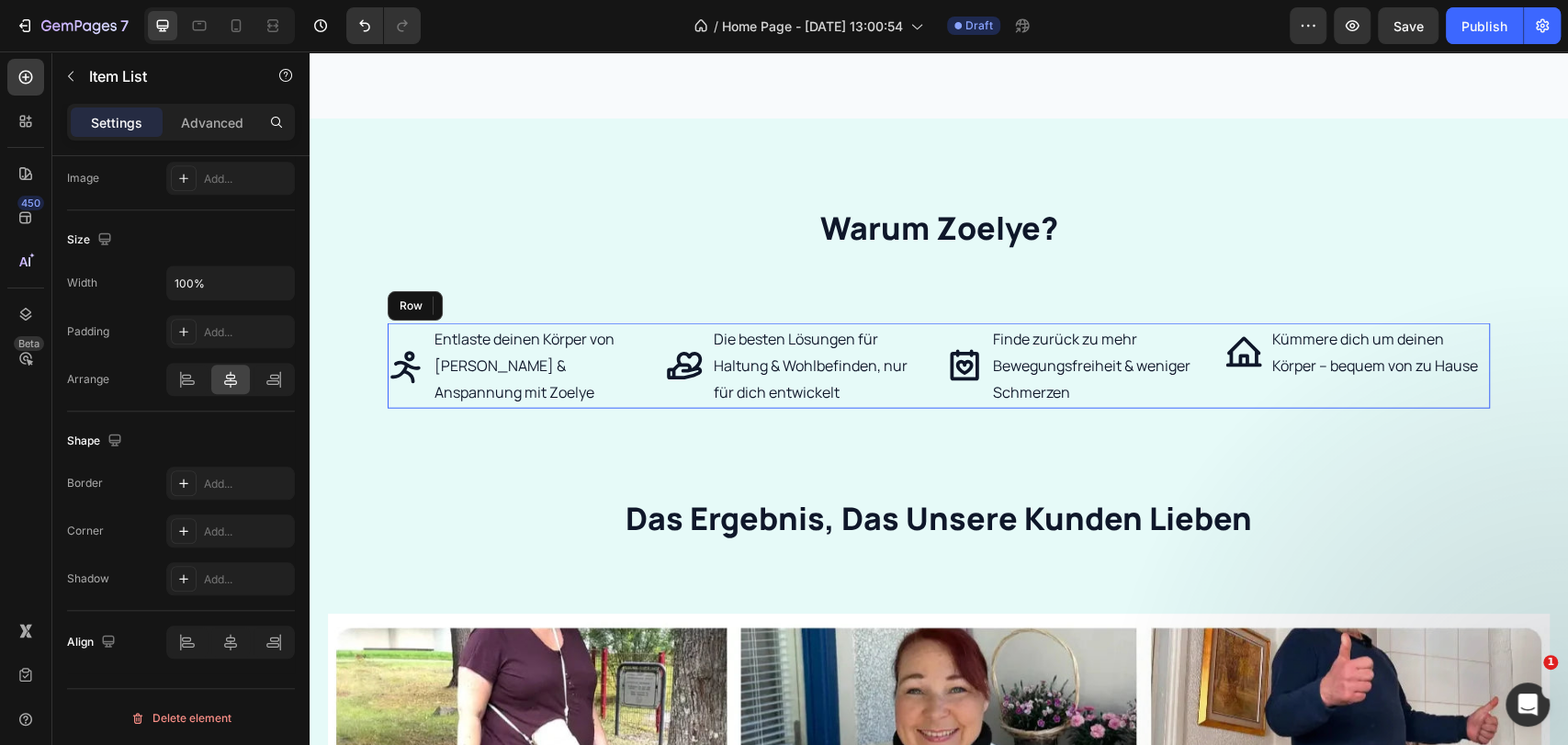
click at [1203, 345] on div "Entlaste deinen Körper von Schmerzen & Anspannung mit Zoelye Item List Die best…" at bounding box center [939, 365] width 1102 height 85
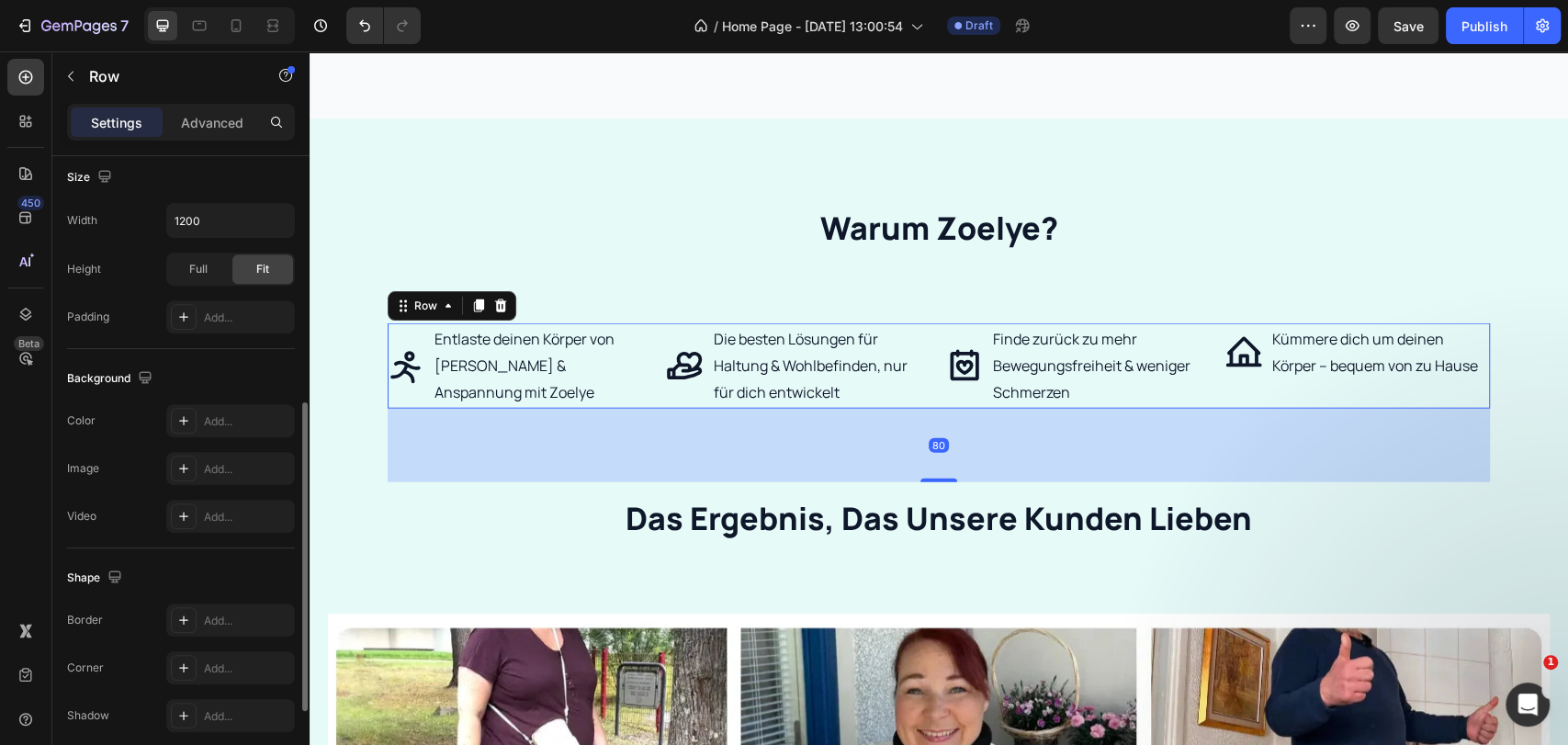
scroll to position [688, 0]
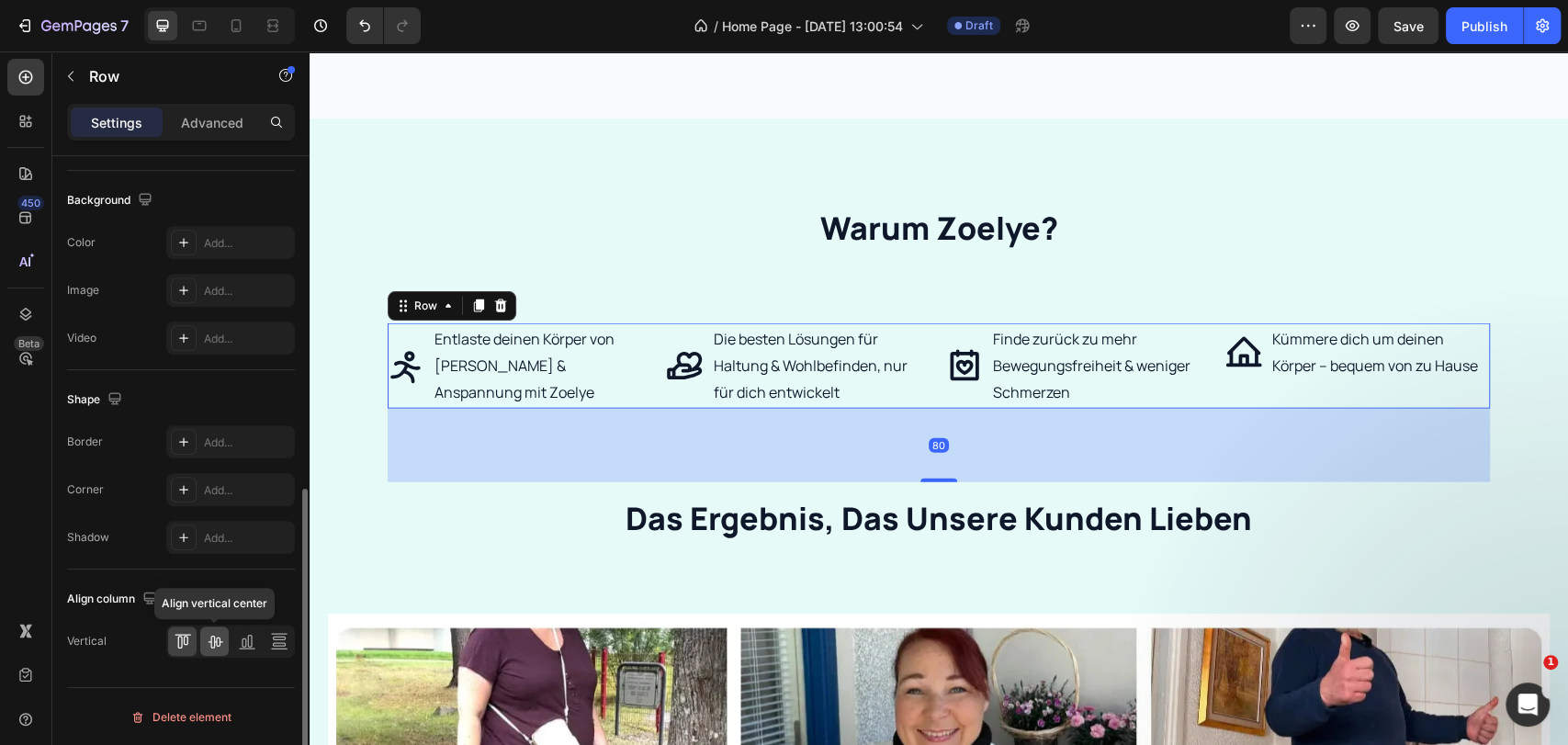
click at [221, 640] on icon at bounding box center [215, 643] width 15 height 13
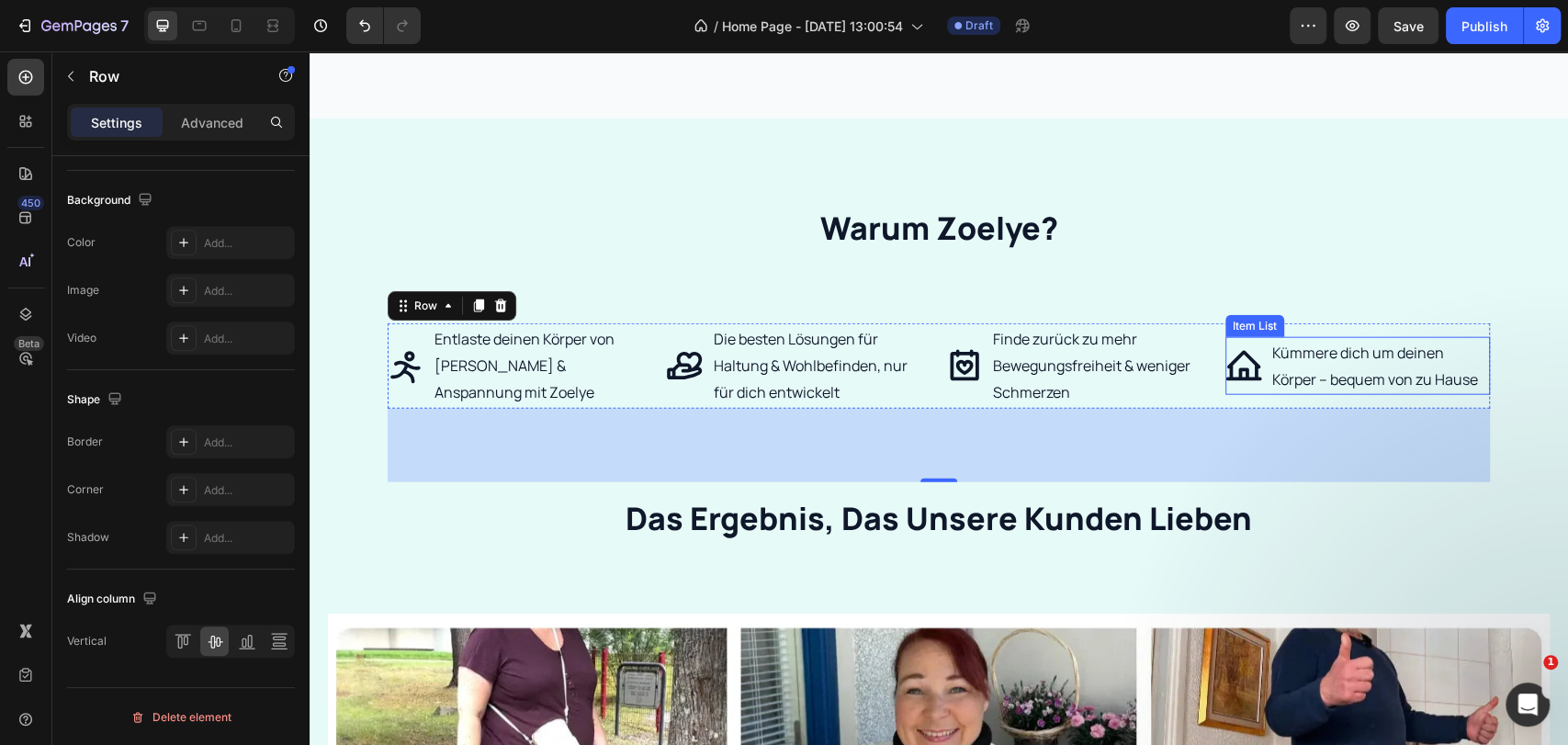
click at [1363, 355] on p "Kümmere dich um deinen Körper – bequem von zu Hause" at bounding box center [1379, 366] width 215 height 53
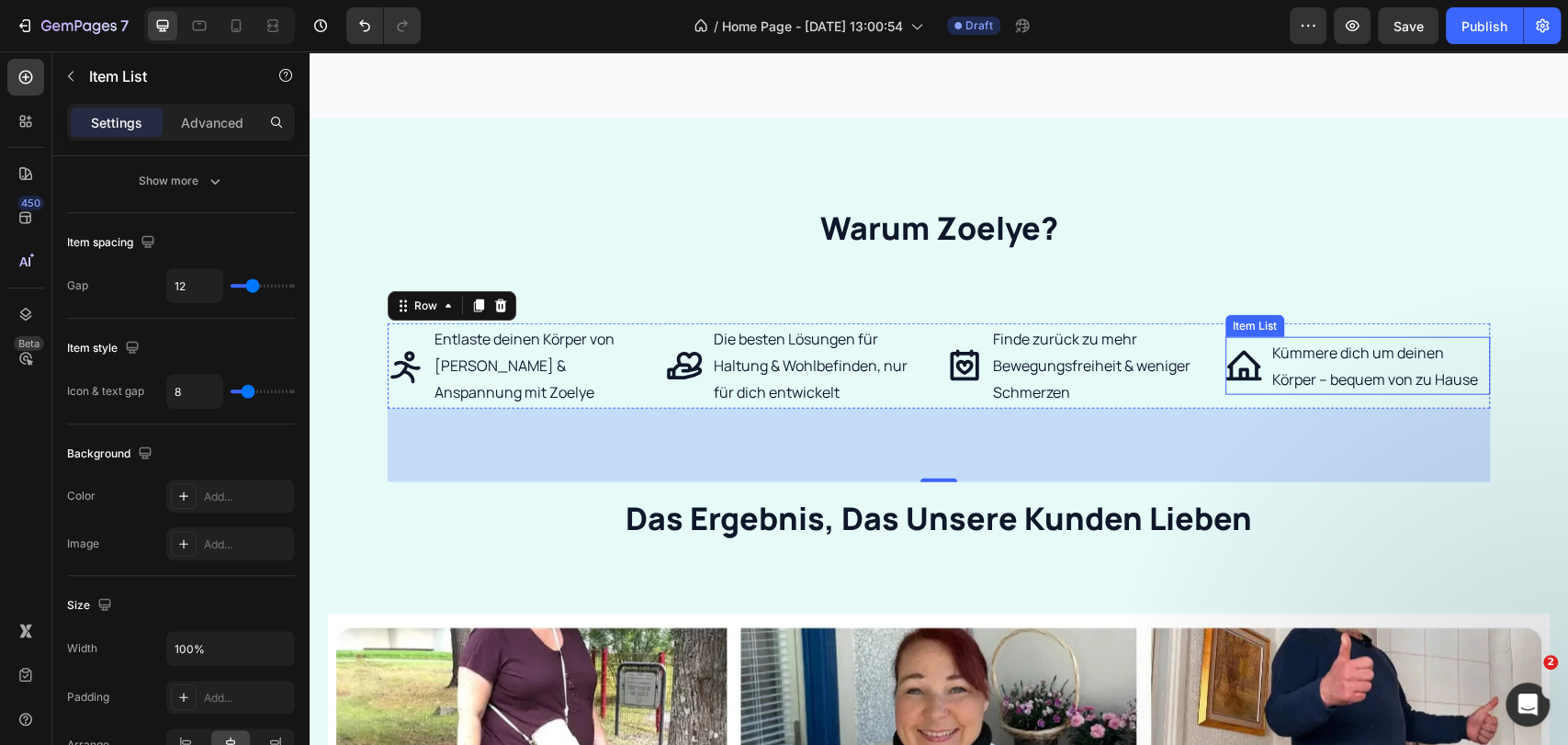
scroll to position [0, 0]
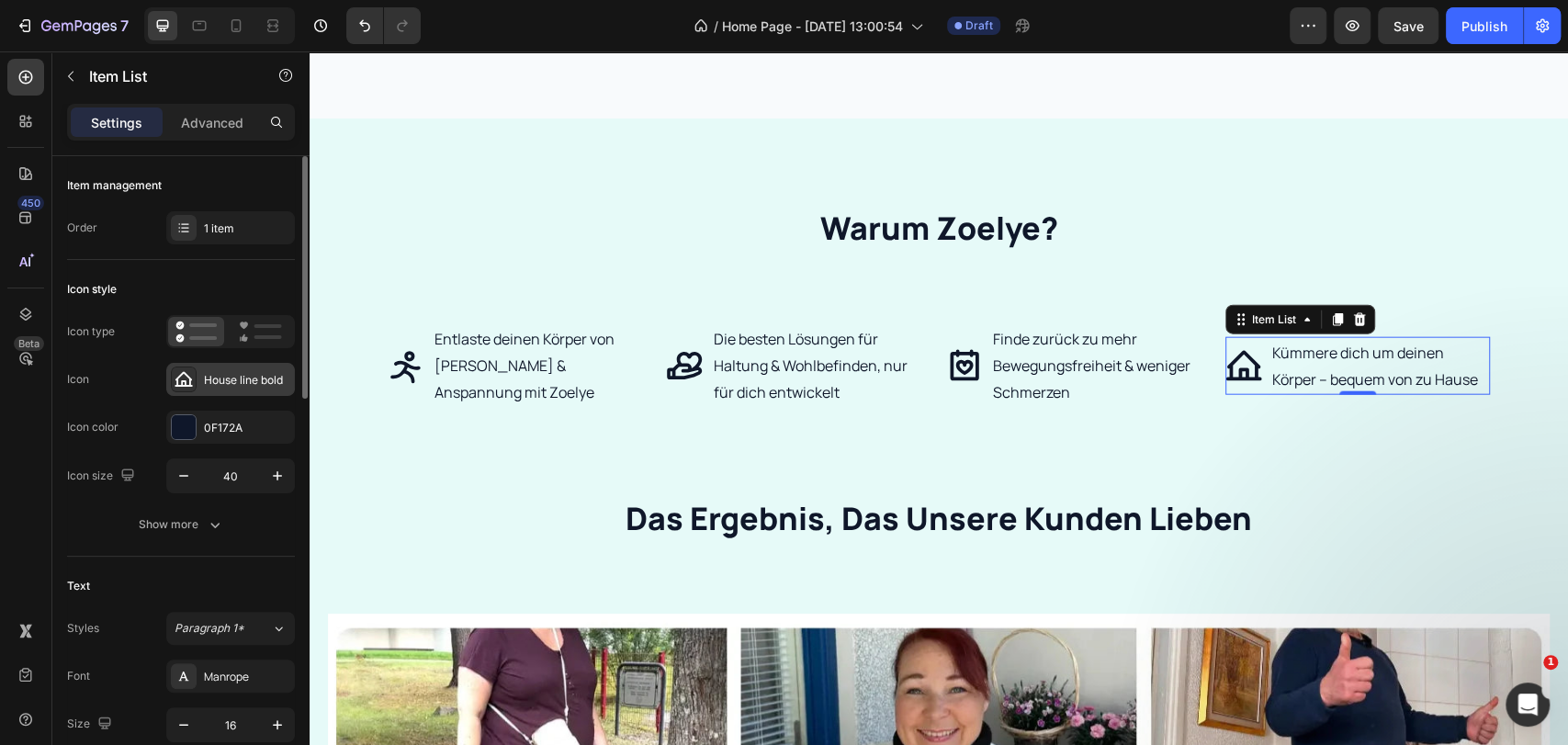
click at [221, 382] on div "House line bold" at bounding box center [247, 381] width 87 height 17
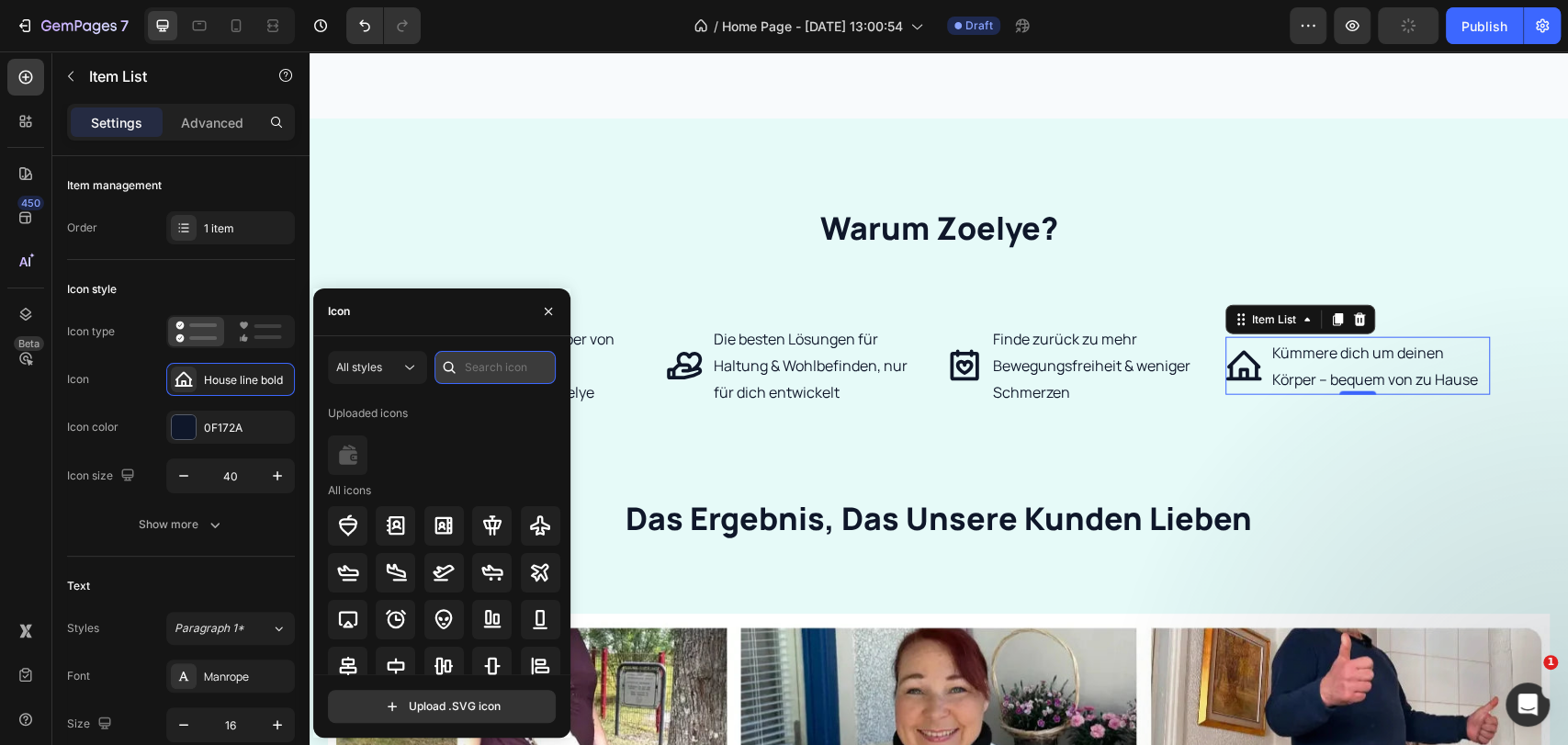
click at [518, 370] on input "text" at bounding box center [495, 368] width 121 height 34
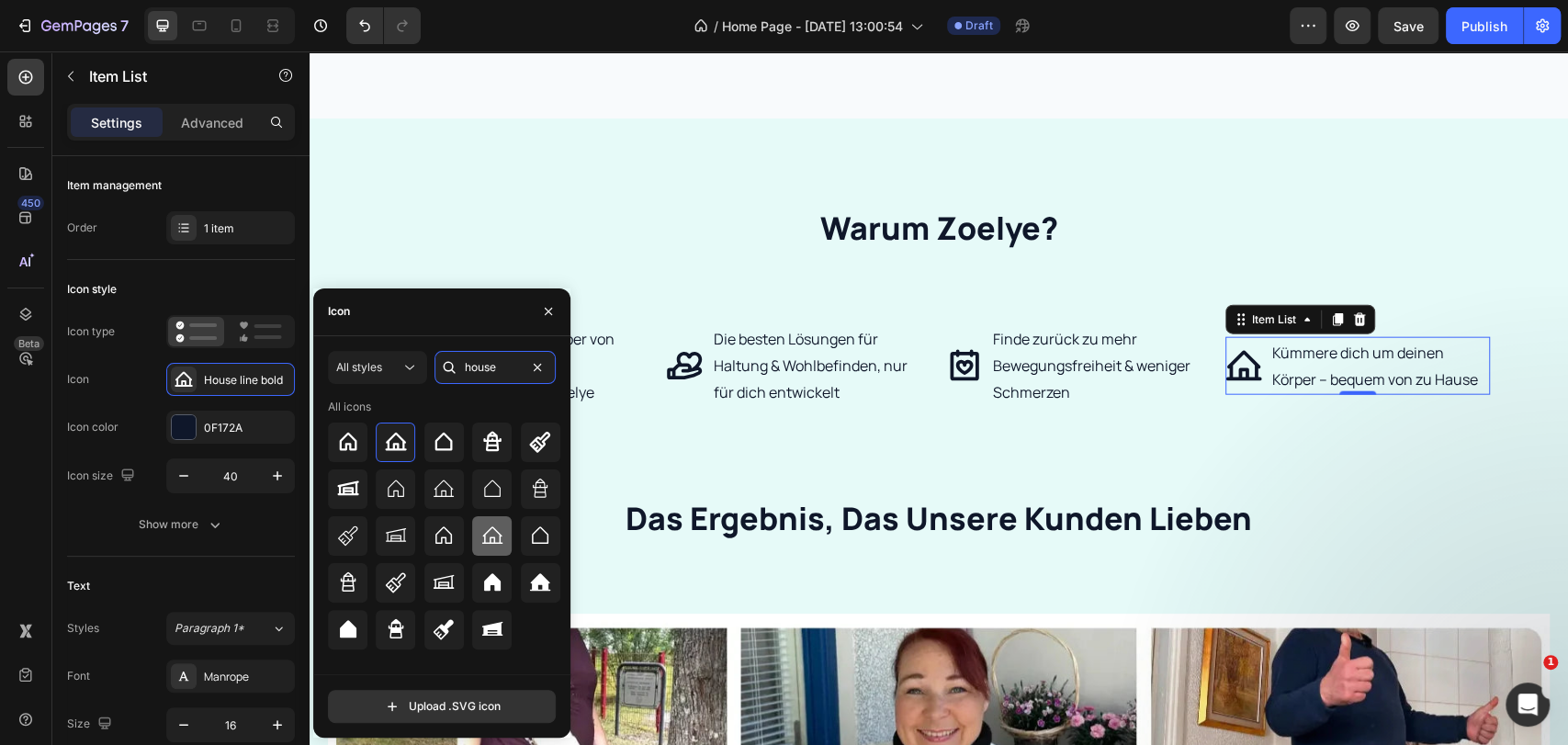
type input "house"
click at [500, 538] on icon at bounding box center [493, 535] width 22 height 22
click at [441, 487] on icon at bounding box center [444, 489] width 22 height 22
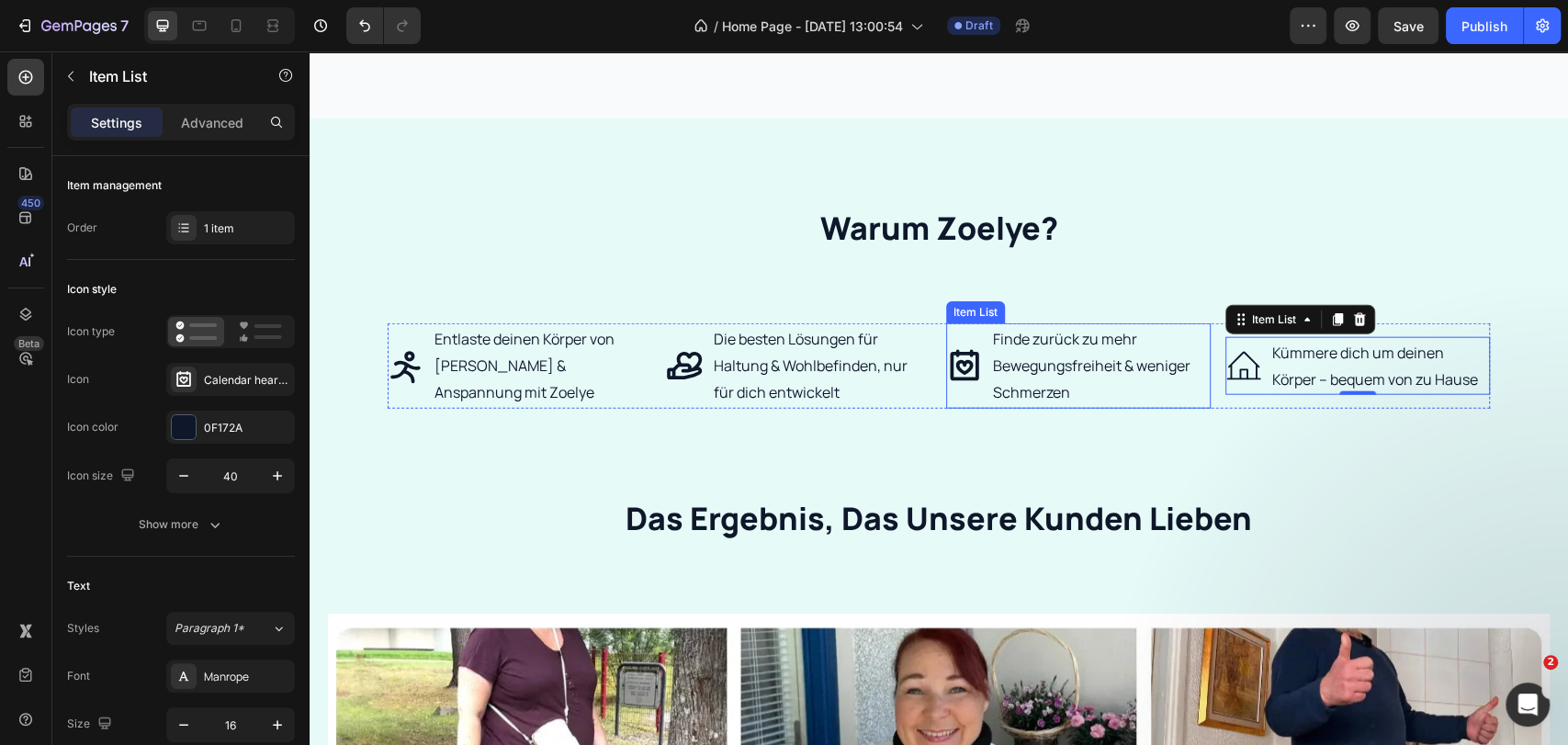
click at [1105, 387] on p "Finde zurück zu mehr Bewegungsfreiheit & weniger Schmerzen" at bounding box center [1100, 365] width 215 height 79
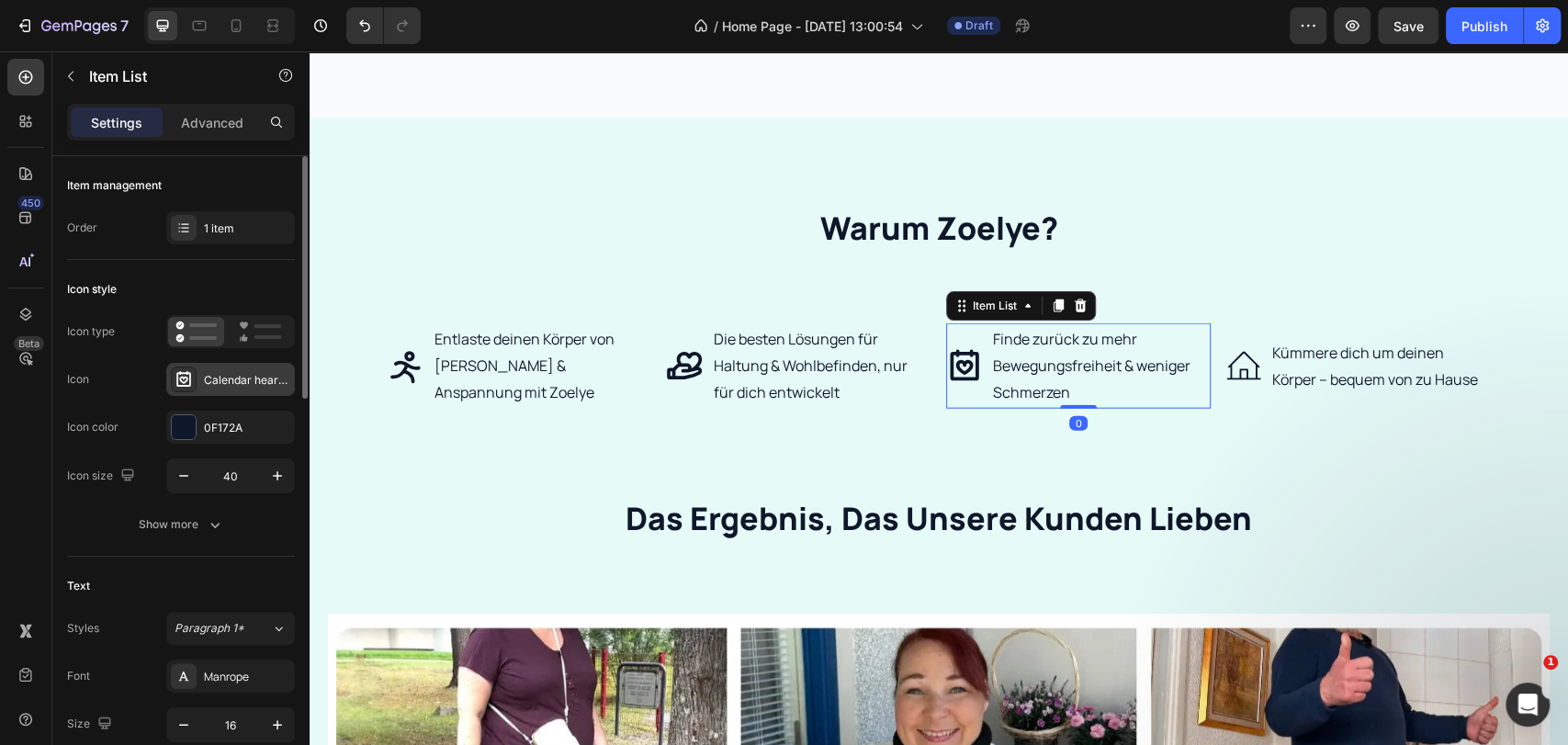
click at [216, 380] on div "Calendar heart bold" at bounding box center [247, 381] width 87 height 17
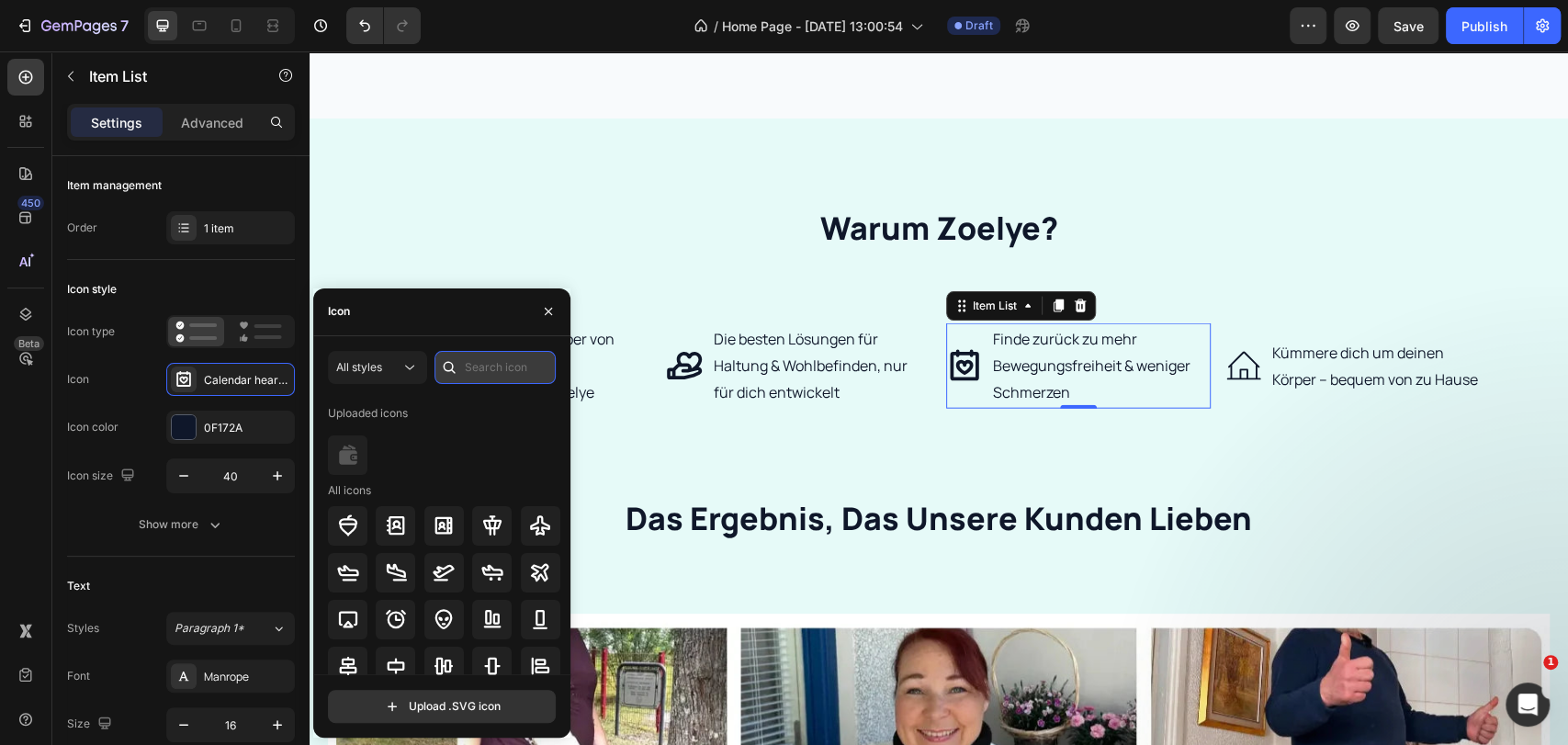
click at [472, 370] on input "text" at bounding box center [495, 368] width 121 height 34
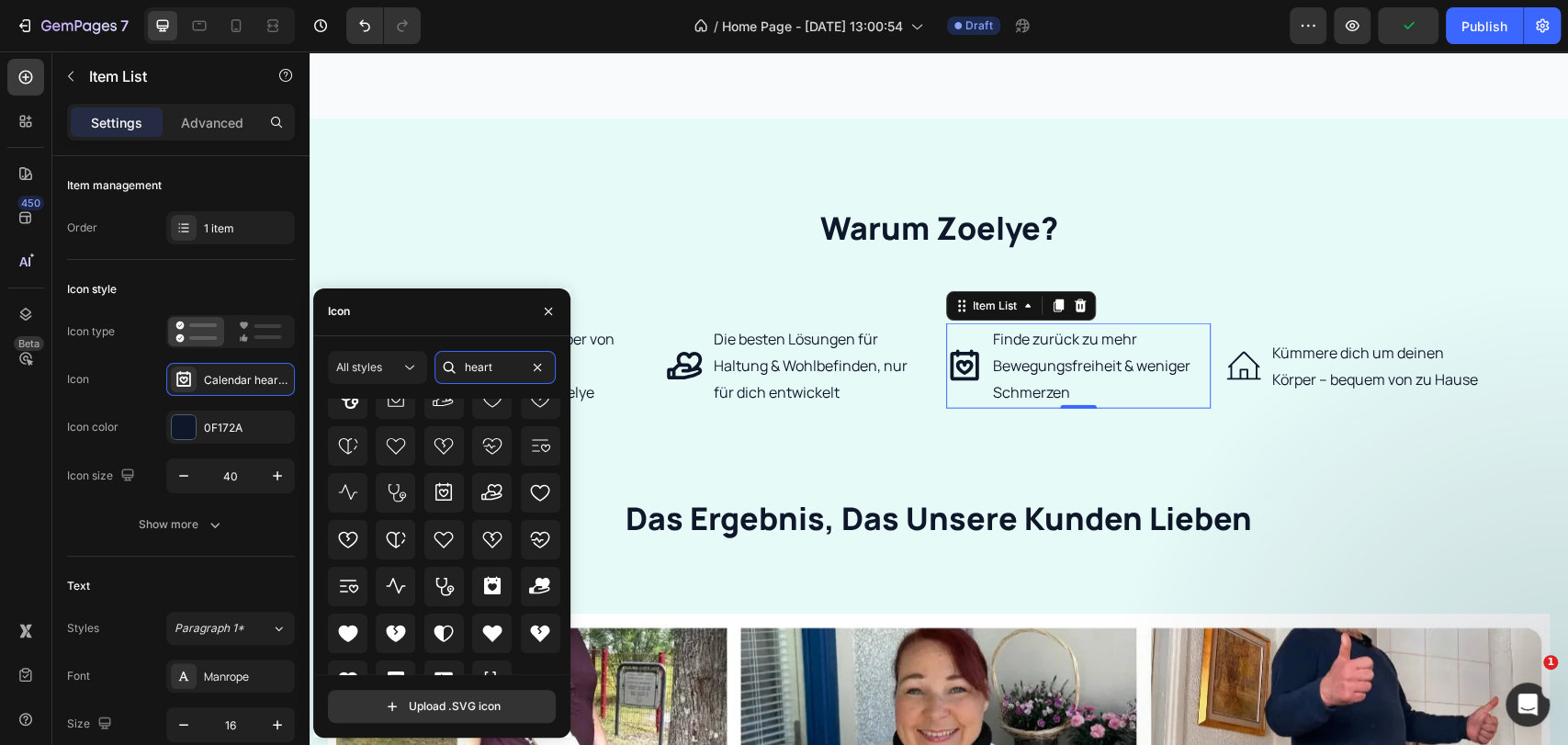
scroll to position [162, 0]
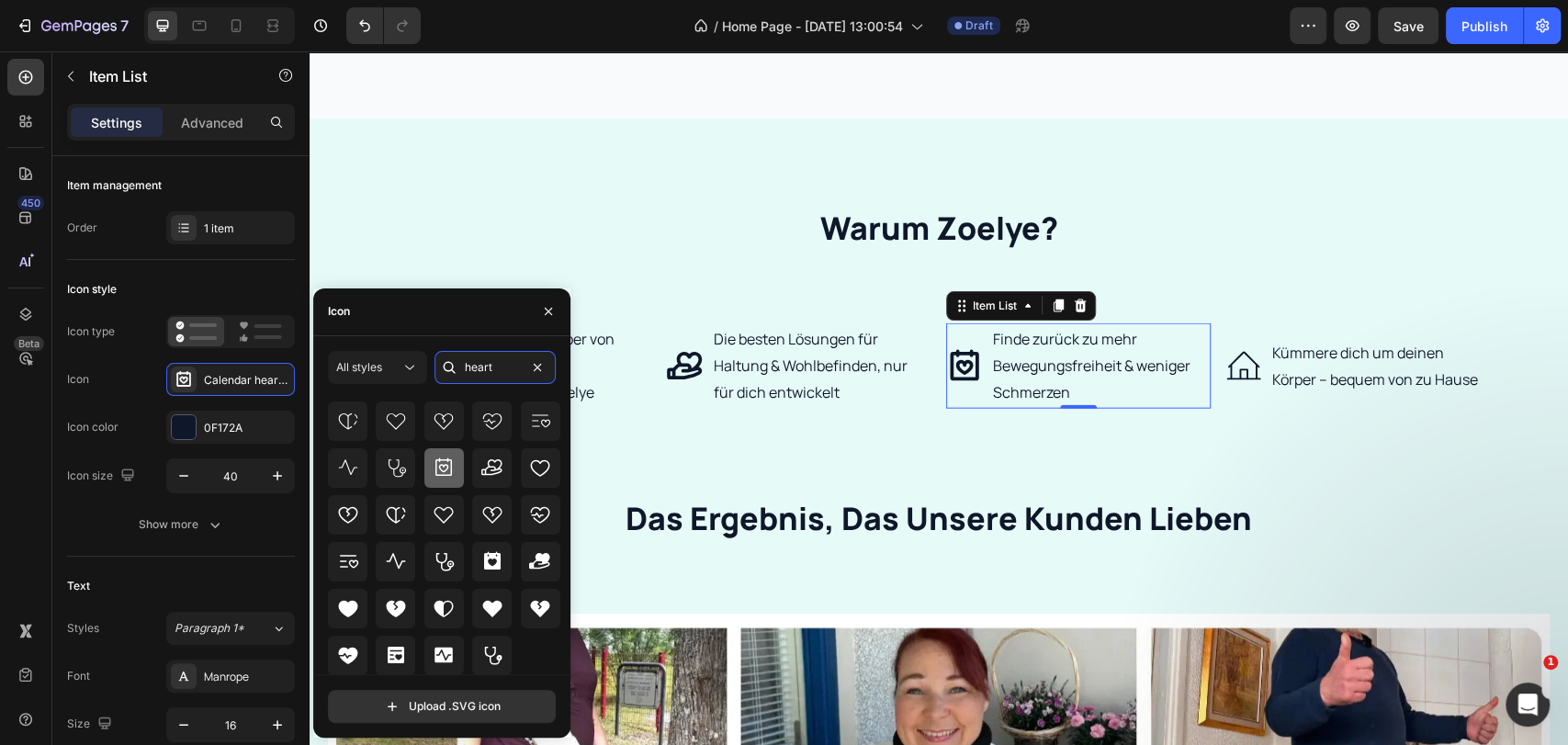
type input "heart"
click at [447, 457] on icon at bounding box center [444, 467] width 22 height 22
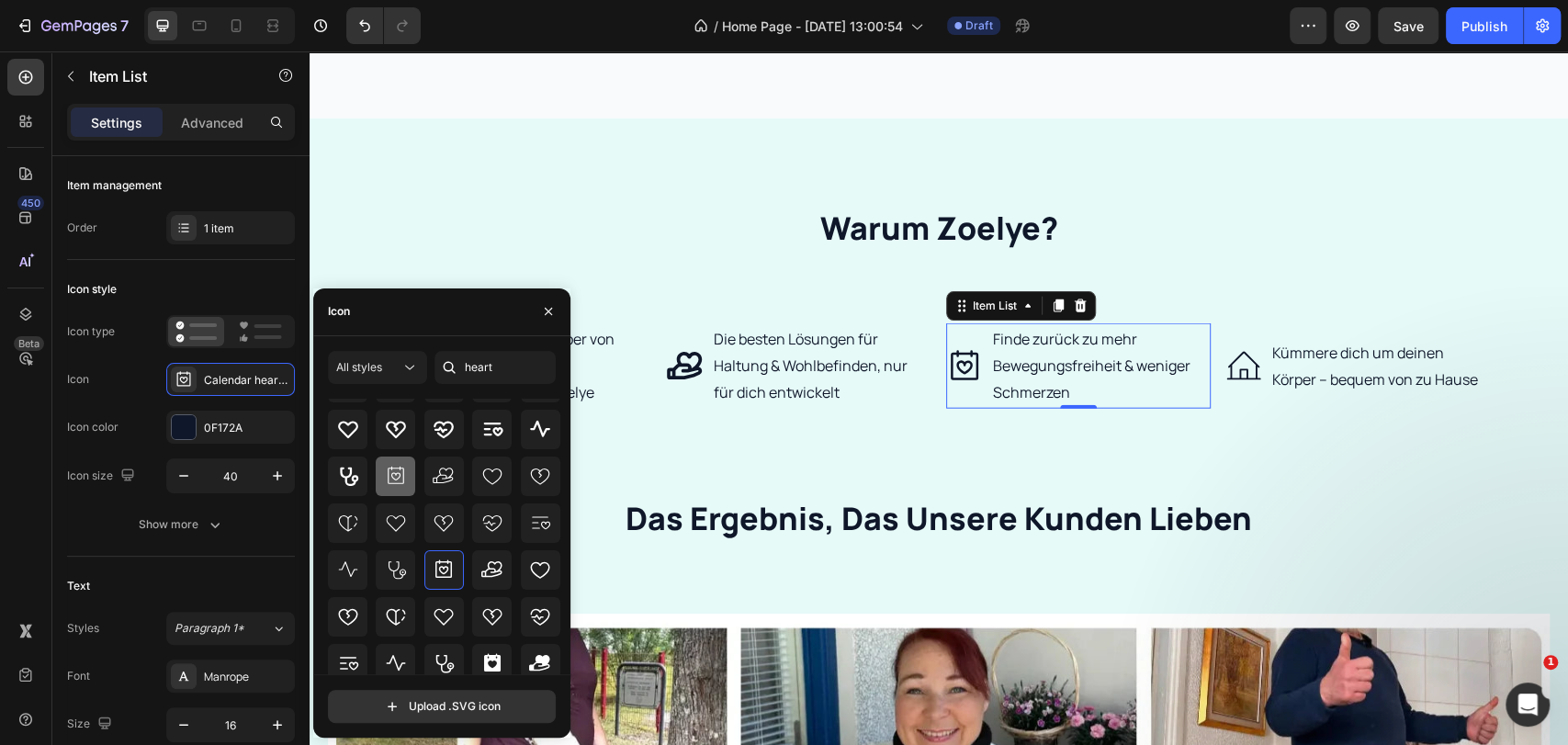
click at [393, 474] on icon at bounding box center [396, 476] width 22 height 22
click at [779, 370] on p "Die besten Lösungen für Haltung & Wohlbefinden, nur für dich entwickelt" at bounding box center [820, 365] width 215 height 79
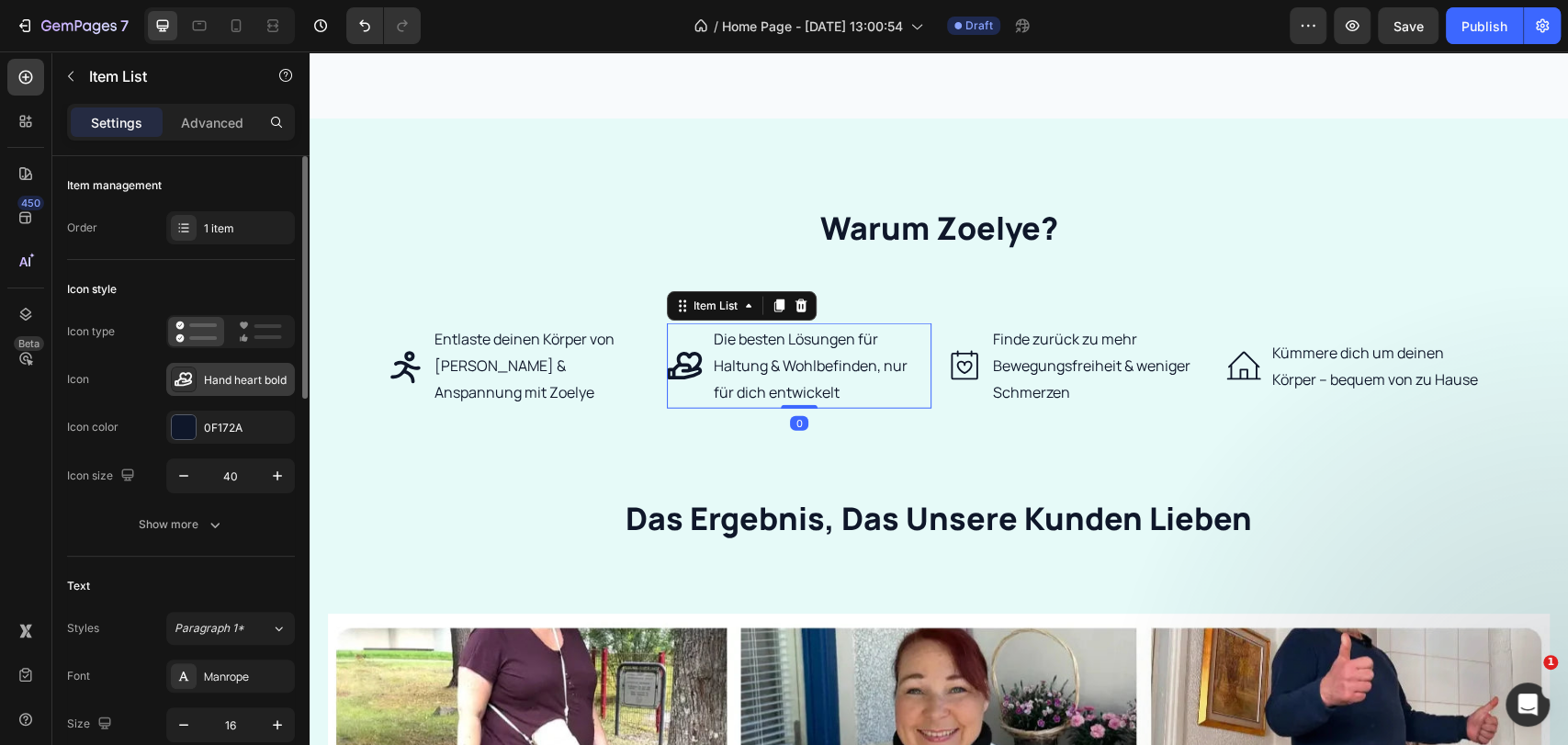
click at [220, 374] on div "Hand heart bold" at bounding box center [247, 381] width 87 height 17
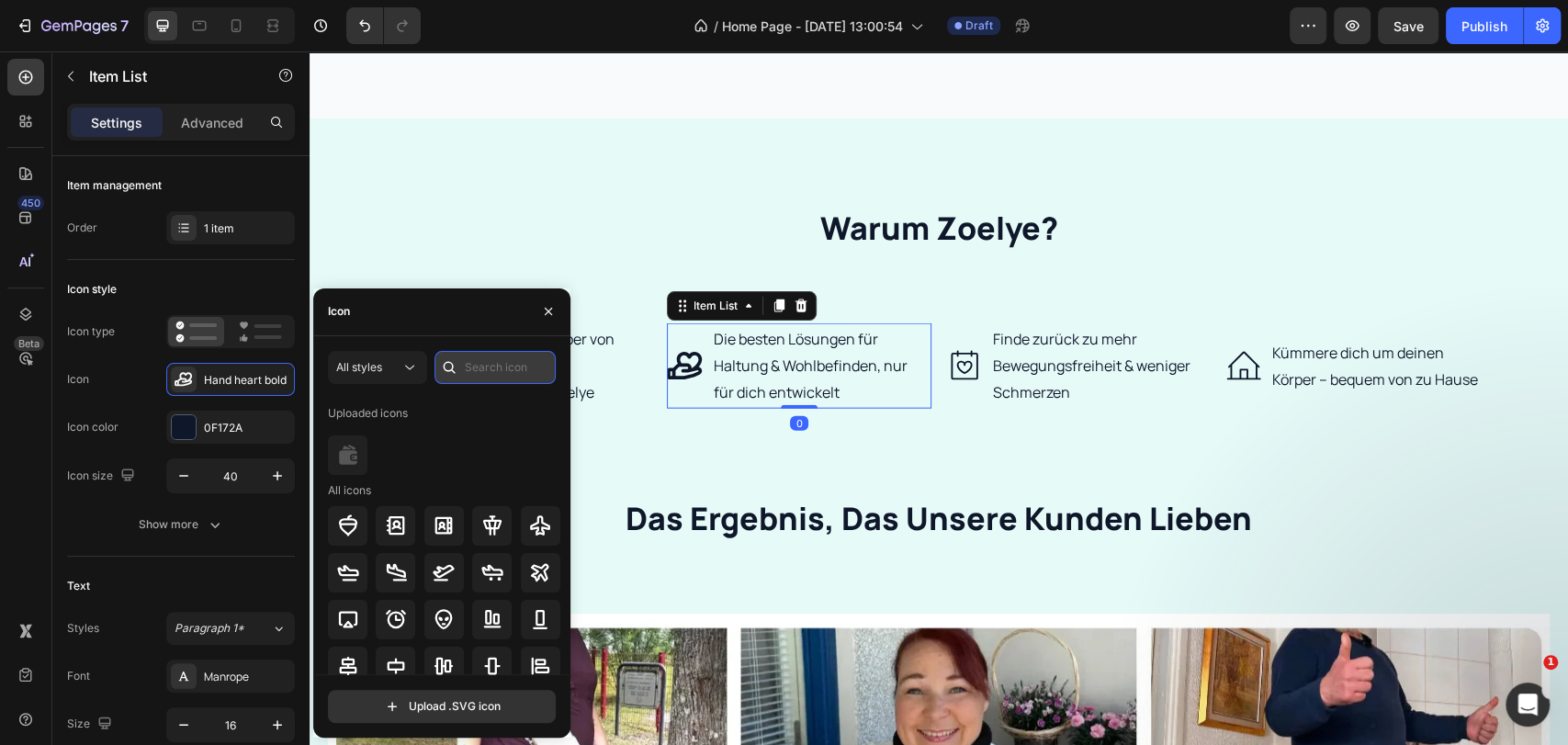
click at [504, 372] on input "text" at bounding box center [495, 368] width 121 height 34
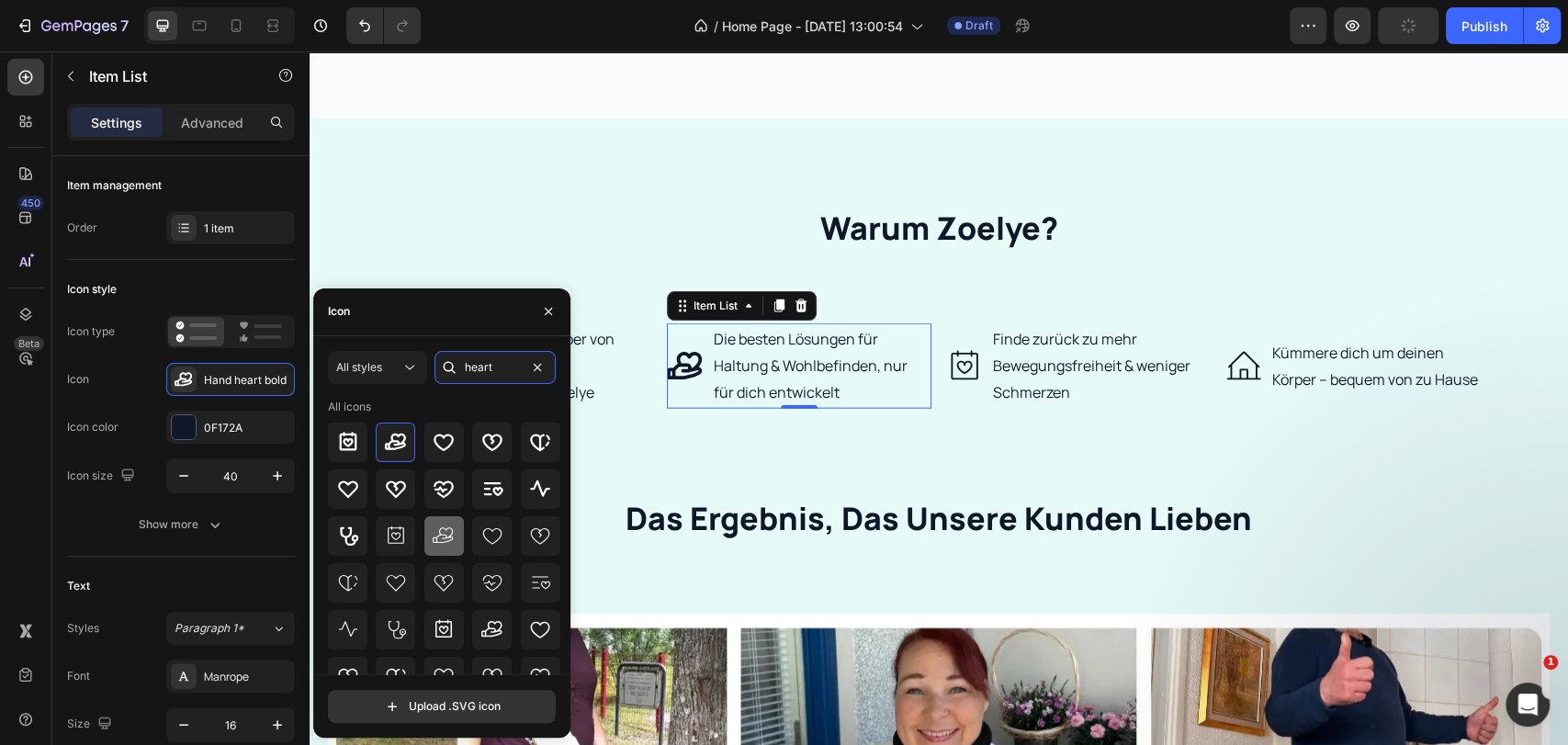
type input "heart"
click at [436, 529] on icon at bounding box center [444, 535] width 22 height 22
click at [713, 376] on p "Die besten Lösungen für Haltung & Wohlbefinden, nur für dich entwickelt" at bounding box center [820, 365] width 215 height 79
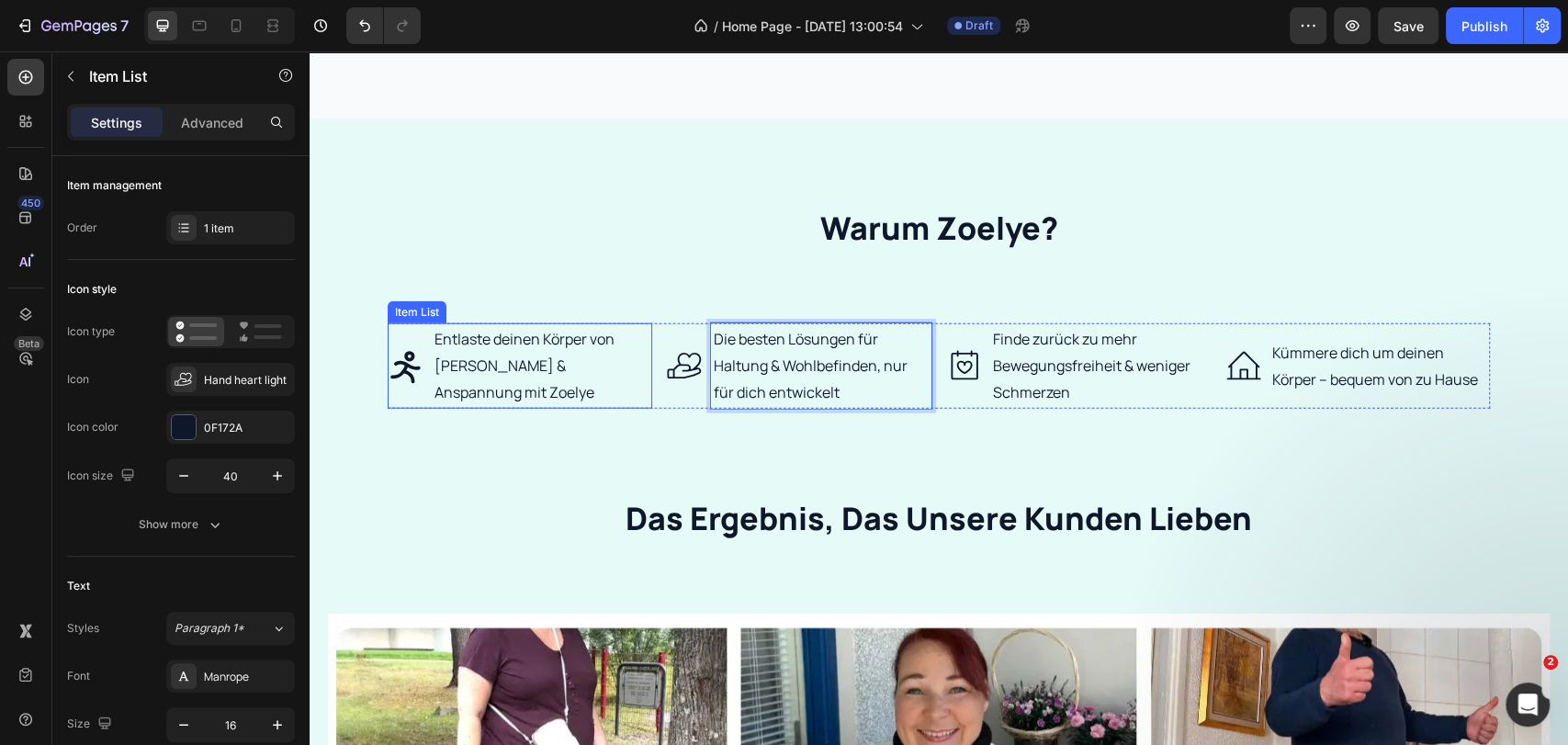
click at [578, 378] on p "Entlaste deinen Körper von Schmerzen & Anspannung mit Zoelye" at bounding box center [542, 365] width 215 height 79
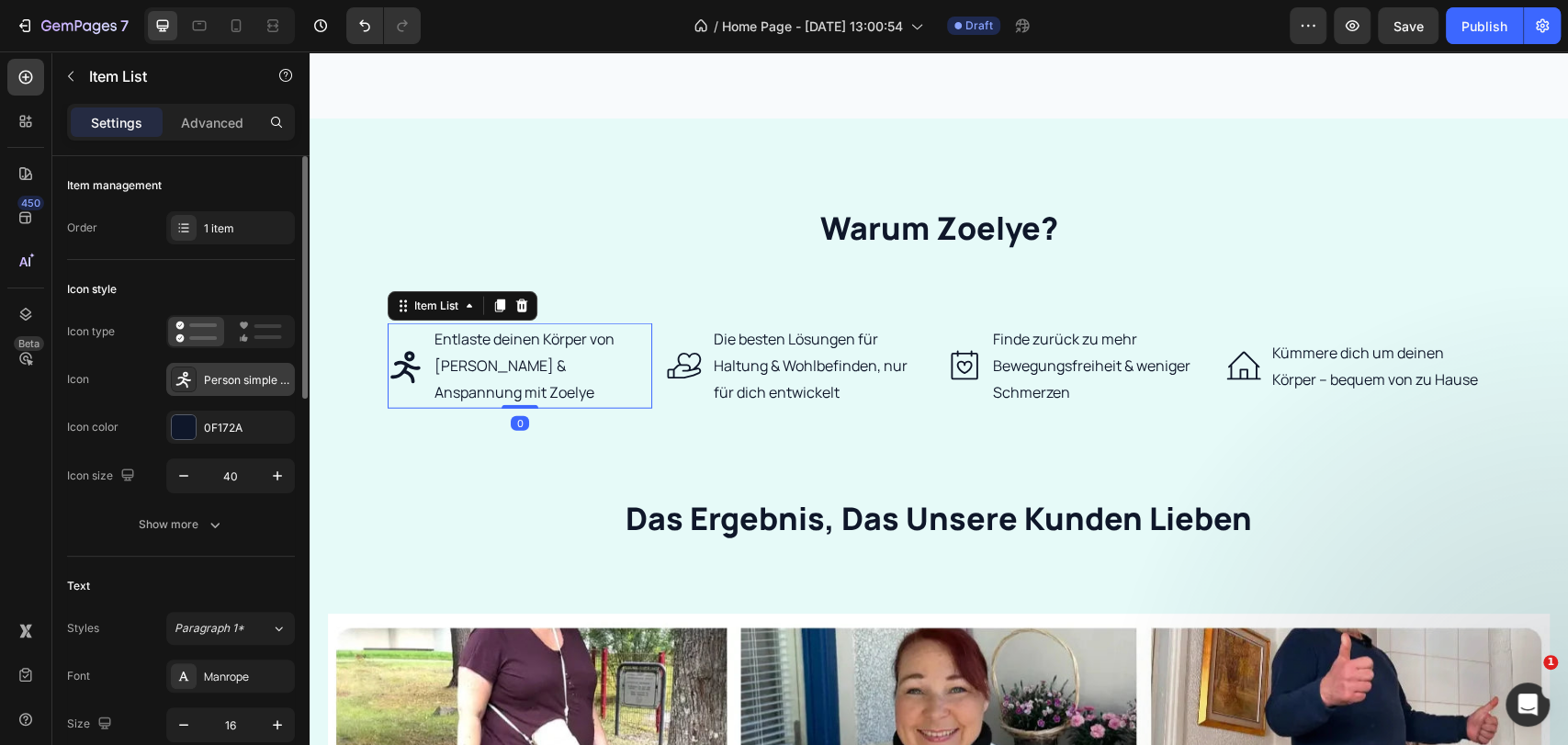
click at [250, 372] on div "Person simple run bold" at bounding box center [247, 381] width 87 height 17
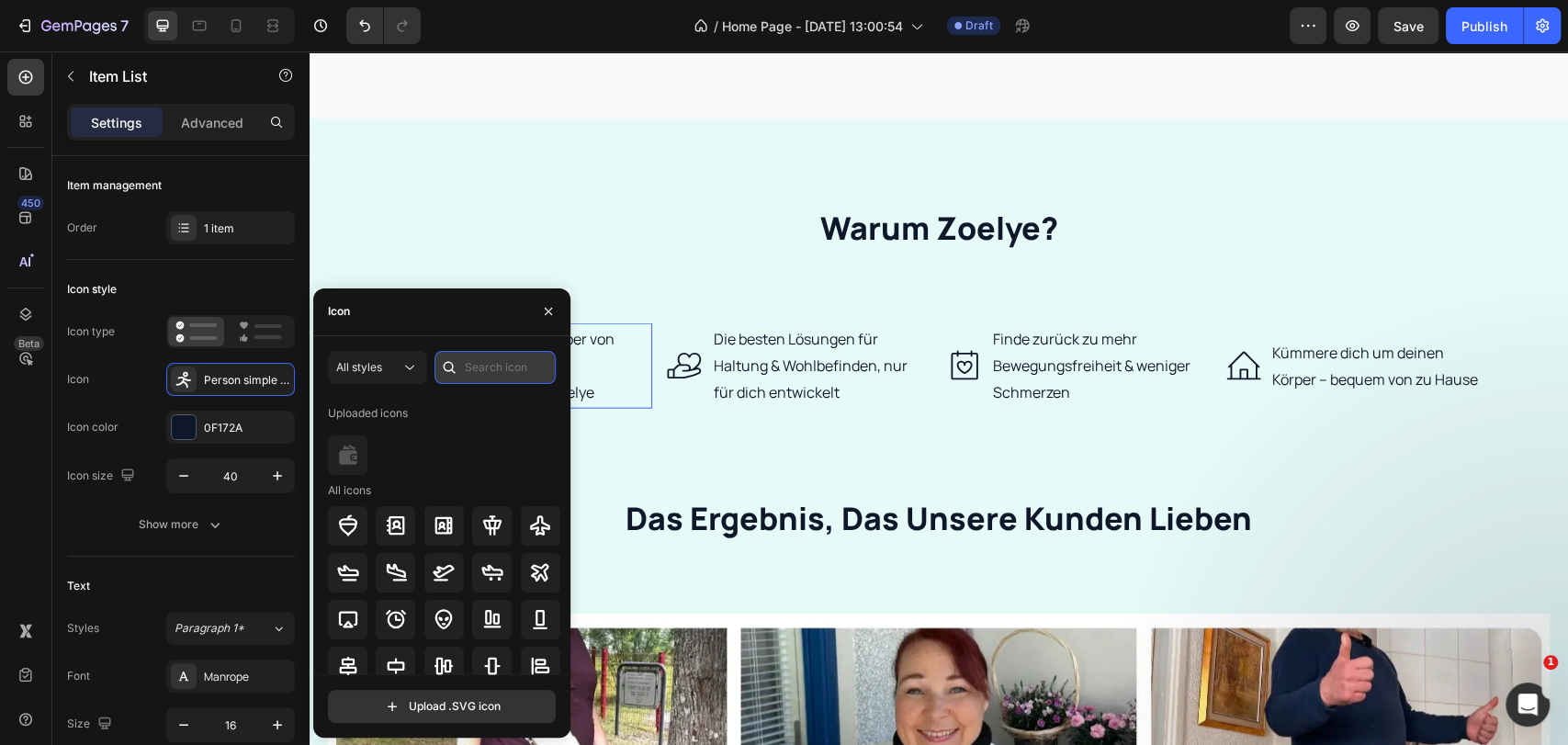
click at [517, 362] on input "text" at bounding box center [495, 368] width 121 height 34
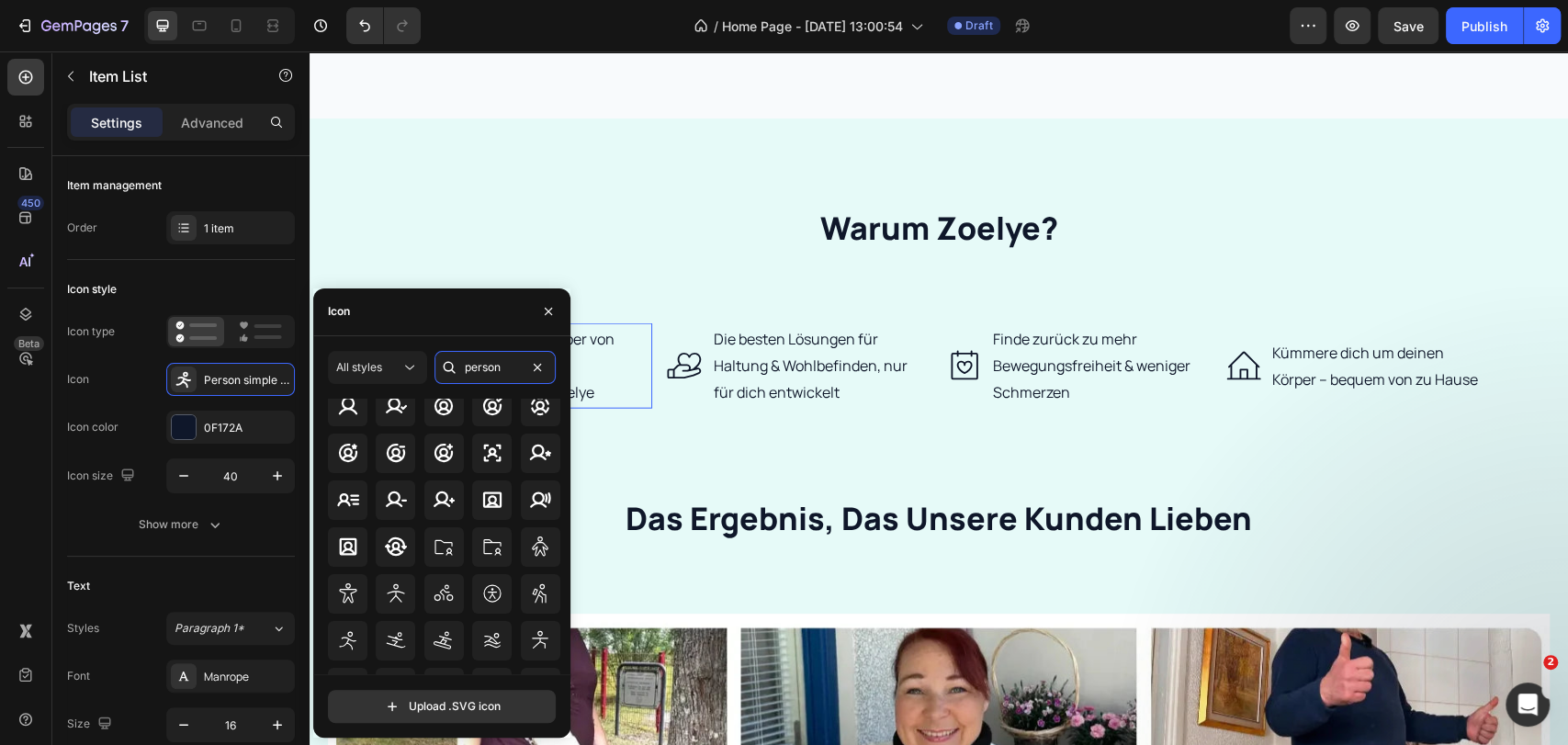
scroll to position [201, 0]
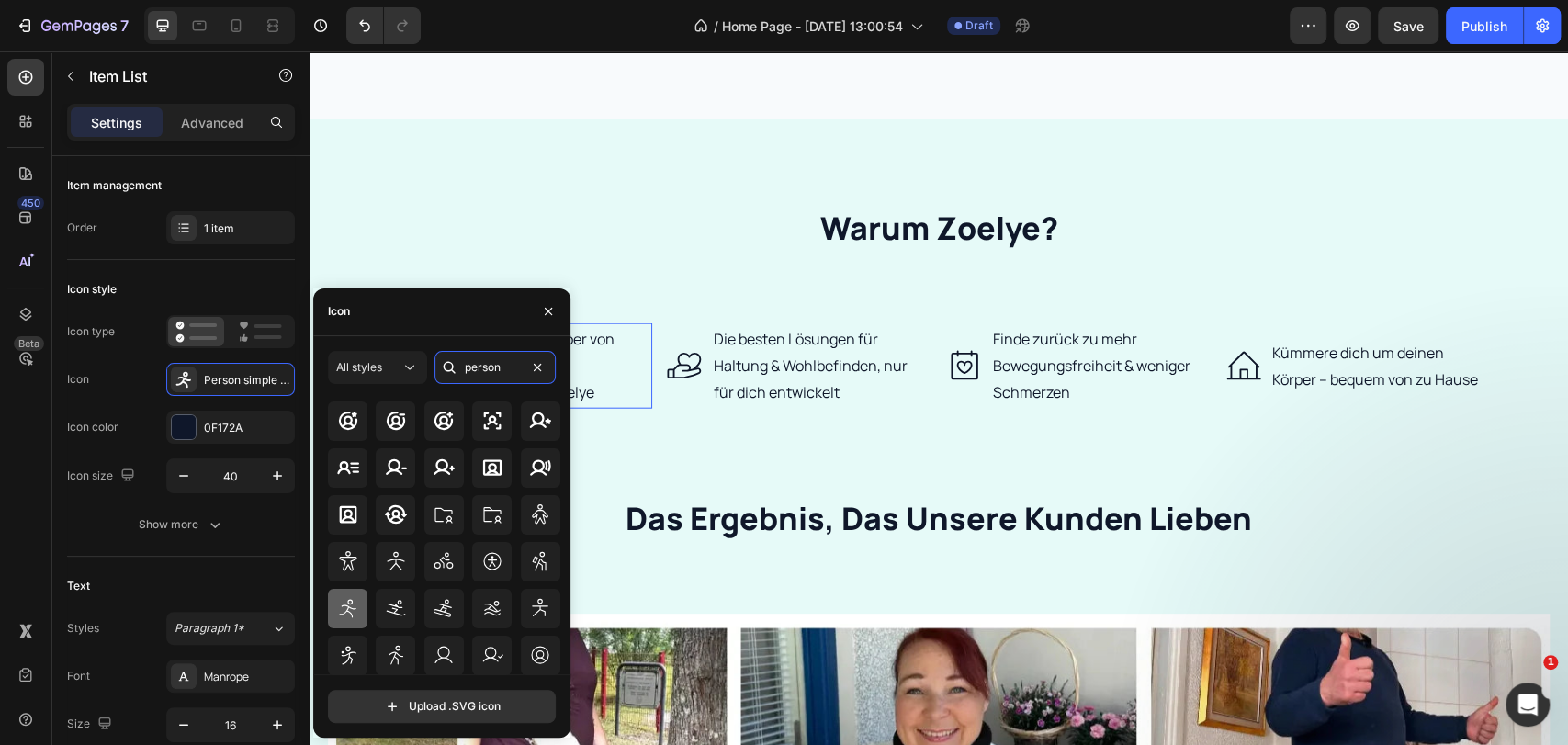
type input "person"
click at [351, 616] on icon at bounding box center [348, 608] width 22 height 22
click at [696, 412] on div "warum zoelye? Heading Entlaste deinen Körper von Schmerzen & Anspannung mit Zoe…" at bounding box center [939, 688] width 1222 height 993
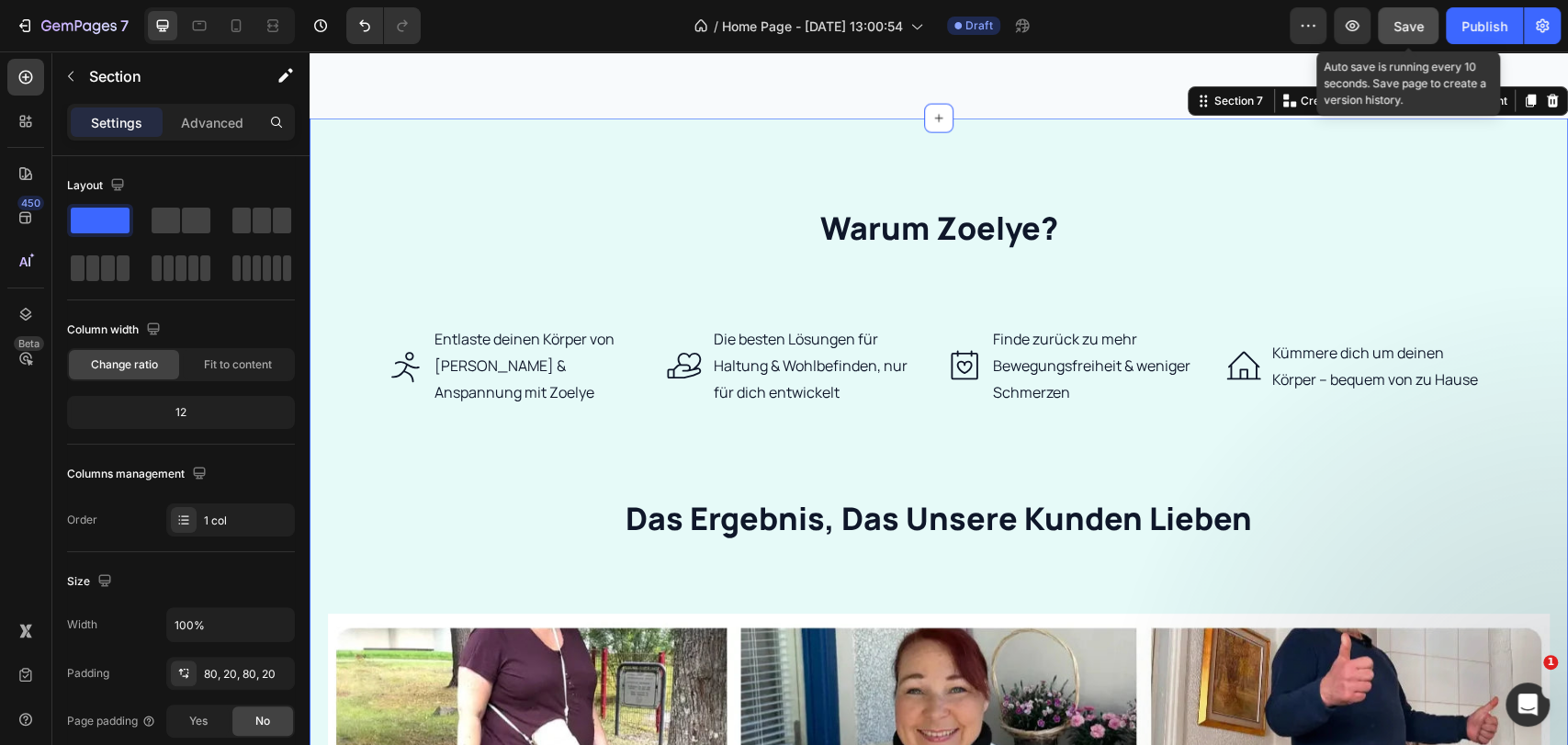
click at [1411, 11] on button "Save" at bounding box center [1408, 25] width 61 height 36
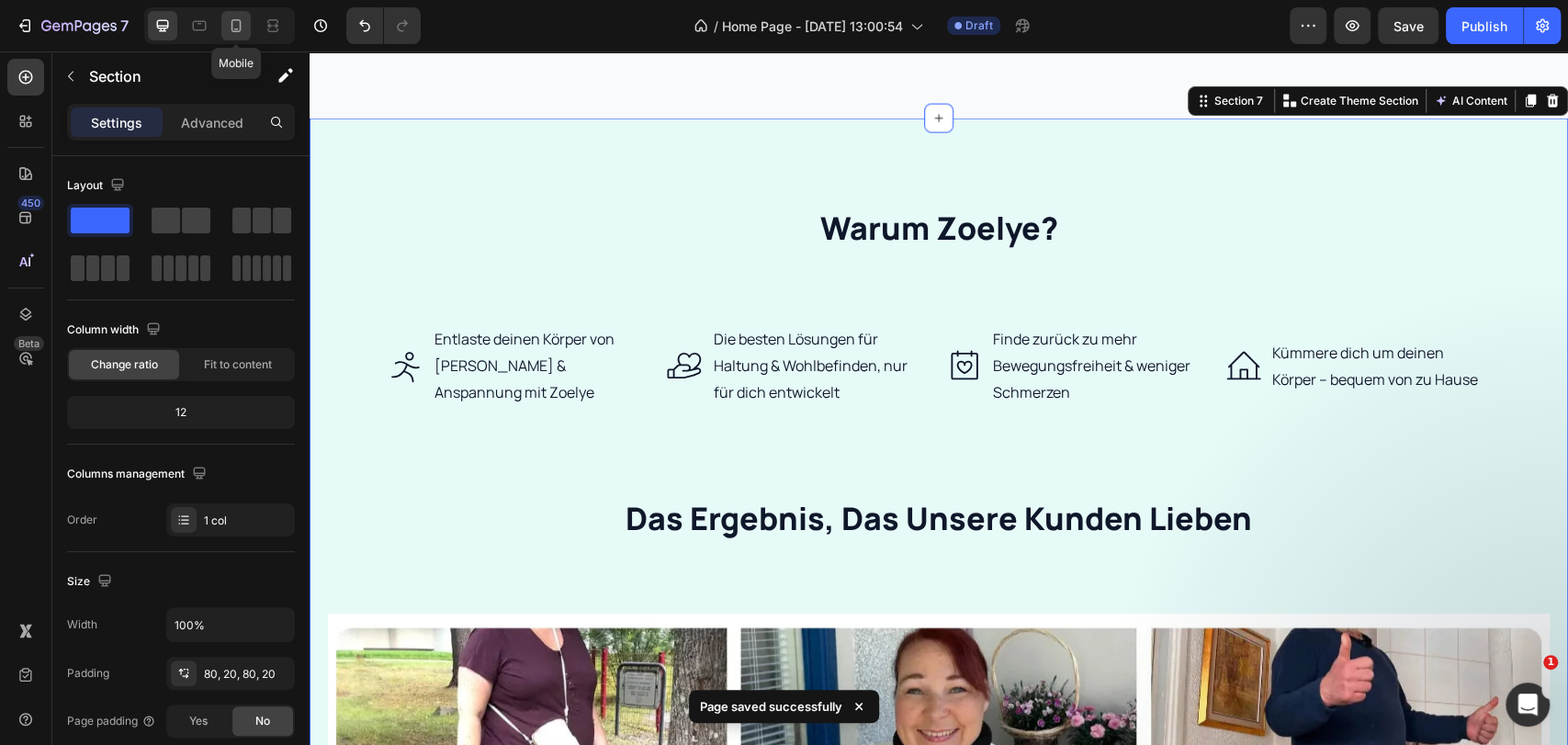
click at [228, 32] on icon at bounding box center [237, 26] width 19 height 19
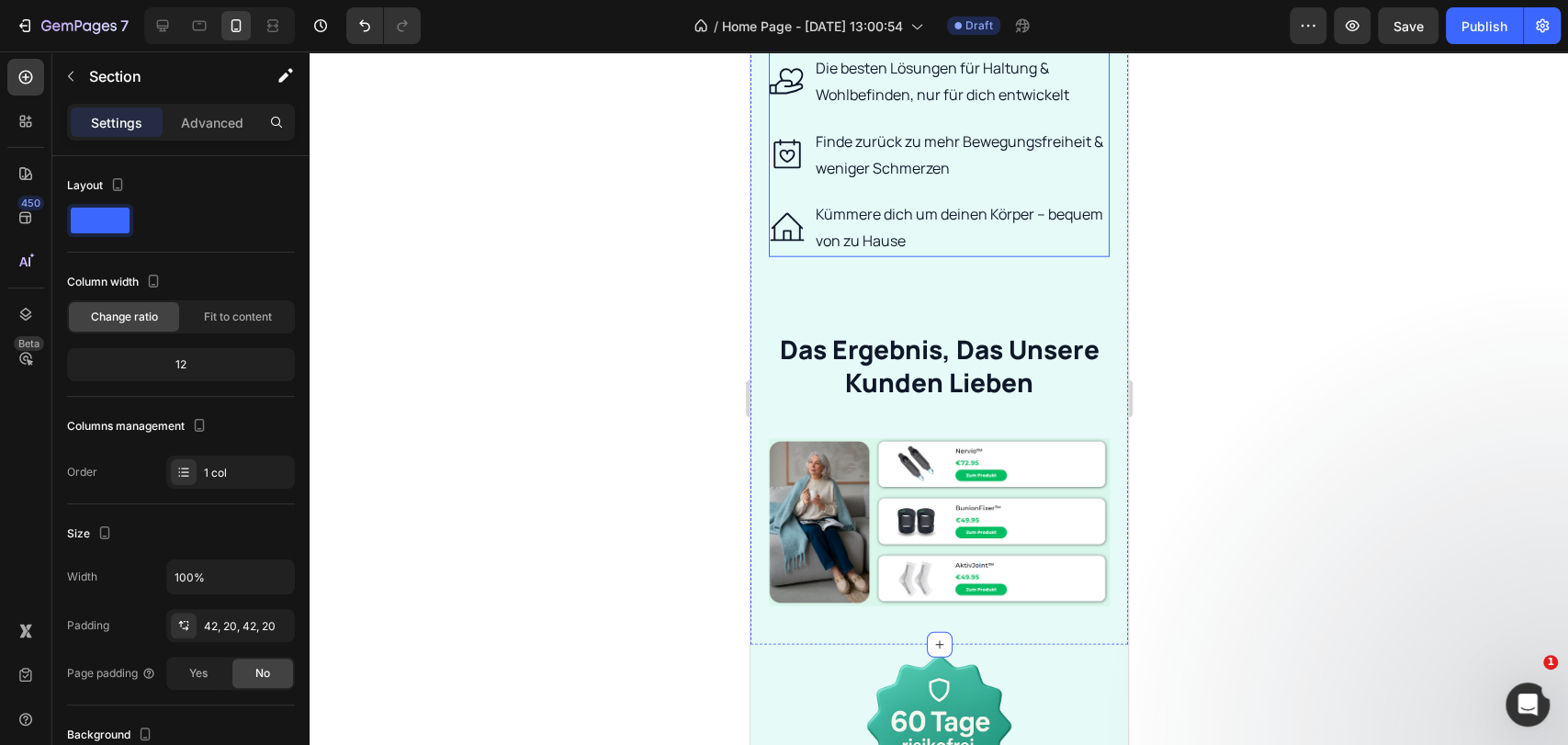
scroll to position [3001, 0]
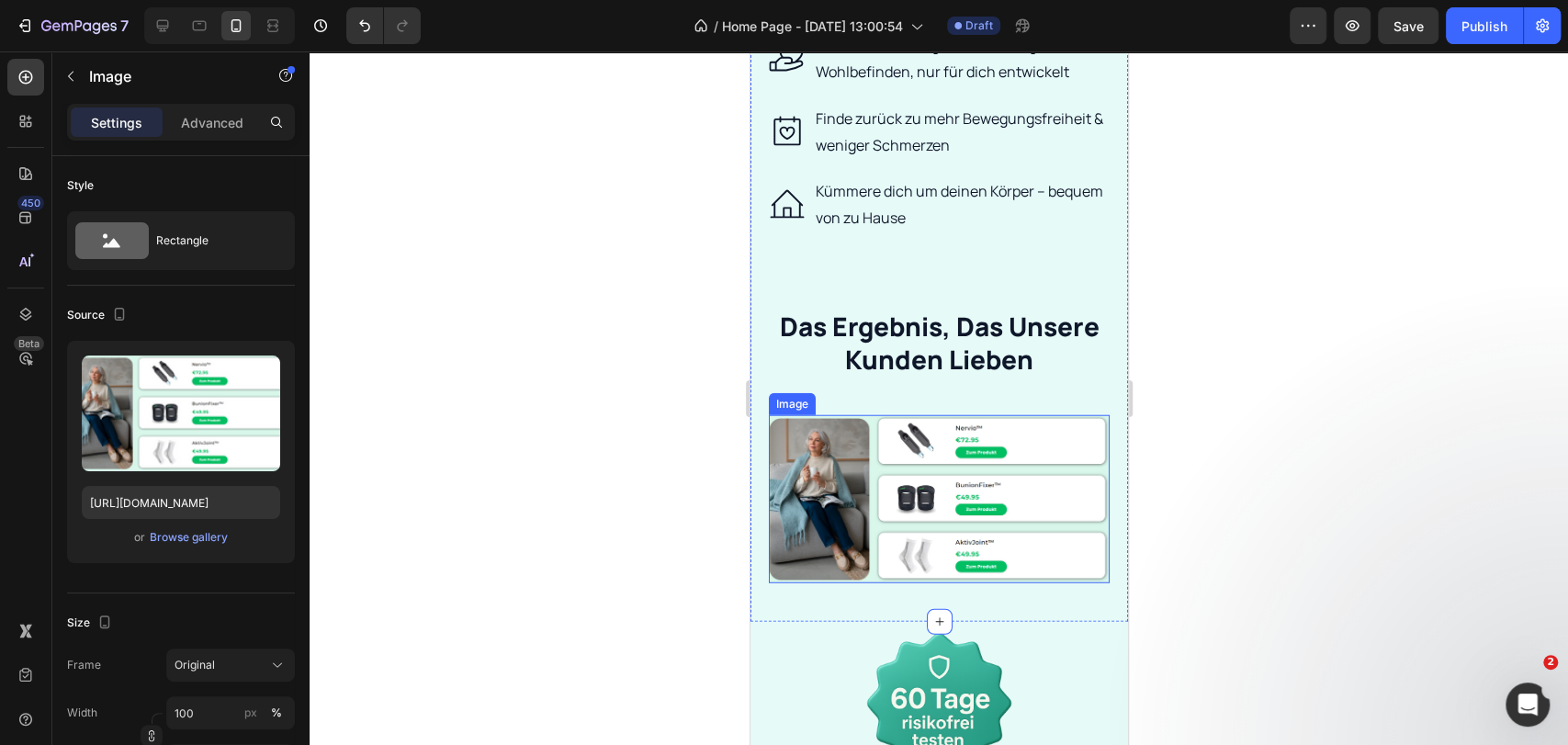
click at [956, 421] on img at bounding box center [939, 499] width 341 height 169
click at [180, 546] on button "Browse gallery" at bounding box center [189, 537] width 80 height 19
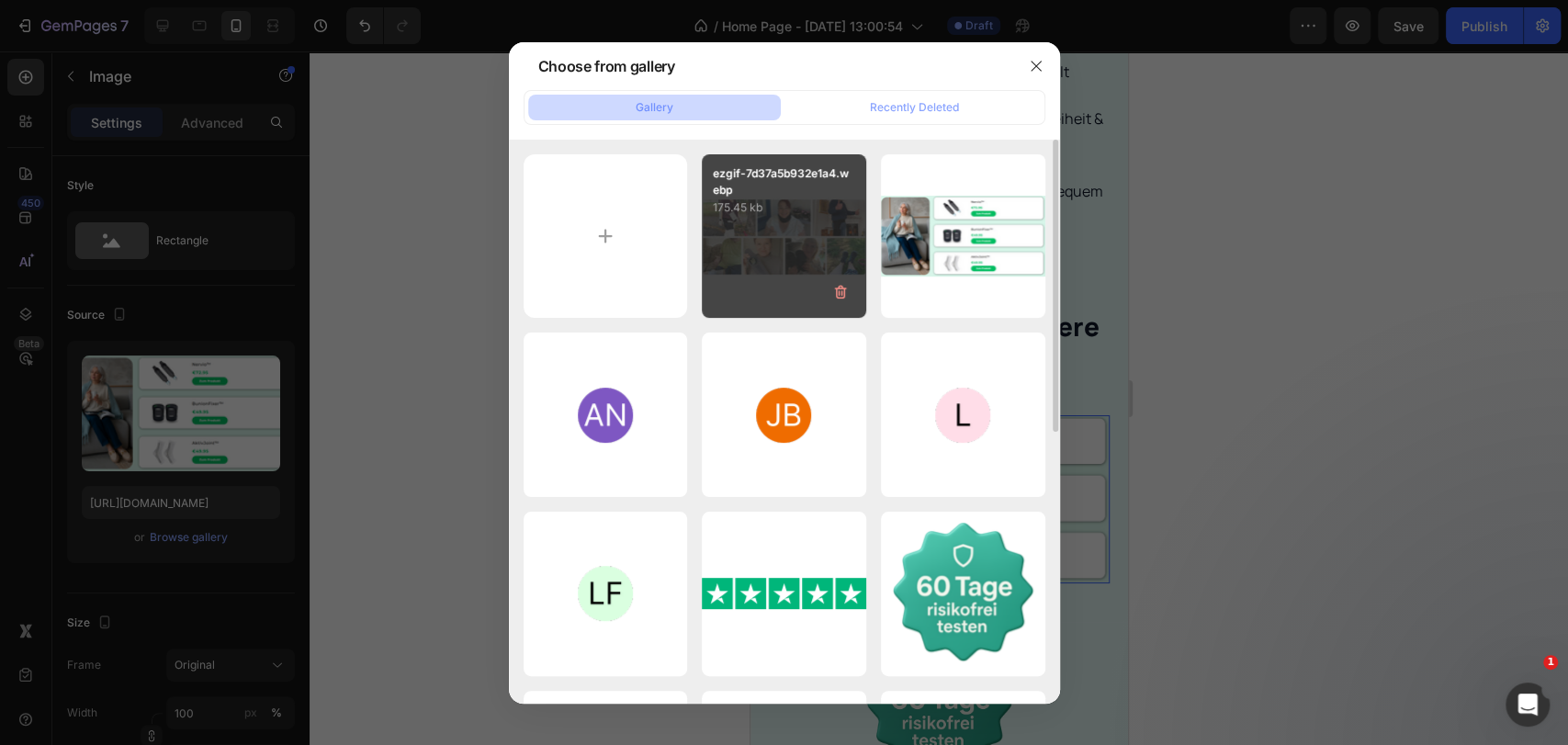
click at [834, 238] on div "ezgif-7d37a5b932e1a4.webp 175.45 kb" at bounding box center [784, 237] width 165 height 165
type input "[URL][DOMAIN_NAME]"
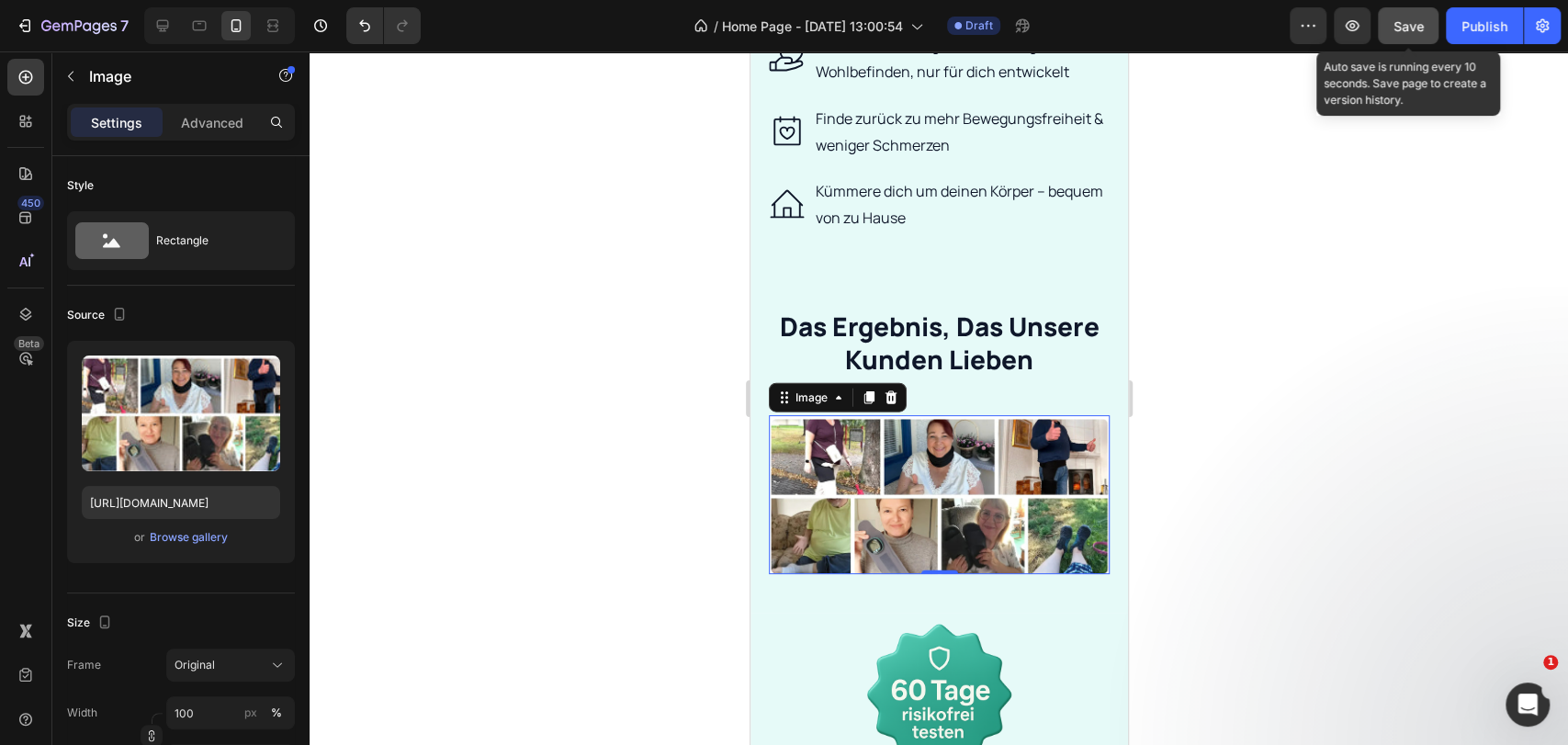
click at [1396, 33] on span "Save" at bounding box center [1408, 26] width 31 height 16
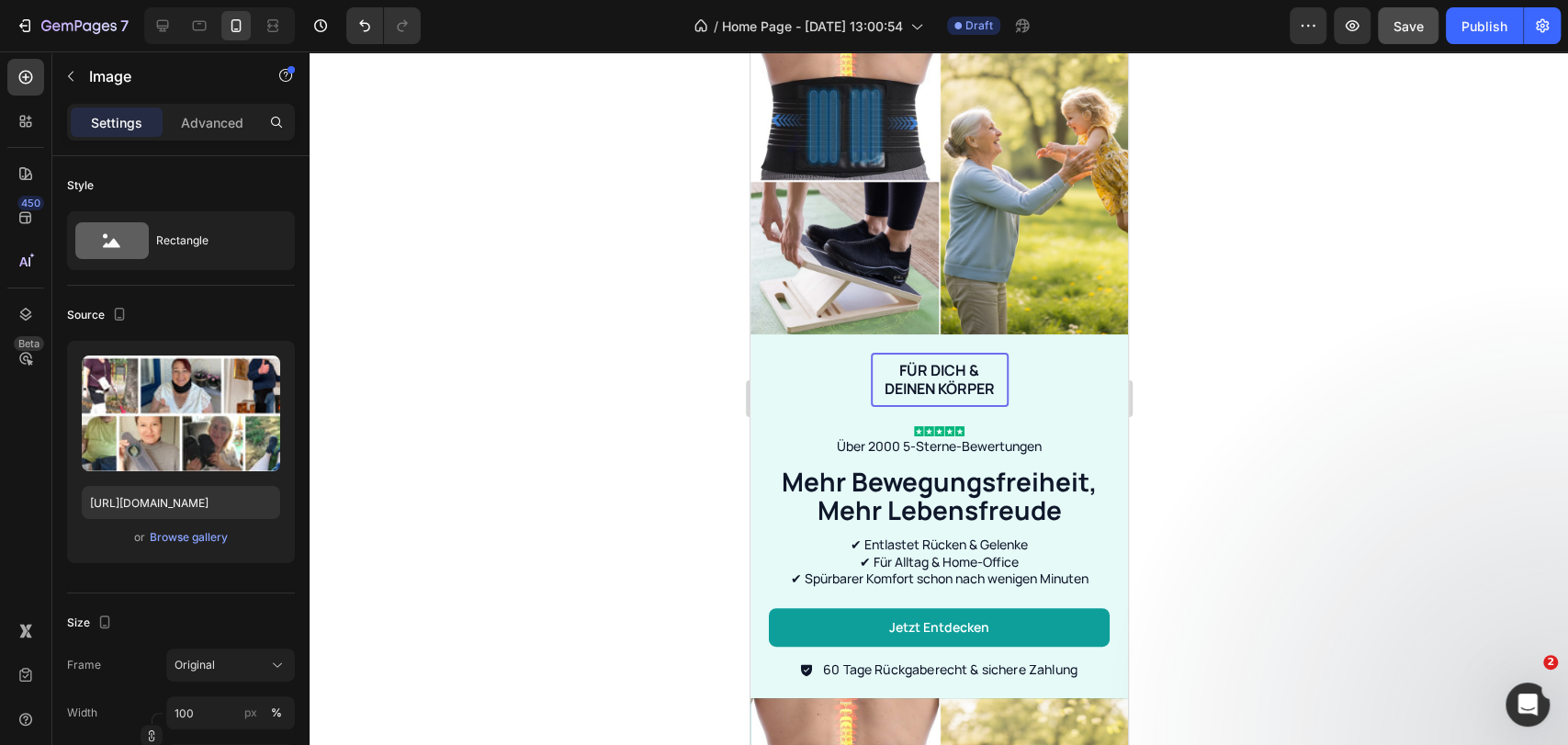
scroll to position [0, 0]
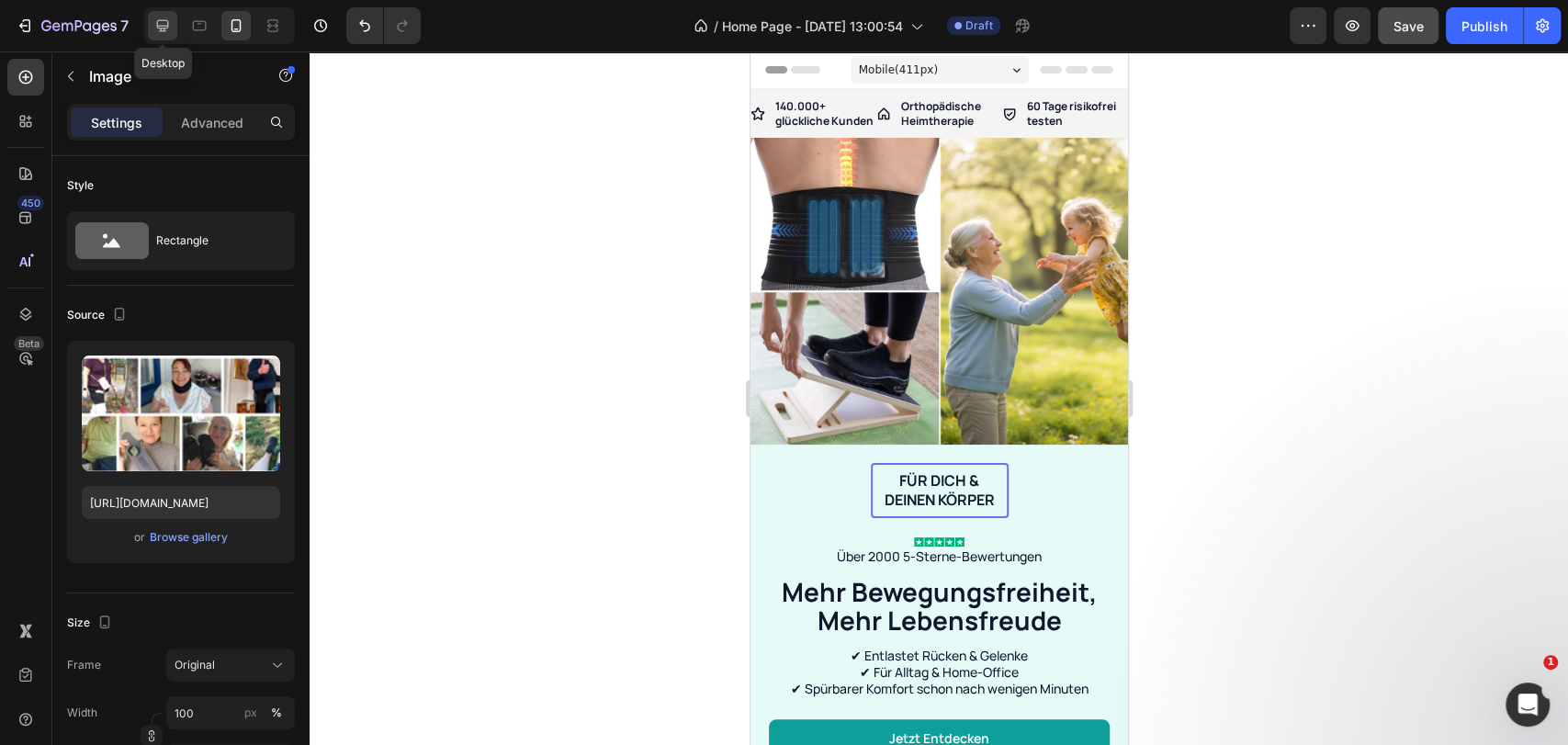
click at [150, 34] on div at bounding box center [163, 26] width 30 height 30
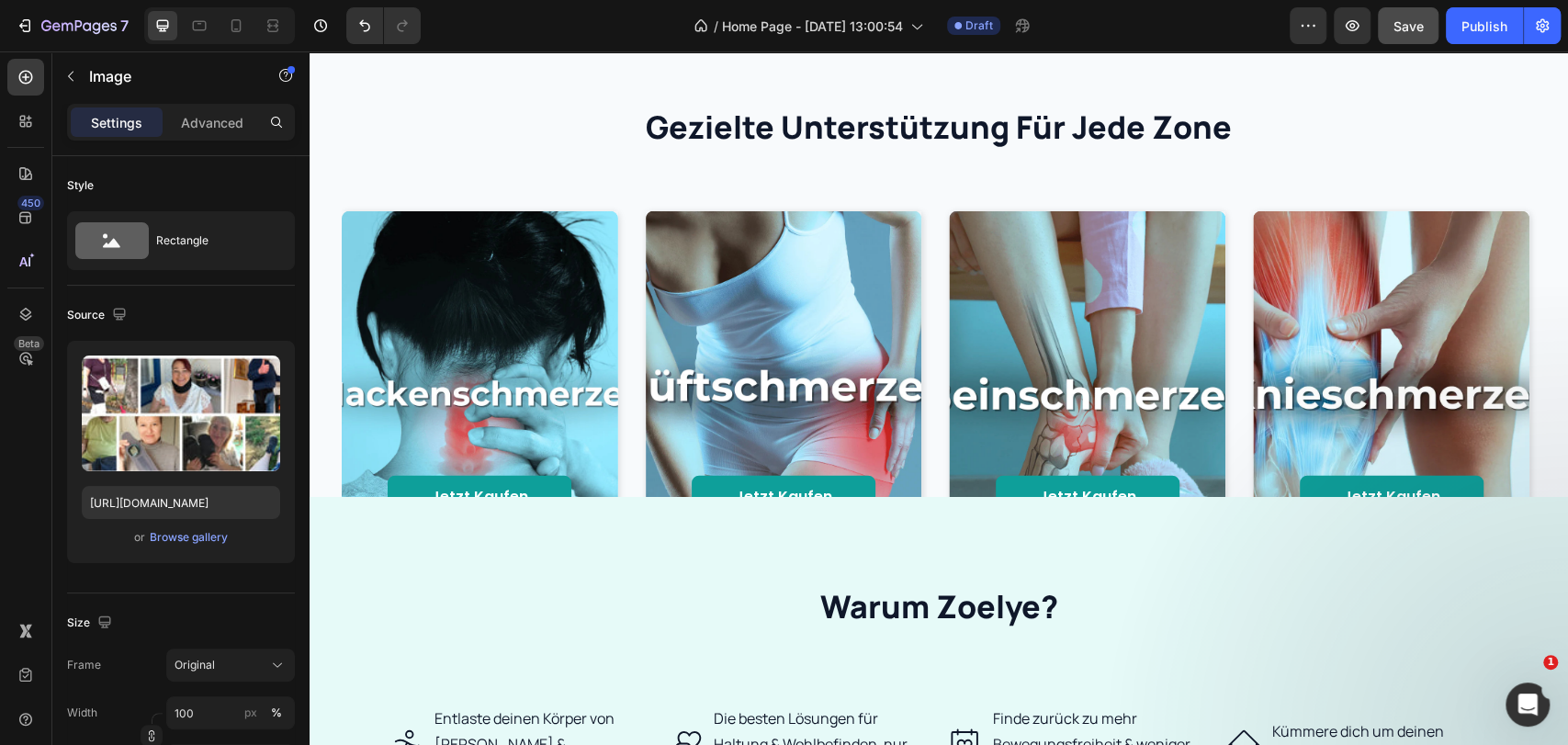
scroll to position [3163, 0]
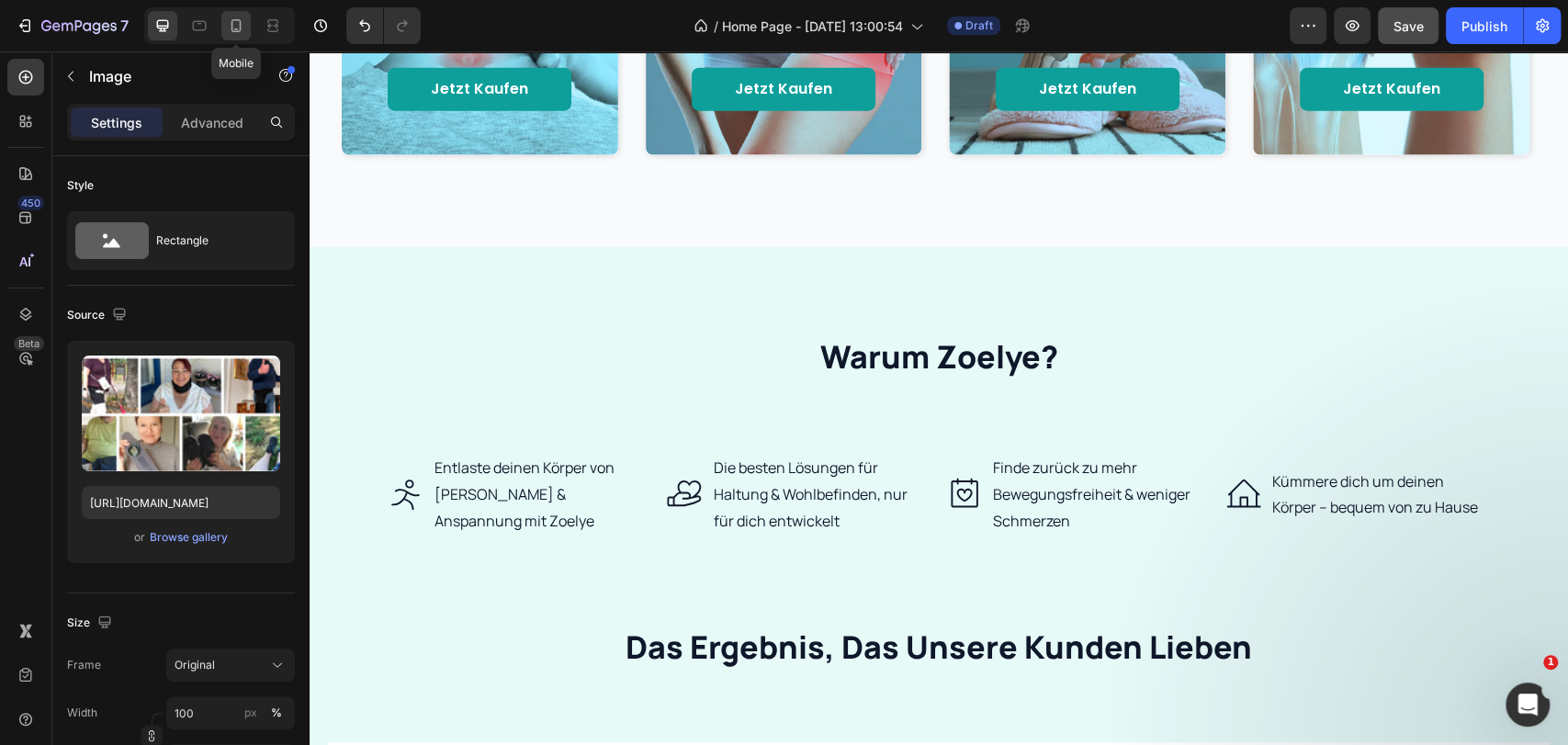
click at [242, 27] on icon at bounding box center [237, 26] width 19 height 19
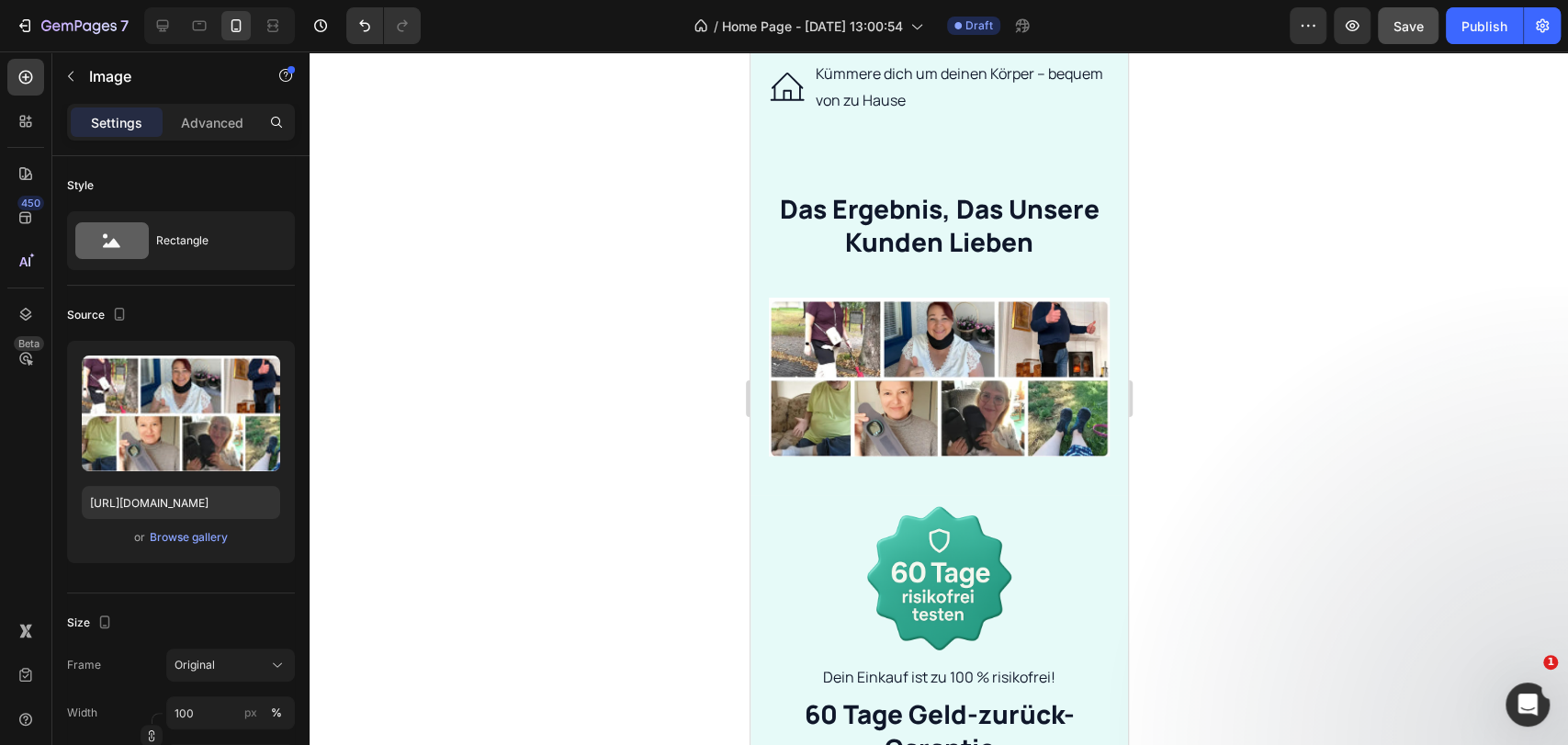
scroll to position [3279, 0]
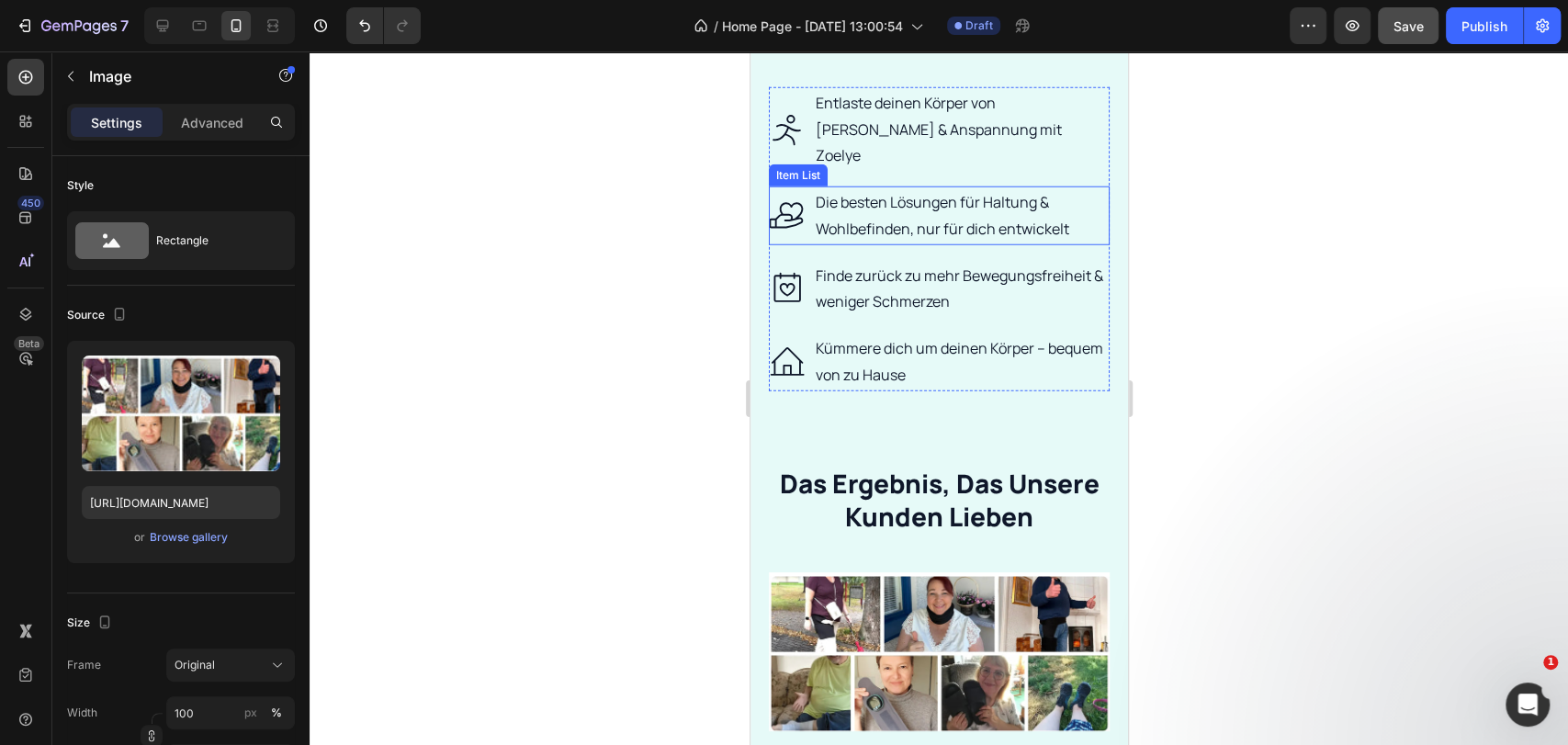
click at [923, 198] on p "Die besten Lösungen für Haltung & Wohlbefinden, nur für dich entwickelt" at bounding box center [960, 215] width 291 height 53
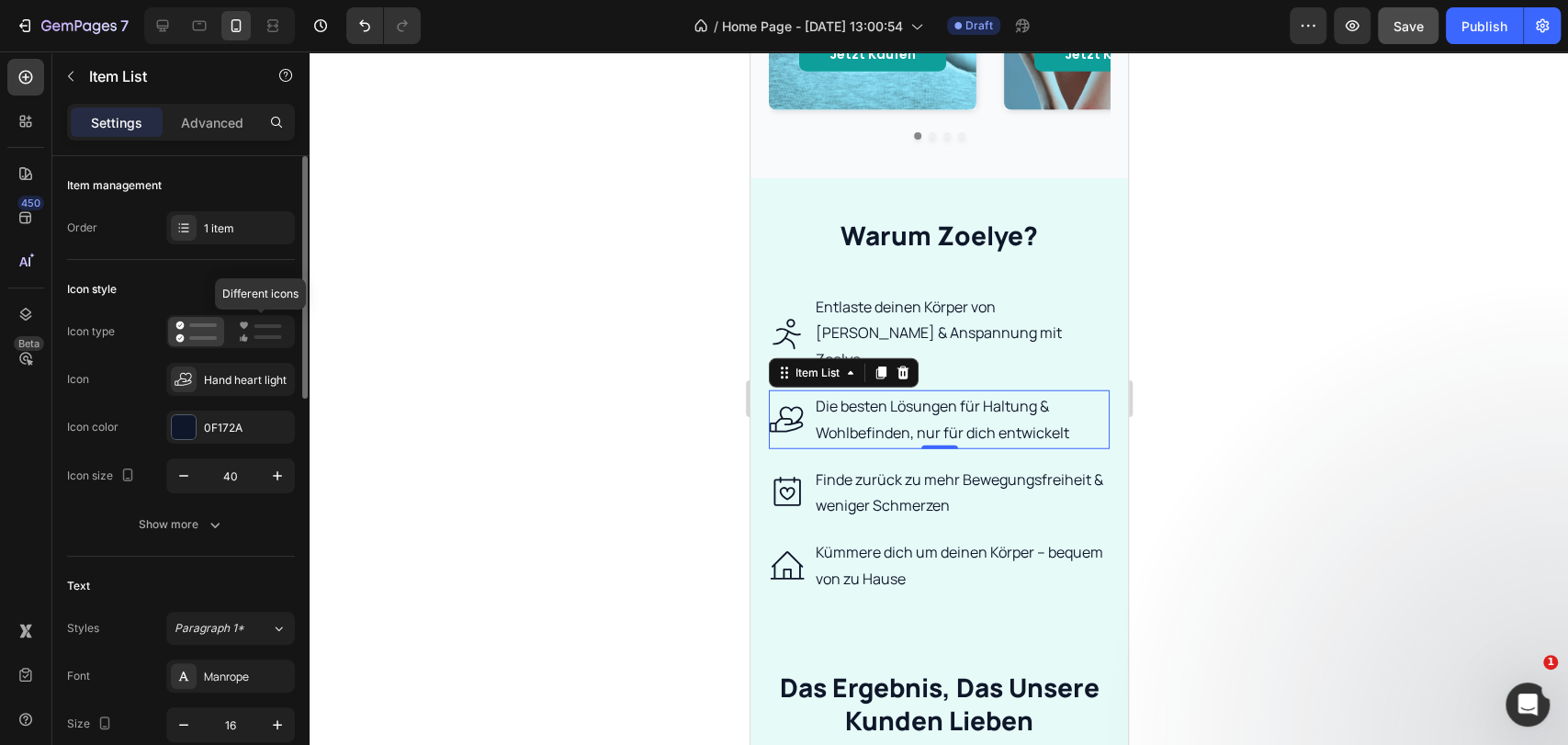
scroll to position [204, 0]
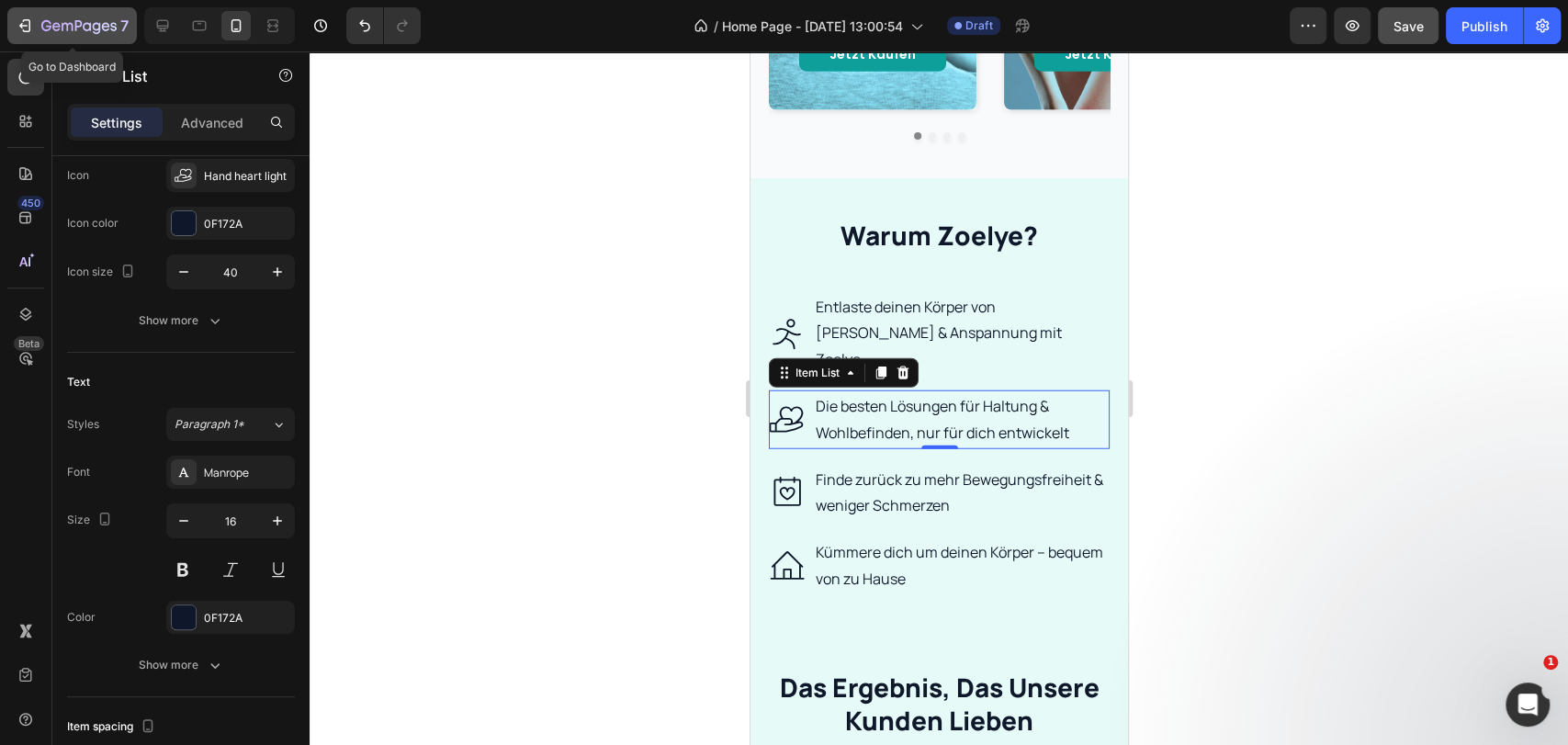
click at [49, 33] on icon "button" at bounding box center [78, 27] width 75 height 16
